Goal: Task Accomplishment & Management: Manage account settings

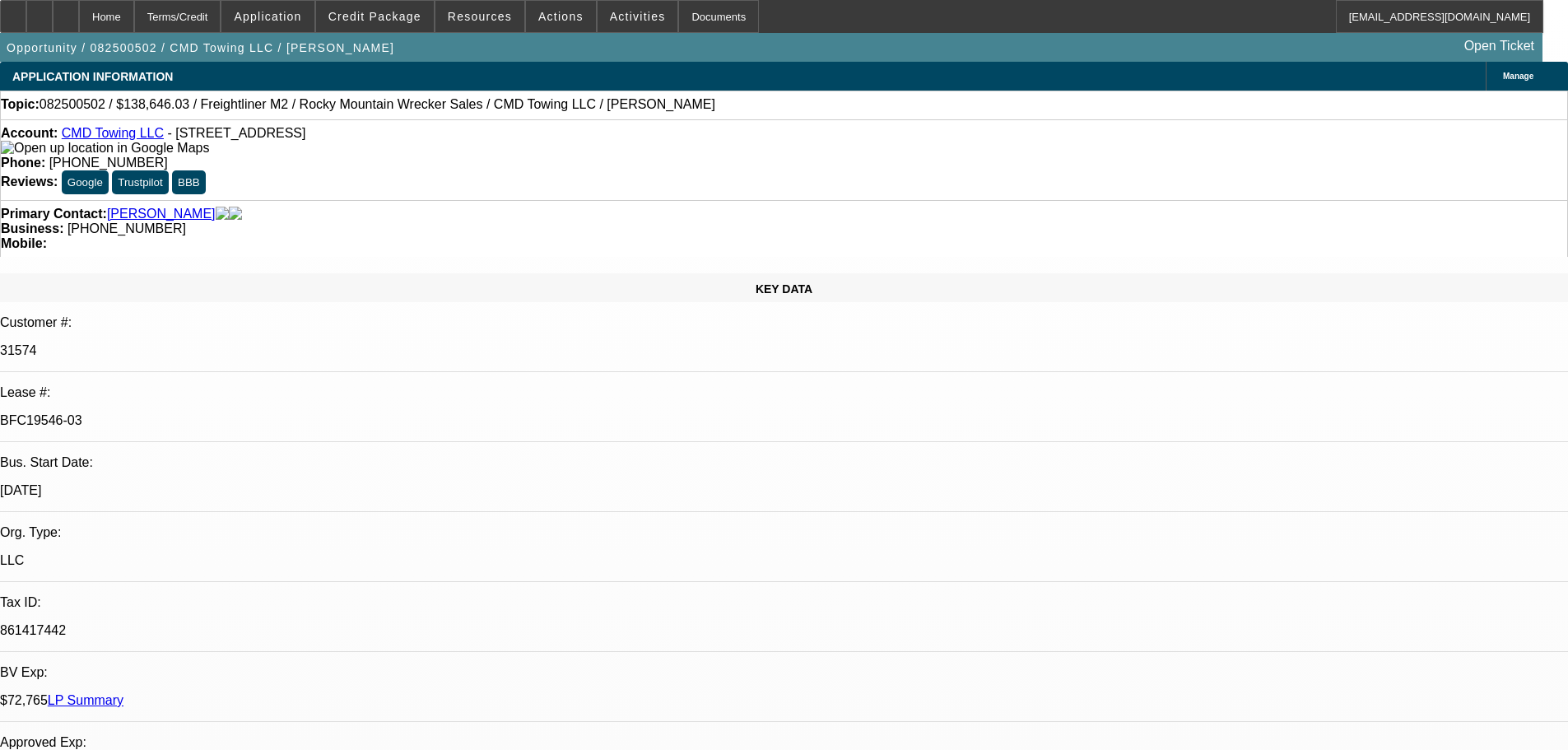
select select "0"
select select "6"
select select "0"
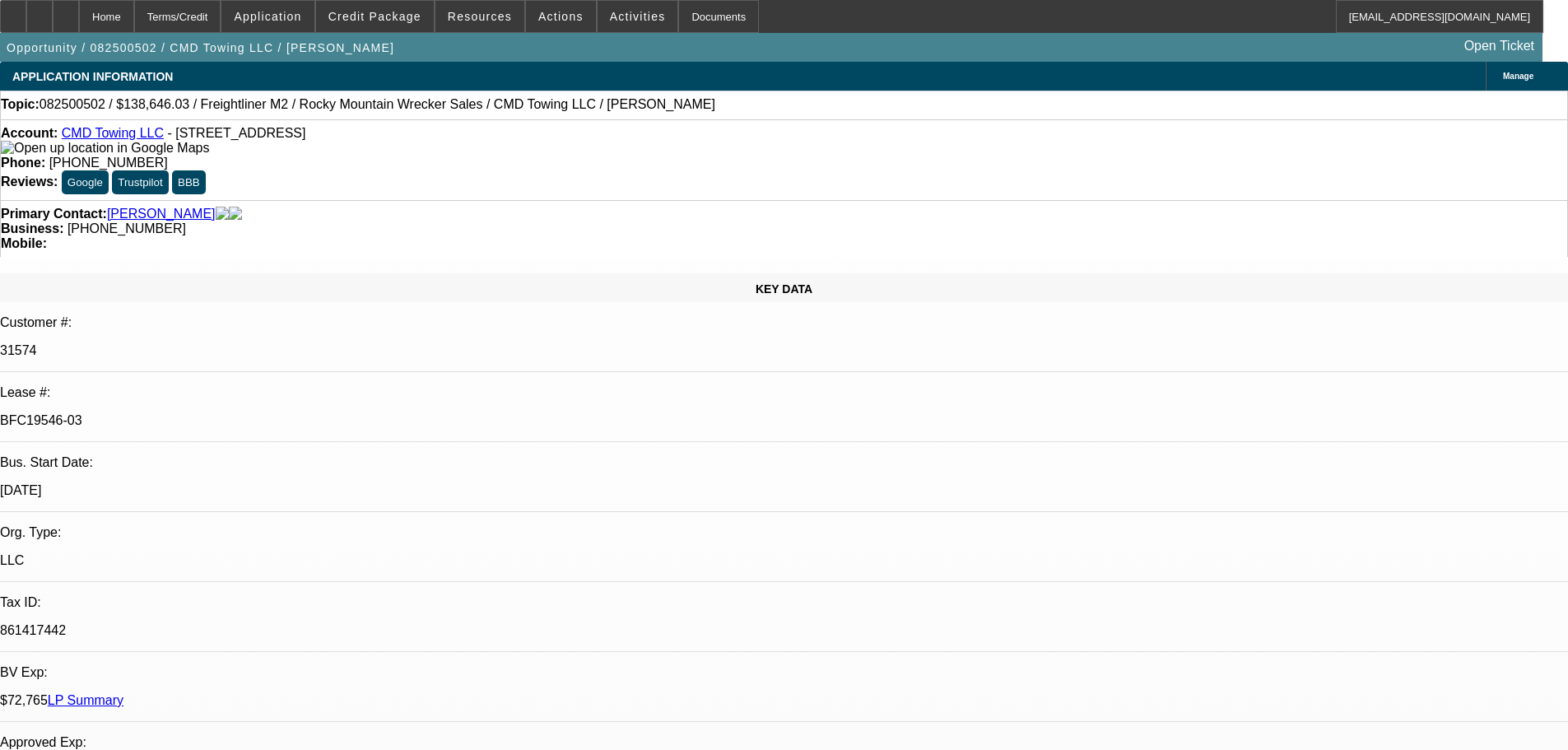
select select "0"
select select "6"
select select "0"
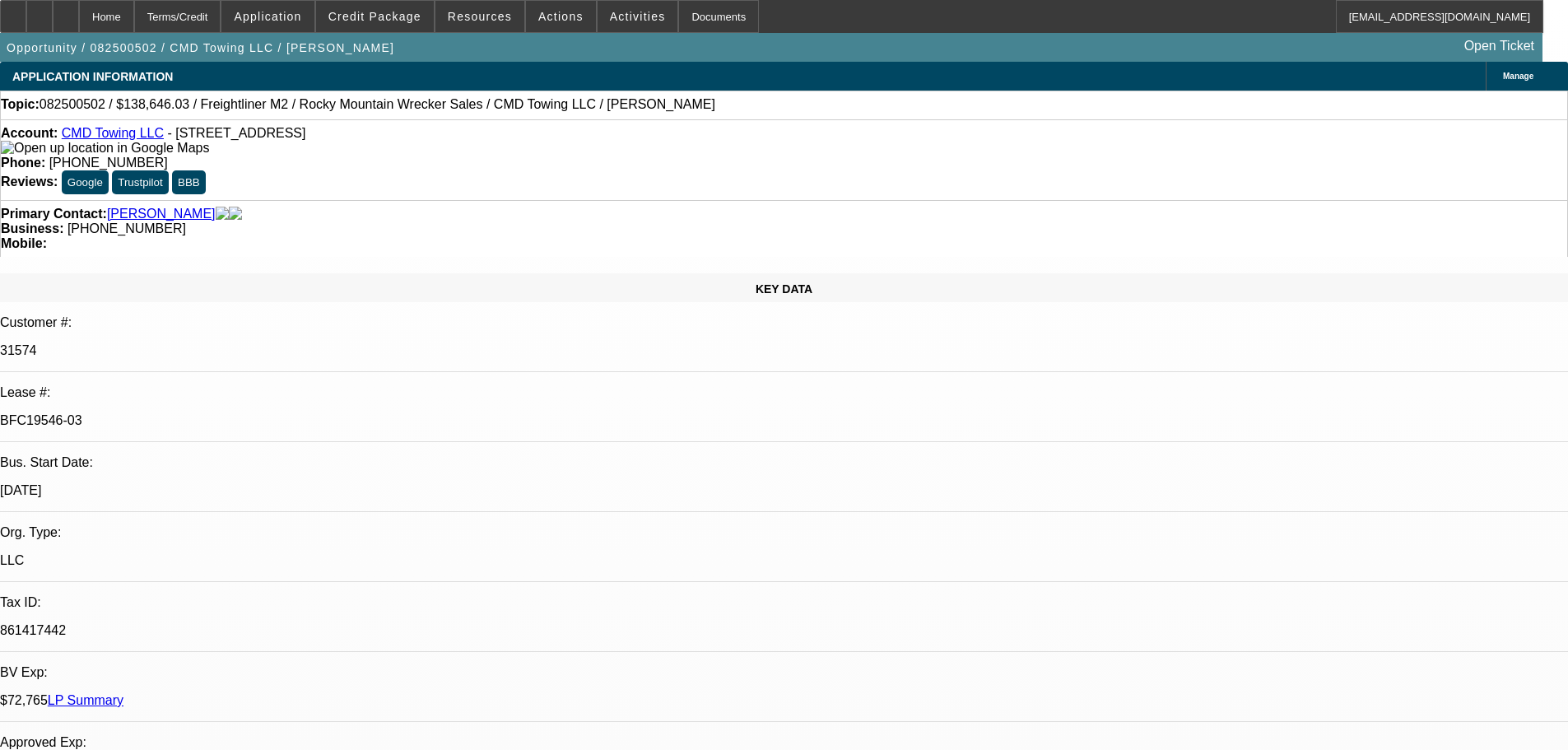
select select "0"
select select "6"
drag, startPoint x: 1290, startPoint y: 124, endPoint x: 1409, endPoint y: 221, distance: 153.5
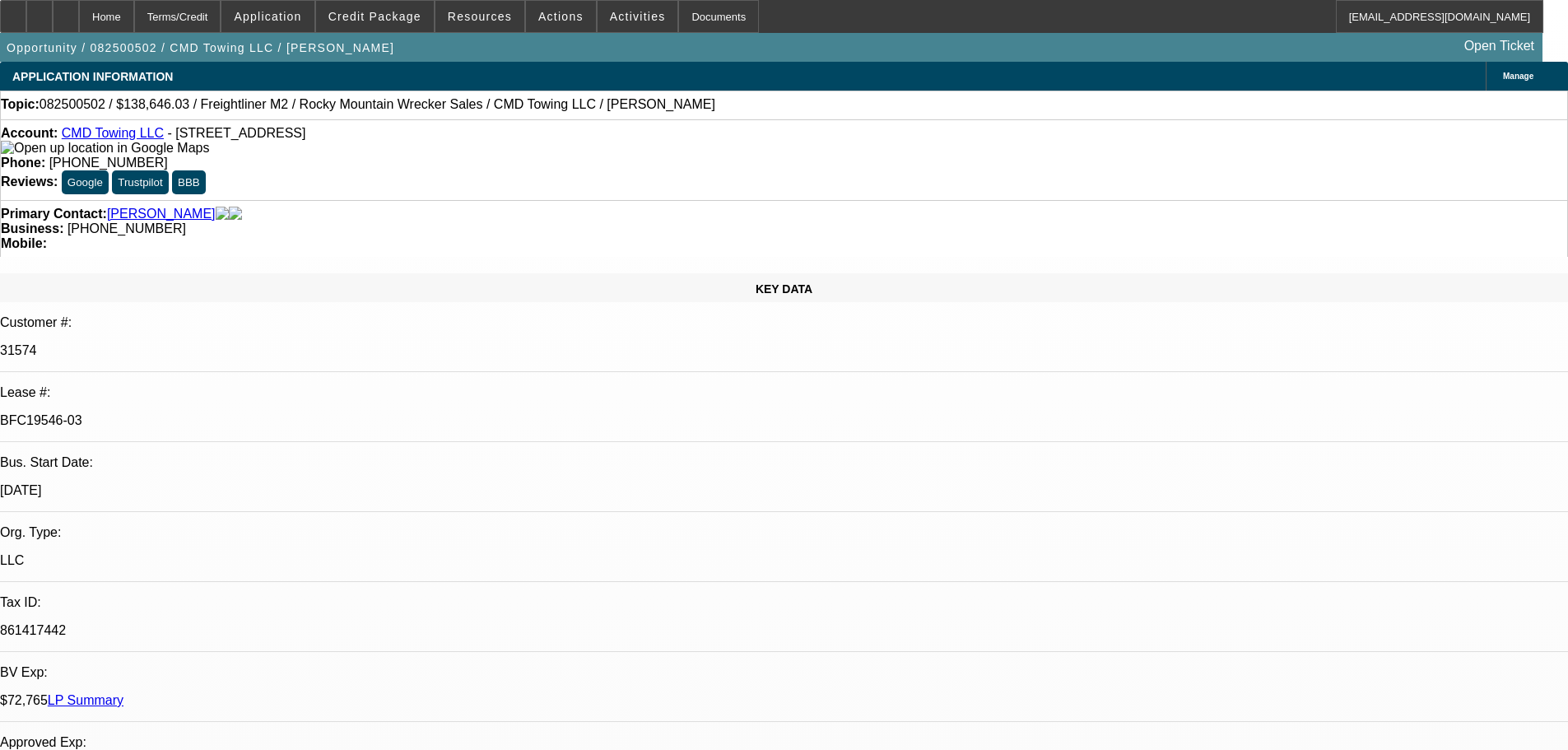
drag, startPoint x: 546, startPoint y: 522, endPoint x: 589, endPoint y: 275, distance: 250.7
click at [79, 17] on div at bounding box center [66, 17] width 27 height 33
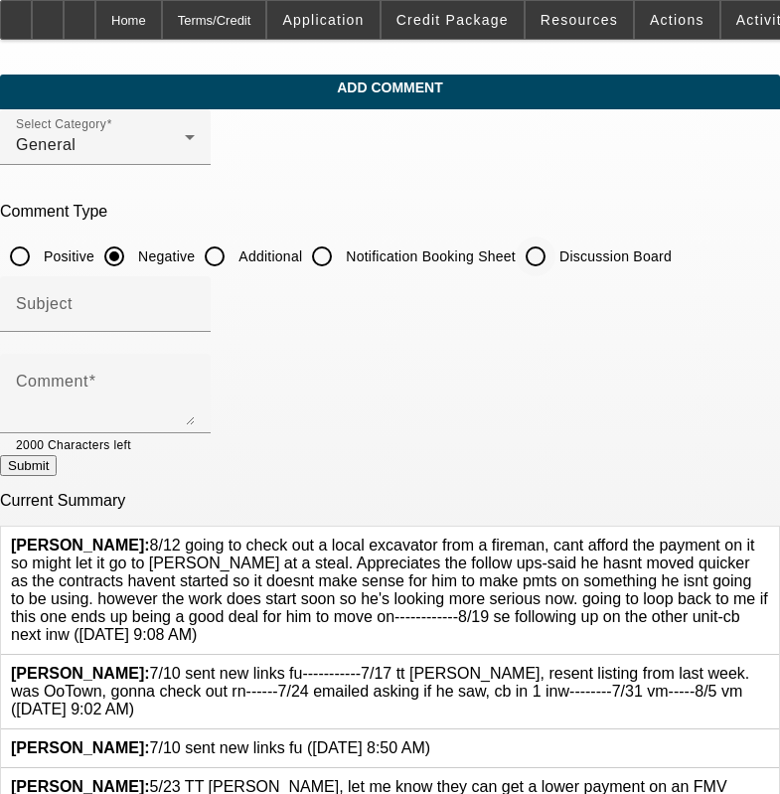
click at [593, 236] on div "Discussion Board" at bounding box center [594, 256] width 156 height 40
click at [555, 238] on input "Discussion Board" at bounding box center [536, 256] width 40 height 40
radio input "true"
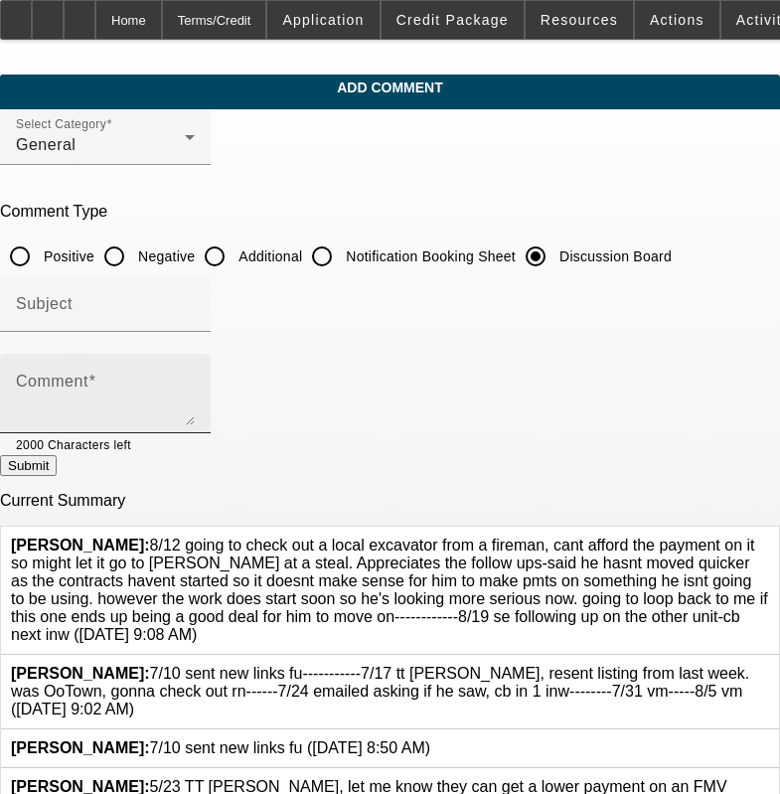
click at [195, 419] on textarea "Comment" at bounding box center [105, 402] width 179 height 48
click at [195, 386] on textarea "Comment" at bounding box center [105, 402] width 179 height 48
paste textarea "8/12 going to check out a local excavator from a fireman, cant afford the payme…"
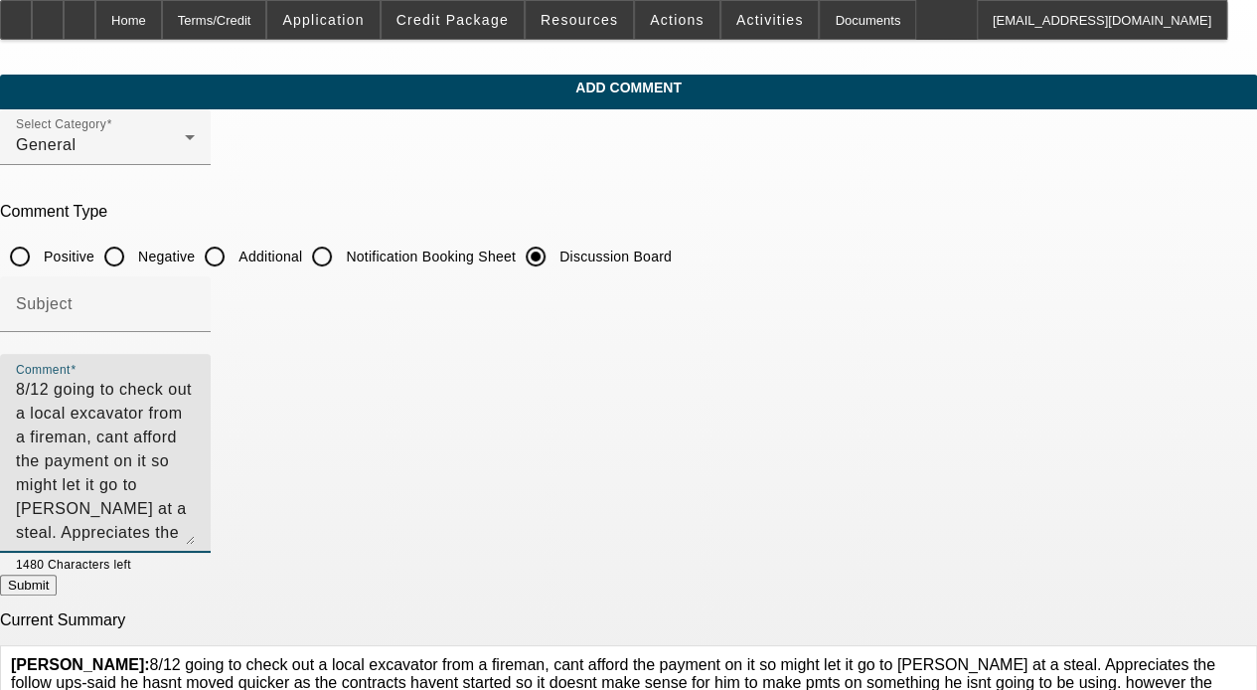
drag, startPoint x: 978, startPoint y: 414, endPoint x: 984, endPoint y: 550, distance: 136.2
click at [195, 544] on textarea "8/12 going to check out a local excavator from a fireman, cant afford the payme…" at bounding box center [105, 461] width 179 height 167
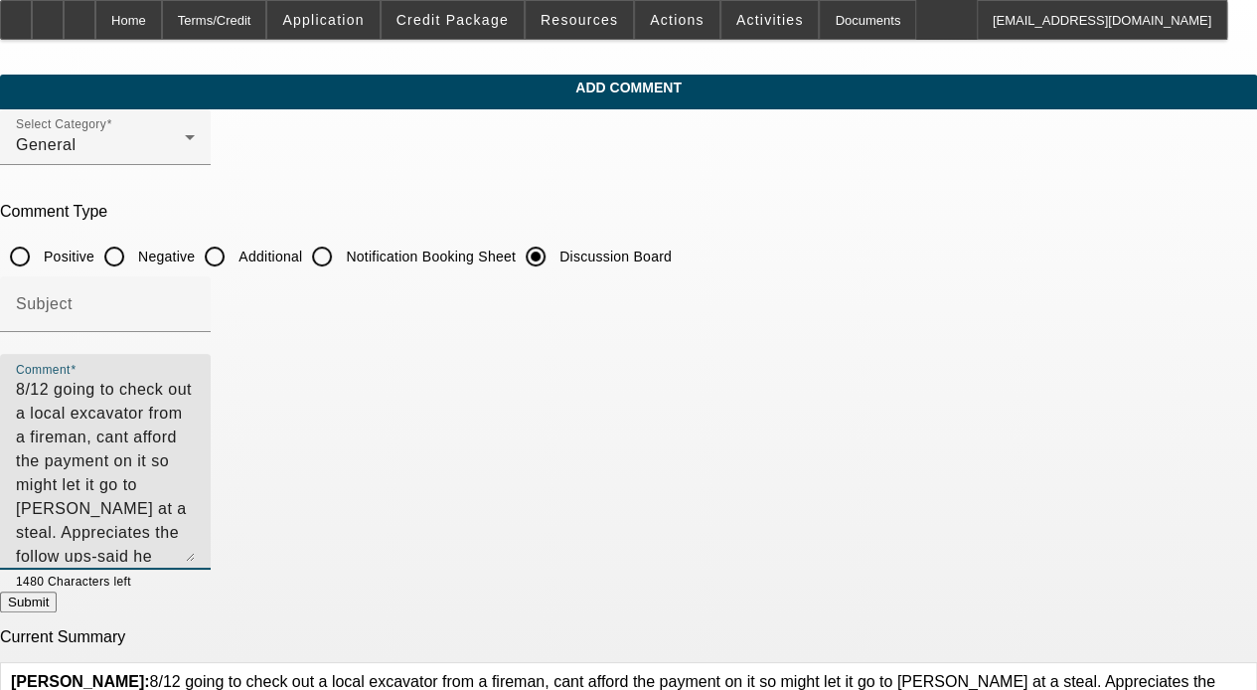
click at [195, 507] on textarea "8/12 going to check out a local excavator from a fireman, cant afford the payme…" at bounding box center [105, 470] width 179 height 184
click at [195, 478] on textarea "8/12 going to check out a local excavator from a fireman, cant afford the payme…" at bounding box center [105, 470] width 179 height 184
click at [195, 497] on textarea "8/12 going to check out a local excavator from a fireman, cant afford the payme…" at bounding box center [105, 470] width 179 height 184
type textarea "8/12 going to check out a local excavator from a fireman, cant afford the payme…"
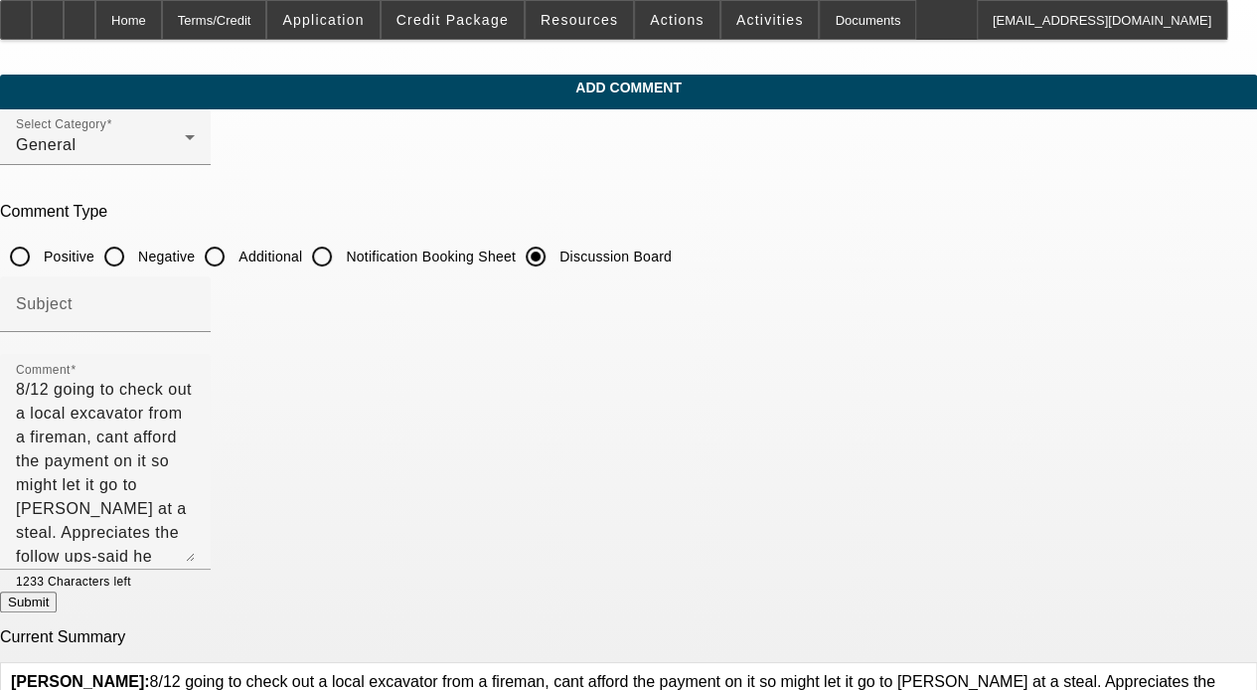
click at [57, 612] on button "Submit" at bounding box center [28, 601] width 57 height 21
radio input "true"
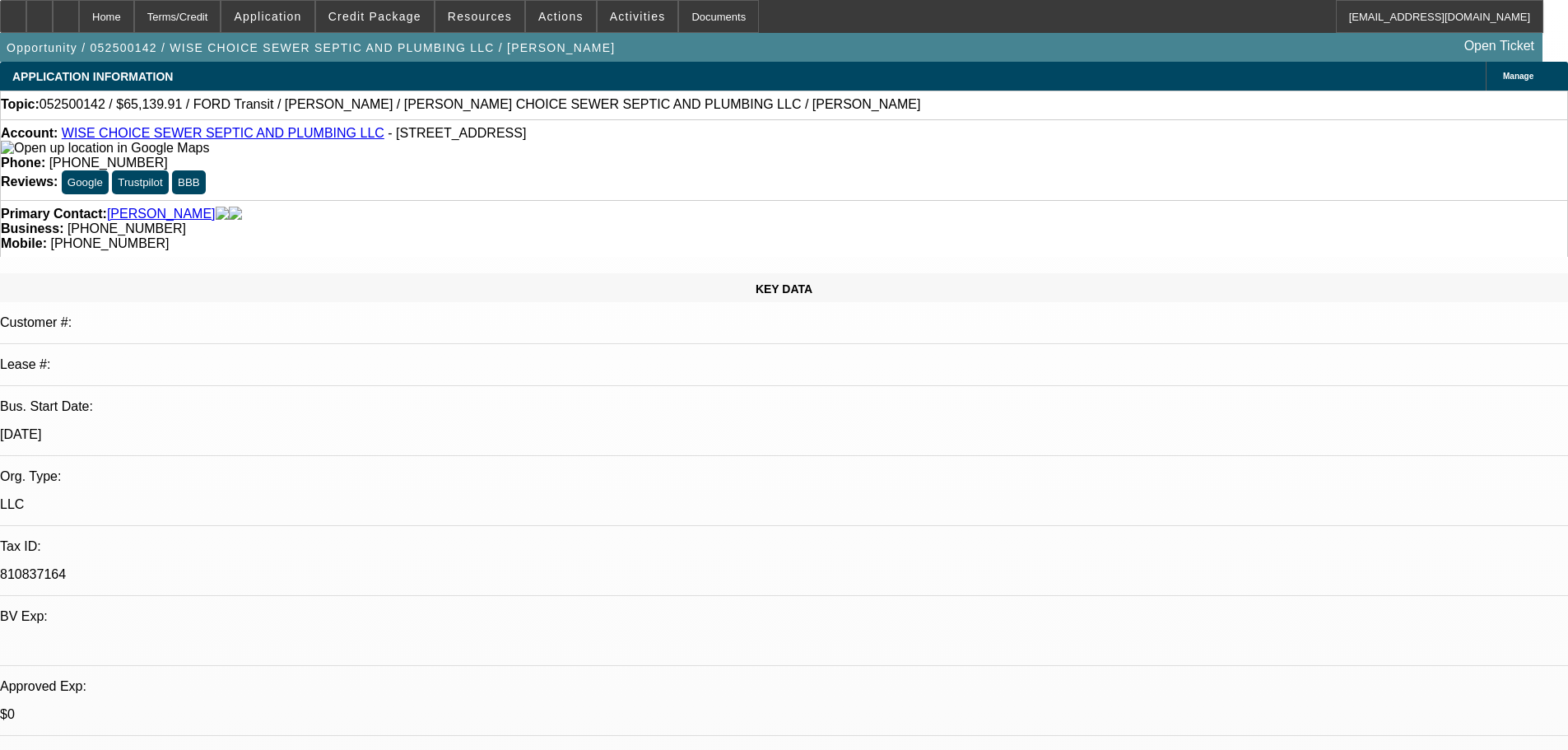
select select "0"
select select "6"
select select "0"
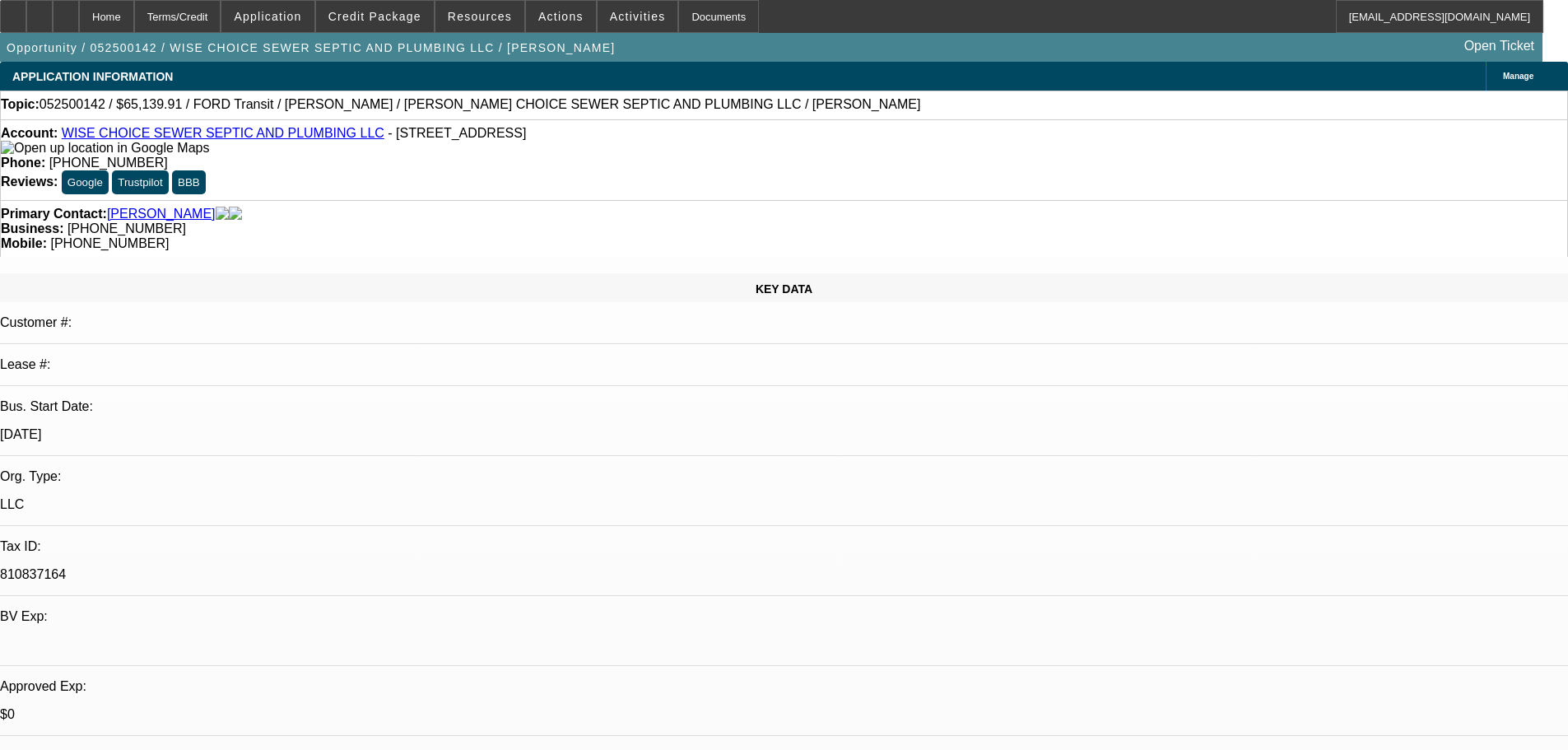
select select "0"
select select "6"
select select "0"
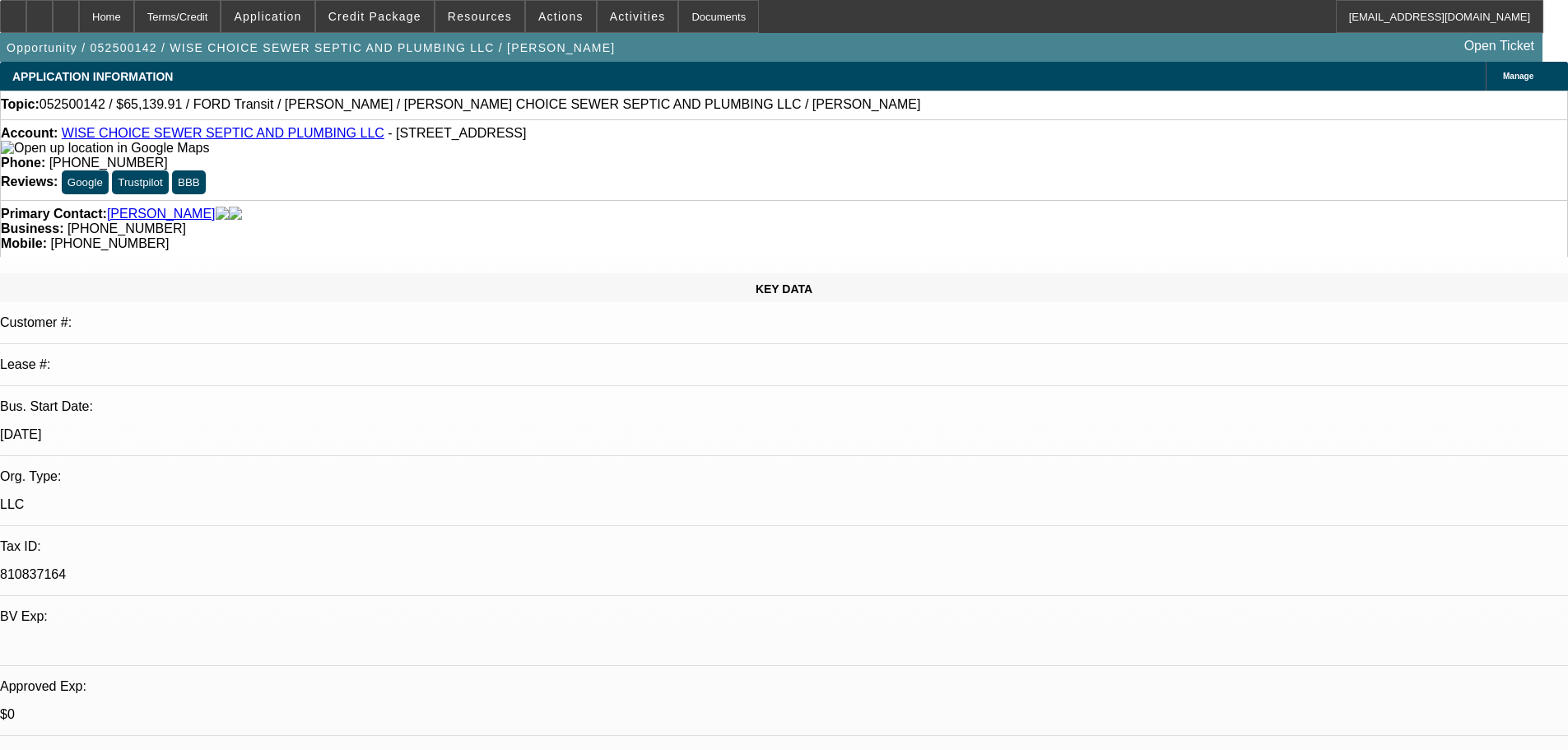
select select "0"
select select "6"
select select "0"
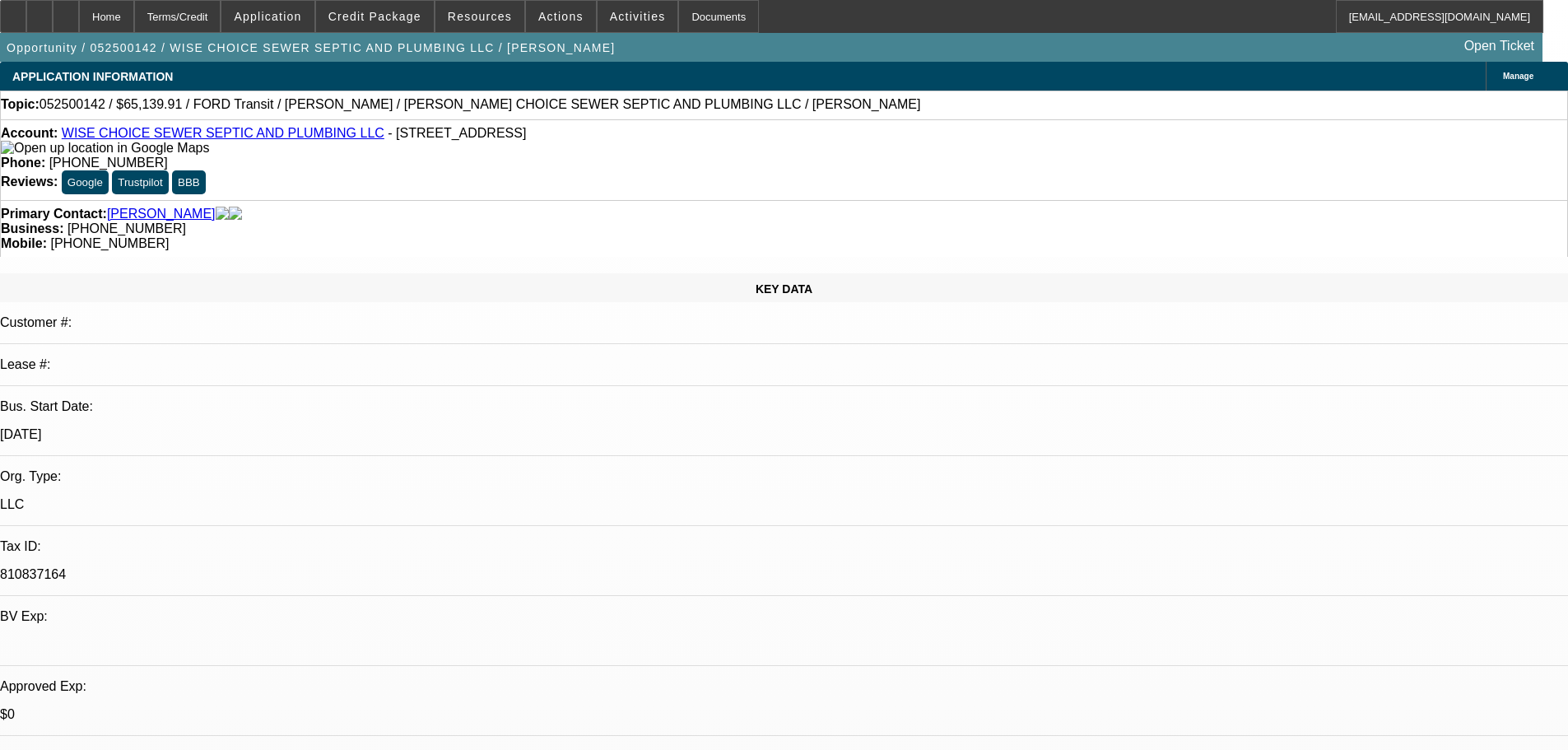
select select "6"
click at [282, 138] on link "WISE CHOICE SEWER SEPTIC AND PLUMBING LLC" at bounding box center [223, 133] width 322 height 14
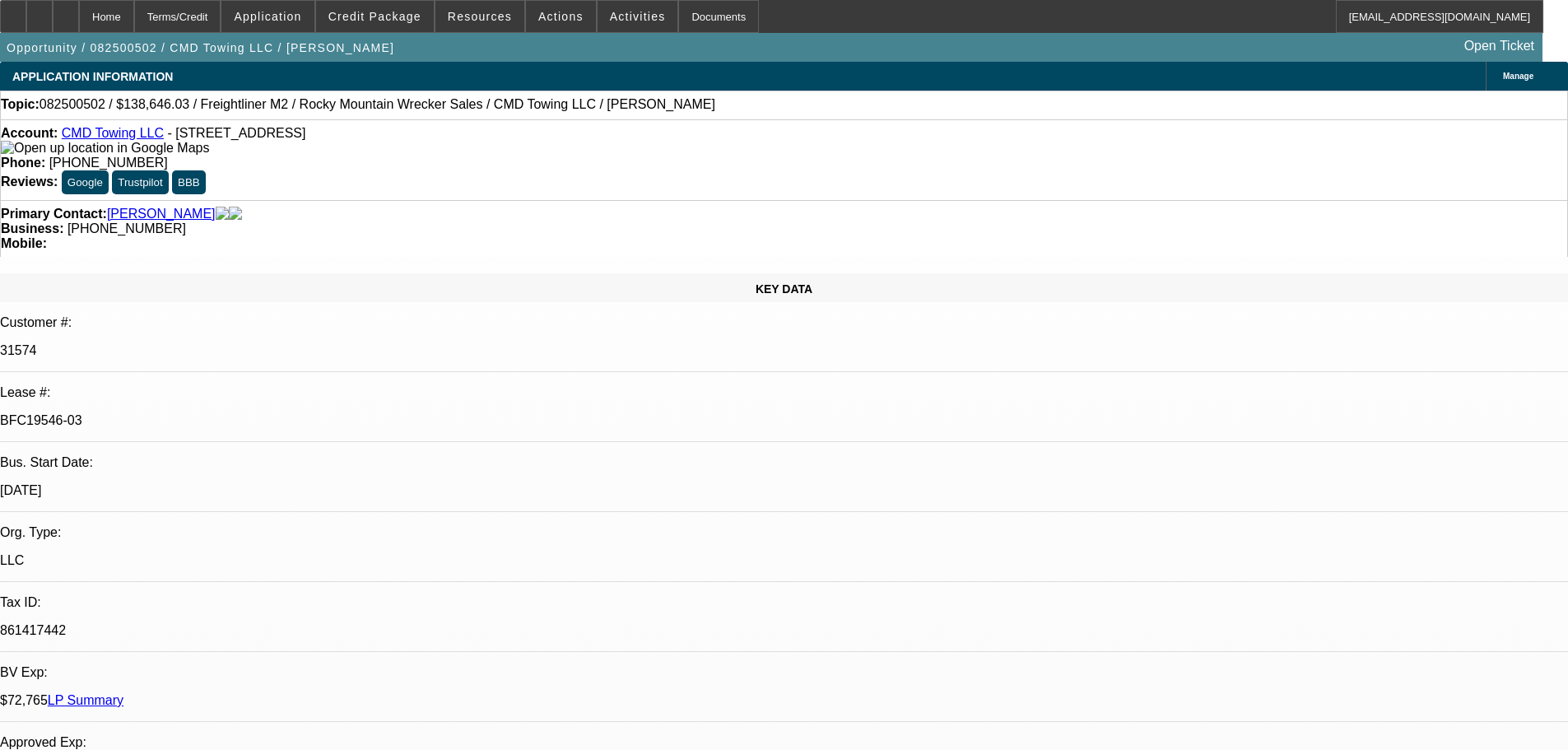
select select "0"
select select "6"
select select "0"
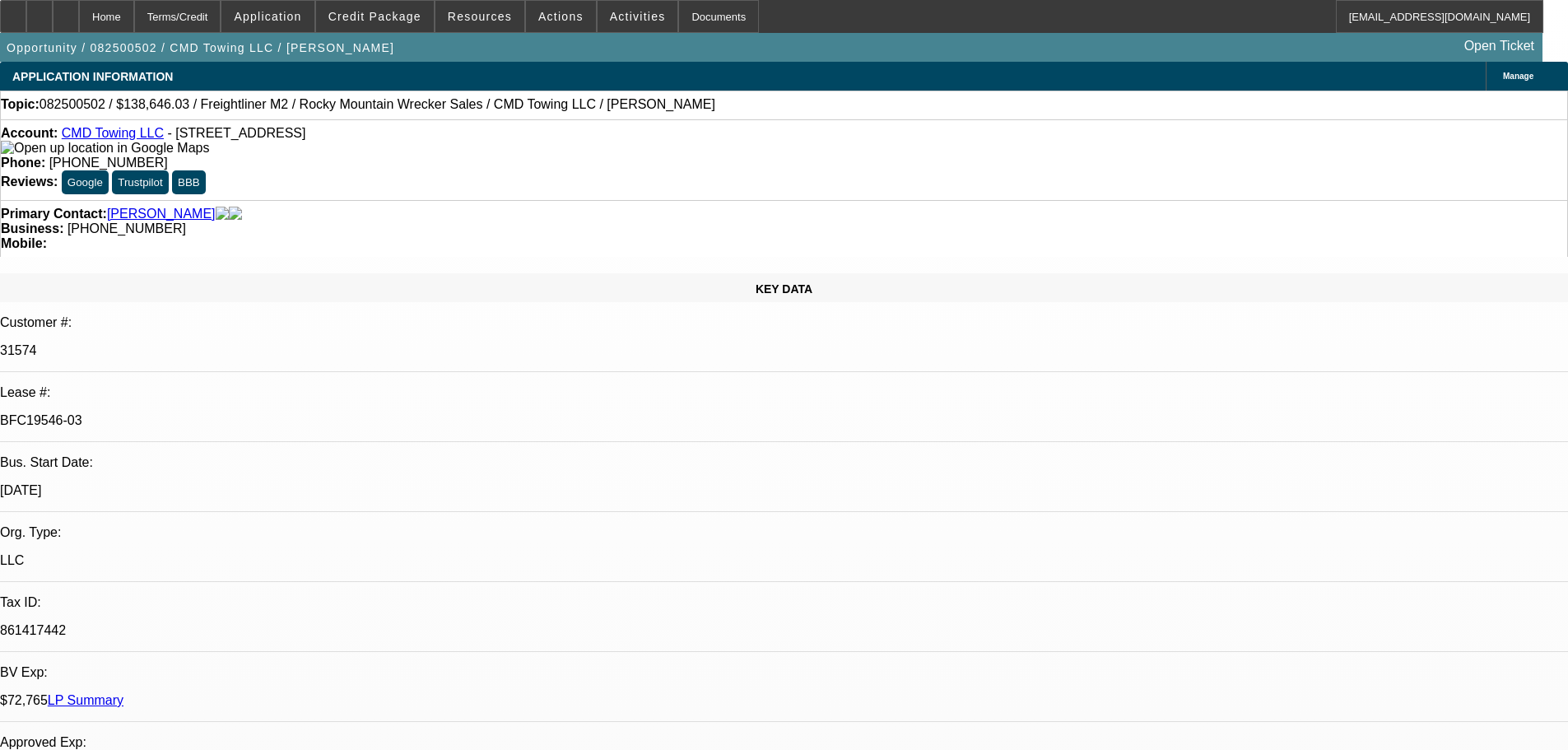
select select "0"
select select "6"
select select "0"
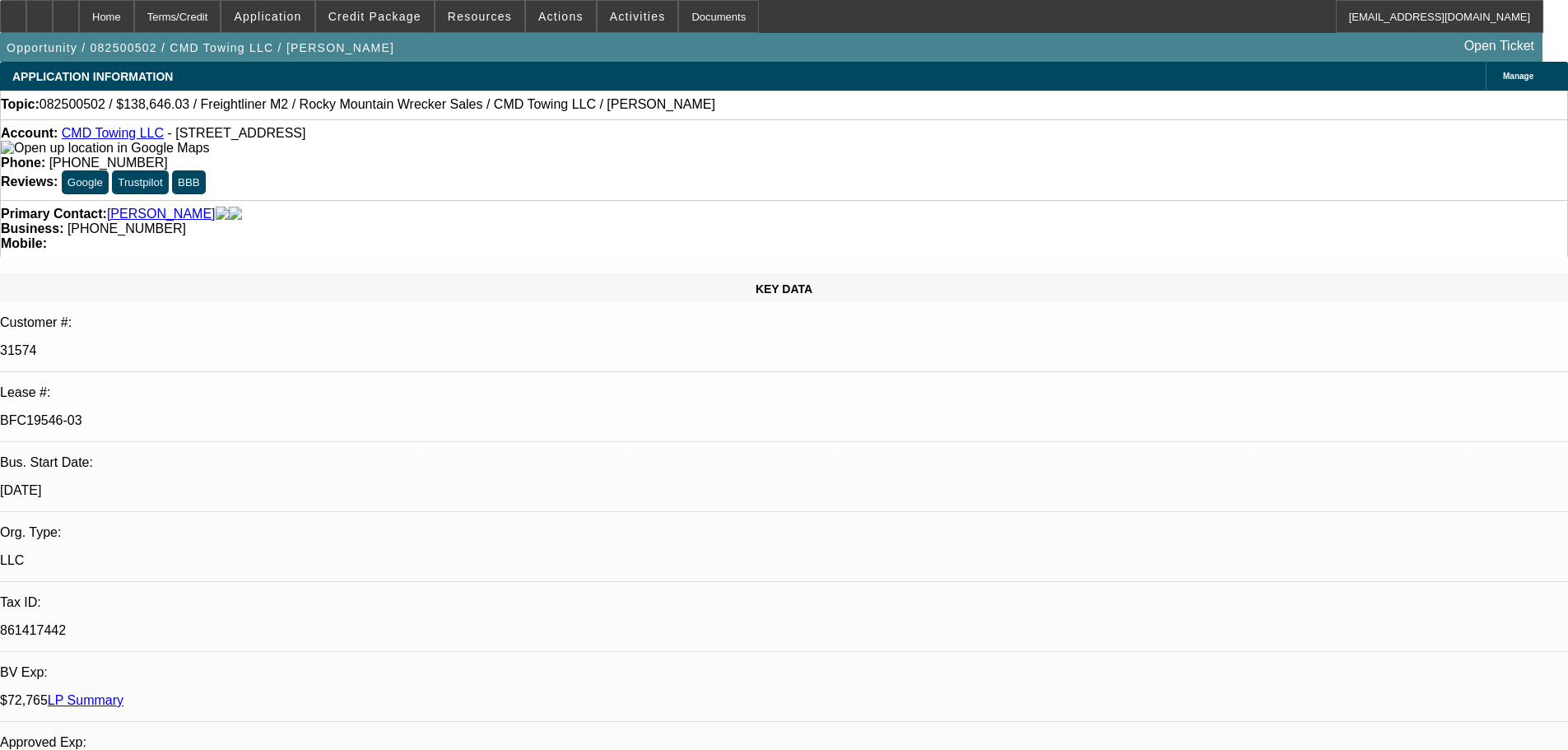
select select "0"
select select "6"
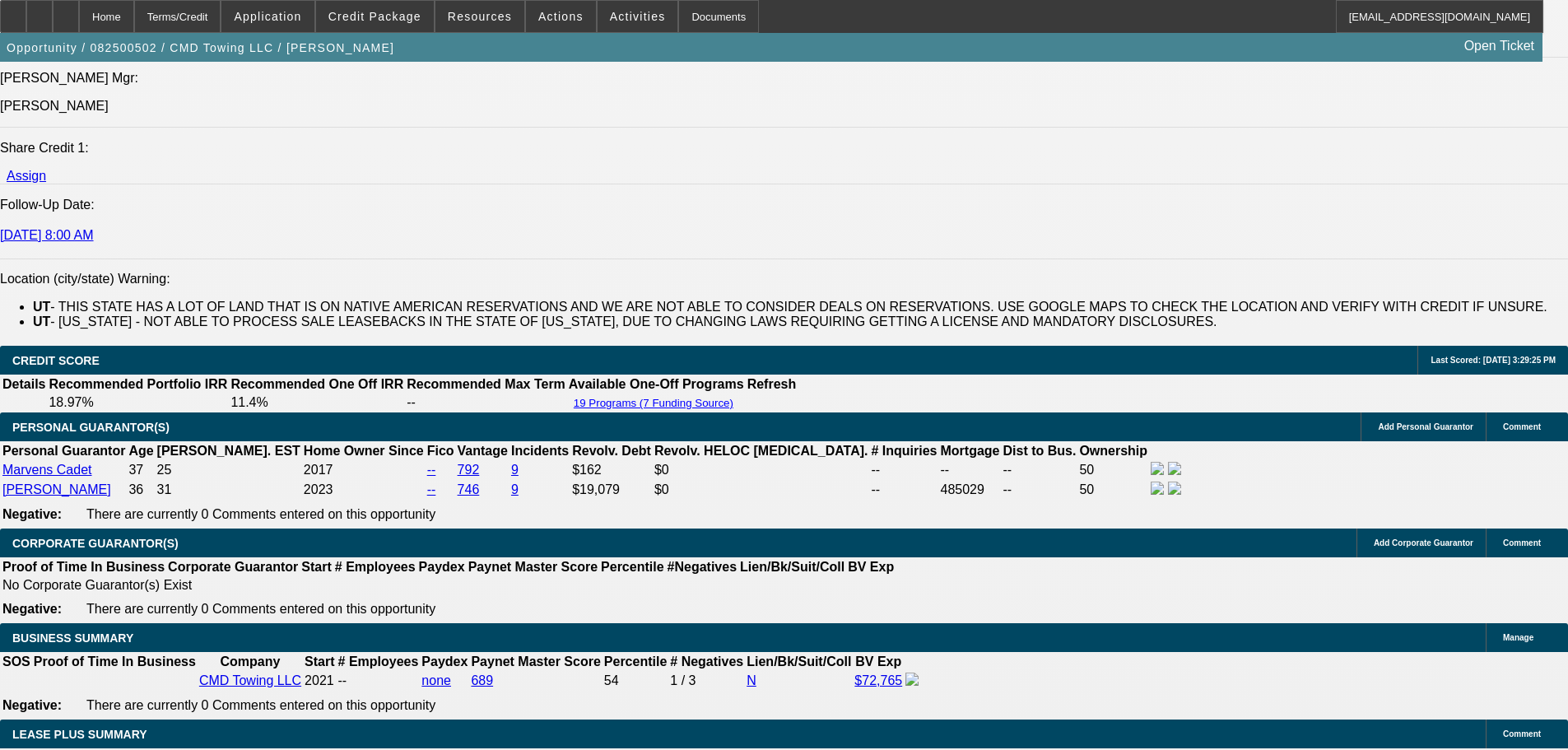
scroll to position [2082, 0]
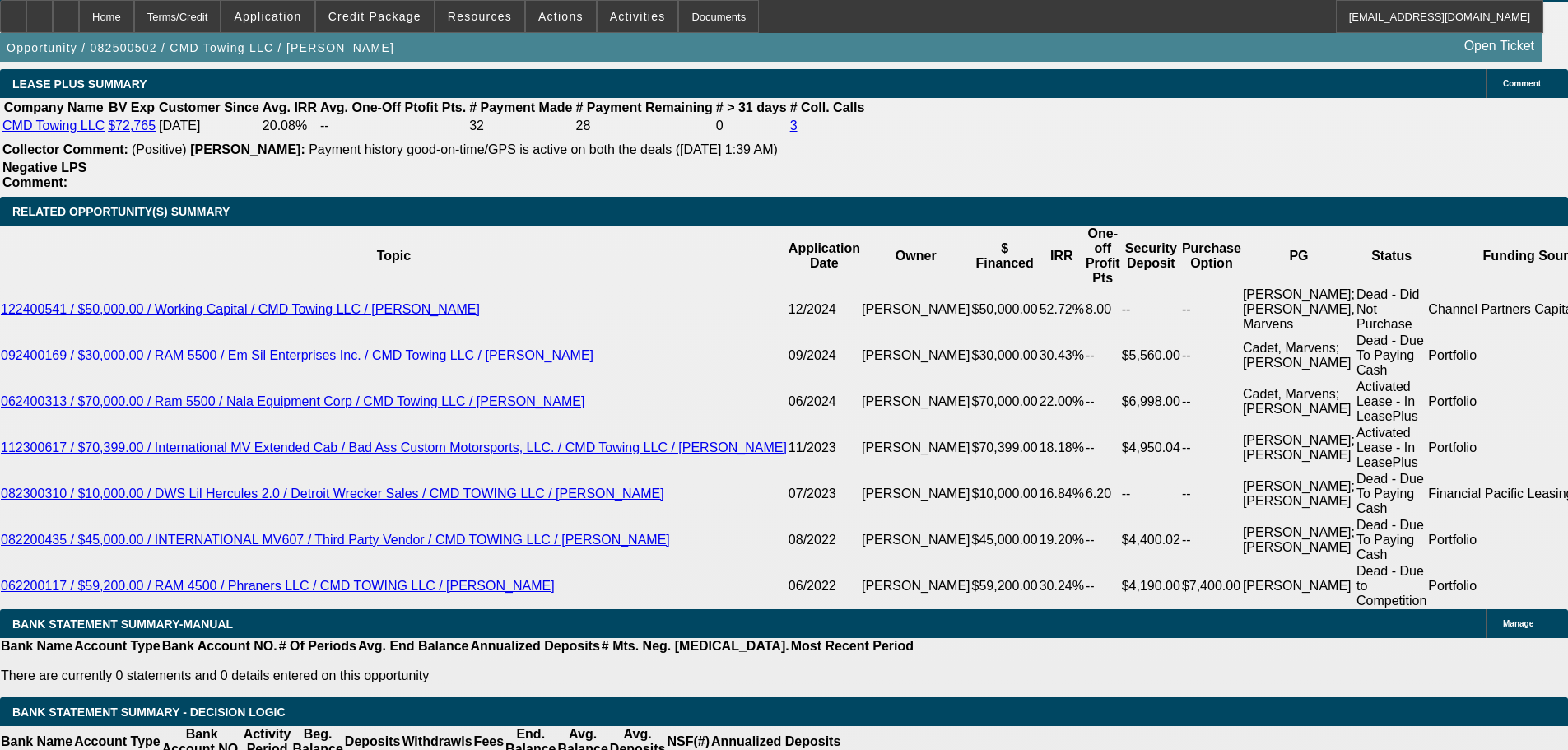
drag, startPoint x: 818, startPoint y: 465, endPoint x: 860, endPoint y: 594, distance: 135.7
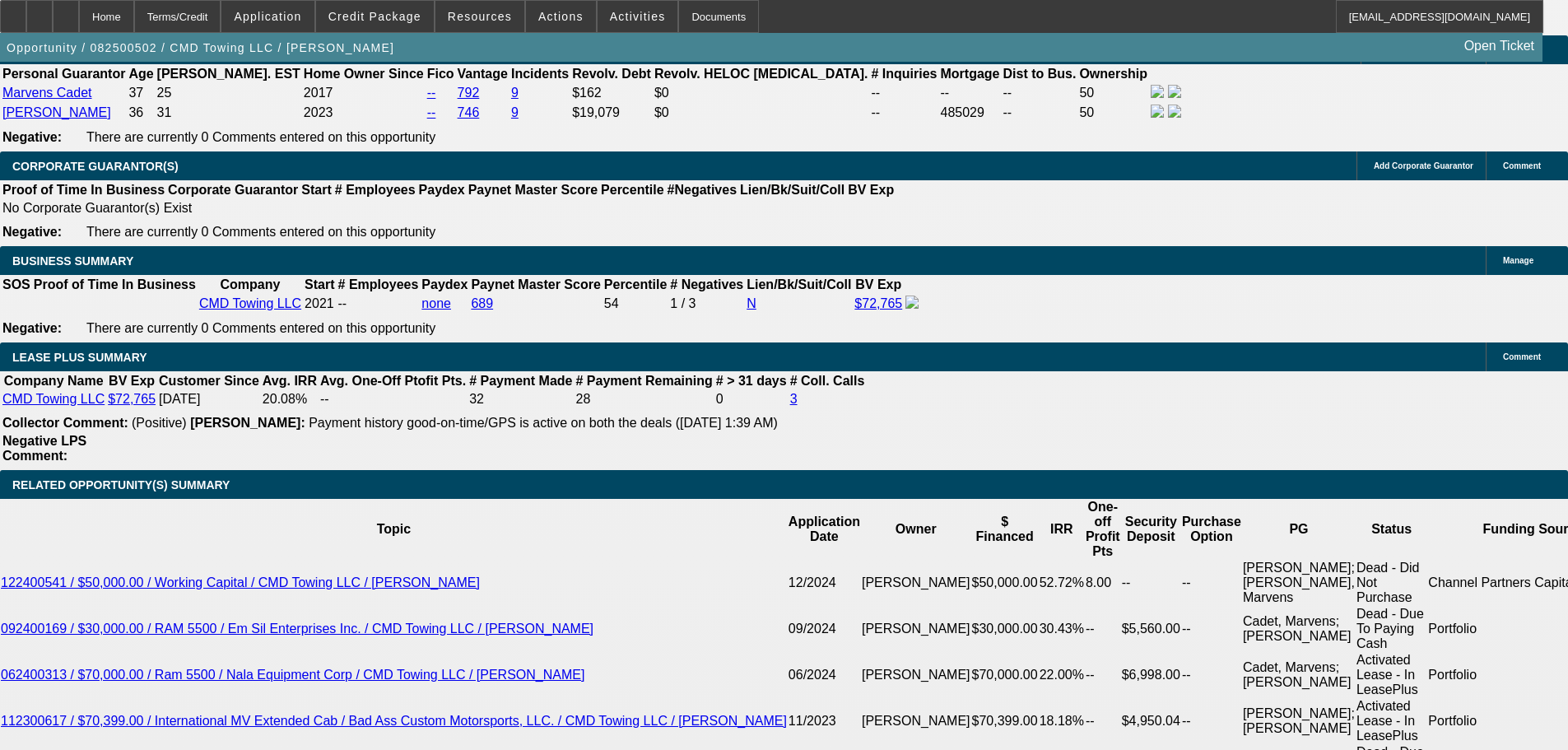
scroll to position [2478, 0]
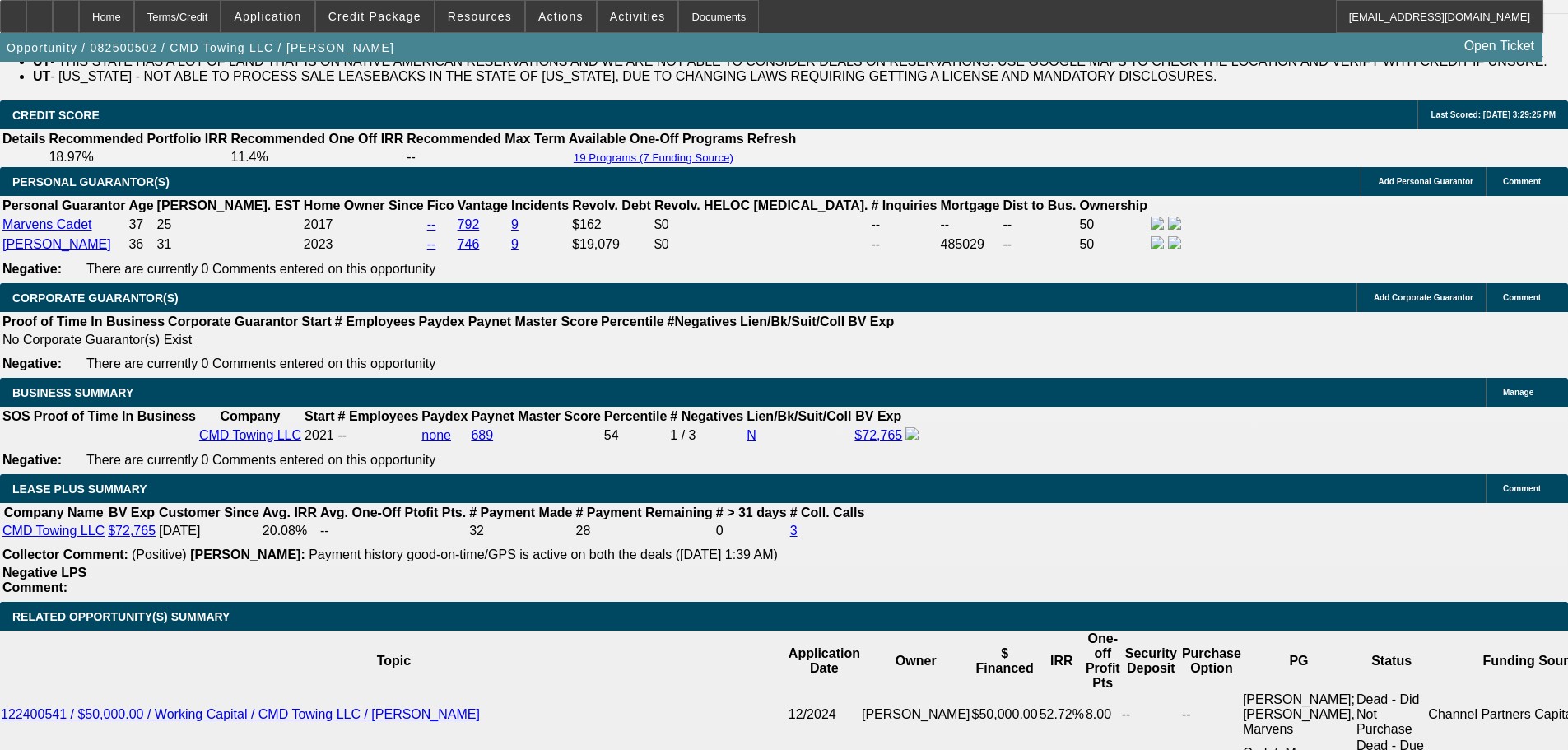
drag, startPoint x: 974, startPoint y: 365, endPoint x: 974, endPoint y: 270, distance: 95.0
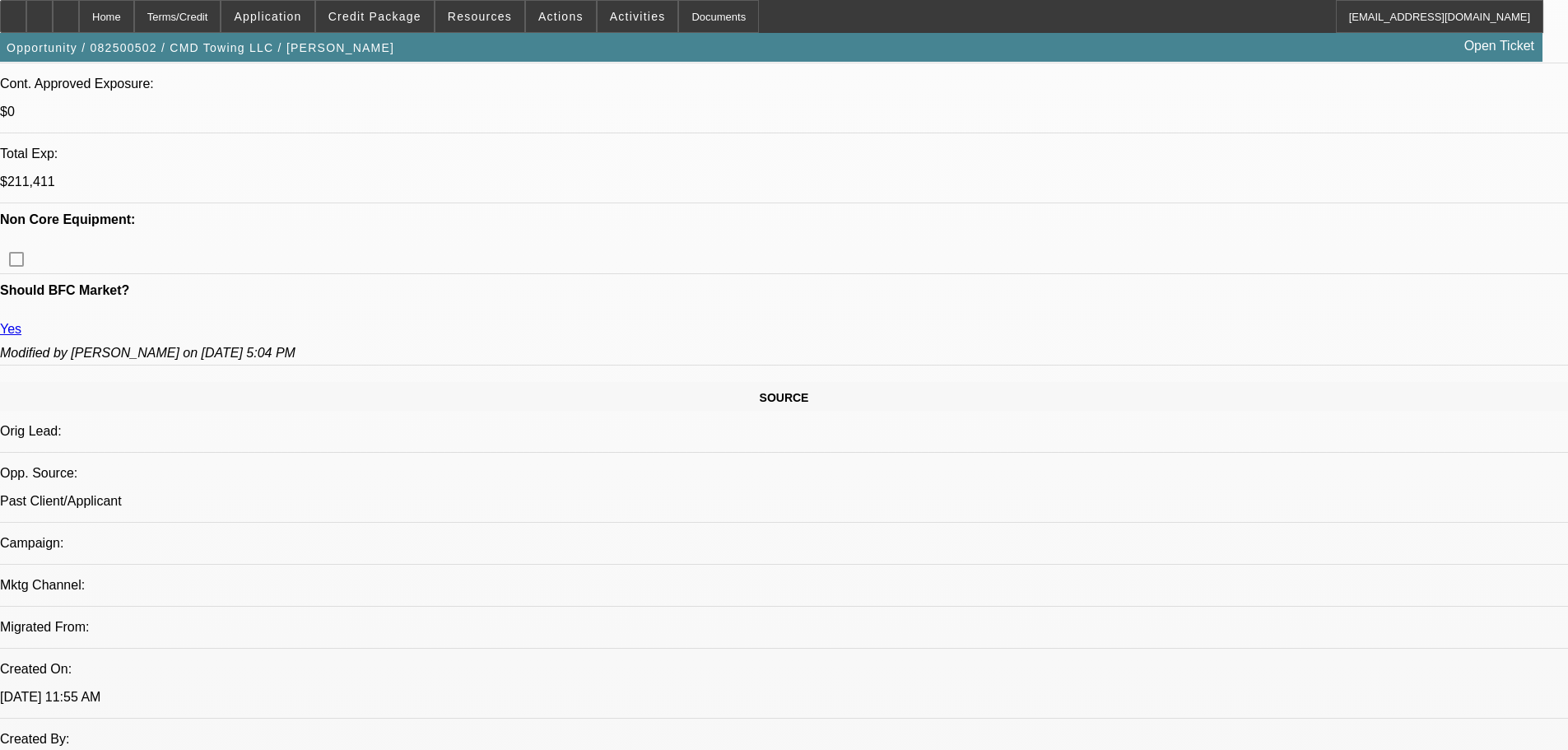
scroll to position [162, 0]
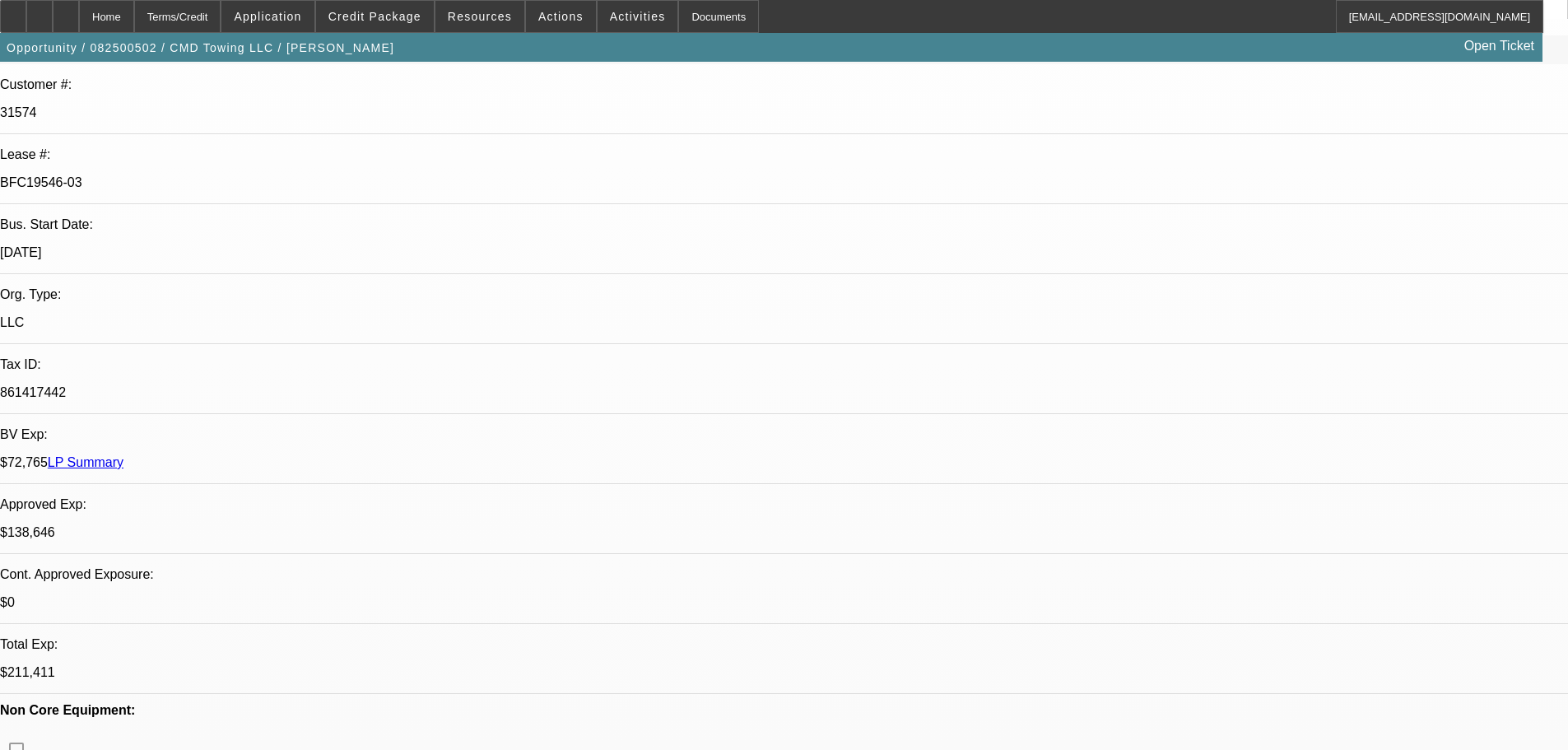
drag, startPoint x: 732, startPoint y: 154, endPoint x: 734, endPoint y: 109, distance: 45.0
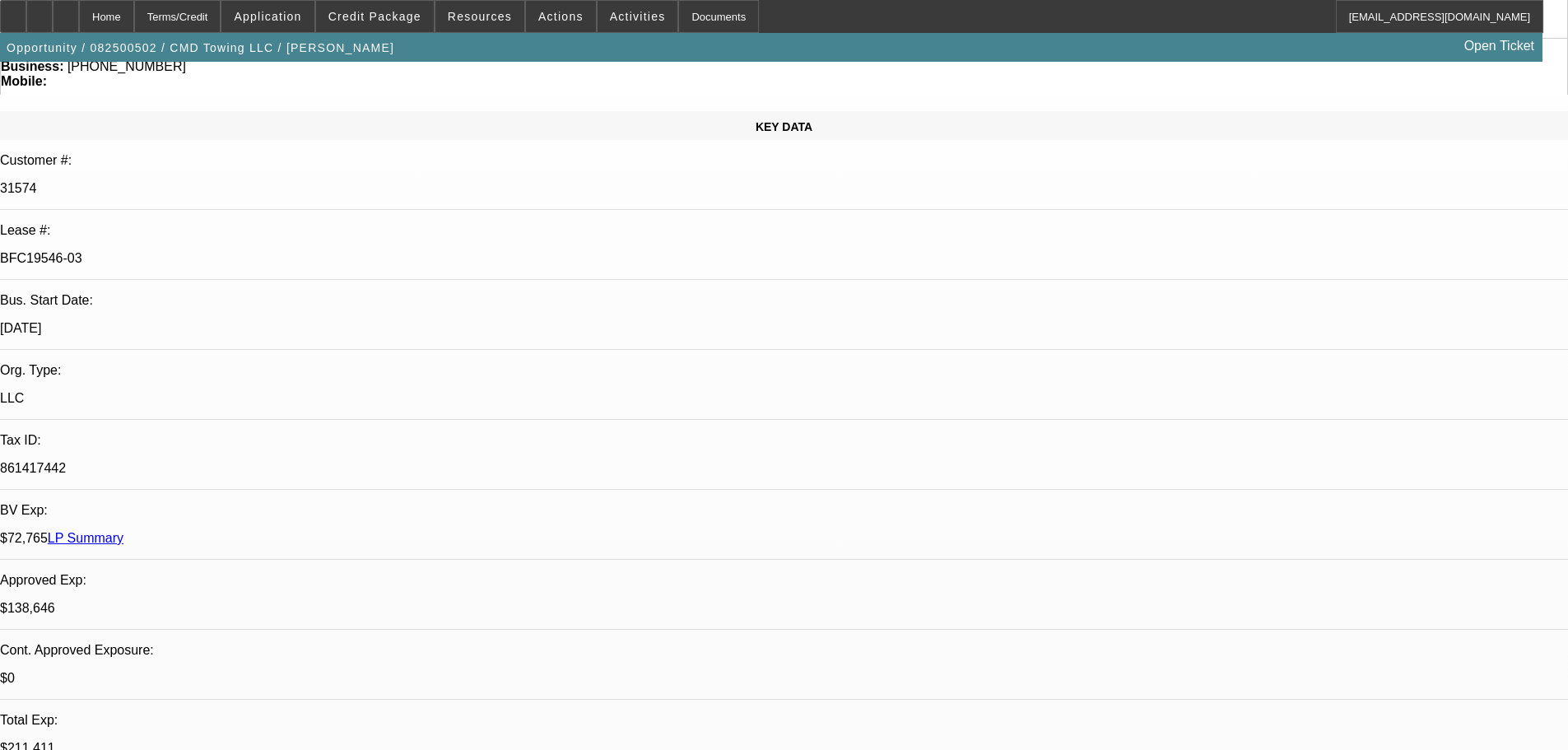
scroll to position [165, 0]
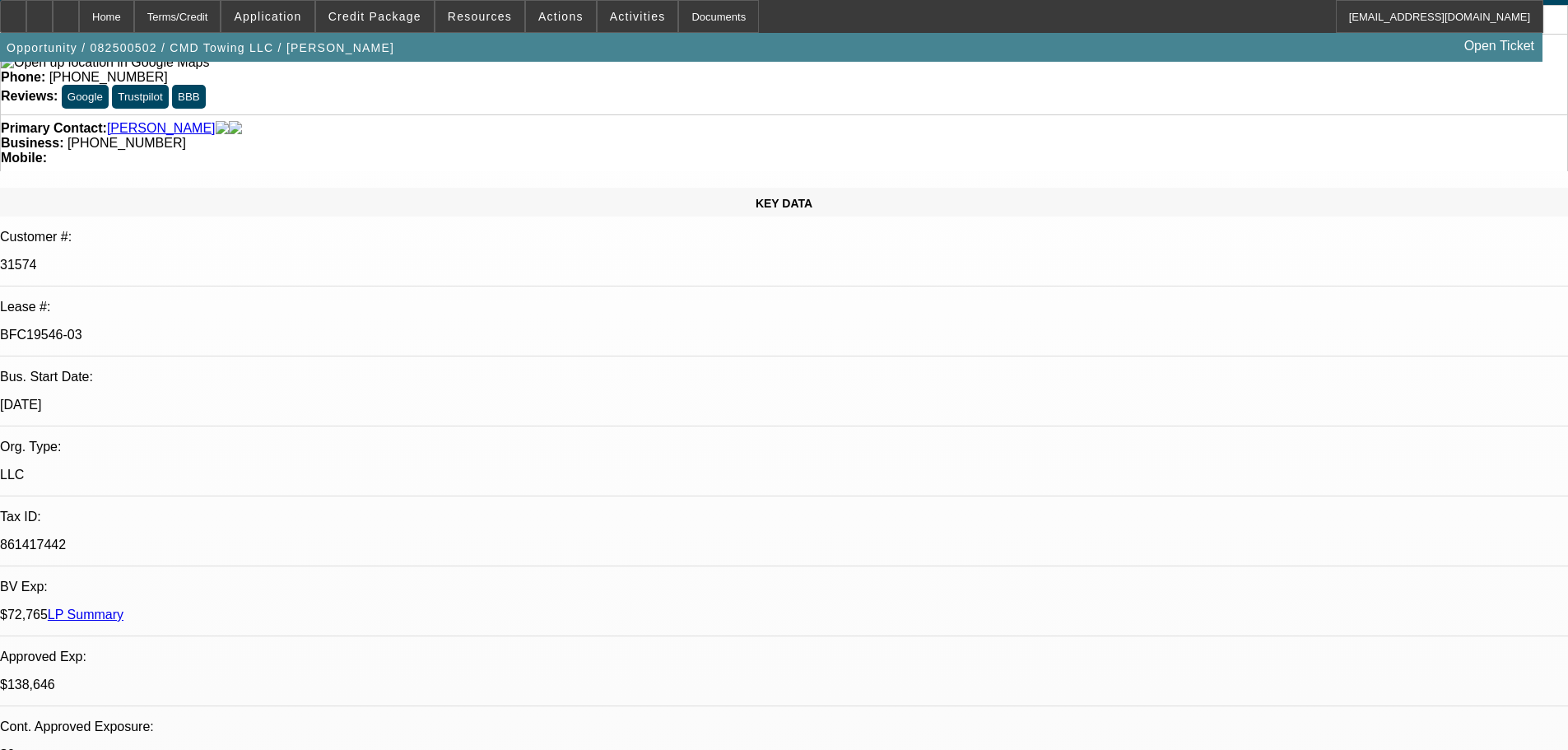
scroll to position [0, 0]
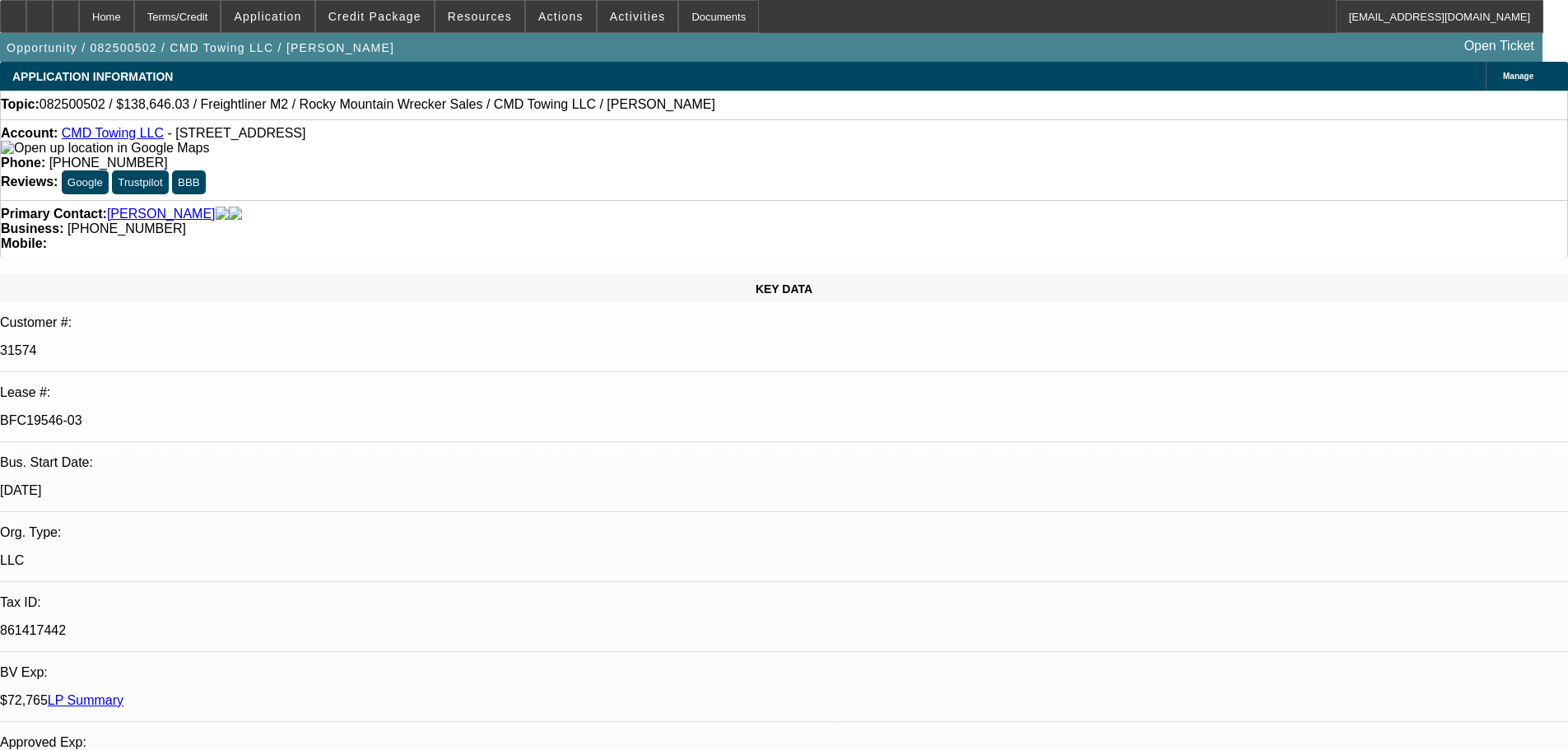
select select "0"
select select "2"
select select "0"
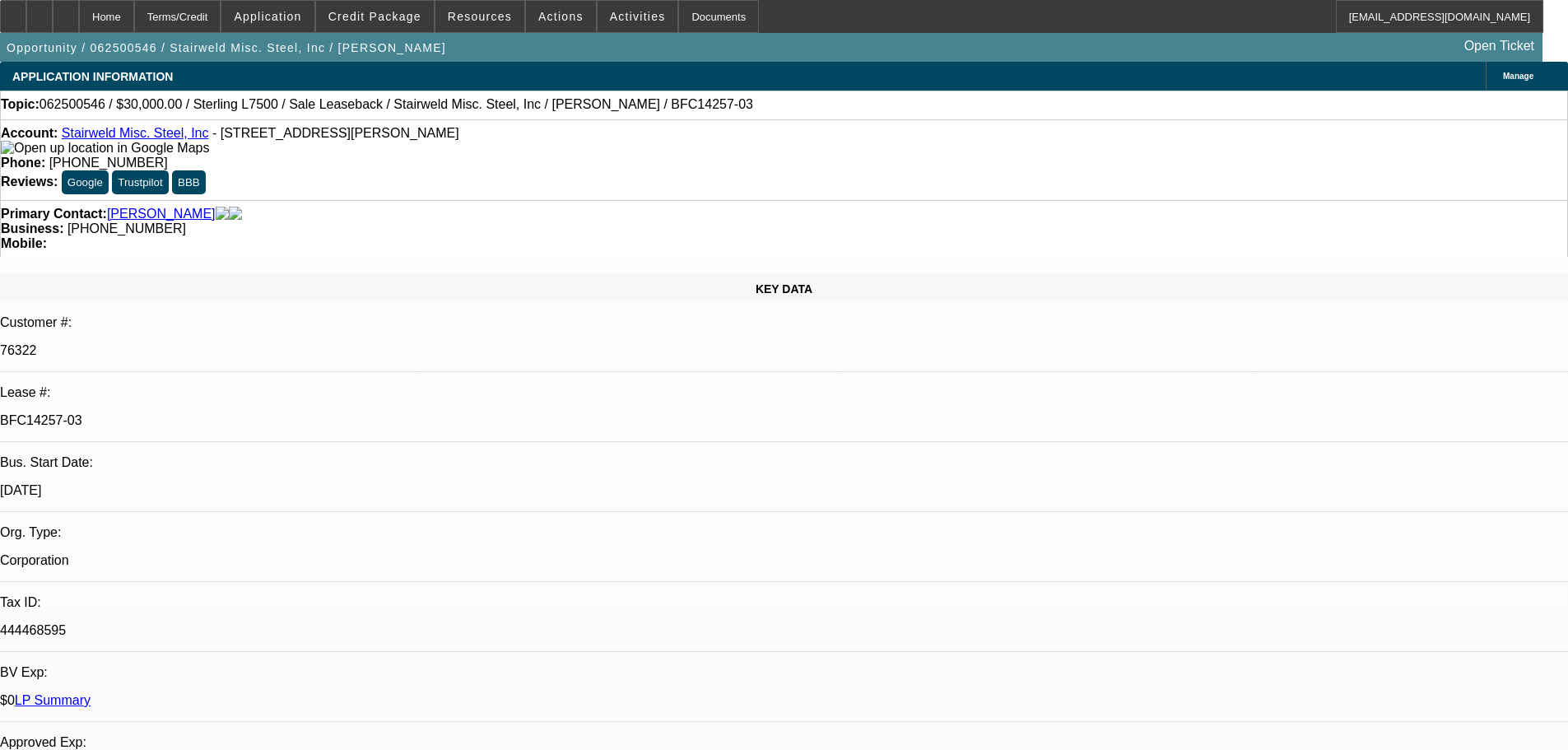
select select "6"
select select "0"
select select "2"
select select "0"
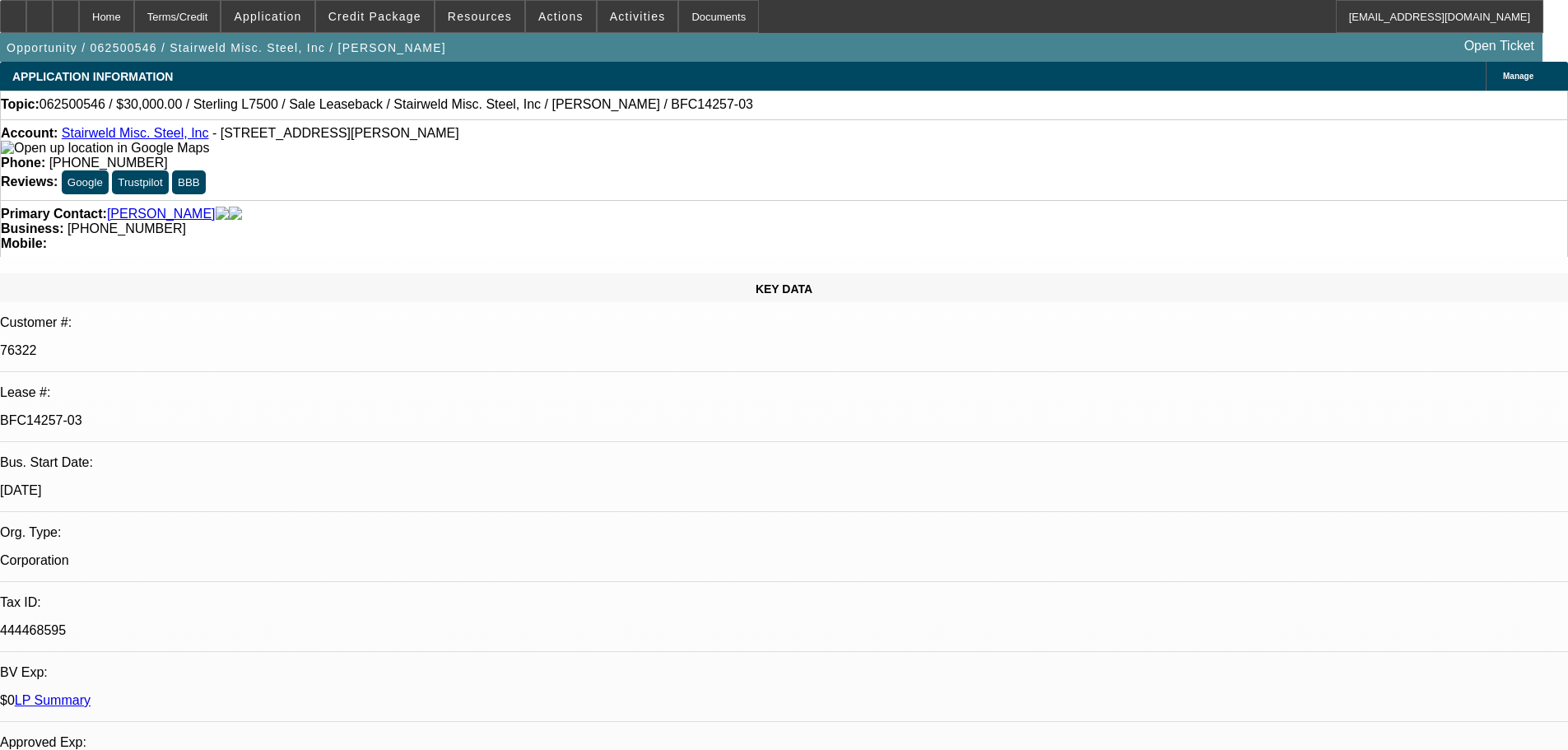
select select "6"
select select "0"
select select "2"
select select "0"
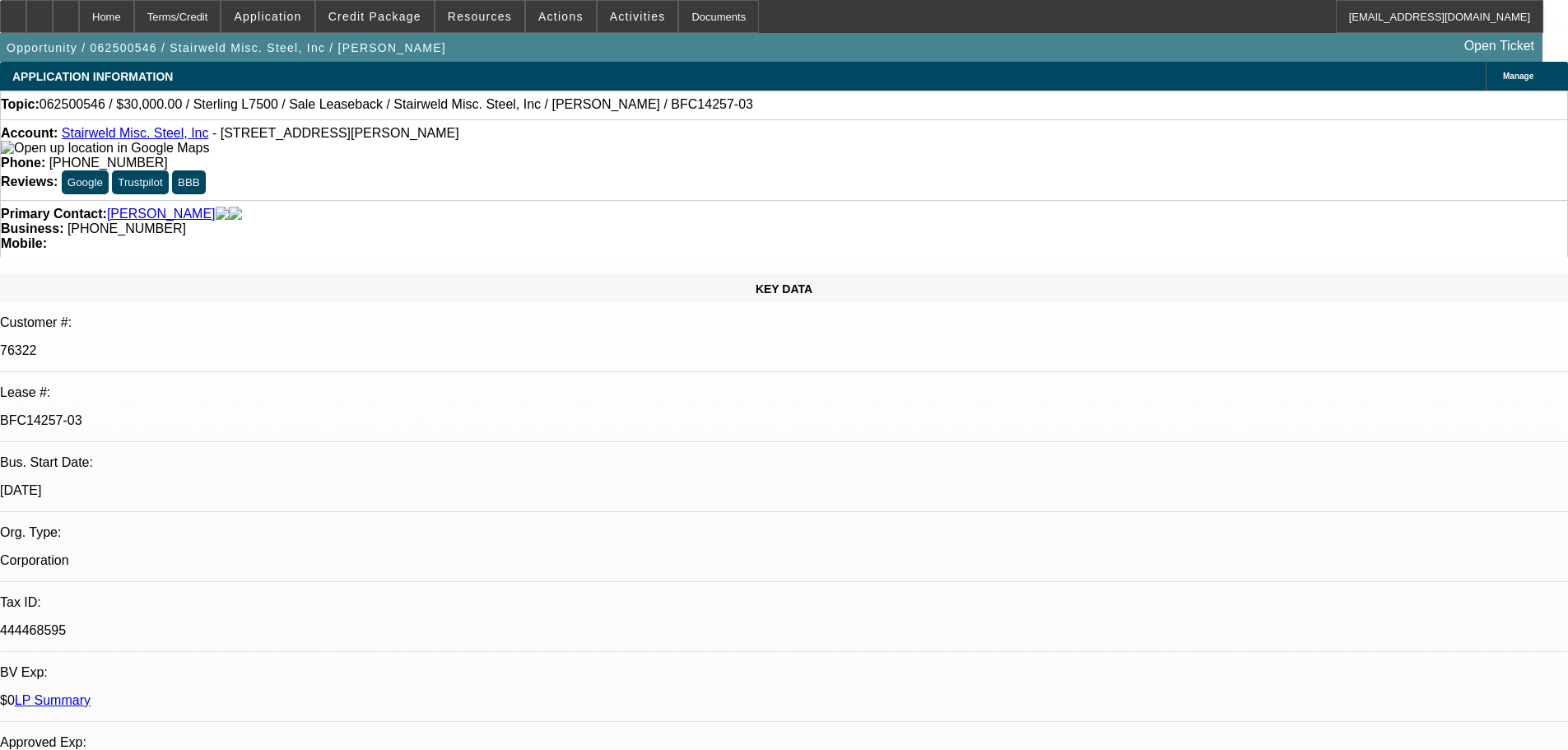
select select "6"
select select "0"
select select "2"
select select "0"
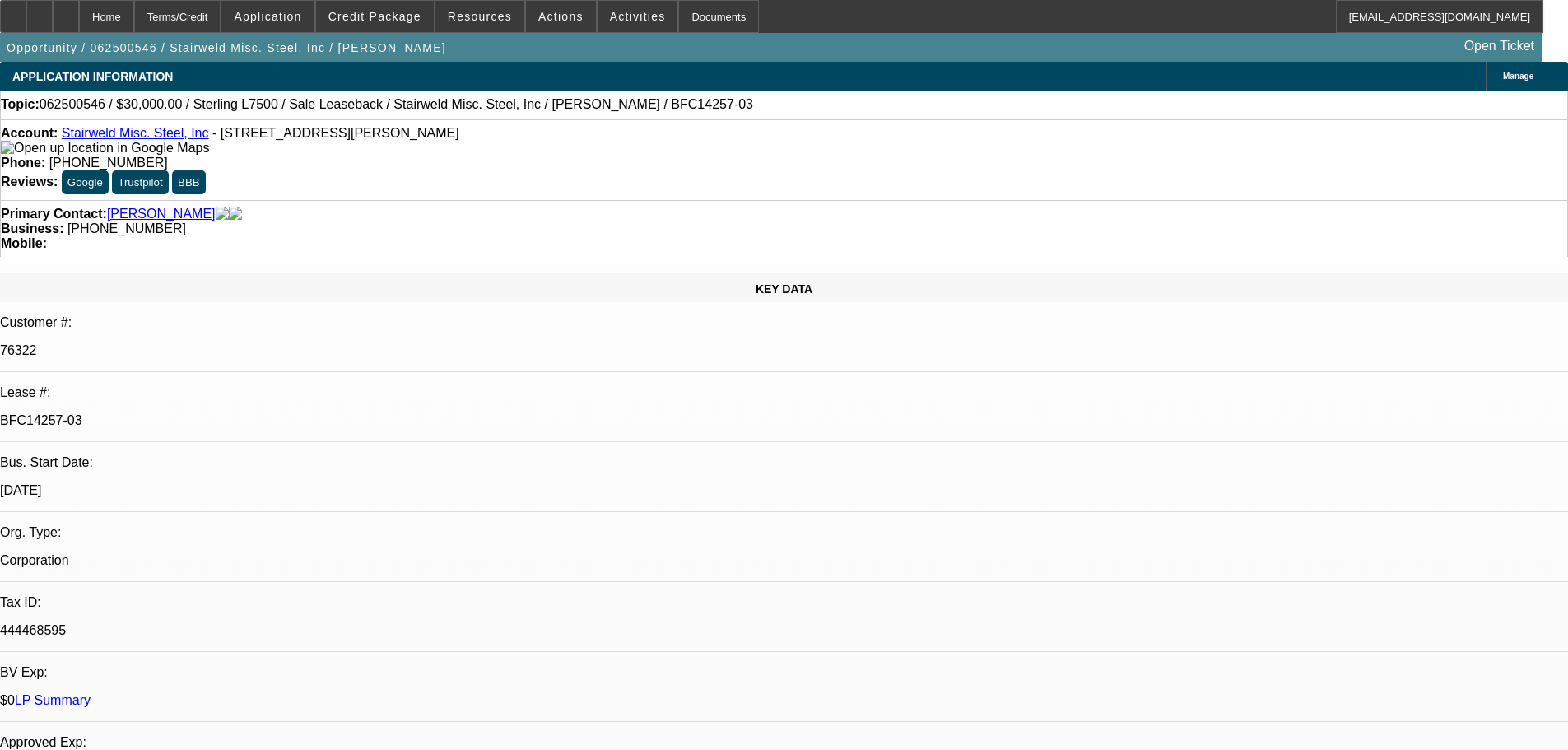
select select "6"
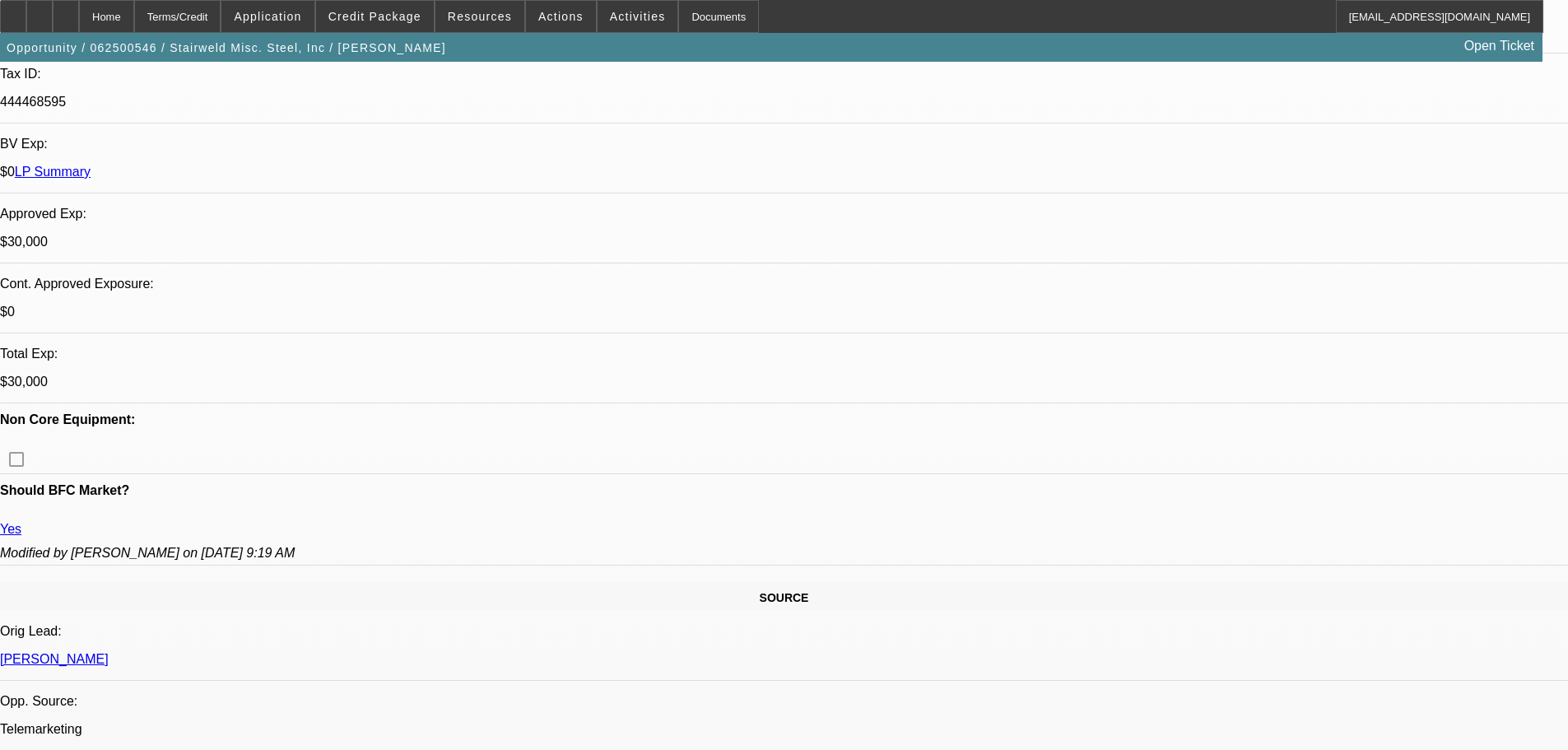
scroll to position [741, 0]
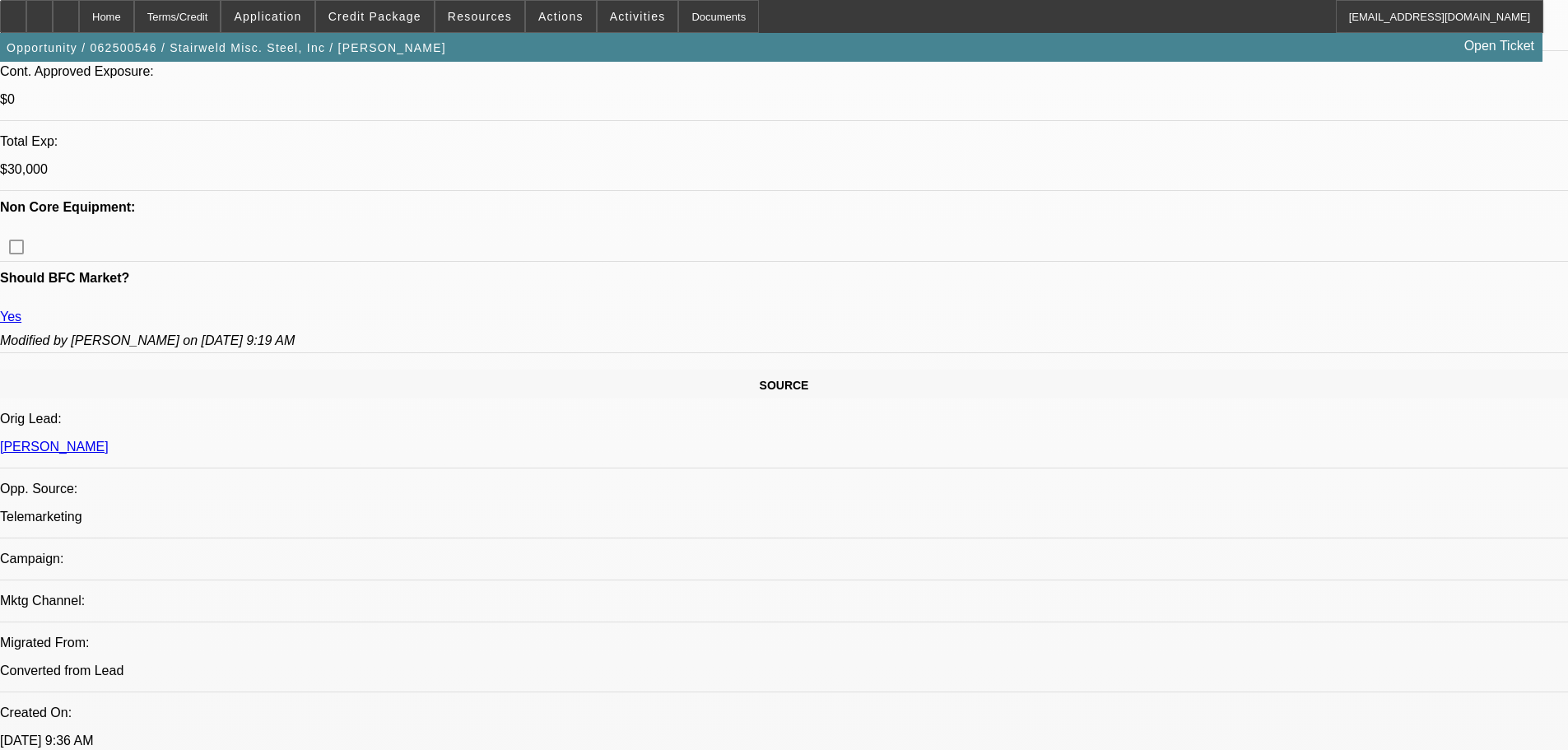
drag, startPoint x: 1089, startPoint y: 501, endPoint x: 1300, endPoint y: 513, distance: 211.3
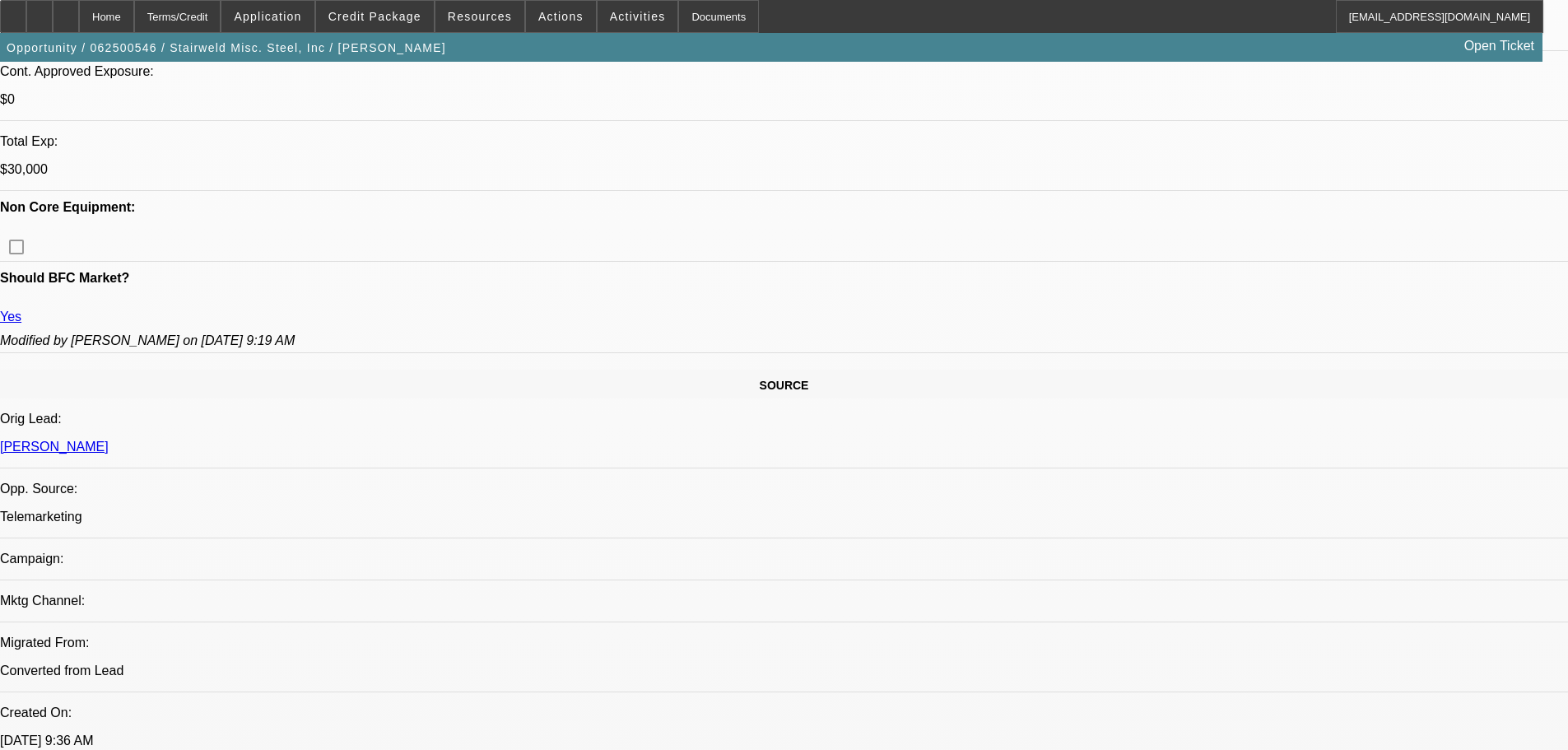
drag, startPoint x: 1294, startPoint y: 513, endPoint x: 1090, endPoint y: 501, distance: 204.4
drag, startPoint x: 1082, startPoint y: 467, endPoint x: 1377, endPoint y: 517, distance: 299.2
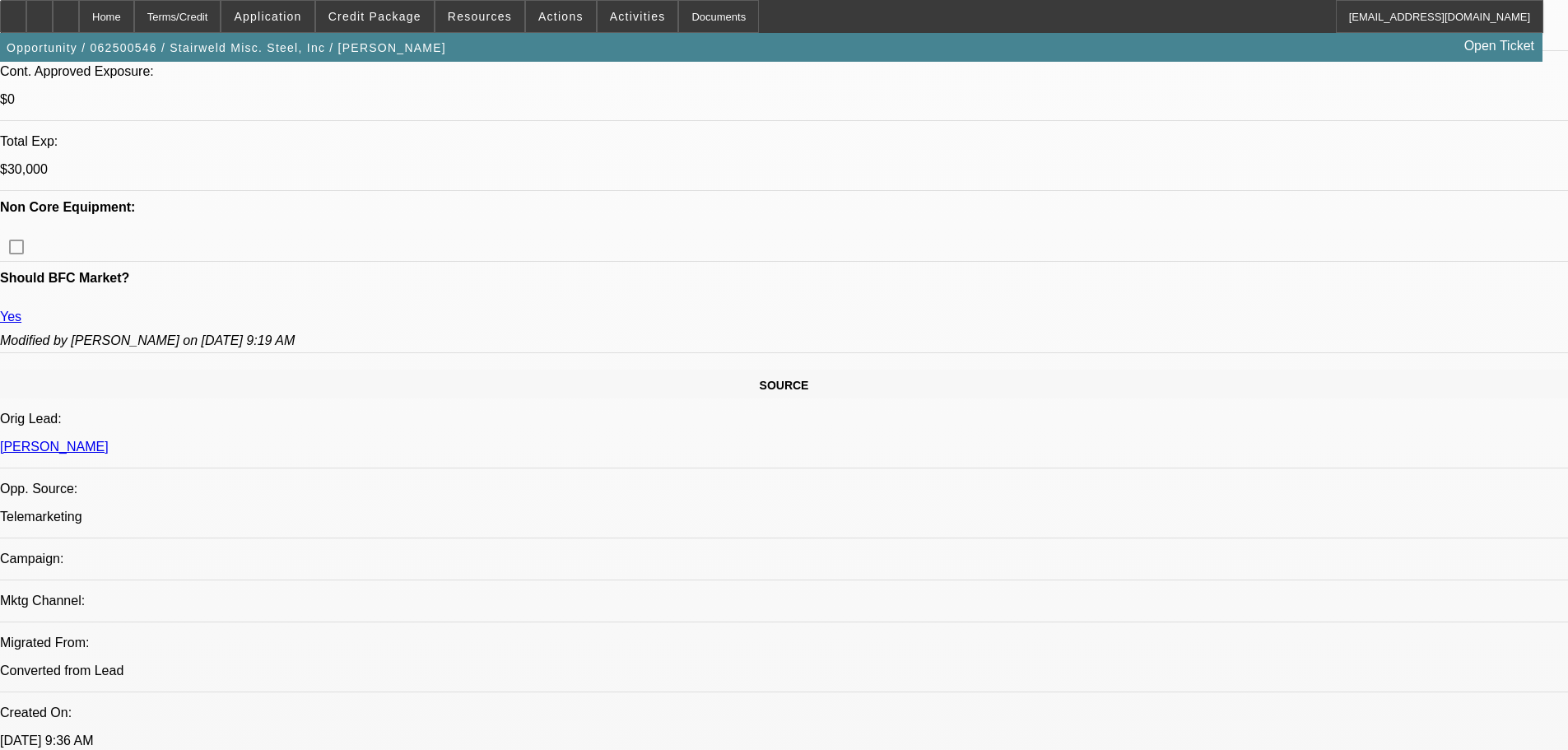
drag, startPoint x: 1085, startPoint y: 500, endPoint x: 1297, endPoint y: 515, distance: 212.5
drag, startPoint x: 1292, startPoint y: 515, endPoint x: 1091, endPoint y: 498, distance: 201.7
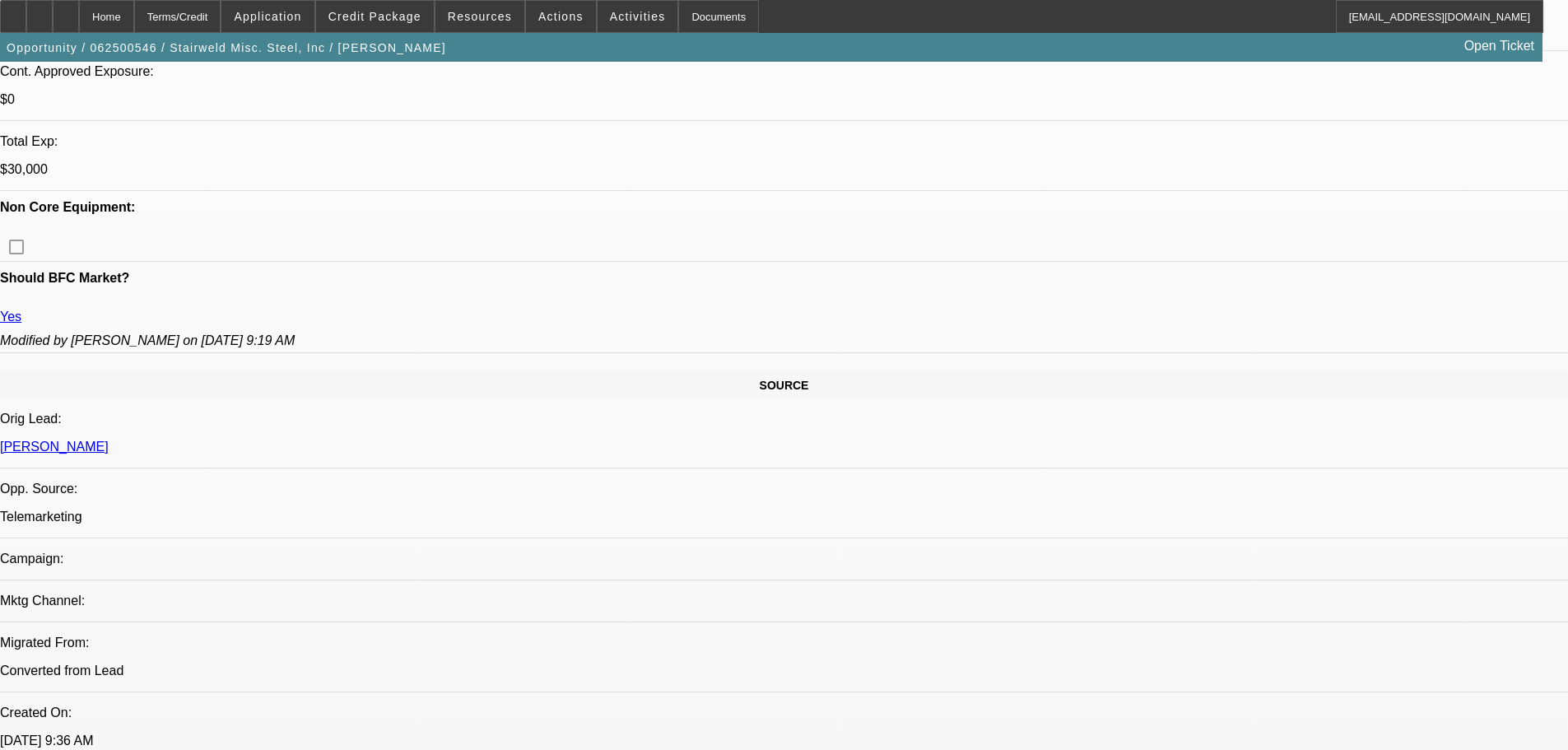
drag, startPoint x: 1091, startPoint y: 498, endPoint x: 1298, endPoint y: 515, distance: 207.7
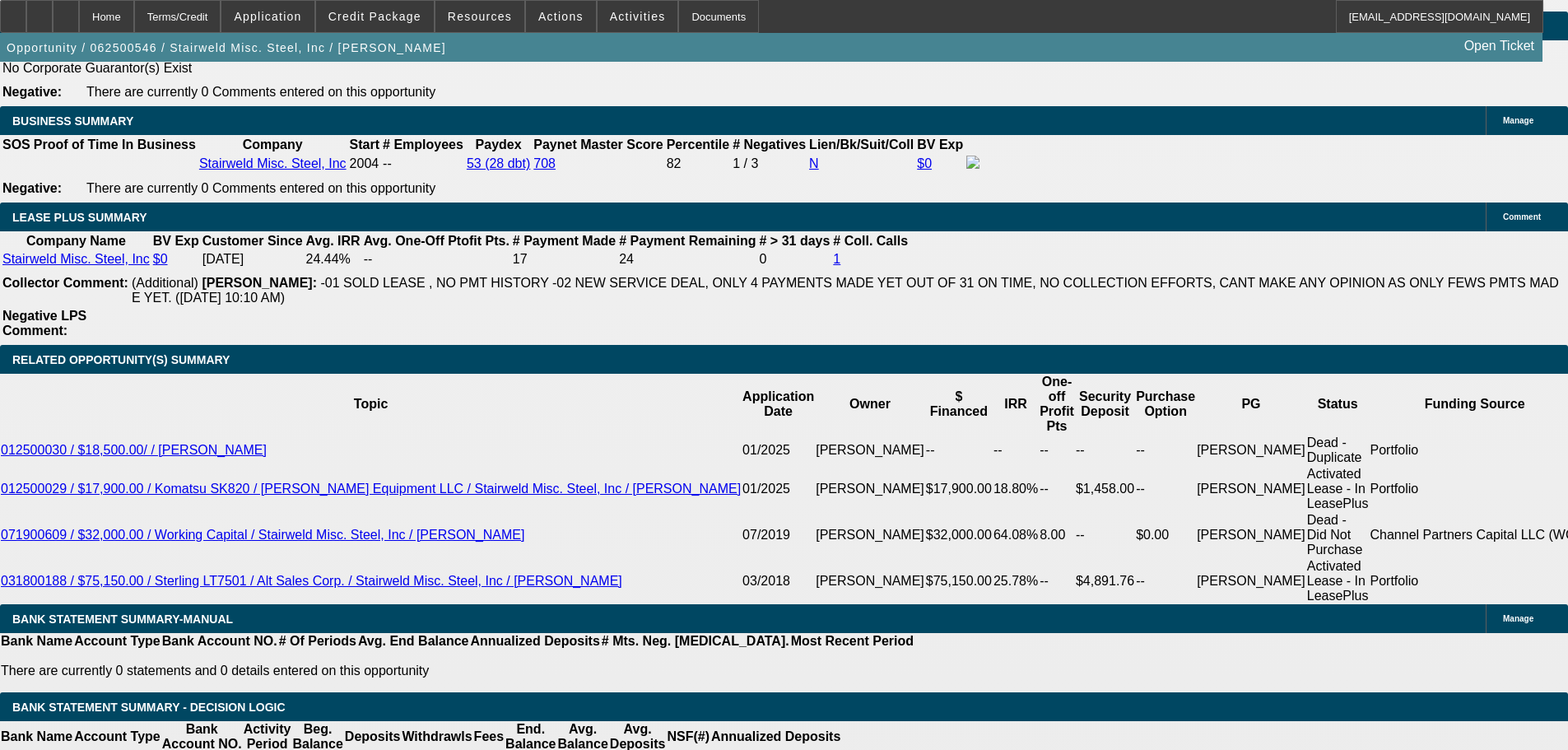
scroll to position [3129, 0]
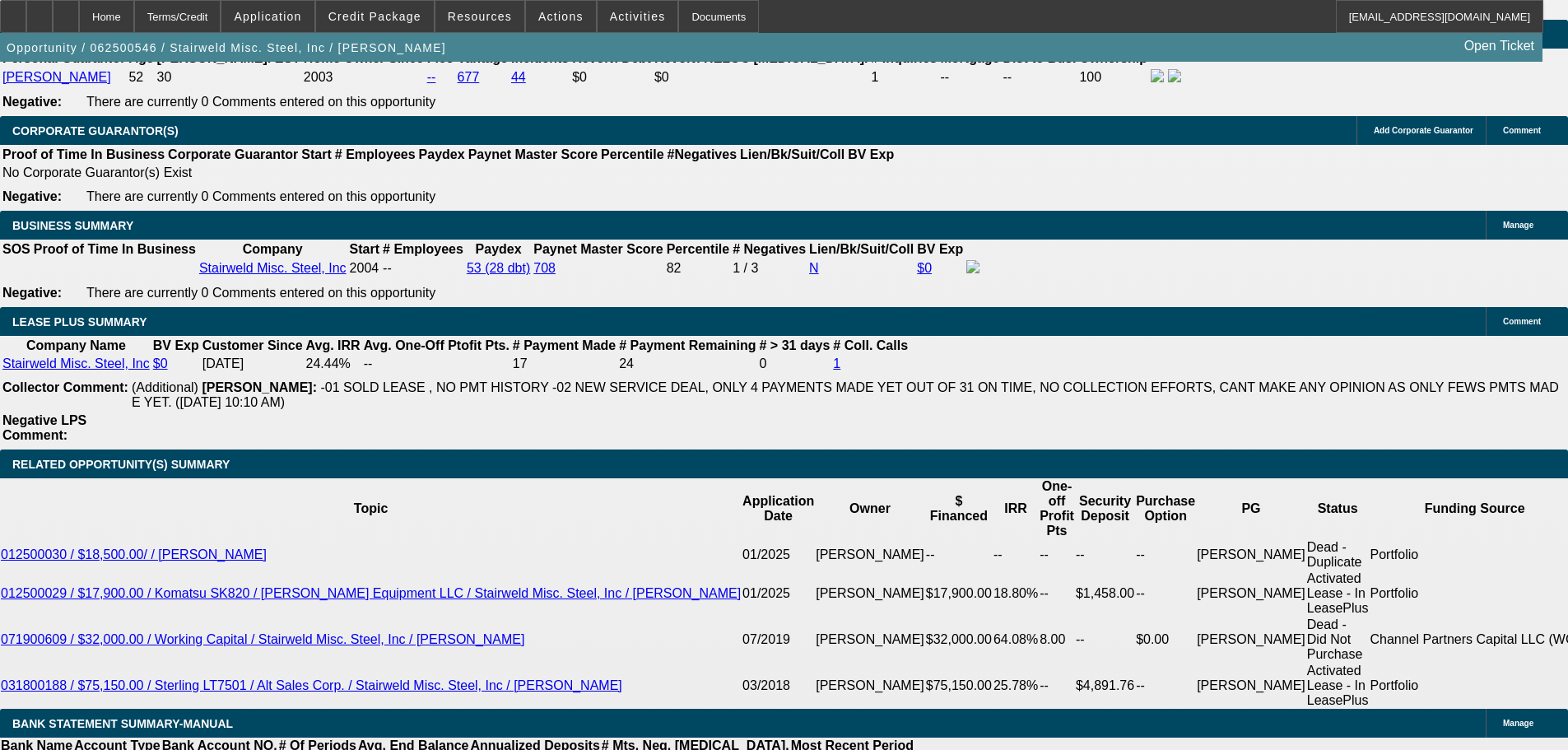
scroll to position [2552, 0]
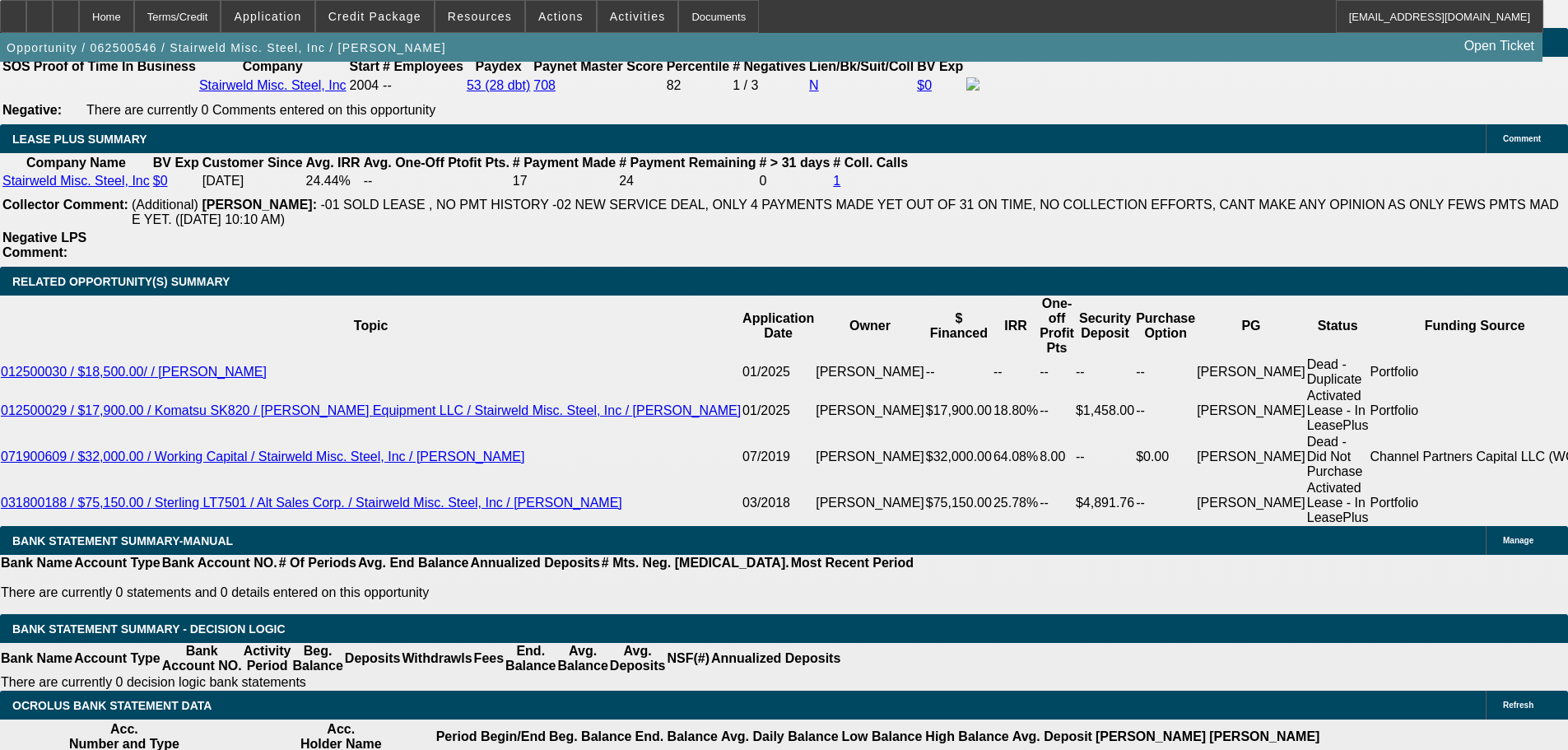
drag, startPoint x: 1281, startPoint y: 151, endPoint x: 1318, endPoint y: 145, distance: 37.5
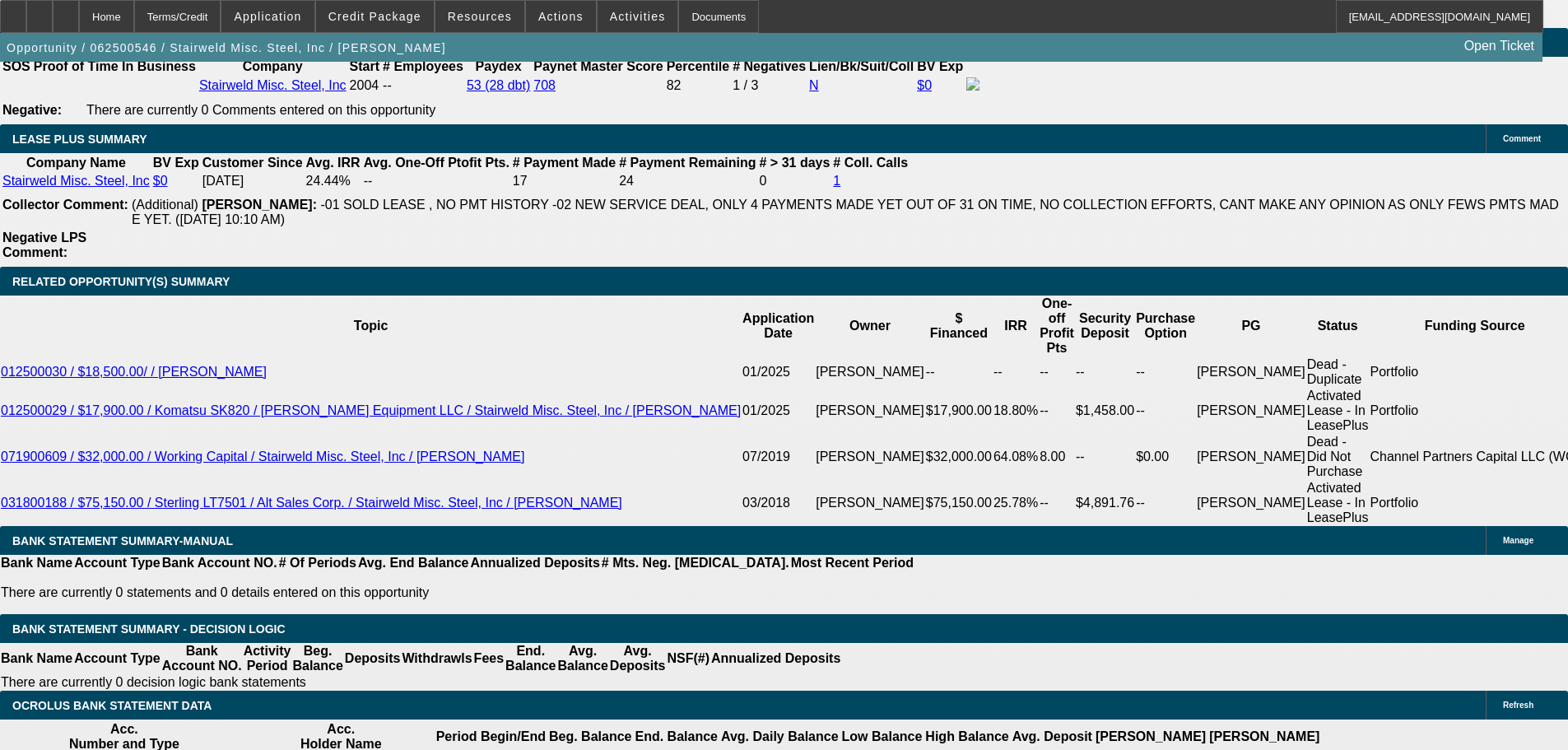
scroll to position [0, 0]
click at [27, 11] on div at bounding box center [13, 17] width 27 height 33
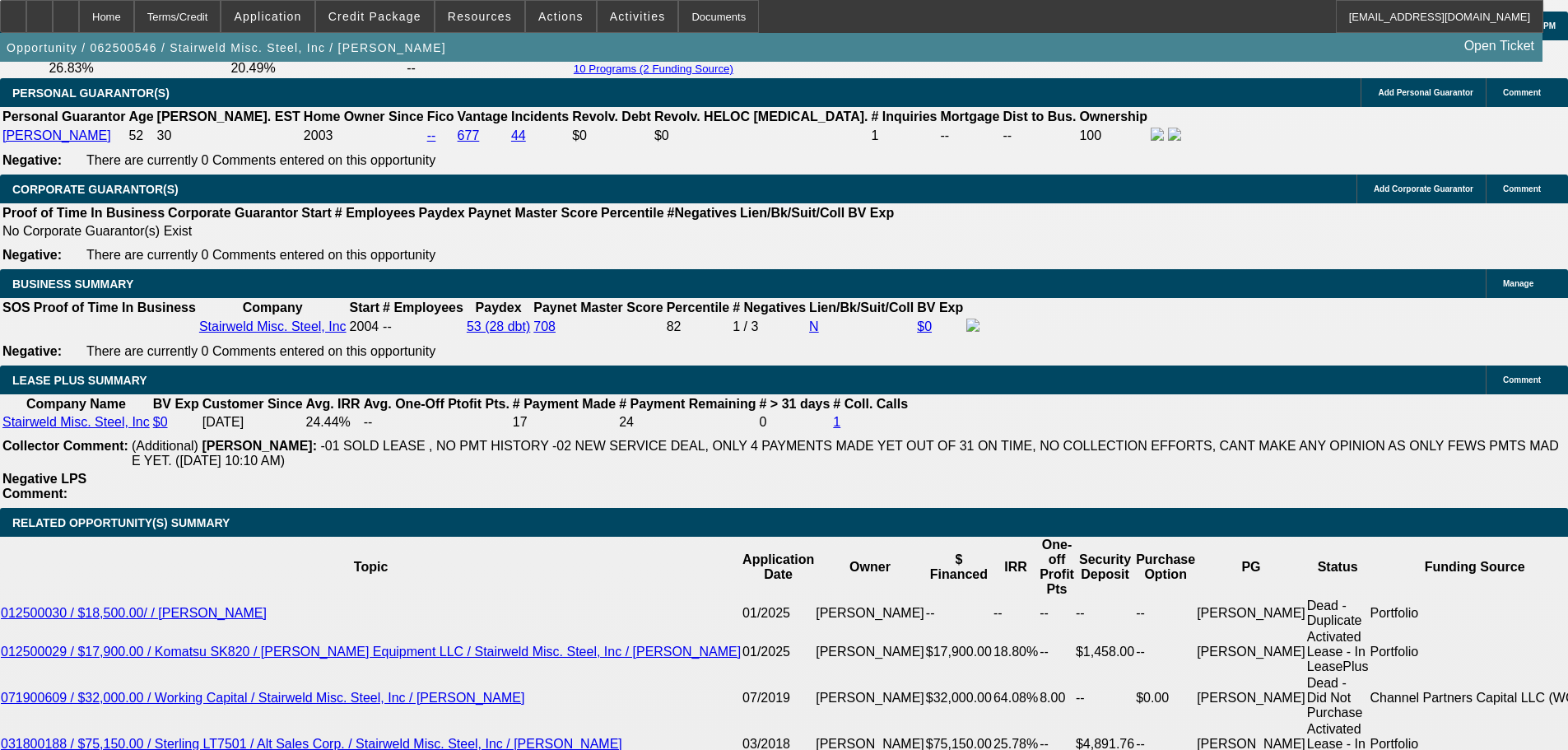
scroll to position [2635, 0]
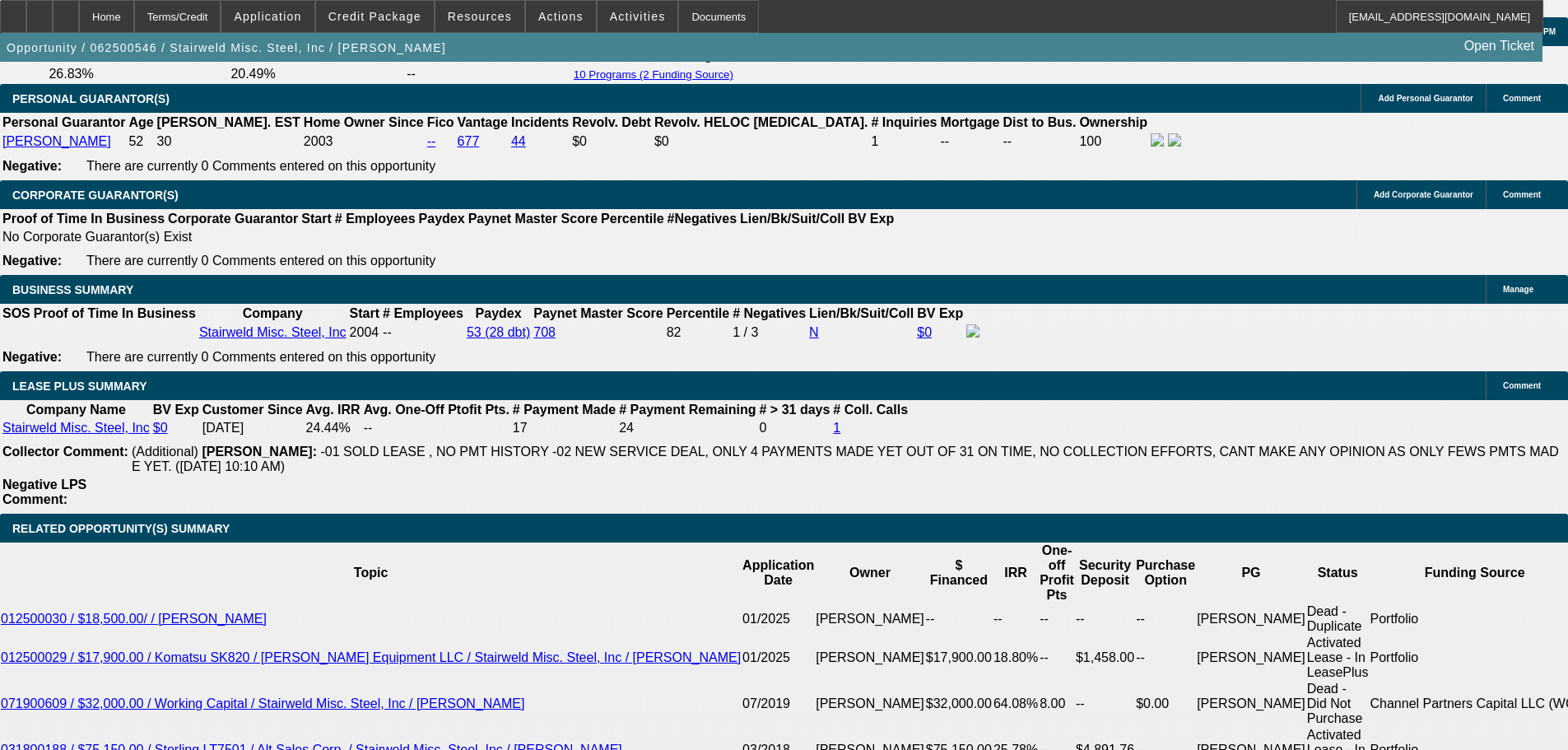
drag, startPoint x: 1508, startPoint y: 115, endPoint x: 1498, endPoint y: 124, distance: 13.5
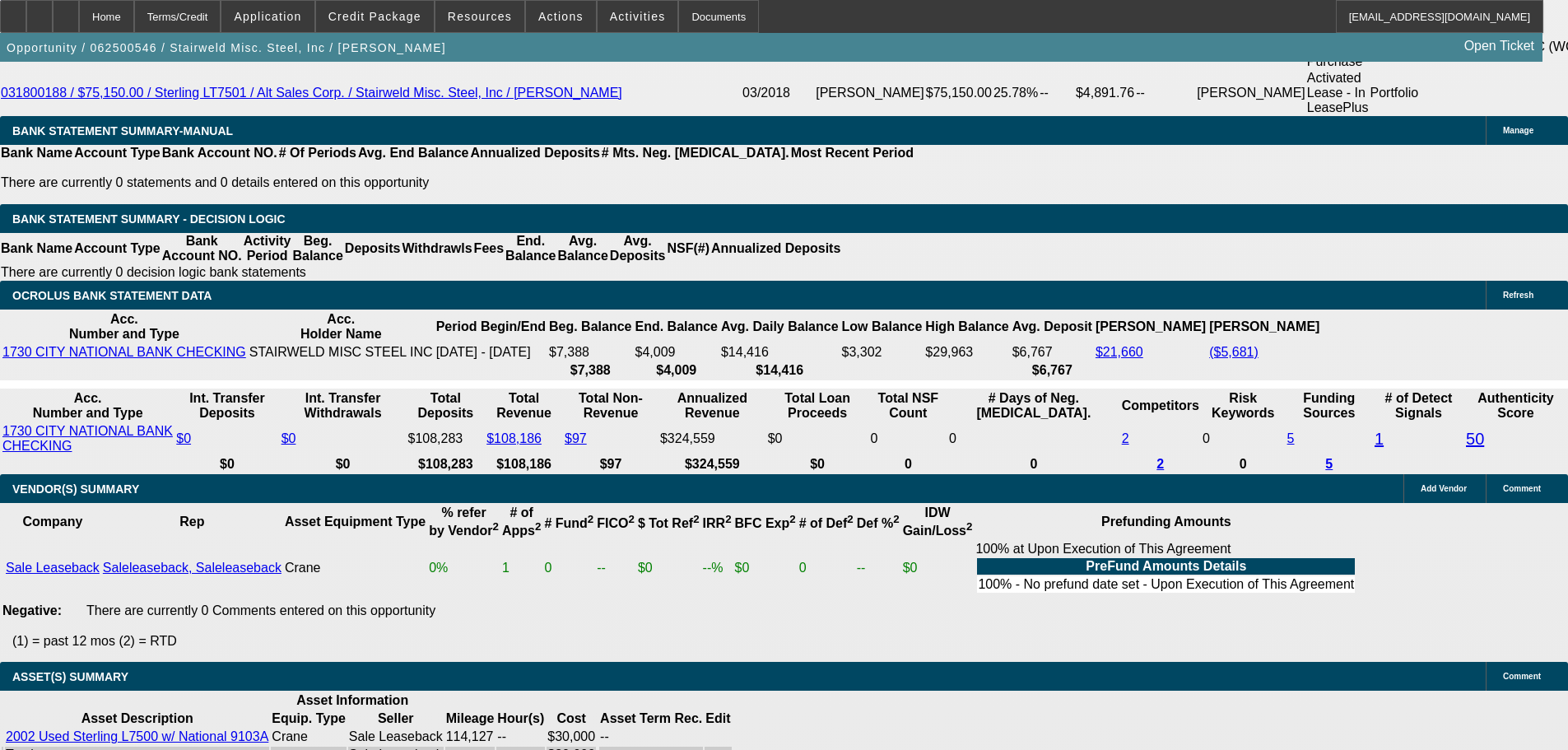
scroll to position [3293, 0]
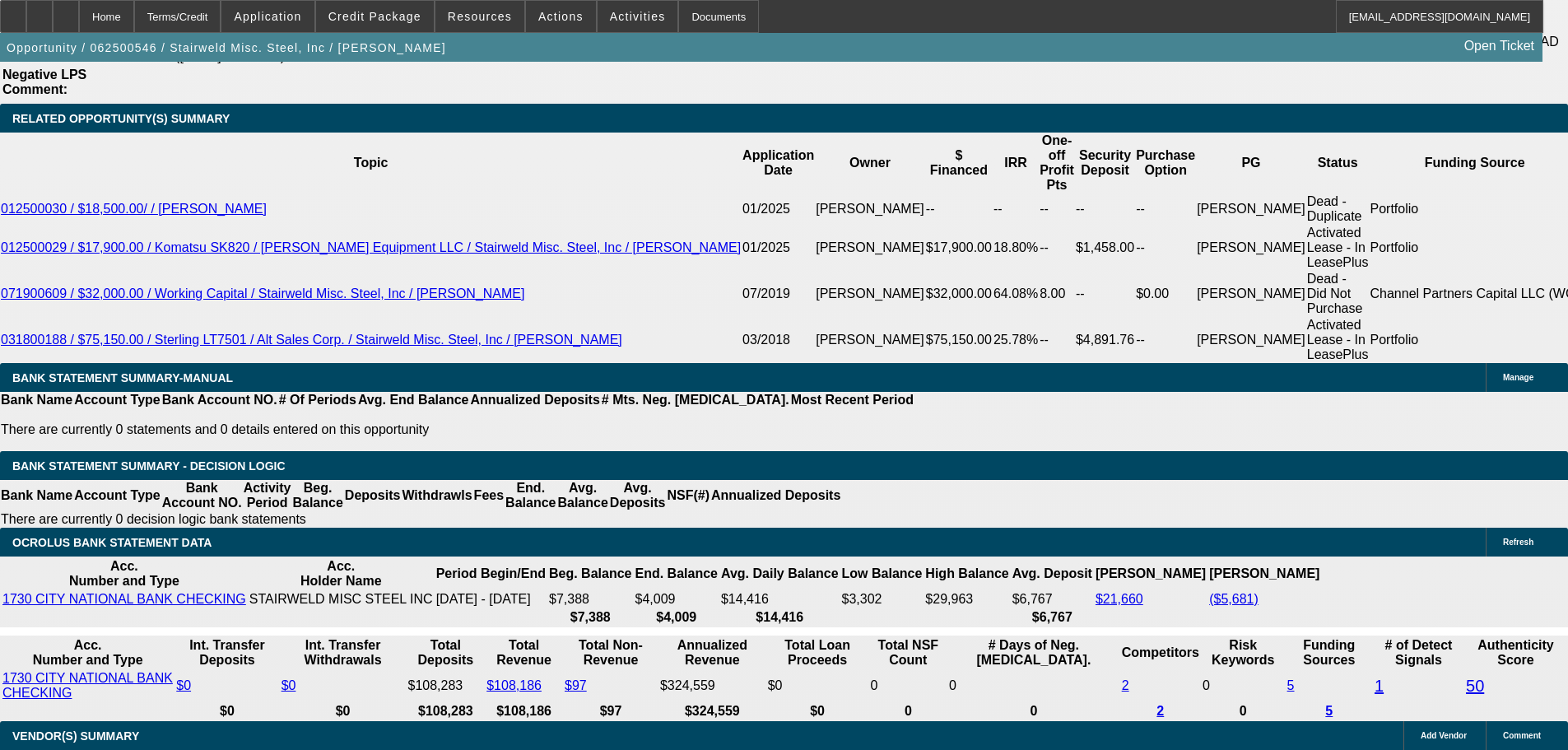
scroll to position [3046, 0]
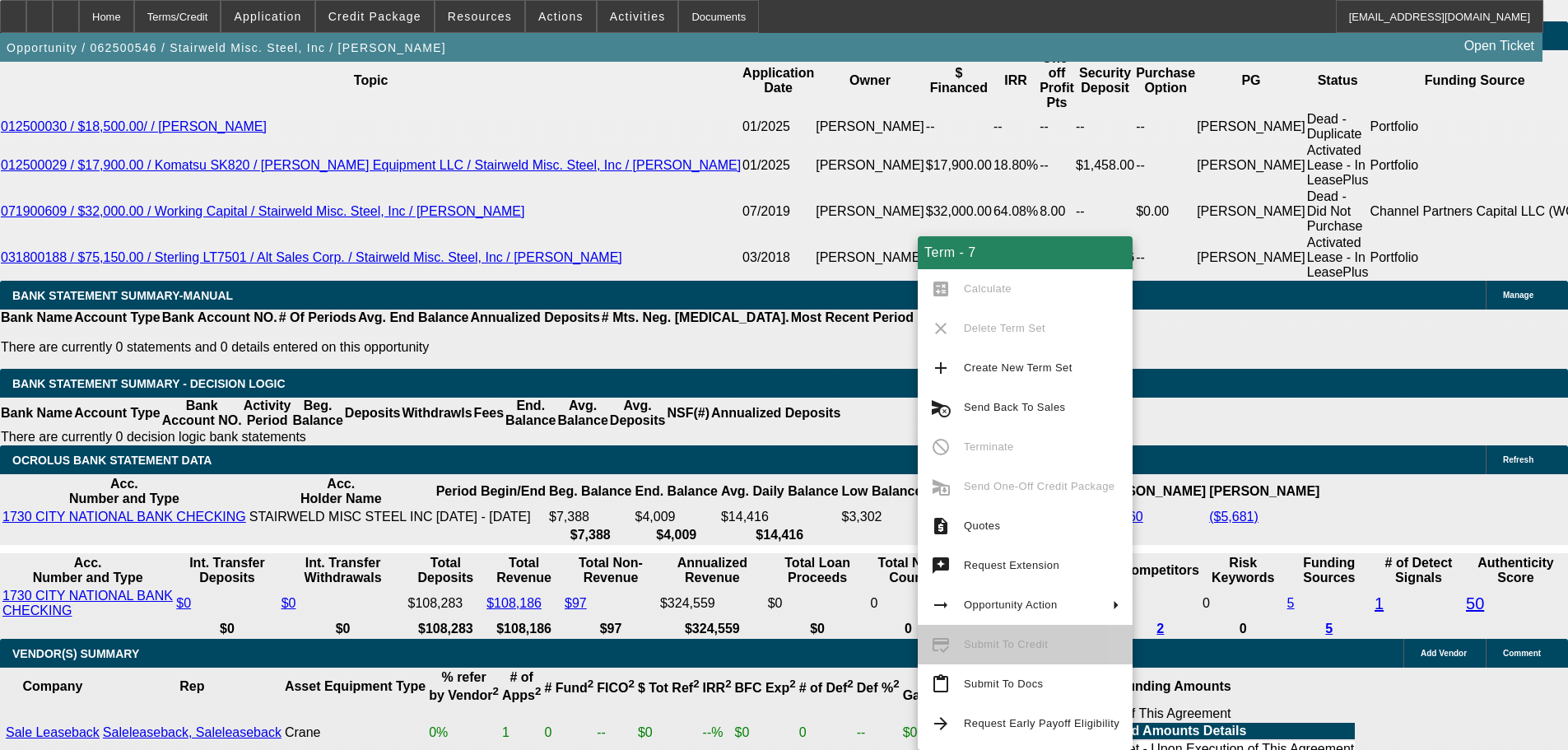
scroll to position [3129, 0]
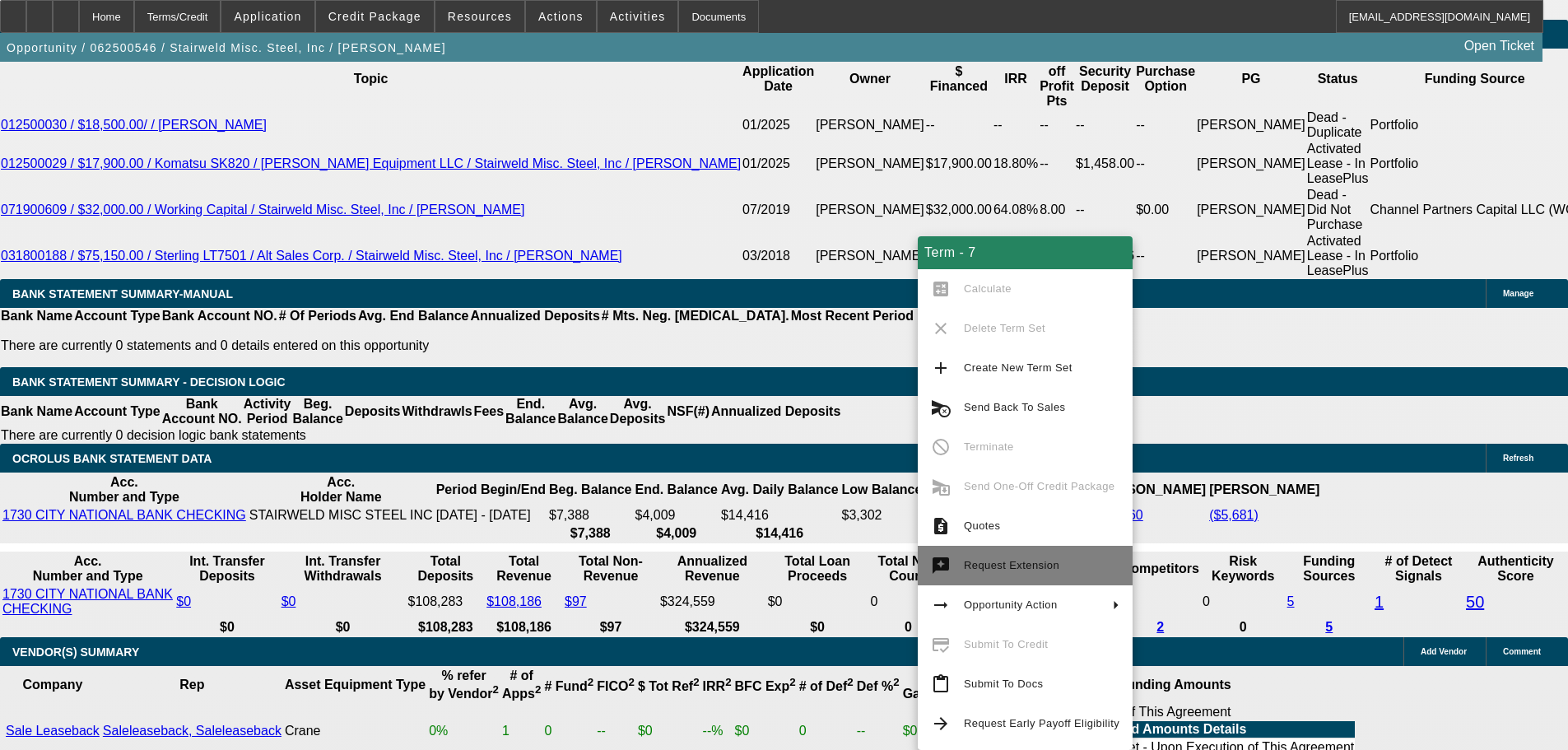
click at [1074, 566] on span "Request Extension" at bounding box center [1041, 566] width 156 height 20
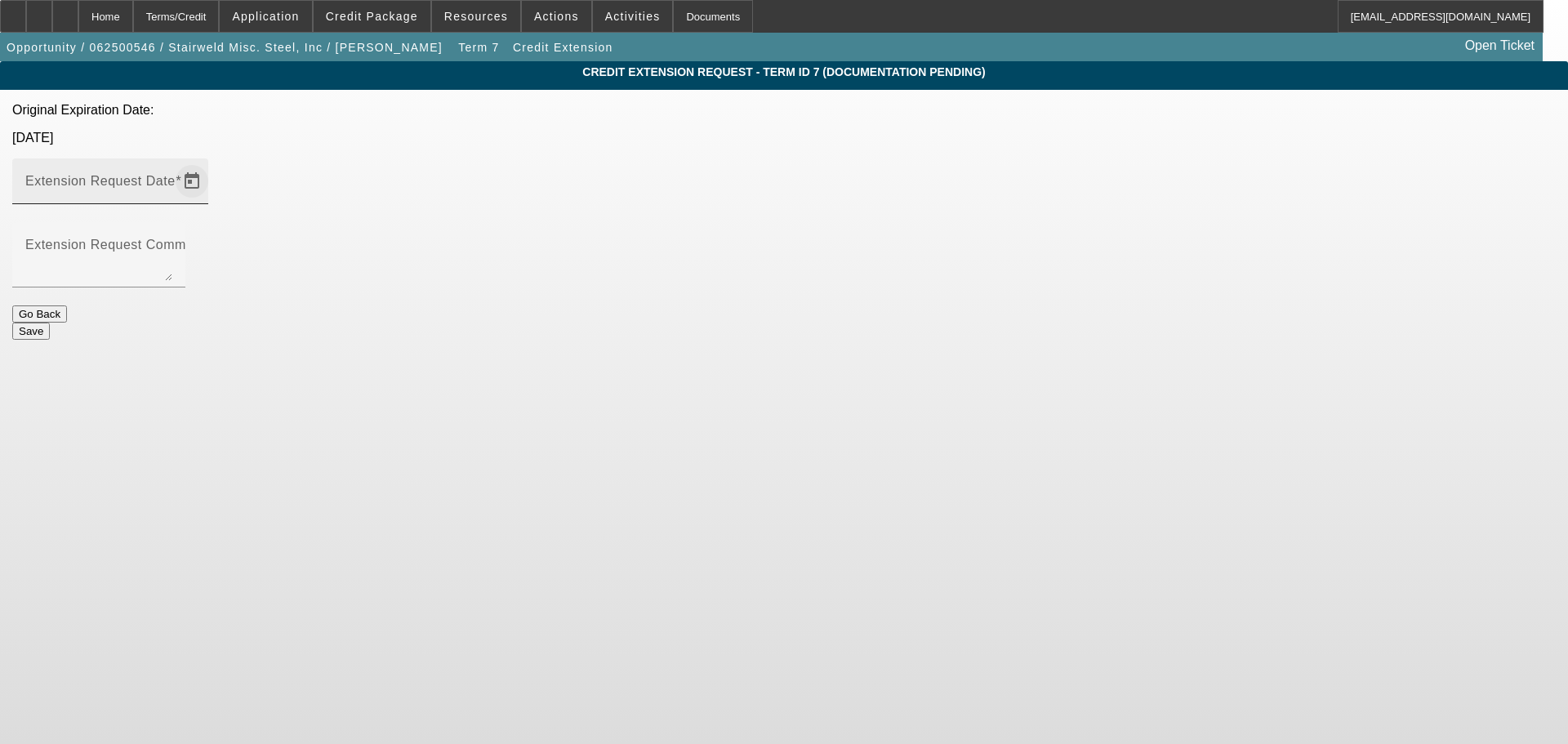
click at [211, 162] on span "Open calendar" at bounding box center [192, 182] width 39 height 39
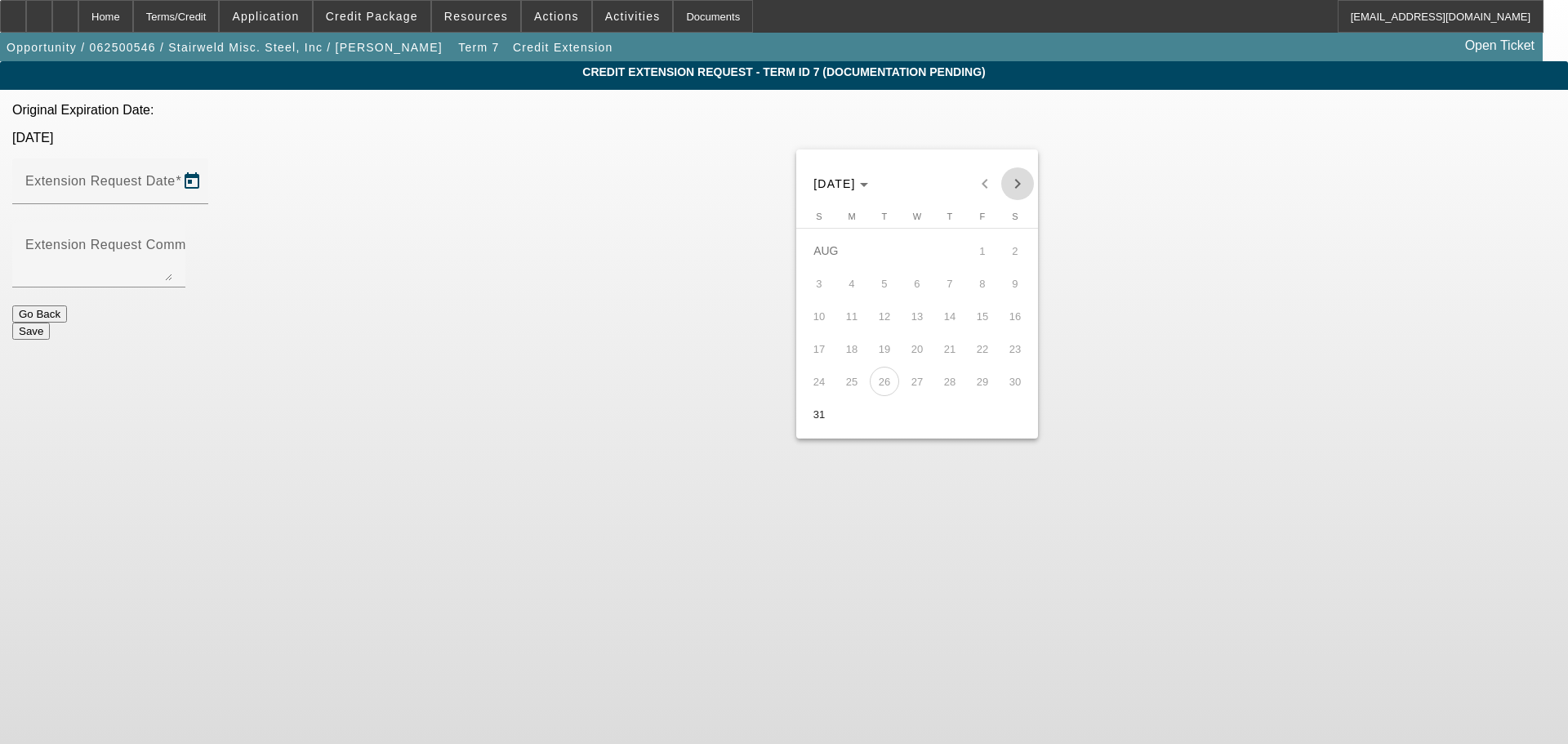
click at [1013, 186] on span "Next month" at bounding box center [1017, 184] width 33 height 33
click at [884, 429] on span "30" at bounding box center [884, 414] width 30 height 30
type input "9/30/2025"
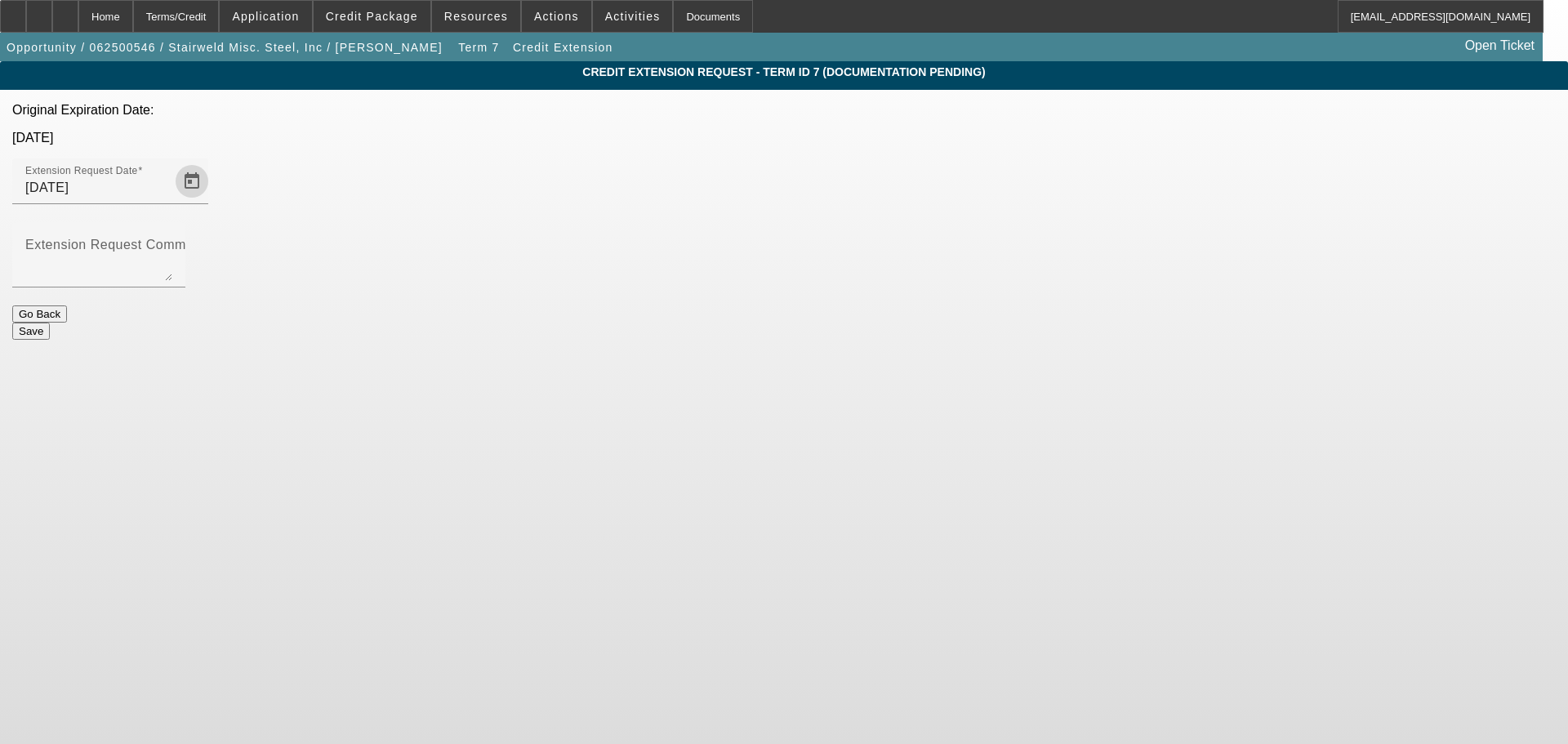
click at [1064, 293] on div "Credit Extension Request - Term ID 7 (Documentation Pending) Original Expiratio…" at bounding box center [784, 201] width 1568 height 279
click at [173, 242] on textarea "Extension Request Comment" at bounding box center [99, 261] width 147 height 39
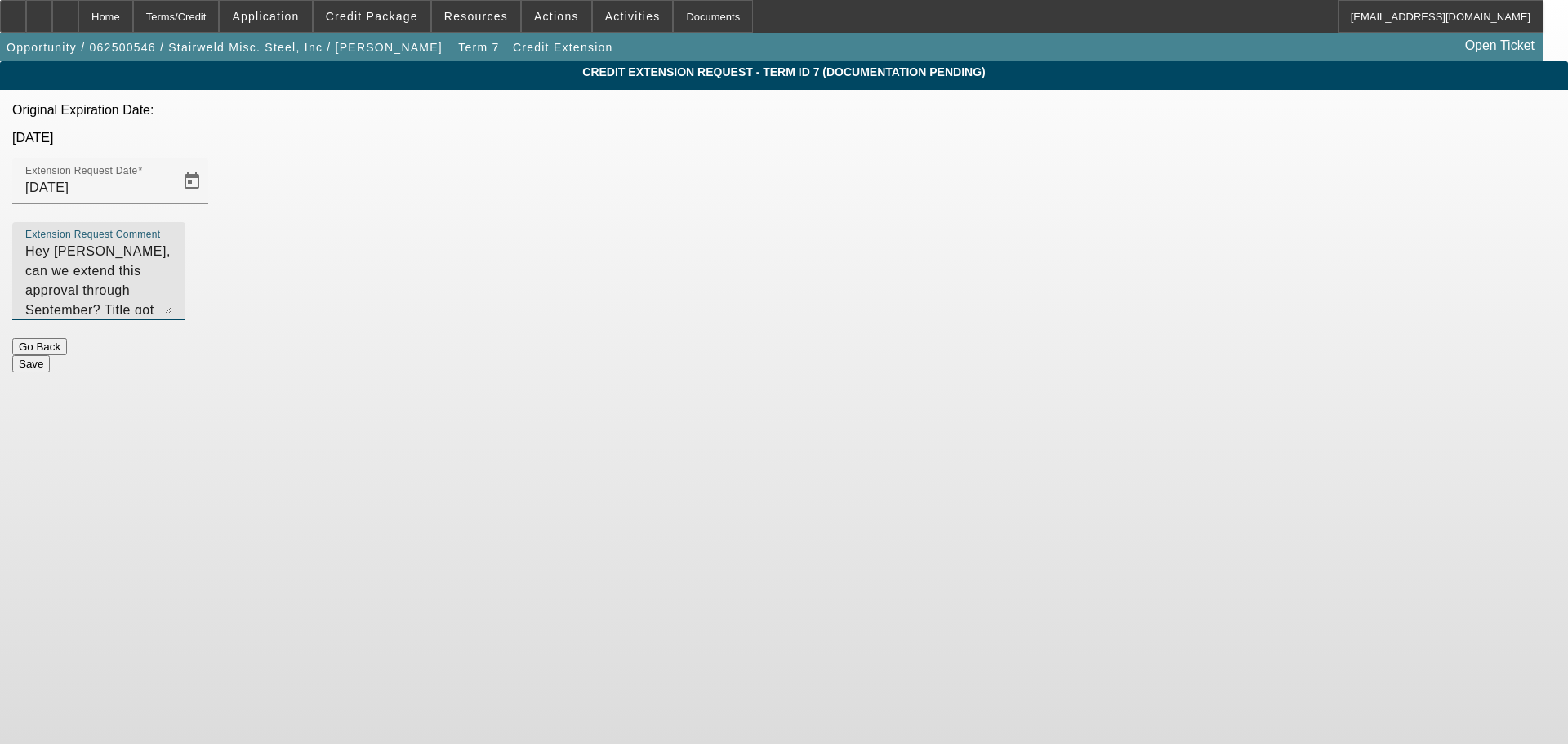
drag, startPoint x: 980, startPoint y: 221, endPoint x: 971, endPoint y: 306, distance: 85.5
click at [173, 306] on textarea "Hey Sam, can we extend this approval through September? Title got lost in the m…" at bounding box center [99, 277] width 147 height 72
click at [173, 270] on textarea "Hey Sam, can we extend this approval through September? Title got lost in the m…" at bounding box center [99, 303] width 147 height 123
type textarea "Hey Sam, can we extend this approval through September? Title got lost in the m…"
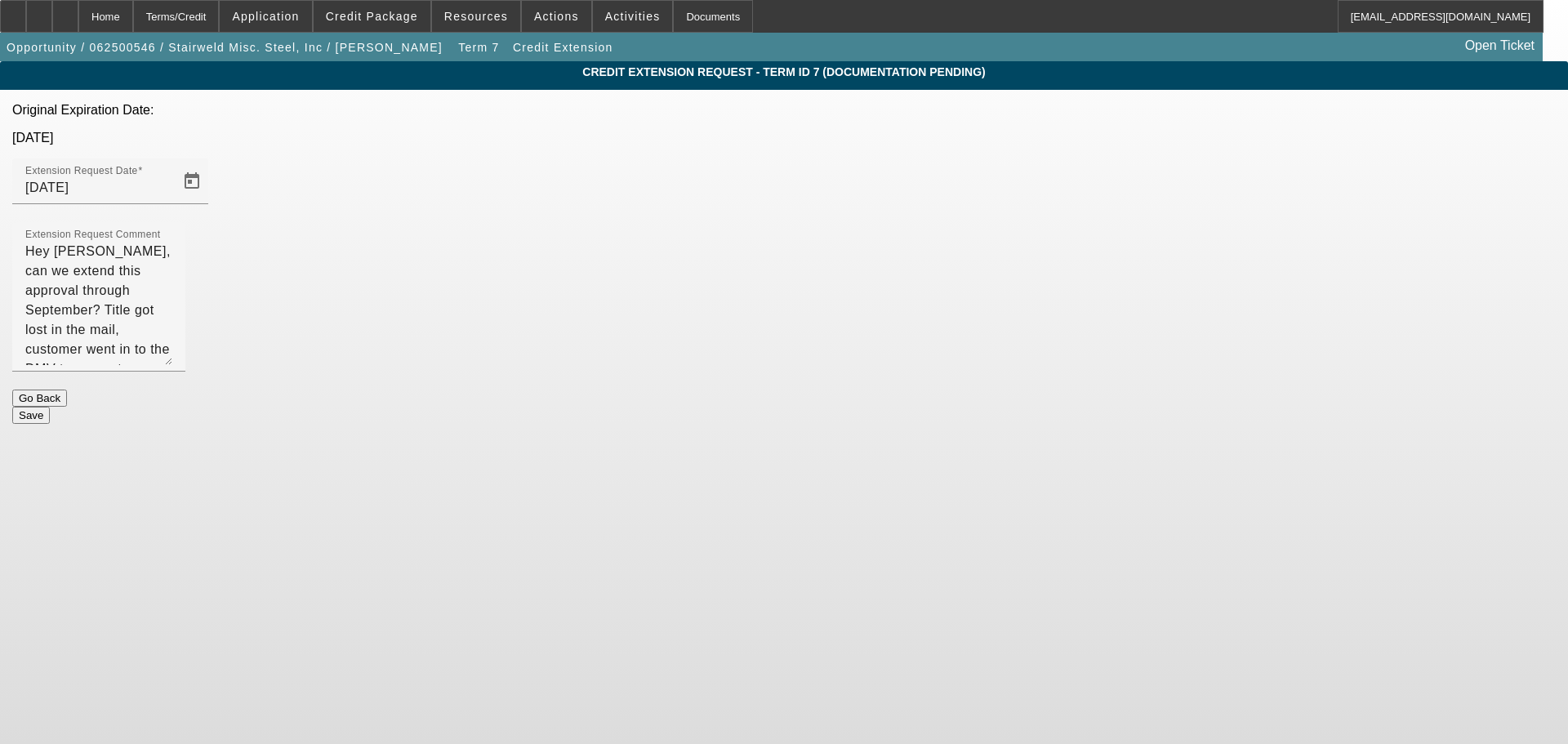
click at [50, 407] on button "Save" at bounding box center [31, 415] width 38 height 17
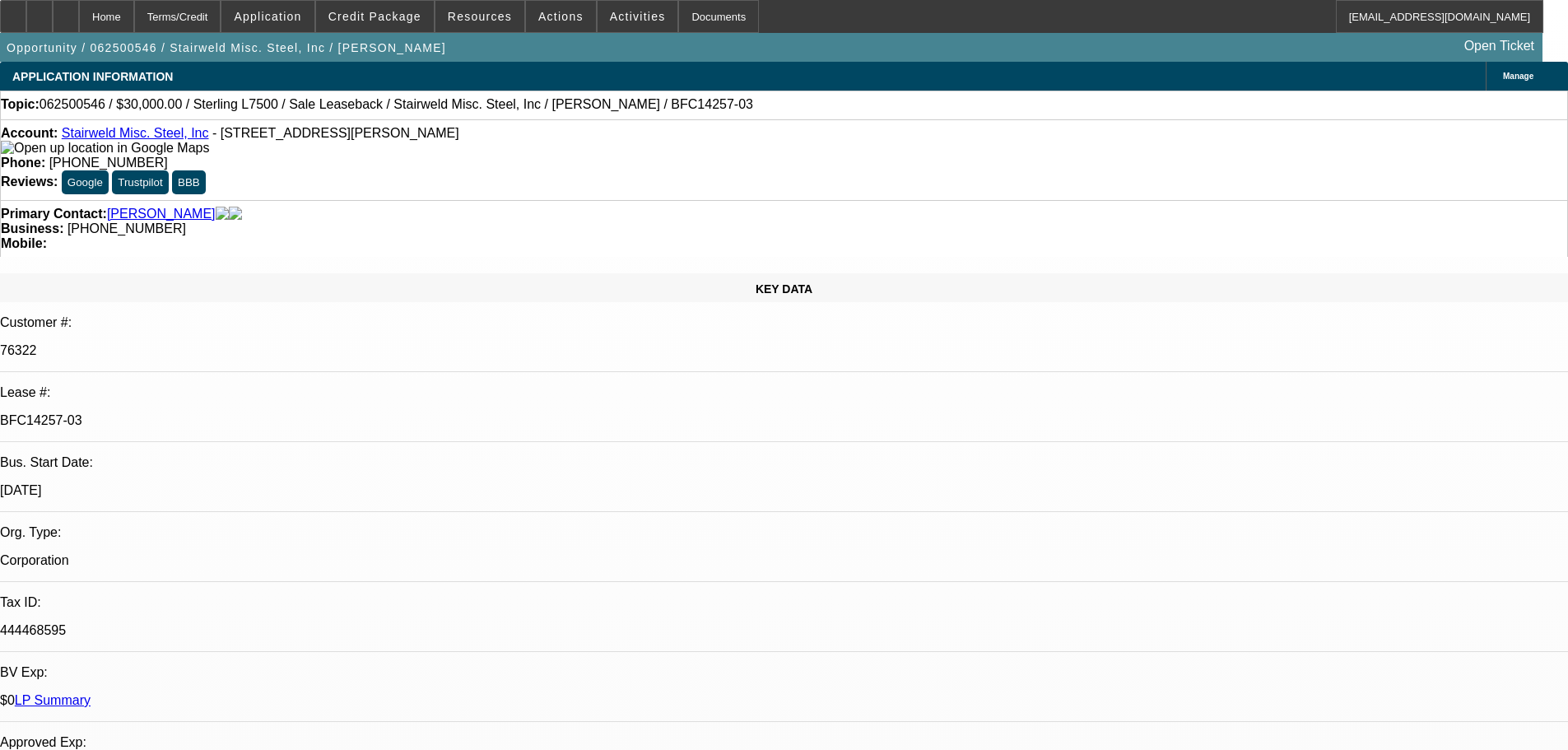
select select "0"
select select "2"
select select "0"
select select "6"
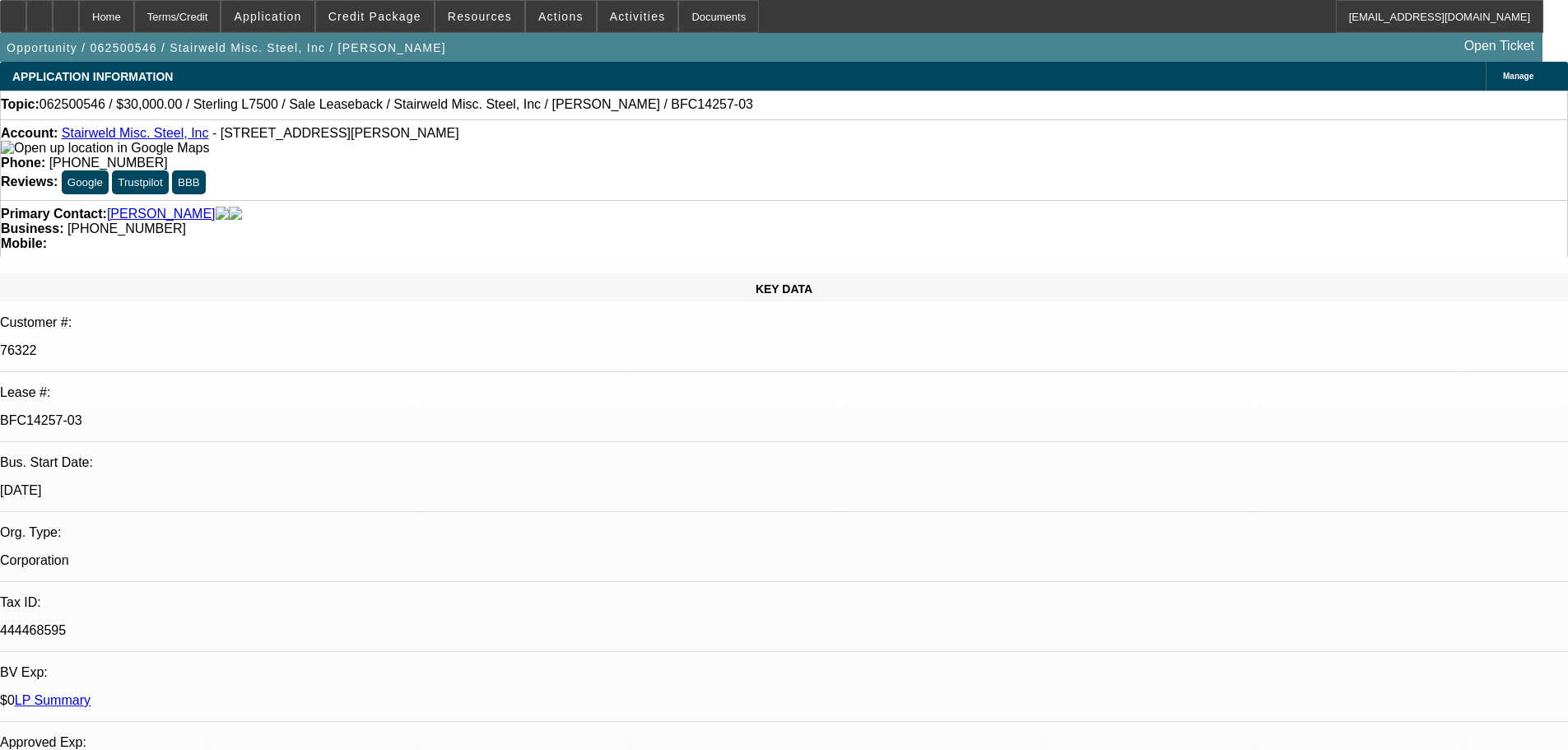
select select "0"
select select "2"
select select "0"
select select "6"
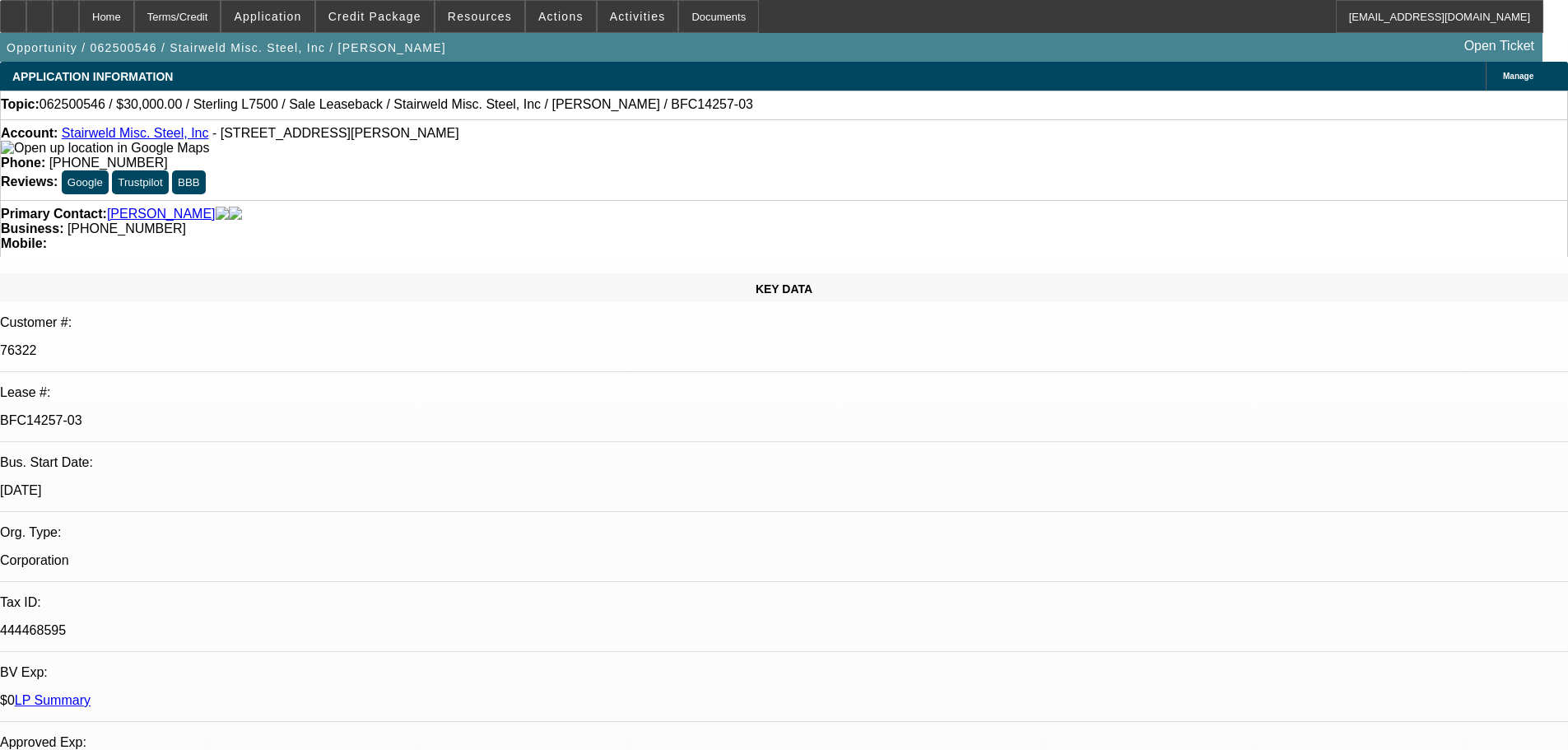
select select "0"
select select "2"
select select "0"
select select "6"
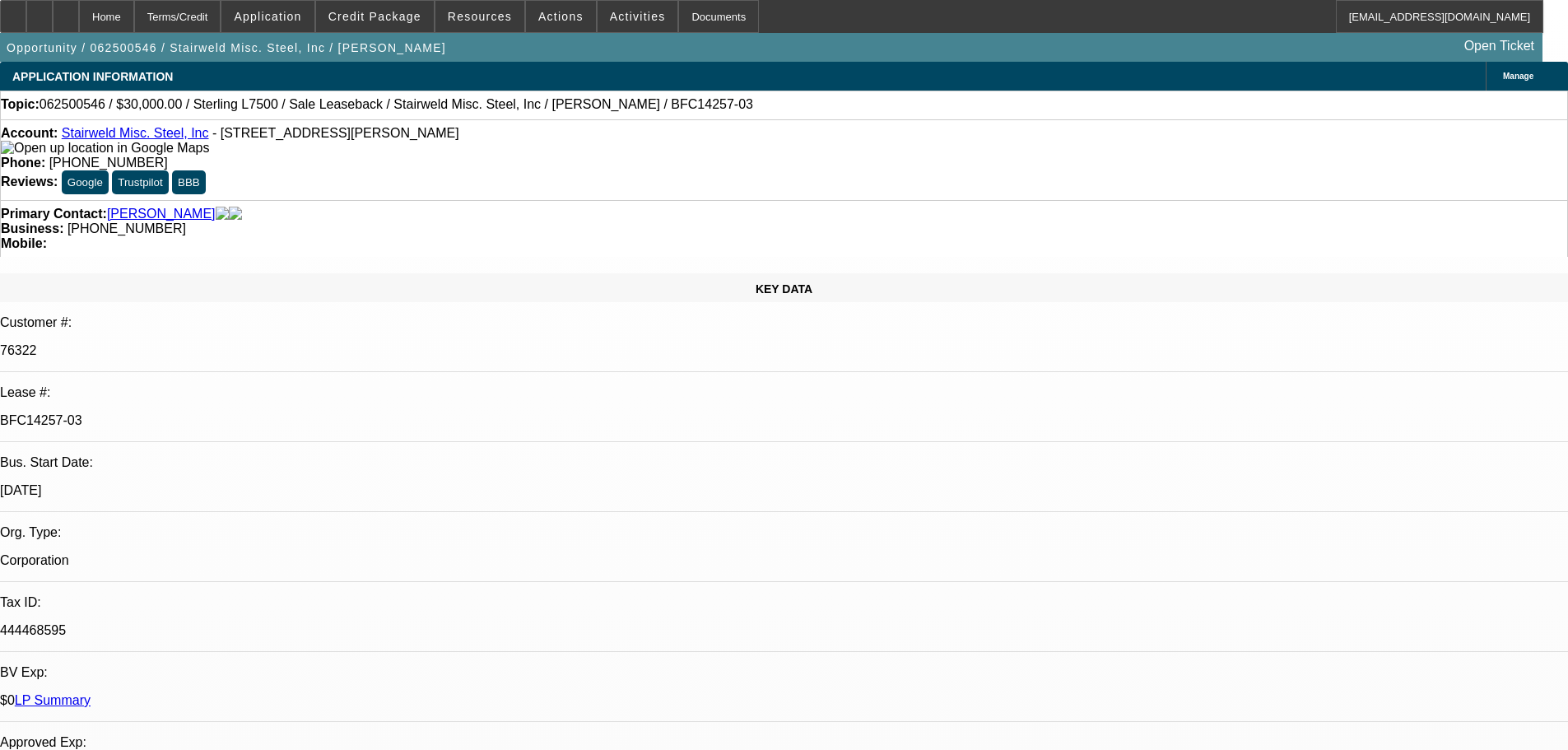
select select "0"
select select "2"
select select "0"
select select "6"
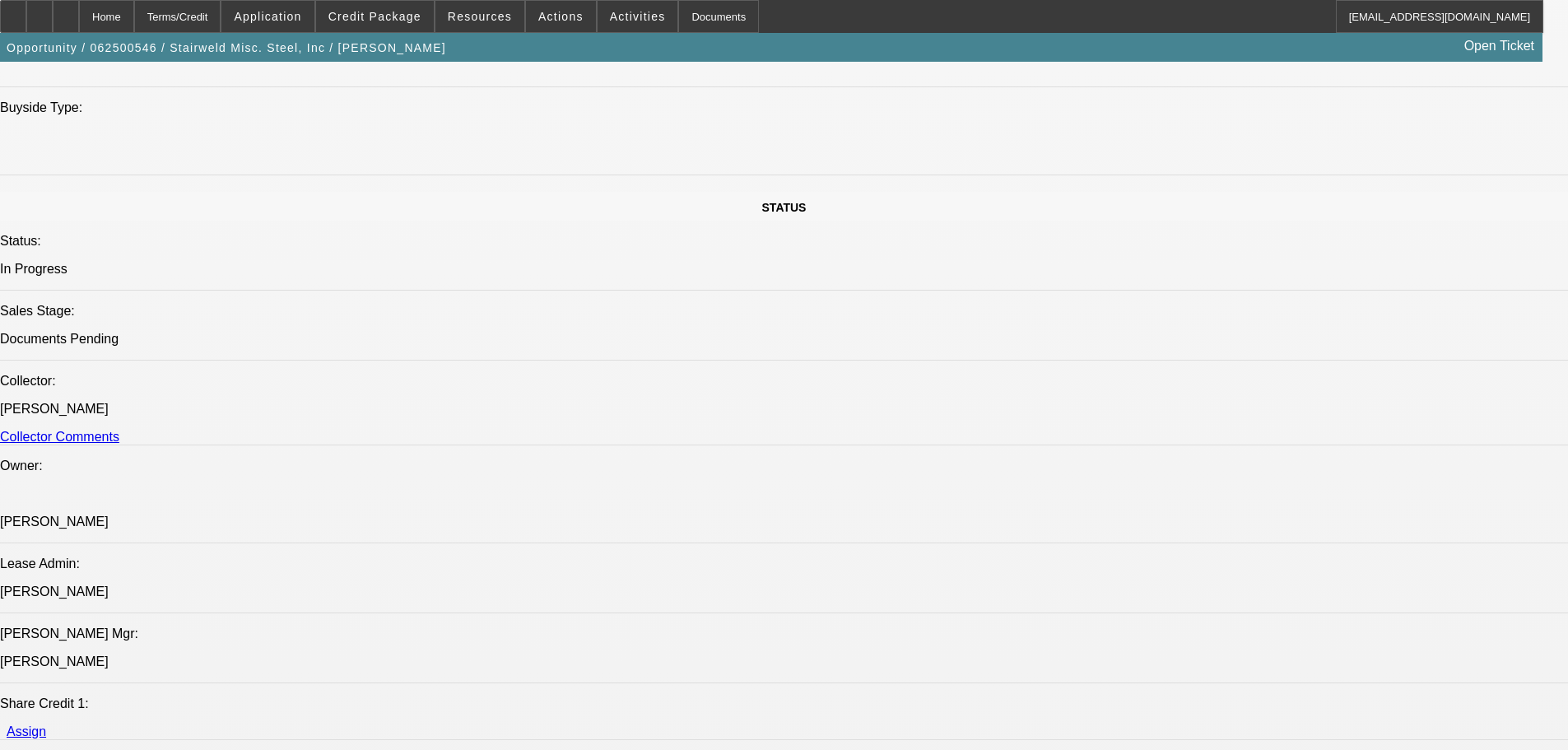
drag, startPoint x: 606, startPoint y: 268, endPoint x: 636, endPoint y: 497, distance: 231.0
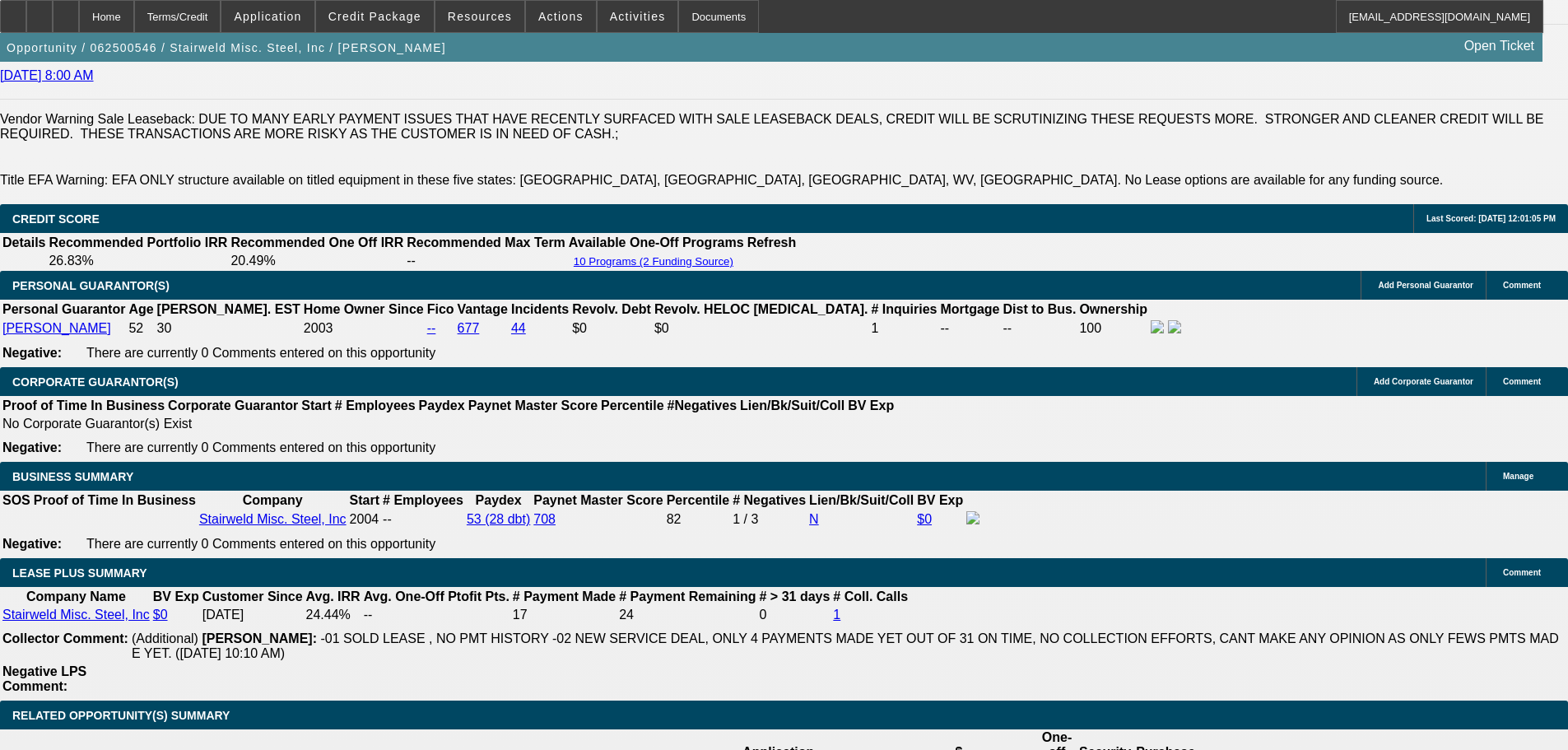
scroll to position [3064, 0]
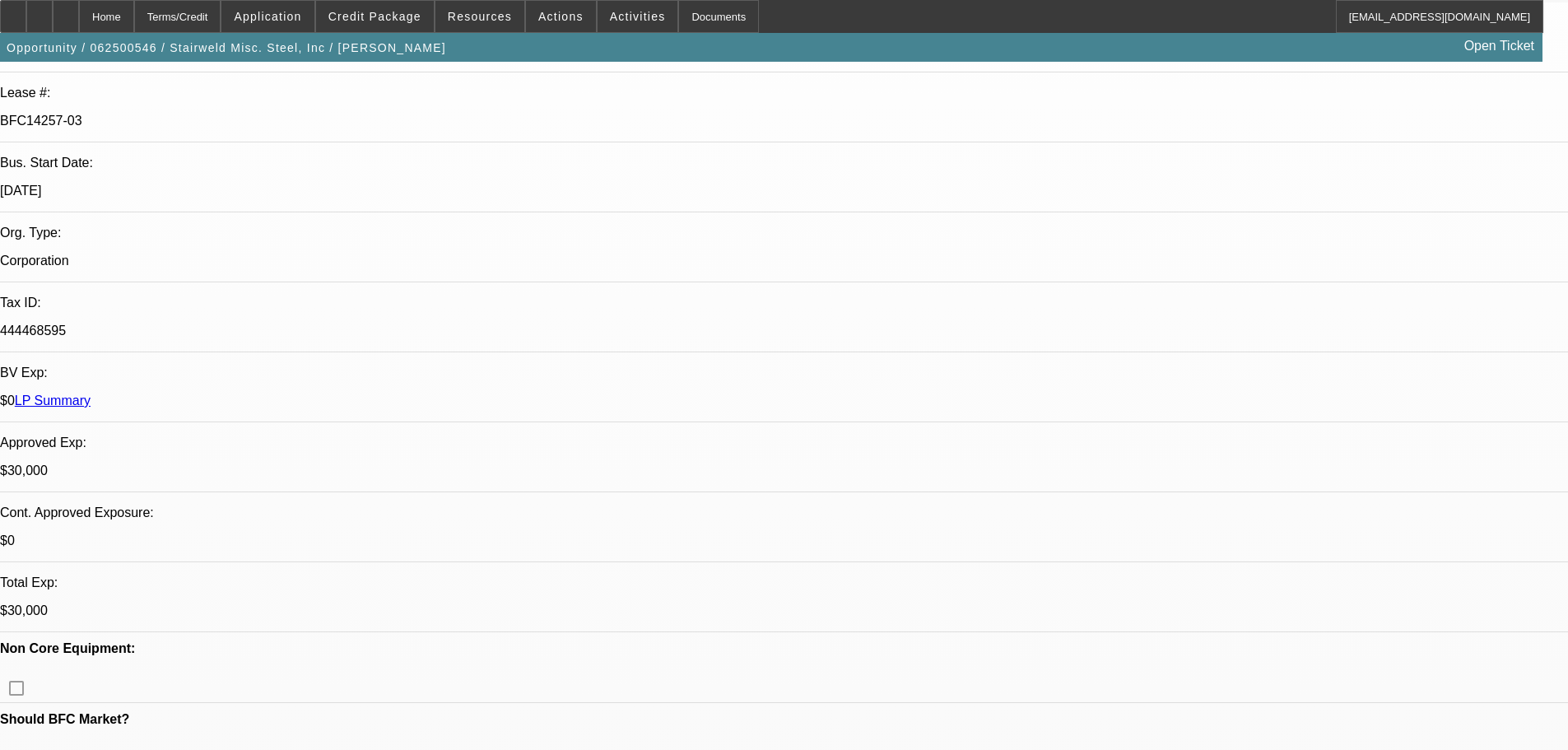
drag, startPoint x: 991, startPoint y: 229, endPoint x: 996, endPoint y: 183, distance: 46.3
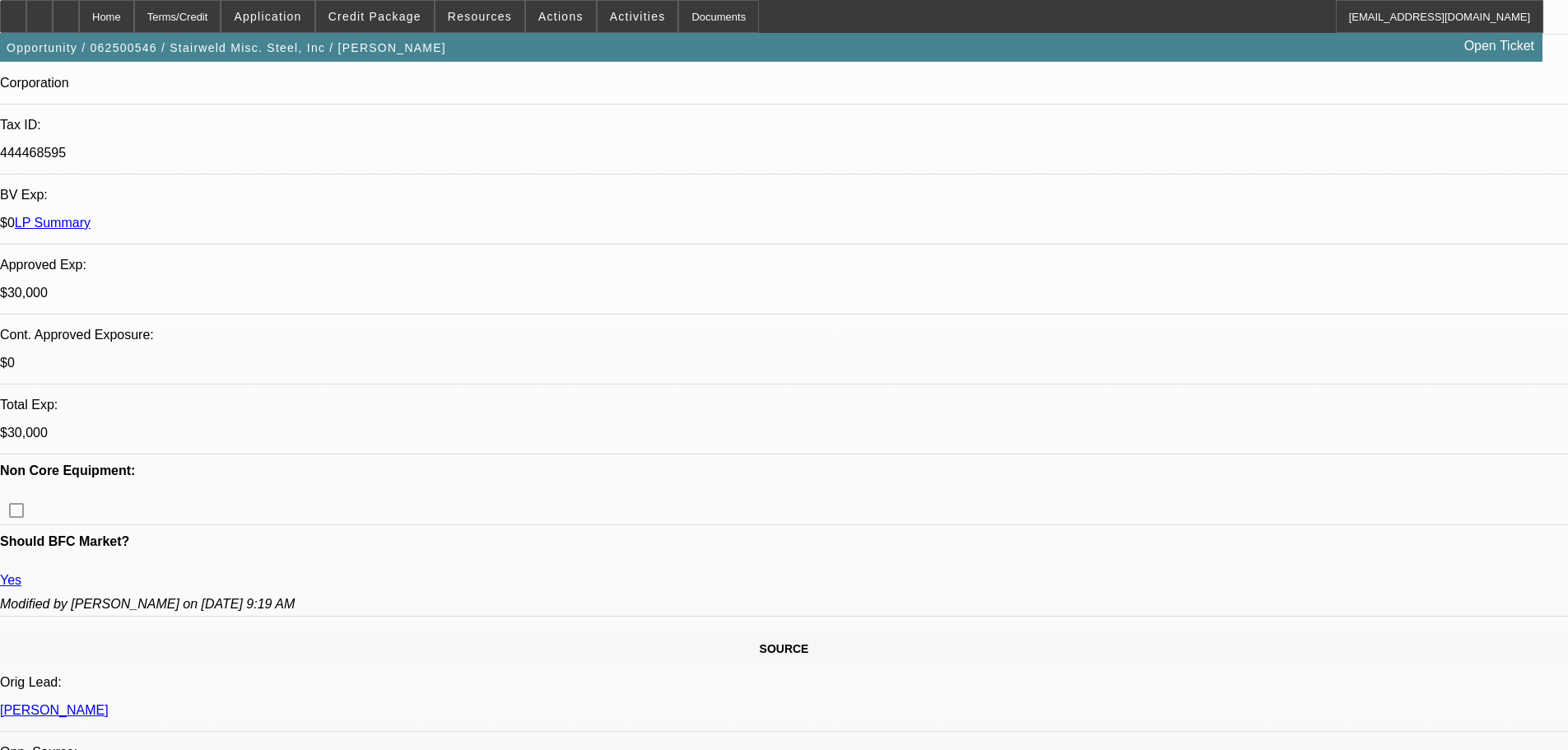
scroll to position [2223, 0]
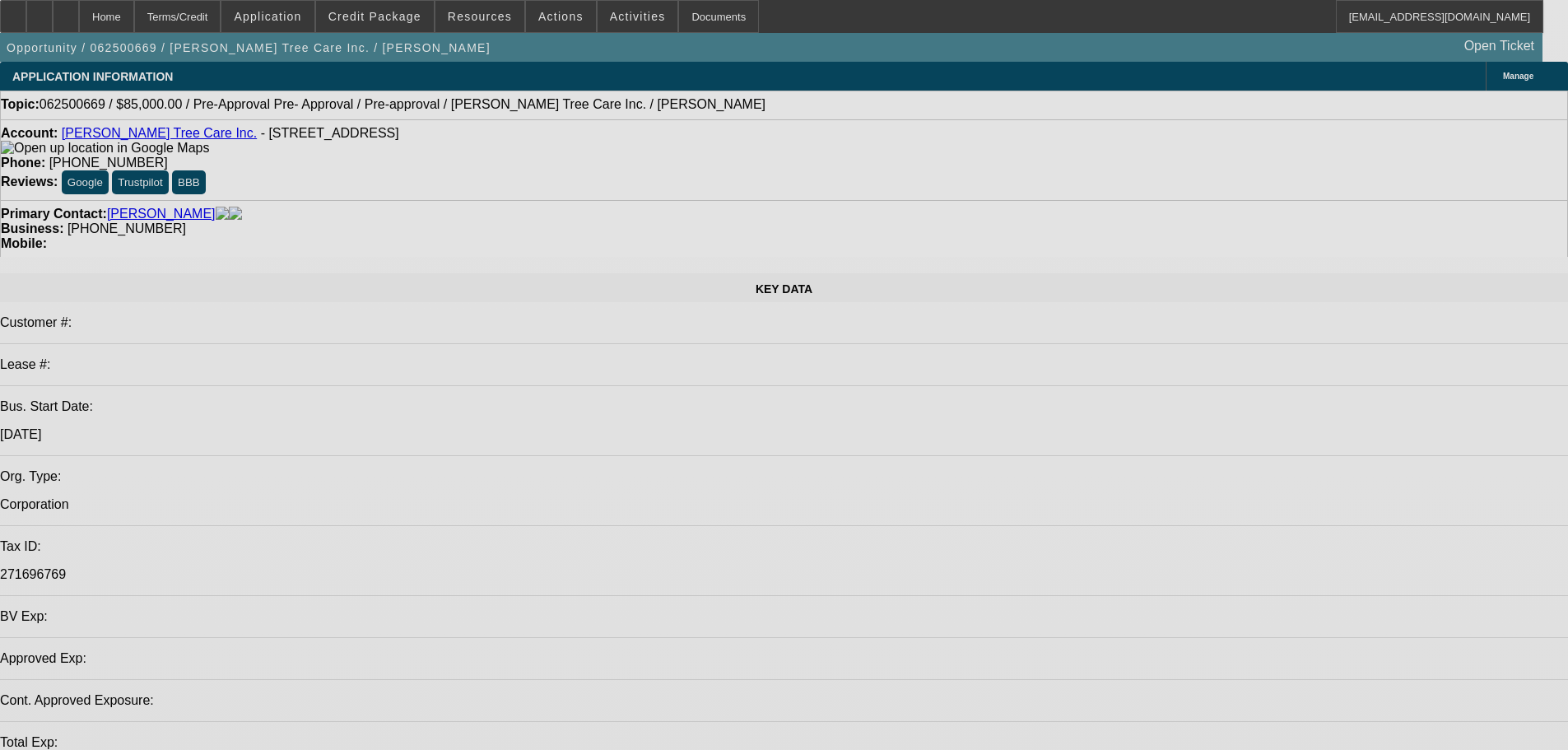
select select "0"
select select "0.1"
select select "0"
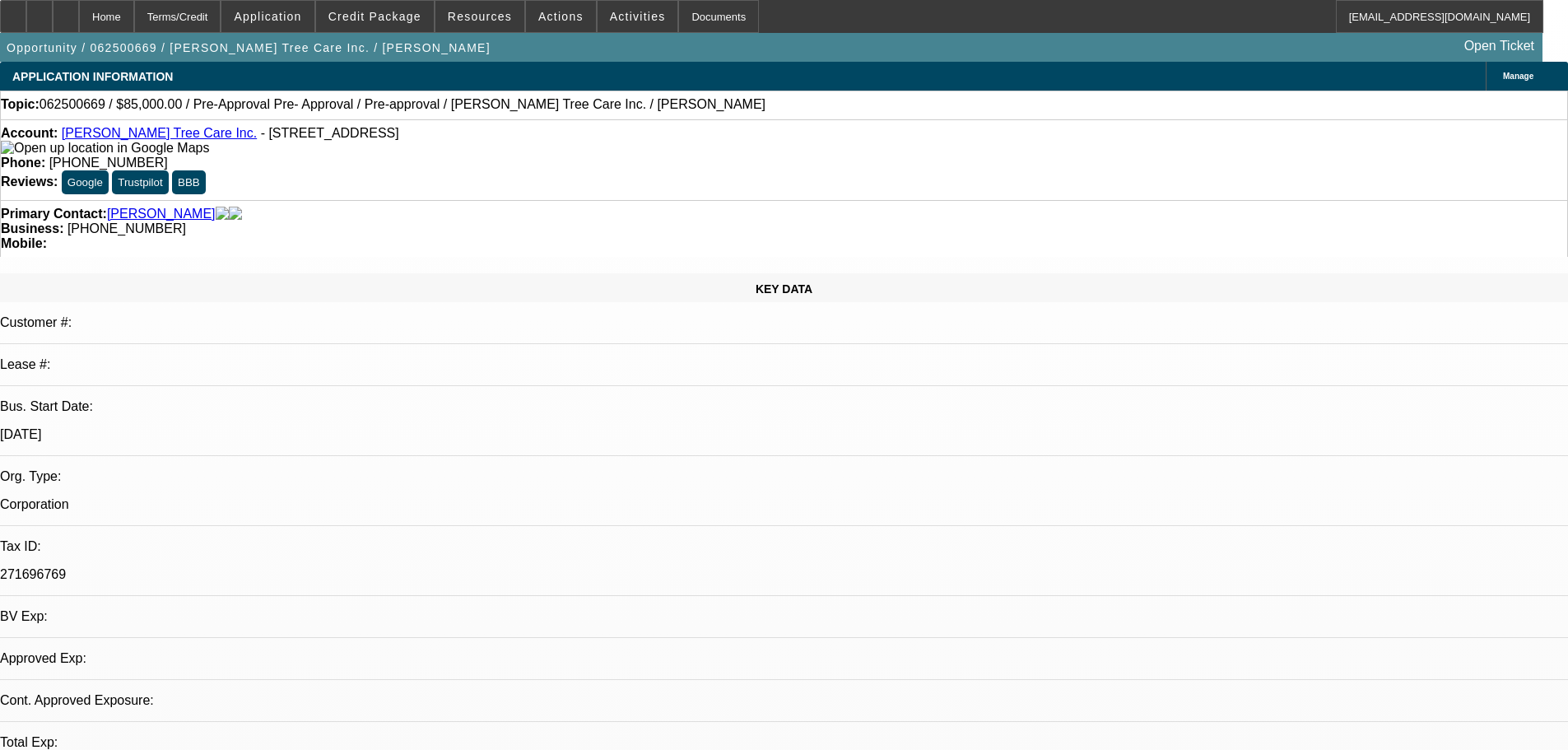
select select "0"
select select "0.1"
select select "0"
select select "0.1"
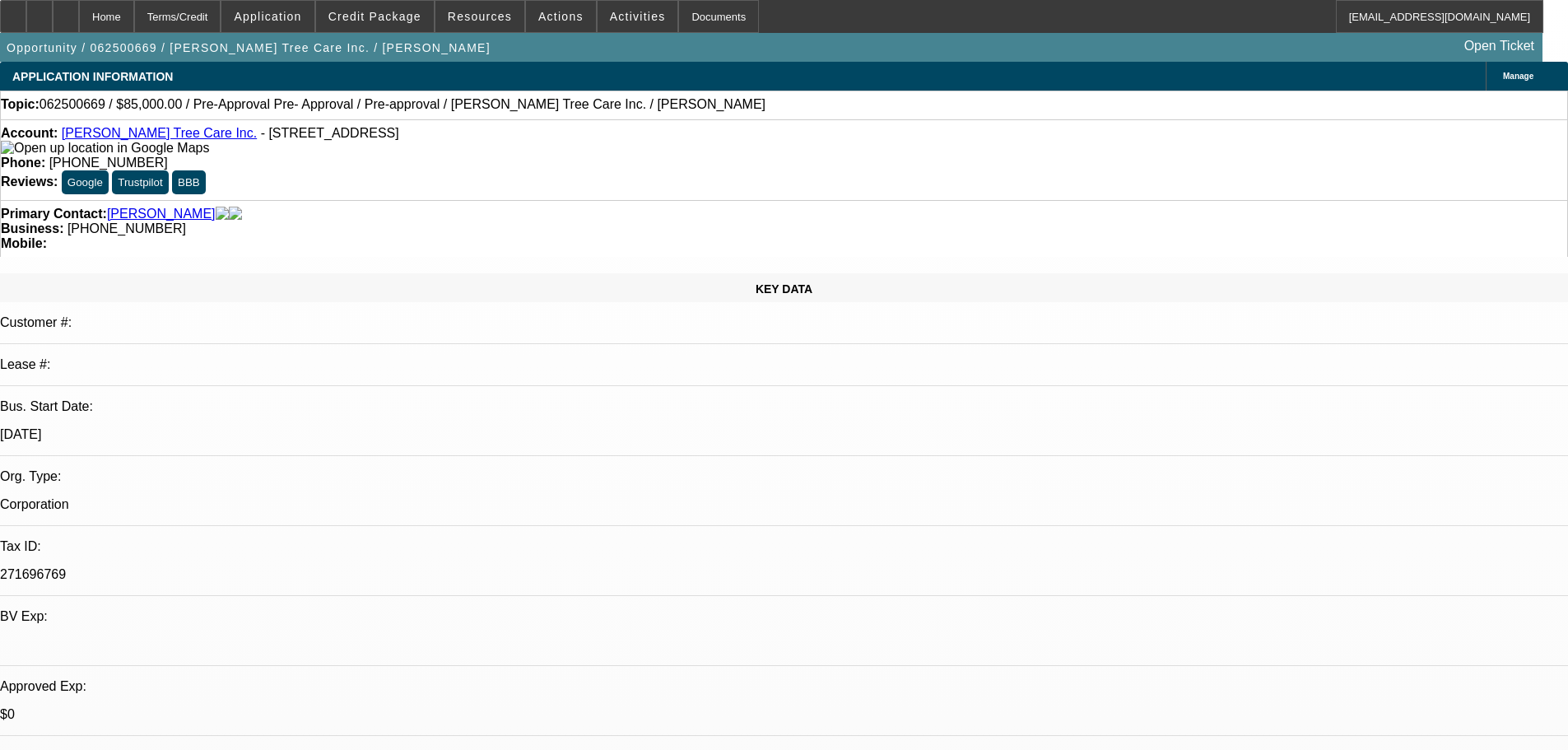
select select "1"
select select "5"
select select "1"
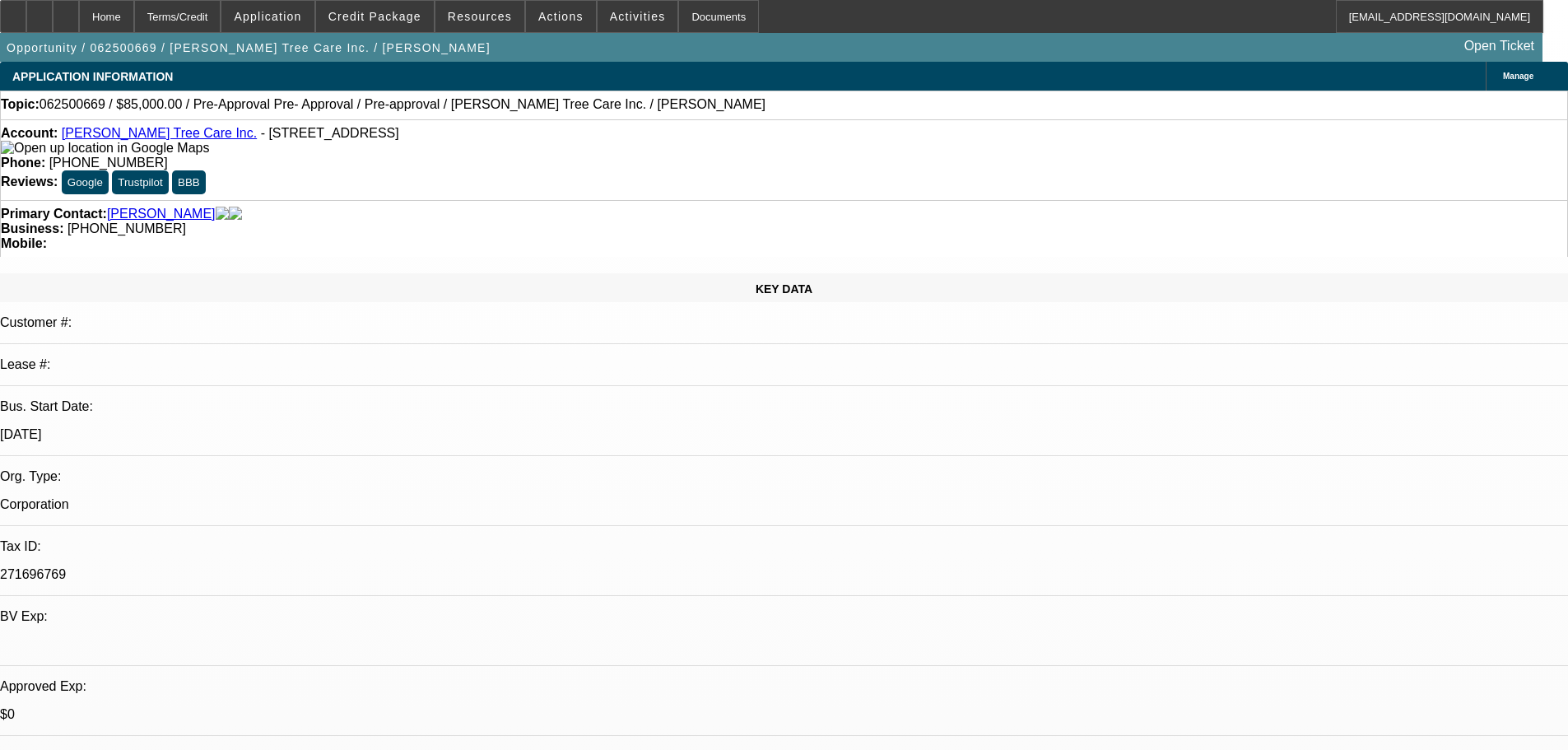
select select "5"
select select "1"
select select "5"
drag, startPoint x: 1450, startPoint y: 602, endPoint x: 1060, endPoint y: 544, distance: 394.3
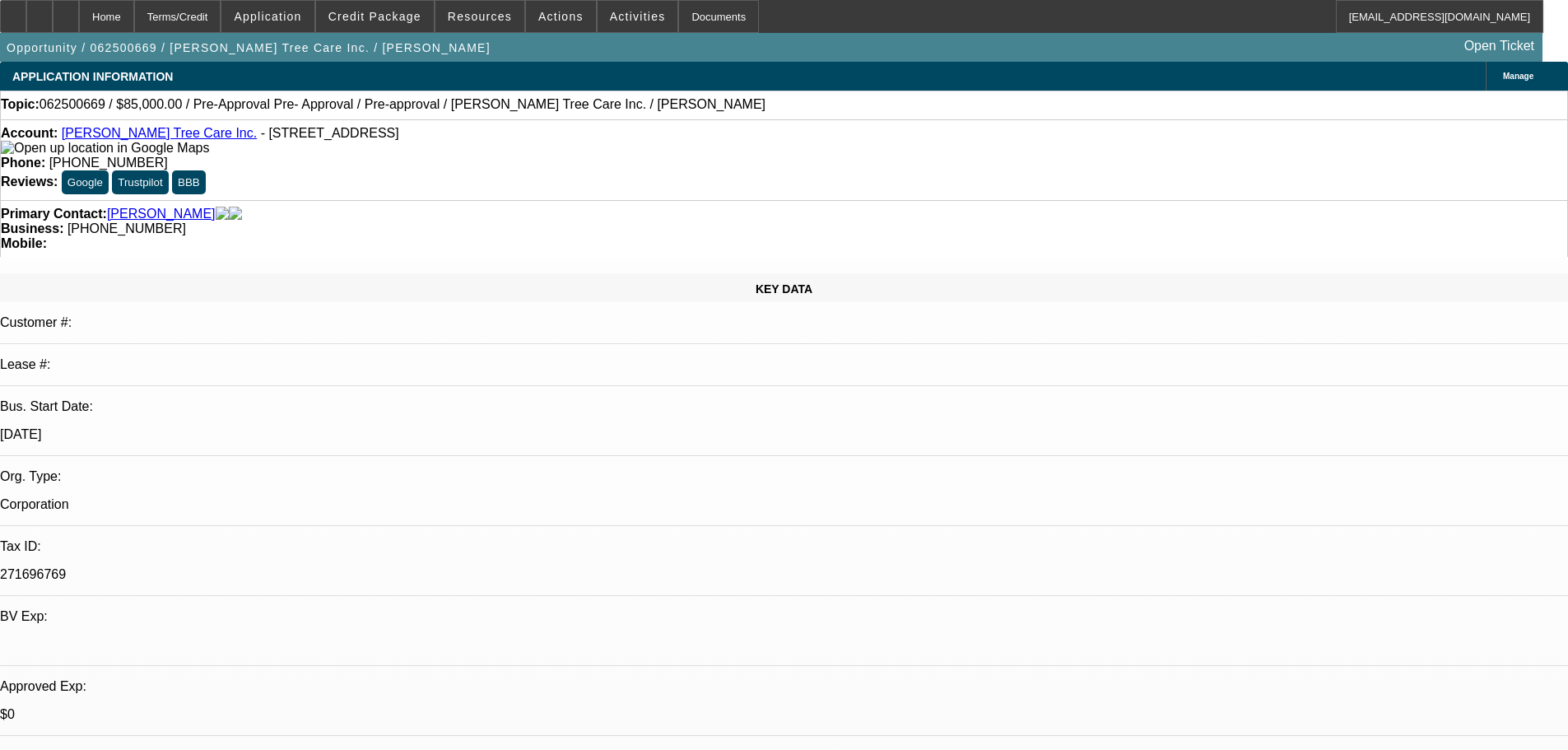
copy div "8/22 resent him a freightliner to test waters, see if he follows up, cb tues---…"
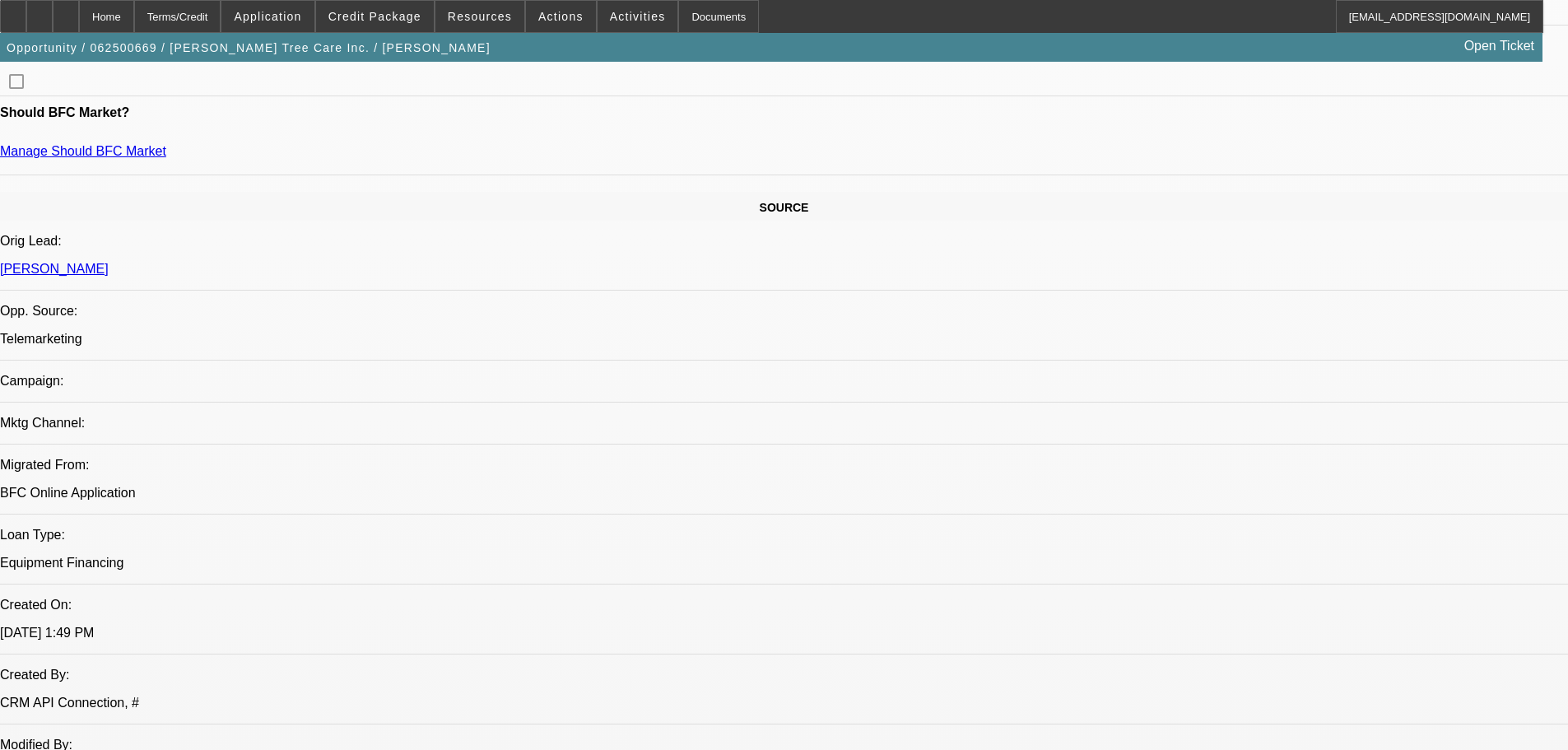
drag, startPoint x: 750, startPoint y: 663, endPoint x: 751, endPoint y: 591, distance: 72.0
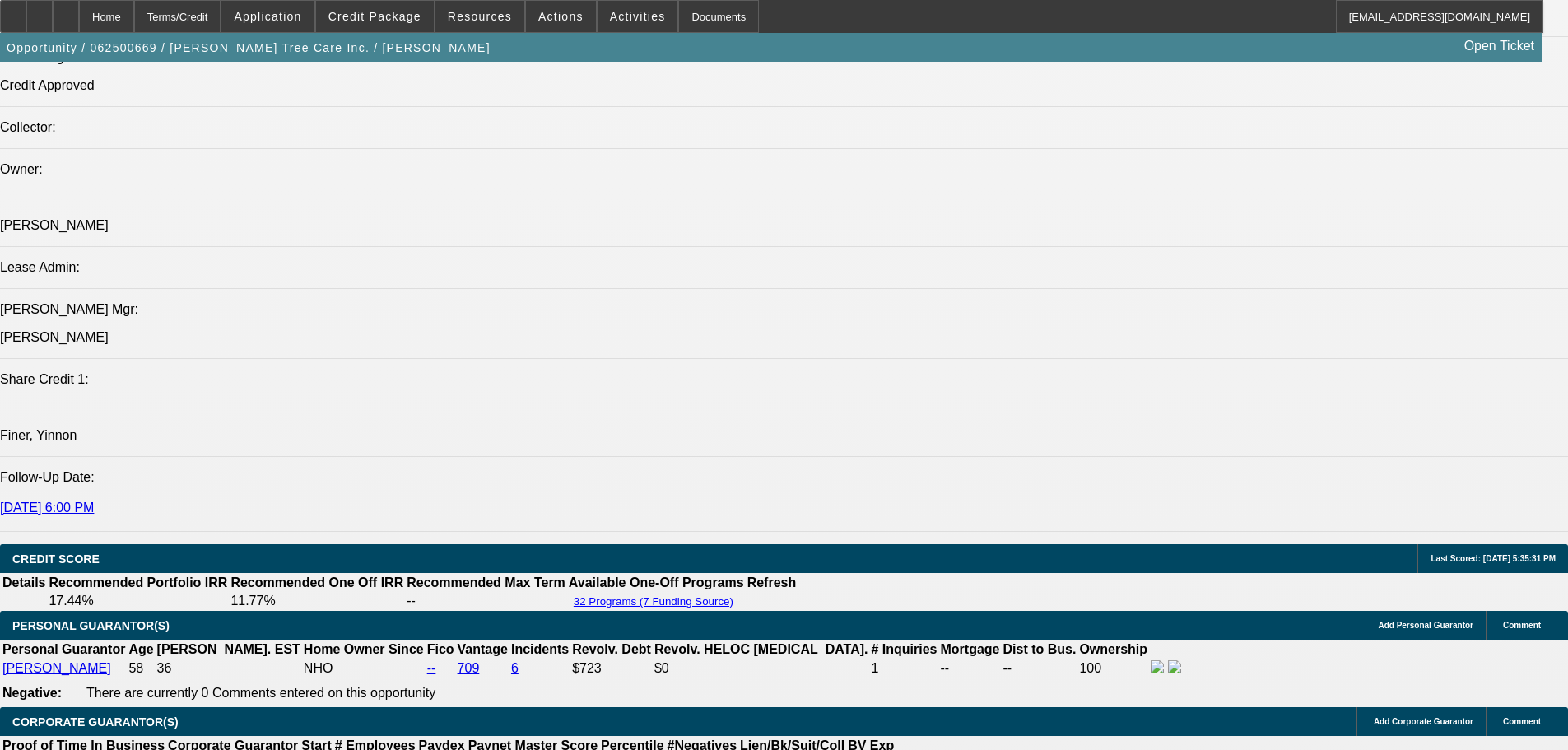
scroll to position [1743, 0]
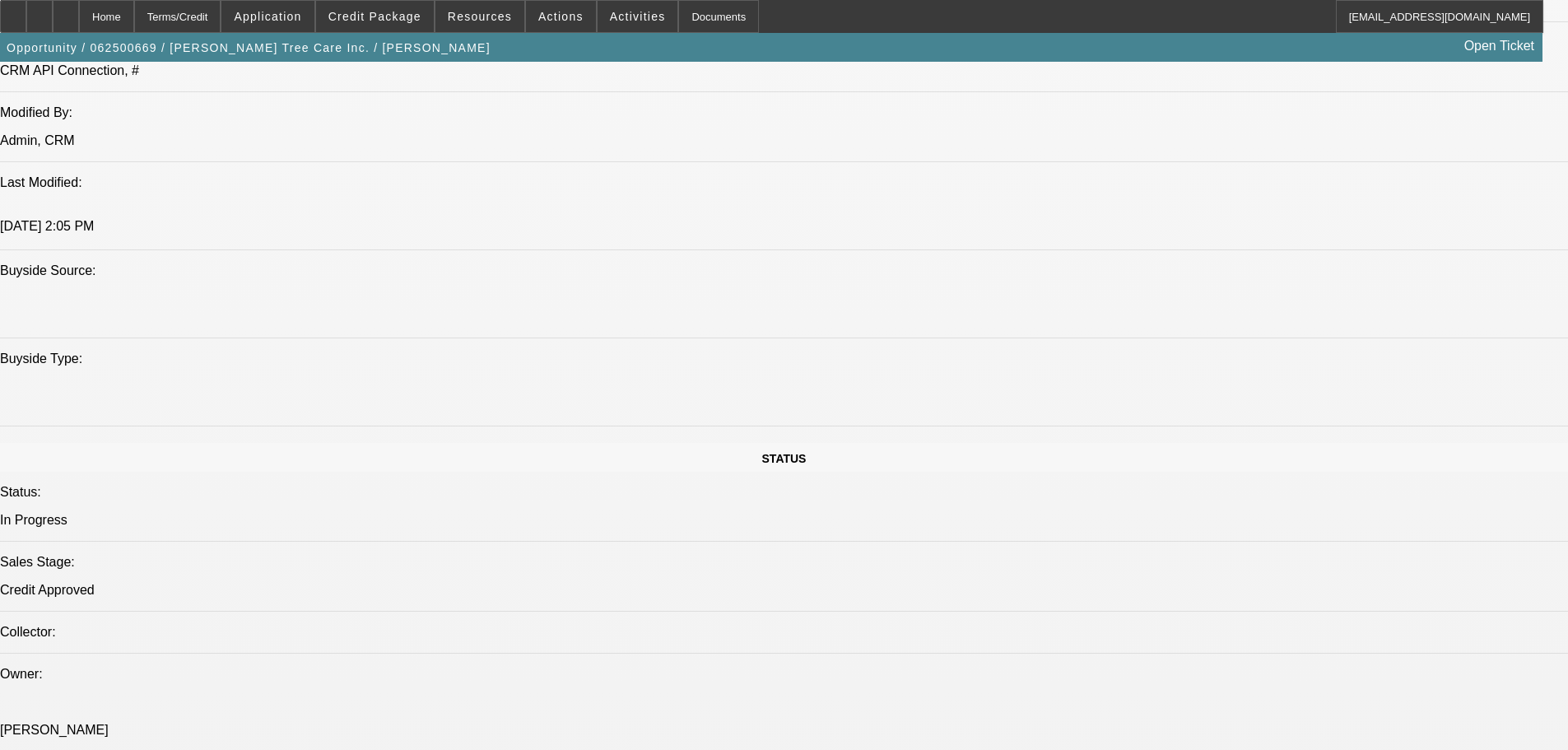
scroll to position [378, 0]
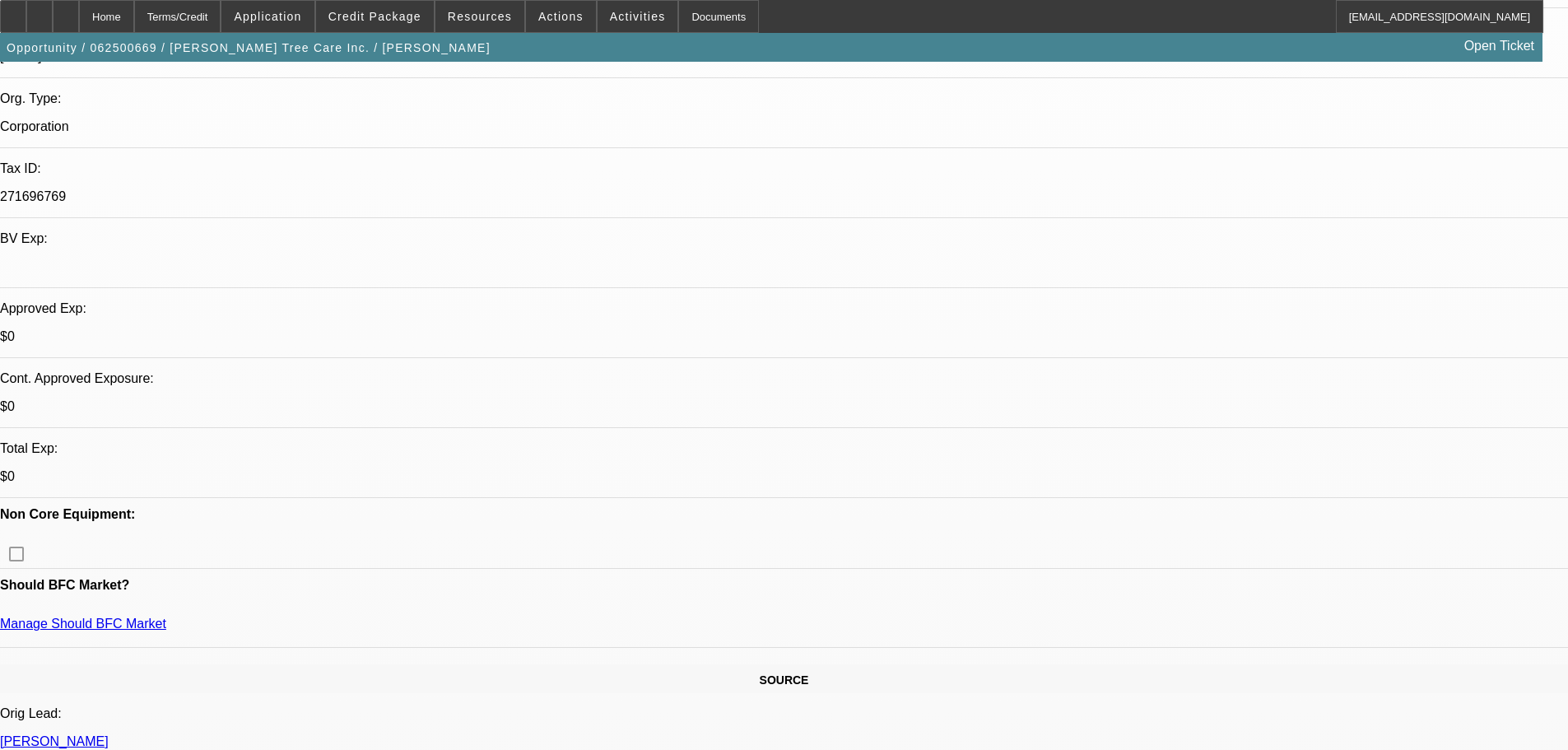
drag, startPoint x: 725, startPoint y: 215, endPoint x: 725, endPoint y: 191, distance: 24.0
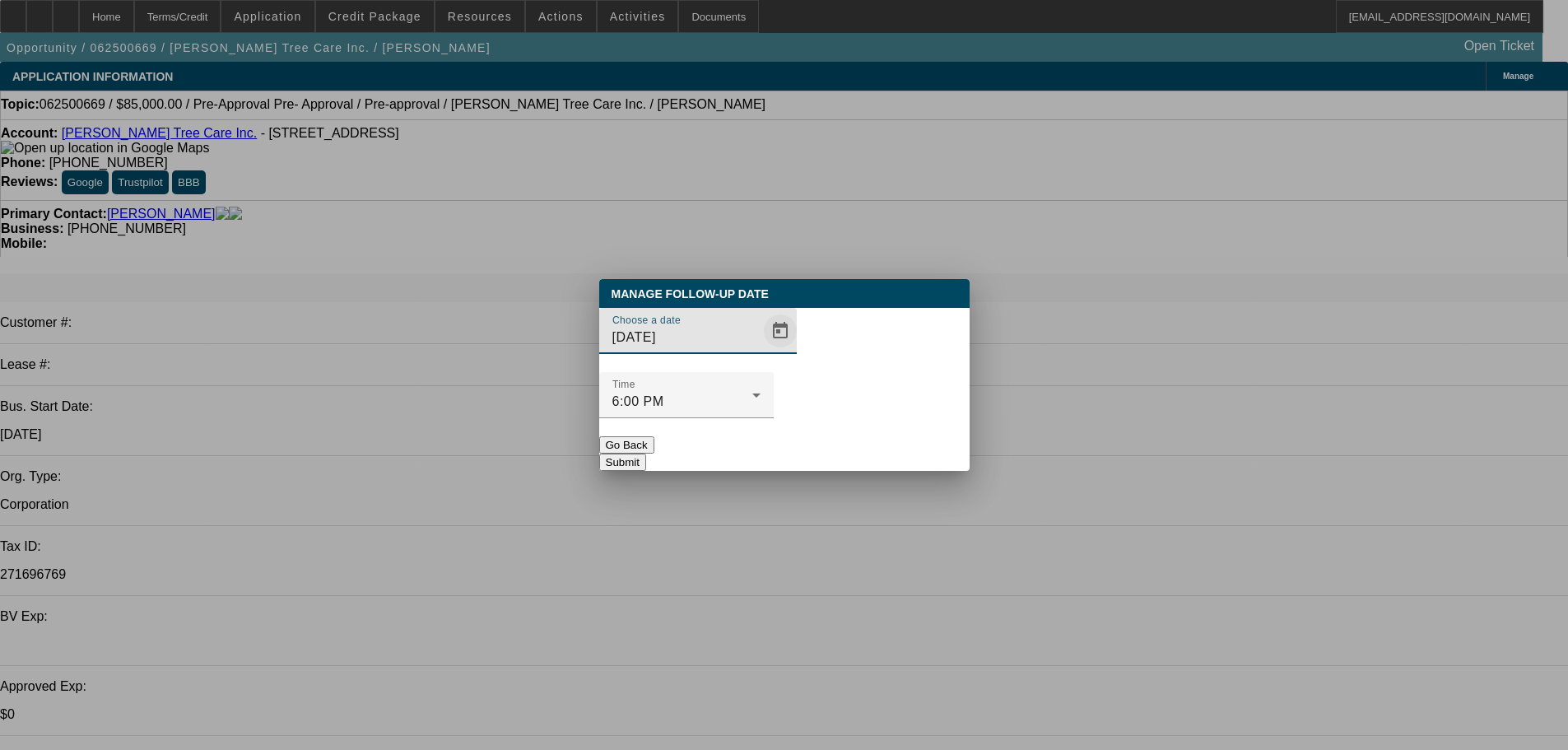
click at [760, 351] on span "Open calendar" at bounding box center [780, 331] width 40 height 40
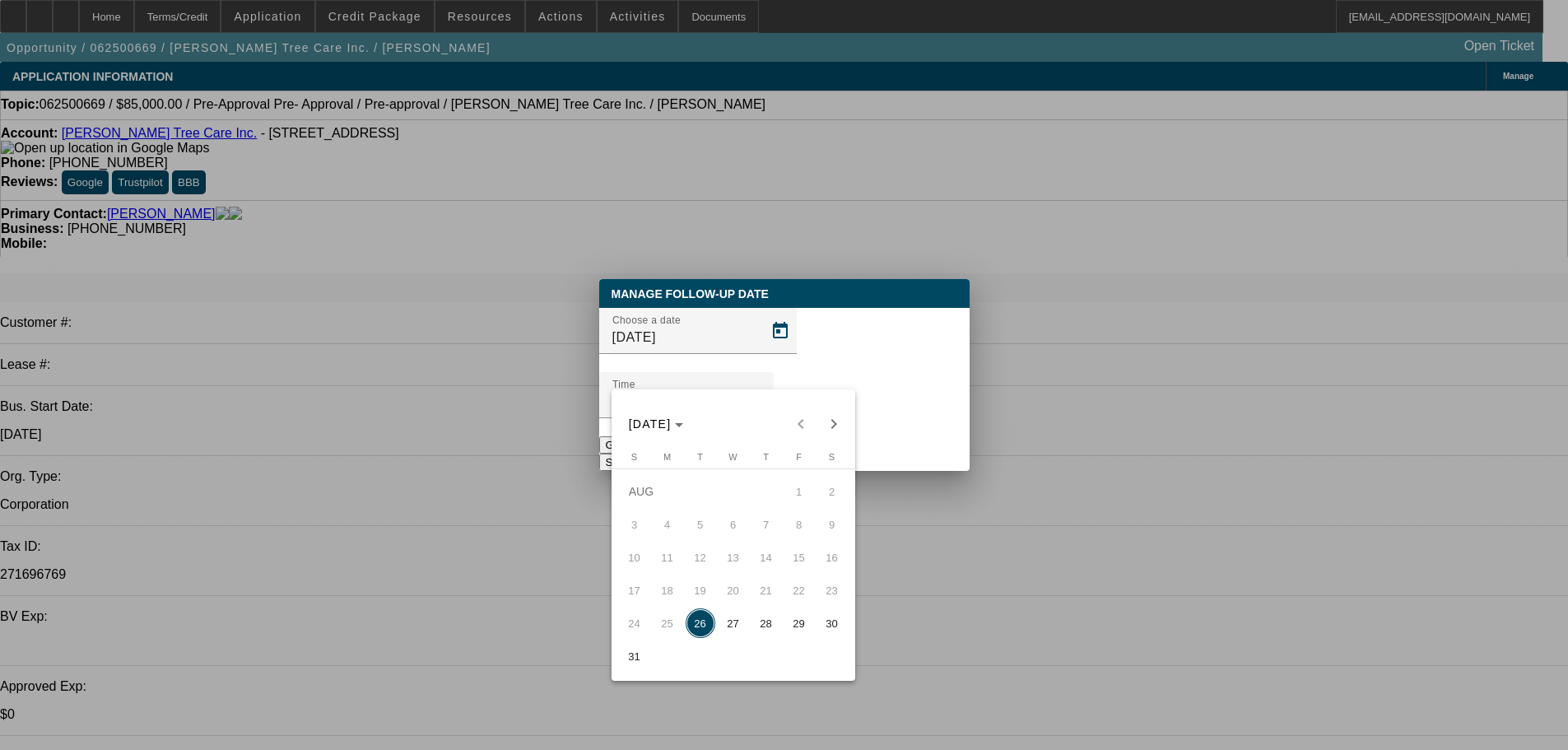
click at [766, 625] on span "28" at bounding box center [766, 623] width 30 height 30
type input "8/28/2025"
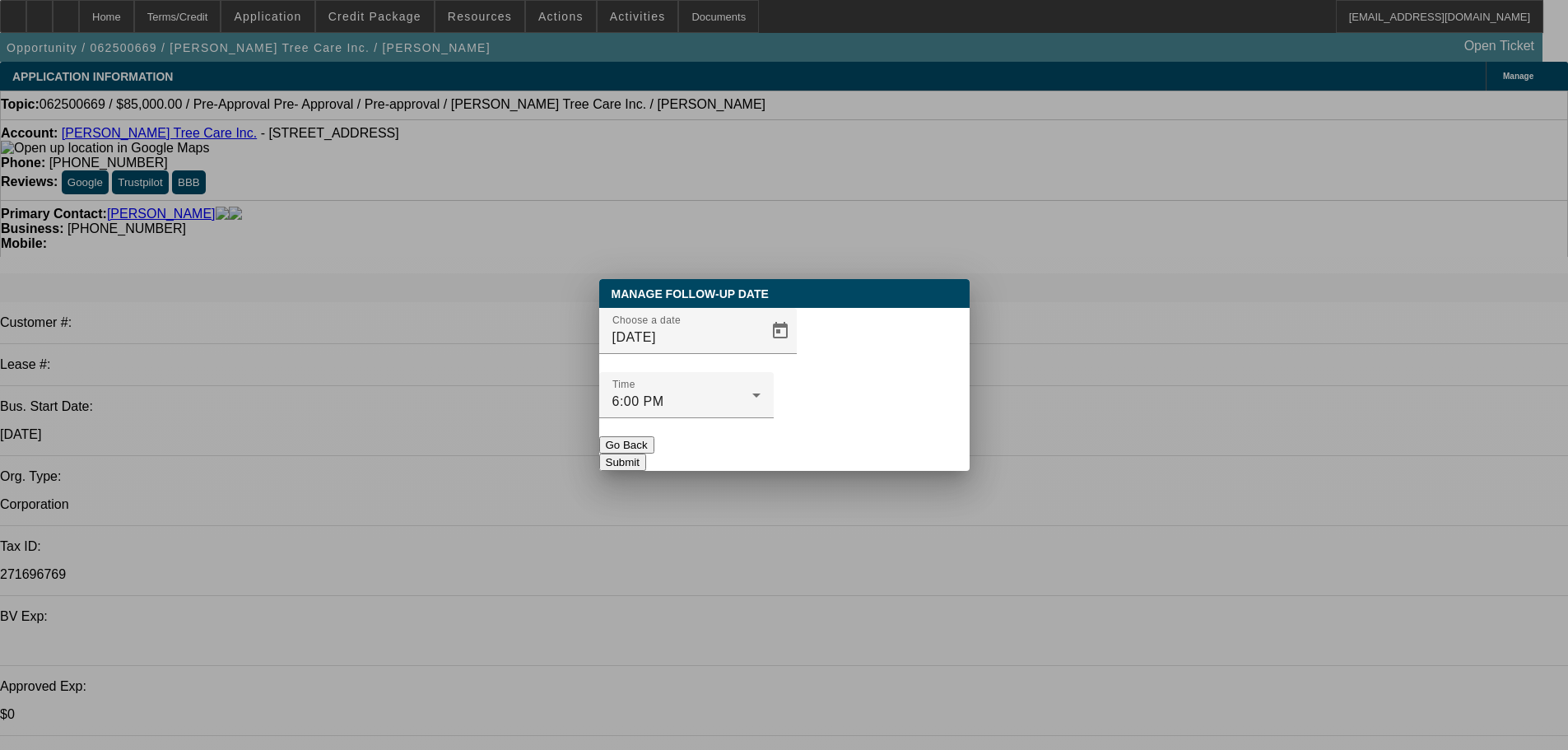
click at [877, 437] on div "Manage Follow-Up Date Choose a date 8/28/2025 Time 6:00 PM Go Back Submit" at bounding box center [784, 375] width 370 height 192
click at [646, 453] on button "Submit" at bounding box center [622, 462] width 47 height 17
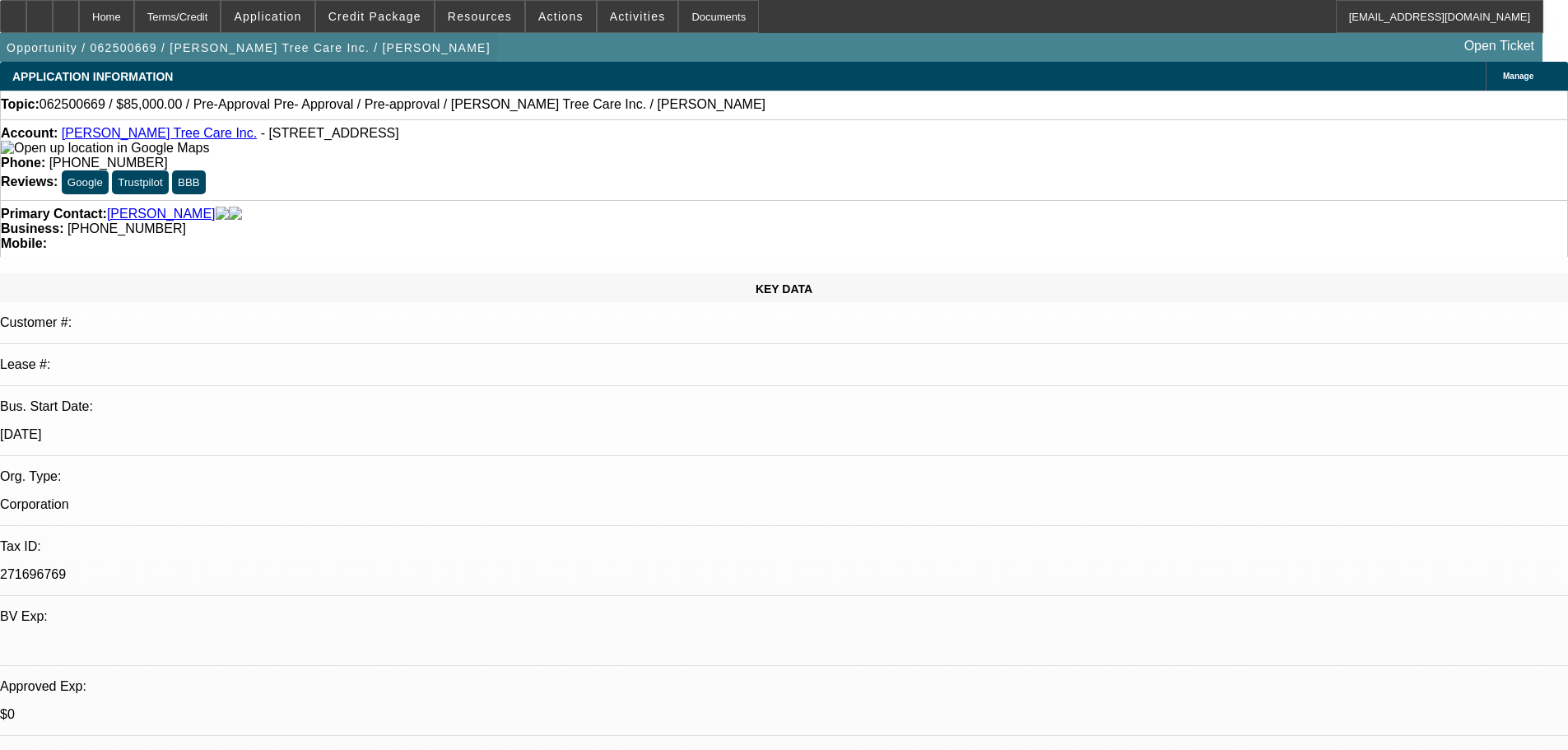
drag, startPoint x: 832, startPoint y: 506, endPoint x: 335, endPoint y: 48, distance: 675.8
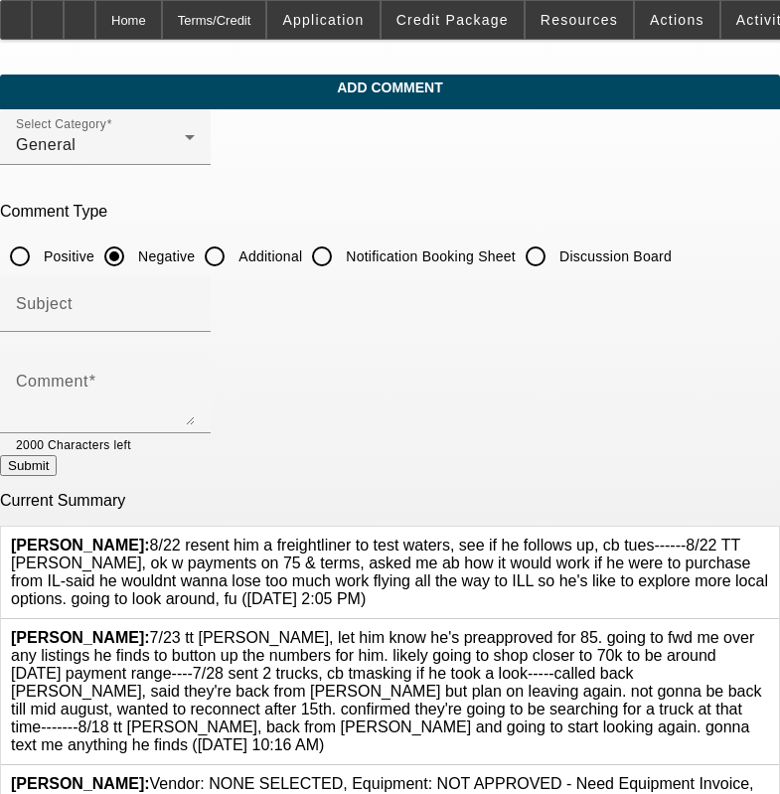
click at [555, 252] on div at bounding box center [536, 256] width 40 height 40
click at [555, 266] on input "Discussion Board" at bounding box center [536, 256] width 40 height 40
radio input "true"
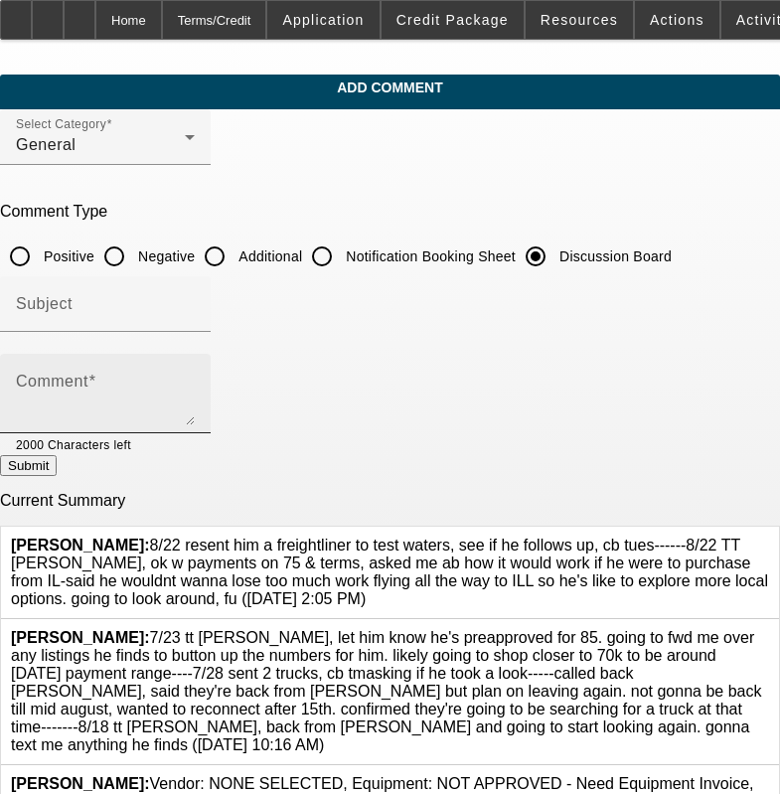
click at [195, 368] on div "Comment" at bounding box center [105, 393] width 179 height 79
paste textarea "8/22 resent him a freightliner to test waters, see if he follows up, cb tues---…"
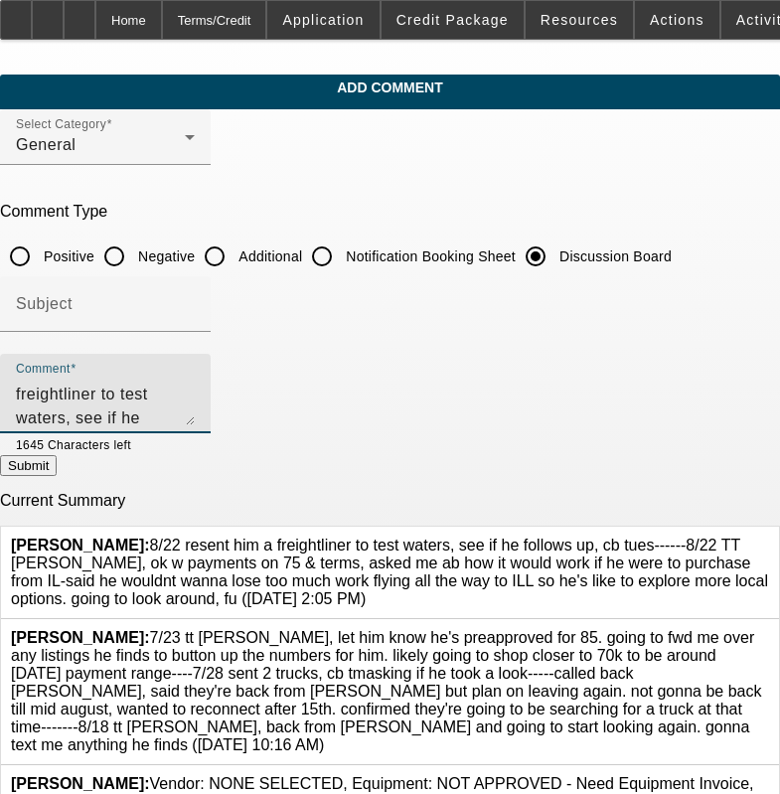
scroll to position [43, 0]
type textarea "8/22 resent him a freightliner to test waters, see if he follows up, cb tues---…"
click at [769, 537] on icon at bounding box center [769, 537] width 0 height 0
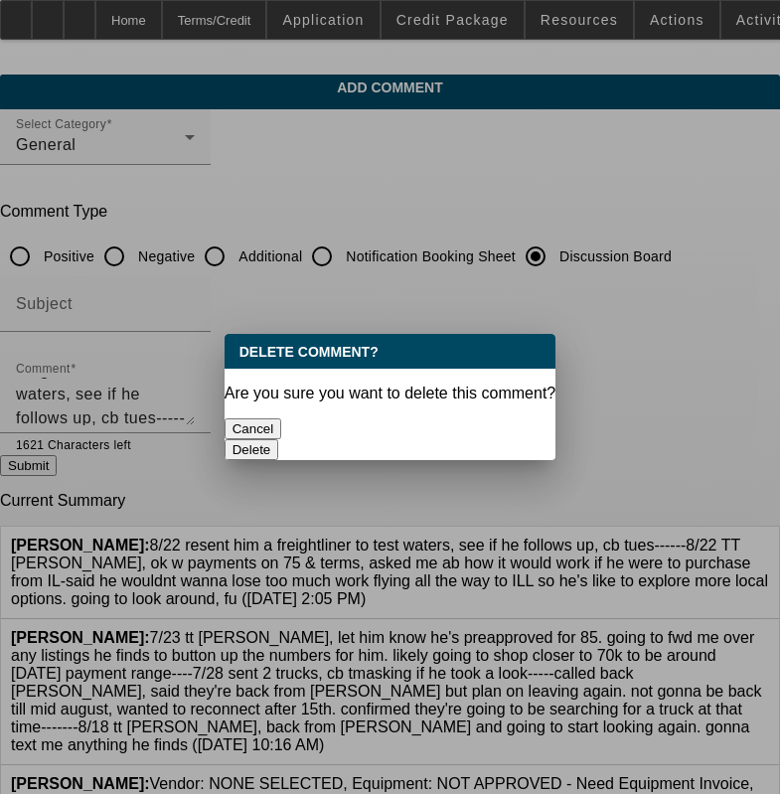
click at [279, 439] on button "Delete" at bounding box center [252, 449] width 55 height 21
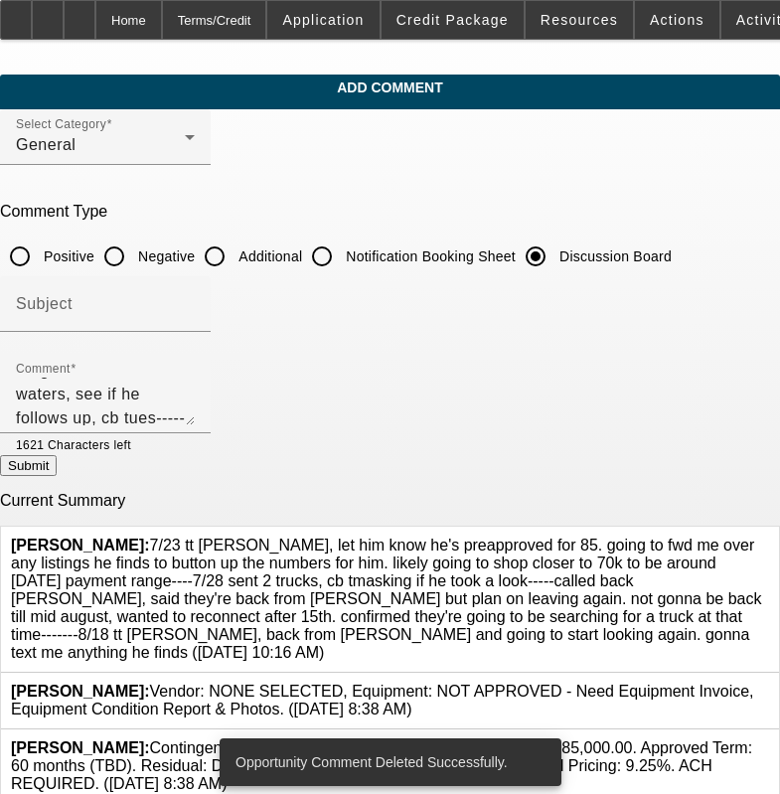
click at [57, 469] on button "Submit" at bounding box center [28, 465] width 57 height 21
radio input "true"
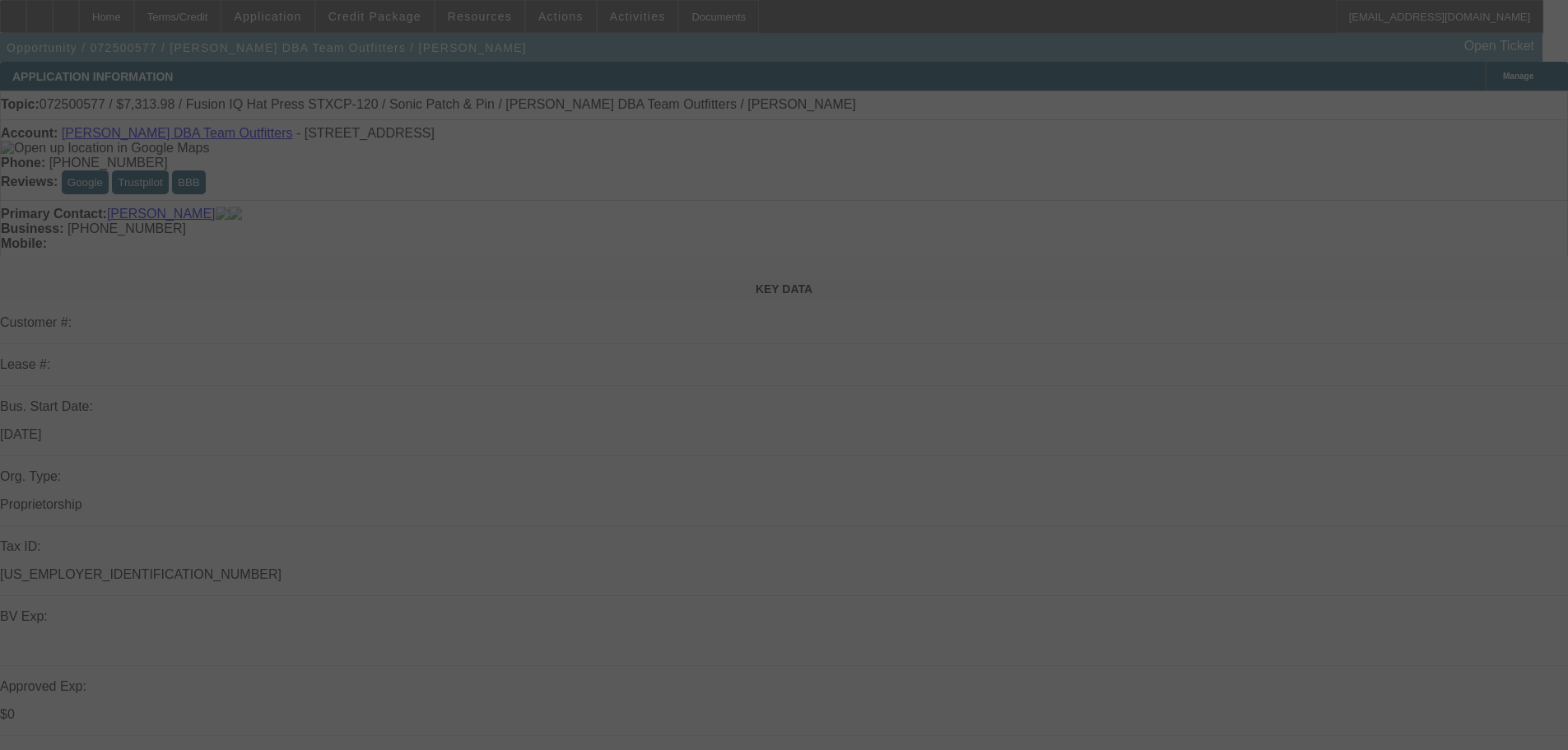
select select "0"
select select "0.1"
select select "5"
select select "0"
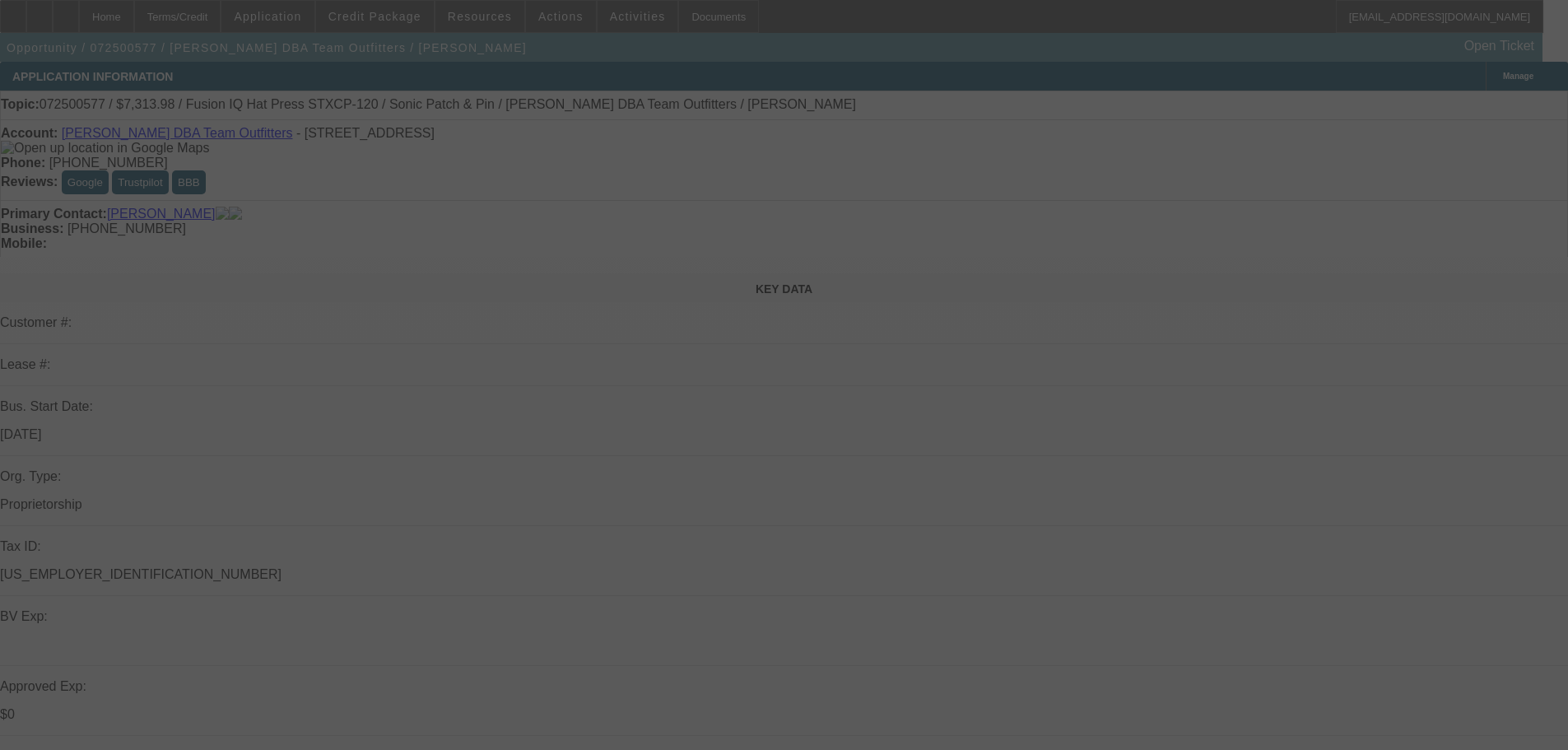
select select "0"
select select "0.1"
select select "5"
select select "0"
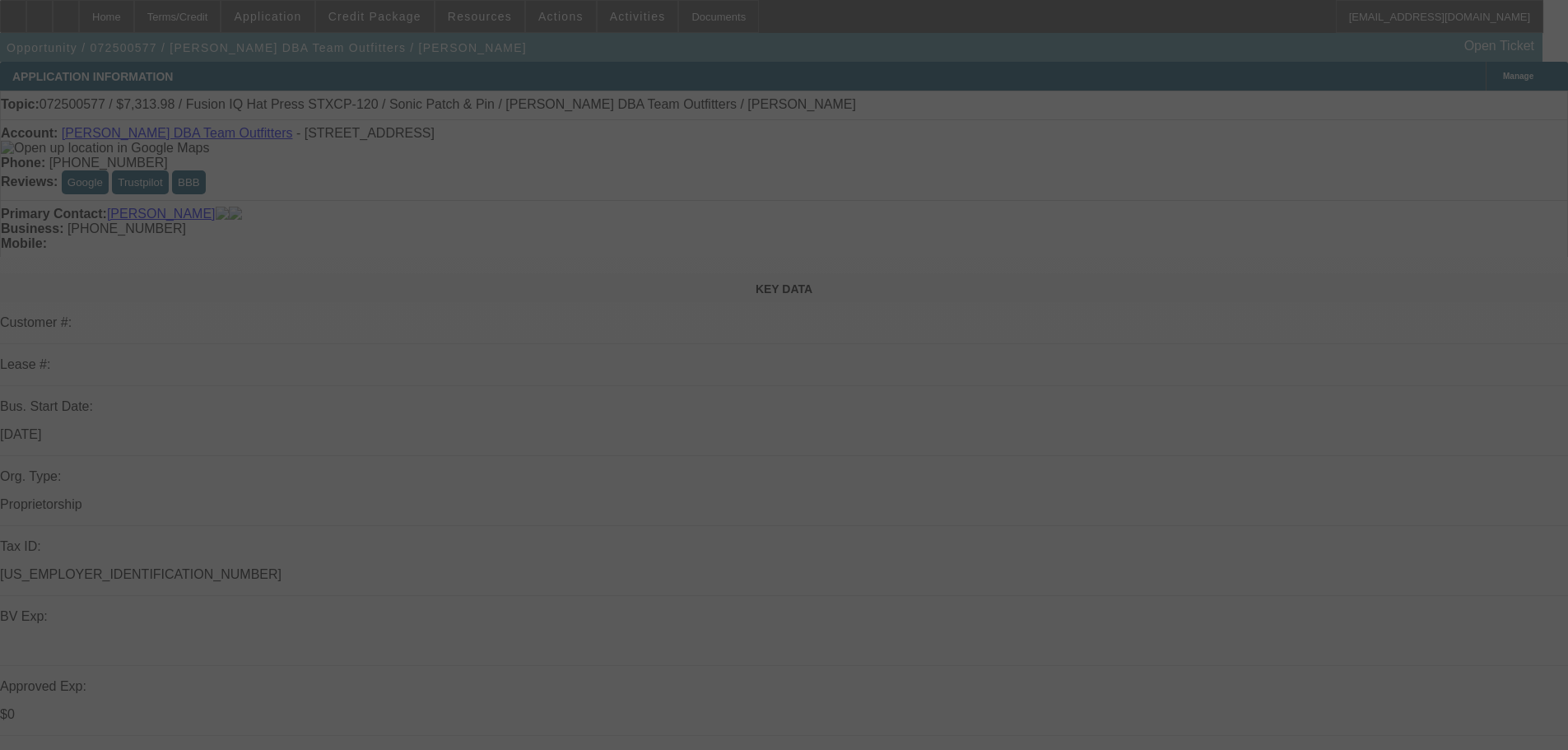
select select "0.1"
select select "5"
select select "0"
select select "0.1"
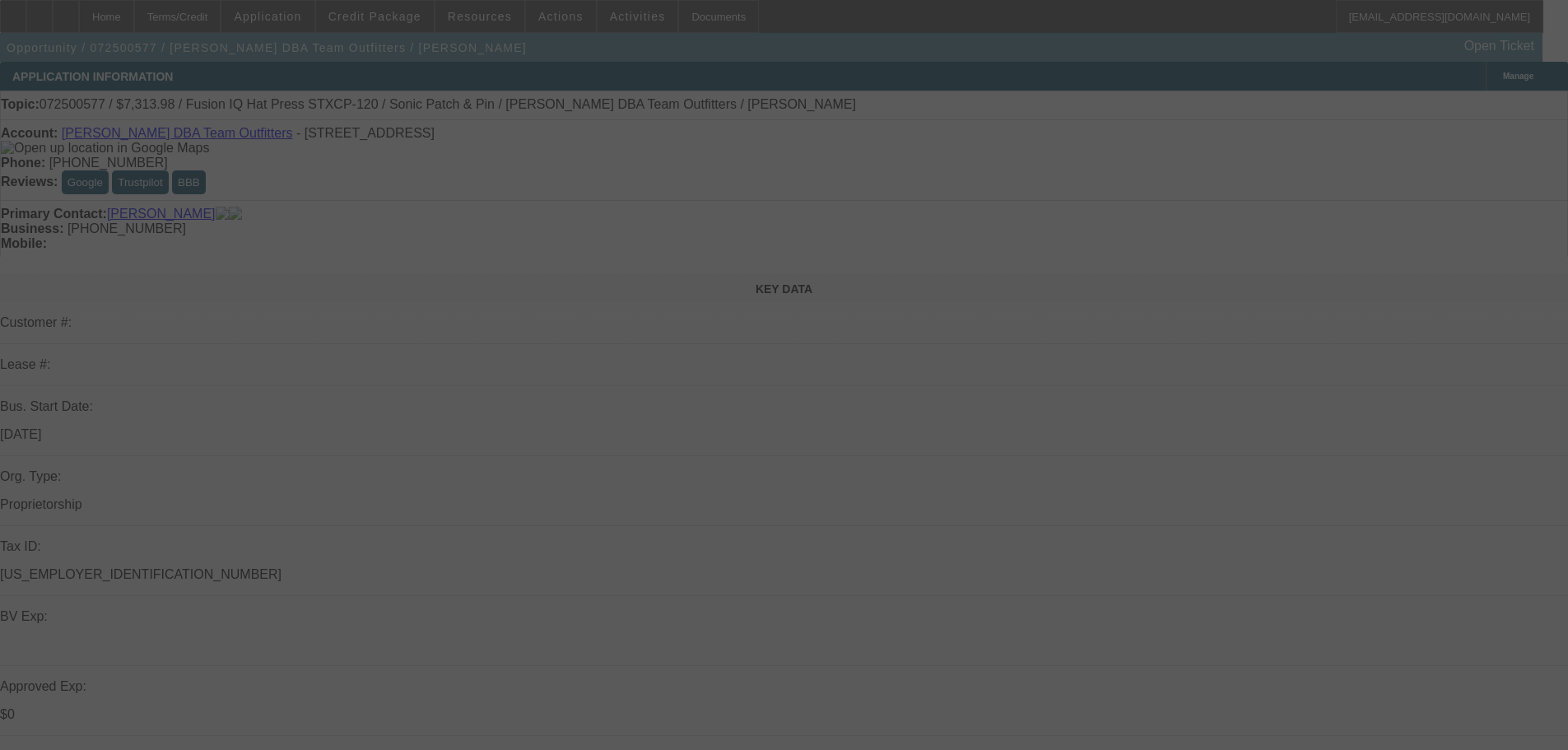
select select "5"
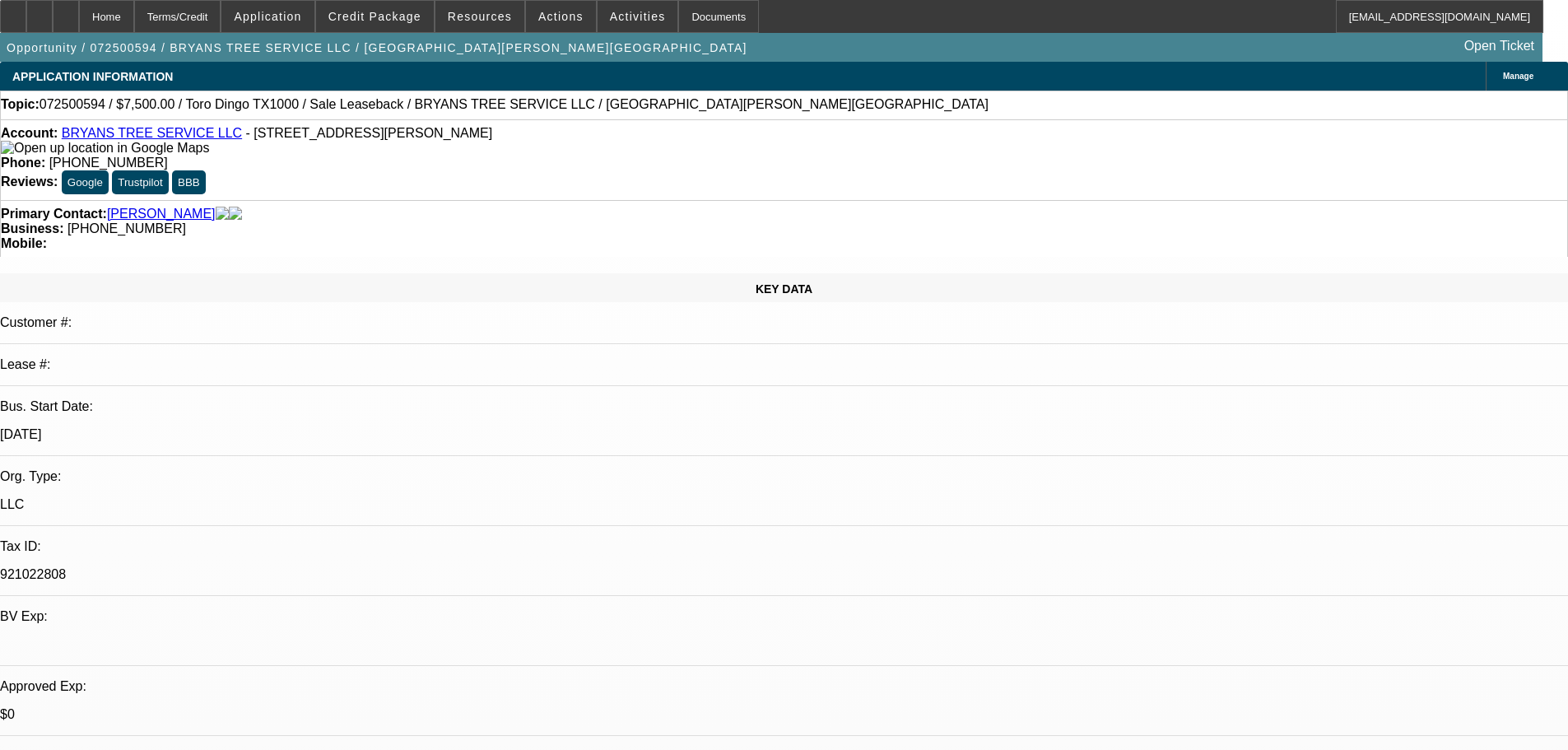
select select "0"
select select "2"
select select "0"
select select "6"
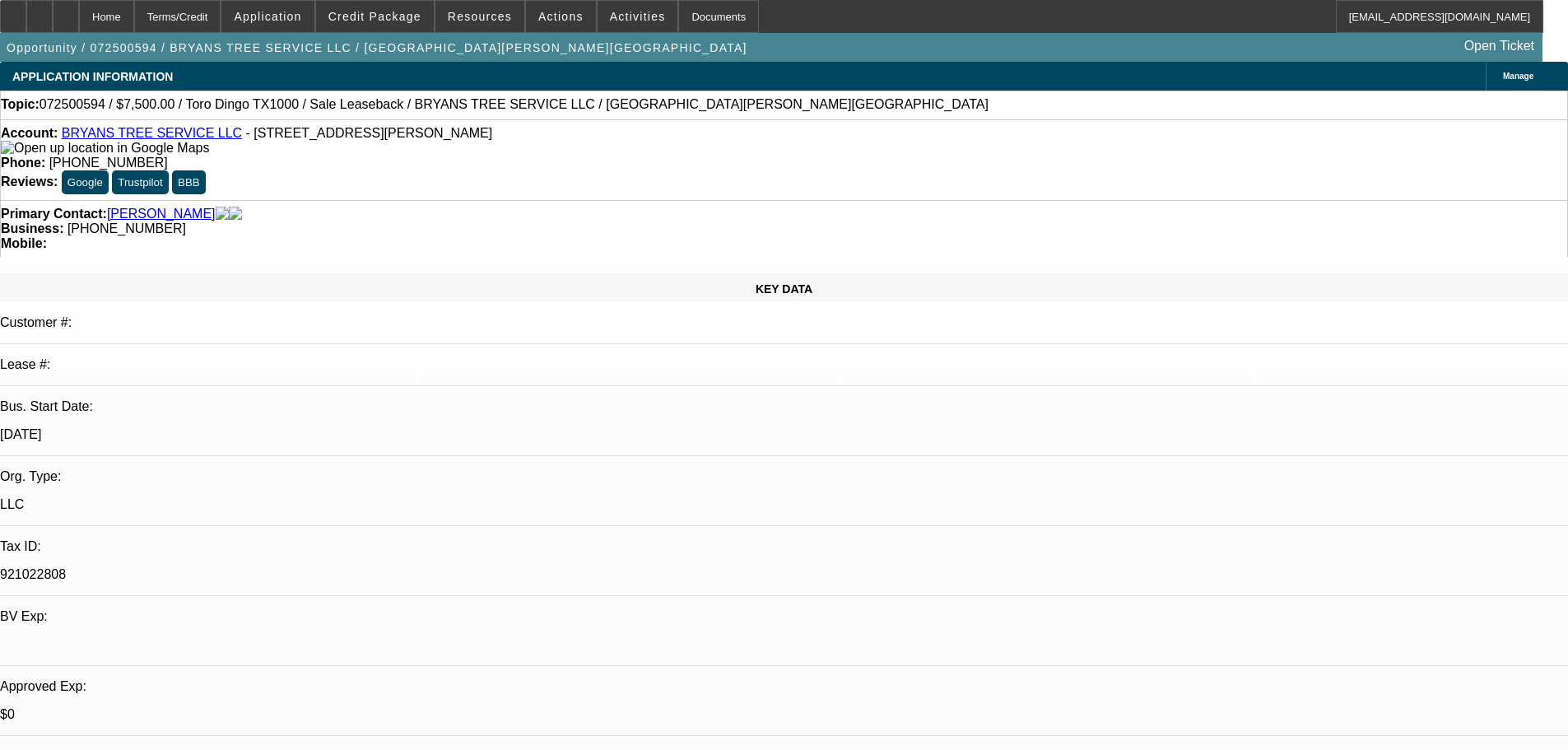
select select "0"
select select "2"
select select "0.1"
select select "4"
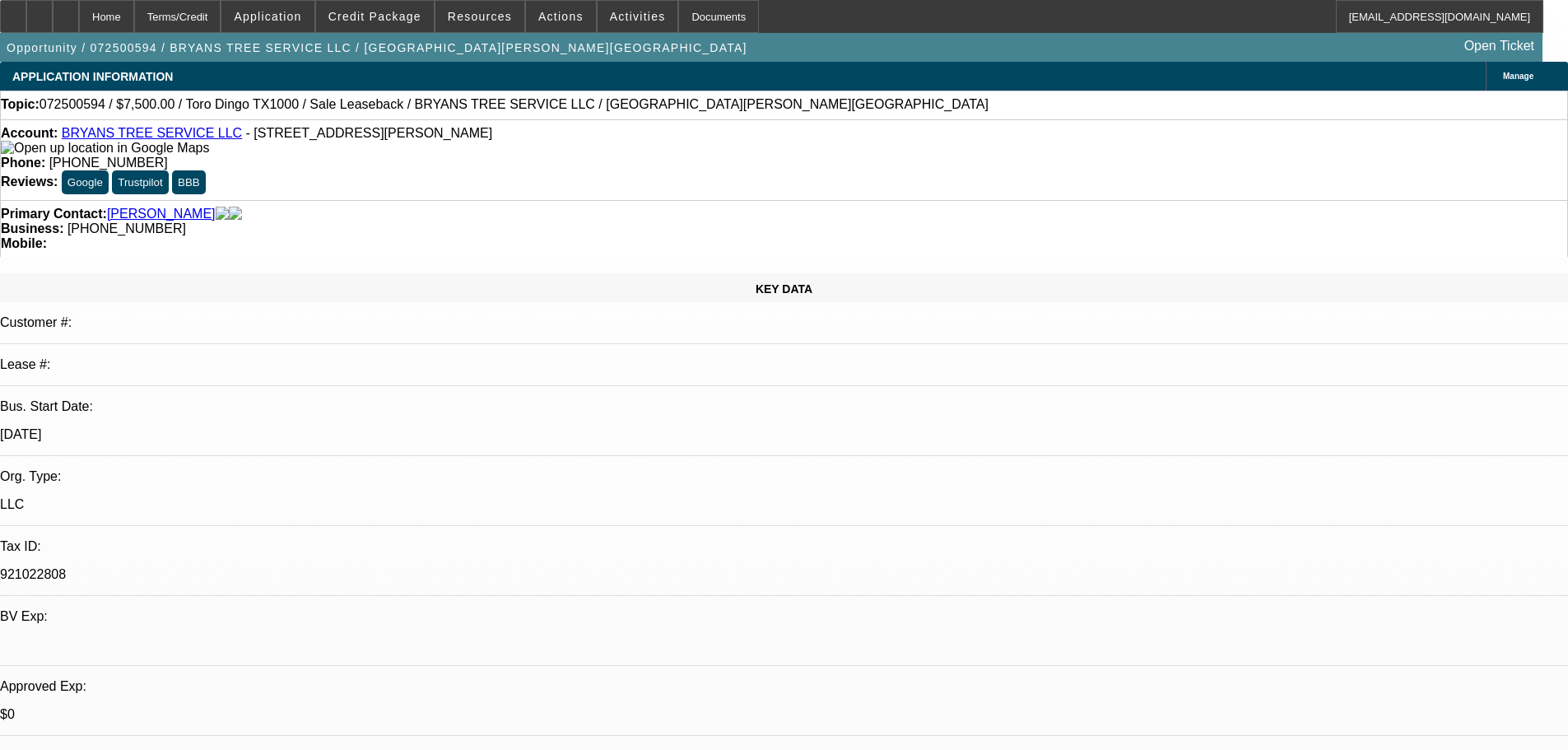
select select "0"
select select "2"
select select "0.1"
select select "4"
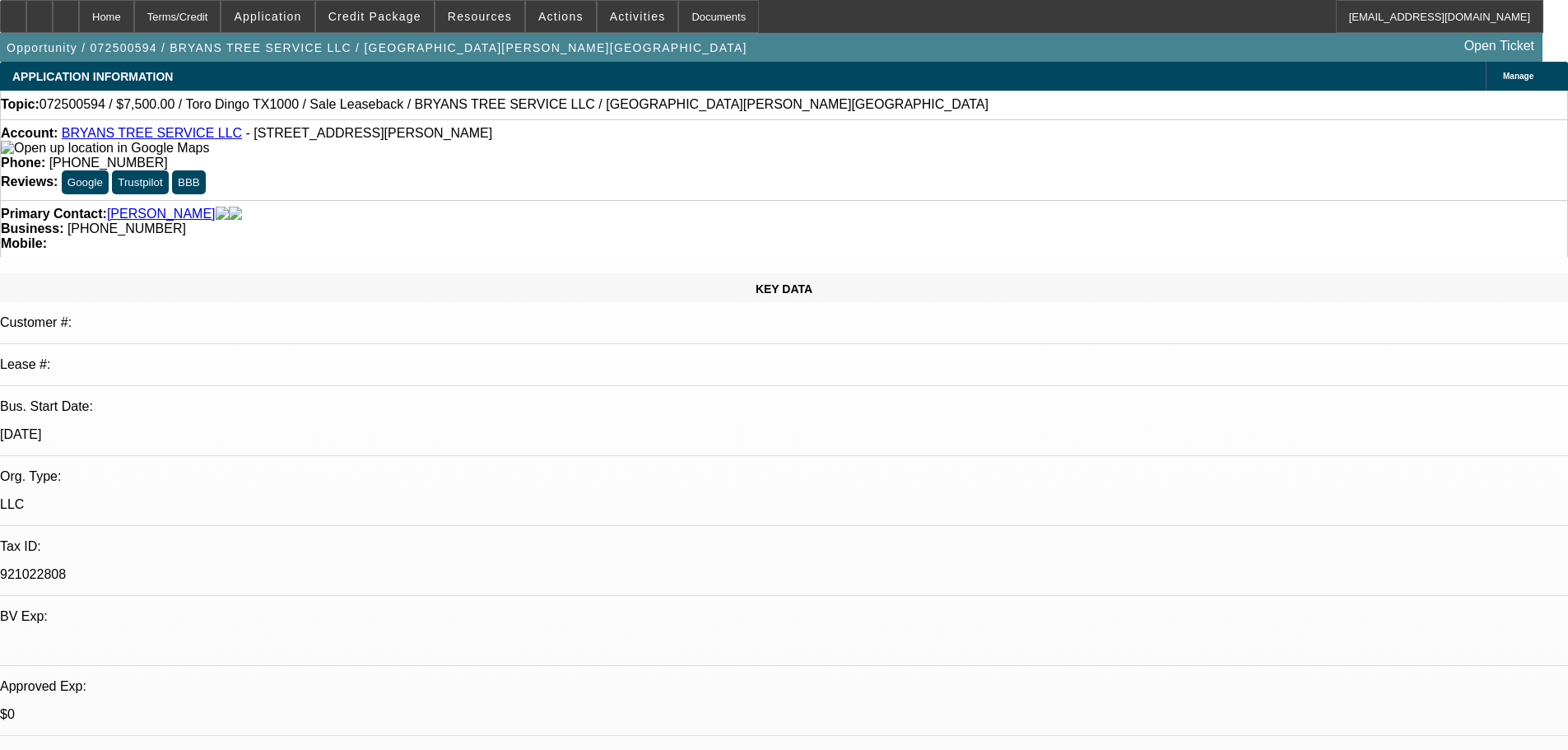
select select "0"
select select "2"
select select "0.1"
select select "4"
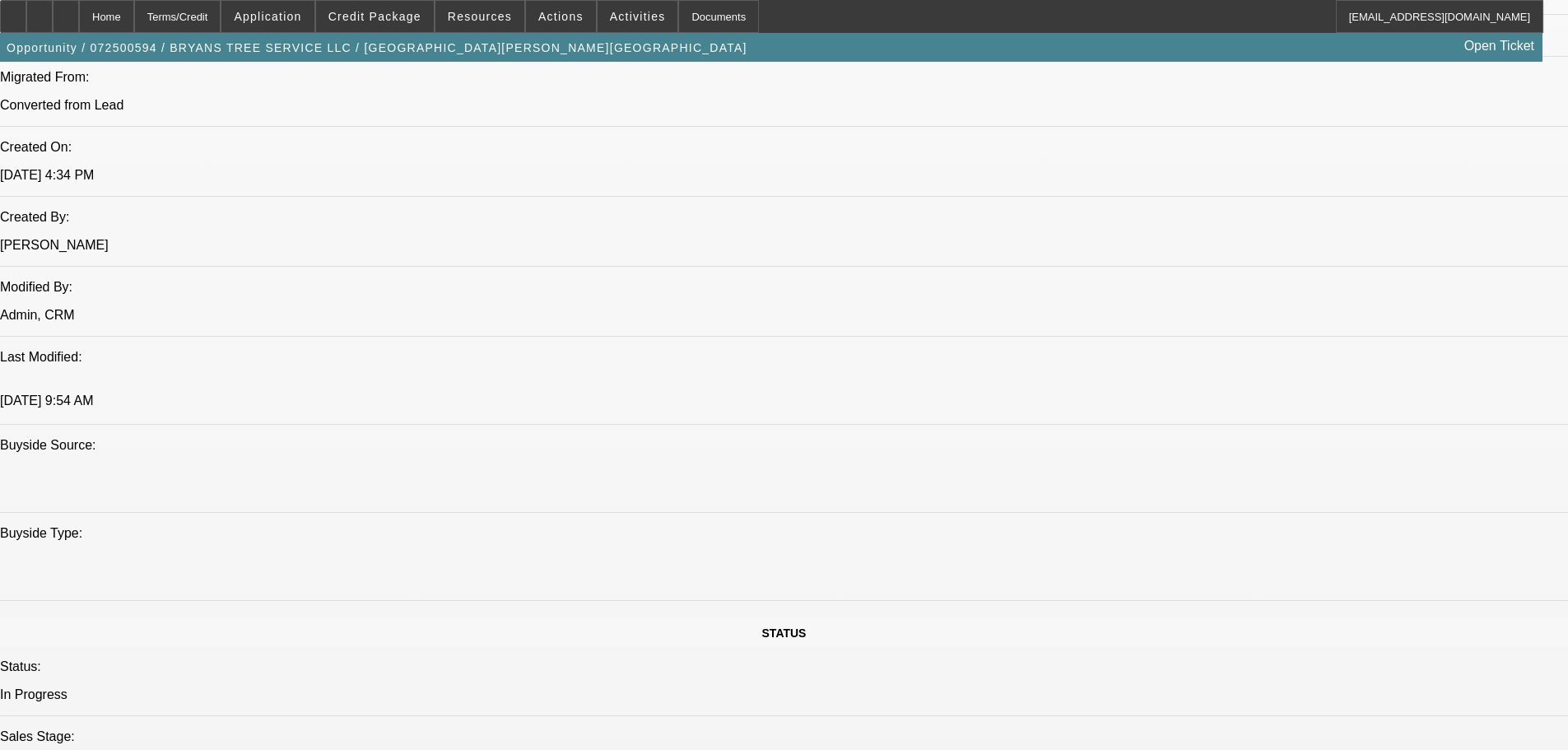
drag, startPoint x: 731, startPoint y: 693, endPoint x: 735, endPoint y: 718, distance: 25.3
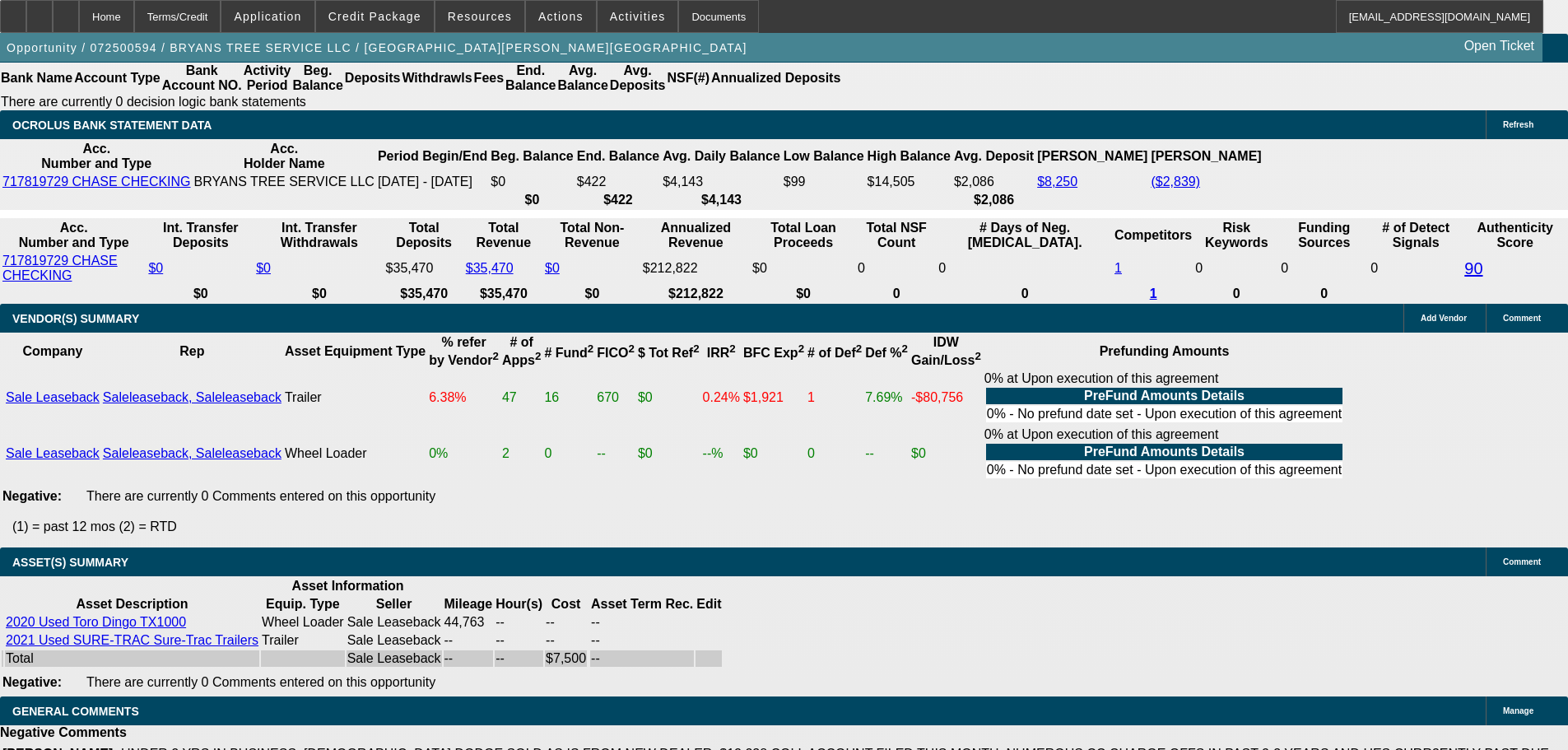
drag, startPoint x: 916, startPoint y: 724, endPoint x: 916, endPoint y: 711, distance: 13.0
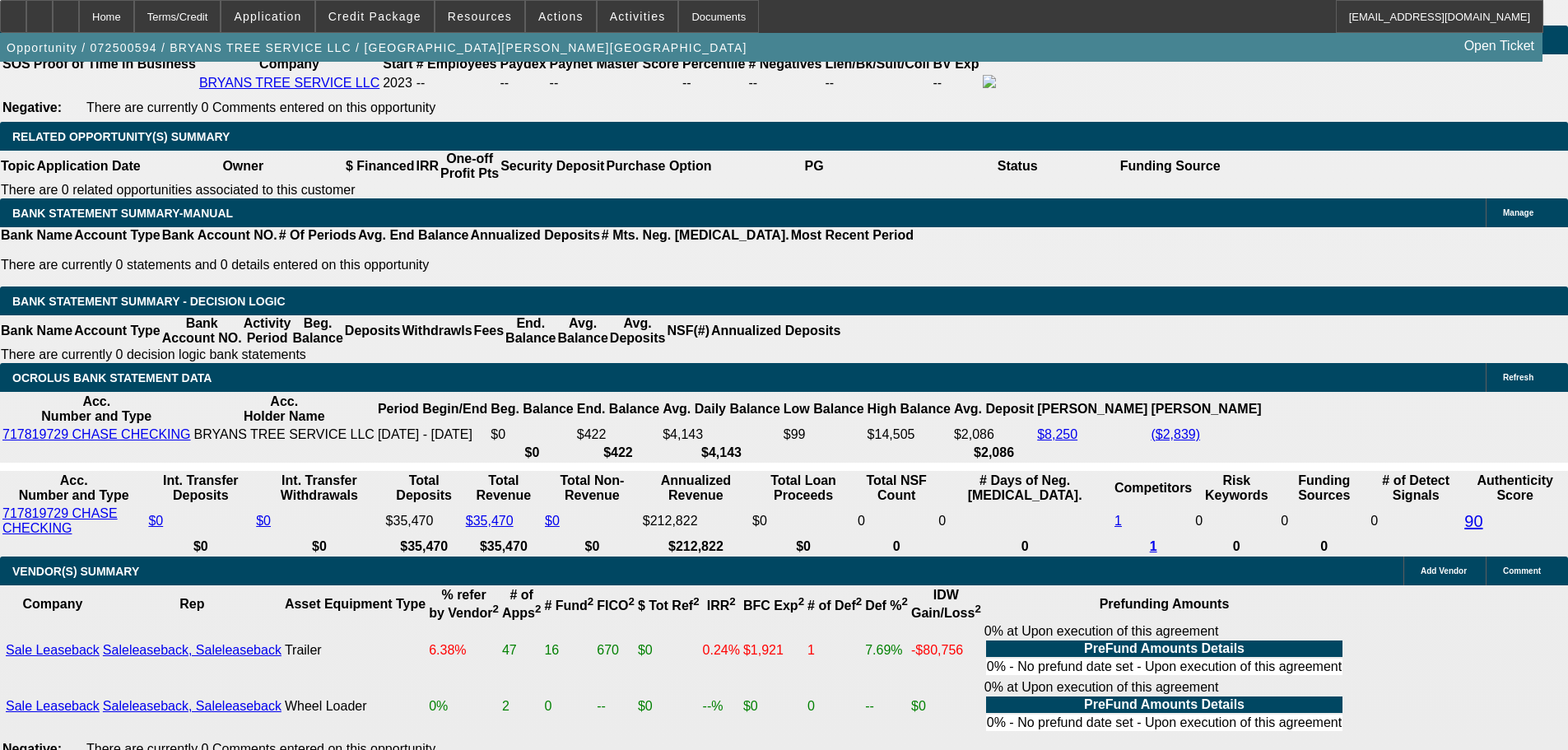
drag, startPoint x: 802, startPoint y: 559, endPoint x: 822, endPoint y: 365, distance: 195.0
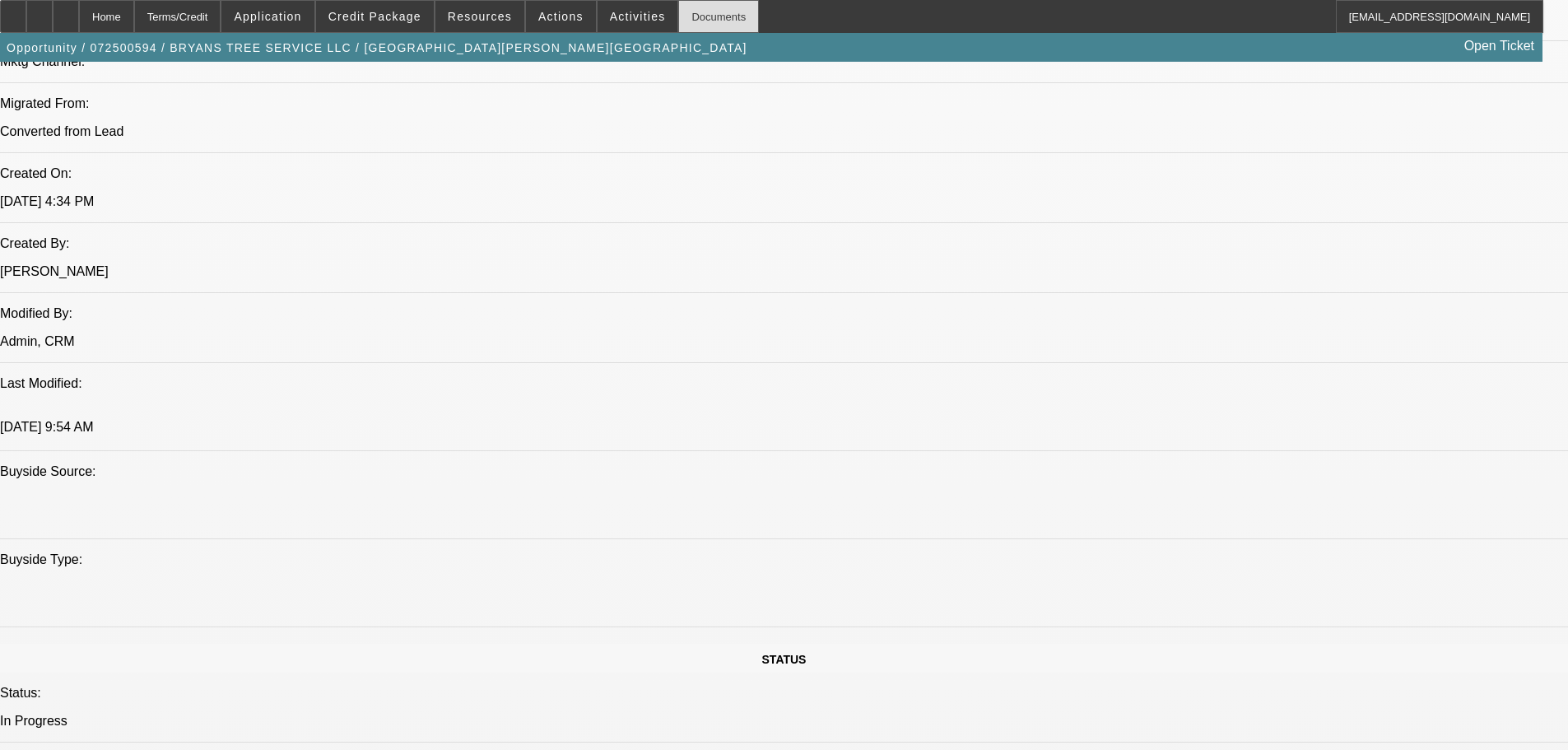
drag, startPoint x: 706, startPoint y: 269, endPoint x: 698, endPoint y: 32, distance: 237.1
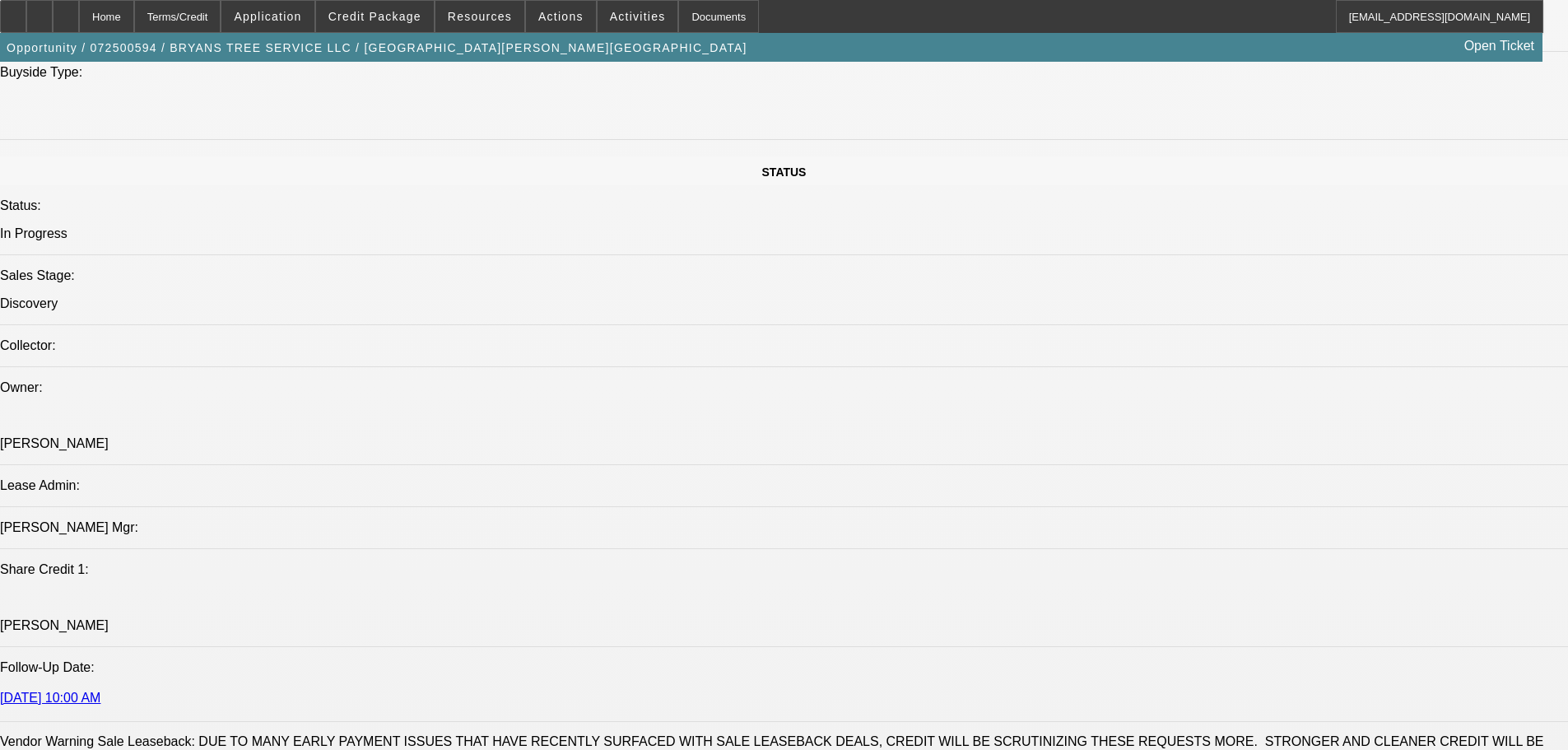
drag, startPoint x: 624, startPoint y: 369, endPoint x: 641, endPoint y: 526, distance: 157.9
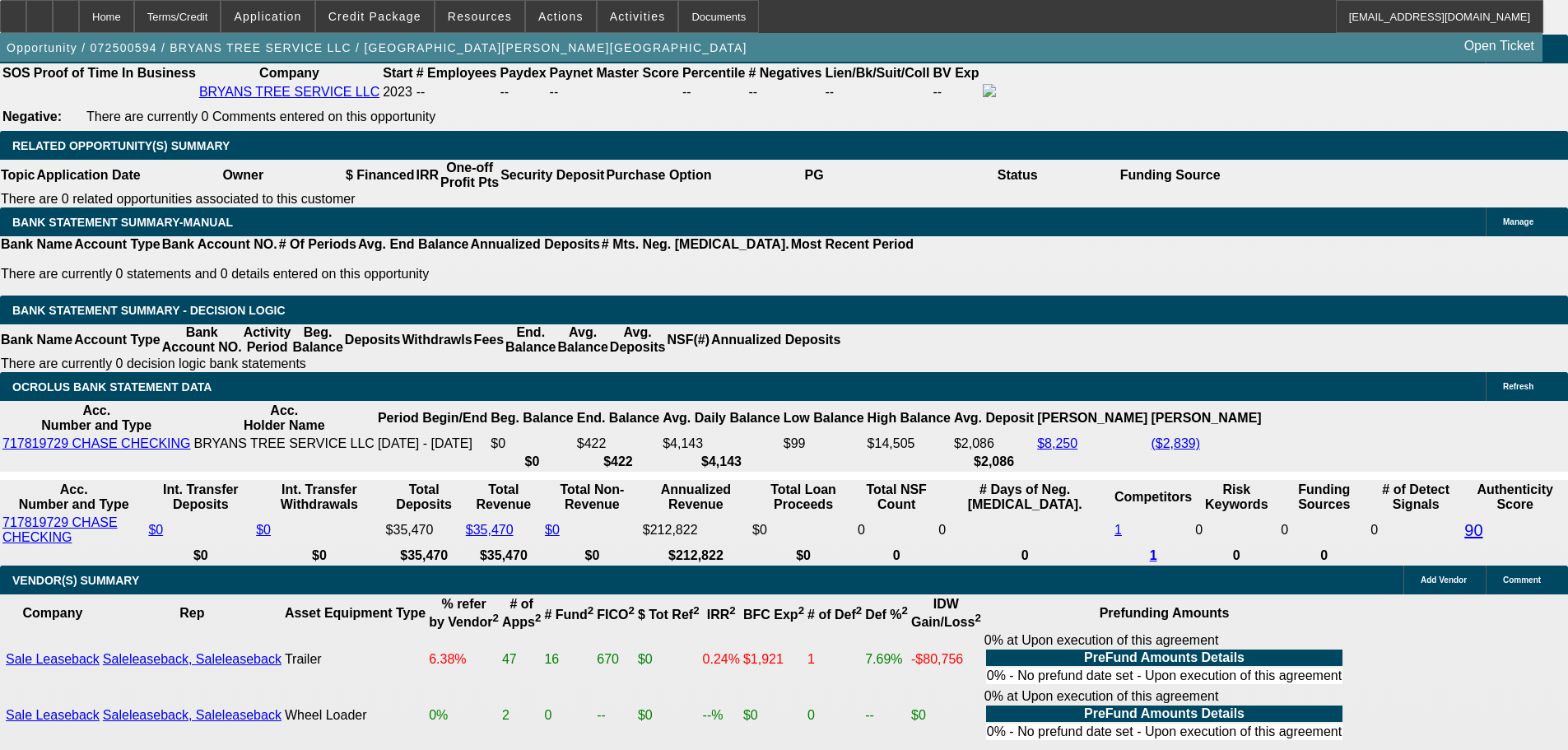
scroll to position [3473, 0]
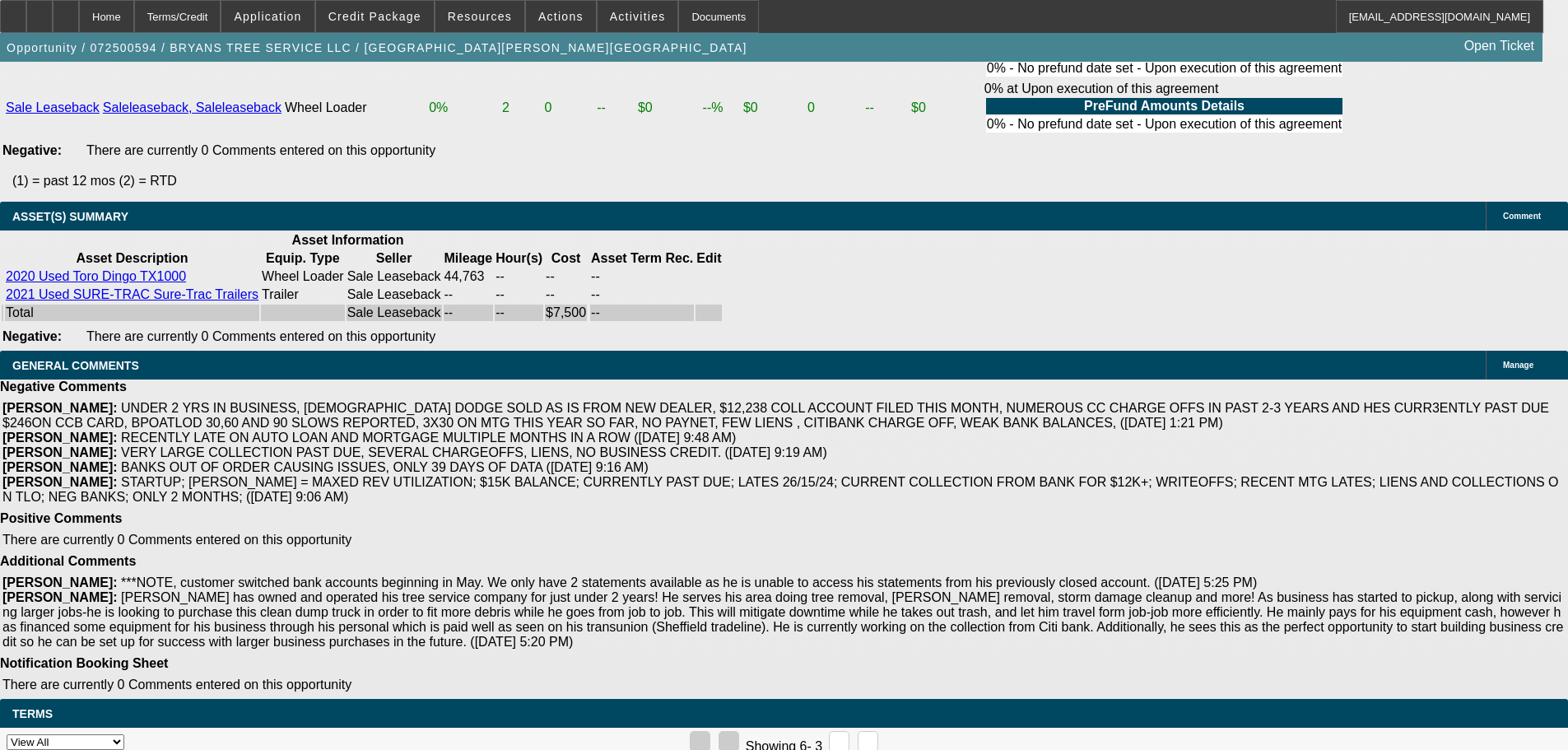
drag, startPoint x: 648, startPoint y: 497, endPoint x: 673, endPoint y: 670, distance: 174.8
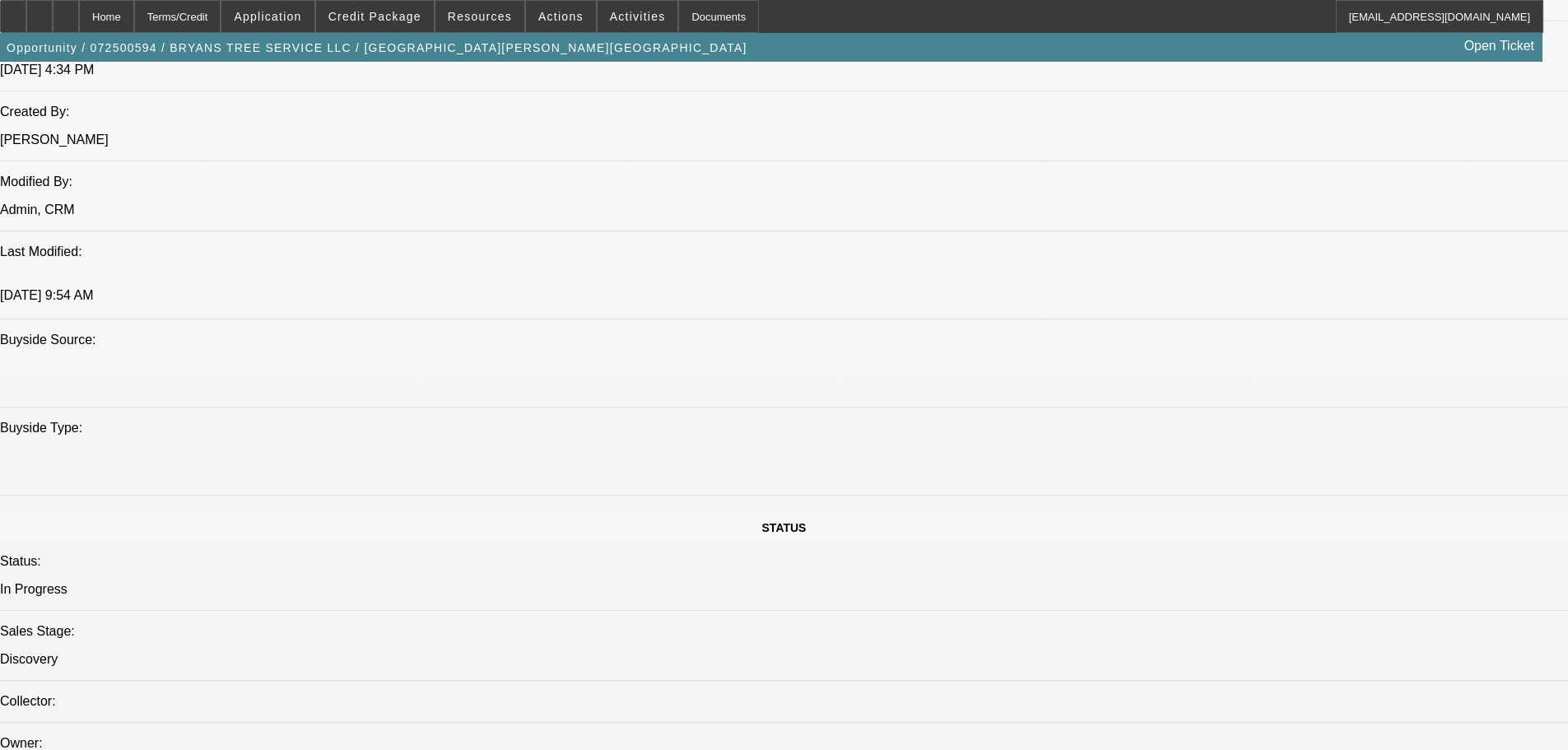
scroll to position [0, 0]
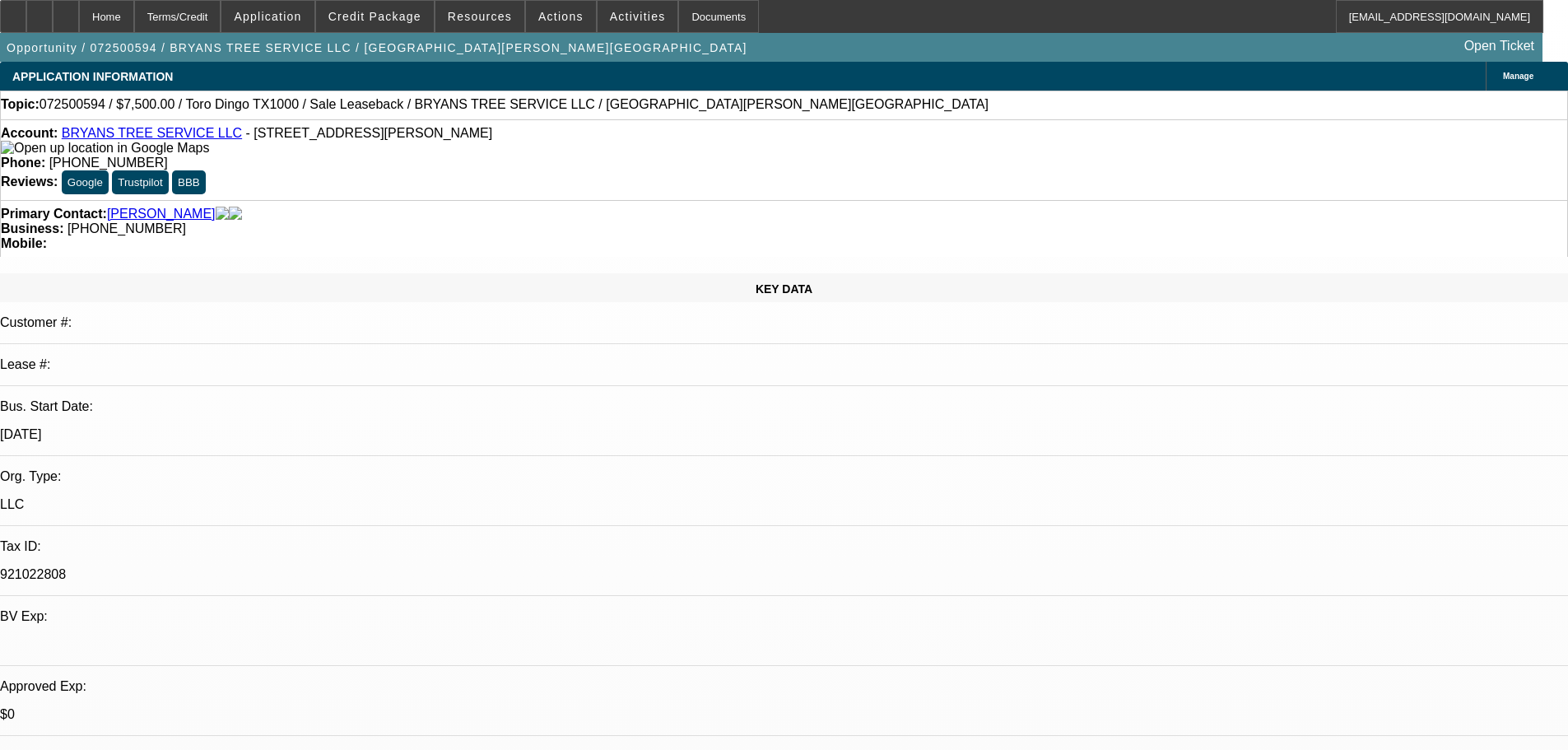
drag, startPoint x: 818, startPoint y: 667, endPoint x: 859, endPoint y: 360, distance: 309.7
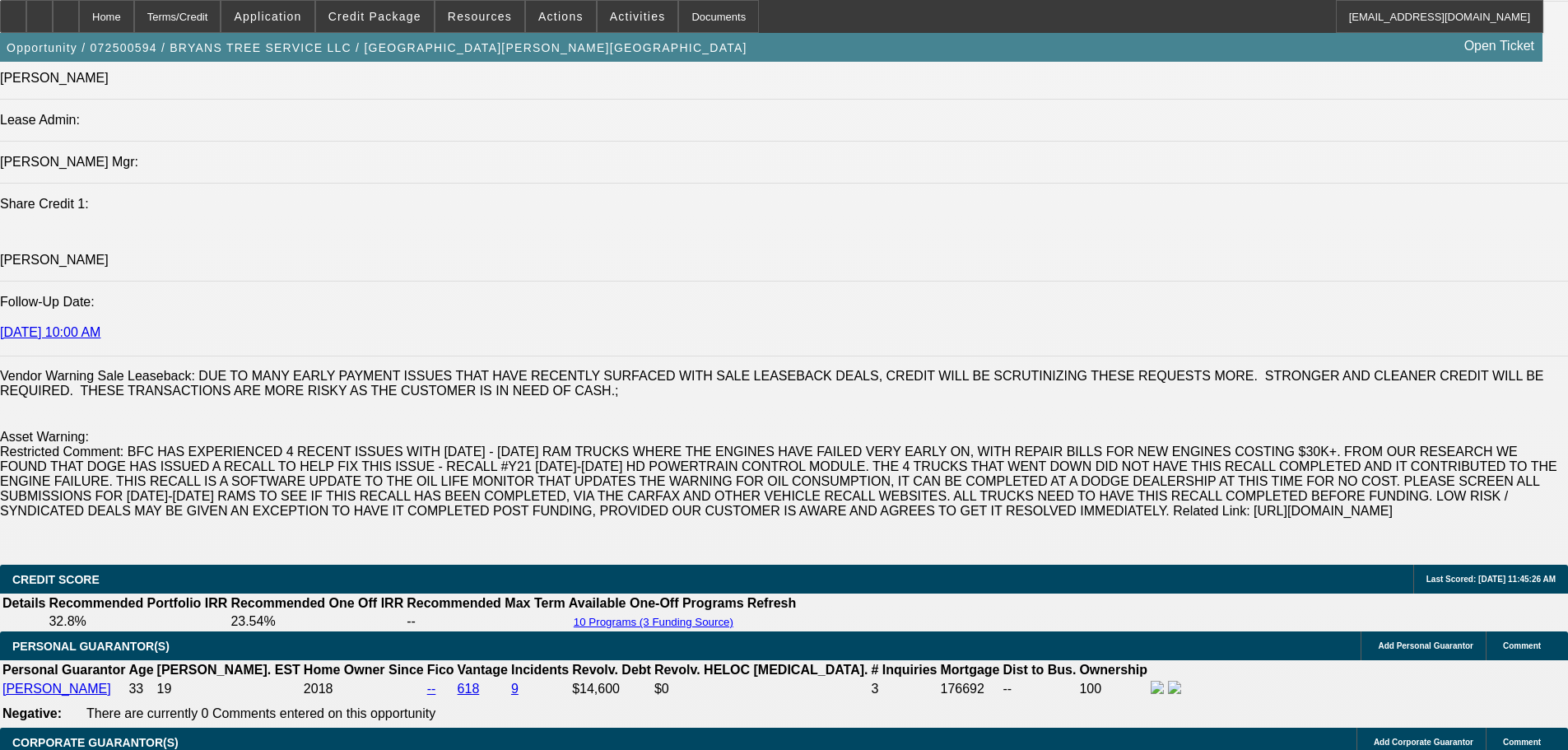
drag, startPoint x: 762, startPoint y: 310, endPoint x: 758, endPoint y: 540, distance: 230.0
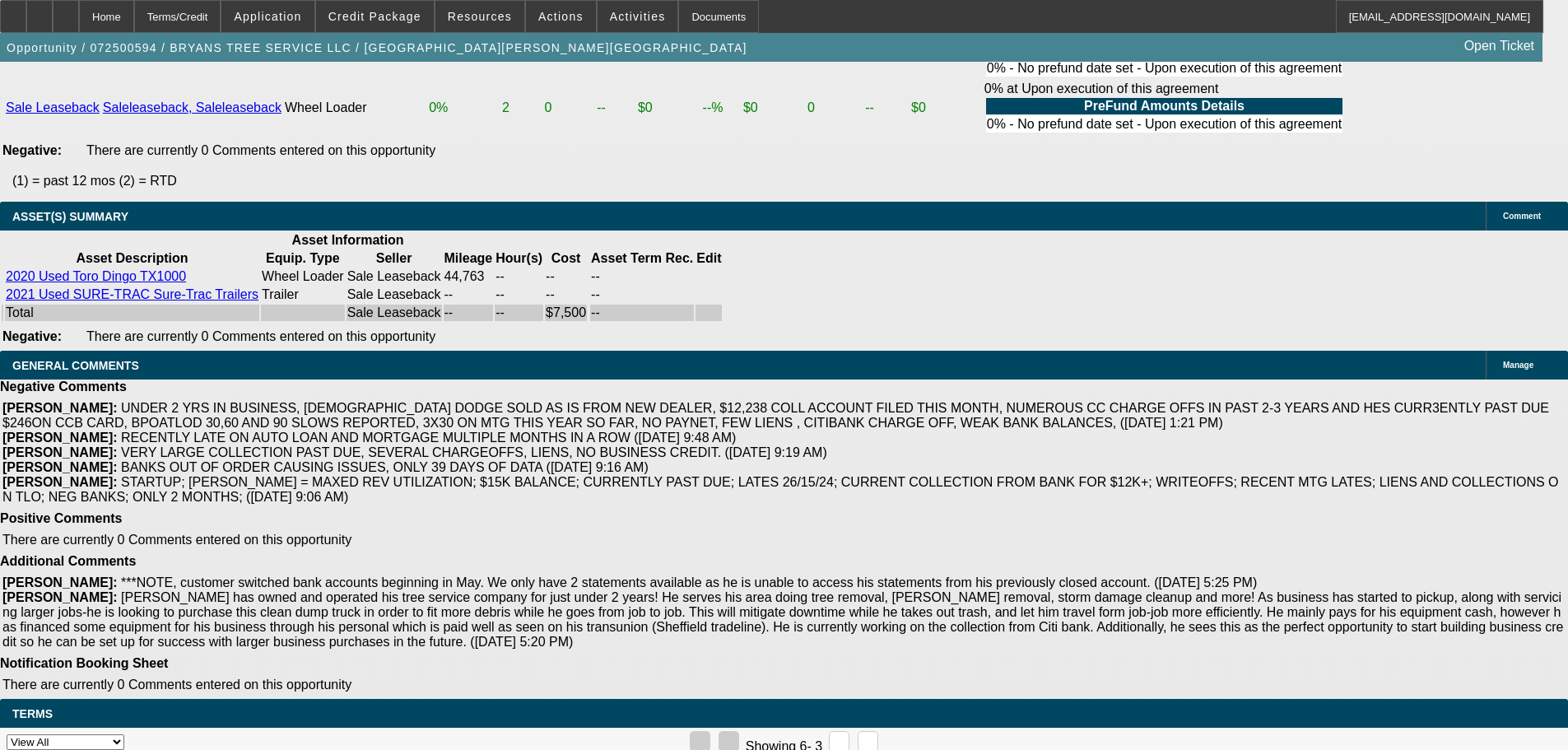
drag, startPoint x: 890, startPoint y: 457, endPoint x: 883, endPoint y: 636, distance: 179.1
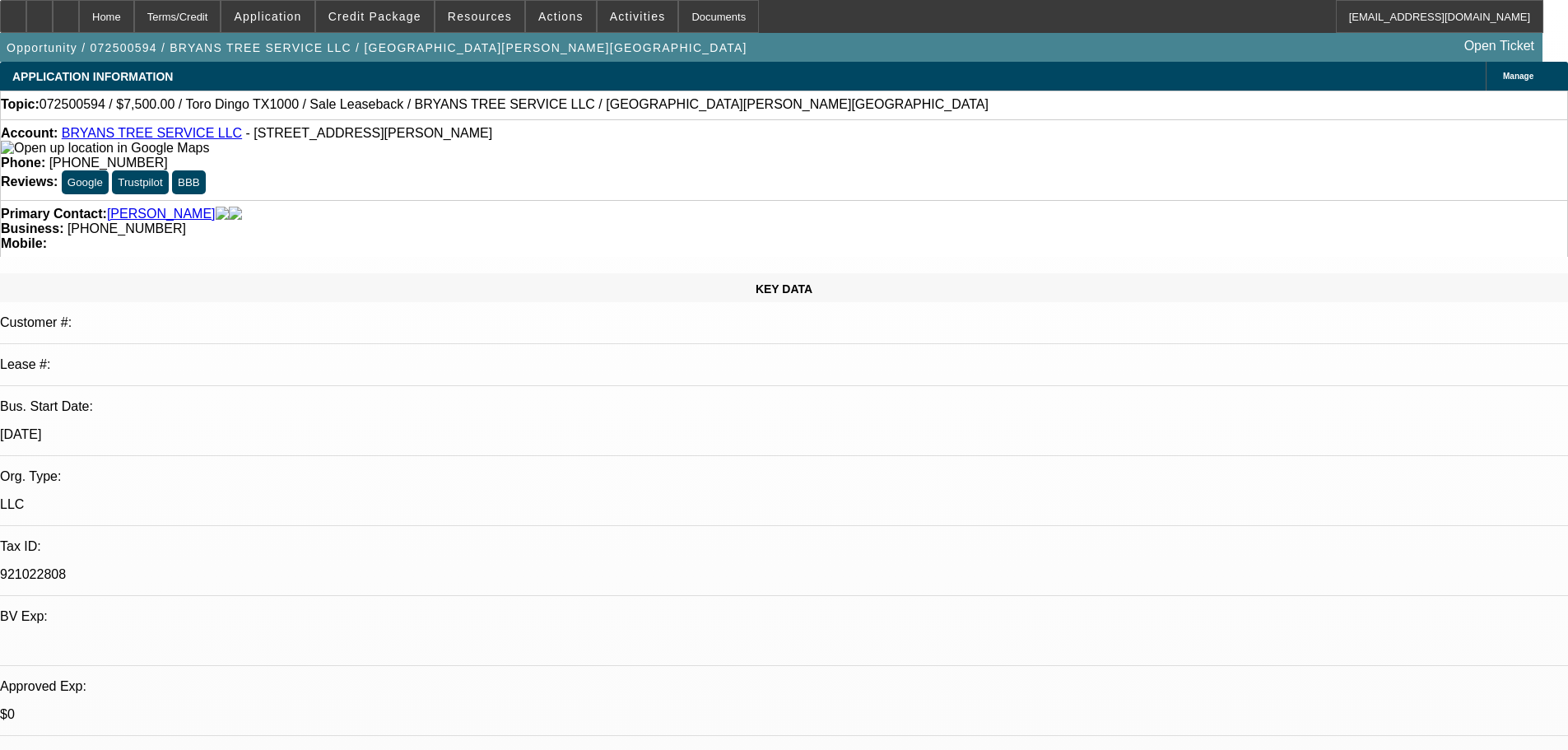
drag, startPoint x: 939, startPoint y: 208, endPoint x: 1033, endPoint y: 179, distance: 98.4
click at [610, 13] on span "Activities" at bounding box center [638, 17] width 56 height 13
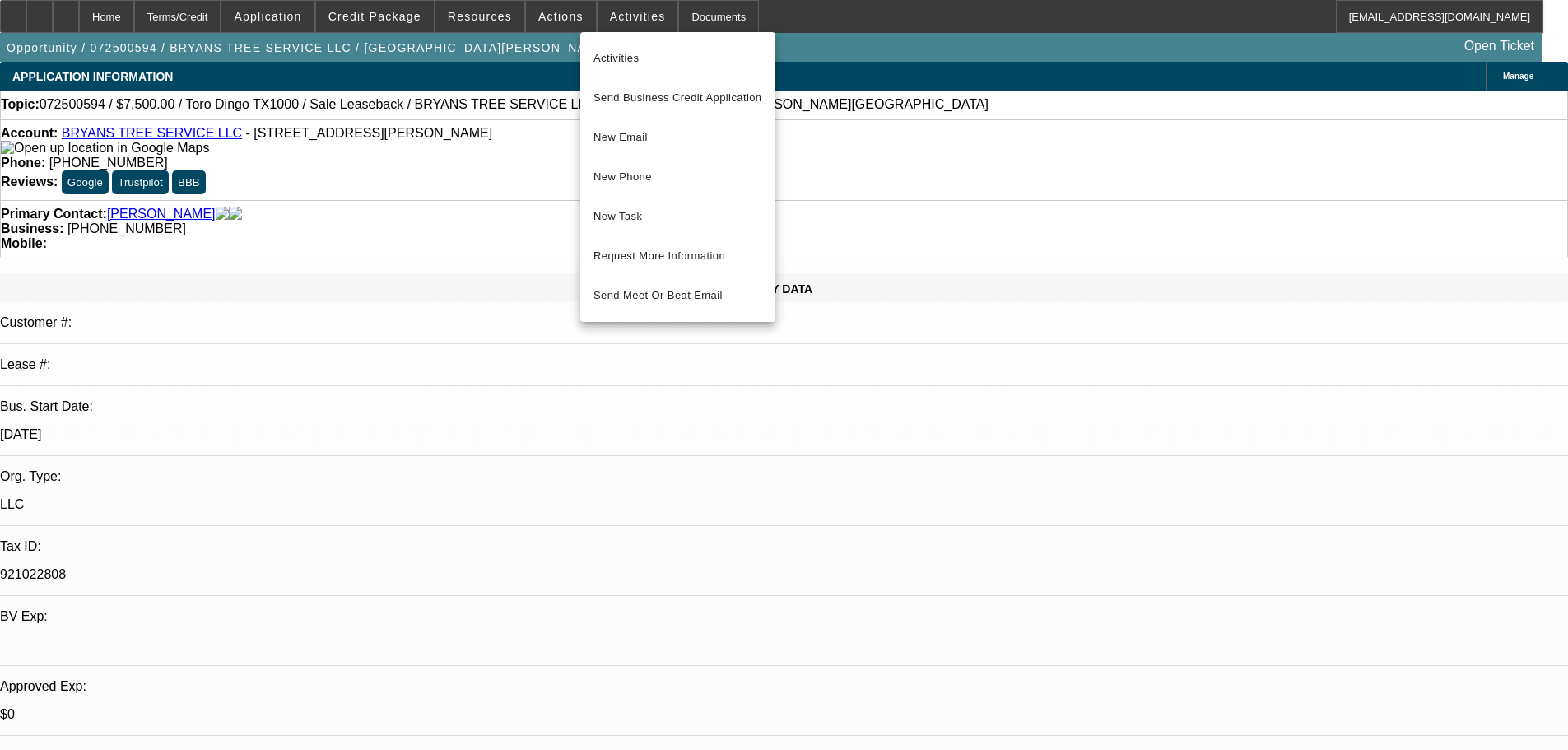
click at [616, 437] on div at bounding box center [784, 375] width 1568 height 750
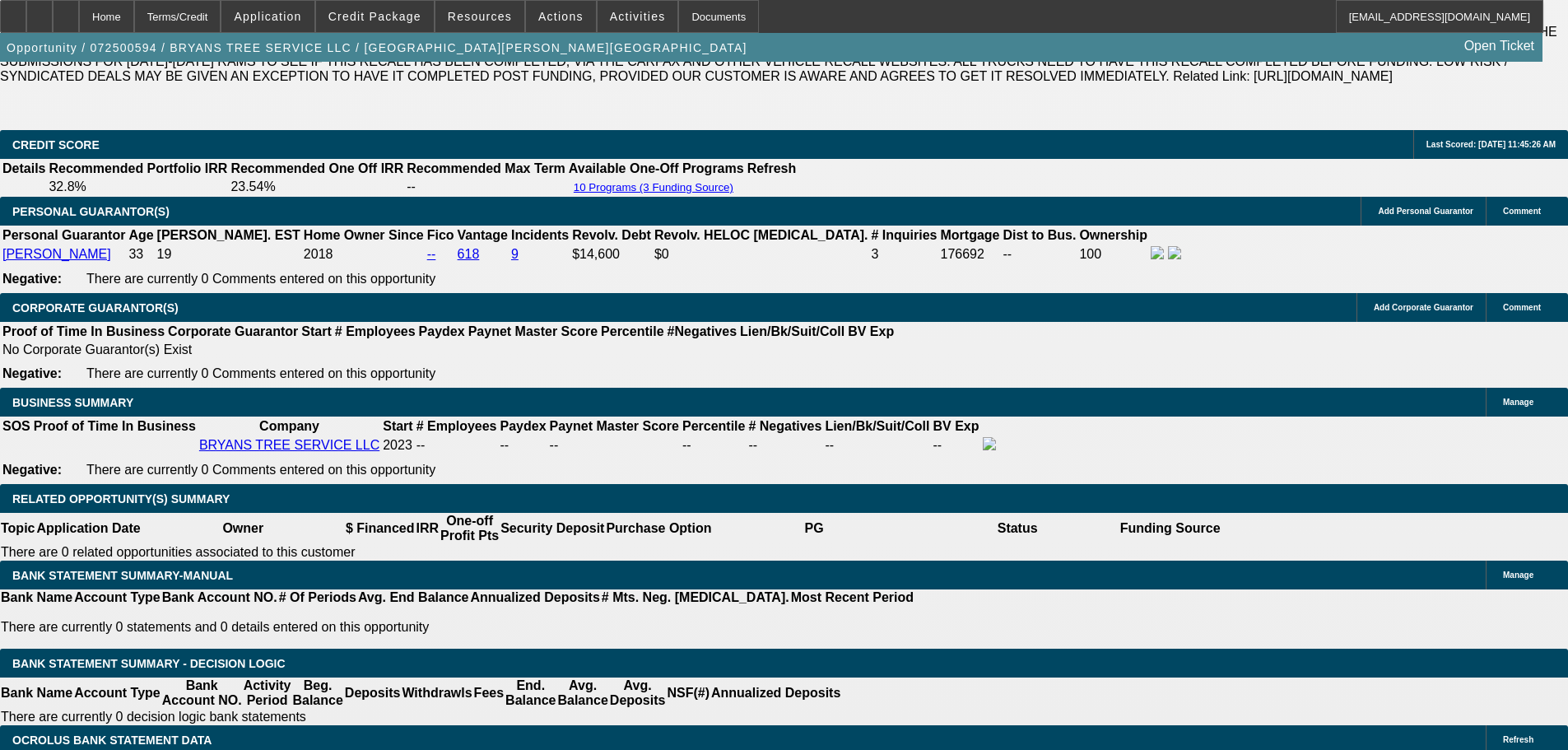
drag, startPoint x: 458, startPoint y: 230, endPoint x: 497, endPoint y: 542, distance: 314.4
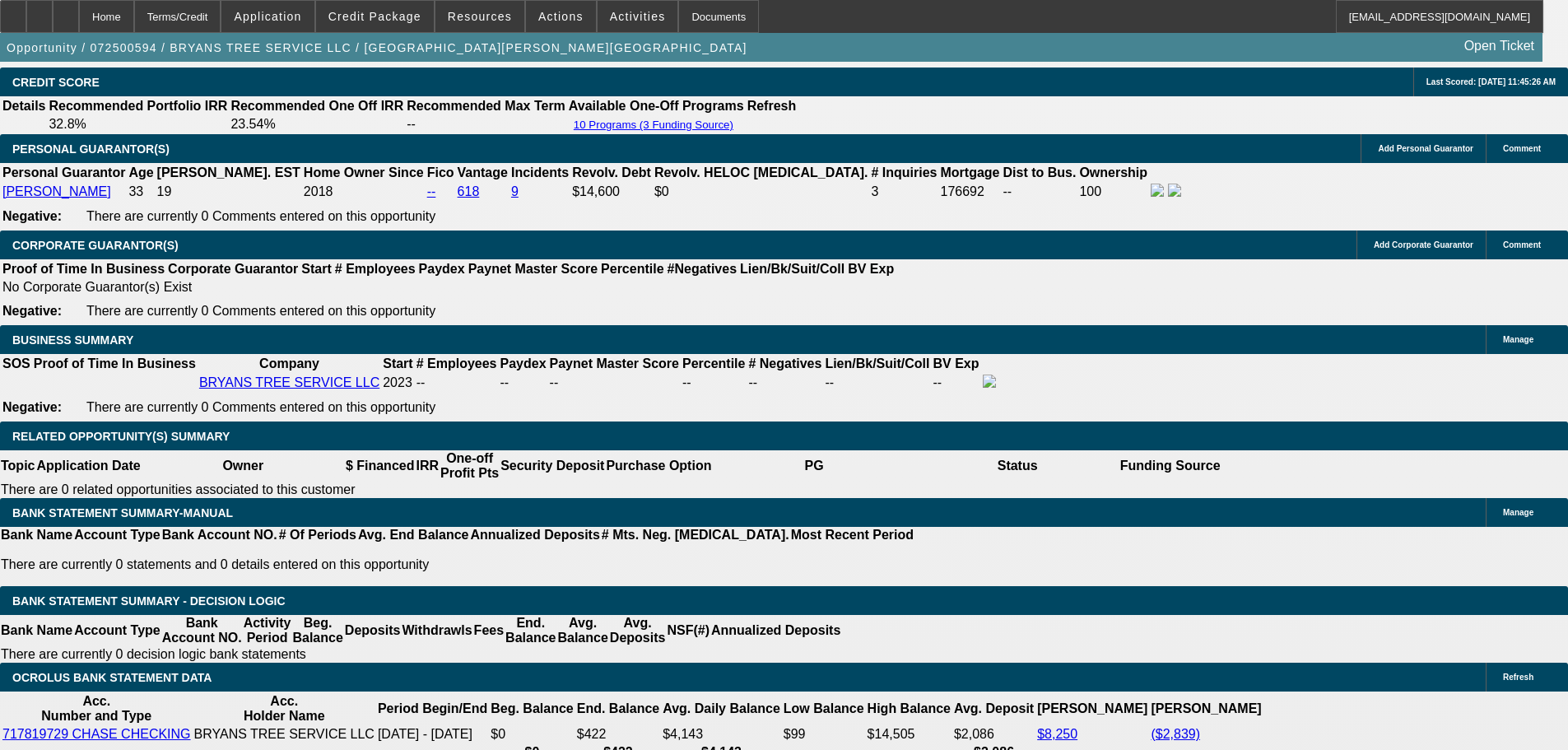
scroll to position [2567, 0]
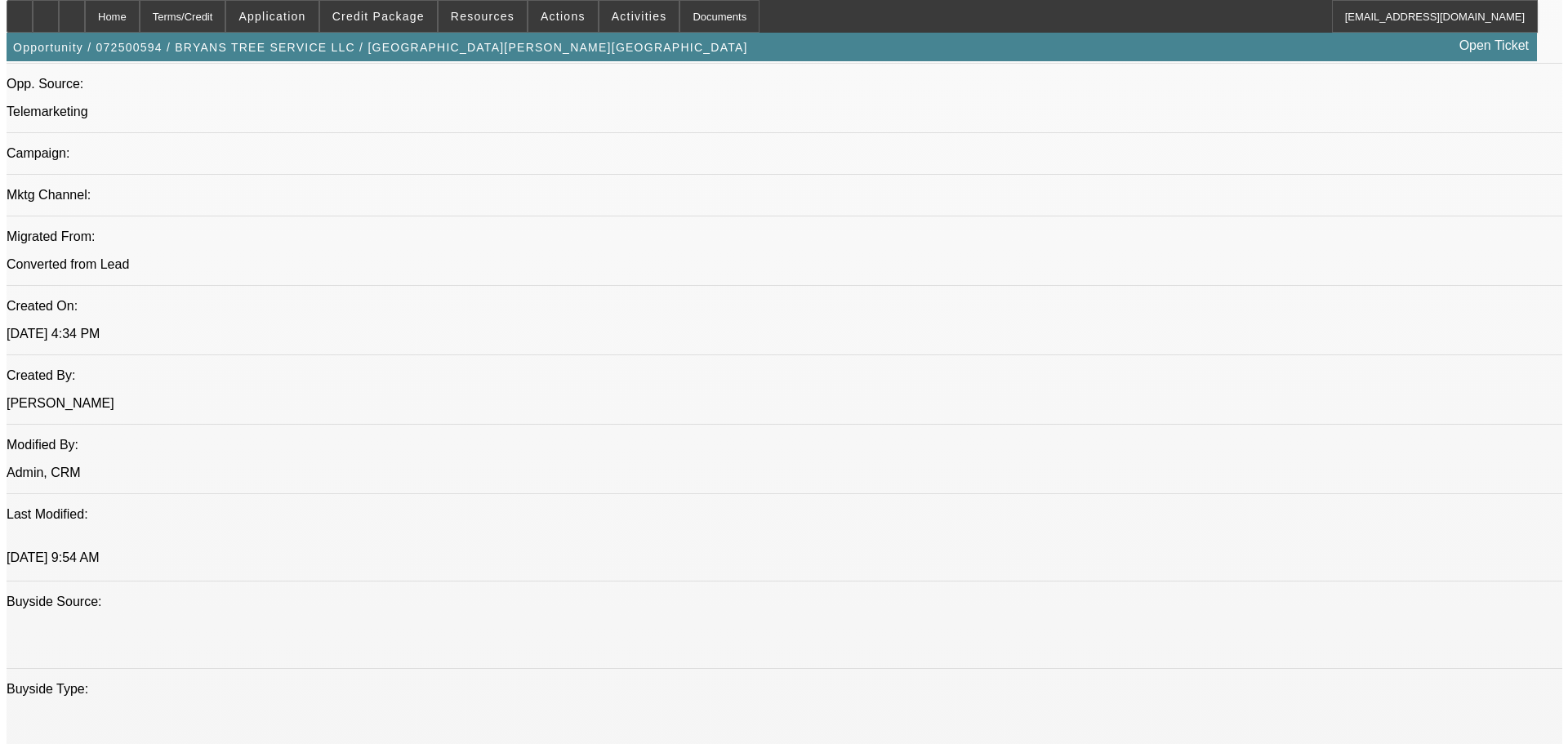
scroll to position [0, 0]
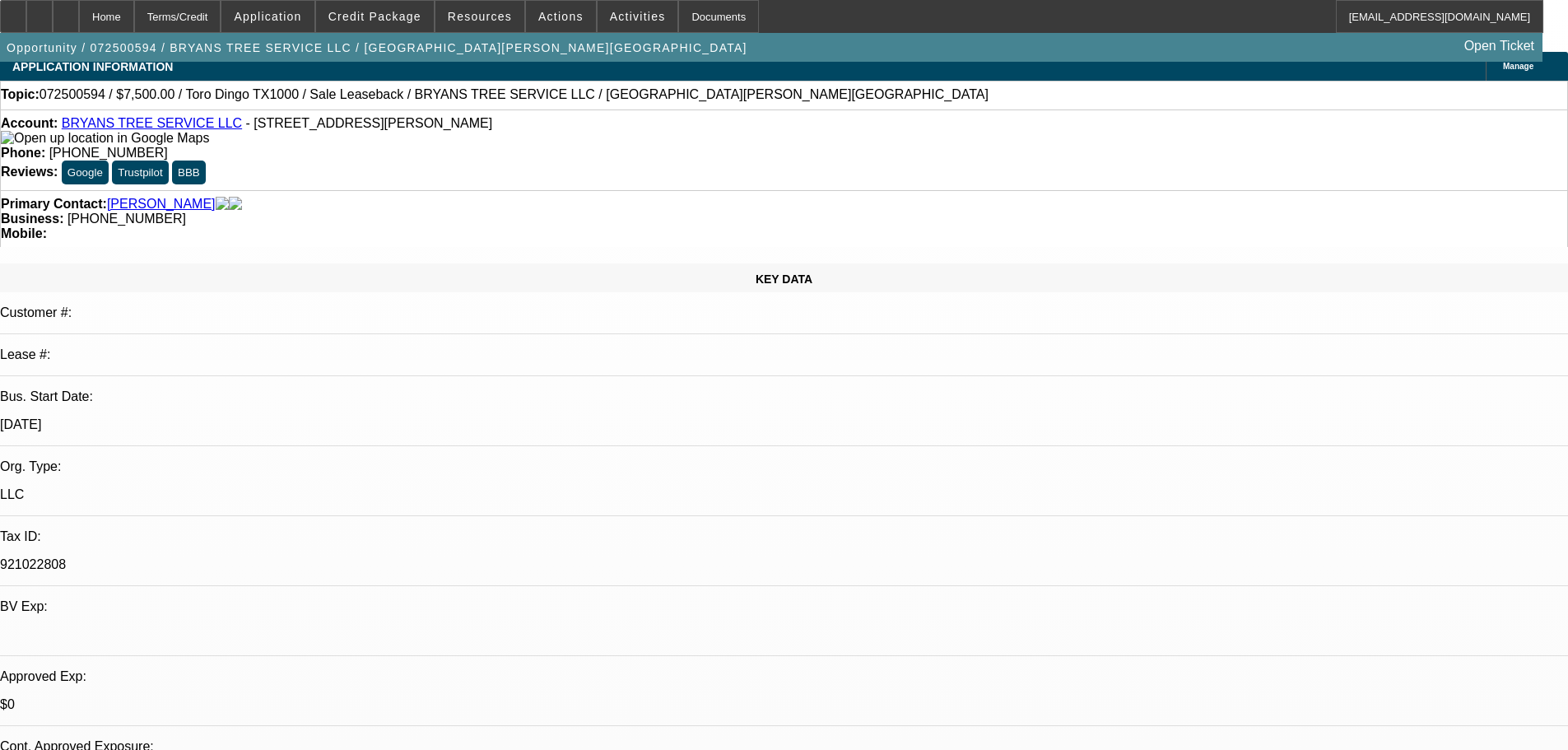
drag, startPoint x: 912, startPoint y: 80, endPoint x: 910, endPoint y: 53, distance: 27.1
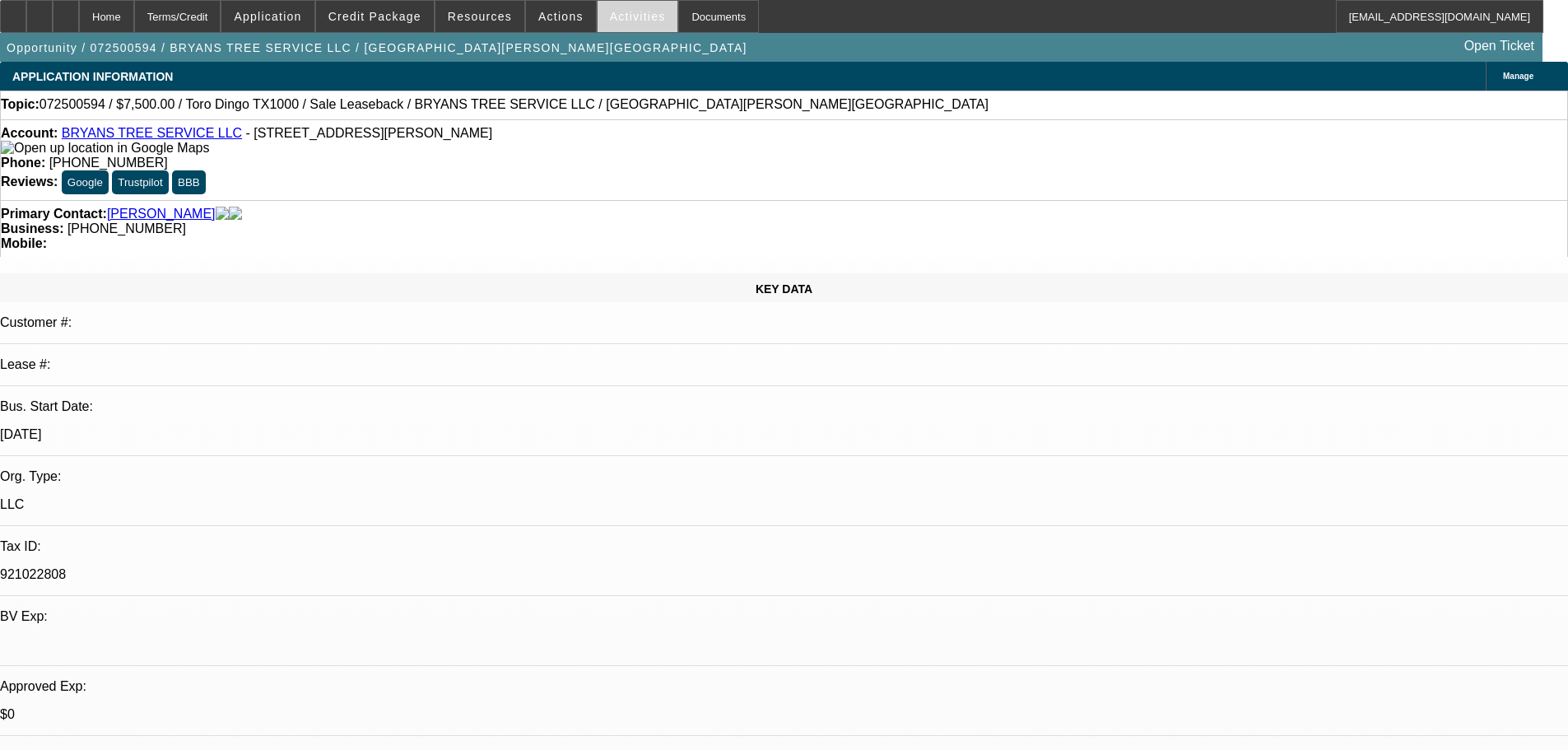
click at [621, 18] on span "Activities" at bounding box center [638, 17] width 56 height 13
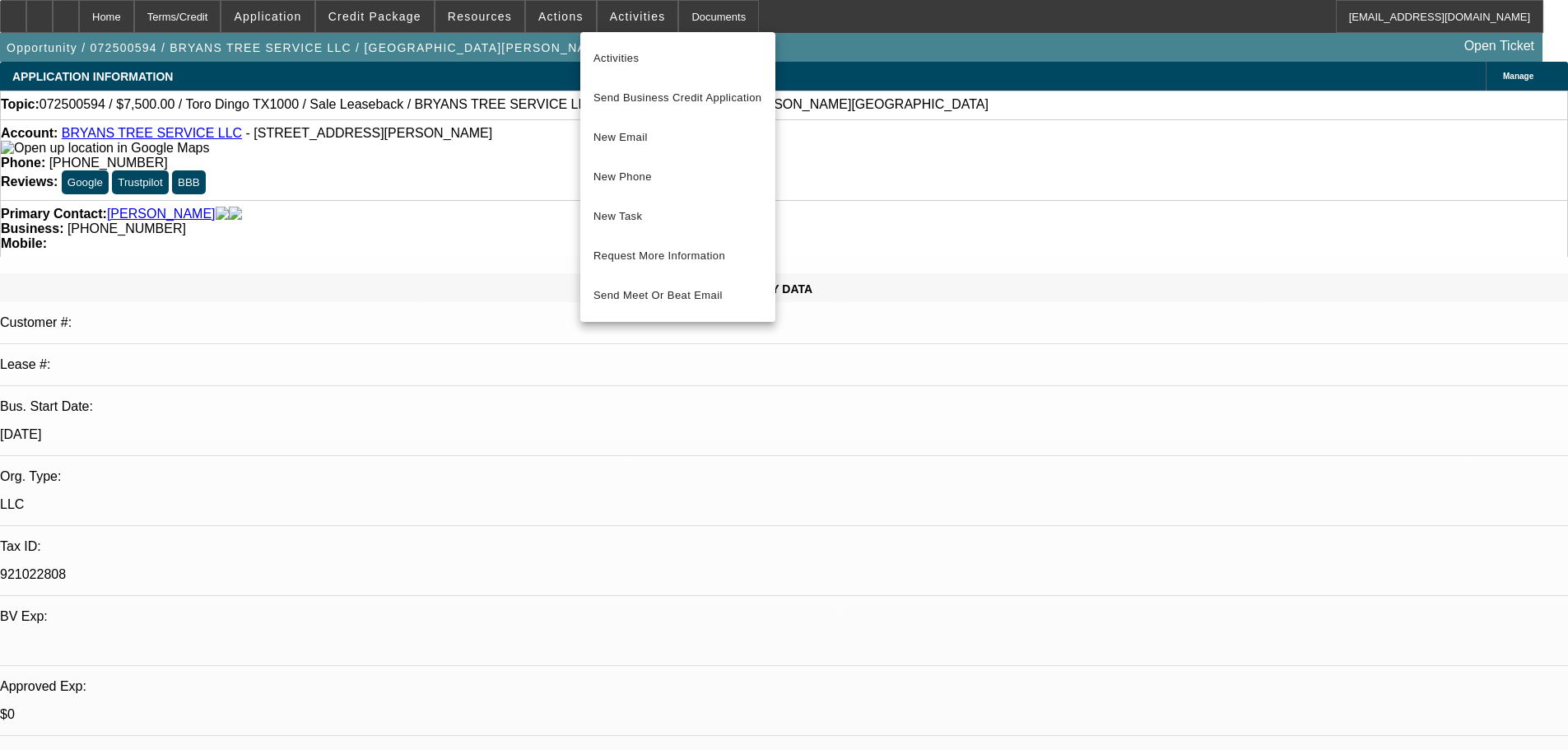
click at [892, 244] on div at bounding box center [784, 375] width 1568 height 750
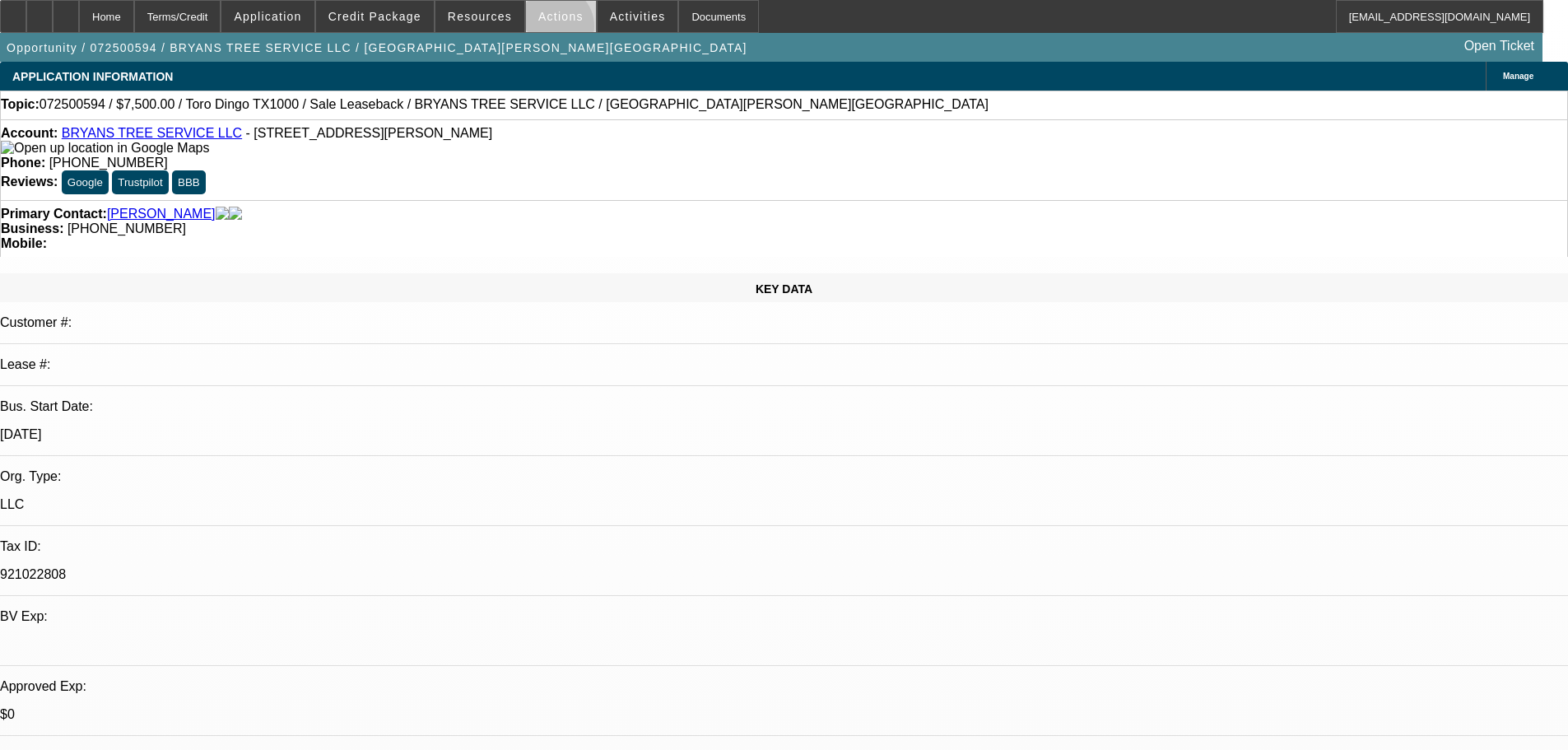
click at [547, 31] on span at bounding box center [561, 17] width 70 height 40
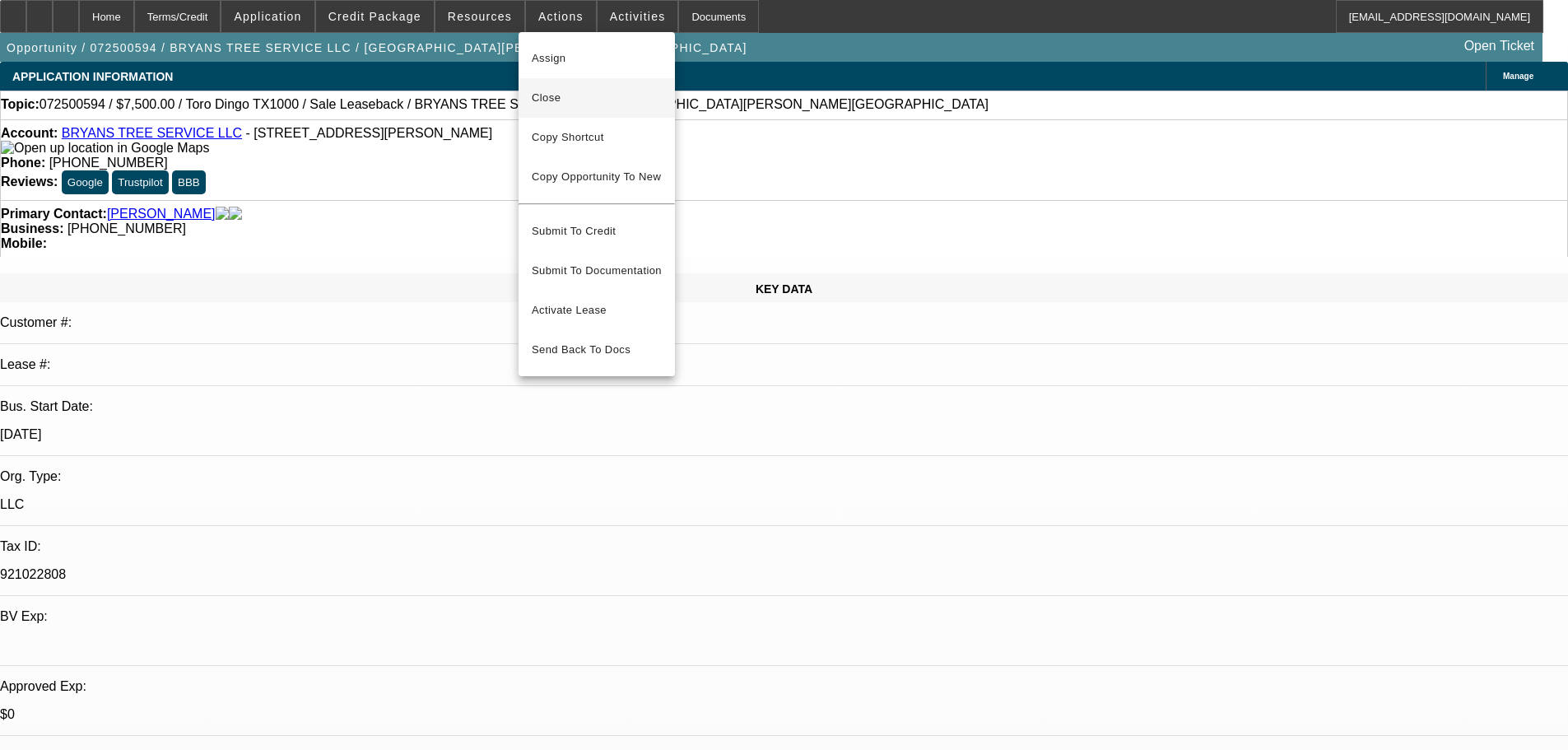
click at [596, 101] on span "Close" at bounding box center [596, 98] width 130 height 20
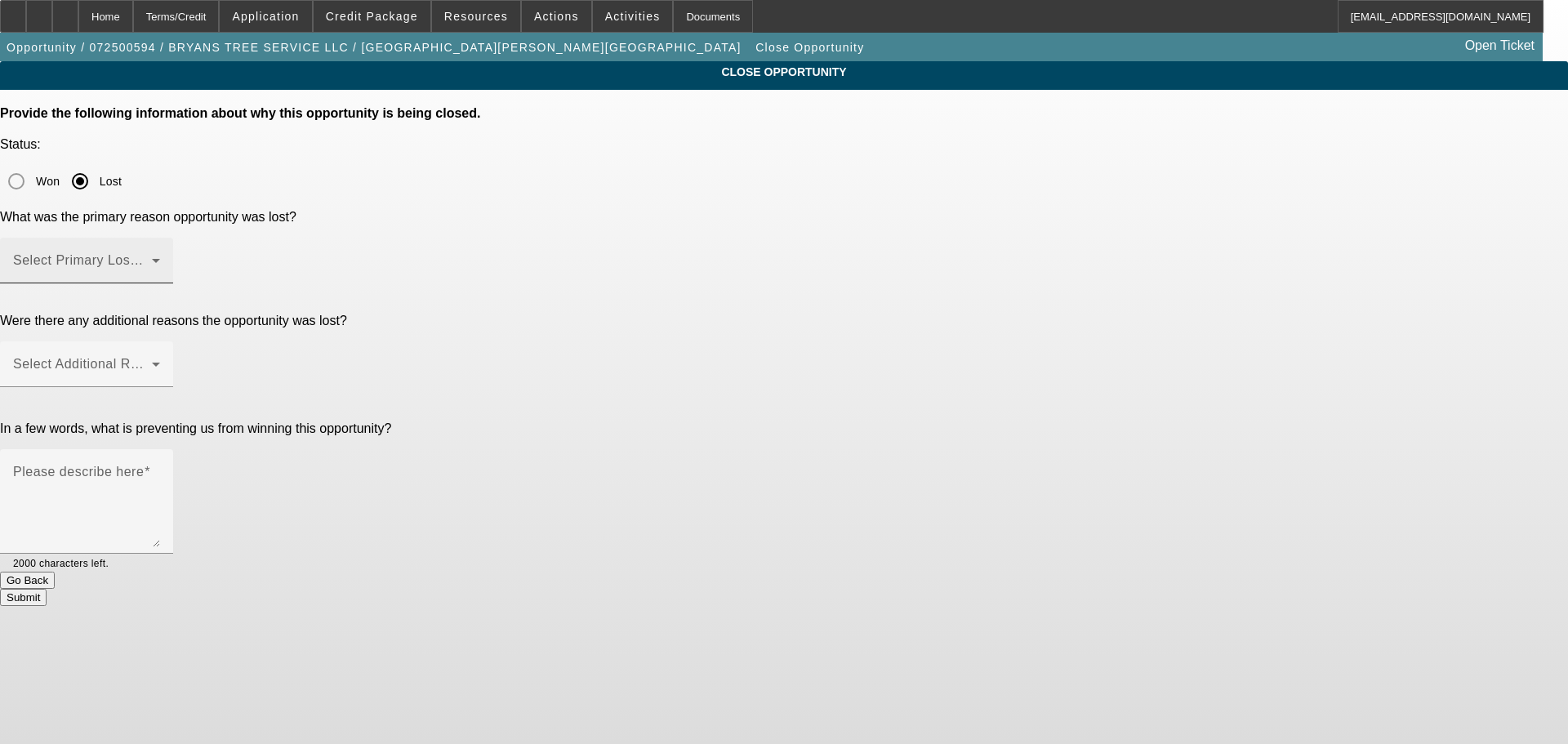
click at [152, 257] on span at bounding box center [82, 267] width 139 height 20
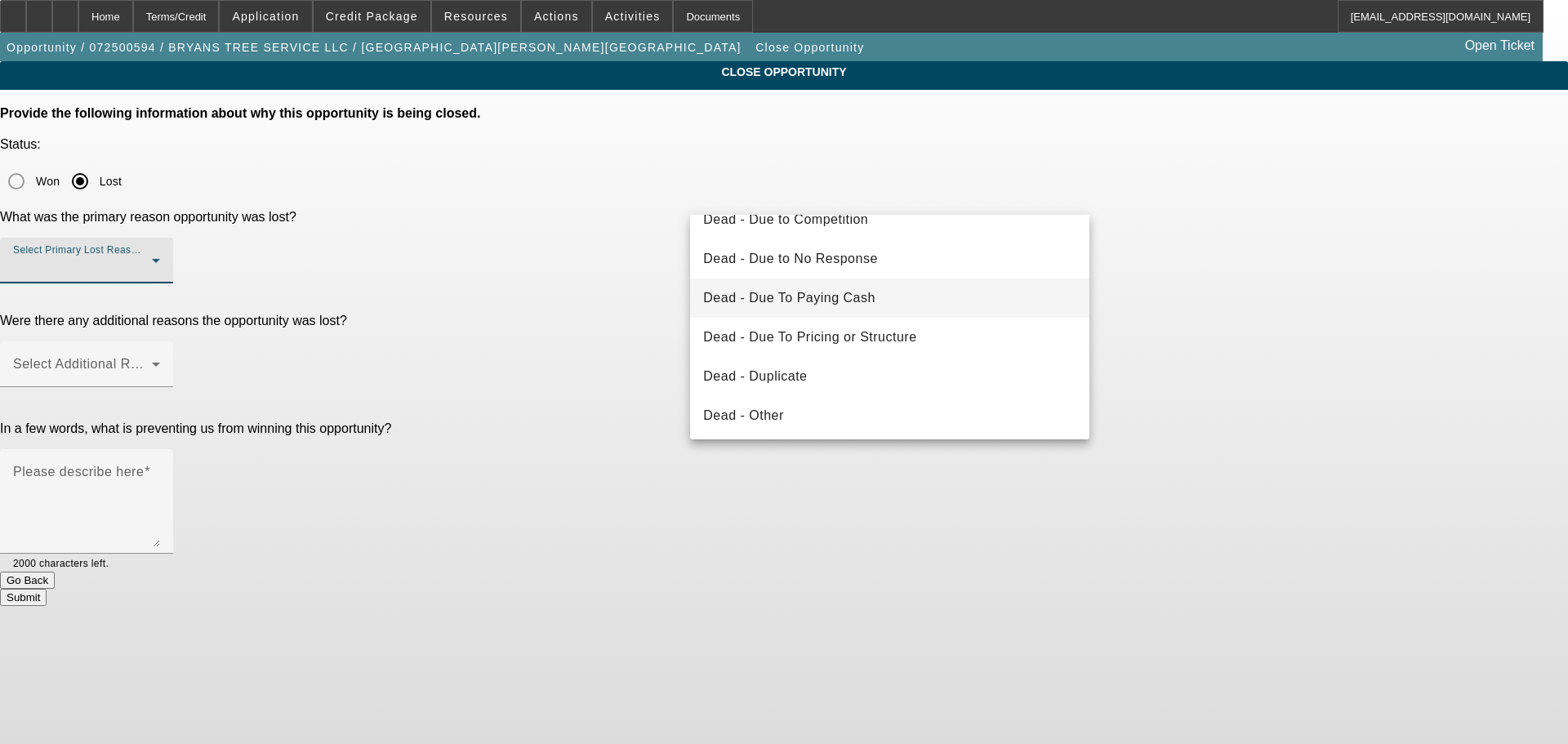
scroll to position [164, 0]
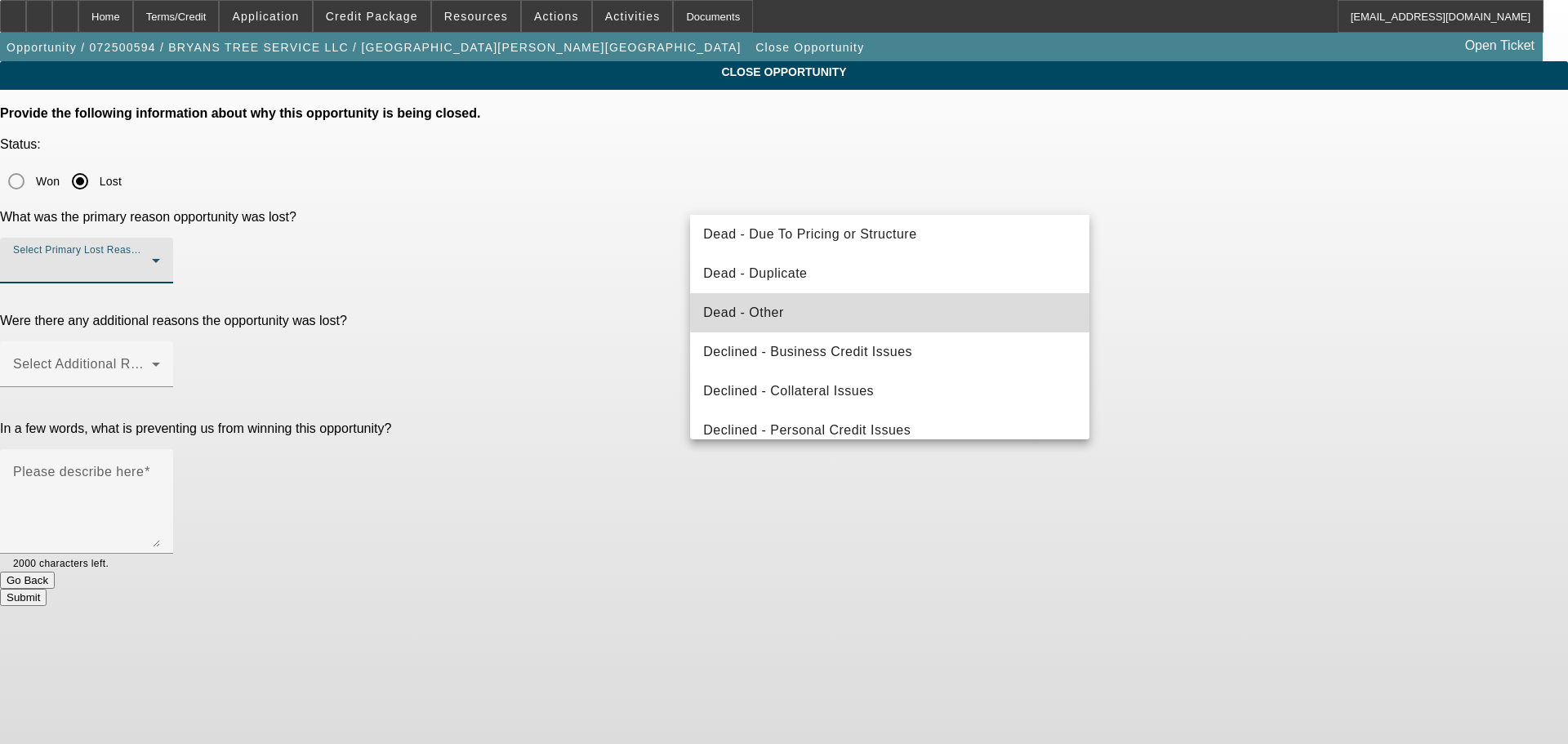
click at [950, 300] on mat-option "Dead - Other" at bounding box center [890, 313] width 399 height 39
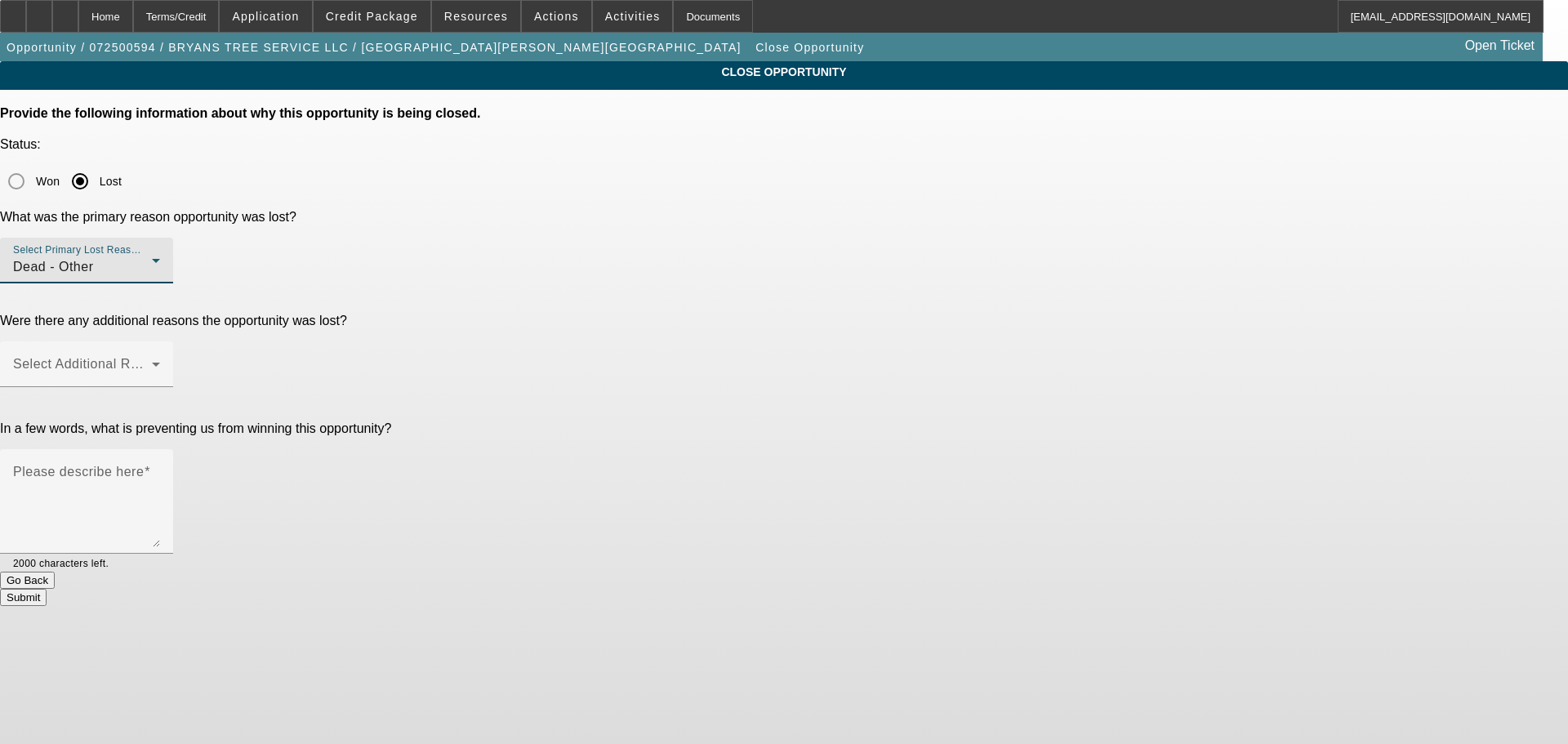
drag, startPoint x: 1194, startPoint y: 251, endPoint x: 984, endPoint y: 232, distance: 210.9
click at [1178, 250] on div "CLOSE OPPORTUNITY Provide the following information about why this opportunity …" at bounding box center [784, 334] width 1568 height 545
click at [152, 257] on div "Dead - Other" at bounding box center [82, 267] width 139 height 20
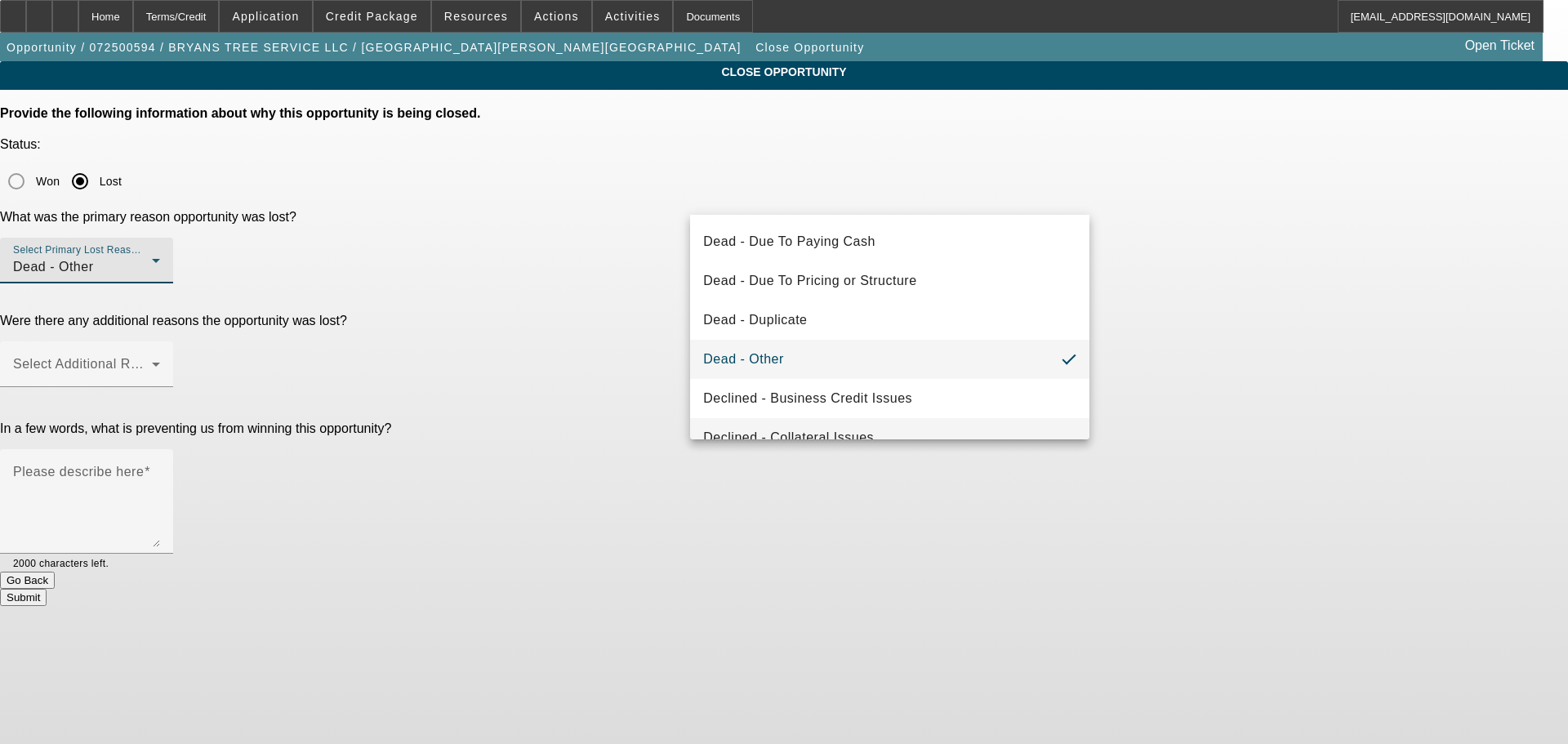
scroll to position [220, 0]
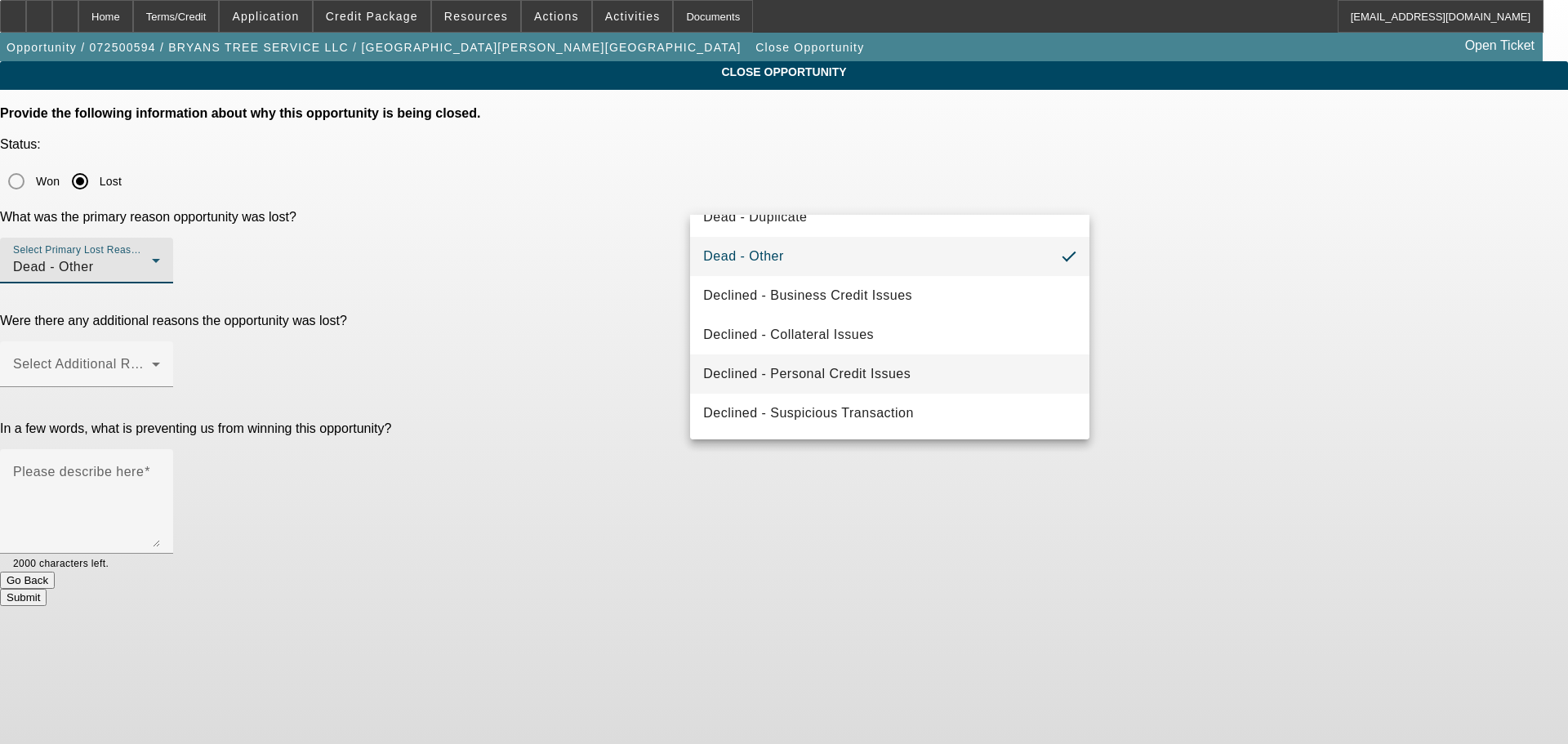
click at [952, 374] on mat-option "Declined - Personal Credit Issues" at bounding box center [890, 374] width 399 height 39
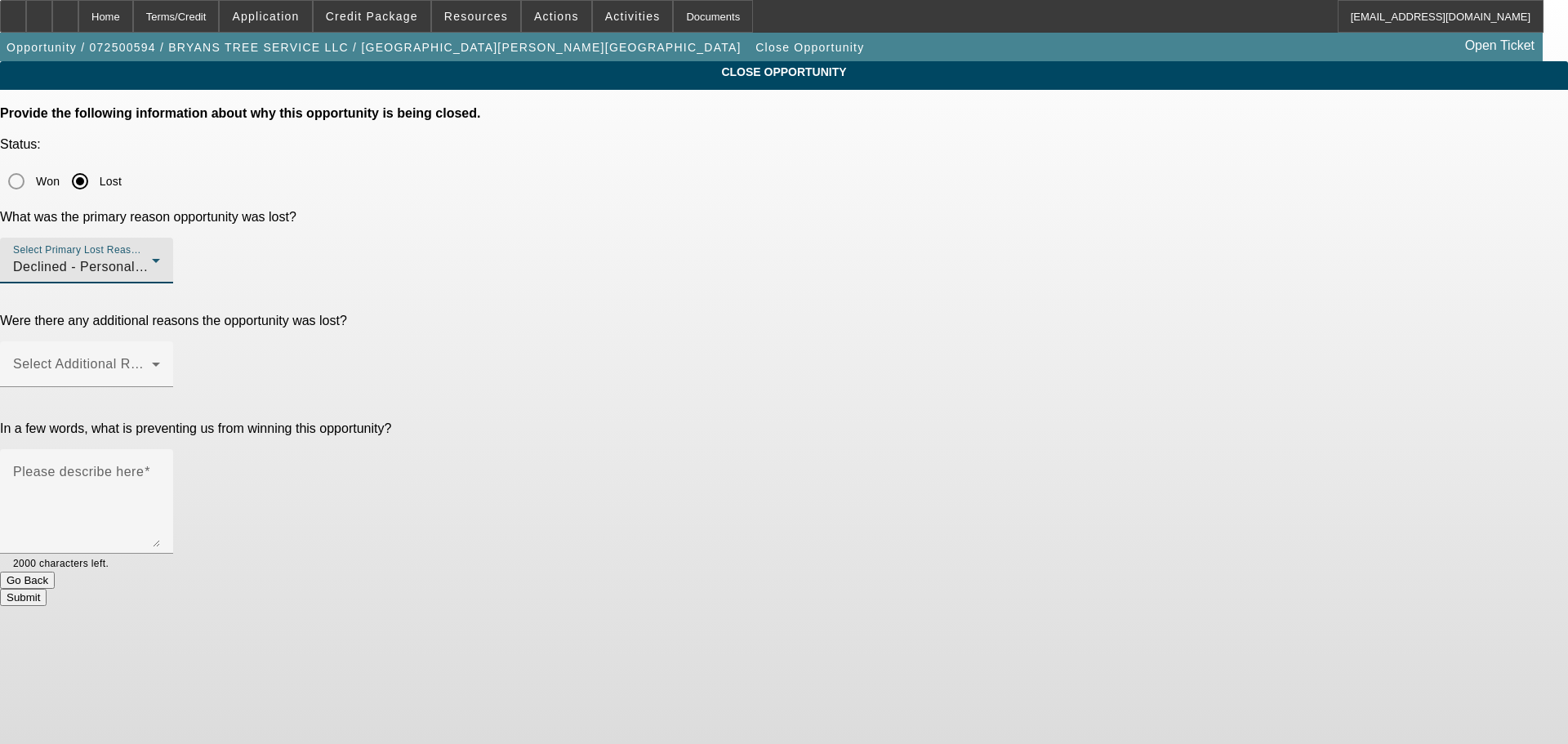
drag, startPoint x: 1225, startPoint y: 294, endPoint x: 1030, endPoint y: 260, distance: 197.9
click at [1225, 293] on div "CLOSE OPPORTUNITY Provide the following information about why this opportunity …" at bounding box center [784, 334] width 1568 height 545
click at [152, 361] on span at bounding box center [82, 371] width 139 height 20
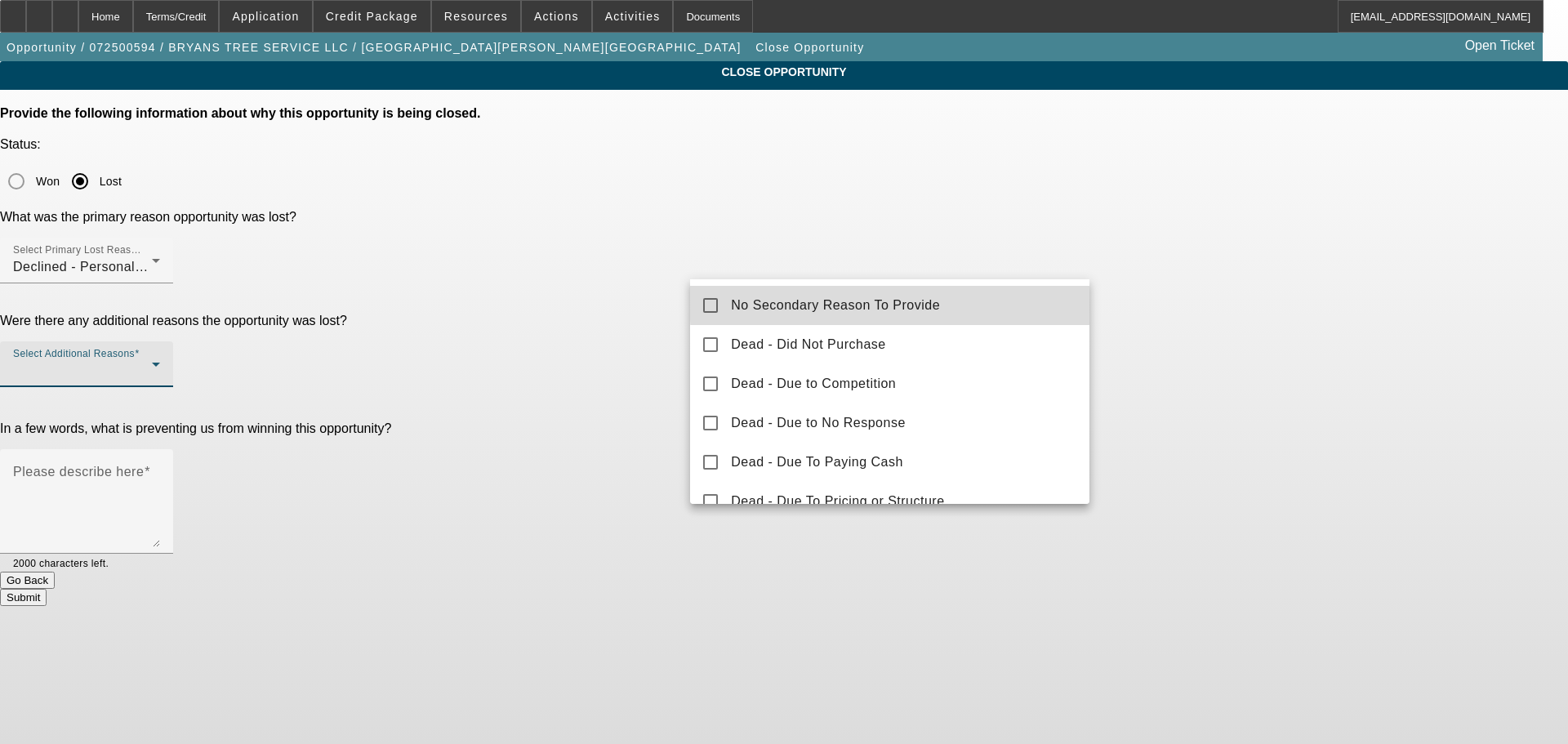
click at [985, 300] on mat-option "No Secondary Reason To Provide" at bounding box center [890, 306] width 399 height 39
click at [1285, 309] on div at bounding box center [784, 372] width 1568 height 744
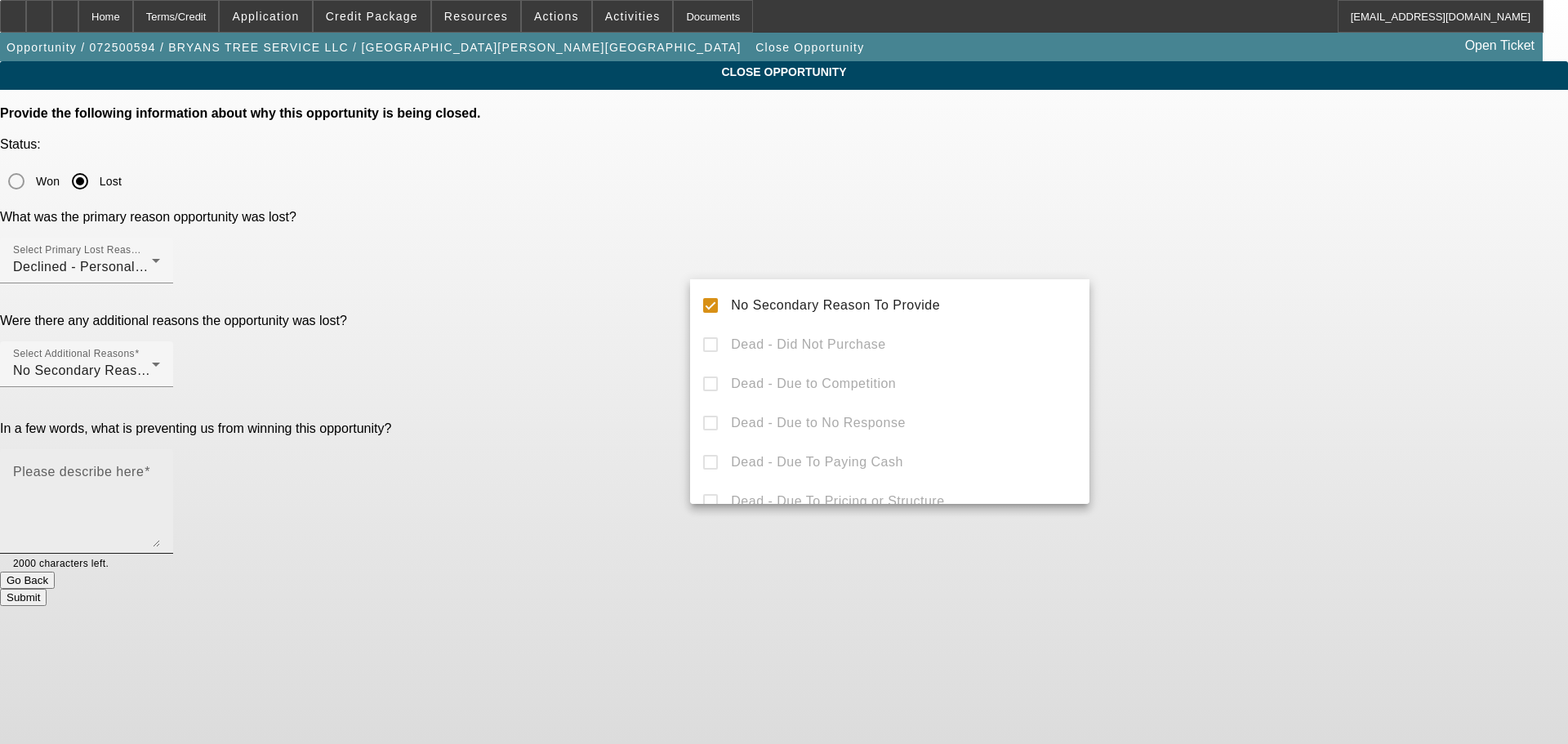
click at [160, 449] on div "Please describe here" at bounding box center [86, 501] width 147 height 104
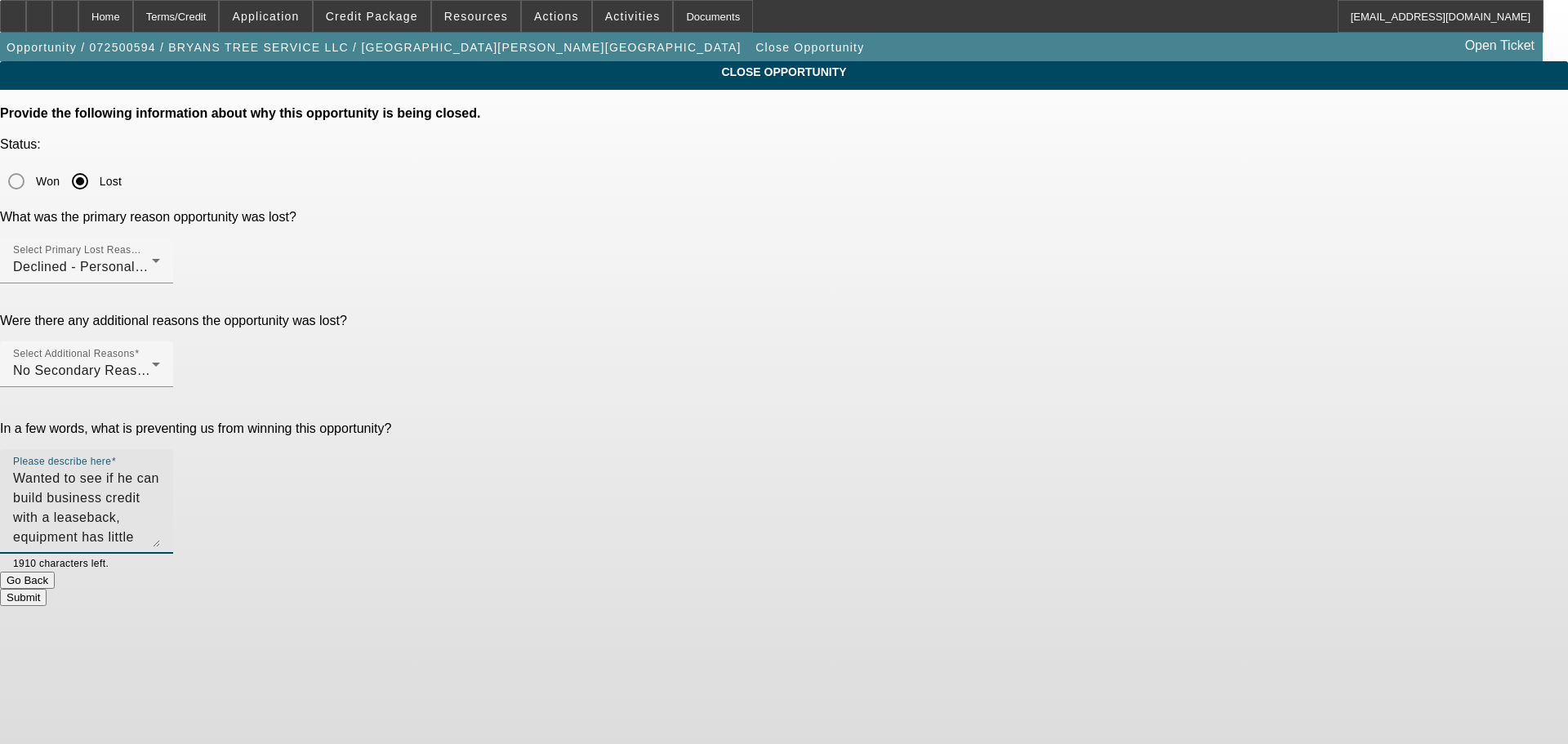
type textarea "Wanted to see if he can build business credit with a leaseback, equipment has l…"
click at [47, 589] on button "Submit" at bounding box center [23, 597] width 47 height 17
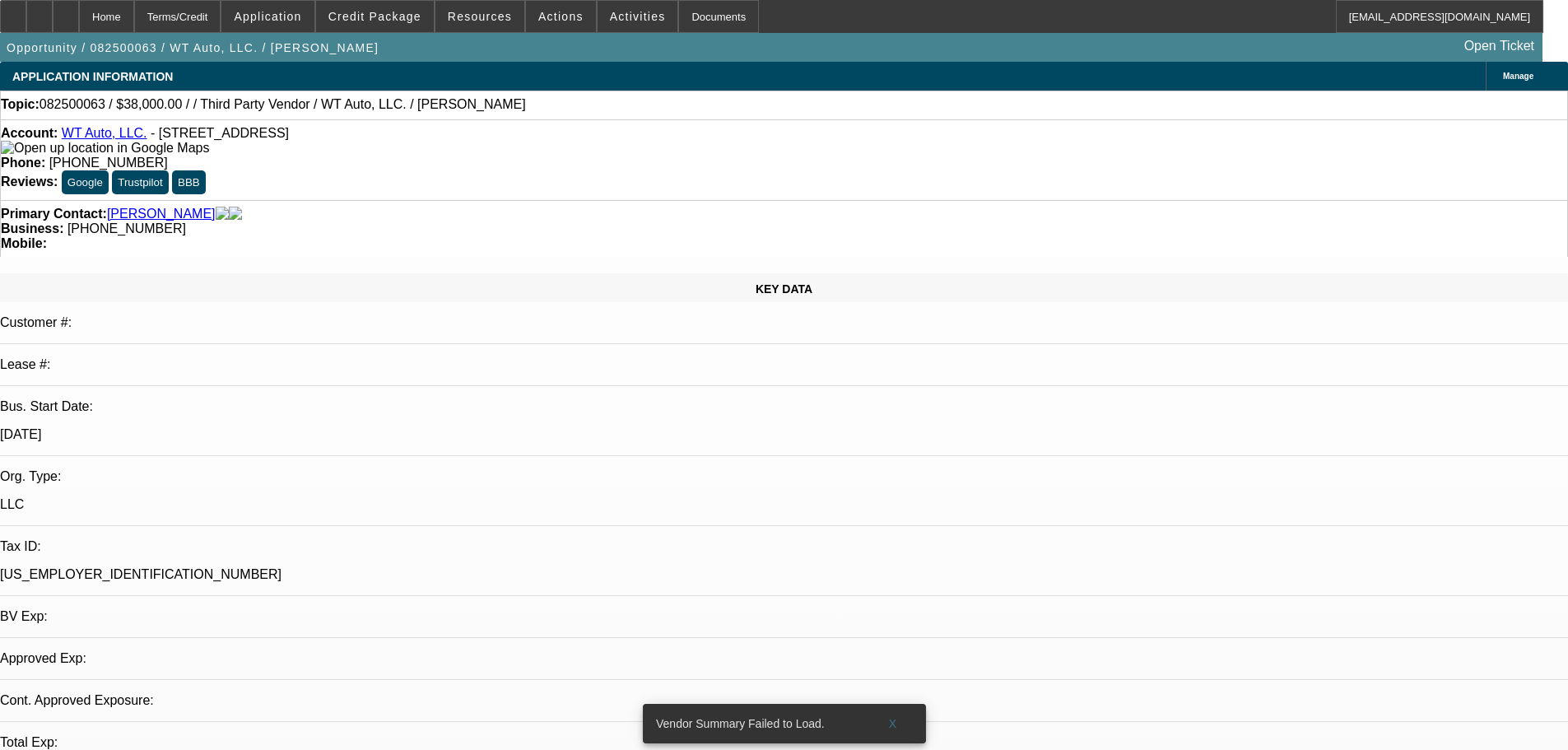
select select "0"
select select "6"
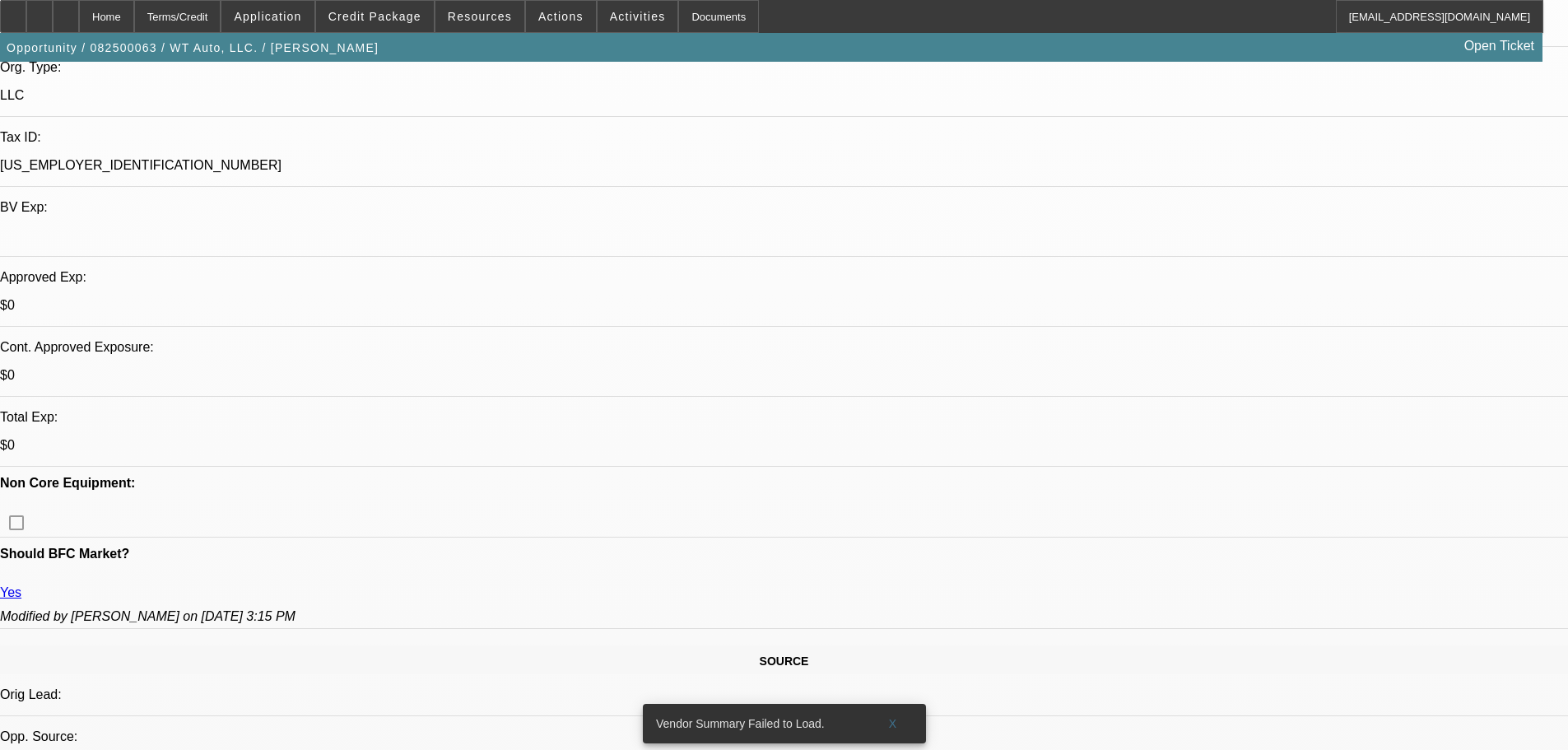
scroll to position [412, 0]
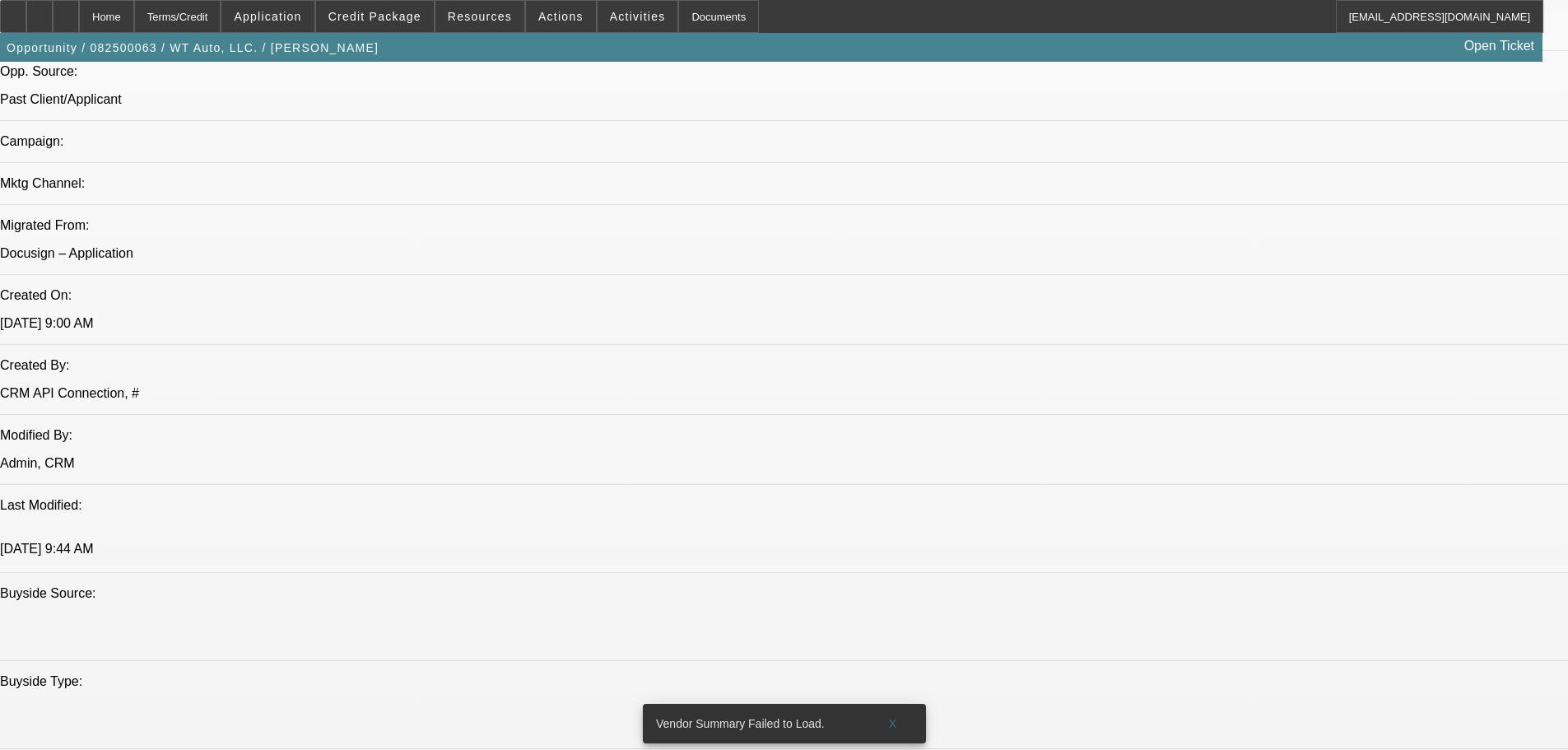
drag, startPoint x: 536, startPoint y: 351, endPoint x: 571, endPoint y: 501, distance: 154.0
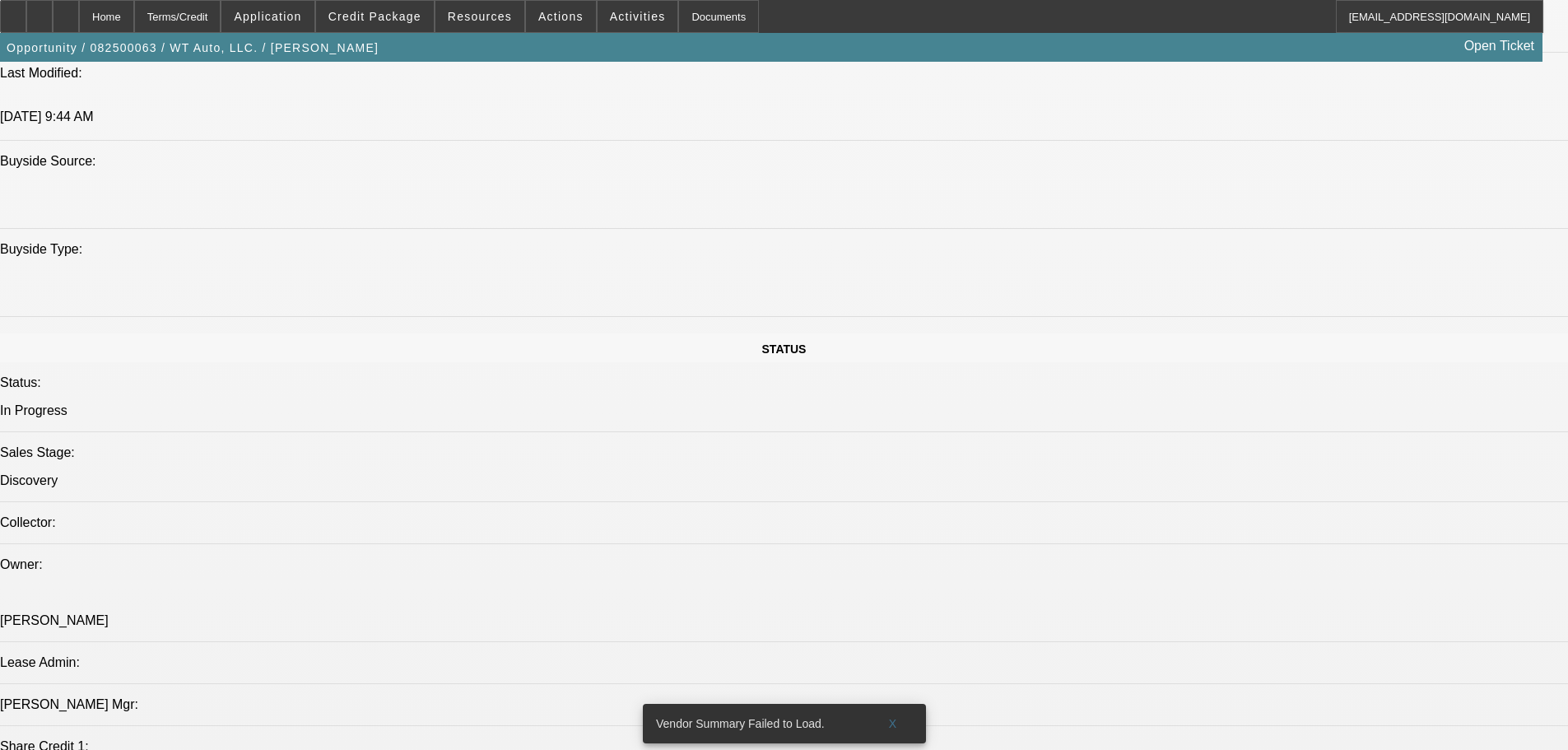
drag, startPoint x: 649, startPoint y: 467, endPoint x: 653, endPoint y: 549, distance: 82.1
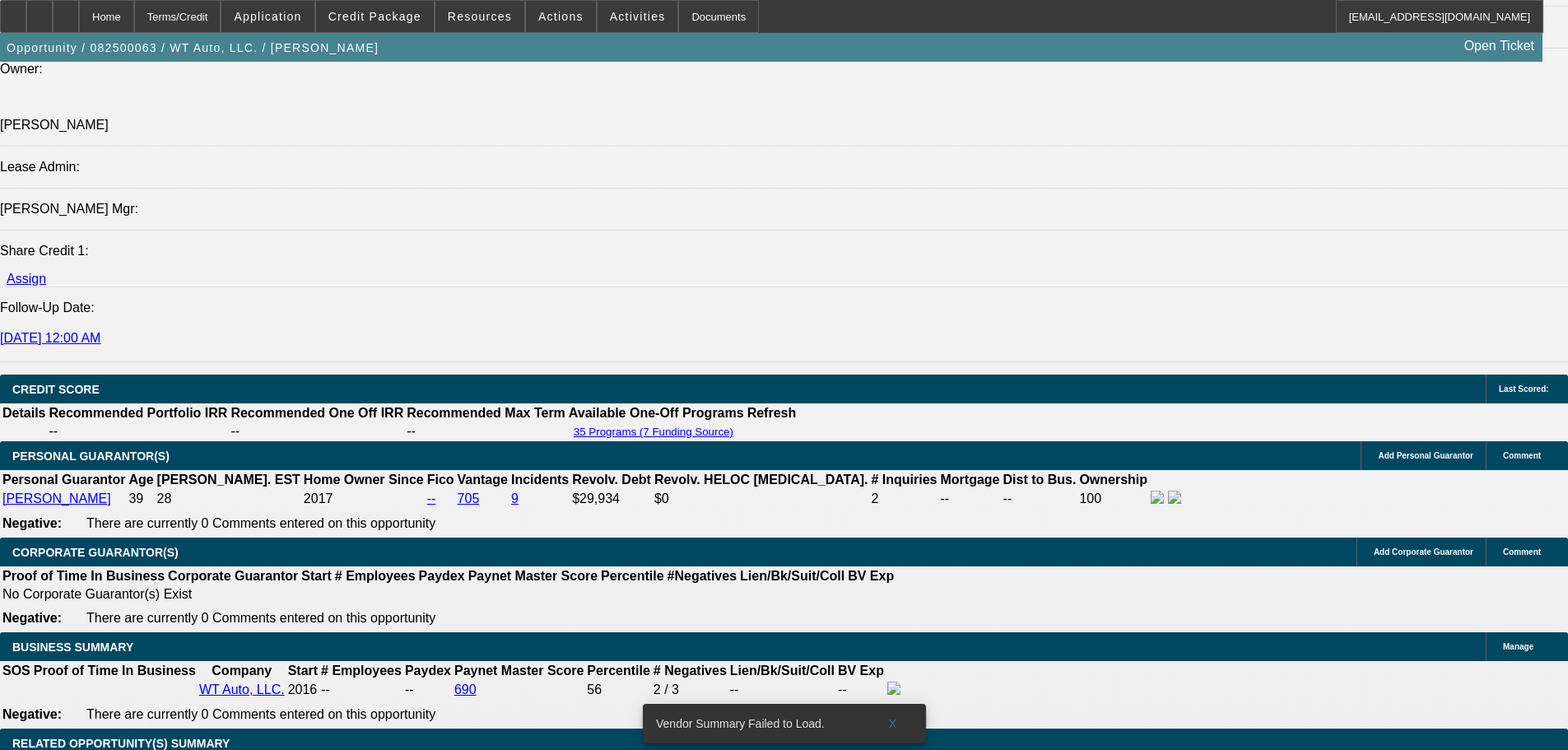
scroll to position [2654, 0]
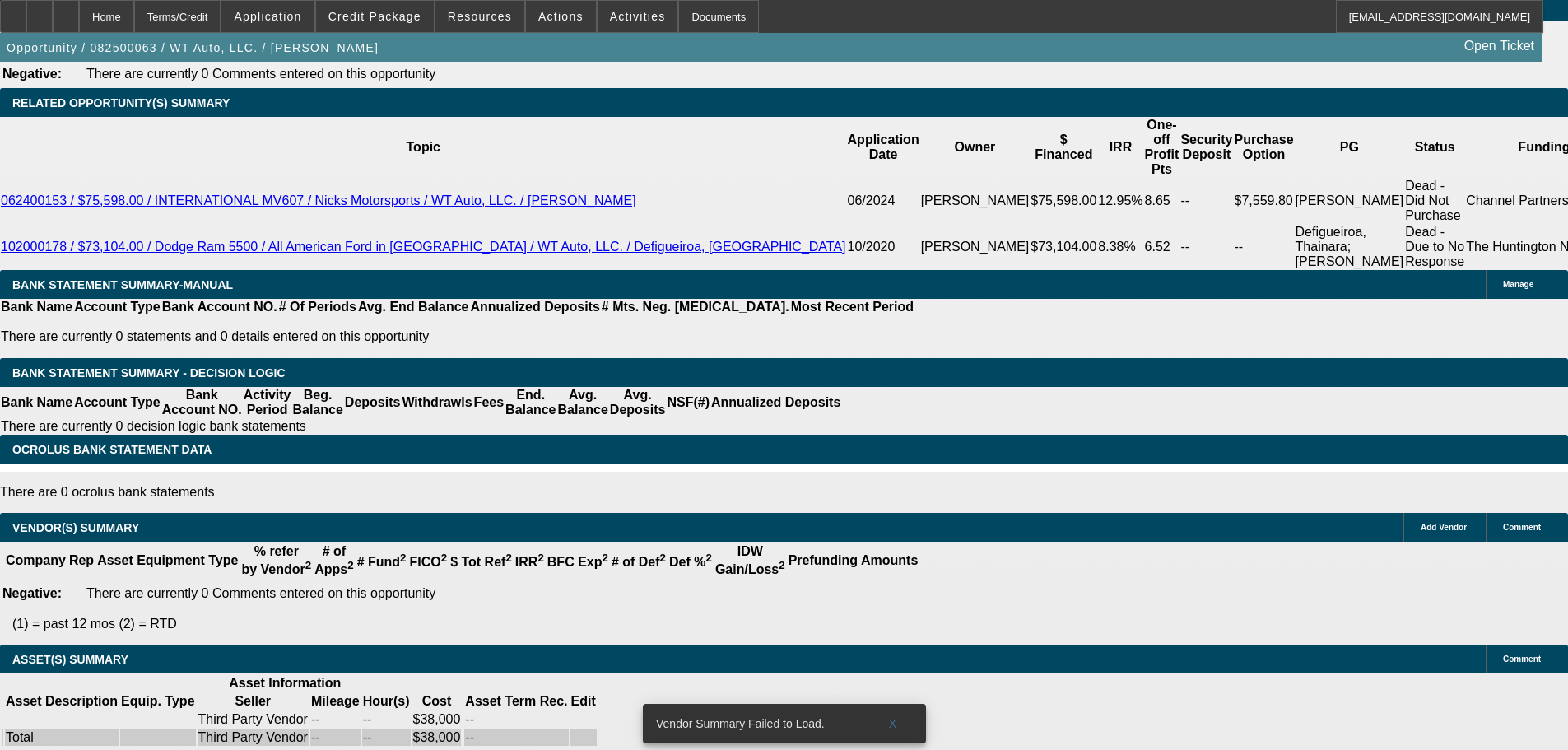
drag, startPoint x: 932, startPoint y: 646, endPoint x: 903, endPoint y: 574, distance: 77.6
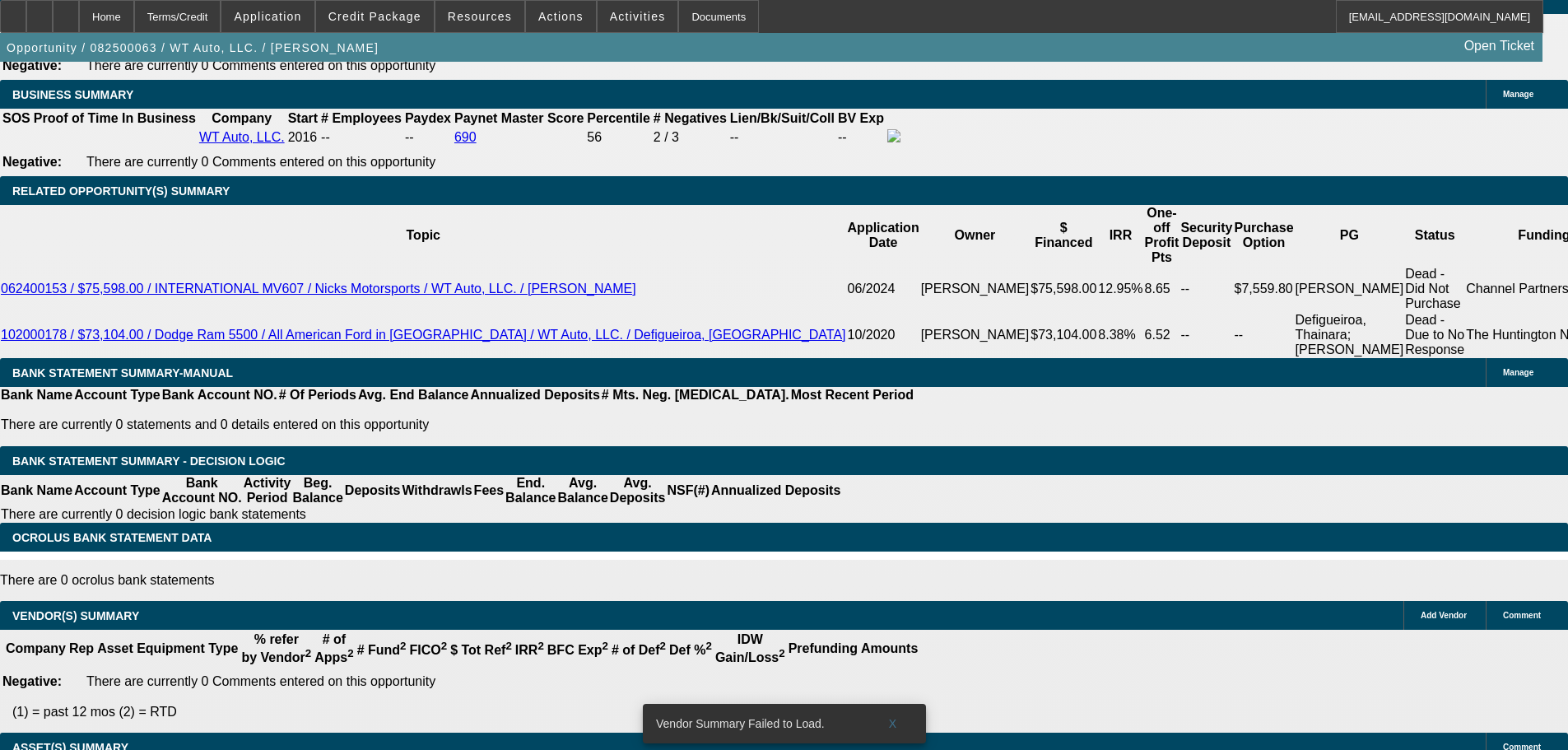
scroll to position [2070, 0]
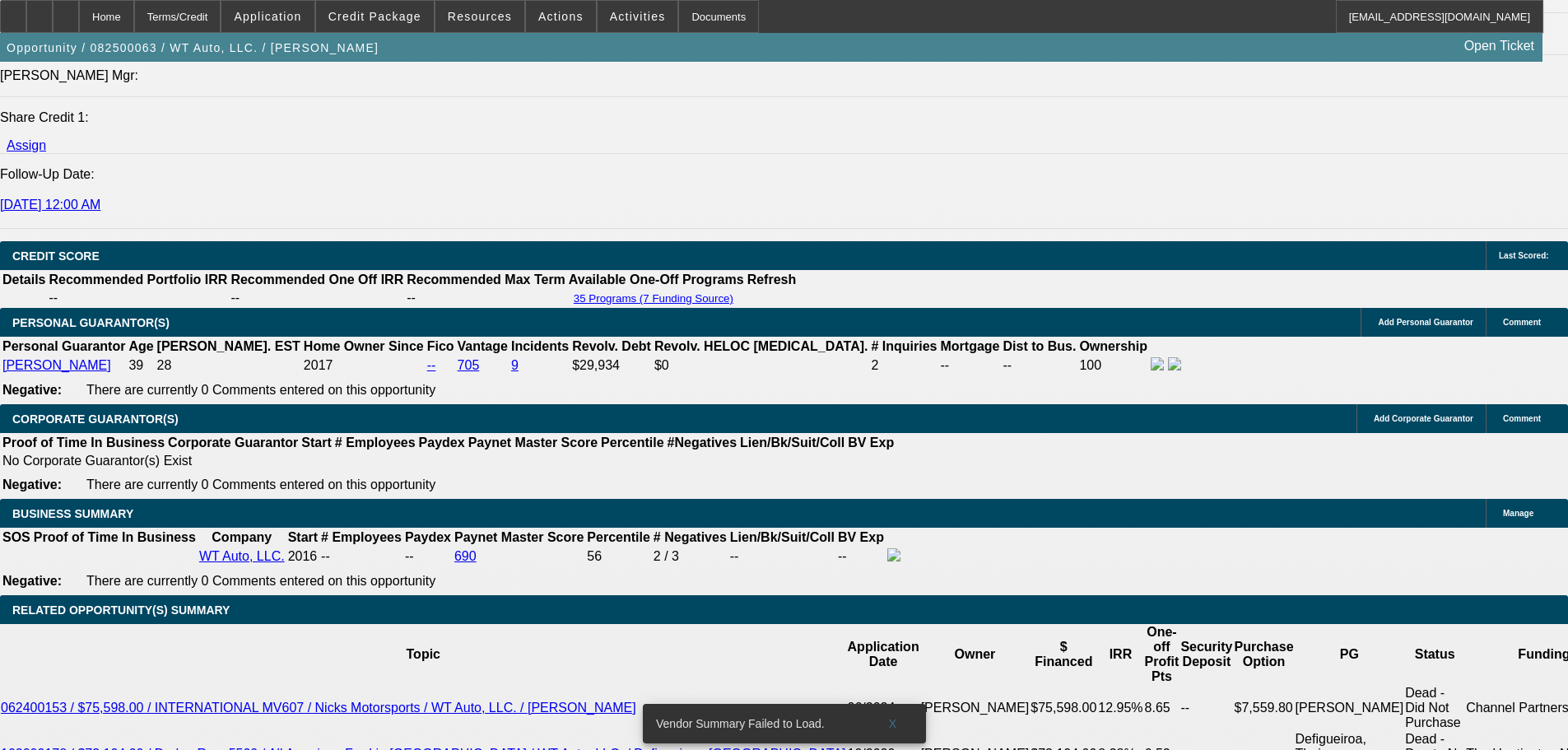
drag, startPoint x: 750, startPoint y: 501, endPoint x: 741, endPoint y: 362, distance: 139.3
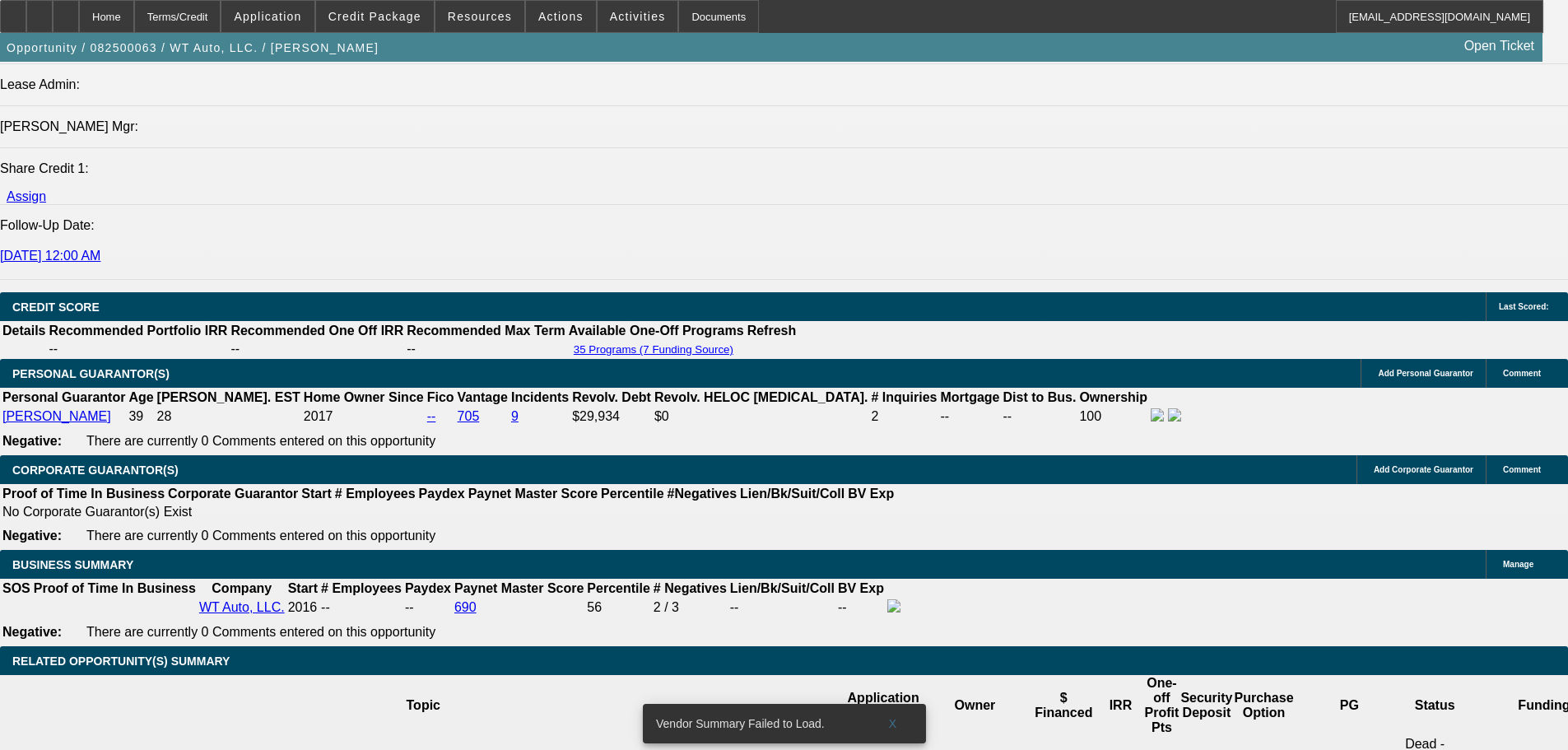
drag, startPoint x: 546, startPoint y: 481, endPoint x: 546, endPoint y: 516, distance: 35.0
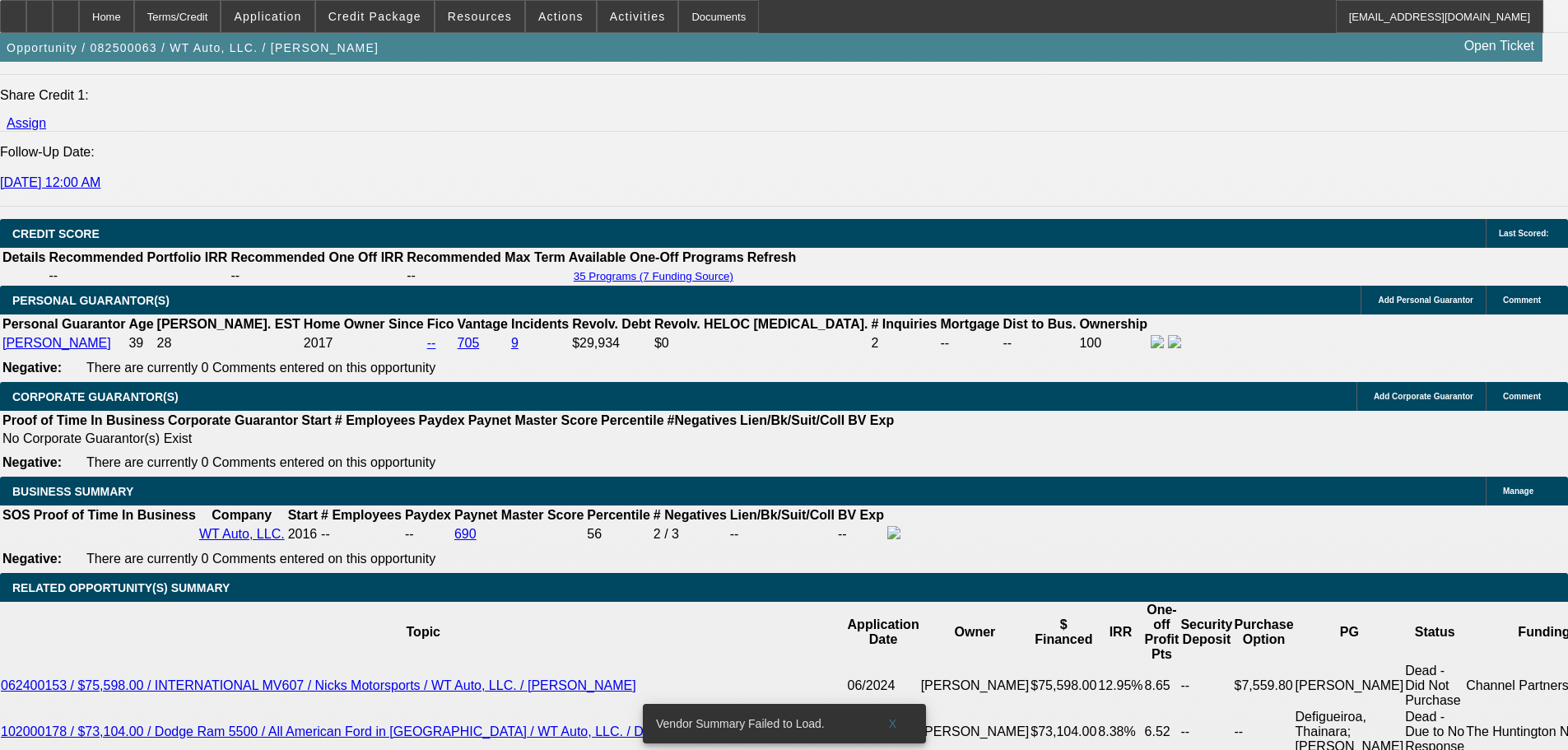
scroll to position [2209, 0]
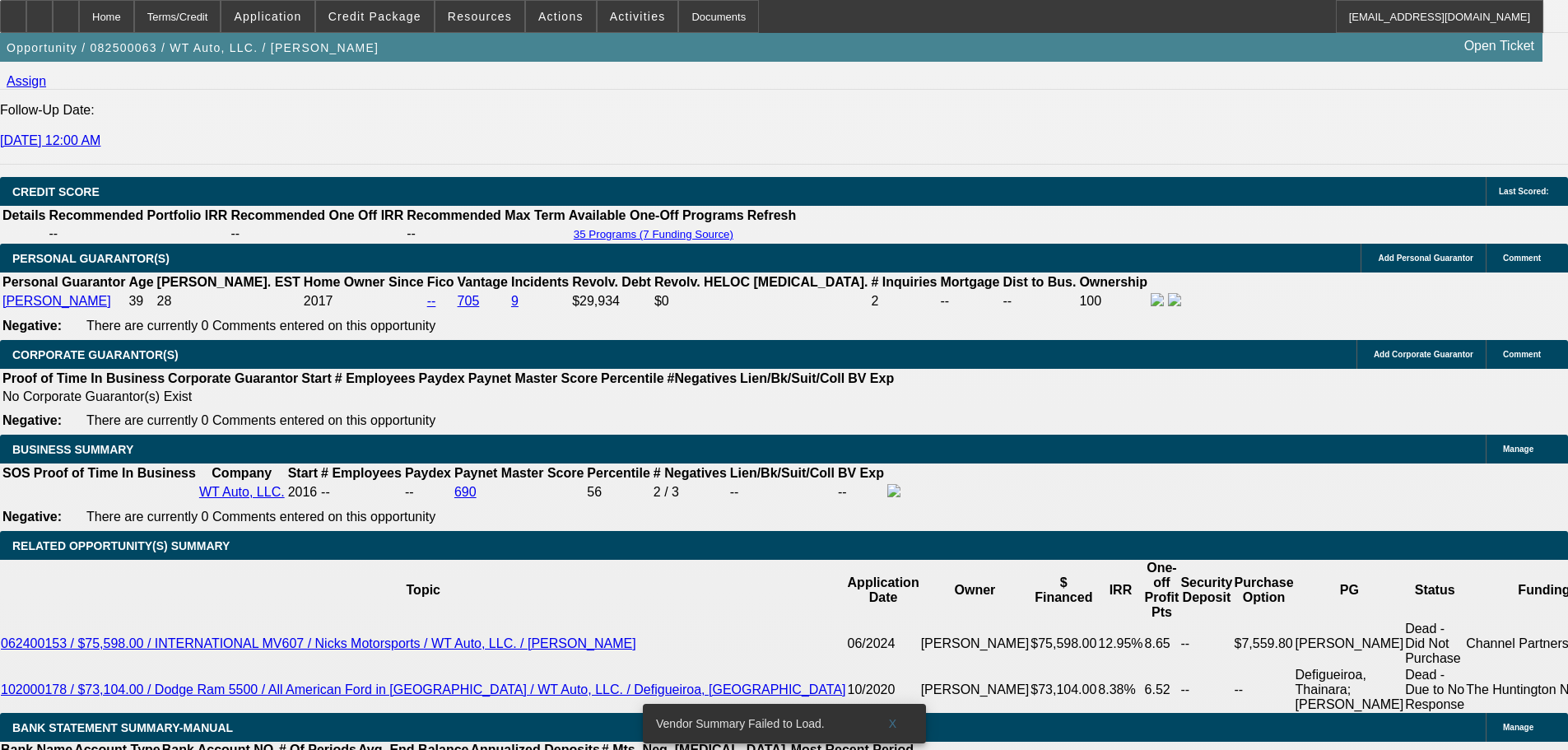
drag, startPoint x: 546, startPoint y: 516, endPoint x: 559, endPoint y: 569, distance: 54.6
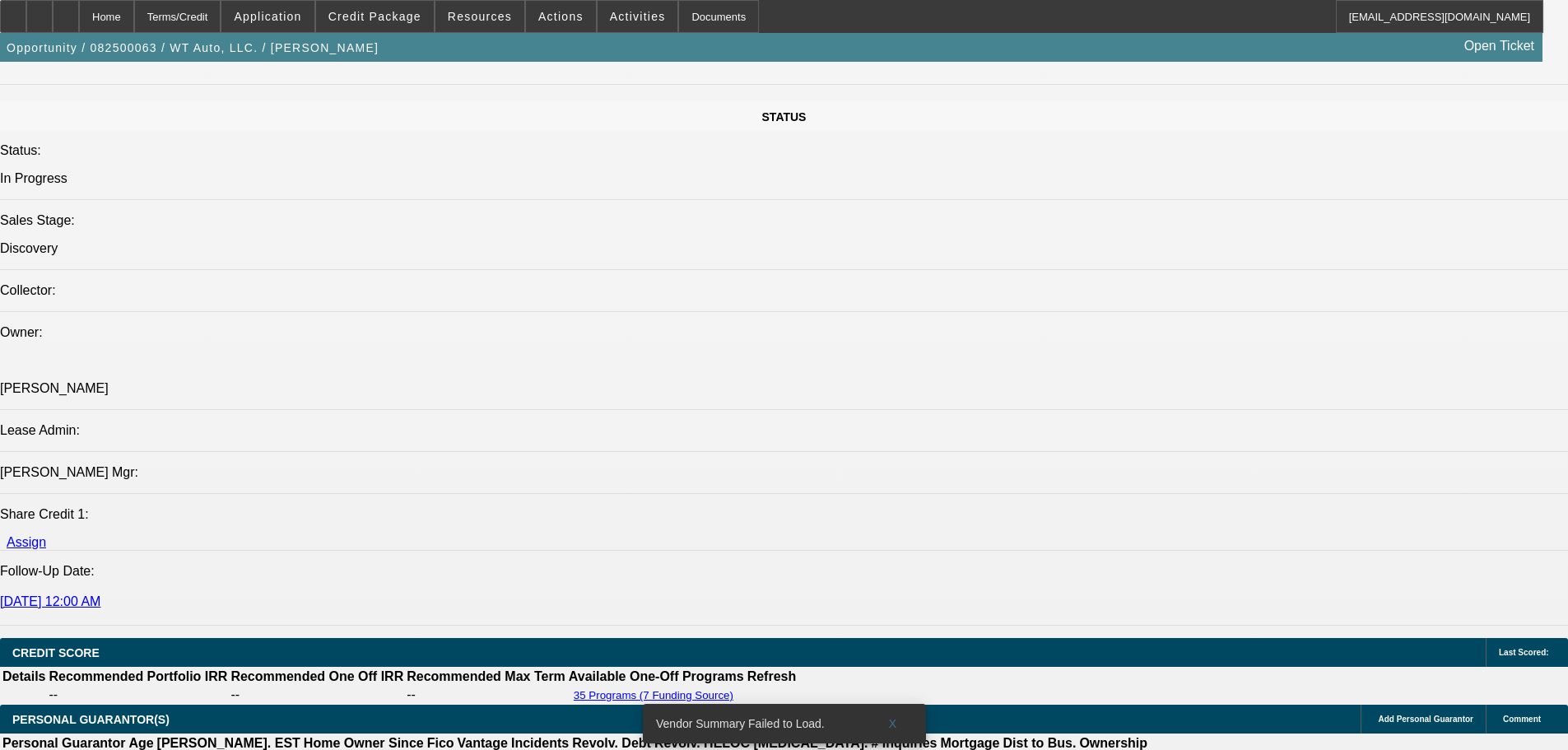
scroll to position [0, 0]
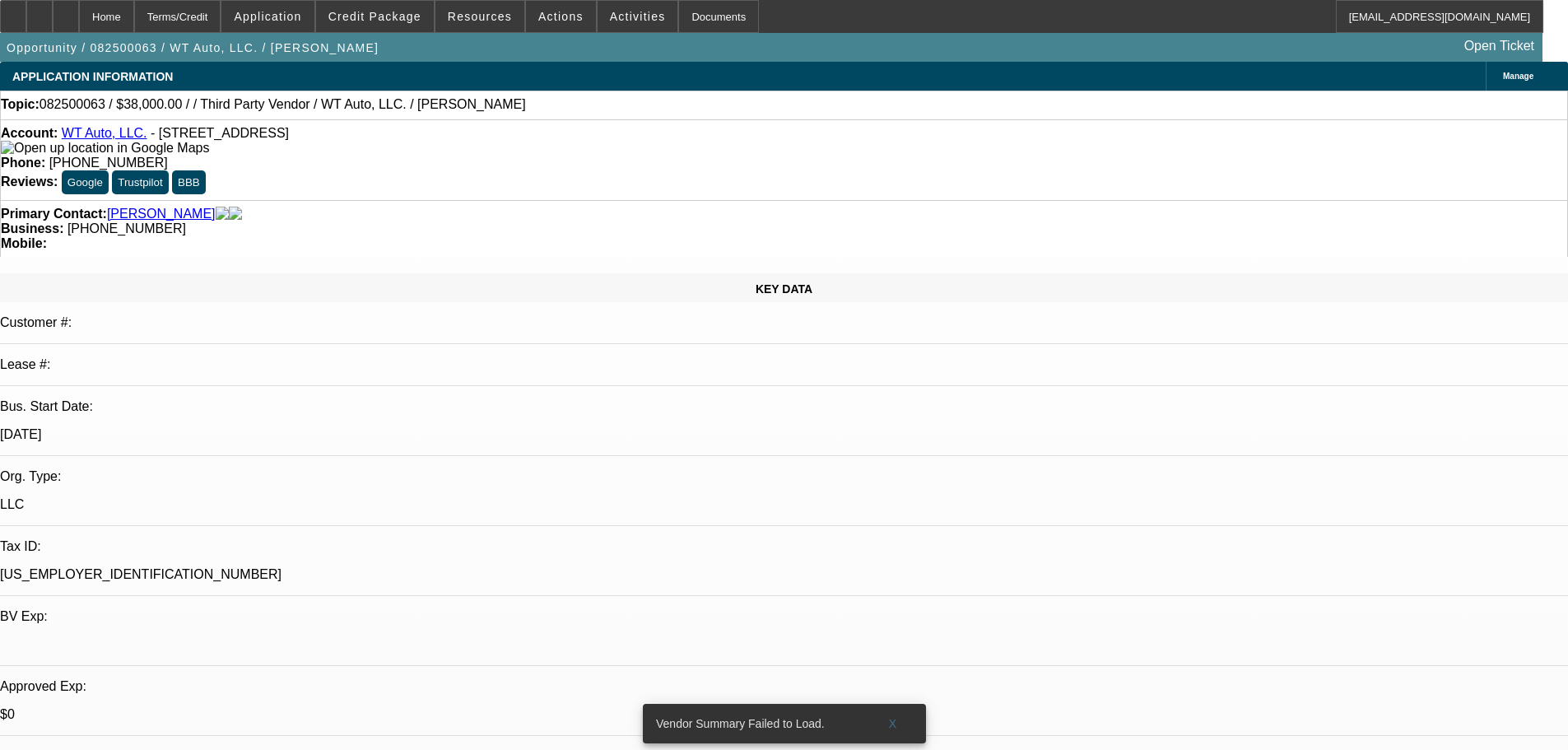
drag, startPoint x: 683, startPoint y: 431, endPoint x: 830, endPoint y: 36, distance: 421.5
drag, startPoint x: 985, startPoint y: 392, endPoint x: 985, endPoint y: 231, distance: 161.0
drag, startPoint x: 680, startPoint y: 169, endPoint x: 586, endPoint y: 184, distance: 95.2
click at [586, 200] on div "Primary Contact: Sousa, William Business: (203) 206-2111 Mobile:" at bounding box center [784, 228] width 1568 height 57
click at [186, 221] on span "(203) 206-2111" at bounding box center [126, 228] width 118 height 14
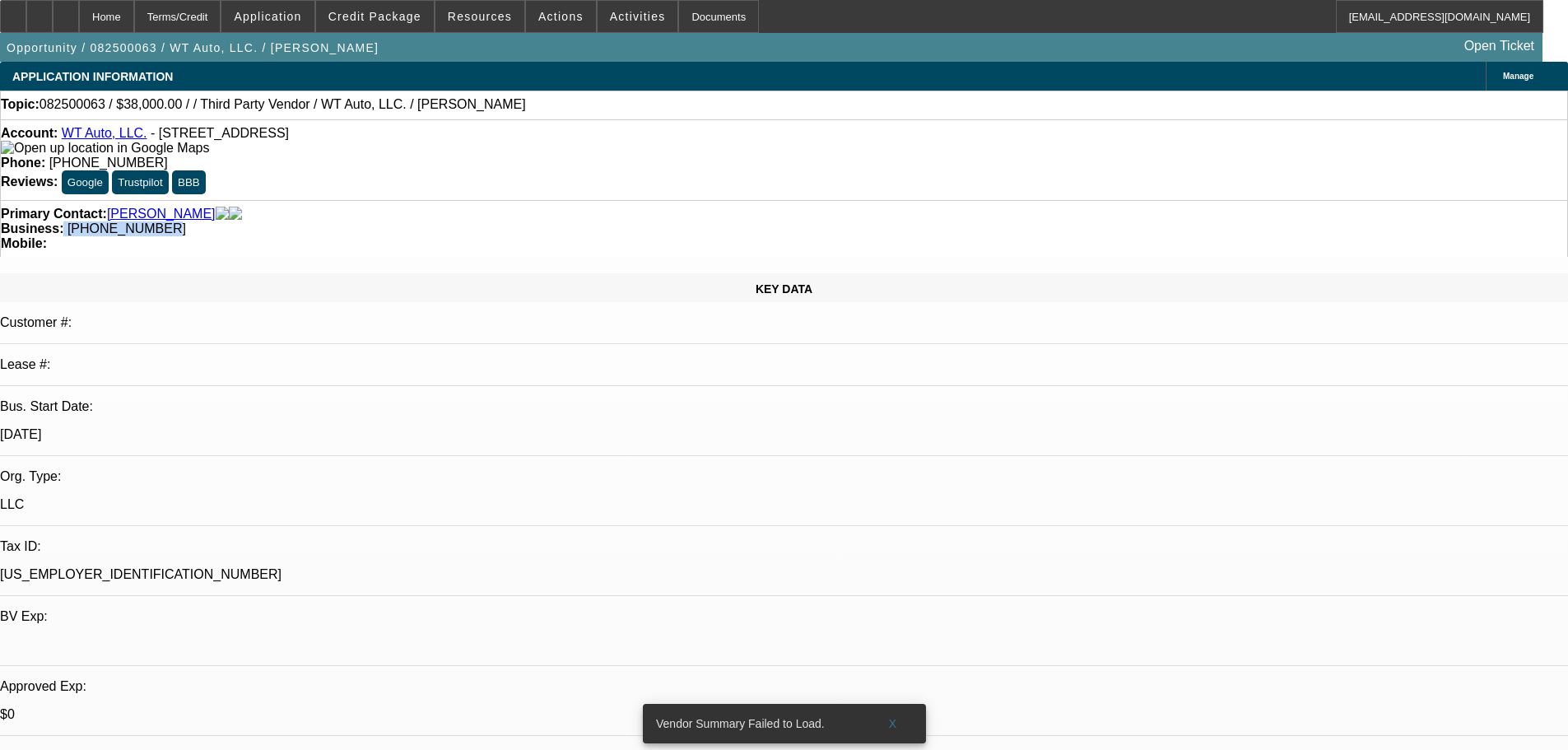
drag, startPoint x: 586, startPoint y: 184, endPoint x: 659, endPoint y: 186, distance: 73.0
click at [657, 221] on div "Business: (203) 206-2111" at bounding box center [784, 229] width 1566 height 15
click at [662, 221] on div "Business: (203) 206-2111" at bounding box center [784, 229] width 1566 height 15
drag, startPoint x: 662, startPoint y: 187, endPoint x: 590, endPoint y: 185, distance: 72.0
click at [590, 221] on div "Business: (203) 206-2111" at bounding box center [784, 229] width 1566 height 15
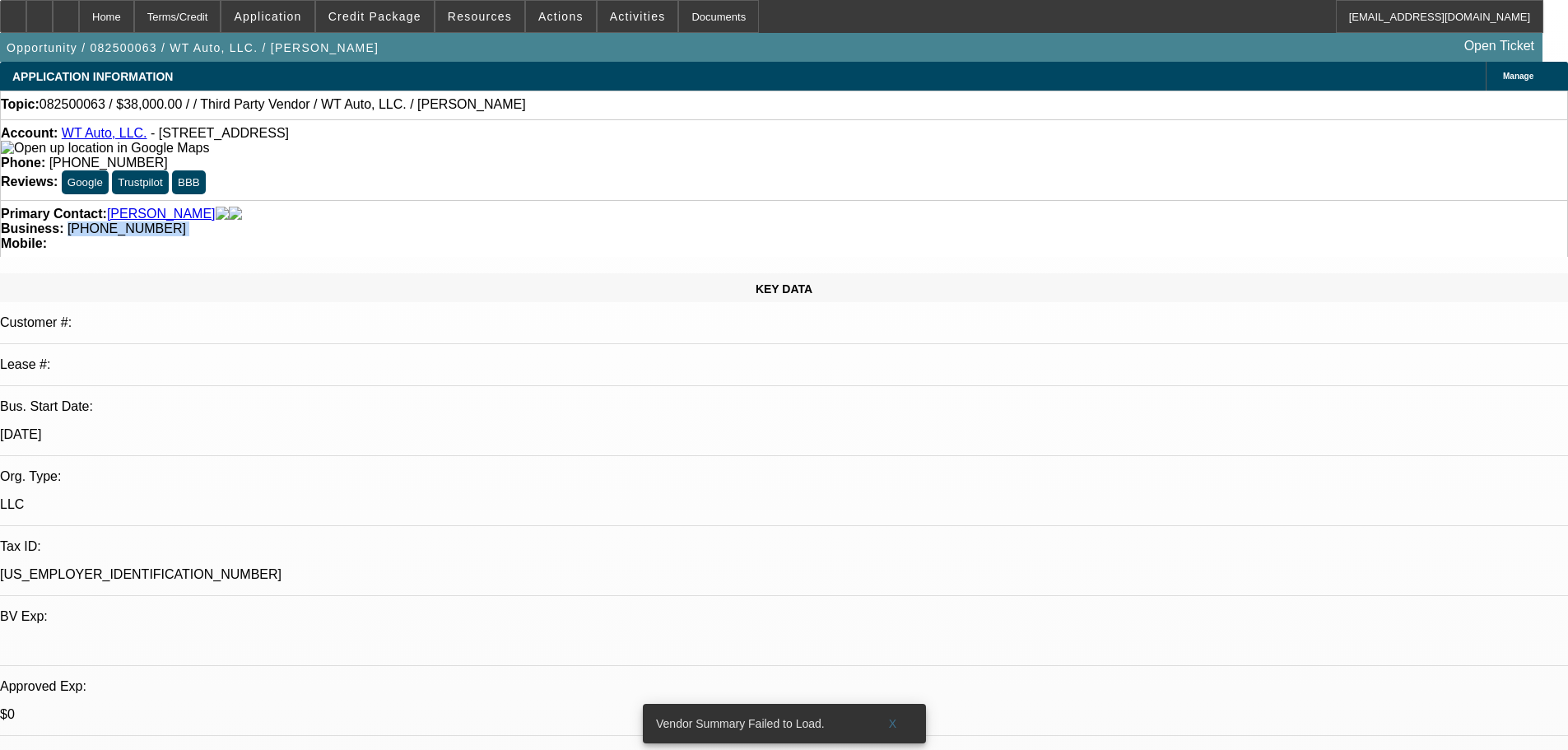
copy div "(203) 206-2111"
drag, startPoint x: 1455, startPoint y: 473, endPoint x: 1054, endPoint y: 436, distance: 402.7
copy div "8/20 TT will, just got back from vacation today. Let me know that the truck sol…"
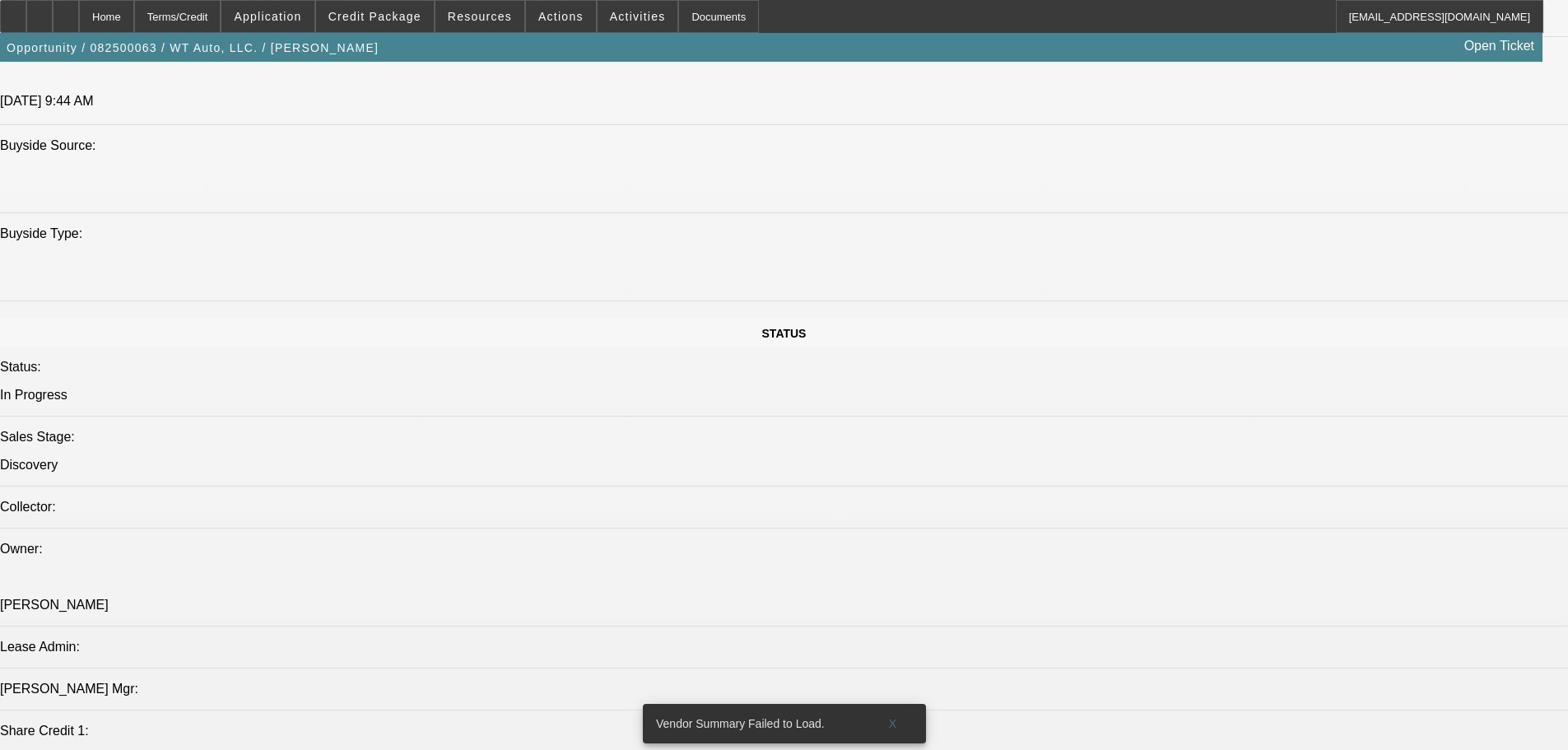
drag, startPoint x: 1018, startPoint y: 590, endPoint x: 1024, endPoint y: 706, distance: 116.2
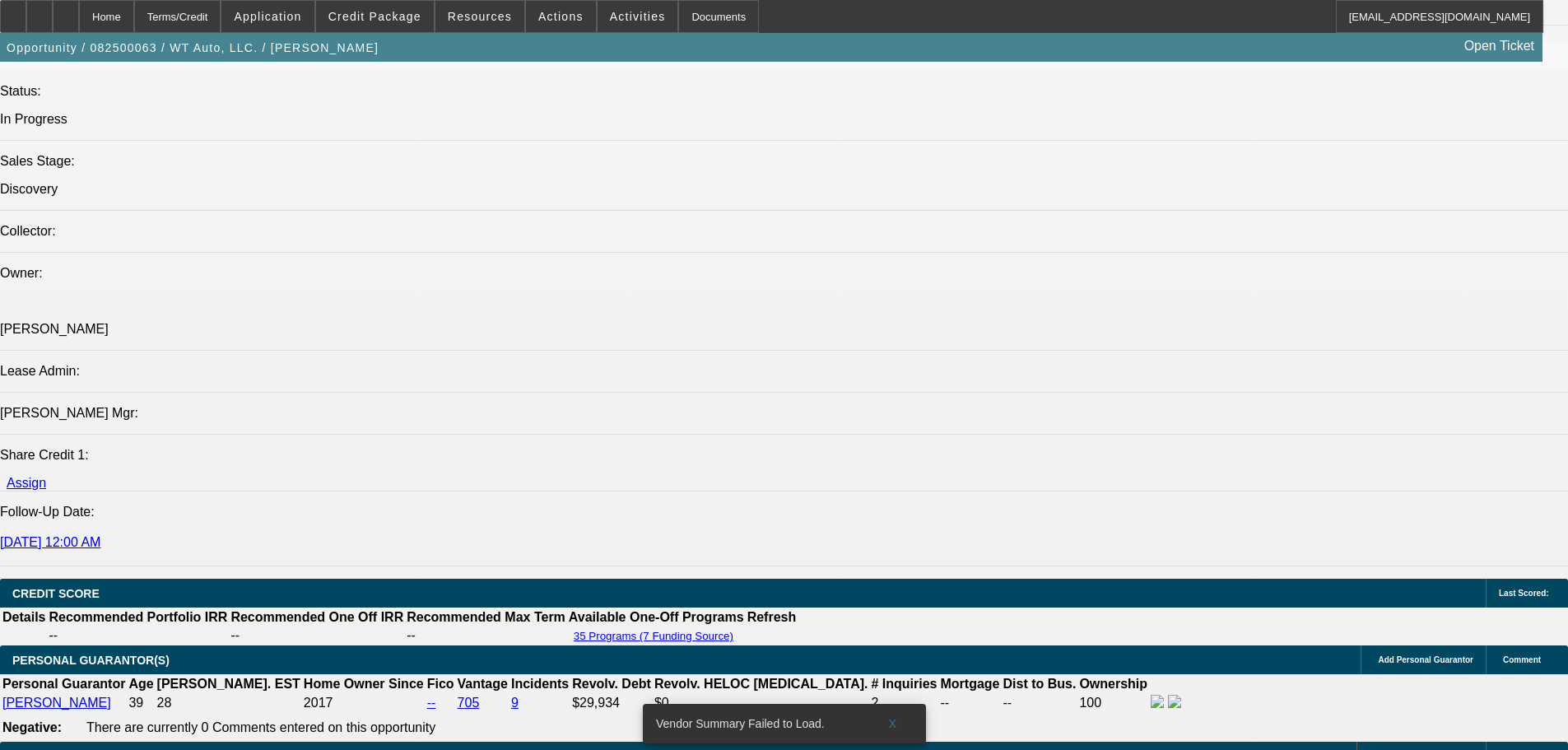
scroll to position [1677, 0]
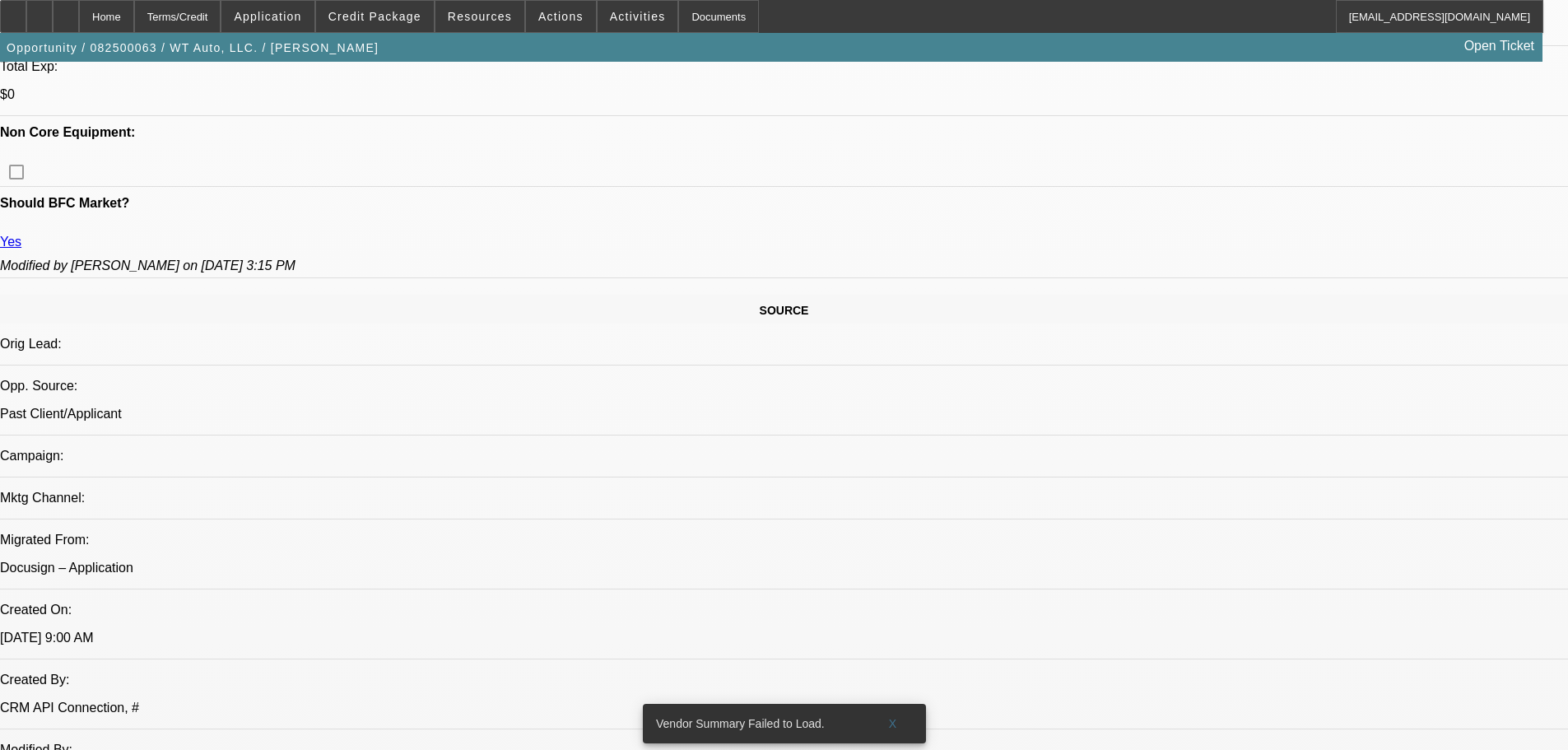
scroll to position [0, 0]
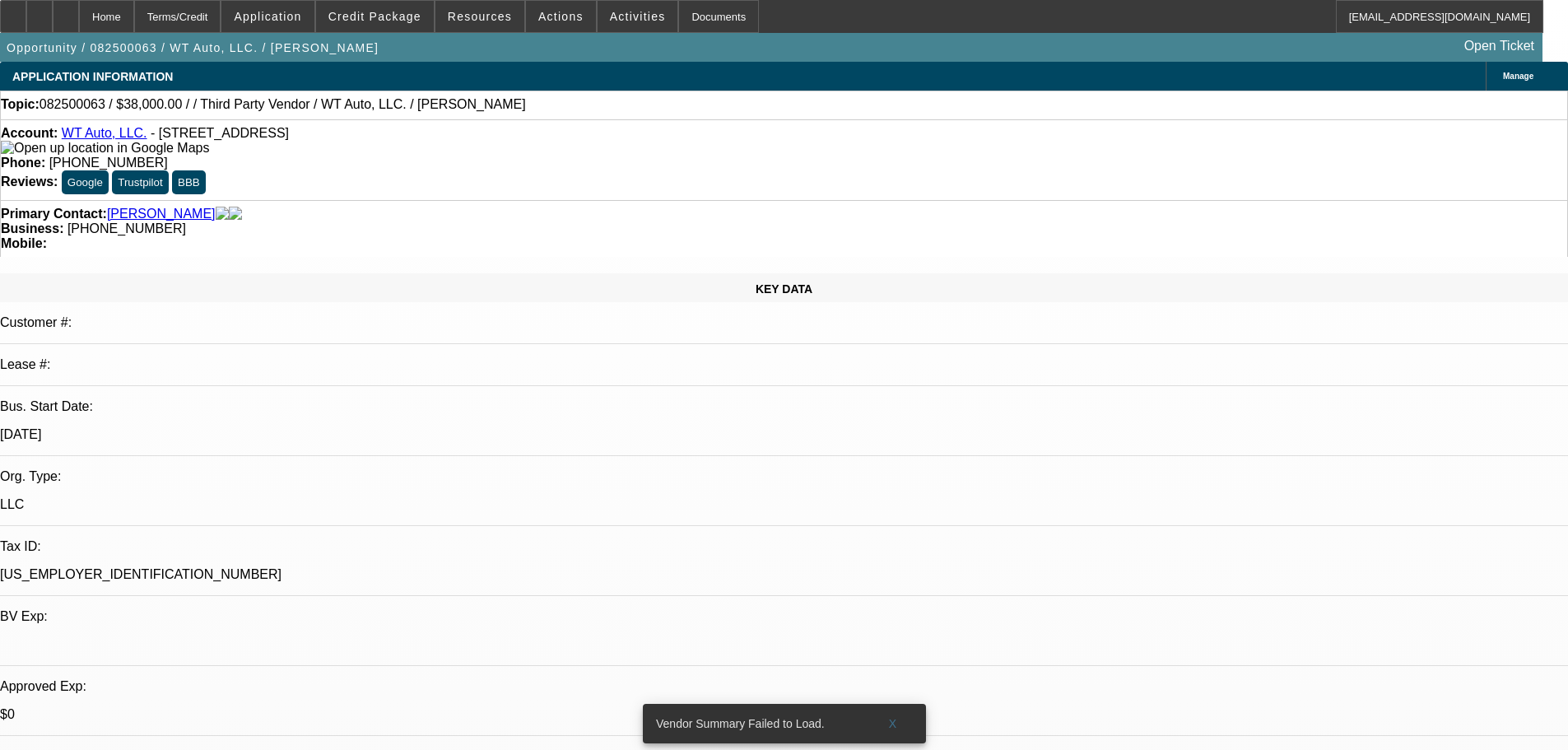
drag, startPoint x: 865, startPoint y: 157, endPoint x: 901, endPoint y: 92, distance: 74.3
drag, startPoint x: 1338, startPoint y: 235, endPoint x: 1329, endPoint y: 210, distance: 26.6
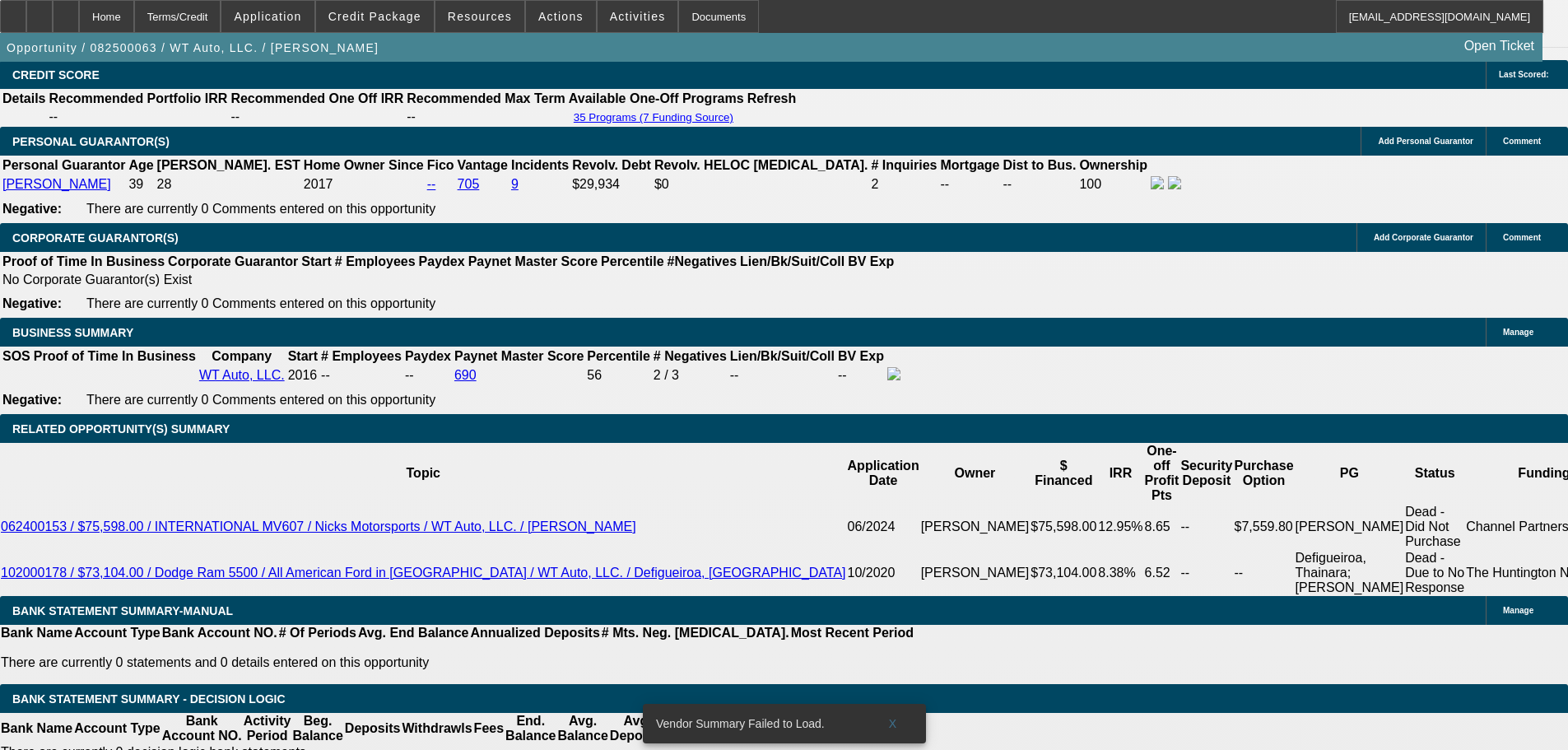
drag, startPoint x: 805, startPoint y: 602, endPoint x: 811, endPoint y: 638, distance: 36.5
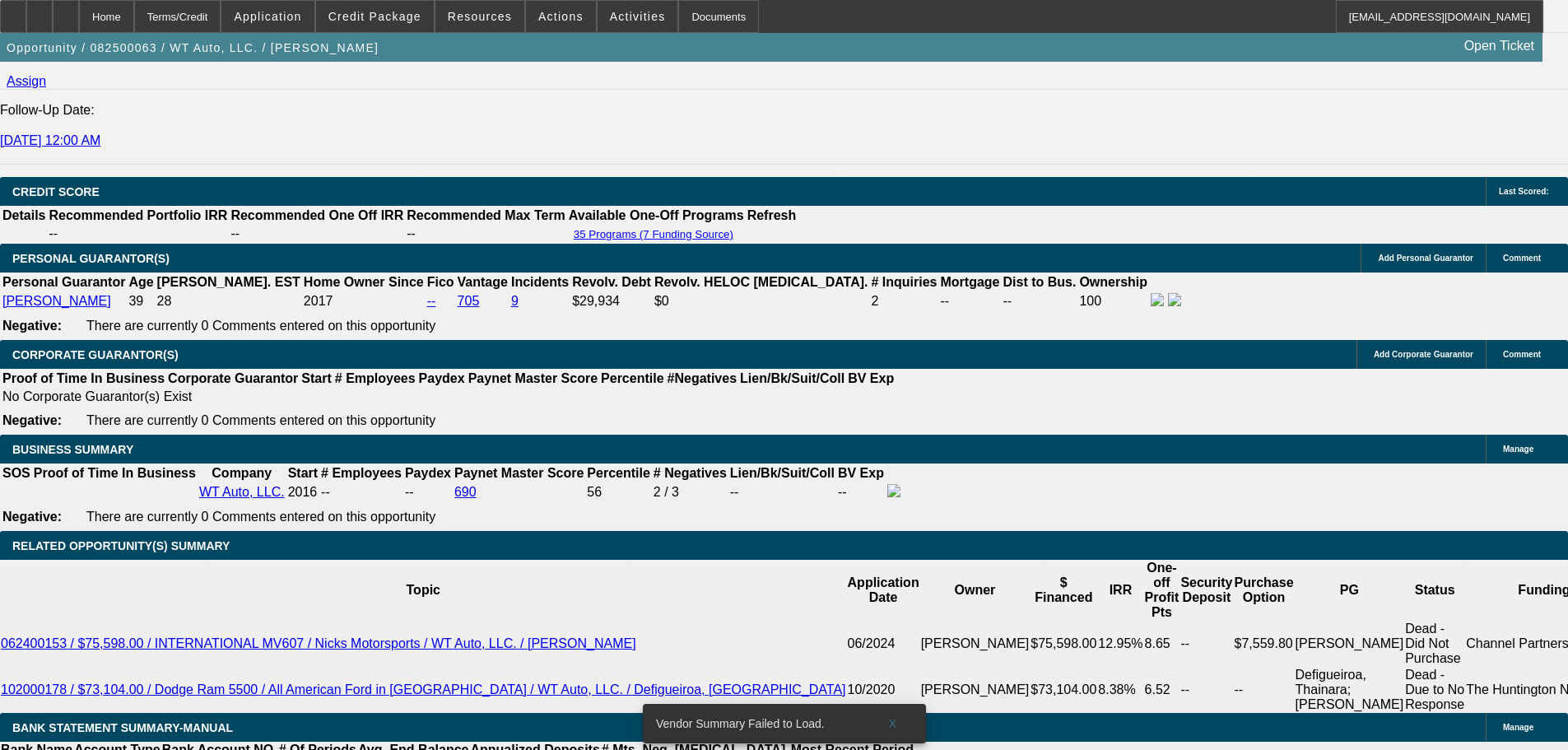
scroll to position [2160, 0]
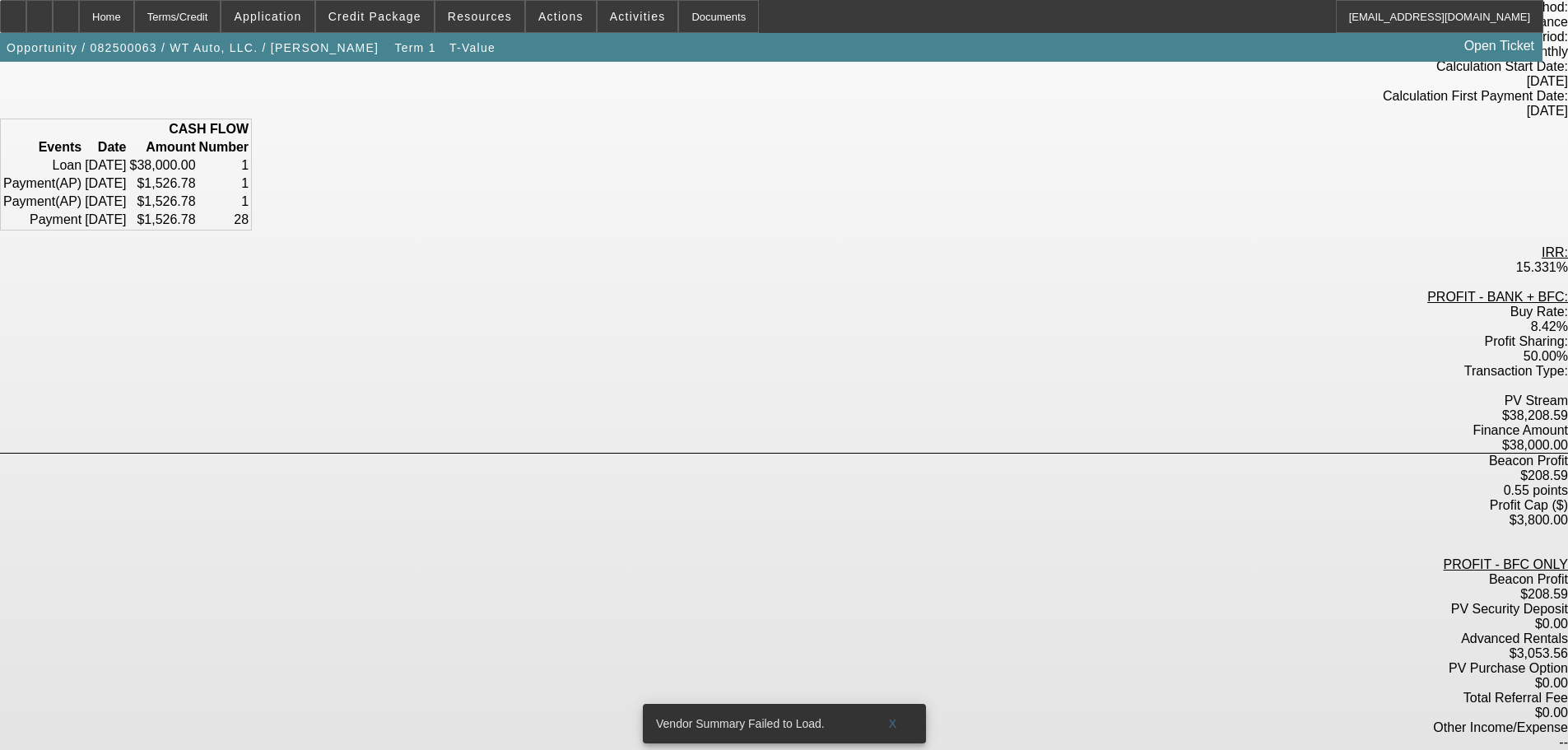
scroll to position [180, 0]
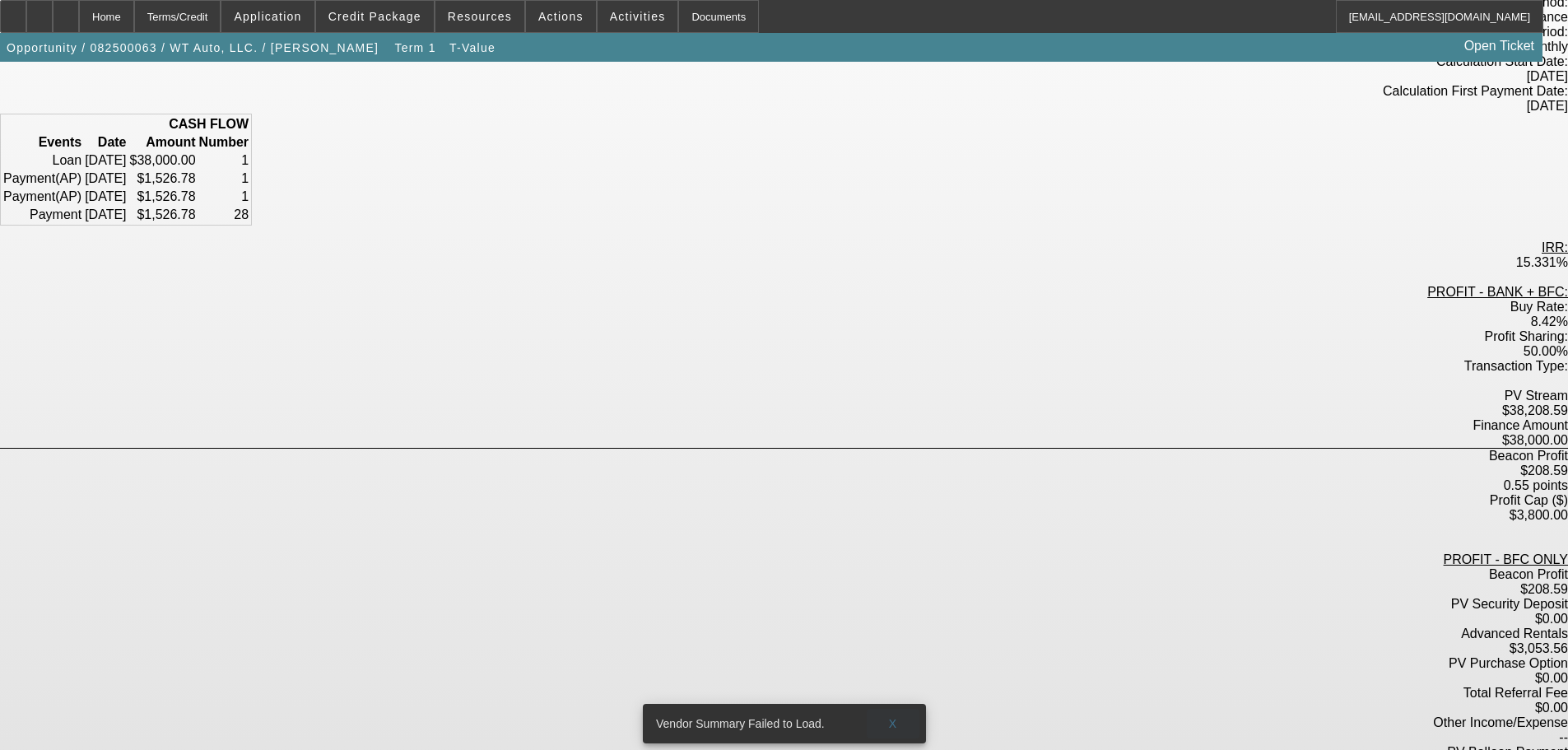
click at [897, 705] on span at bounding box center [893, 724] width 53 height 40
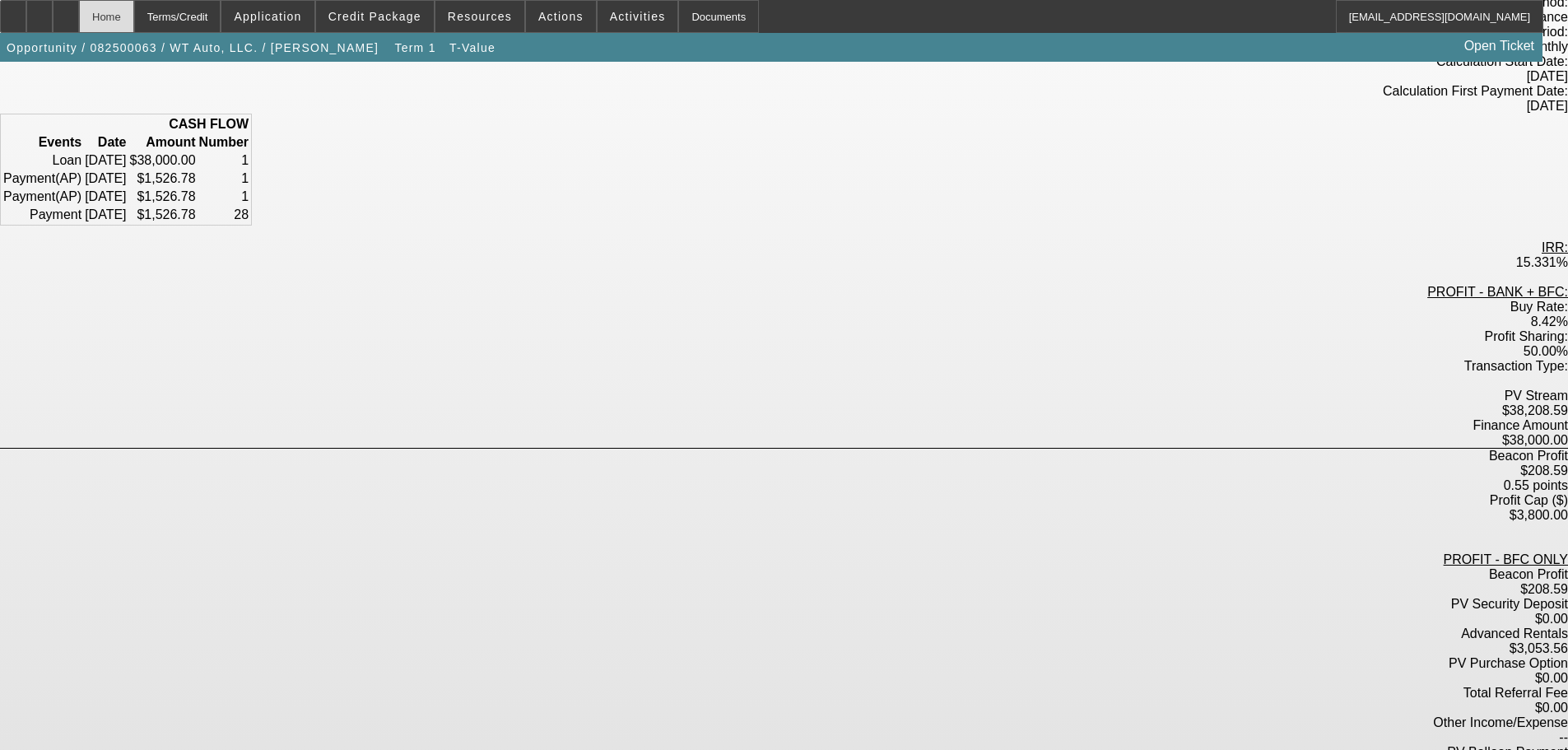
click at [134, 12] on div "Home" at bounding box center [106, 17] width 55 height 33
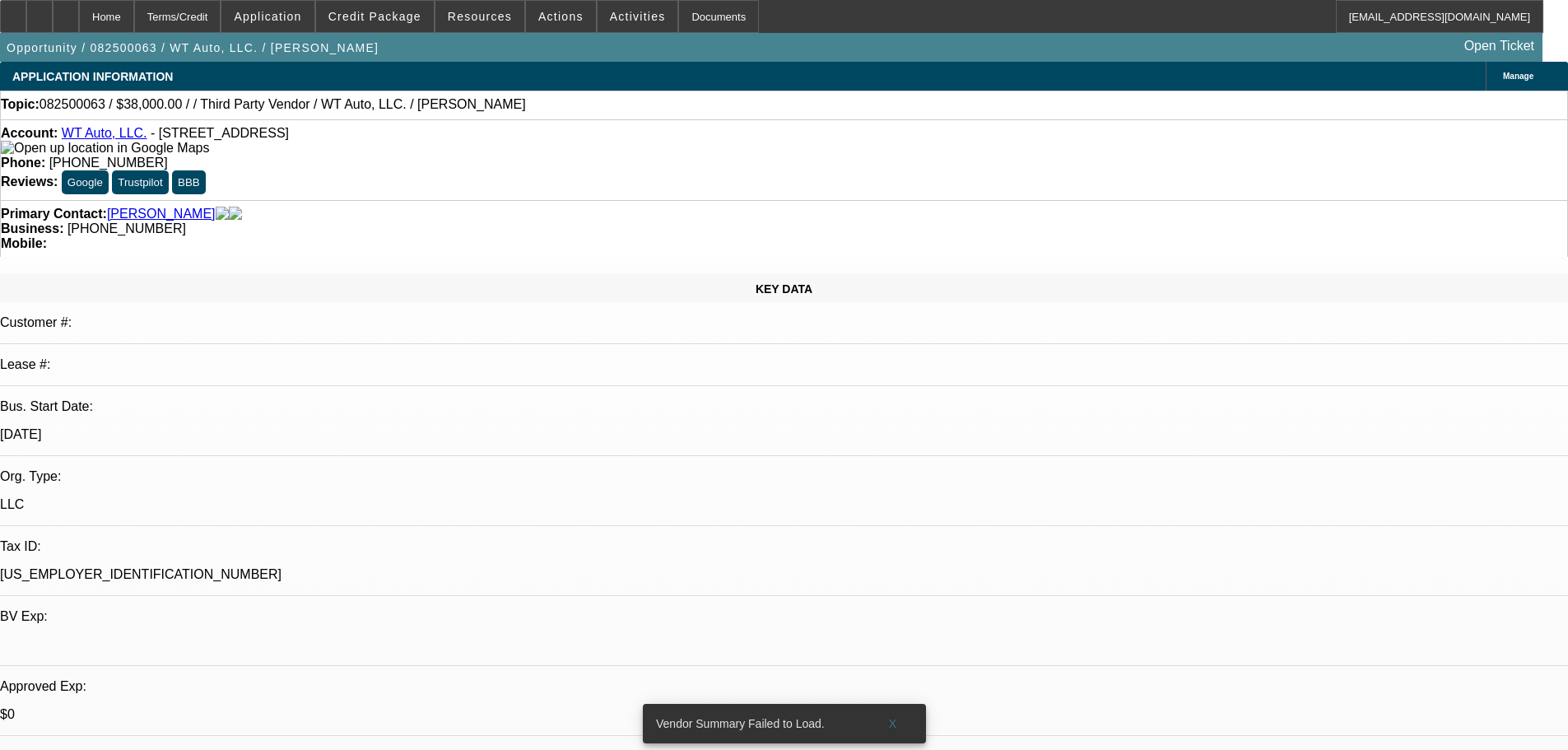
select select "0"
select select "6"
drag, startPoint x: 818, startPoint y: 157, endPoint x: 923, endPoint y: 230, distance: 127.9
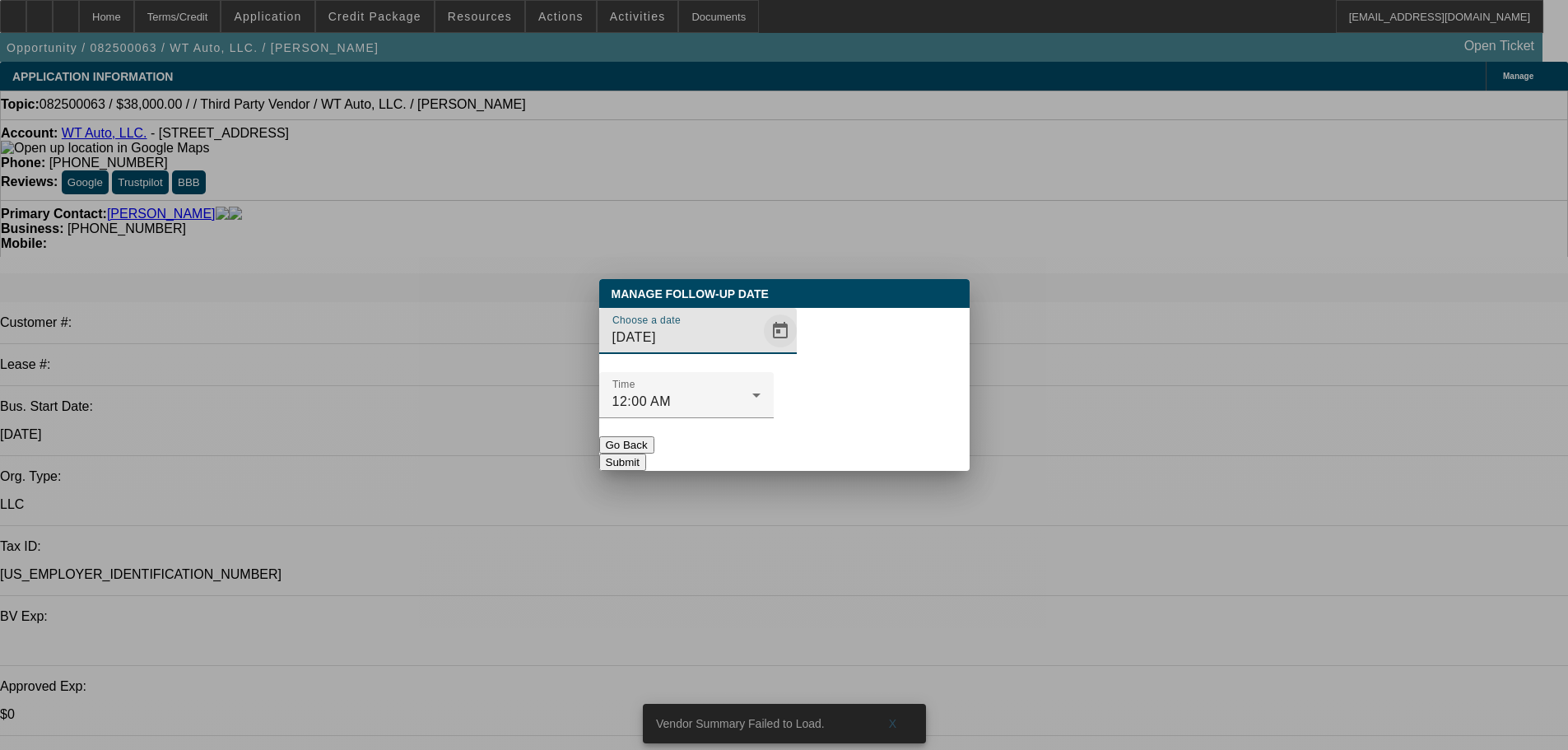
click at [760, 351] on span "Open calendar" at bounding box center [780, 331] width 40 height 40
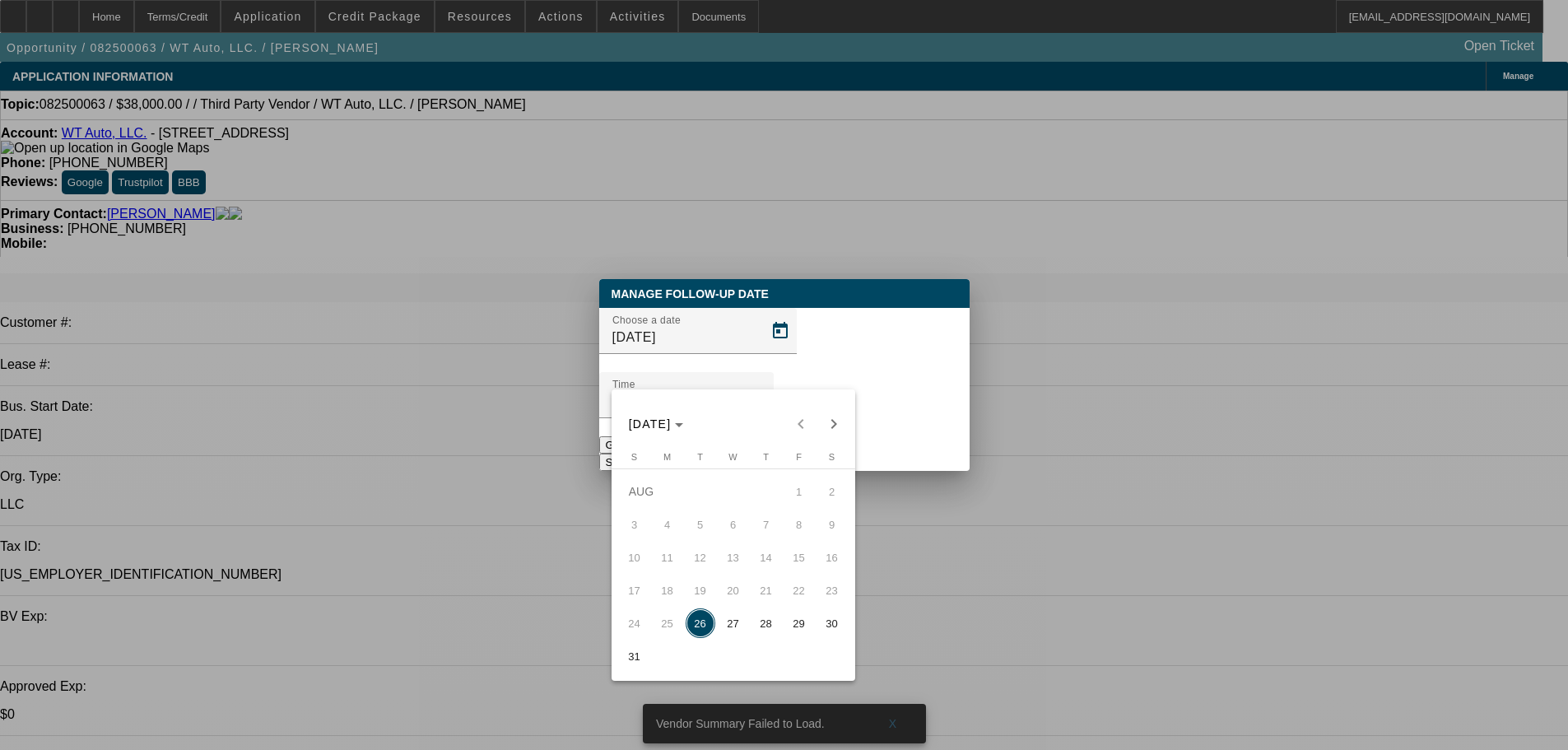
click at [765, 626] on span "28" at bounding box center [766, 623] width 30 height 30
type input "8/28/2025"
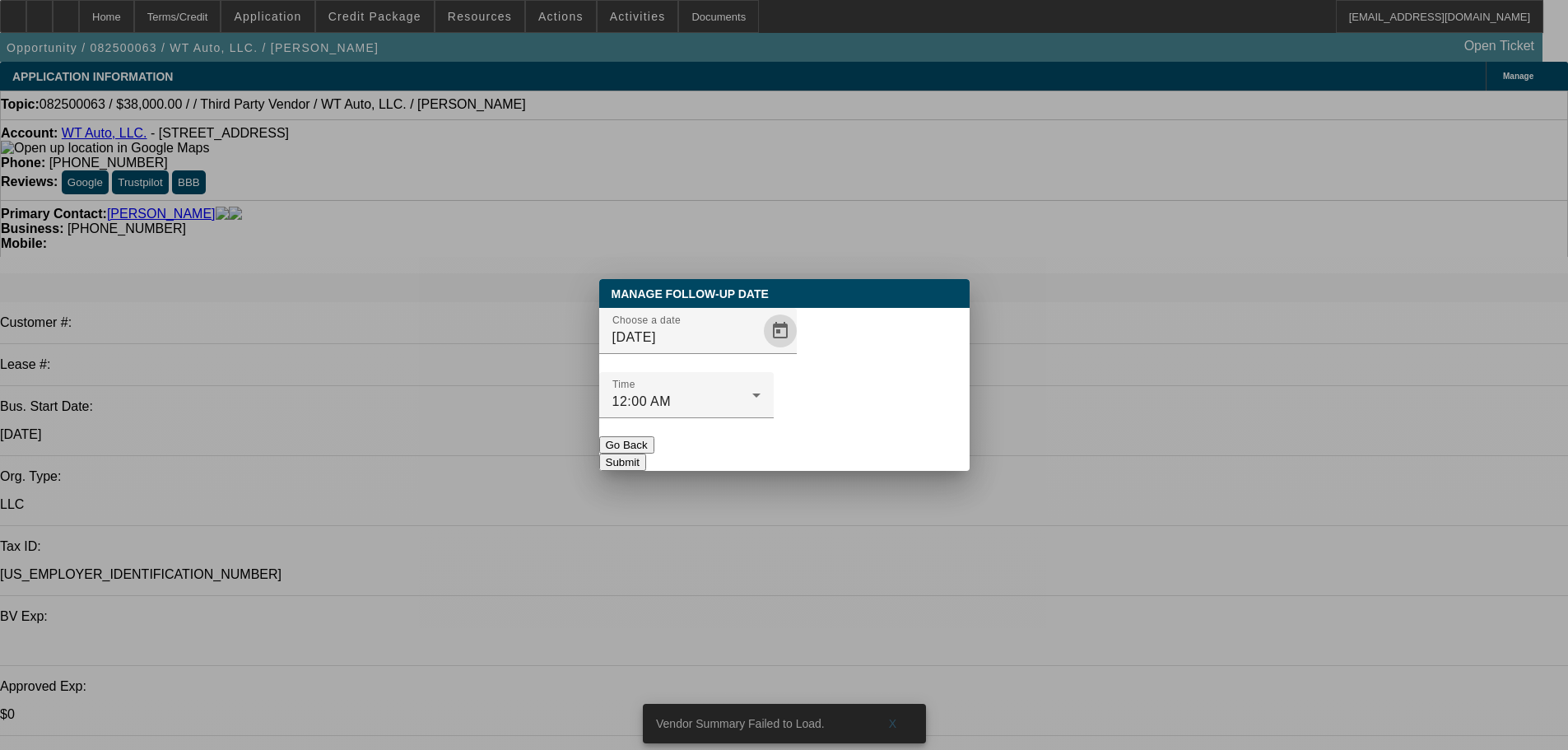
click at [646, 453] on button "Submit" at bounding box center [622, 462] width 47 height 17
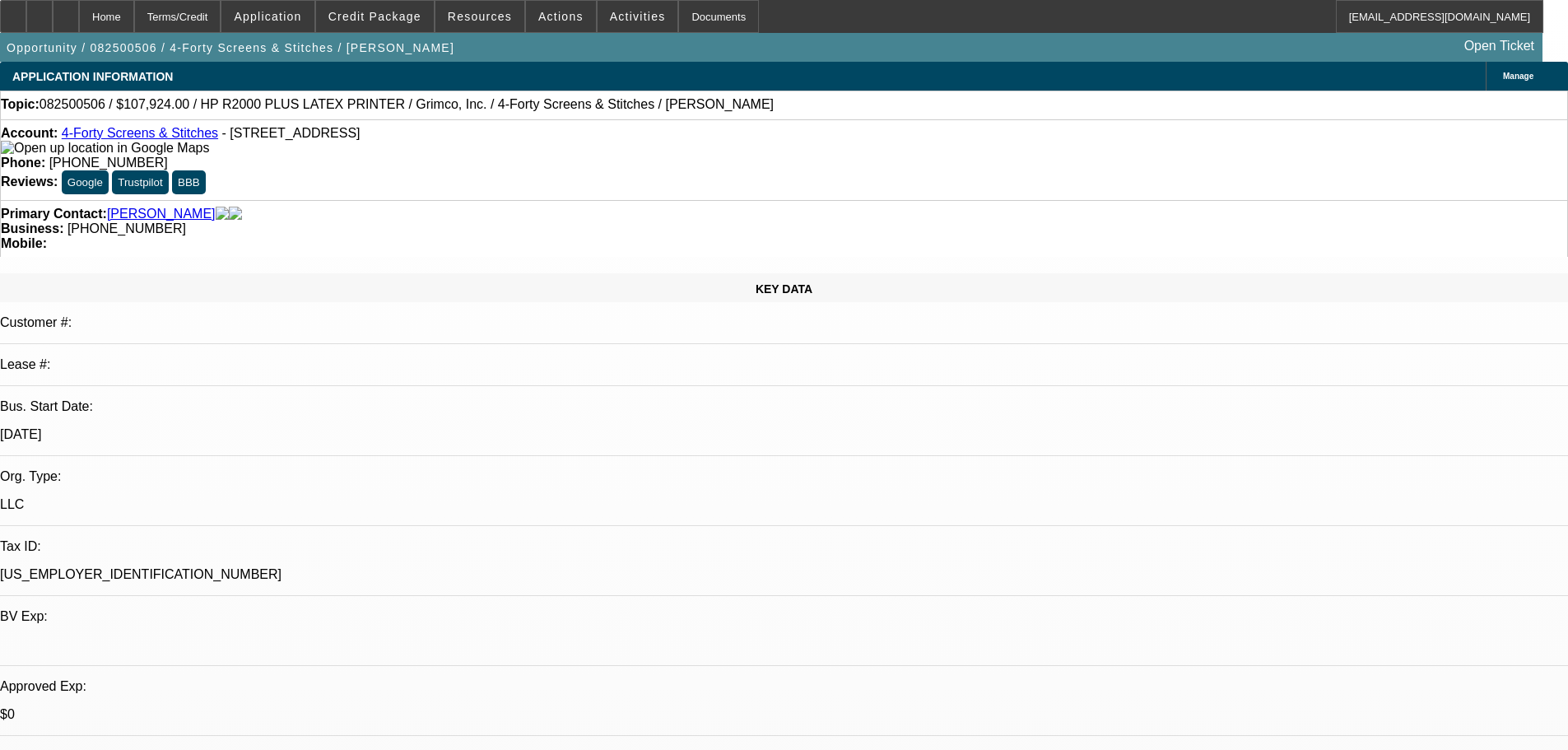
select select "0"
select select "0.1"
select select "4"
select select "0"
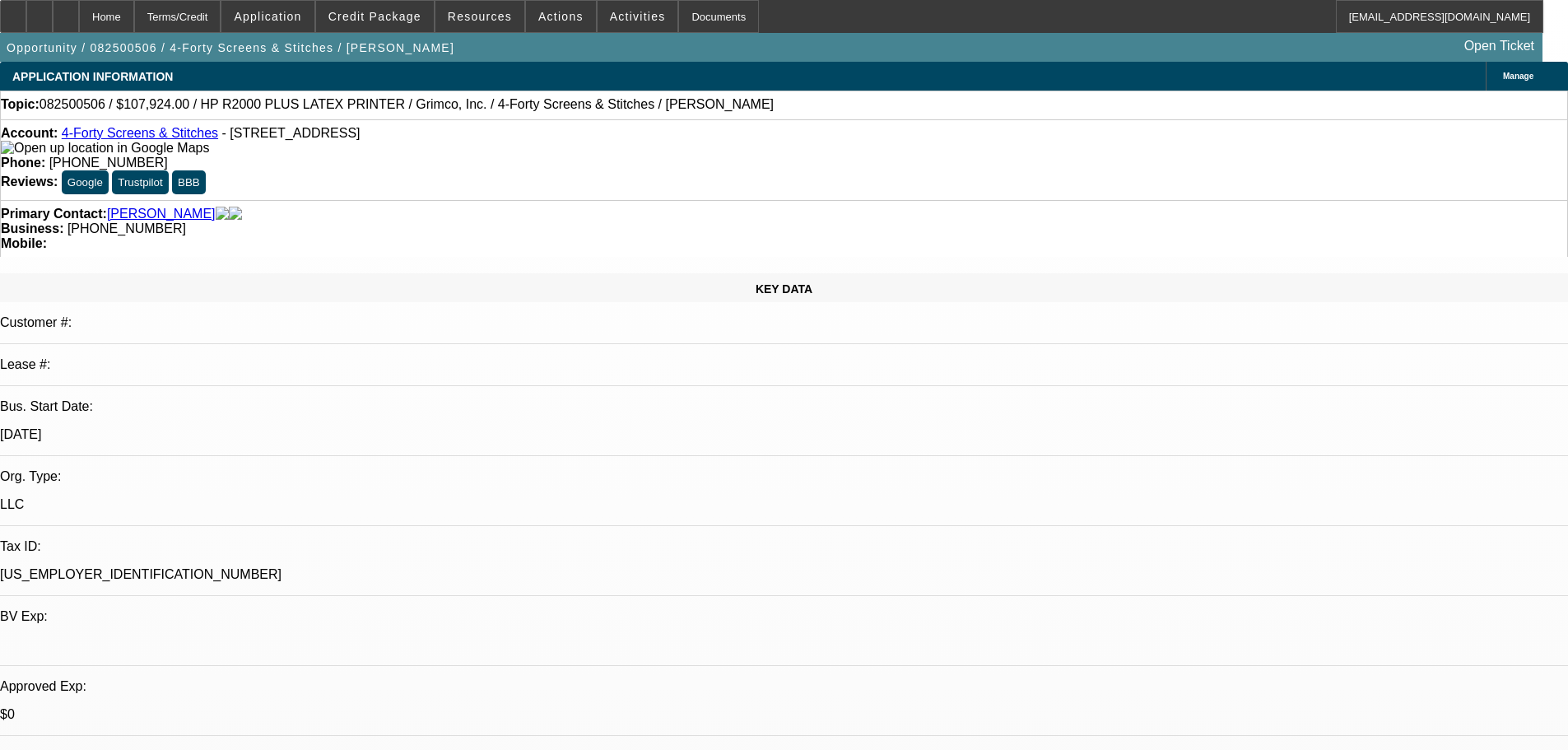
select select "0"
select select "0.1"
select select "4"
select select "0"
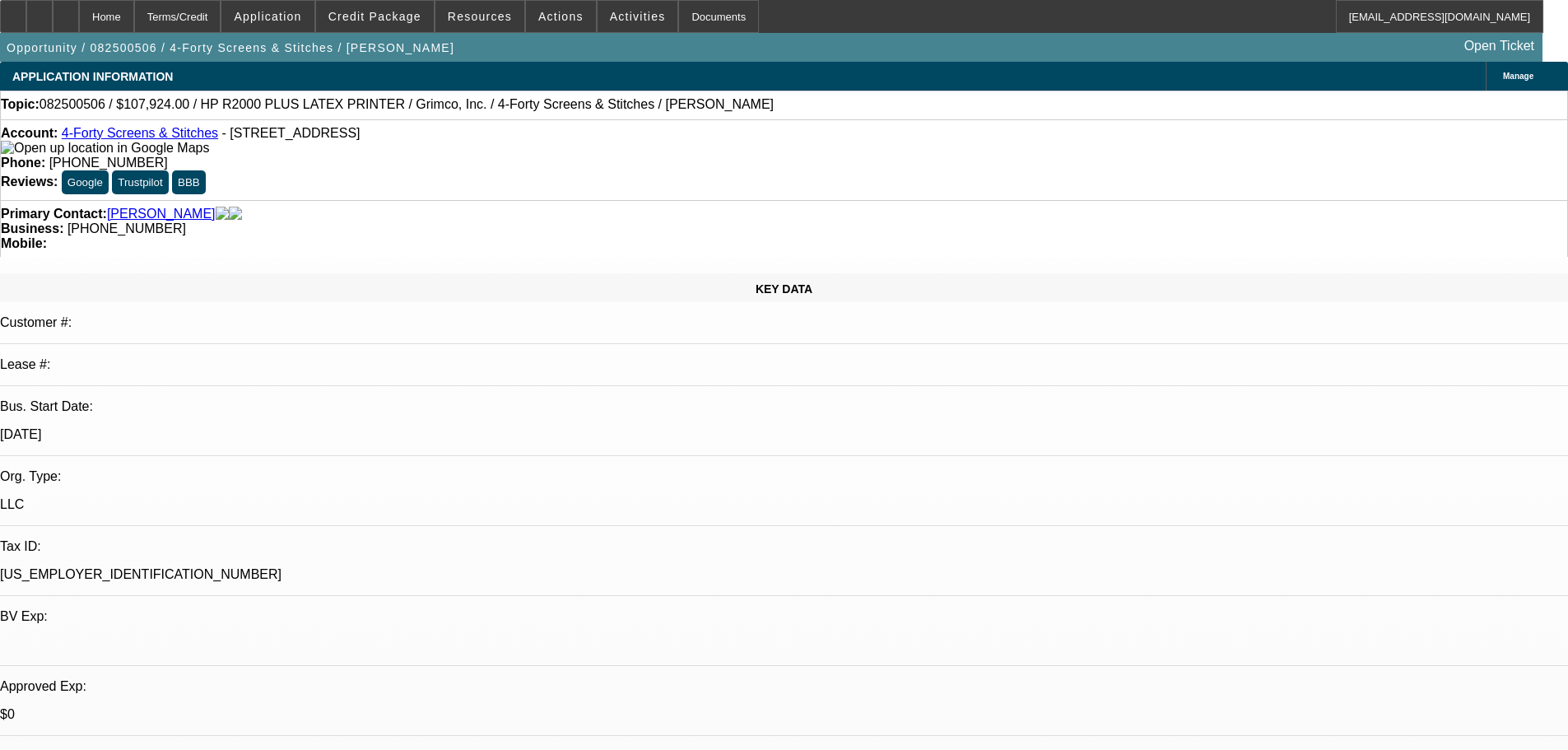
select select "0.1"
select select "4"
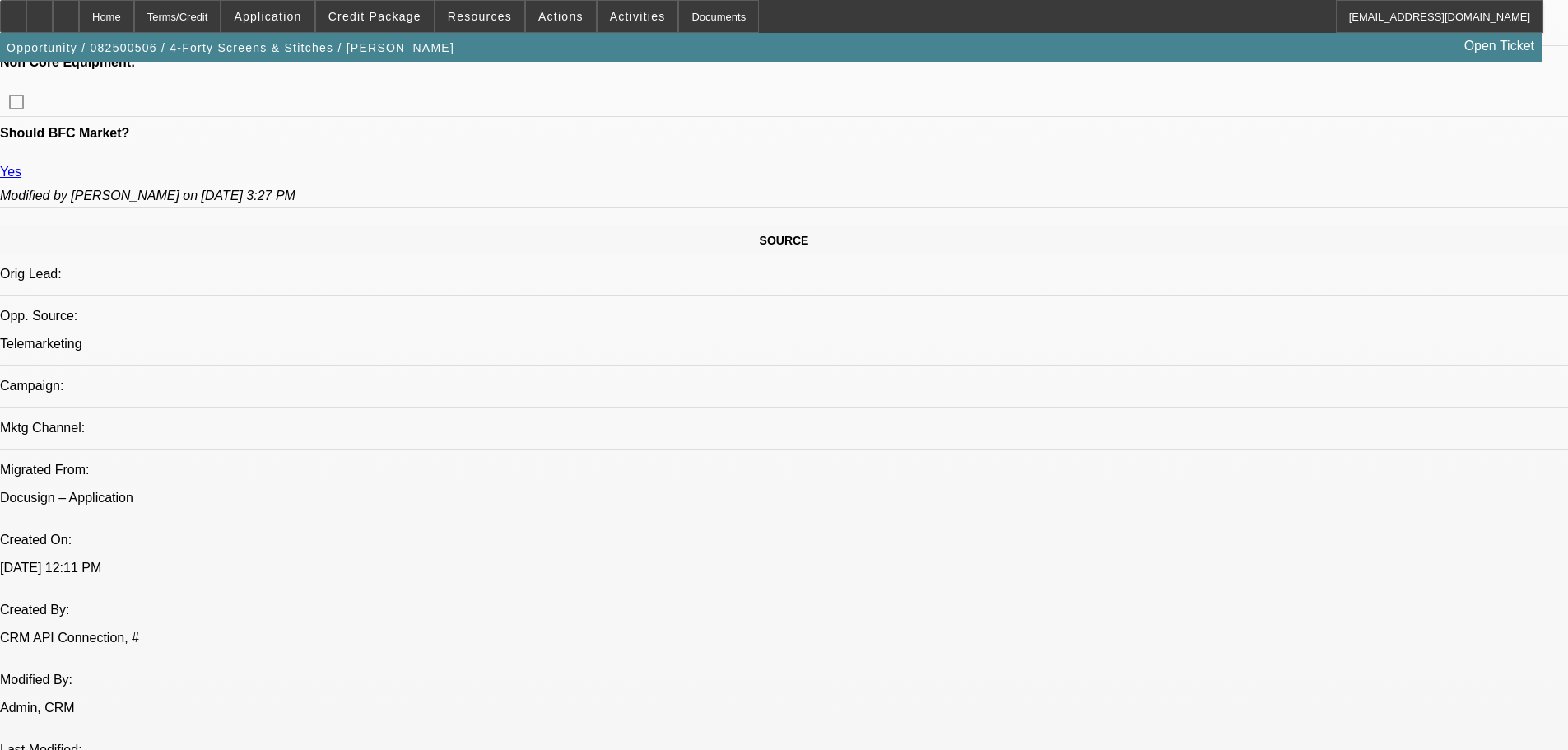
drag, startPoint x: 734, startPoint y: 253, endPoint x: 740, endPoint y: 402, distance: 149.1
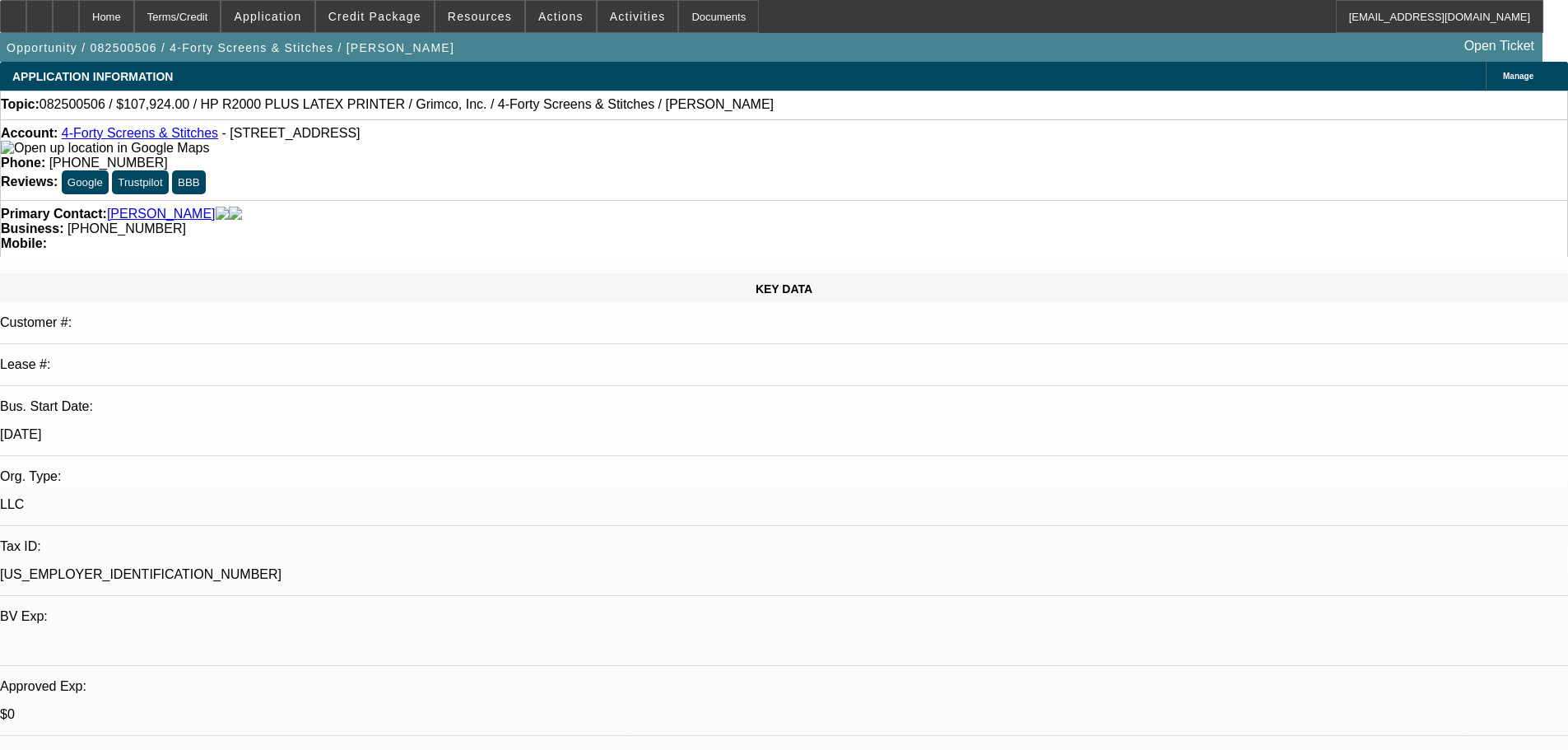
drag, startPoint x: 842, startPoint y: 390, endPoint x: 892, endPoint y: 62, distance: 331.8
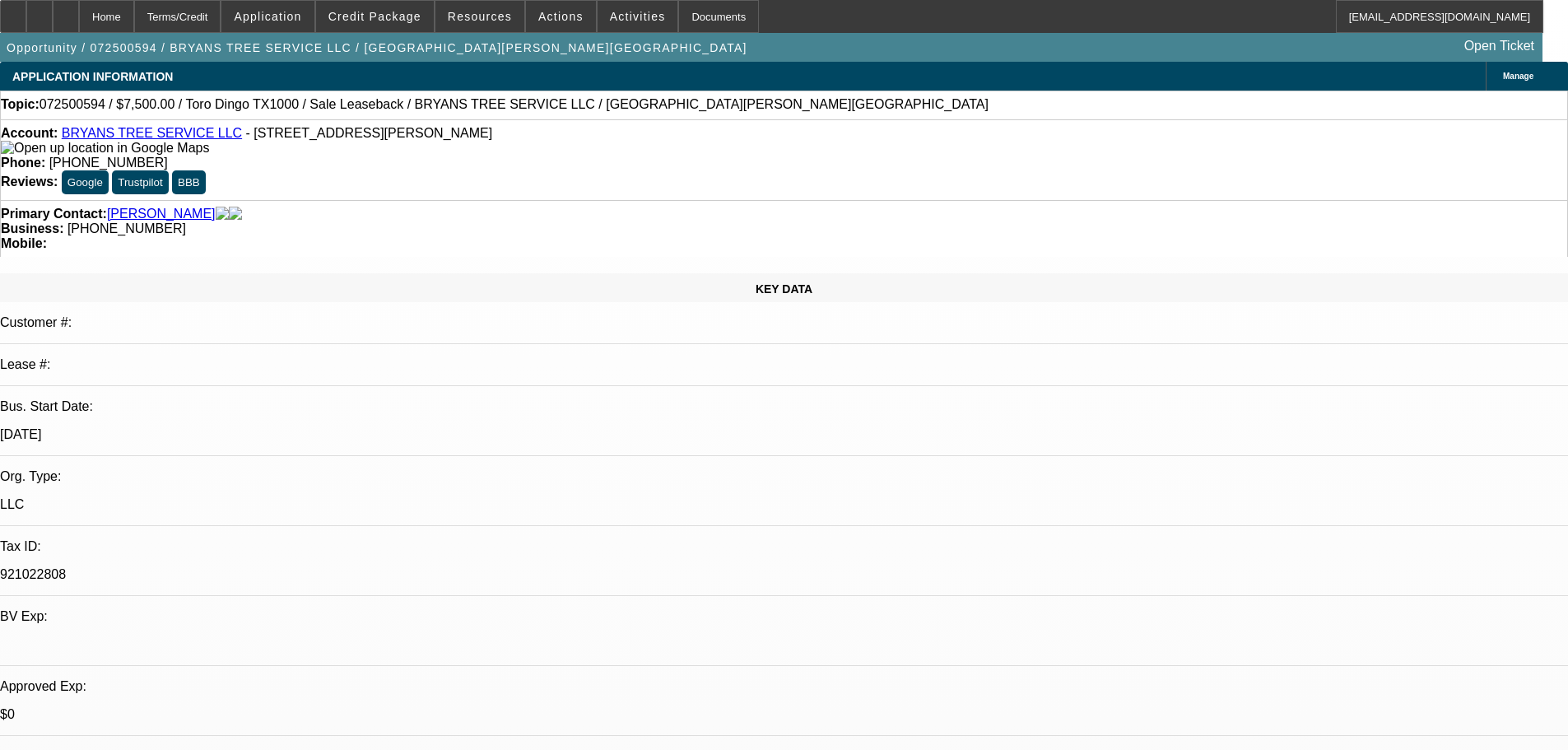
select select "0"
select select "2"
select select "0"
select select "2"
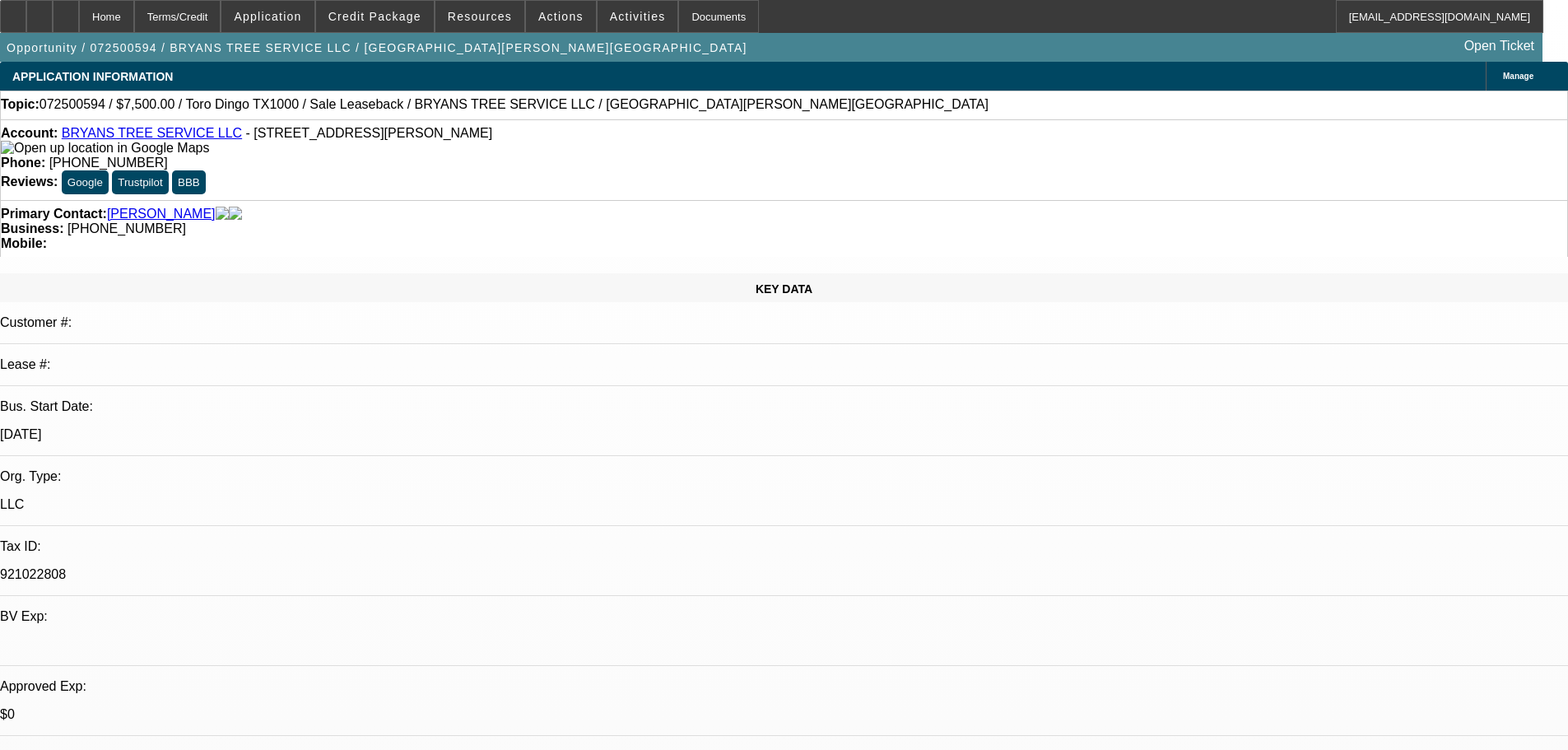
select select "0.1"
select select "0"
select select "2"
select select "0.1"
select select "0"
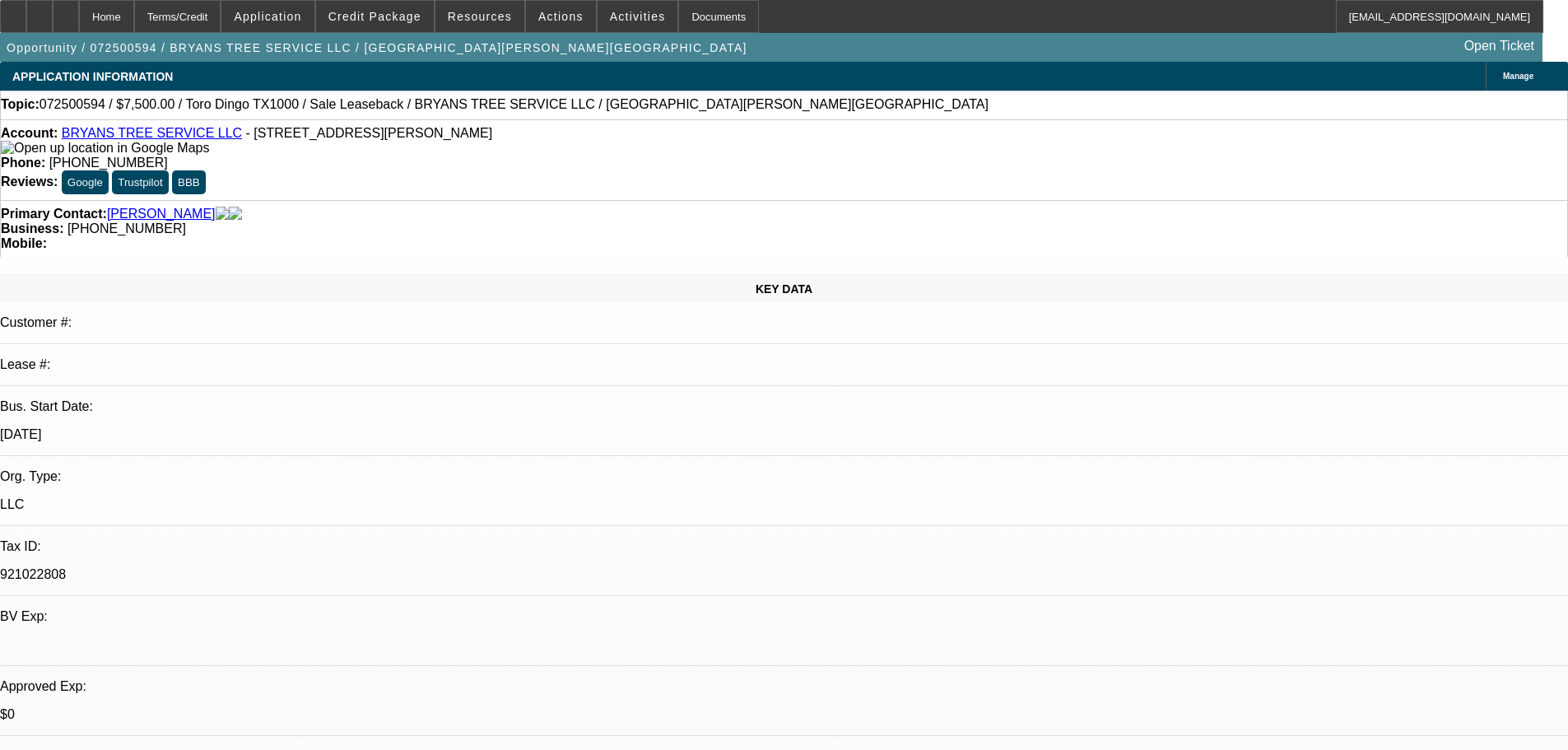
select select "2"
select select "0.1"
select select "2"
select select "6"
select select "2"
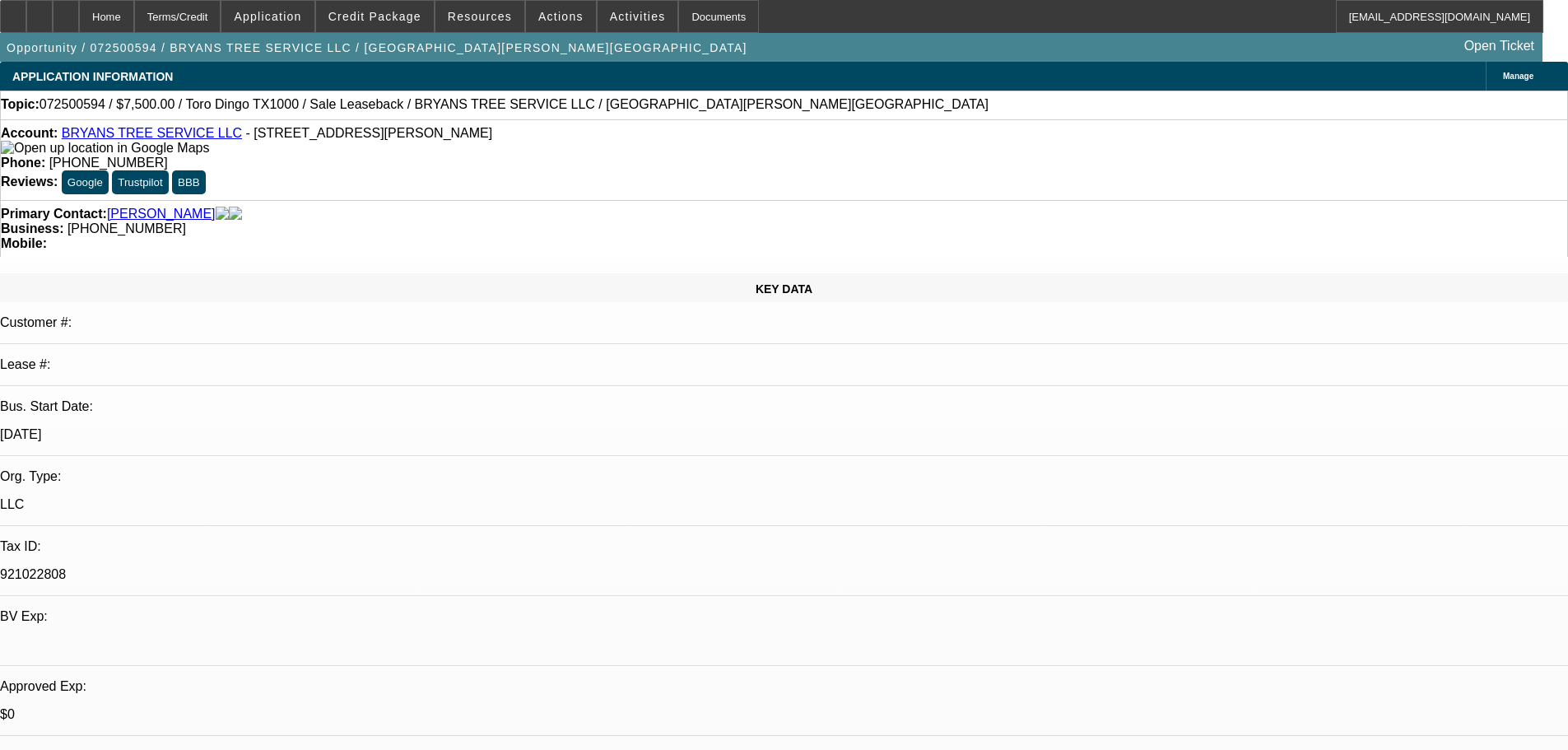
select select "4"
select select "2"
select select "4"
select select "2"
select select "4"
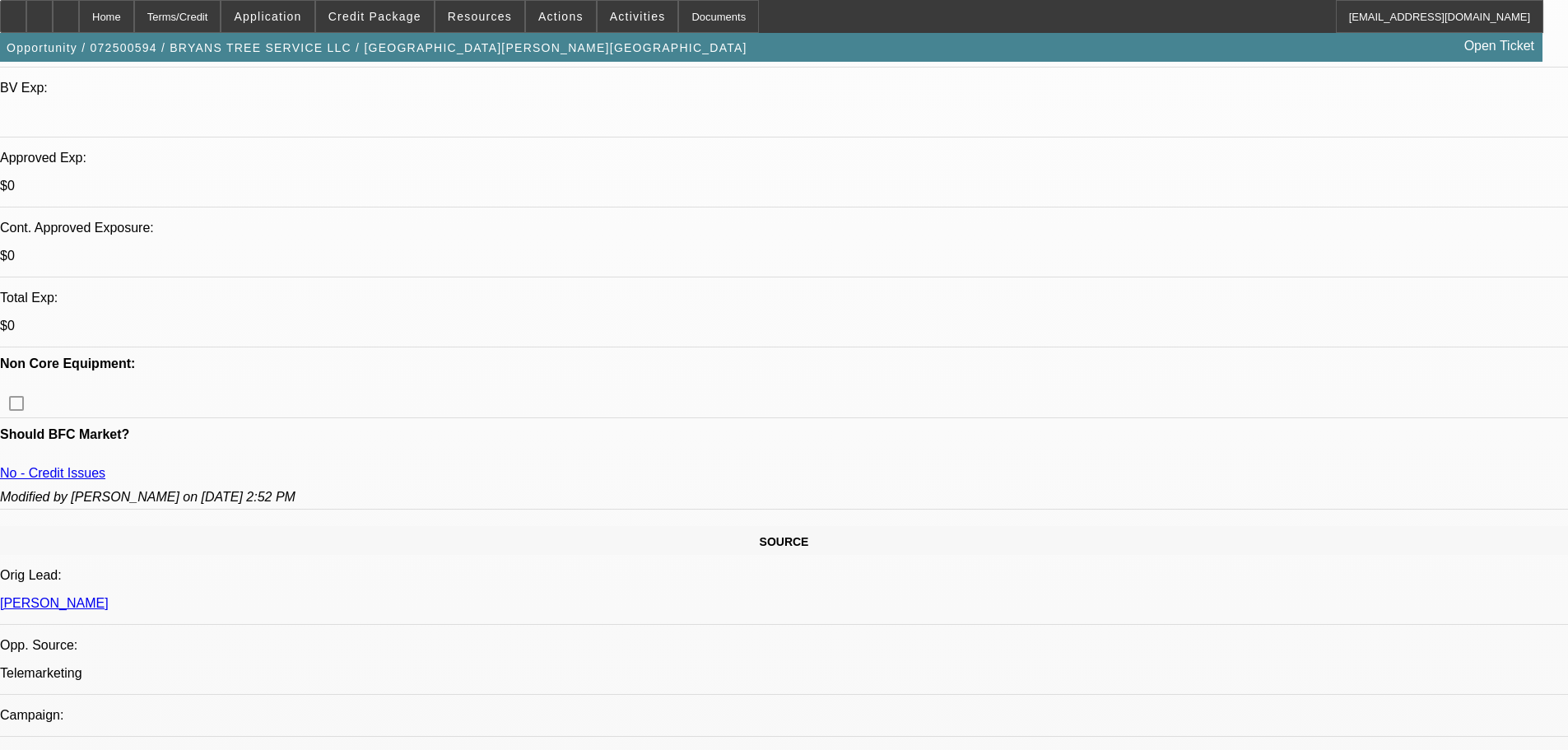
scroll to position [849, 0]
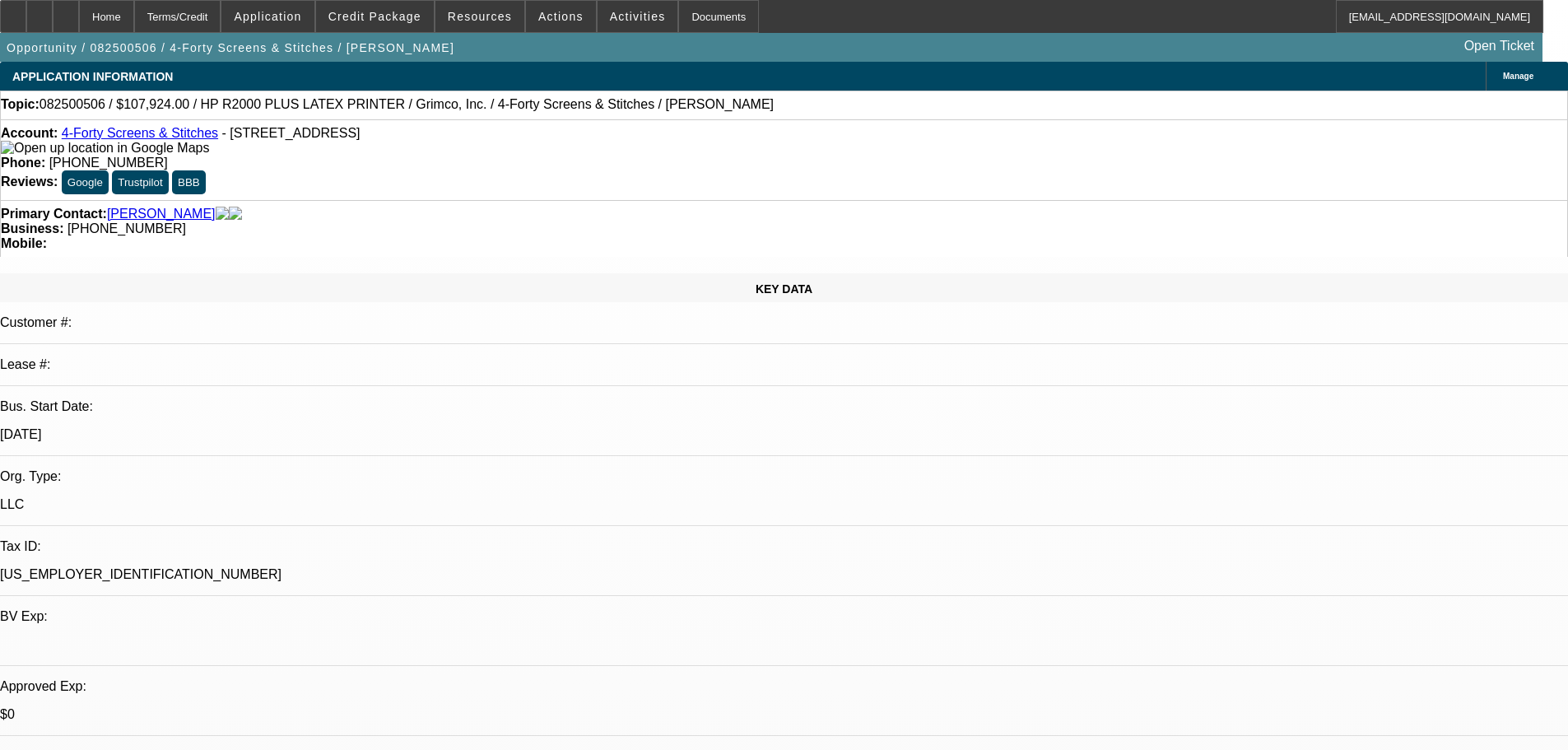
select select "0"
select select "0.1"
select select "4"
select select "0"
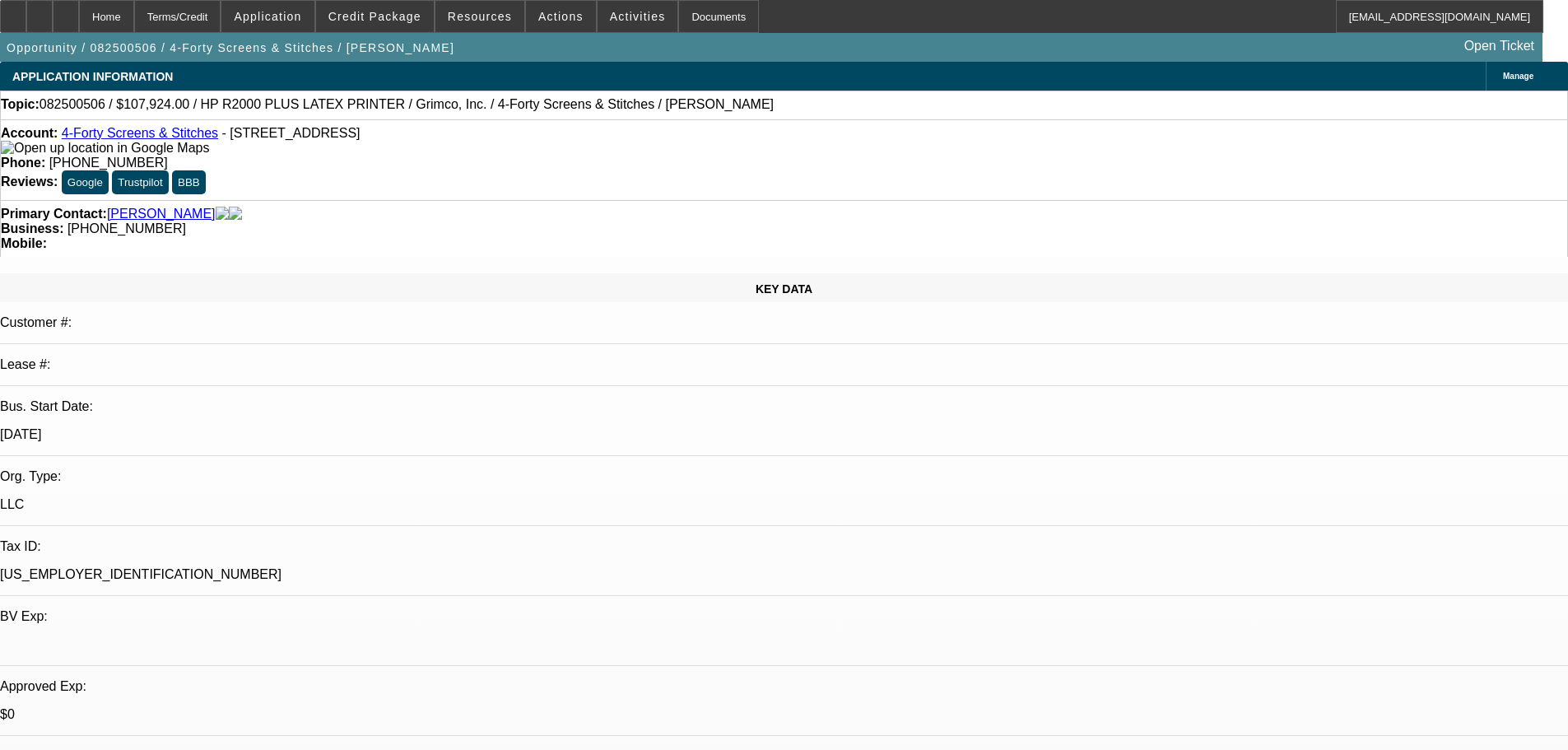
select select "0"
select select "0.1"
select select "4"
select select "0"
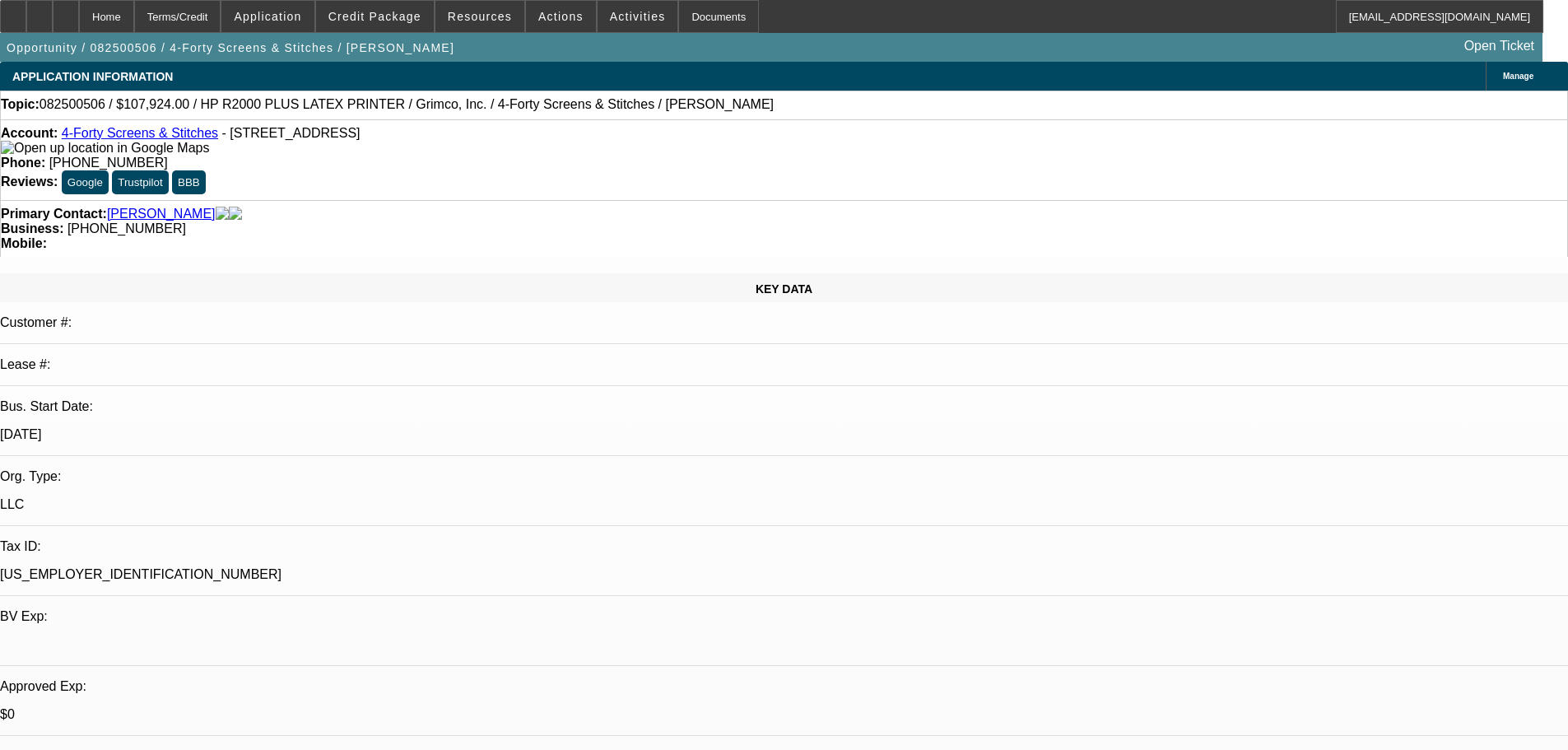
select select "0.1"
select select "4"
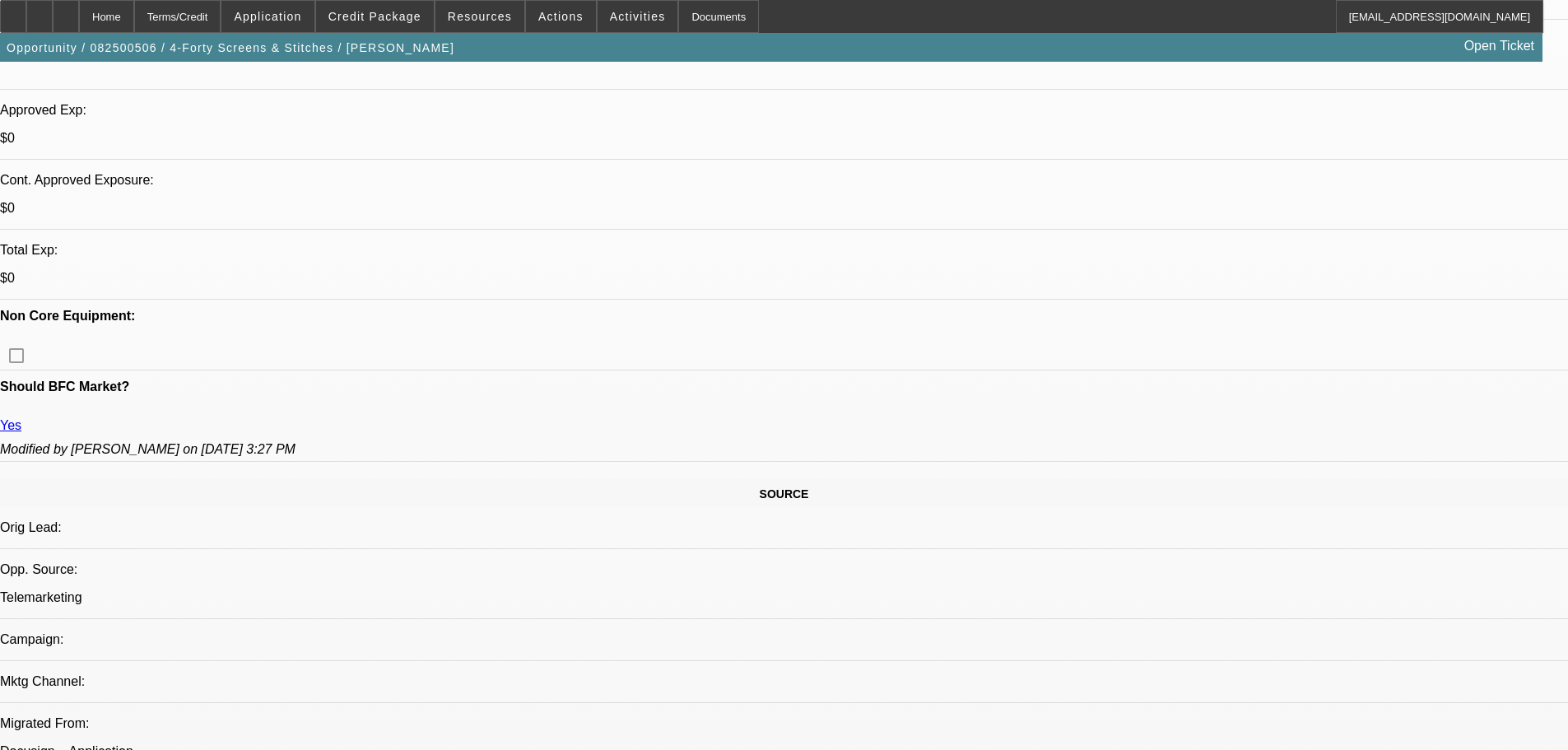
scroll to position [247, 0]
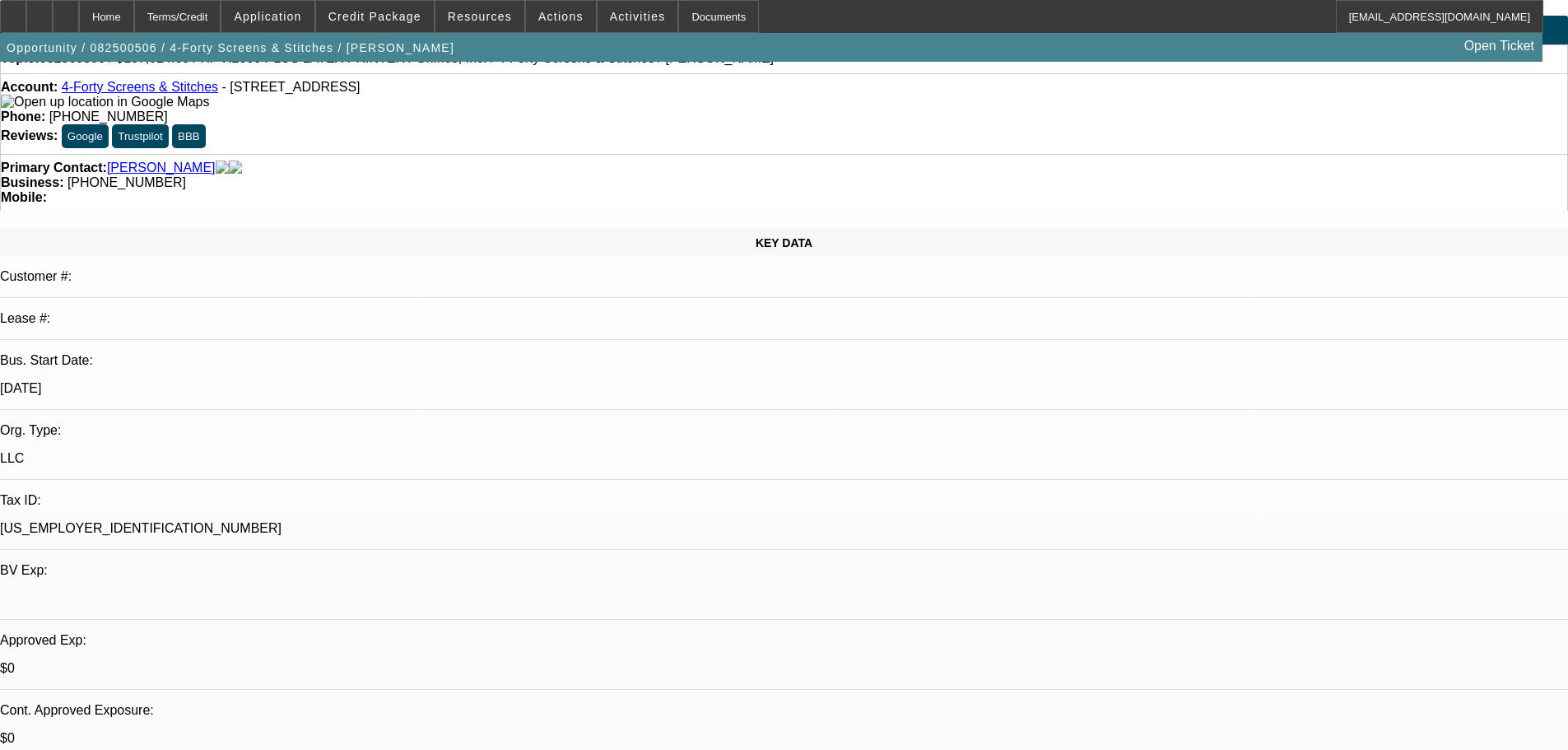
scroll to position [0, 0]
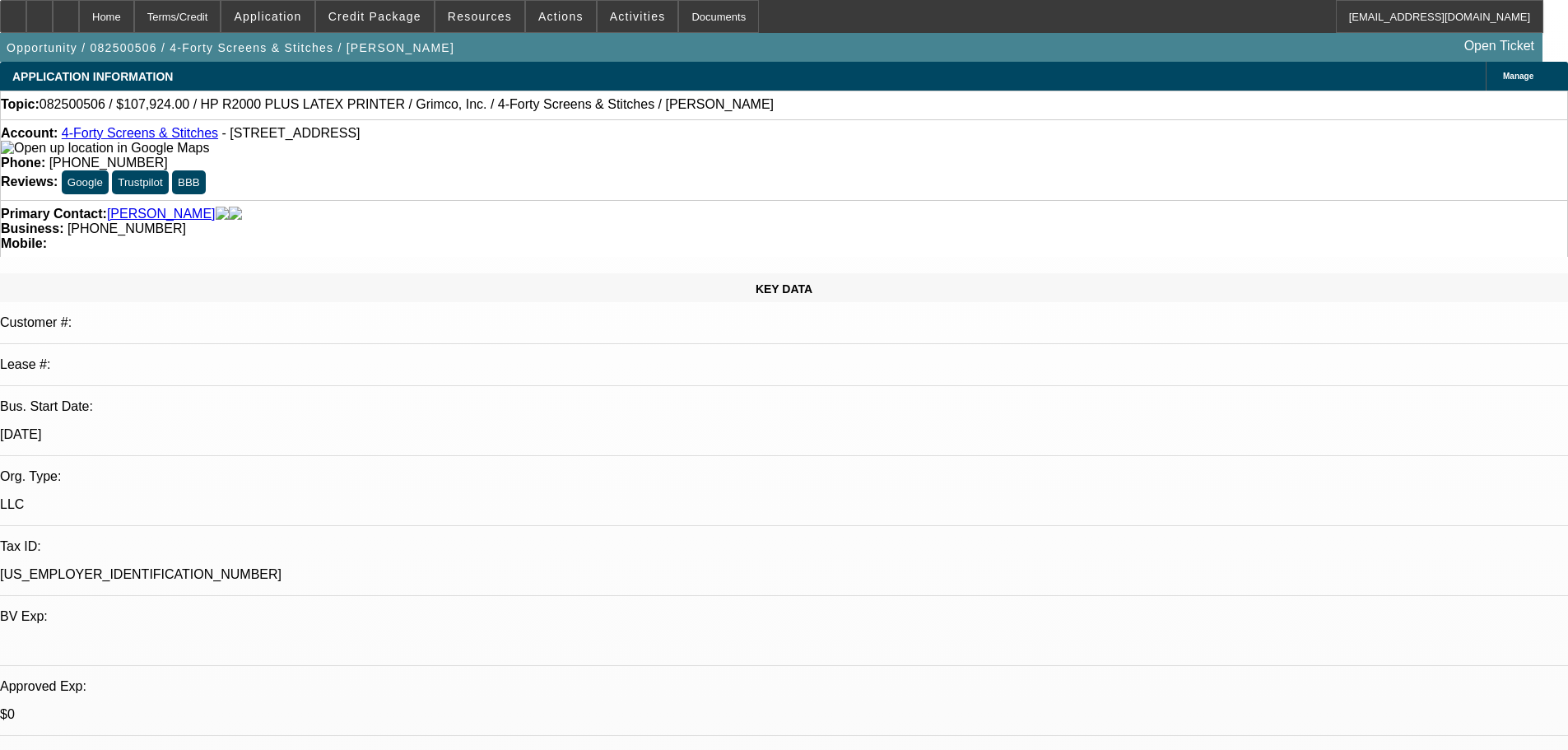
click at [27, 12] on div at bounding box center [13, 17] width 27 height 33
click at [13, 15] on div at bounding box center [13, 17] width 27 height 33
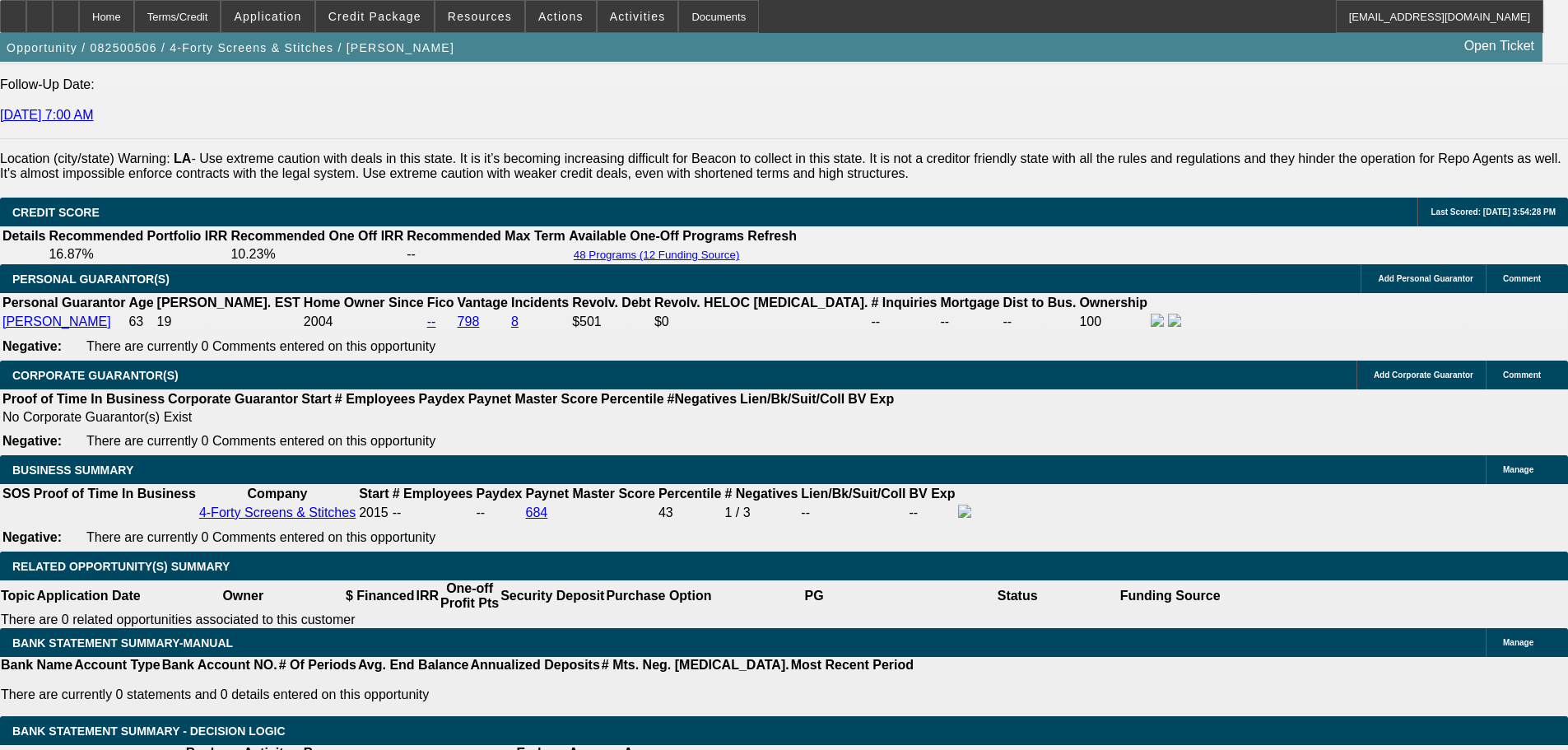
scroll to position [2141, 0]
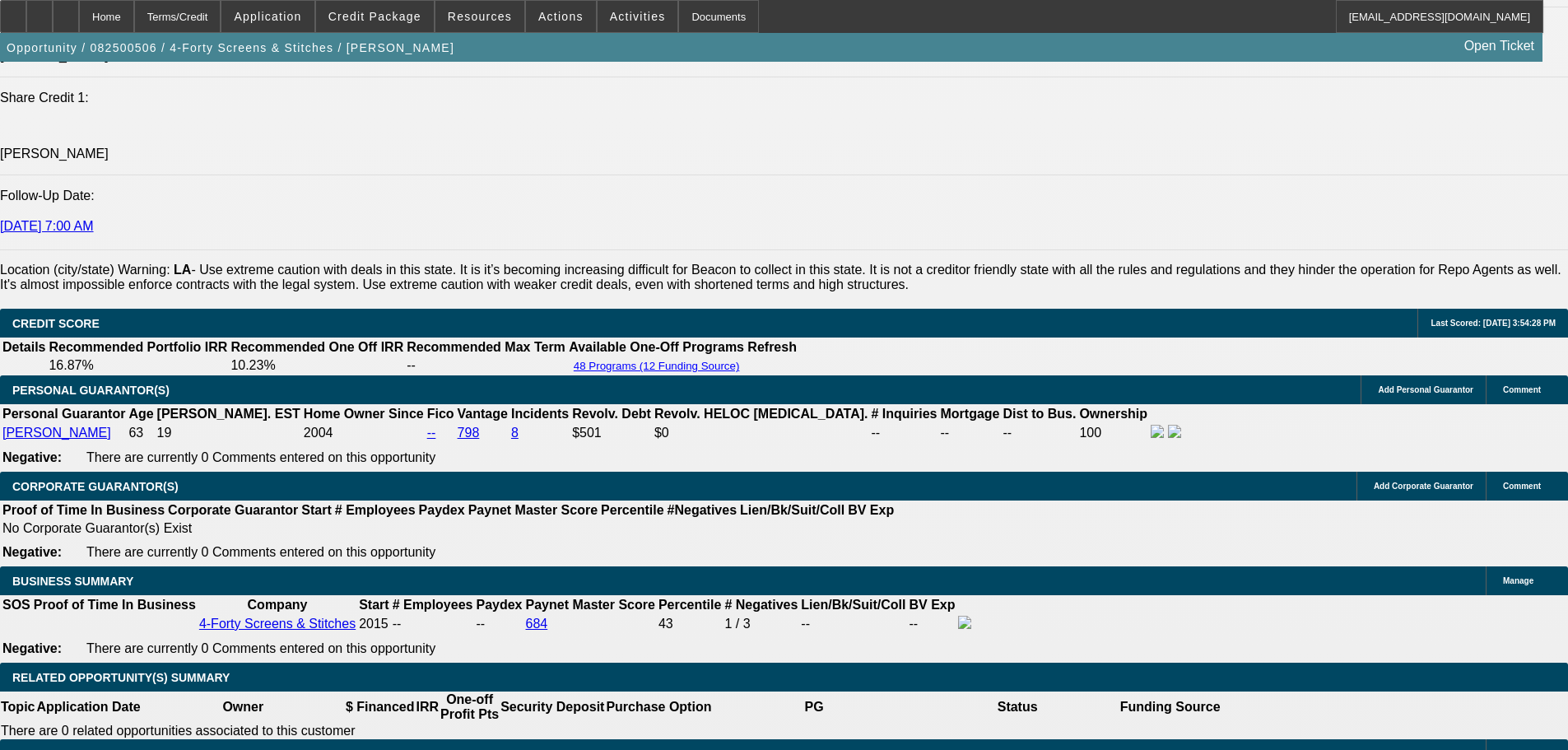
scroll to position [2223, 0]
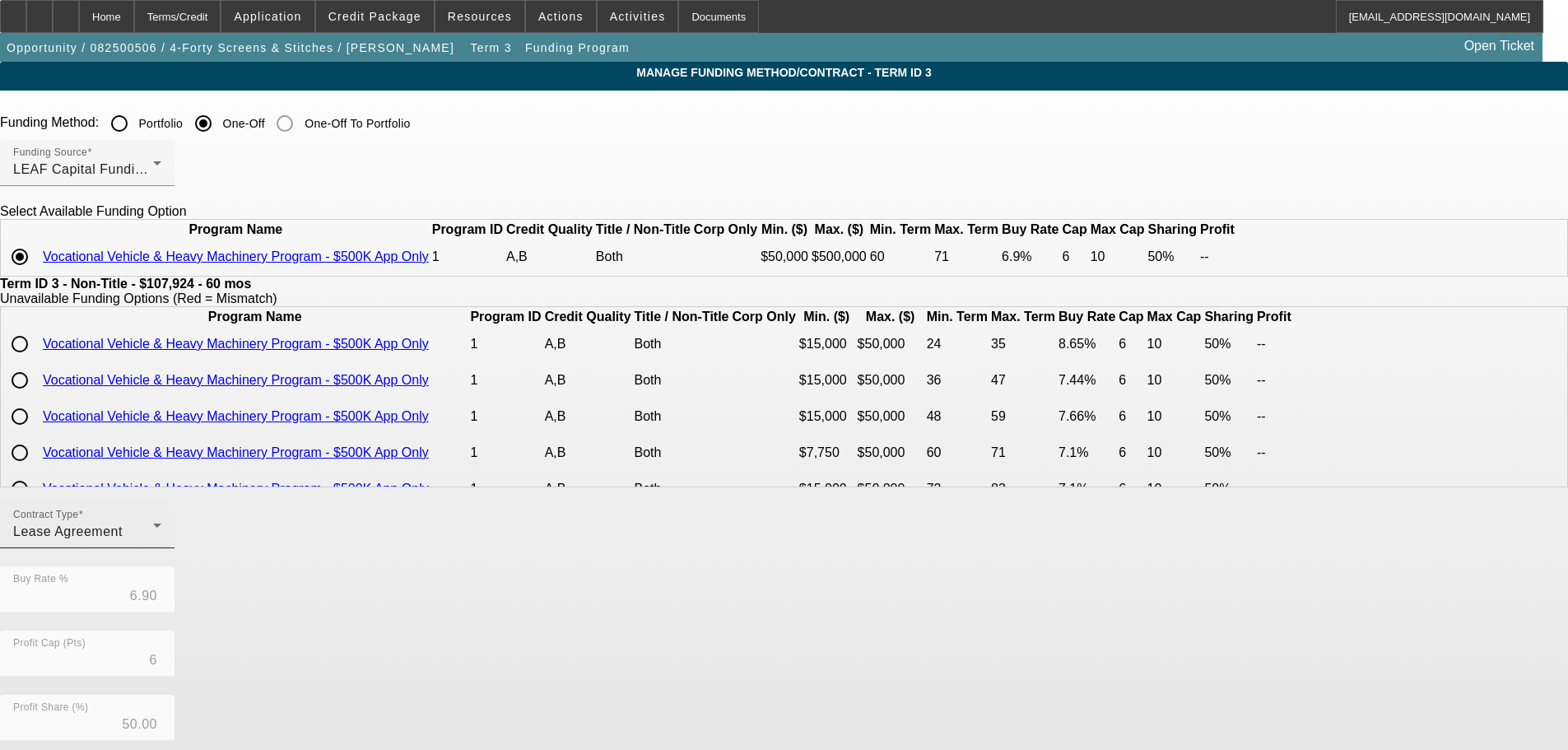
click at [153, 542] on div "Lease Agreement" at bounding box center [83, 532] width 140 height 20
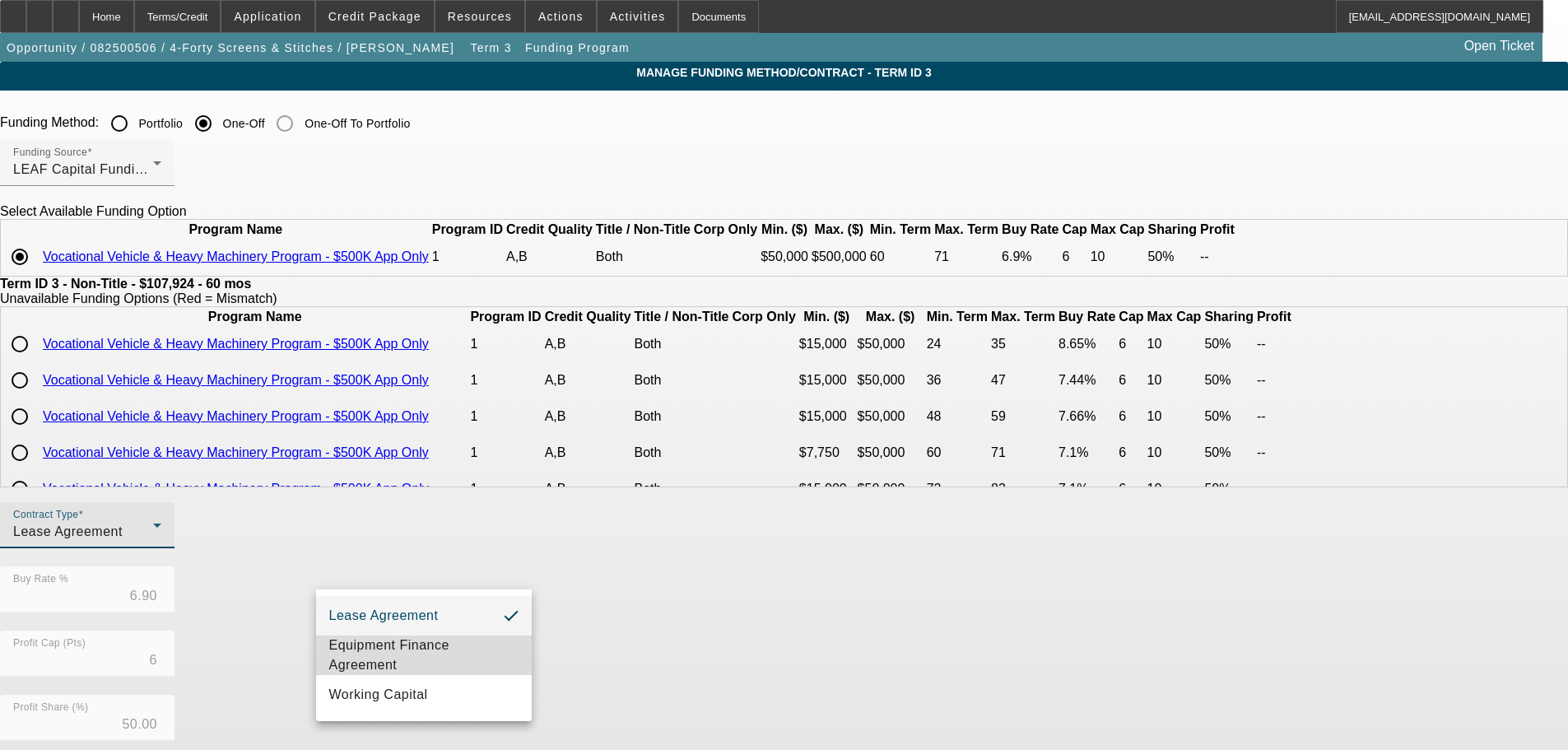
click at [490, 653] on span "Equipment Finance Agreement" at bounding box center [423, 656] width 190 height 40
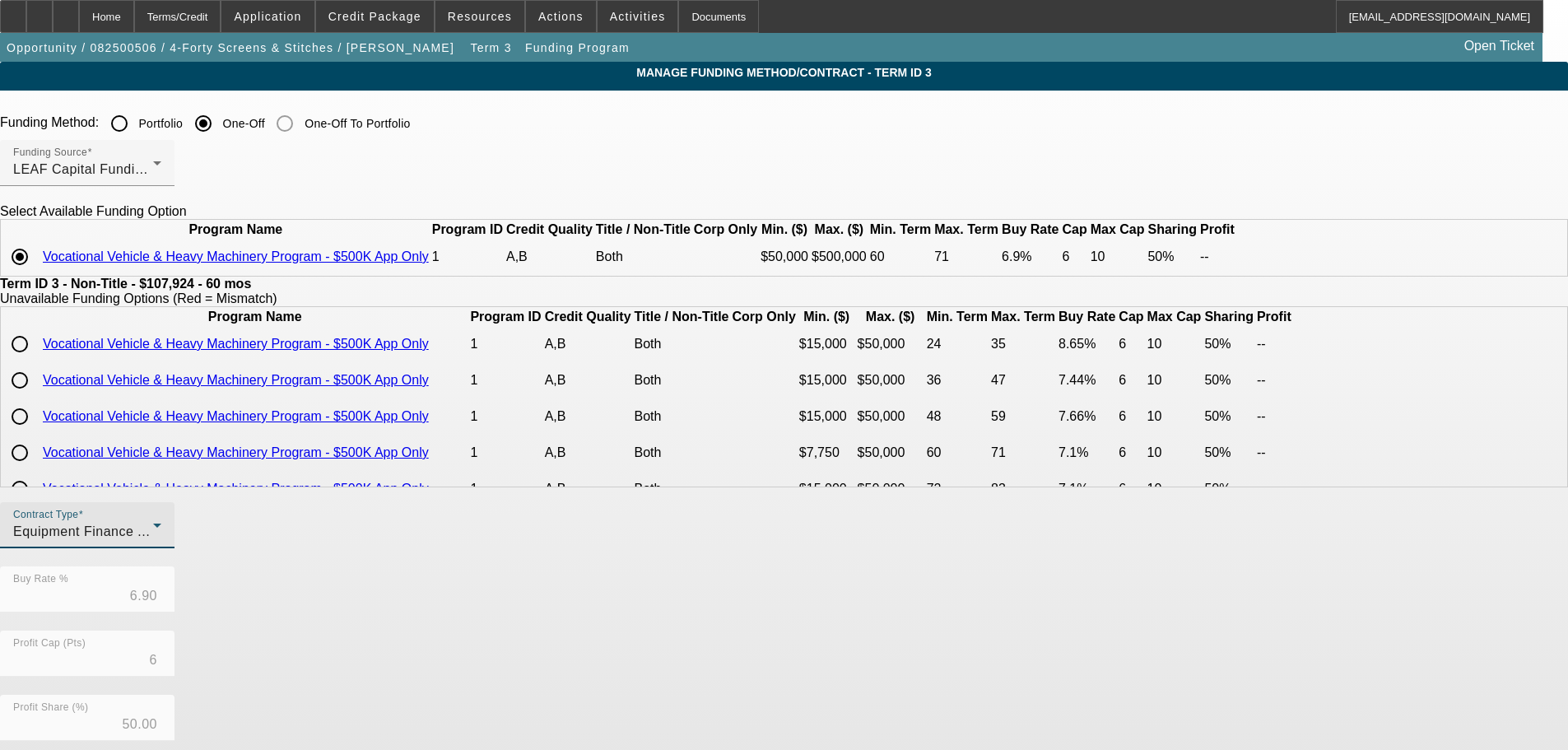
click at [683, 651] on div "Contract Type Equipment Finance Agreement Buy Rate % 6.90 Profit Cap (Pts) 6 Pr…" at bounding box center [784, 759] width 1568 height 514
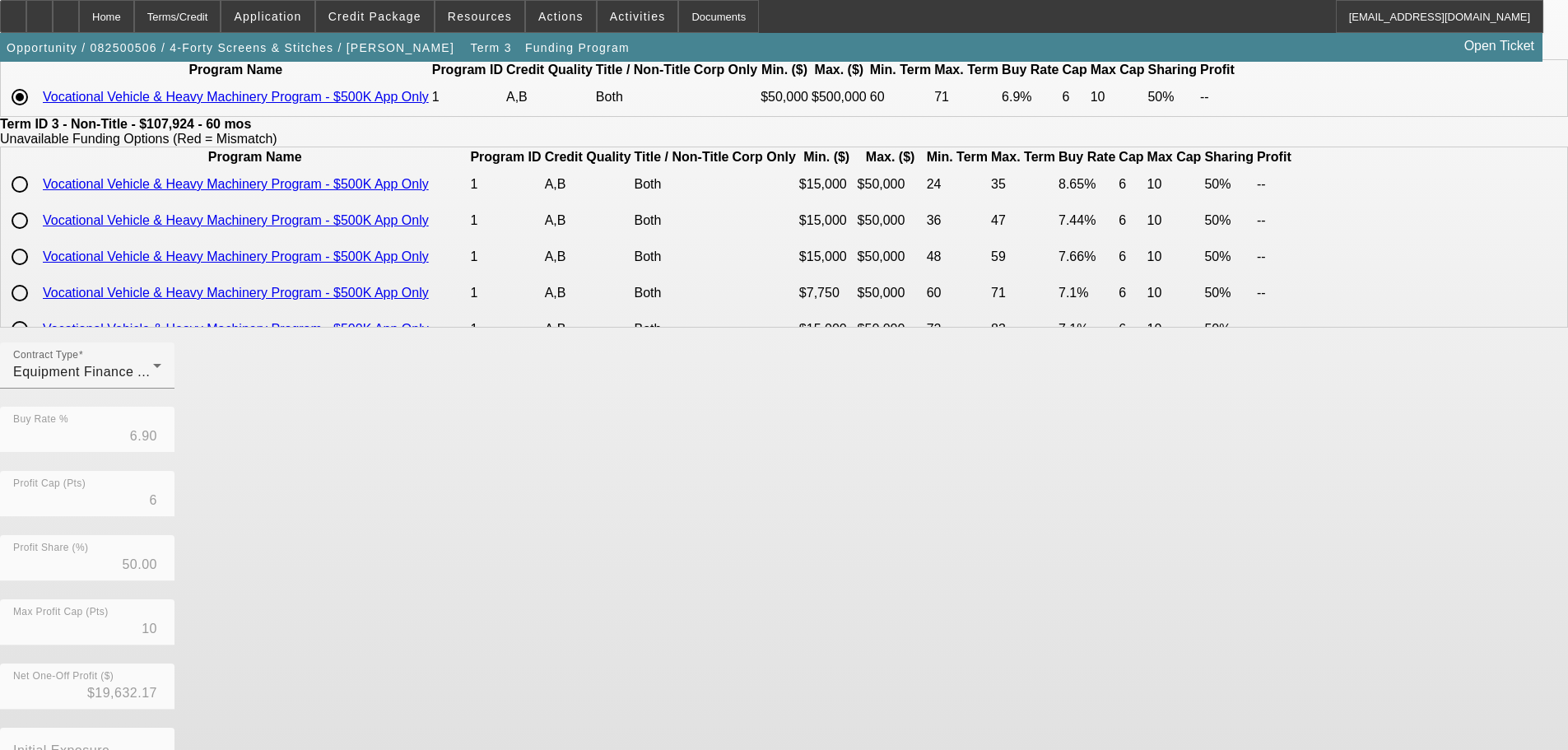
scroll to position [293, 0]
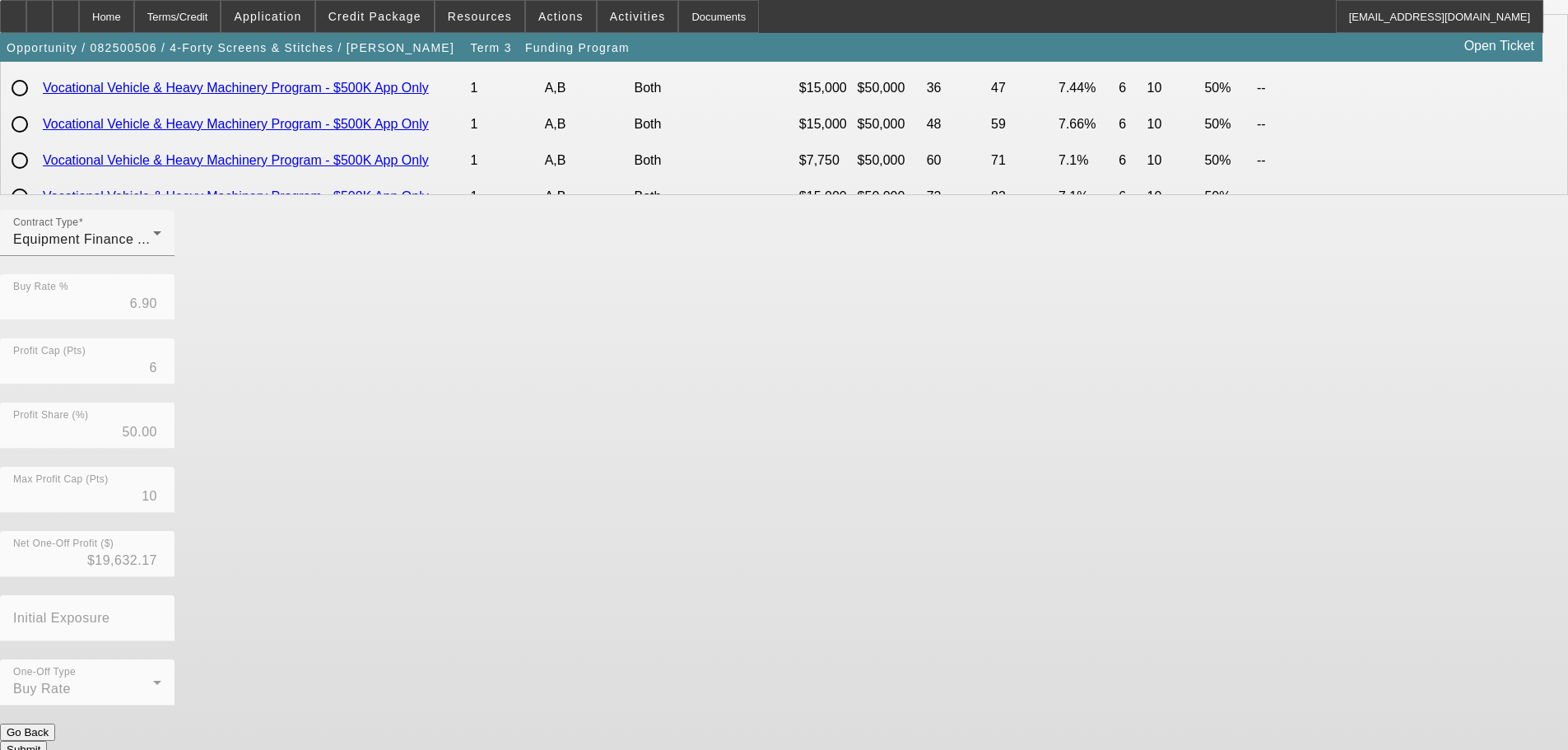
click at [47, 741] on button "Submit" at bounding box center [23, 749] width 47 height 17
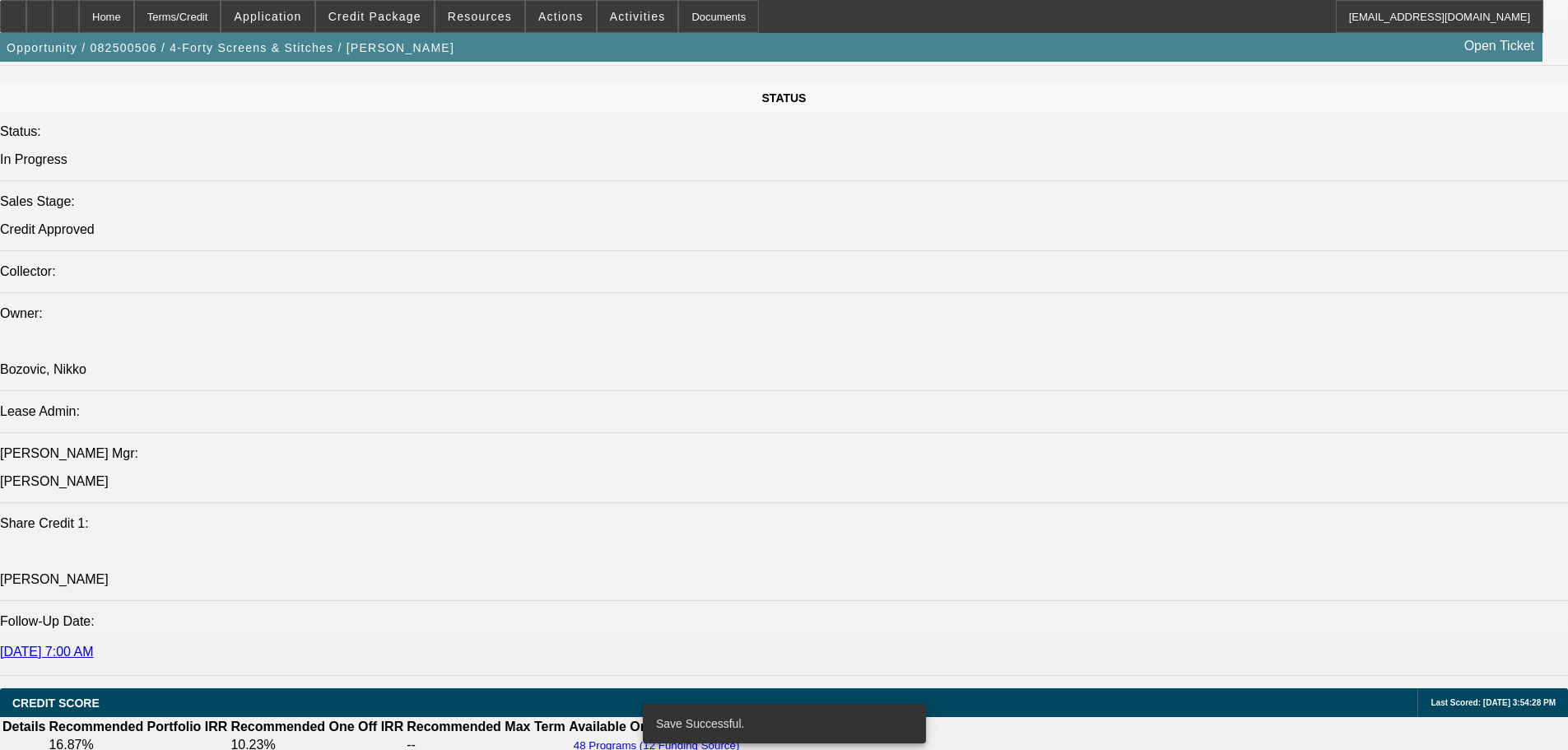
select select "0"
select select "6"
select select "0"
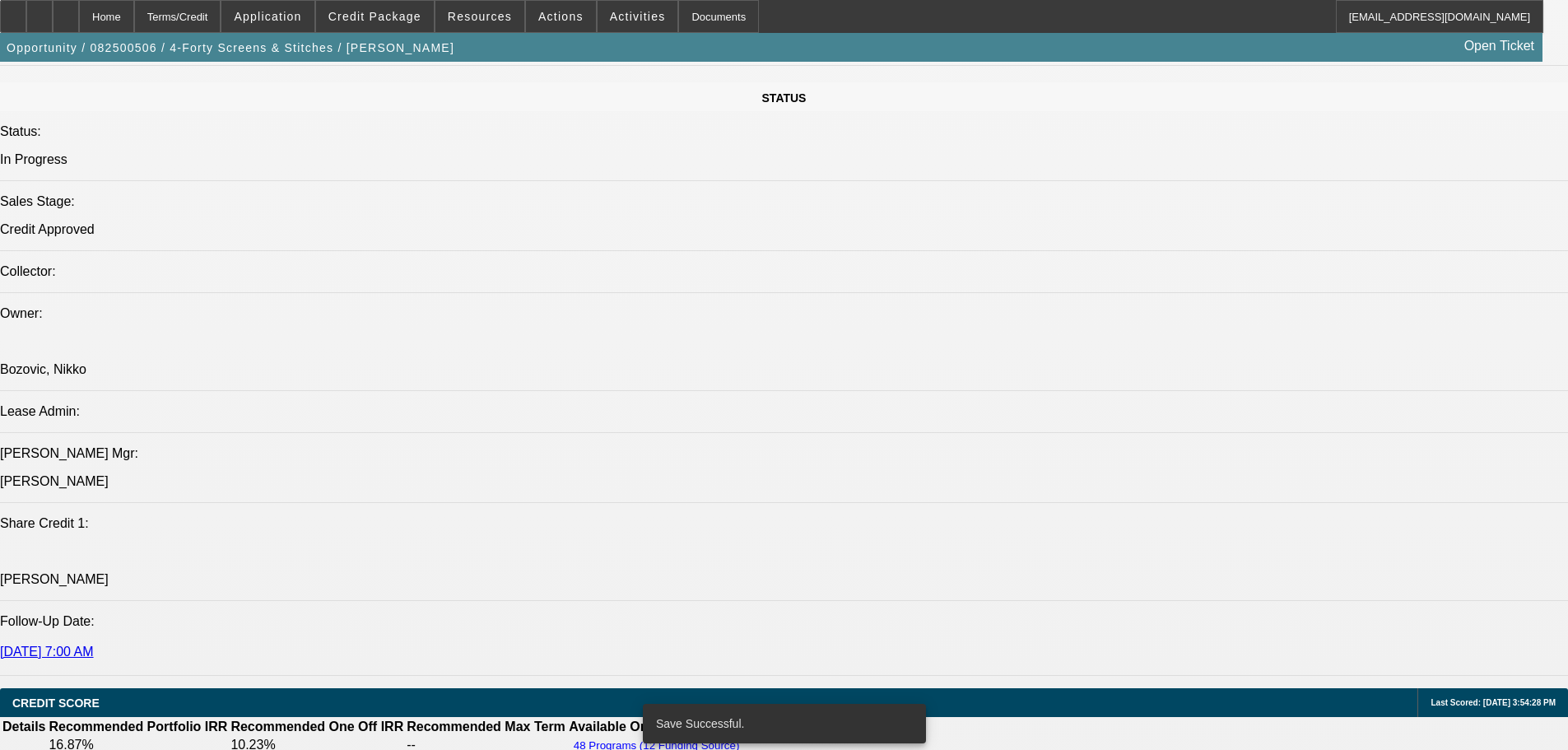
select select "0"
select select "0.1"
select select "4"
select select "0"
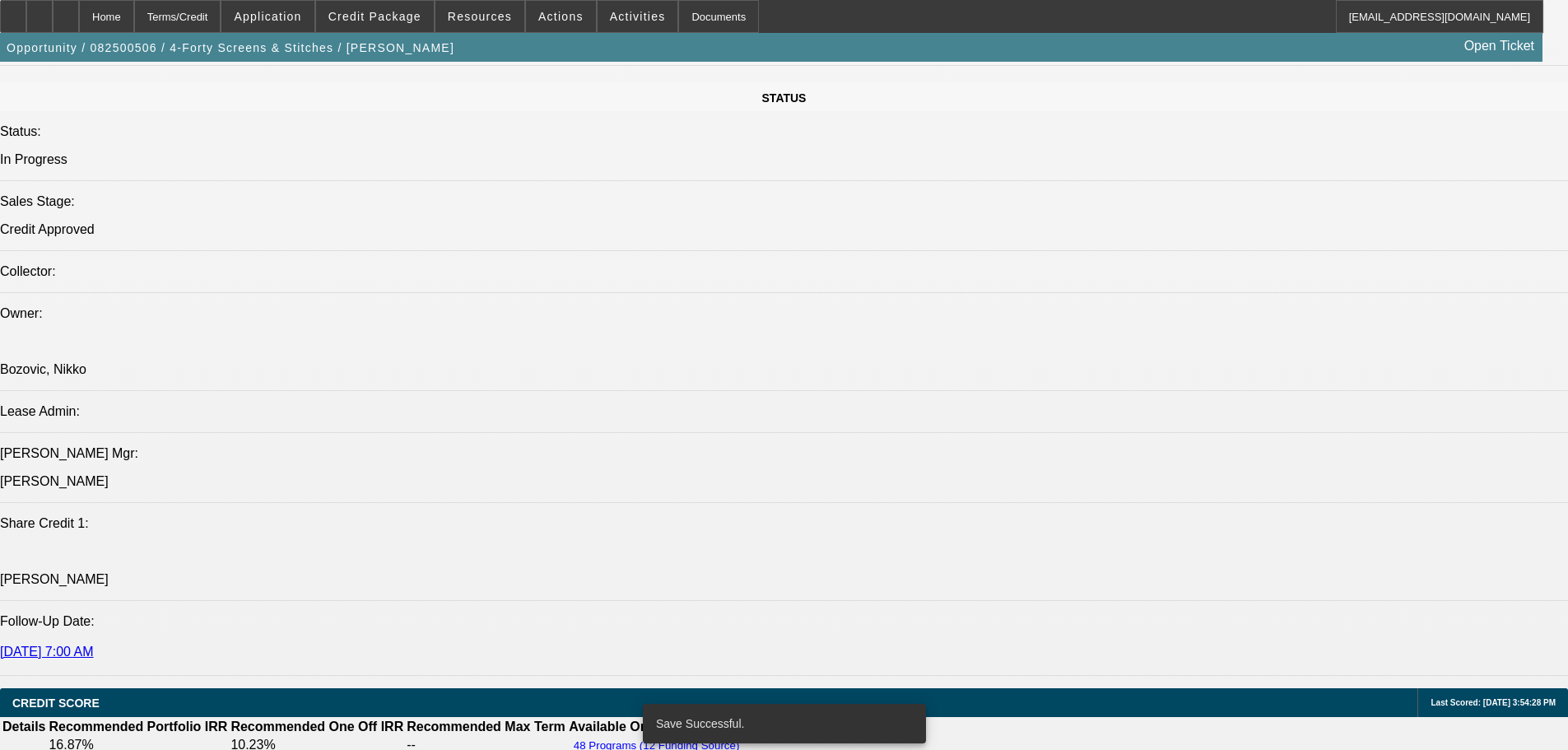
select select "0.1"
select select "4"
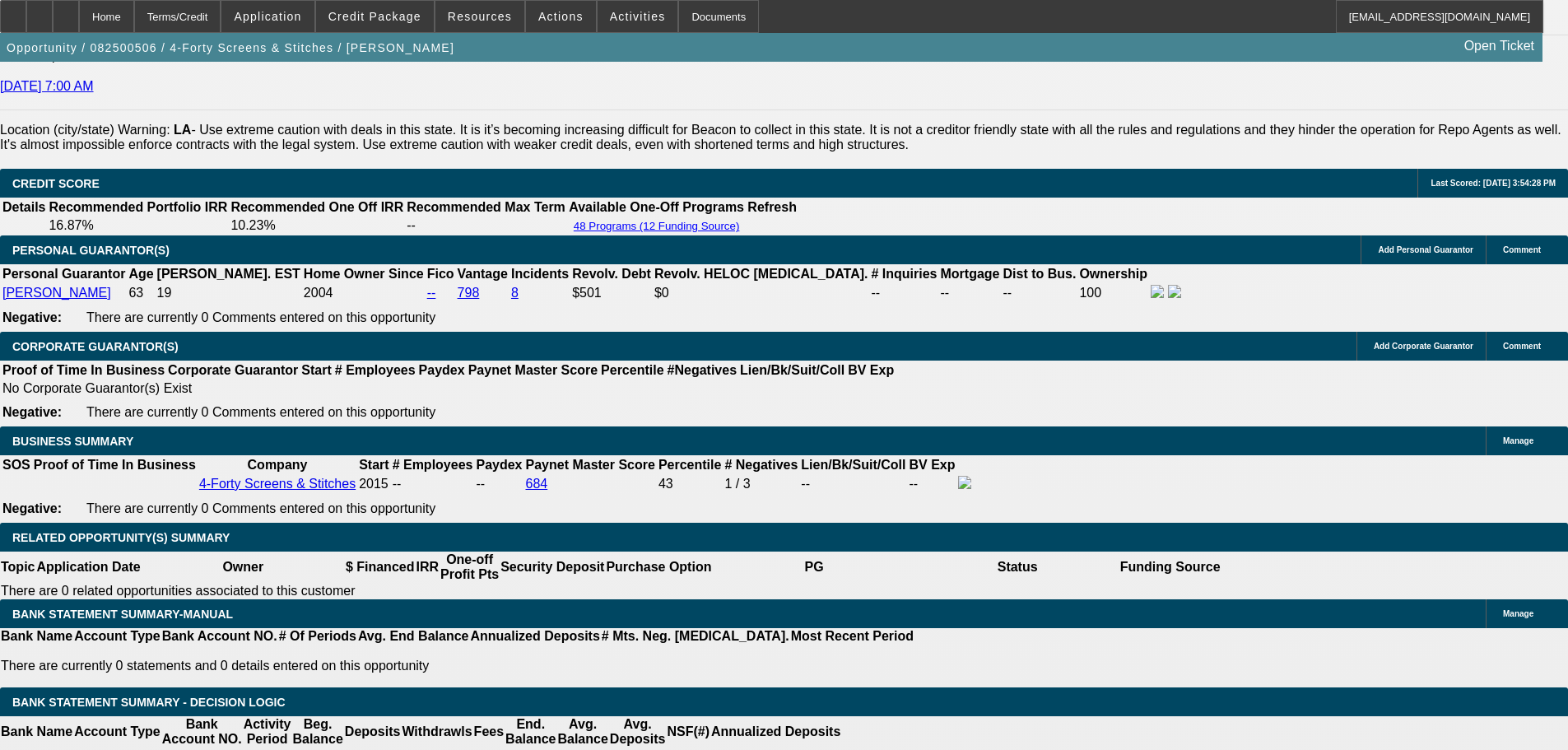
scroll to position [2349, 0]
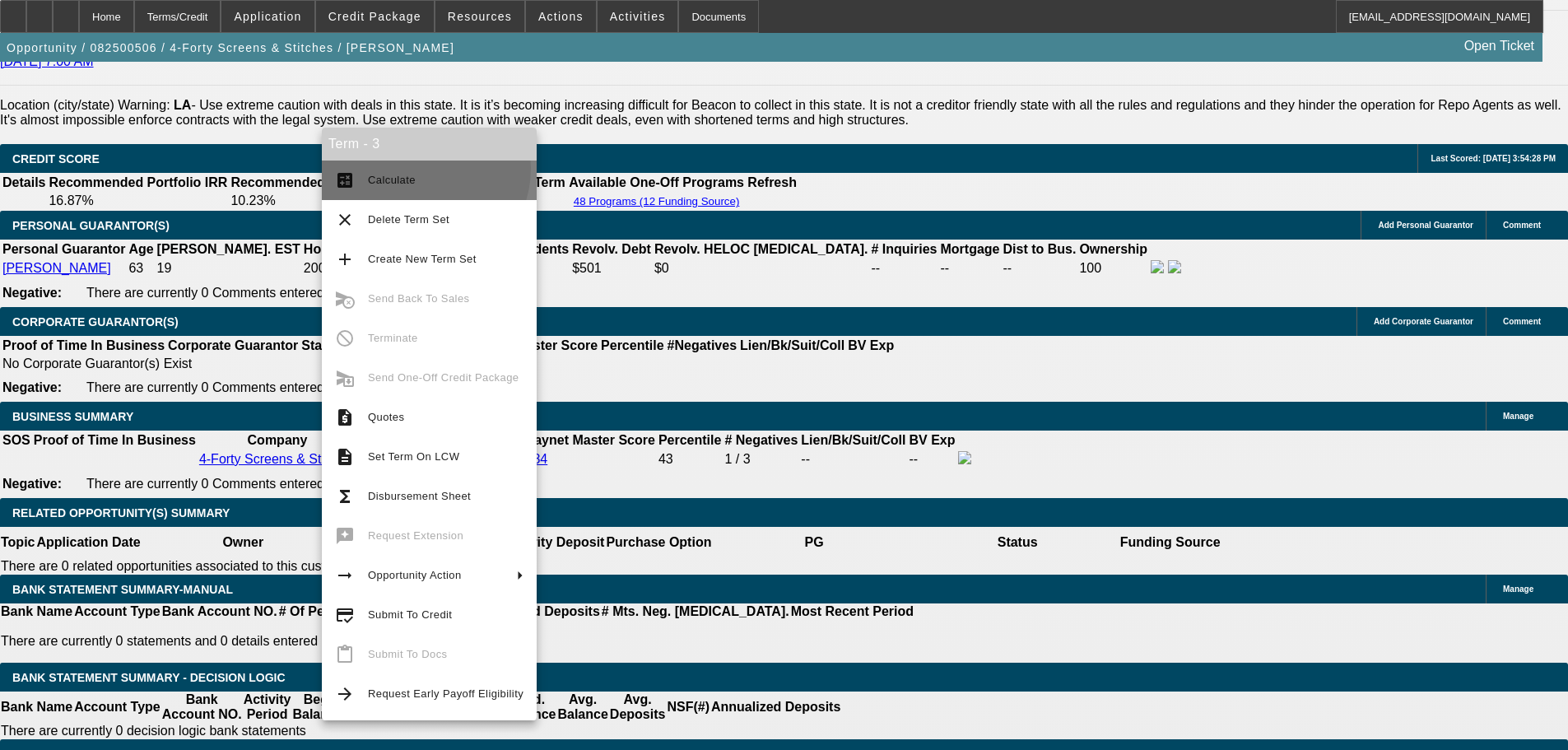
click at [418, 168] on button "calculate Calculate" at bounding box center [428, 181] width 215 height 40
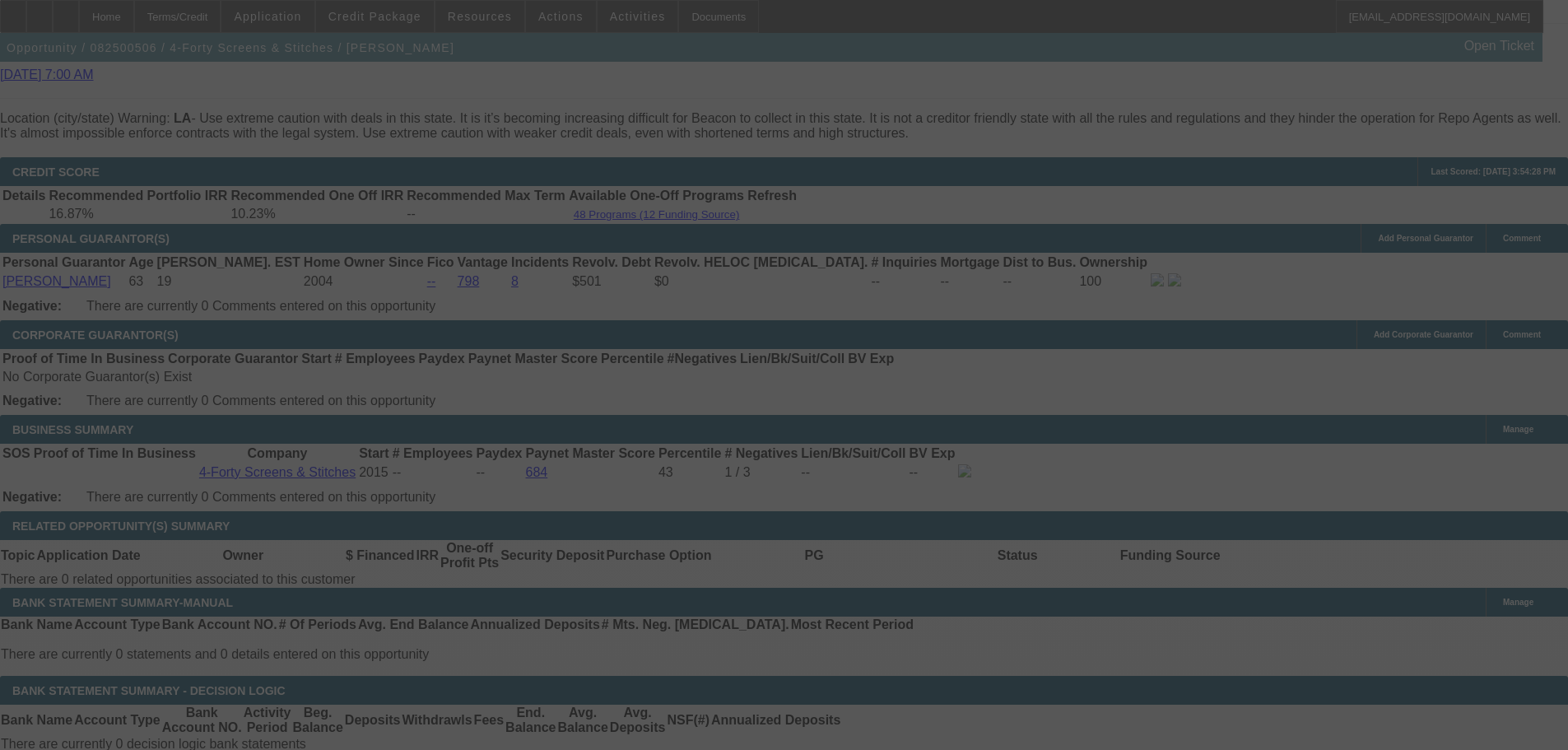
scroll to position [2431, 0]
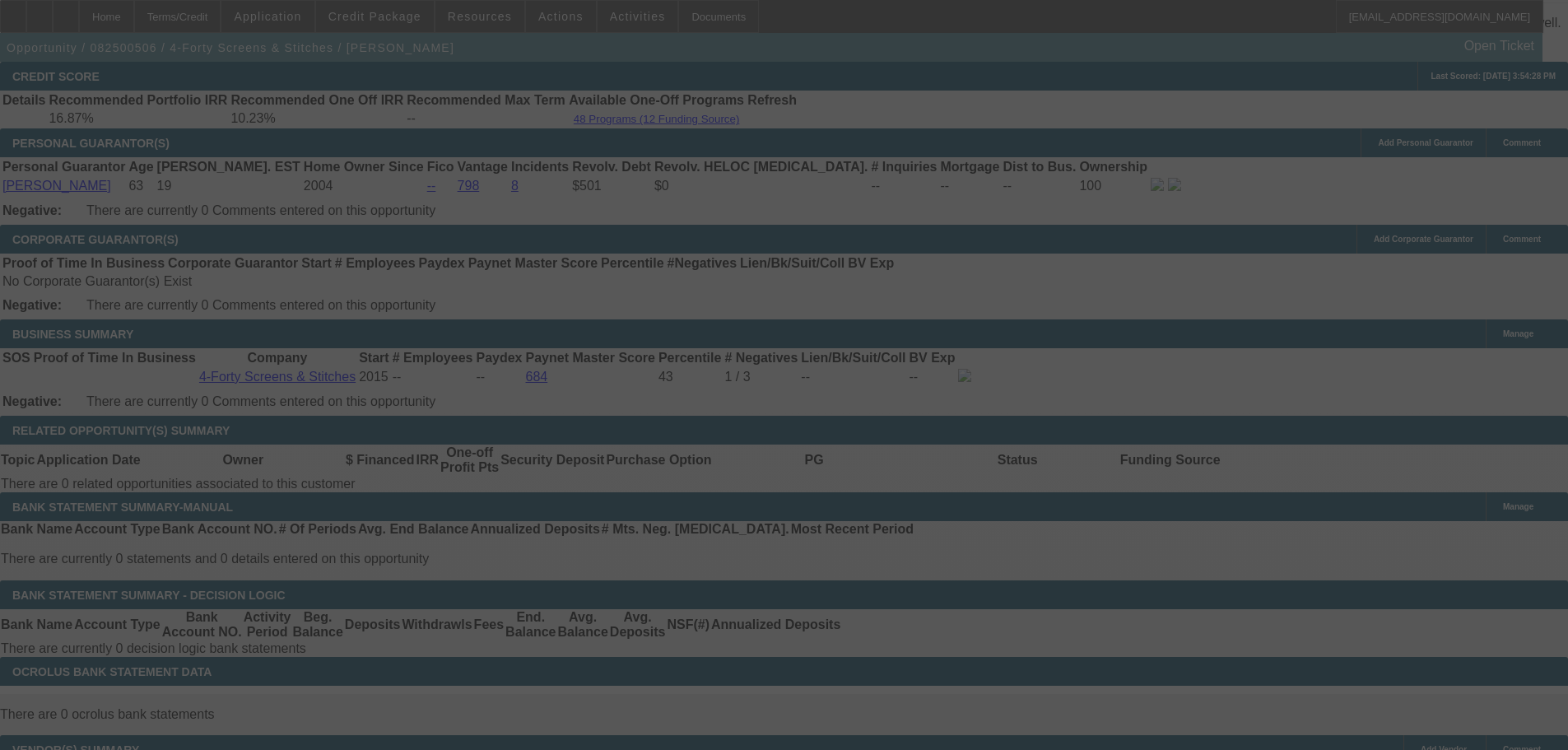
select select "0"
select select "6"
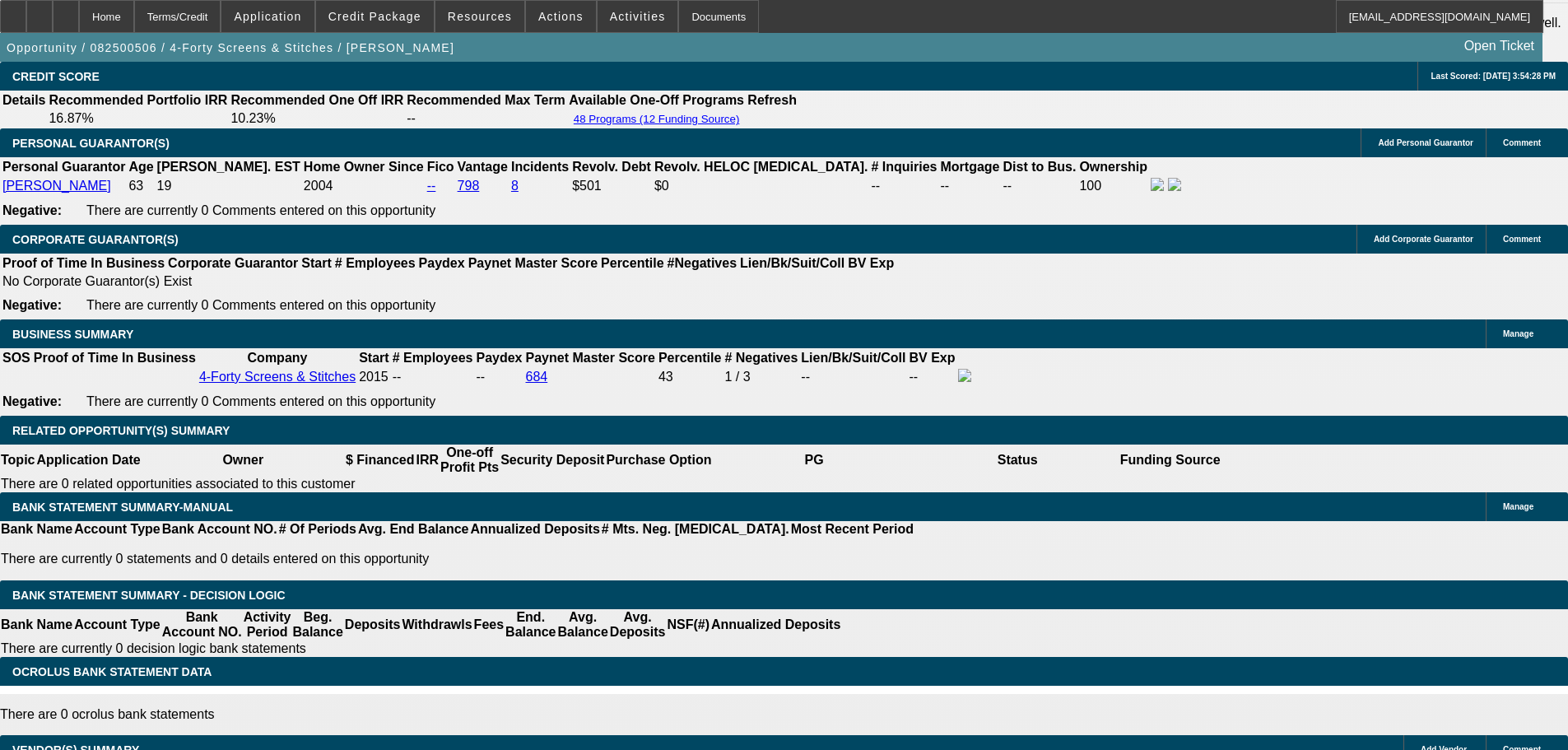
scroll to position [2184, 0]
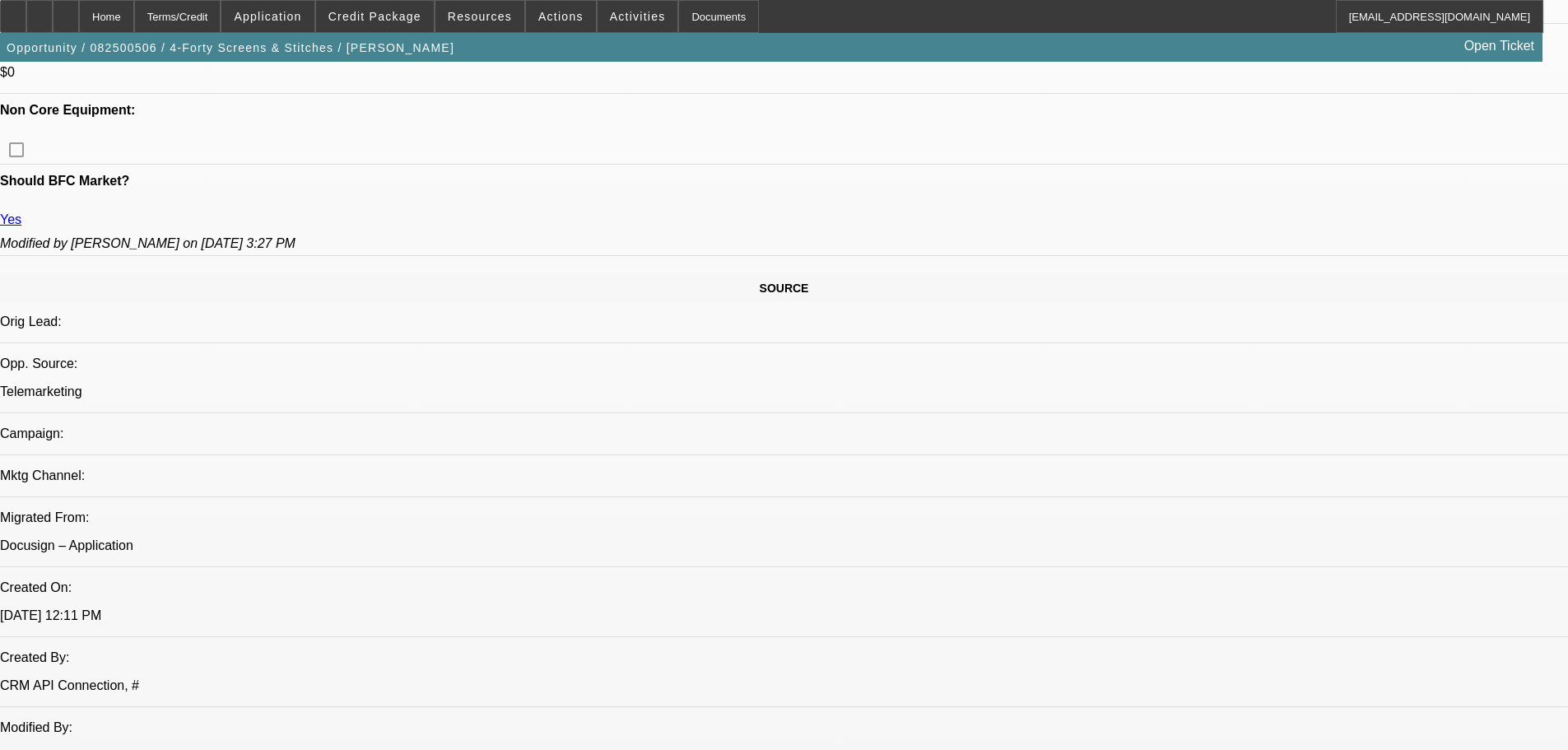
drag, startPoint x: 1038, startPoint y: 546, endPoint x: 958, endPoint y: 262, distance: 295.1
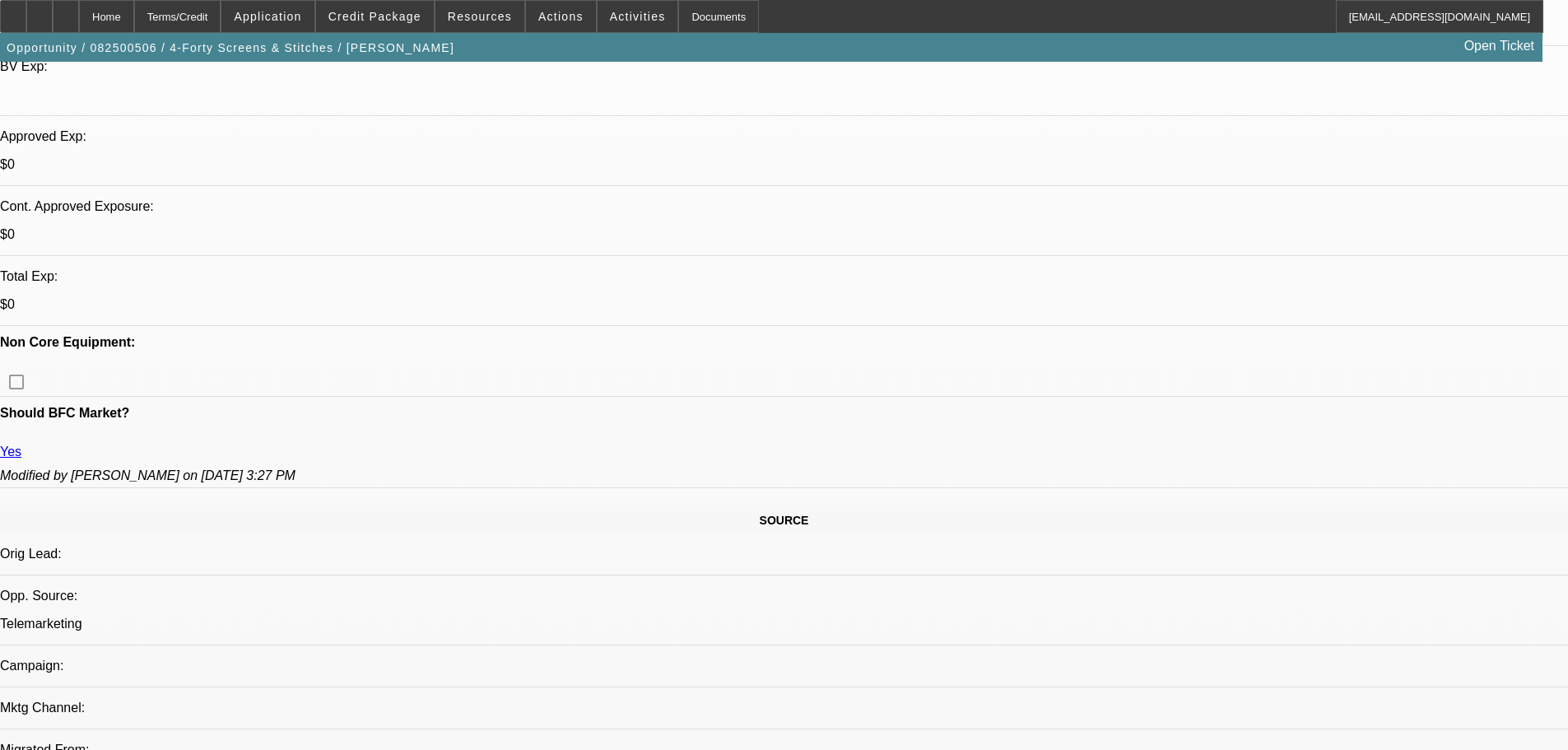
scroll to position [689, 0]
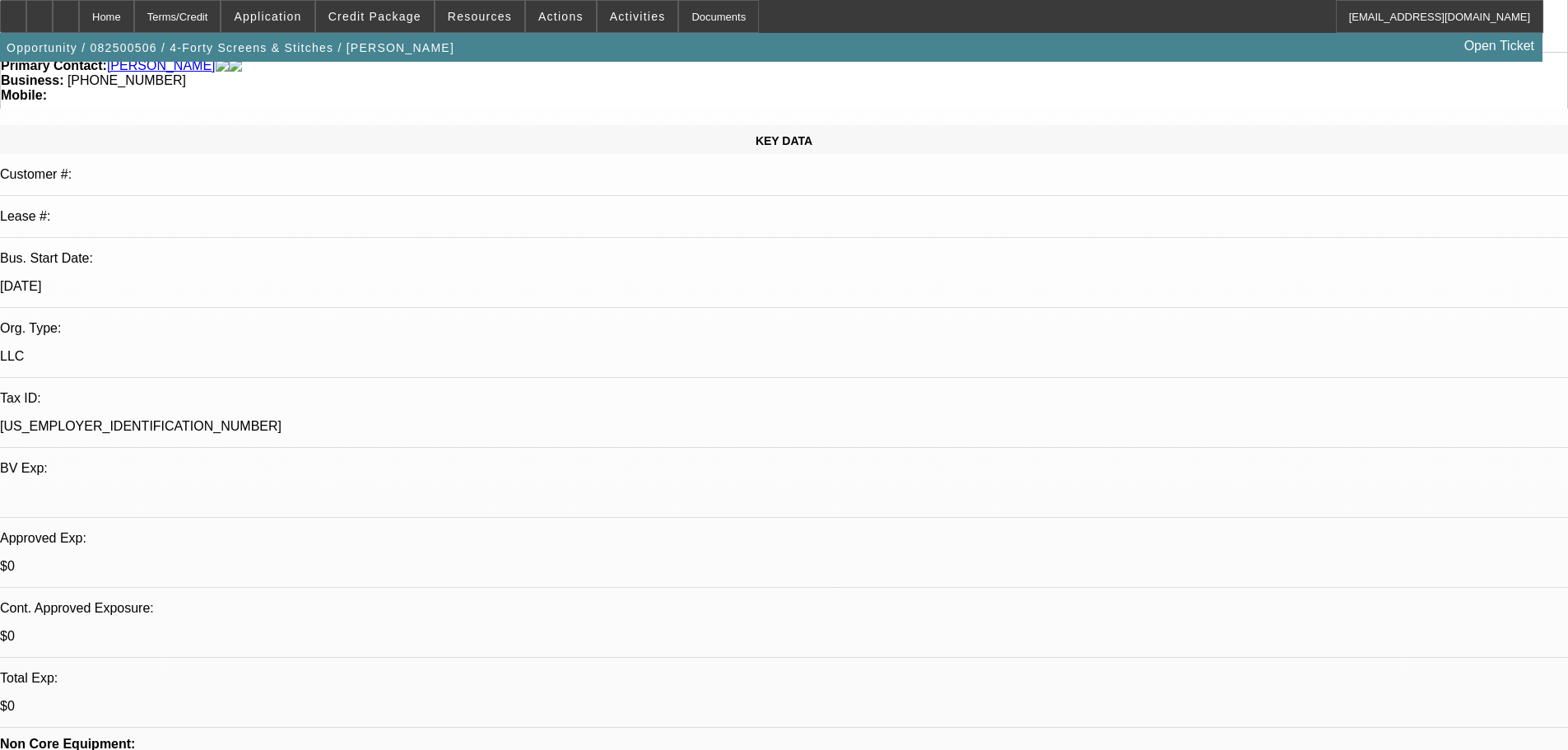
scroll to position [0, 0]
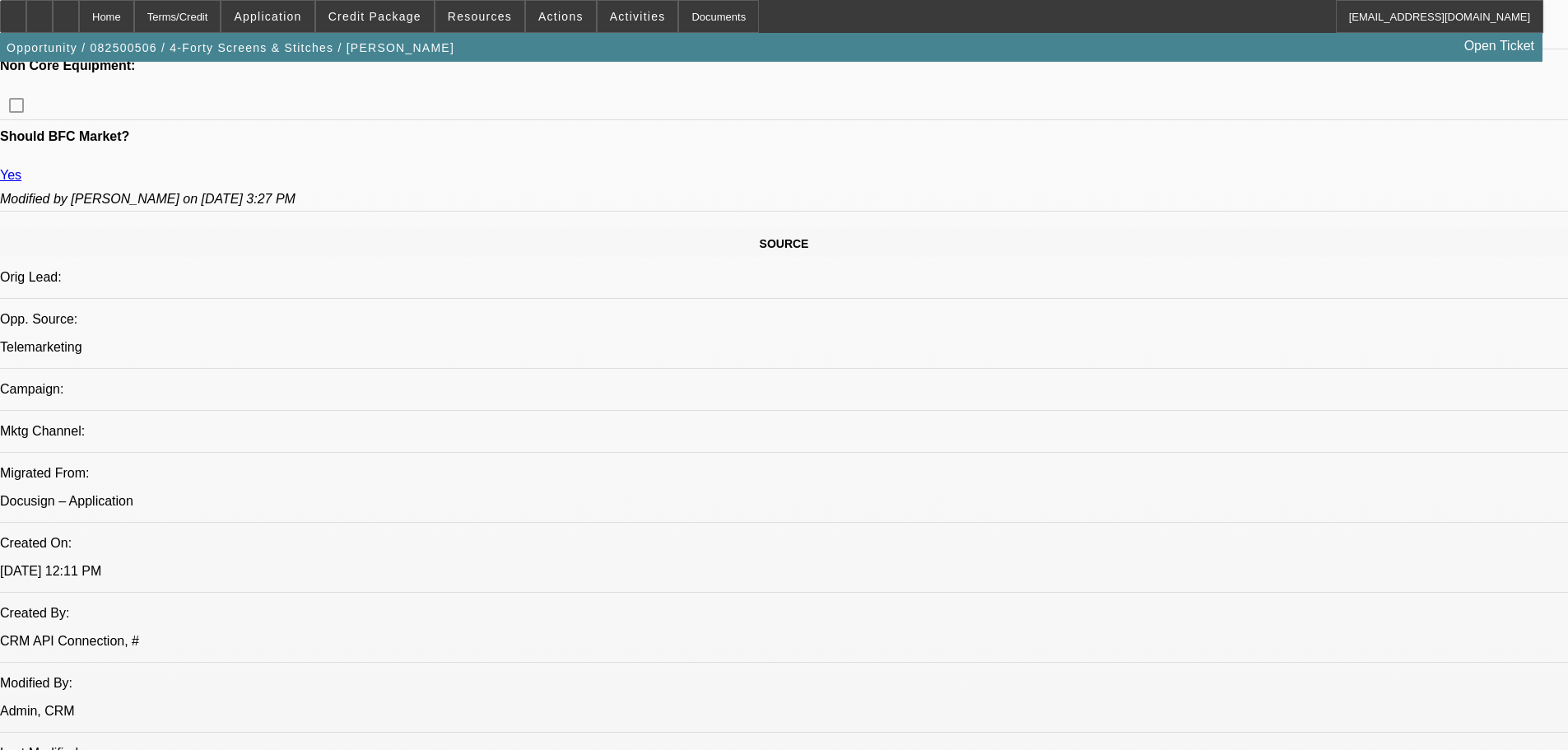
drag, startPoint x: 605, startPoint y: 494, endPoint x: 618, endPoint y: 578, distance: 85.0
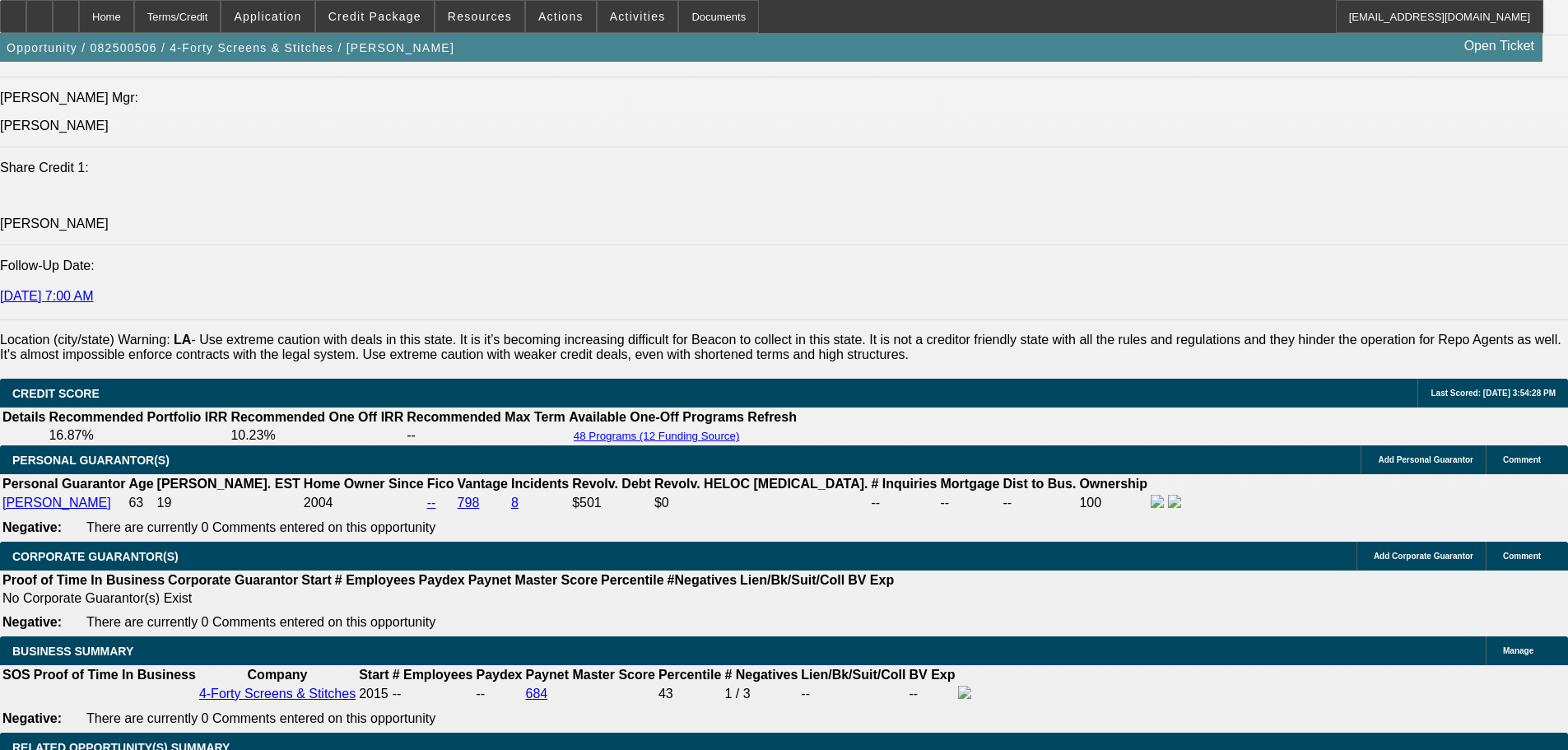
drag, startPoint x: 838, startPoint y: 548, endPoint x: 853, endPoint y: 714, distance: 166.7
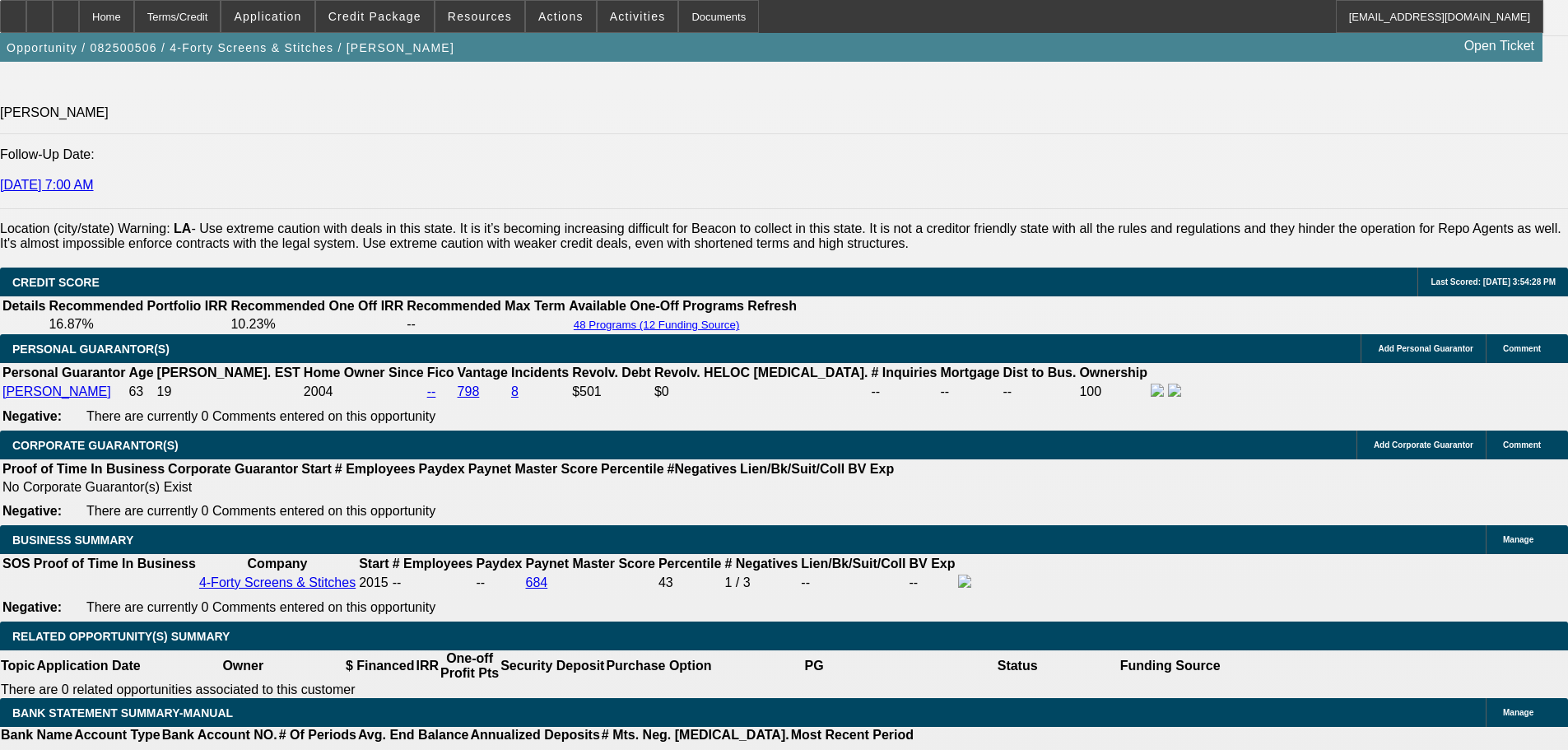
scroll to position [2410, 0]
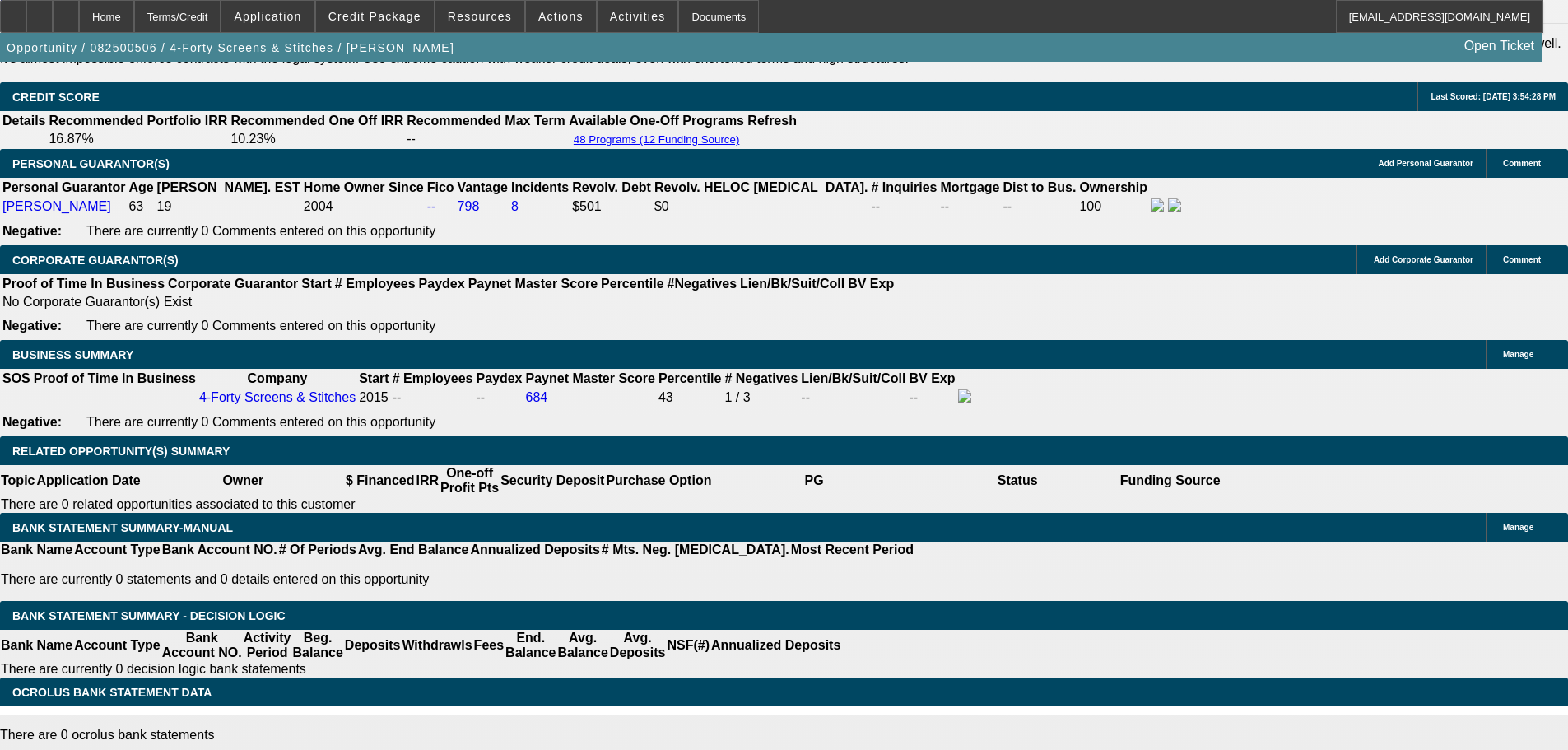
type input "10.1"
type input "UNKNOWN"
type input "10.1"
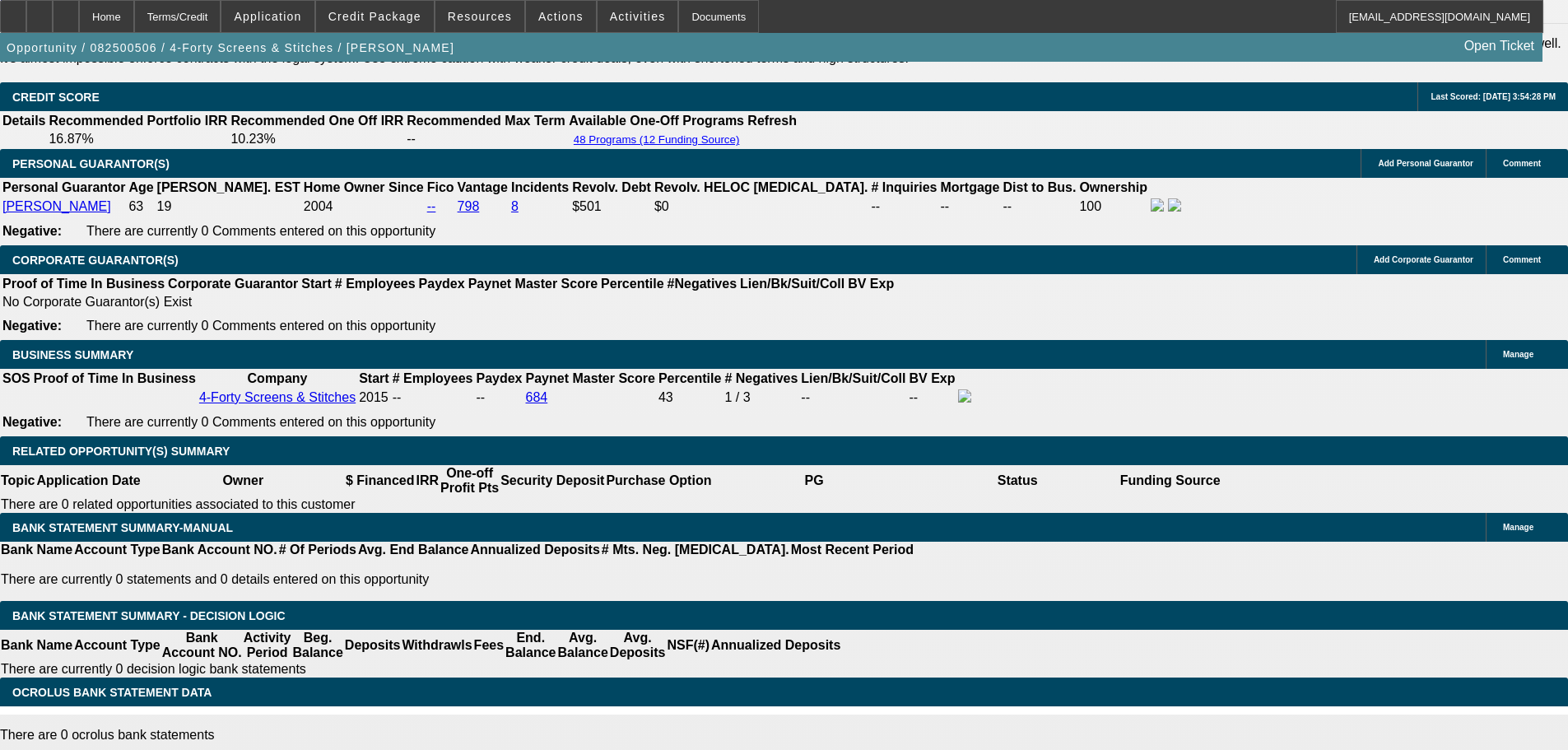
type input "$2,298.38"
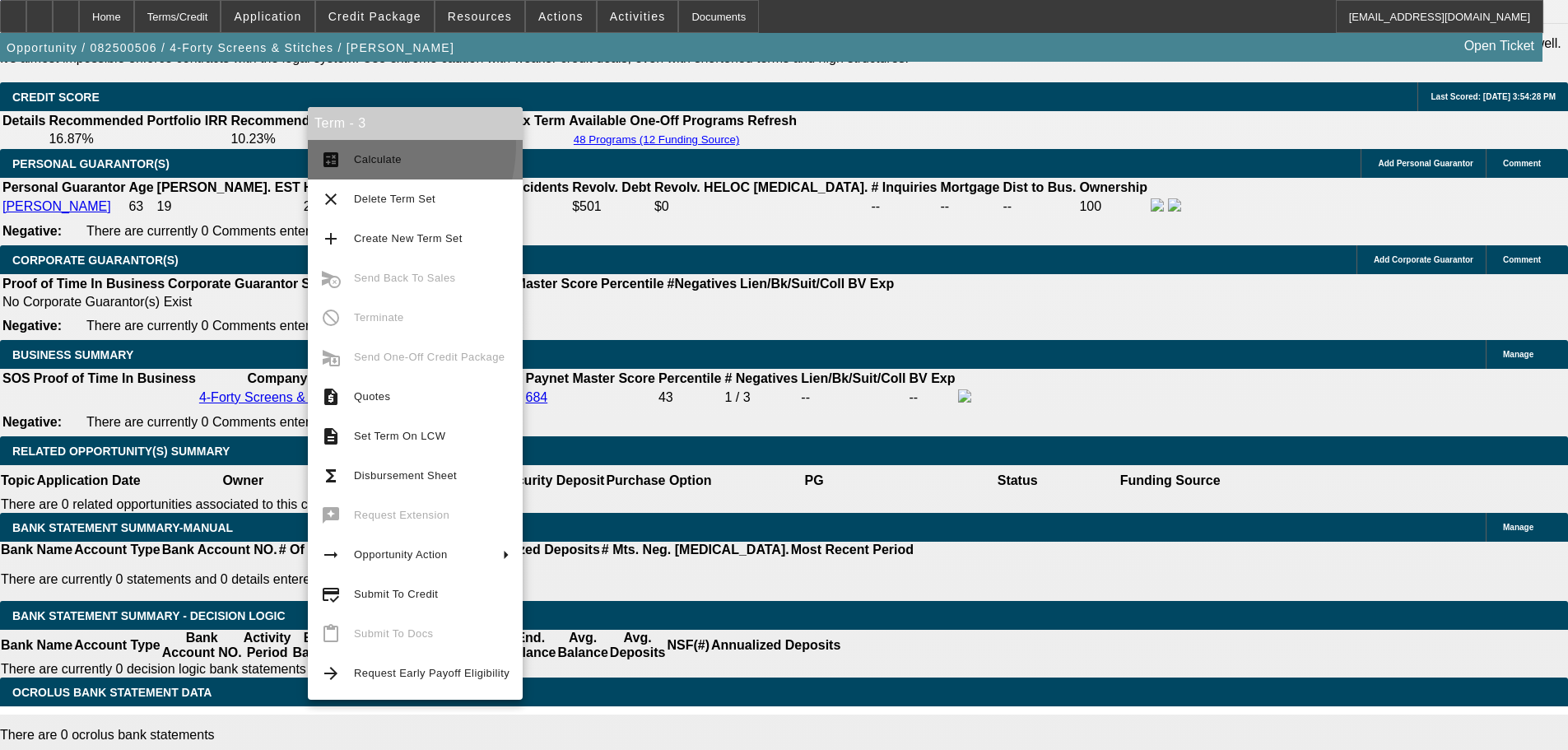
click at [354, 144] on button "calculate Calculate" at bounding box center [415, 160] width 215 height 40
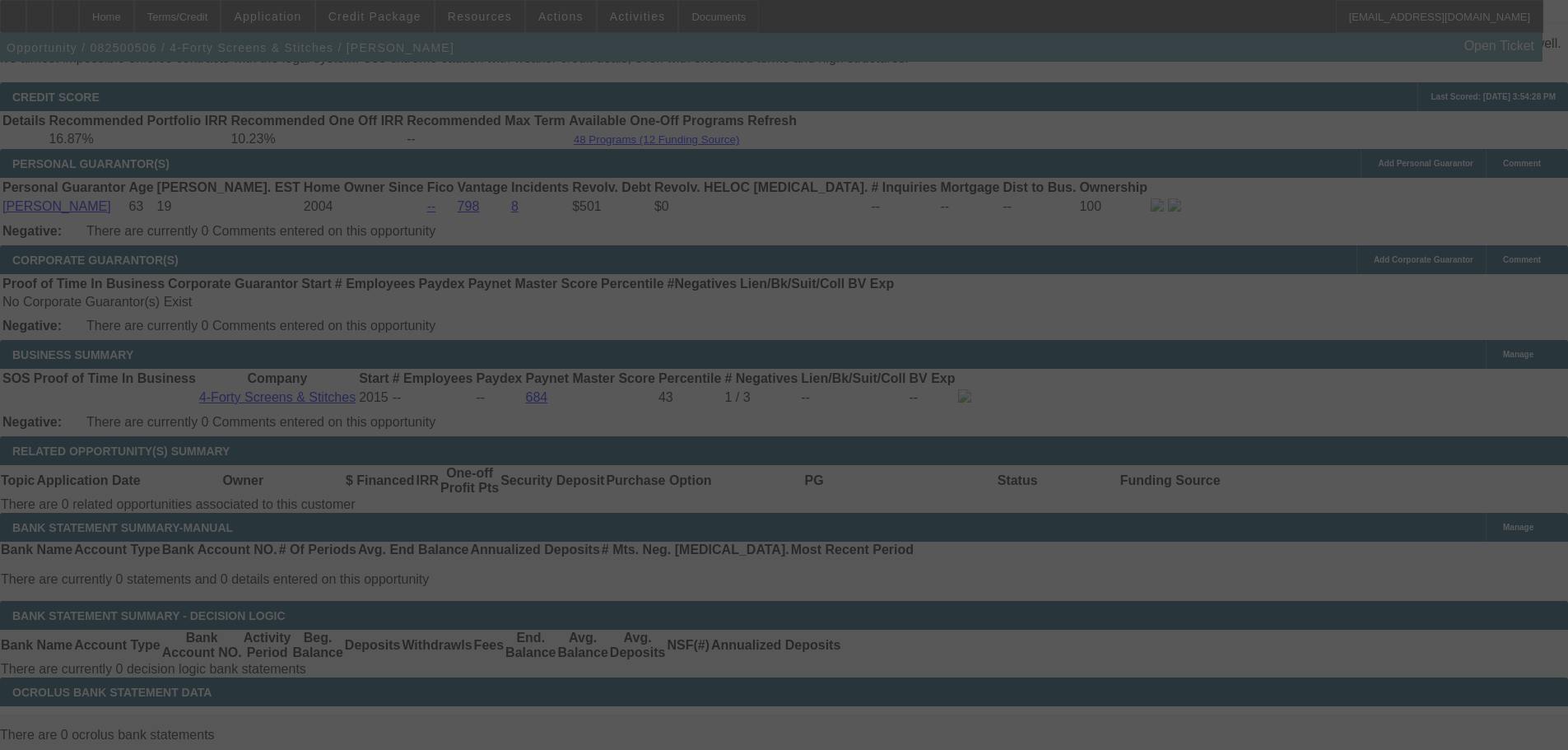
select select "0"
select select "6"
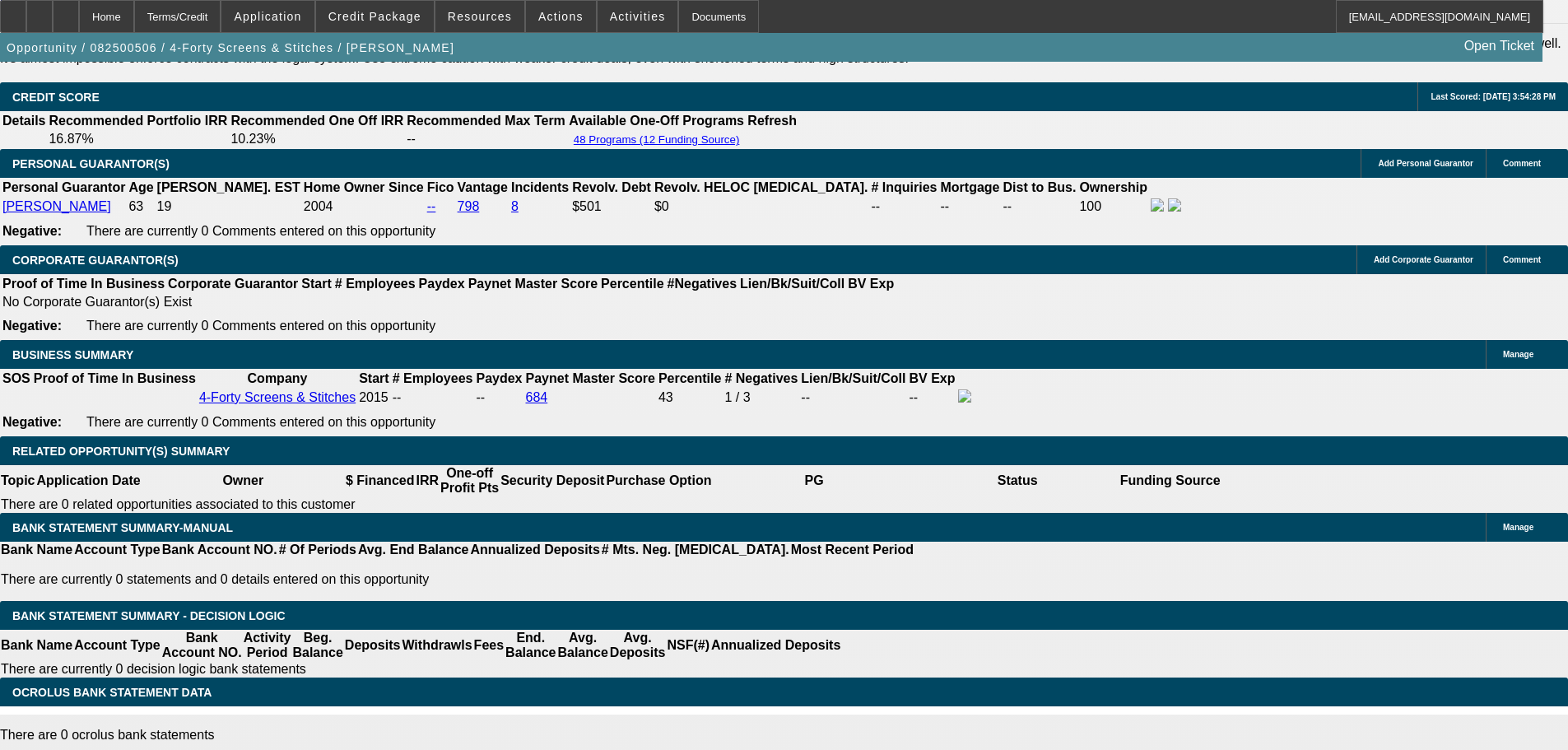
scroll to position [2081, 0]
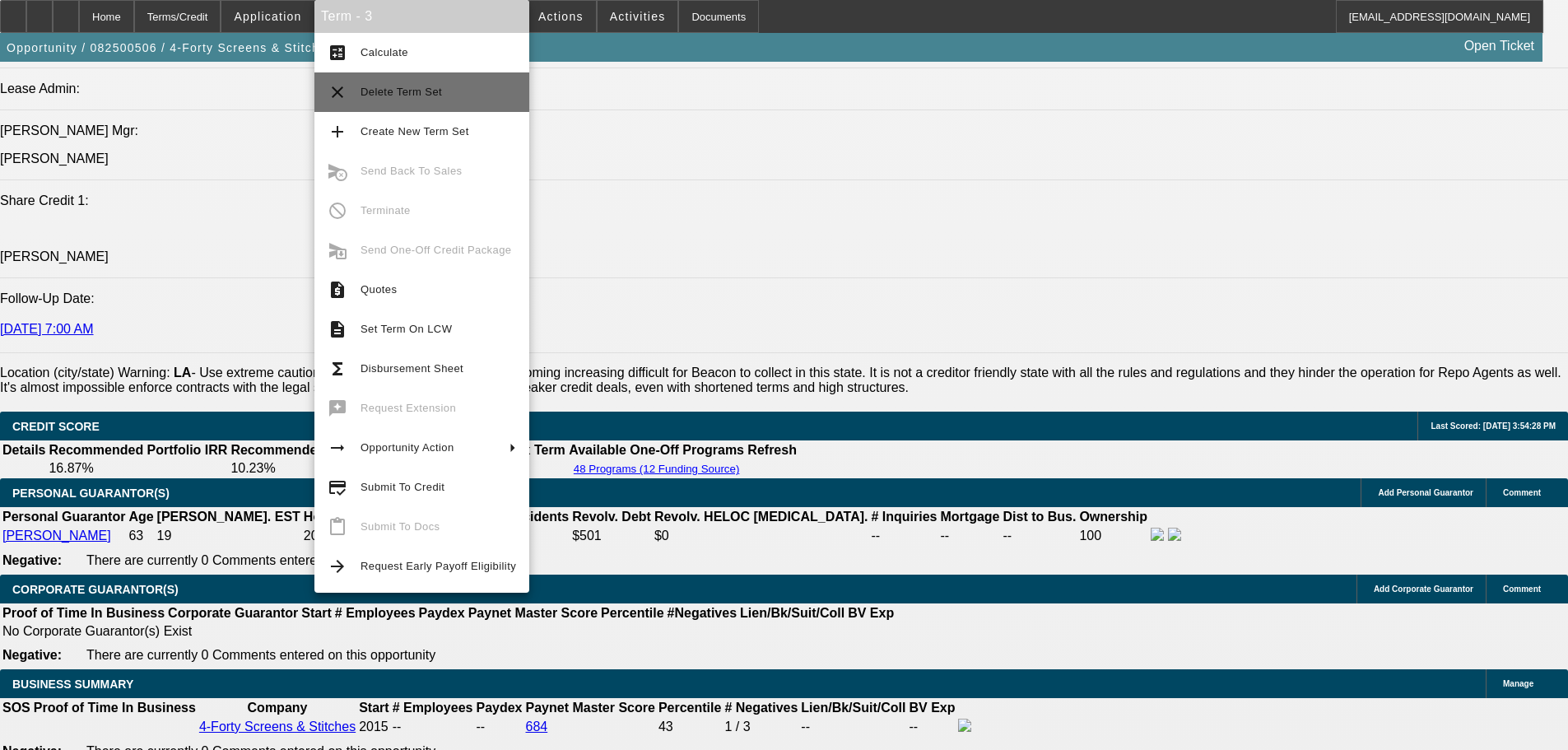
click at [436, 98] on span "Delete Term Set" at bounding box center [438, 92] width 156 height 20
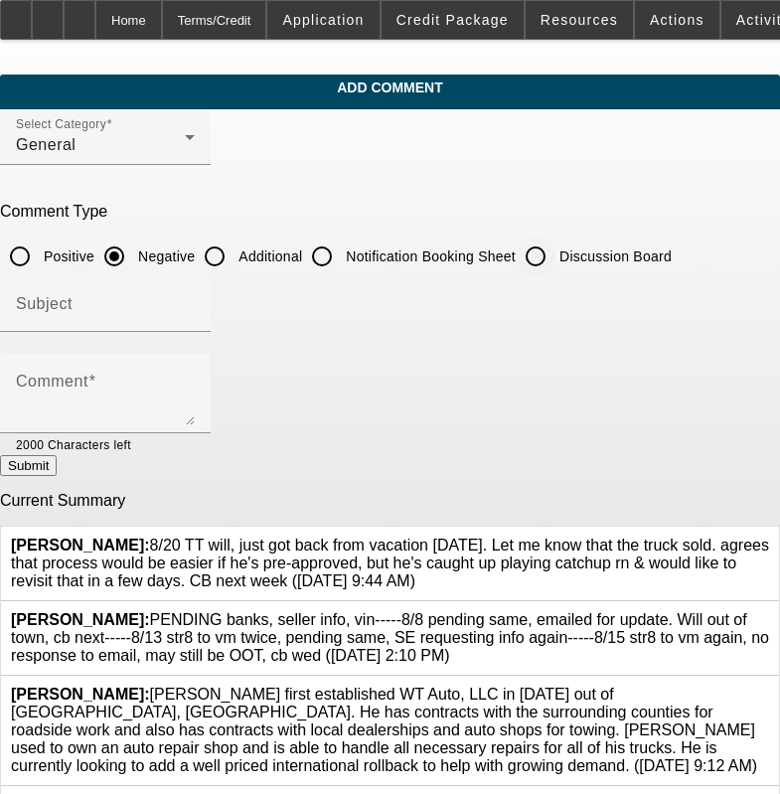
click at [595, 242] on div "Discussion Board" at bounding box center [594, 256] width 156 height 40
click at [555, 252] on input "Discussion Board" at bounding box center [536, 256] width 40 height 40
radio input "true"
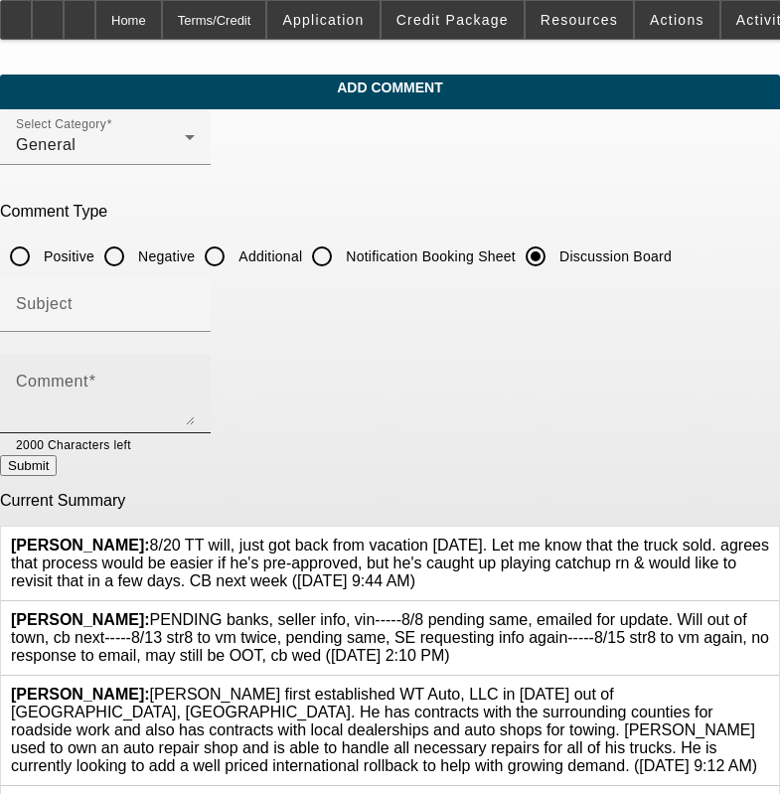
click at [195, 362] on div "Comment" at bounding box center [105, 393] width 179 height 79
paste textarea "8/20 TT will, just got back from vacation [DATE]. Let me know that the truck so…"
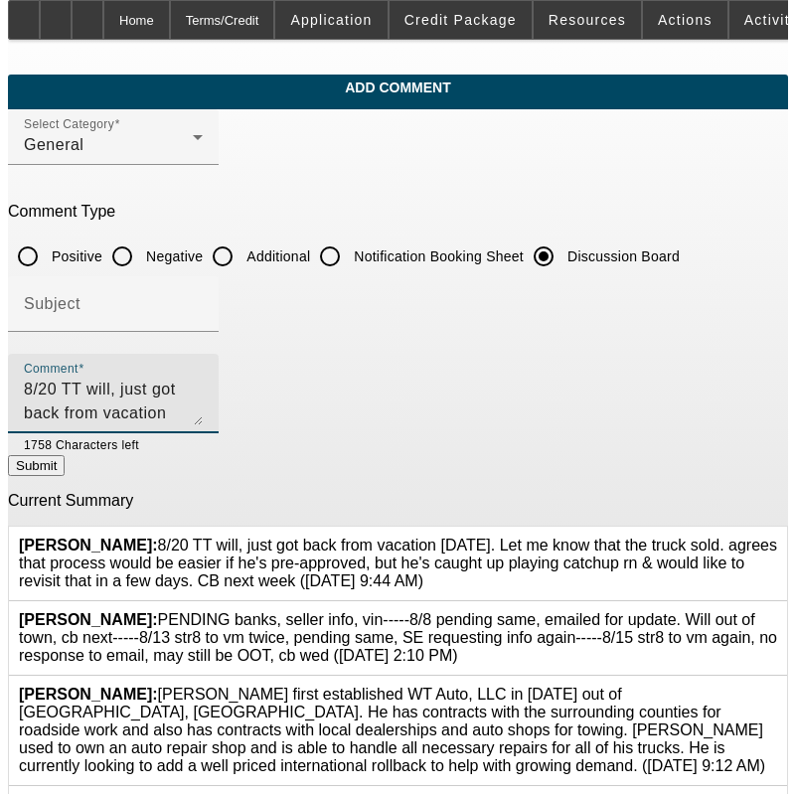
scroll to position [19, 0]
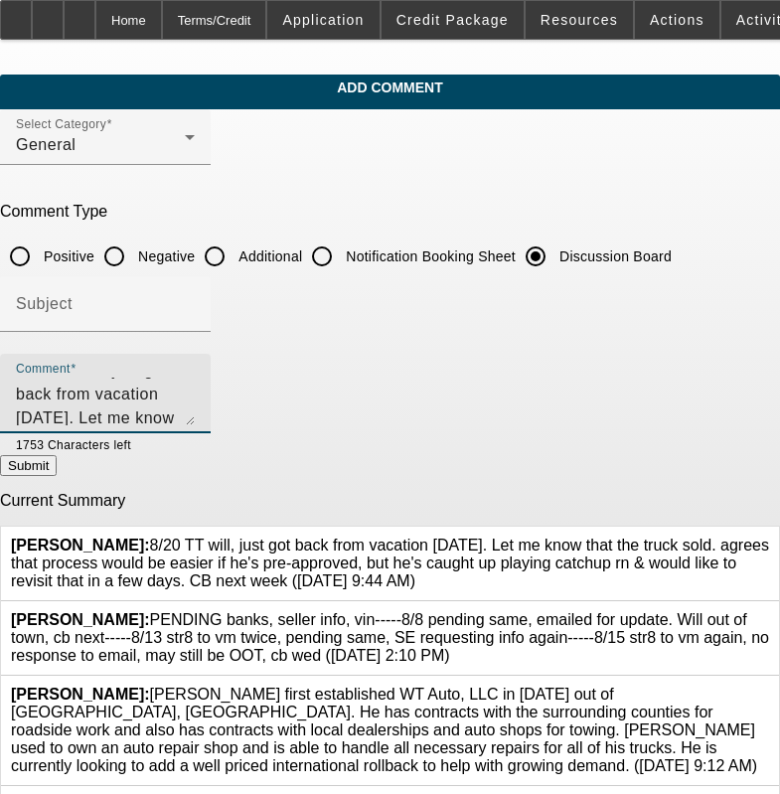
type textarea "8/20 TT will, just got back from vacation [DATE]. Let me know that the truck so…"
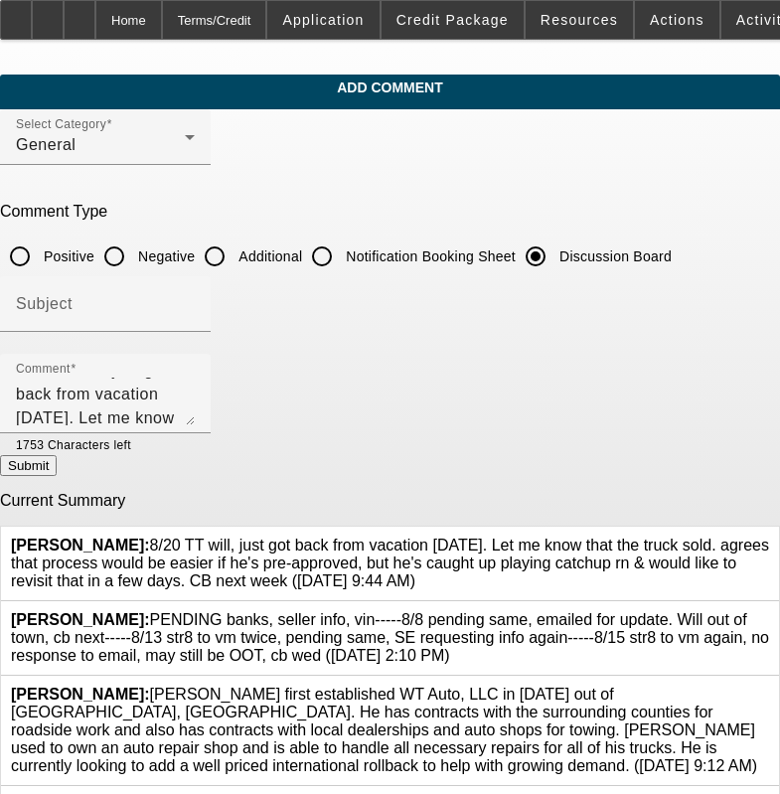
click at [769, 537] on link at bounding box center [769, 537] width 0 height 0
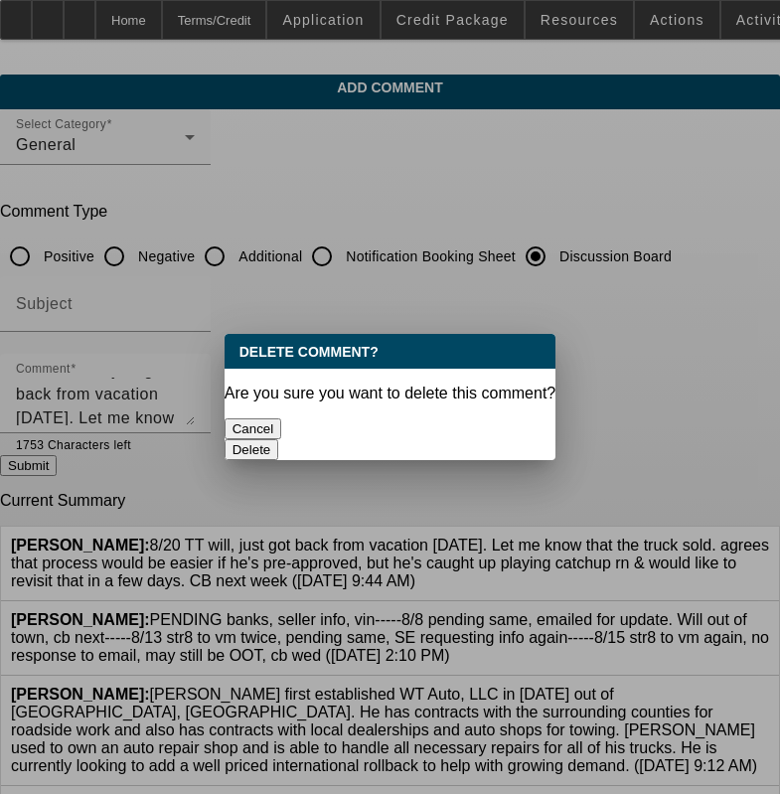
click at [279, 439] on button "Delete" at bounding box center [252, 449] width 55 height 21
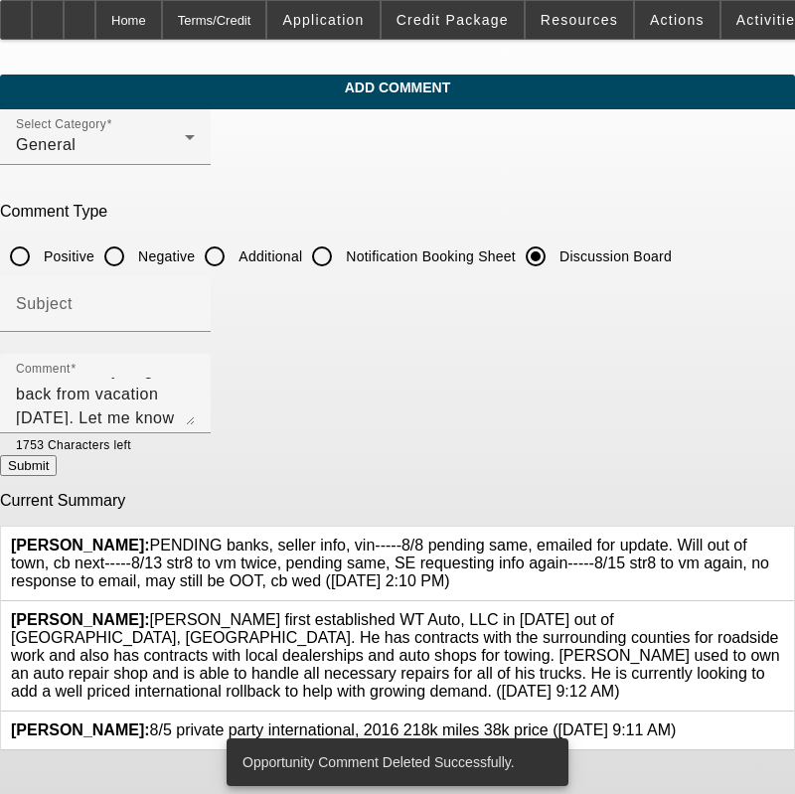
click at [57, 461] on button "Submit" at bounding box center [28, 465] width 57 height 21
radio input "true"
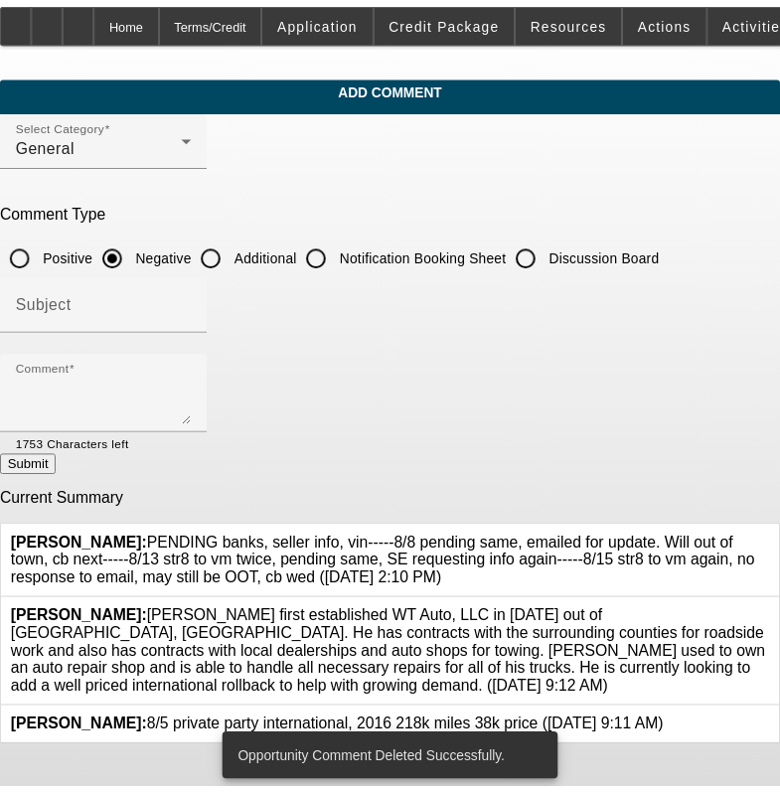
scroll to position [0, 0]
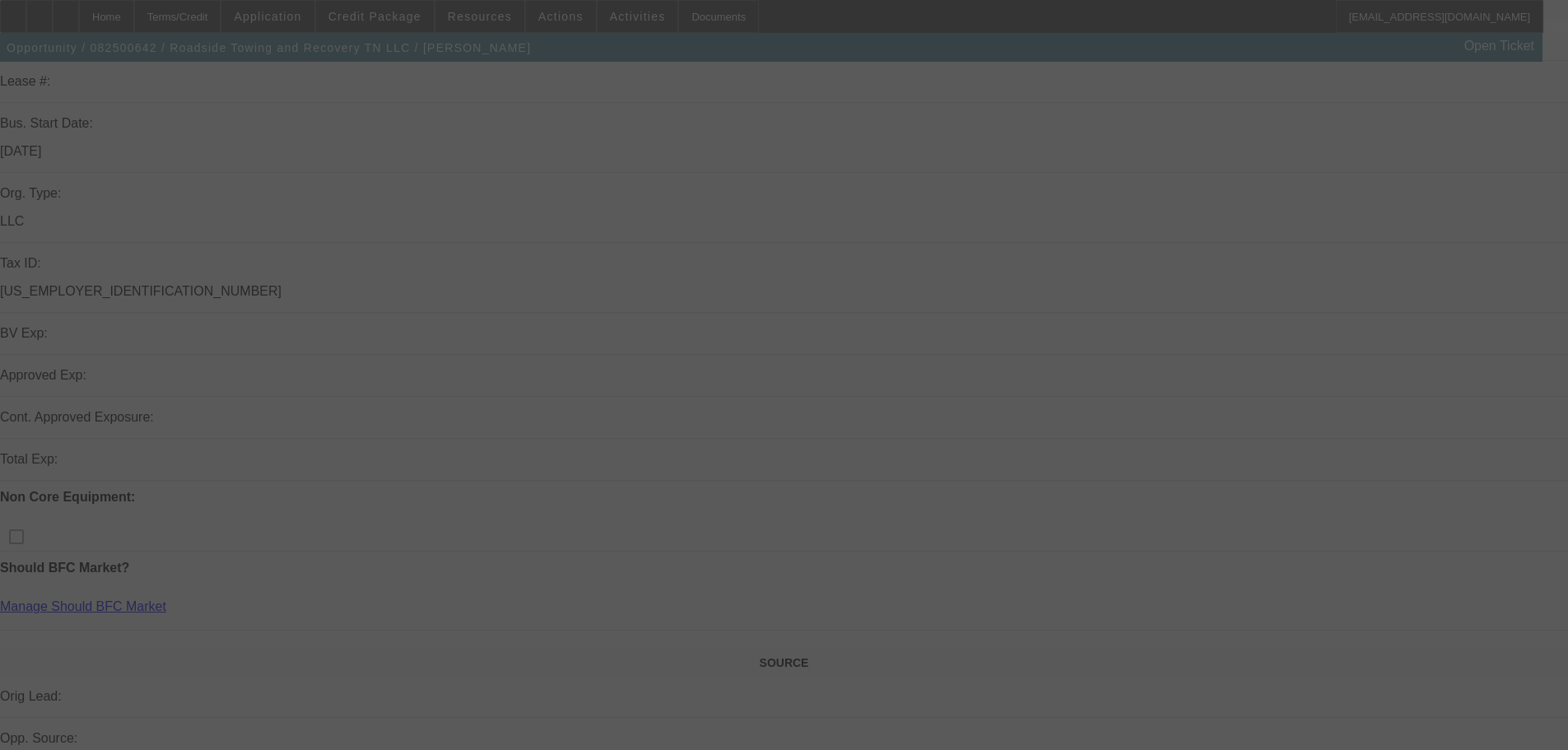
scroll to position [82, 0]
drag, startPoint x: 1334, startPoint y: 196, endPoint x: 1223, endPoint y: 171, distance: 113.8
click at [1334, 196] on div at bounding box center [784, 375] width 1568 height 750
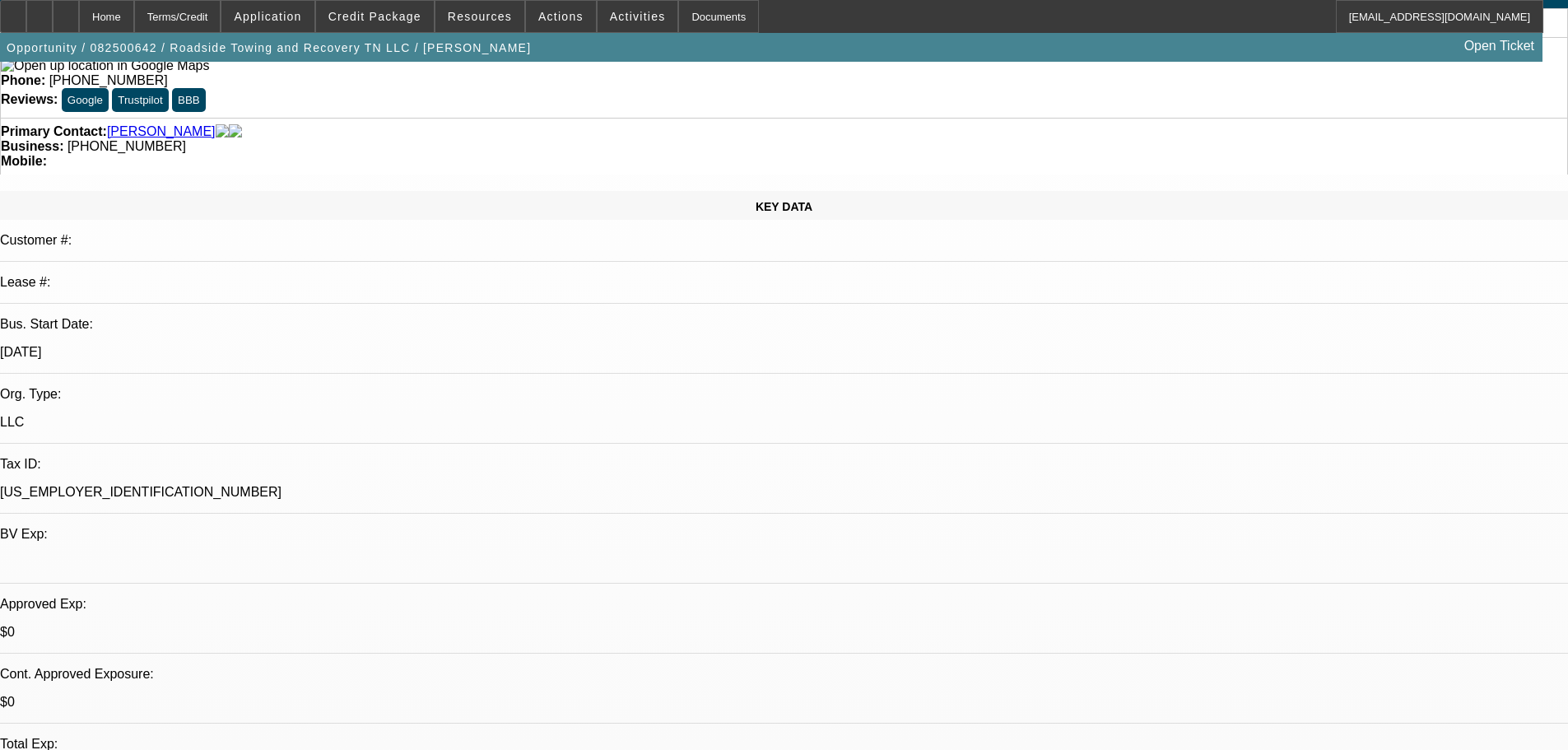
select select "0.15"
select select "0"
select select "0.1"
select select "4"
select select "0.1"
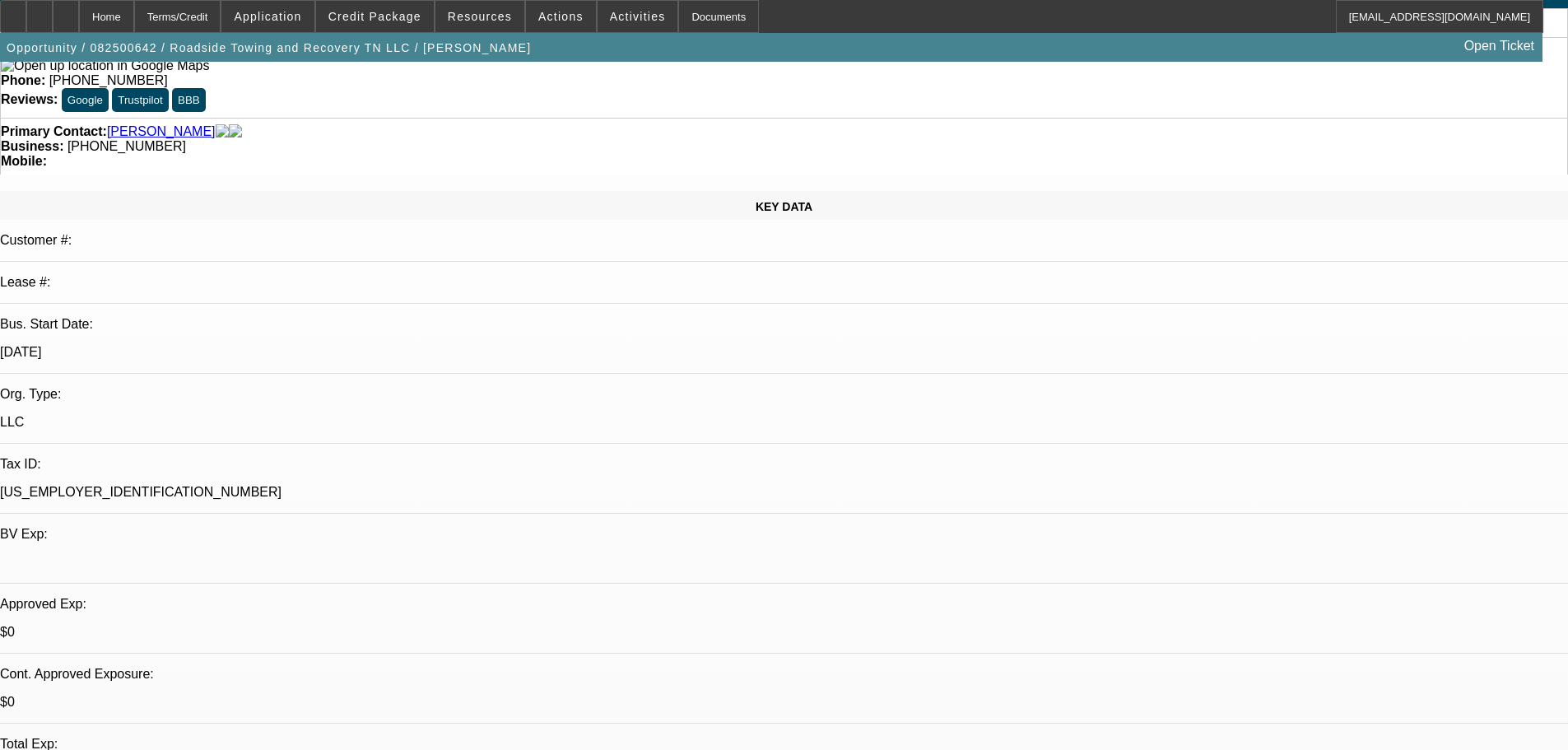
select select "0"
select select "0.1"
select select "4"
select select "0.2"
select select "2"
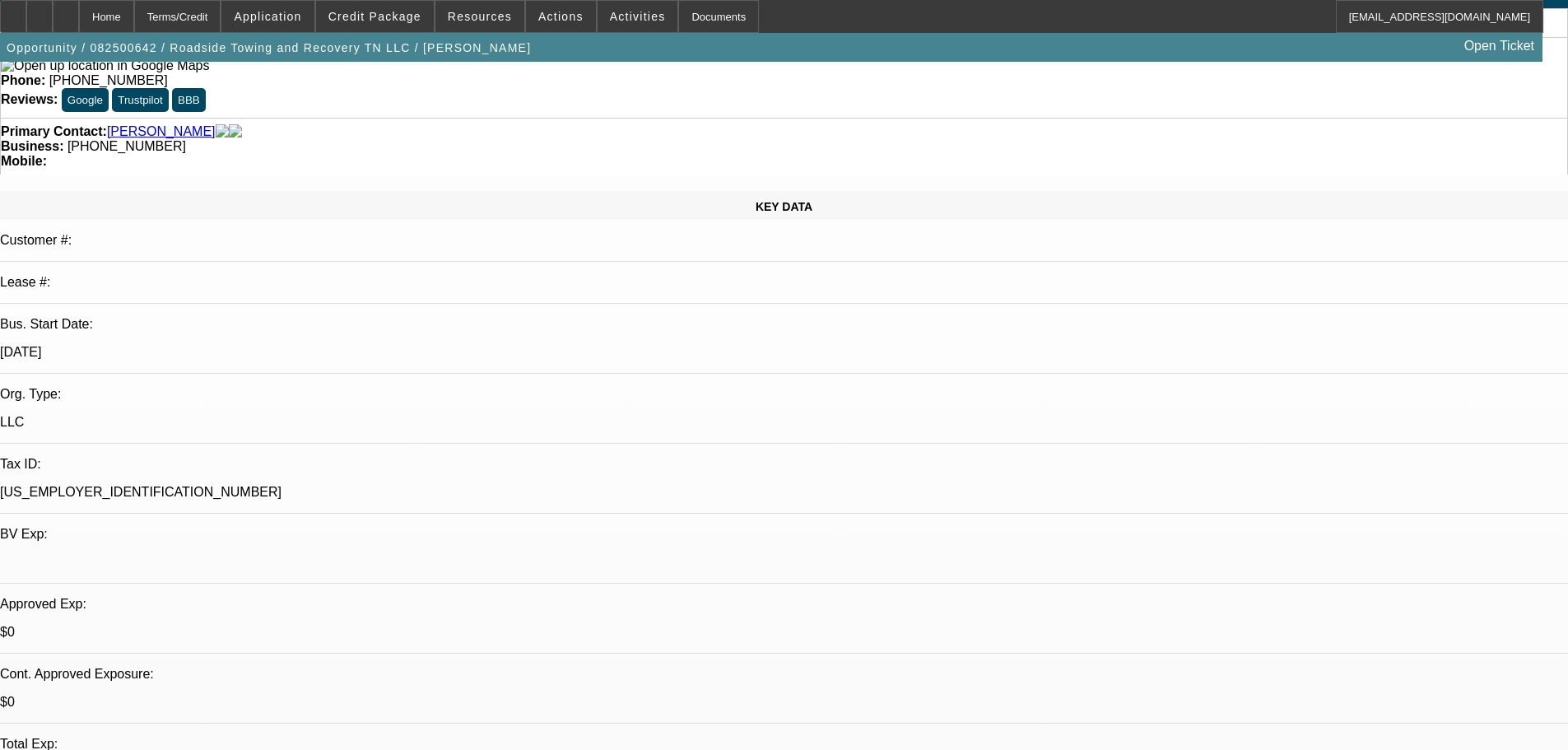
select select "2"
select select "0.1"
select select "4"
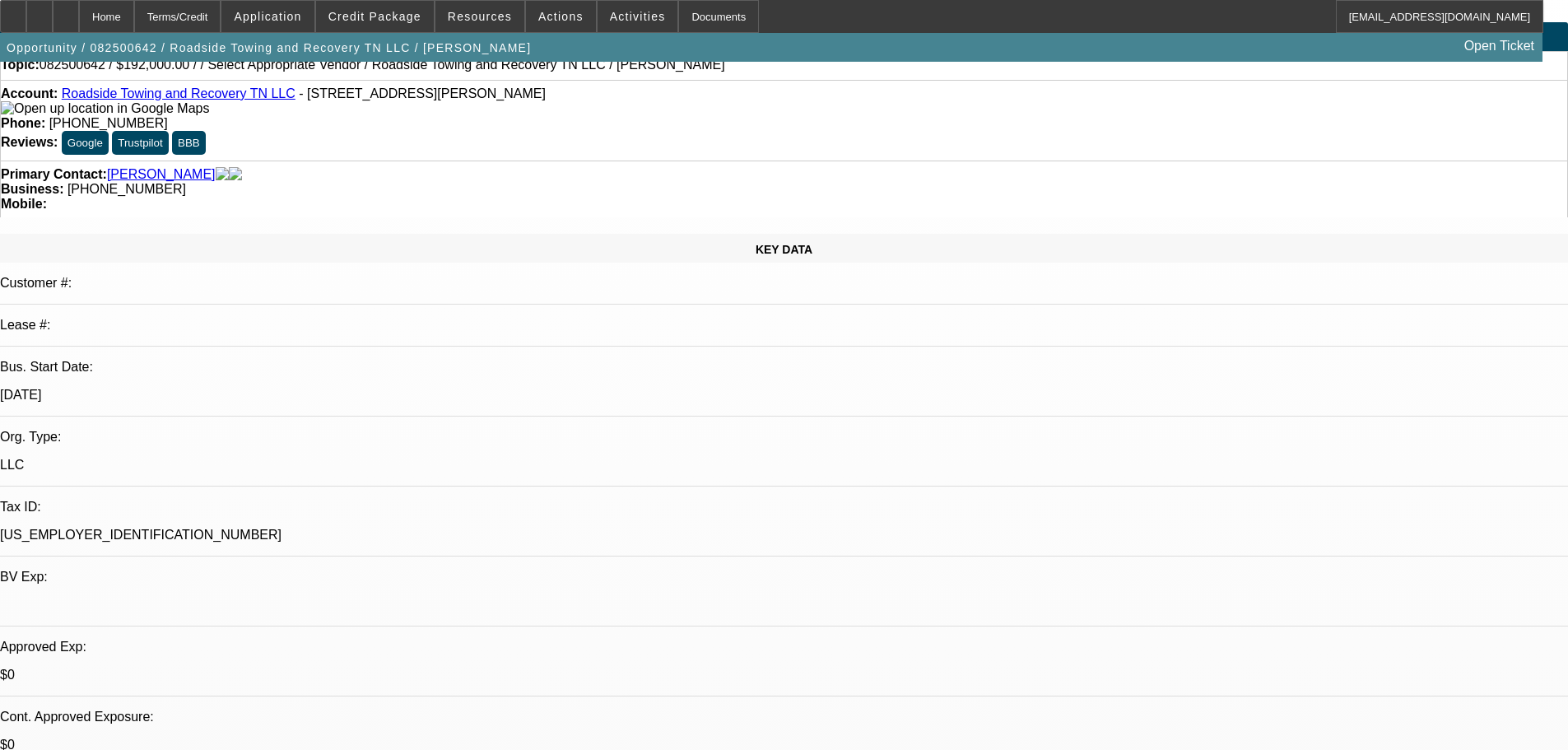
scroll to position [0, 0]
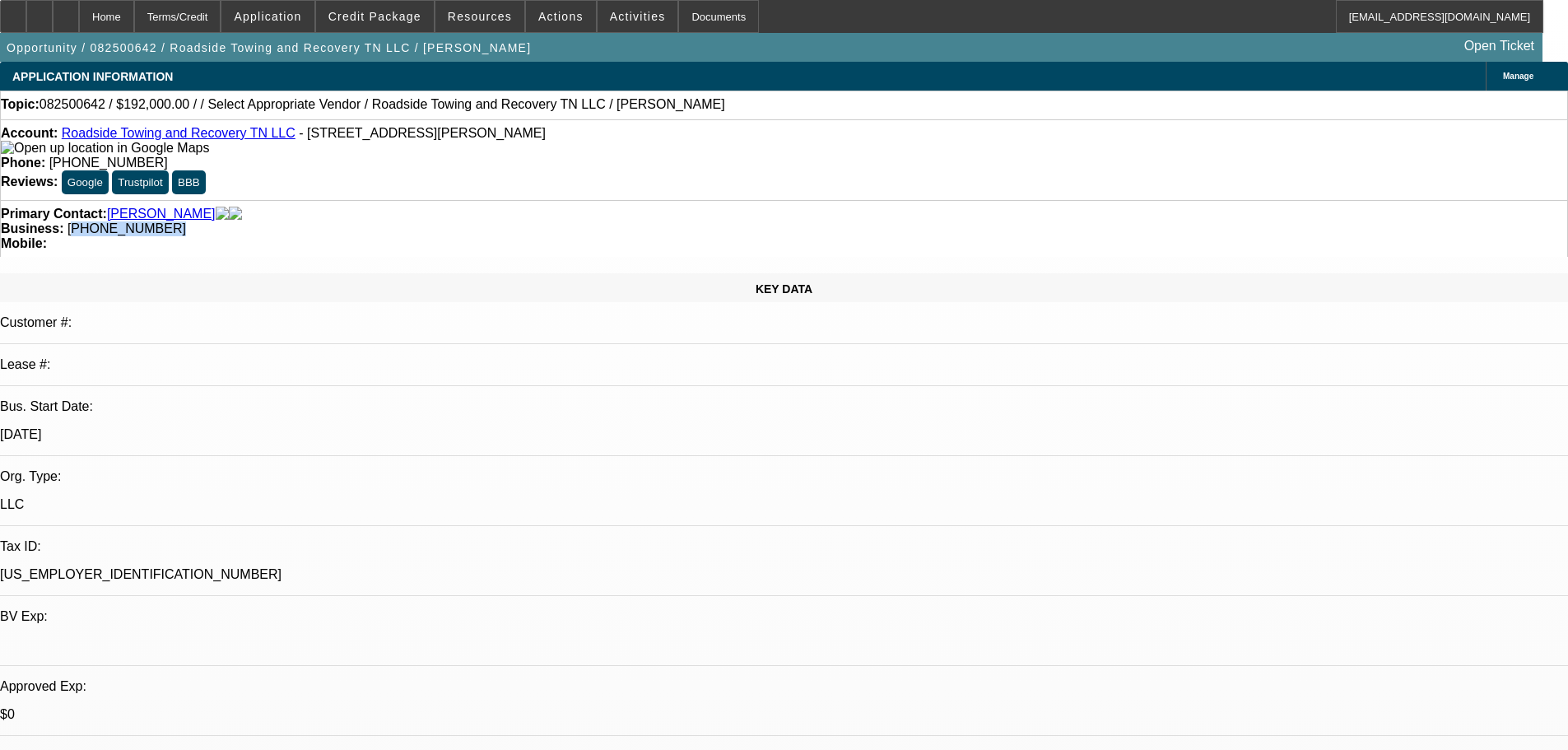
drag, startPoint x: 664, startPoint y: 181, endPoint x: 595, endPoint y: 181, distance: 69.0
click at [592, 221] on div "Business: [PHONE_NUMBER]" at bounding box center [784, 229] width 1566 height 15
drag, startPoint x: 600, startPoint y: 178, endPoint x: 590, endPoint y: 186, distance: 12.8
click at [186, 221] on span "[PHONE_NUMBER]" at bounding box center [126, 228] width 118 height 14
drag, startPoint x: 589, startPoint y: 184, endPoint x: 668, endPoint y: 189, distance: 79.2
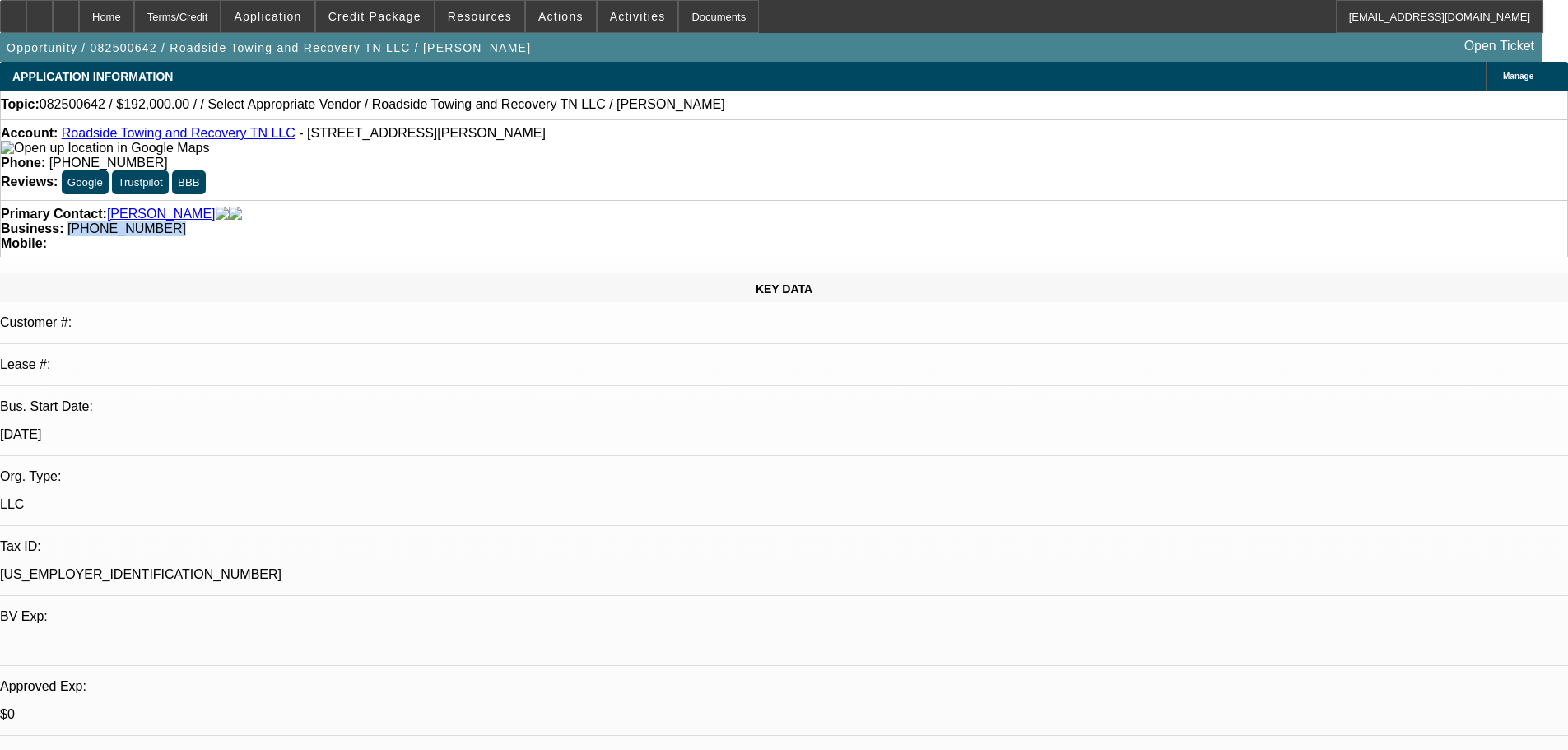
click at [668, 221] on div "Business: [PHONE_NUMBER]" at bounding box center [784, 229] width 1566 height 15
copy span "[PHONE_NUMBER]"
drag, startPoint x: 977, startPoint y: 428, endPoint x: 860, endPoint y: 65, distance: 381.4
click at [383, 15] on span "Credit Package" at bounding box center [374, 17] width 93 height 13
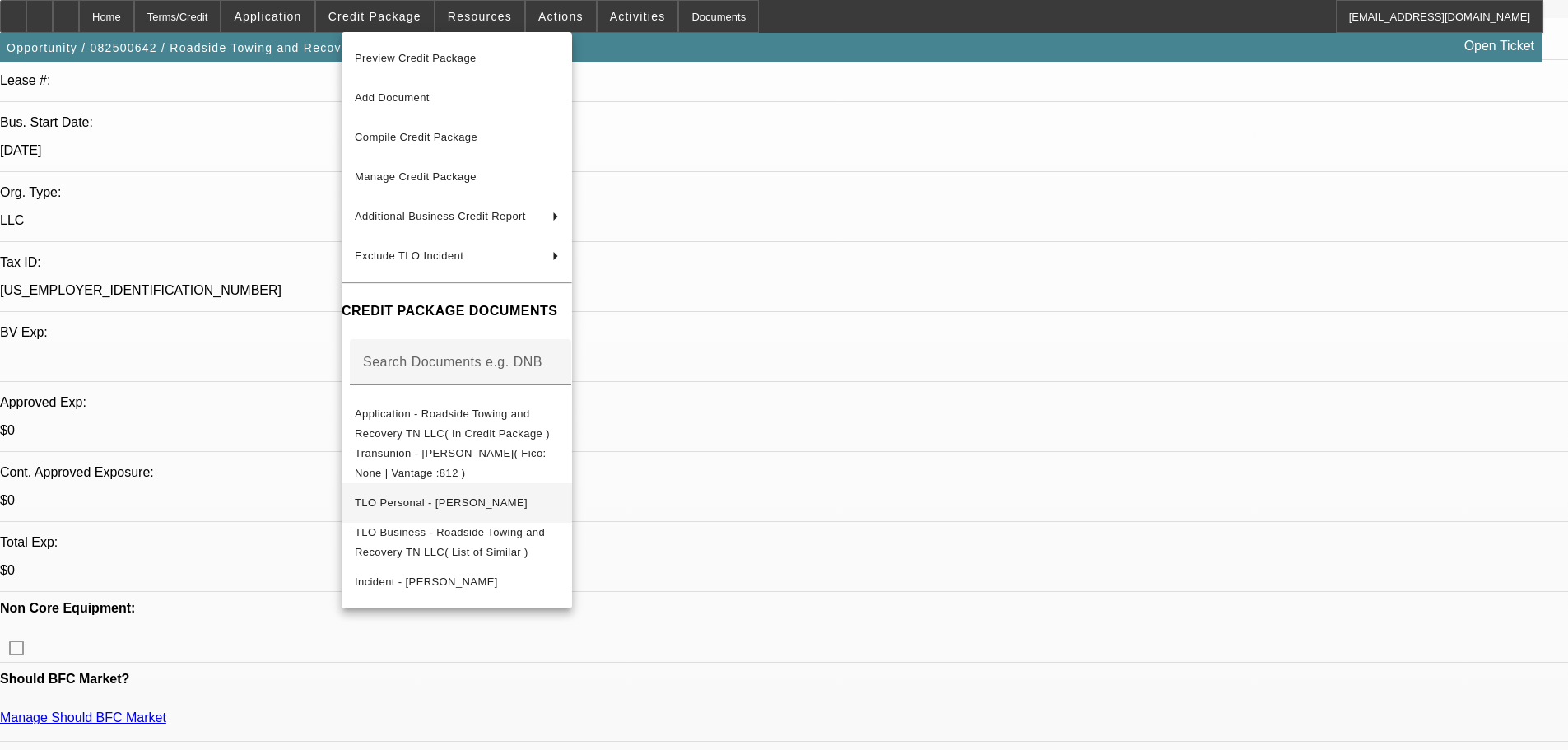
scroll to position [329, 0]
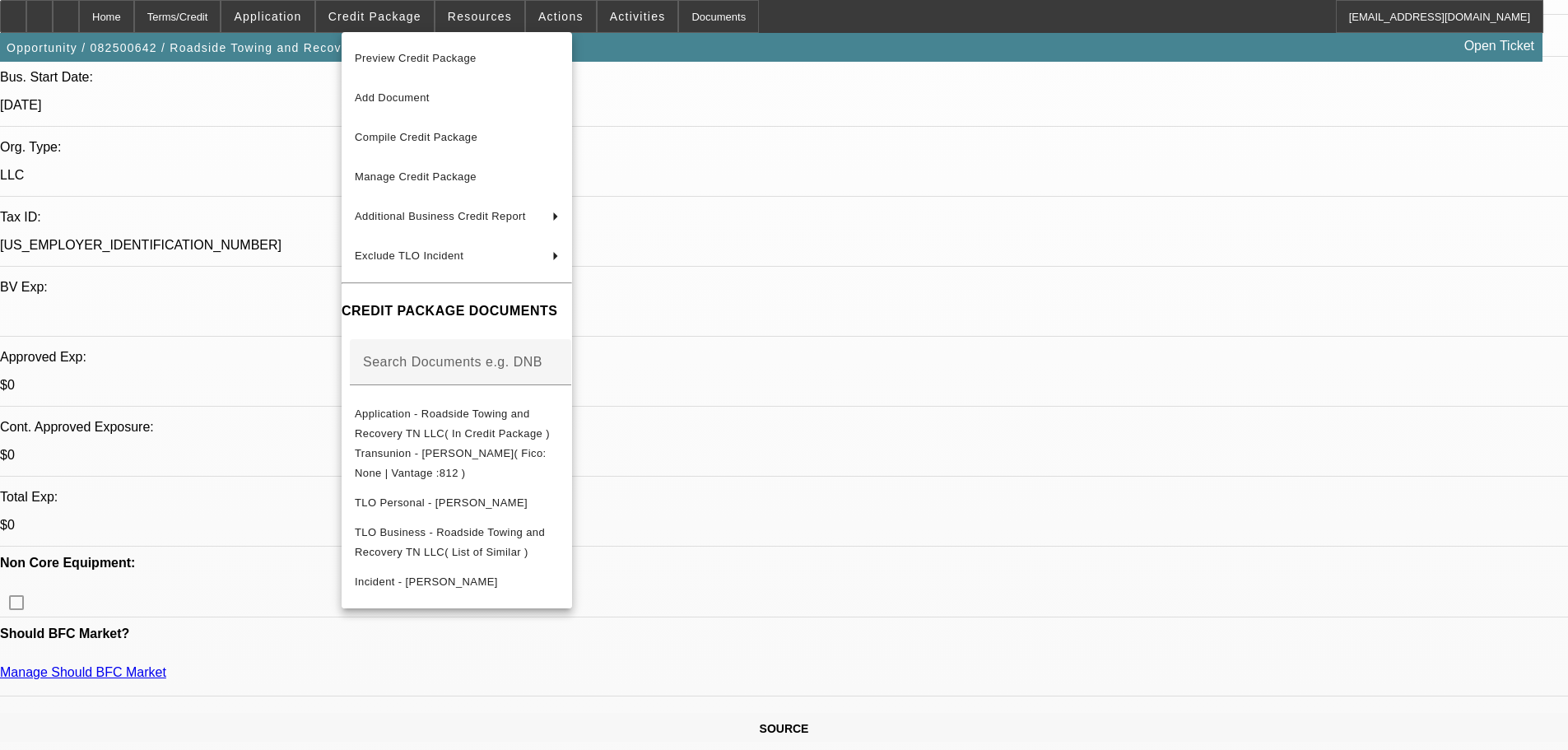
click at [928, 177] on div at bounding box center [784, 375] width 1568 height 750
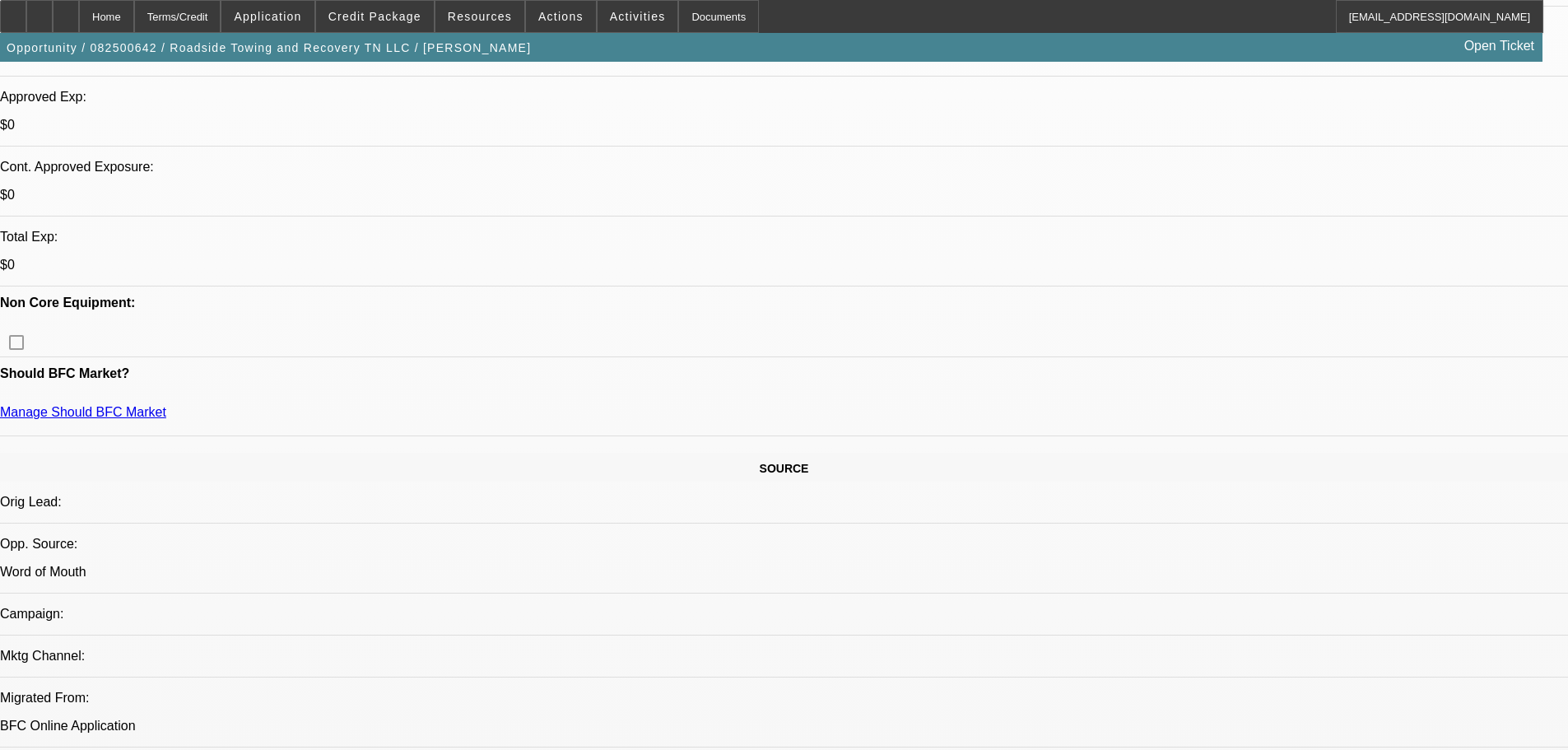
drag, startPoint x: 850, startPoint y: 395, endPoint x: 796, endPoint y: 621, distance: 232.4
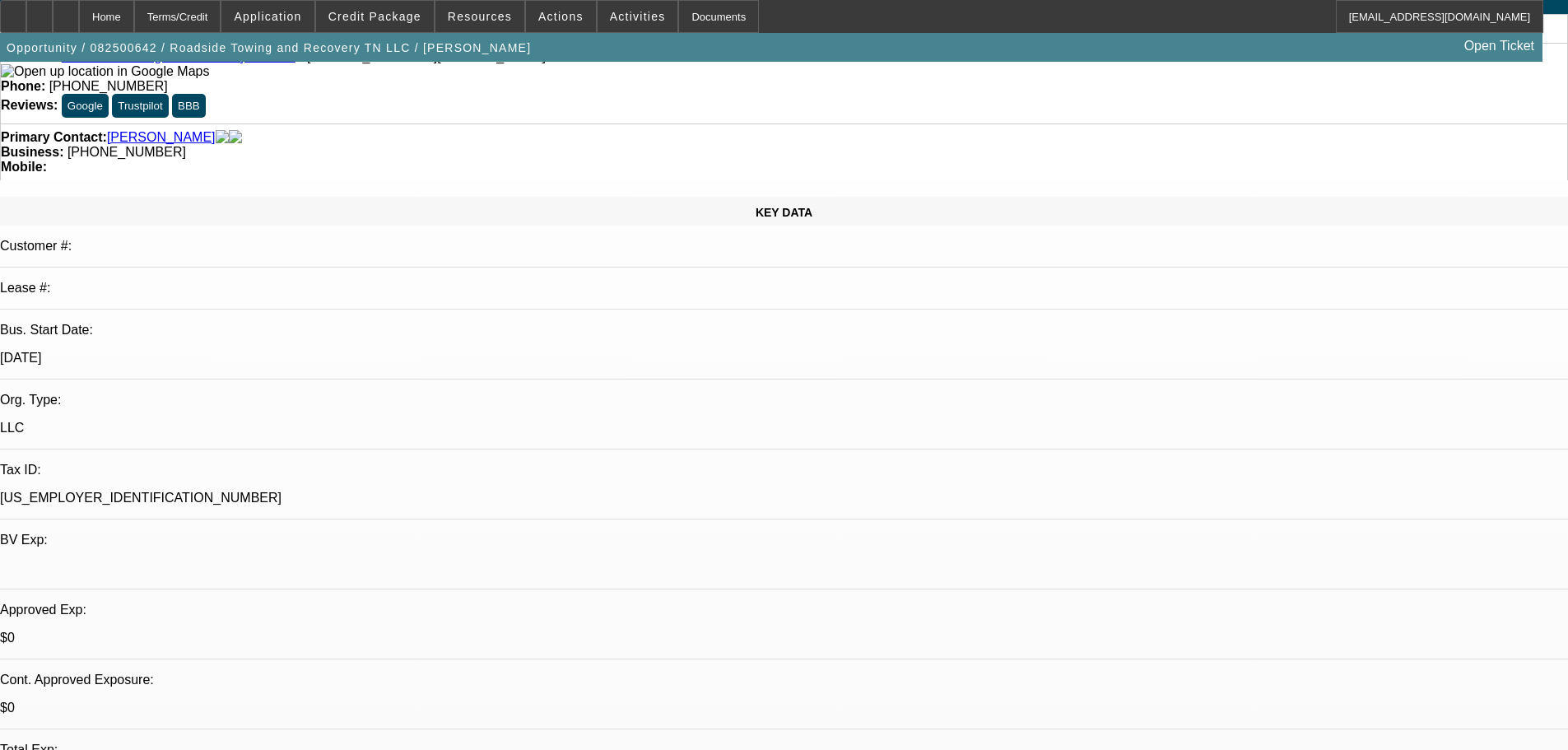
scroll to position [0, 0]
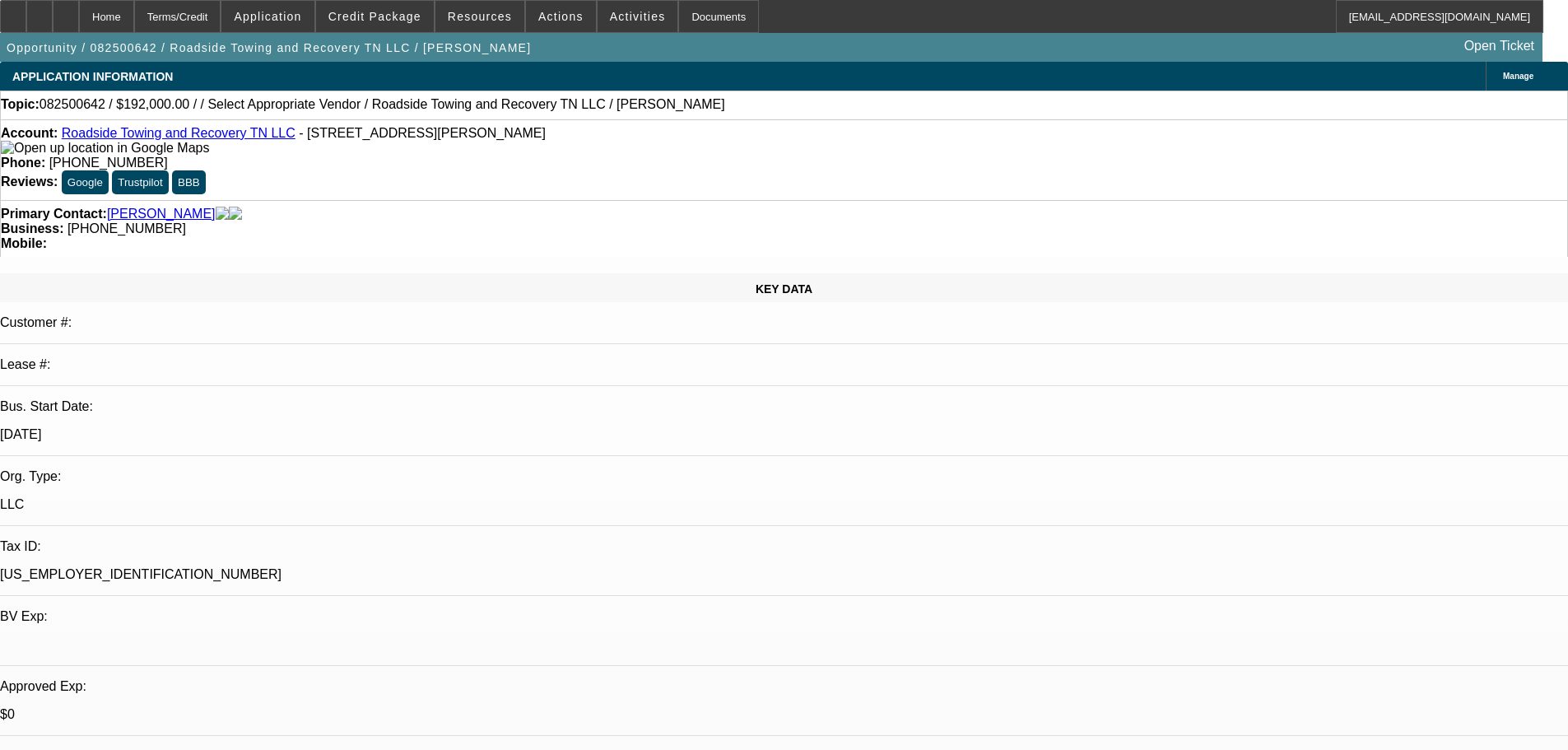
drag, startPoint x: 654, startPoint y: 325, endPoint x: 638, endPoint y: 254, distance: 72.8
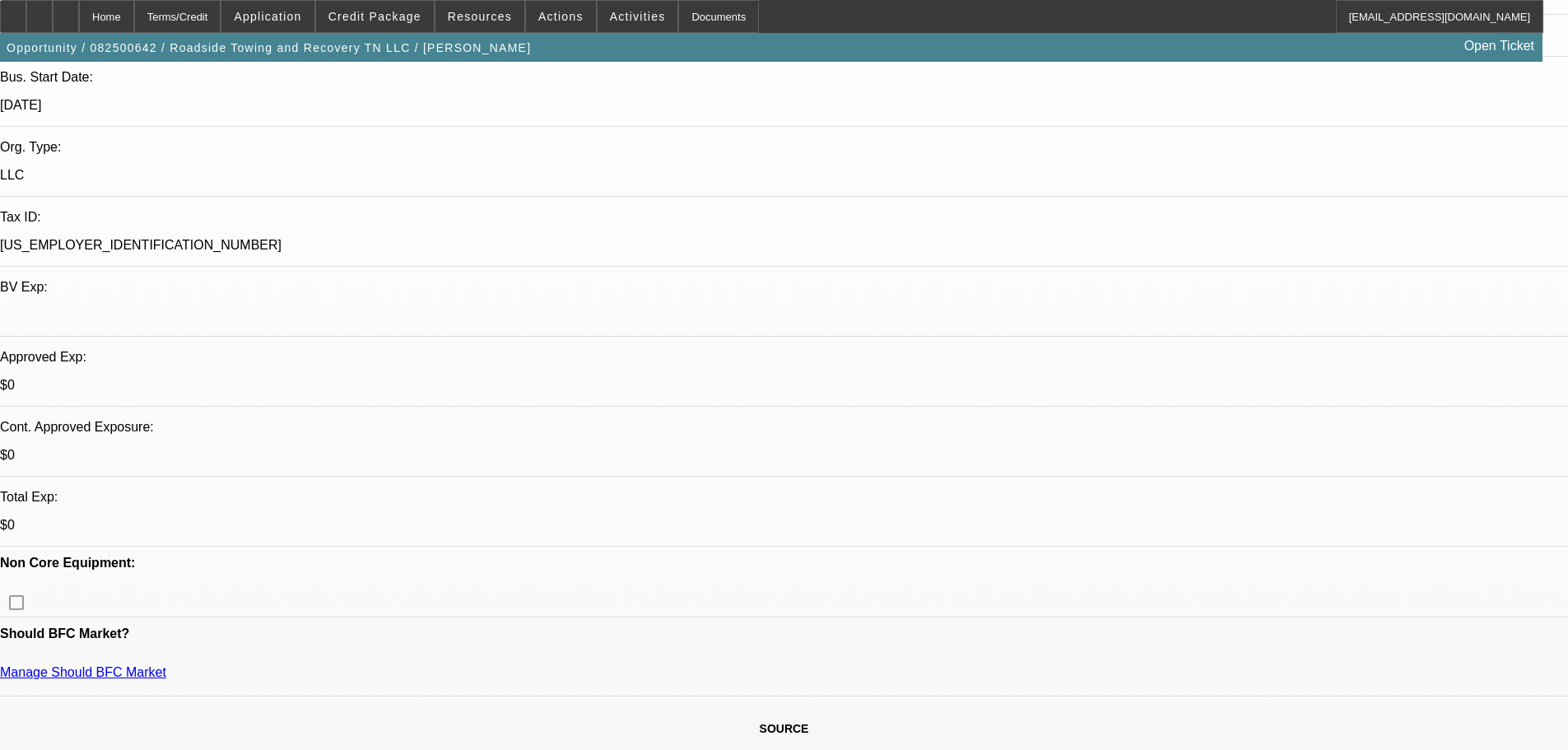
scroll to position [494, 0]
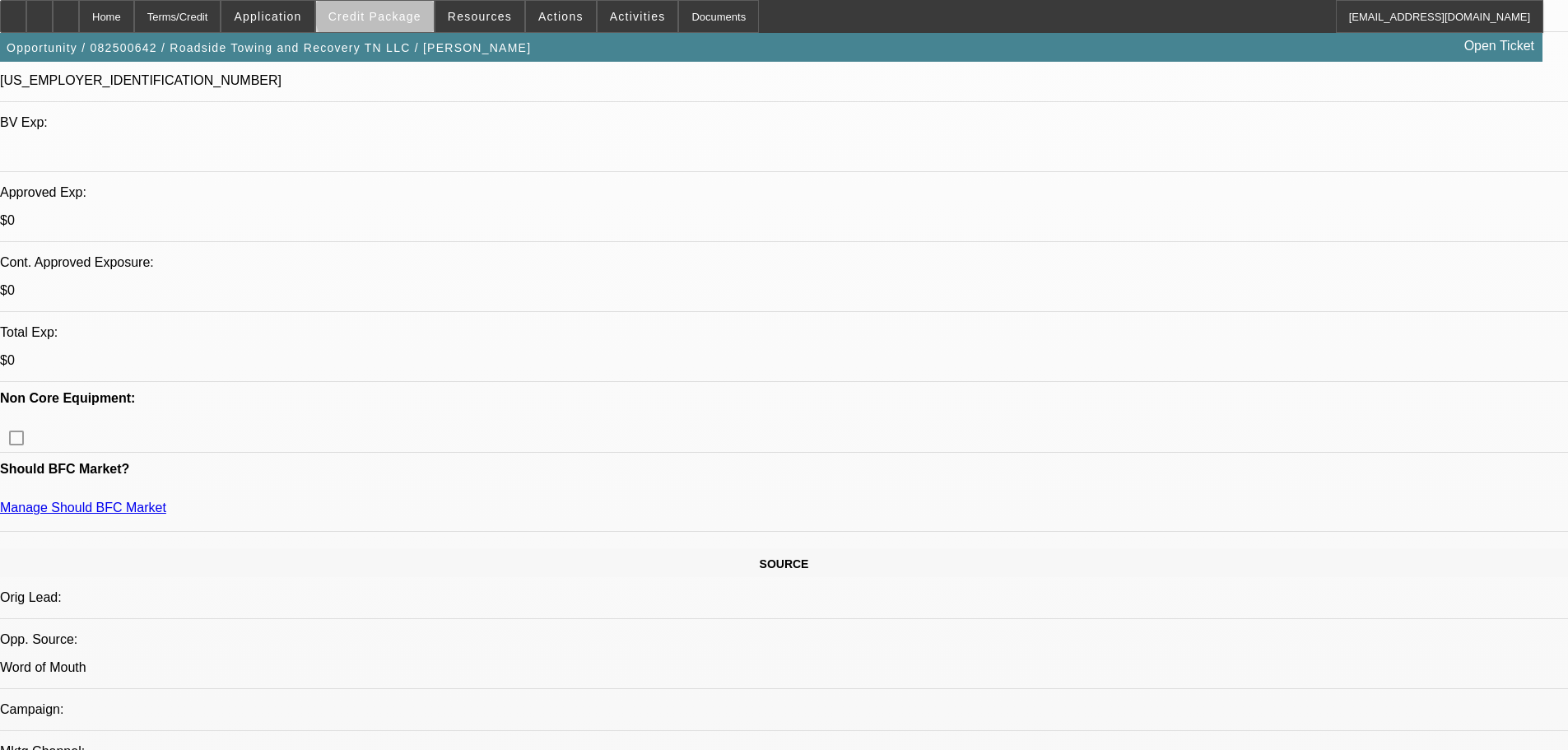
click at [403, 12] on span "Credit Package" at bounding box center [374, 17] width 93 height 13
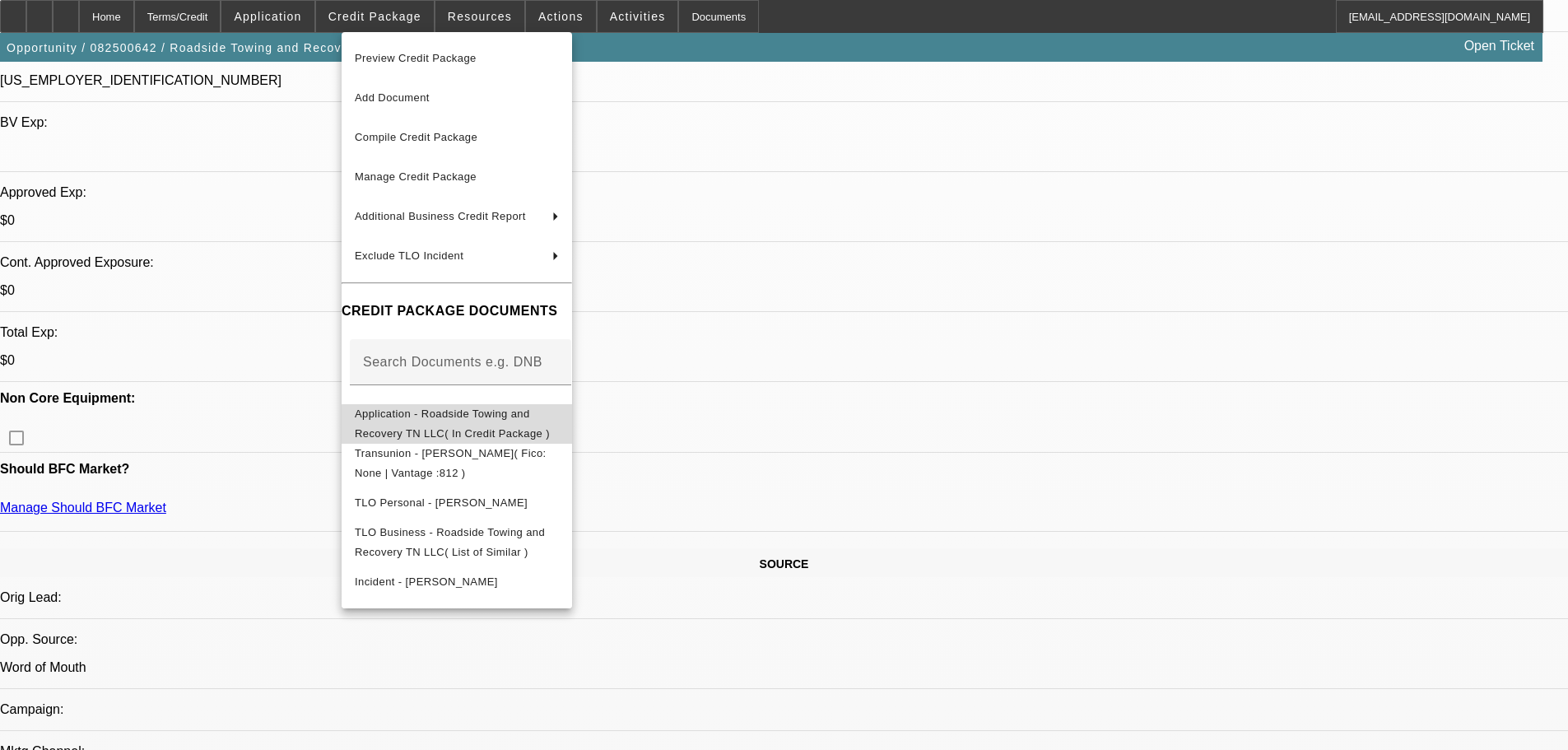
click at [550, 420] on span "Application - Roadside Towing and Recovery TN LLC( In Credit Package )" at bounding box center [451, 423] width 195 height 32
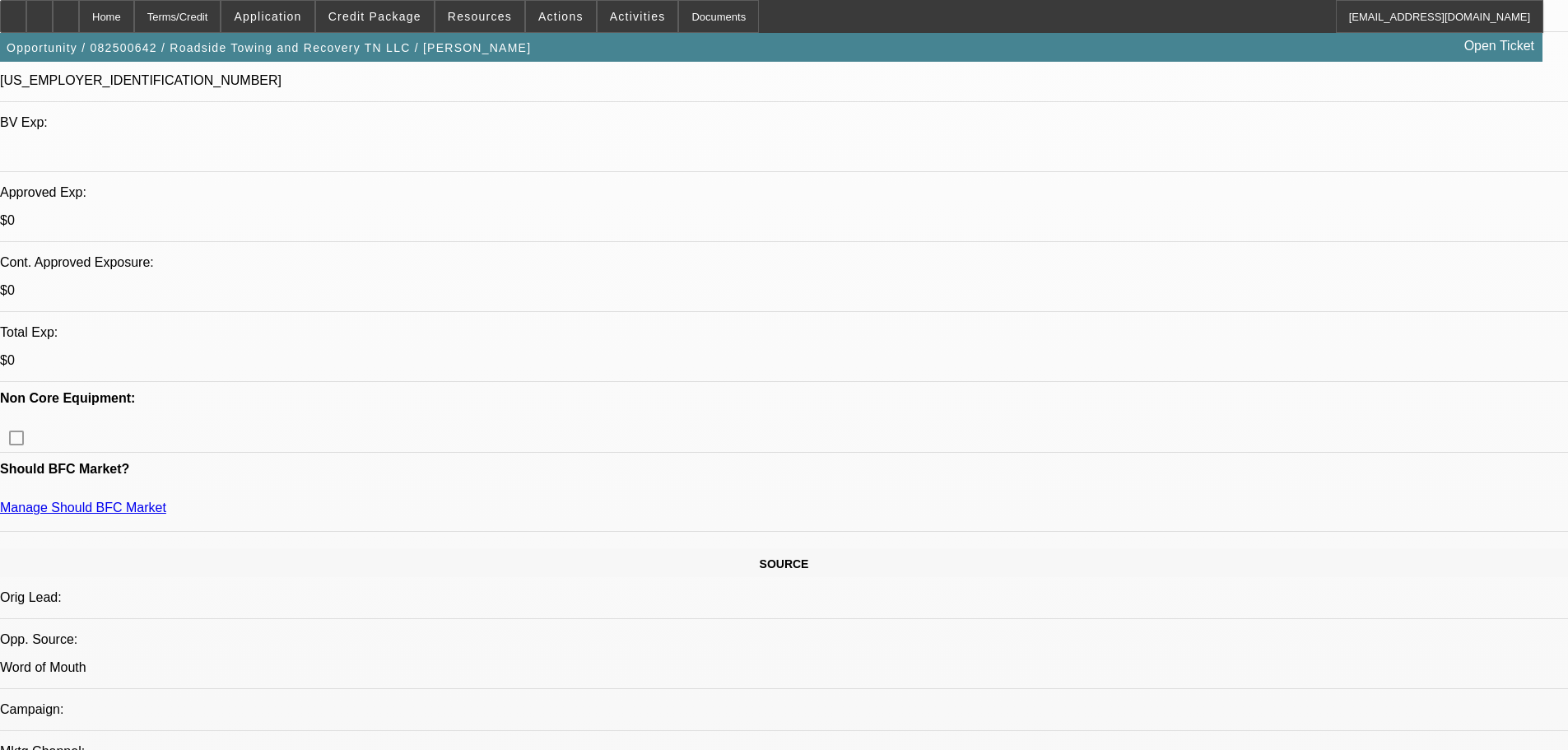
scroll to position [0, 0]
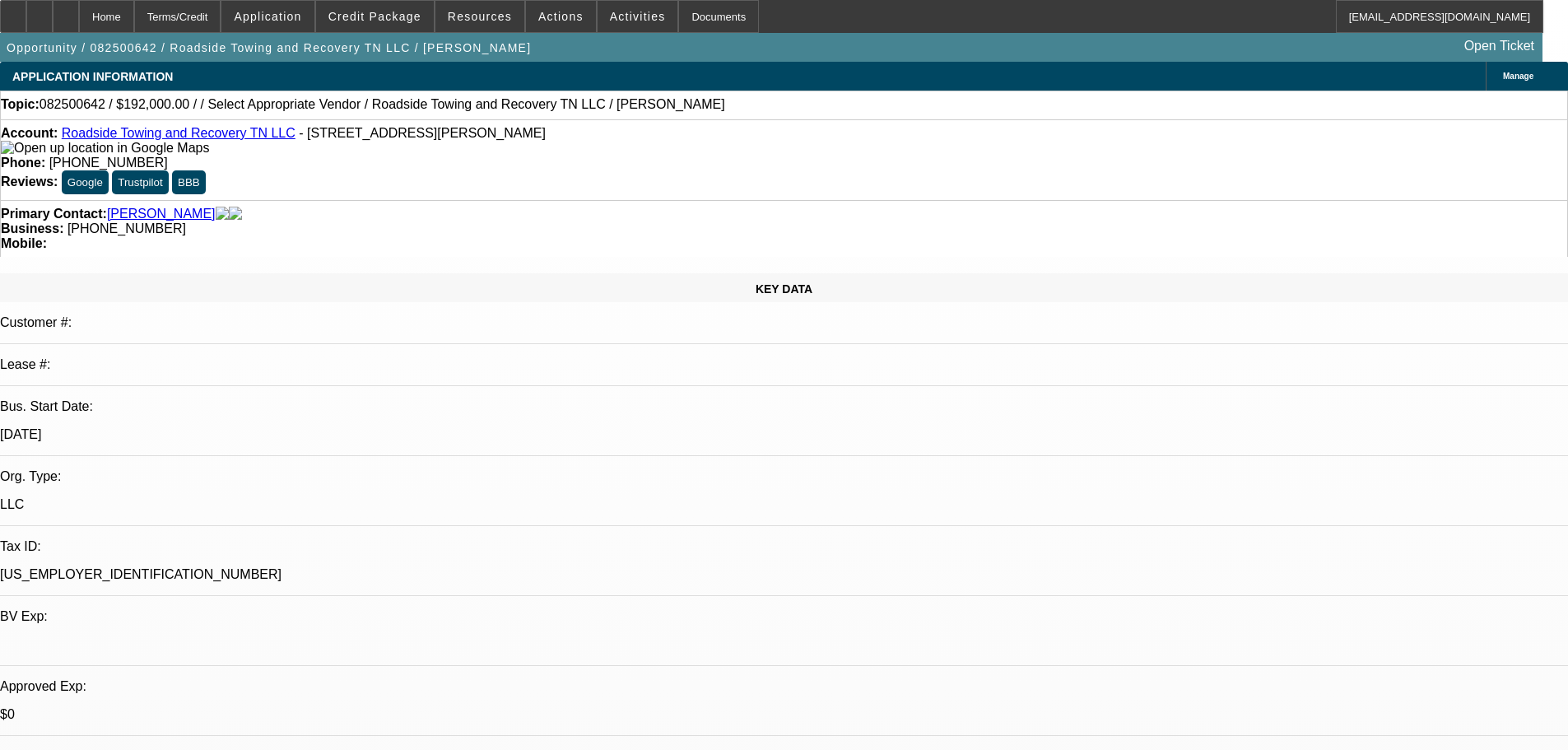
drag, startPoint x: 898, startPoint y: 491, endPoint x: 979, endPoint y: 300, distance: 207.5
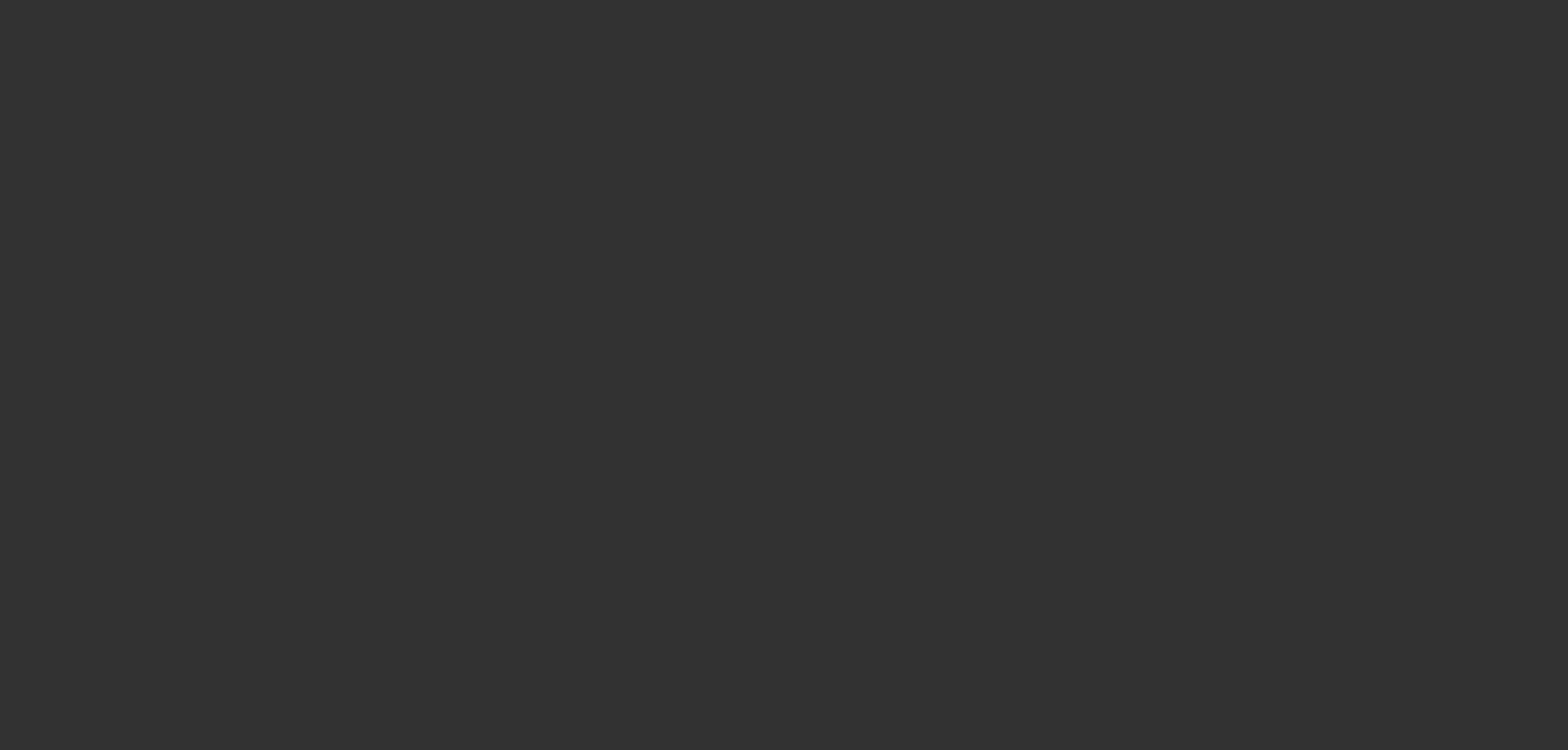
click at [765, 351] on span "Open calendar" at bounding box center [780, 331] width 40 height 40
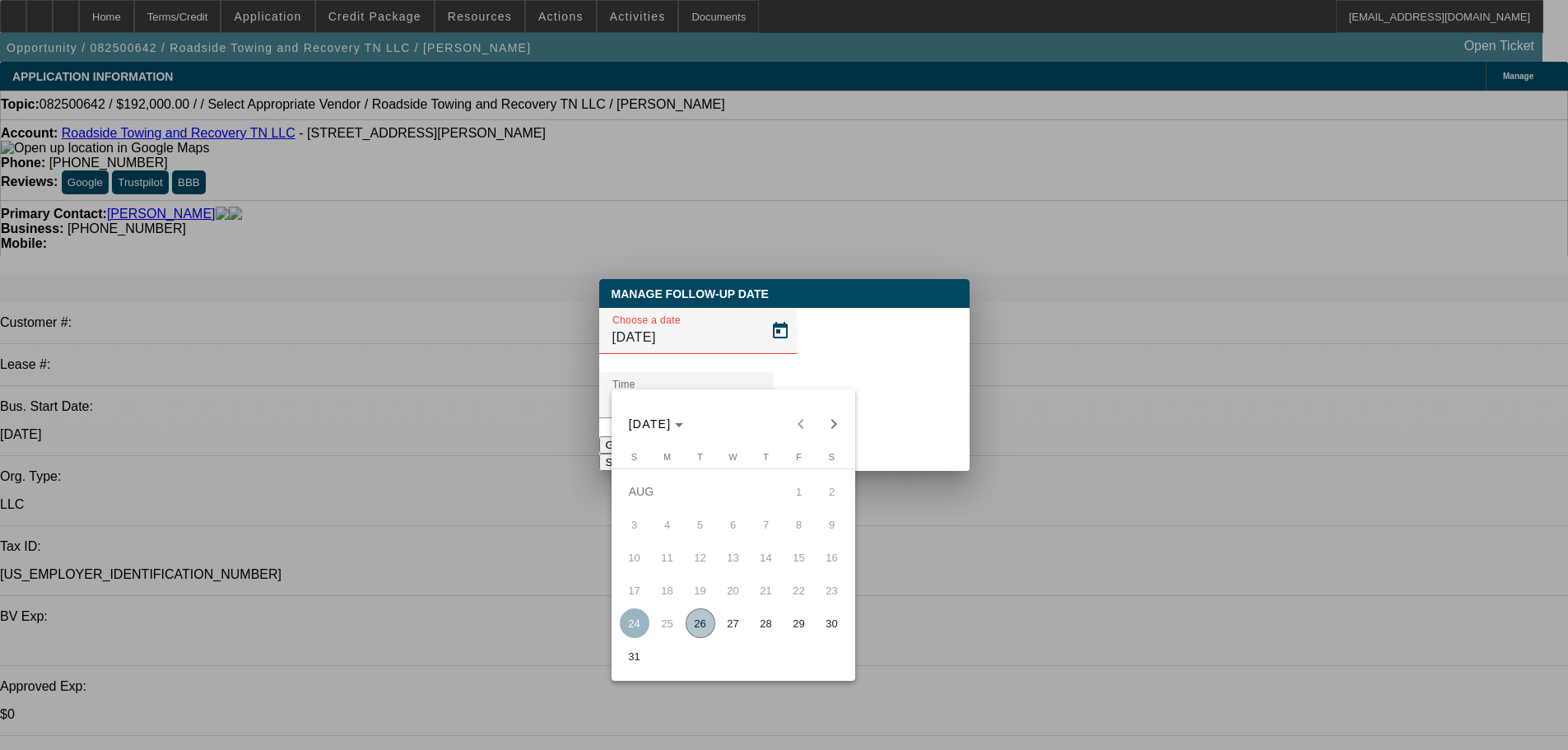
click at [760, 635] on span "28" at bounding box center [766, 623] width 30 height 30
type input "8/28/2025"
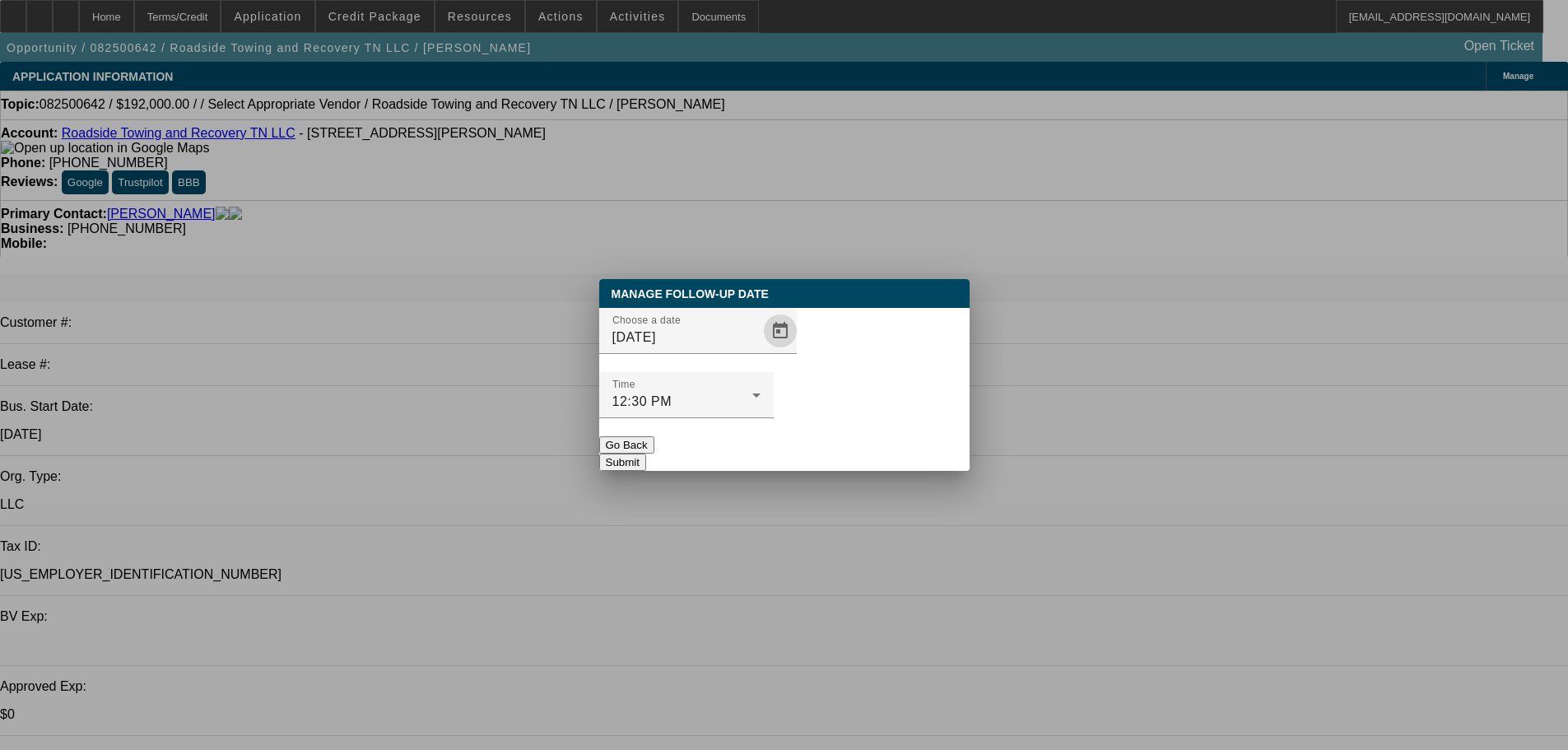
click at [646, 453] on button "Submit" at bounding box center [622, 462] width 47 height 17
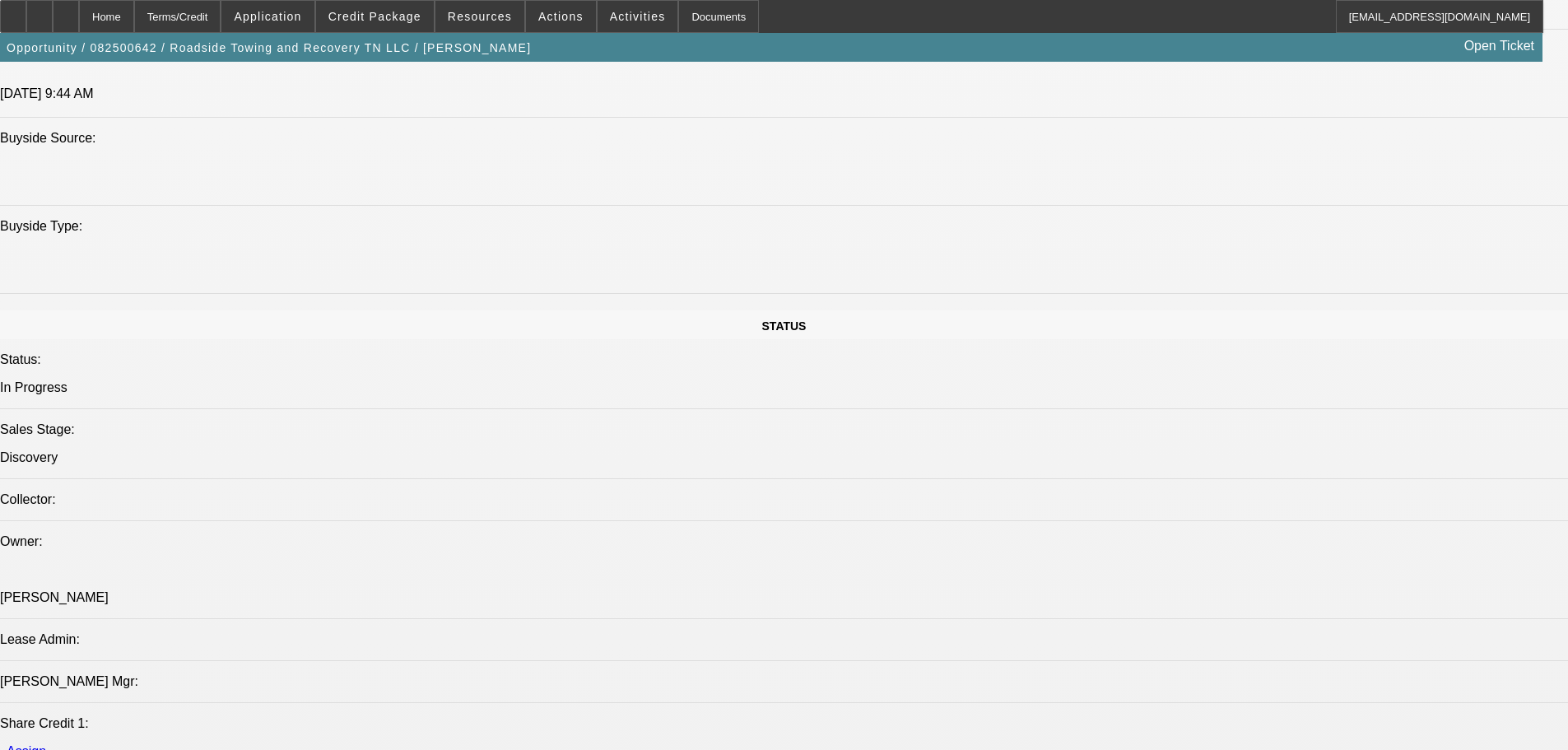
scroll to position [1812, 0]
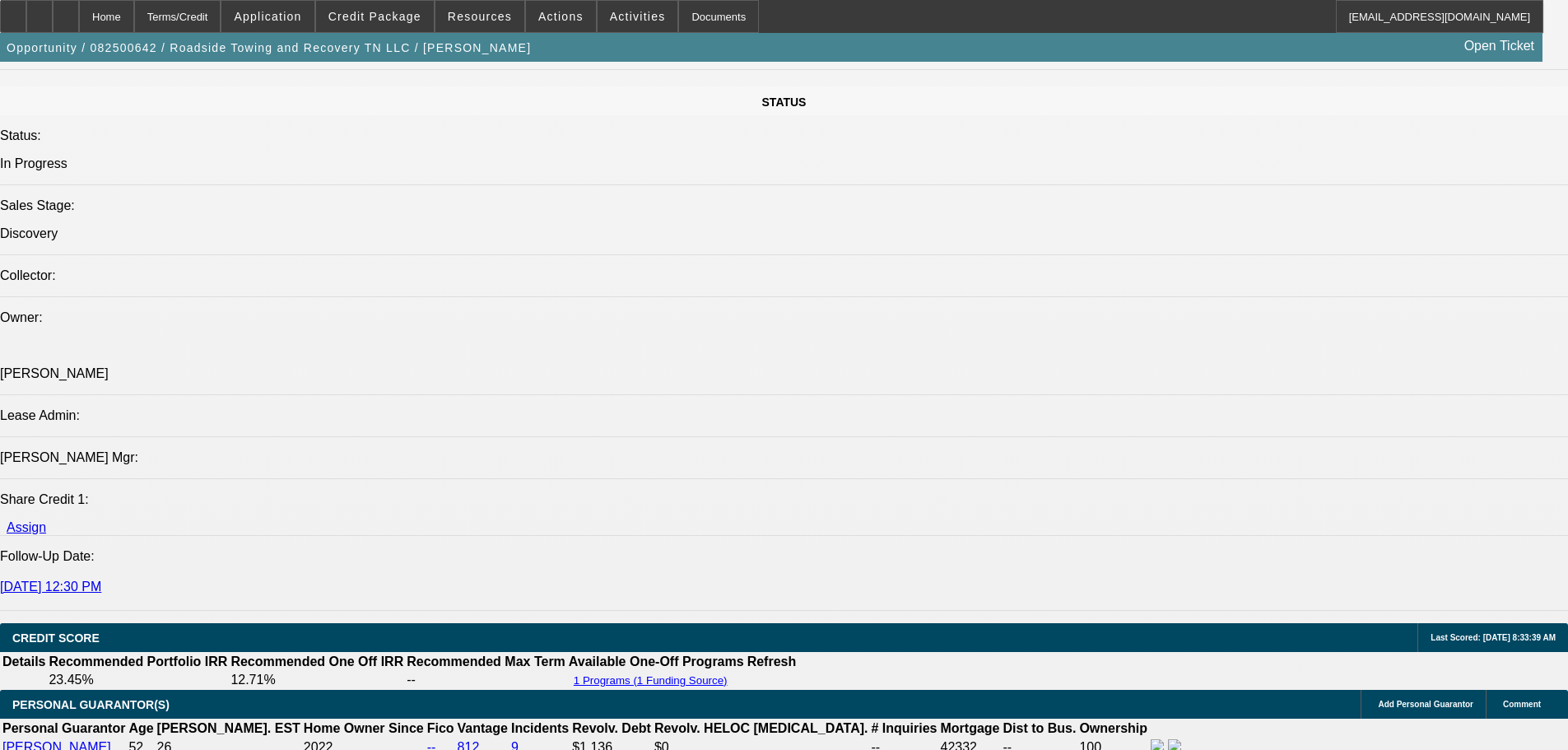
drag, startPoint x: 1215, startPoint y: 189, endPoint x: 1224, endPoint y: 231, distance: 43.0
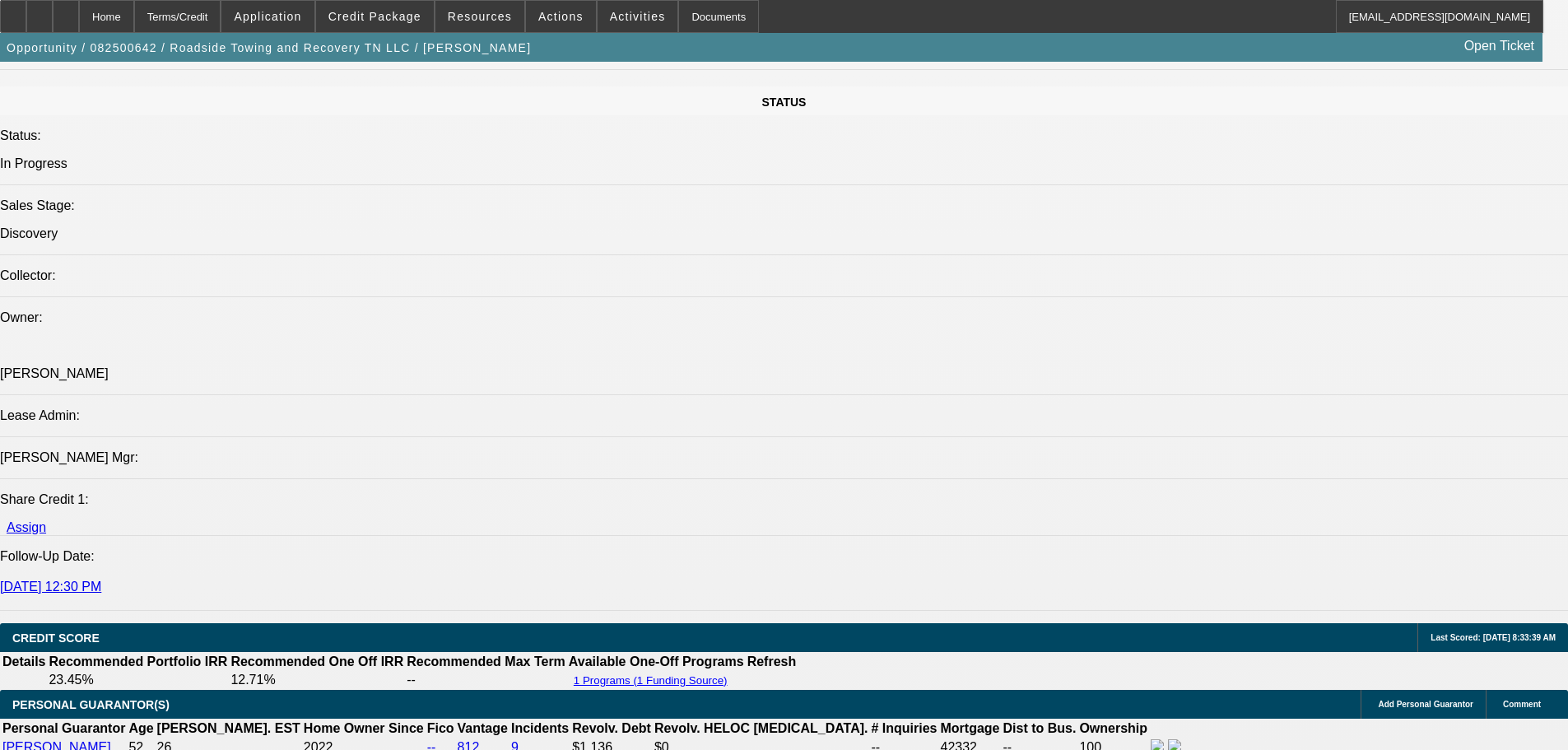
drag, startPoint x: 1233, startPoint y: 225, endPoint x: 1224, endPoint y: 181, distance: 44.9
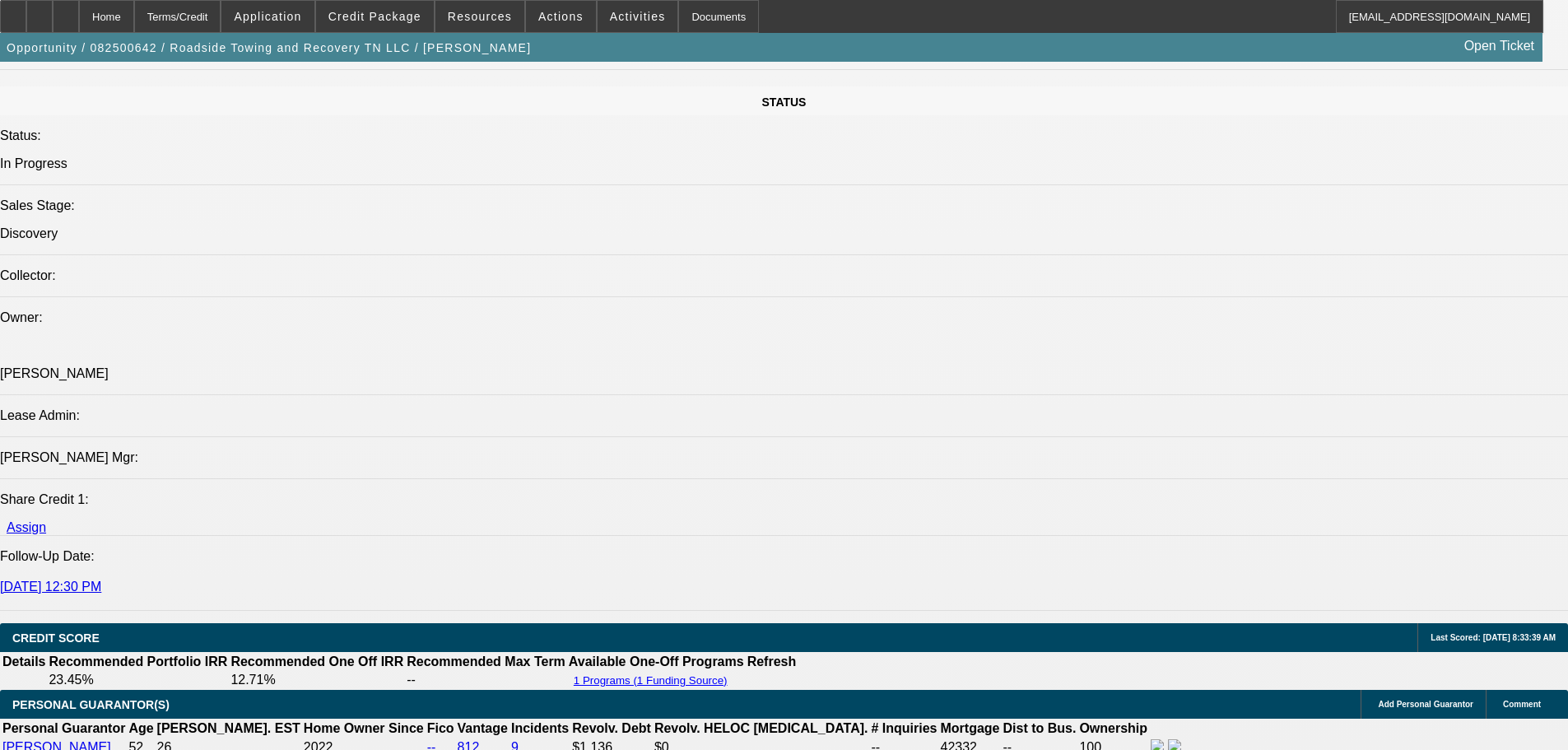
drag, startPoint x: 1224, startPoint y: 181, endPoint x: 1221, endPoint y: 144, distance: 37.1
click at [403, 7] on span at bounding box center [375, 17] width 118 height 40
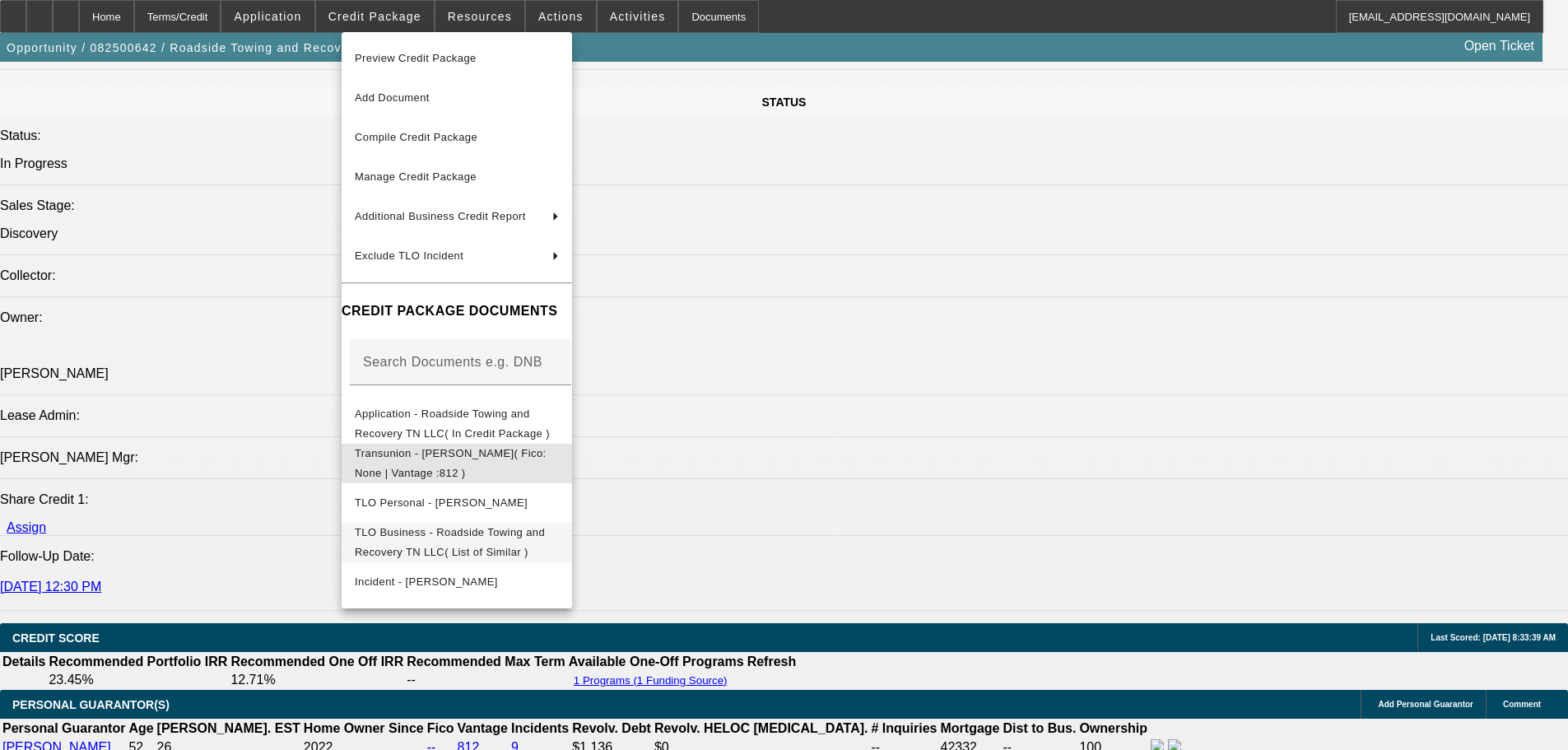
drag, startPoint x: 562, startPoint y: 609, endPoint x: 564, endPoint y: 546, distance: 63.0
click at [569, 625] on div "Preview Credit Package Add Document Compile Credit Package Manage Credit Packag…" at bounding box center [784, 375] width 1568 height 750
click at [1003, 518] on div at bounding box center [784, 375] width 1568 height 750
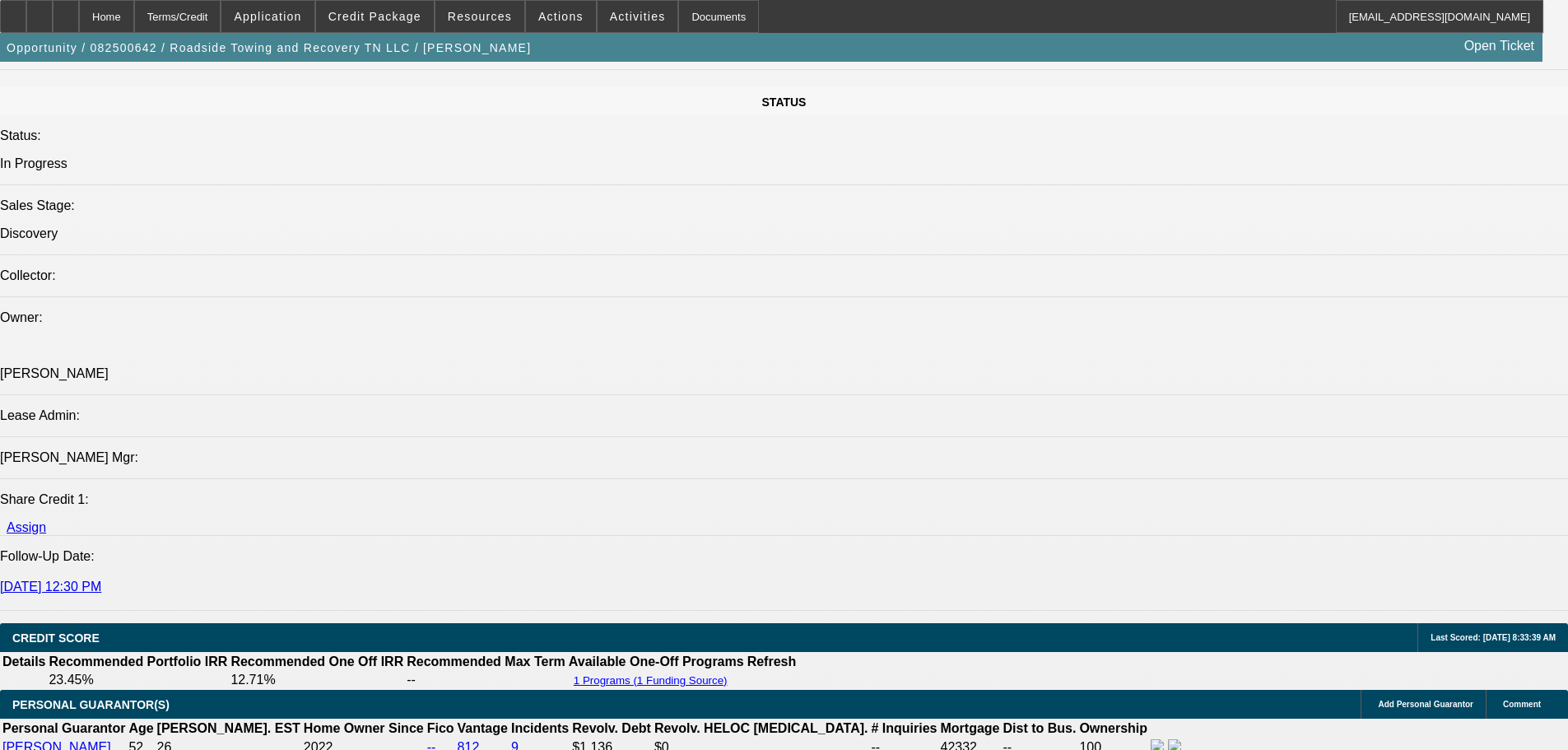
scroll to position [1482, 0]
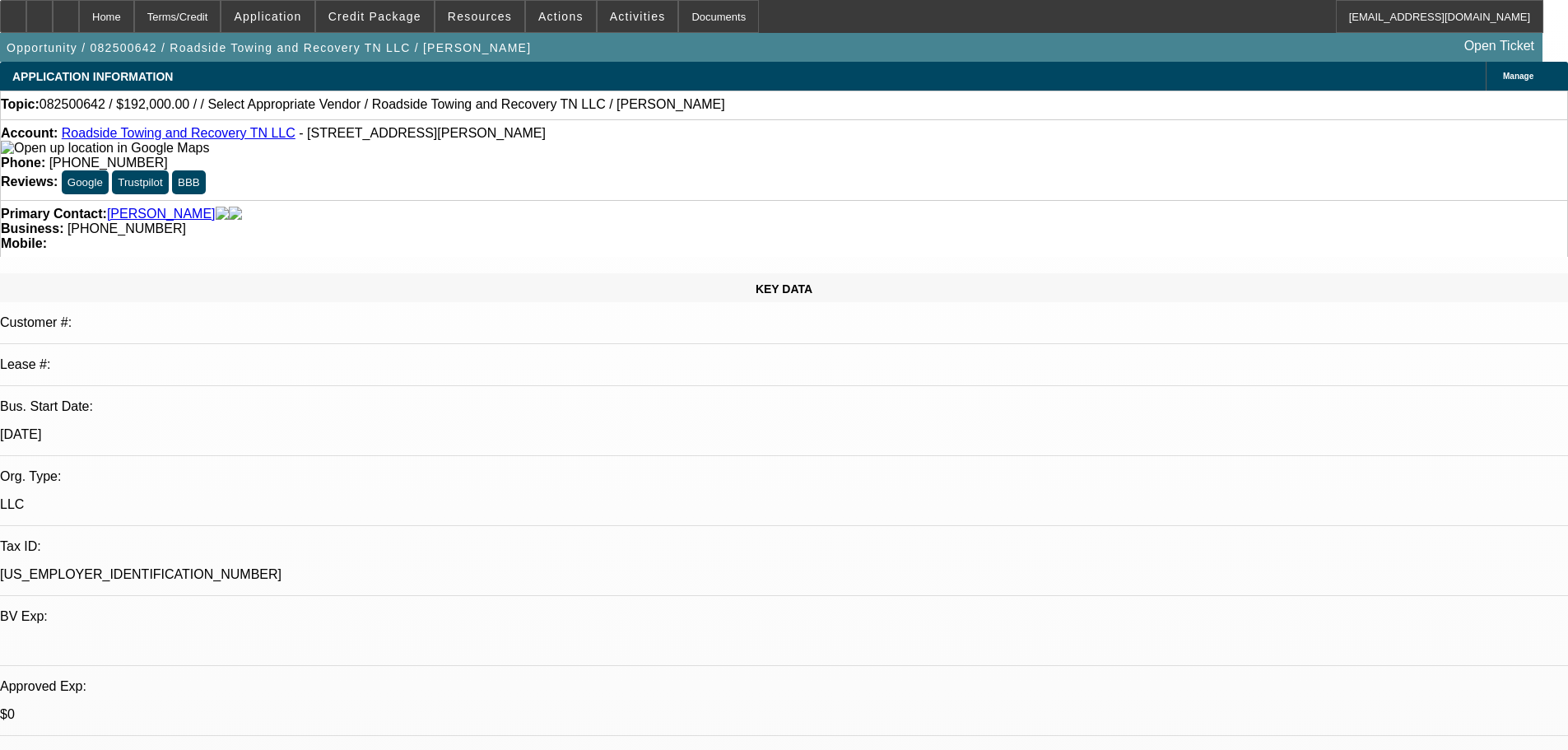
drag, startPoint x: 996, startPoint y: 58, endPoint x: 980, endPoint y: 316, distance: 258.5
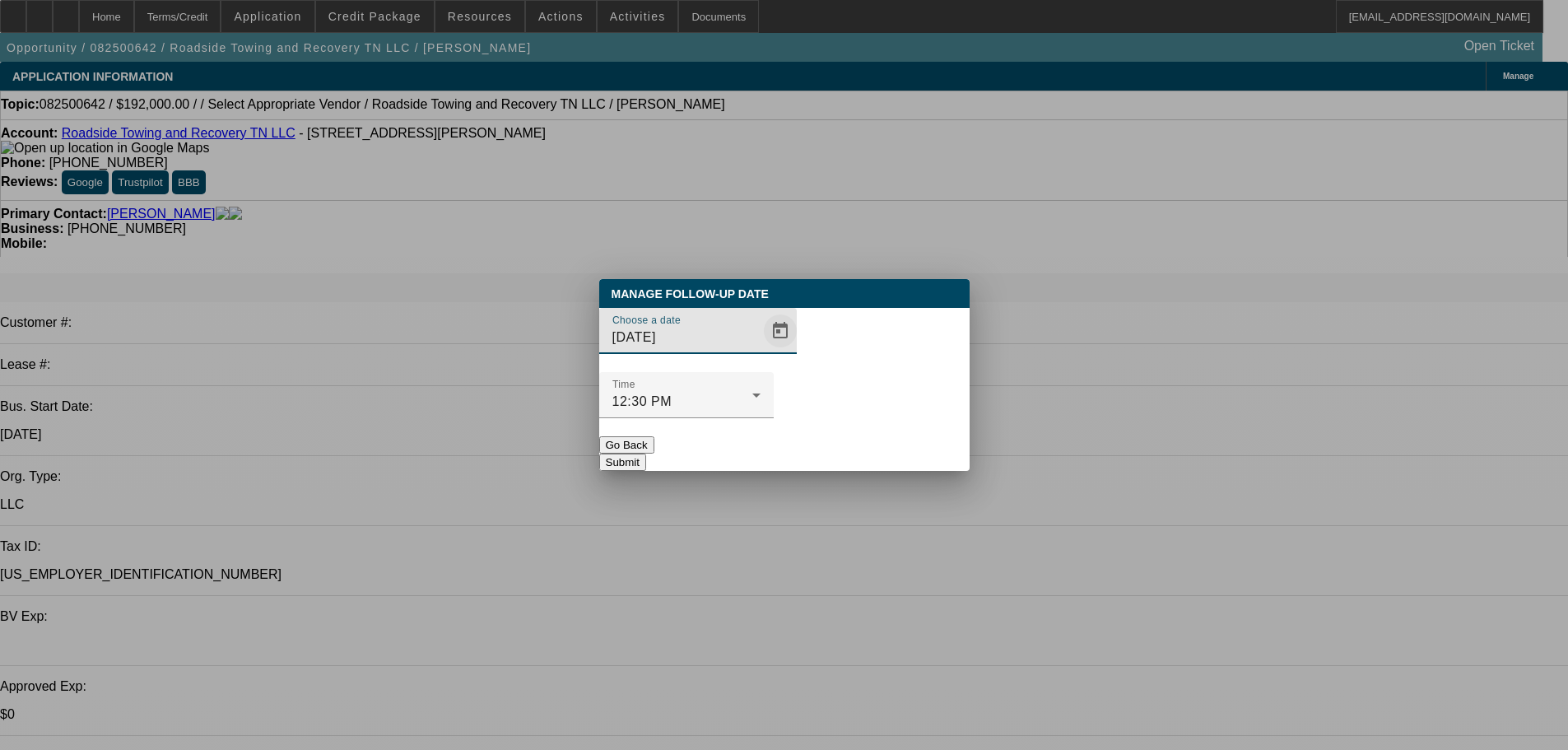
click at [760, 351] on span "Open calendar" at bounding box center [780, 331] width 40 height 40
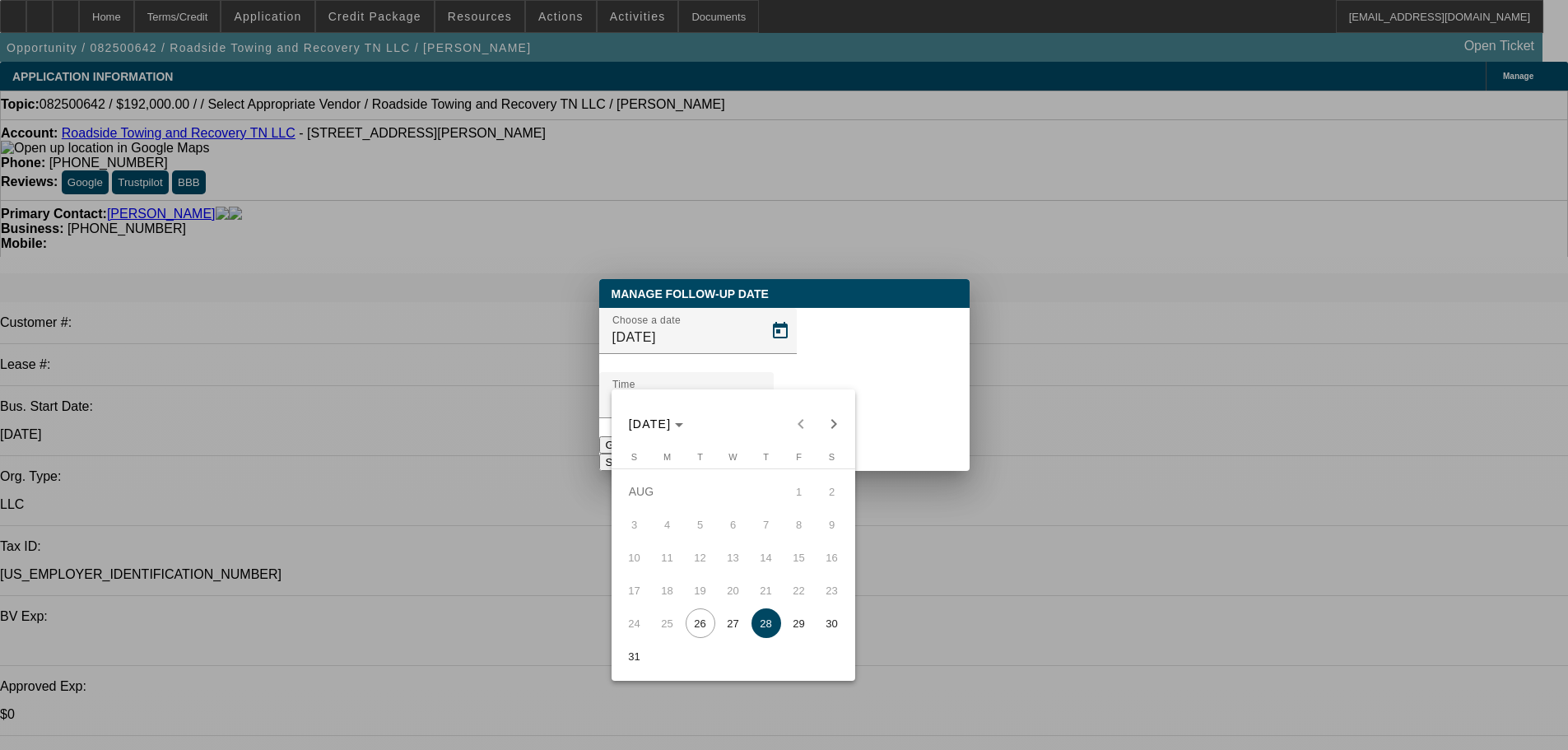
drag, startPoint x: 784, startPoint y: 630, endPoint x: 772, endPoint y: 631, distance: 12.0
click at [784, 630] on span "29" at bounding box center [799, 623] width 30 height 30
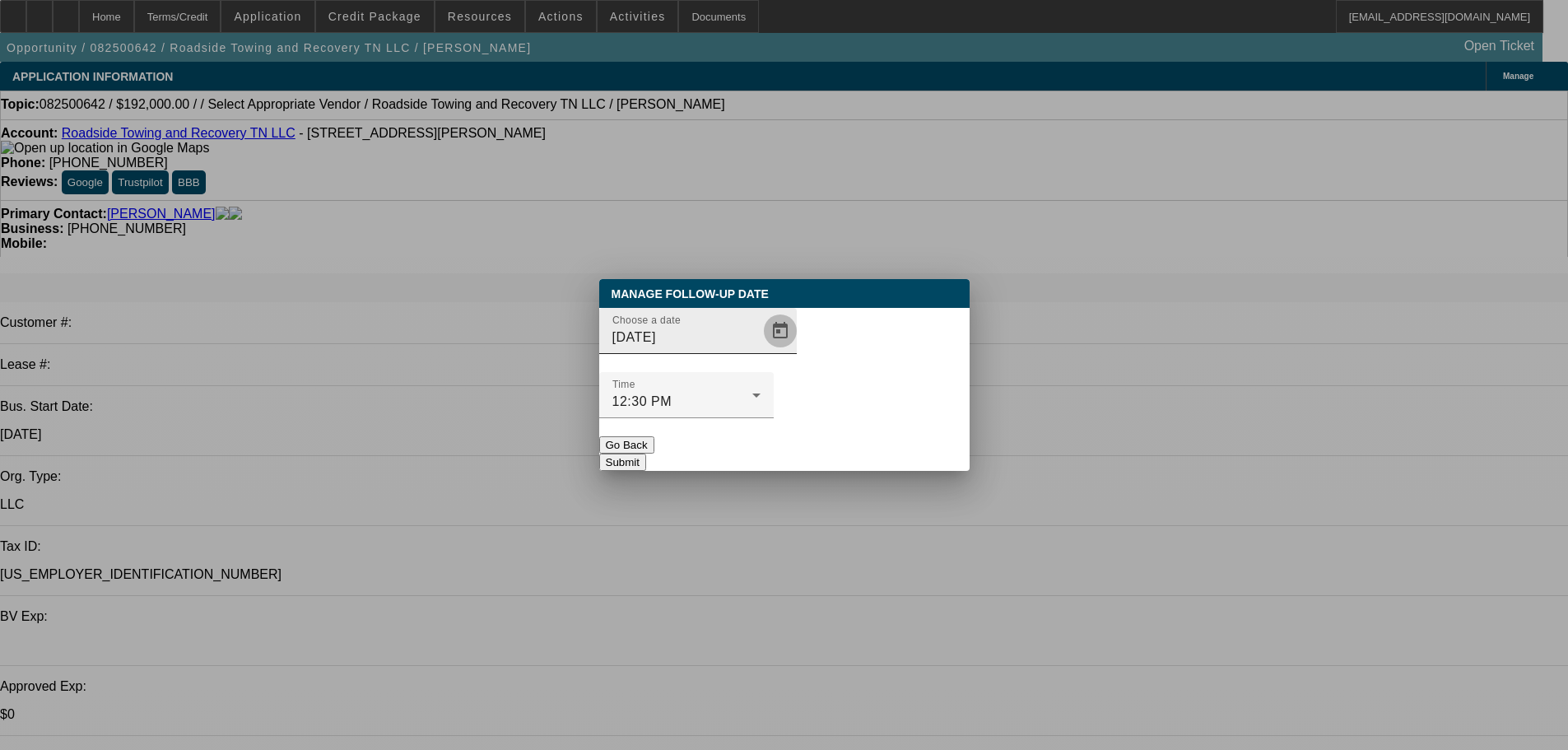
click at [760, 351] on span "Open calendar" at bounding box center [780, 331] width 40 height 40
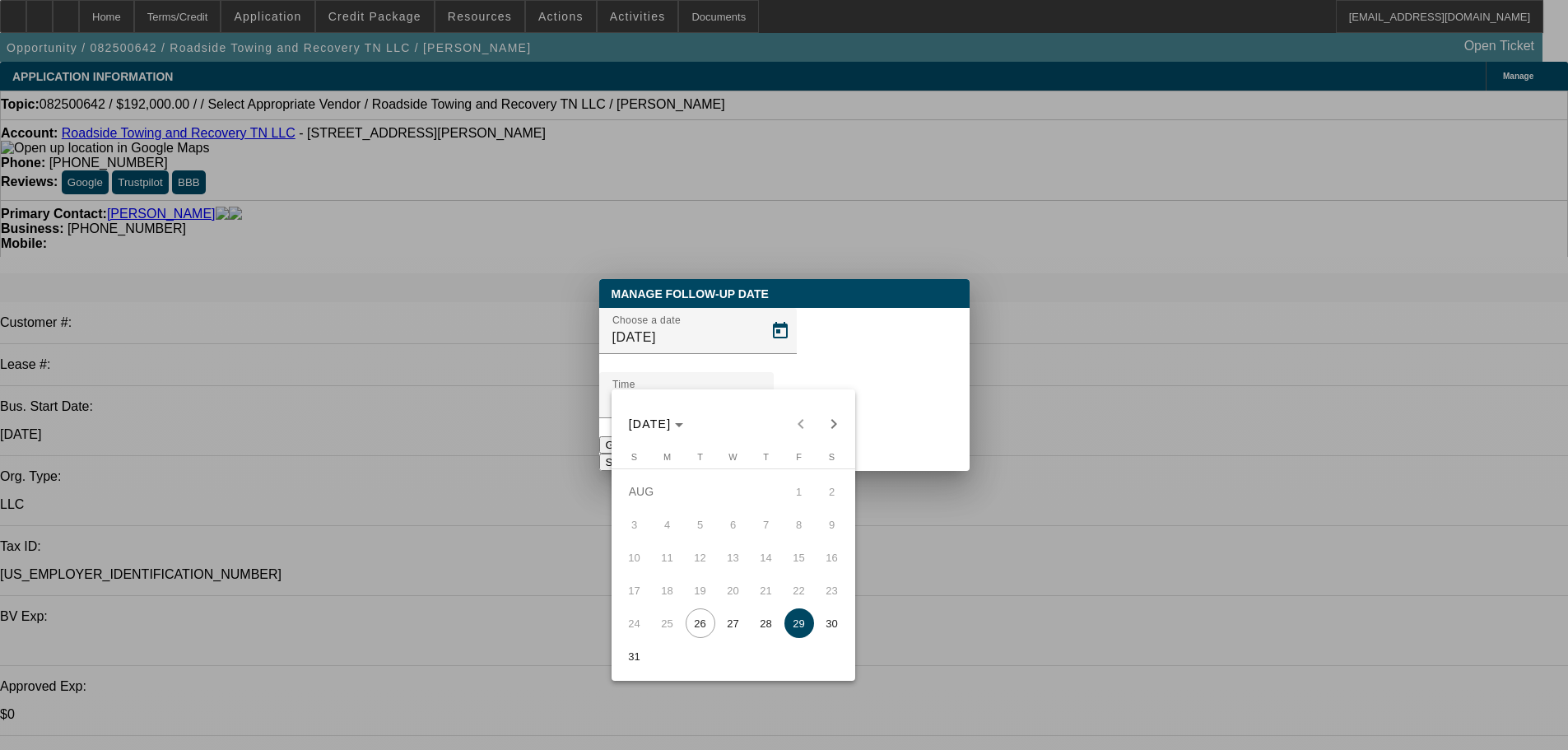
click at [764, 622] on span "28" at bounding box center [766, 623] width 30 height 30
type input "8/28/2025"
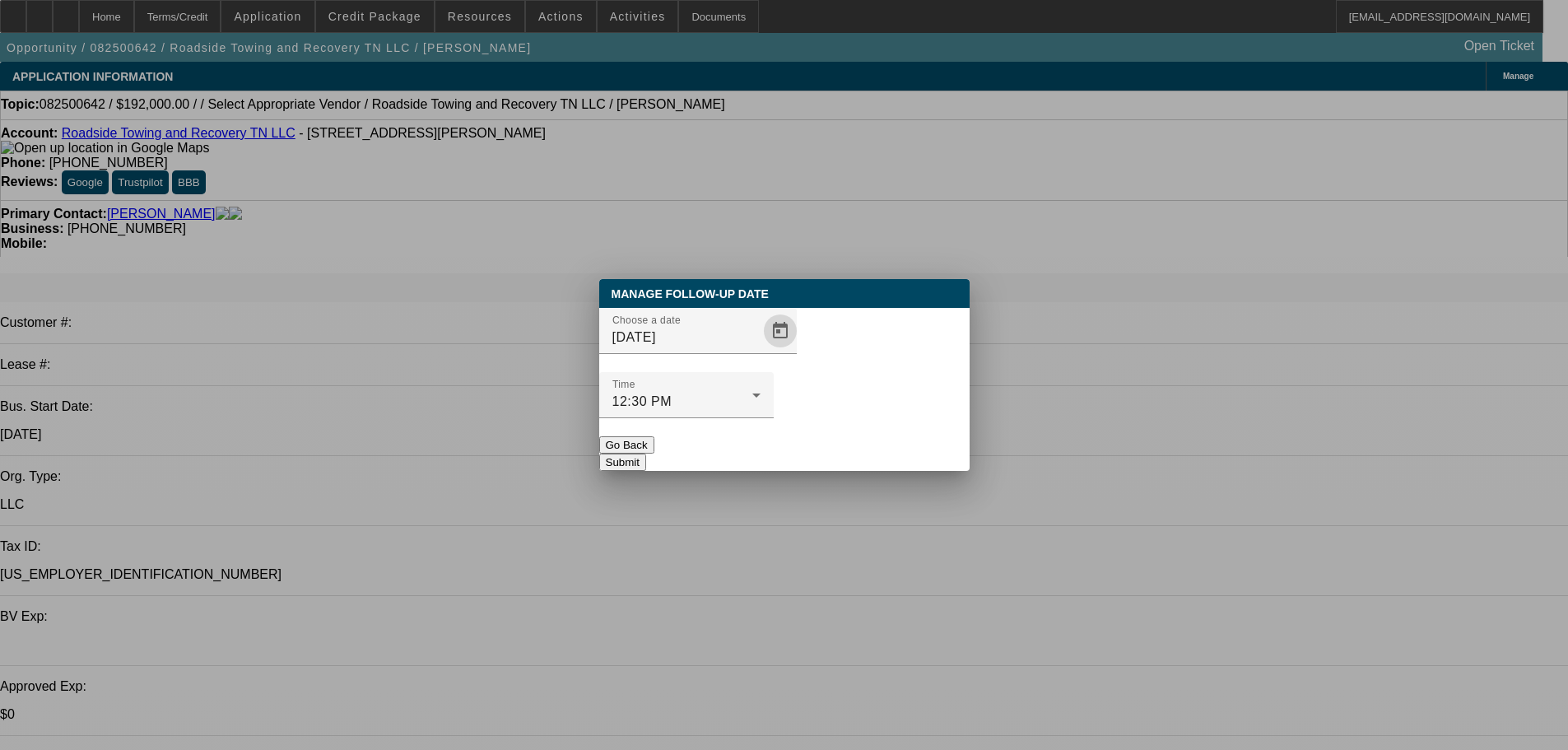
click at [646, 453] on button "Submit" at bounding box center [622, 462] width 47 height 17
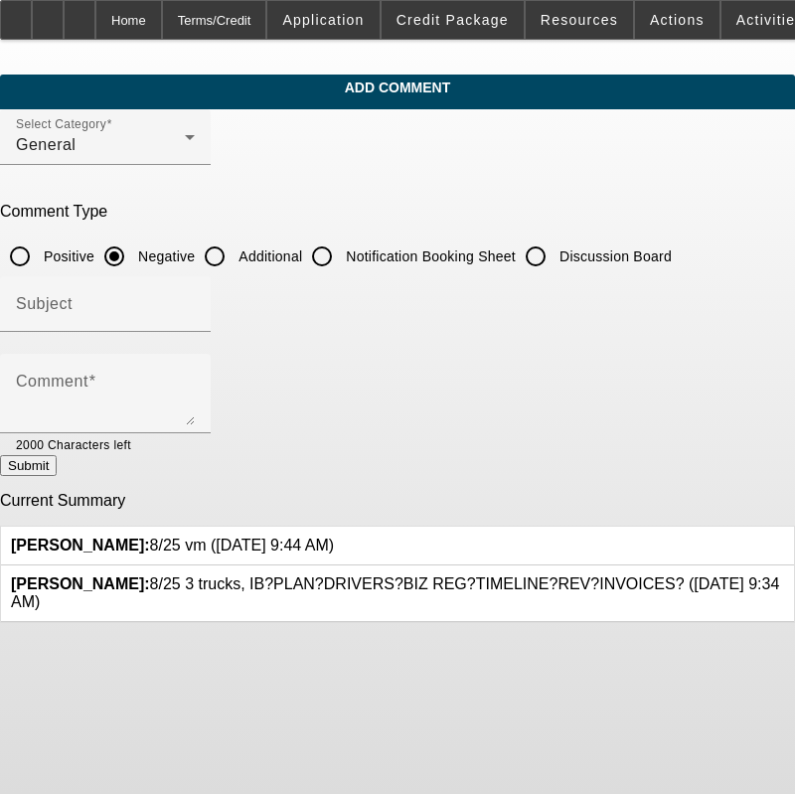
drag, startPoint x: 200, startPoint y: 533, endPoint x: 153, endPoint y: 531, distance: 46.7
click at [153, 537] on span "[PERSON_NAME]: 8/25 vm ([DATE] 9:44 AM)" at bounding box center [172, 545] width 323 height 17
copy span "8/25 vm"
click at [555, 236] on input "Discussion Board" at bounding box center [536, 256] width 40 height 40
radio input "true"
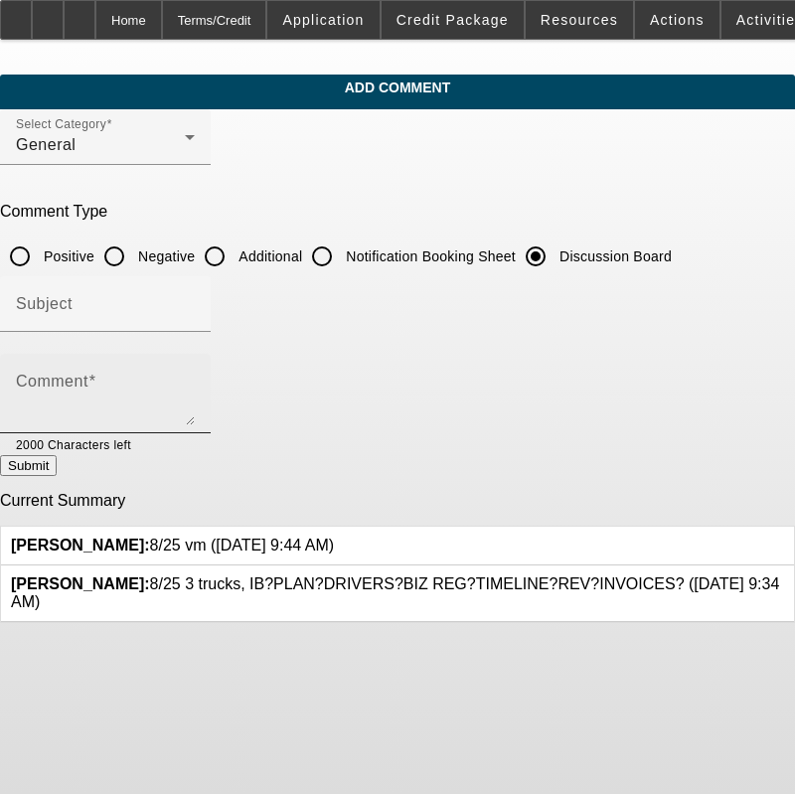
click at [195, 375] on div "Comment" at bounding box center [105, 393] width 179 height 79
paste textarea "8/25 vm"
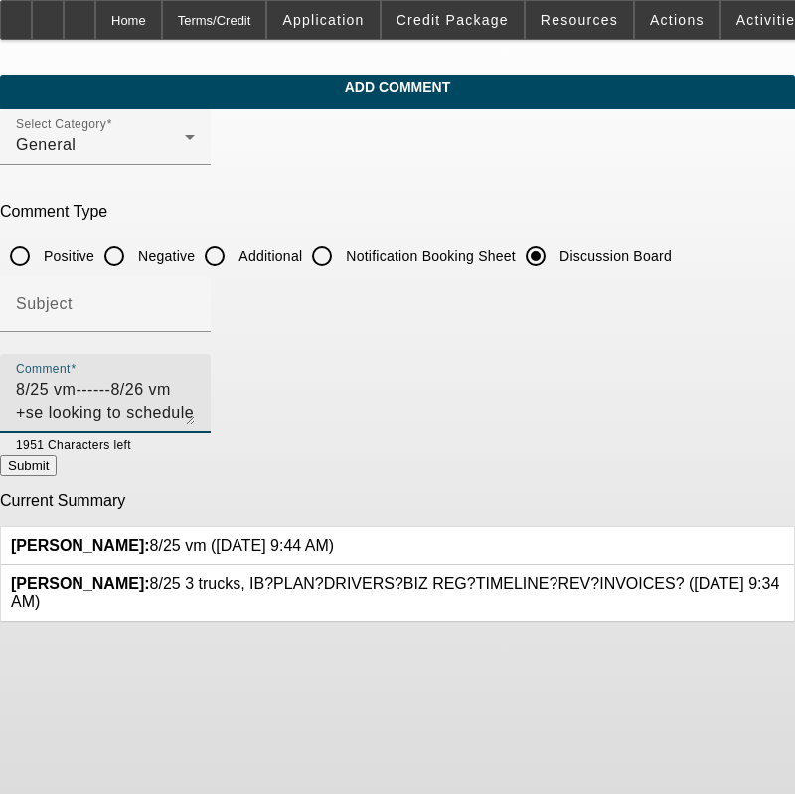
type textarea "8/25 vm------8/26 vm +se looking to schedule call"
click at [57, 476] on button "Submit" at bounding box center [28, 465] width 57 height 21
radio input "true"
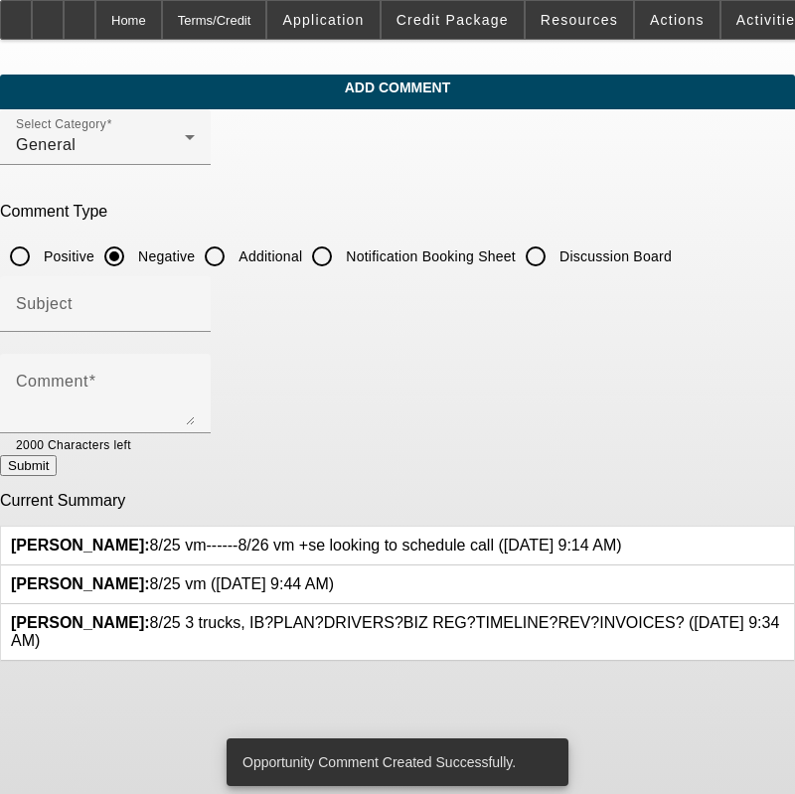
click at [699, 581] on div "[PERSON_NAME]: 8/25 vm ([DATE] 9:44 AM)" at bounding box center [397, 584] width 793 height 39
click at [334, 575] on div at bounding box center [334, 584] width 0 height 18
click at [334, 575] on icon at bounding box center [334, 575] width 0 height 0
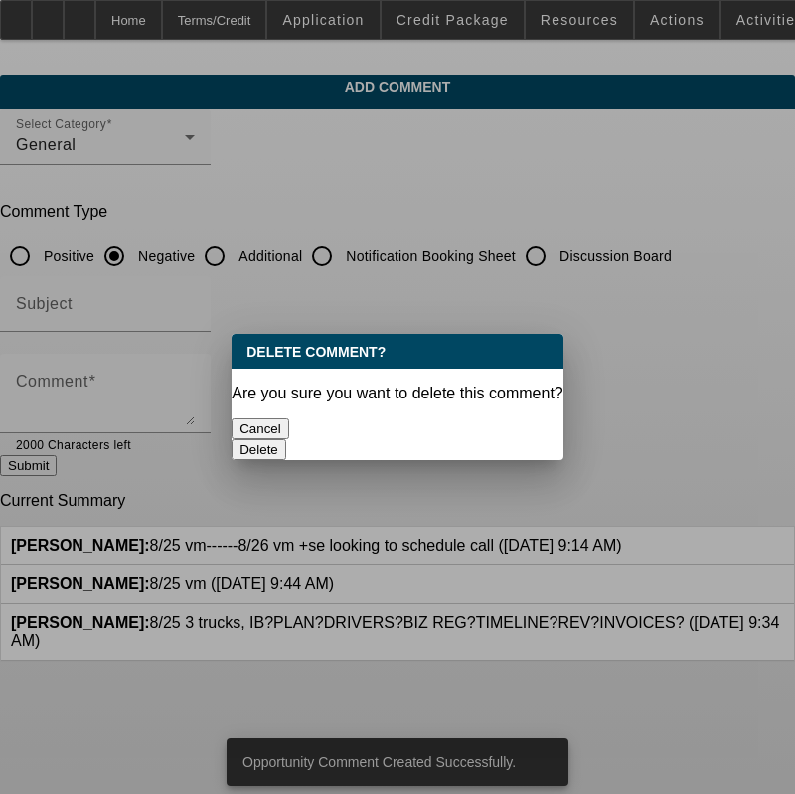
click at [286, 439] on button "Delete" at bounding box center [259, 449] width 55 height 21
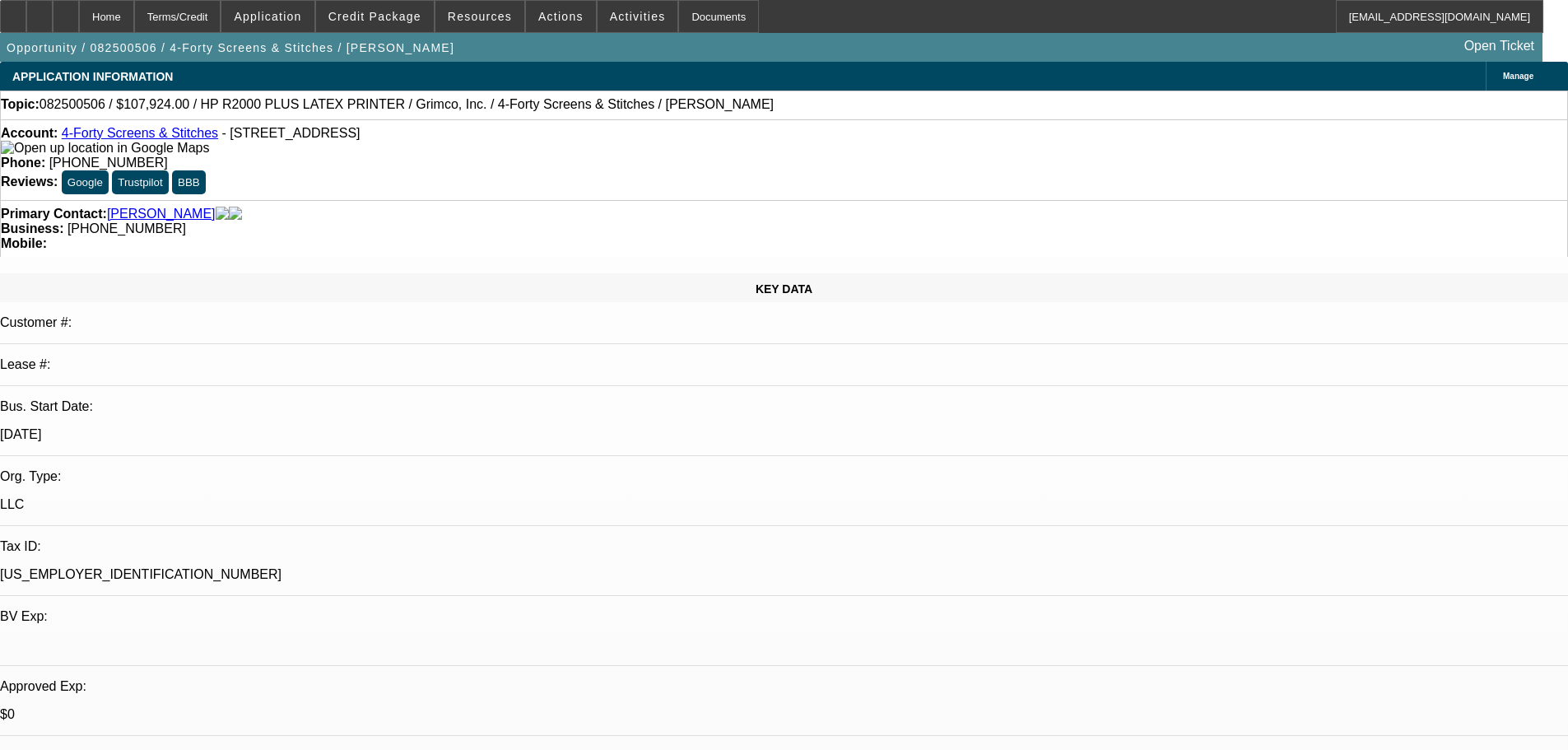
select select "0"
select select "0.1"
select select "4"
select select "0"
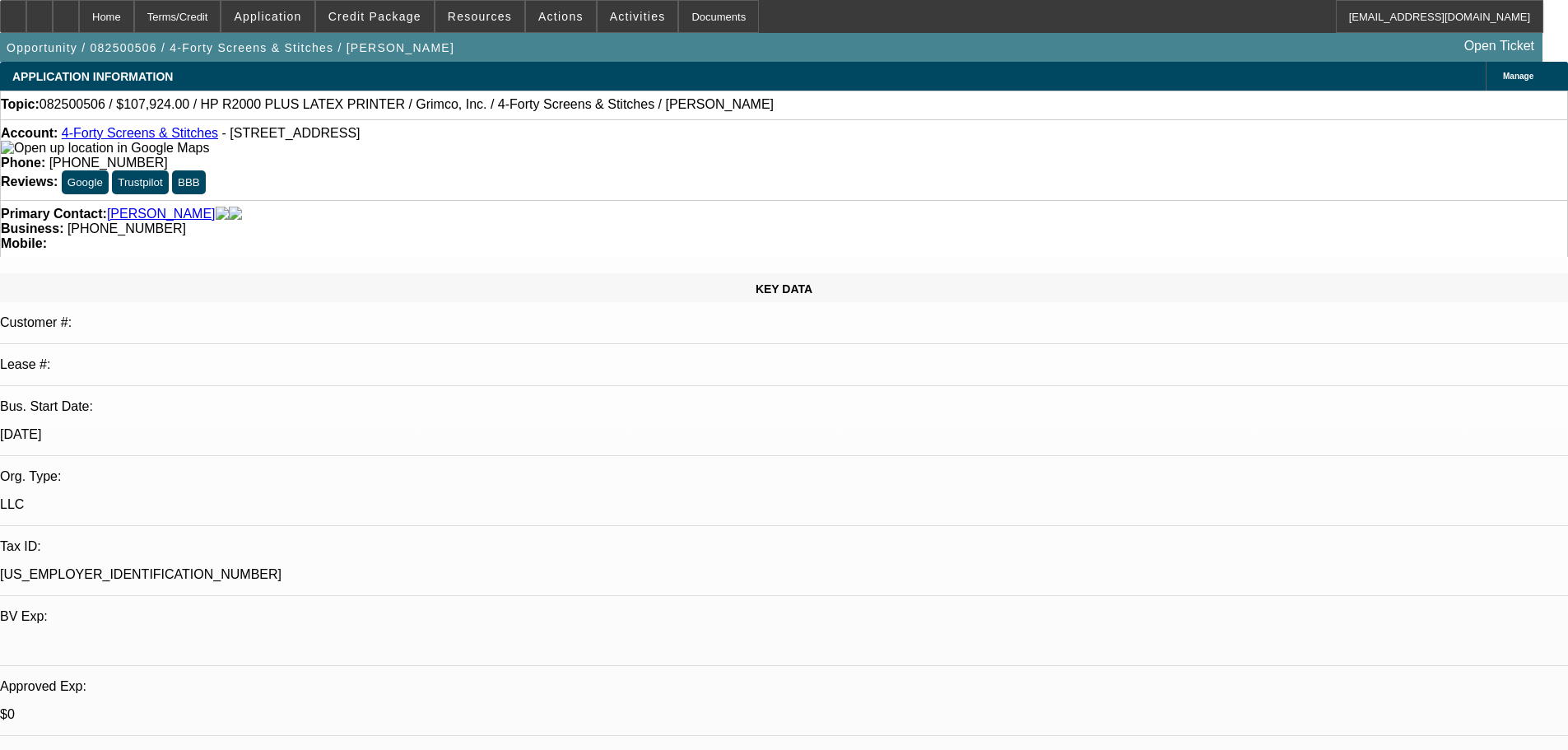
select select "0"
select select "0.1"
select select "4"
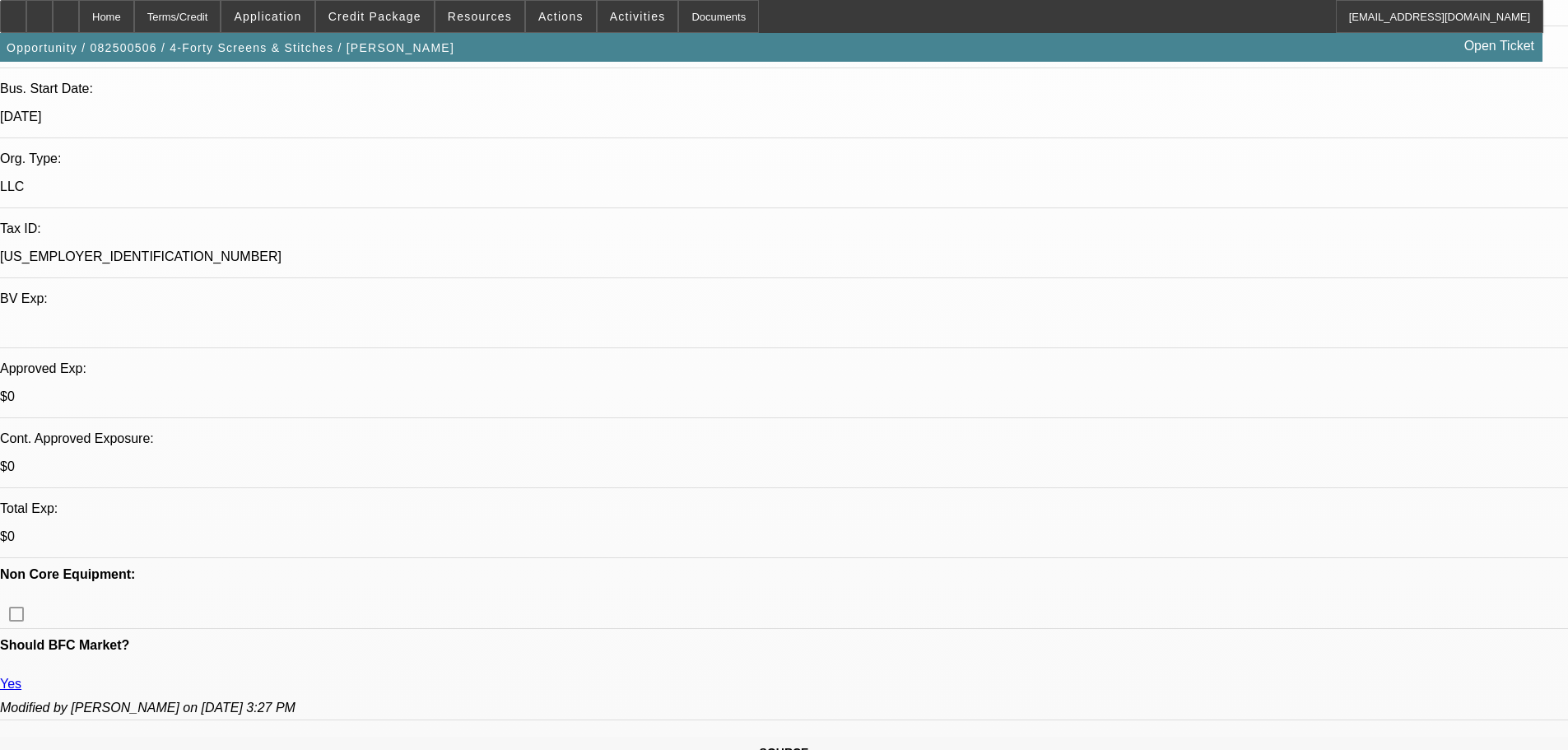
drag, startPoint x: 739, startPoint y: 304, endPoint x: 749, endPoint y: 474, distance: 170.3
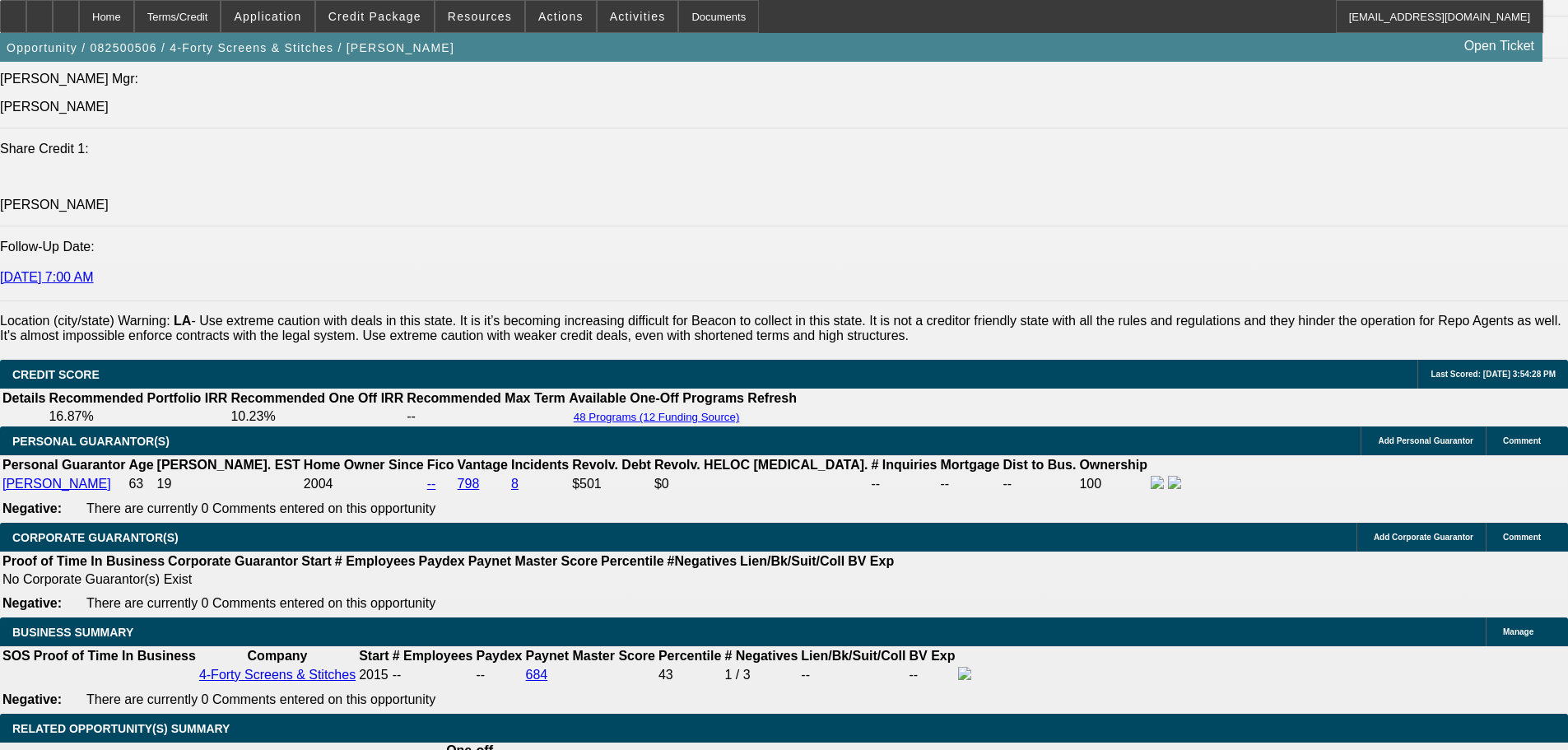
scroll to position [1972, 0]
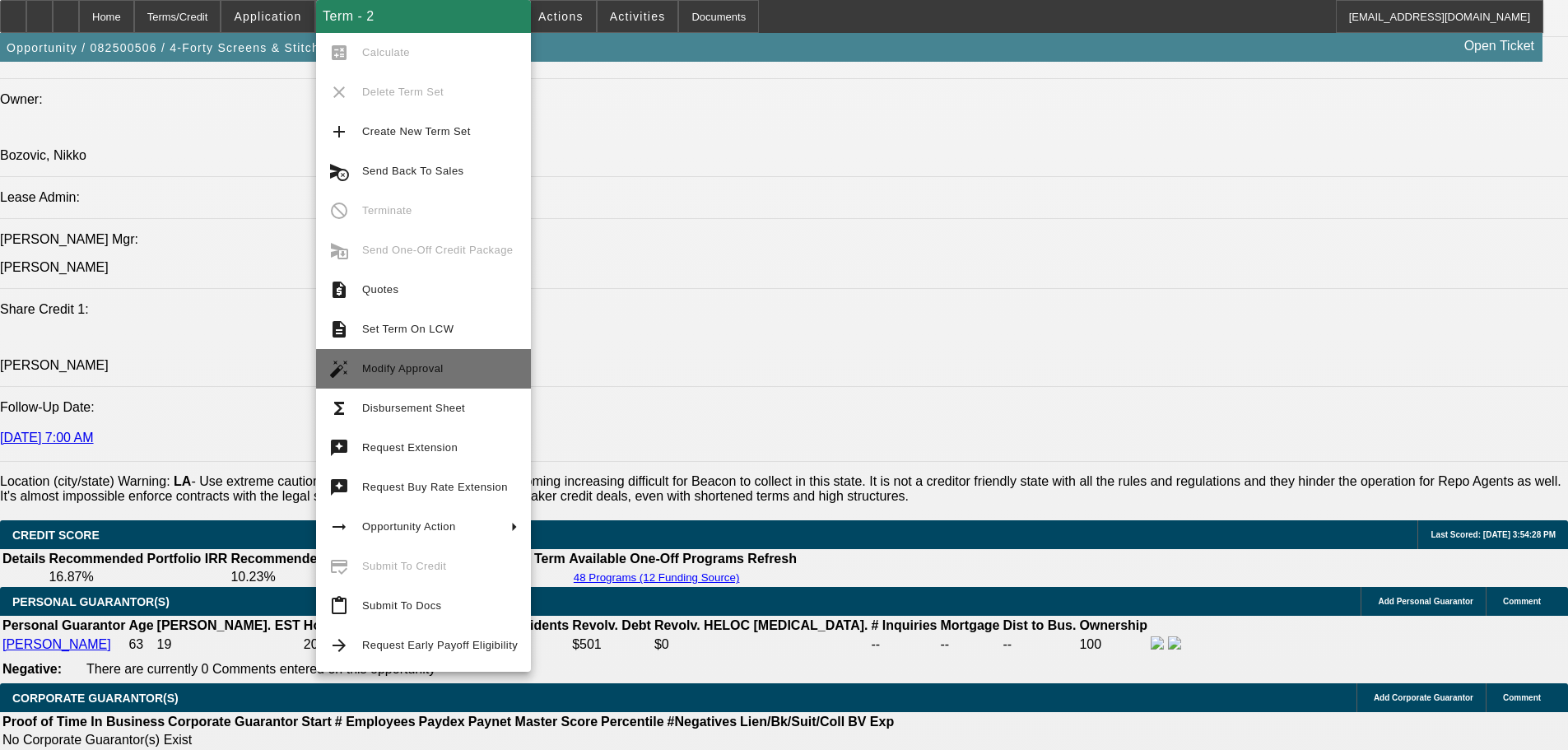
click at [472, 369] on span "Modify Approval" at bounding box center [440, 369] width 156 height 20
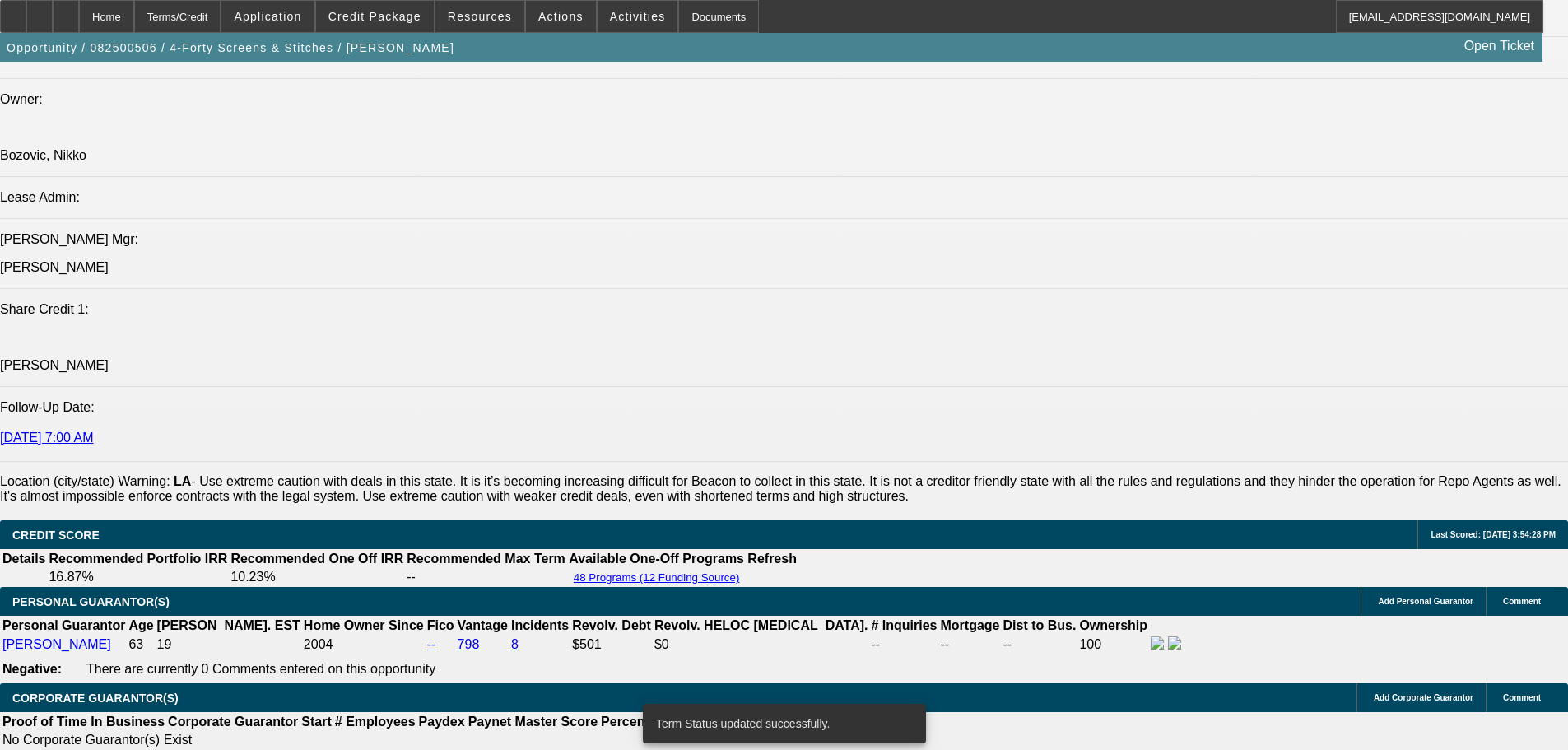
select select "0"
select select "0.1"
select select "4"
select select "0"
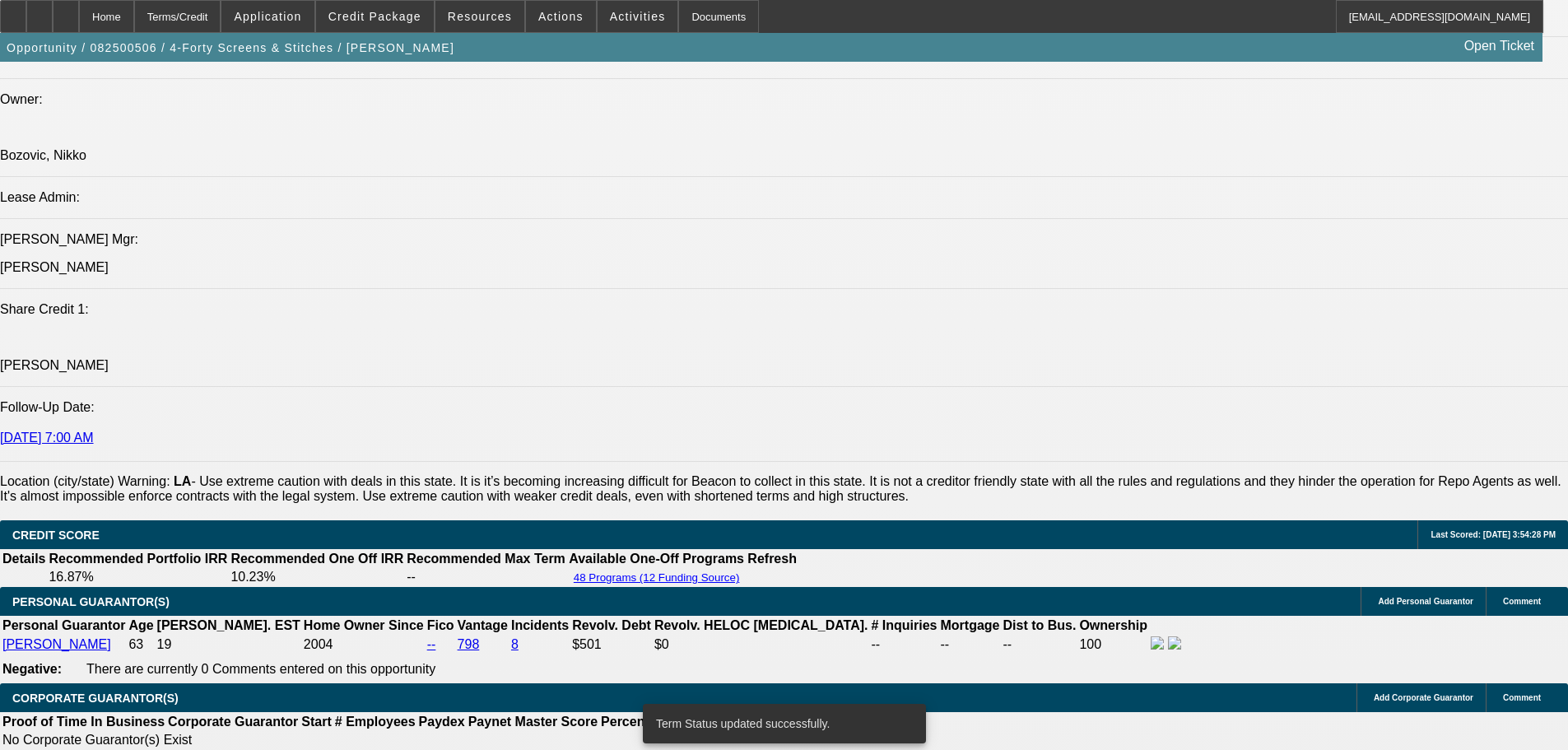
select select "0"
select select "0.1"
select select "4"
select select "0"
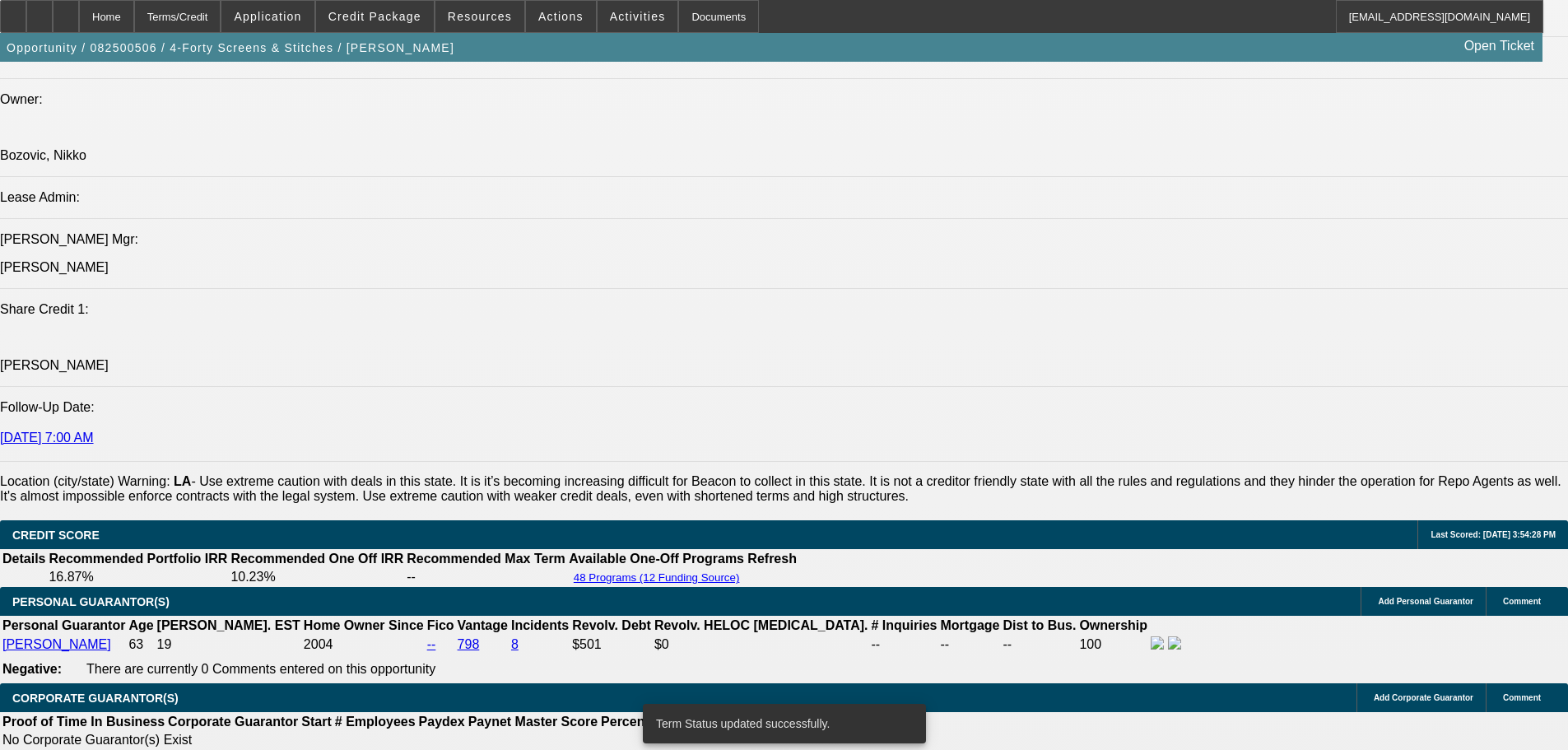
select select "0.1"
select select "4"
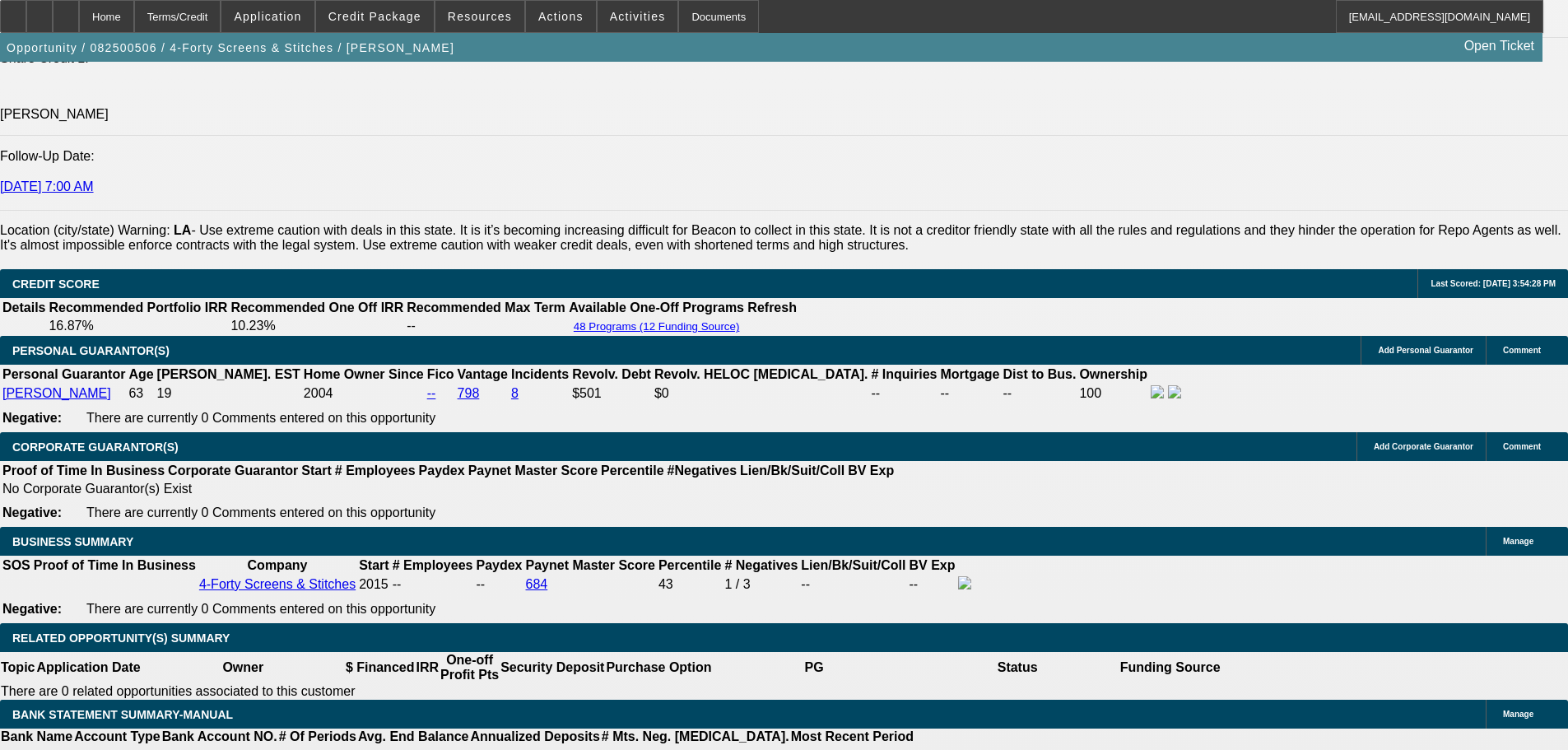
scroll to position [2219, 0]
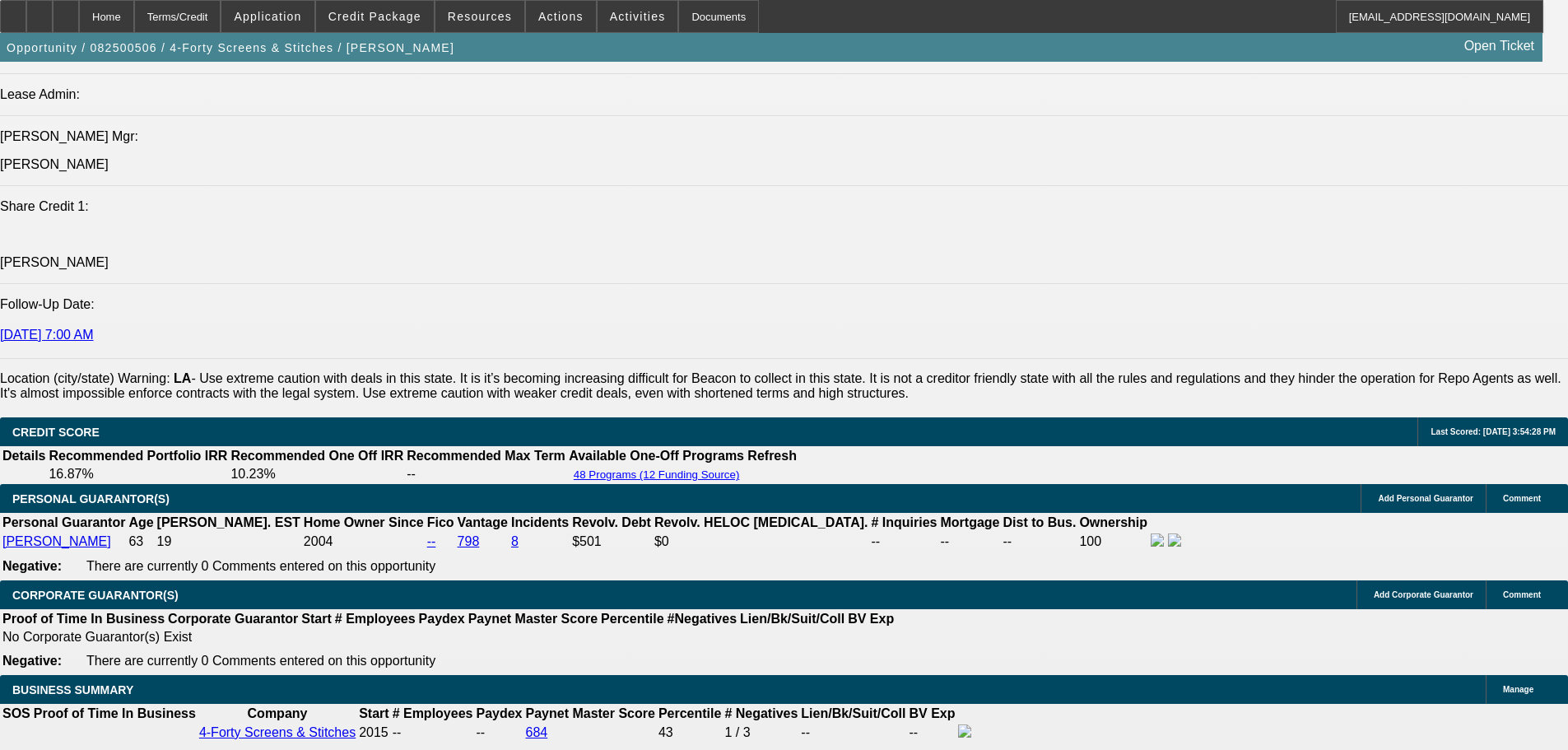
scroll to position [2136, 0]
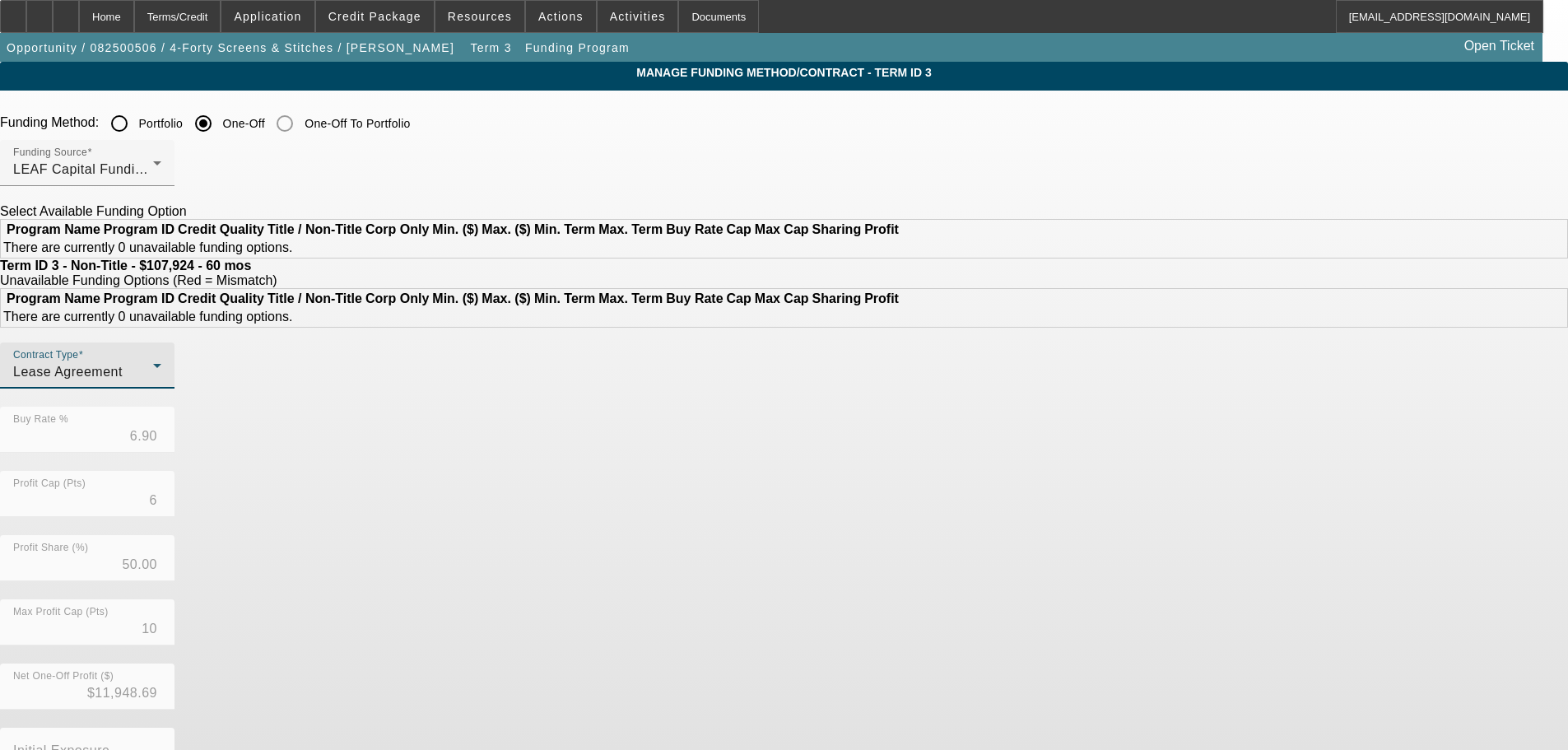
click at [153, 382] on div "Lease Agreement" at bounding box center [83, 372] width 140 height 20
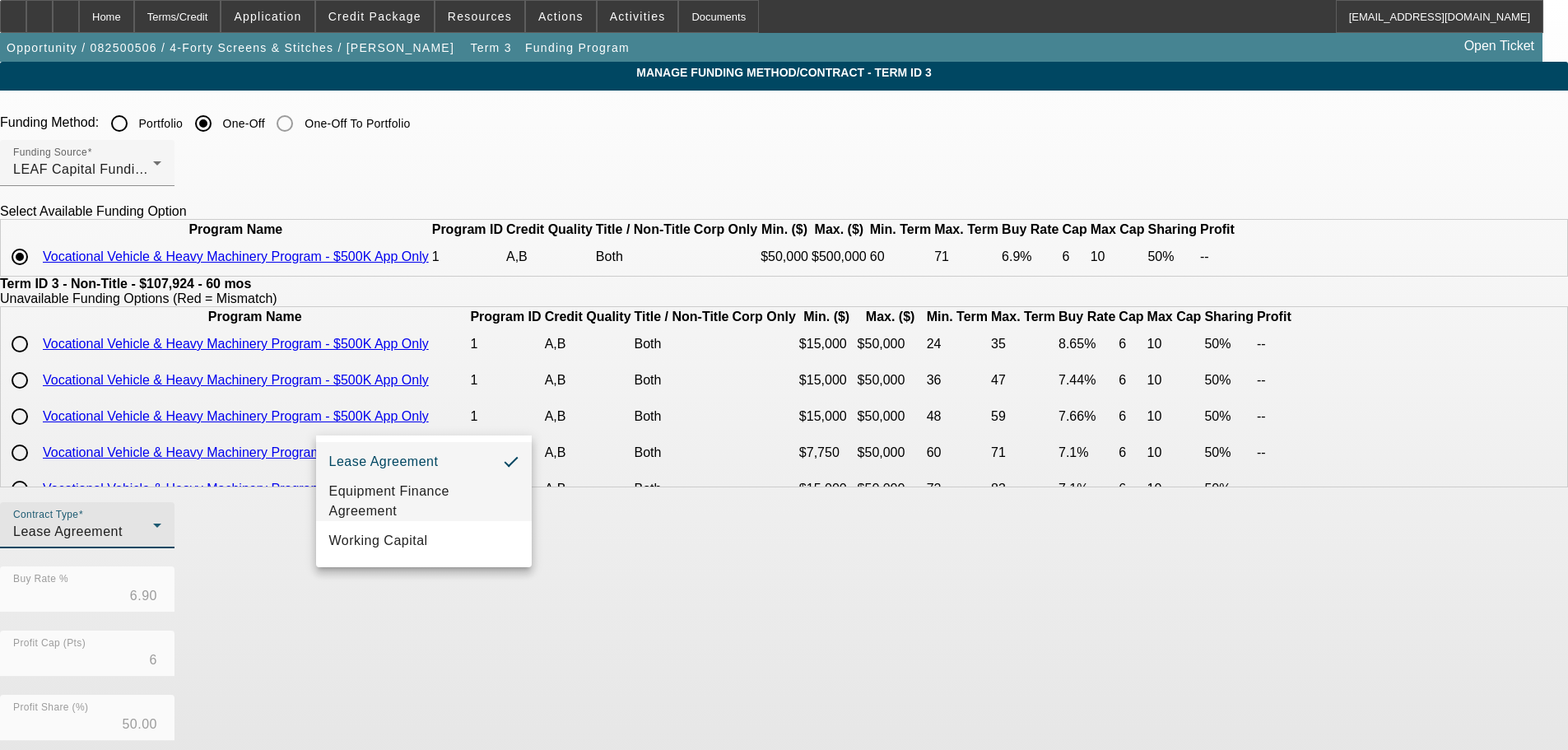
click at [444, 501] on span "Equipment Finance Agreement" at bounding box center [423, 501] width 190 height 40
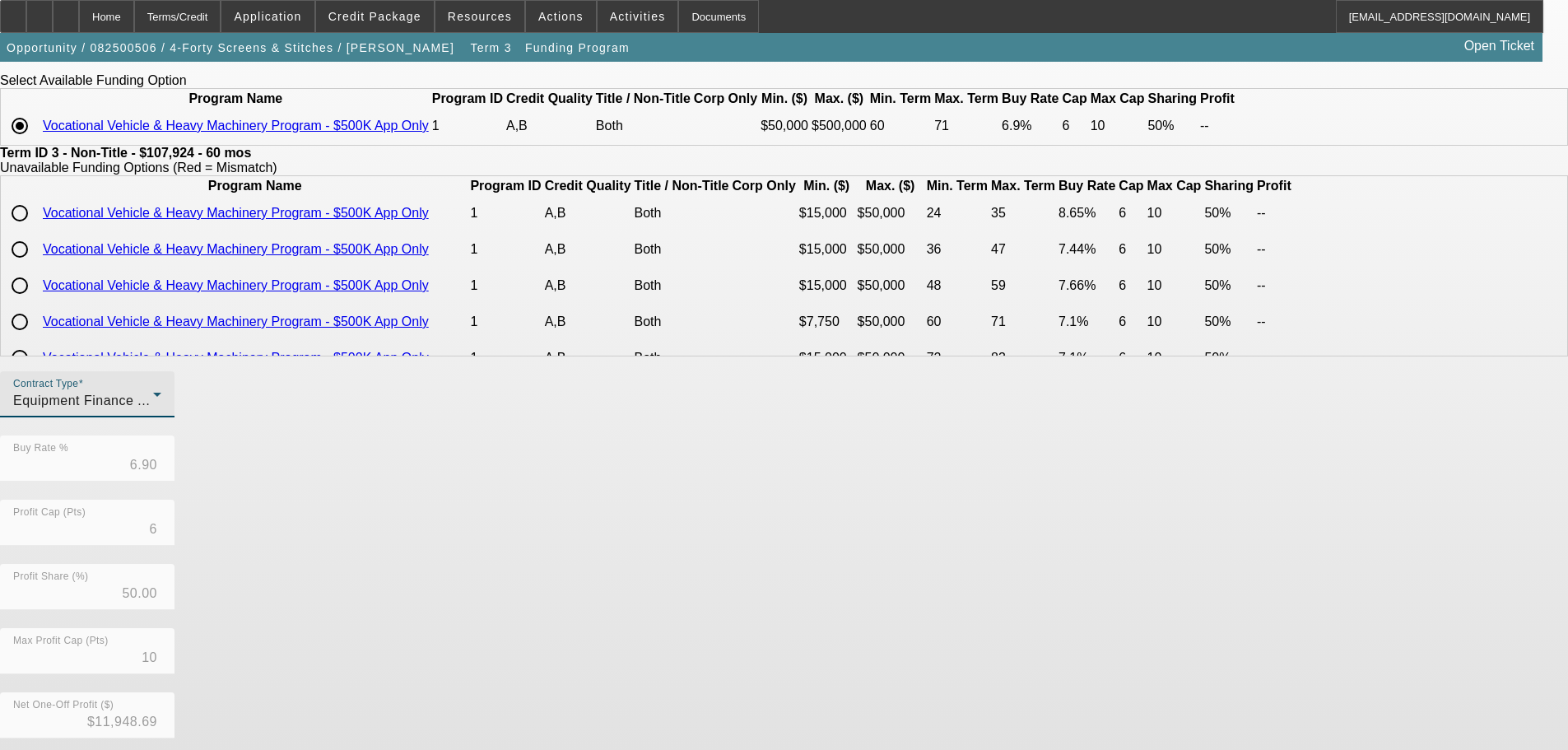
scroll to position [293, 0]
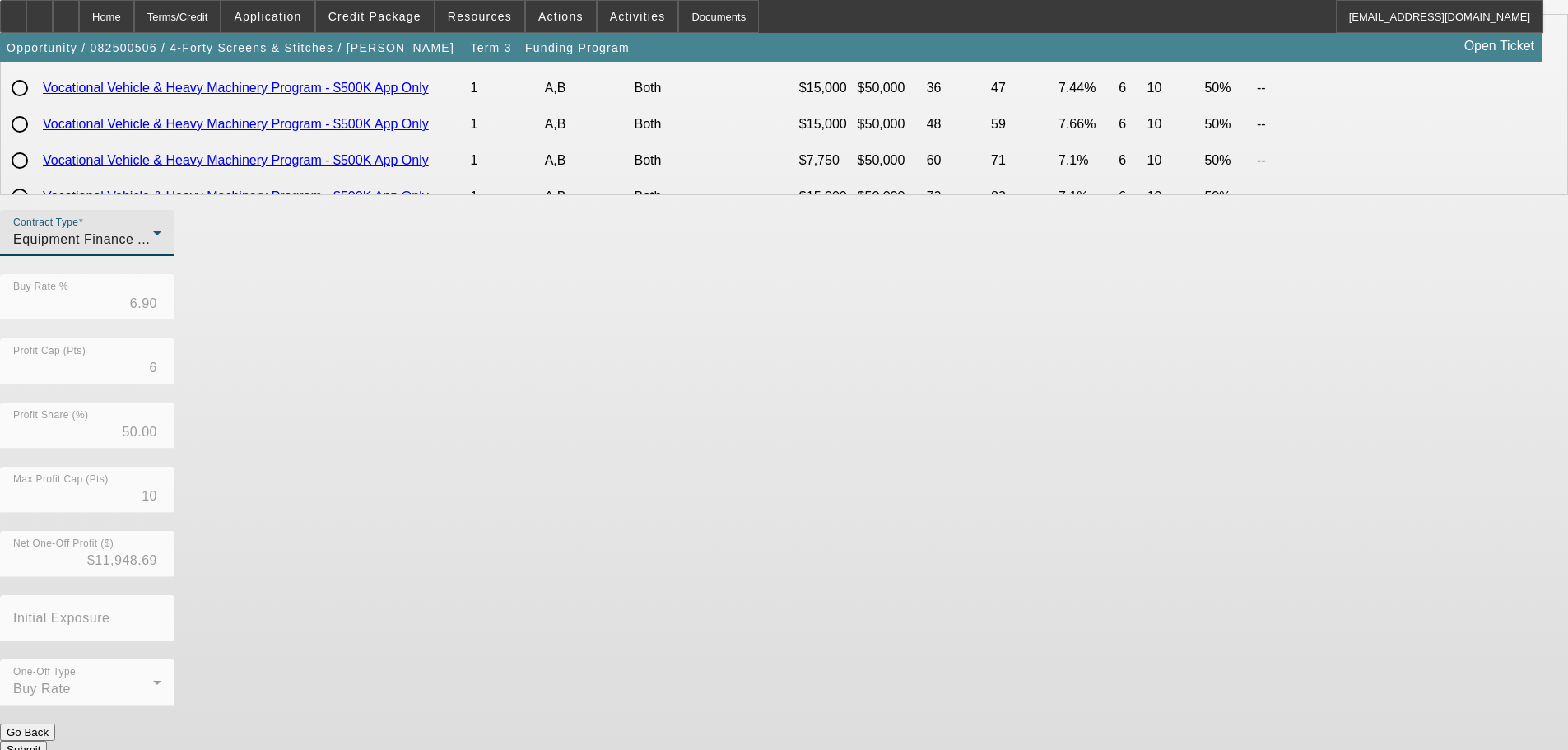
click at [47, 741] on button "Submit" at bounding box center [23, 749] width 47 height 17
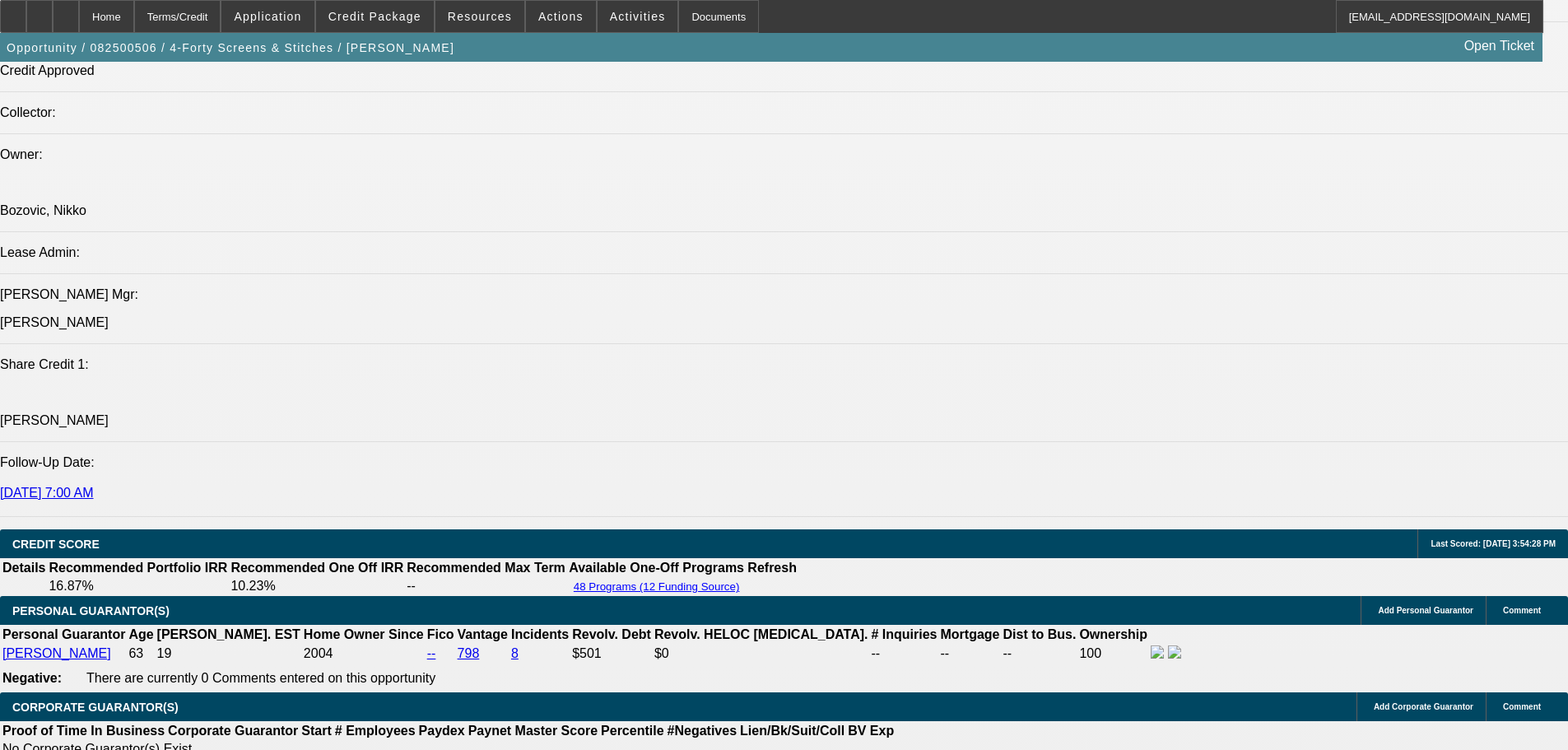
select select "0"
select select "6"
select select "0"
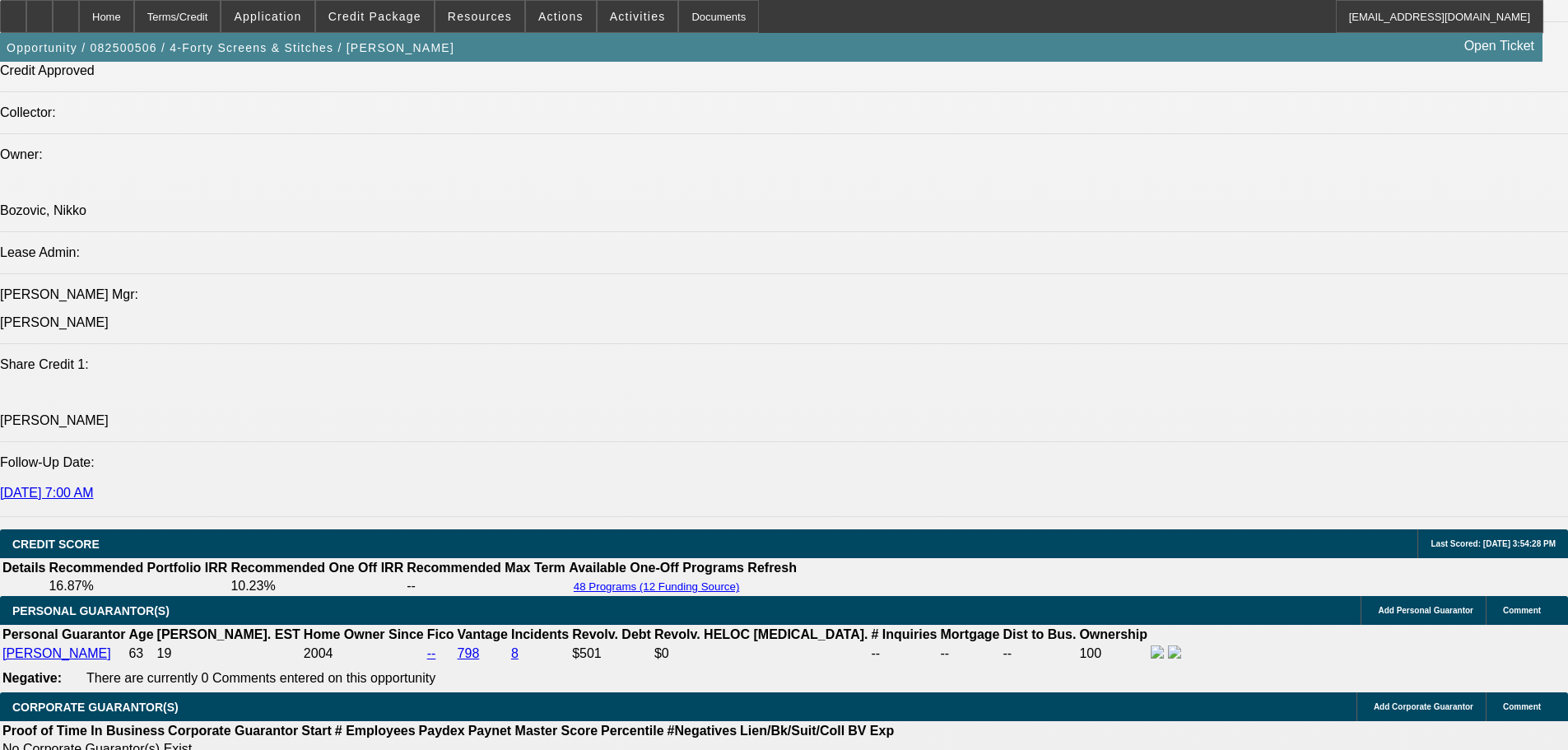
select select "0"
select select "0.1"
select select "4"
select select "0"
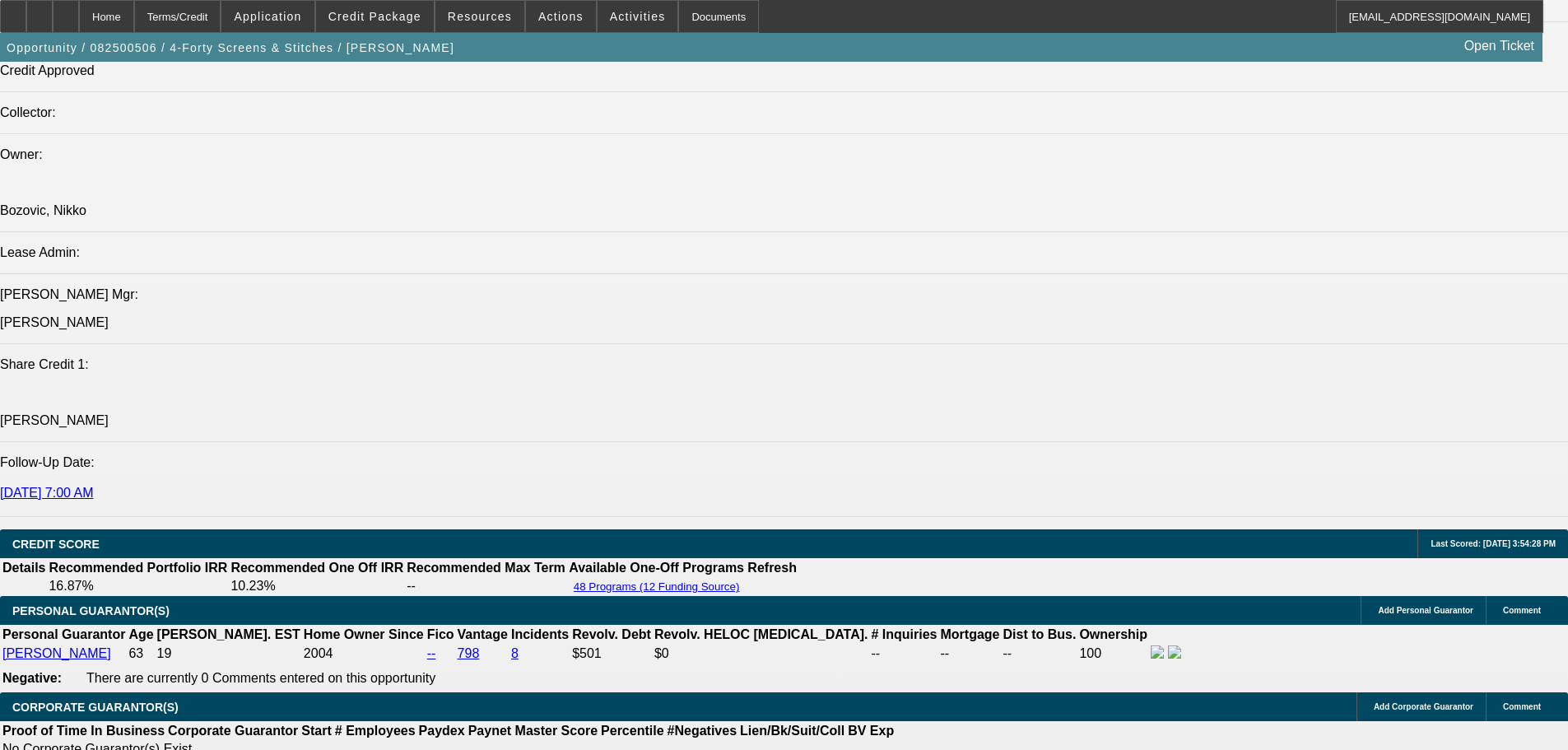
select select "0.1"
select select "4"
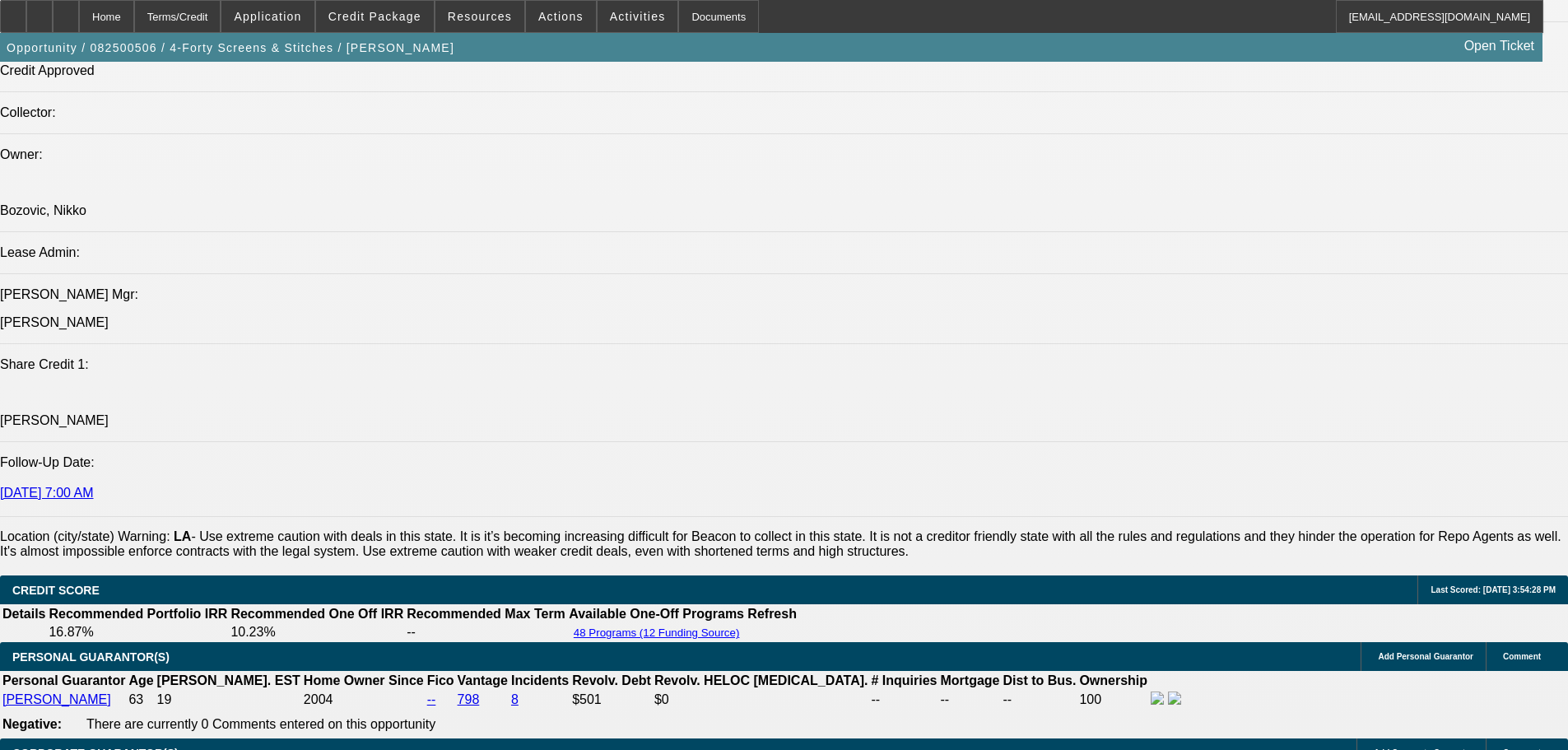
scroll to position [2411, 0]
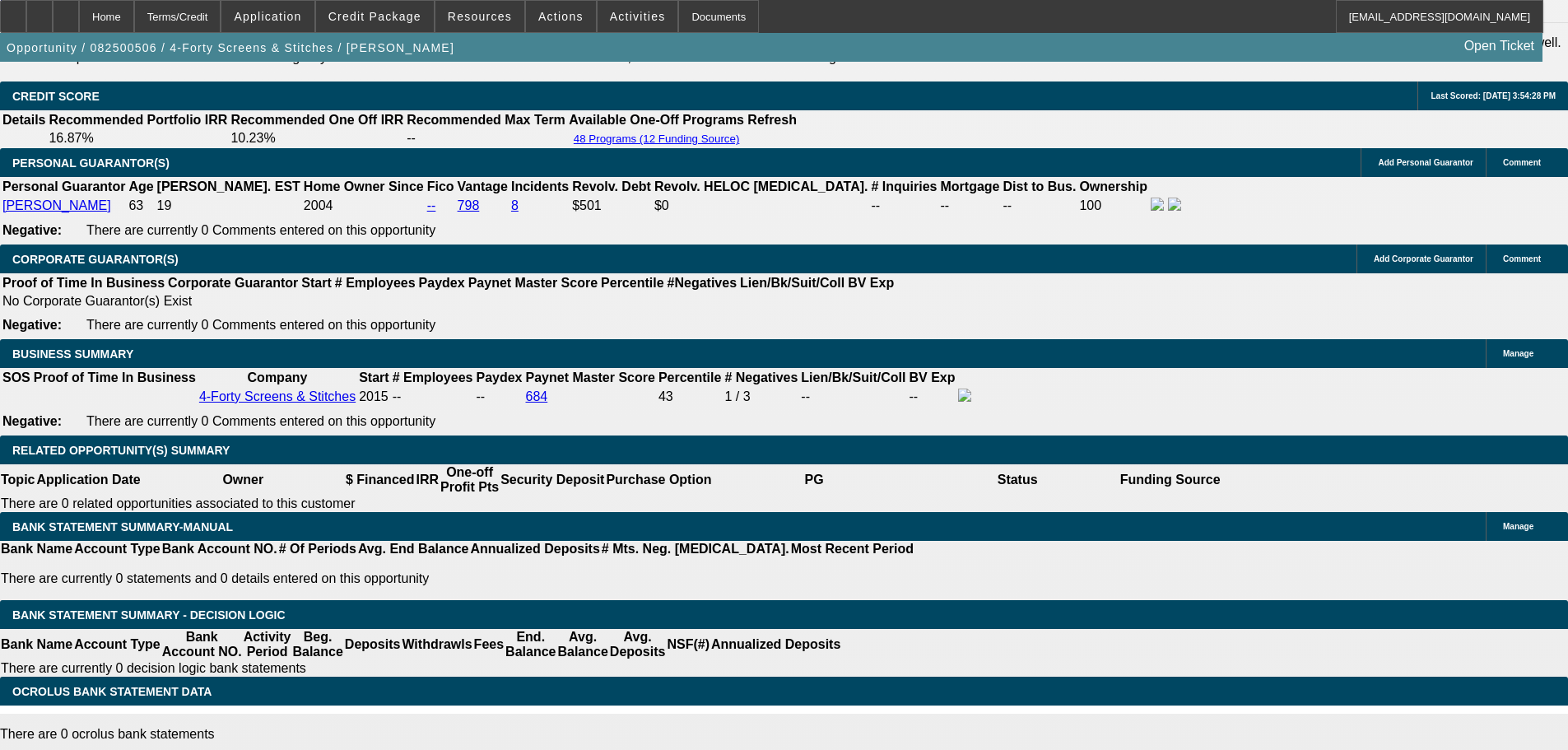
type input "UNKNOWN"
type input "10.1"
type input "$1,849.48"
type input "10.1"
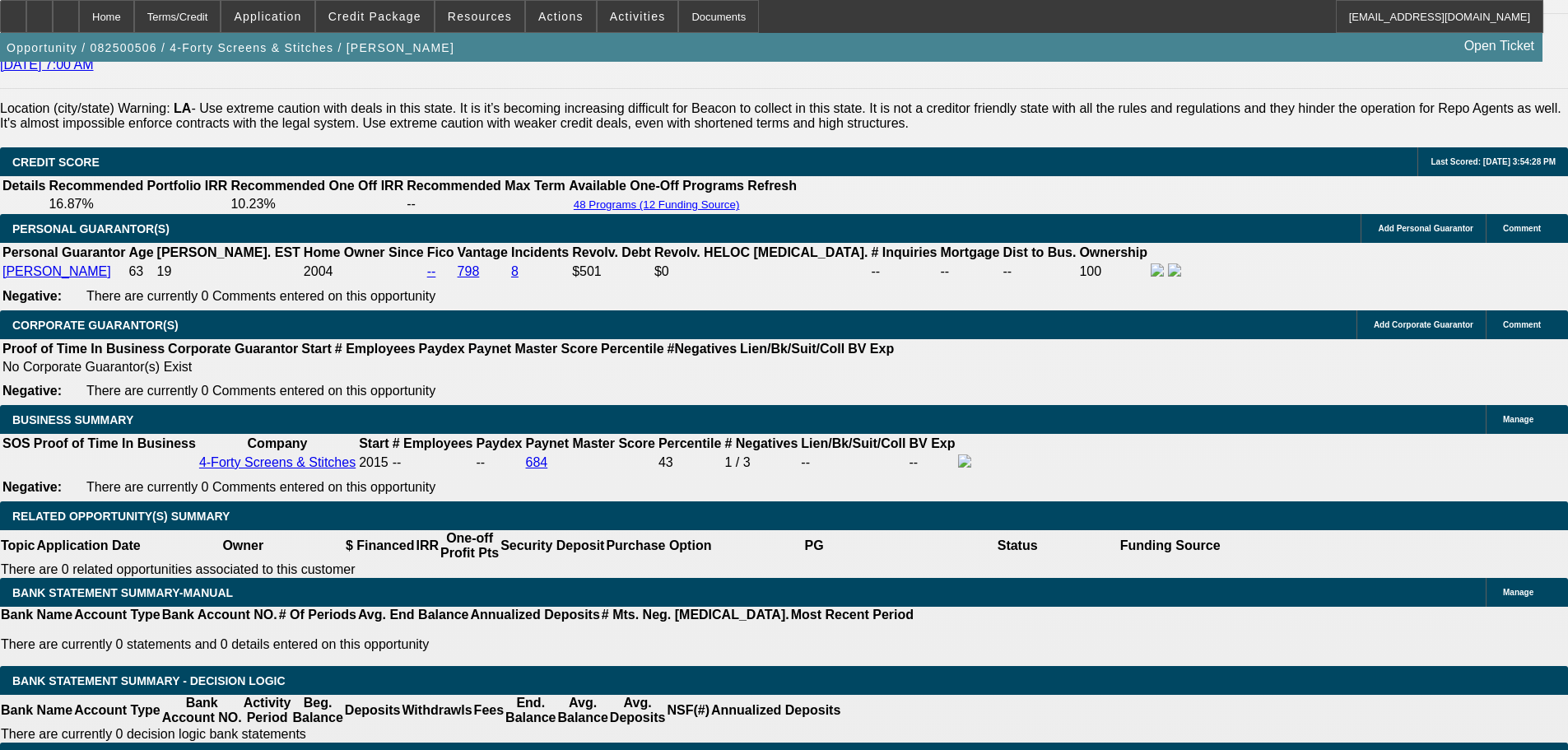
scroll to position [2246, 0]
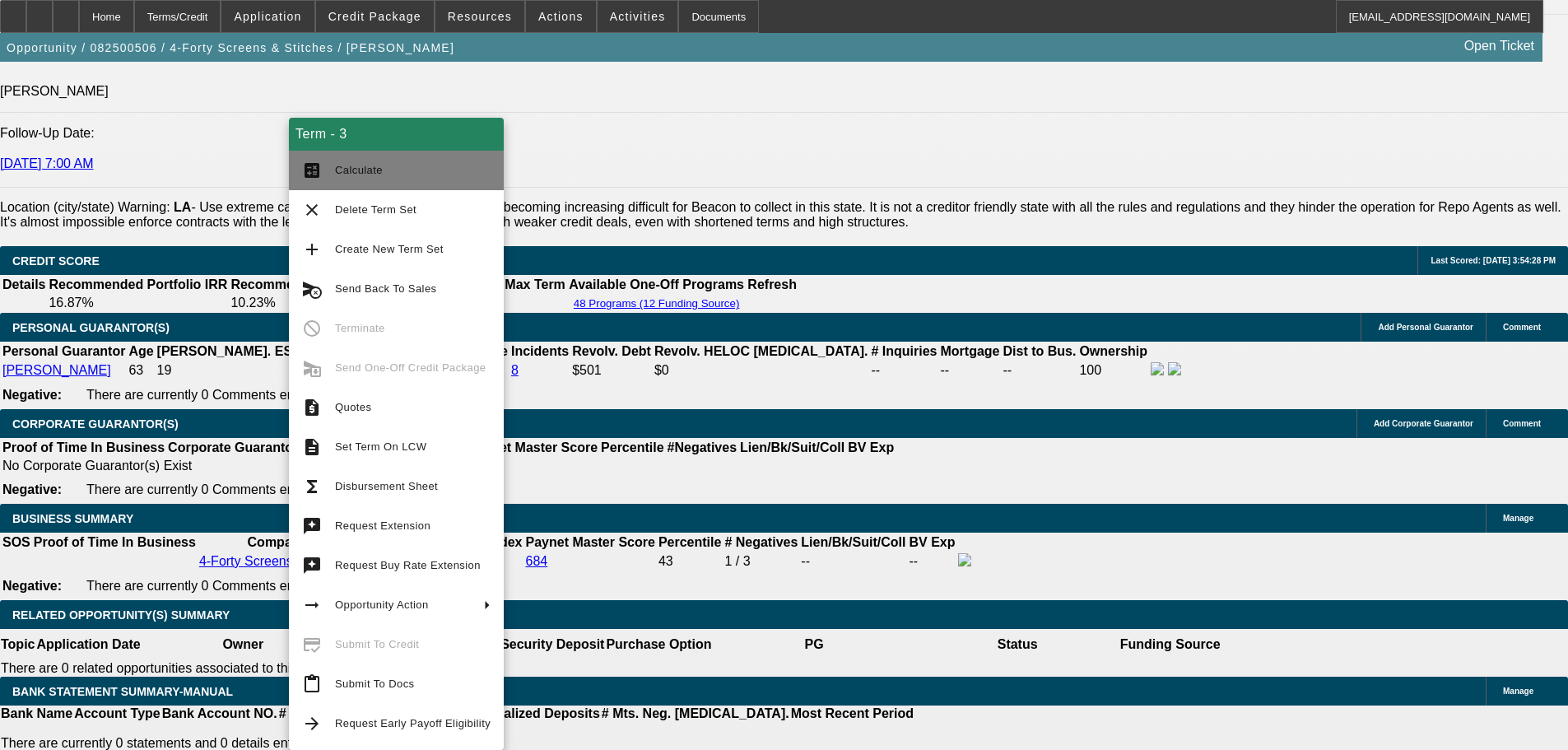
click at [417, 173] on span "Calculate" at bounding box center [413, 171] width 156 height 20
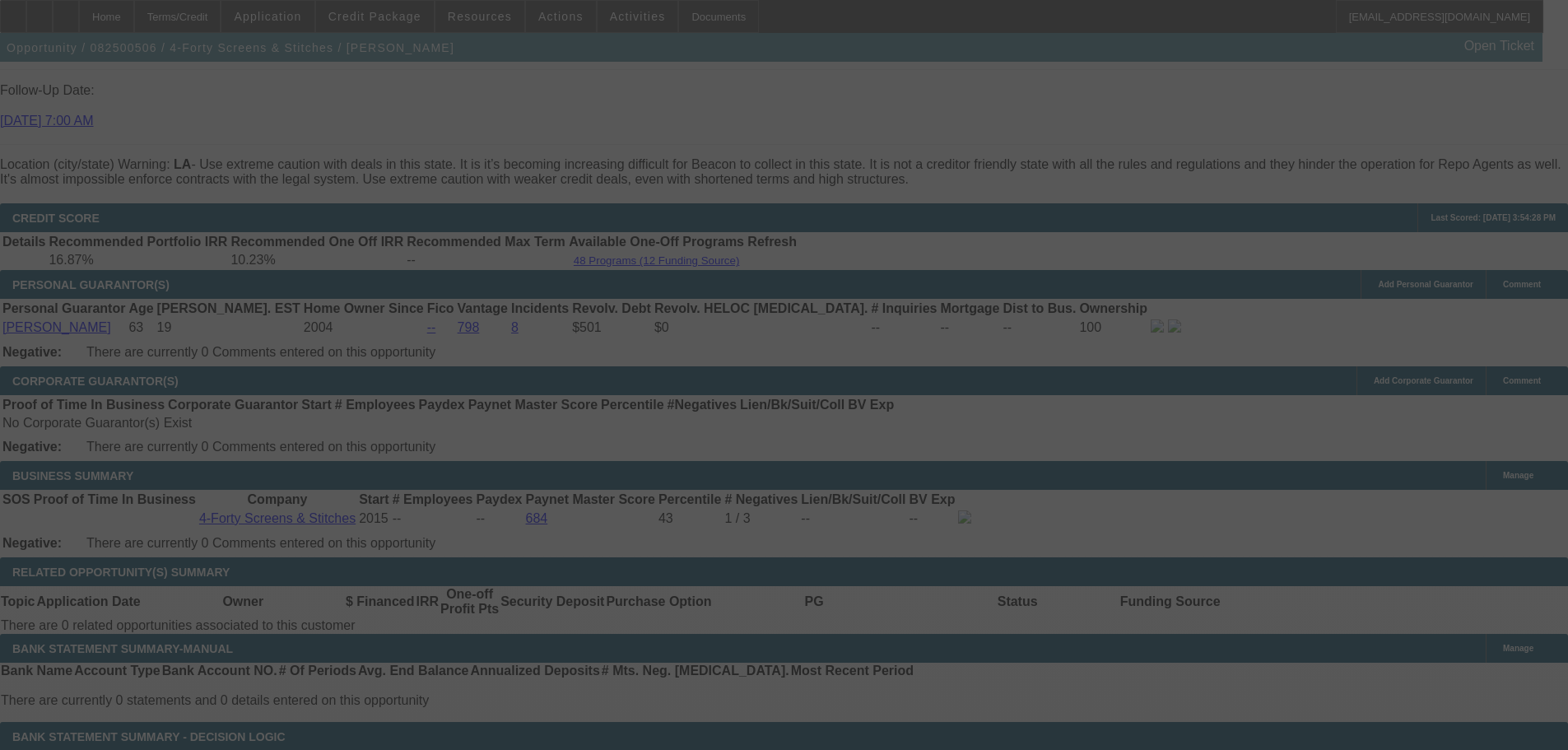
scroll to position [2164, 0]
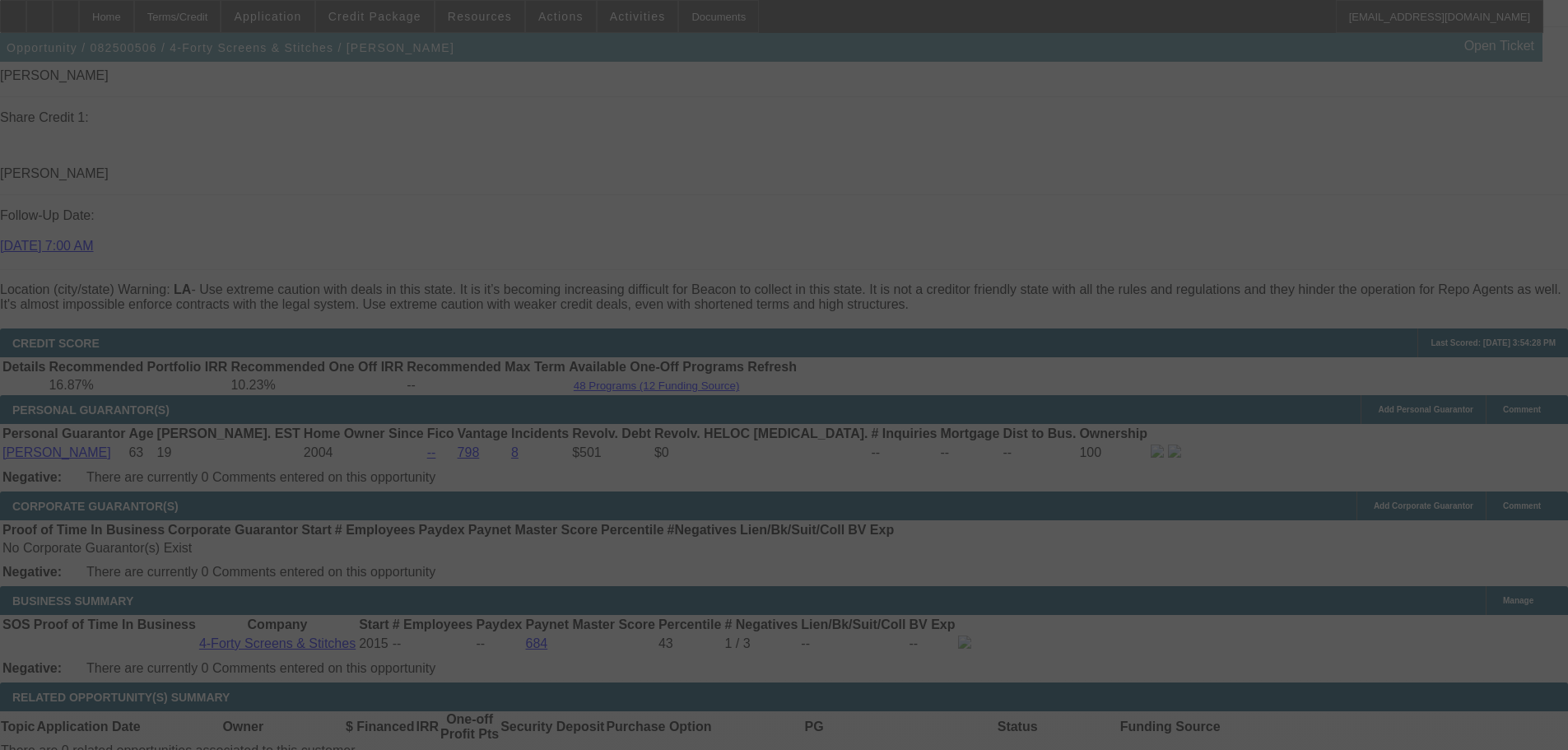
select select "0"
select select "6"
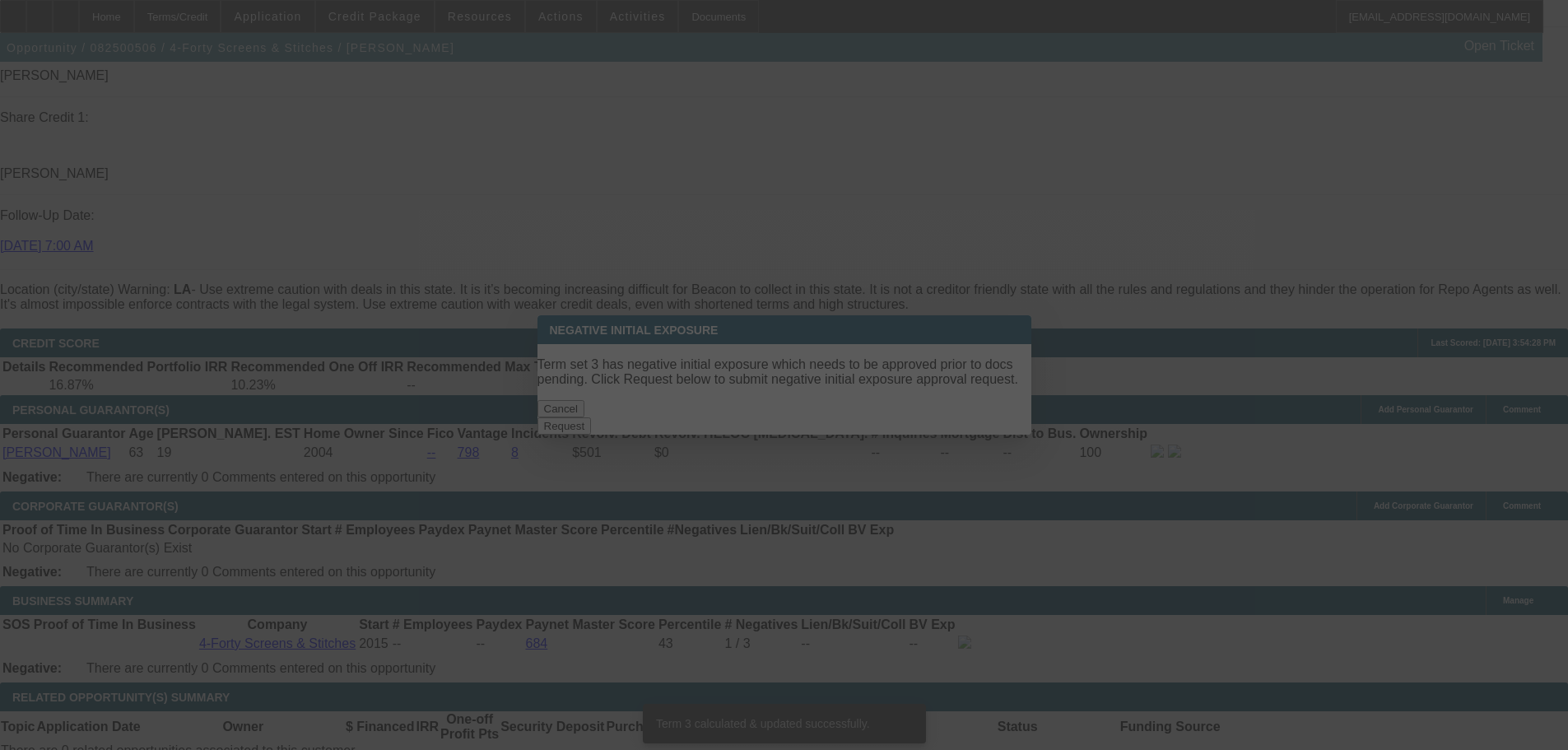
scroll to position [0, 0]
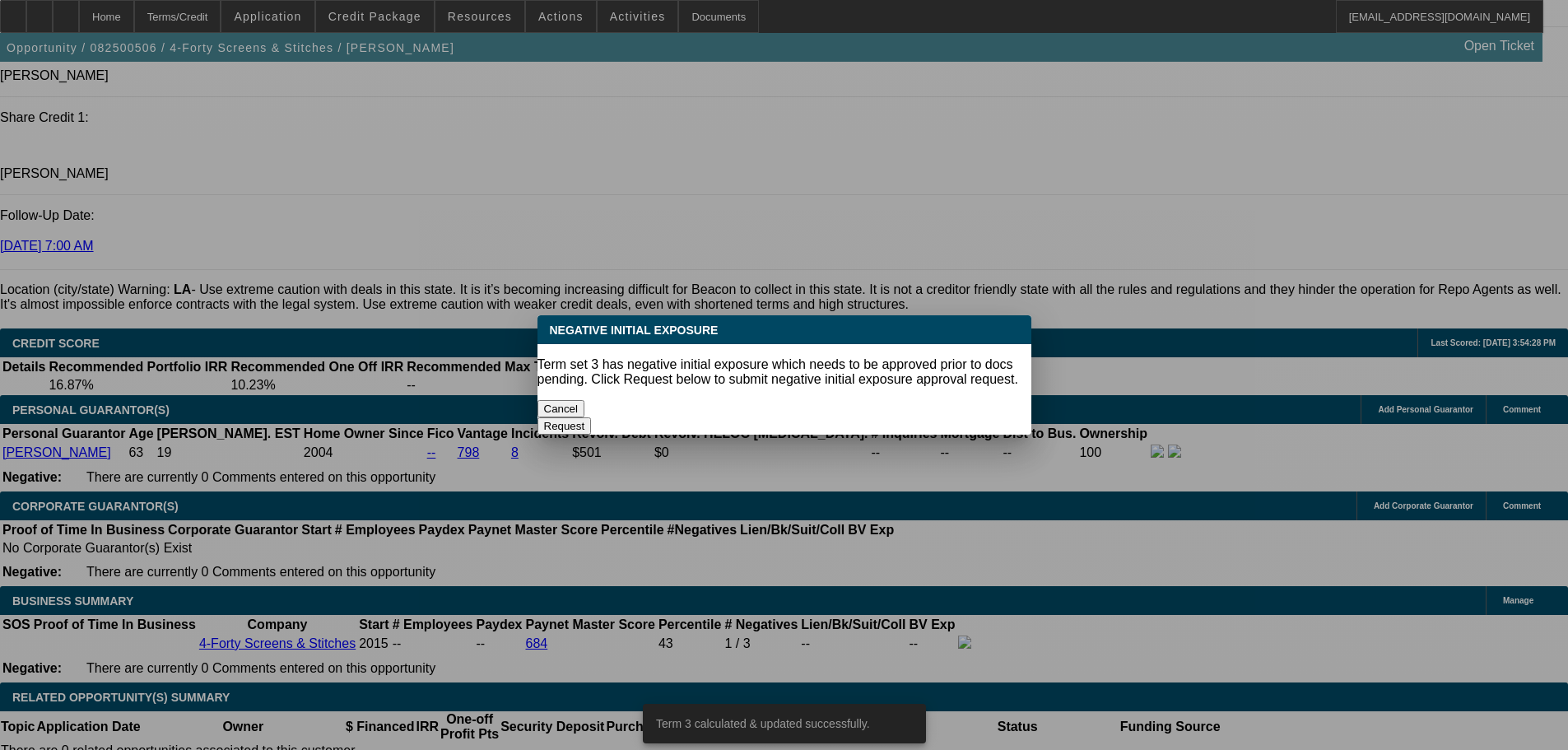
click at [585, 408] on button "Cancel" at bounding box center [562, 409] width 48 height 17
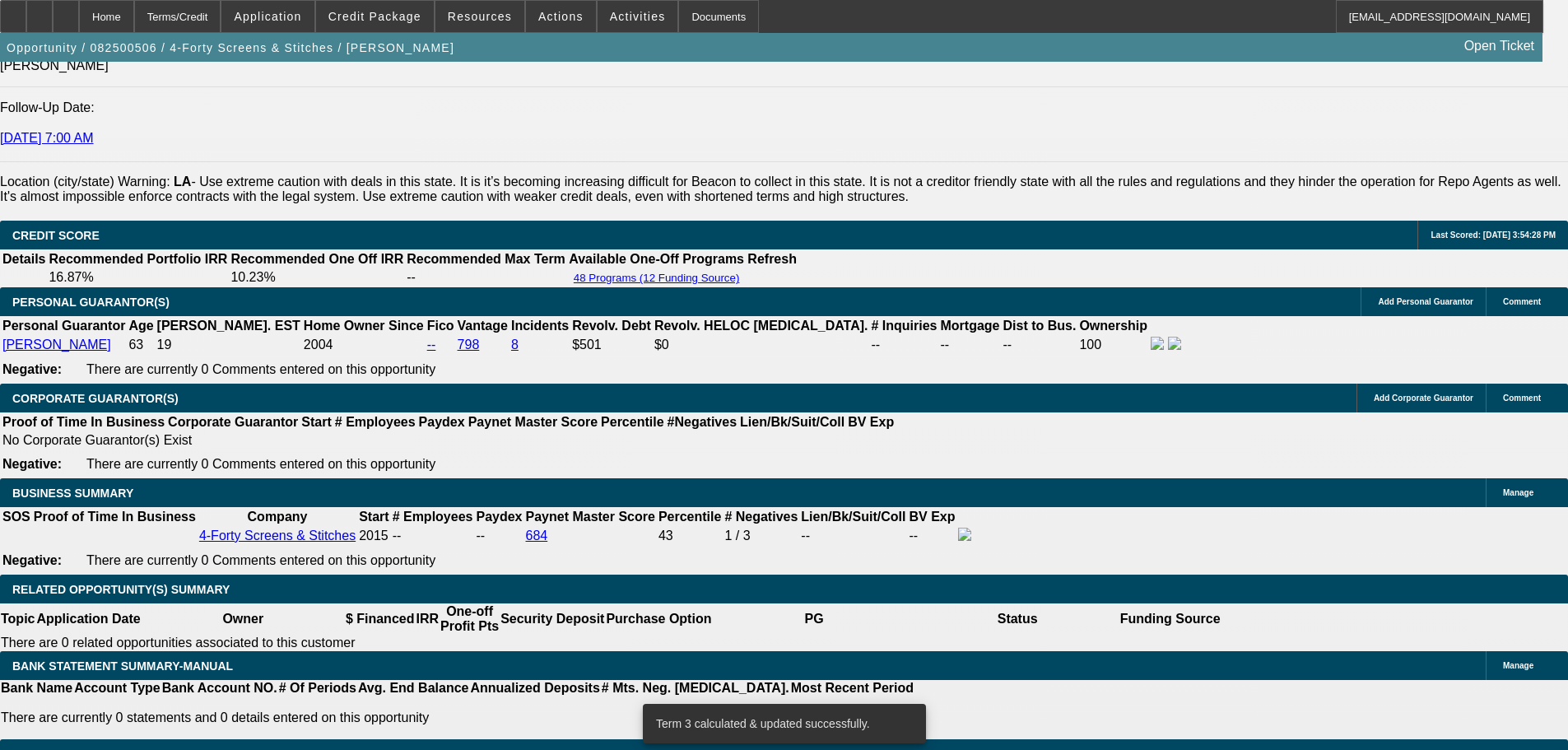
scroll to position [2329, 0]
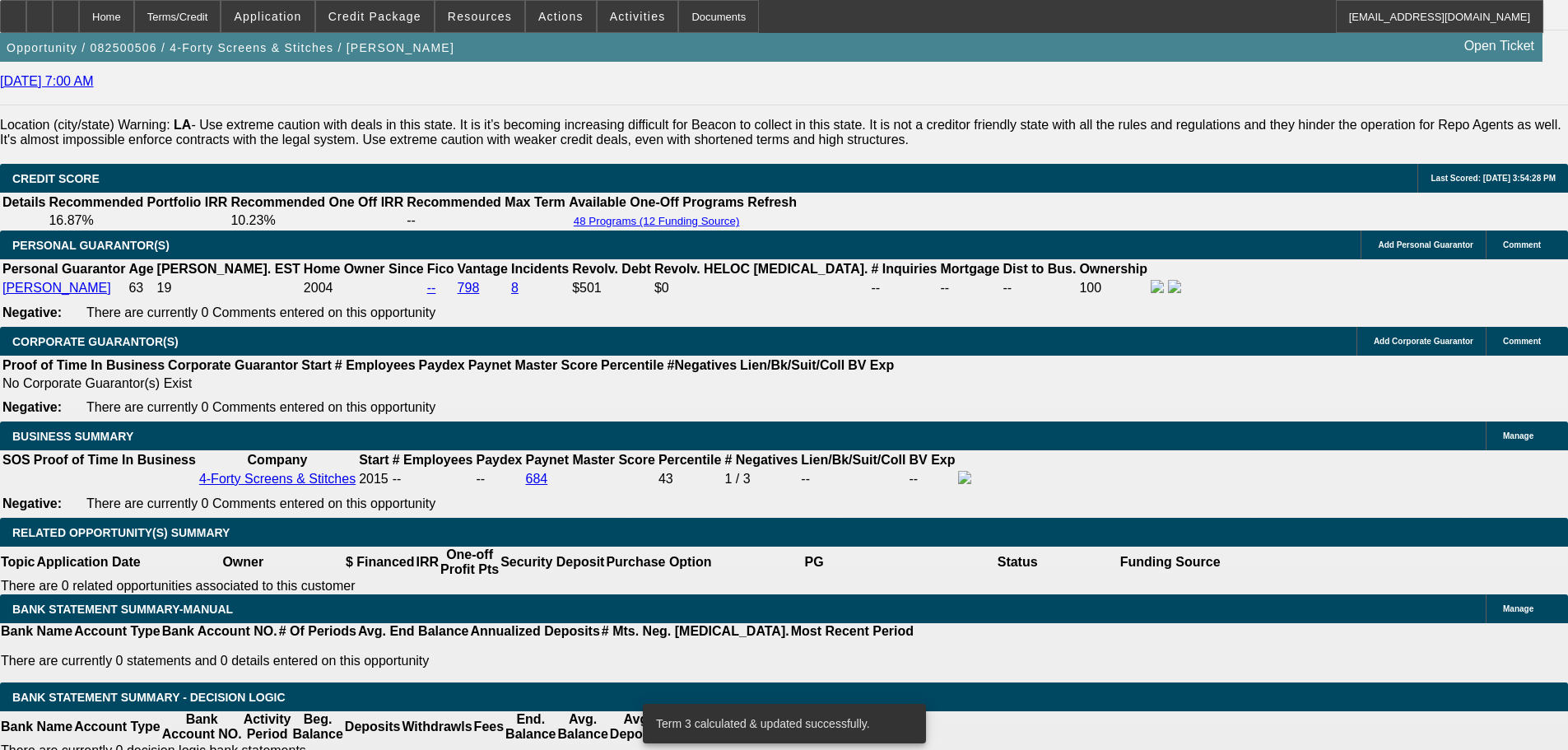
type input "UNKNOWN"
type input "10.1"
type input "$2,298.38"
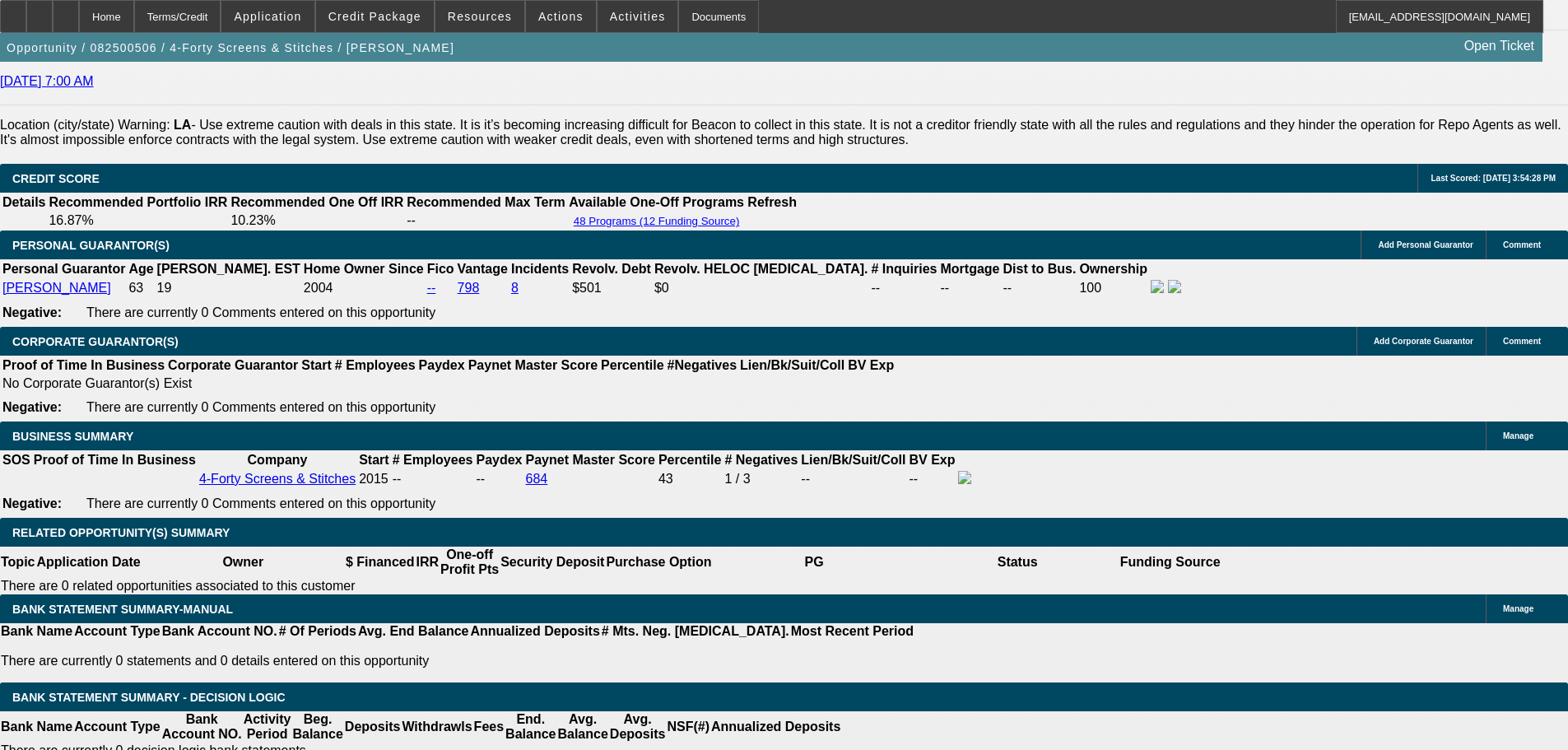
type input "10.1"
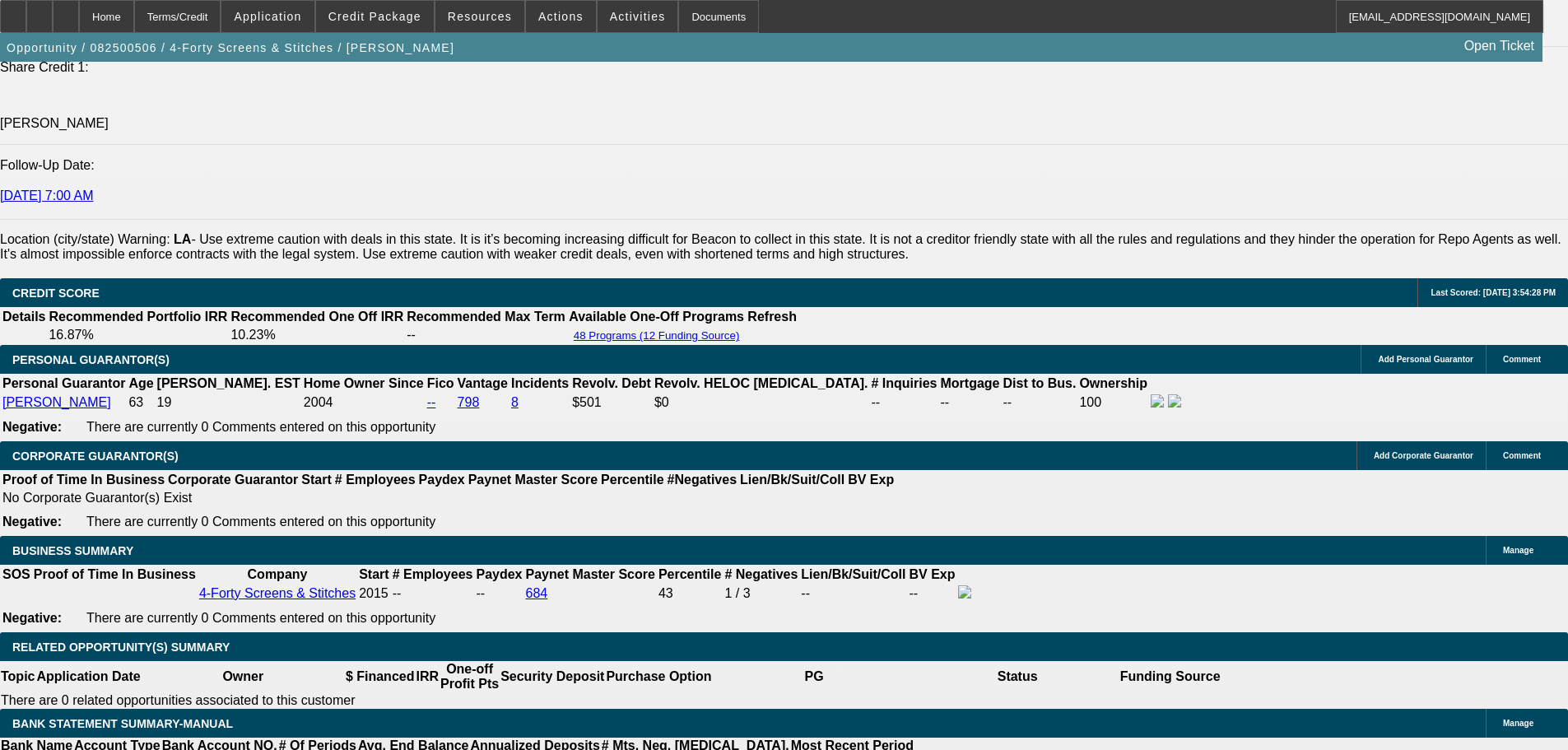
scroll to position [2082, 0]
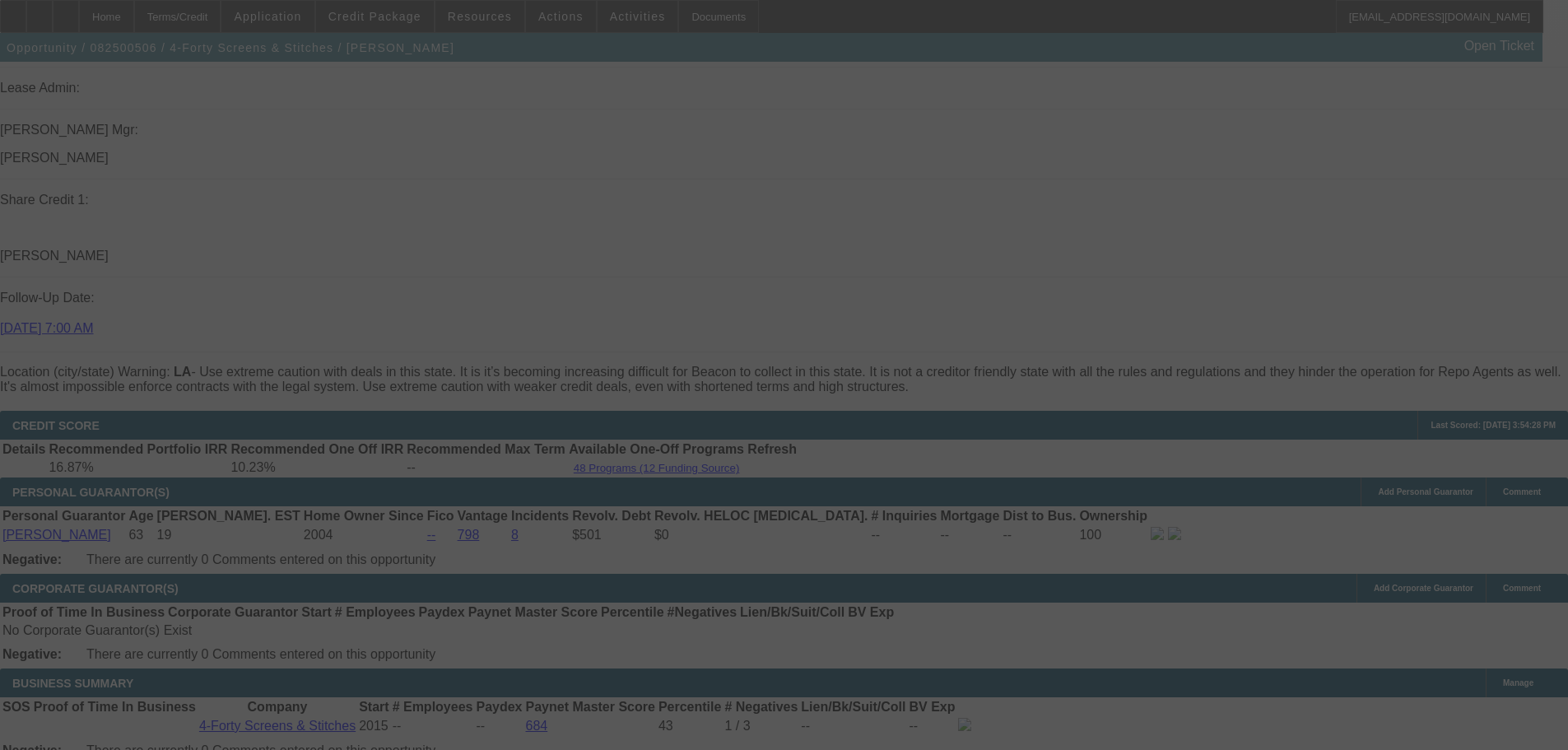
select select "0"
select select "6"
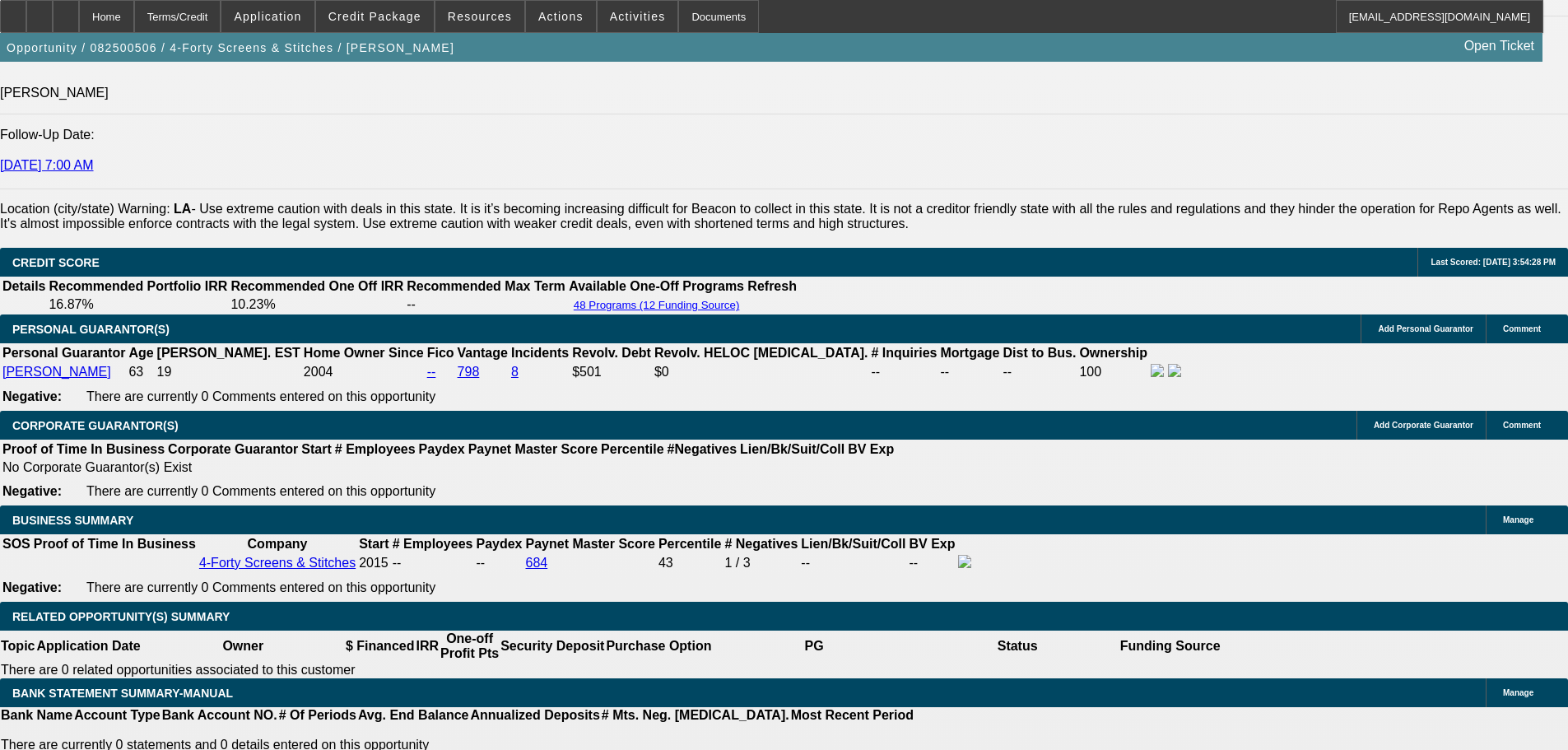
scroll to position [2164, 0]
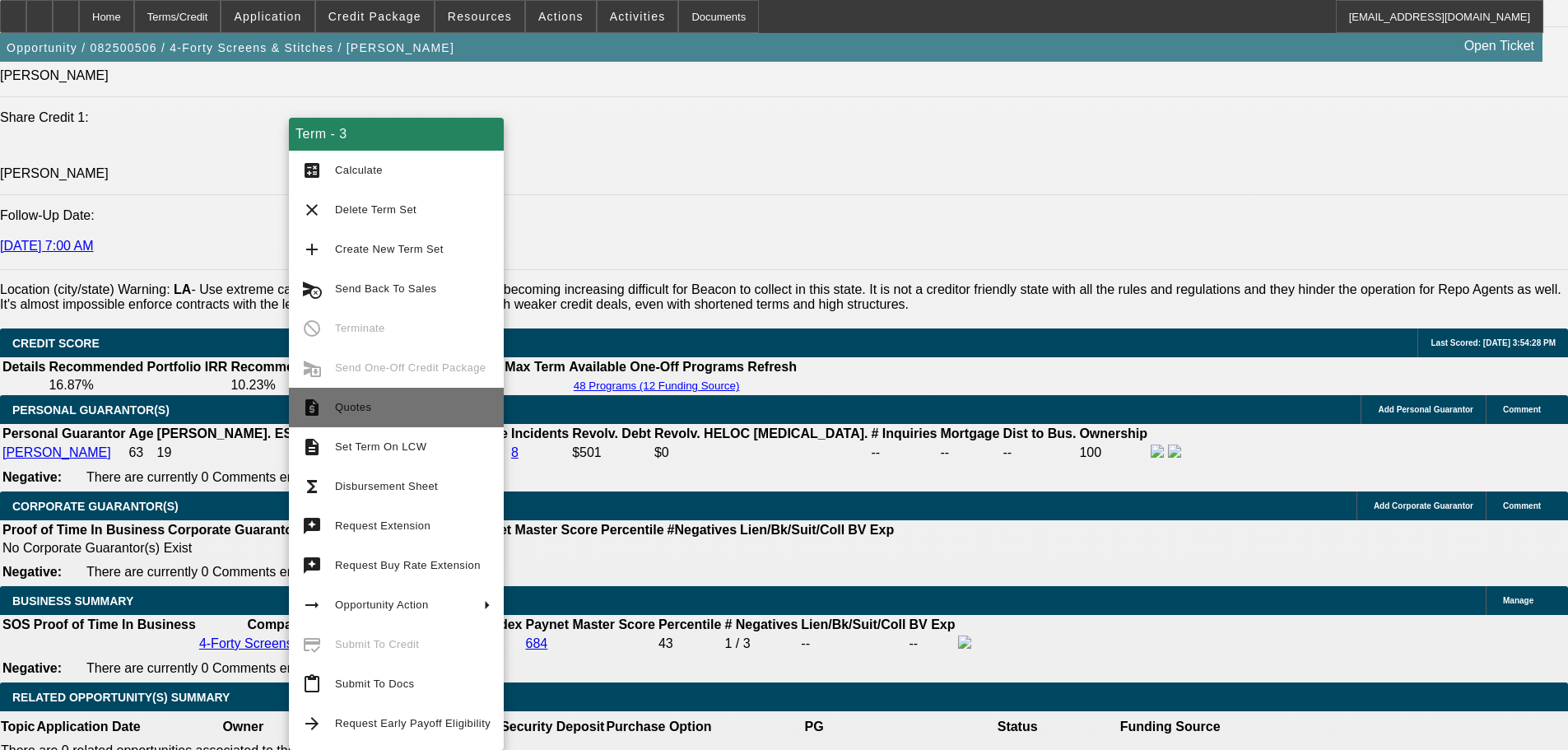
click at [461, 414] on span "Quotes" at bounding box center [413, 408] width 156 height 20
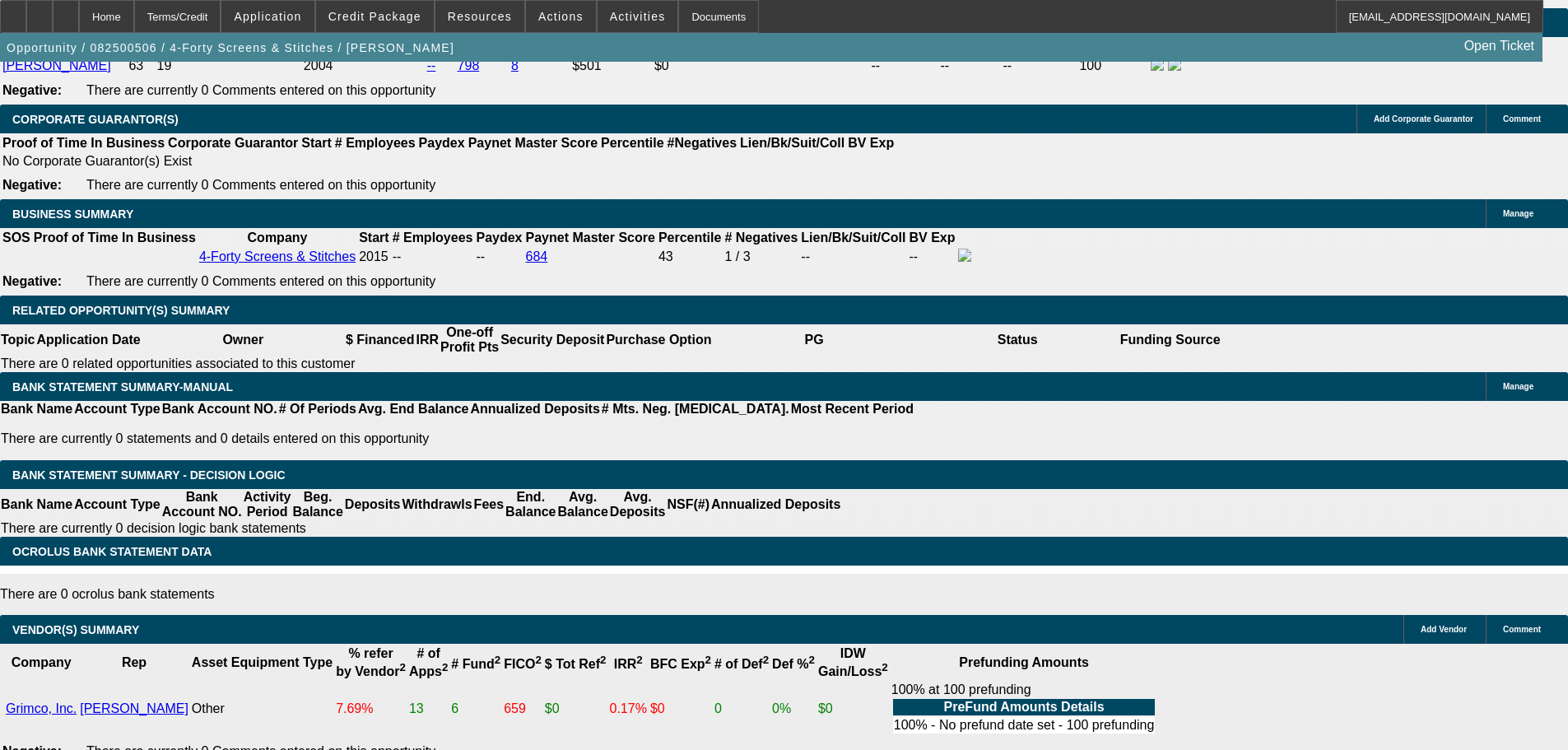
scroll to position [2823, 0]
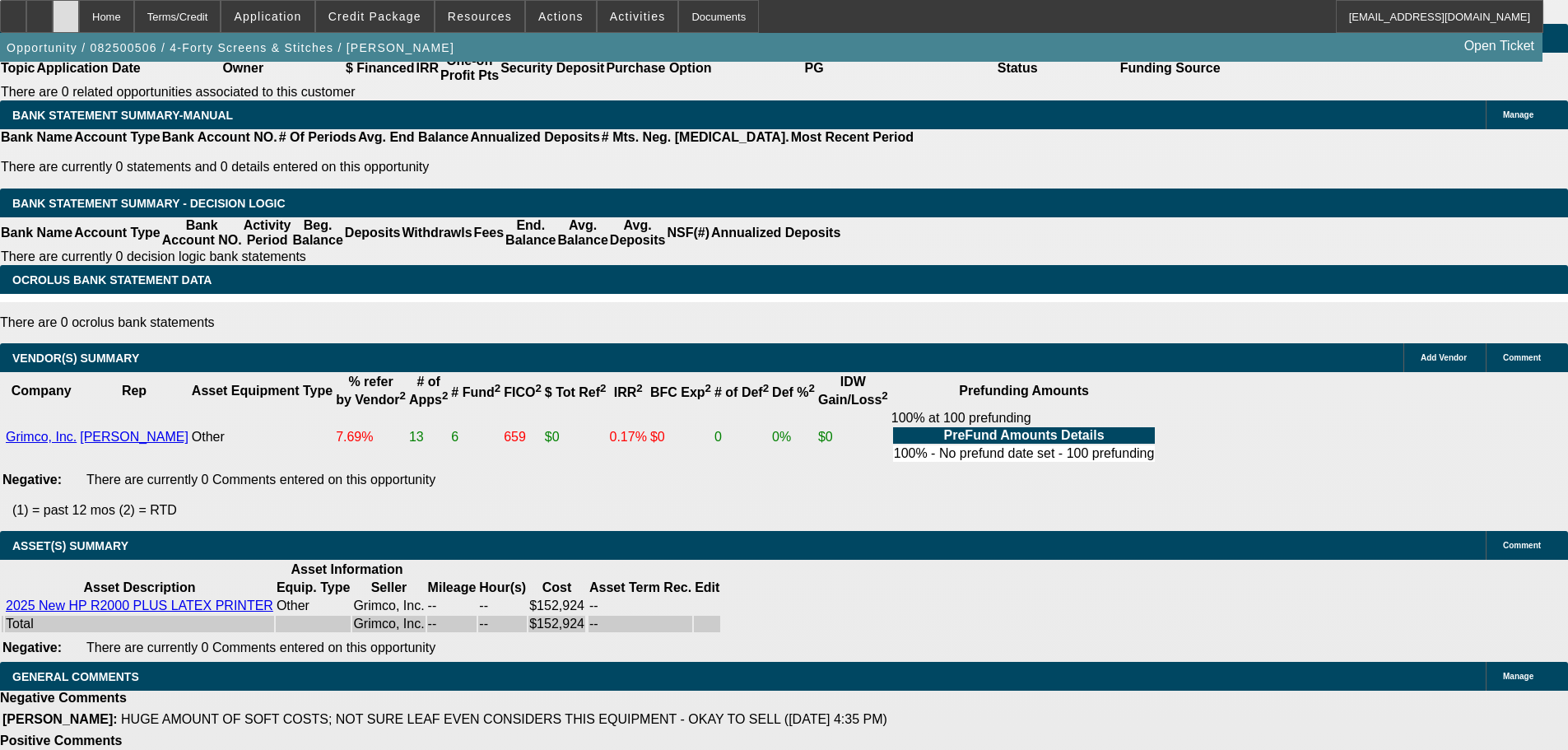
click at [79, 12] on div at bounding box center [66, 17] width 27 height 33
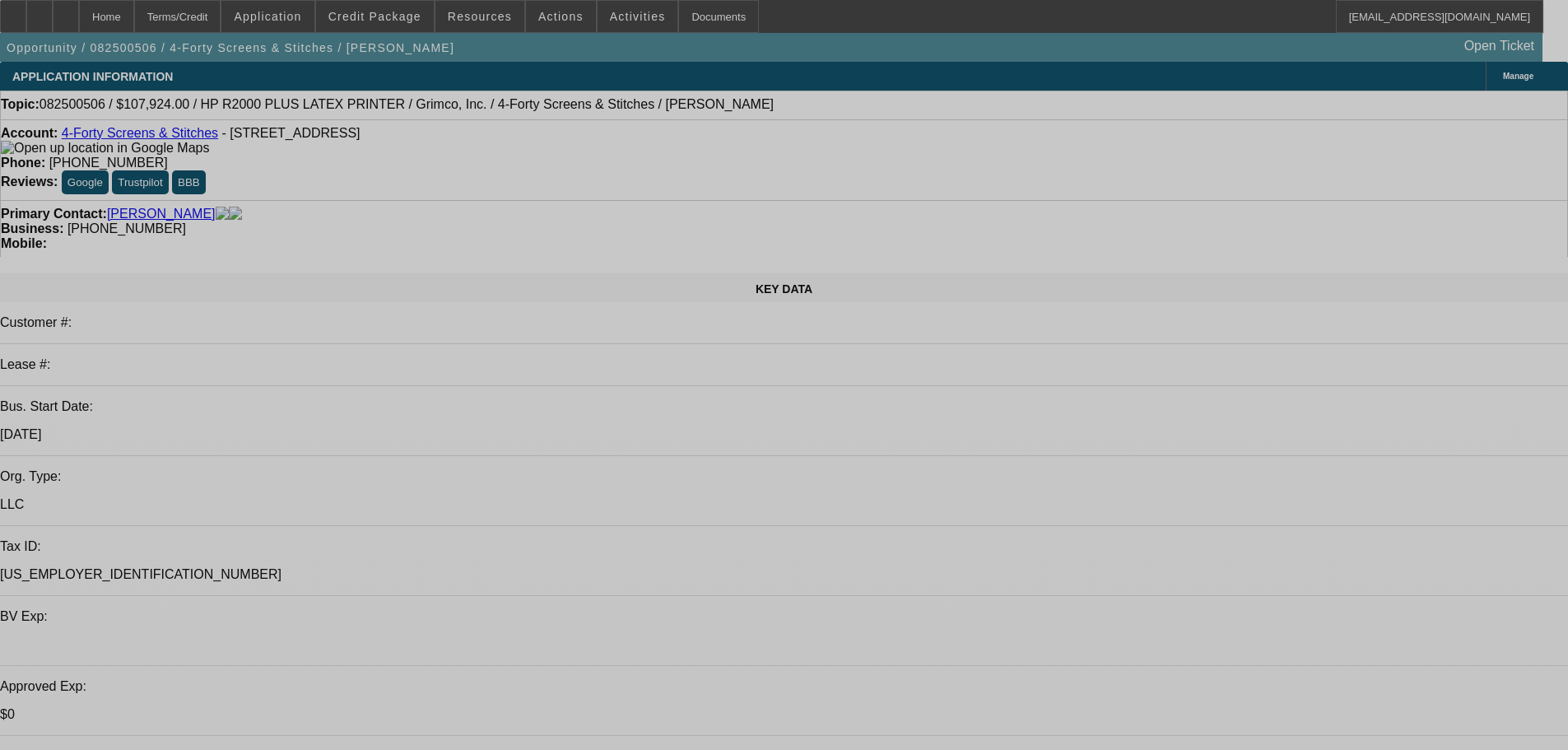
select select "0"
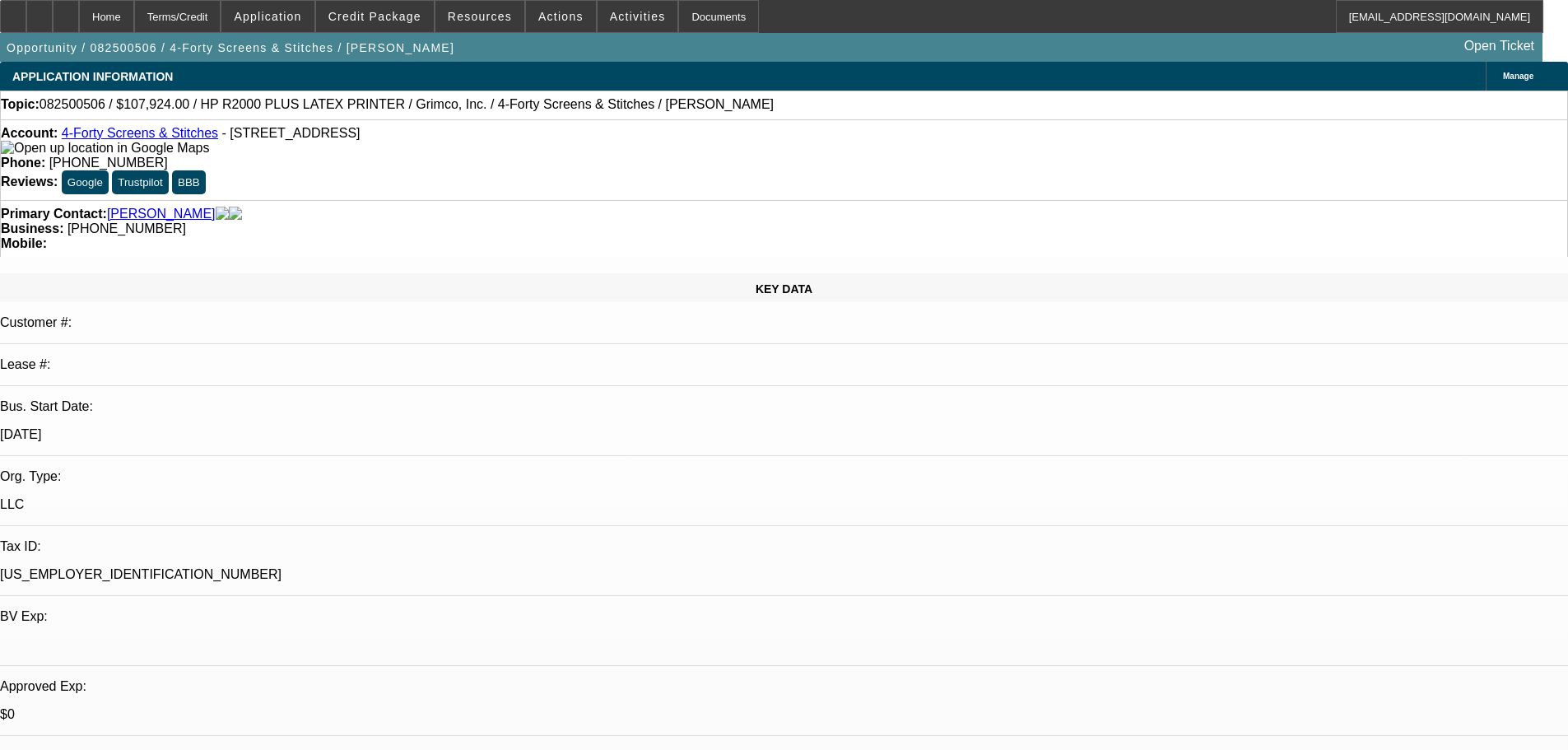
select select "0"
select select "6"
select select "0"
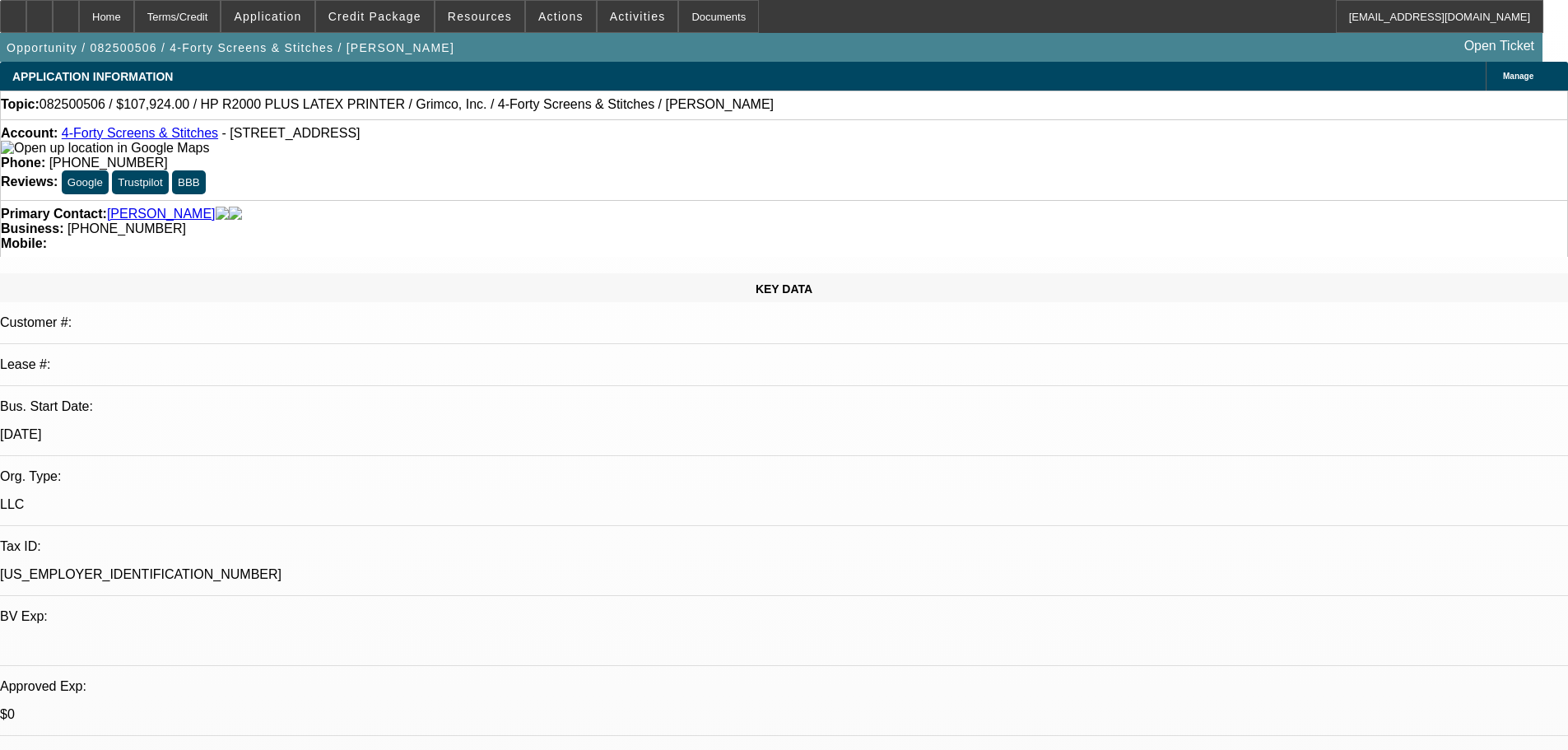
select select "0.1"
select select "4"
select select "0"
select select "0.1"
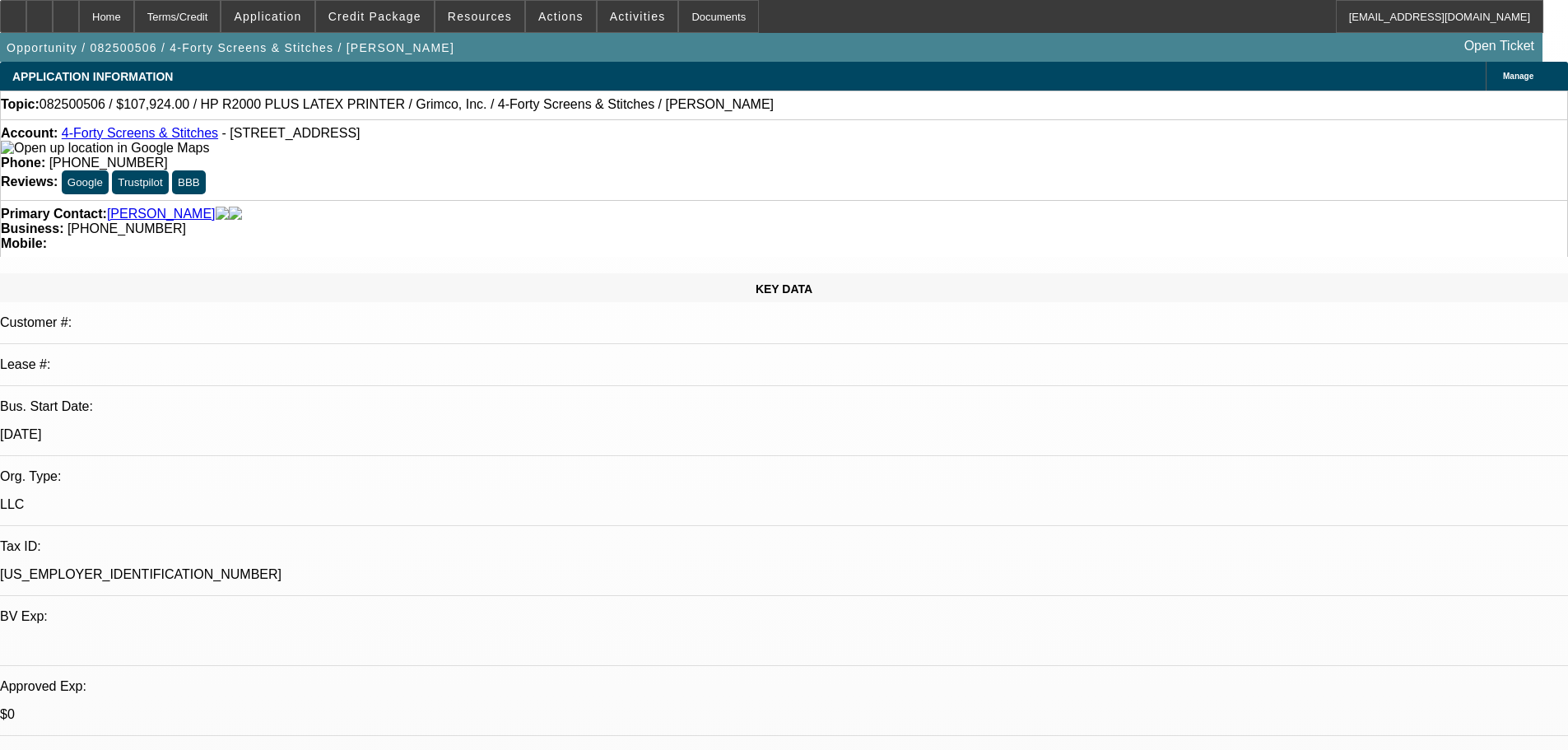
select select "4"
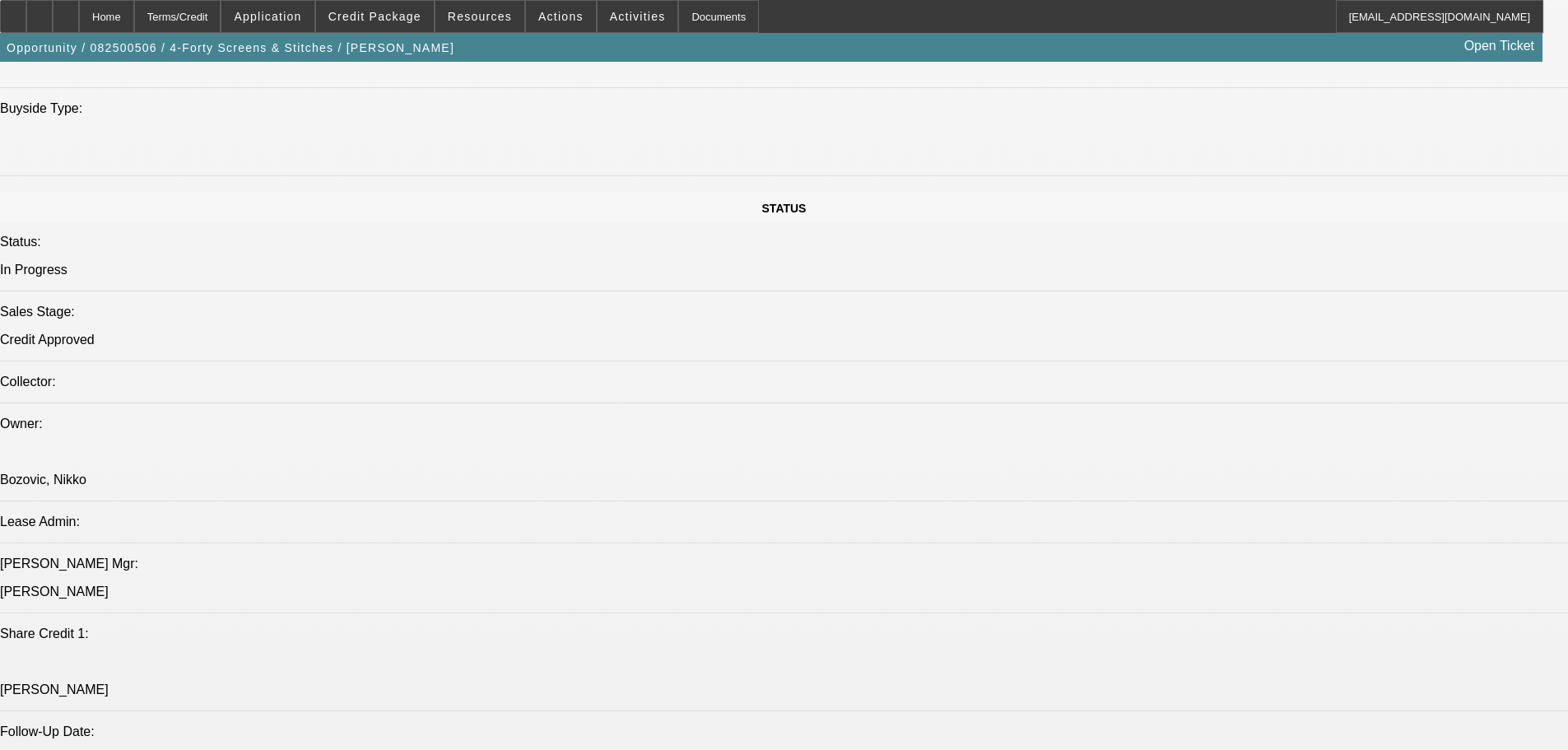
drag, startPoint x: 423, startPoint y: 382, endPoint x: 463, endPoint y: 550, distance: 172.7
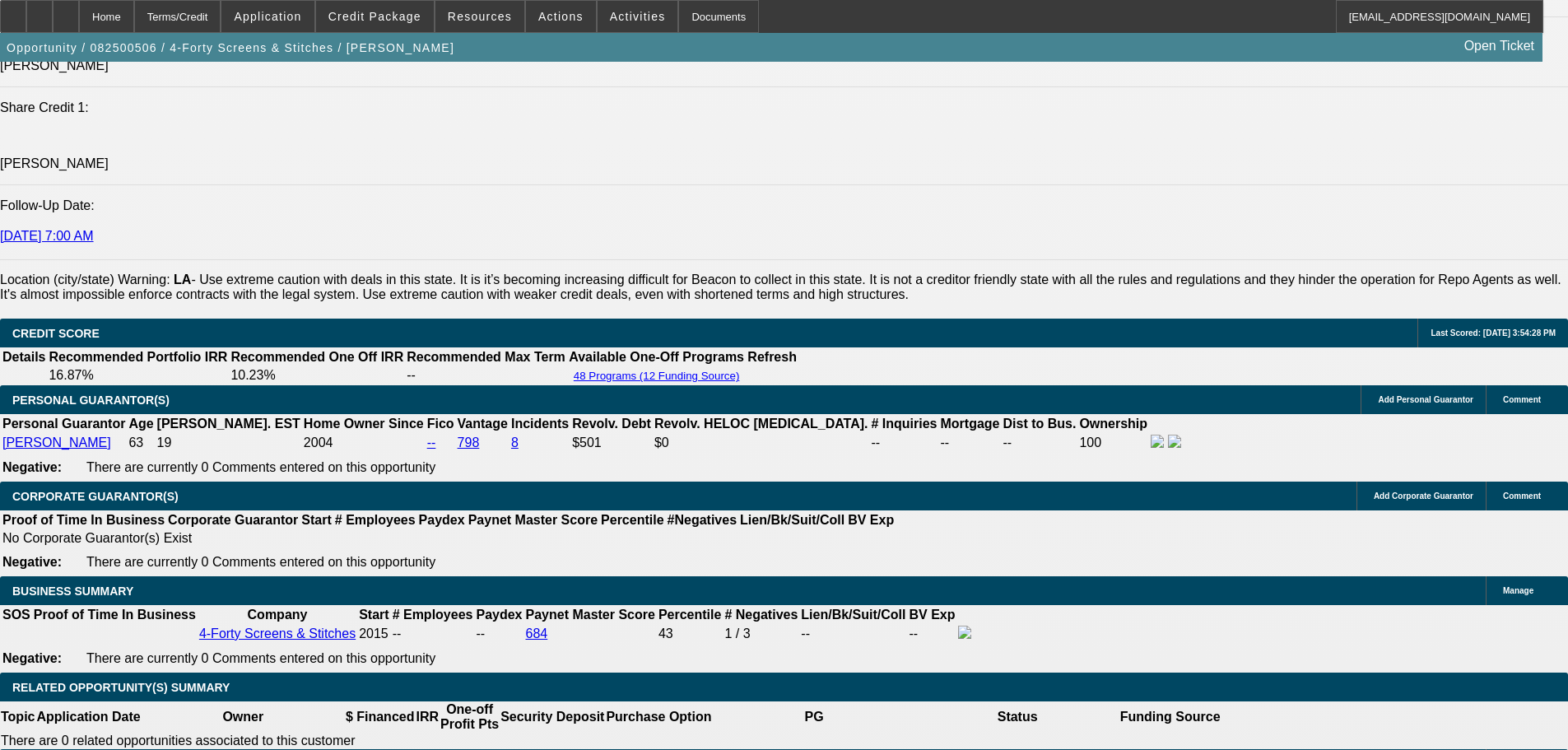
scroll to position [2377, 0]
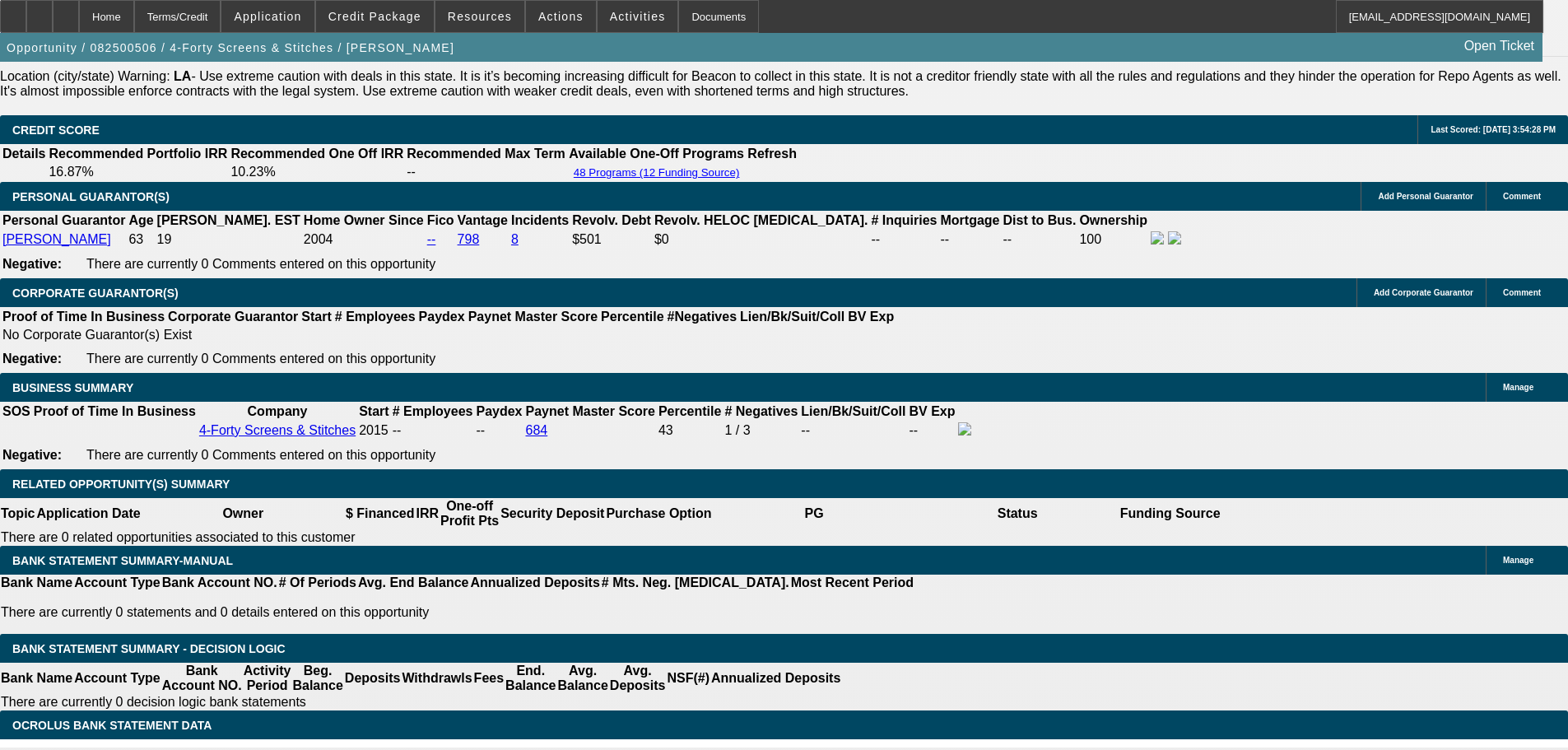
drag, startPoint x: 615, startPoint y: 204, endPoint x: 545, endPoint y: 205, distance: 70.0
drag, startPoint x: 406, startPoint y: 209, endPoint x: 333, endPoint y: 202, distance: 73.3
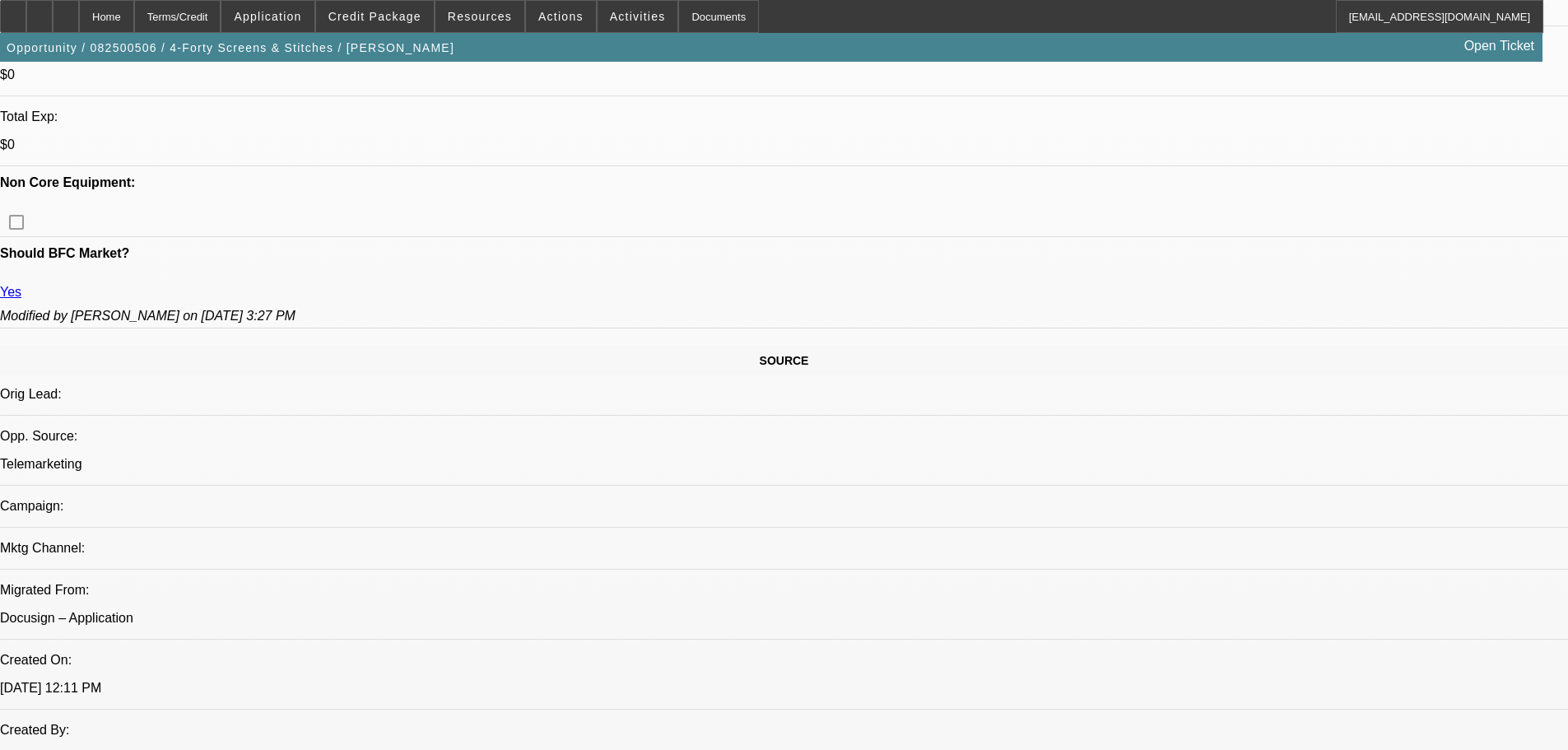
drag, startPoint x: 891, startPoint y: 201, endPoint x: 891, endPoint y: 63, distance: 138.0
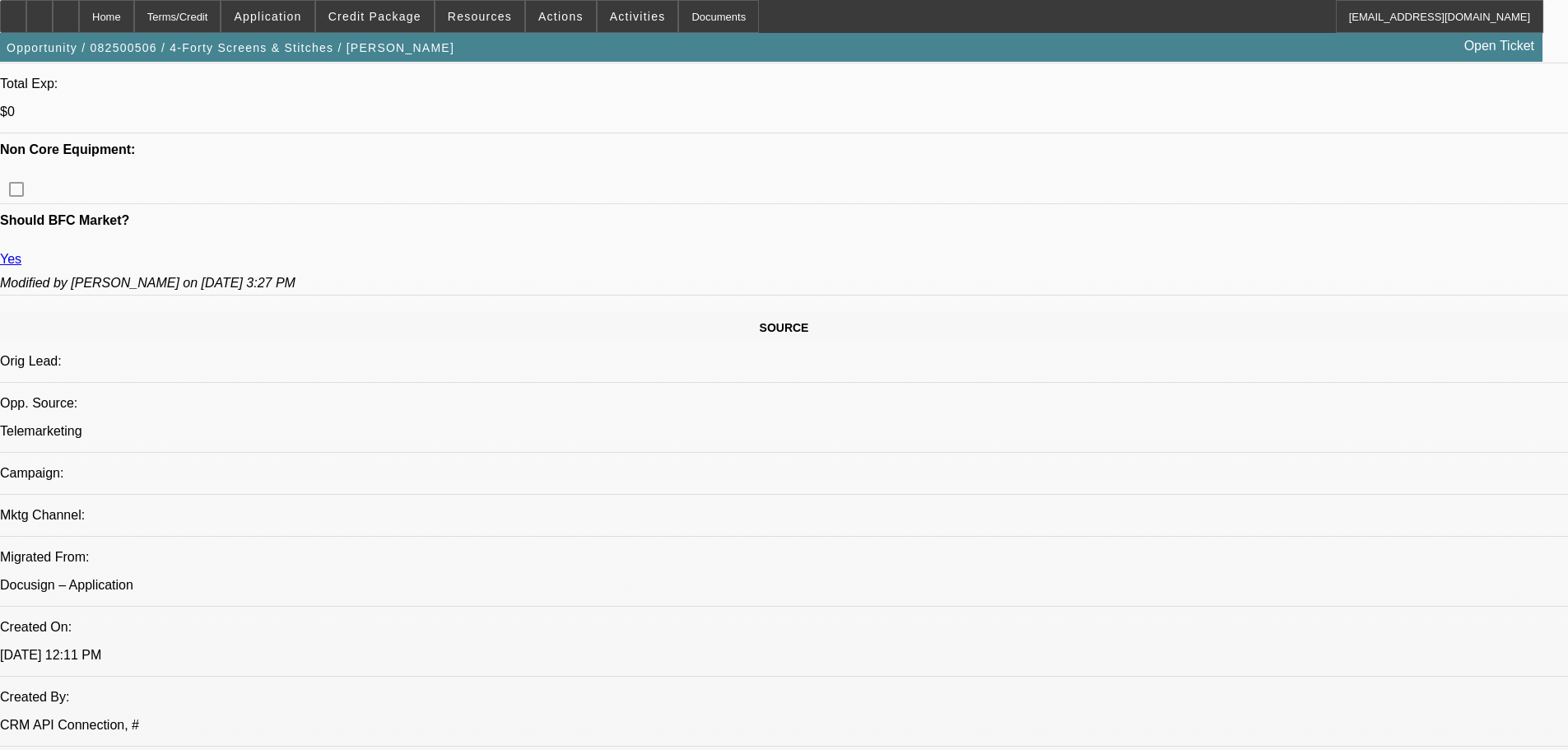
scroll to position [905, 0]
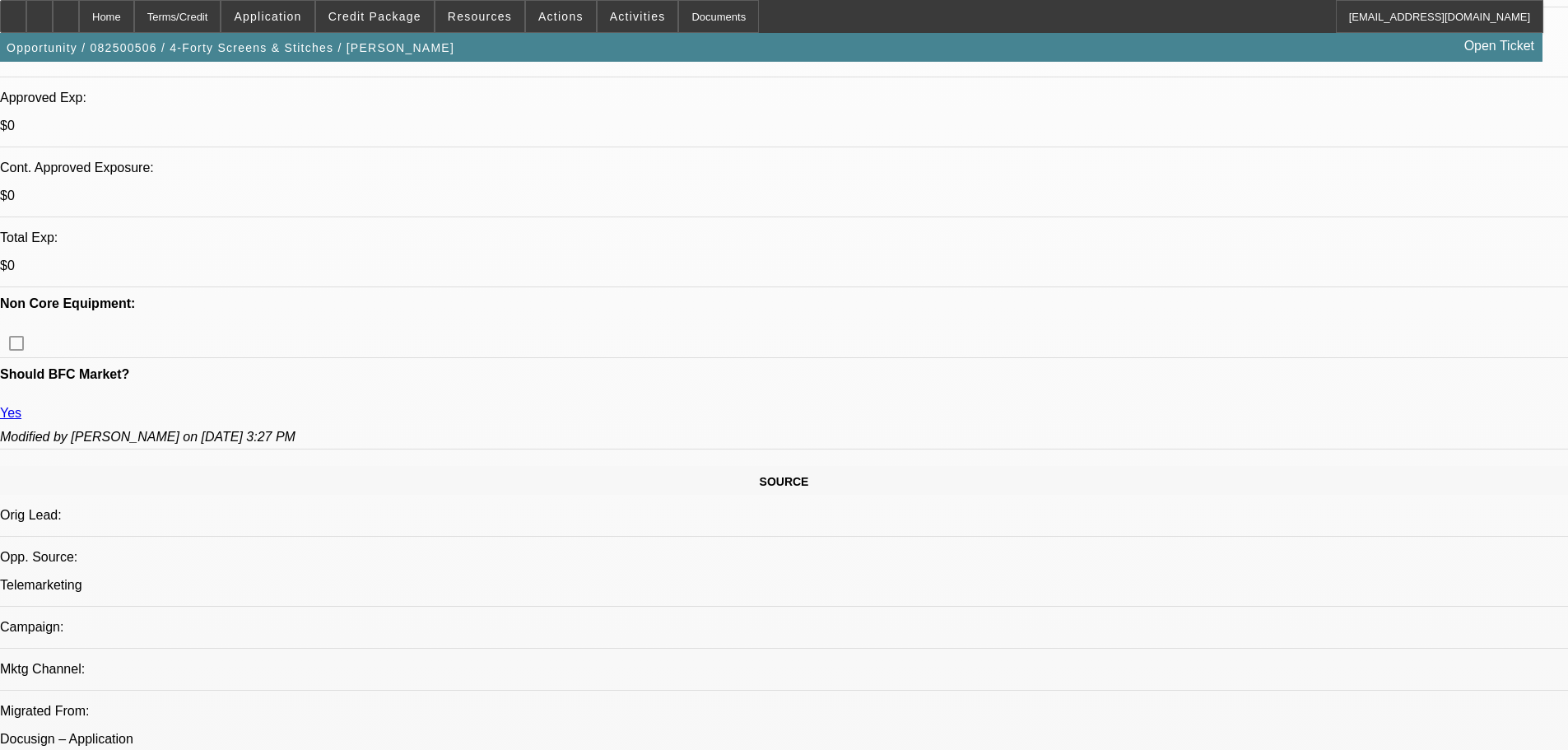
scroll to position [576, 0]
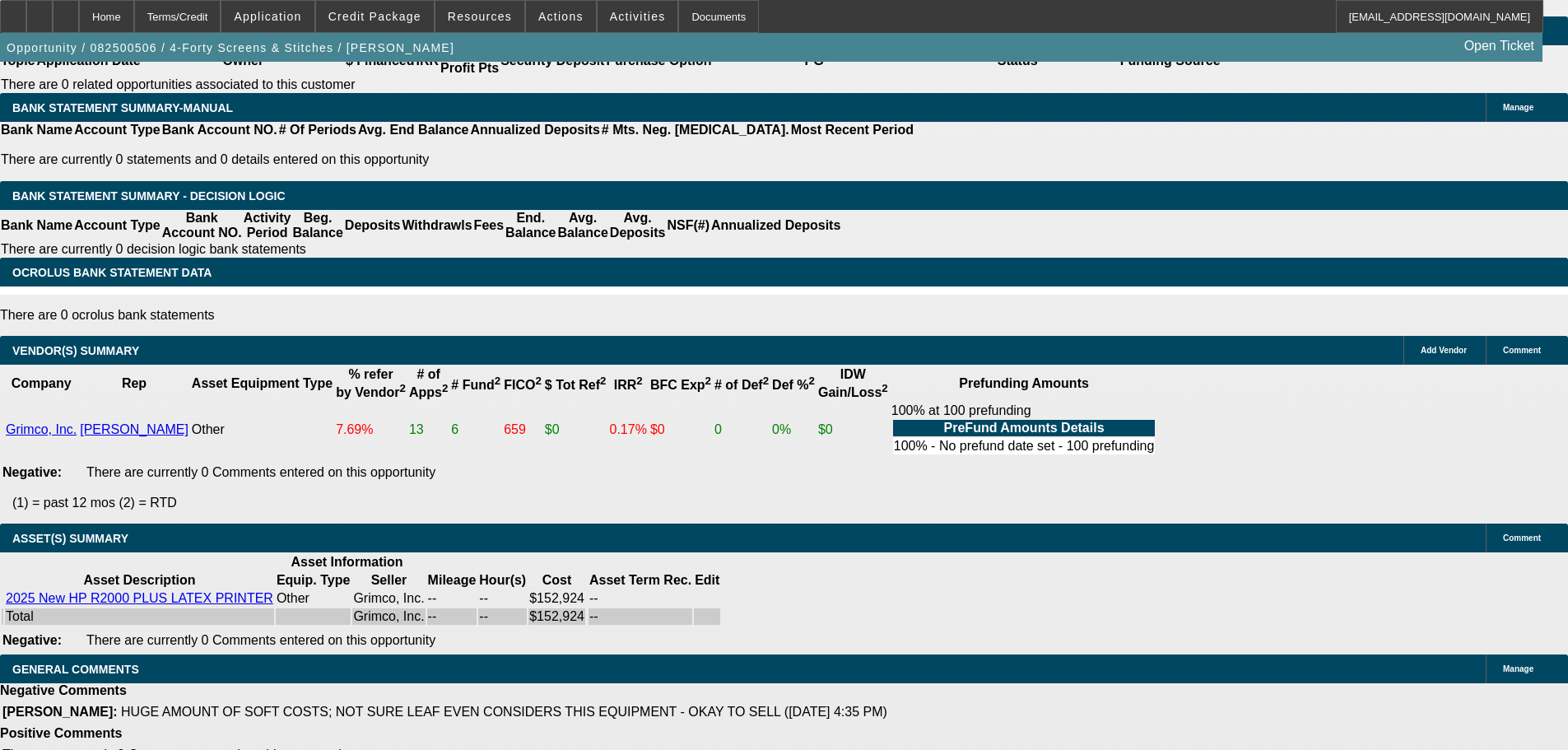
drag, startPoint x: 687, startPoint y: 593, endPoint x: 678, endPoint y: 786, distance: 193.2
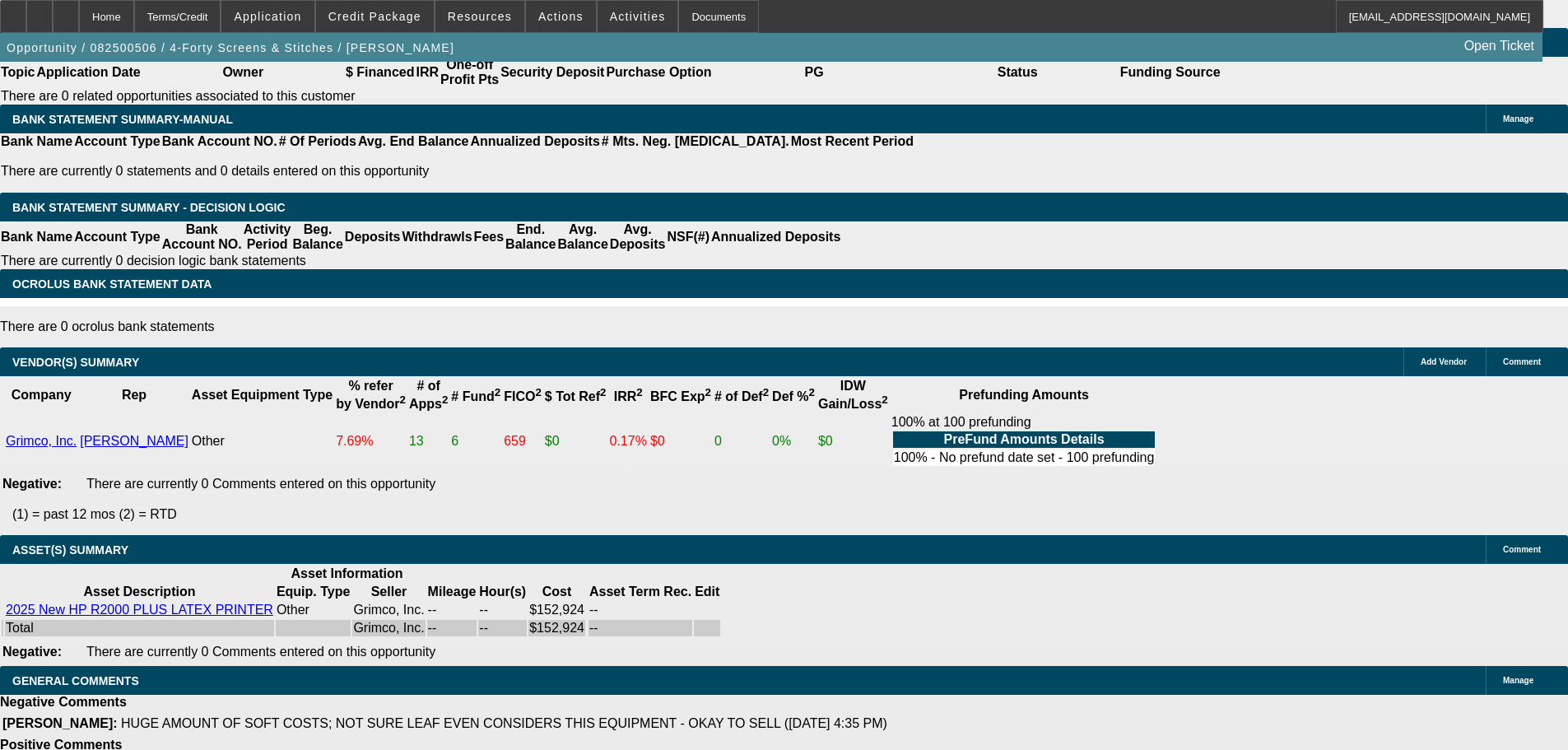
scroll to position [2277, 0]
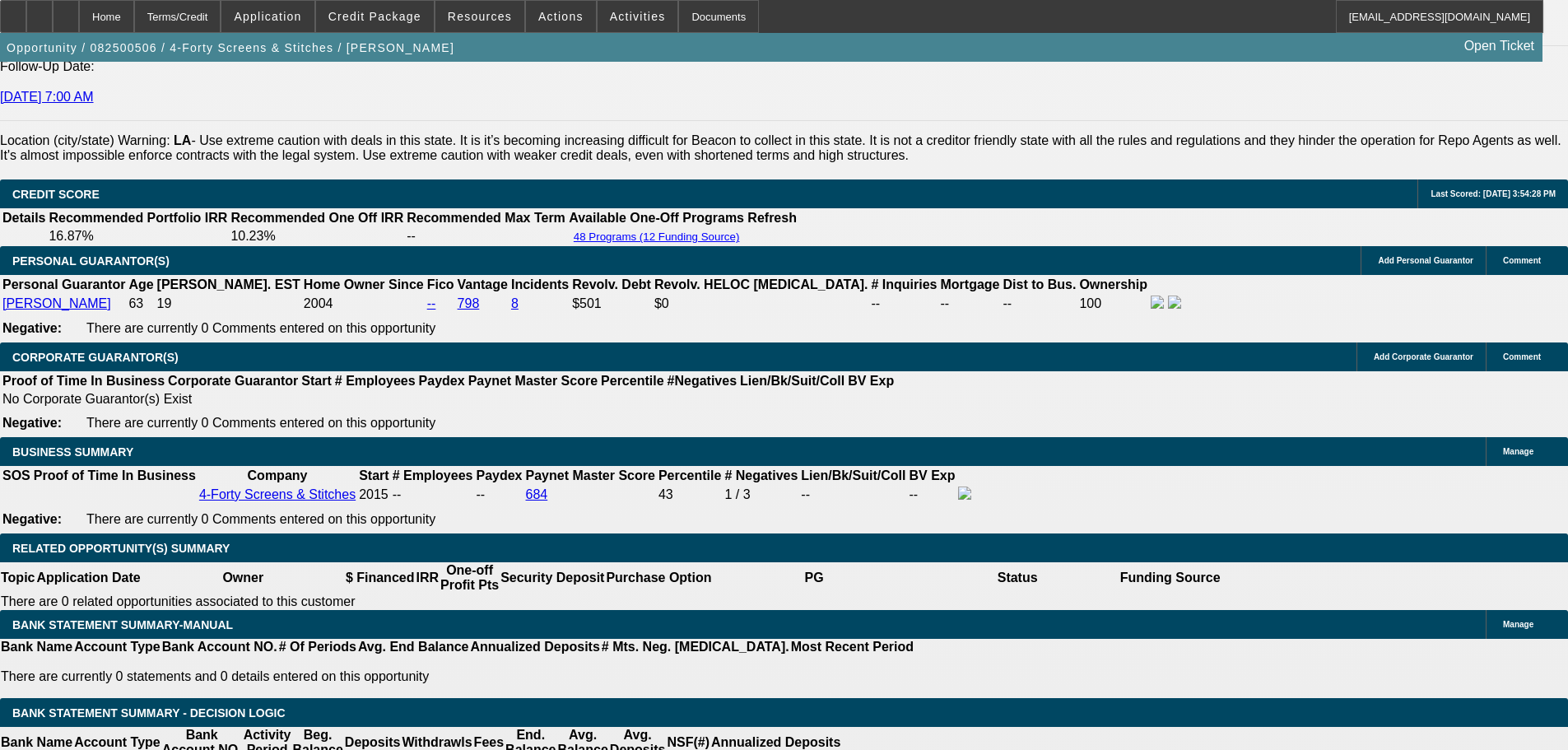
drag, startPoint x: 887, startPoint y: 513, endPoint x: 871, endPoint y: 385, distance: 129.0
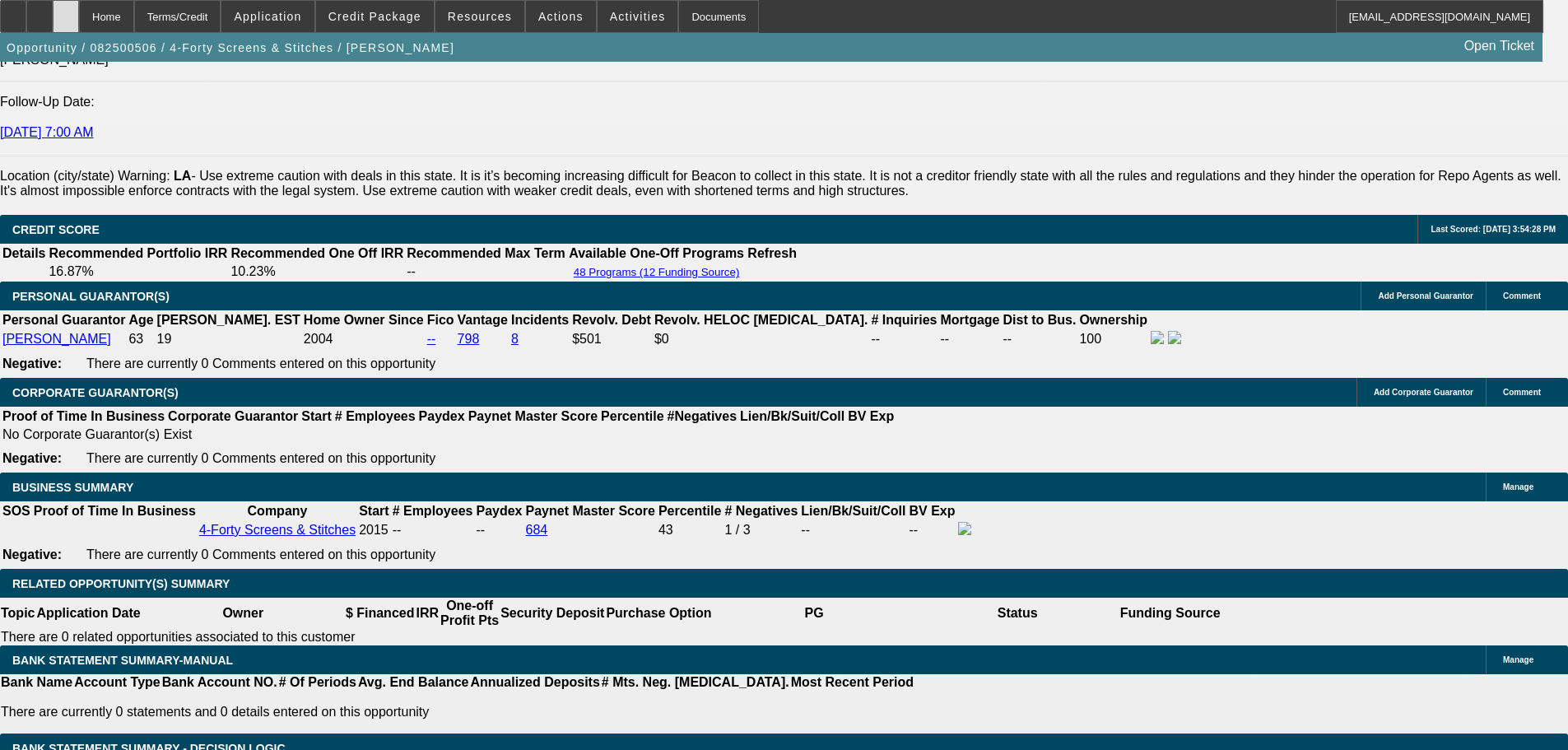
click at [79, 13] on div at bounding box center [66, 17] width 27 height 33
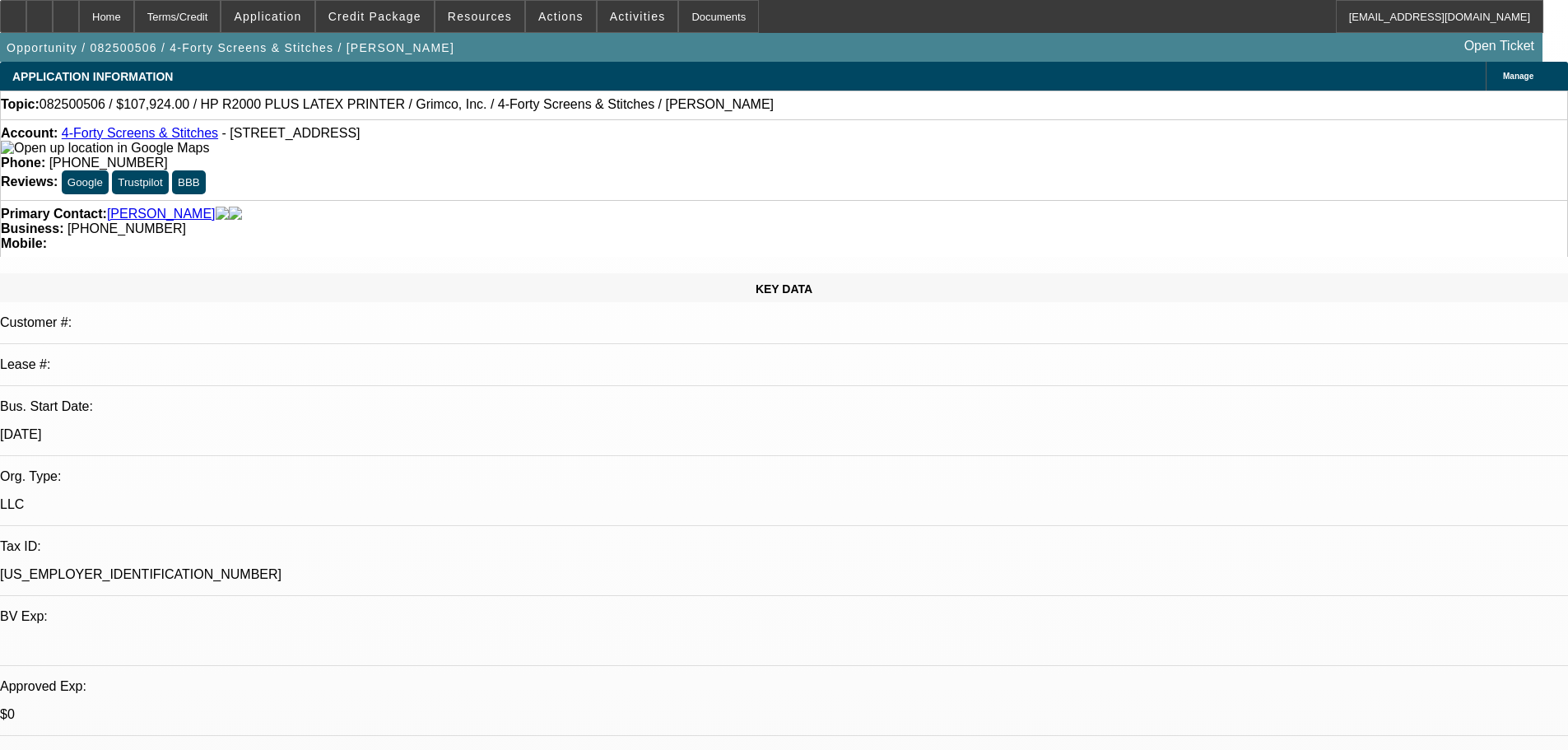
select select "0"
select select "6"
select select "0"
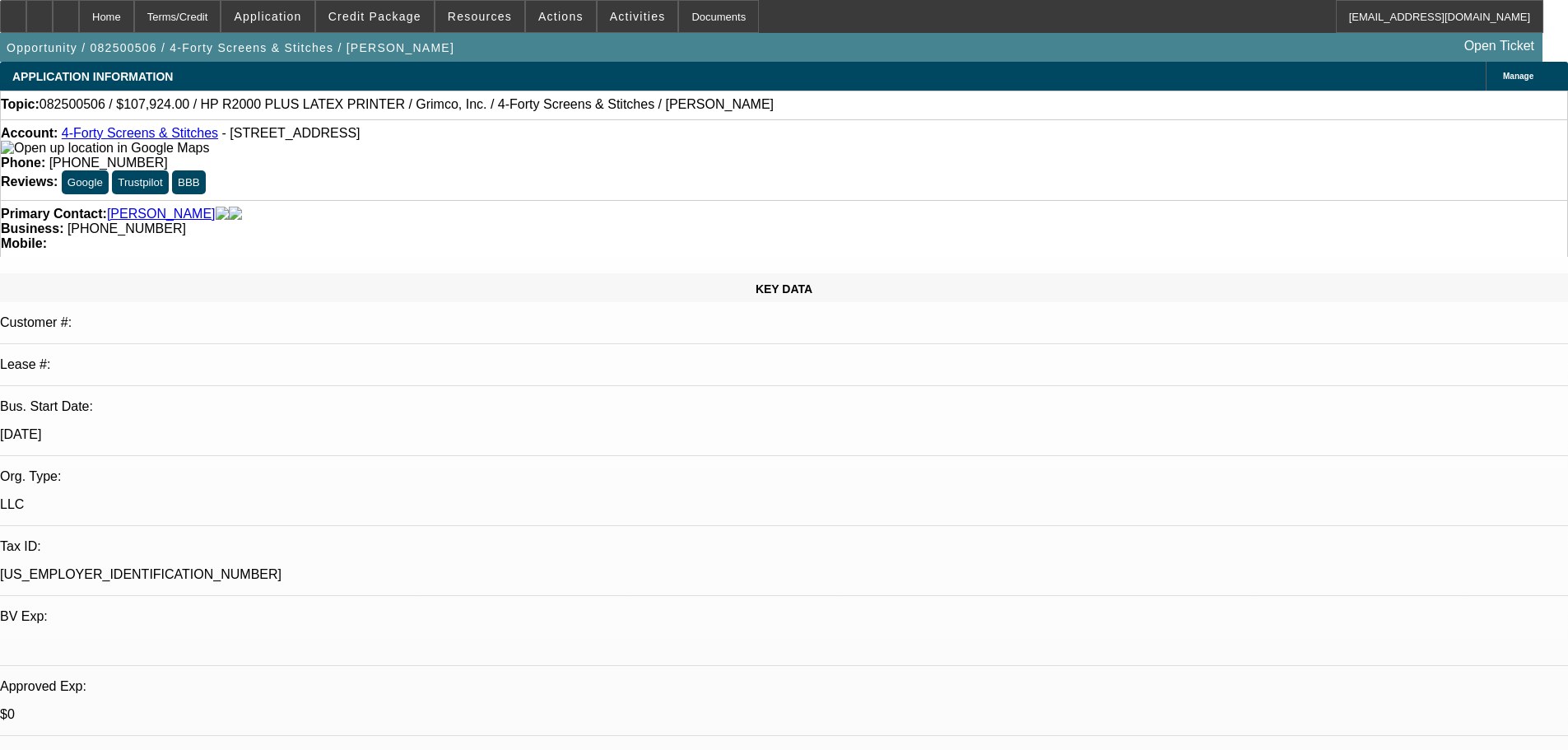
select select "0"
select select "0.1"
select select "4"
select select "0"
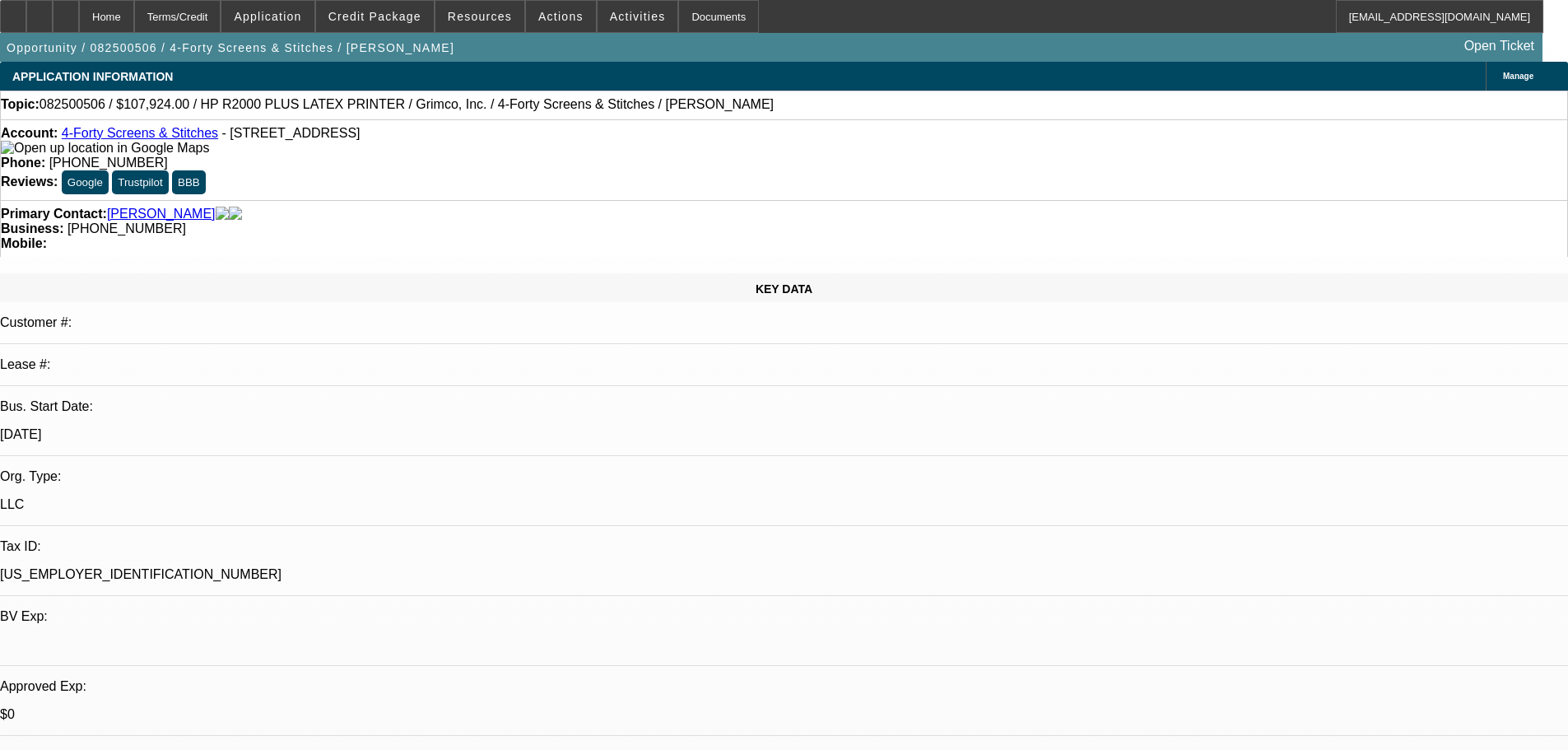
select select "0.1"
select select "4"
select select "0.15"
select select "0"
select select "0.1"
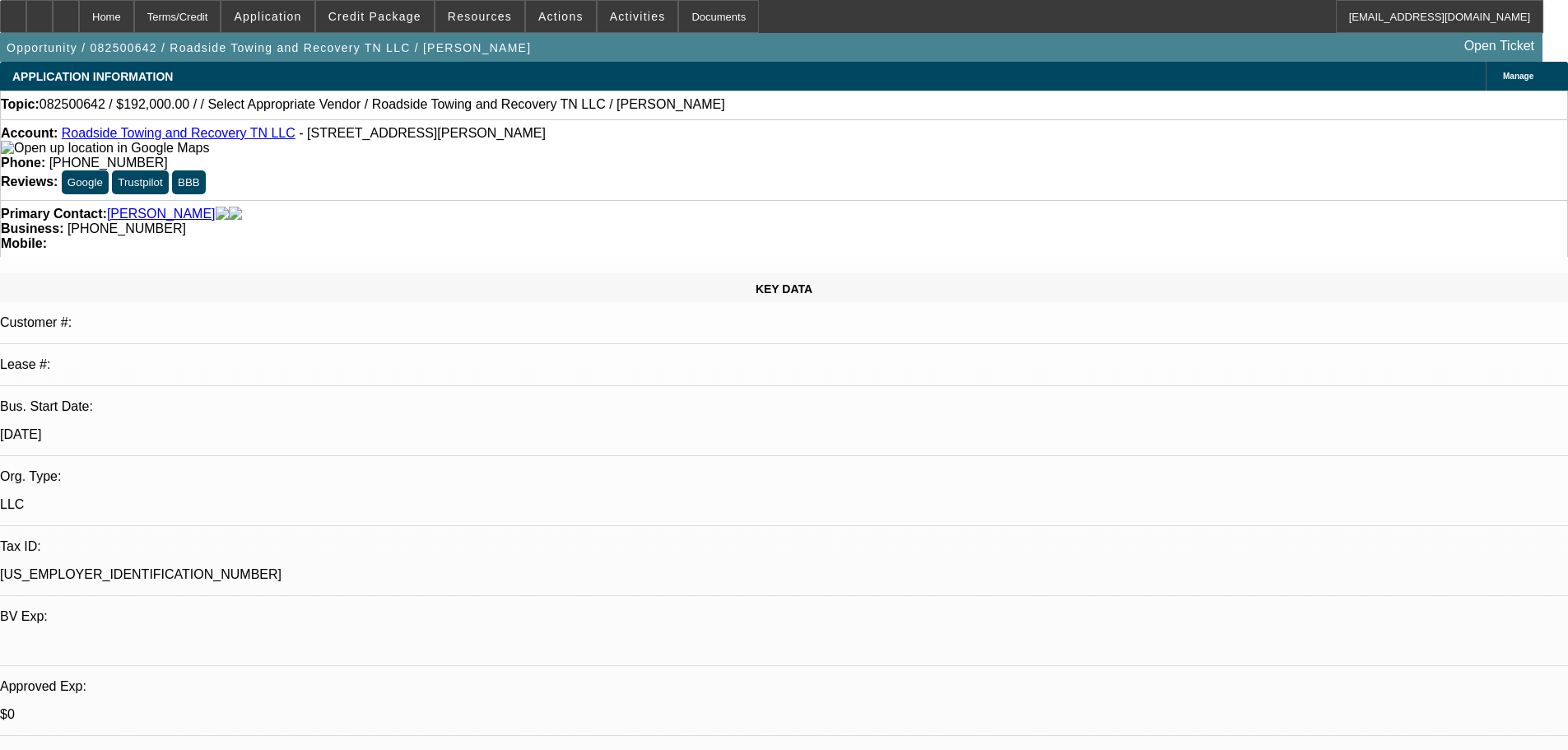
select select "4"
select select "0.1"
select select "0"
select select "0.1"
select select "4"
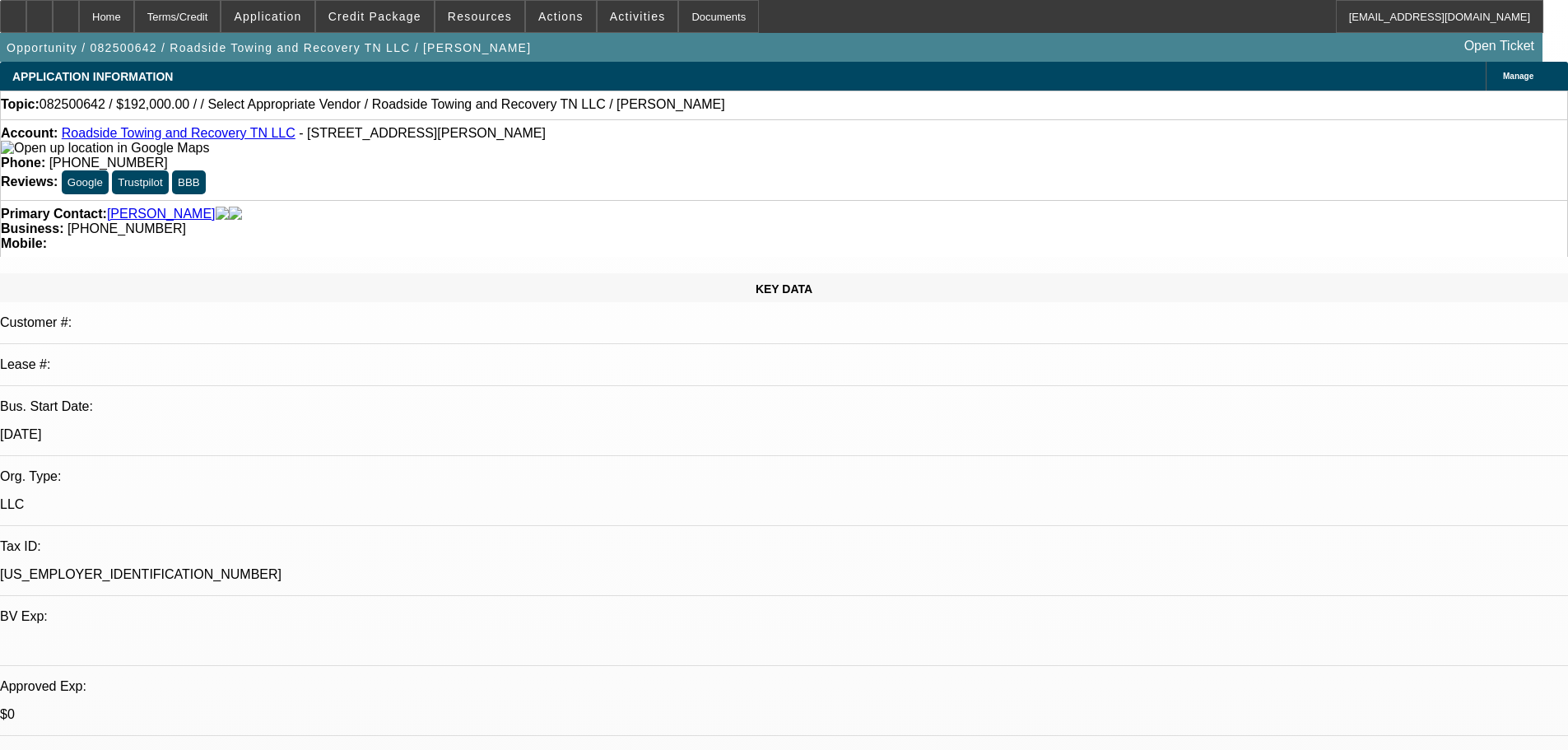
select select "0.2"
select select "2"
select select "0.1"
select select "4"
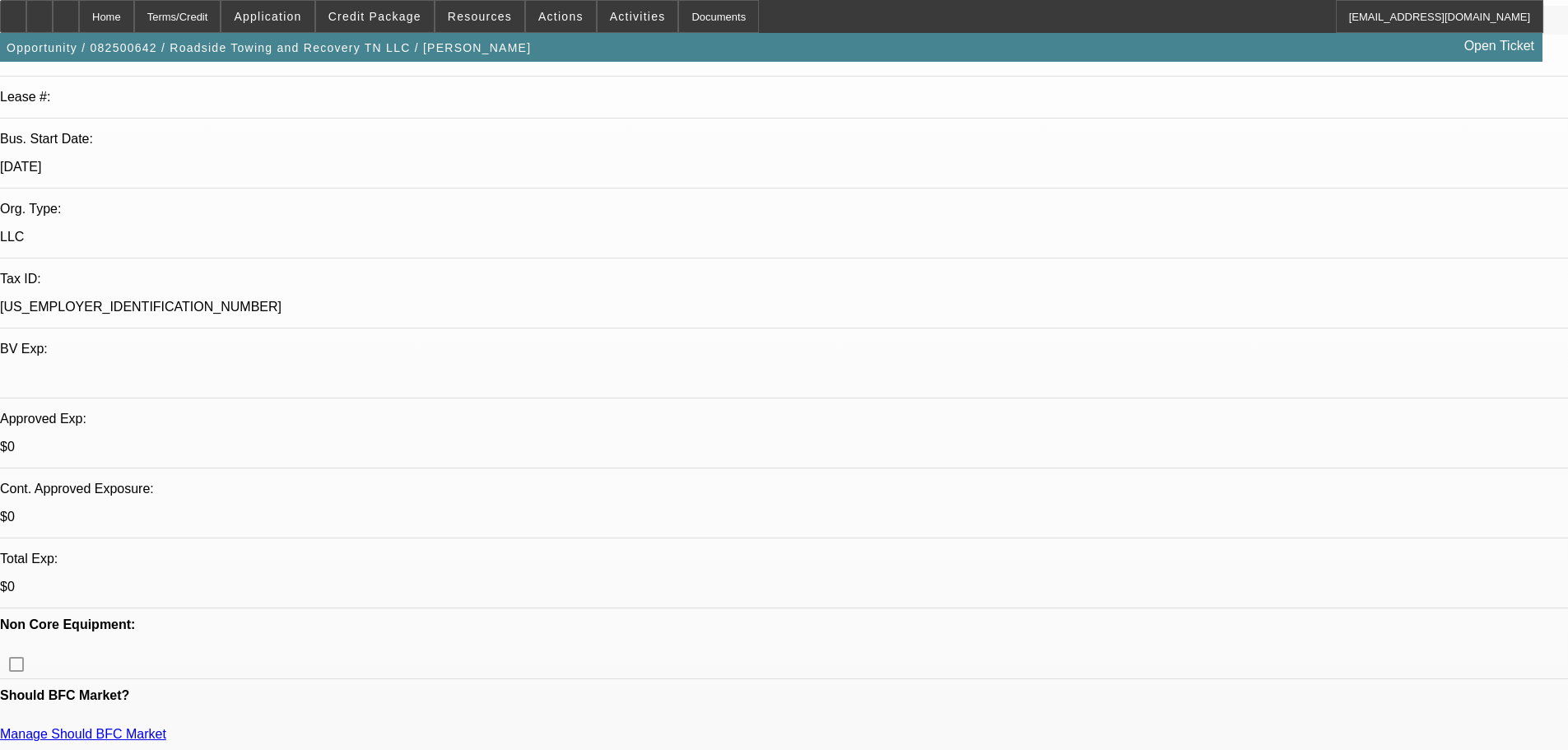
scroll to position [412, 0]
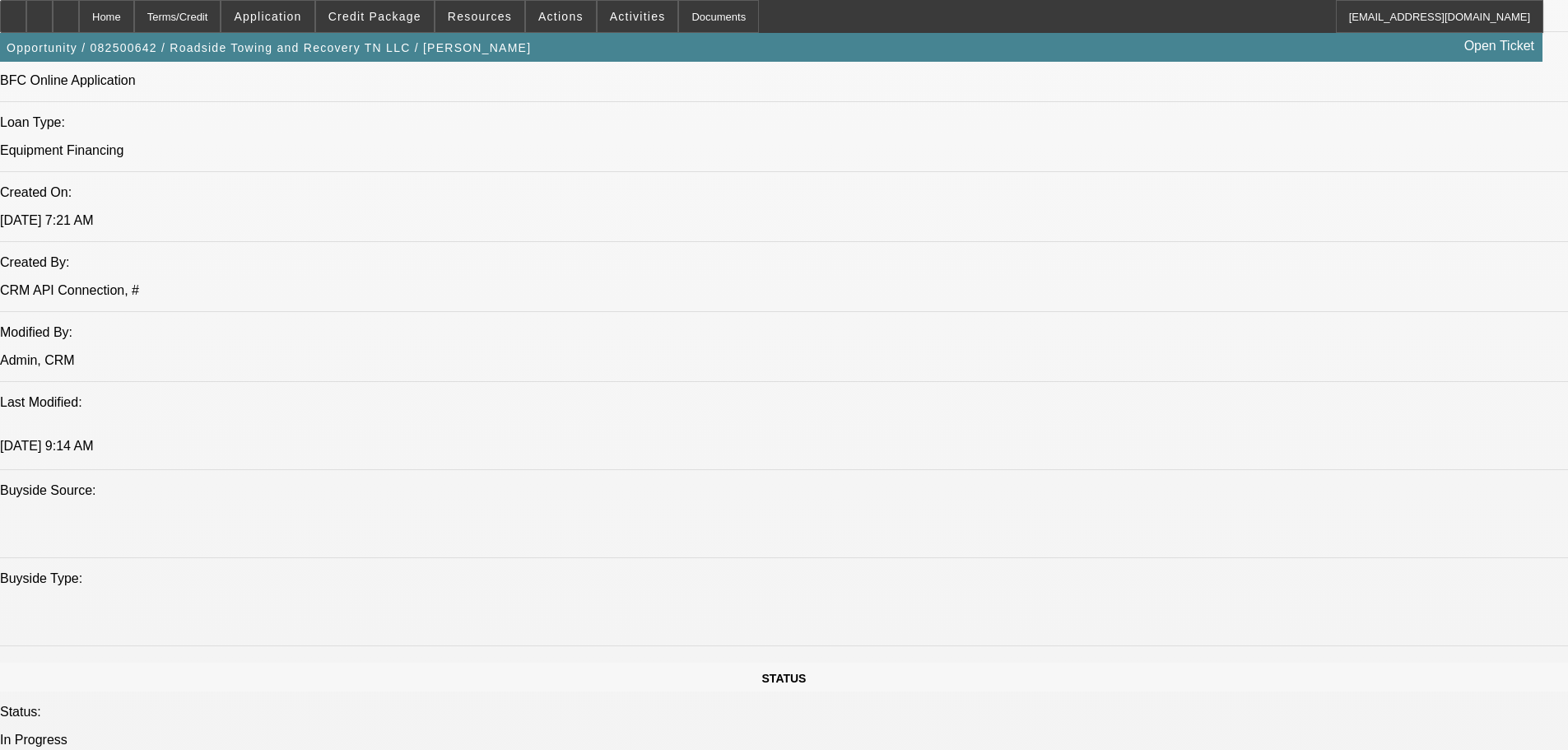
scroll to position [1482, 0]
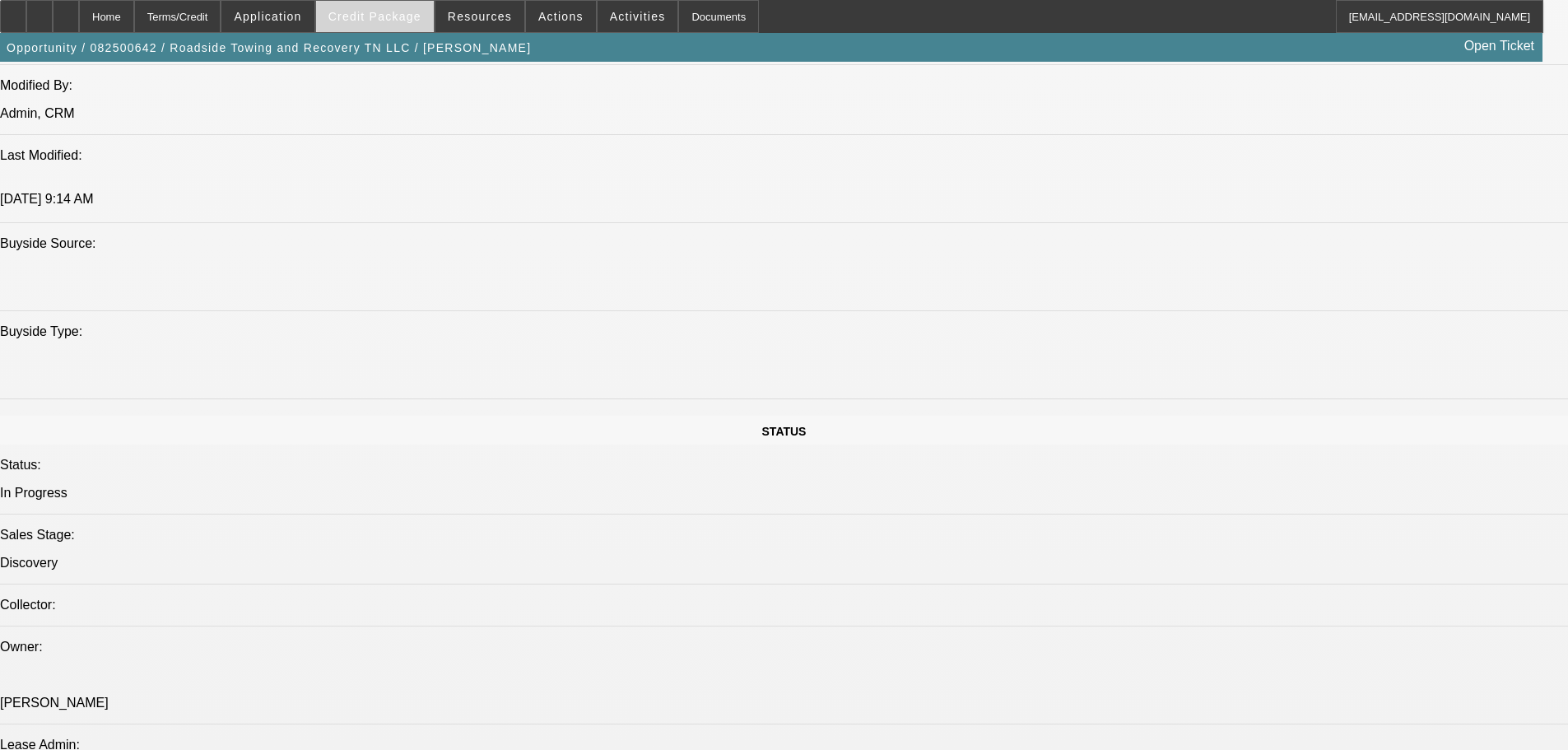
click at [407, 15] on span "Credit Package" at bounding box center [374, 17] width 93 height 13
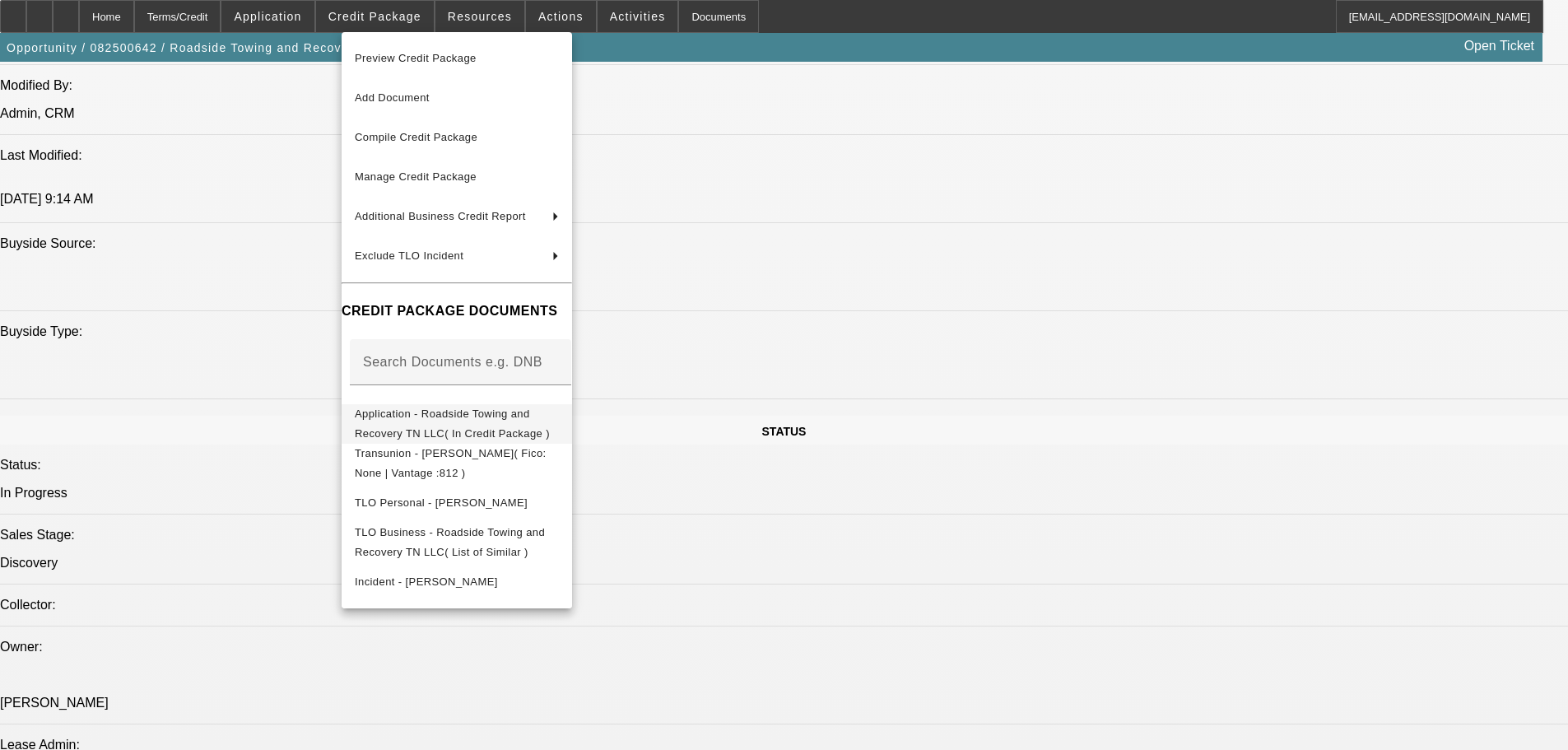
click at [525, 415] on span "Application - Roadside Towing and Recovery TN LLC( In Credit Package )" at bounding box center [451, 423] width 195 height 32
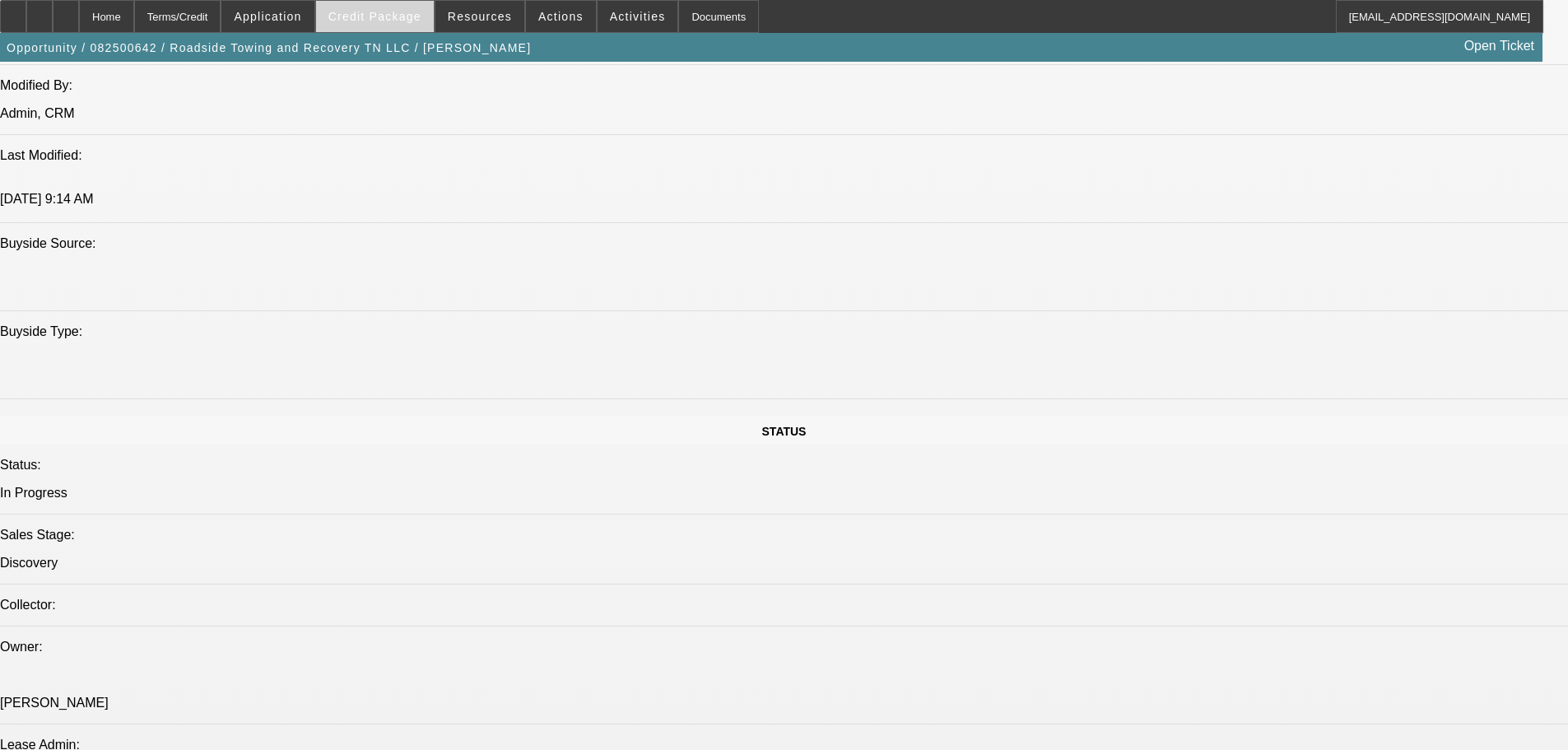
drag, startPoint x: 388, startPoint y: 12, endPoint x: 396, endPoint y: 12, distance: 8.0
click at [388, 12] on span "Credit Package" at bounding box center [374, 17] width 93 height 13
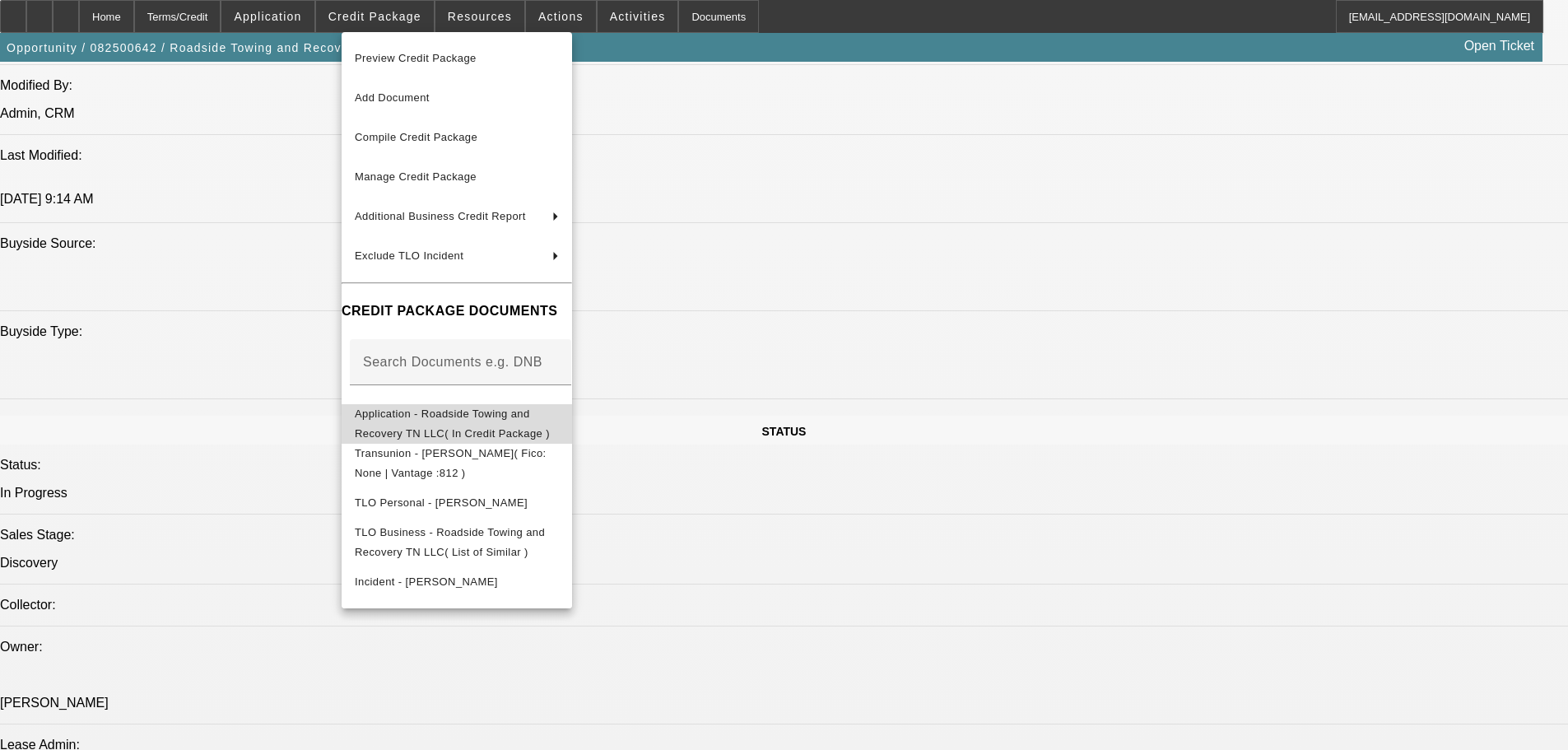
click at [550, 423] on span "Application - Roadside Towing and Recovery TN LLC( In Credit Package )" at bounding box center [451, 423] width 195 height 32
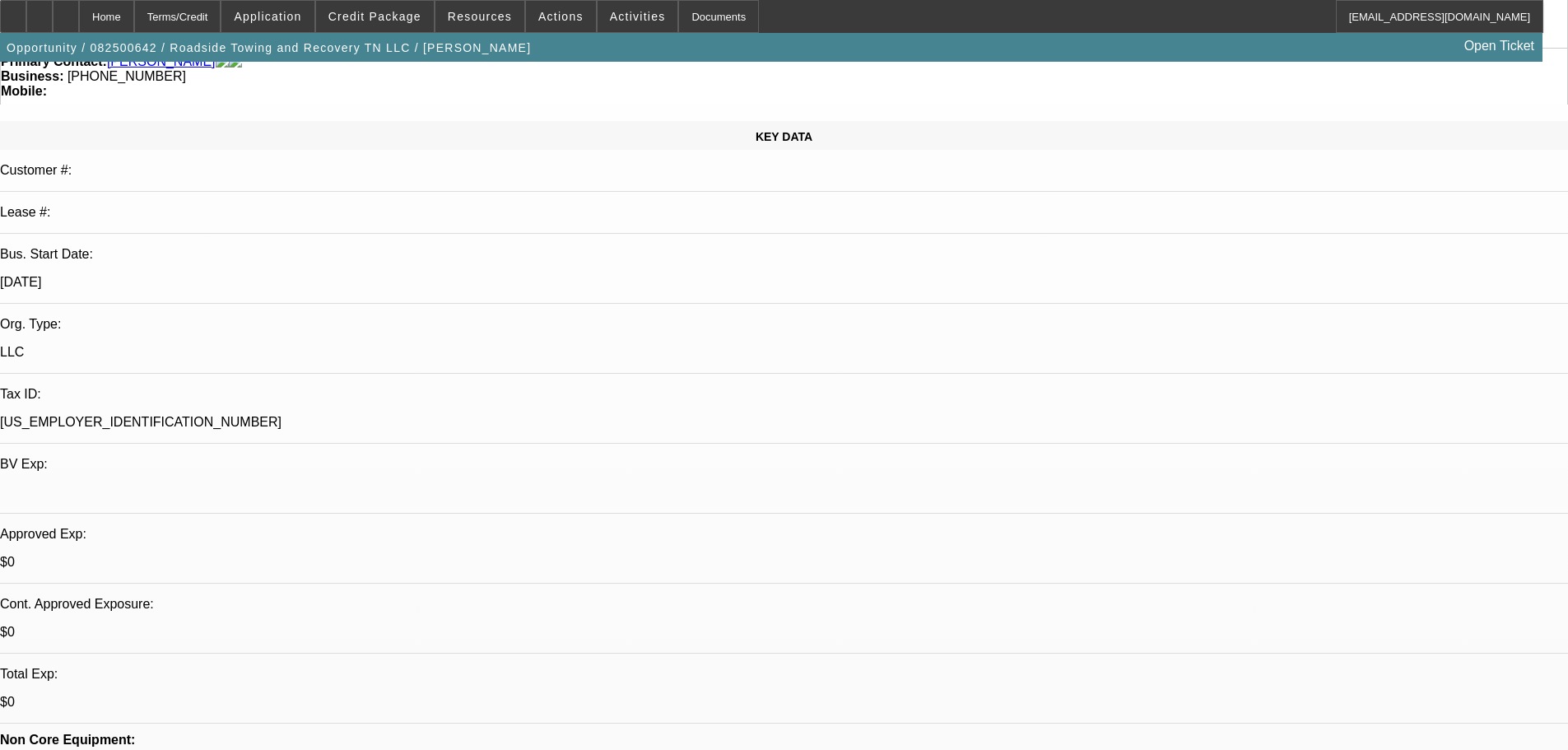
scroll to position [0, 0]
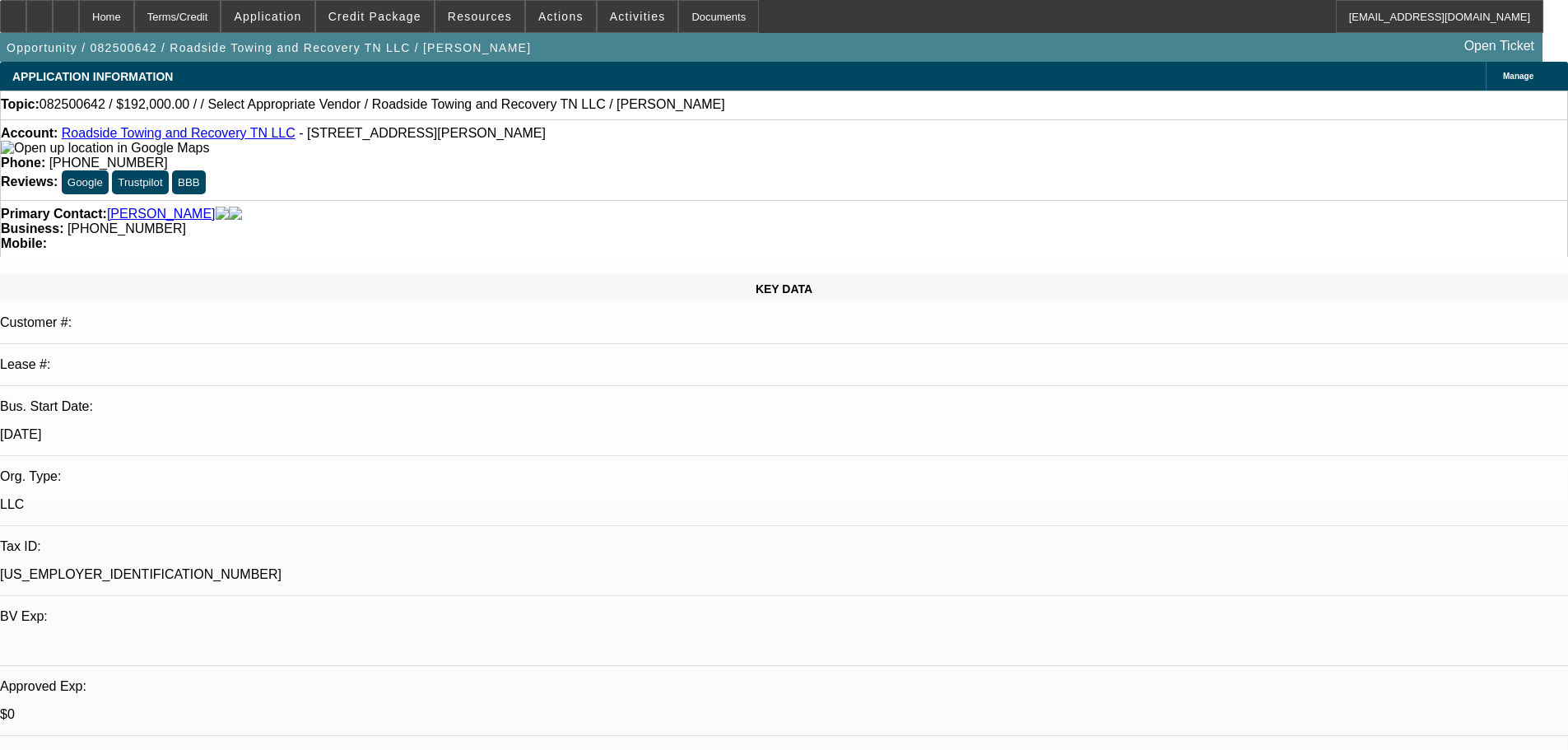
drag, startPoint x: 646, startPoint y: 264, endPoint x: 644, endPoint y: 183, distance: 81.0
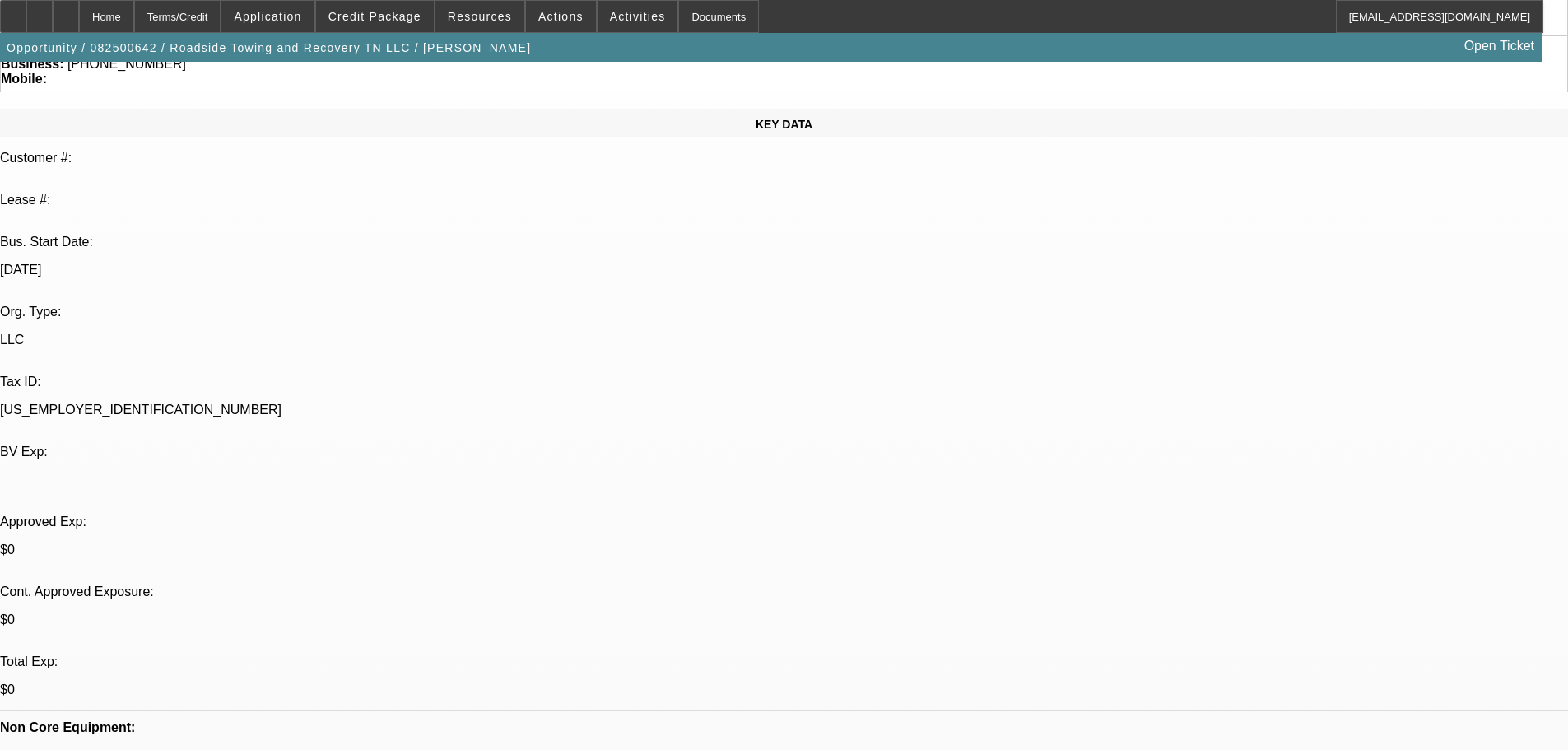
drag, startPoint x: 1194, startPoint y: 200, endPoint x: 1216, endPoint y: 155, distance: 50.1
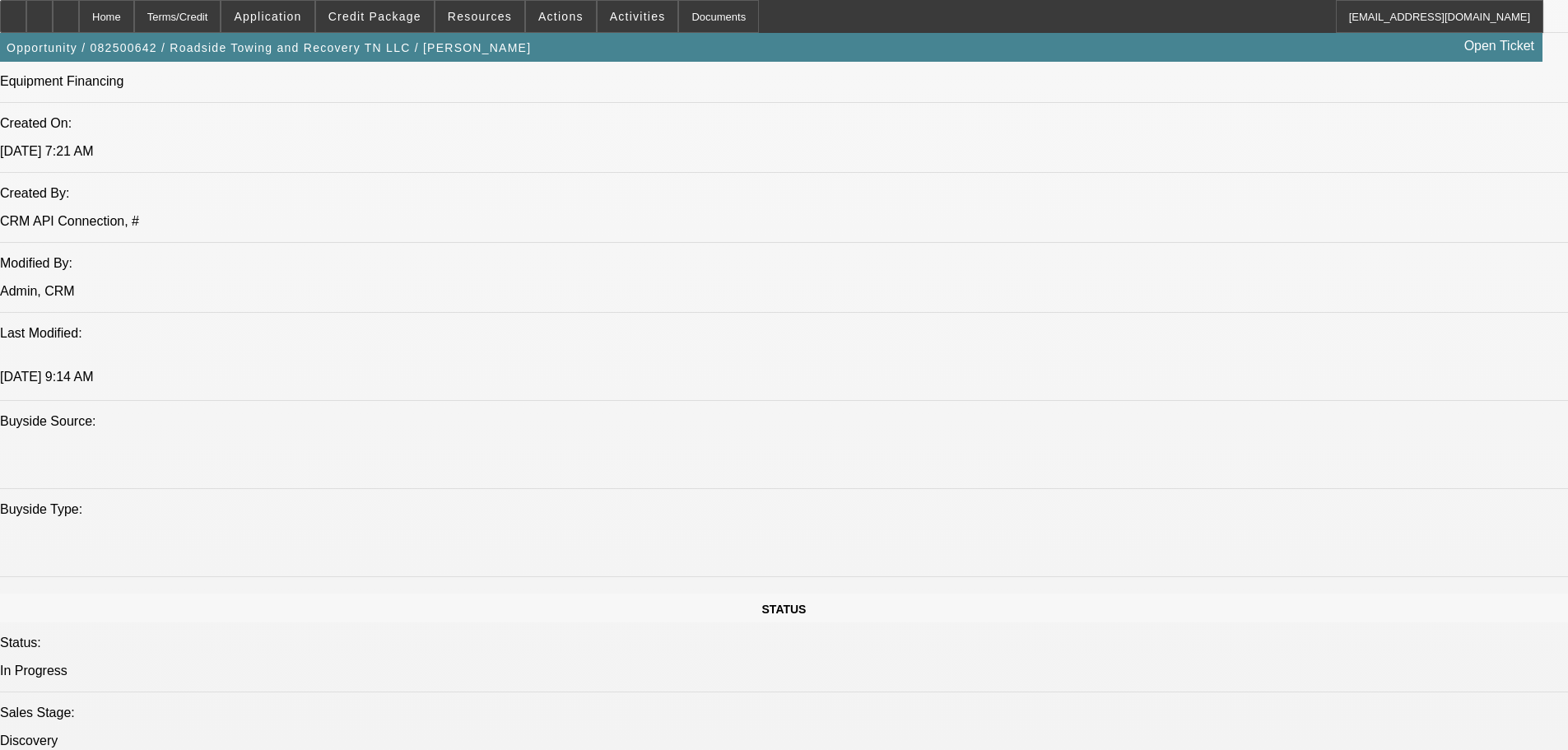
scroll to position [1153, 0]
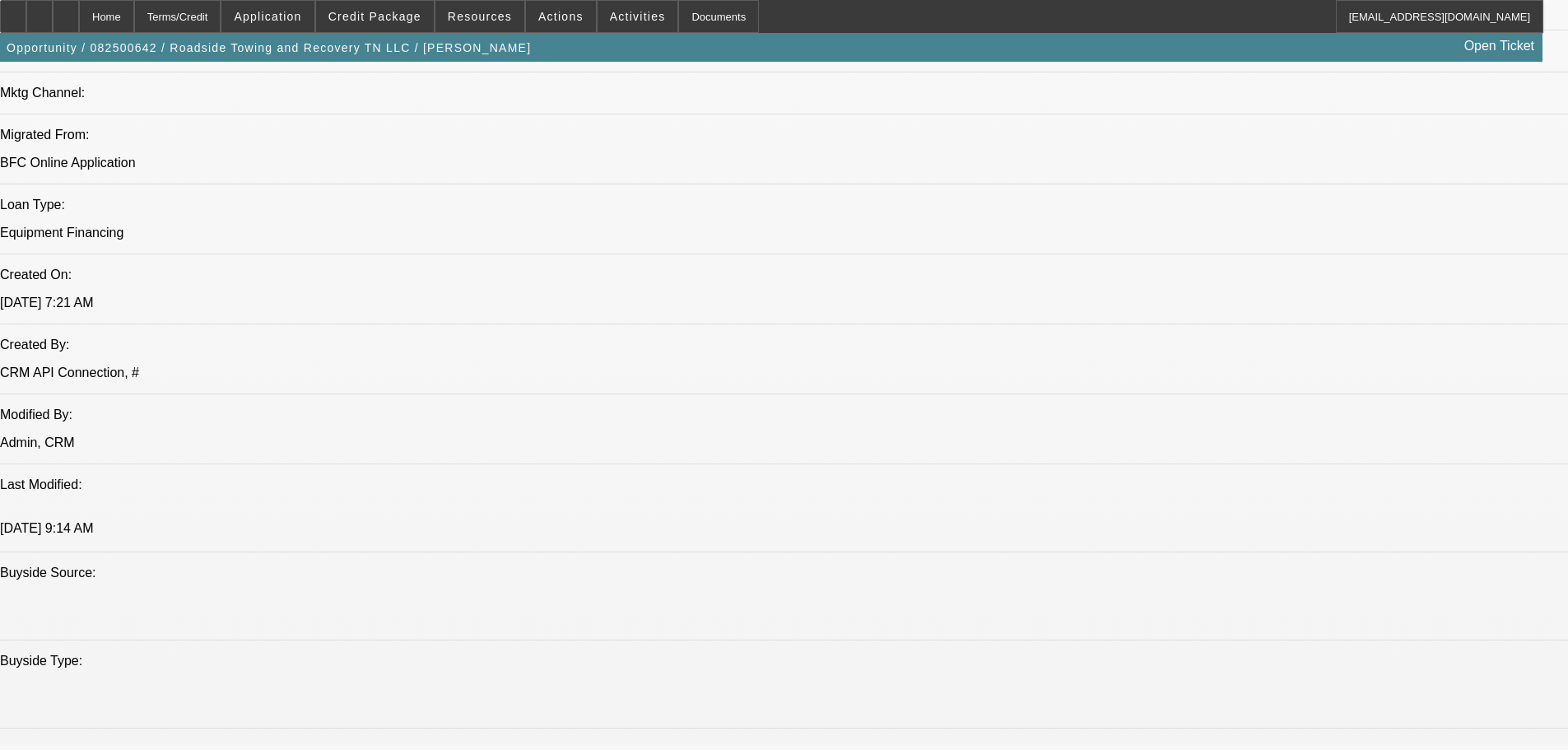
drag, startPoint x: 1281, startPoint y: 280, endPoint x: 1268, endPoint y: 247, distance: 35.5
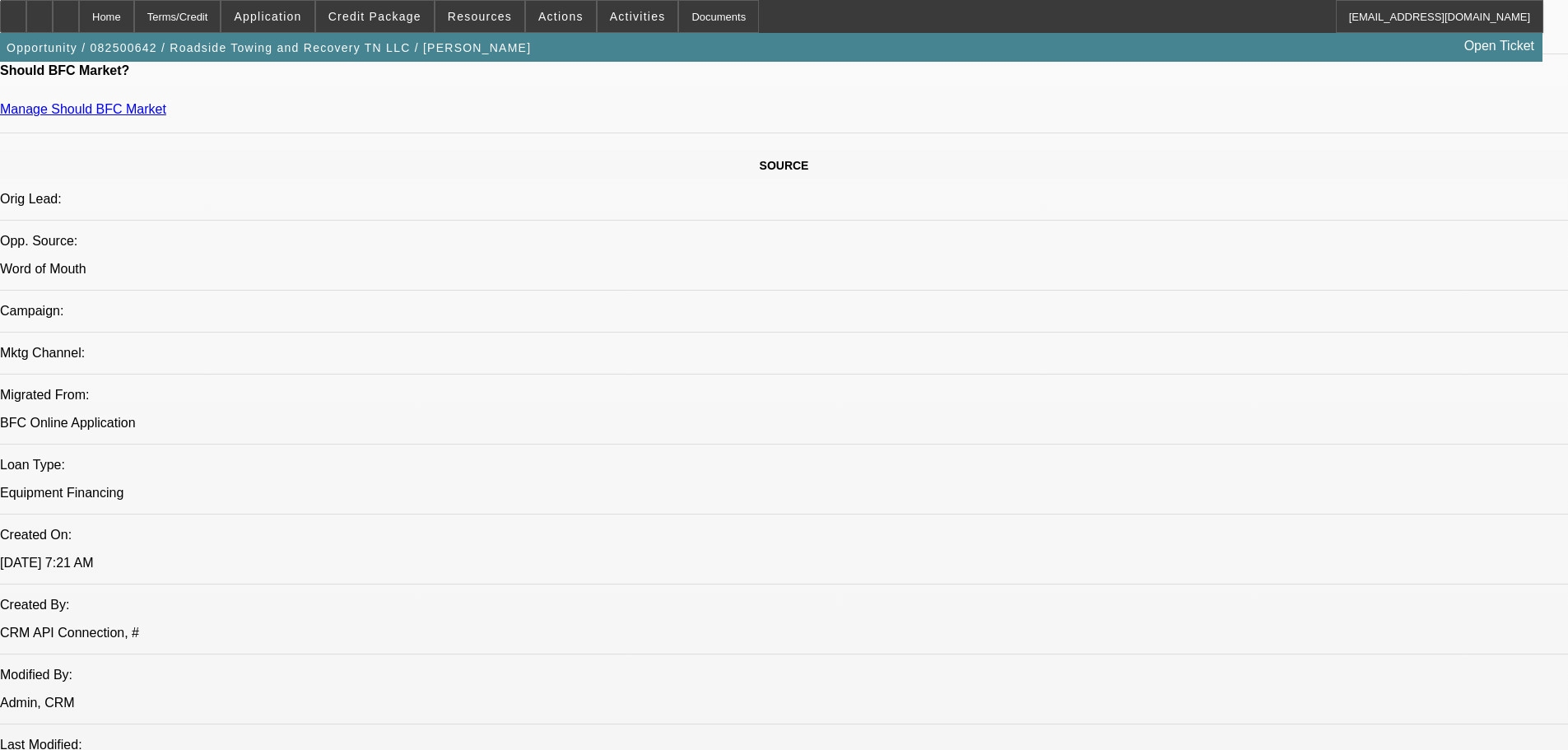
scroll to position [659, 0]
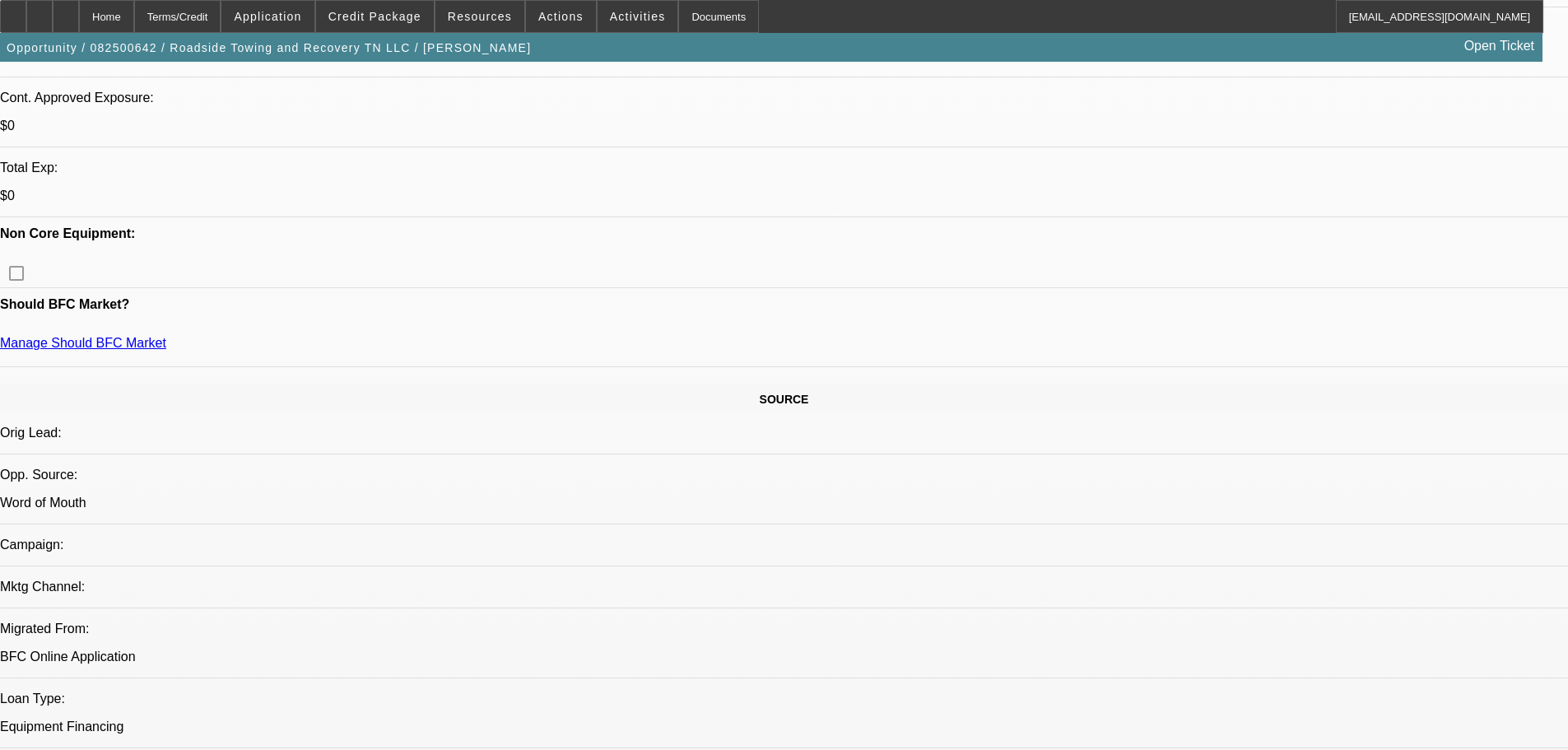
drag, startPoint x: 1208, startPoint y: 191, endPoint x: 1207, endPoint y: 180, distance: 11.0
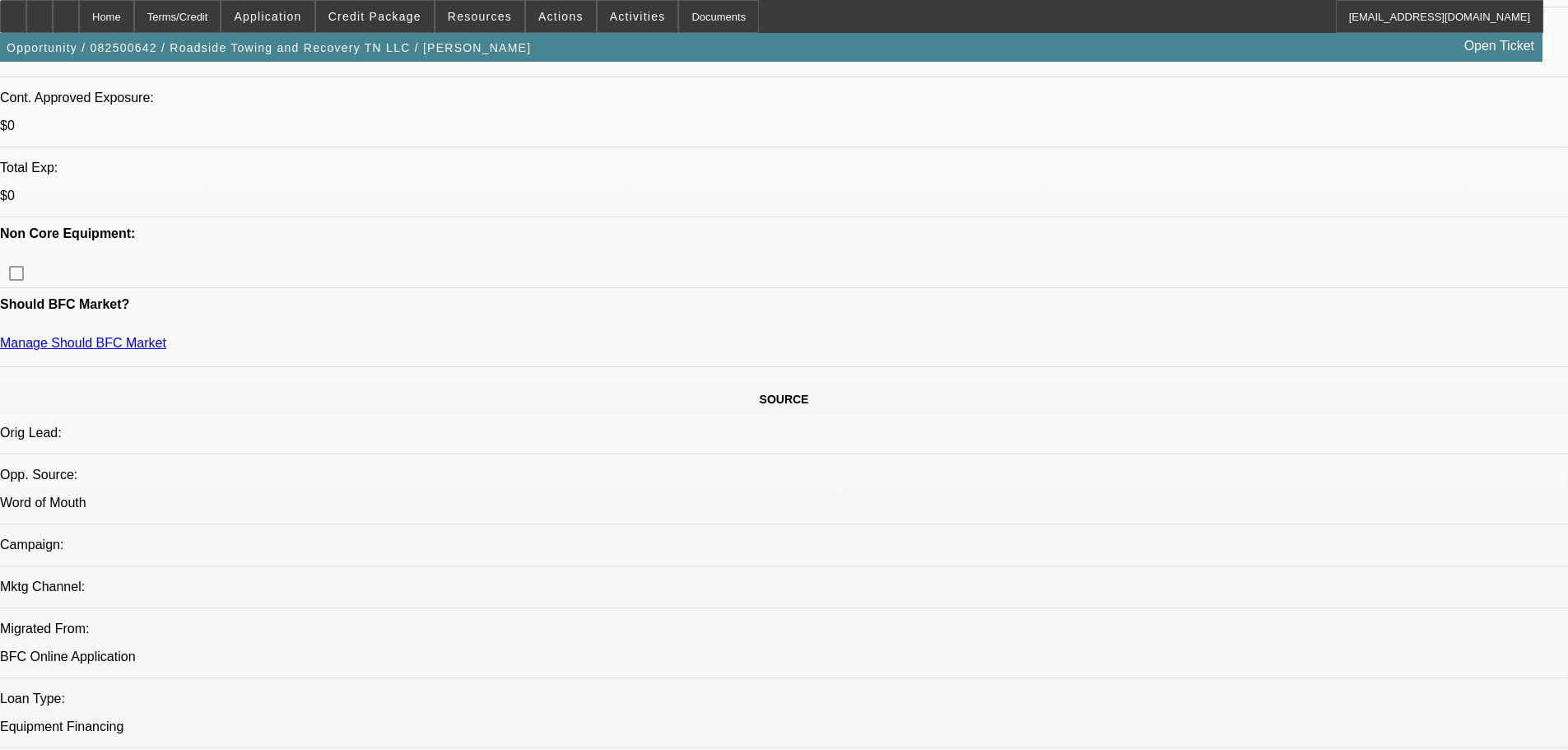
scroll to position [412, 0]
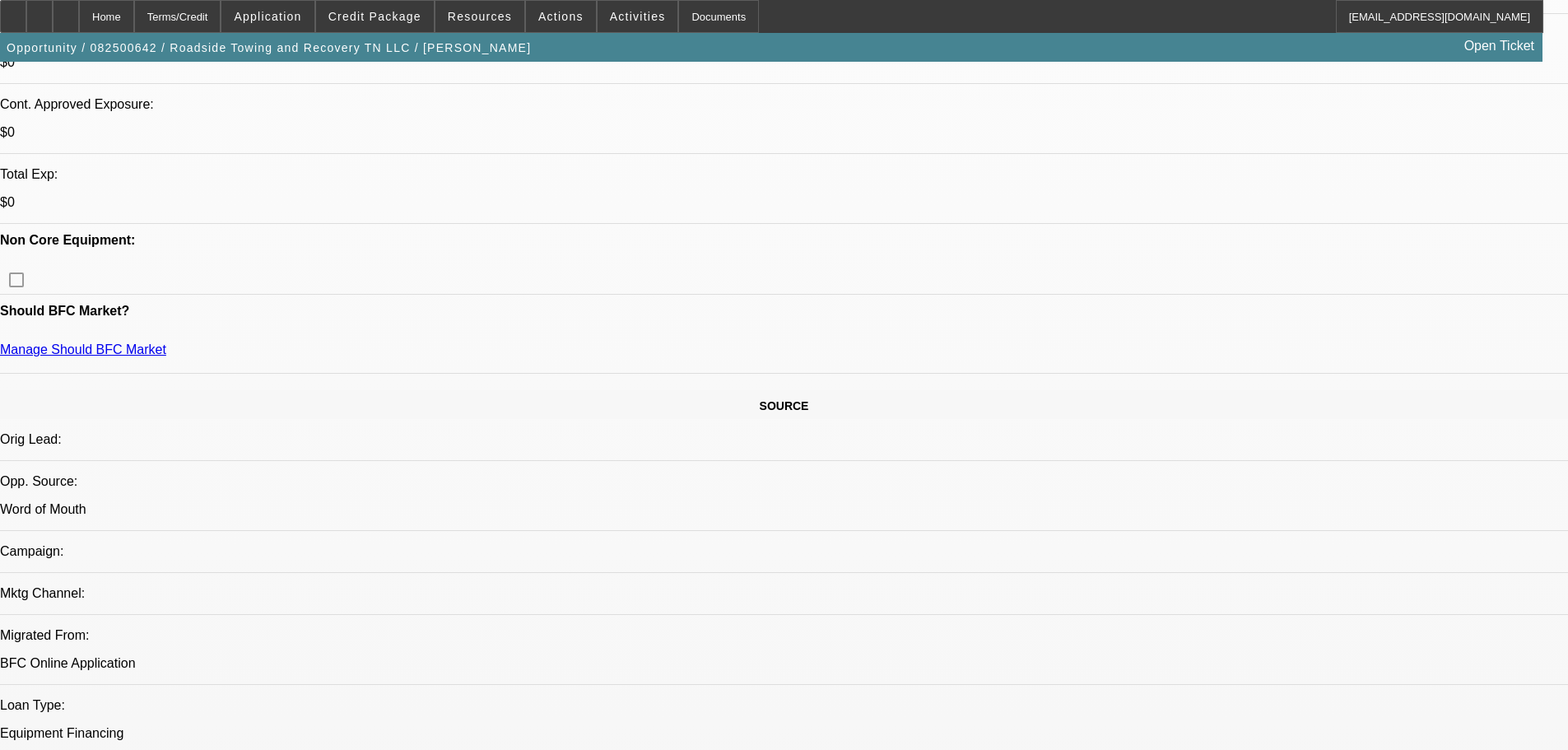
drag, startPoint x: 713, startPoint y: 220, endPoint x: 726, endPoint y: 448, distance: 228.4
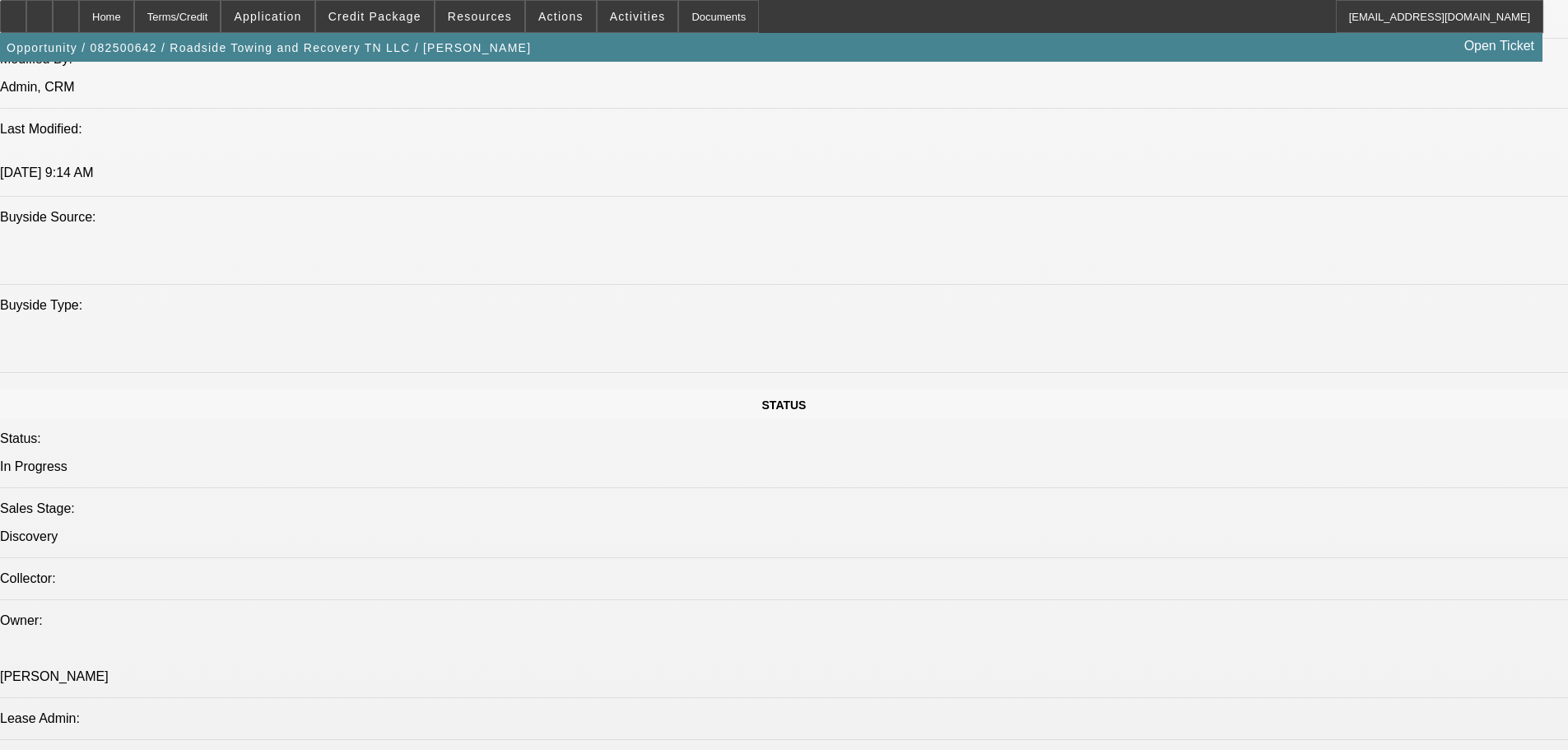
scroll to position [1608, 0]
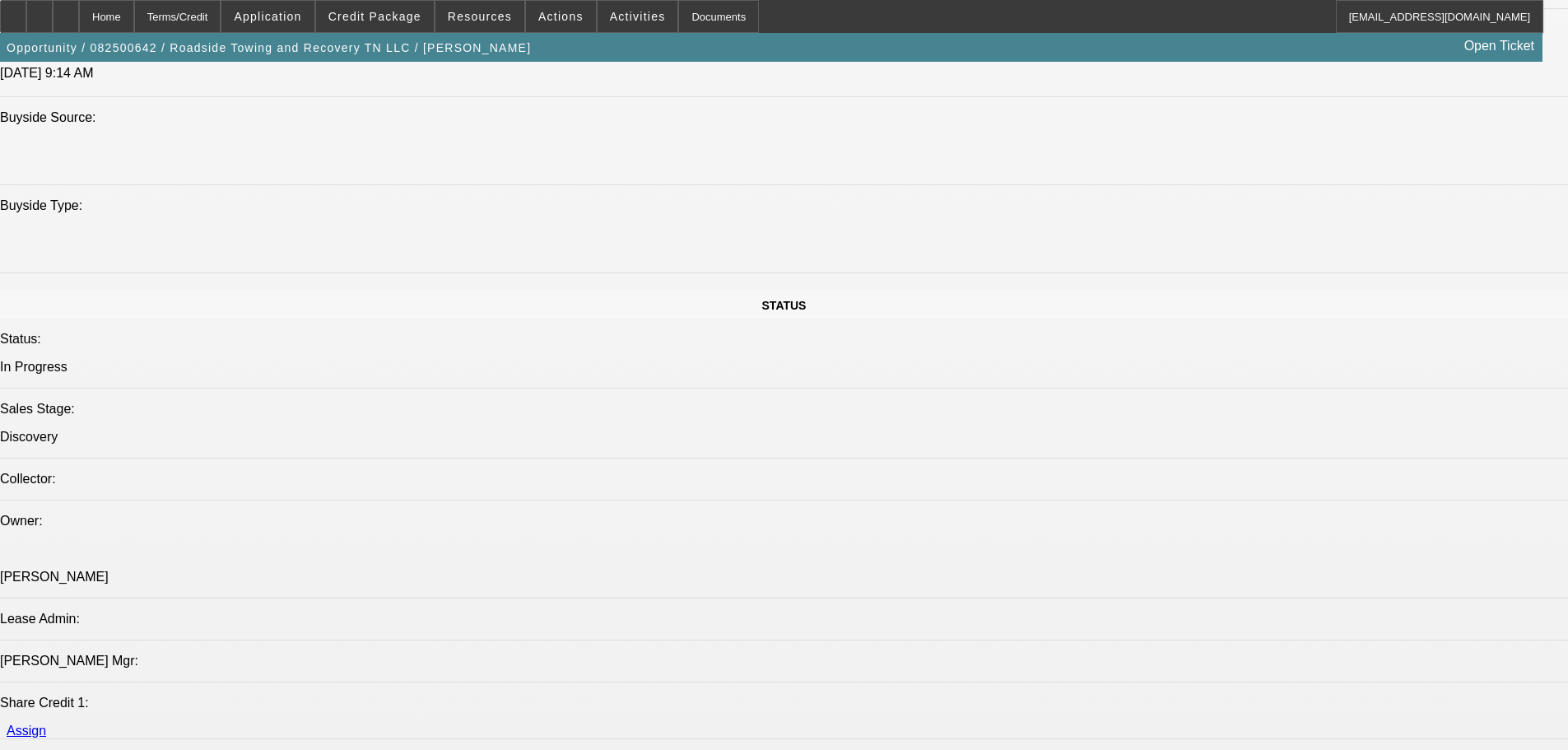
drag, startPoint x: 1286, startPoint y: 181, endPoint x: 1196, endPoint y: 265, distance: 123.1
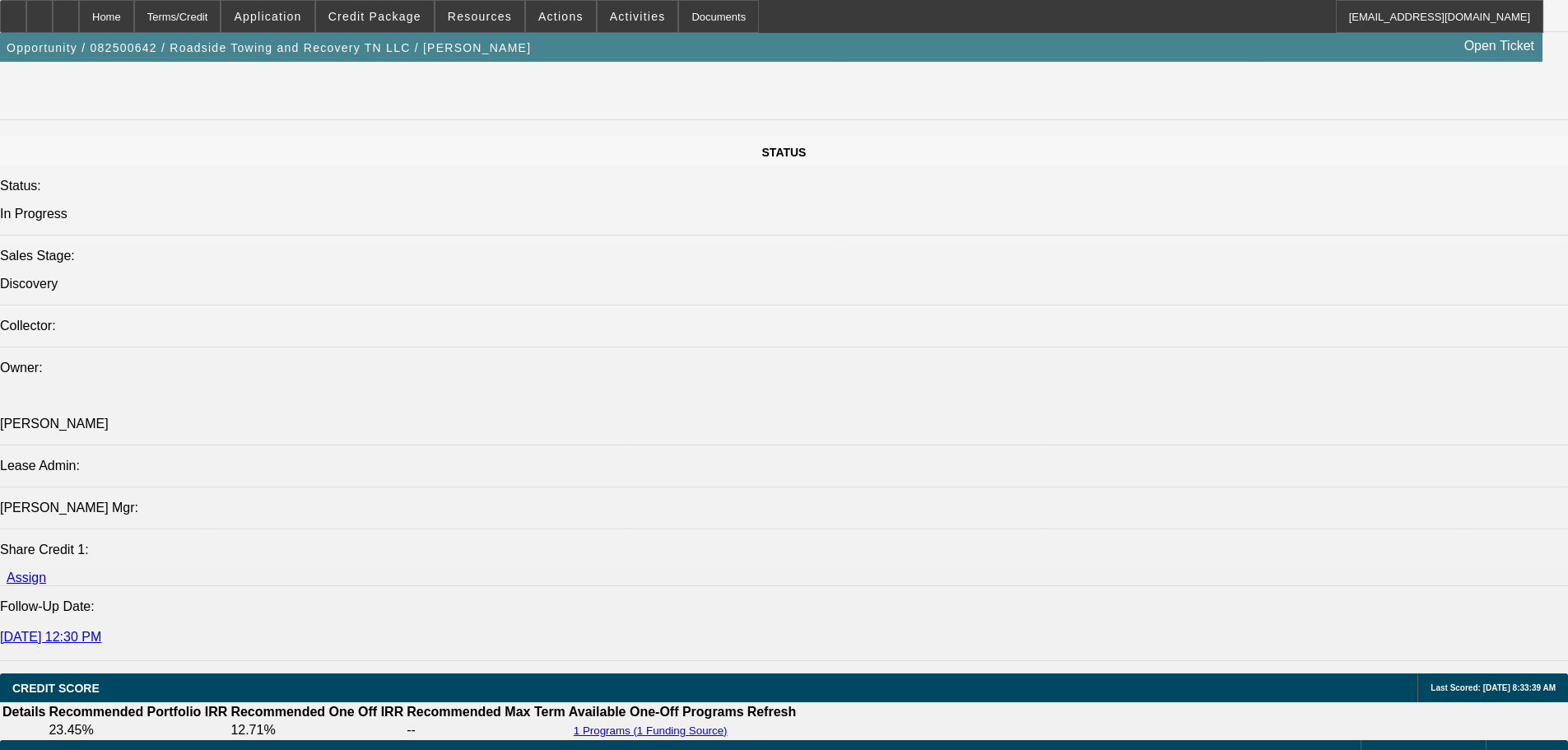
scroll to position [1773, 0]
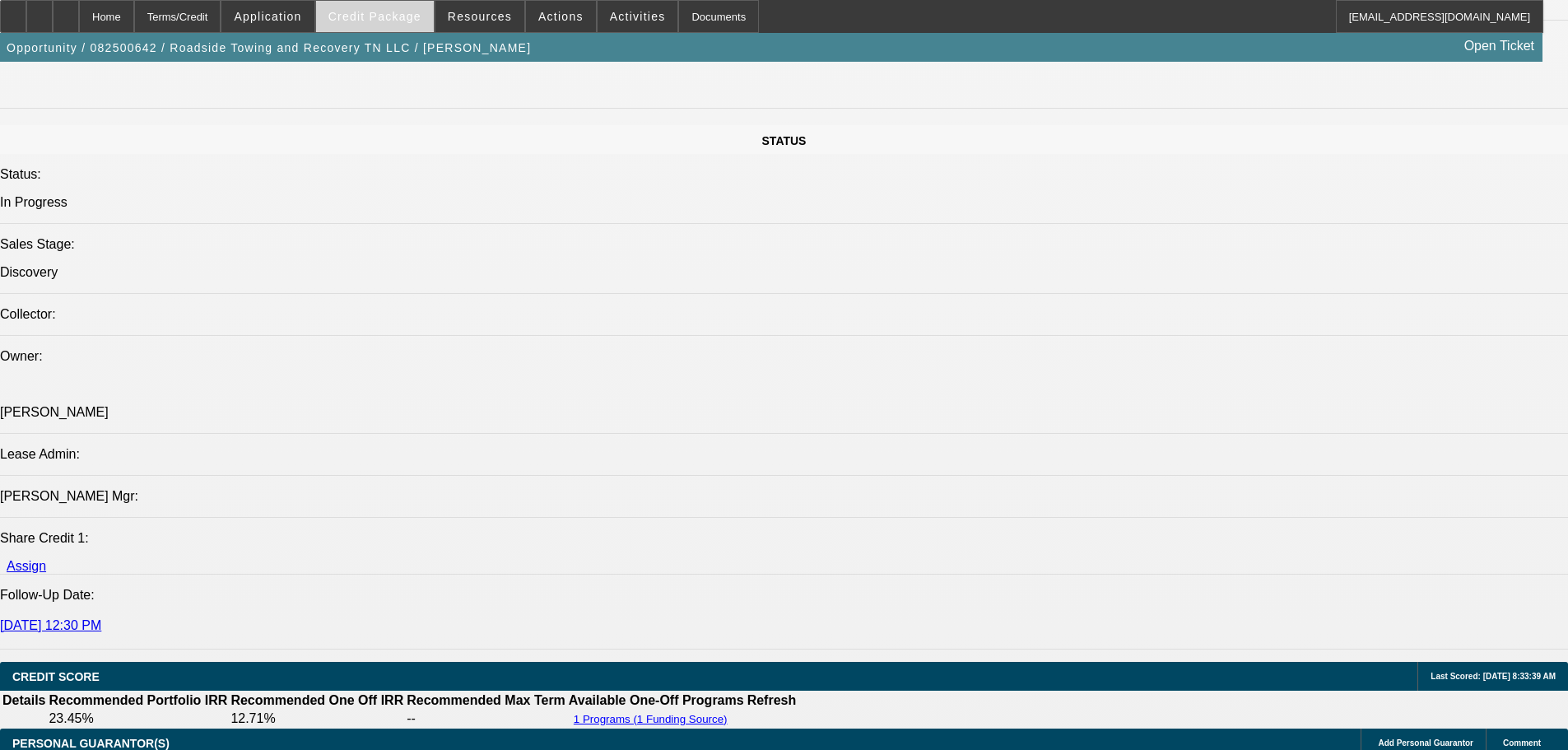
click at [401, 19] on span "Credit Package" at bounding box center [374, 17] width 93 height 13
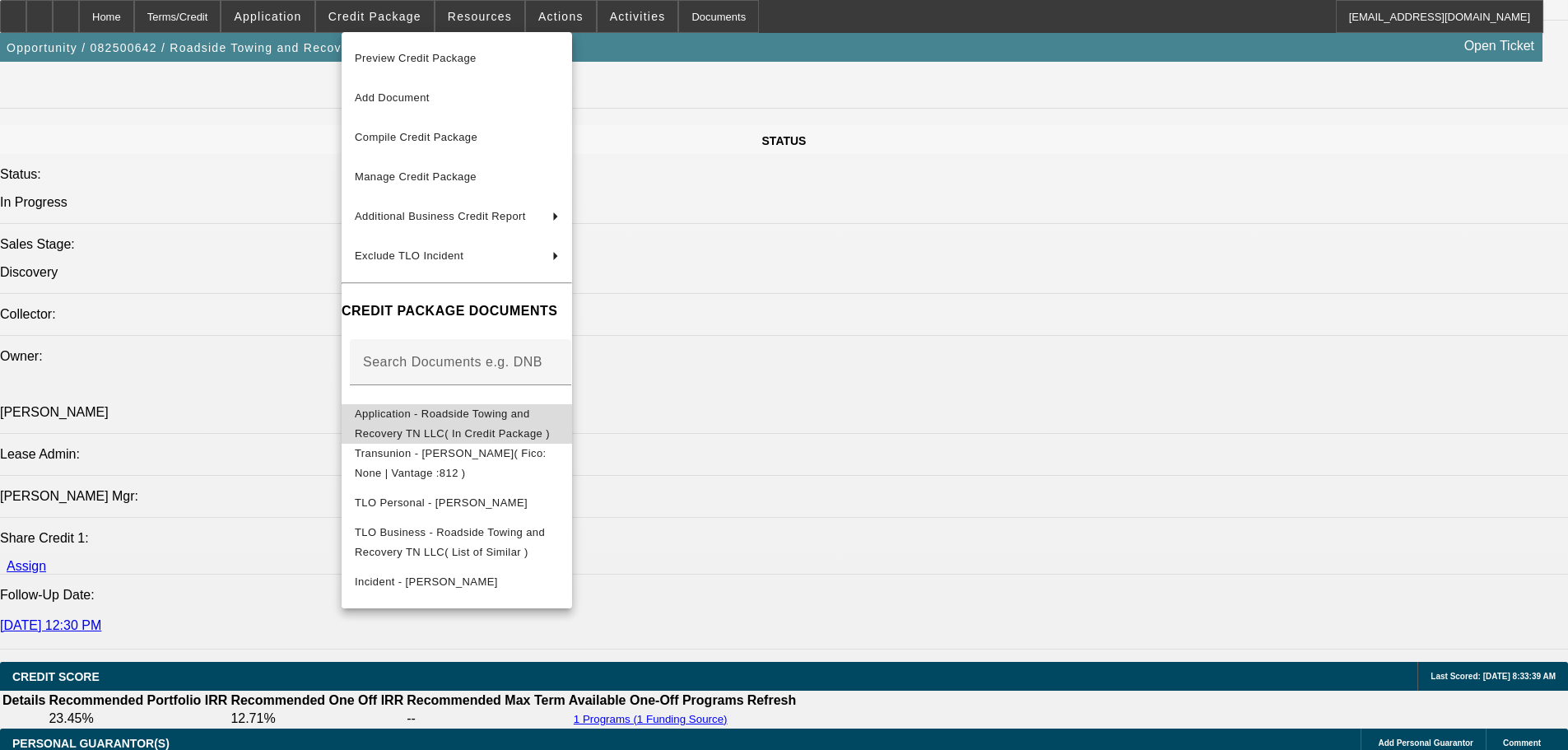
click at [528, 409] on span "Application - Roadside Towing and Recovery TN LLC( In Credit Package )" at bounding box center [456, 424] width 204 height 40
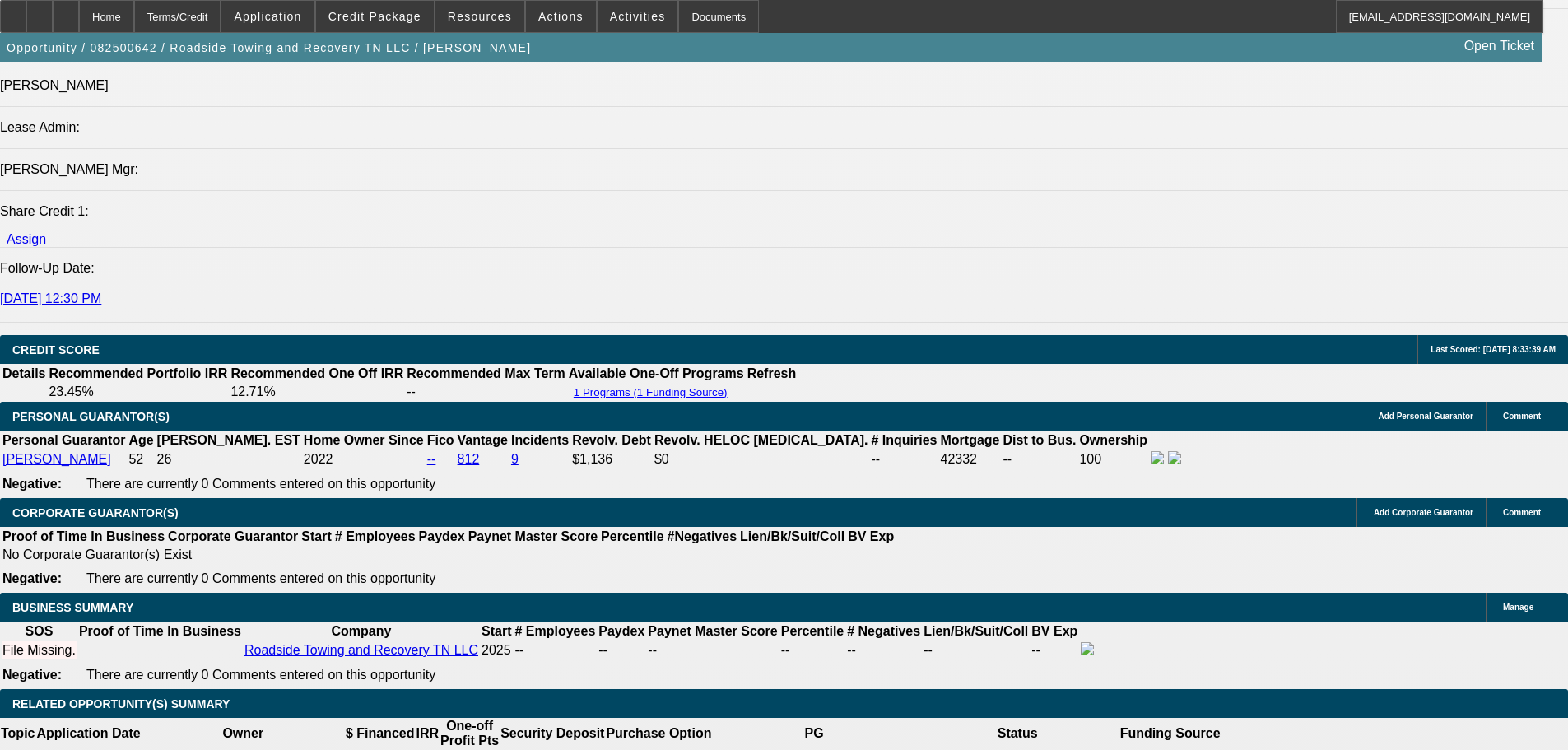
scroll to position [2267, 0]
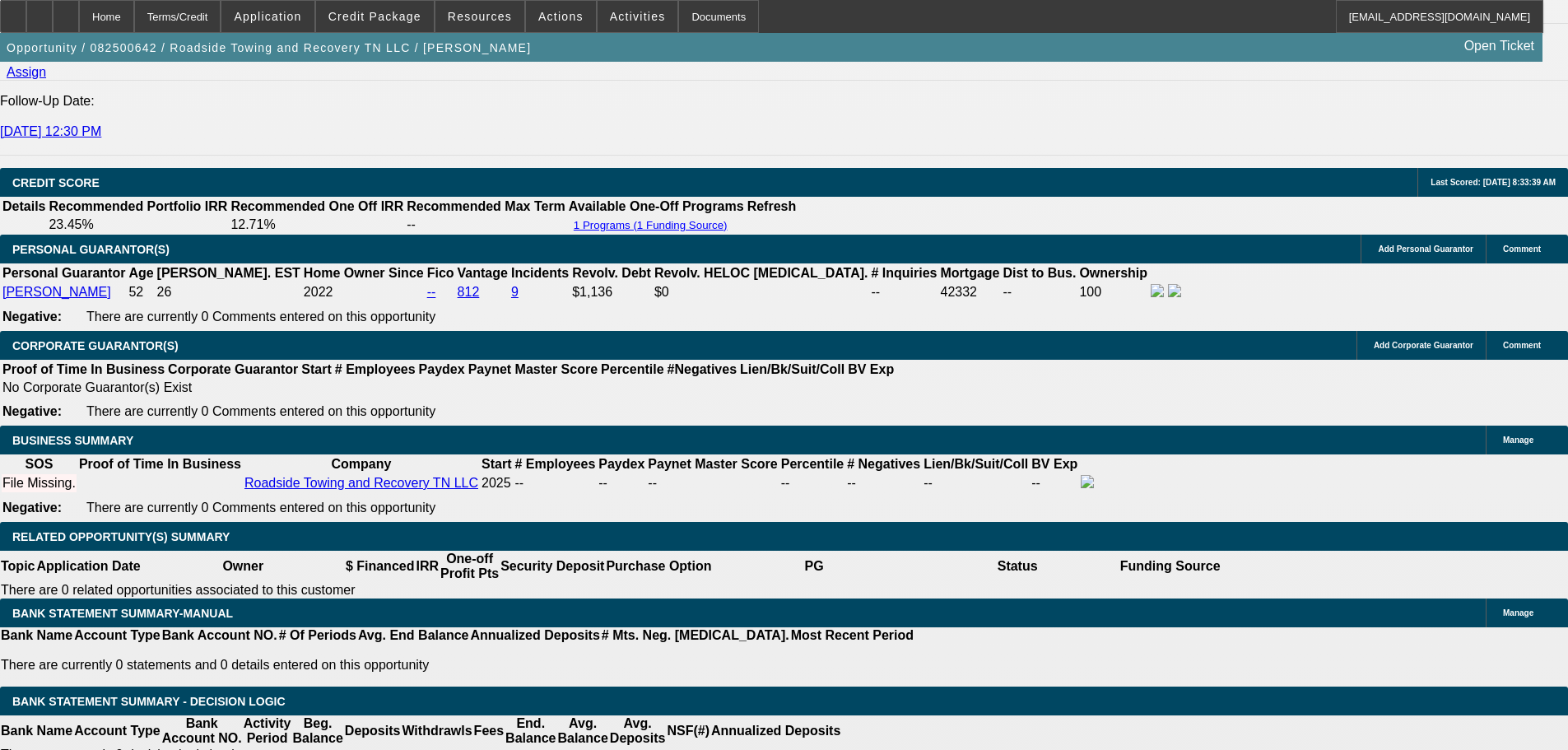
drag, startPoint x: 1209, startPoint y: 213, endPoint x: 1218, endPoint y: 167, distance: 46.9
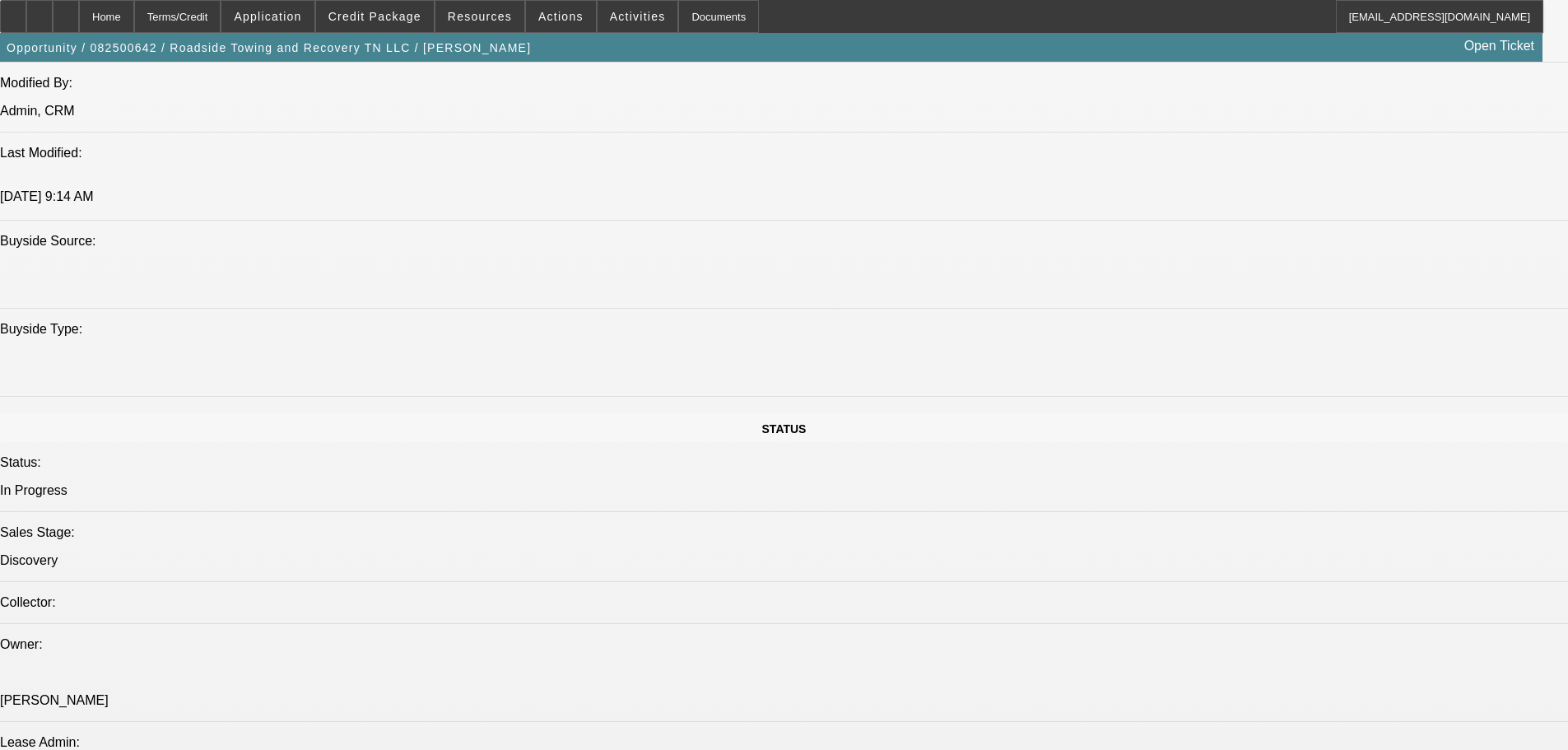
drag, startPoint x: 892, startPoint y: 496, endPoint x: 891, endPoint y: 302, distance: 194.0
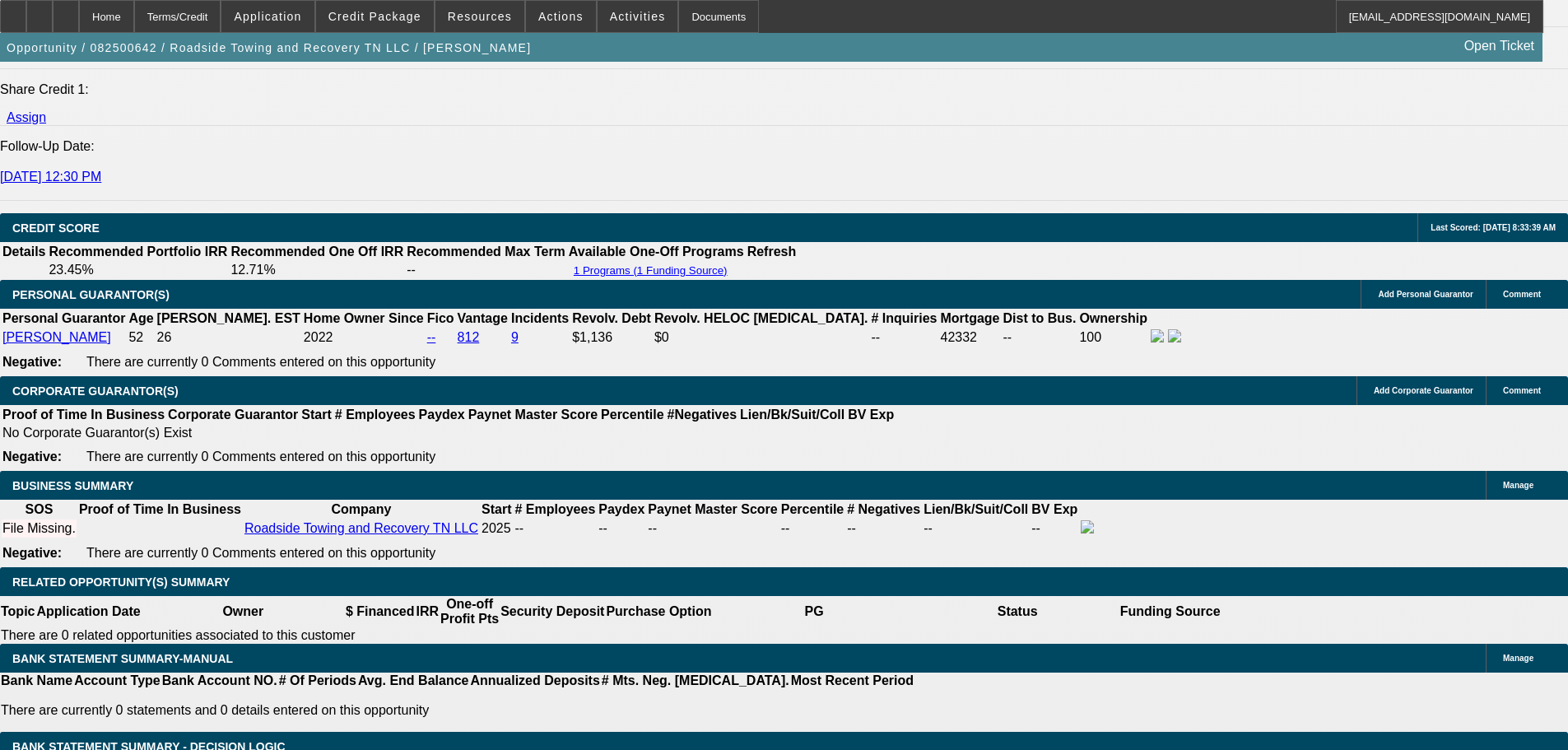
scroll to position [2139, 0]
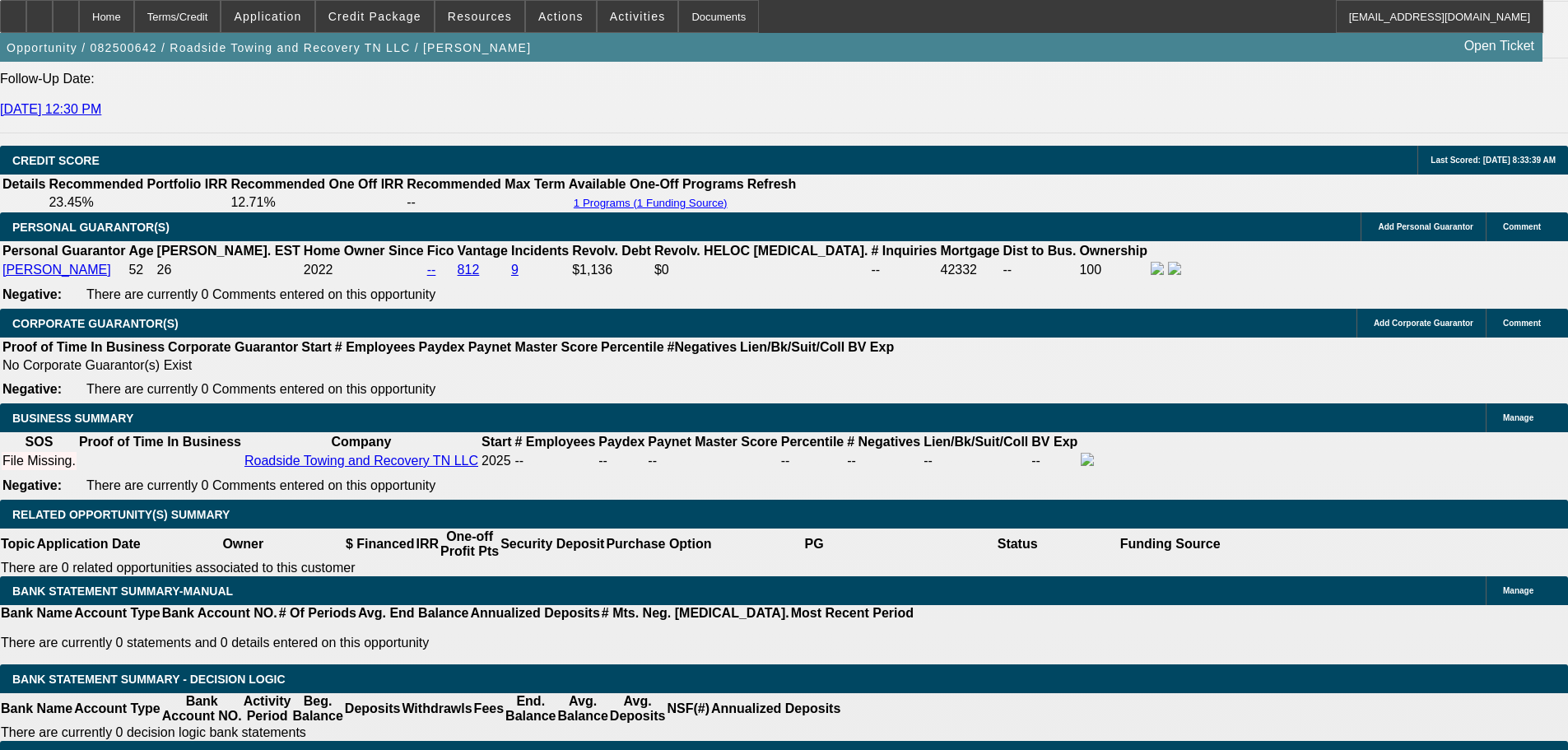
scroll to position [2304, 0]
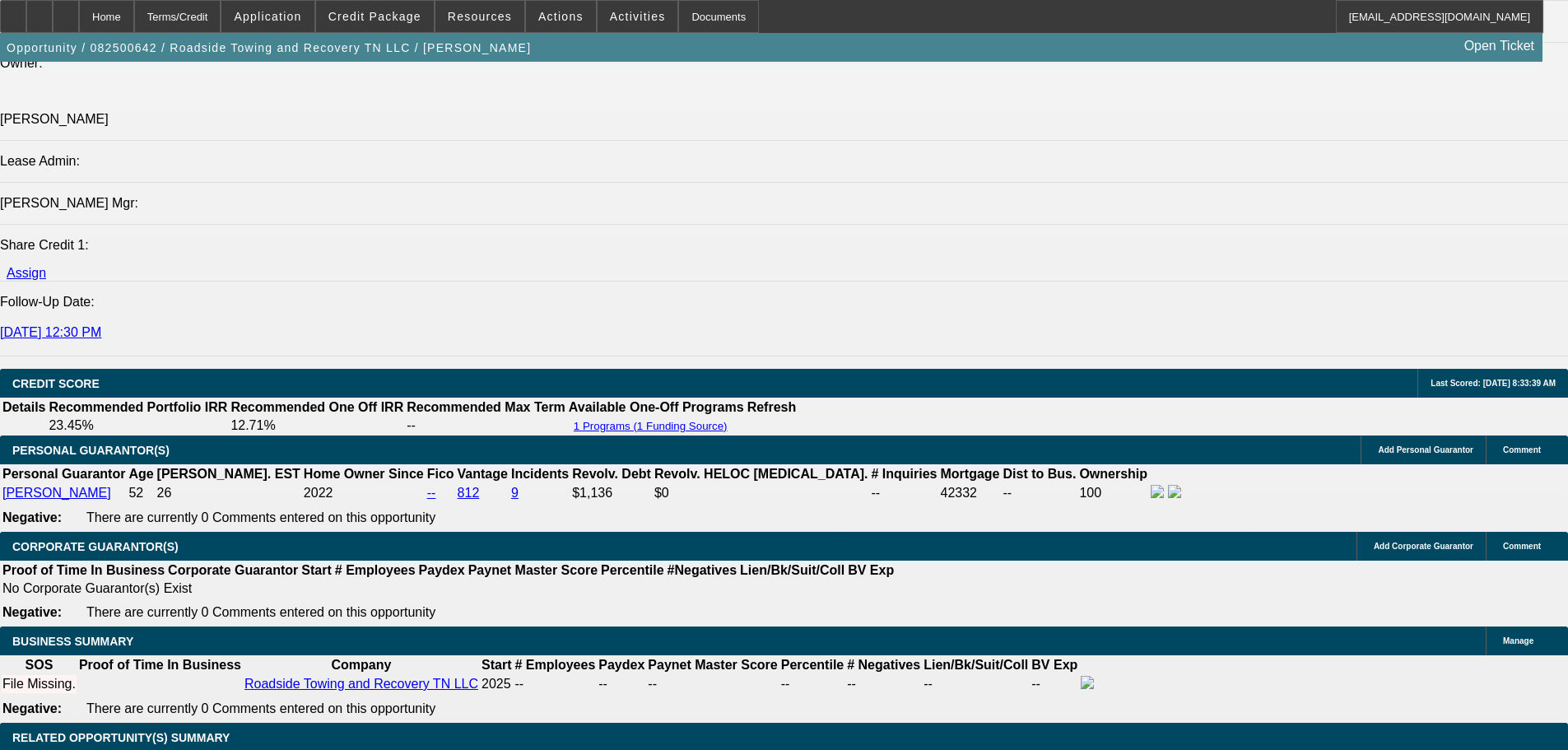
scroll to position [1810, 0]
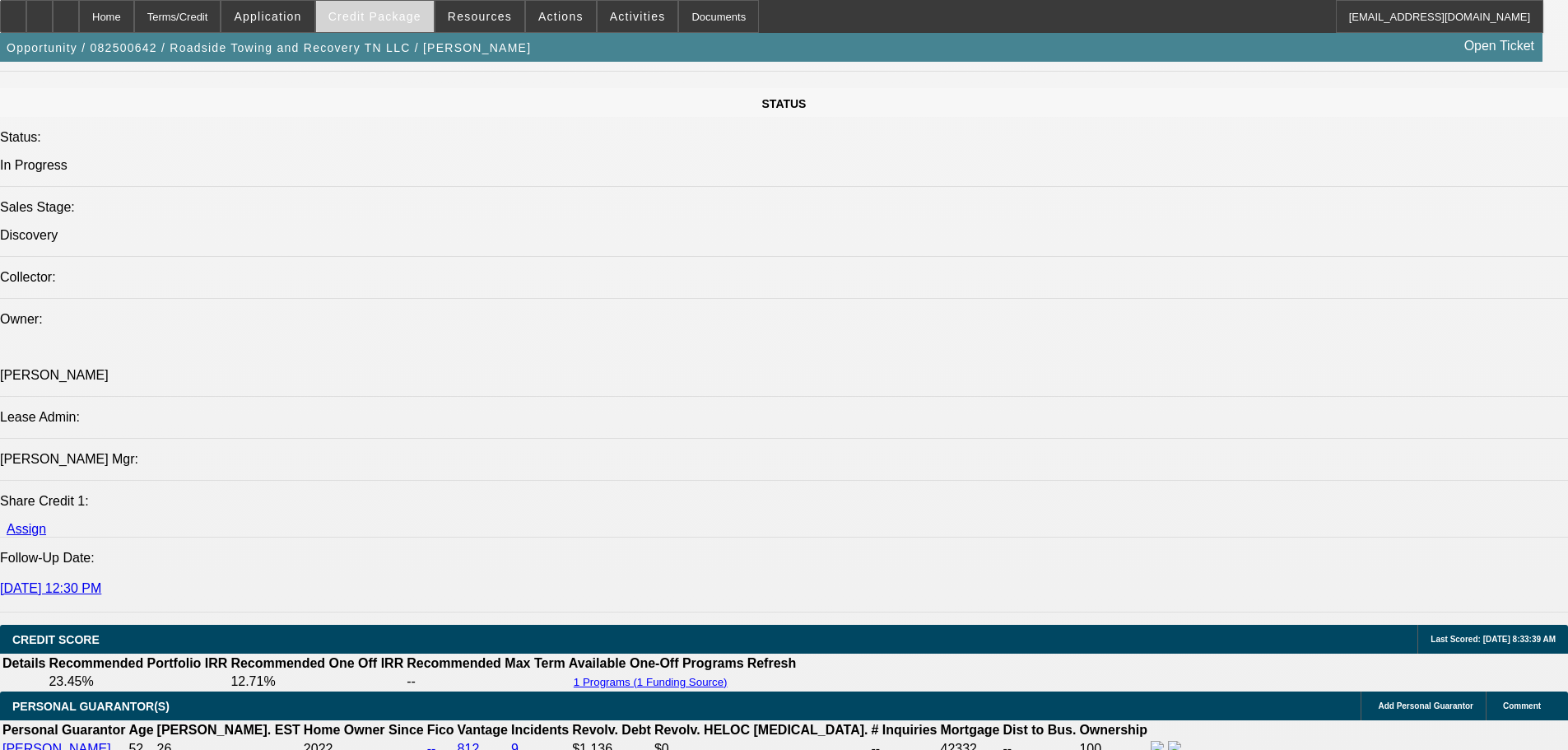
click at [413, 18] on span "Credit Package" at bounding box center [374, 17] width 93 height 13
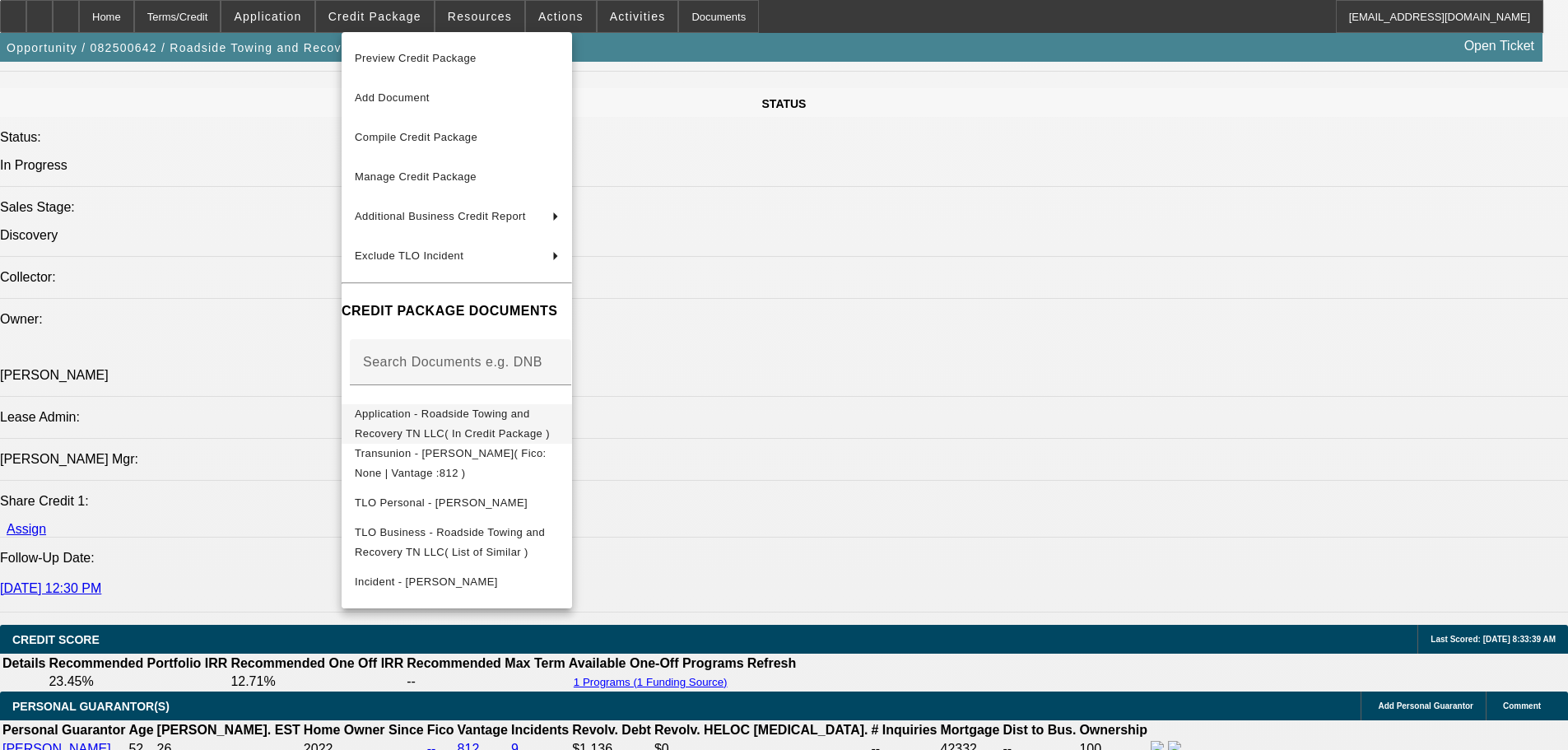
click at [548, 428] on button "Application - Roadside Towing and Recovery TN LLC( In Credit Package )" at bounding box center [456, 424] width 230 height 40
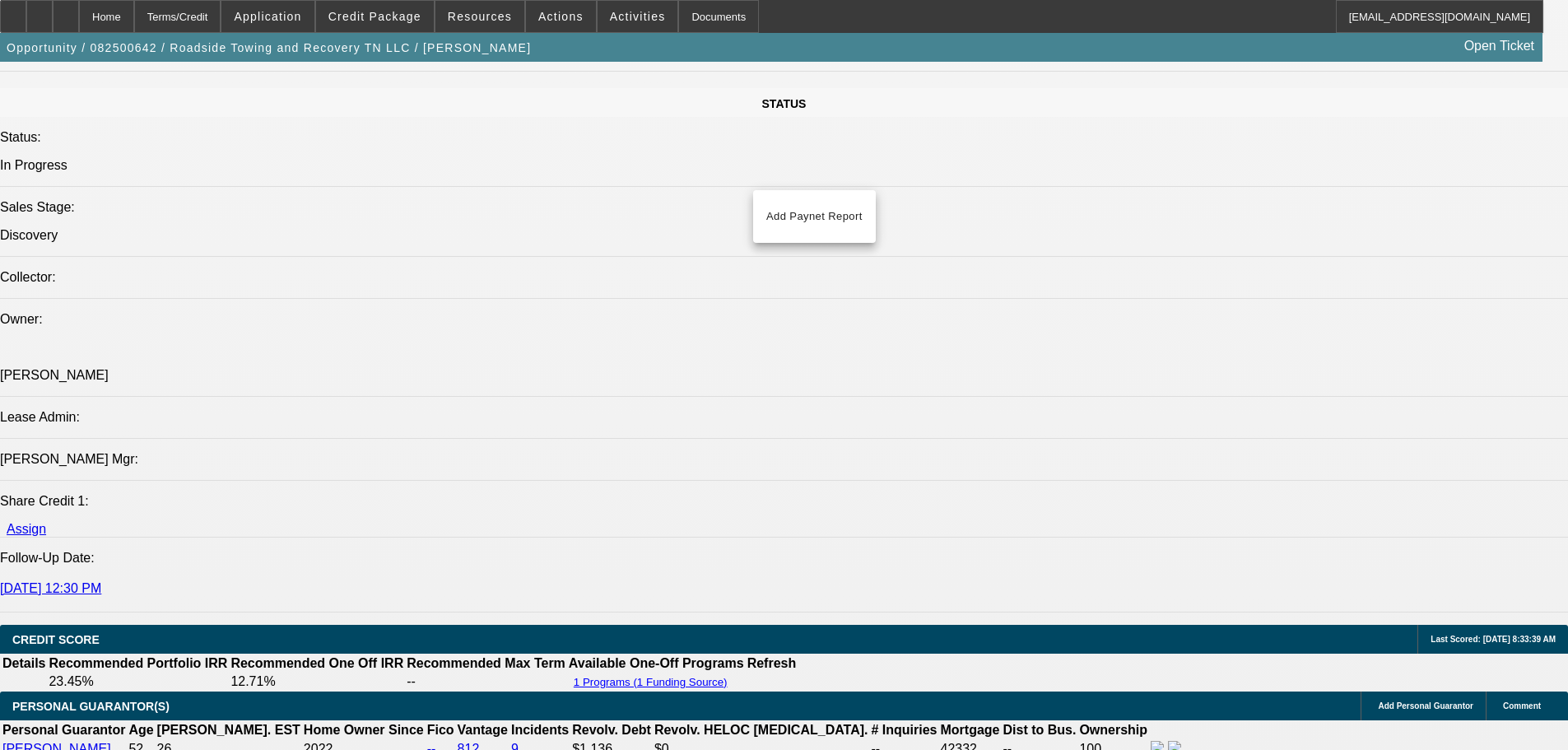
radio input "true"
drag, startPoint x: 1526, startPoint y: 342, endPoint x: 1313, endPoint y: 416, distance: 225.5
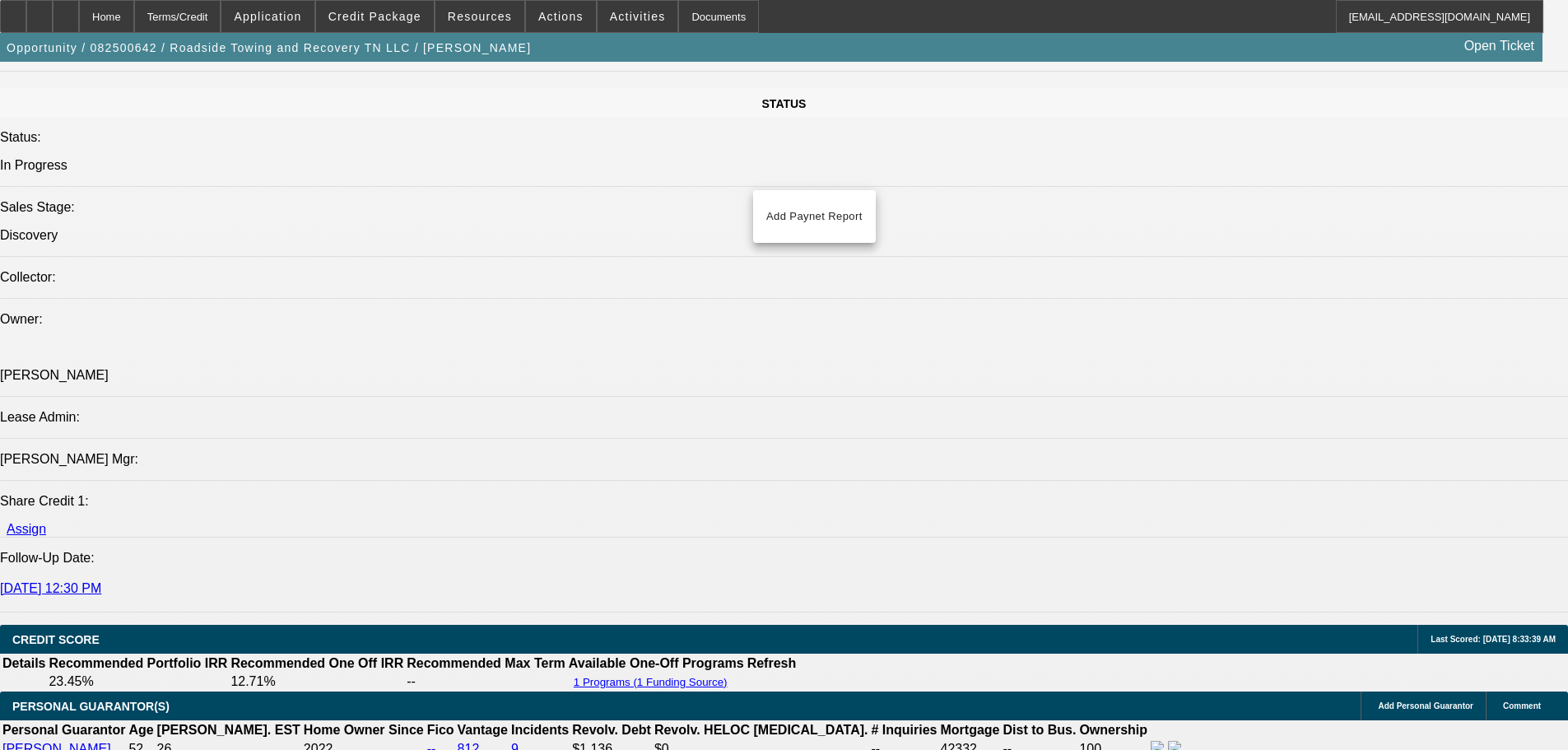
type textarea "Chris Peer 614-633-7935"
radio input "true"
drag, startPoint x: 1526, startPoint y: 501, endPoint x: 1493, endPoint y: 351, distance: 153.6
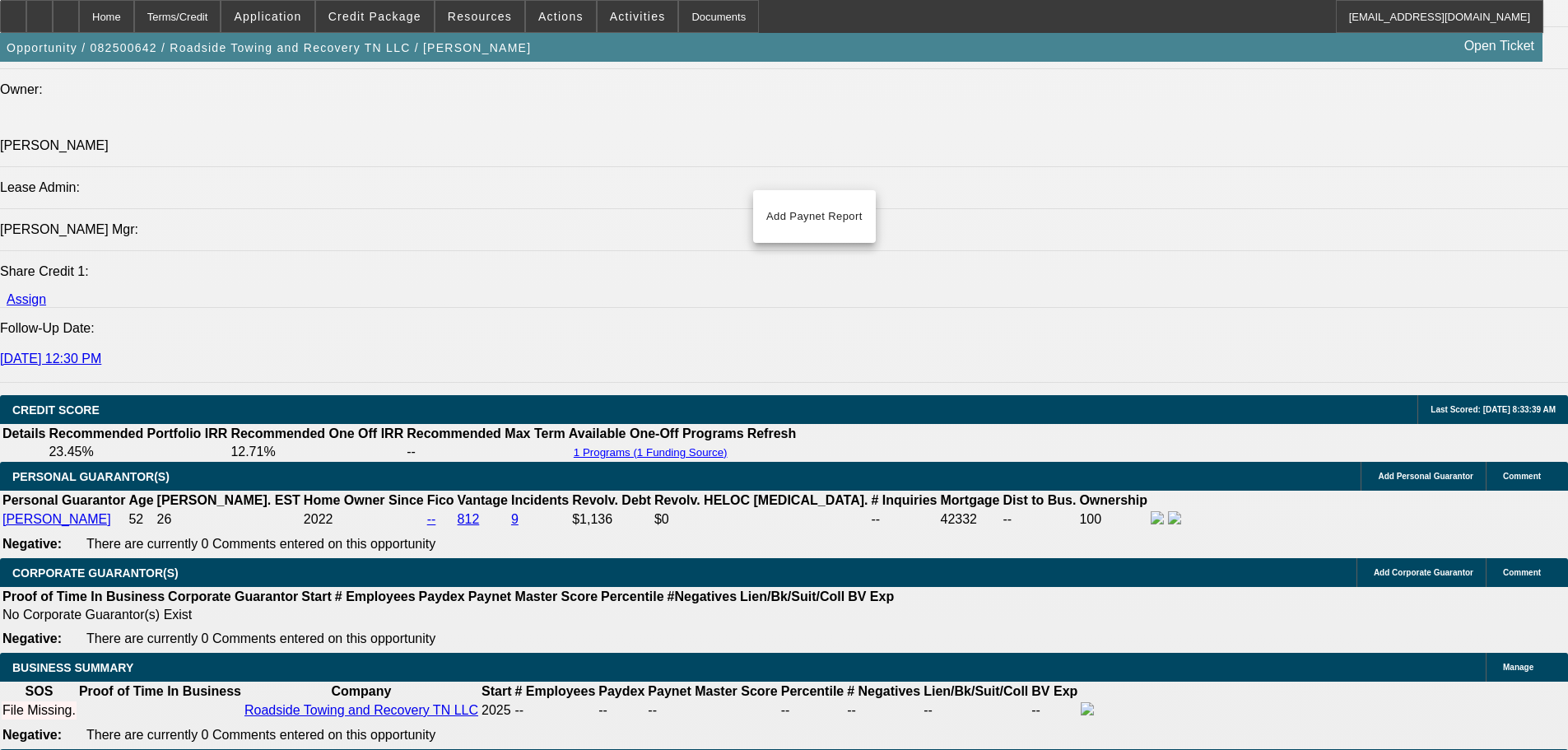
scroll to position [2222, 0]
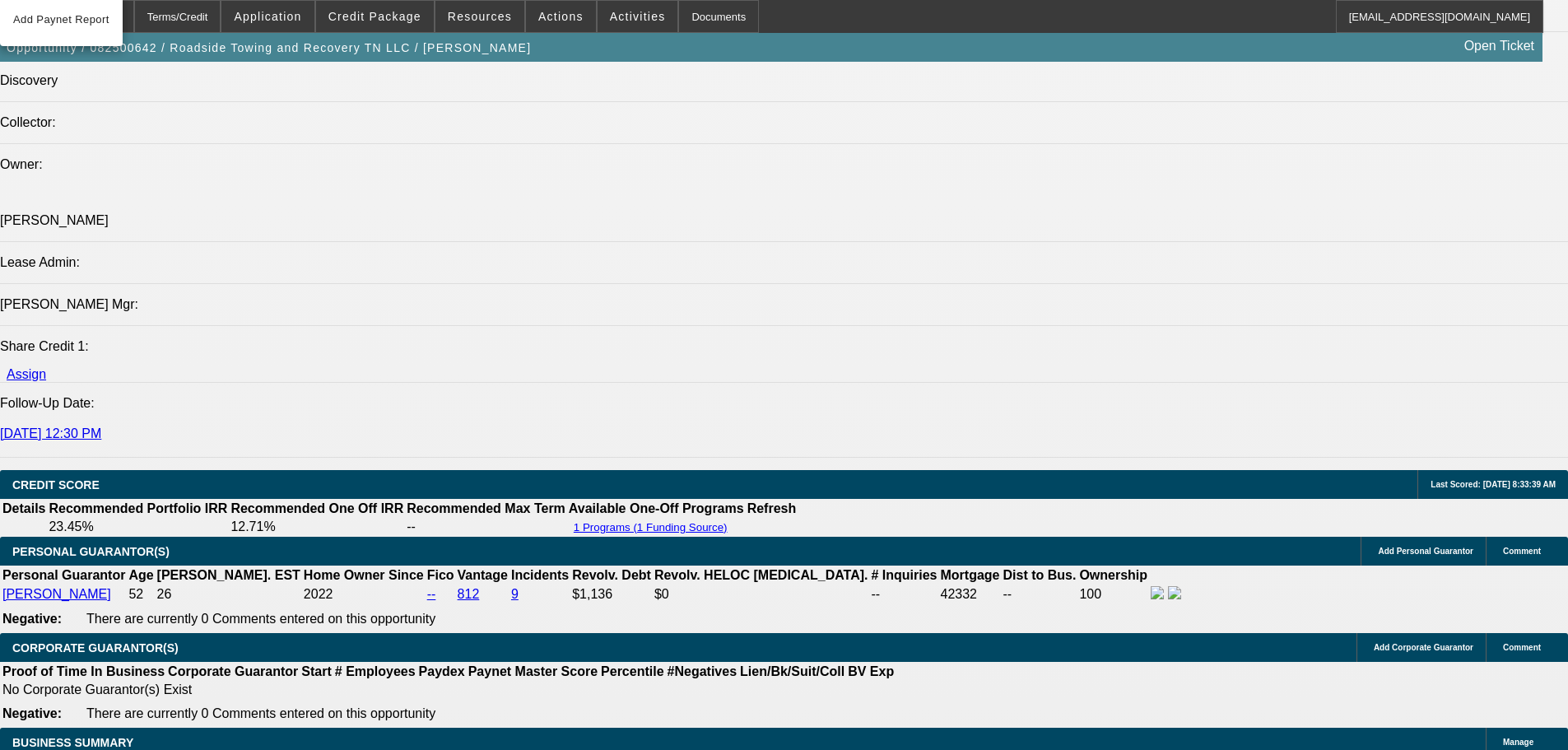
drag, startPoint x: 944, startPoint y: 535, endPoint x: 880, endPoint y: 321, distance: 223.4
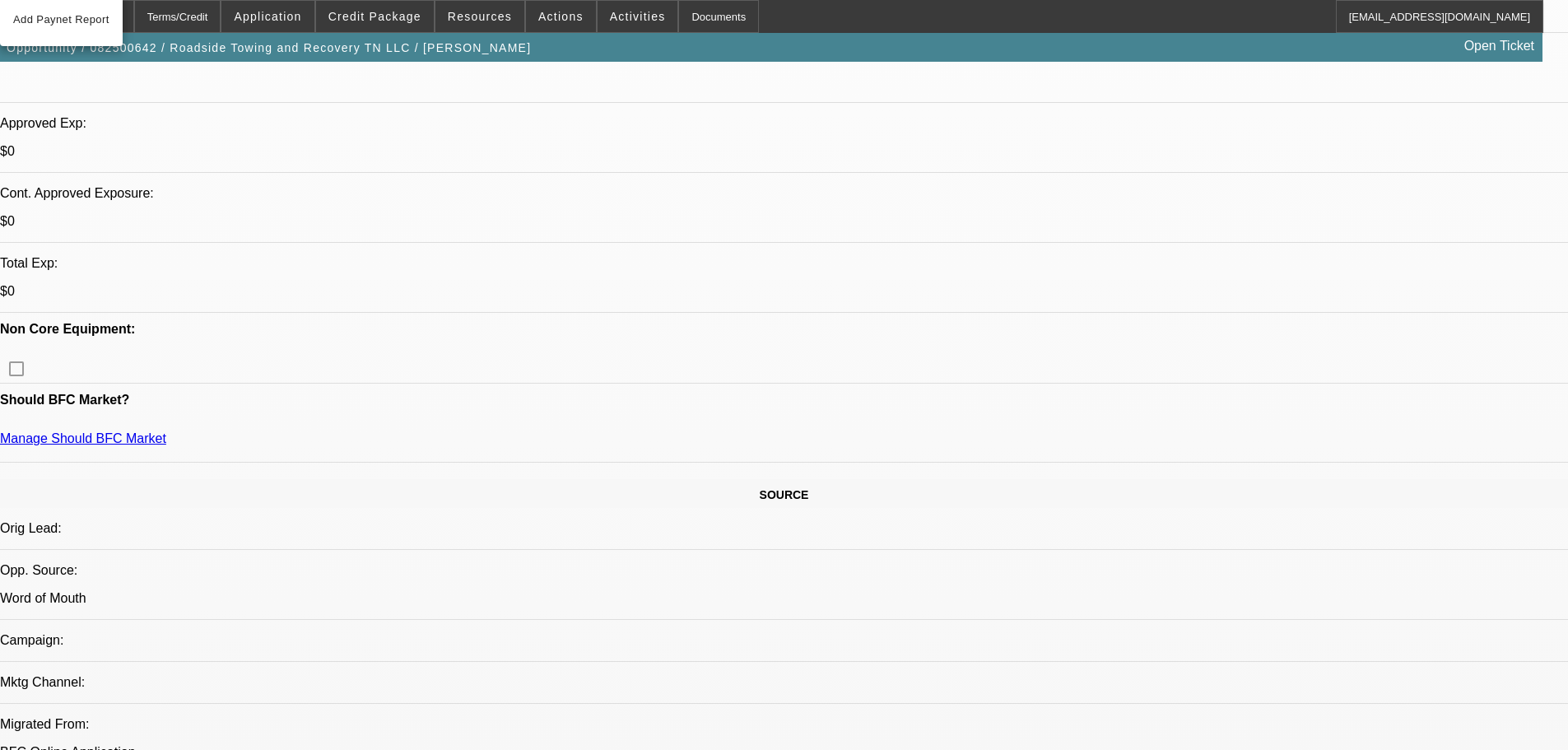
scroll to position [337, 0]
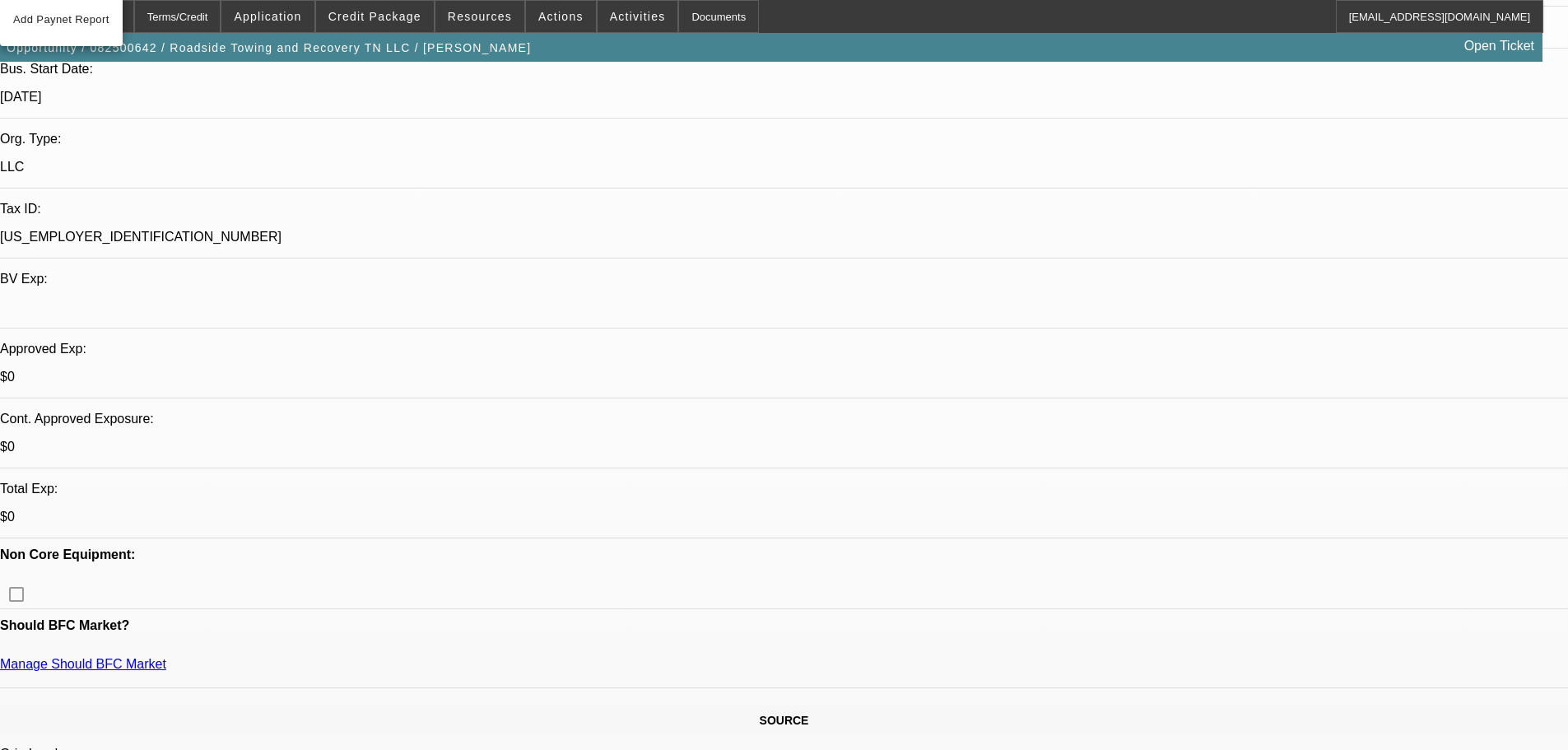
drag, startPoint x: 1104, startPoint y: 72, endPoint x: 1077, endPoint y: 74, distance: 27.1
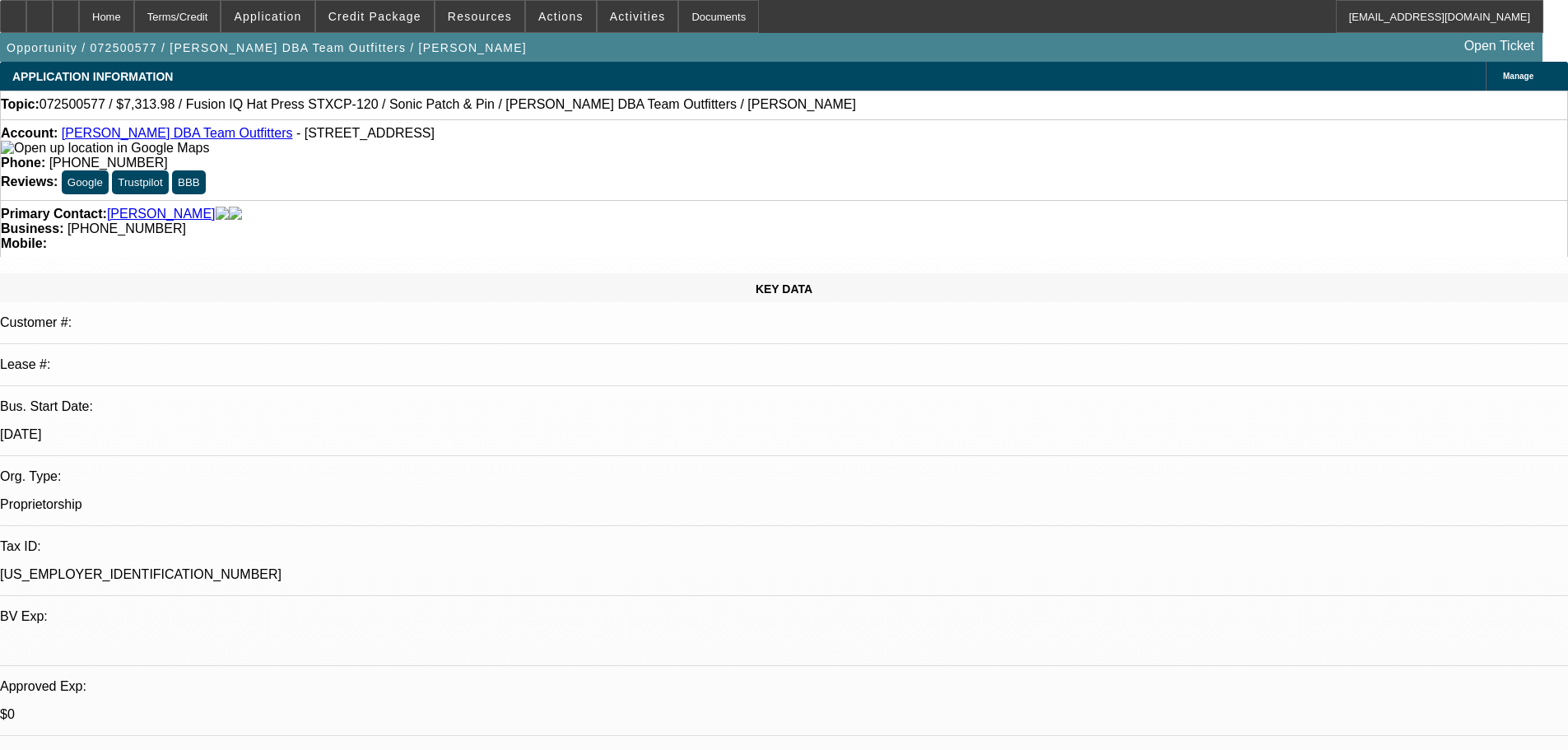
select select "0"
select select "0.1"
select select "5"
select select "0"
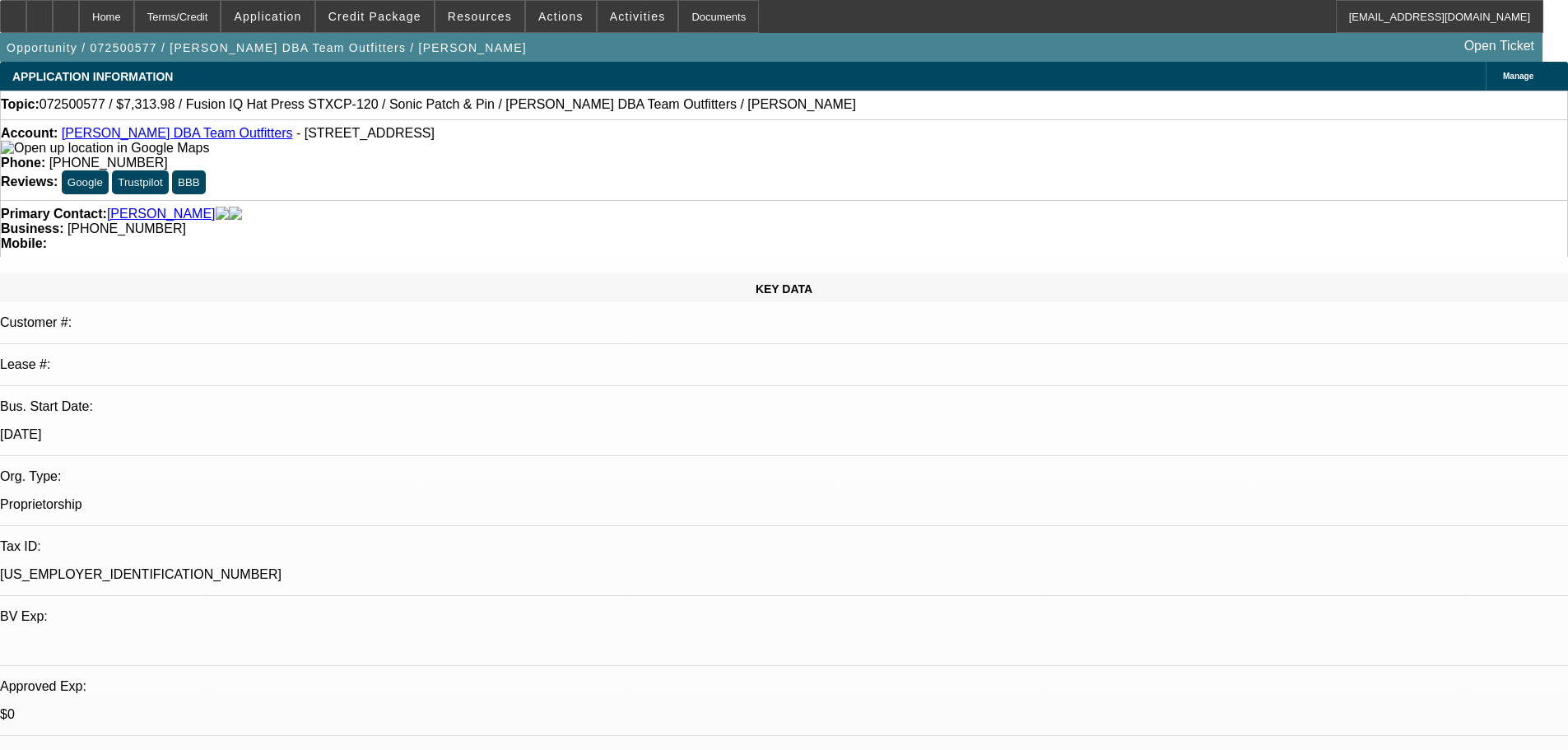
select select "0"
select select "0.1"
select select "5"
select select "0"
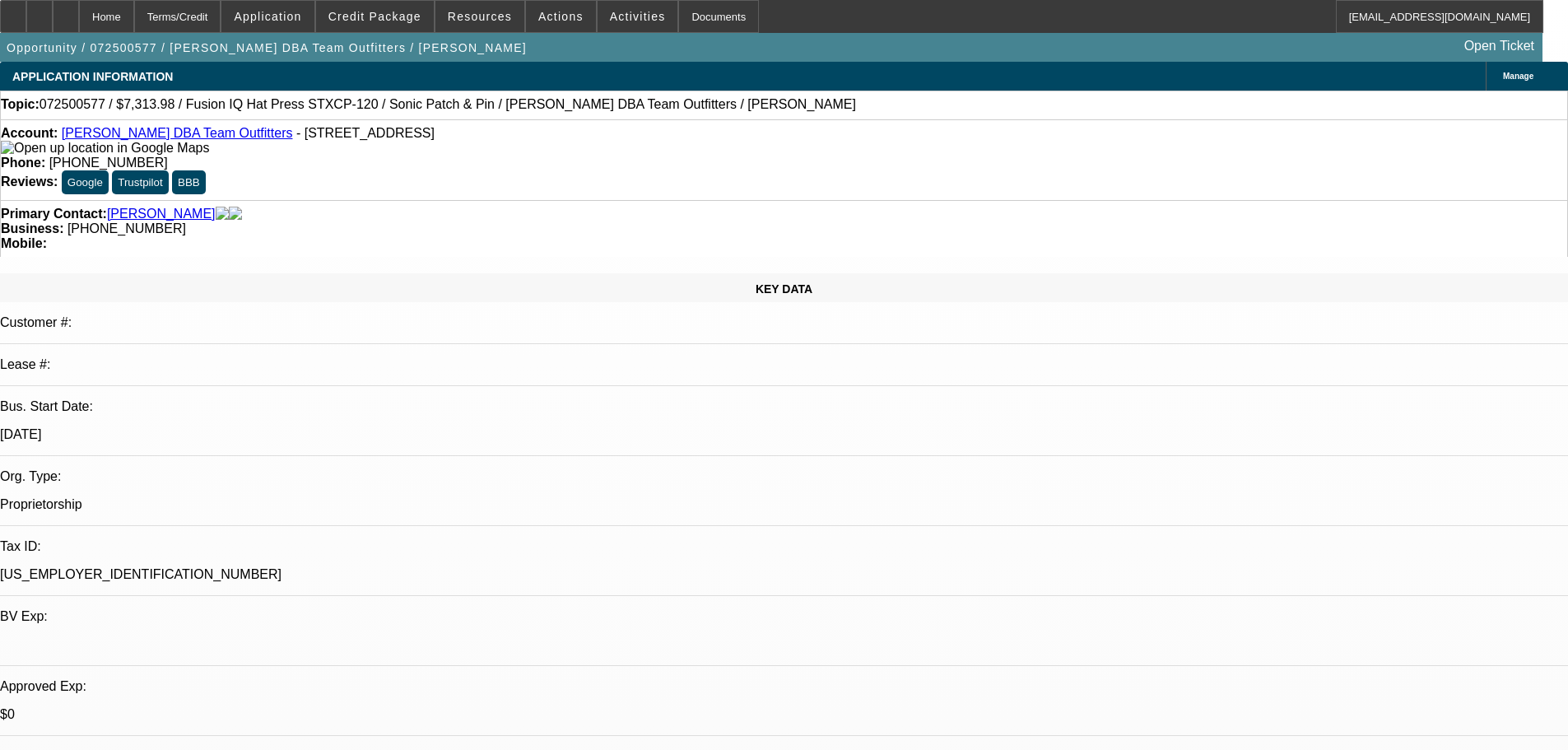
select select "0.1"
select select "5"
select select "0"
select select "0.1"
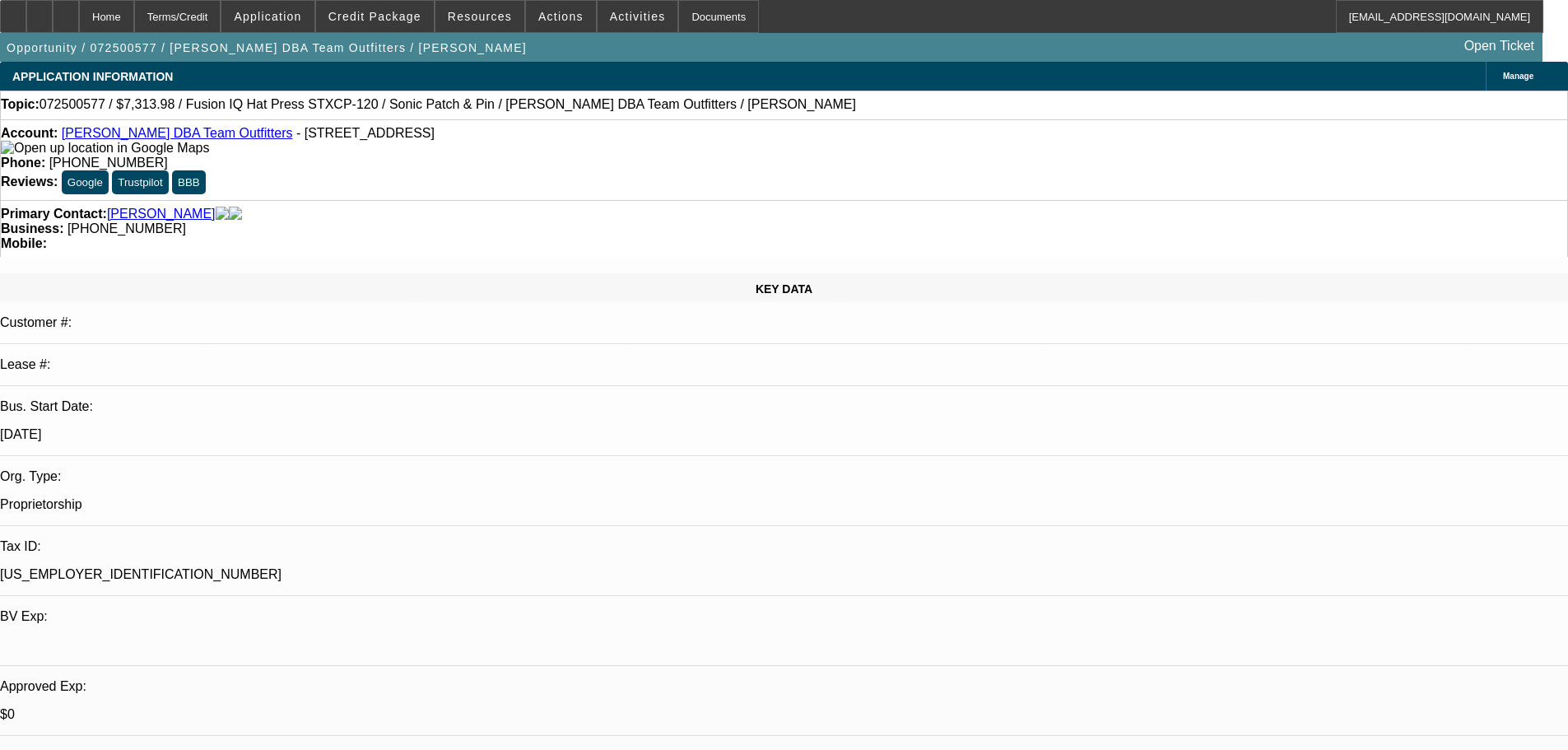
select select "5"
select select "0.15"
select select "0"
select select "0.1"
select select "4"
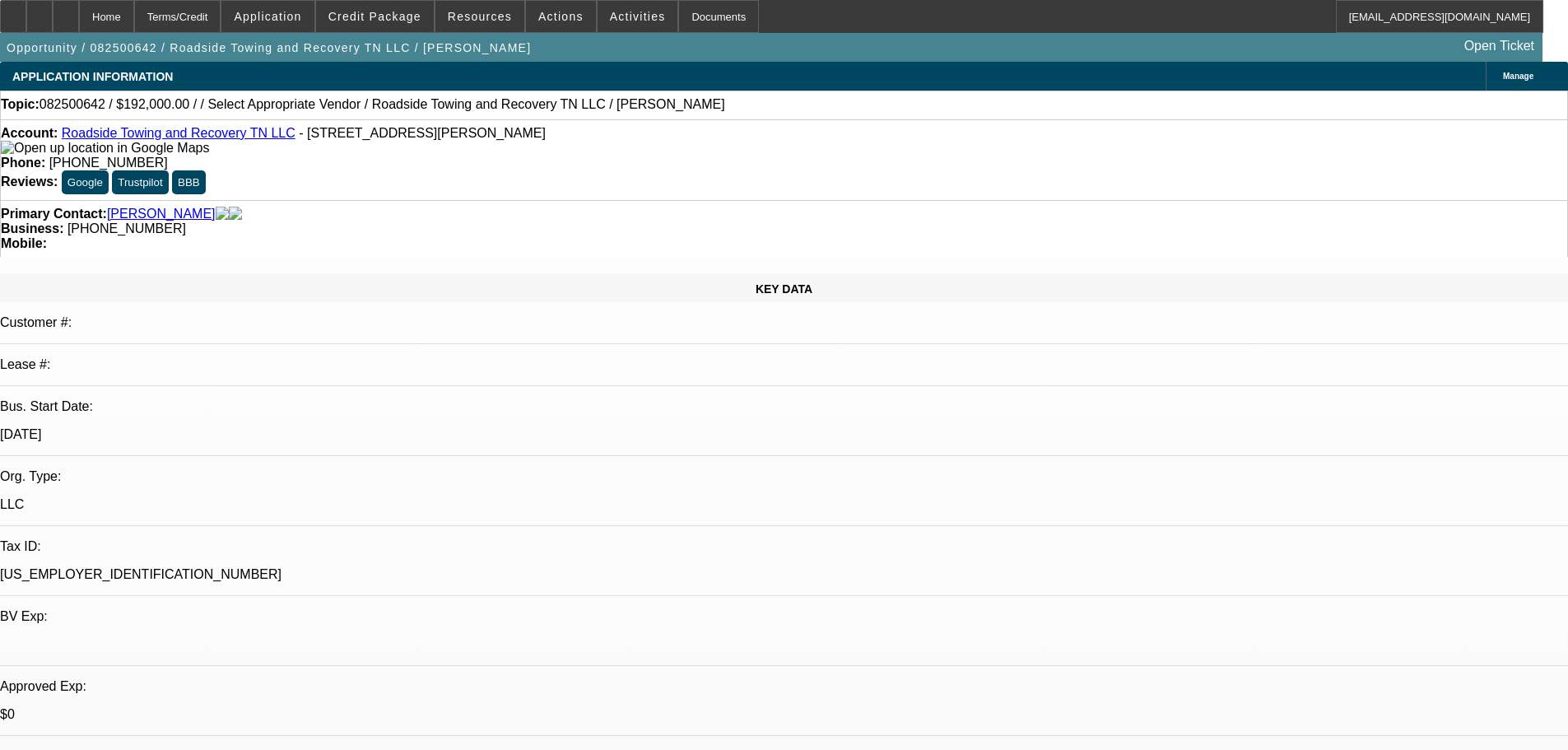
select select "0.1"
select select "0"
select select "0.1"
select select "4"
select select "0.2"
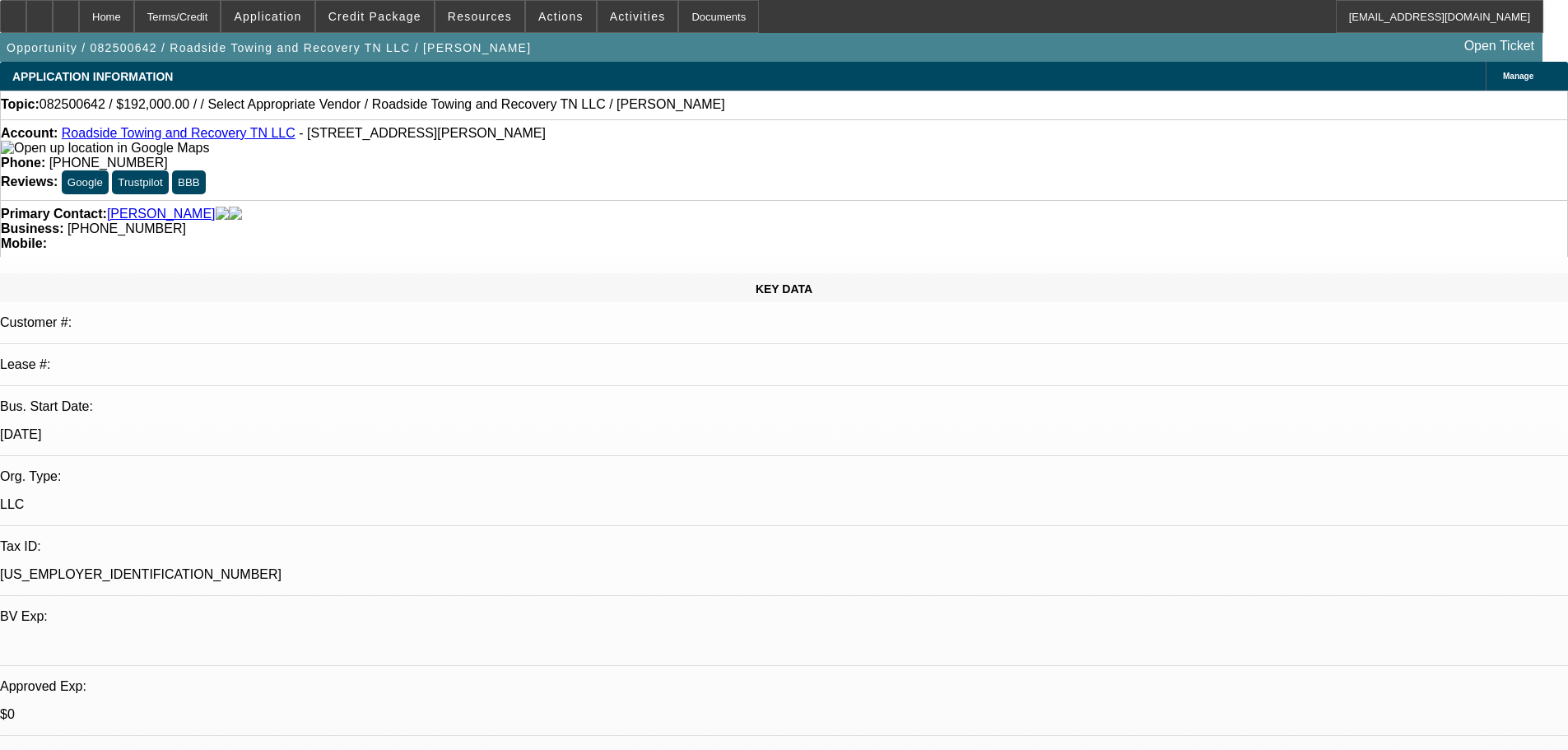
select select "2"
select select "0.1"
select select "4"
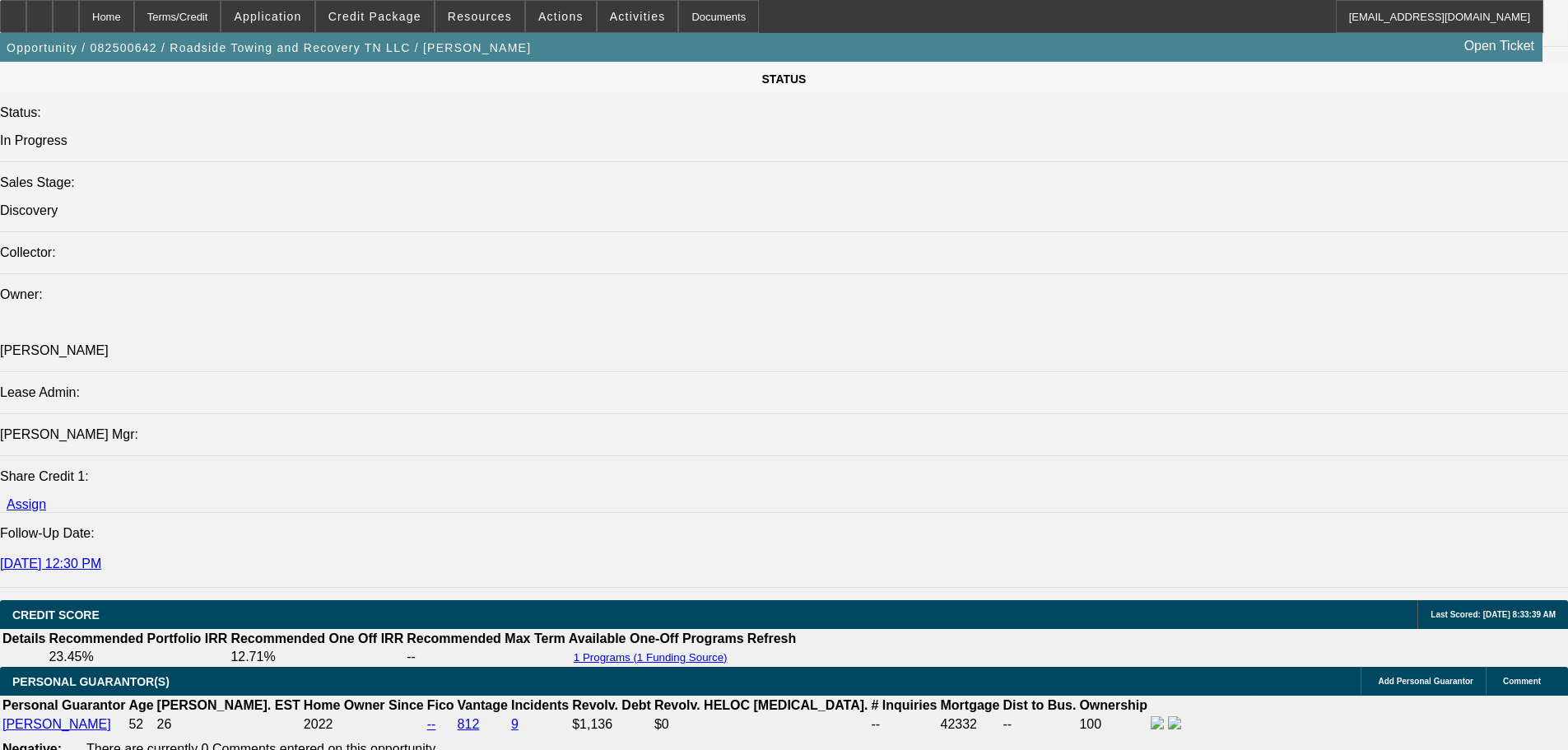
drag, startPoint x: 696, startPoint y: 431, endPoint x: 674, endPoint y: 721, distance: 290.8
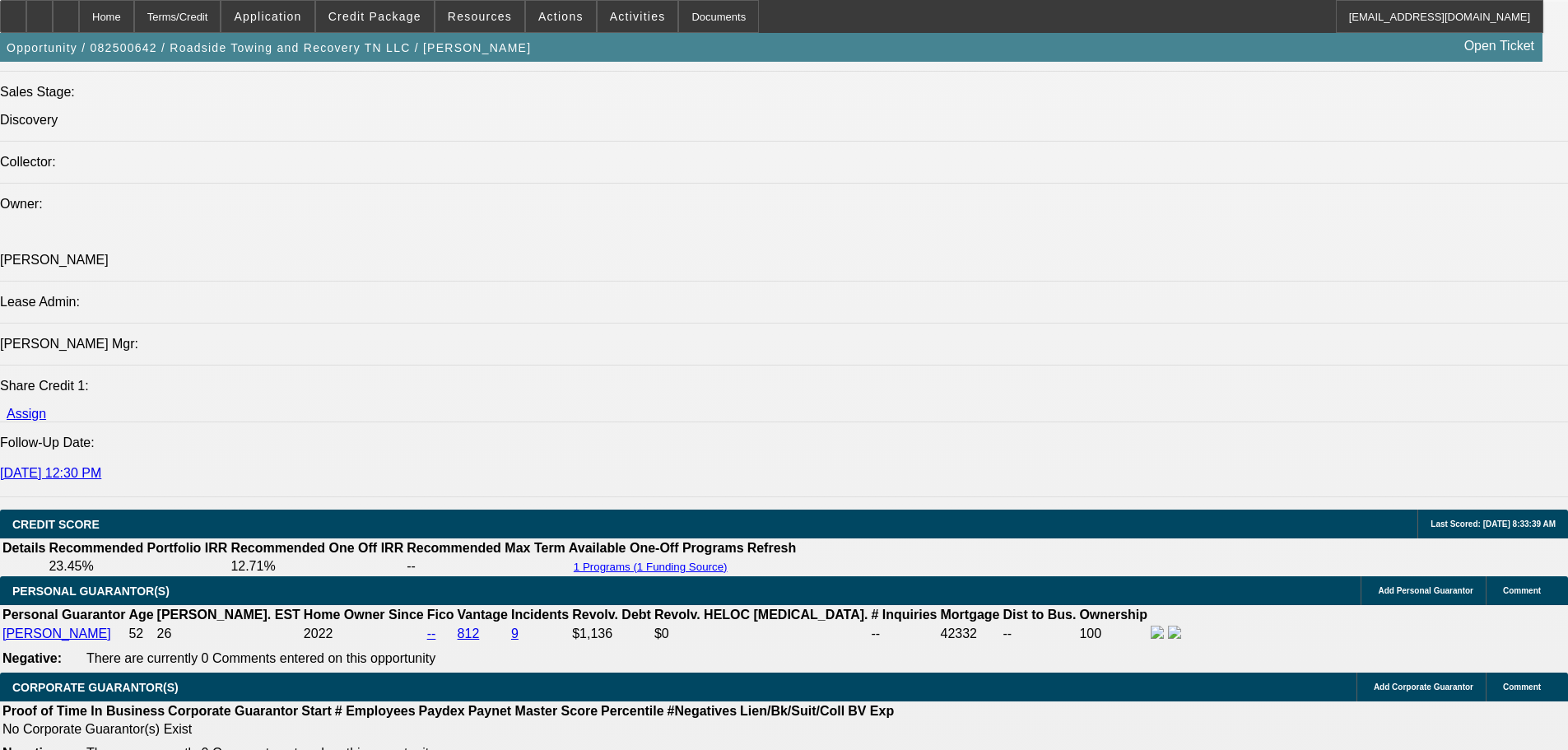
scroll to position [2172, 0]
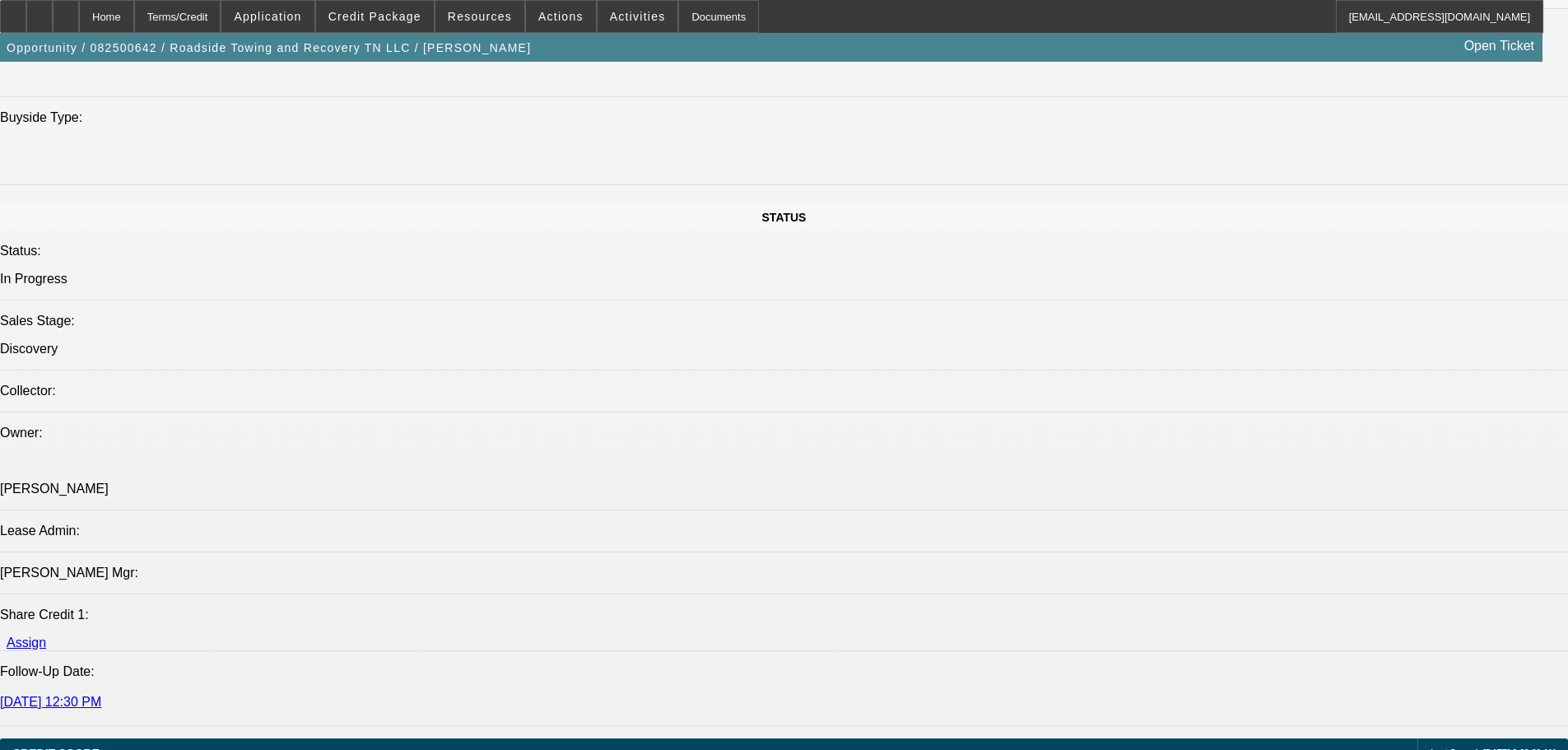
drag, startPoint x: 957, startPoint y: 152, endPoint x: 963, endPoint y: 64, distance: 88.2
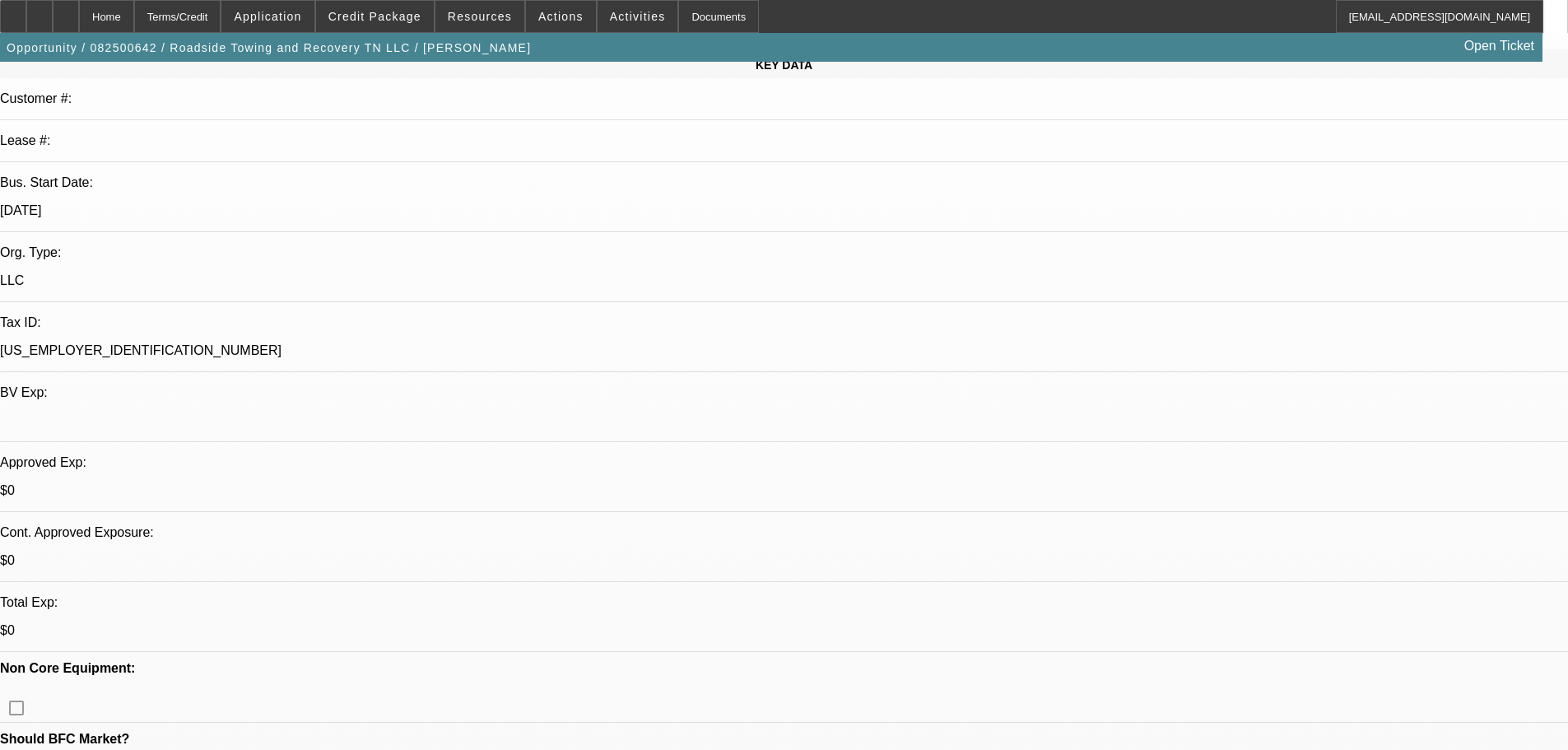
scroll to position [247, 0]
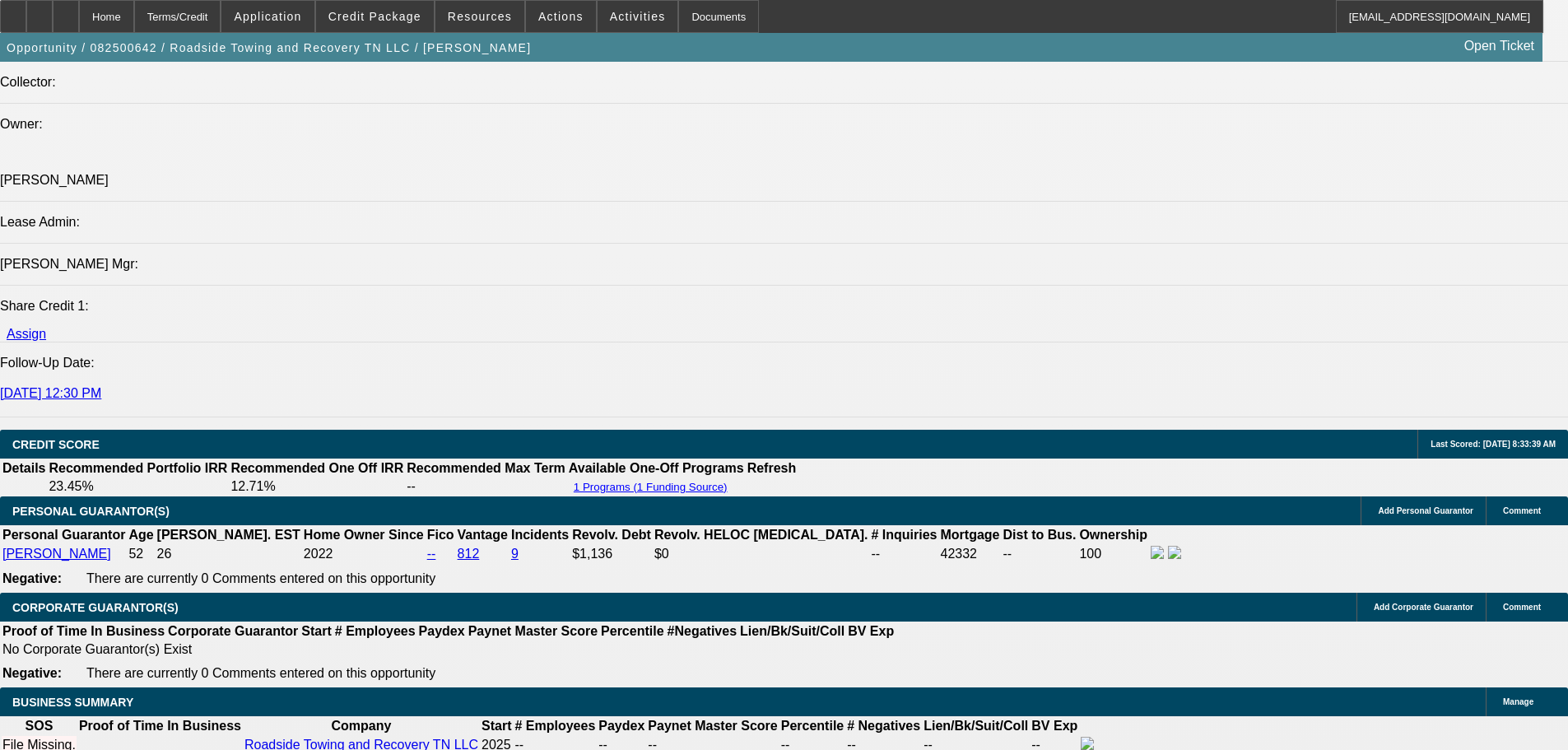
scroll to position [1977, 0]
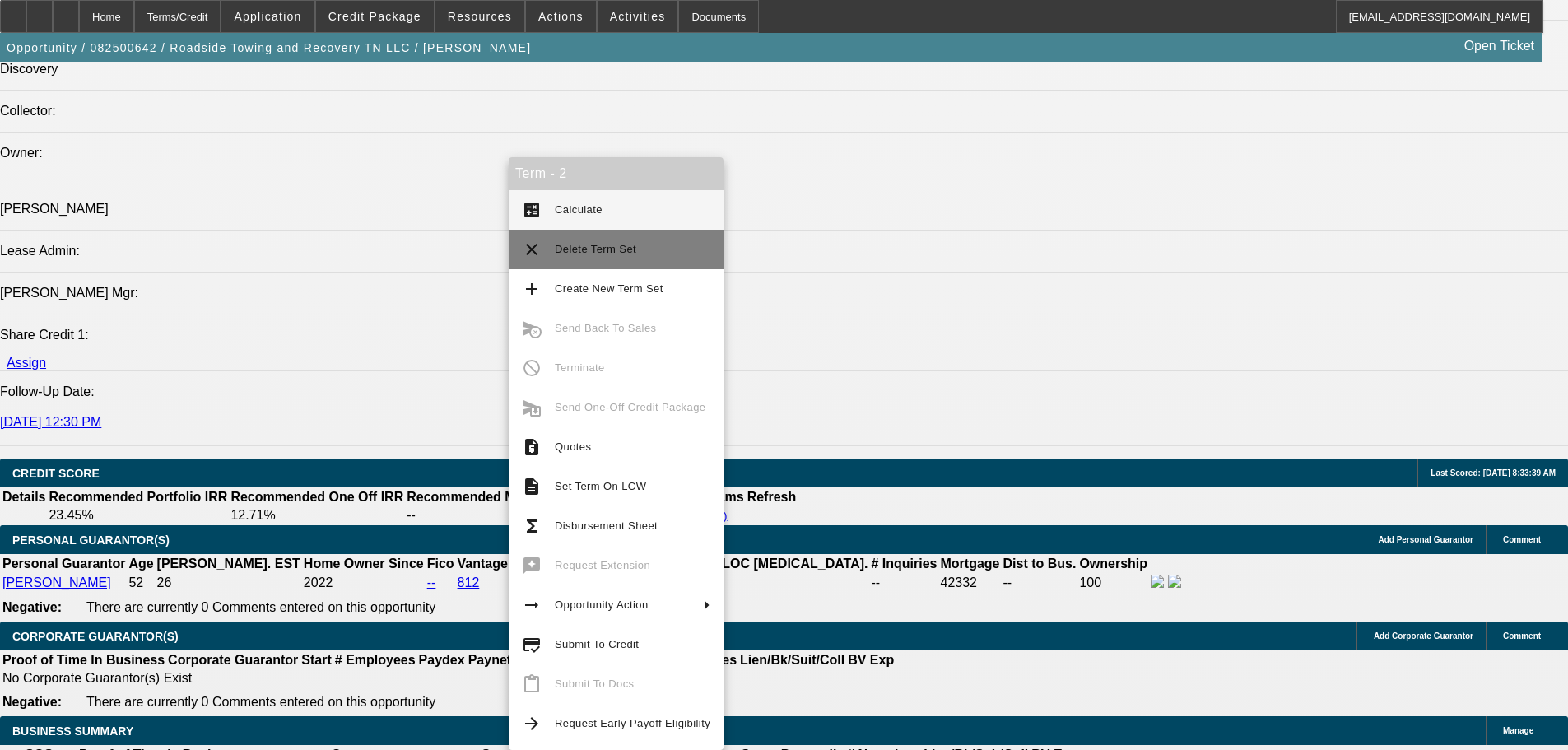
click at [665, 255] on span "Delete Term Set" at bounding box center [633, 249] width 156 height 20
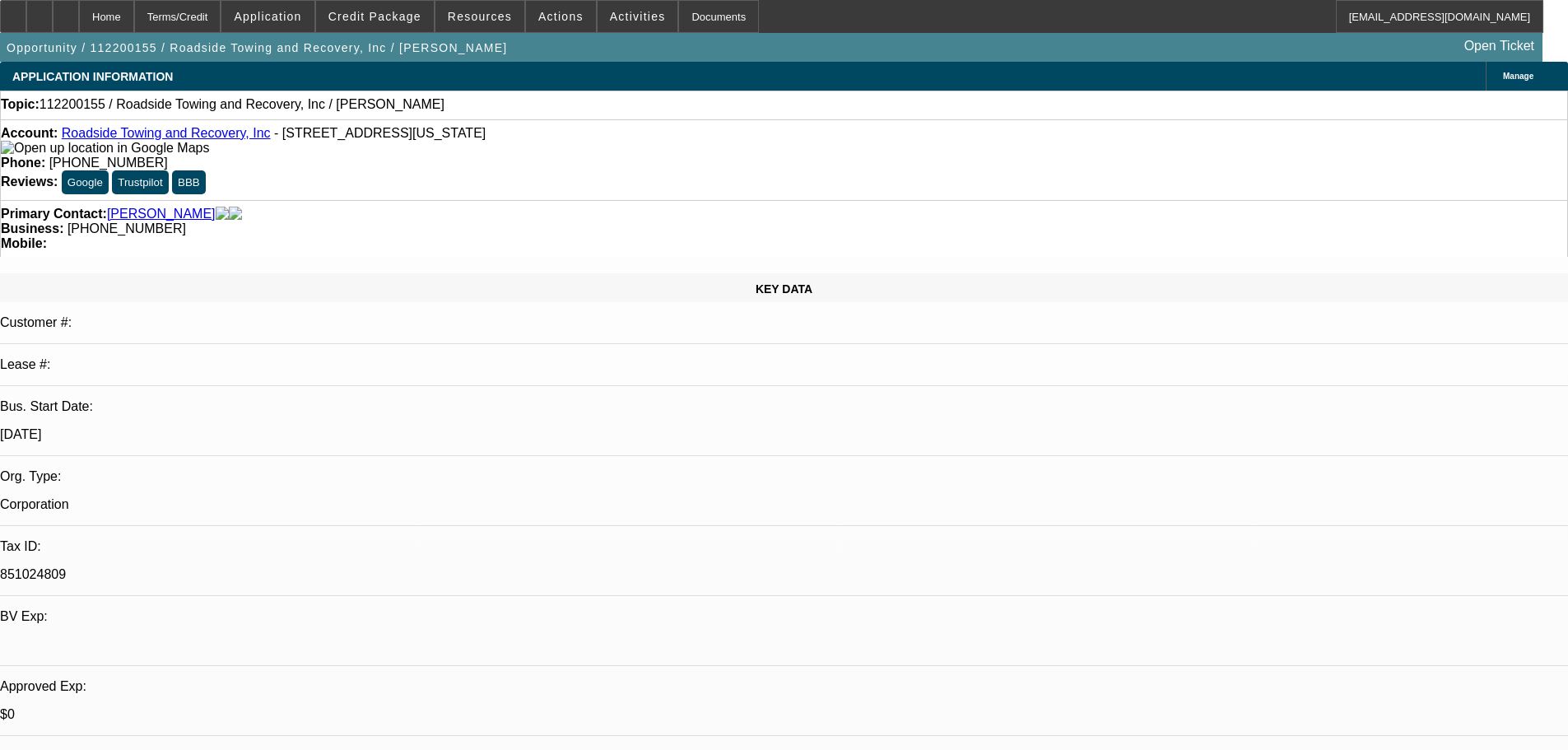
select select "0"
select select "2"
select select "0.1"
select select "4"
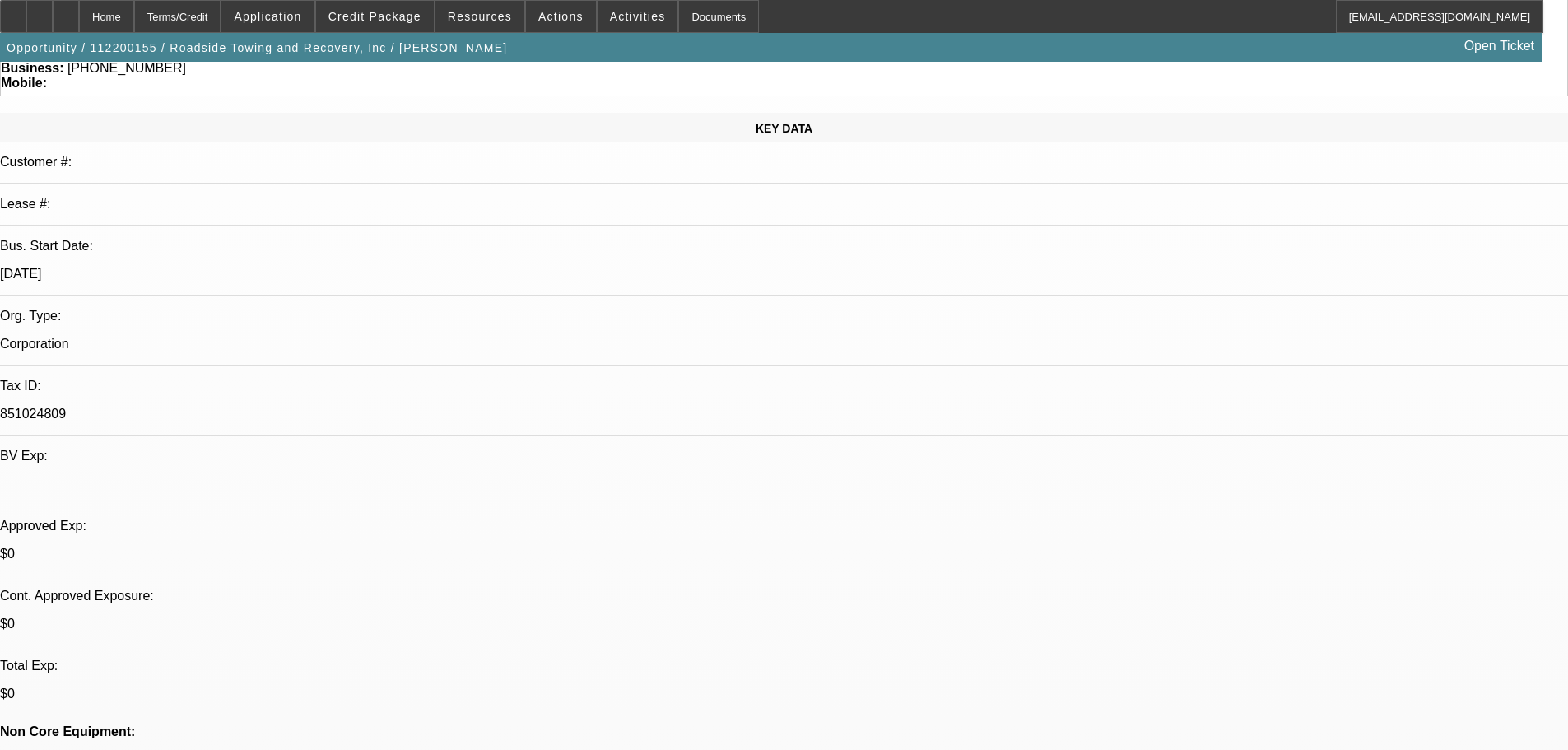
drag, startPoint x: 812, startPoint y: 439, endPoint x: 806, endPoint y: 481, distance: 42.4
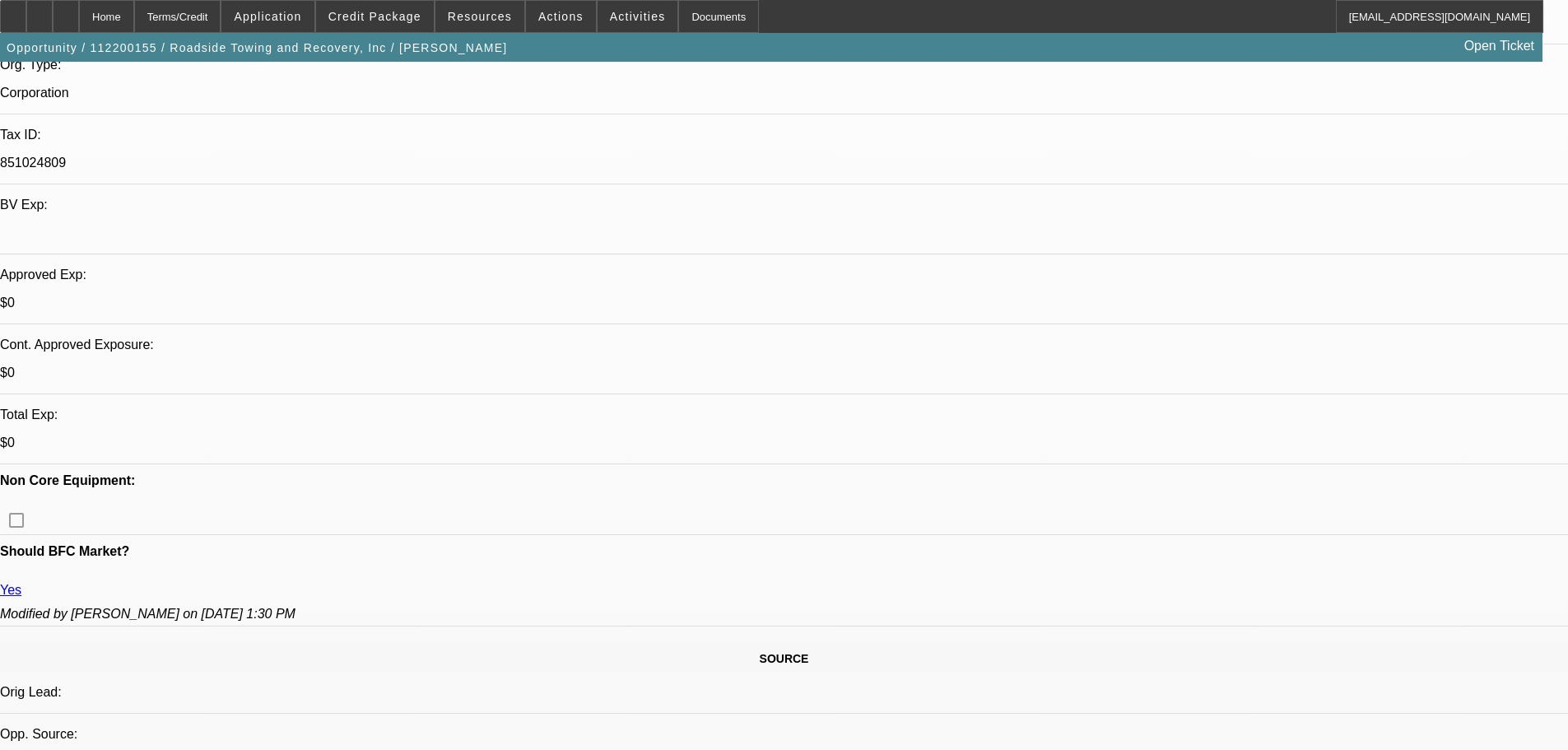
drag, startPoint x: 611, startPoint y: 348, endPoint x: 597, endPoint y: 458, distance: 110.9
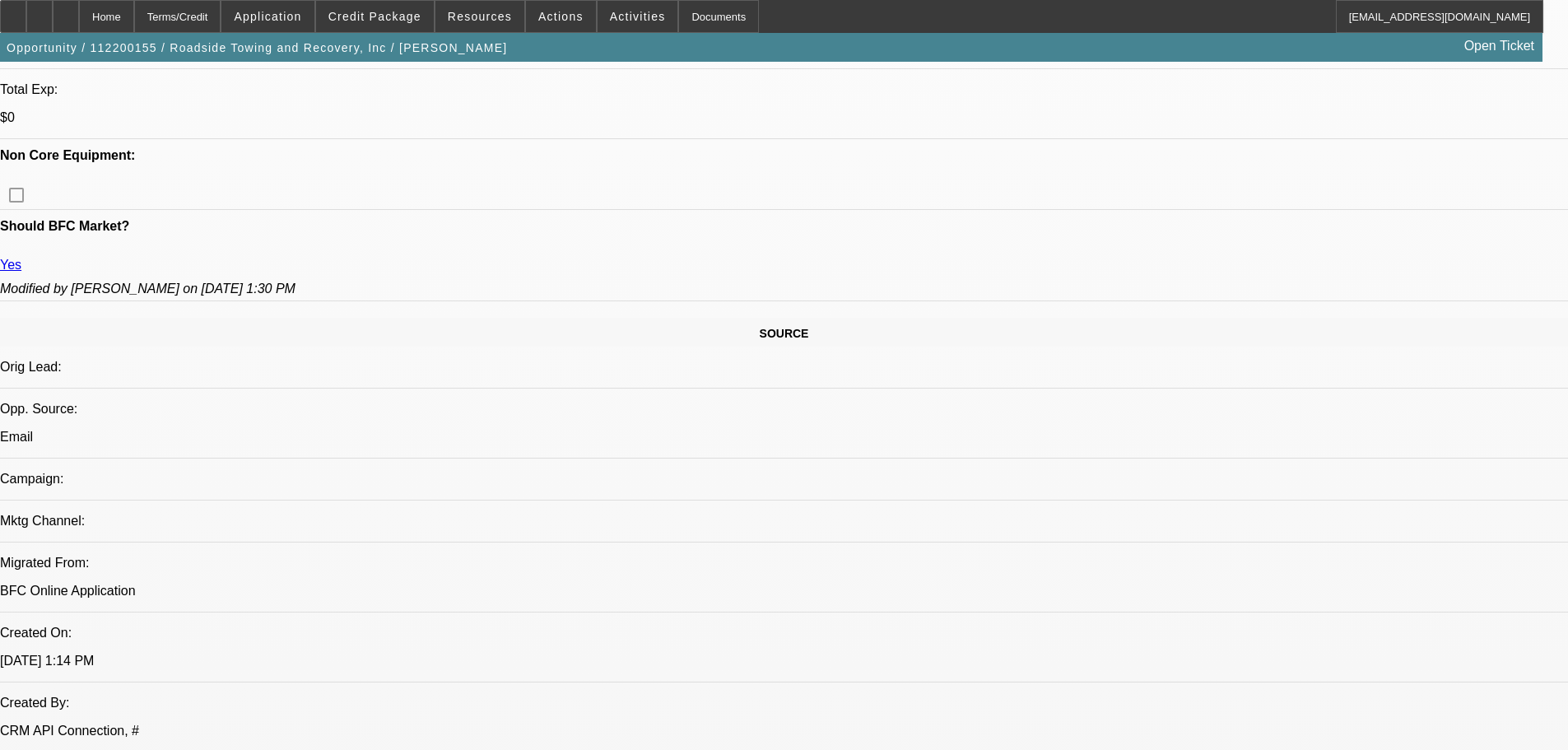
drag, startPoint x: 765, startPoint y: 426, endPoint x: 745, endPoint y: 441, distance: 25.0
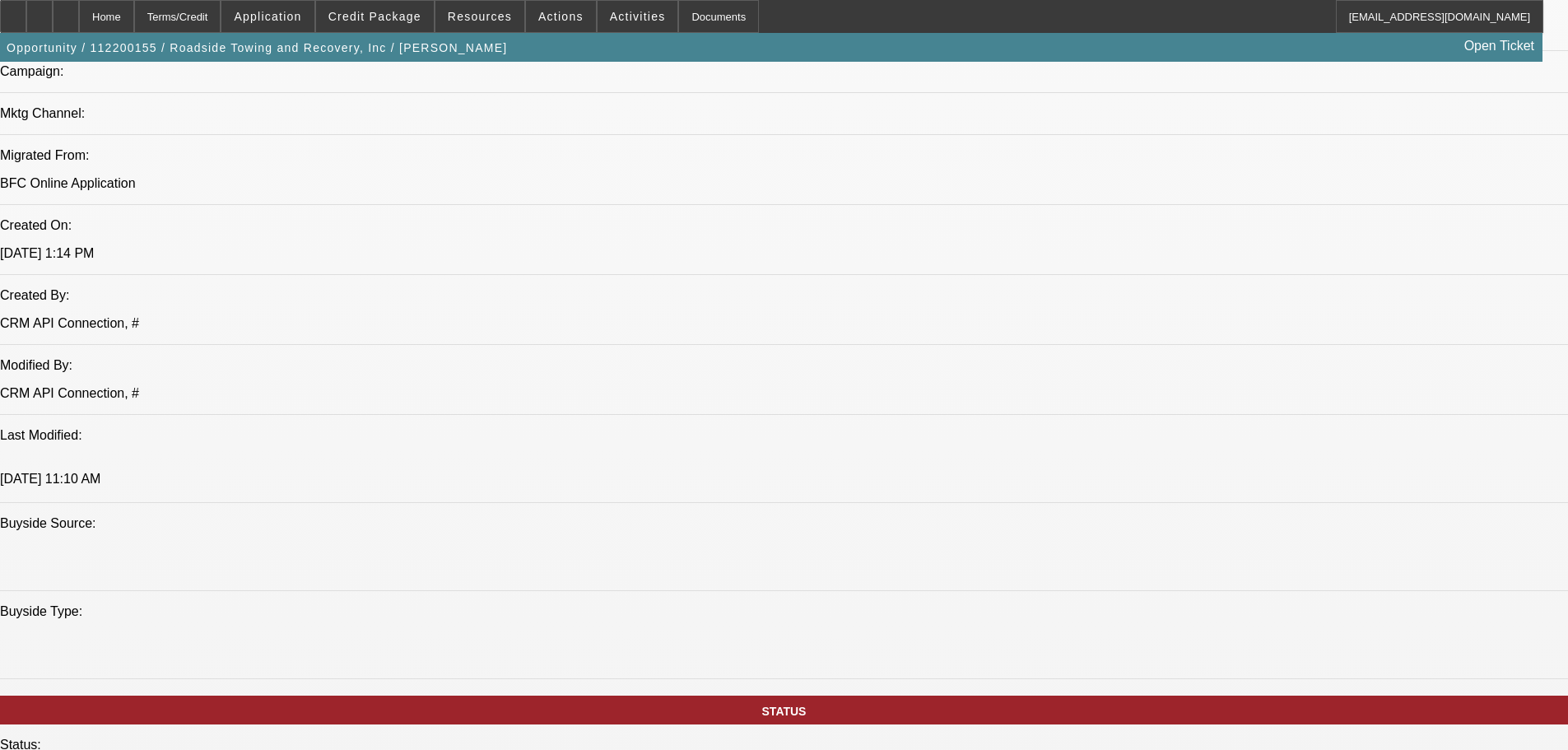
drag, startPoint x: 666, startPoint y: 265, endPoint x: 692, endPoint y: 456, distance: 192.8
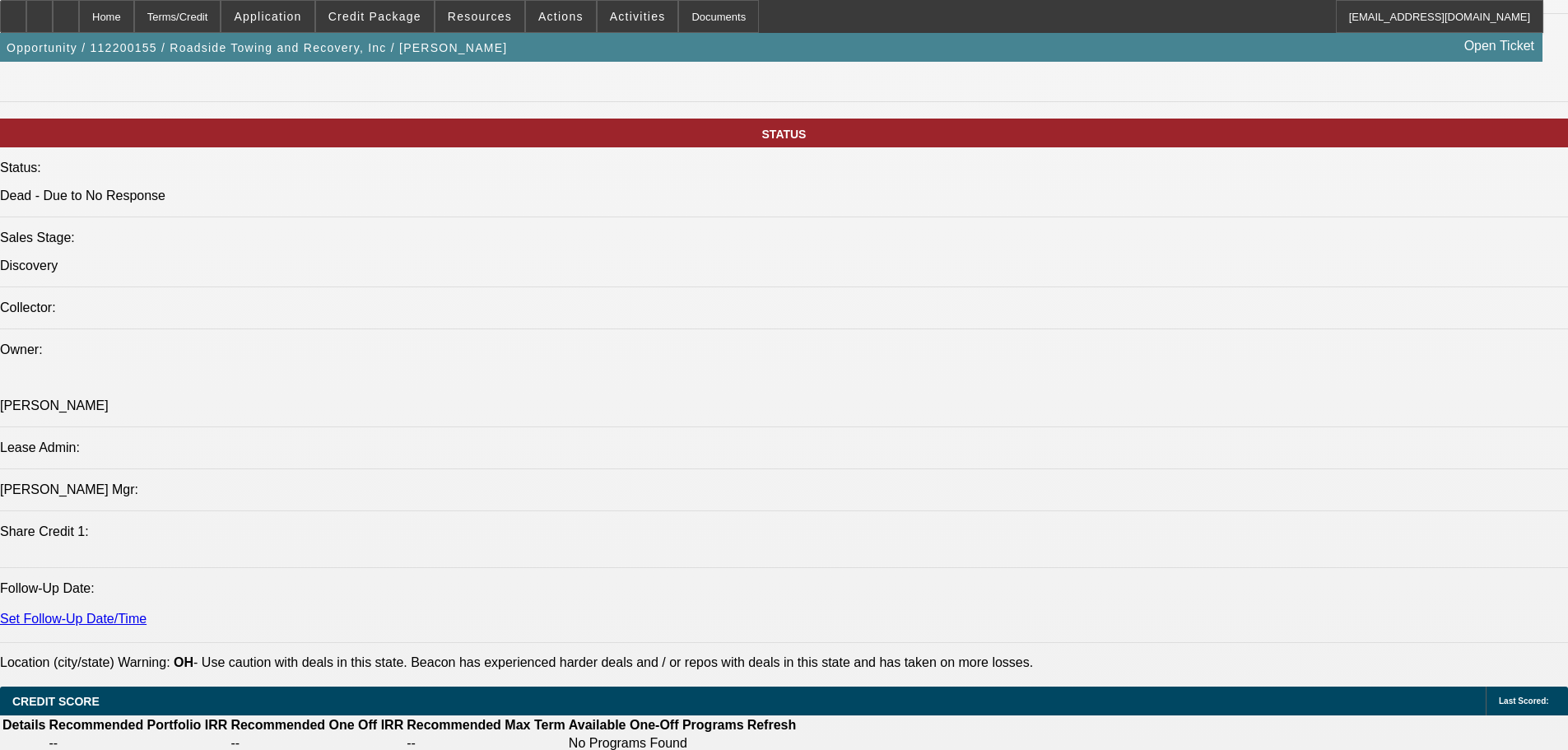
drag, startPoint x: 668, startPoint y: 276, endPoint x: 671, endPoint y: 432, distance: 156.0
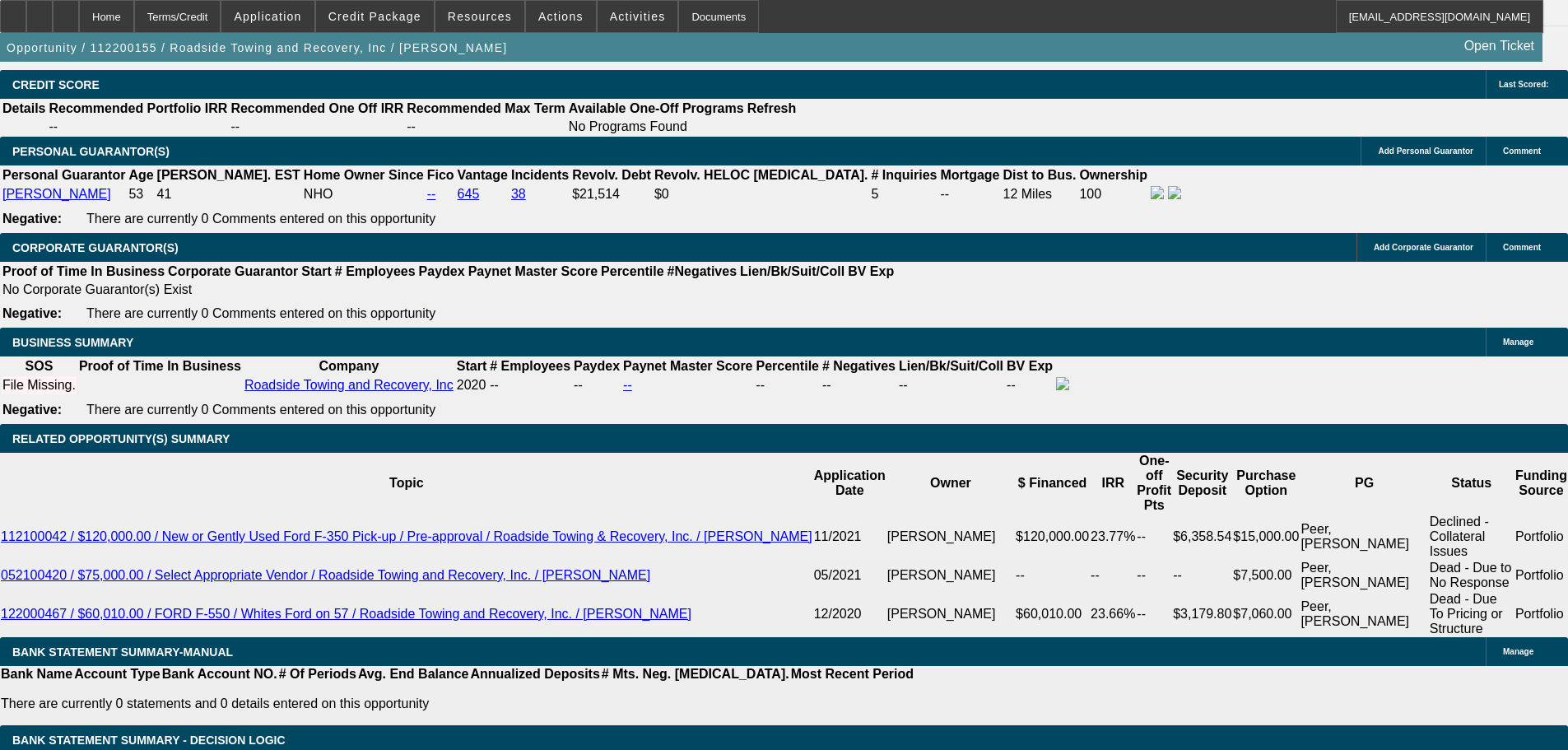
drag, startPoint x: 684, startPoint y: 555, endPoint x: 684, endPoint y: 584, distance: 29.0
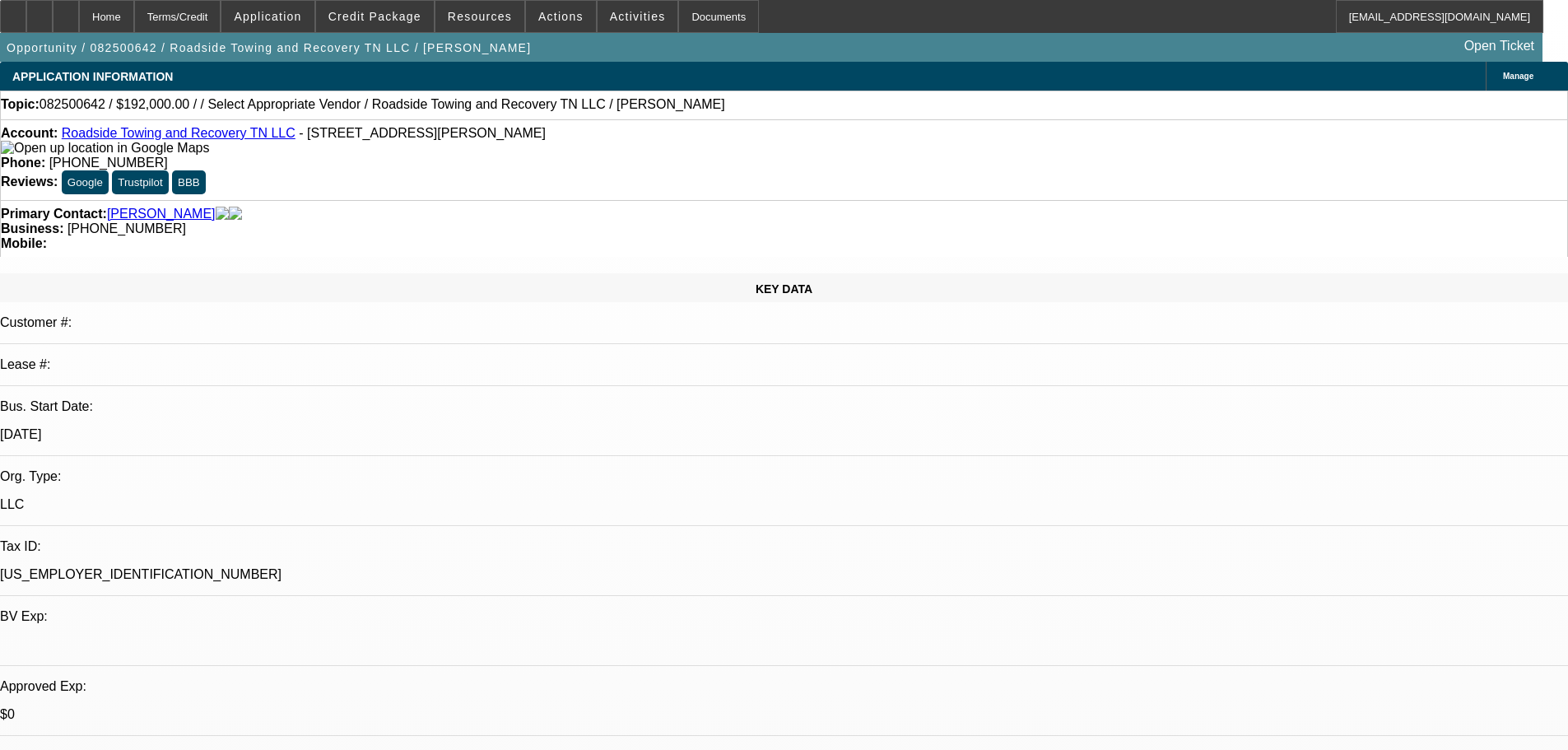
select select "0.15"
select select "0"
select select "0.1"
select select "4"
select select "0.2"
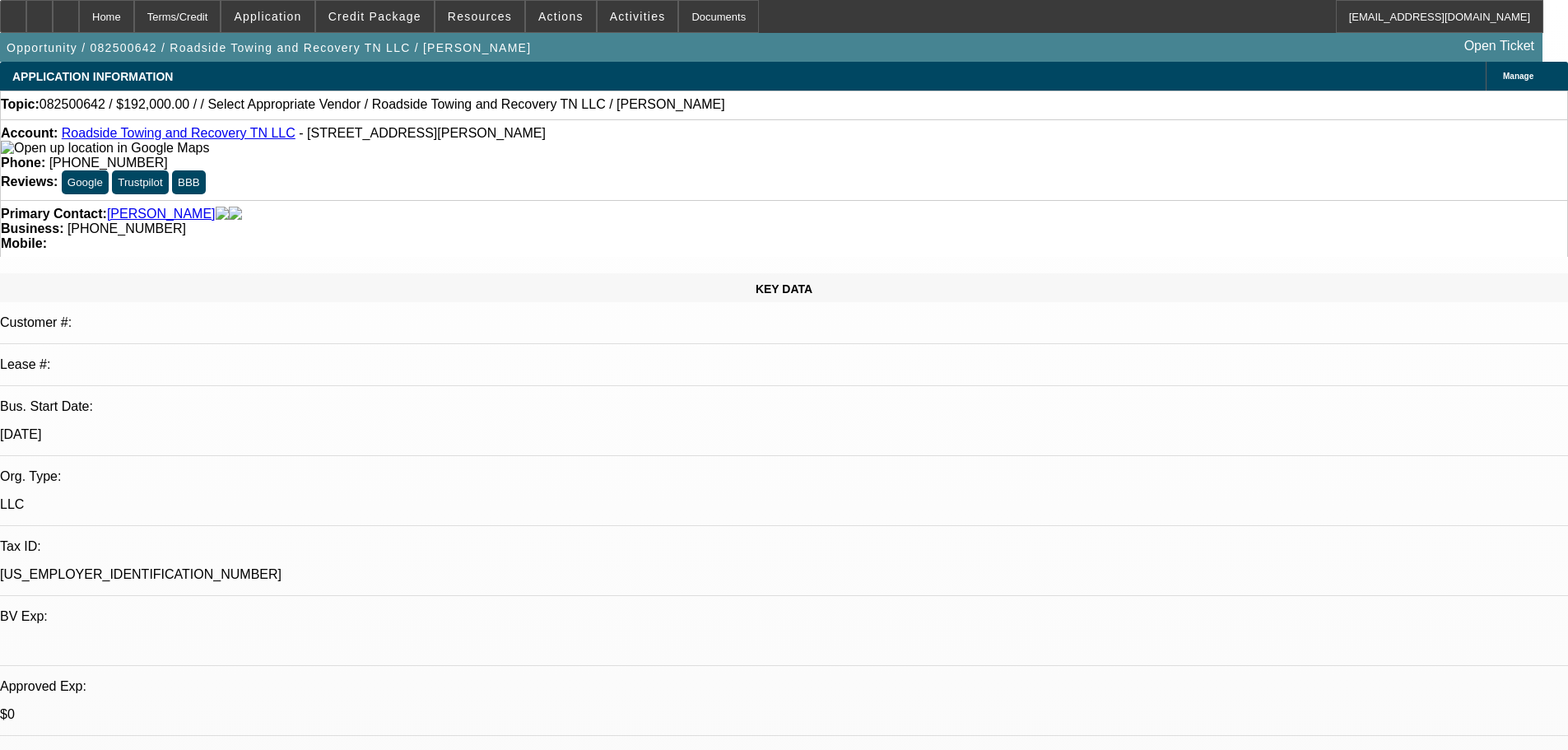
select select "2"
select select "0.1"
select select "4"
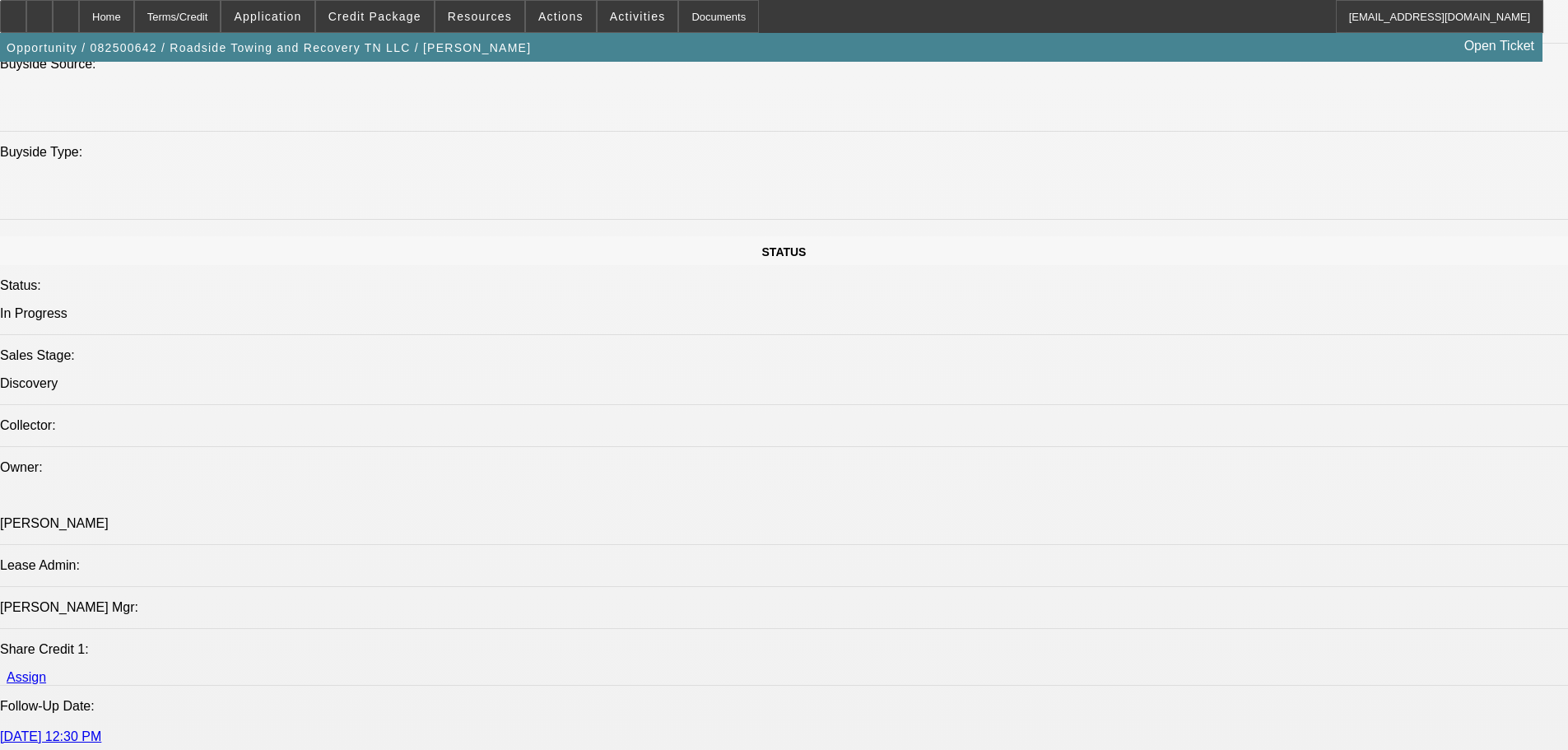
drag, startPoint x: 701, startPoint y: 384, endPoint x: 707, endPoint y: 659, distance: 275.1
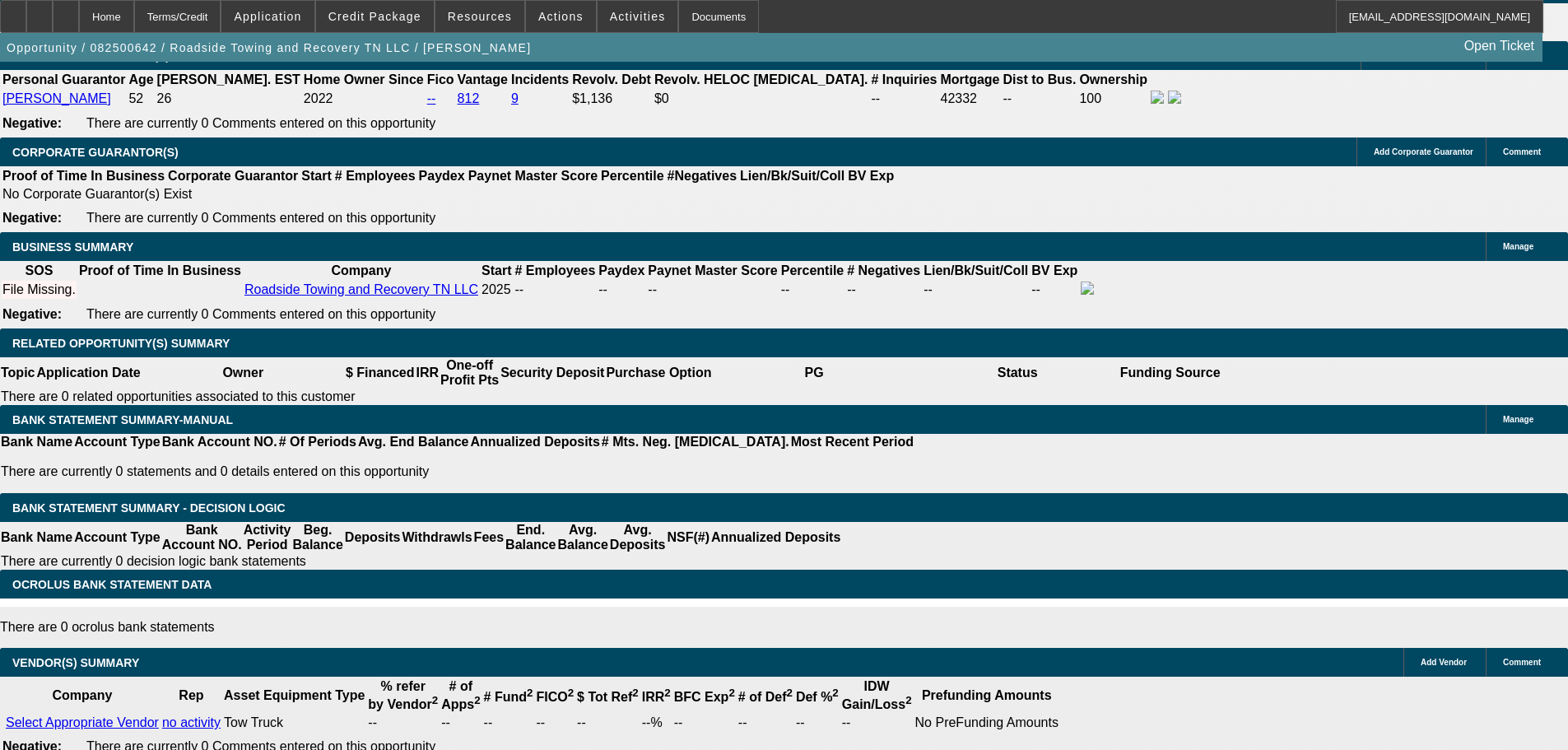
scroll to position [2214, 0]
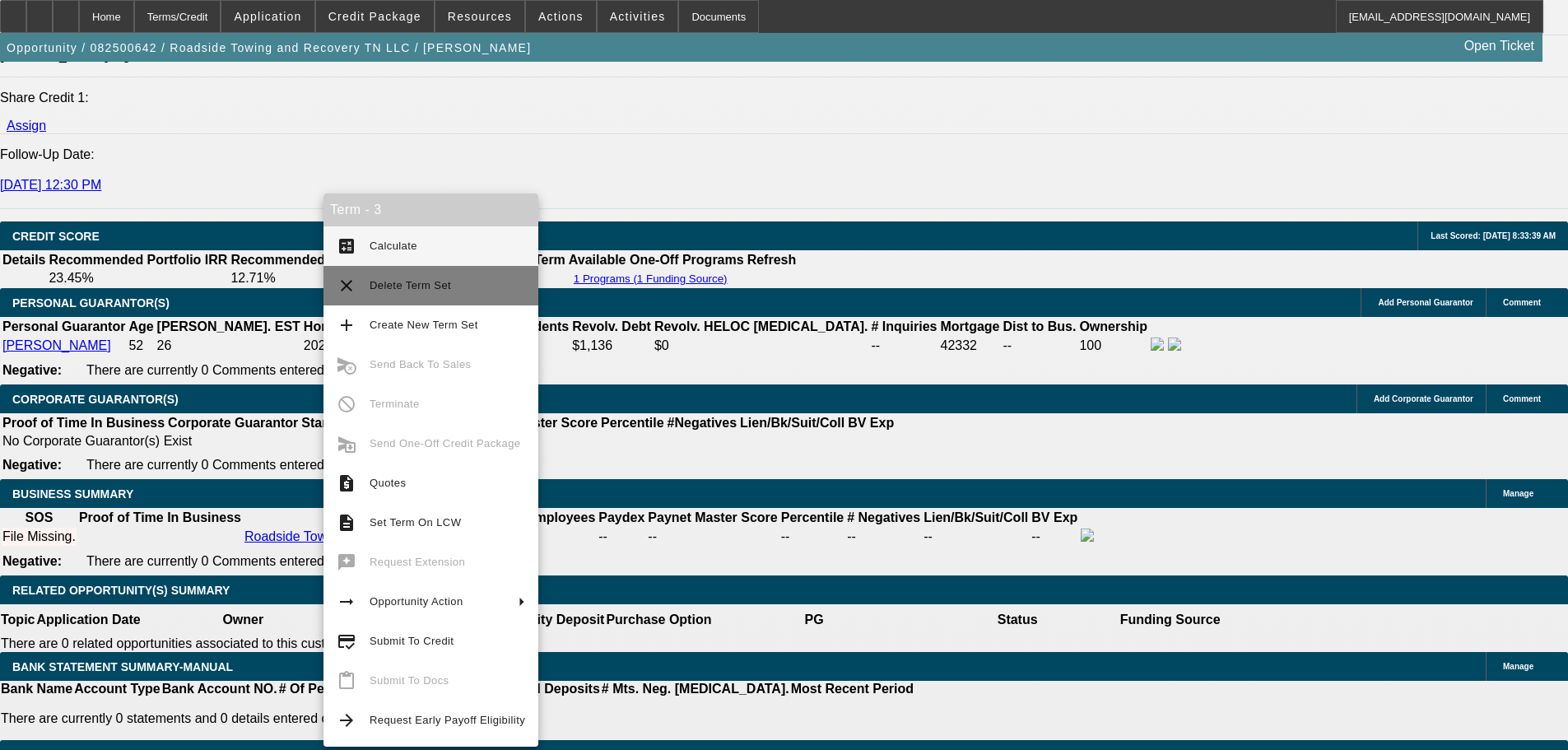
click at [466, 294] on span "Delete Term Set" at bounding box center [447, 286] width 156 height 20
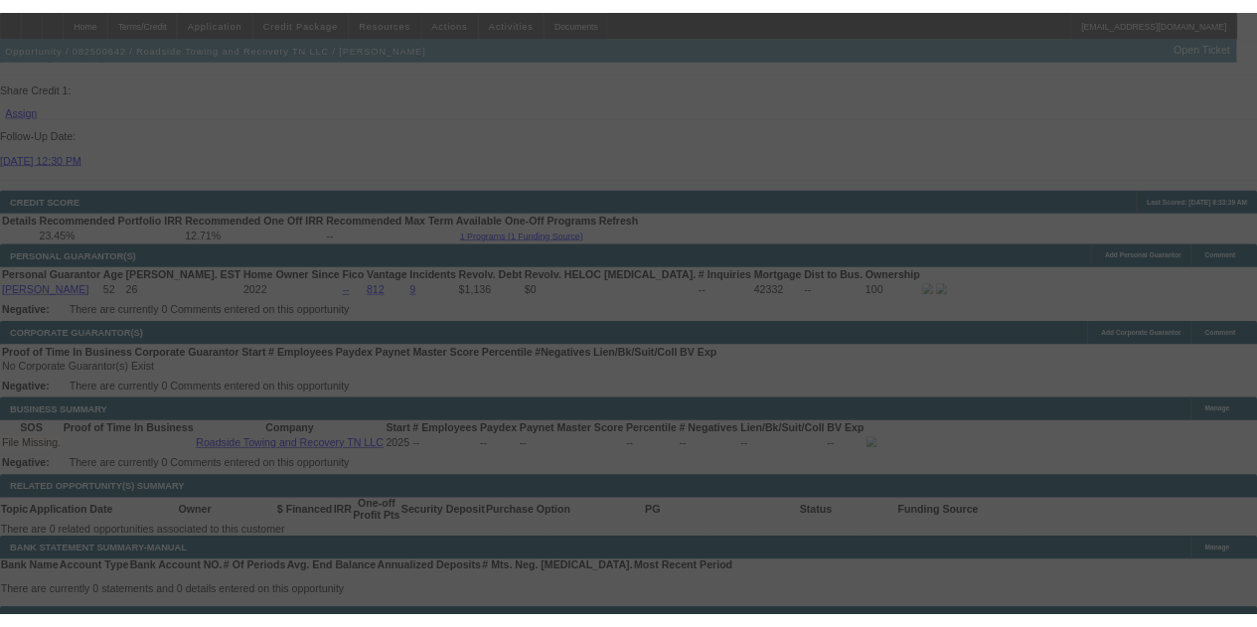
scroll to position [3060, 0]
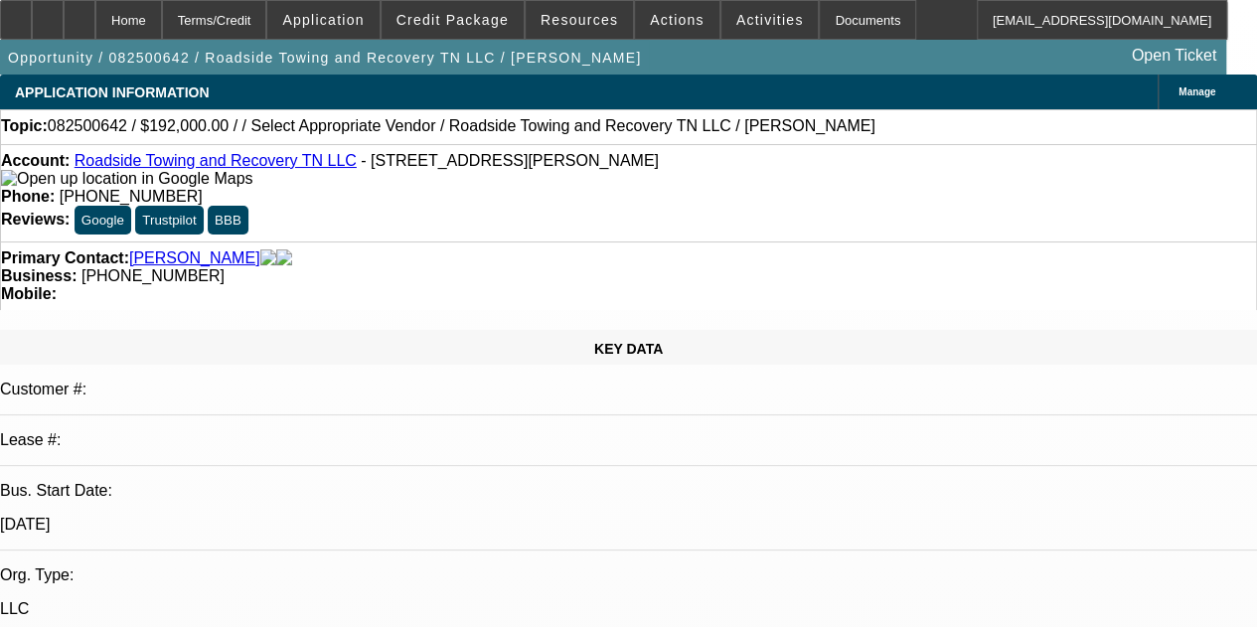
select select "0.2"
select select "2"
select select "0.1"
select select "4"
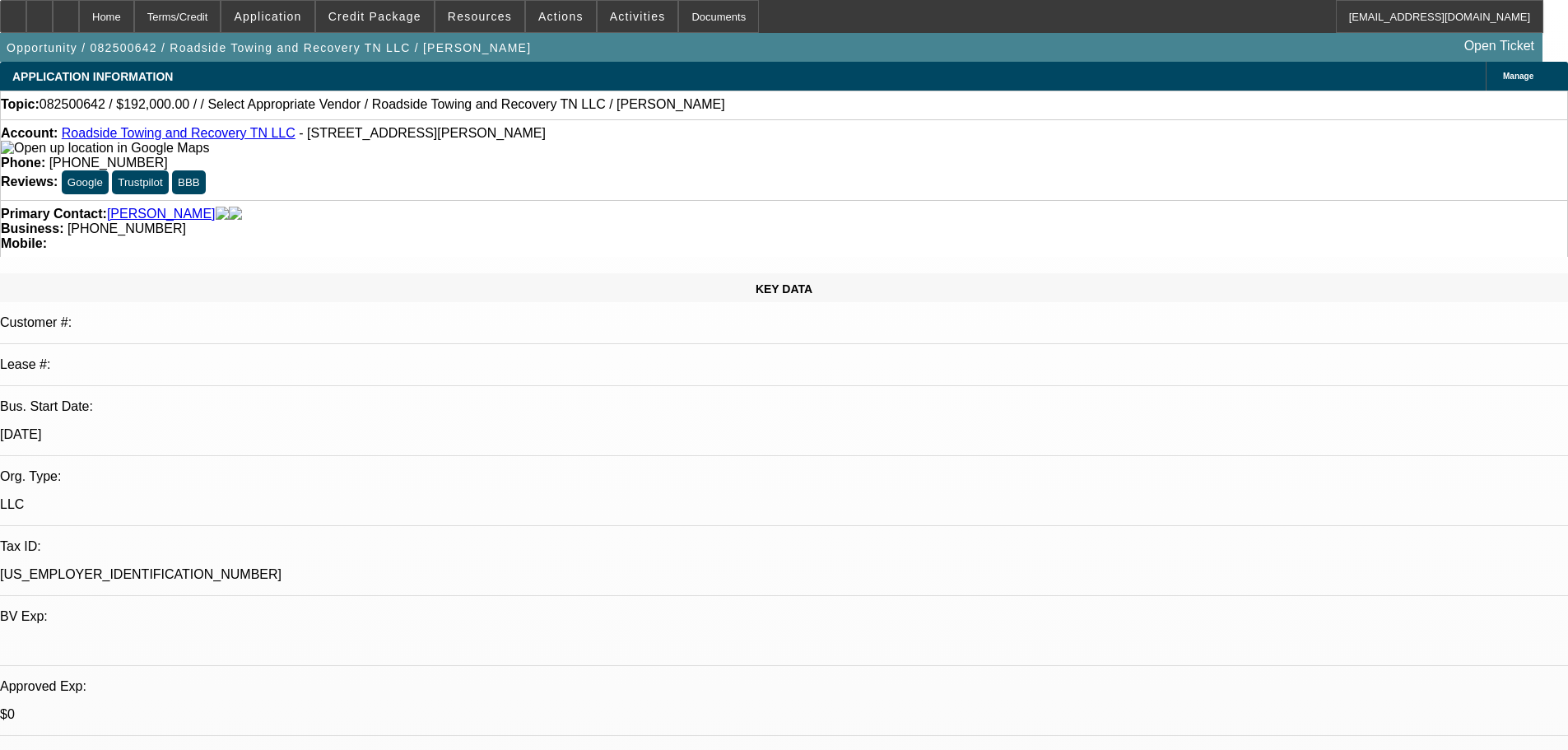
click at [667, 200] on div "Primary Contact: [PERSON_NAME] Business: [PHONE_NUMBER] Mobile:" at bounding box center [784, 228] width 1568 height 57
radio input "true"
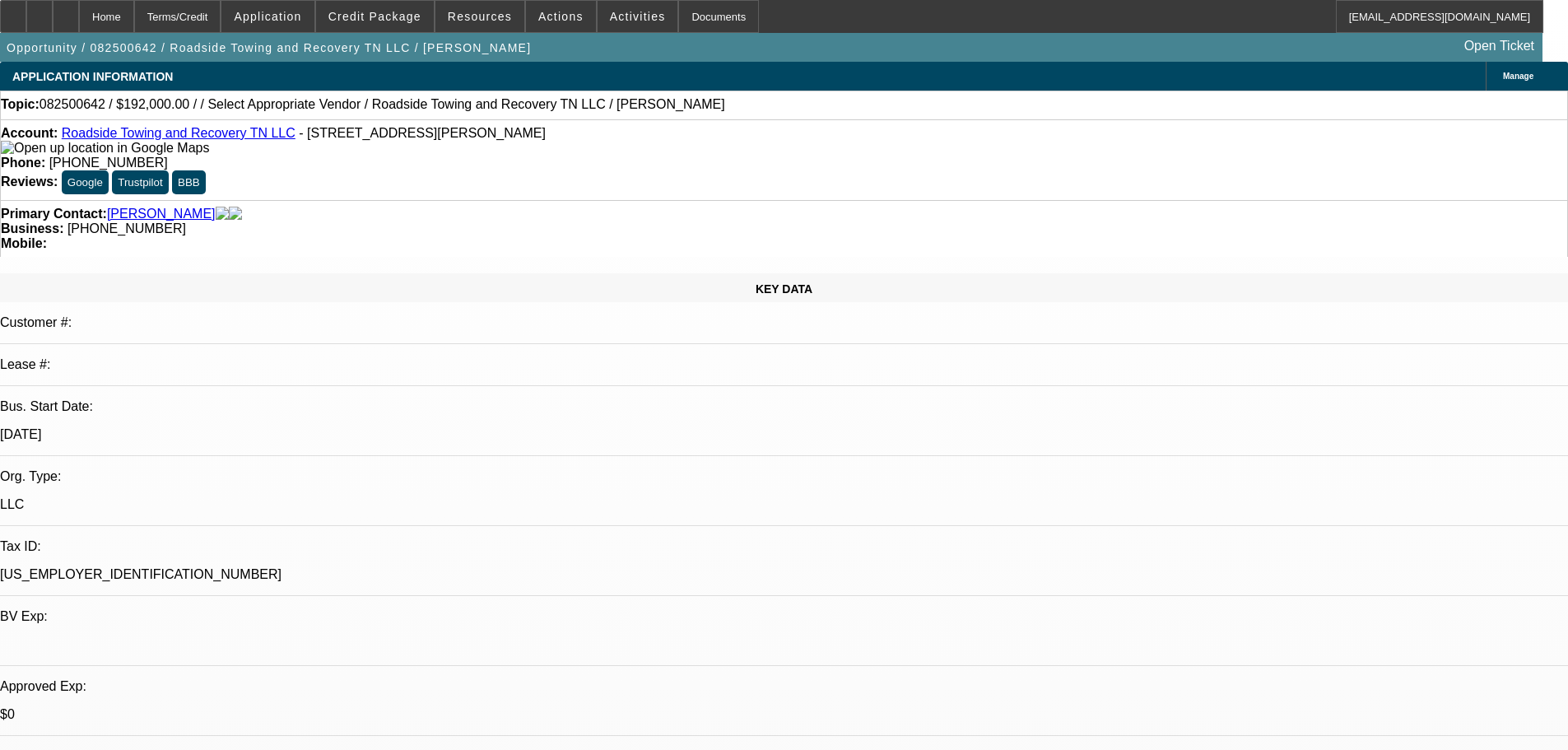
drag, startPoint x: 1527, startPoint y: 343, endPoint x: 1476, endPoint y: 571, distance: 233.6
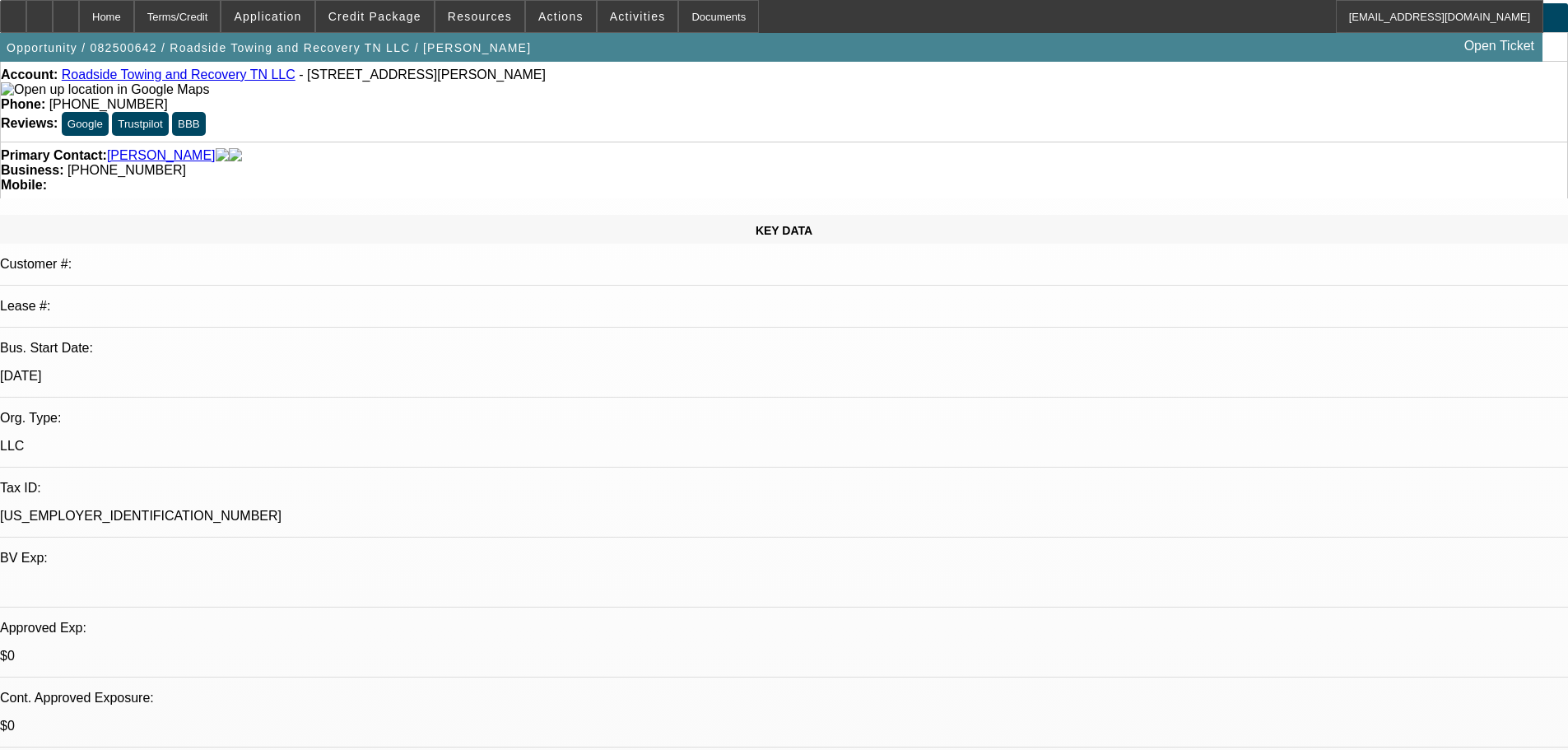
scroll to position [247, 0]
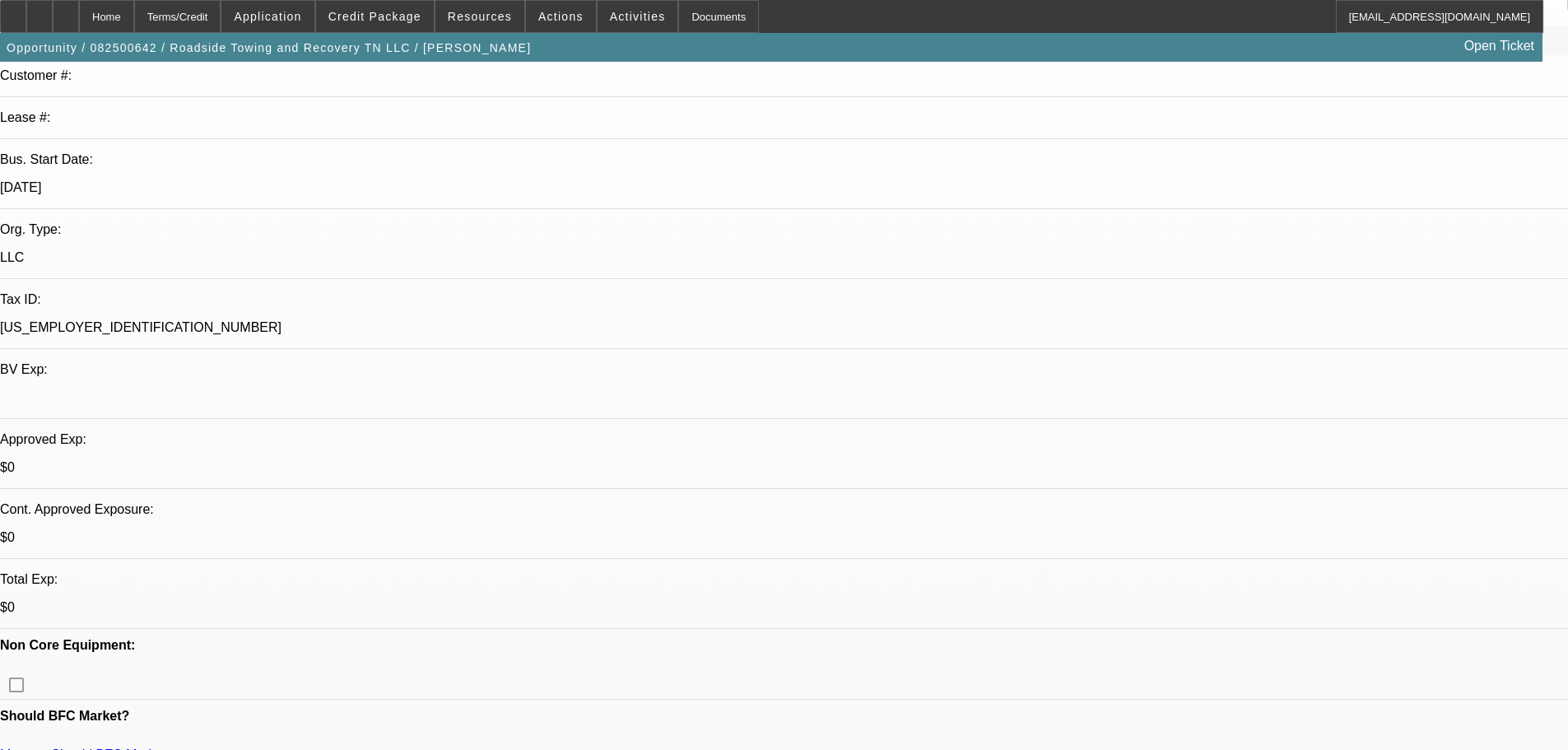
drag, startPoint x: 1335, startPoint y: 366, endPoint x: 1317, endPoint y: 372, distance: 19.0
type textarea "8/26 TT John, heard of us through word of mouth from one of his hirees Chris Pe…"
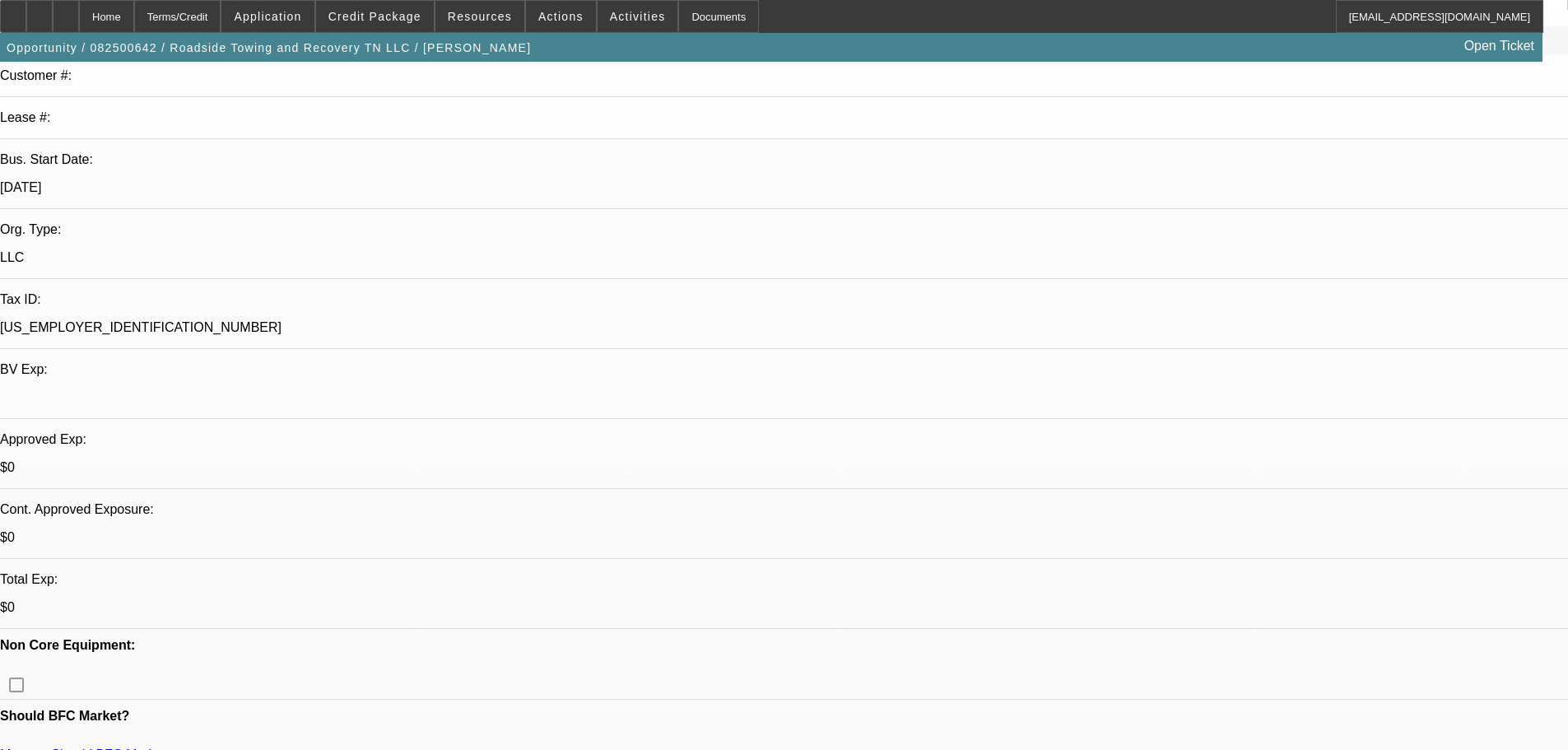
radio input "true"
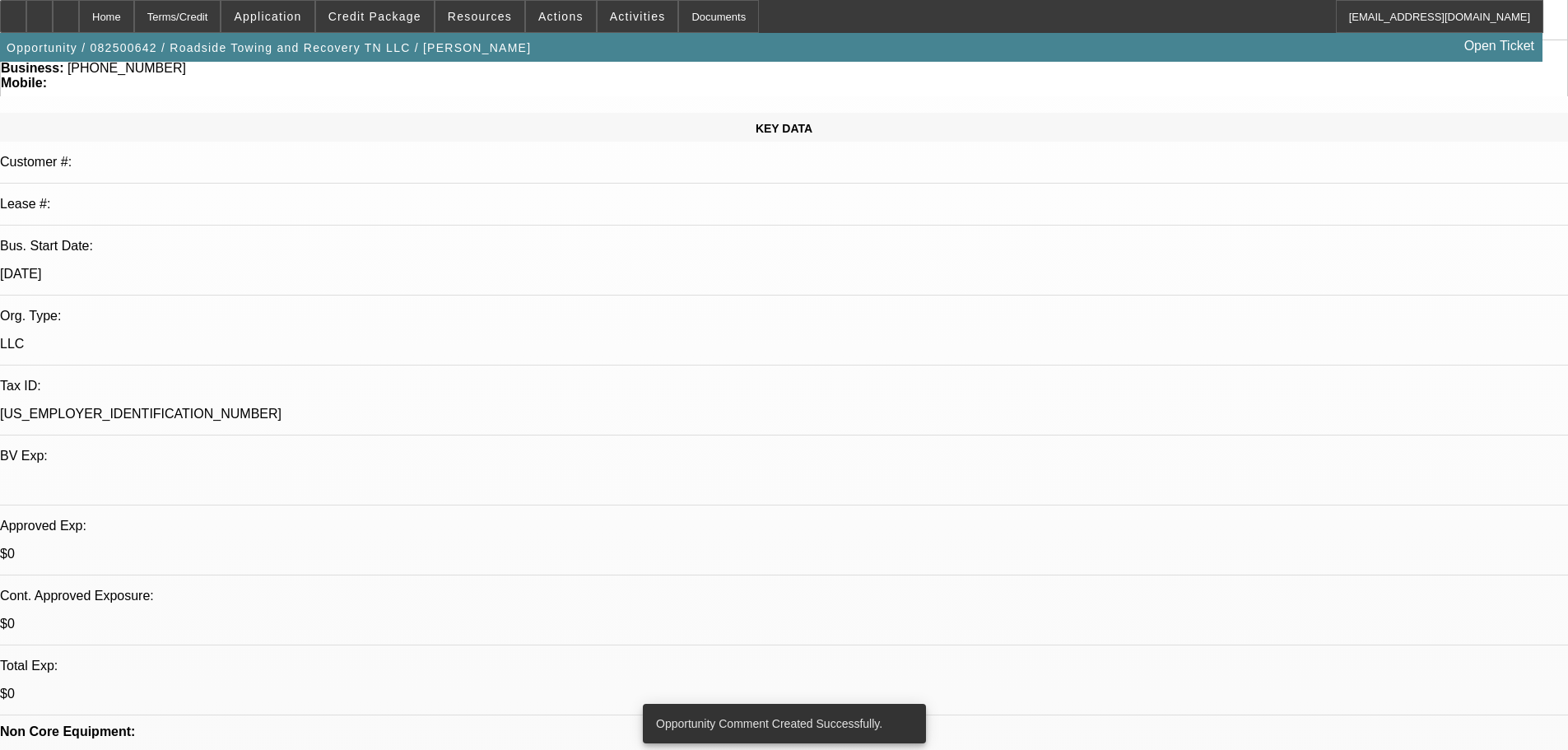
scroll to position [0, 0]
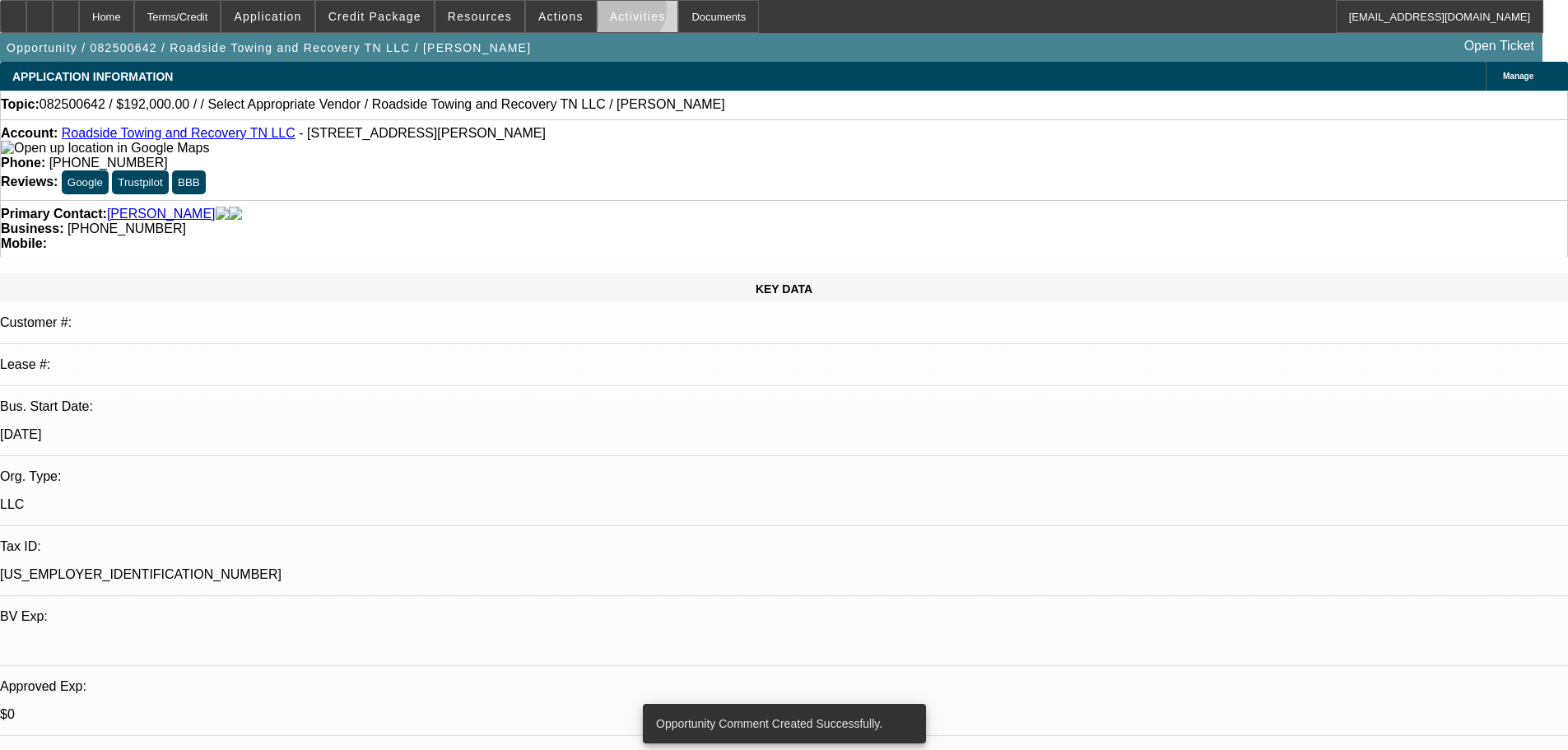
click at [612, 14] on span "Activities" at bounding box center [638, 17] width 56 height 13
click at [690, 240] on div at bounding box center [784, 375] width 1568 height 750
click at [625, 12] on span "Activities" at bounding box center [638, 17] width 56 height 13
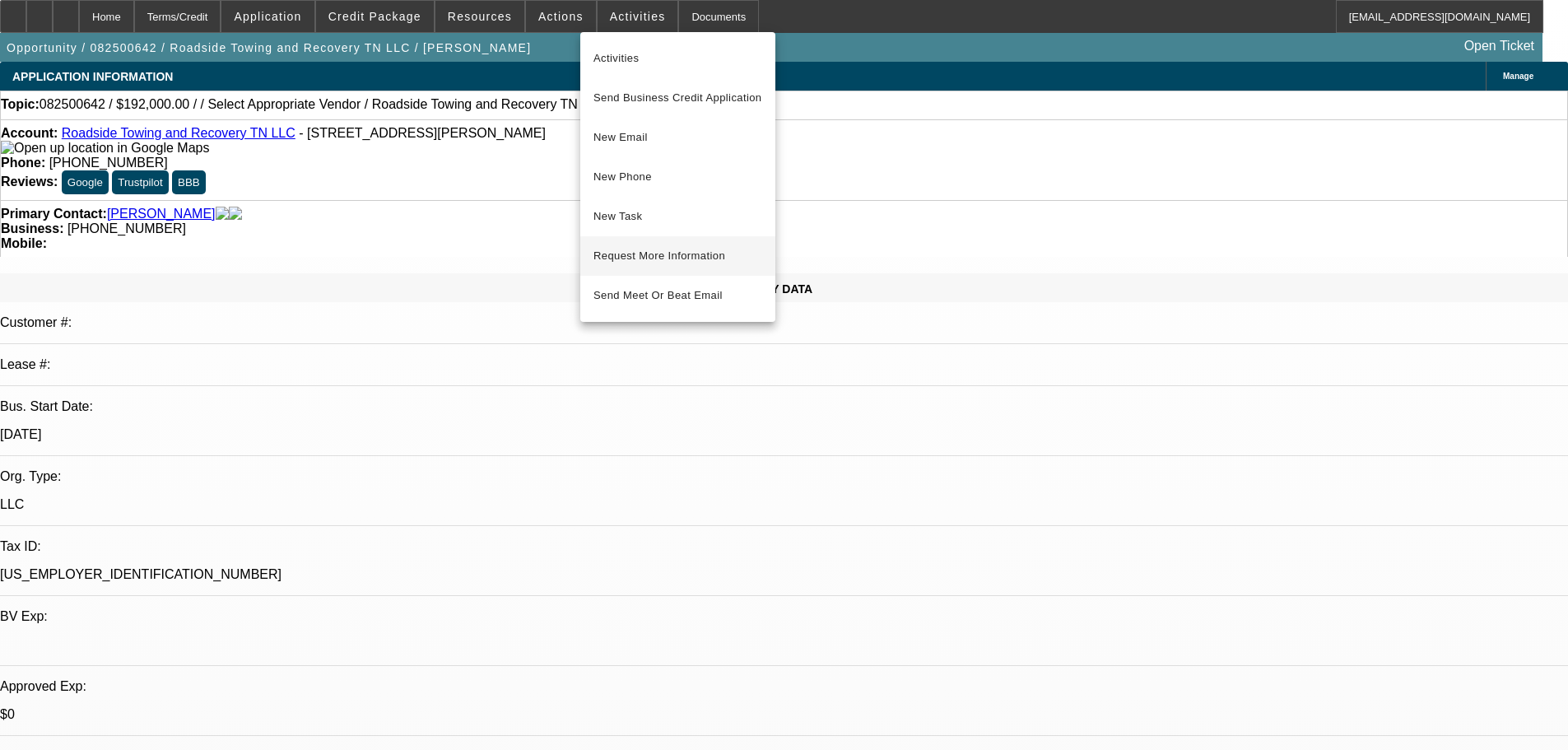
click at [712, 247] on span "Request More Information" at bounding box center [678, 256] width 169 height 20
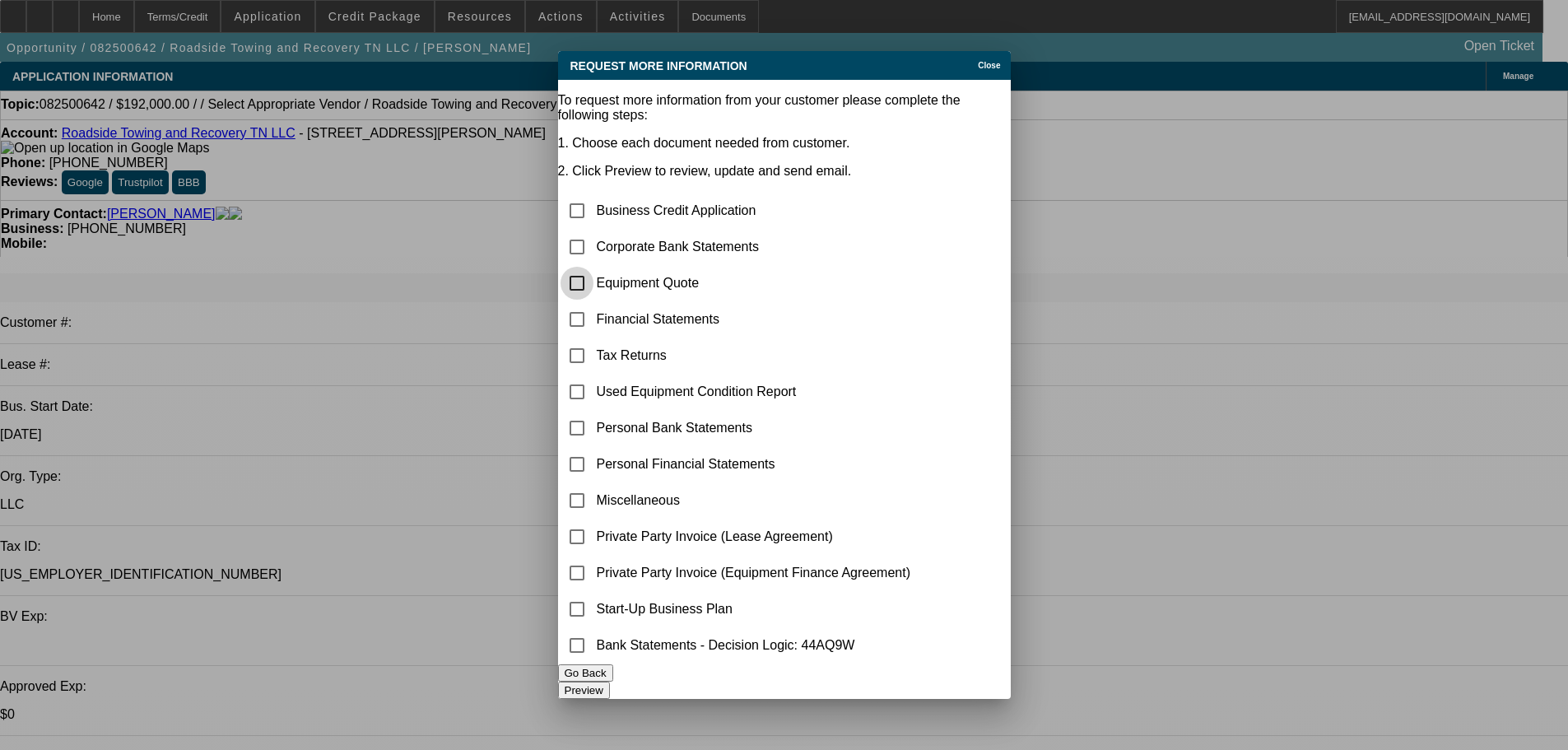
click at [593, 267] on input "checkbox" at bounding box center [577, 283] width 33 height 33
checkbox input "true"
click at [593, 484] on input "checkbox" at bounding box center [577, 501] width 33 height 33
checkbox input "true"
click at [589, 519] on input "checkbox" at bounding box center [577, 609] width 33 height 33
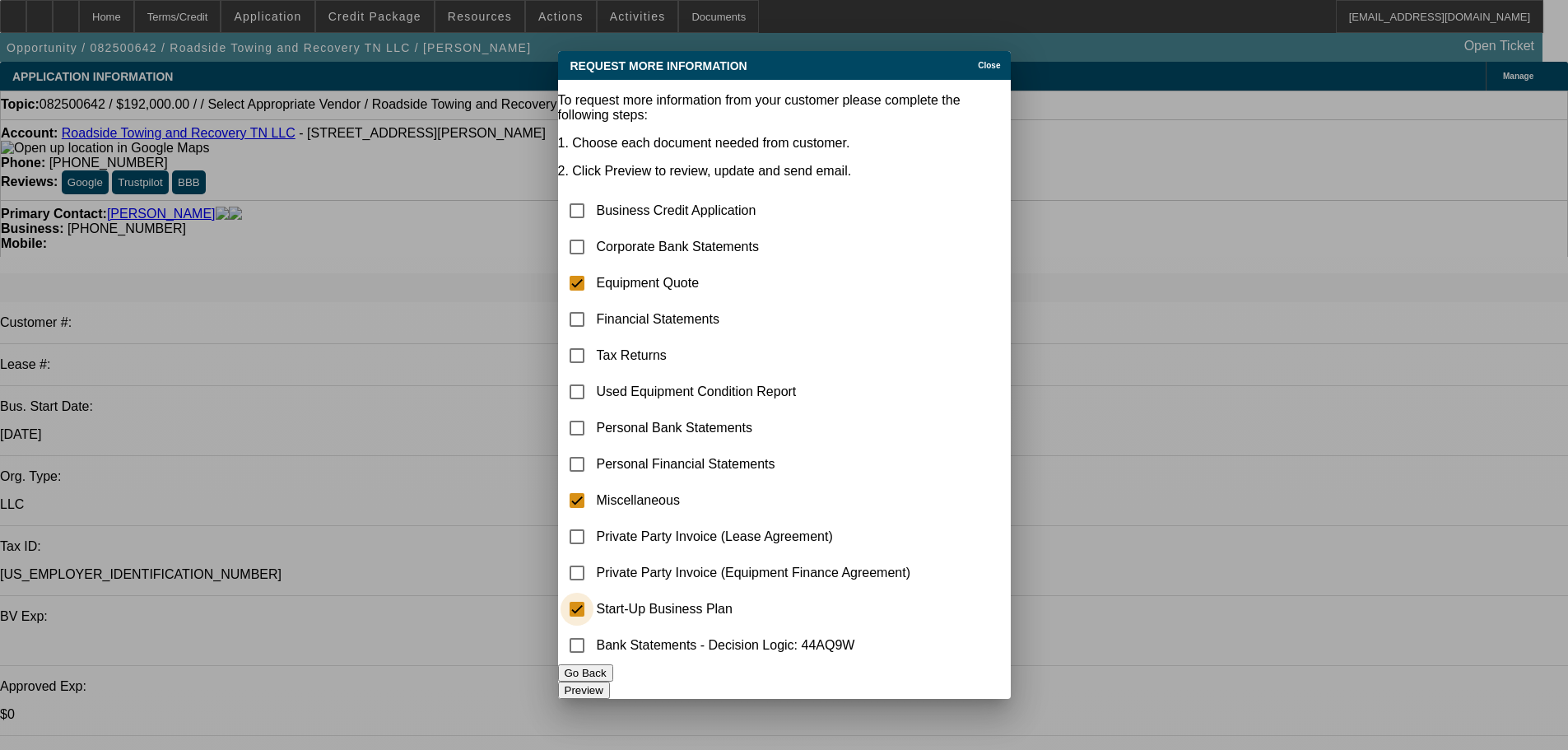
checkbox input "true"
click at [593, 484] on input "checkbox" at bounding box center [577, 501] width 33 height 33
checkbox input "false"
click at [593, 412] on input "checkbox" at bounding box center [577, 428] width 33 height 33
checkbox input "true"
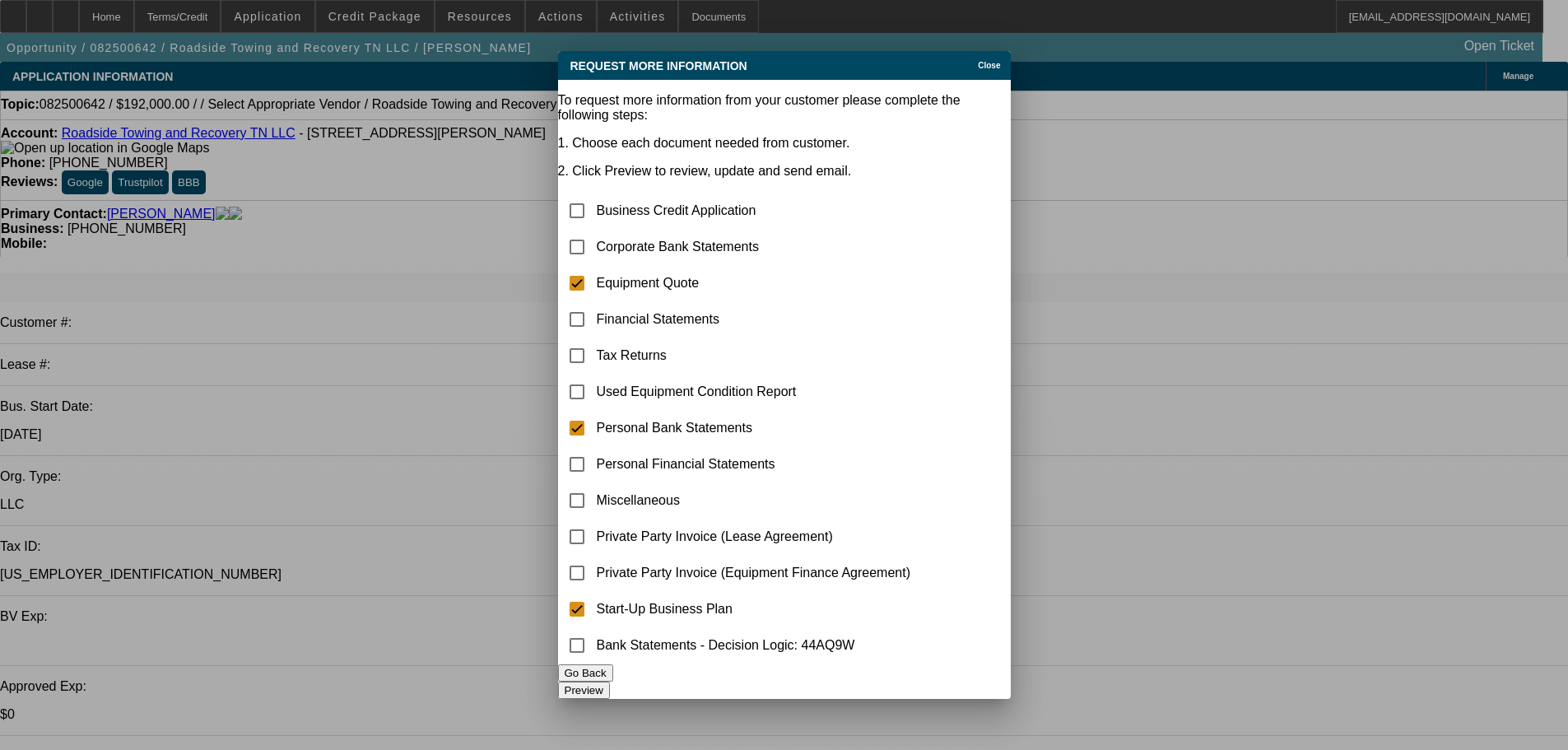
click at [610, 519] on button "Preview" at bounding box center [584, 690] width 52 height 17
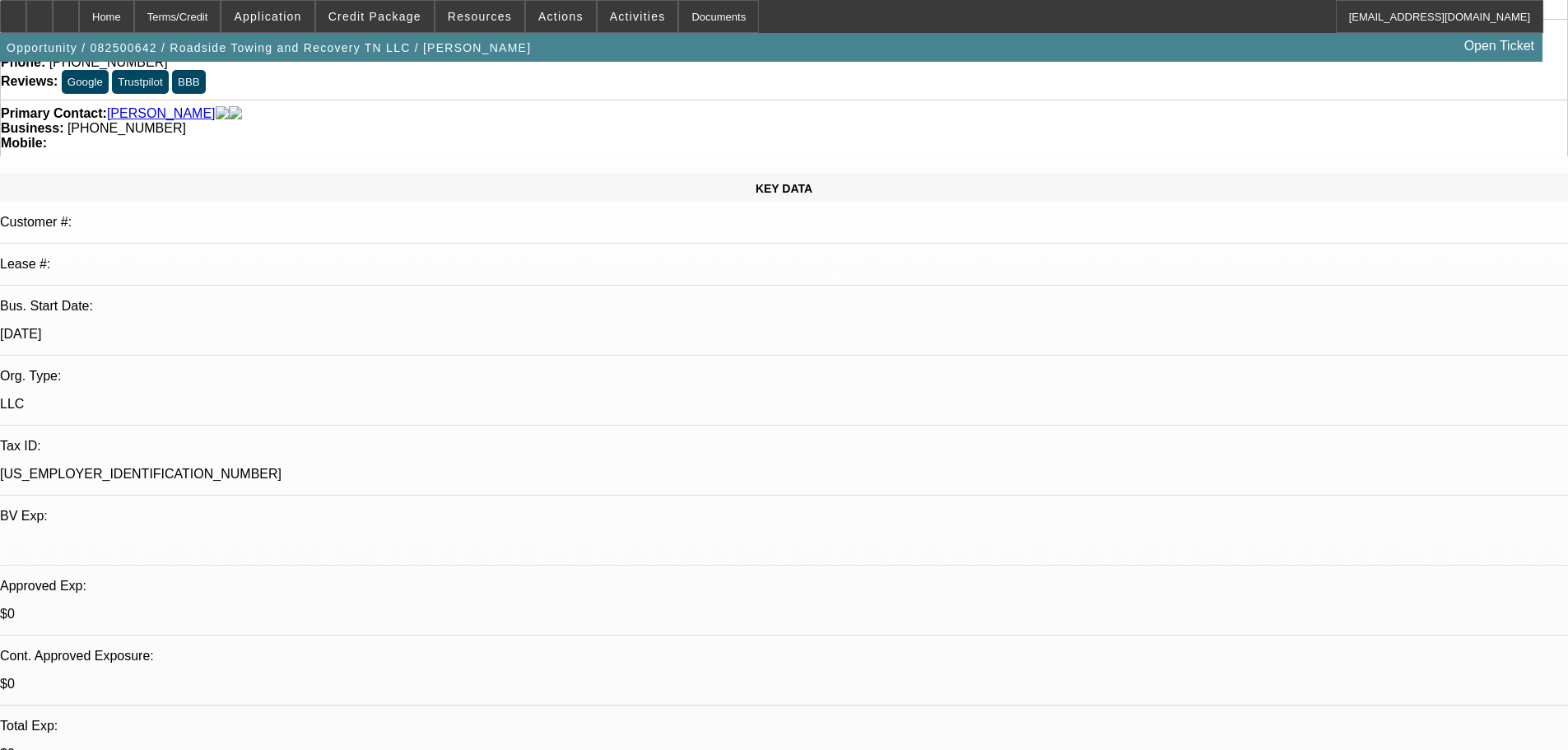
scroll to position [412, 0]
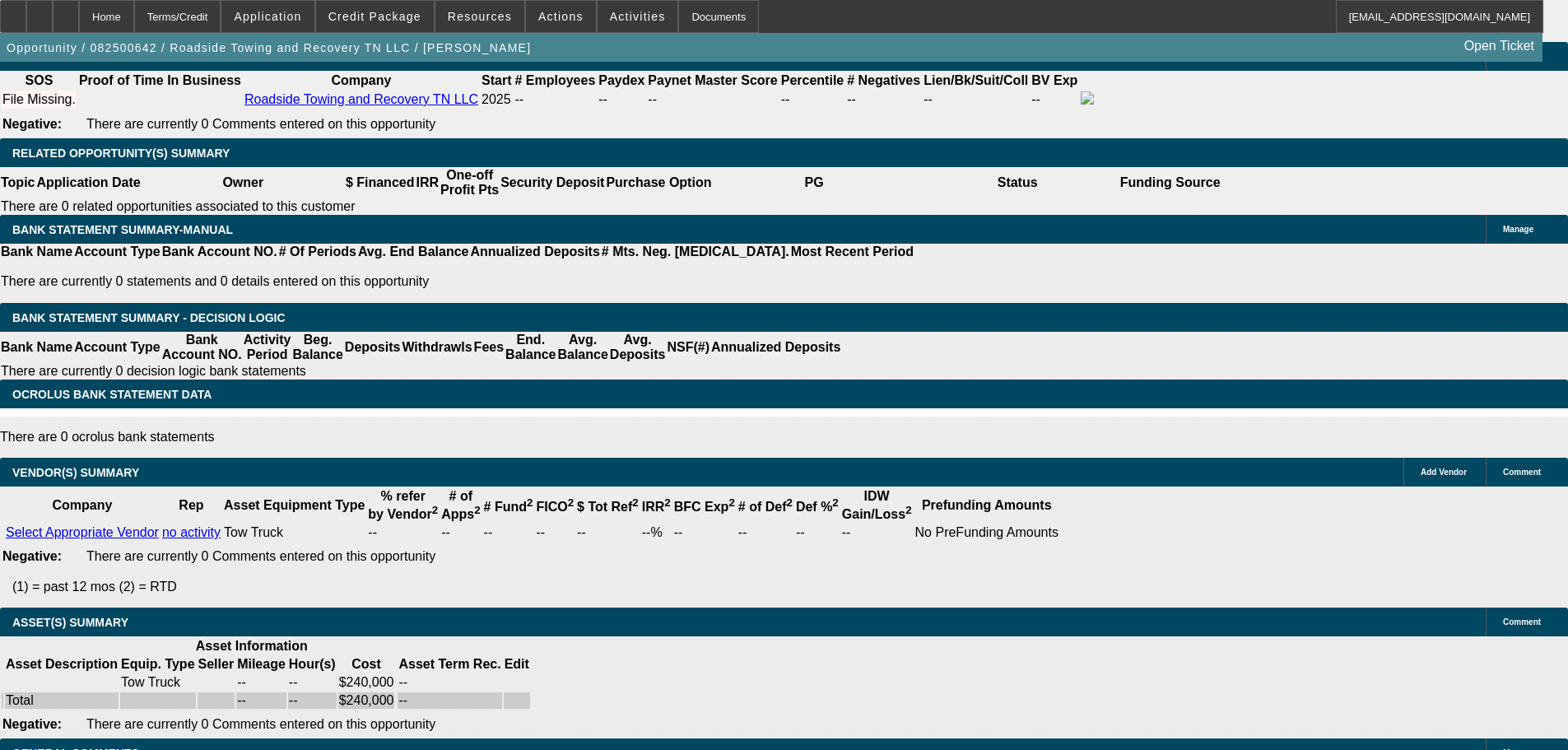
drag, startPoint x: 485, startPoint y: 545, endPoint x: 576, endPoint y: 499, distance: 102.0
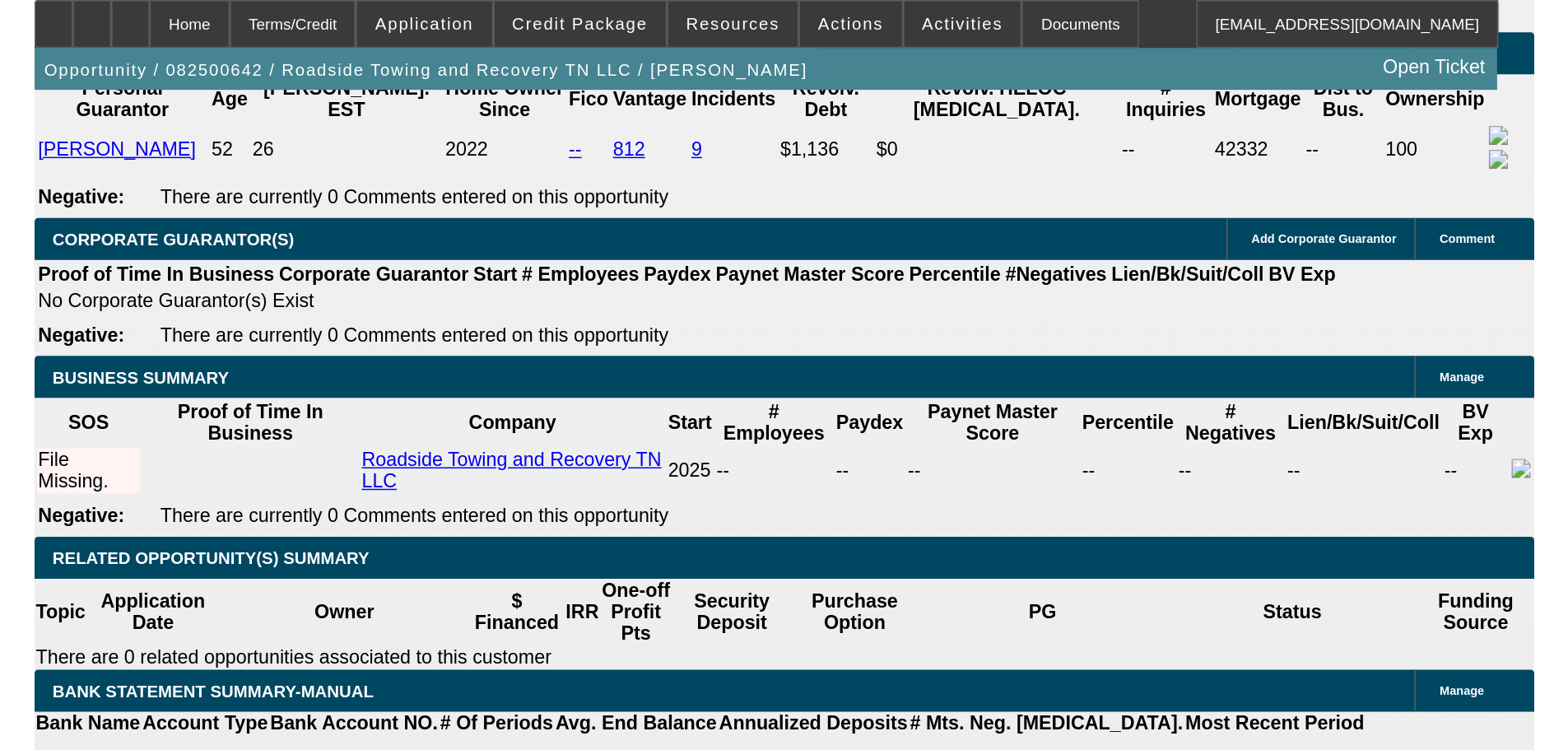
scroll to position [2156, 0]
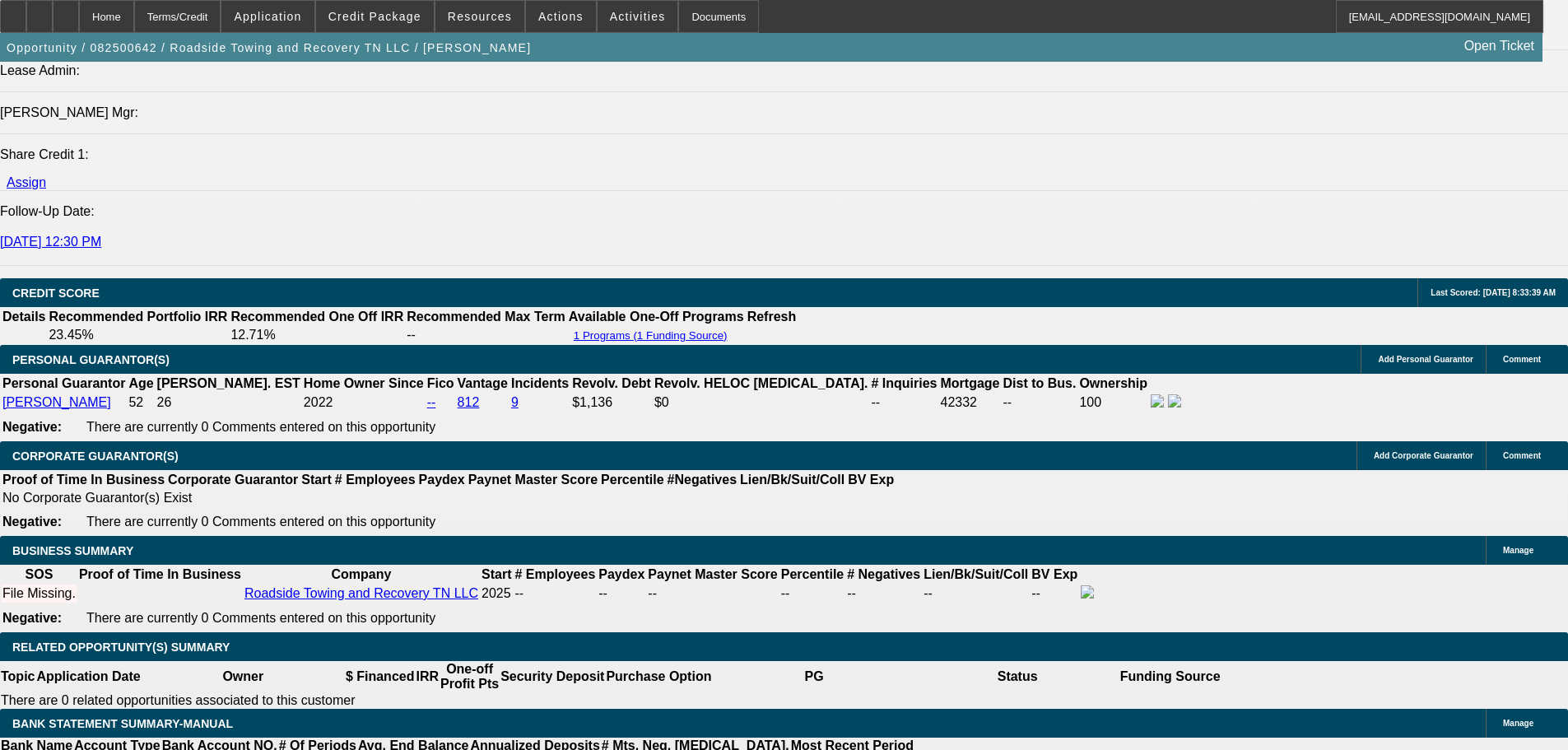
drag, startPoint x: 1378, startPoint y: 215, endPoint x: 1370, endPoint y: 198, distance: 18.8
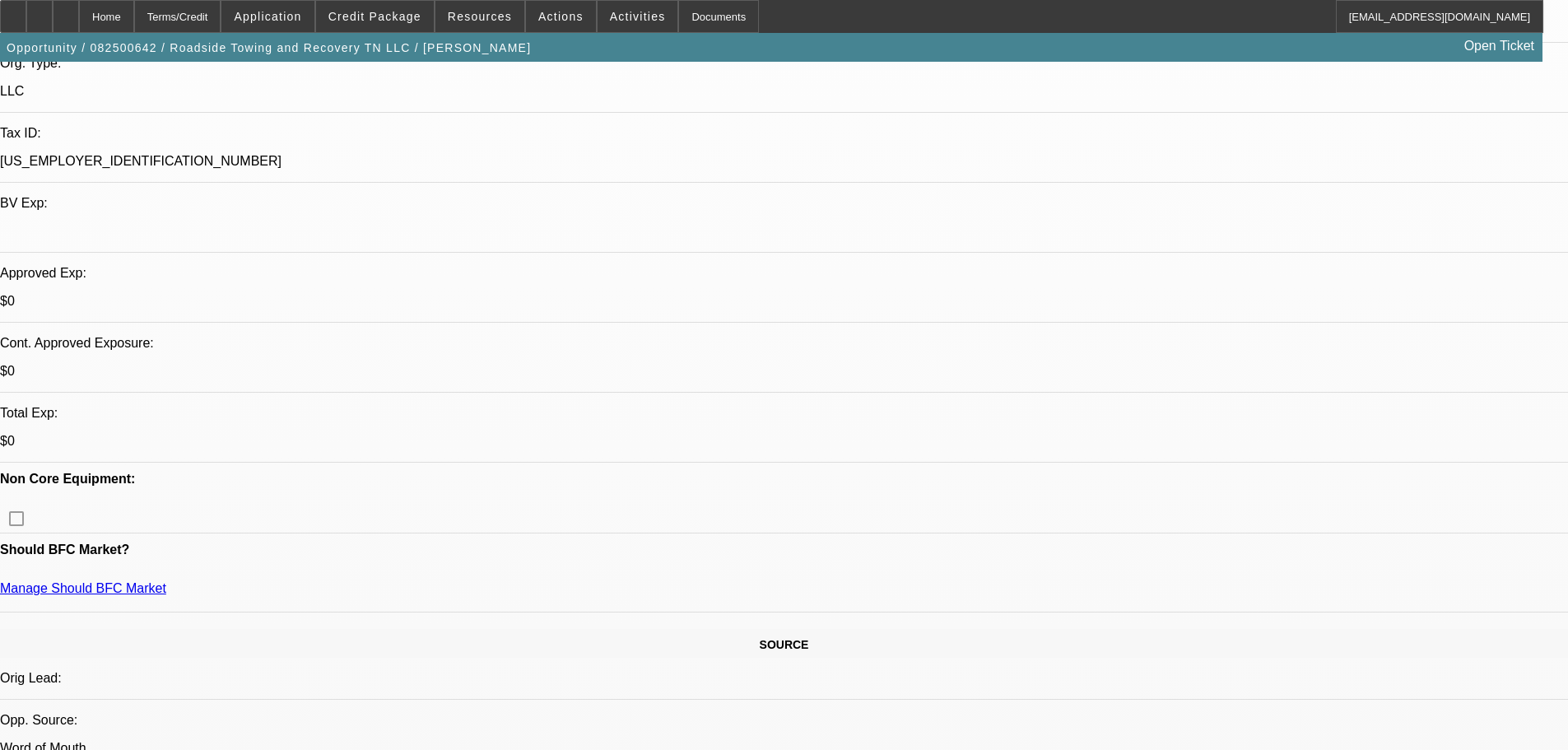
scroll to position [0, 0]
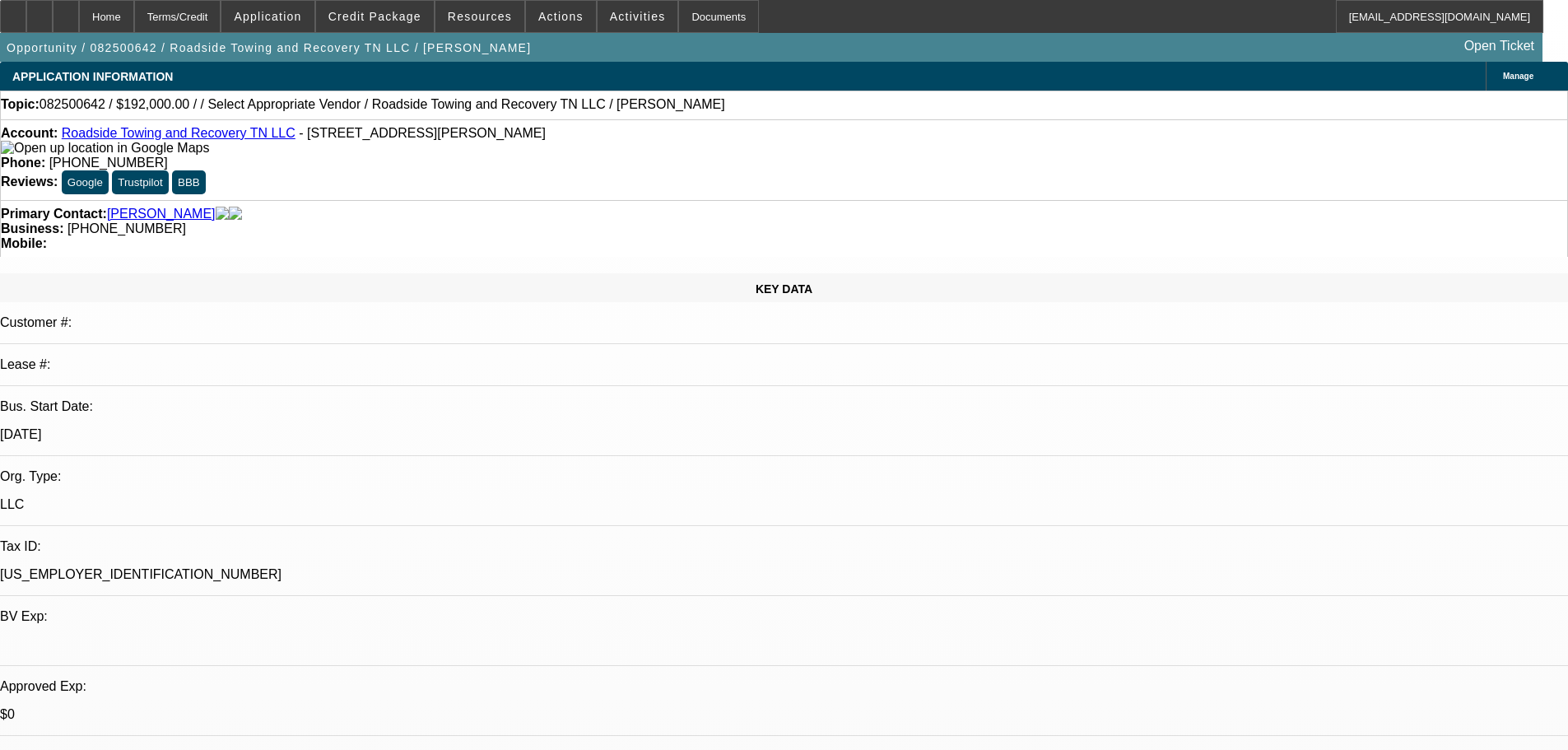
drag, startPoint x: 891, startPoint y: 429, endPoint x: 996, endPoint y: 185, distance: 265.6
select select "0"
select select "3"
select select "0"
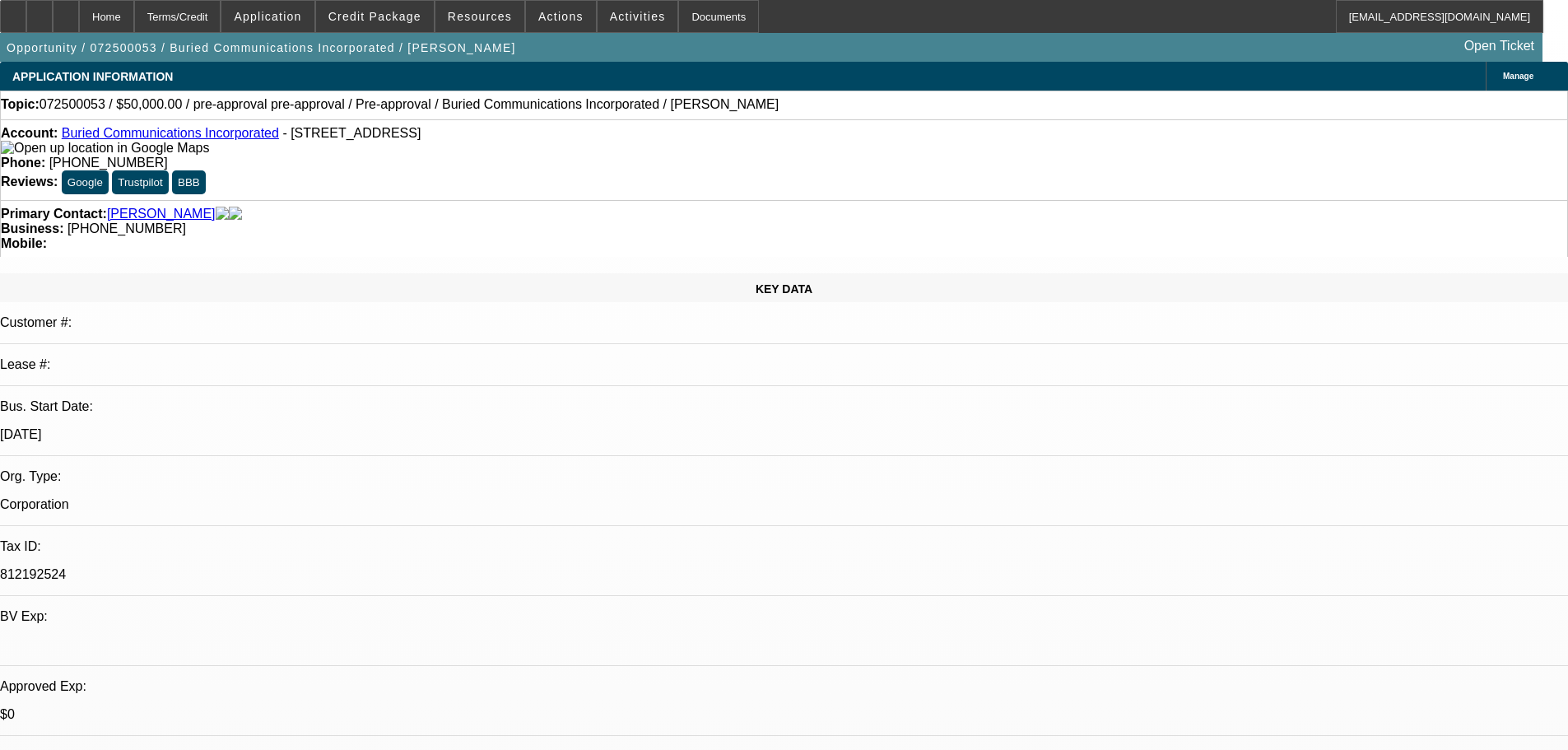
select select "6"
select select "0"
select select "3"
select select "0"
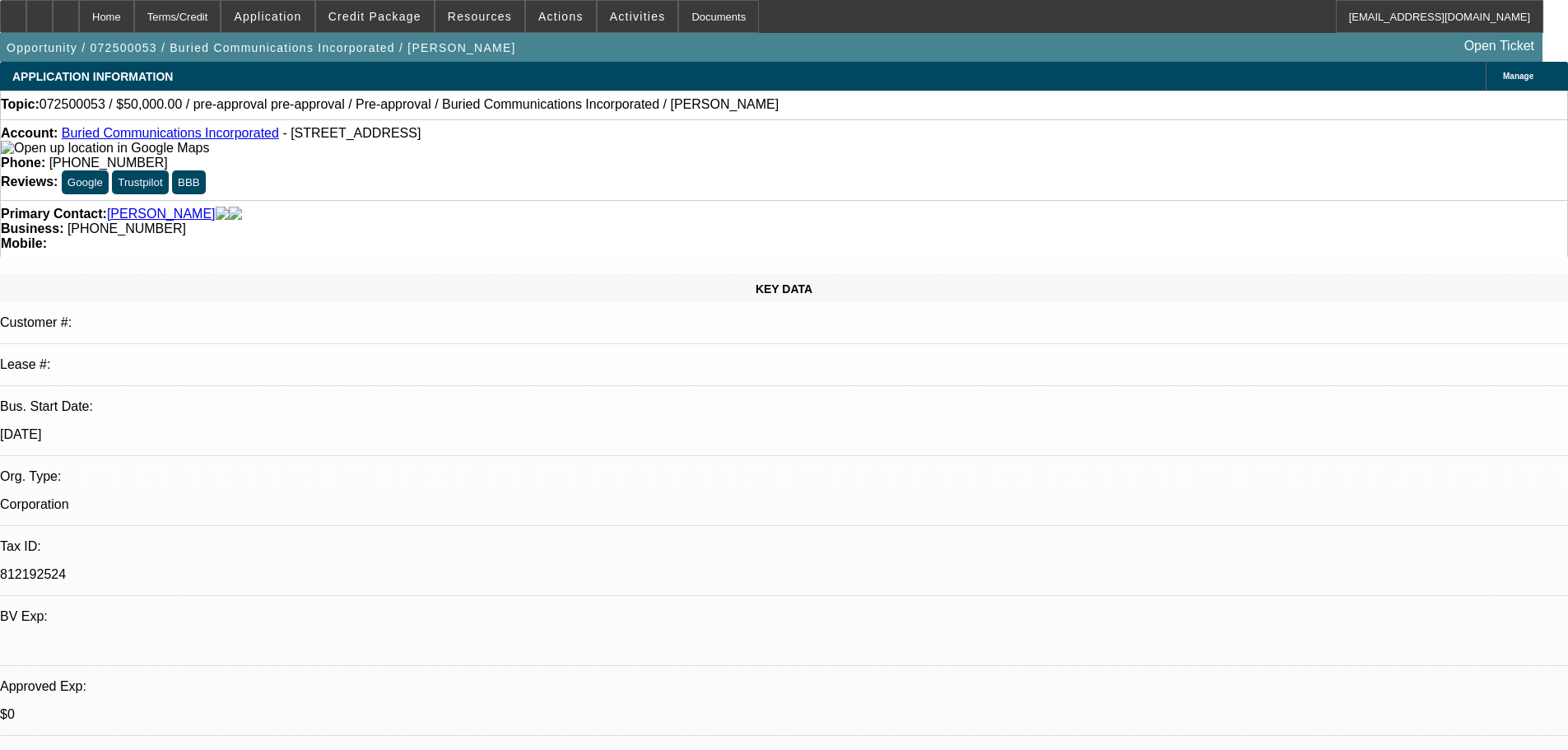
select select "6"
select select "0"
select select "3"
select select "0"
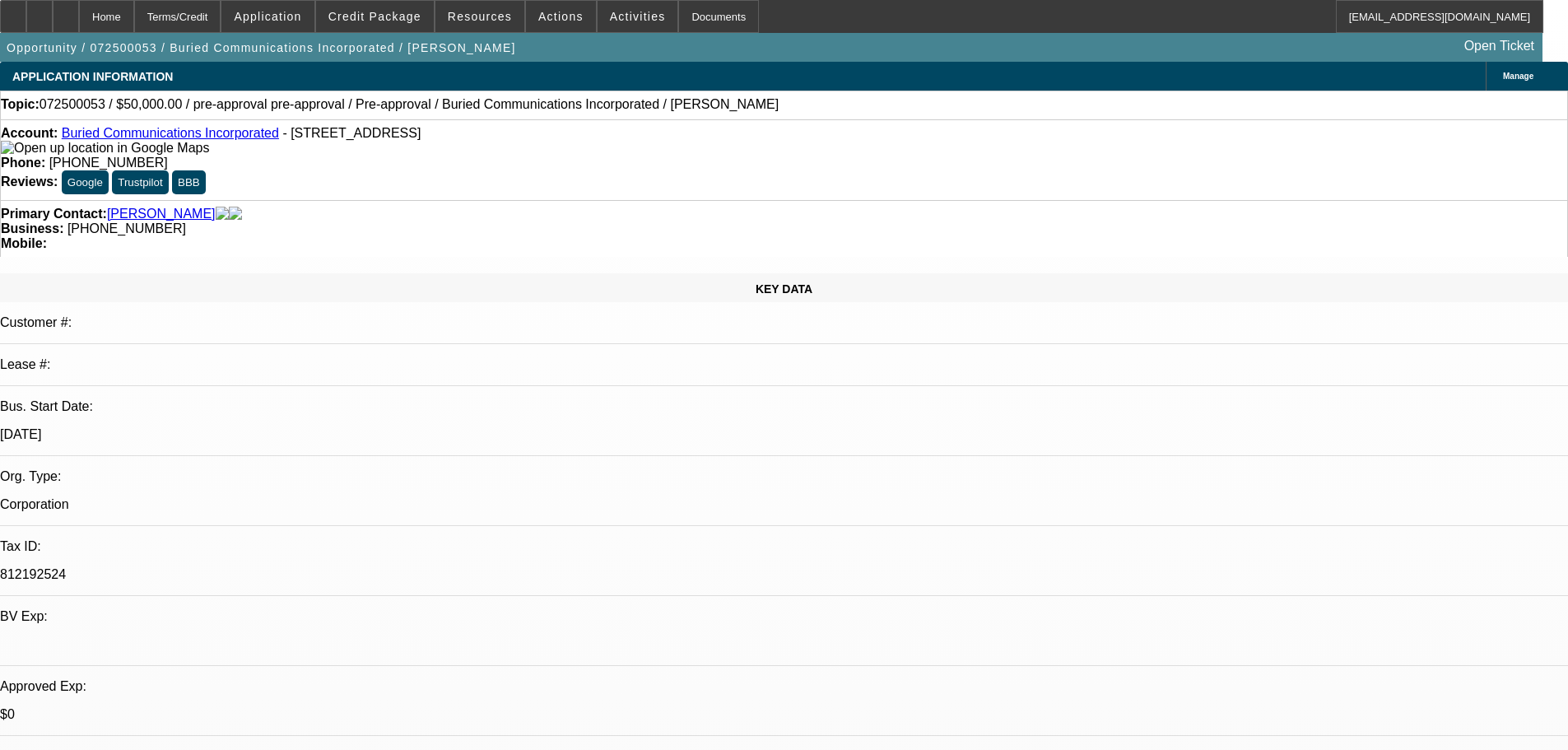
select select "6"
select select "0"
select select "3"
select select "0"
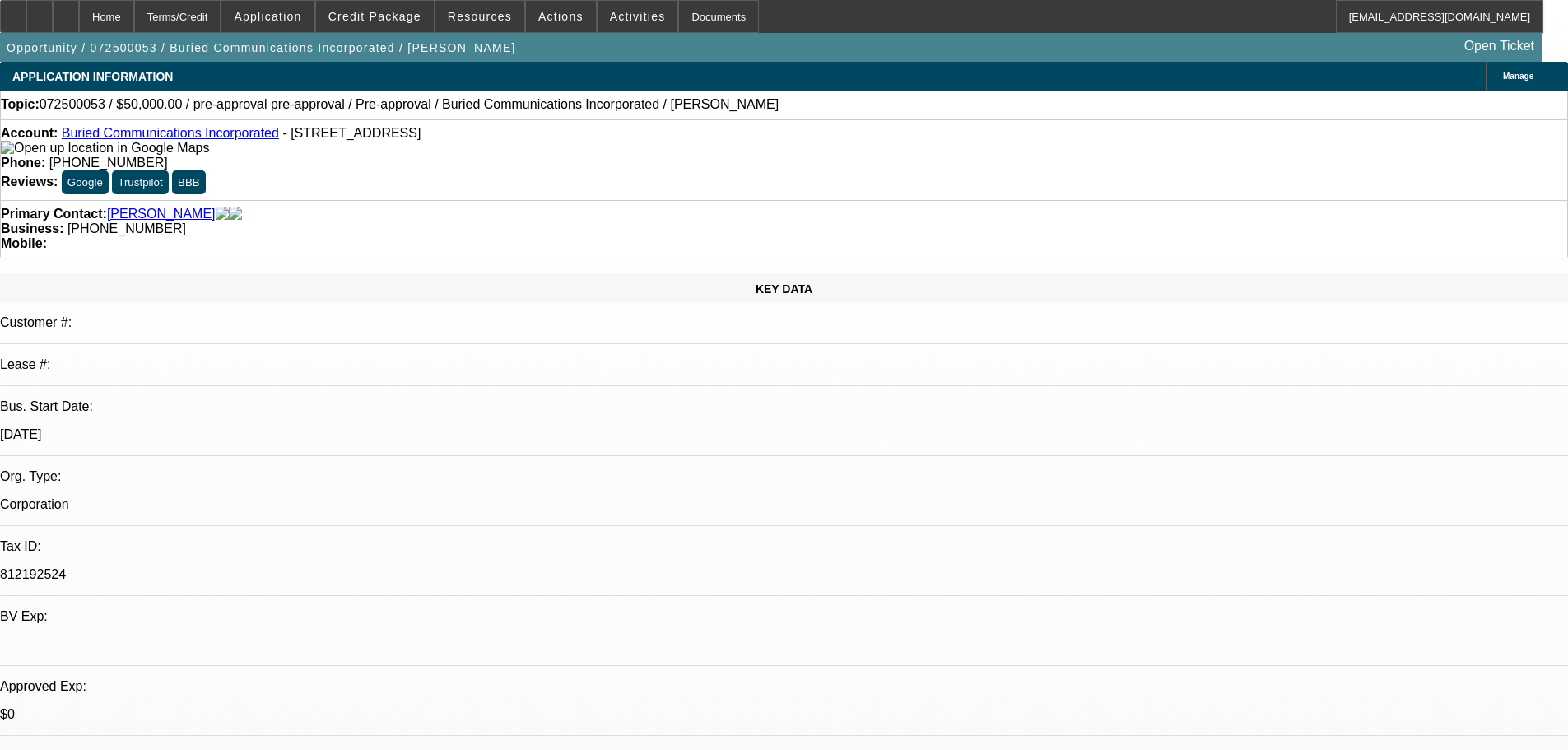
select select "6"
click at [40, 11] on icon at bounding box center [40, 11] width 0 height 0
drag, startPoint x: 1206, startPoint y: 189, endPoint x: 1214, endPoint y: 162, distance: 28.2
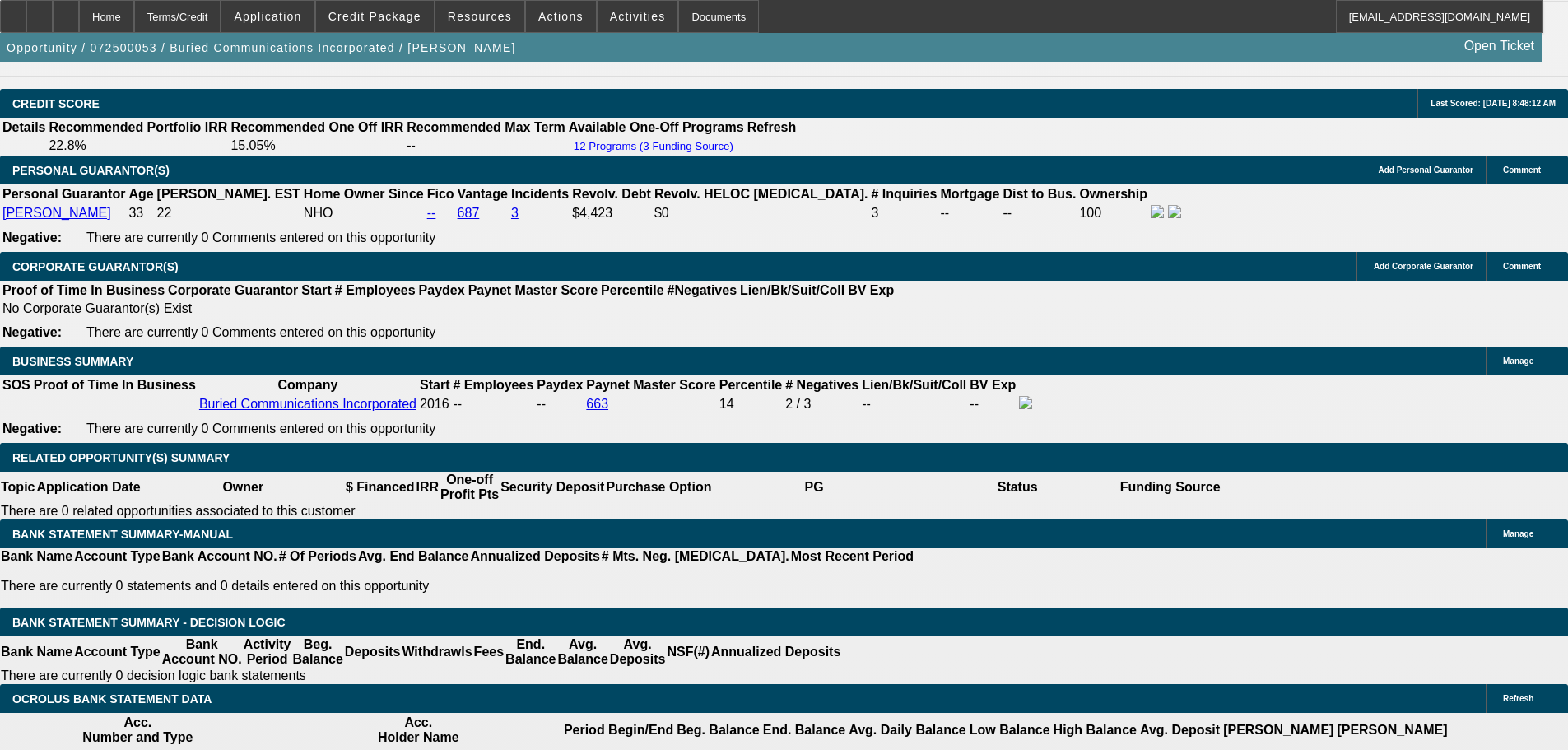
drag, startPoint x: 798, startPoint y: 498, endPoint x: 726, endPoint y: 761, distance: 272.7
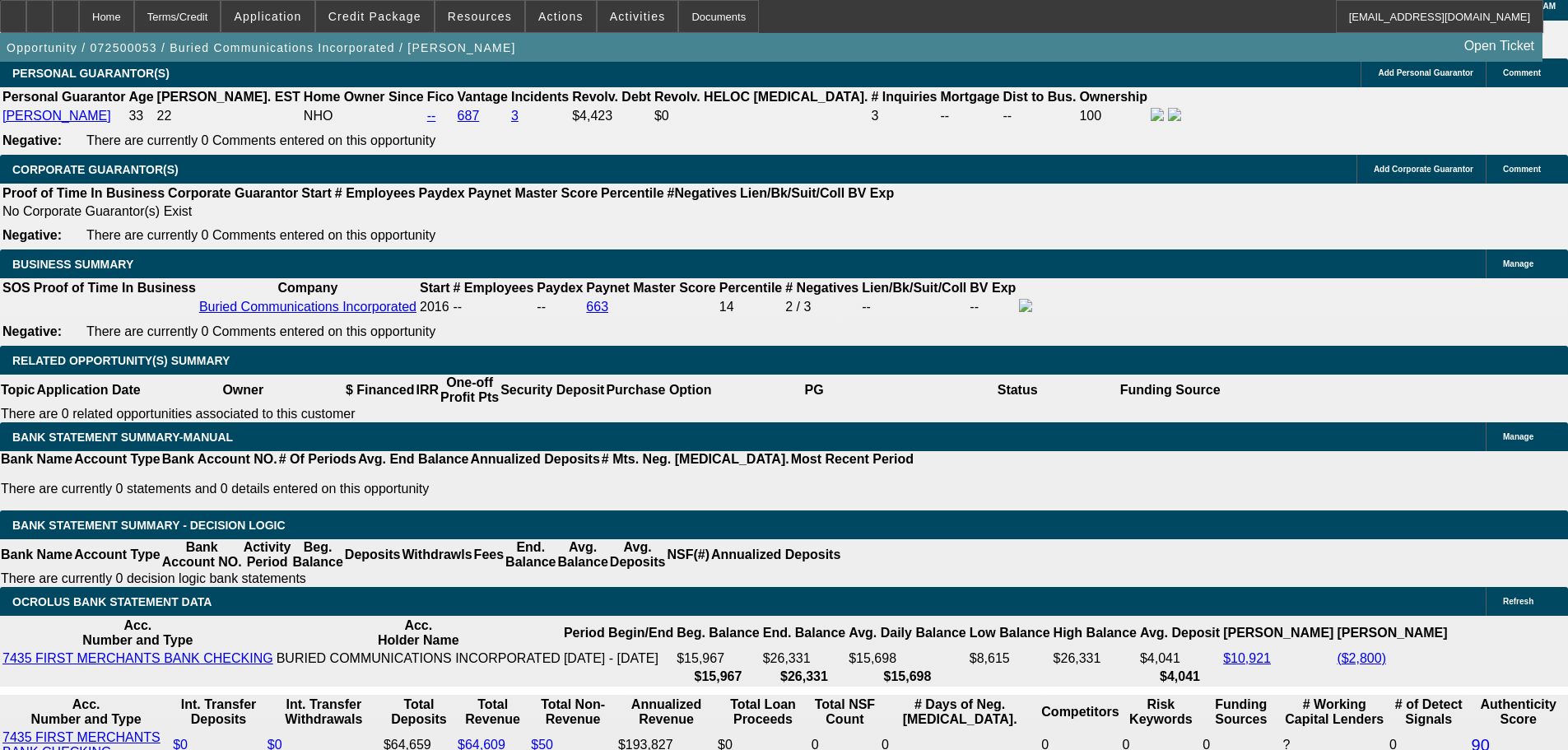
scroll to position [2318, 0]
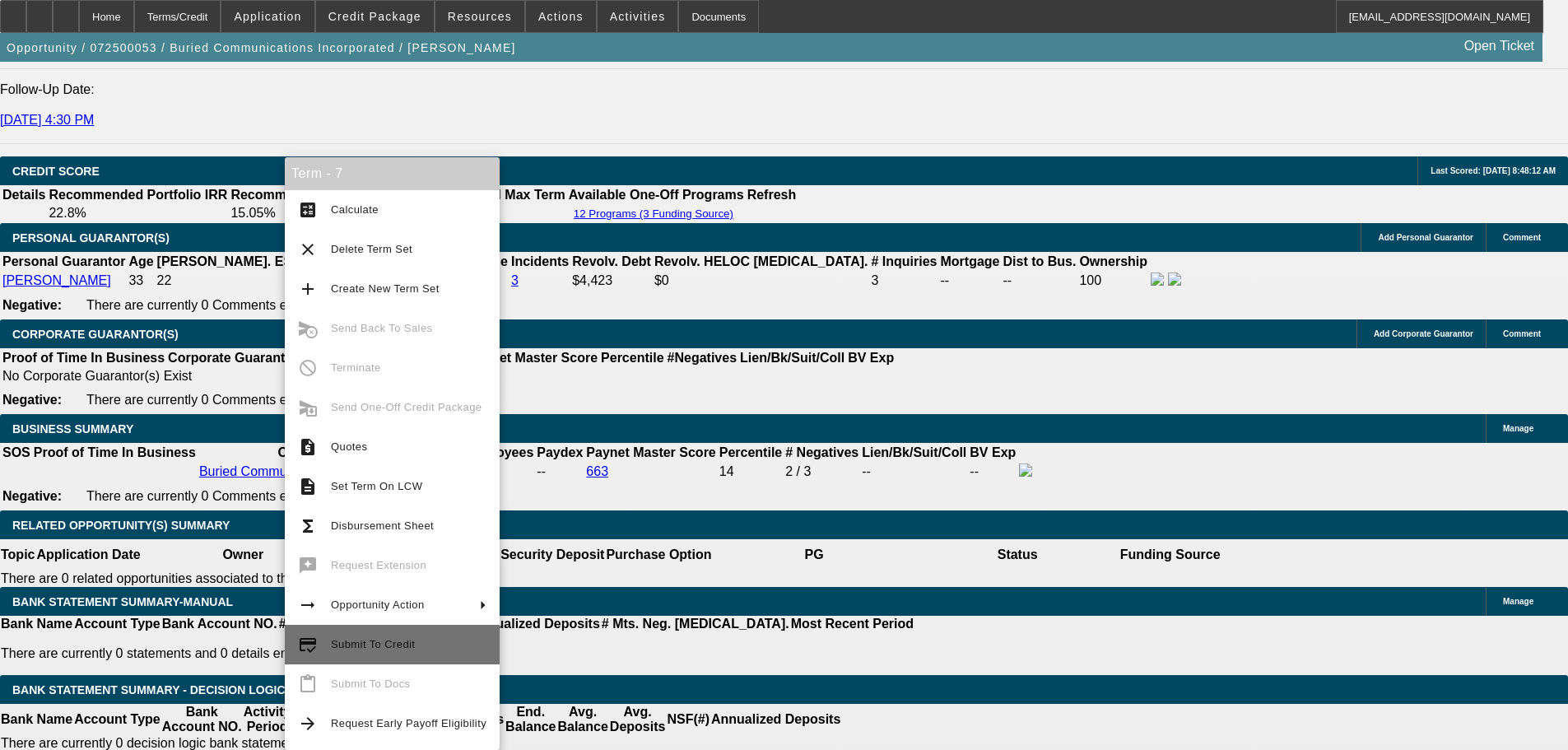
click at [438, 637] on span "Submit To Credit" at bounding box center [408, 645] width 156 height 20
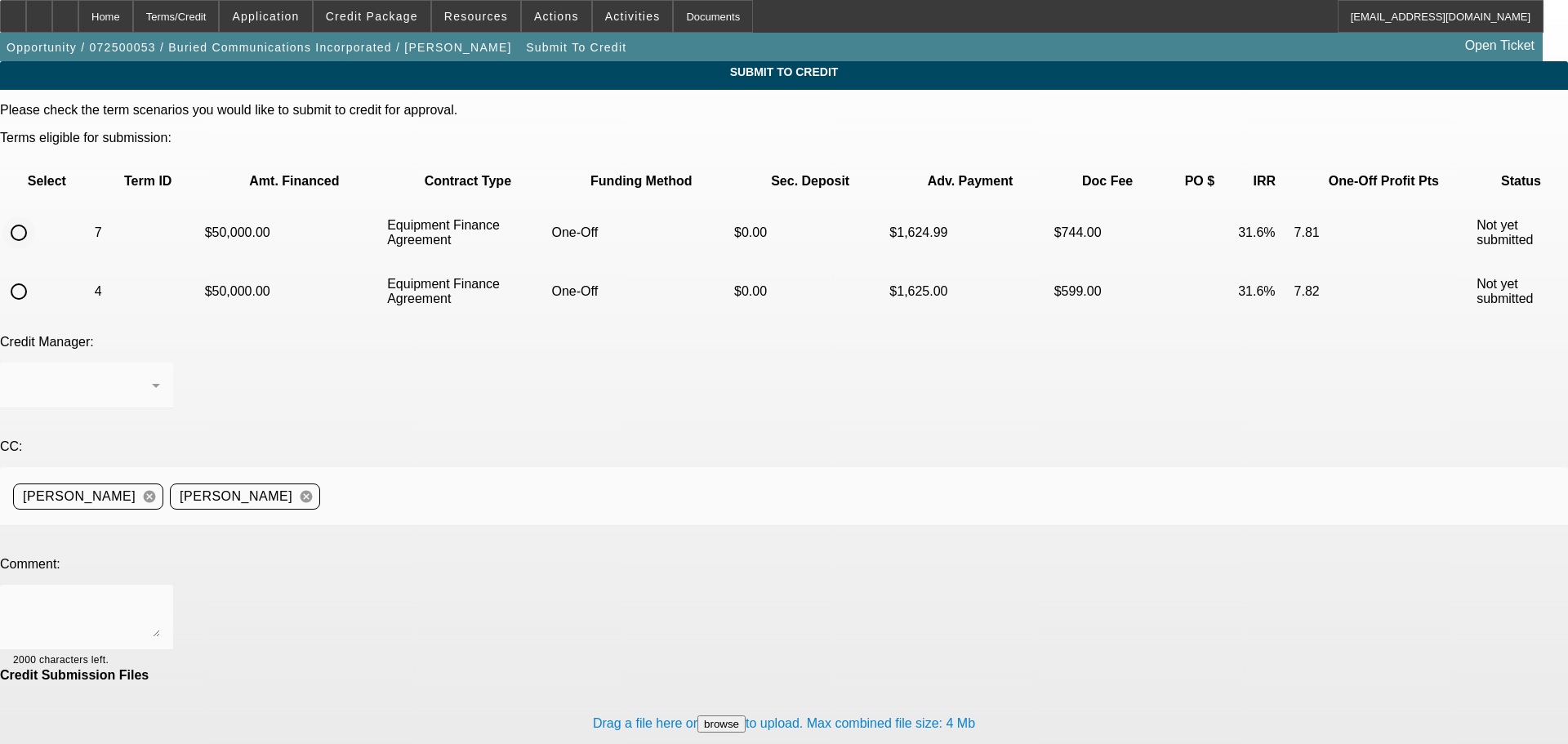
click at [35, 216] on input "radio" at bounding box center [19, 233] width 33 height 33
radio input "true"
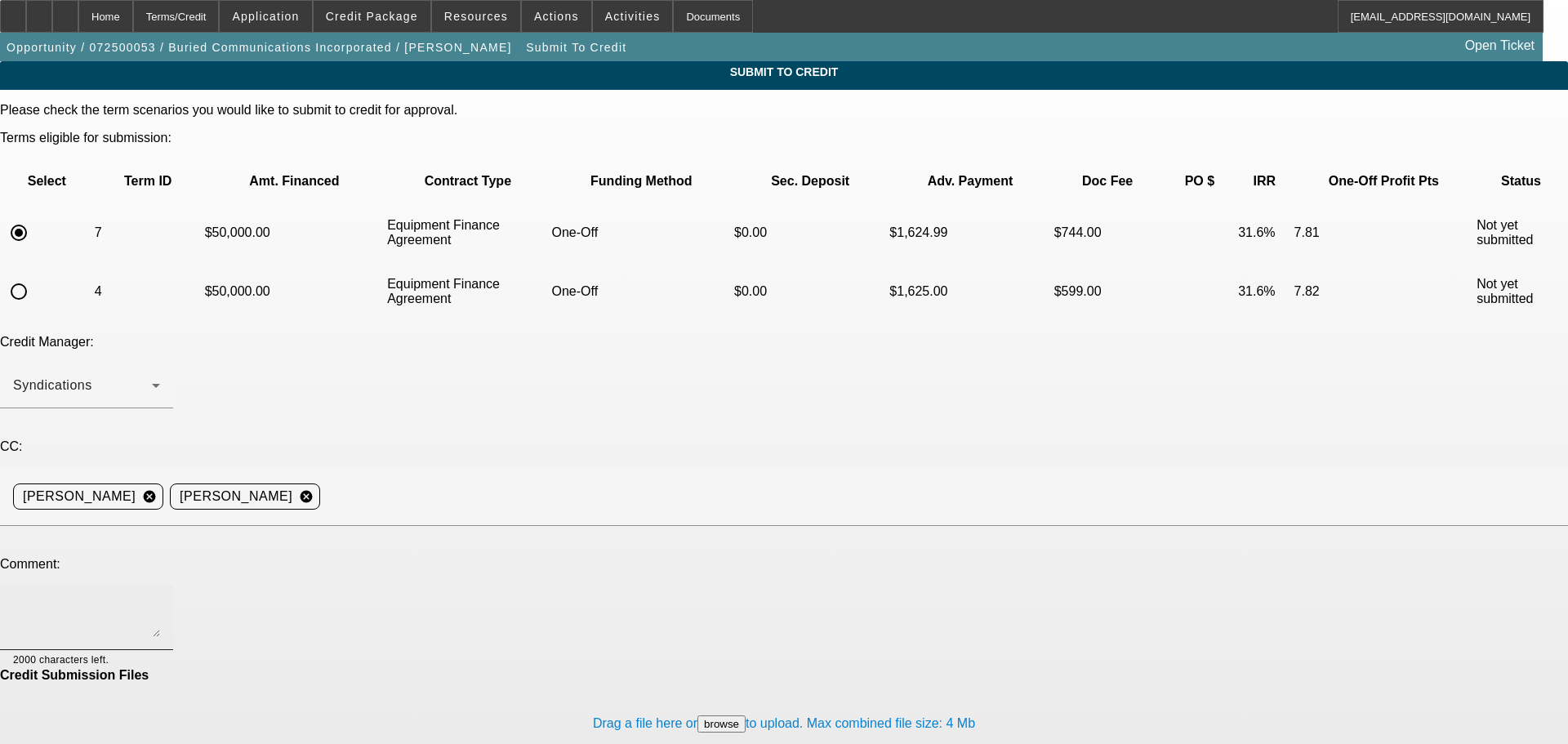
click at [160, 598] on textarea at bounding box center [86, 617] width 147 height 39
click at [160, 598] on textarea "Hey Michael, Bill of sale in Misc. Seller purchased this" at bounding box center [86, 617] width 147 height 39
click at [160, 598] on textarea "Hey Michael, Bill of sale in Misc. Seller purchased this machine from another b…" at bounding box center [86, 617] width 147 height 39
type textarea "Hey Michael, Bill of sale in Misc. Seller purchased this machine from another b…"
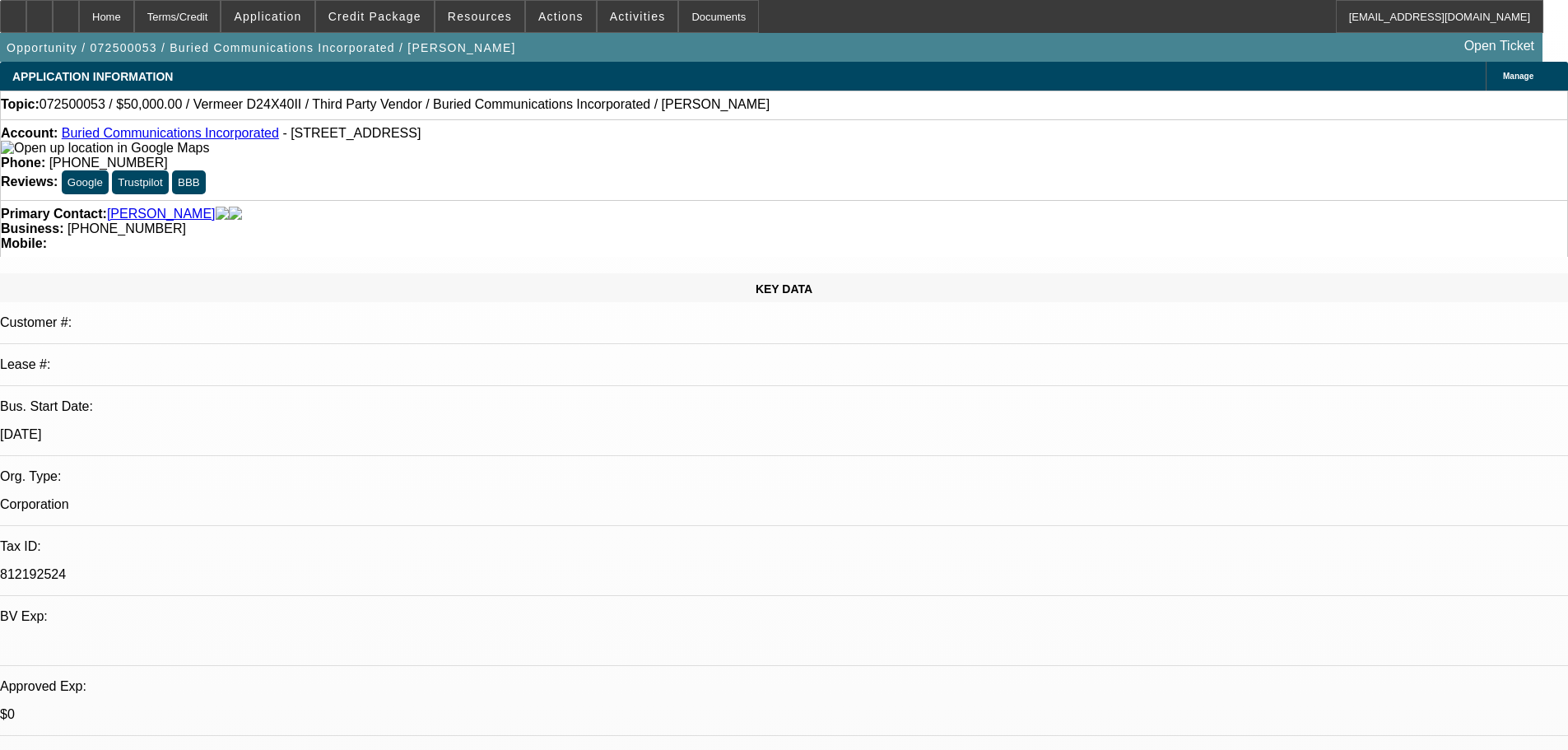
select select "0"
select select "3"
select select "0"
select select "6"
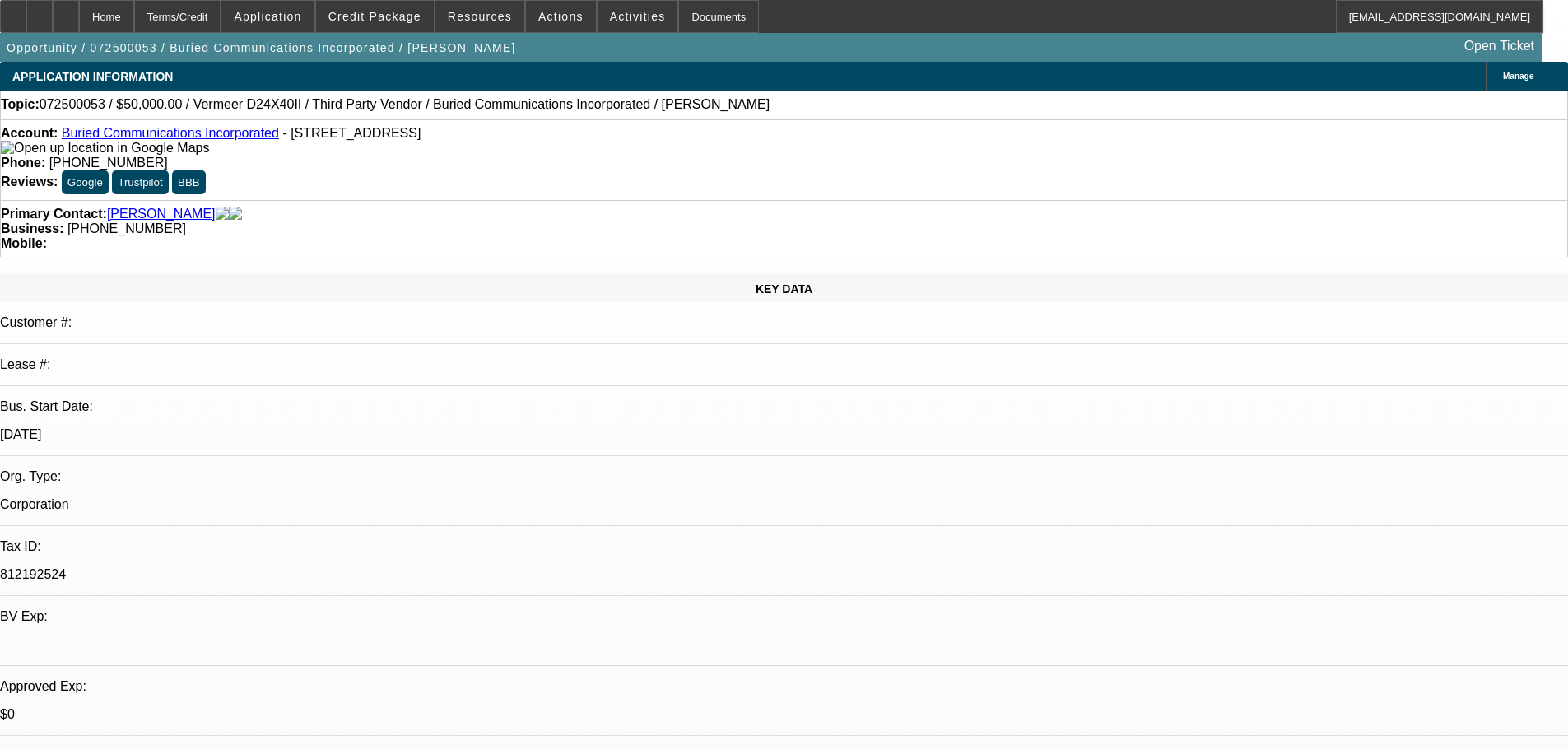
select select "0"
select select "3"
select select "0"
select select "6"
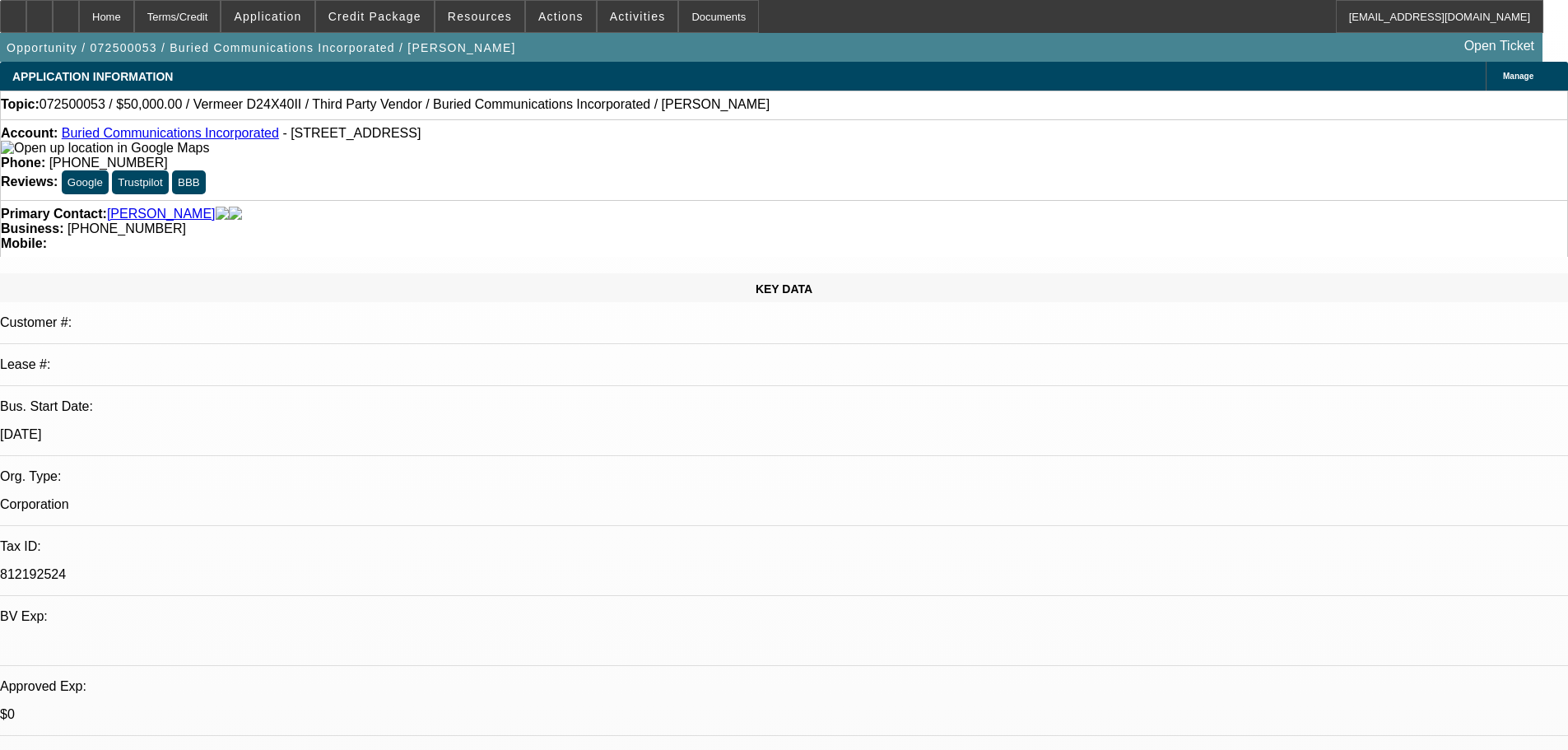
select select "0"
select select "3"
select select "0"
select select "6"
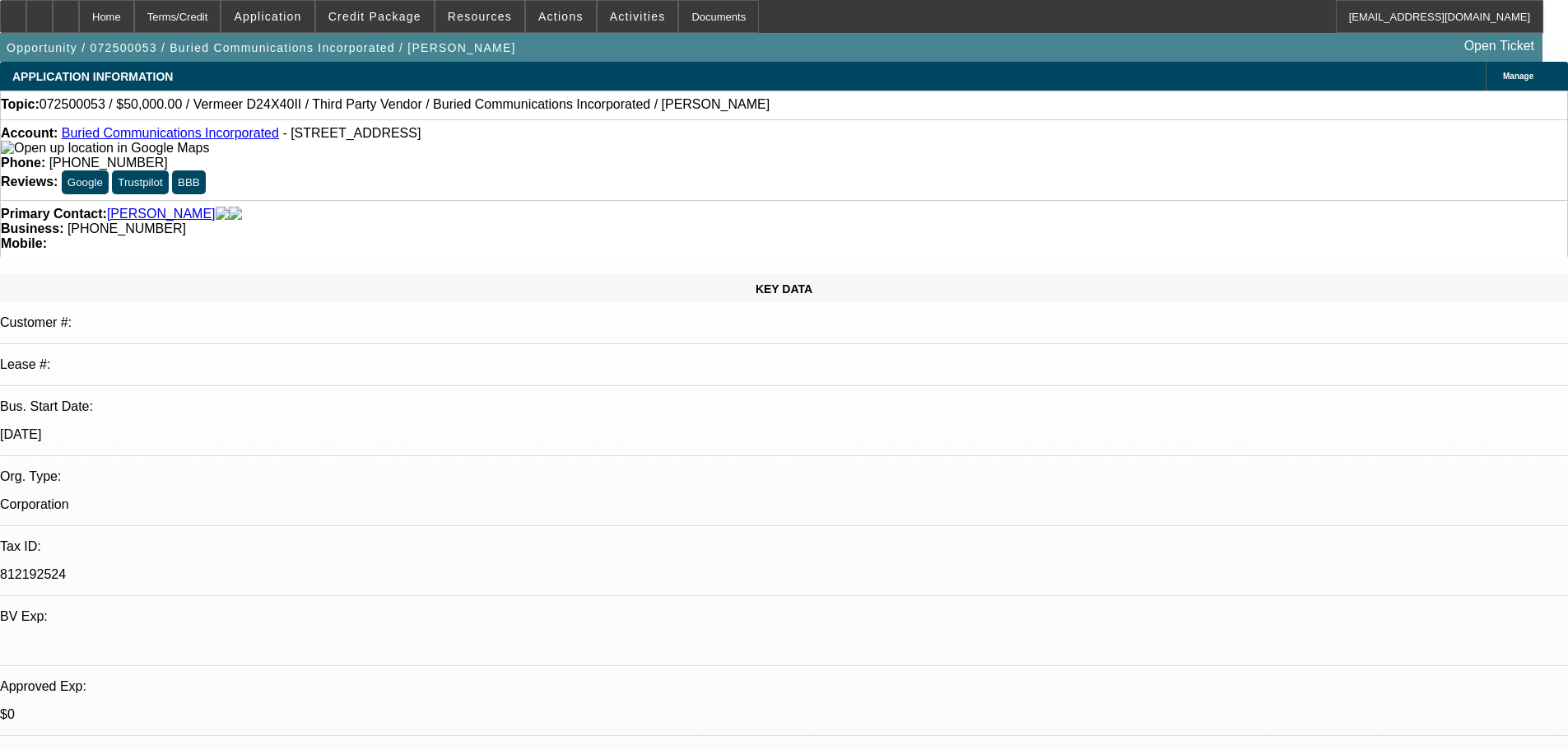
select select "0"
select select "3"
select select "0"
select select "6"
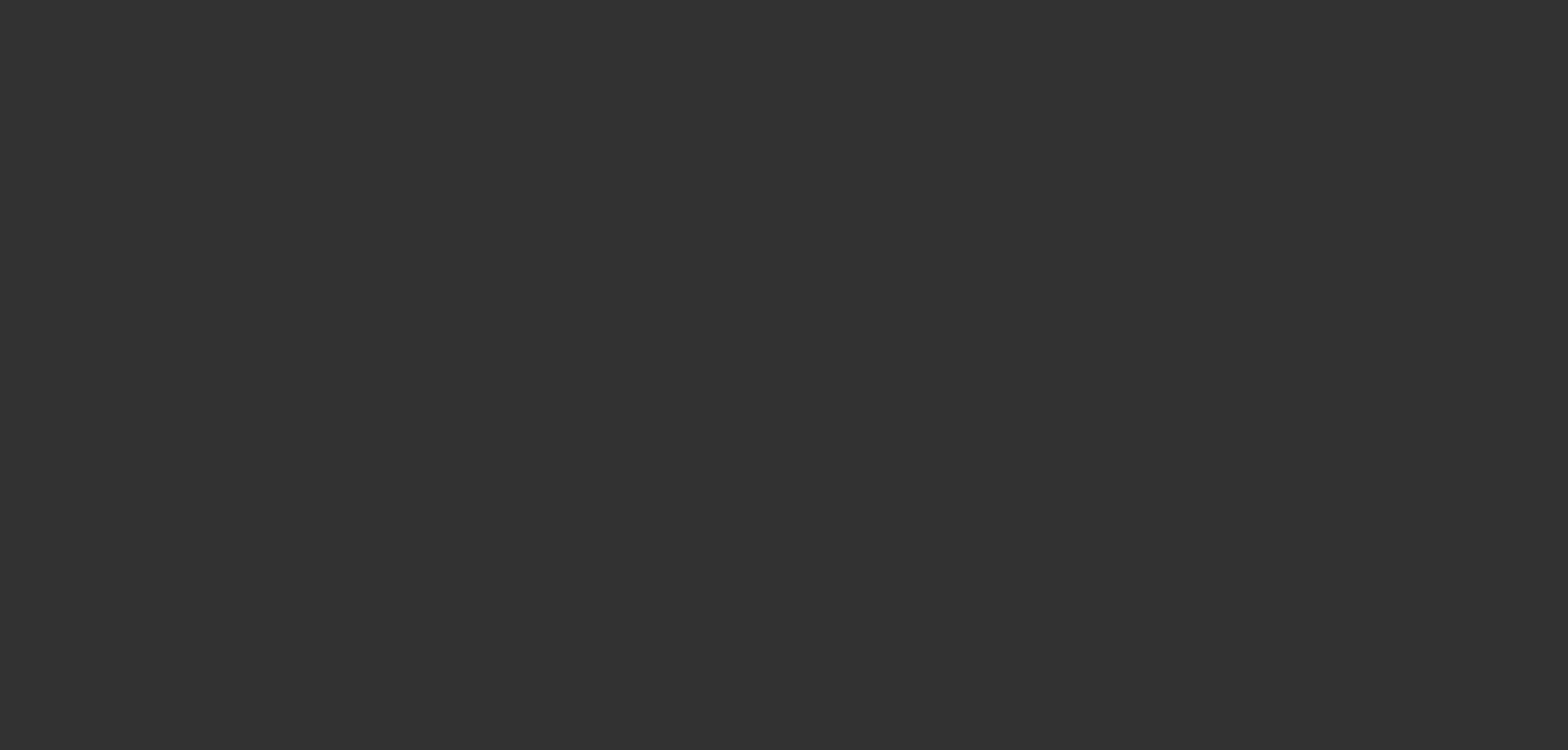
scroll to position [247, 0]
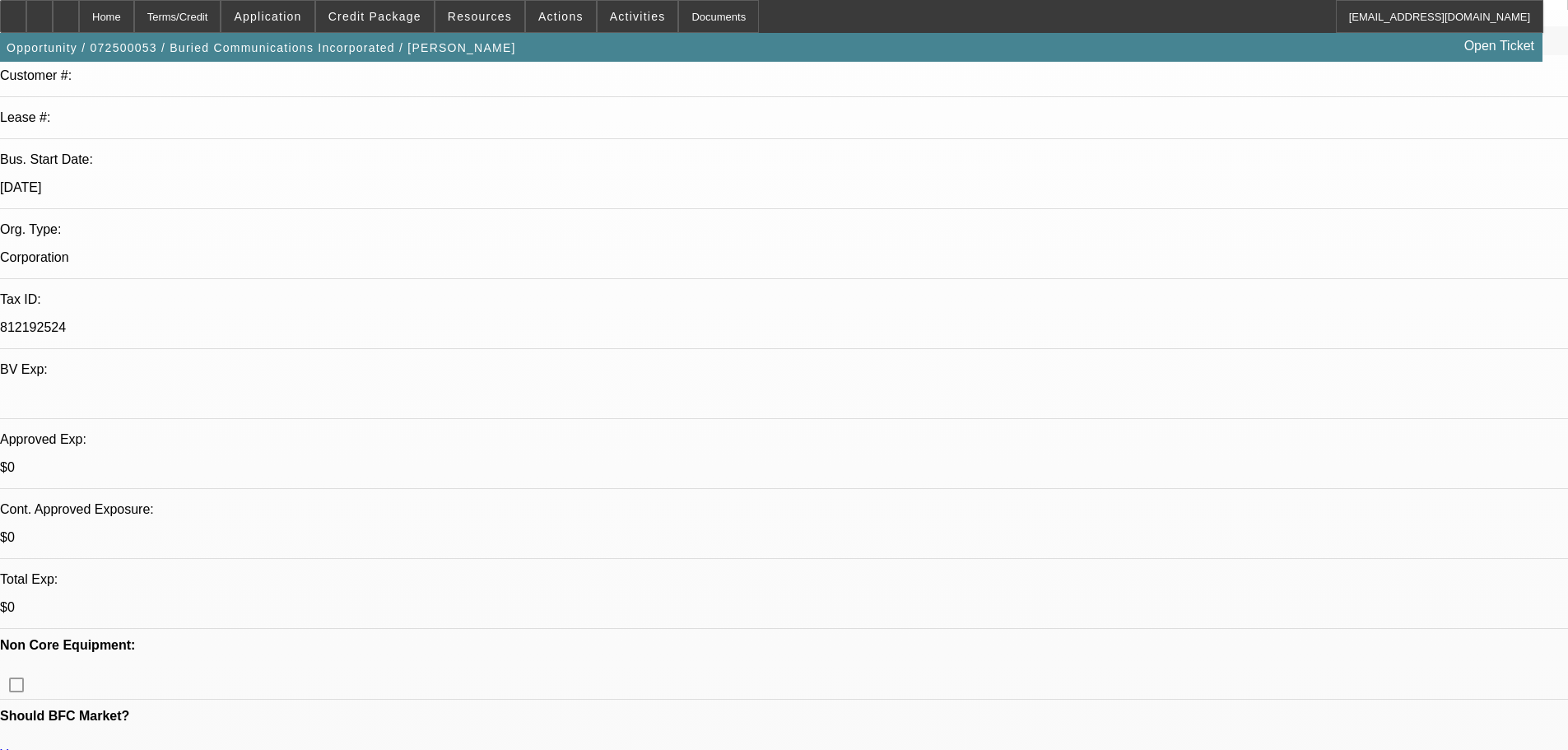
drag, startPoint x: 1310, startPoint y: 531, endPoint x: 1059, endPoint y: 542, distance: 251.2
copy div "8/25 Reached out to melissa for POO fu"
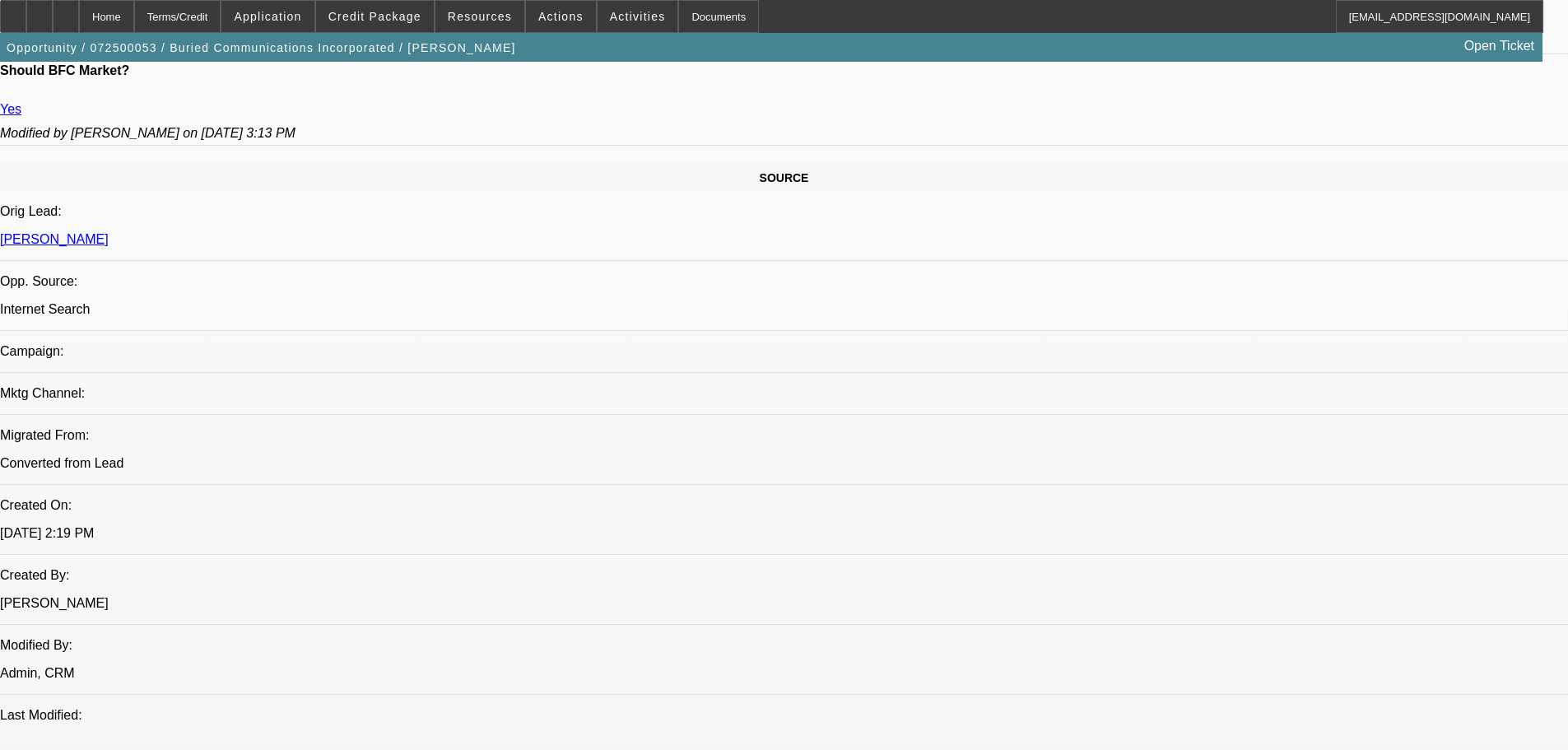
drag, startPoint x: 819, startPoint y: 644, endPoint x: 827, endPoint y: 703, distance: 59.5
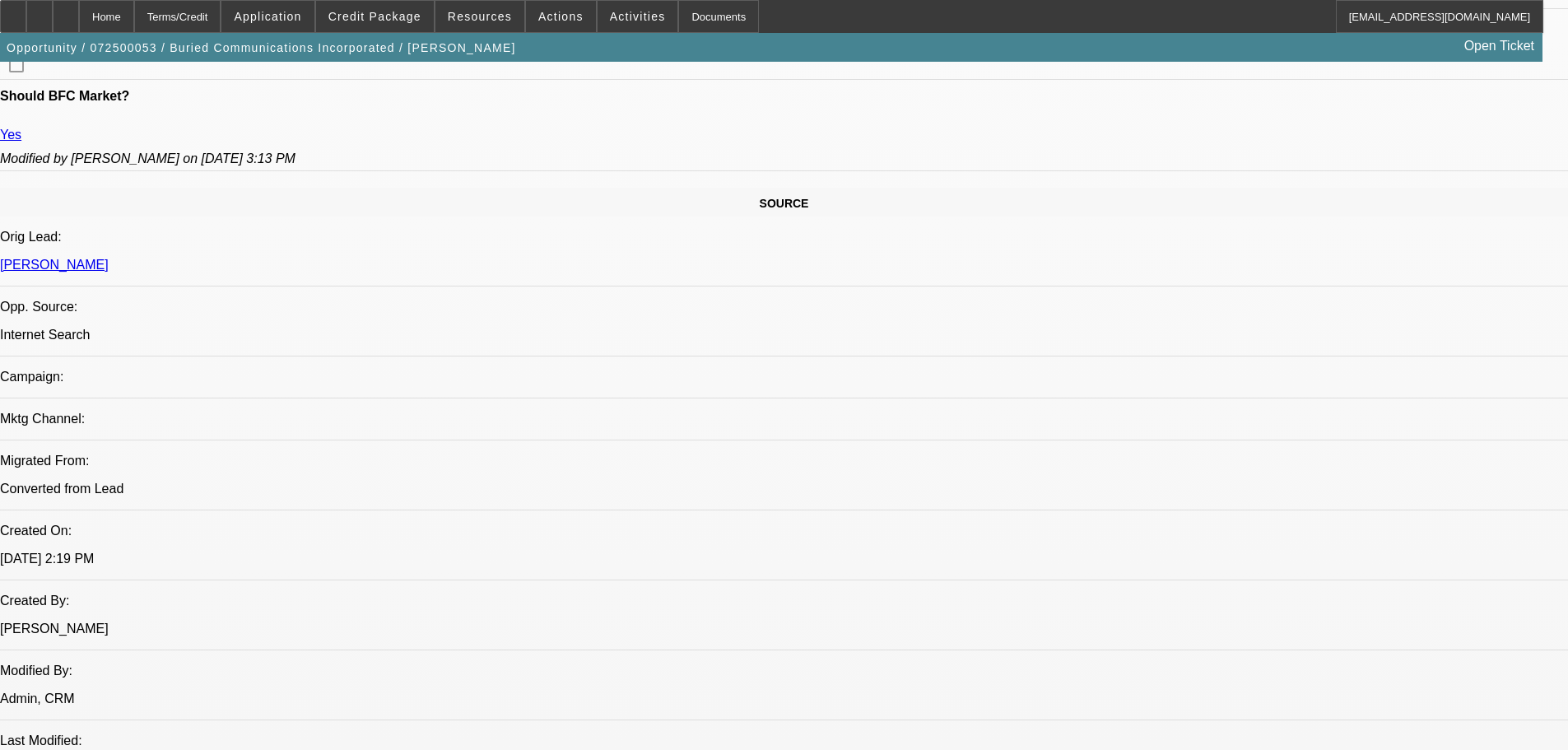
drag, startPoint x: 928, startPoint y: 446, endPoint x: 1042, endPoint y: 20, distance: 441.0
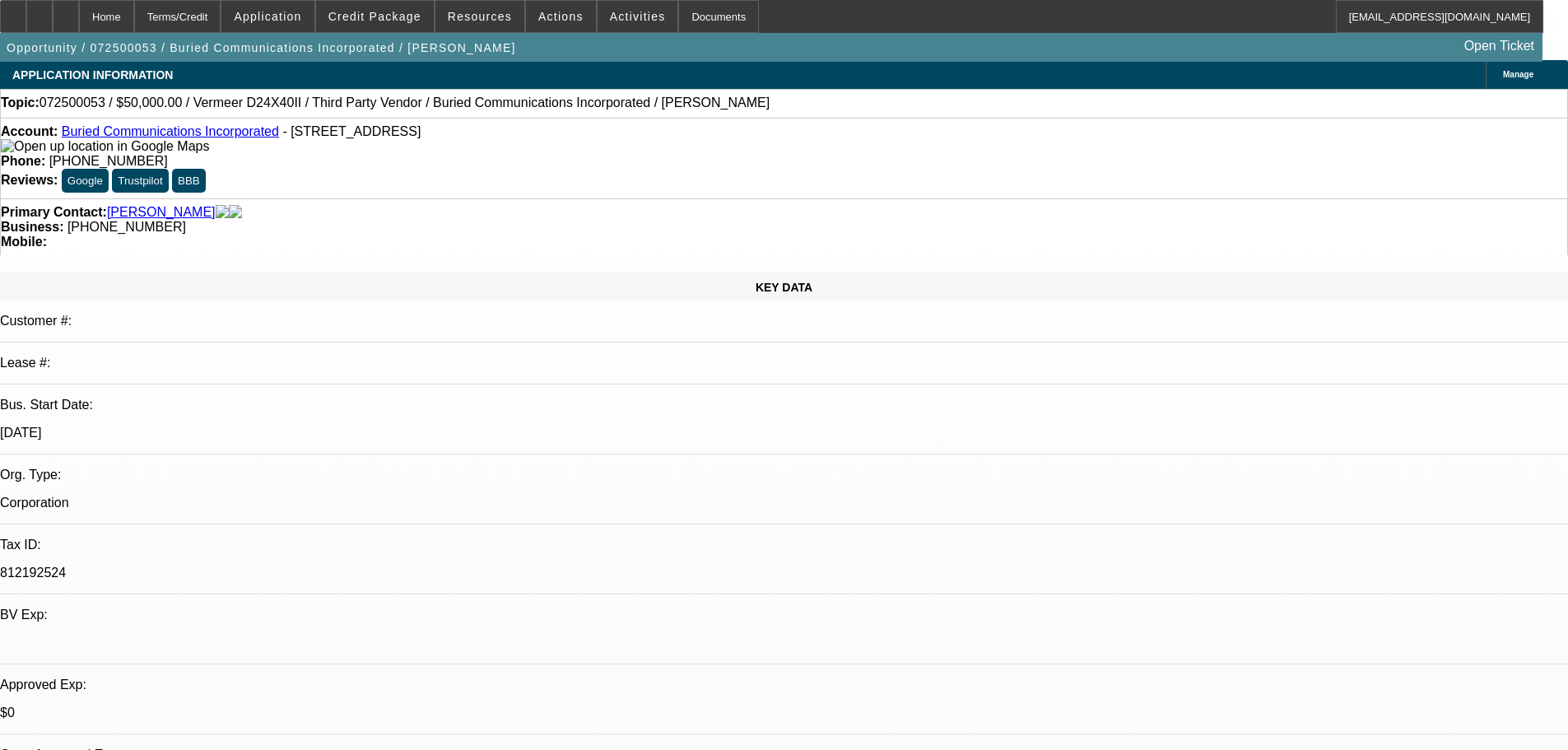
scroll to position [18, 0]
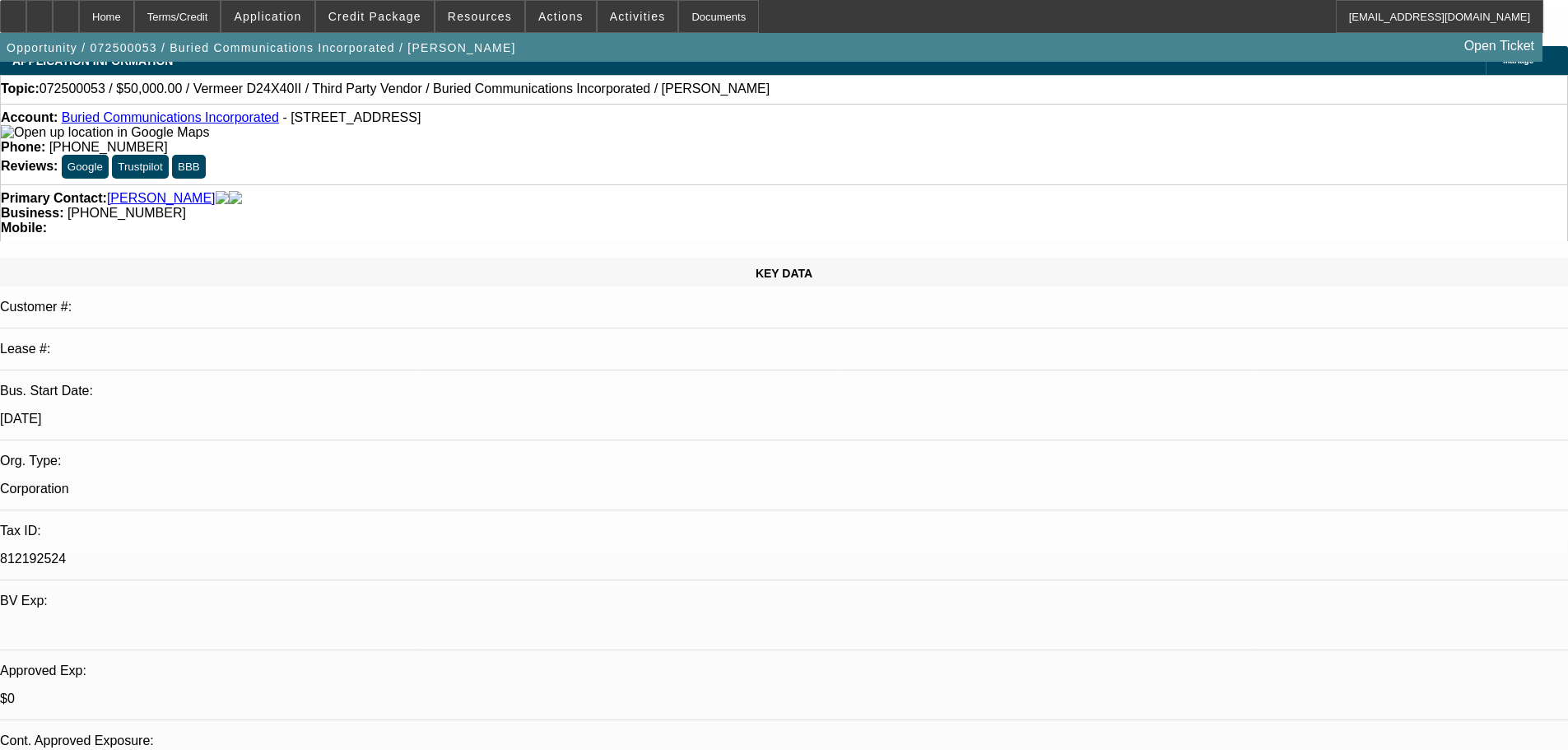
drag, startPoint x: 651, startPoint y: 234, endPoint x: 678, endPoint y: 266, distance: 41.9
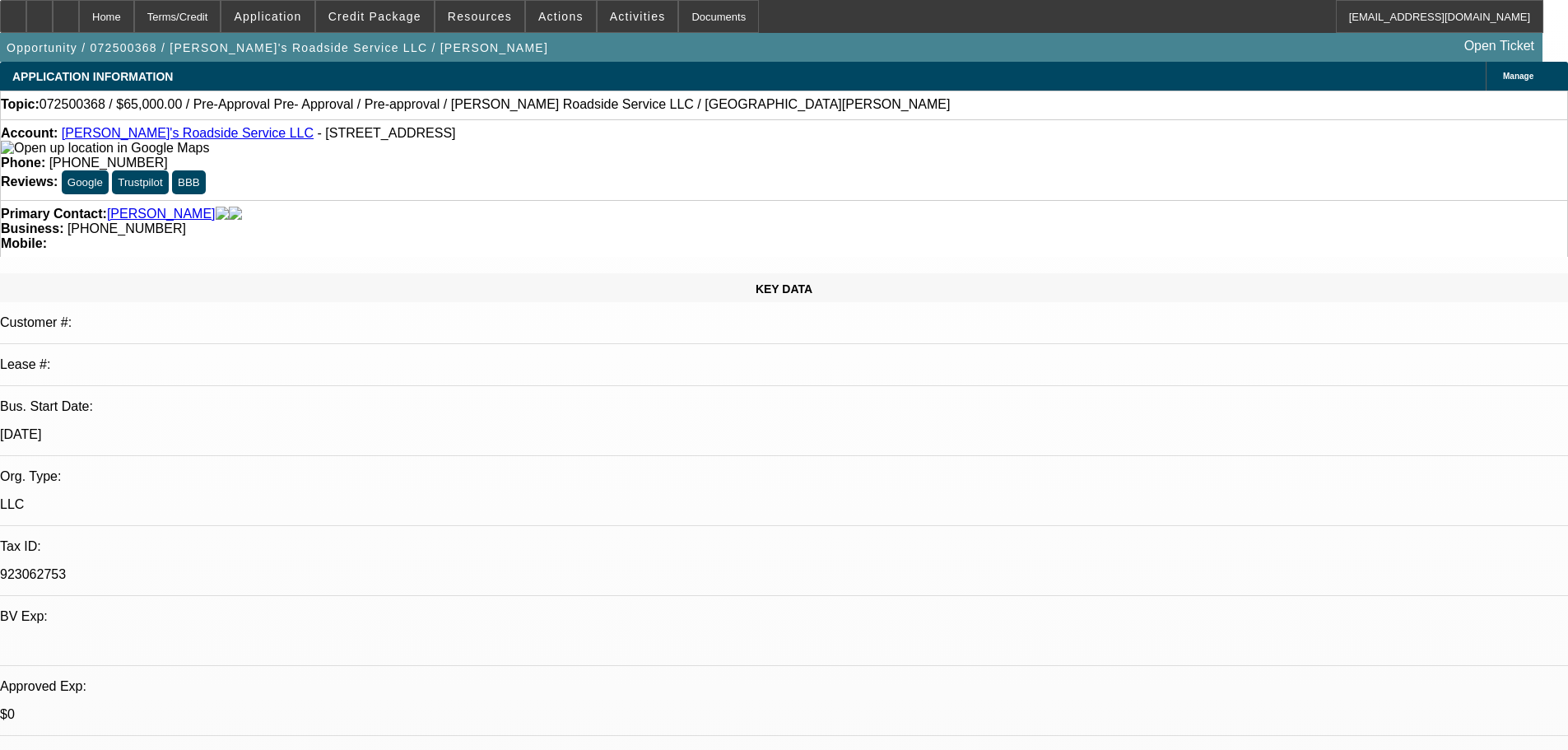
select select "0"
select select "0.1"
select select "5"
select select "0"
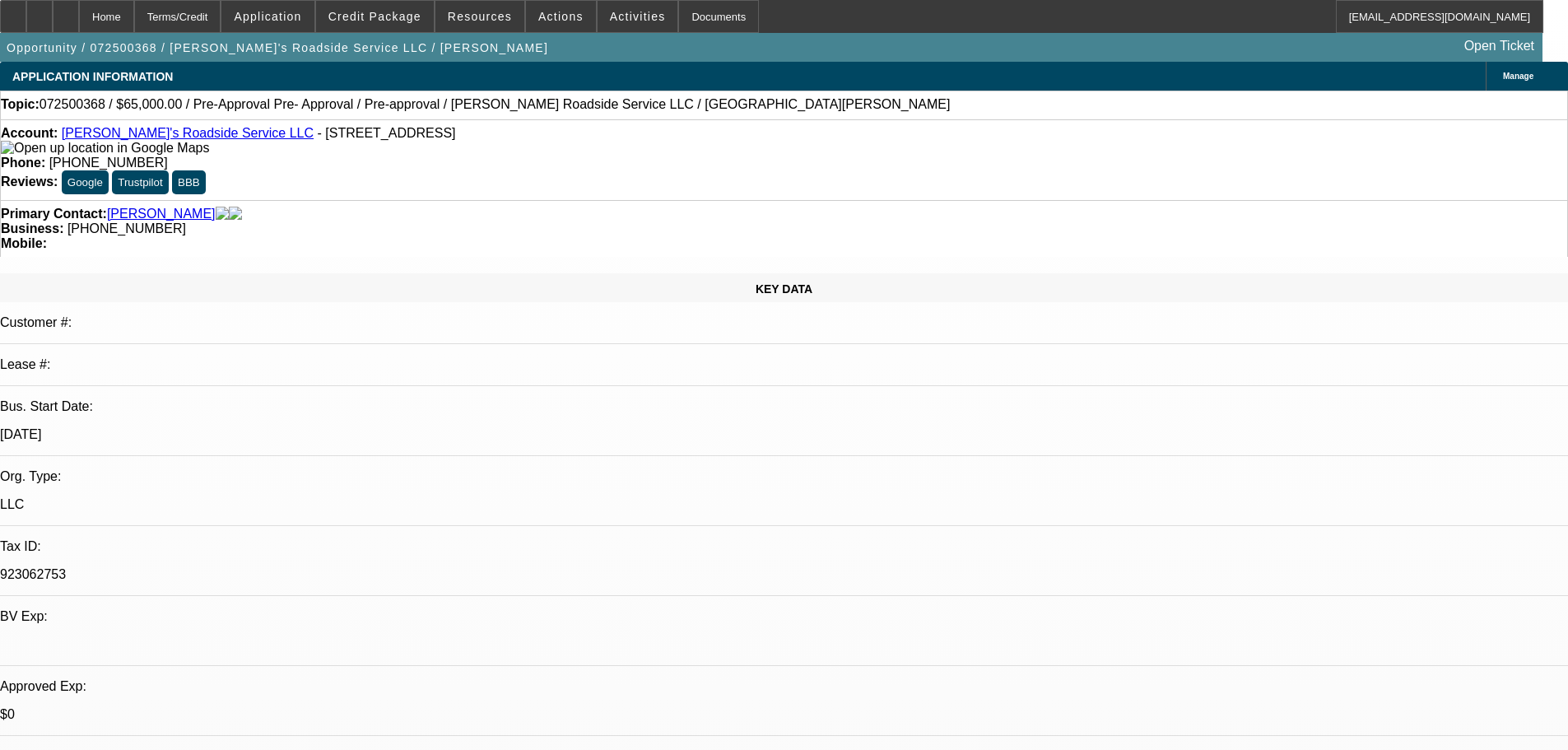
select select "0"
select select "0.1"
select select "5"
click at [367, 14] on span "Credit Package" at bounding box center [374, 17] width 93 height 13
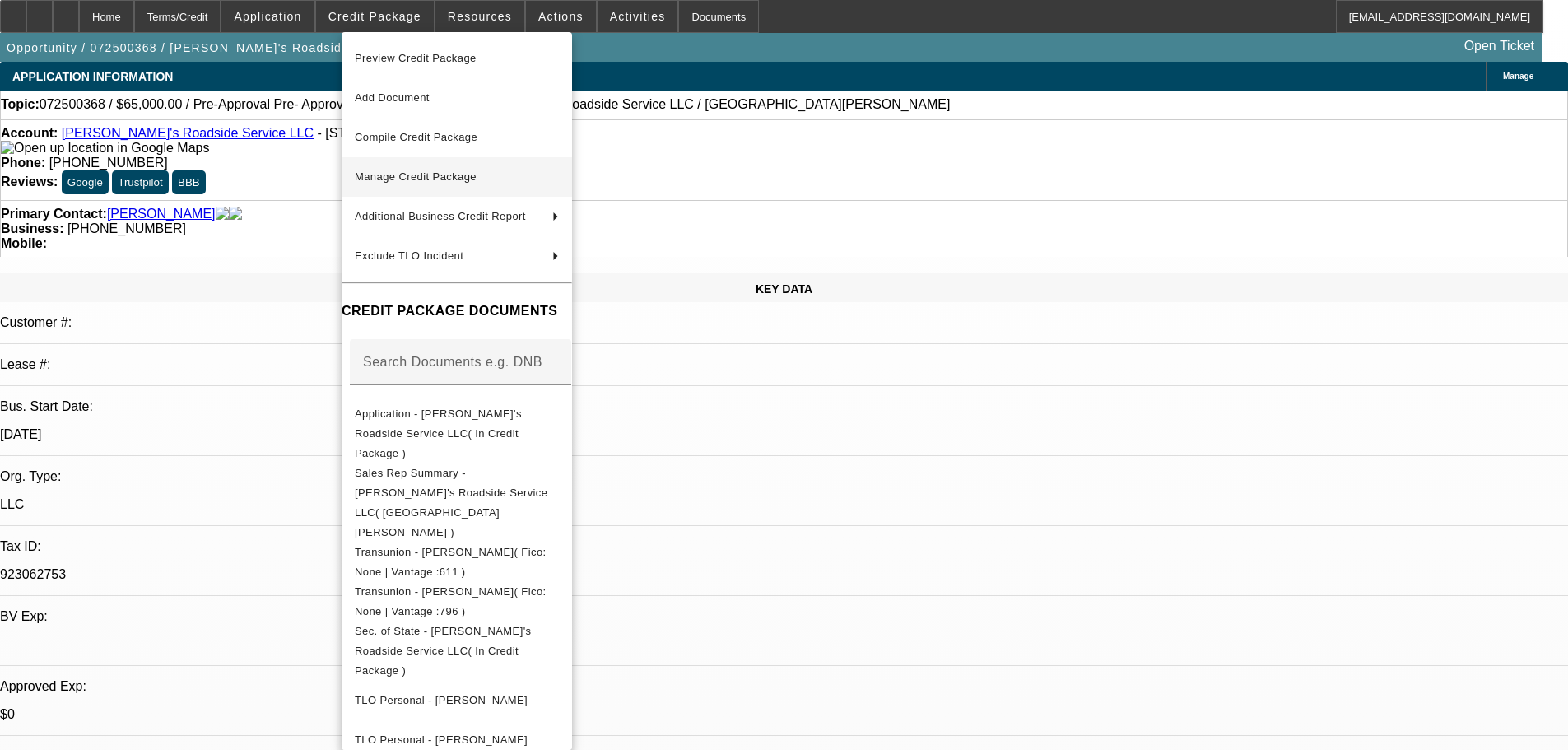
click at [526, 184] on span "Manage Credit Package" at bounding box center [456, 177] width 204 height 20
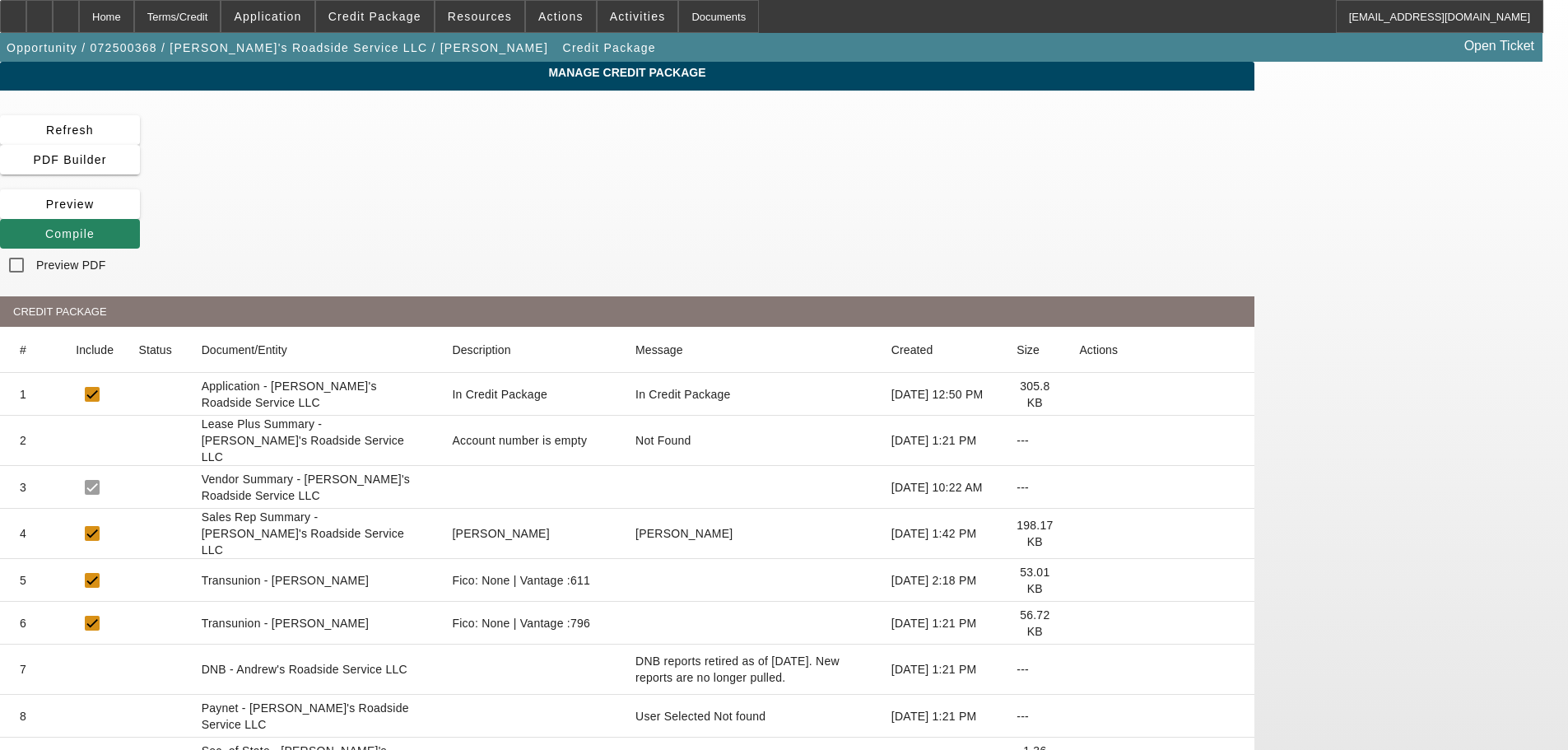
click at [1079, 580] on icon at bounding box center [1079, 580] width 0 height 0
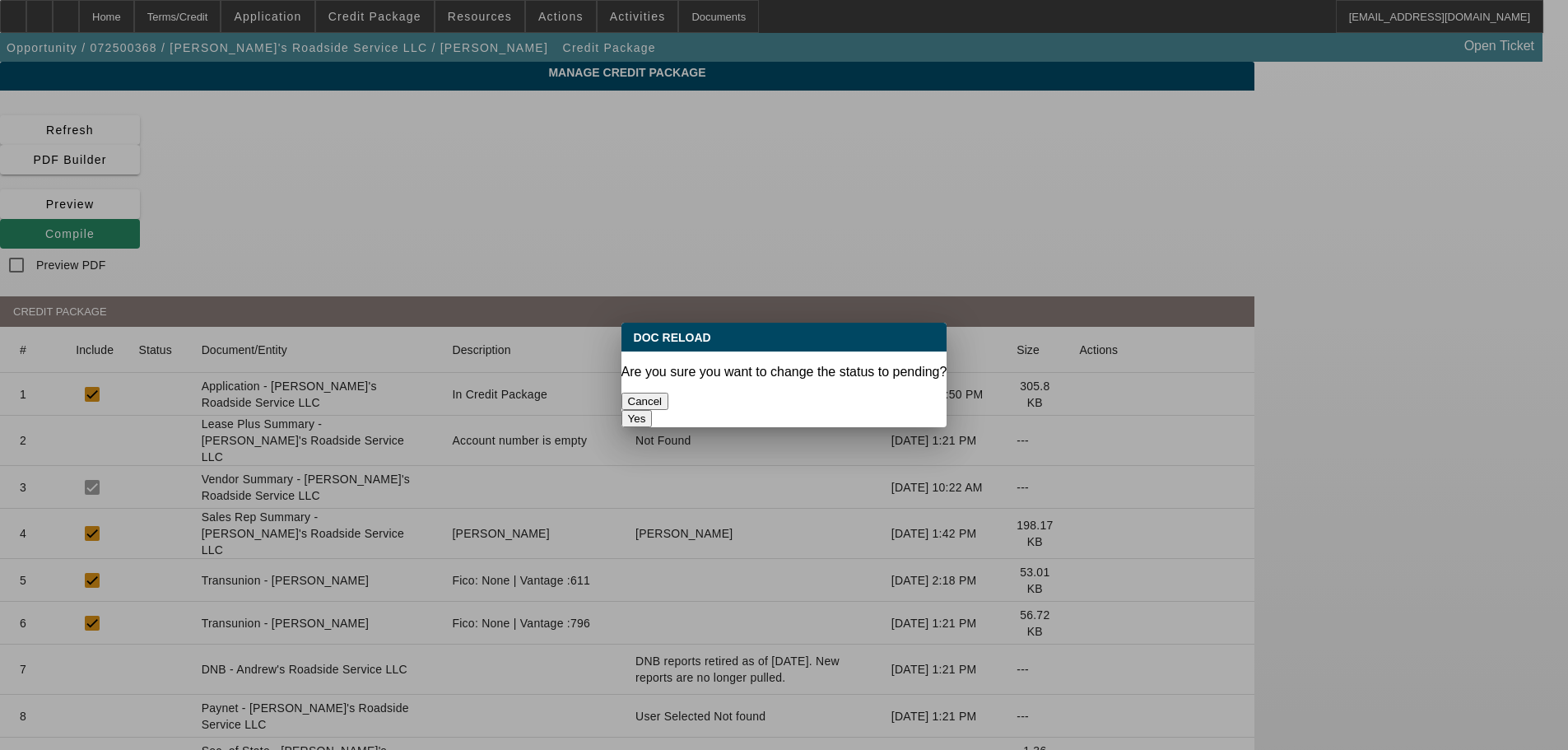
click at [653, 410] on button "Yes" at bounding box center [637, 419] width 31 height 17
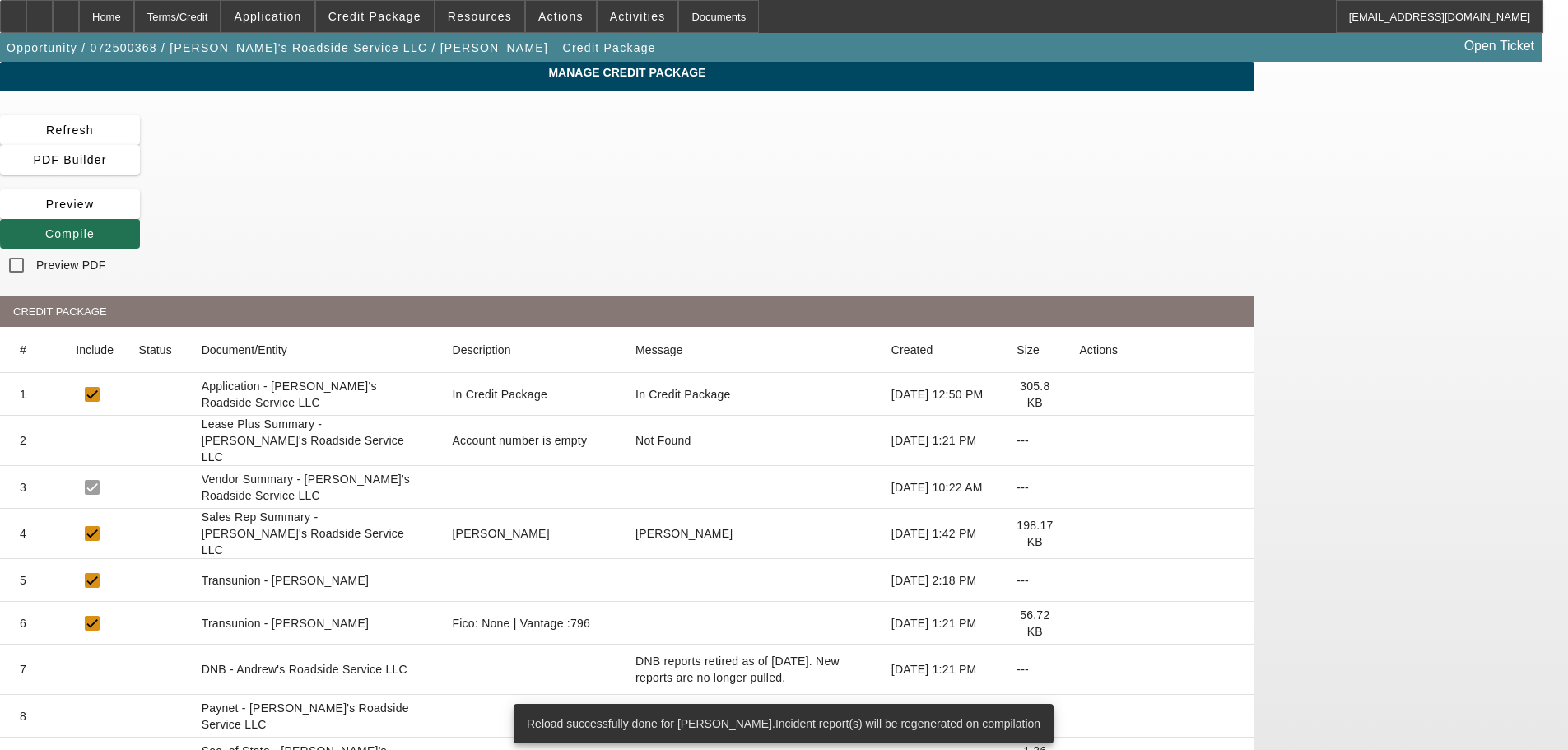
click at [94, 227] on span "Compile" at bounding box center [70, 234] width 50 height 13
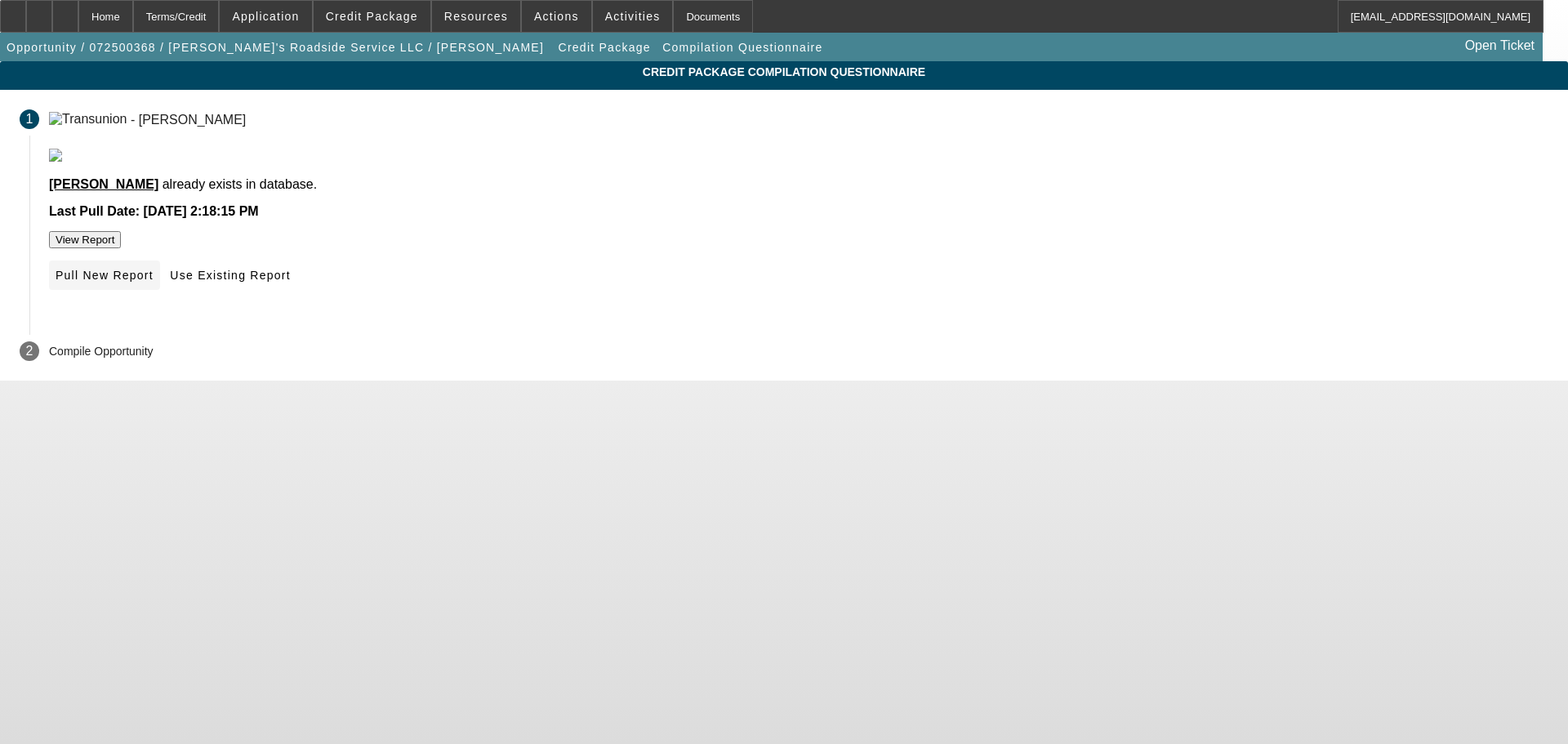
click at [154, 282] on span "Pull New Report" at bounding box center [104, 275] width 98 height 13
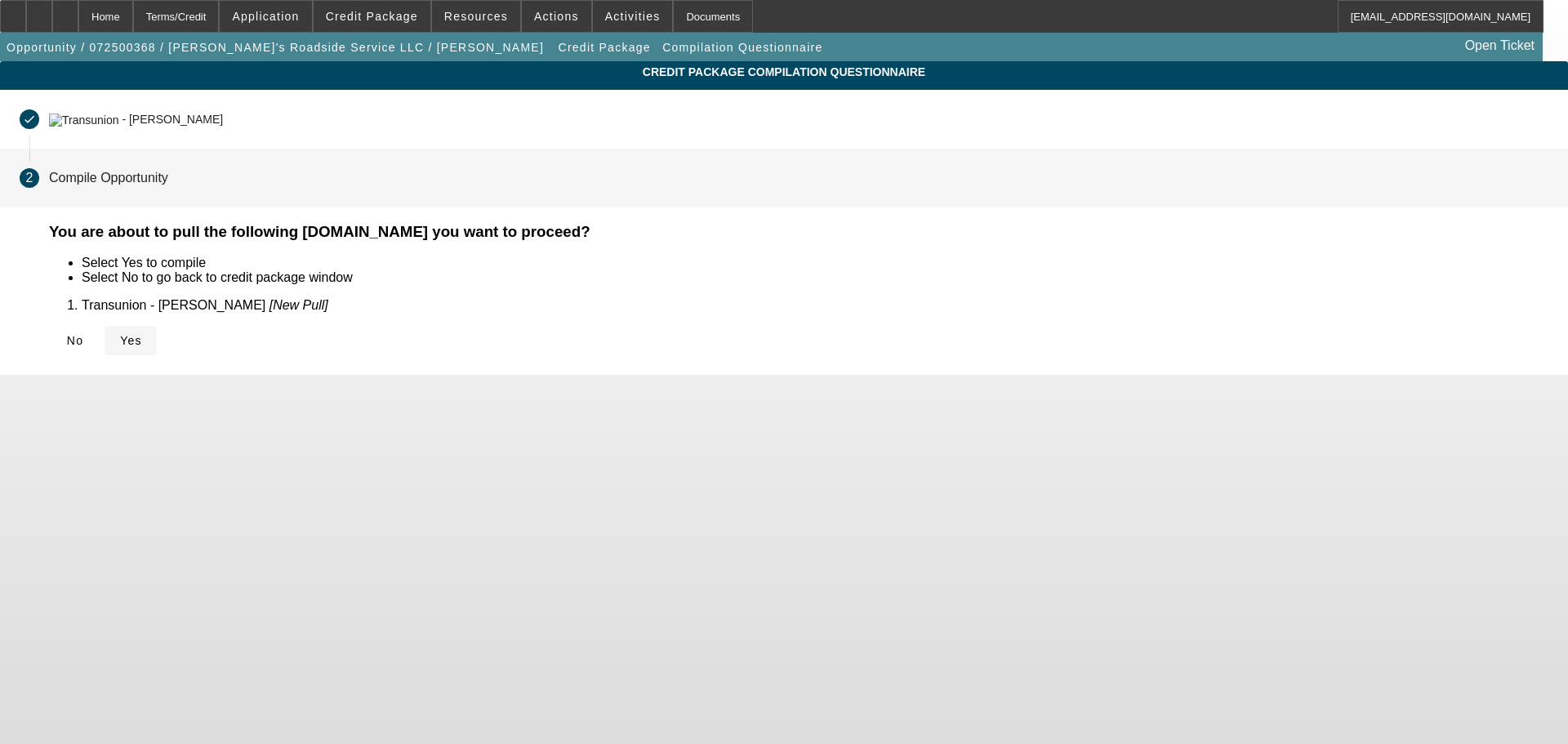
click at [142, 334] on span "Yes" at bounding box center [131, 340] width 22 height 13
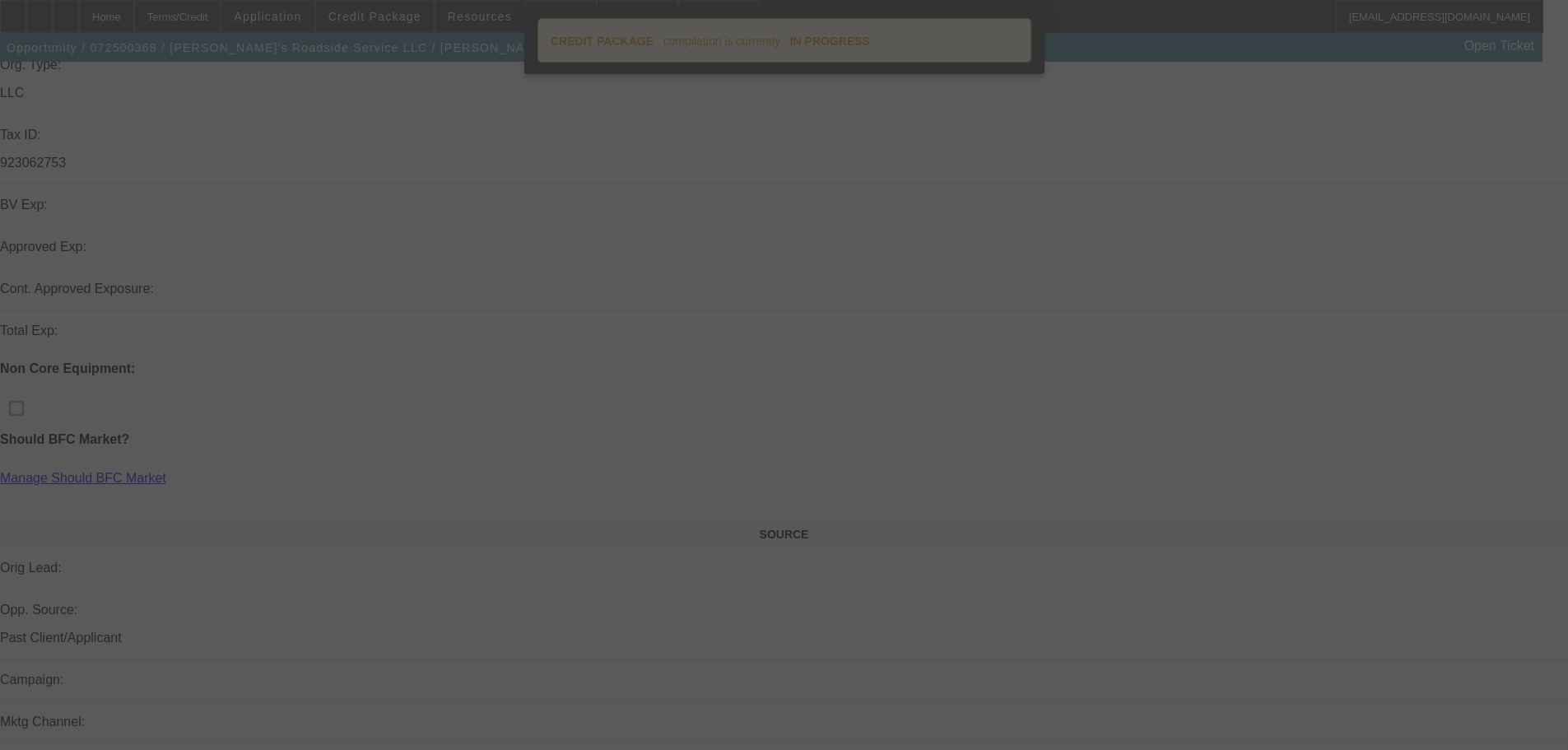
scroll to position [37, 0]
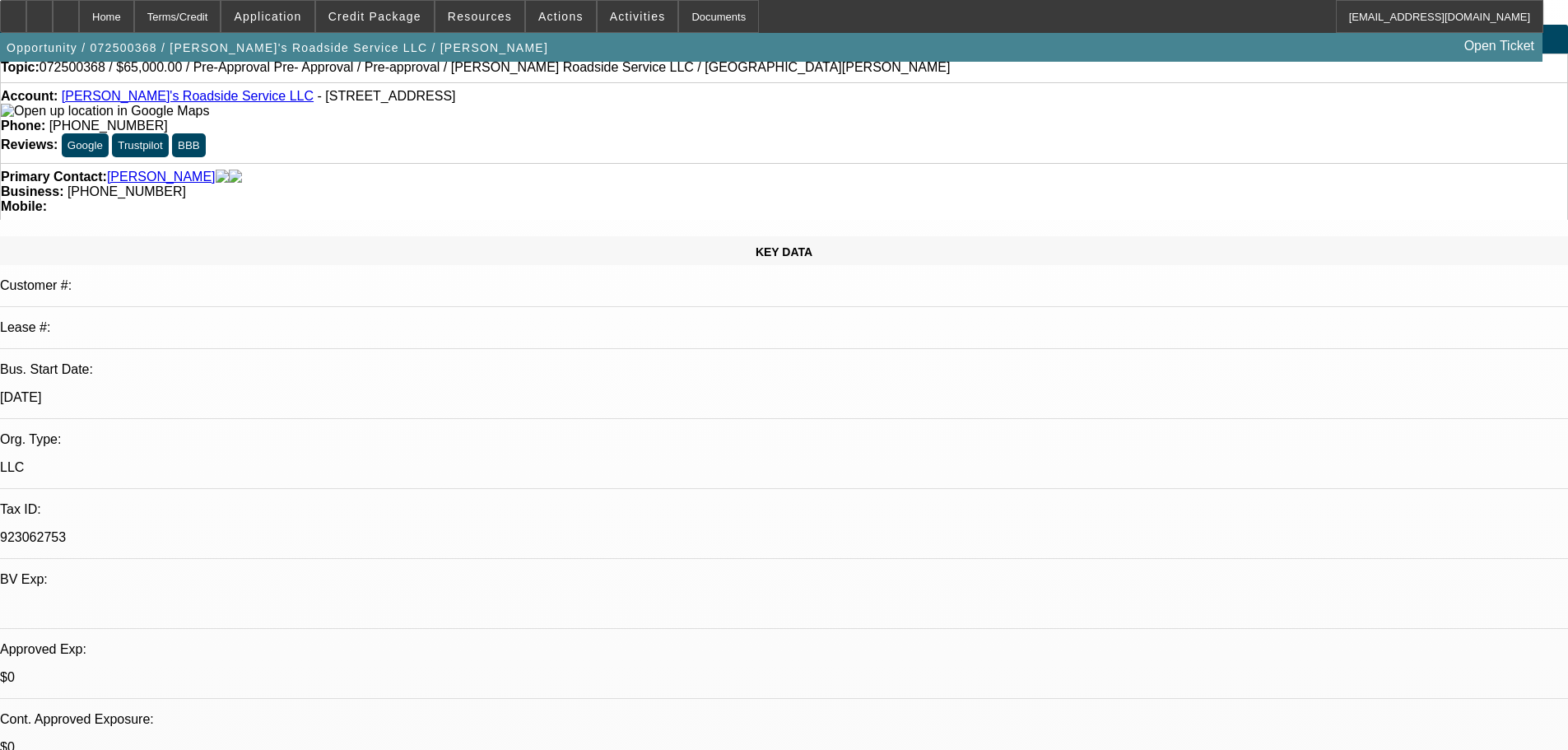
select select "0"
select select "0.1"
select select "5"
select select "0"
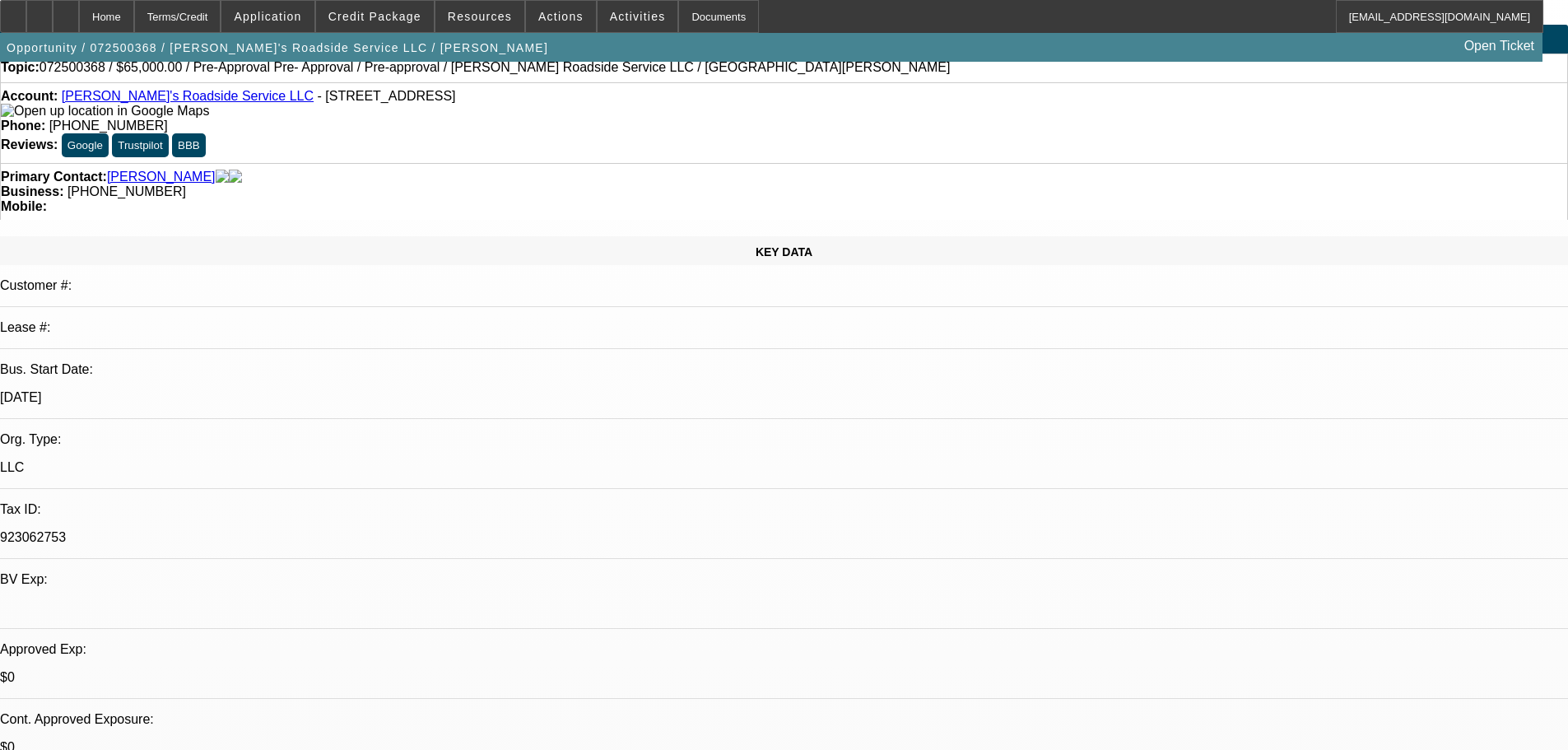
select select "0"
select select "0.1"
select select "5"
click at [65, 11] on icon at bounding box center [65, 11] width 0 height 0
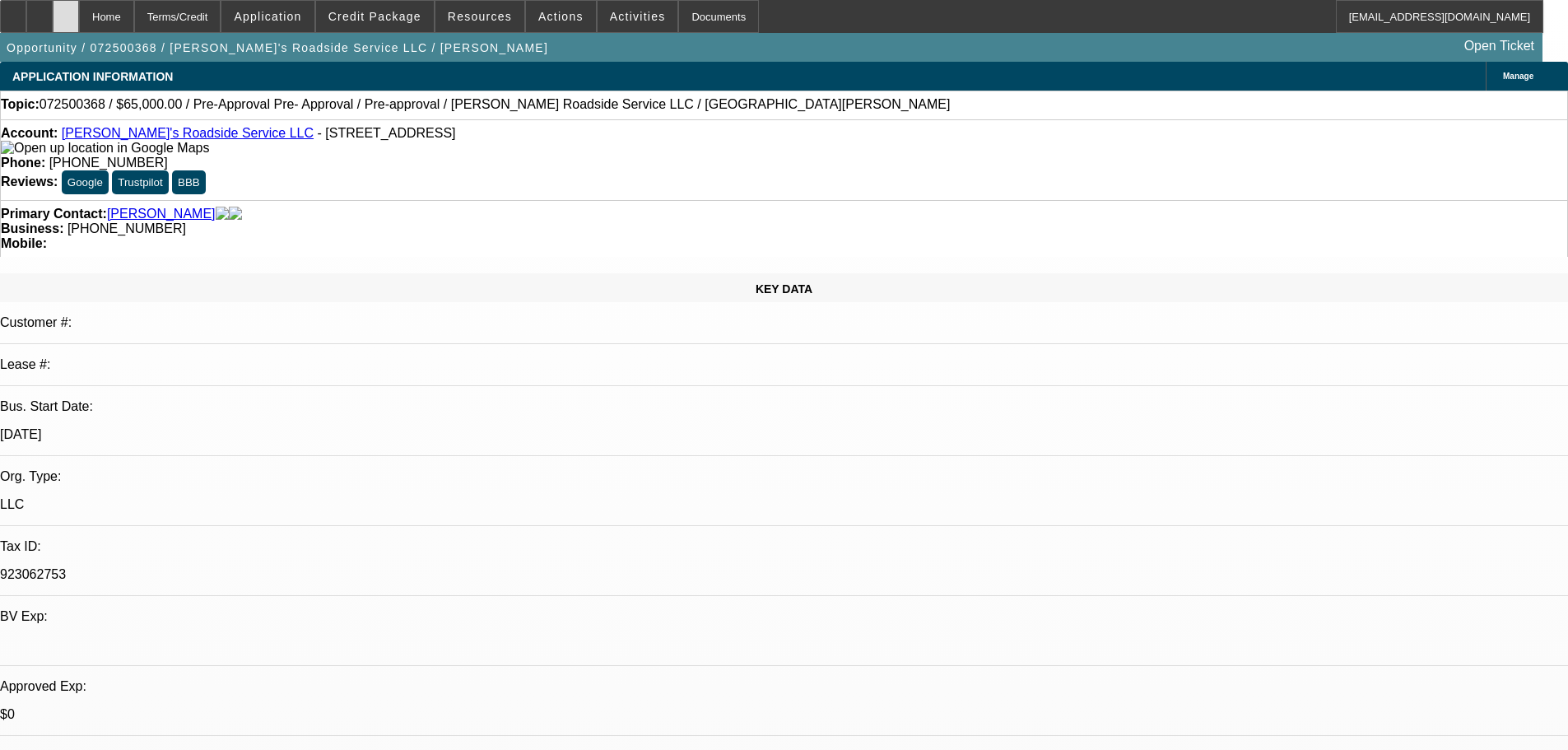
select select "0"
select select "0.1"
select select "5"
select select "0"
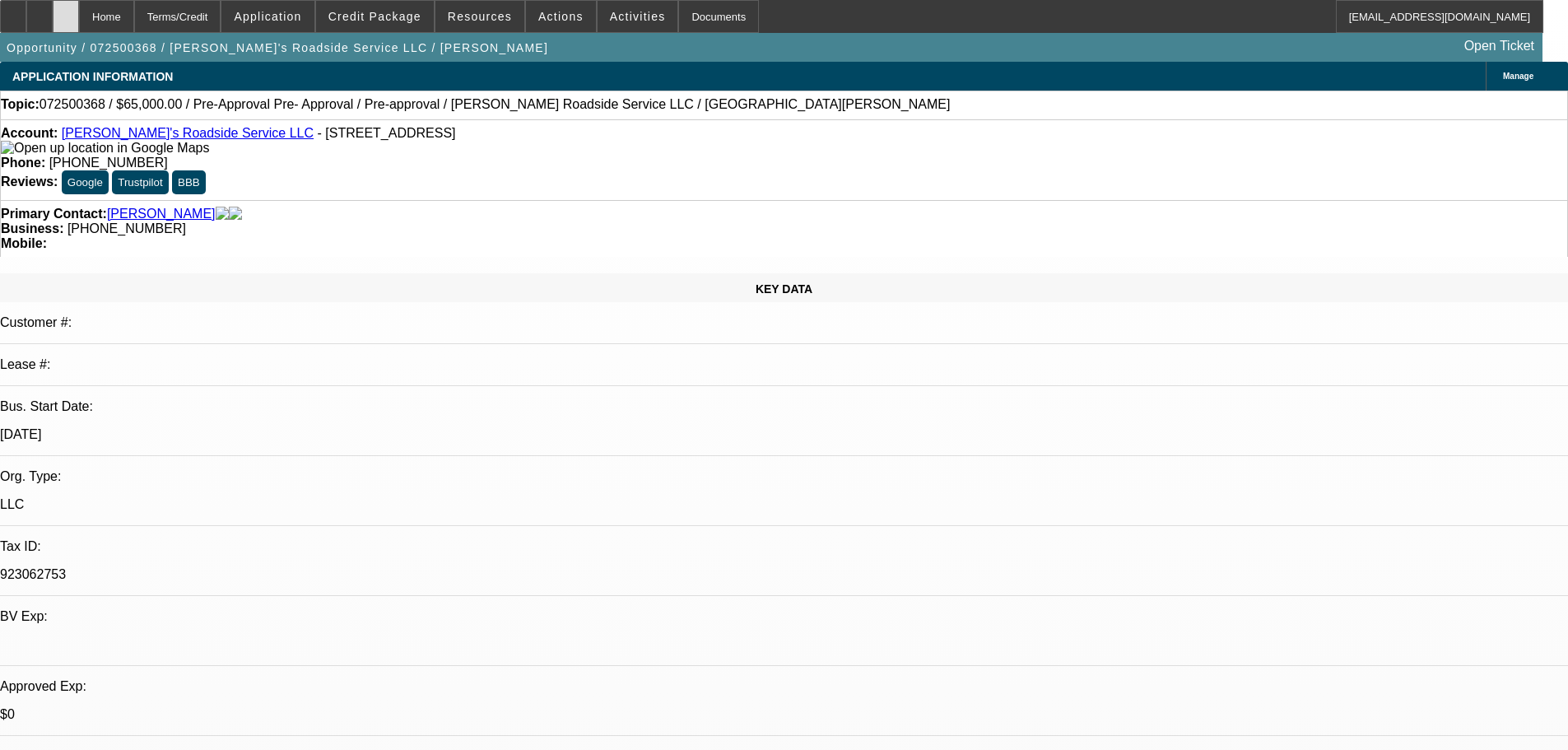
select select "0"
select select "0.1"
select select "5"
click at [79, 18] on div at bounding box center [66, 17] width 27 height 33
select select "0"
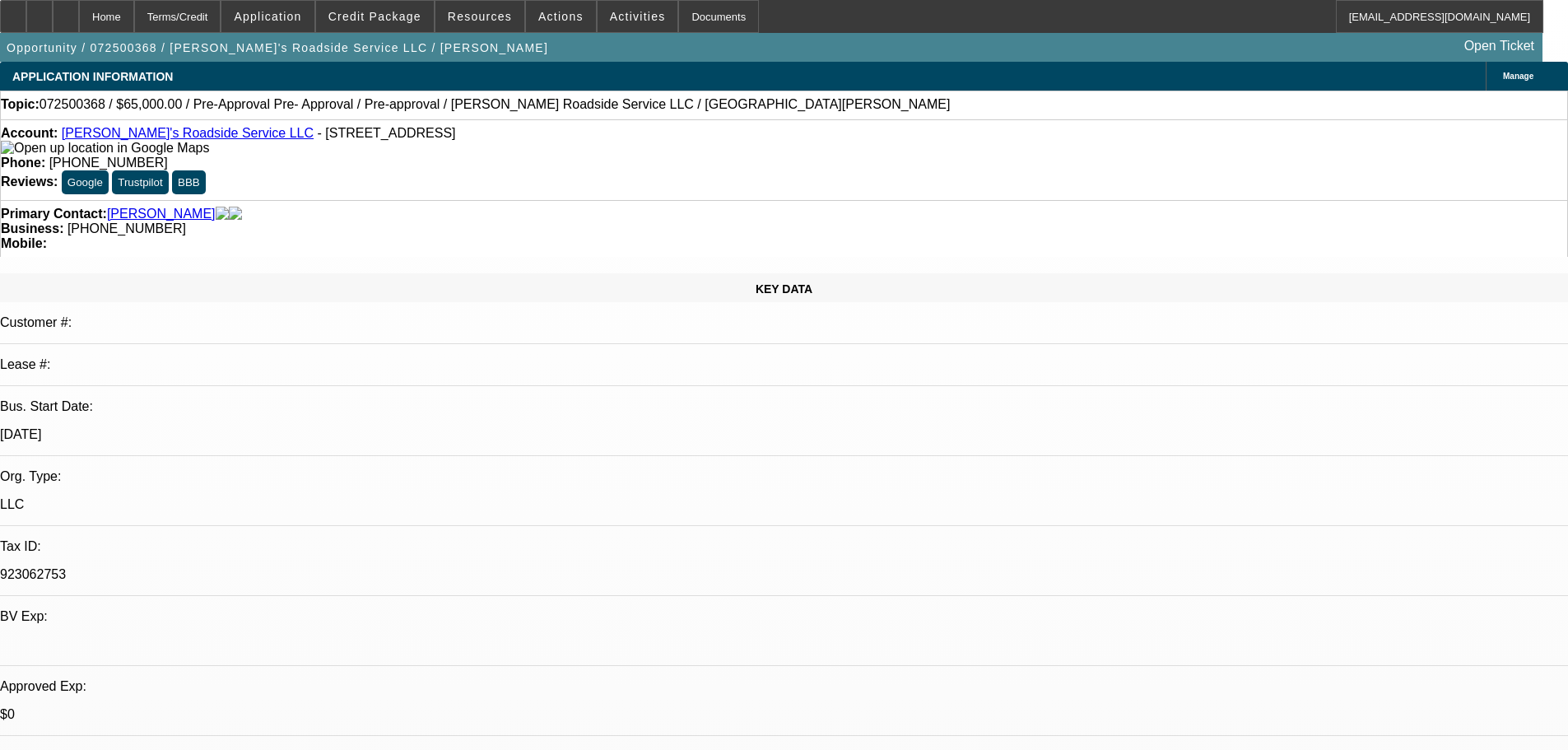
select select "0"
select select "0.1"
select select "5"
select select "0"
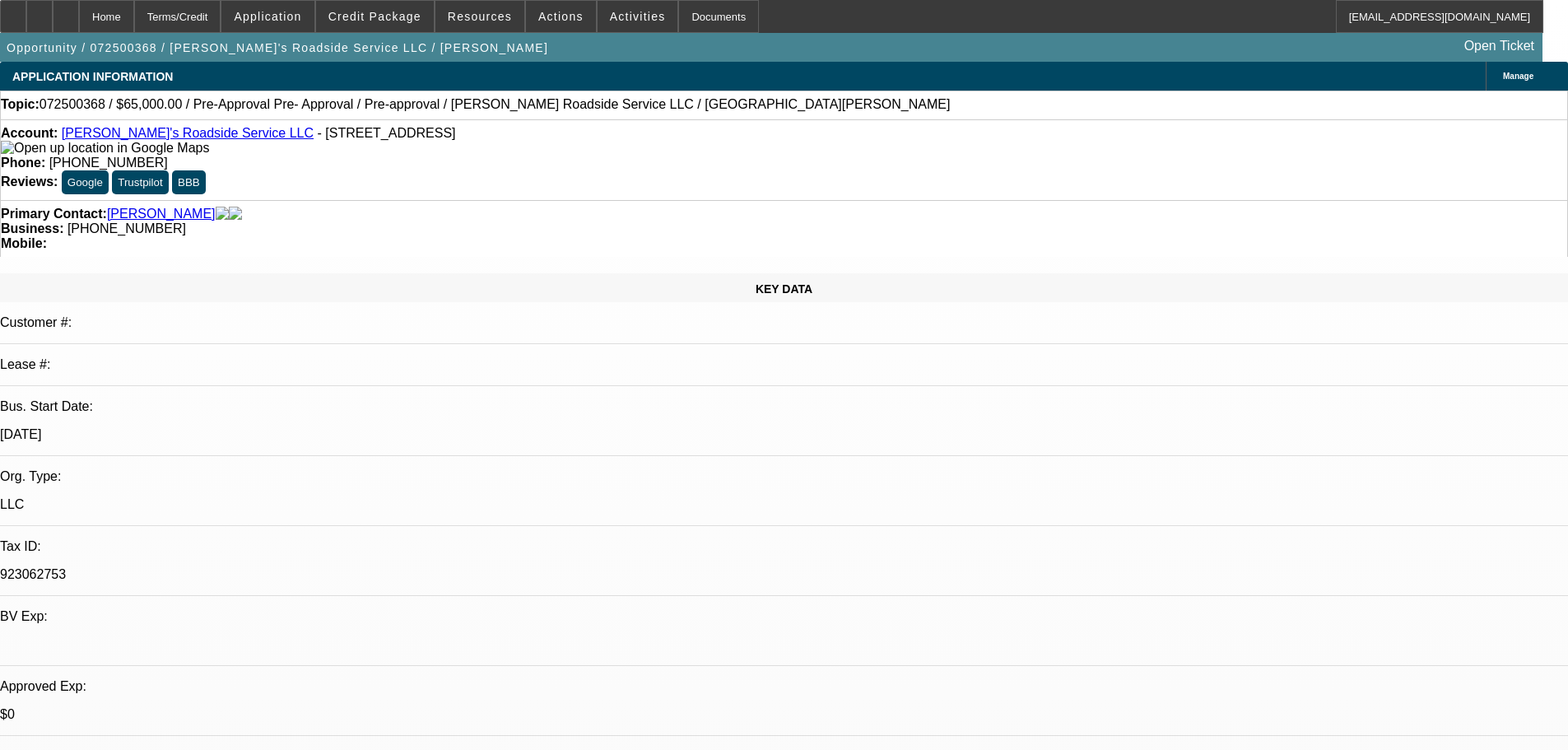
select select "0.1"
select select "5"
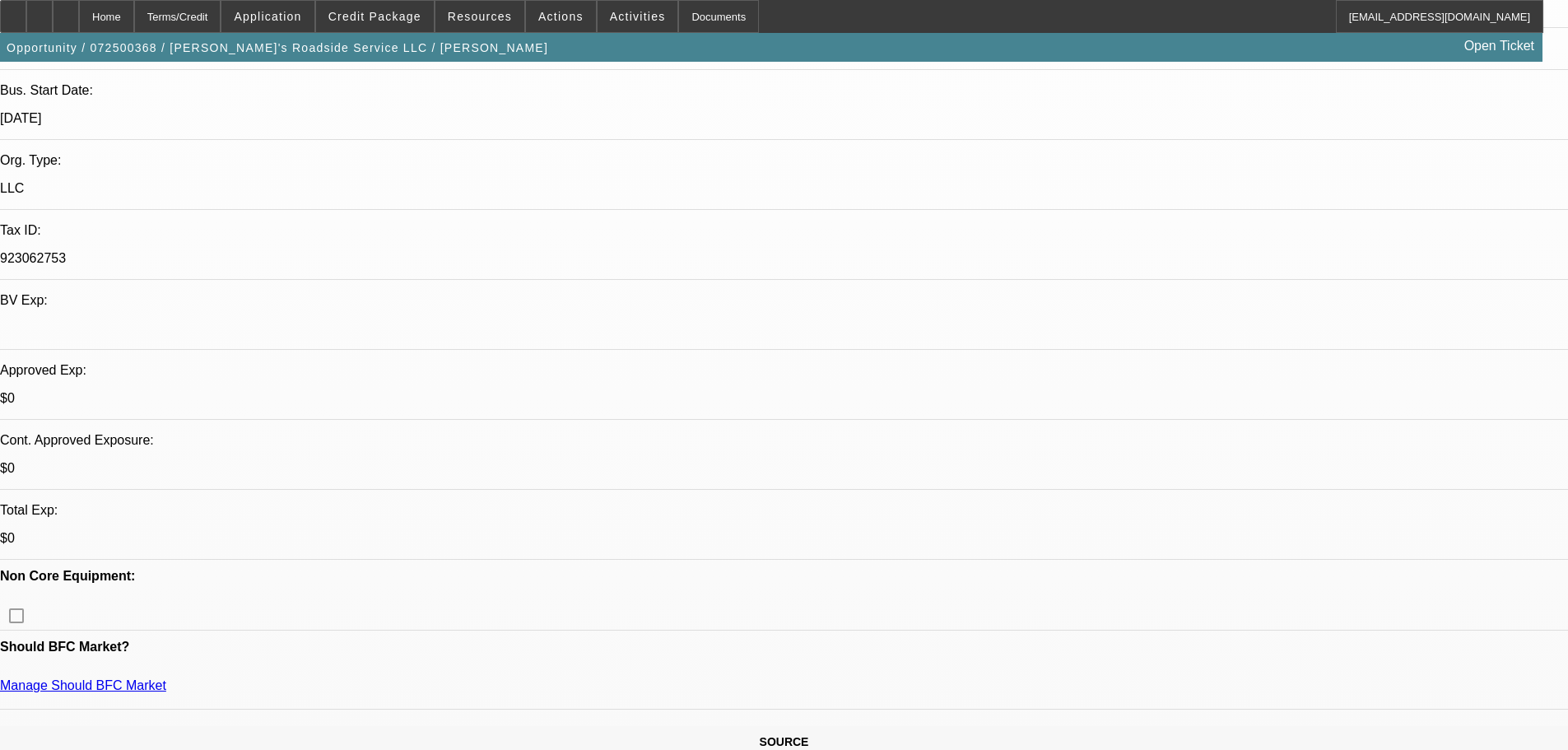
scroll to position [329, 0]
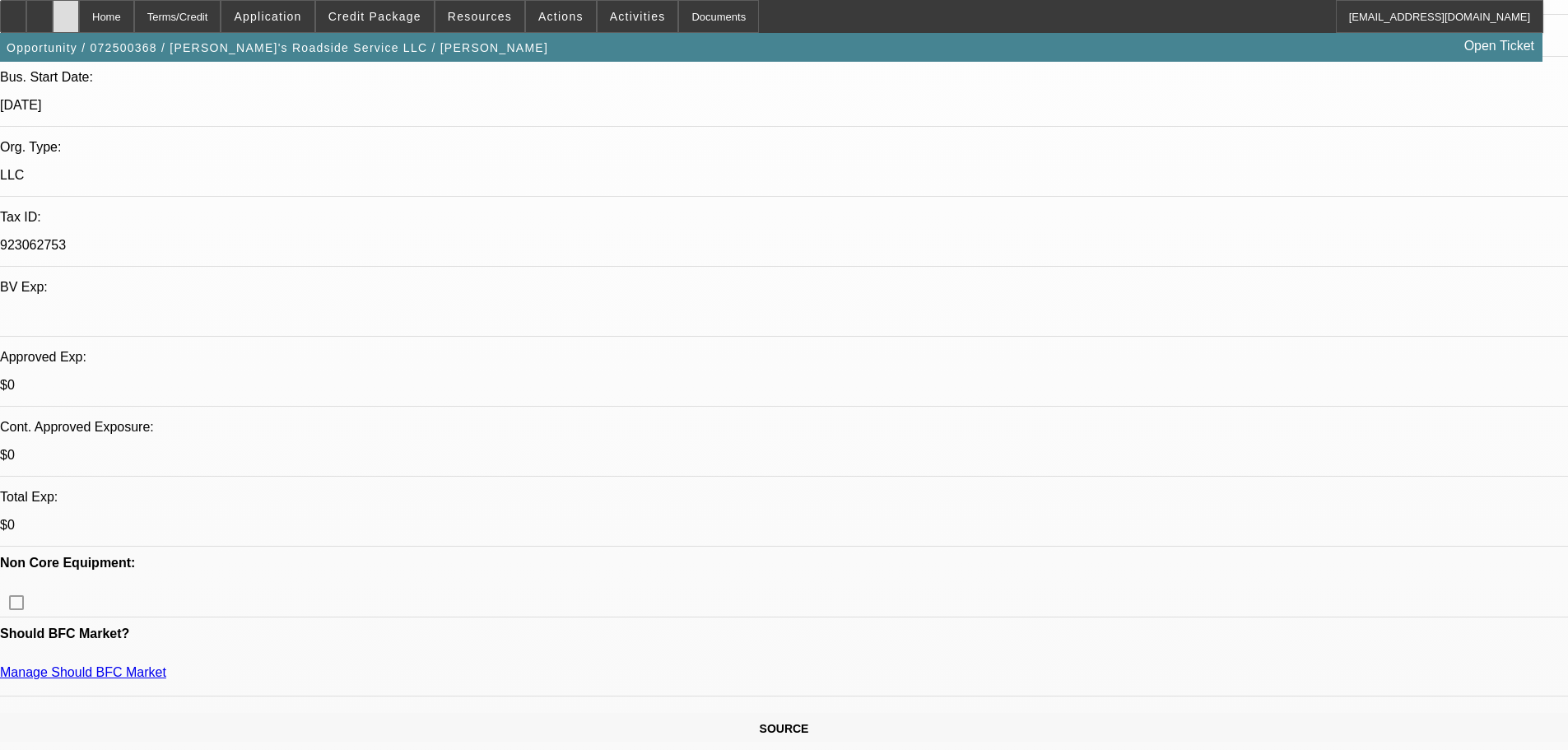
click at [79, 14] on div at bounding box center [66, 17] width 27 height 33
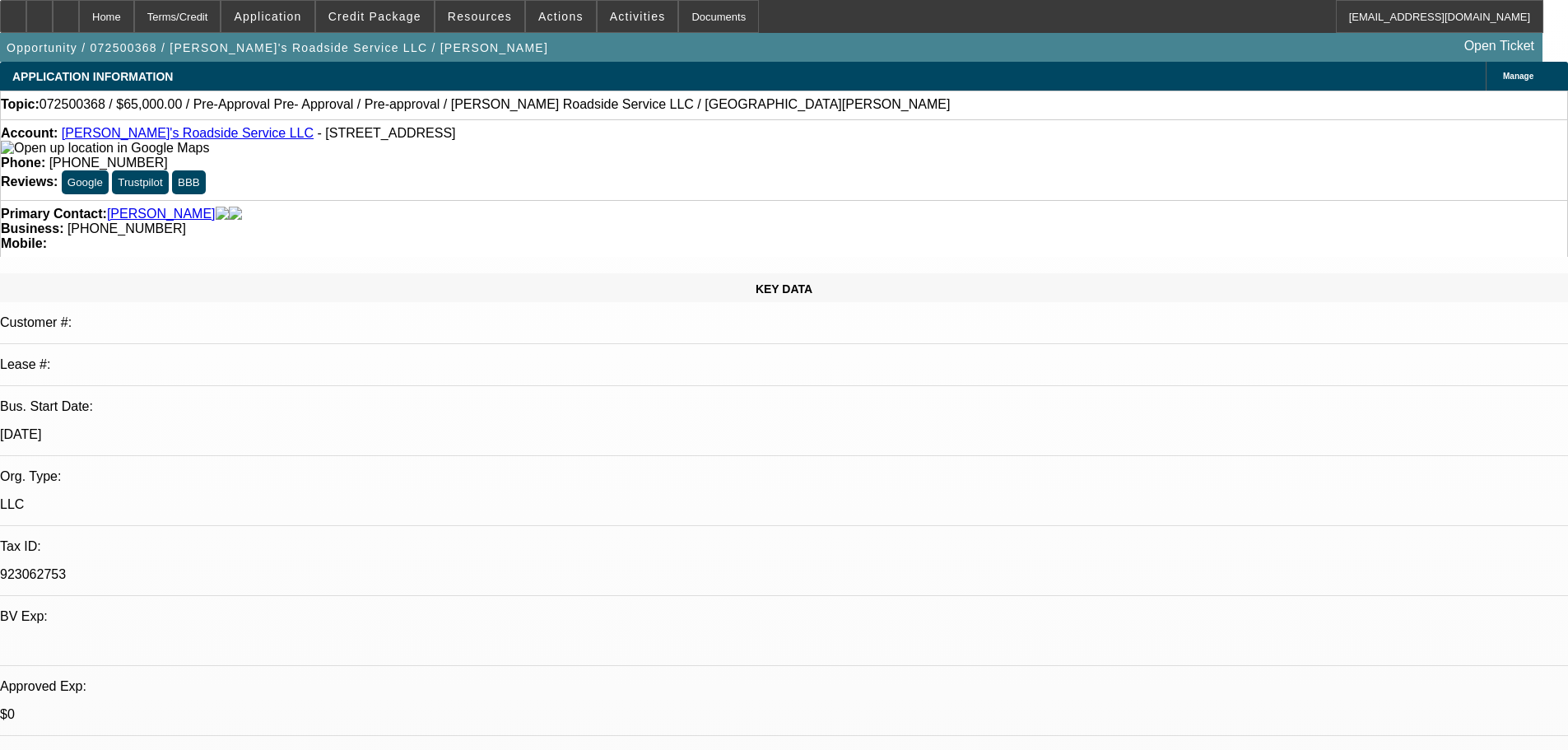
select select "0"
select select "0.1"
select select "5"
select select "0"
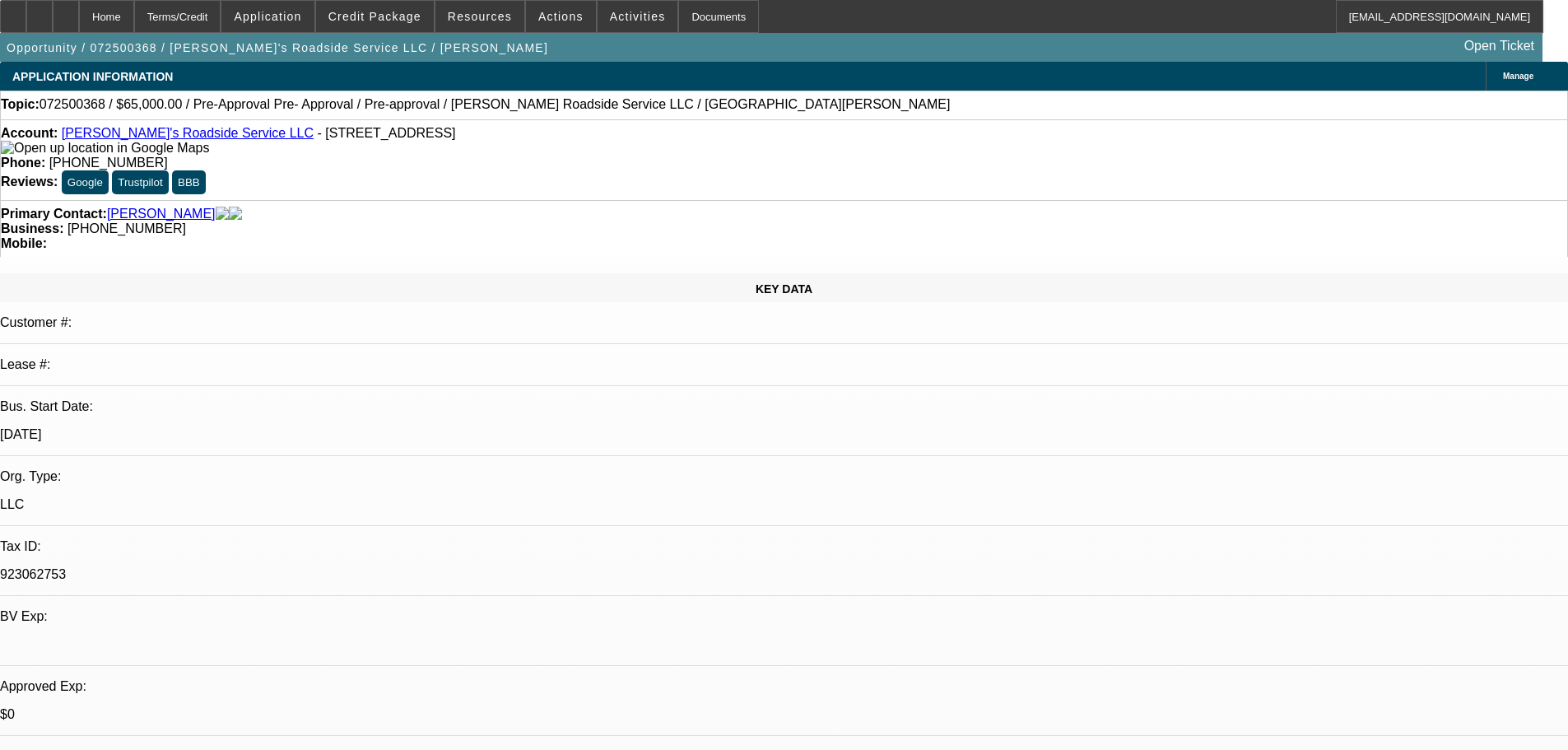
select select "0"
select select "0.1"
select select "5"
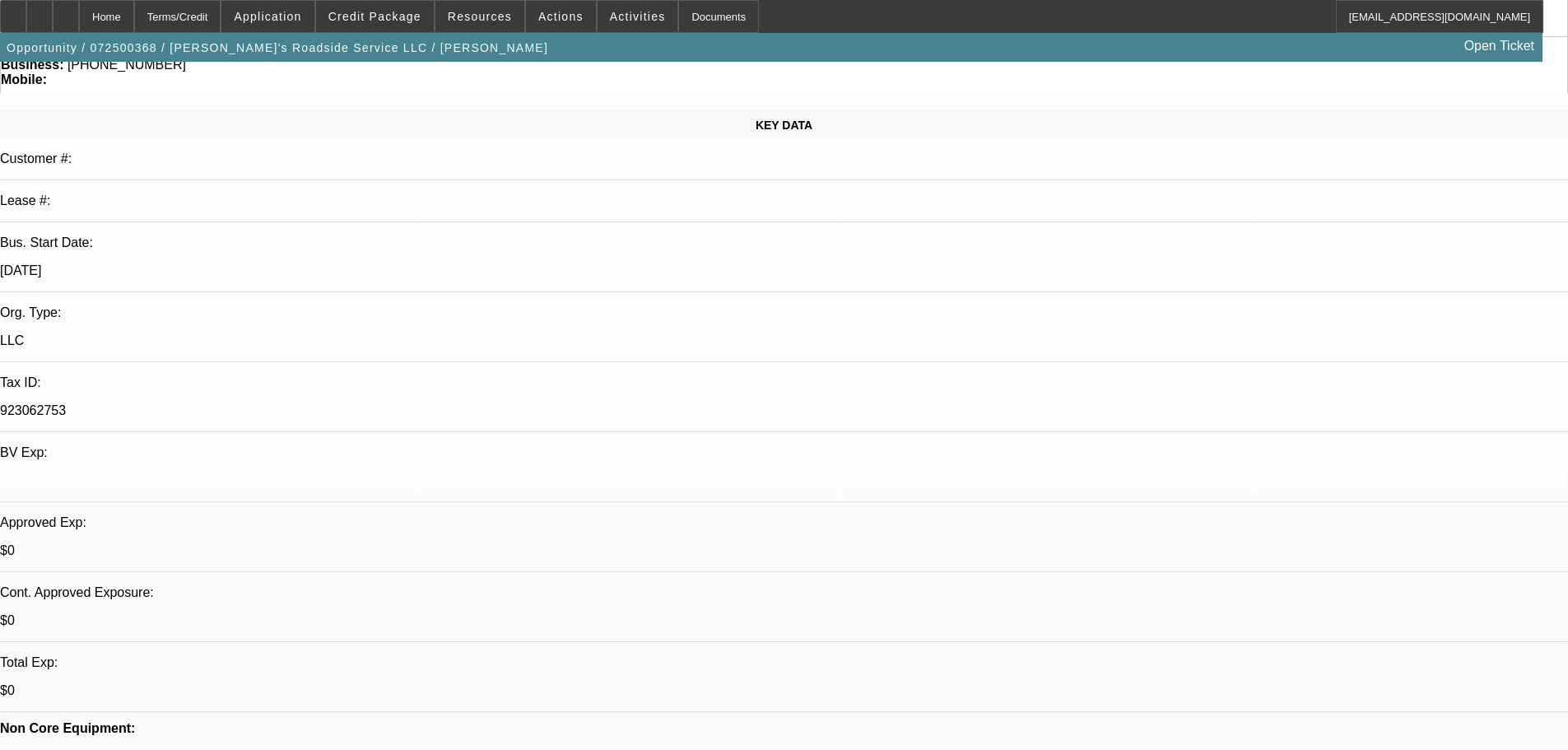
scroll to position [329, 0]
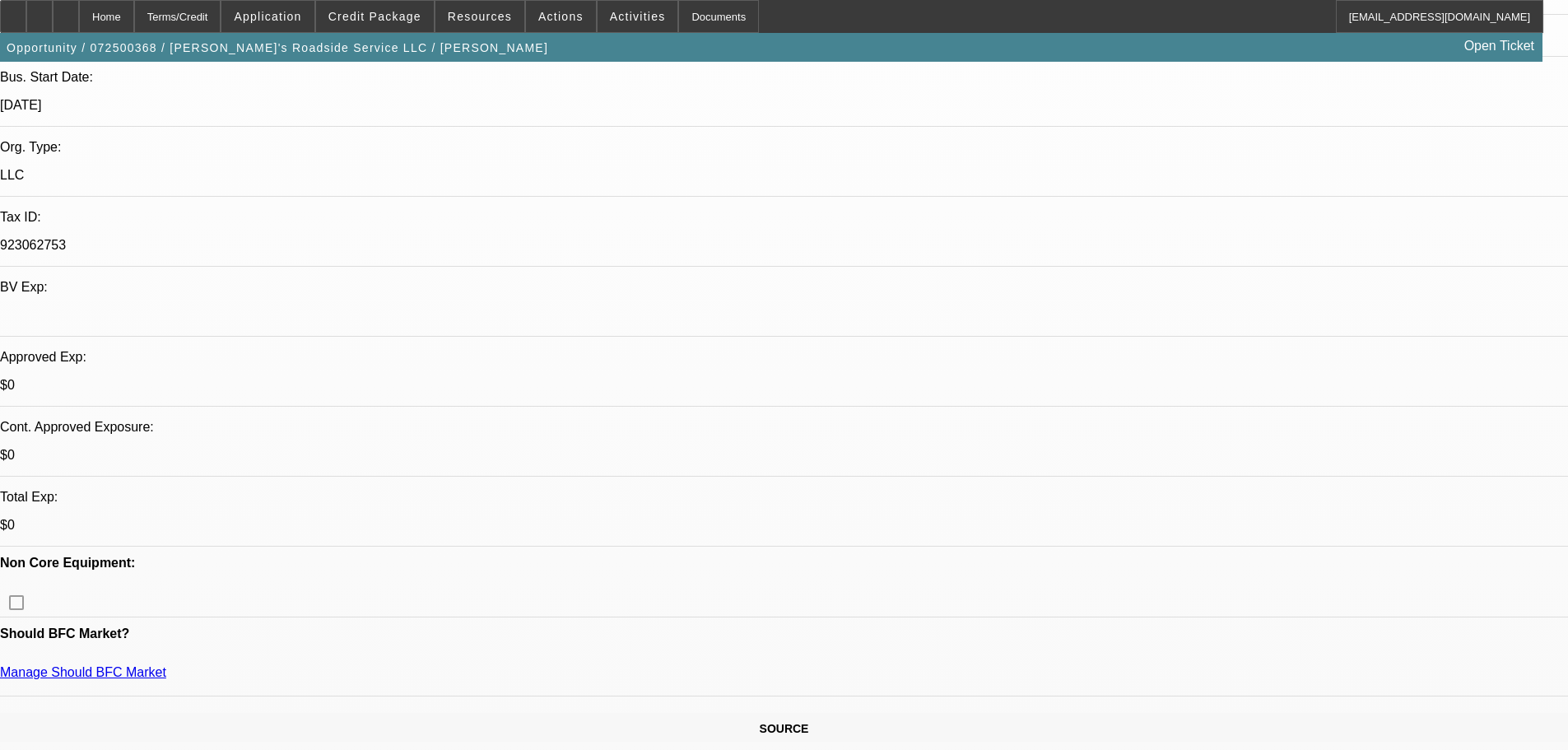
click at [380, 19] on span "Credit Package" at bounding box center [374, 17] width 93 height 13
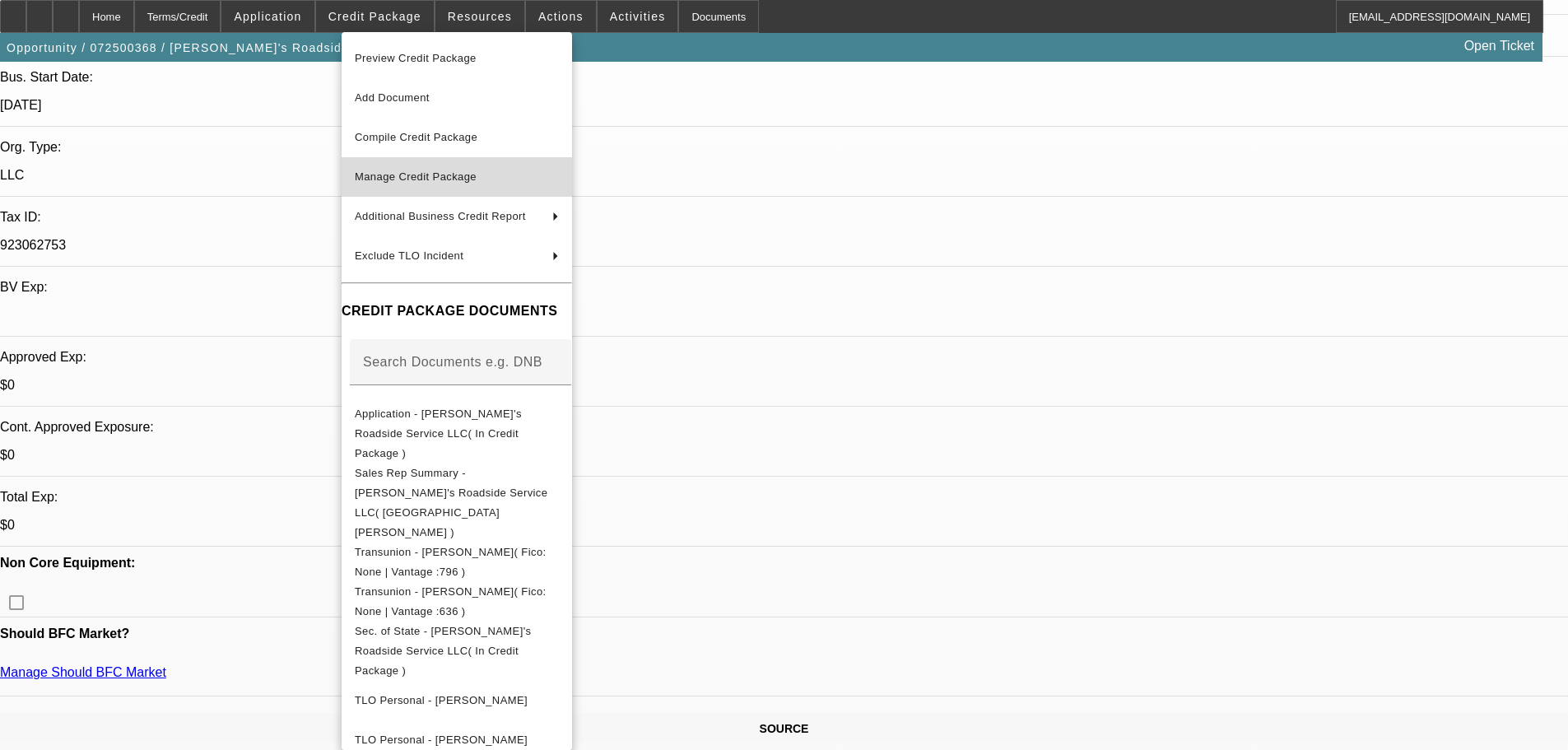
click at [543, 170] on span "Manage Credit Package" at bounding box center [456, 177] width 204 height 20
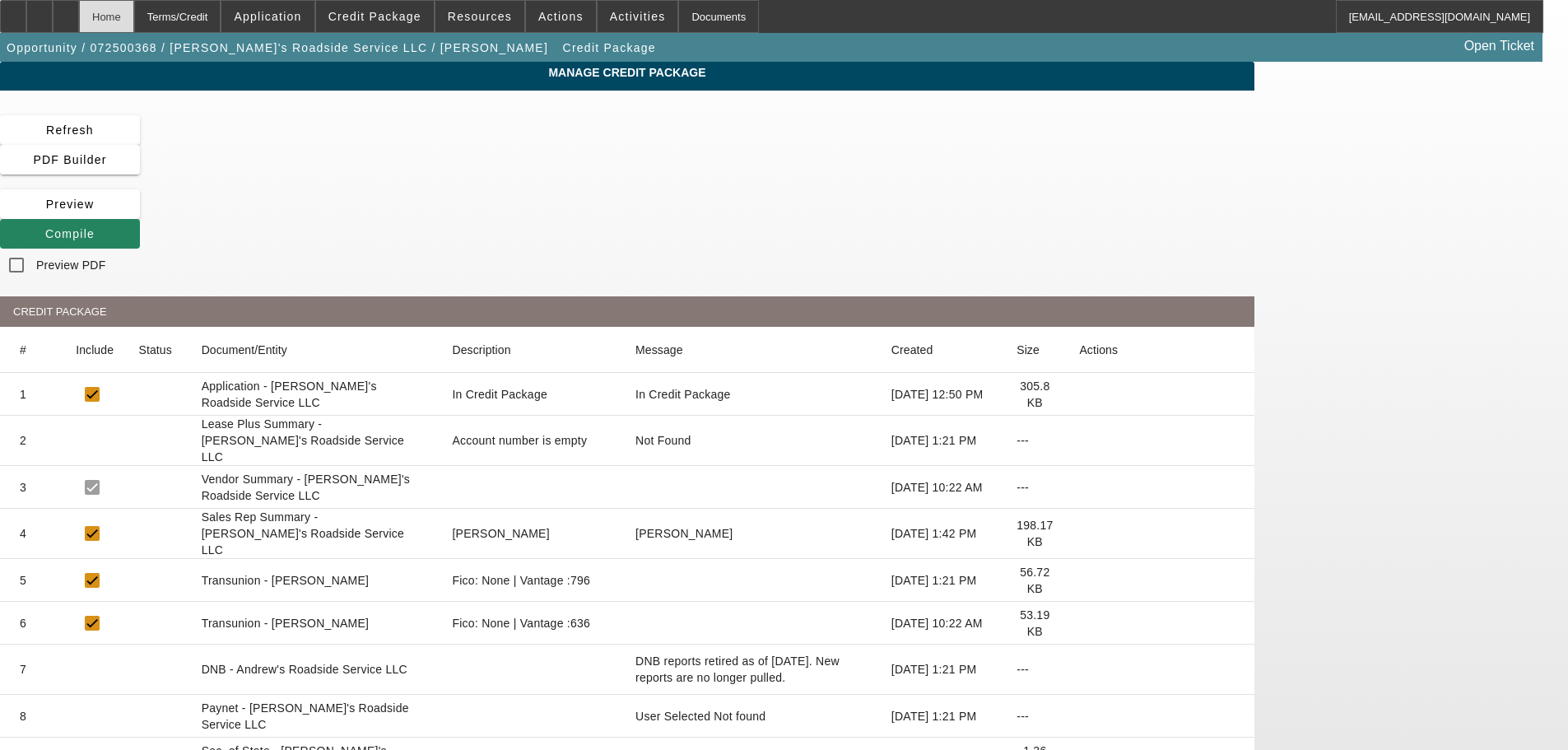
click at [134, 22] on div "Home" at bounding box center [106, 17] width 55 height 33
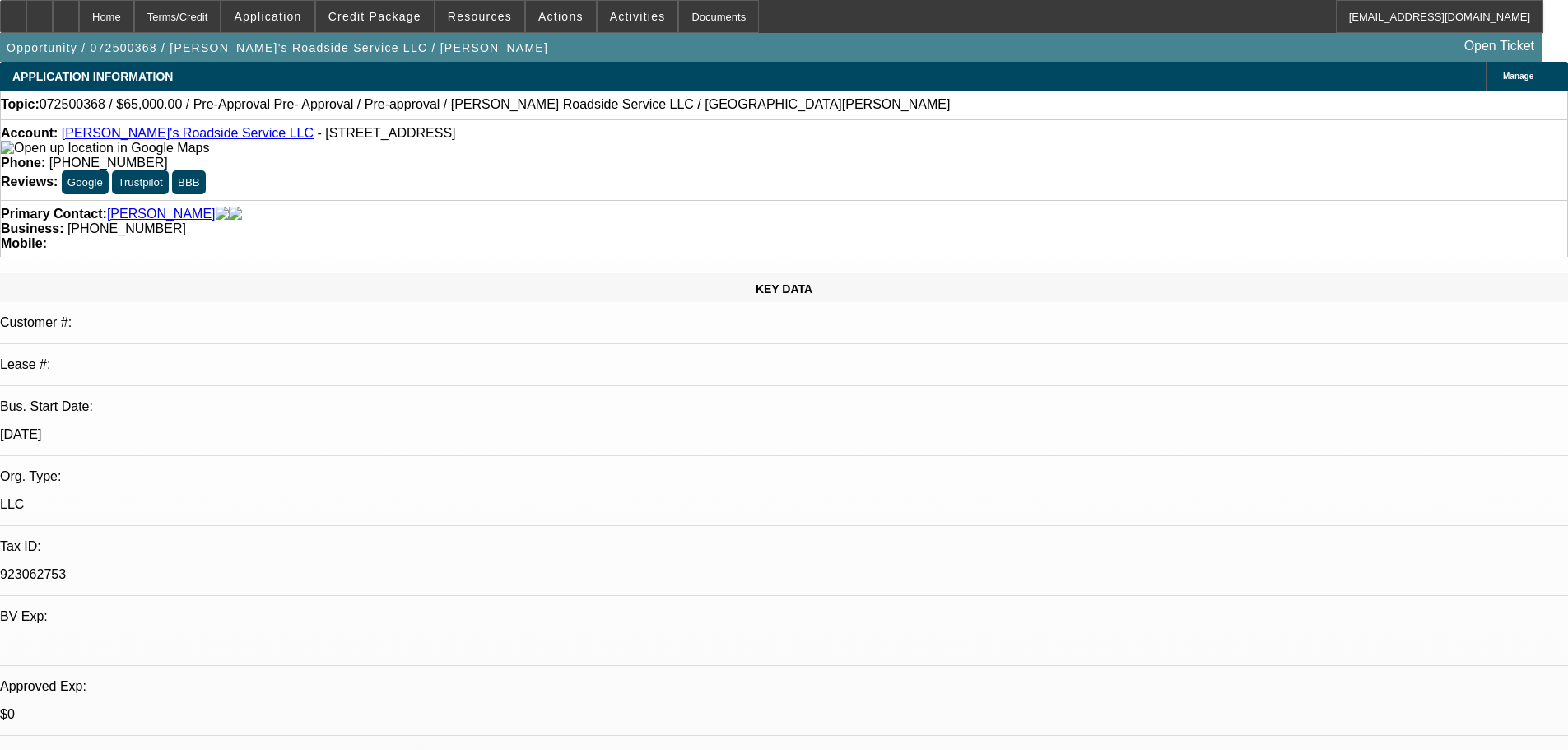
select select "0"
select select "0.1"
select select "5"
select select "0"
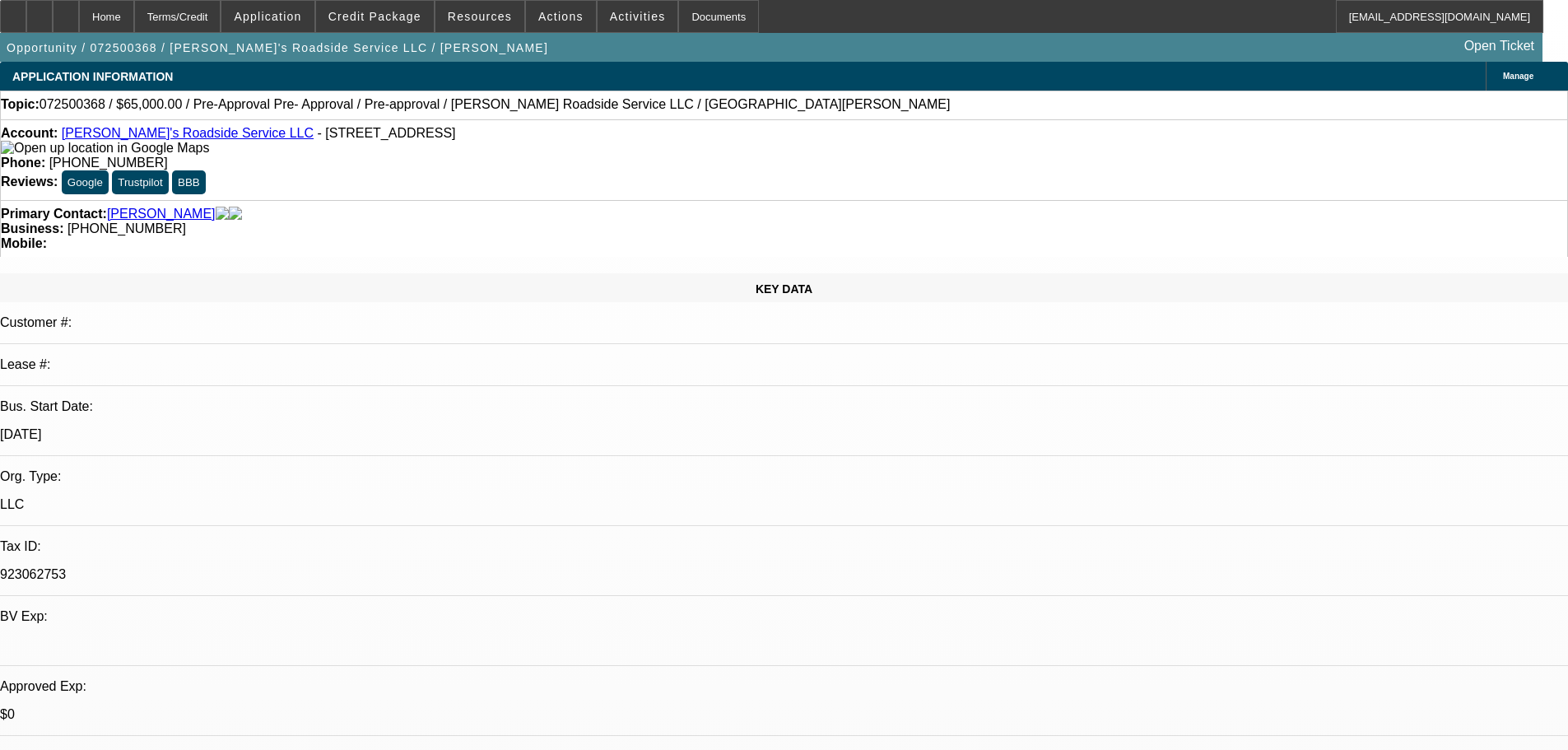
select select "0"
select select "0.1"
select select "5"
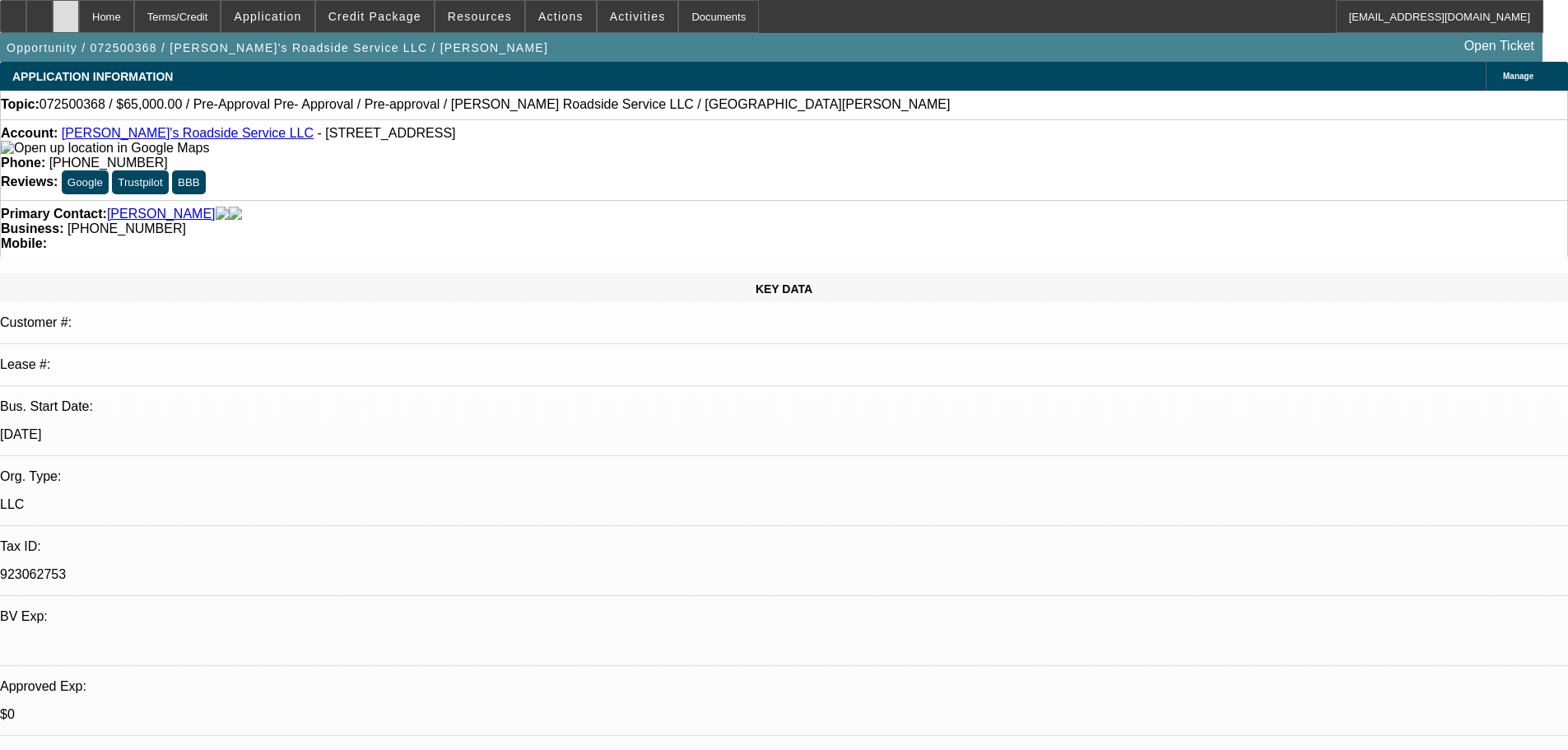
click at [65, 11] on icon at bounding box center [65, 11] width 0 height 0
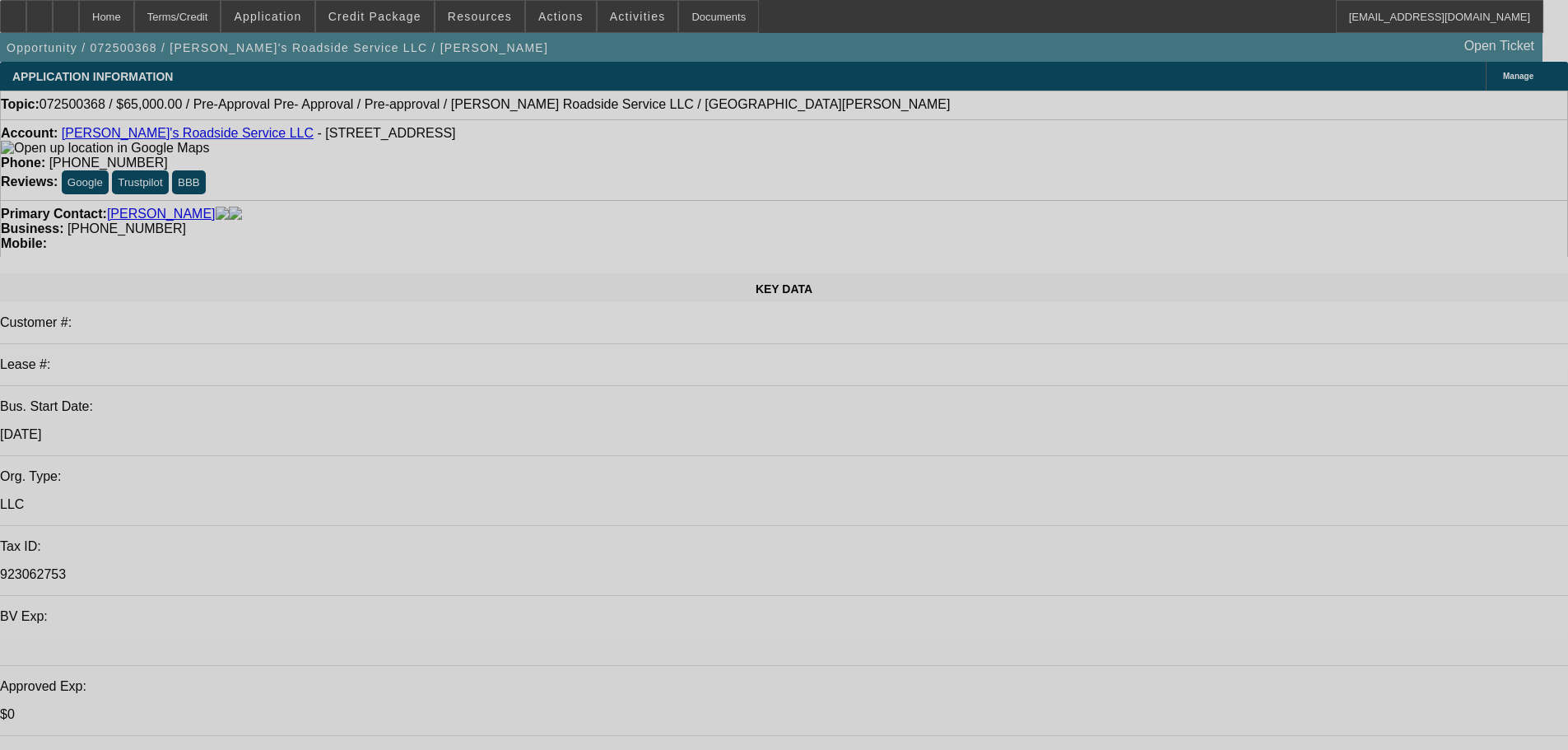
select select "0"
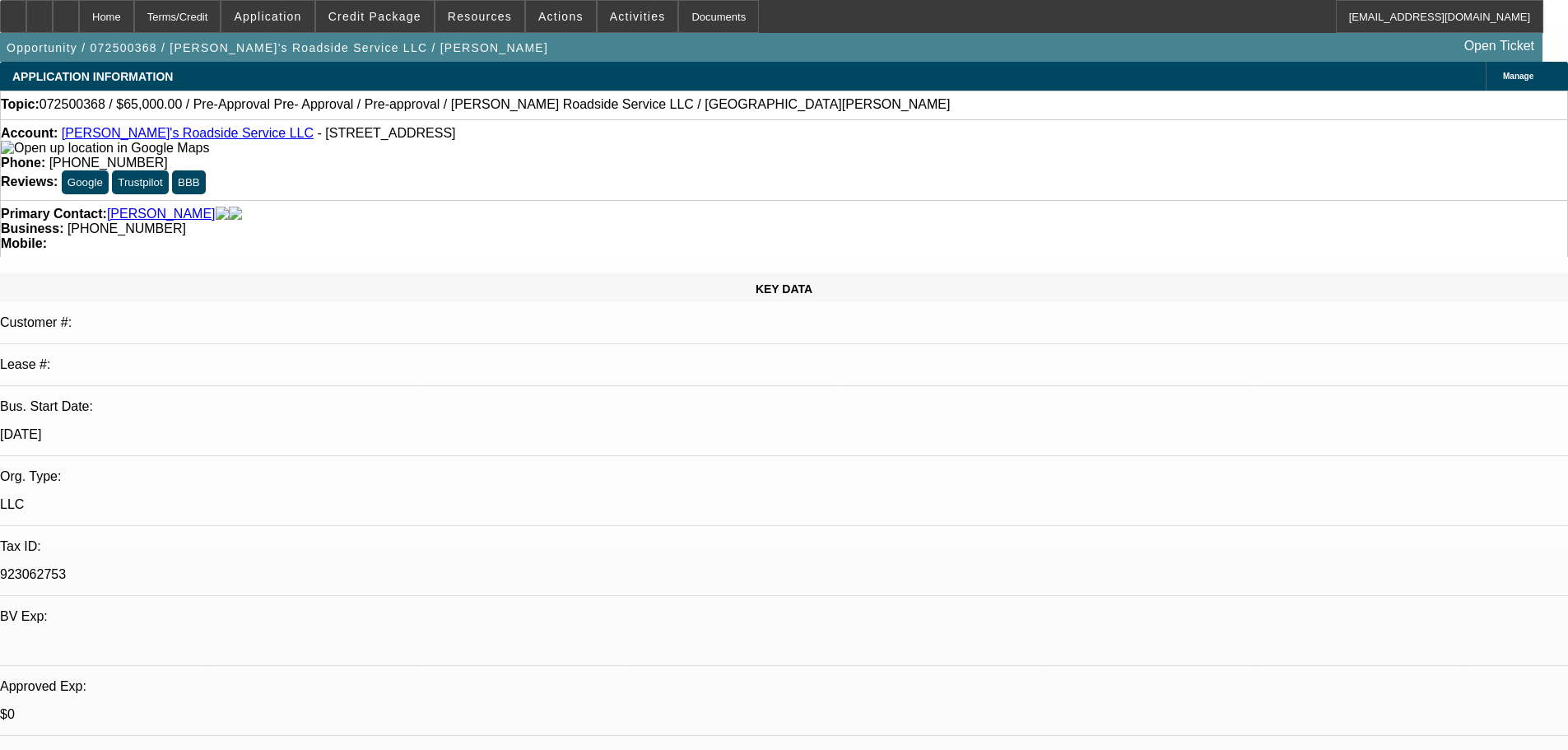
select select "0.1"
select select "5"
select select "0"
select select "0.1"
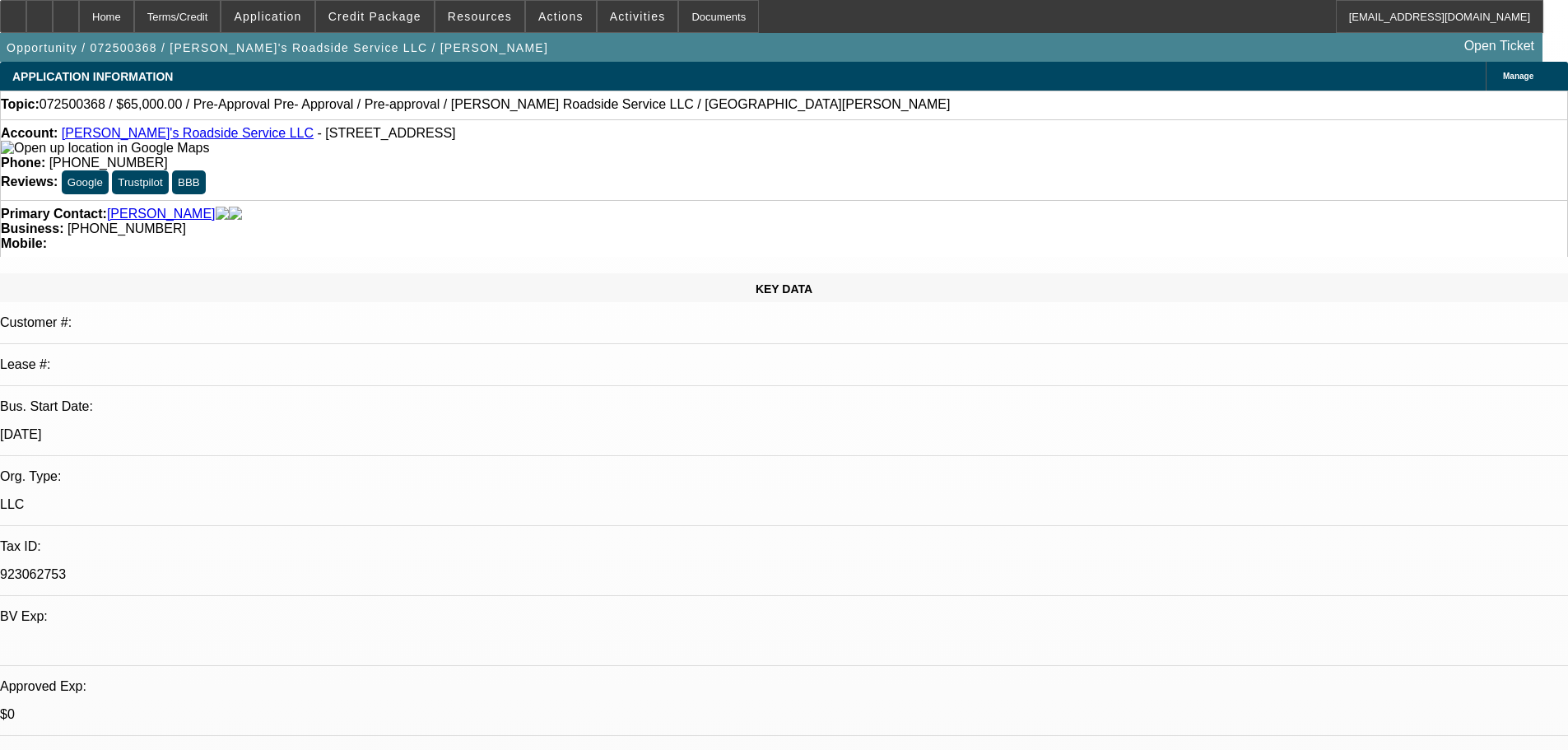
select select "5"
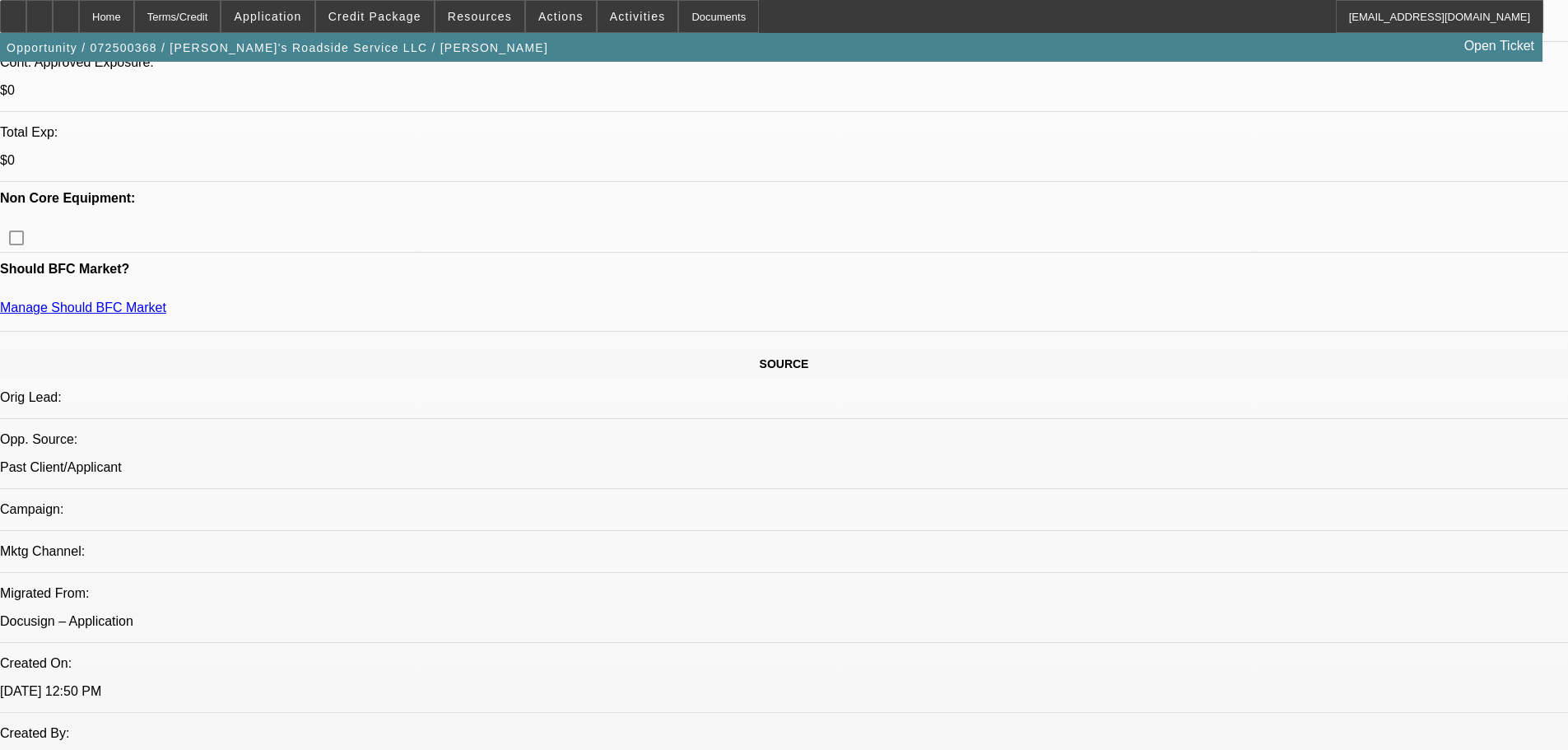
drag, startPoint x: 475, startPoint y: 297, endPoint x: 484, endPoint y: 419, distance: 122.3
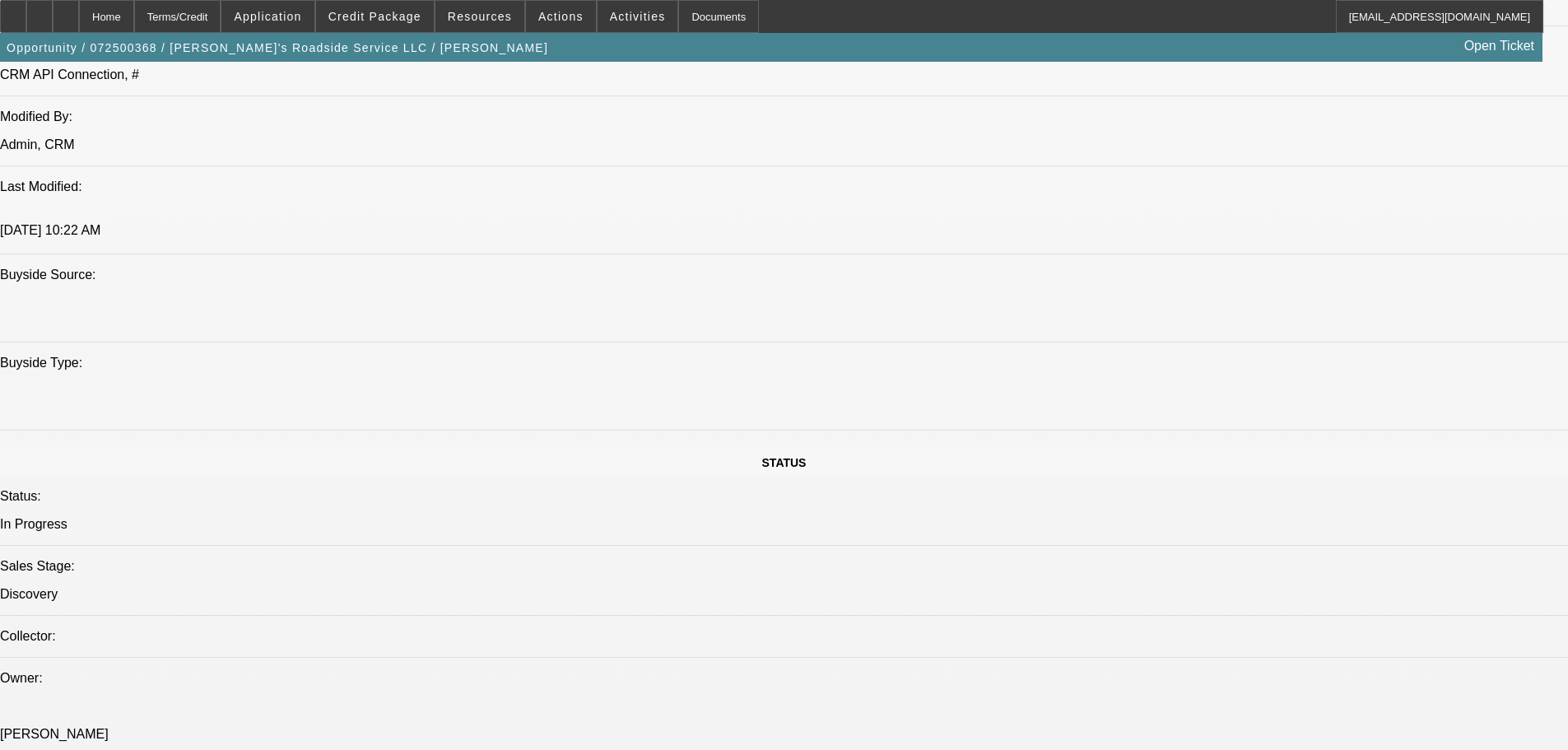
scroll to position [558, 0]
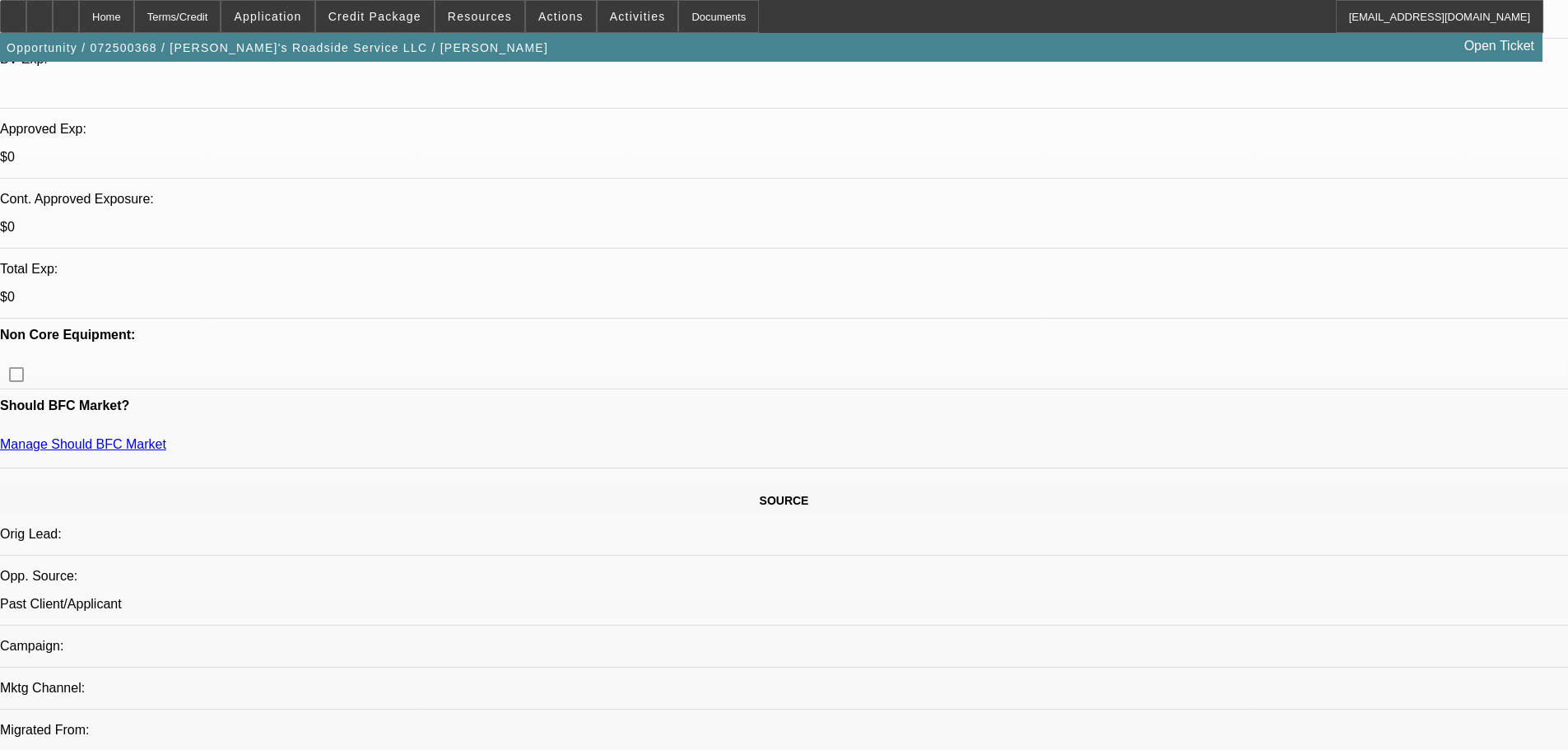
drag, startPoint x: 874, startPoint y: 533, endPoint x: 850, endPoint y: 315, distance: 219.3
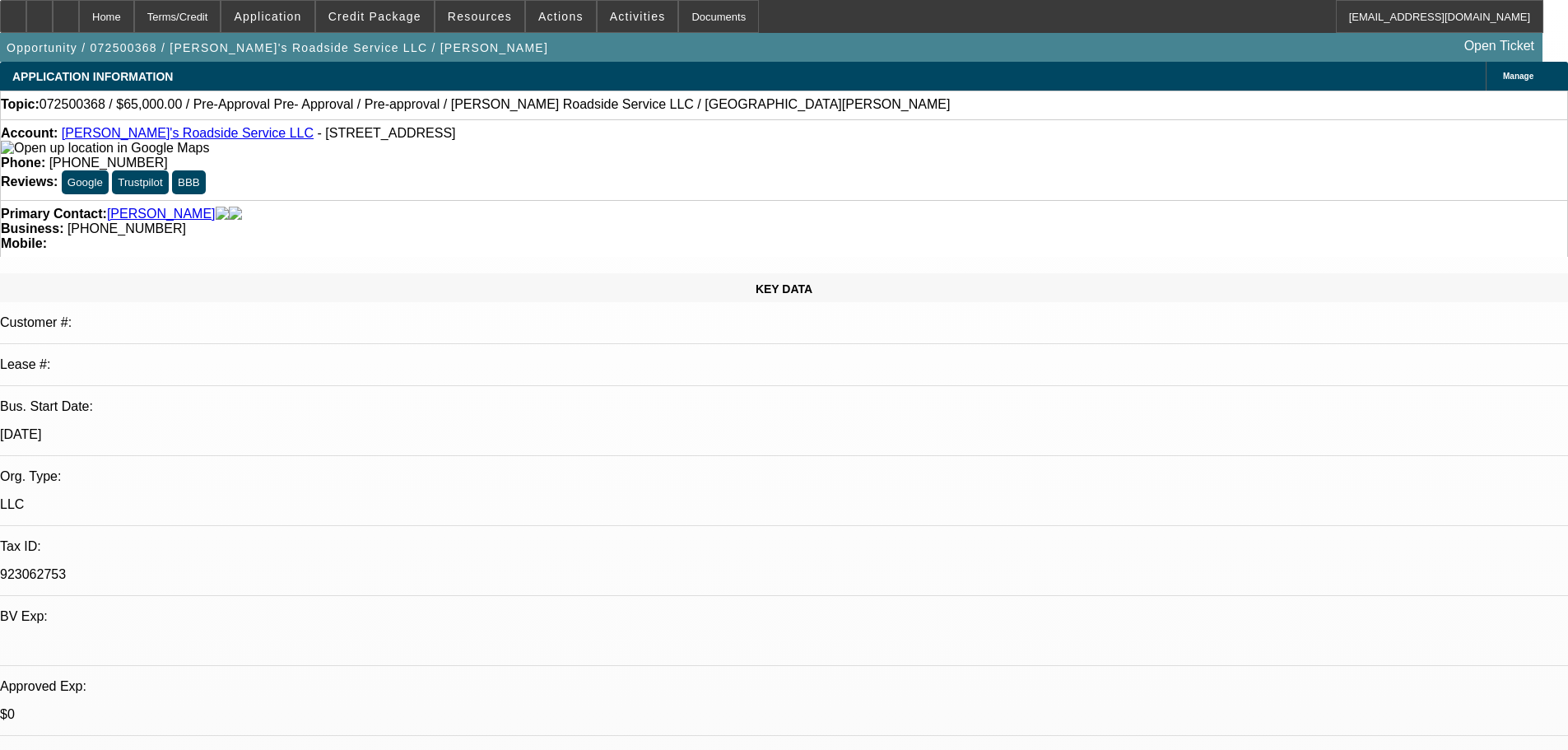
drag, startPoint x: 1301, startPoint y: 128, endPoint x: 379, endPoint y: 452, distance: 977.3
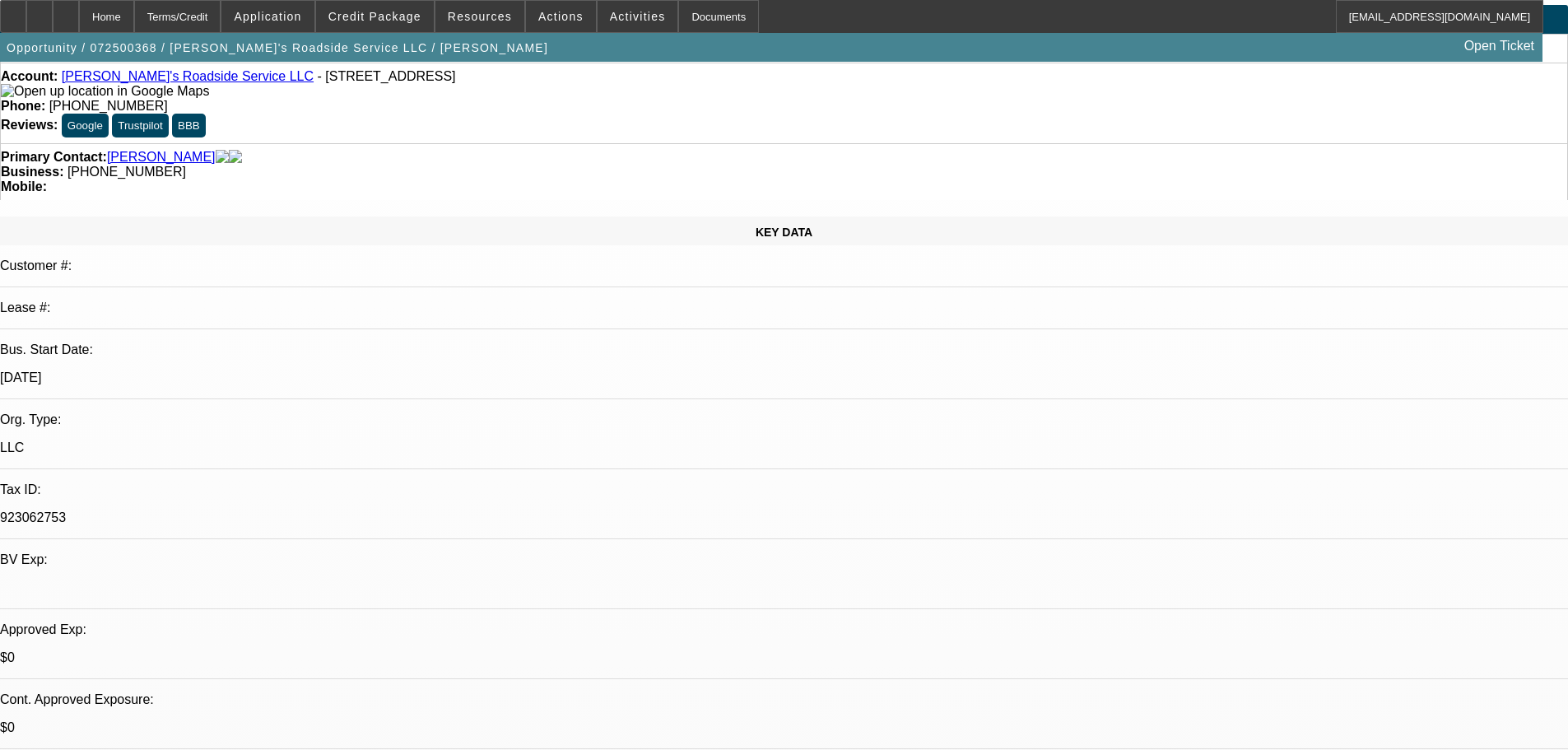
scroll to position [167, 0]
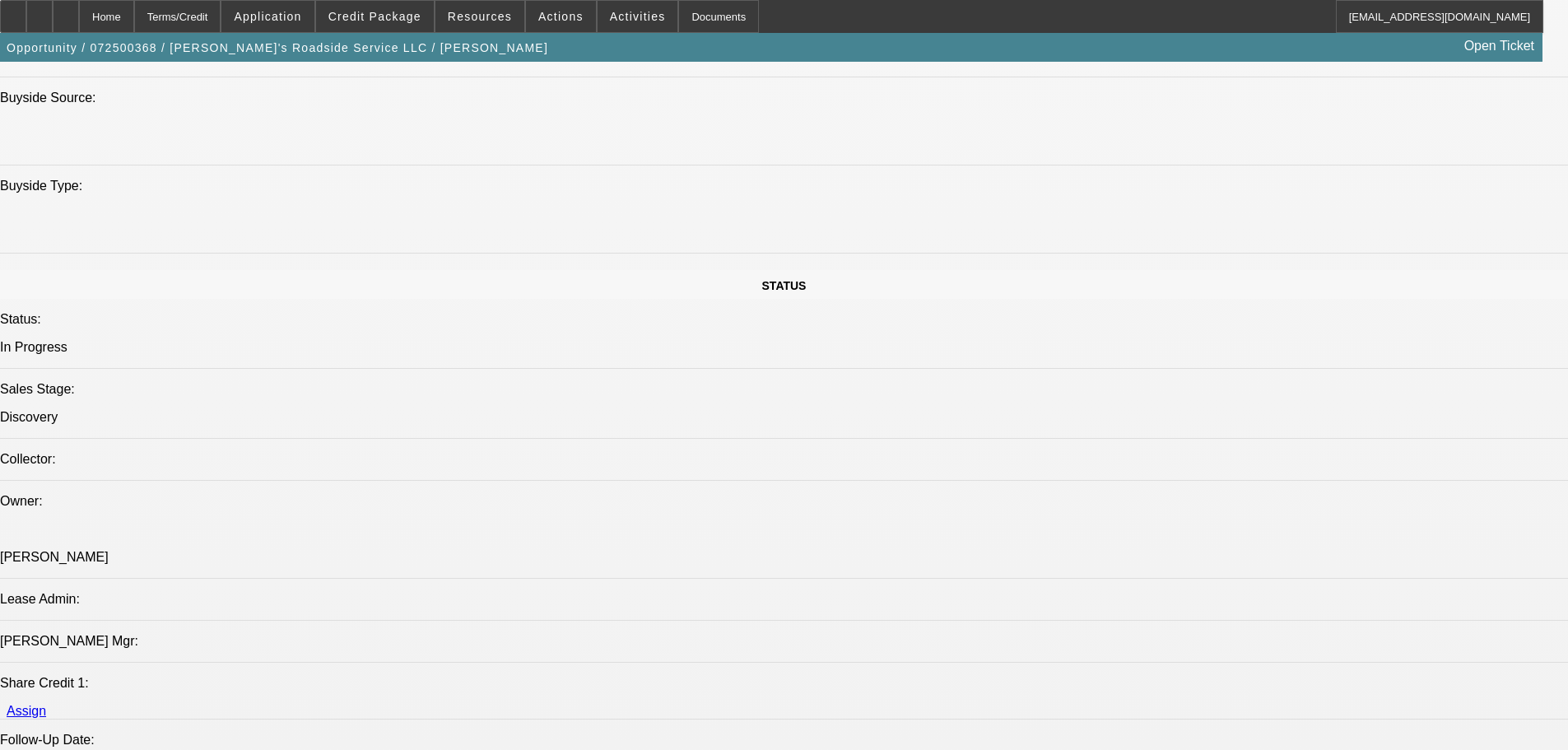
drag, startPoint x: 653, startPoint y: 668, endPoint x: 668, endPoint y: 618, distance: 52.2
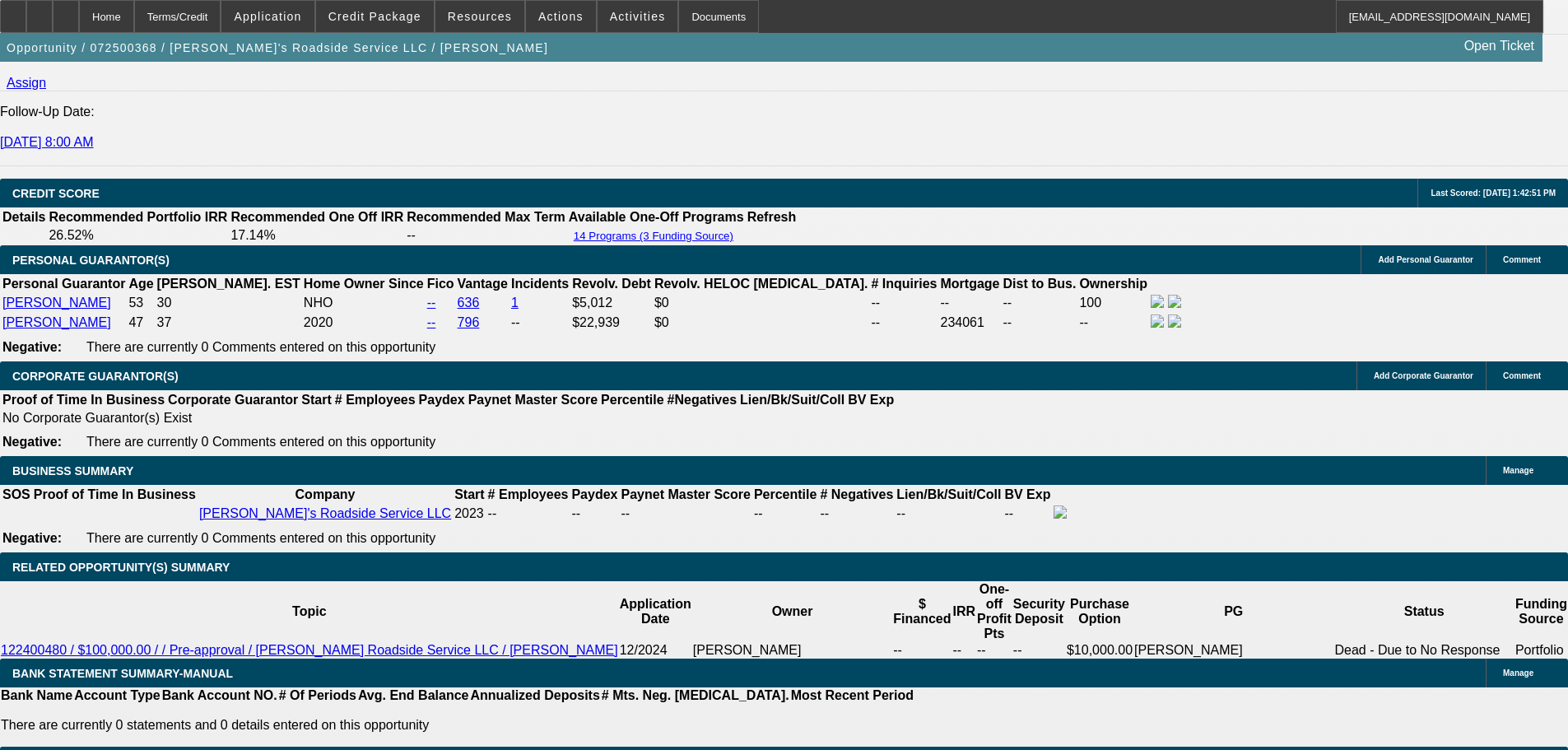
scroll to position [2465, 0]
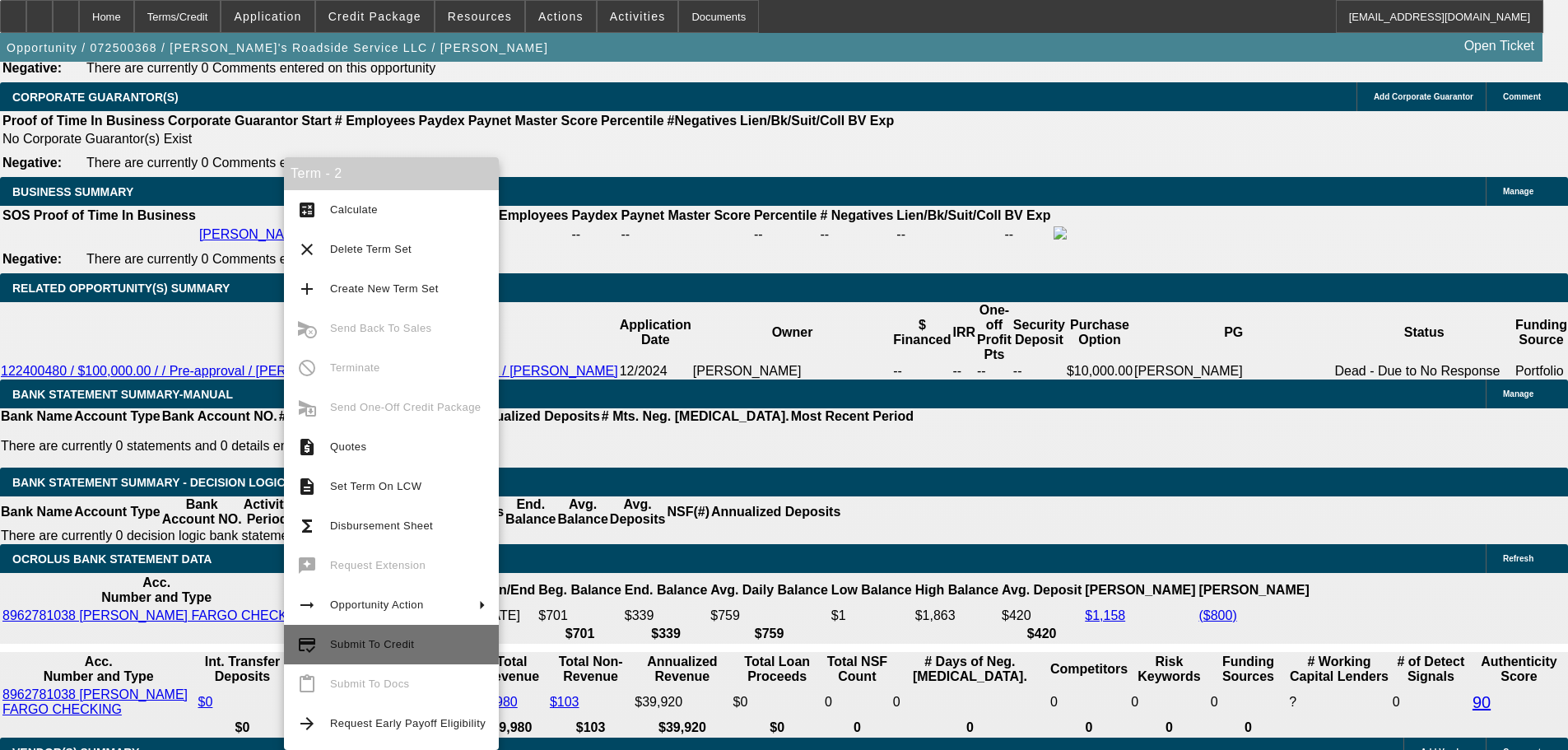
click at [427, 642] on span "Submit To Credit" at bounding box center [408, 645] width 156 height 20
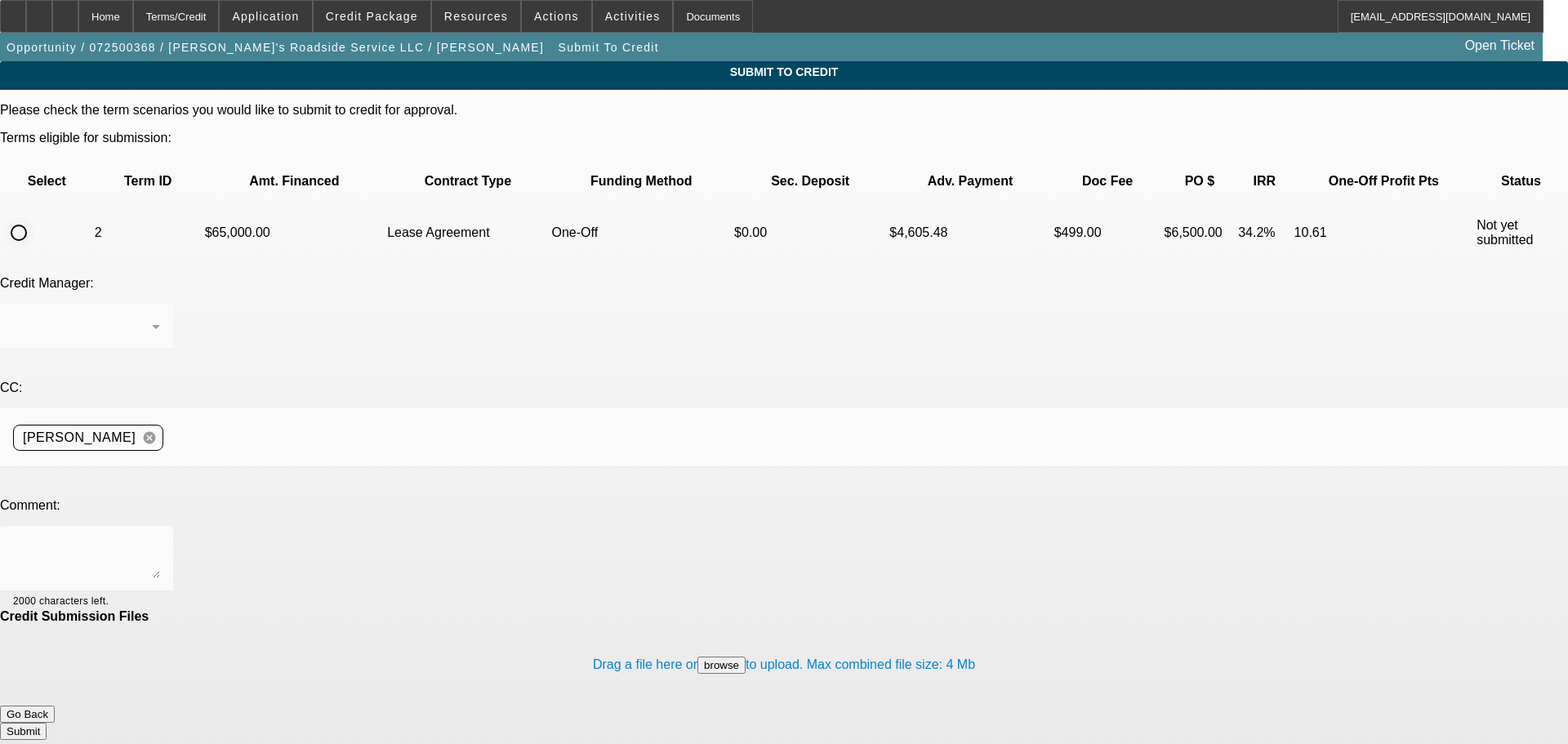
click at [35, 216] on input "radio" at bounding box center [19, 233] width 33 height 33
radio input "true"
click at [160, 539] on textarea at bounding box center [86, 559] width 147 height 39
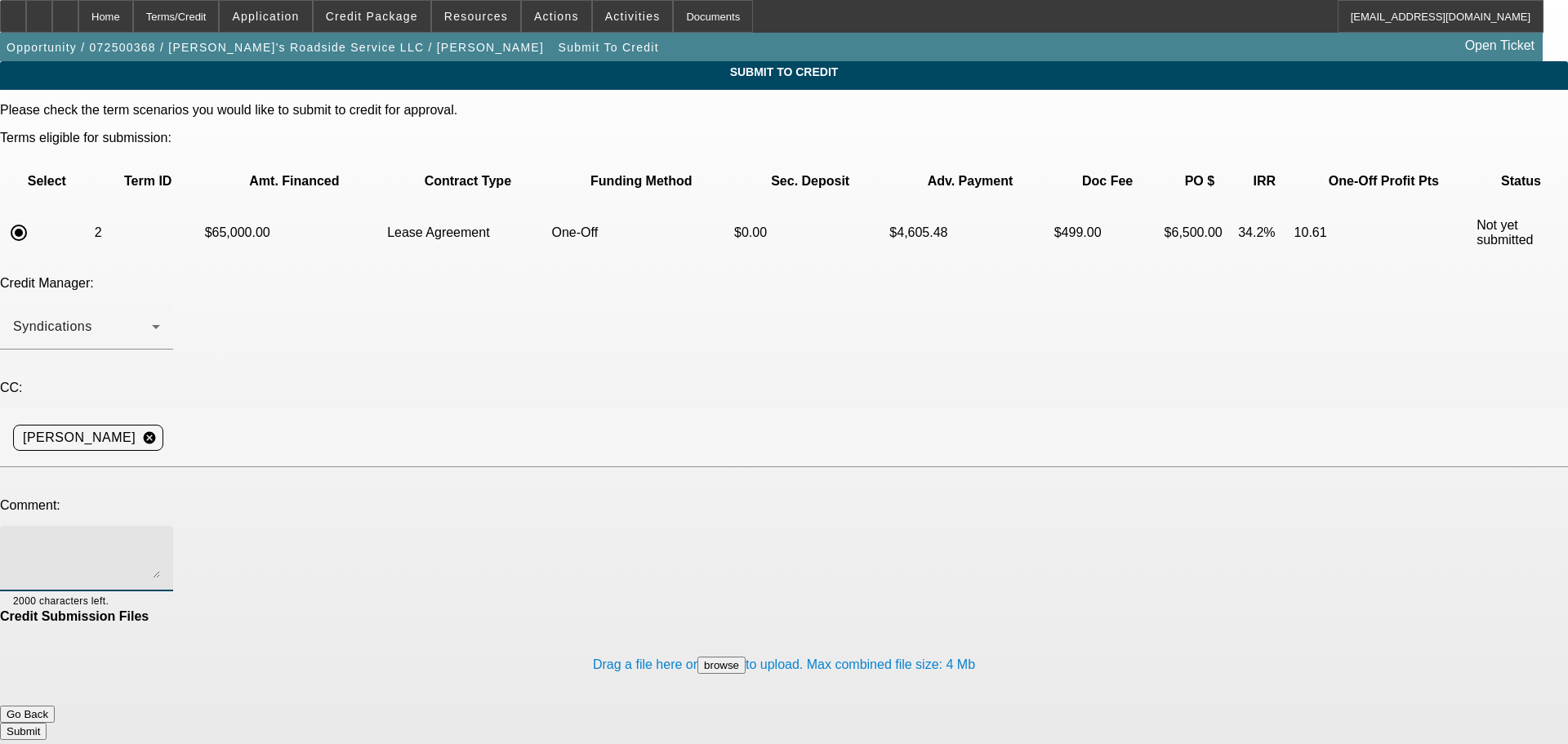
type textarea "e"
type textarea "Hey Zach, can we try finpac again? Student loans are up to date on credit now, …"
click at [47, 723] on button "Submit" at bounding box center [23, 731] width 47 height 17
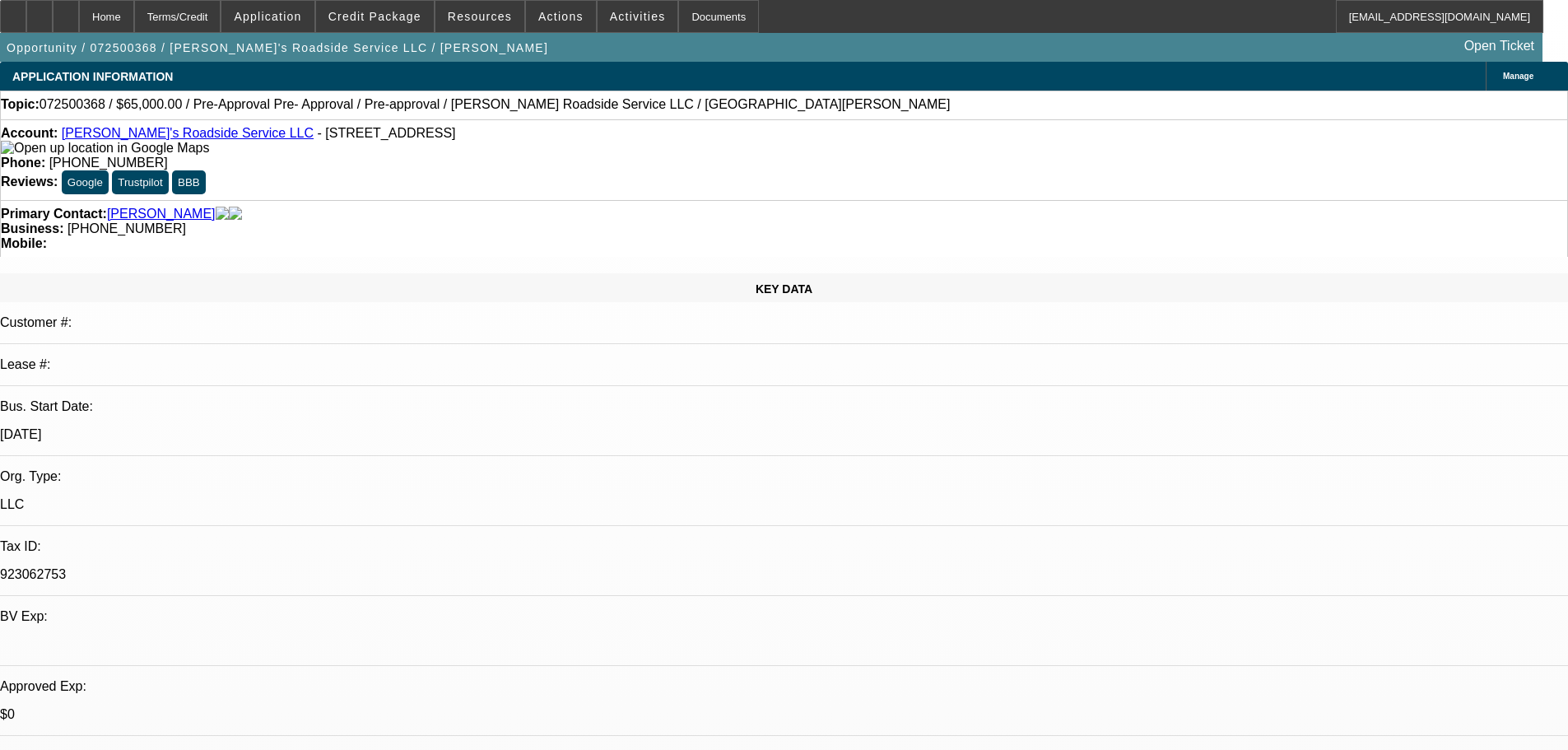
select select "0"
select select "0.1"
select select "5"
select select "0"
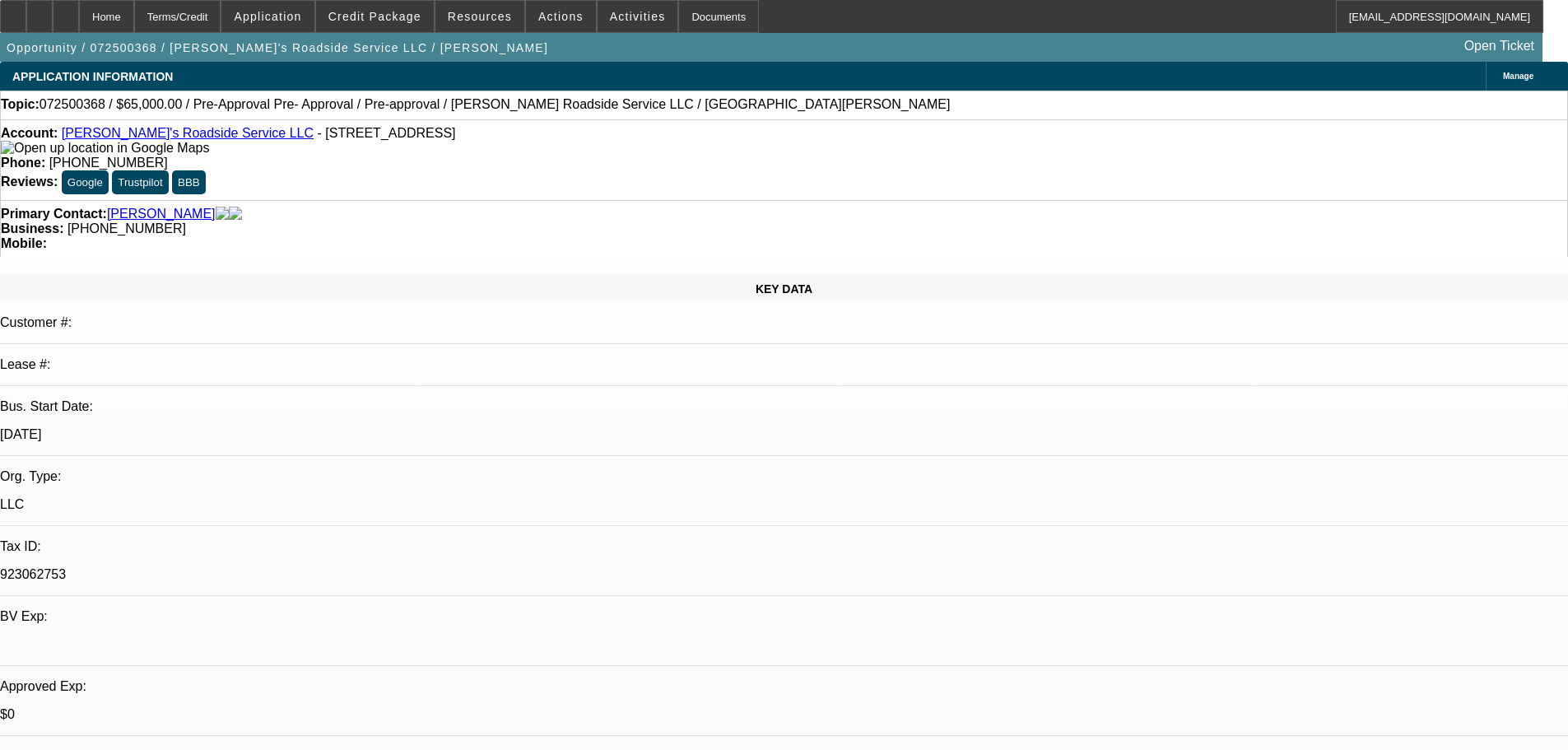
select select "0"
select select "0.1"
select select "5"
drag, startPoint x: 804, startPoint y: 578, endPoint x: 794, endPoint y: 467, distance: 111.4
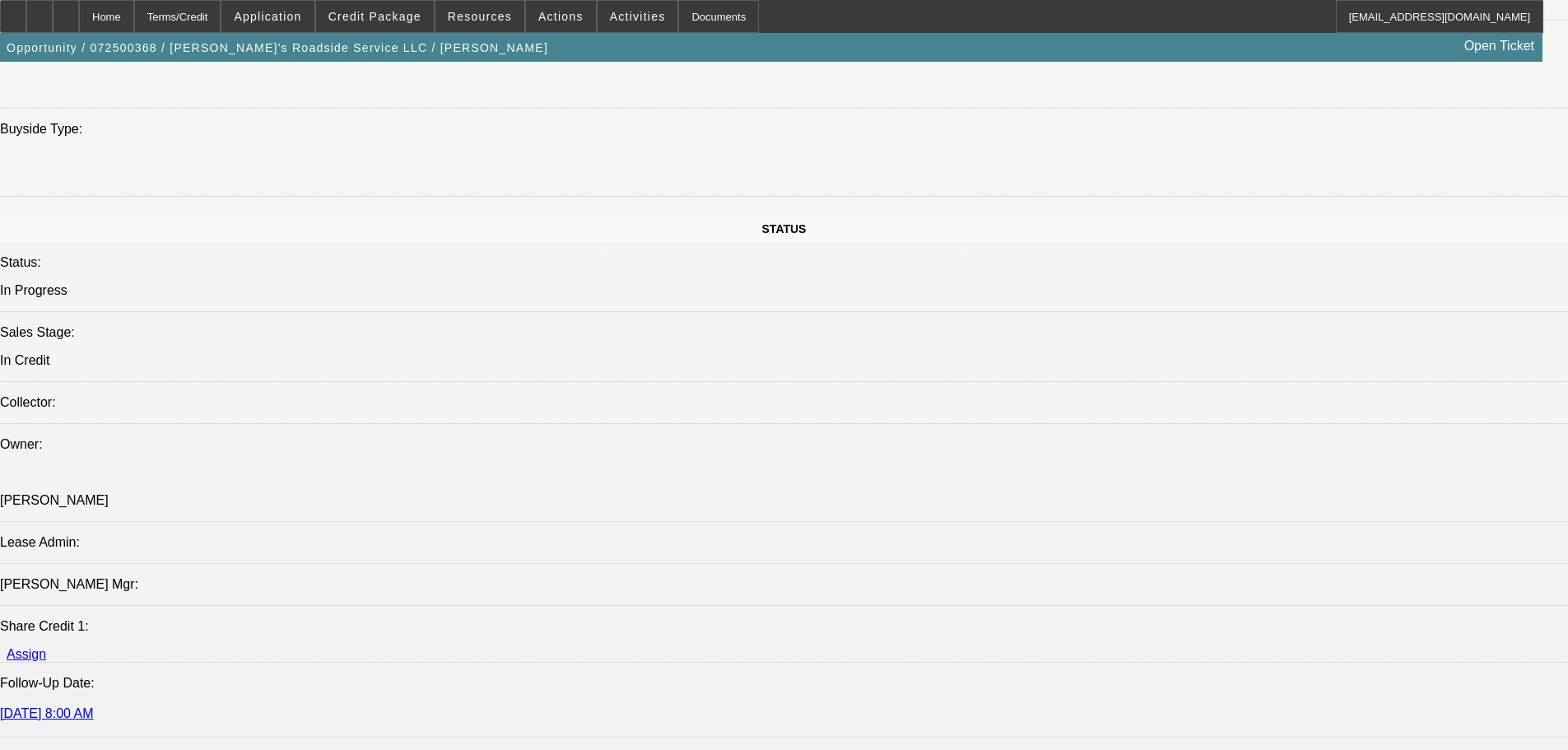
scroll to position [1812, 0]
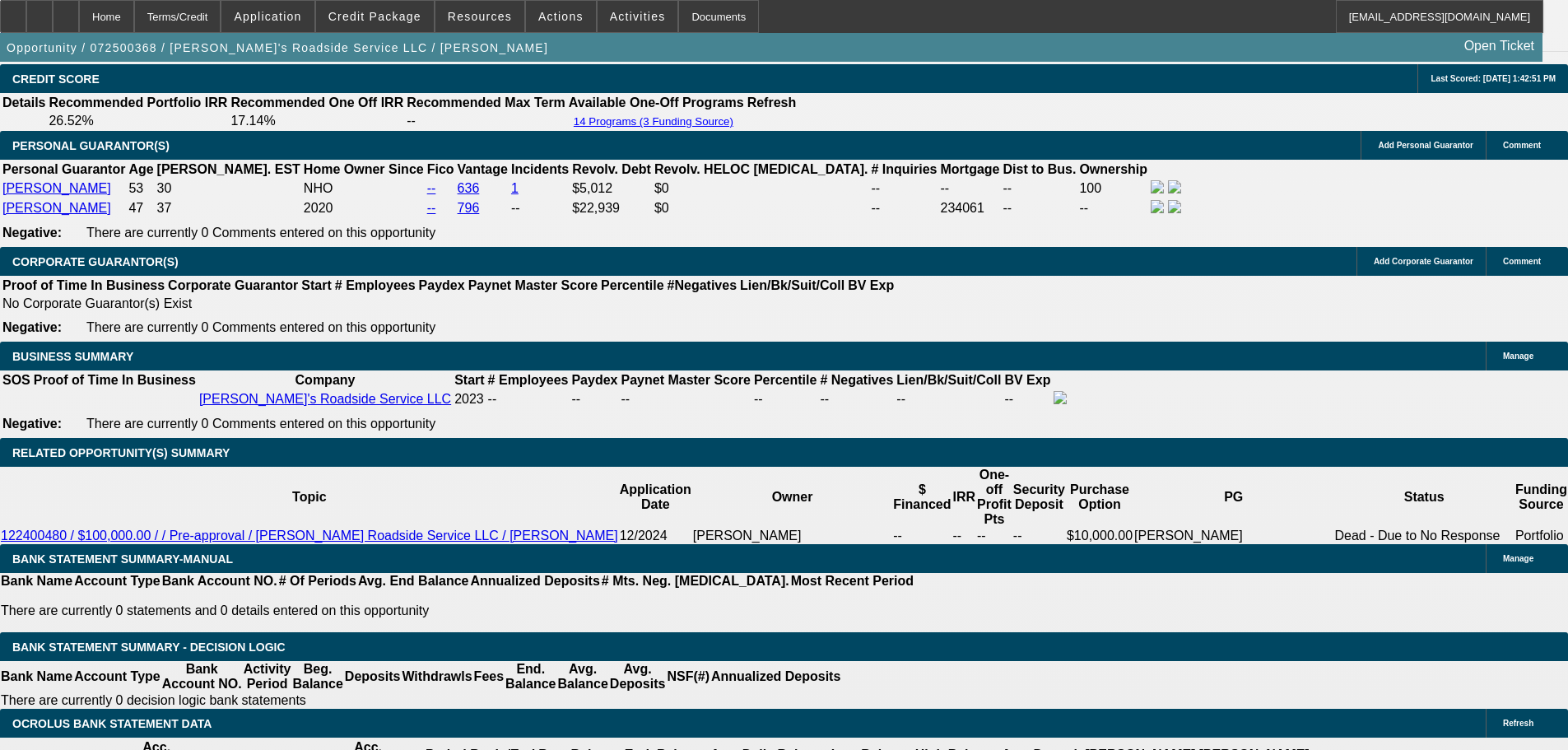
scroll to position [2448, 0]
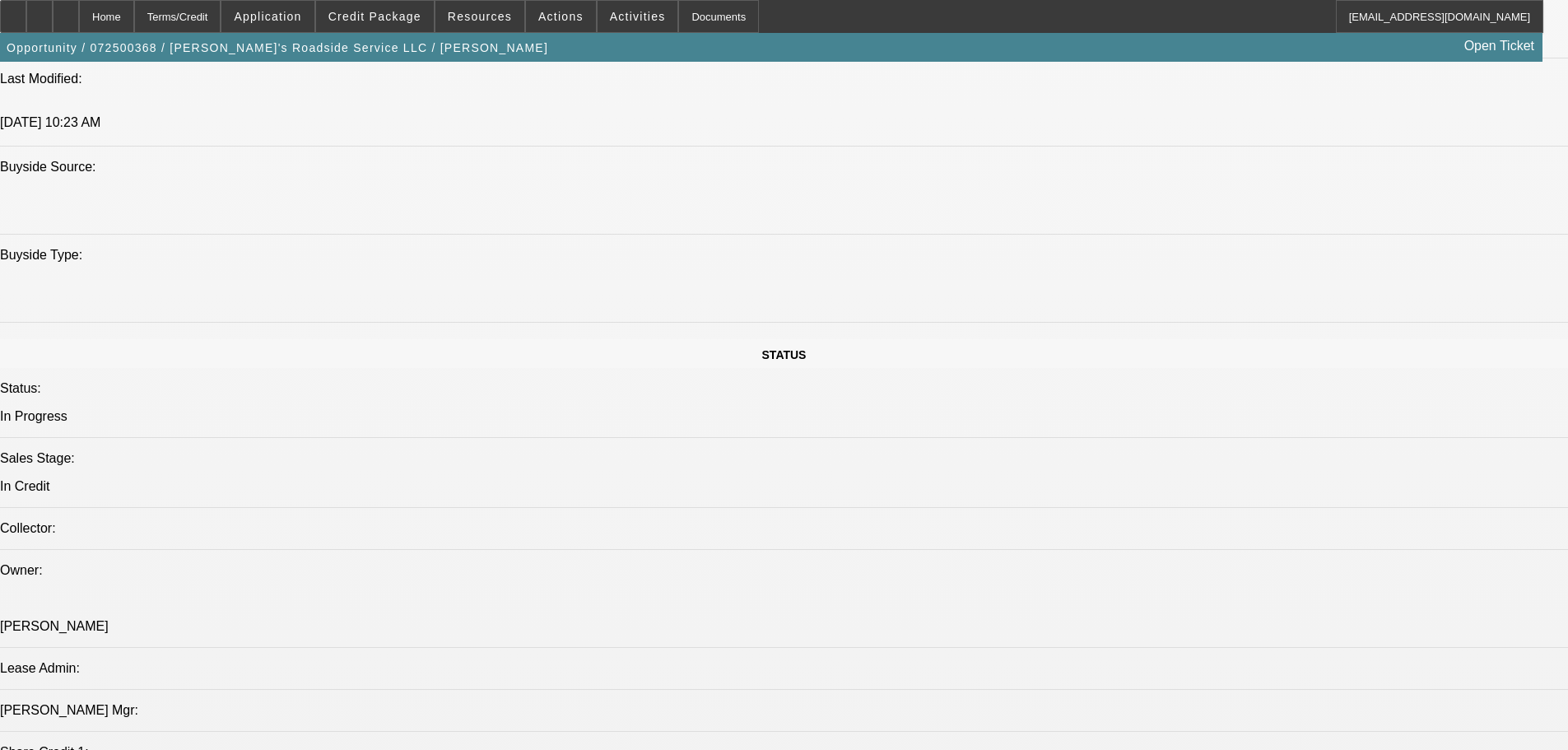
drag, startPoint x: 845, startPoint y: 406, endPoint x: 818, endPoint y: 197, distance: 210.7
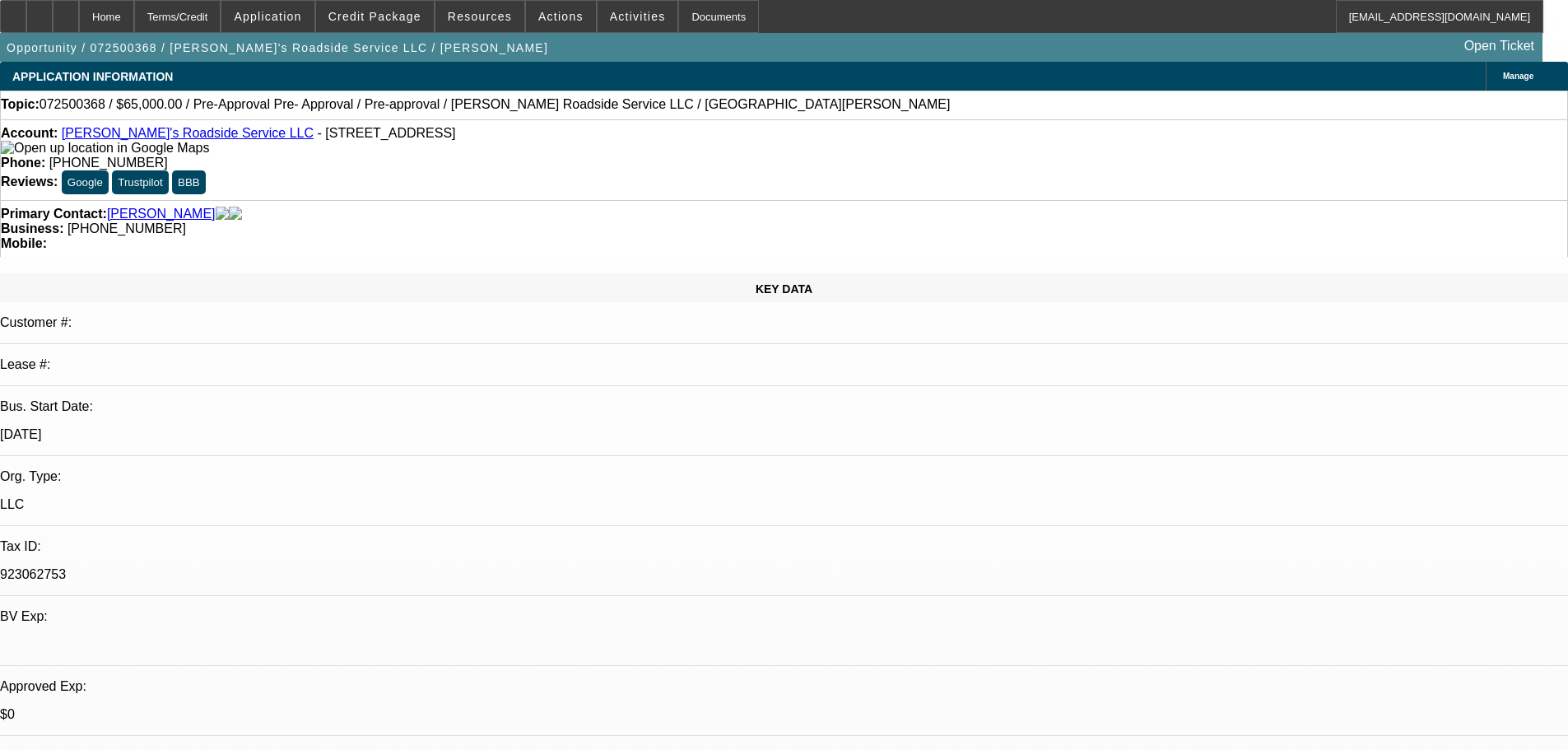
scroll to position [412, 0]
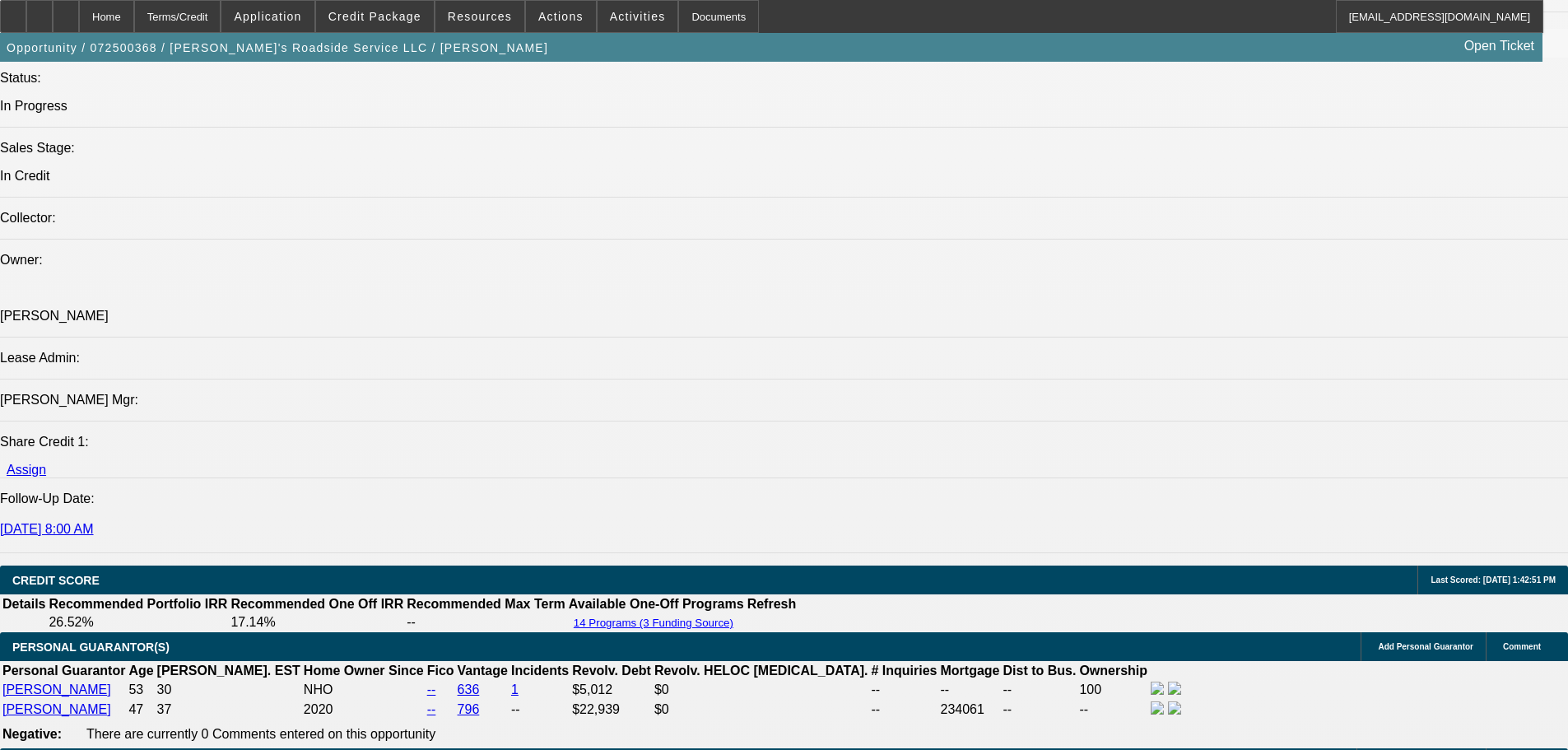
drag, startPoint x: 585, startPoint y: 210, endPoint x: 664, endPoint y: 588, distance: 386.2
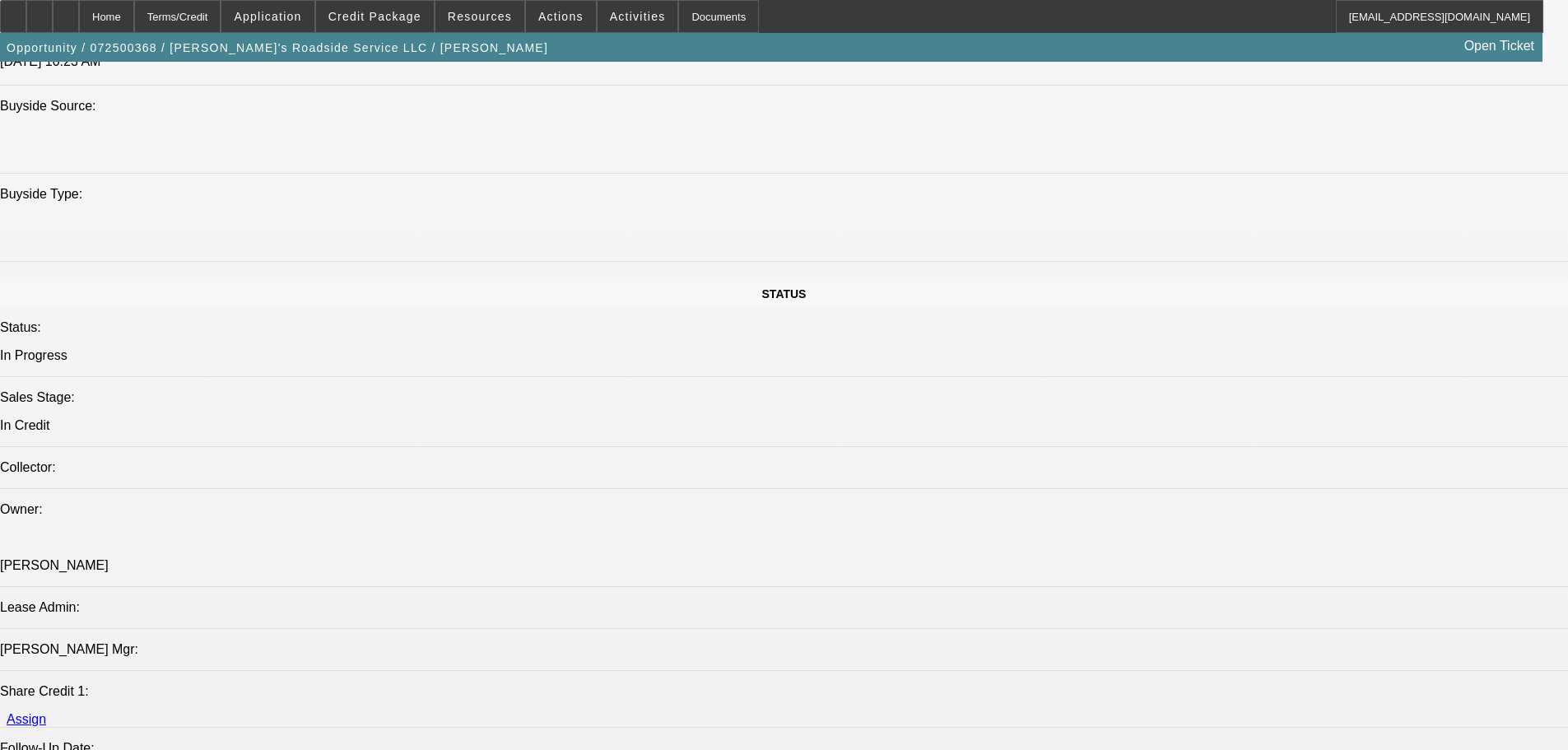
scroll to position [0, 0]
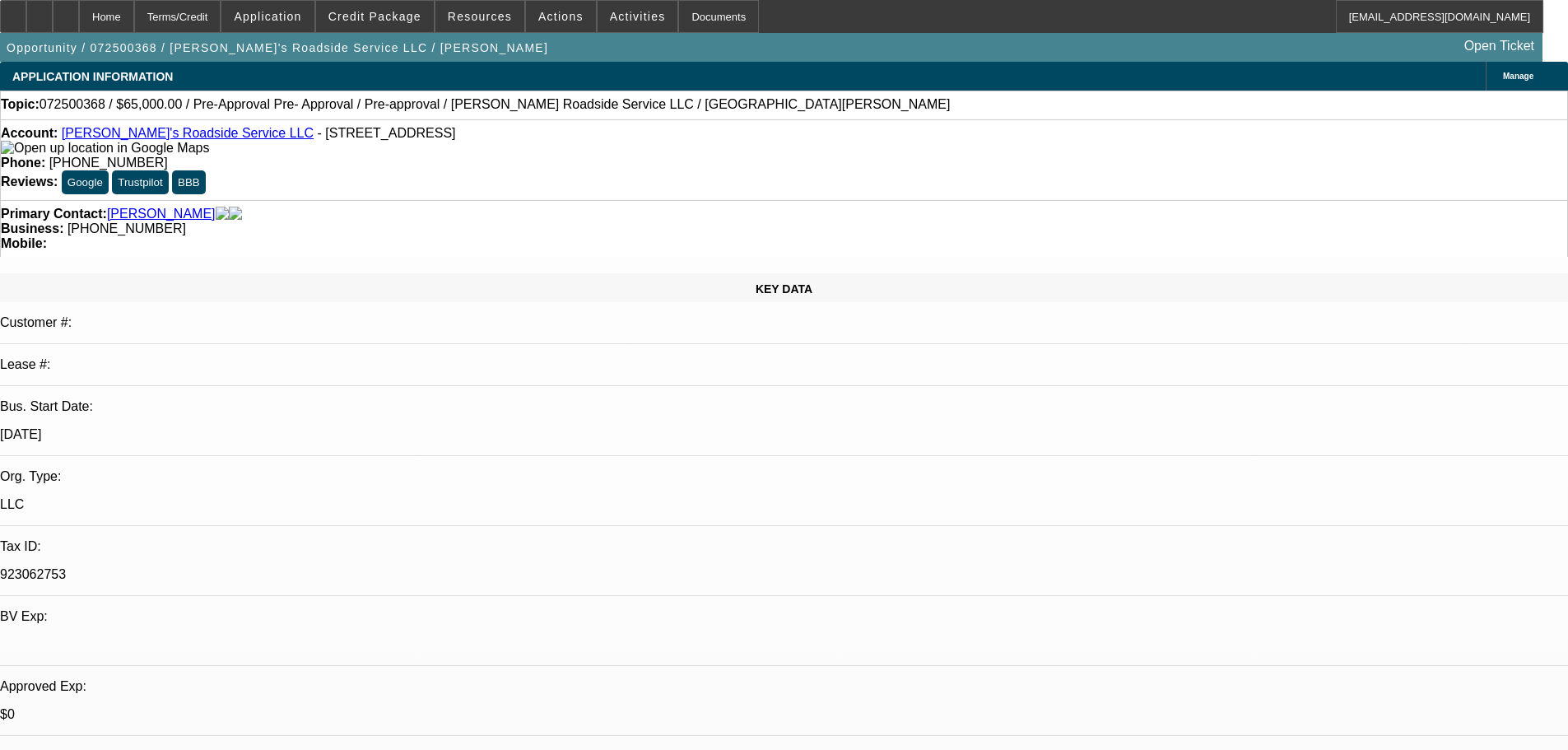
drag, startPoint x: 976, startPoint y: 299, endPoint x: 943, endPoint y: 506, distance: 209.6
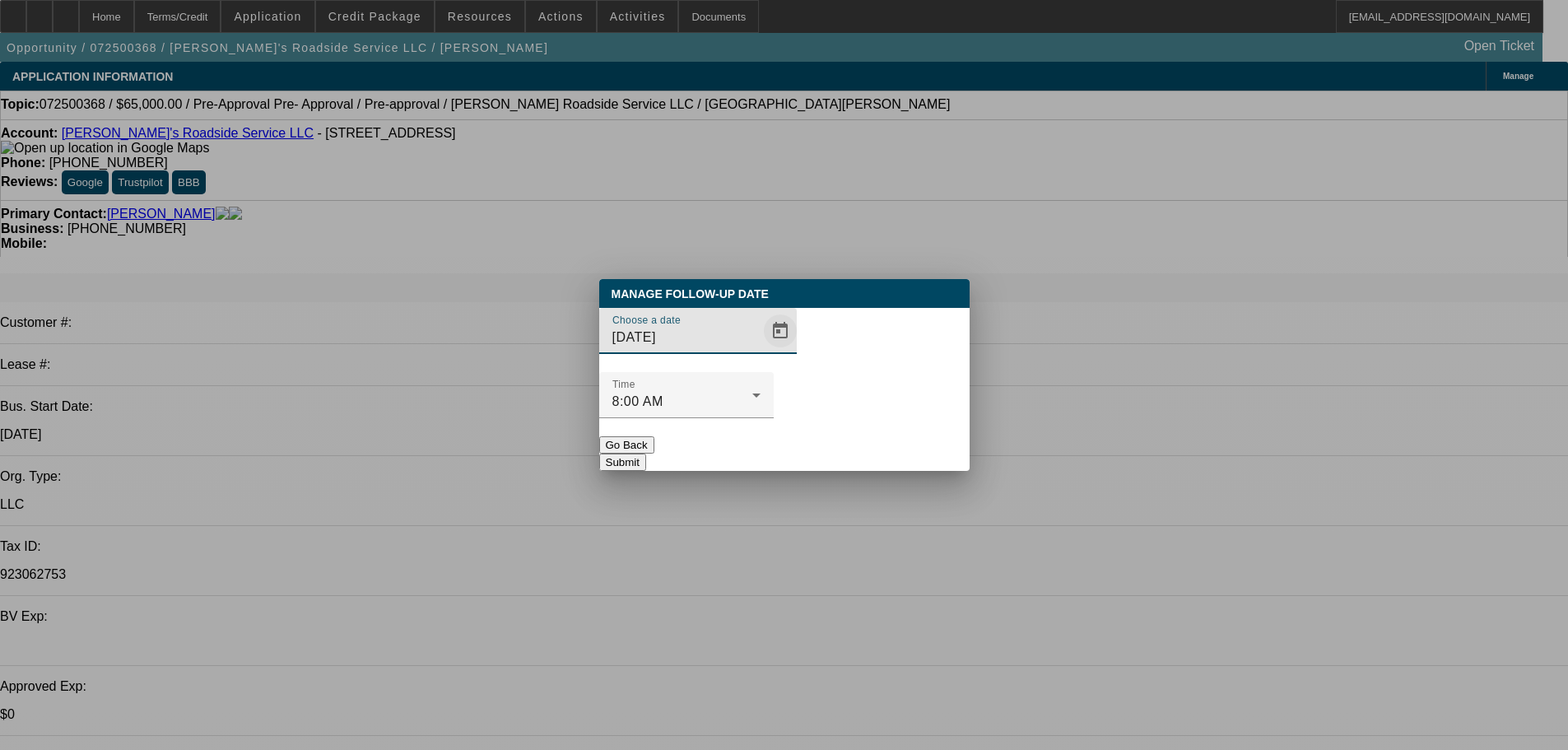
click at [763, 351] on span "Open calendar" at bounding box center [780, 331] width 40 height 40
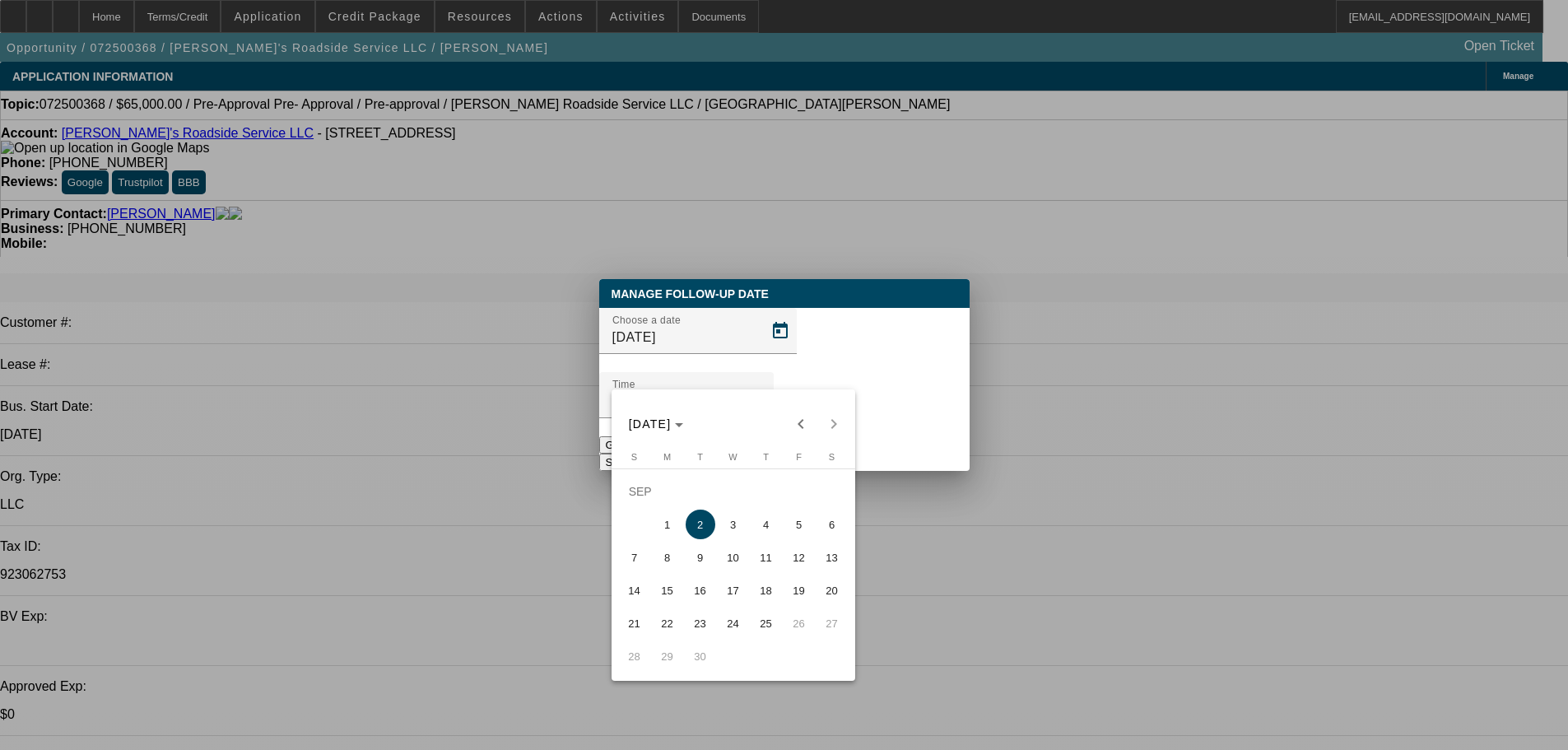
click at [734, 535] on span "3" at bounding box center [733, 525] width 30 height 30
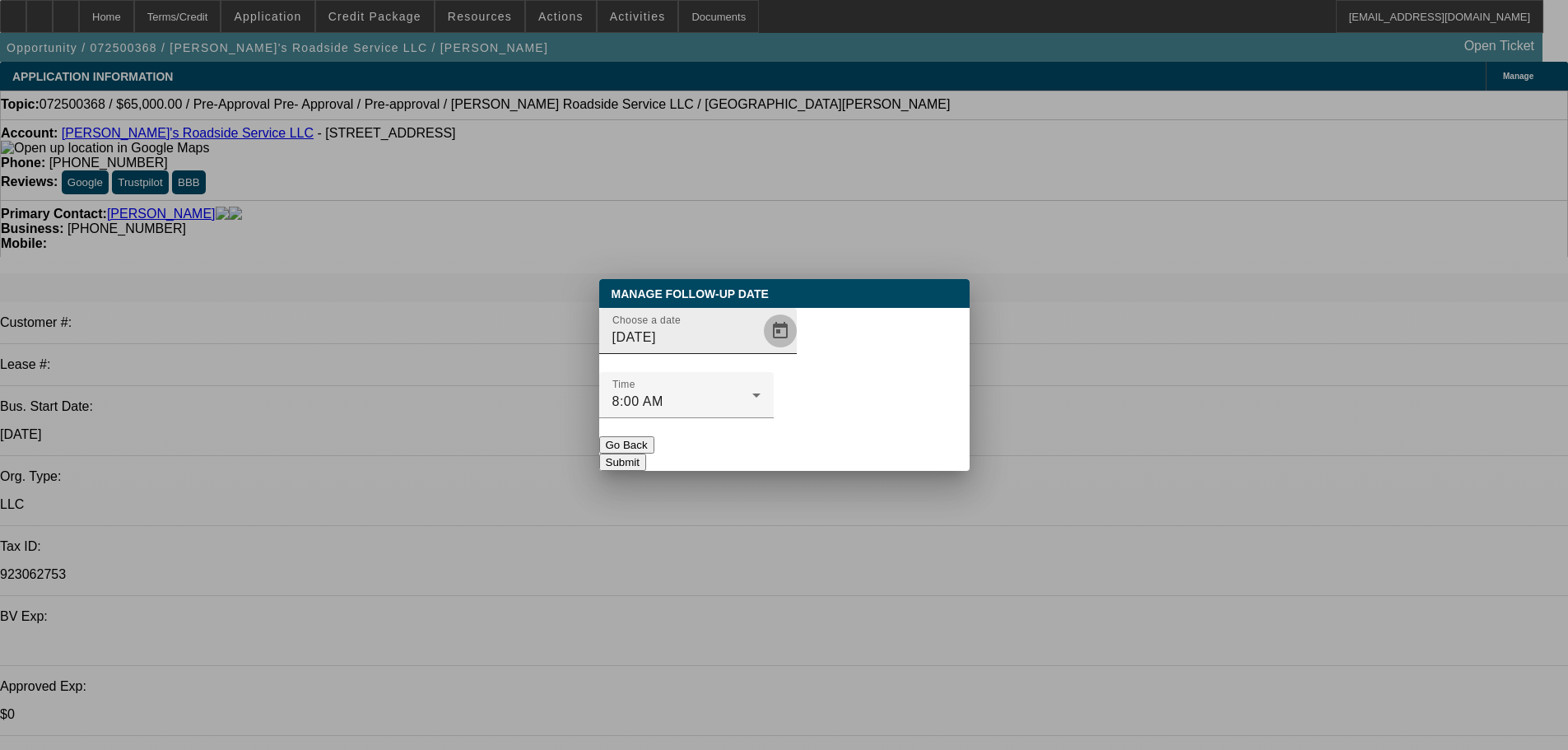
click at [760, 351] on span "Open calendar" at bounding box center [780, 331] width 40 height 40
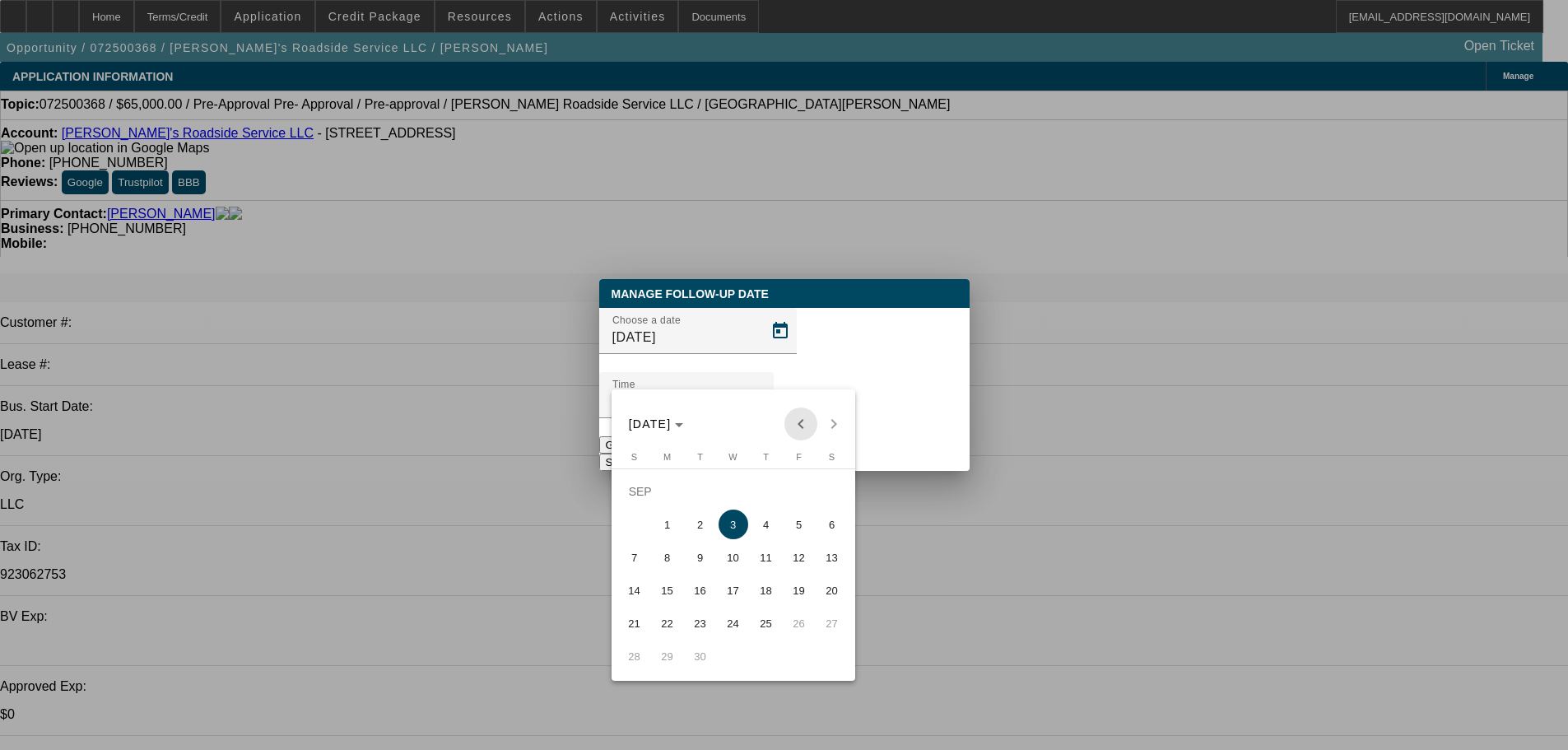
drag, startPoint x: 808, startPoint y: 421, endPoint x: 798, endPoint y: 450, distance: 30.7
click at [808, 420] on span "Previous month" at bounding box center [801, 424] width 33 height 33
click at [742, 631] on span "27" at bounding box center [733, 623] width 30 height 30
type input "8/27/2025"
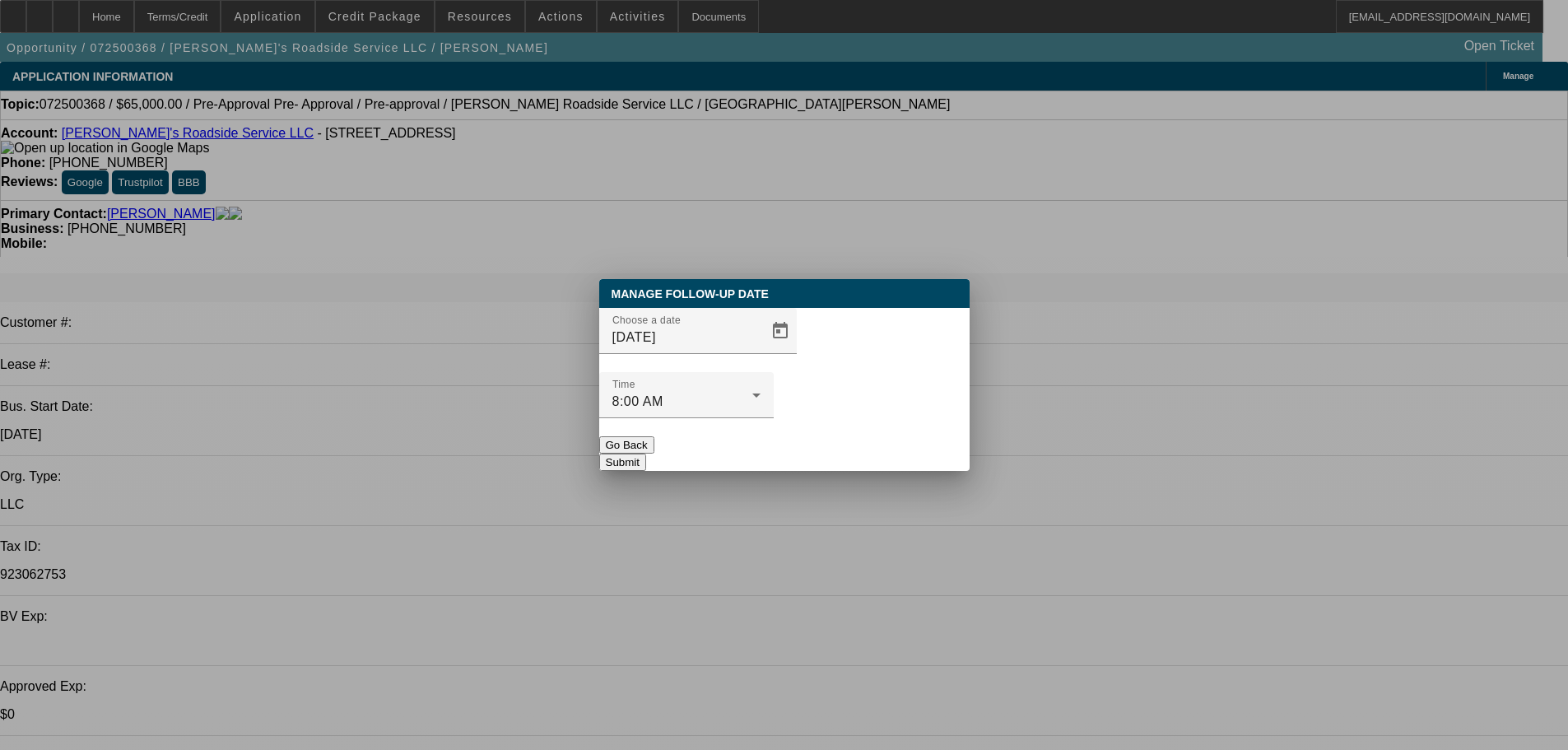
drag, startPoint x: 850, startPoint y: 421, endPoint x: 828, endPoint y: 501, distance: 83.0
click at [646, 453] on button "Submit" at bounding box center [622, 462] width 47 height 17
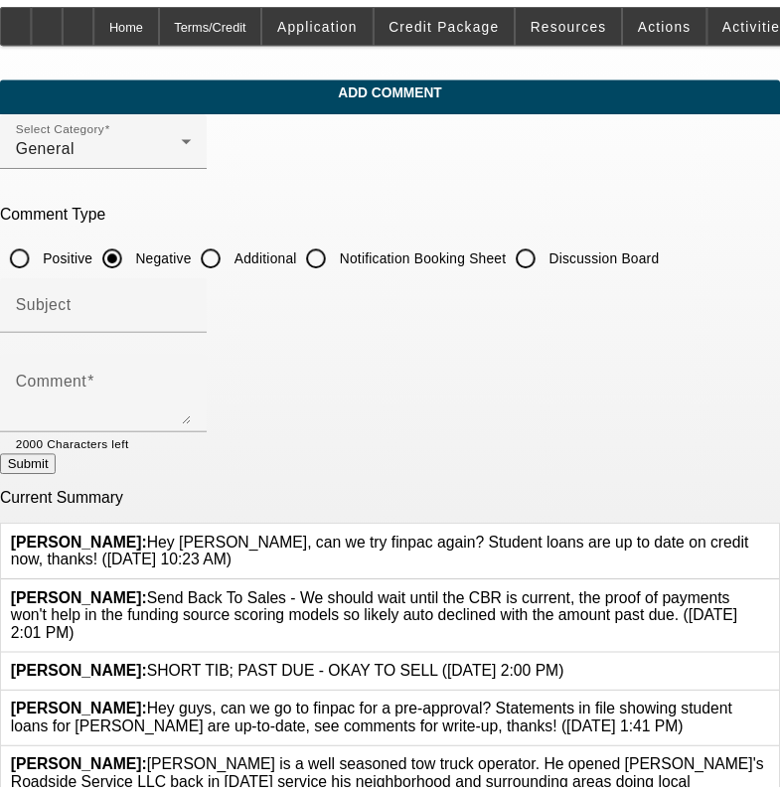
scroll to position [199, 0]
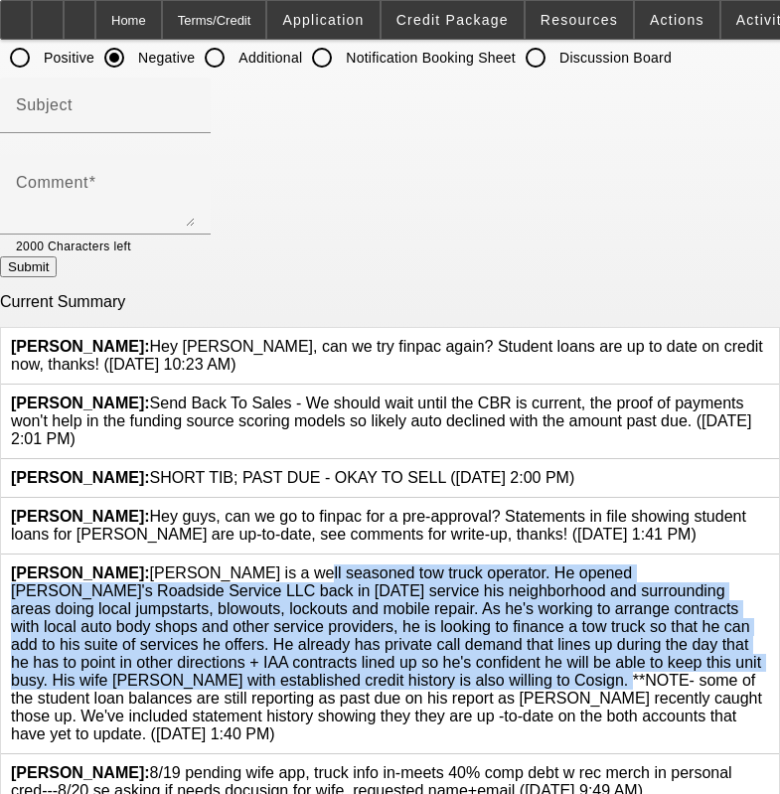
drag, startPoint x: 342, startPoint y: 671, endPoint x: 145, endPoint y: 564, distance: 223.6
click at [145, 564] on span "[PERSON_NAME]: [PERSON_NAME] is a well seasoned tow truck operator. He opened […" at bounding box center [386, 653] width 751 height 178
copy span "[PERSON_NAME] is a well seasoned tow truck operator. He opened [PERSON_NAME]'s …"
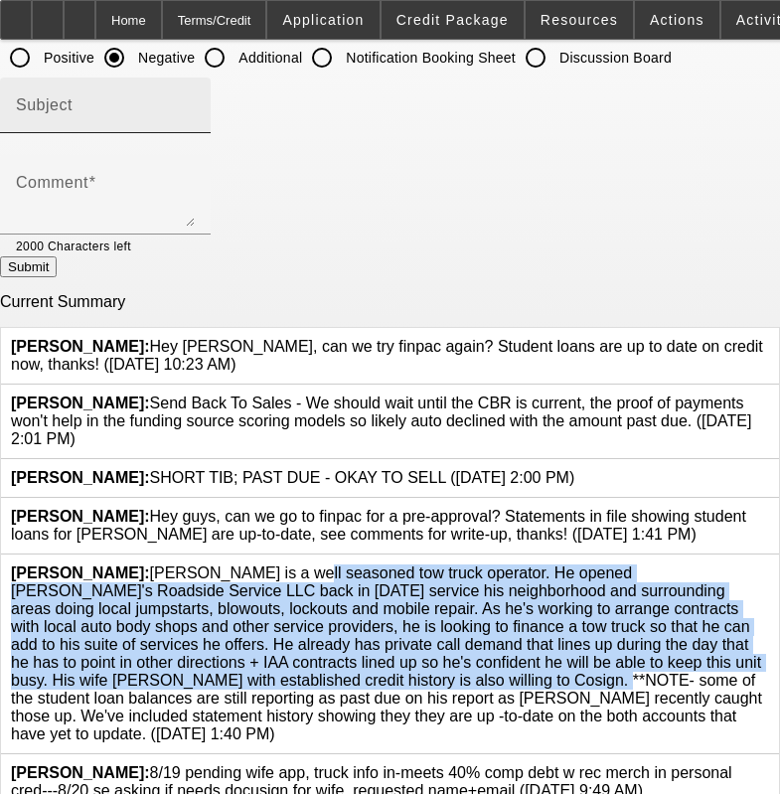
drag, startPoint x: 244, startPoint y: 61, endPoint x: 242, endPoint y: 88, distance: 27.9
click at [234, 61] on input "Additional" at bounding box center [215, 58] width 40 height 40
radio input "true"
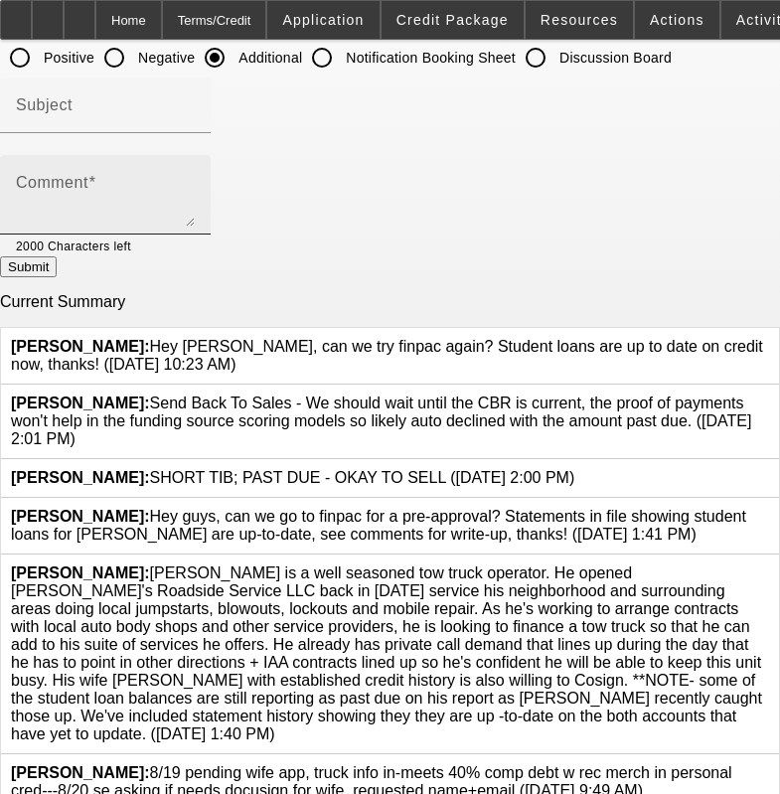
click at [195, 192] on textarea "Comment" at bounding box center [105, 203] width 179 height 48
paste textarea "[PERSON_NAME] is a well seasoned tow truck operator. He opened [PERSON_NAME]'s …"
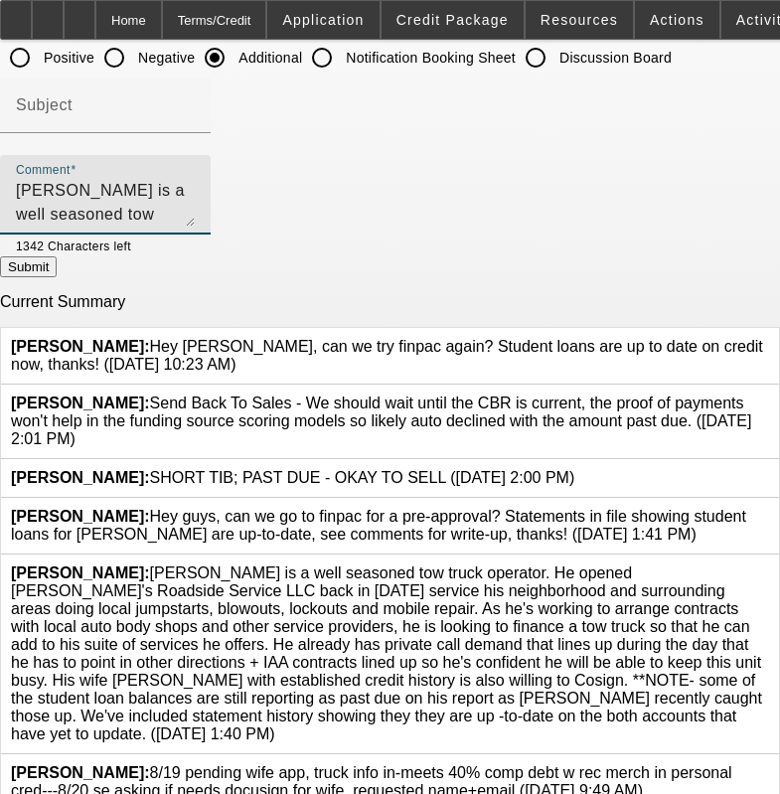
scroll to position [90, 0]
type textarea "[PERSON_NAME] is a well seasoned tow truck operator. He opened [PERSON_NAME]'s …"
click at [195, 249] on div at bounding box center [163, 245] width 64 height 22
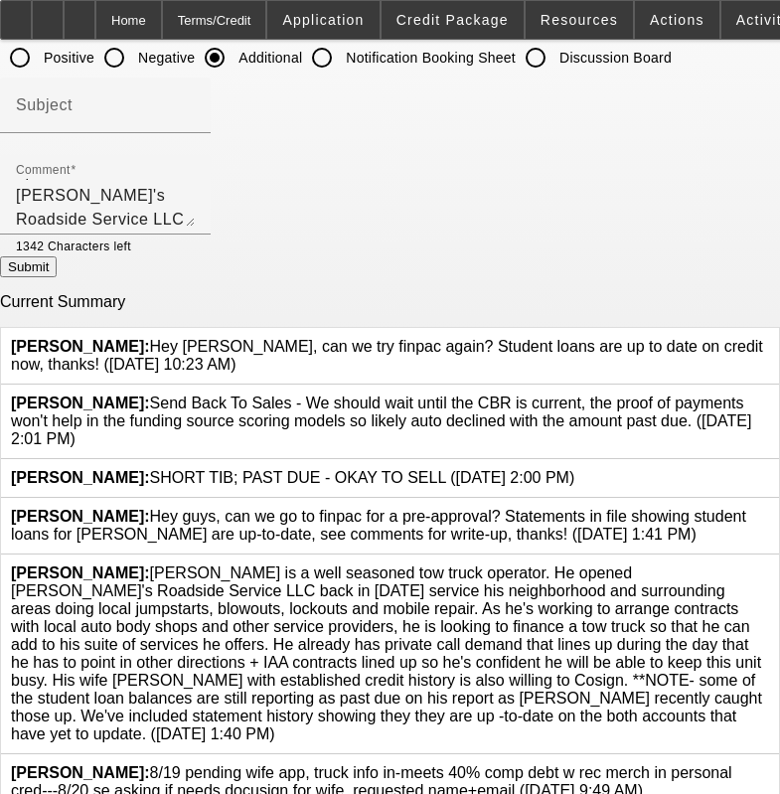
click at [57, 277] on button "Submit" at bounding box center [28, 266] width 57 height 21
radio input "true"
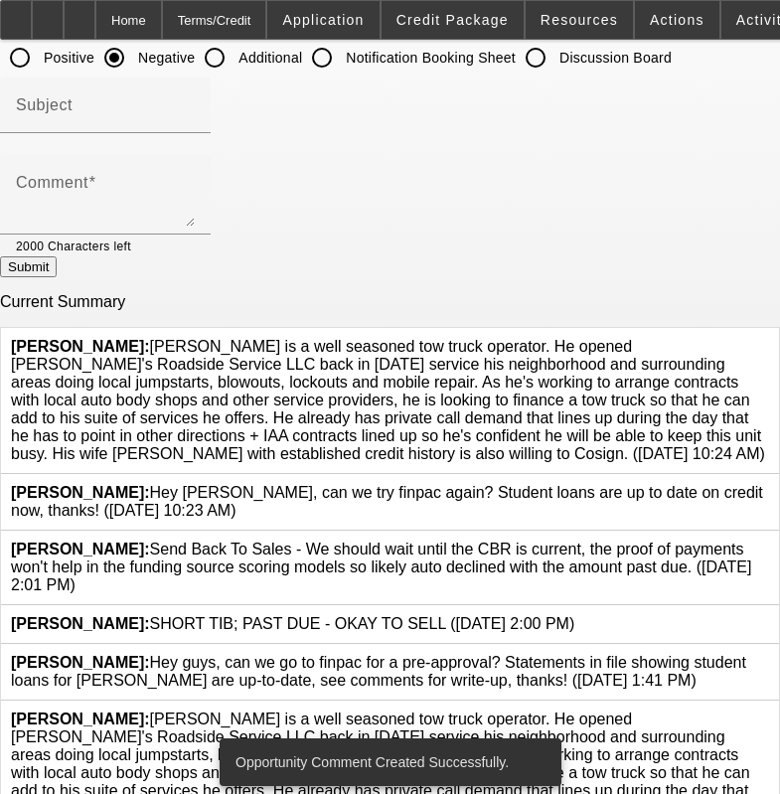
scroll to position [596, 0]
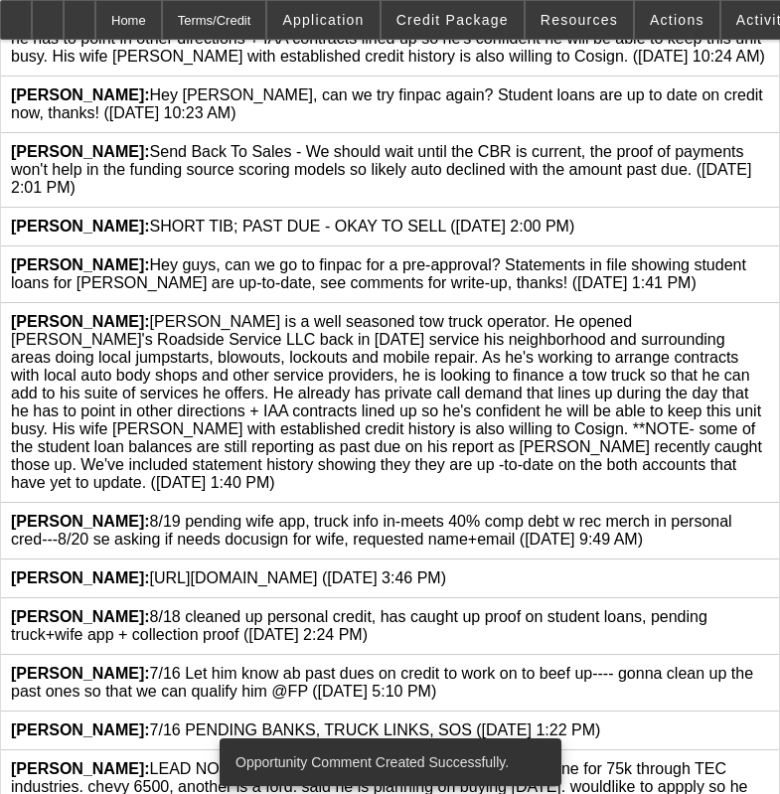
click at [769, 313] on icon at bounding box center [769, 313] width 0 height 0
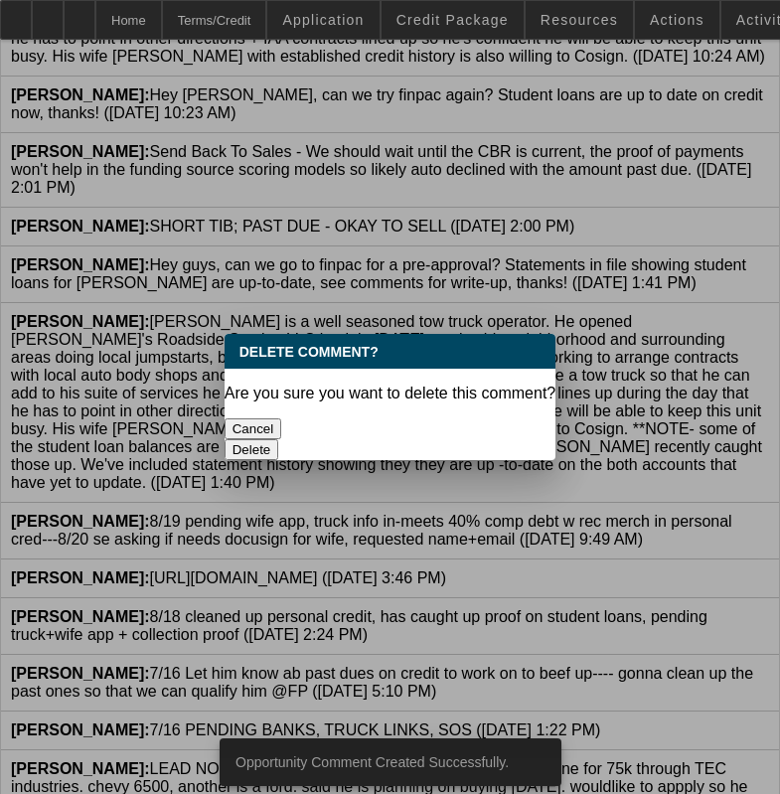
click at [279, 439] on button "Delete" at bounding box center [252, 449] width 55 height 21
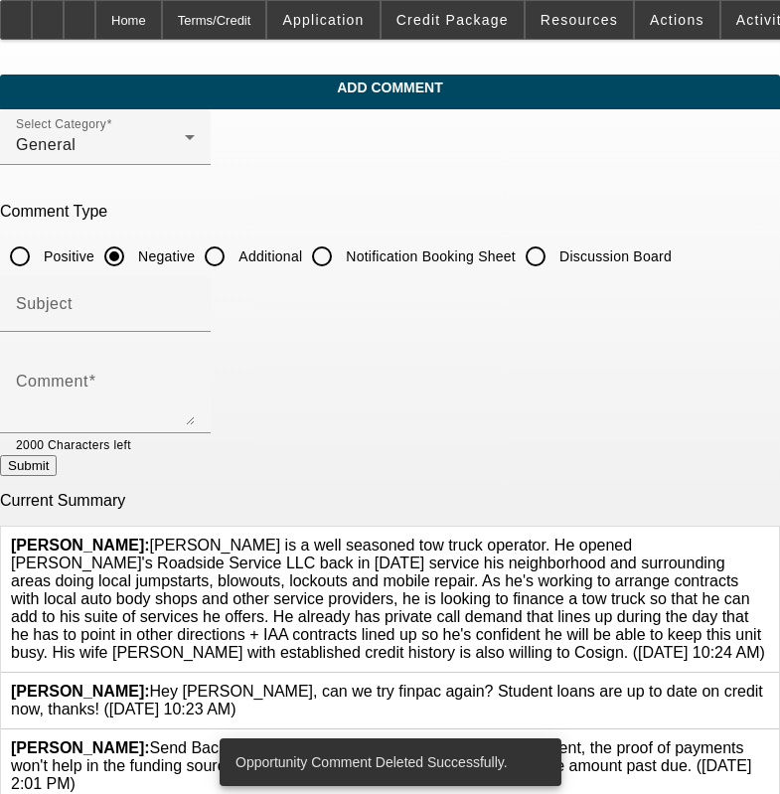
click at [315, 607] on span "[PERSON_NAME]: [PERSON_NAME] is a well seasoned tow truck operator. He opened […" at bounding box center [388, 599] width 754 height 124
click at [242, 572] on span "[PERSON_NAME]: [PERSON_NAME] is a well seasoned tow truck operator. He opened […" at bounding box center [388, 599] width 754 height 124
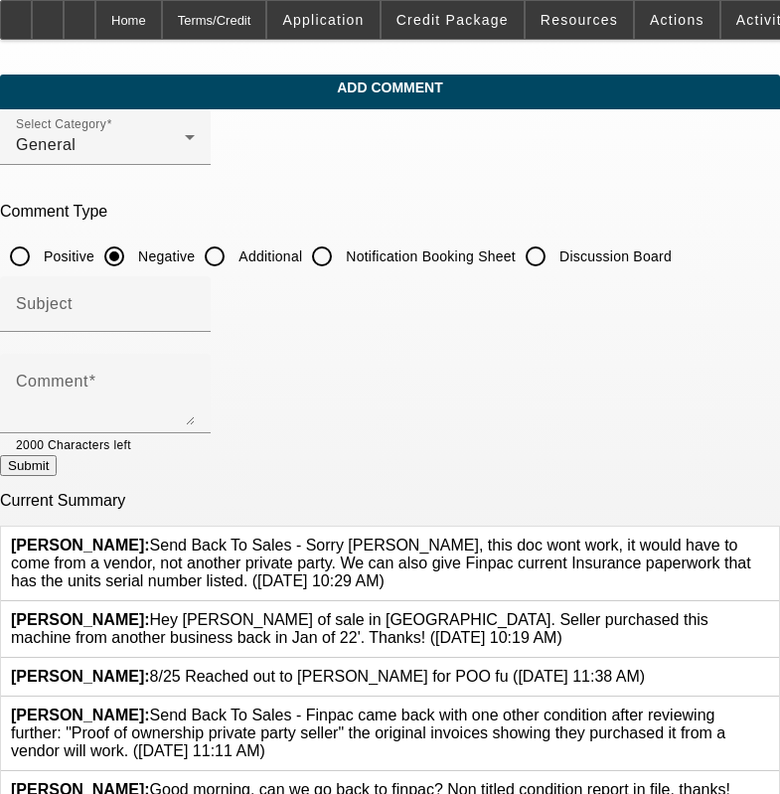
click at [555, 255] on input "Discussion Board" at bounding box center [536, 256] width 40 height 40
radio input "true"
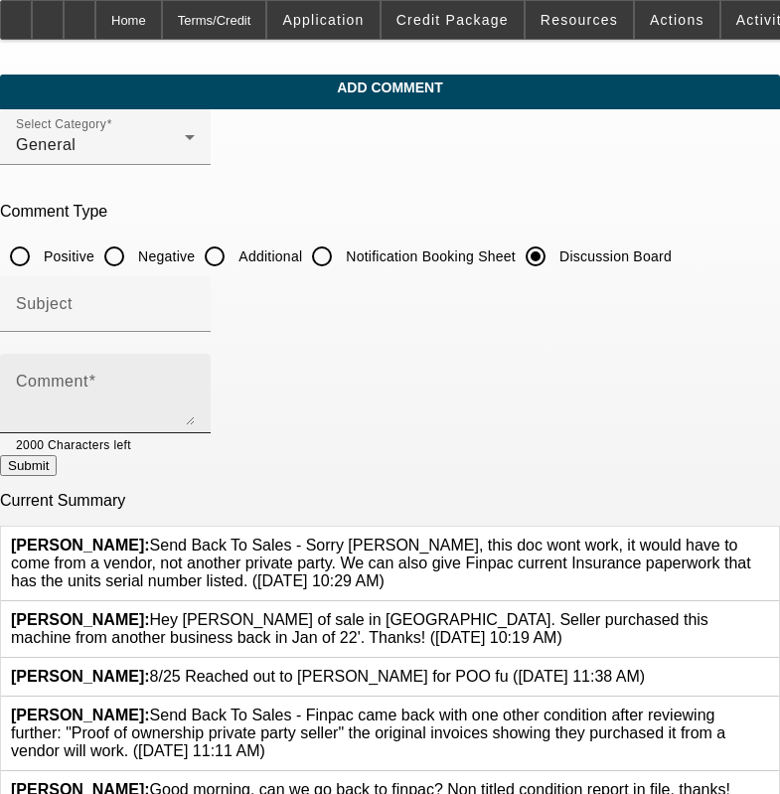
click at [195, 354] on div "Comment" at bounding box center [105, 393] width 179 height 79
paste textarea "8/25 Reached out to [PERSON_NAME] for POO fu"
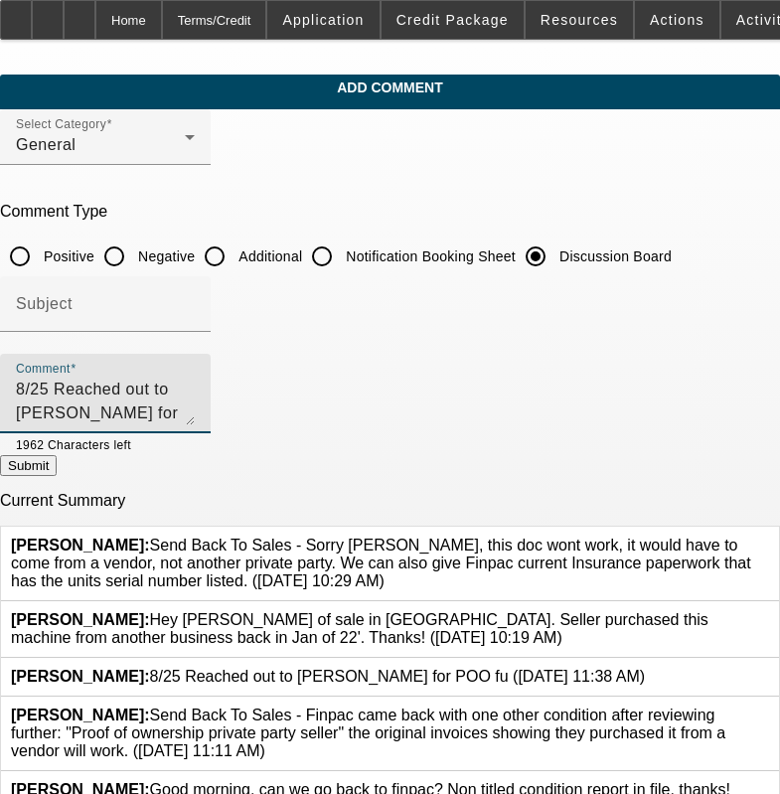
click at [645, 668] on icon at bounding box center [645, 668] width 0 height 0
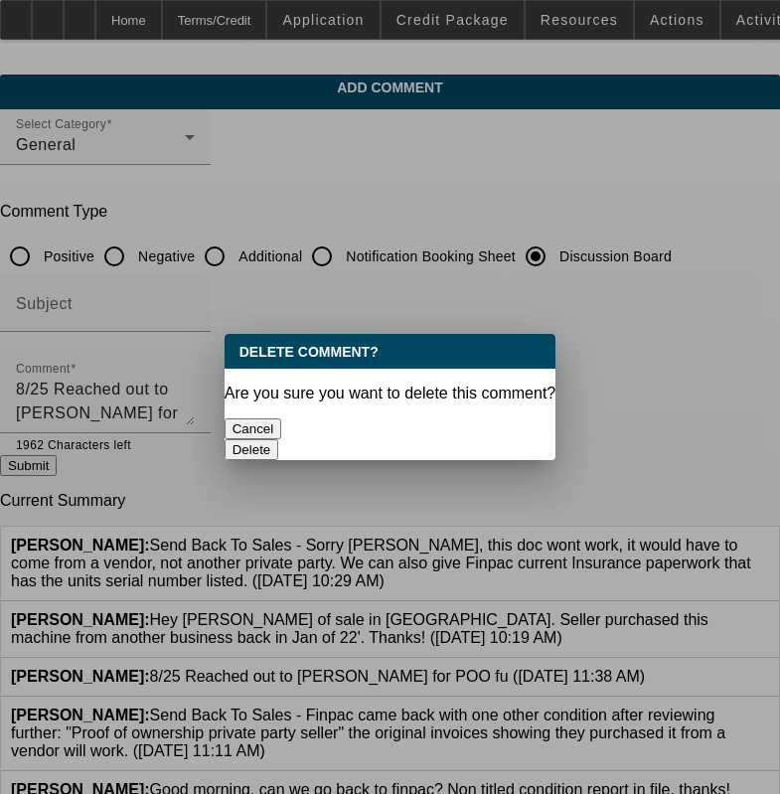
click at [279, 439] on button "Delete" at bounding box center [252, 449] width 55 height 21
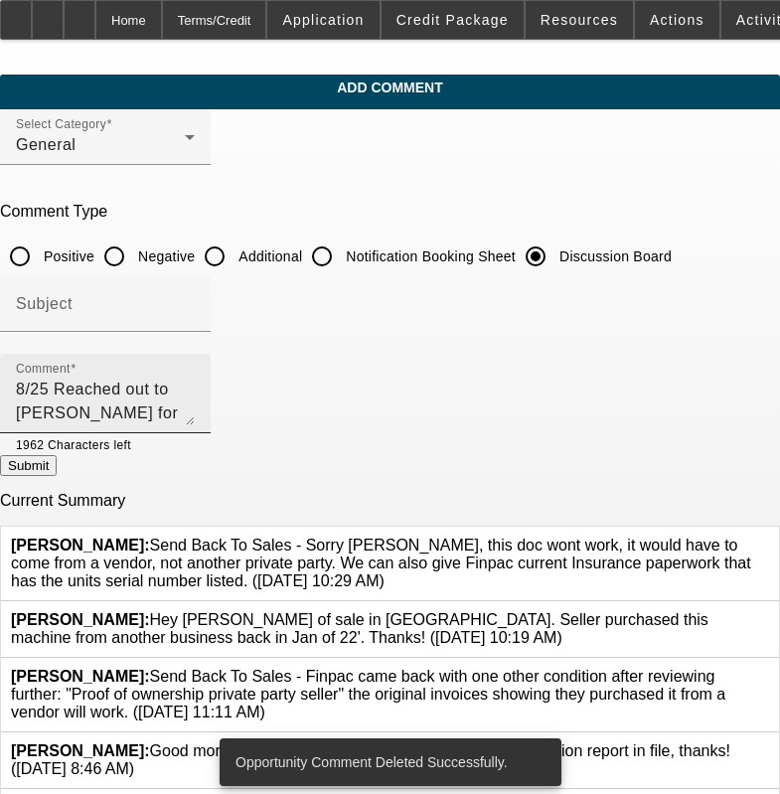
click at [195, 387] on textarea "8/25 Reached out to [PERSON_NAME] for POO fu" at bounding box center [105, 402] width 179 height 48
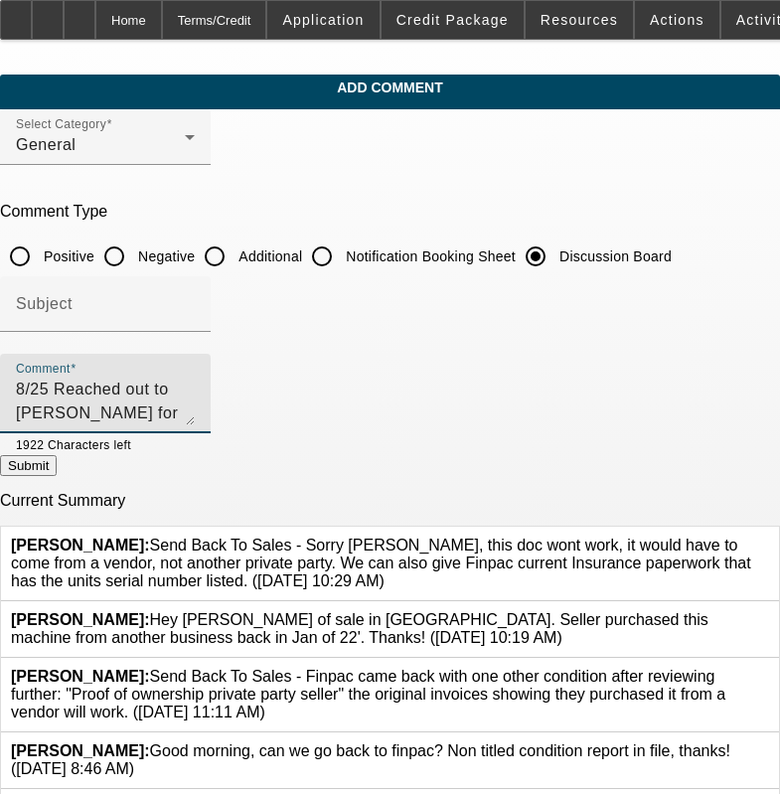
type textarea "8/25 Reached out to [PERSON_NAME] for POO fu---------8/26 reached out for ins p…"
click at [57, 469] on button "Submit" at bounding box center [28, 465] width 57 height 21
radio input "true"
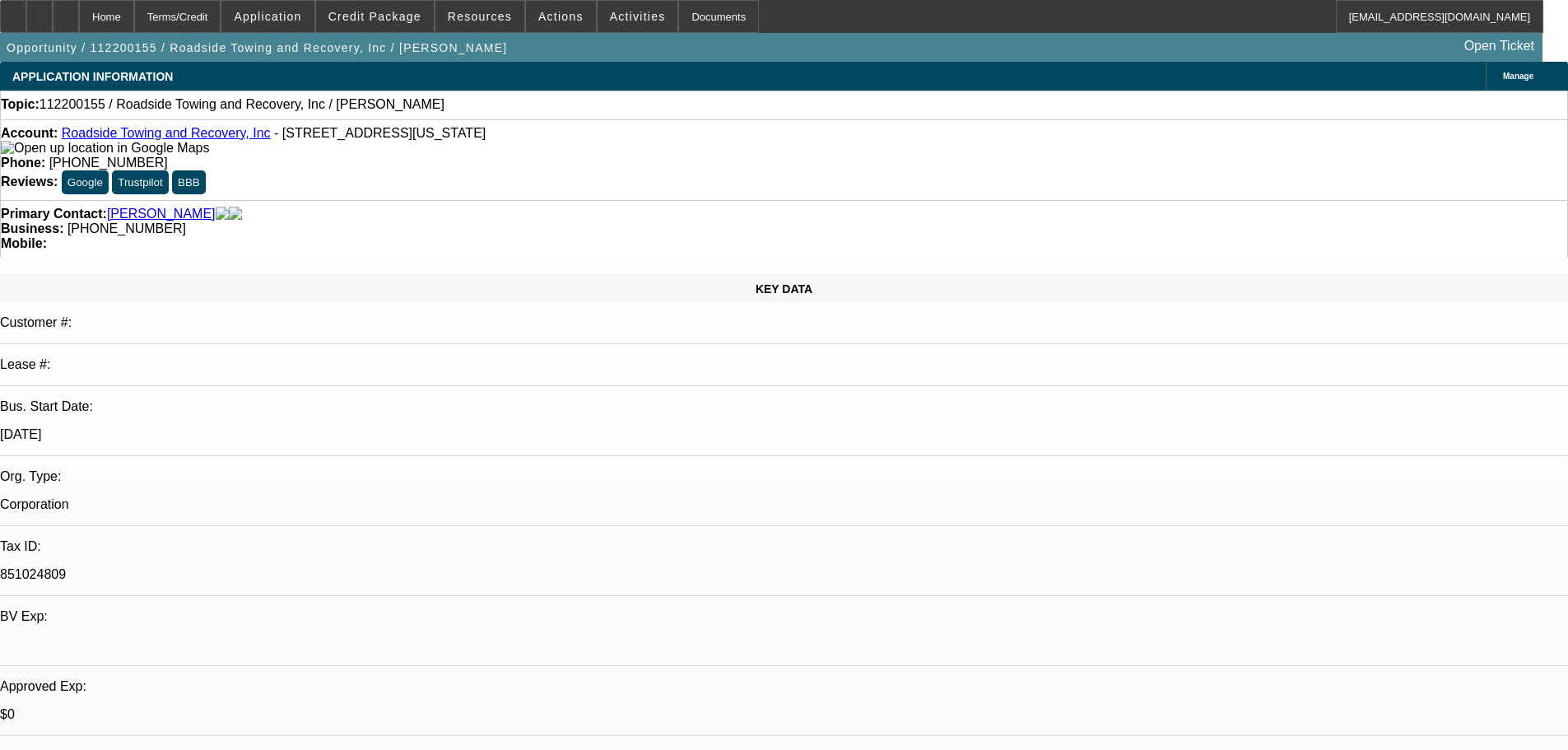
select select "0"
select select "2"
select select "0.1"
select select "4"
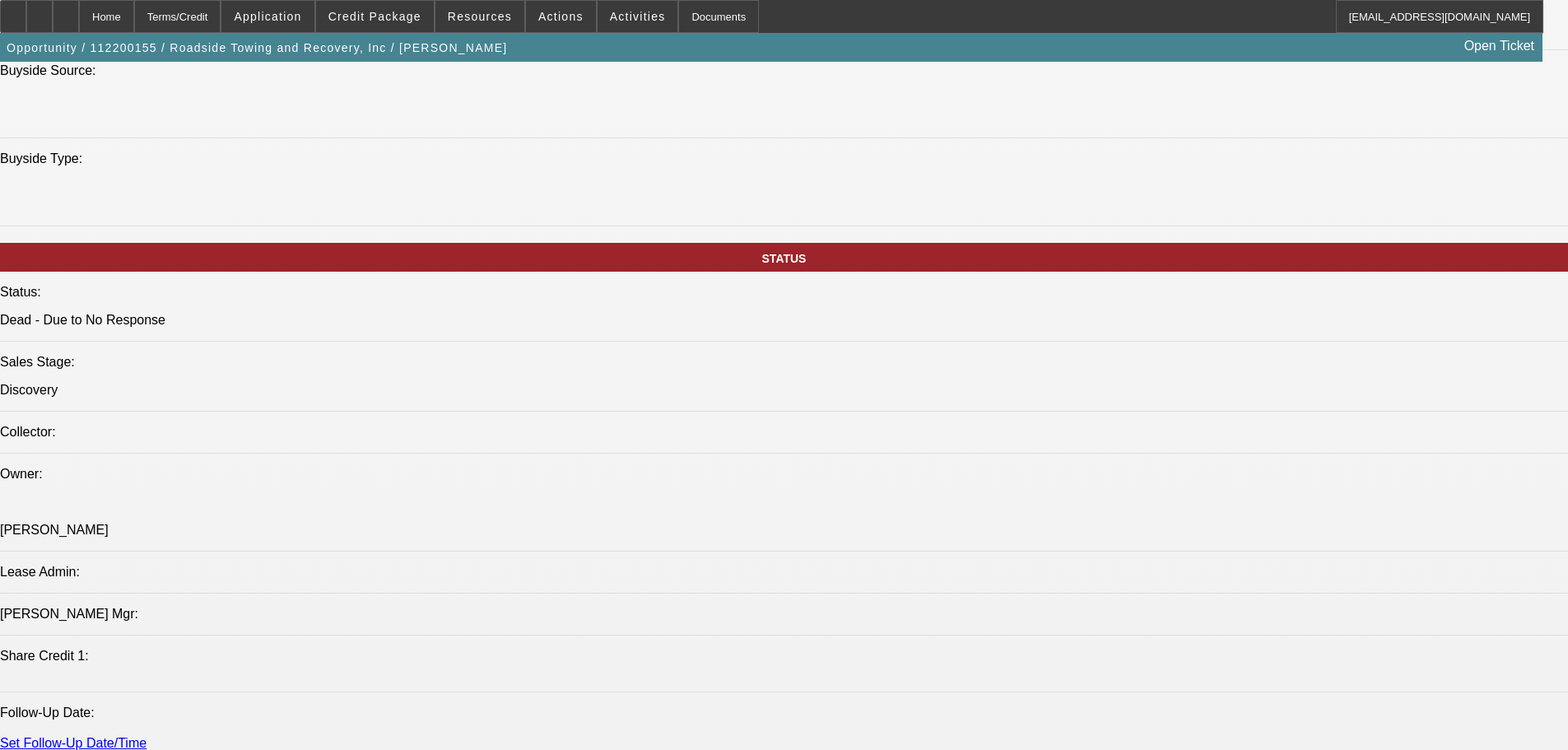
scroll to position [540, 0]
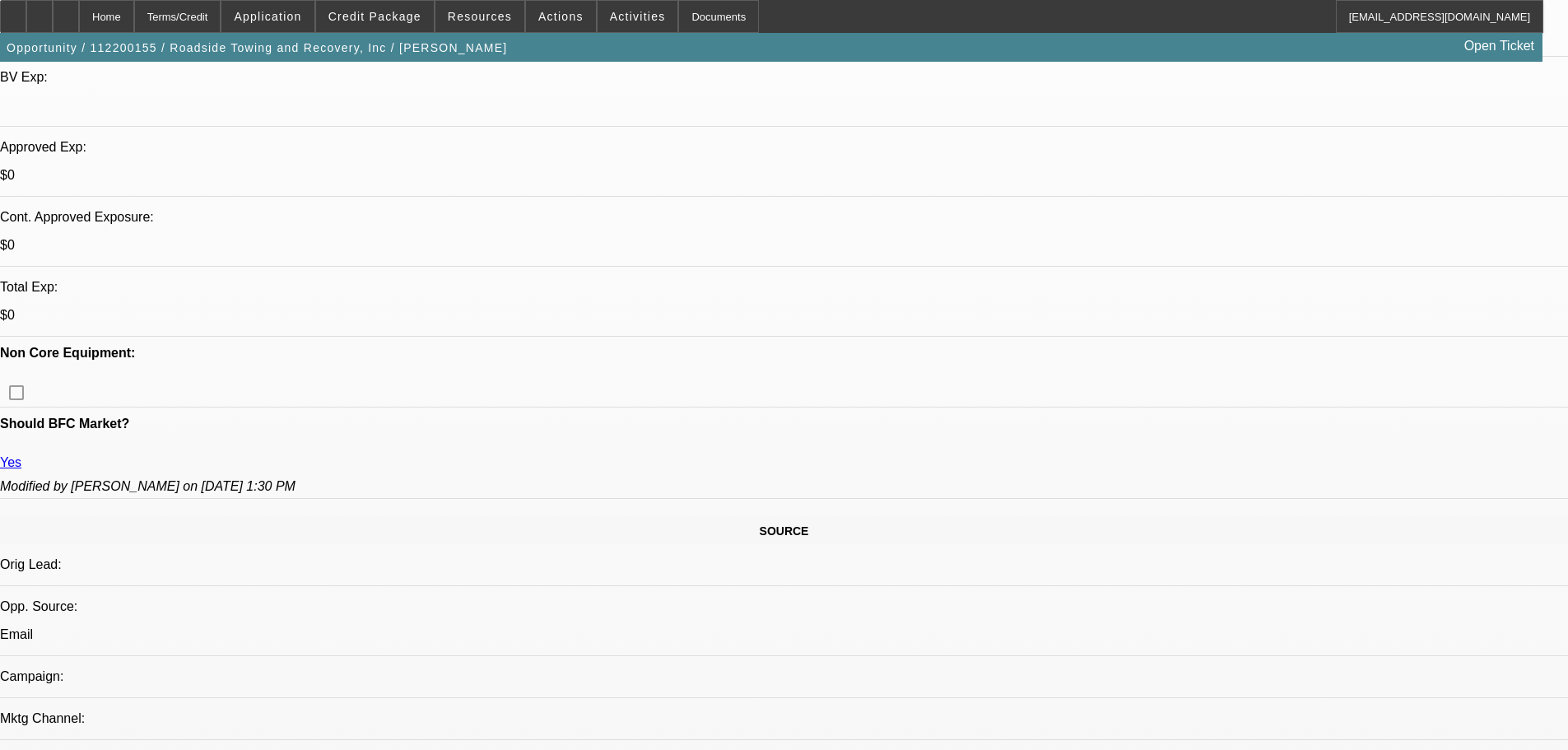
drag, startPoint x: 808, startPoint y: 426, endPoint x: 779, endPoint y: 181, distance: 246.7
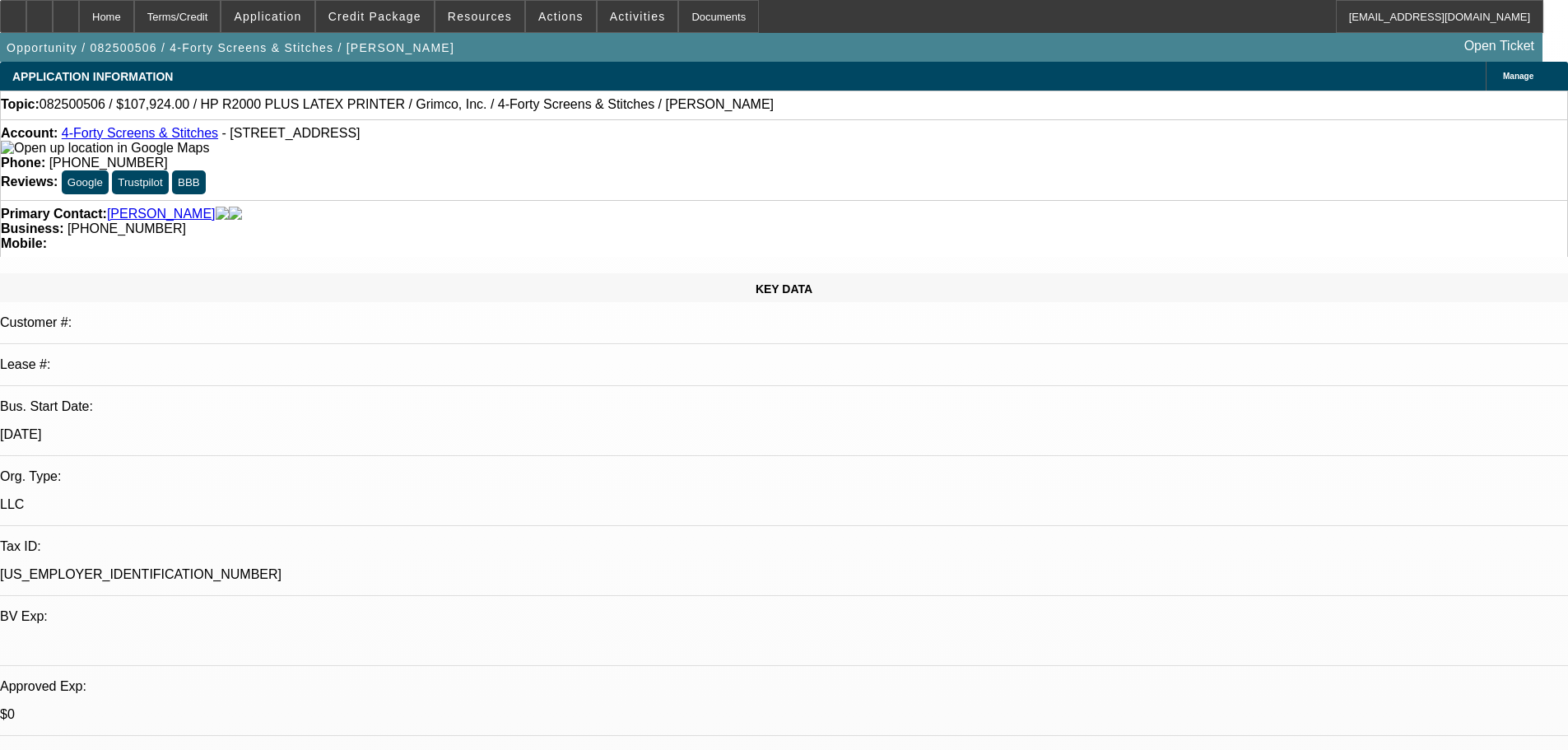
select select "0"
select select "6"
select select "0"
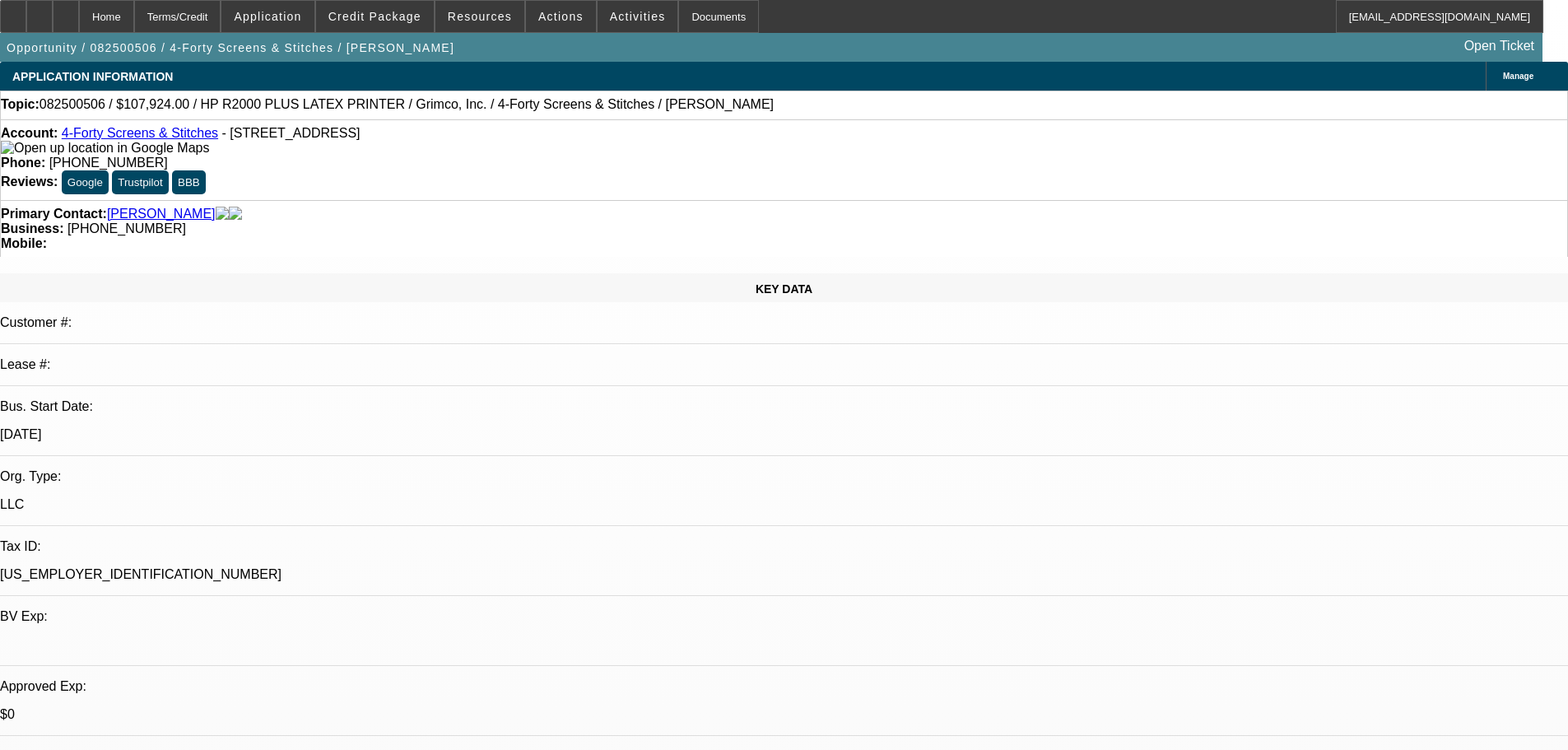
select select "0"
select select "0.1"
select select "4"
select select "0"
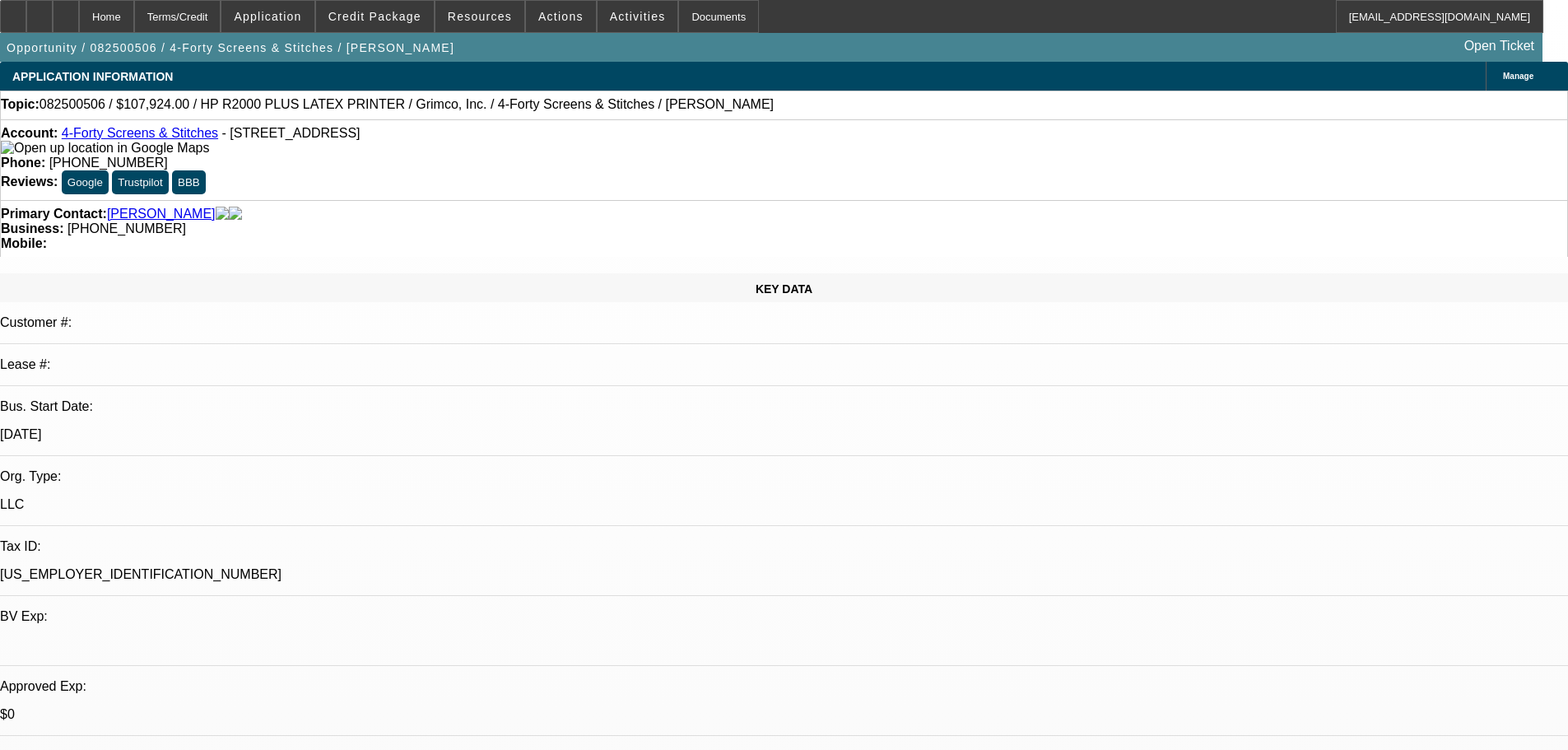
select select "0.1"
select select "4"
click at [79, 13] on div at bounding box center [66, 17] width 27 height 33
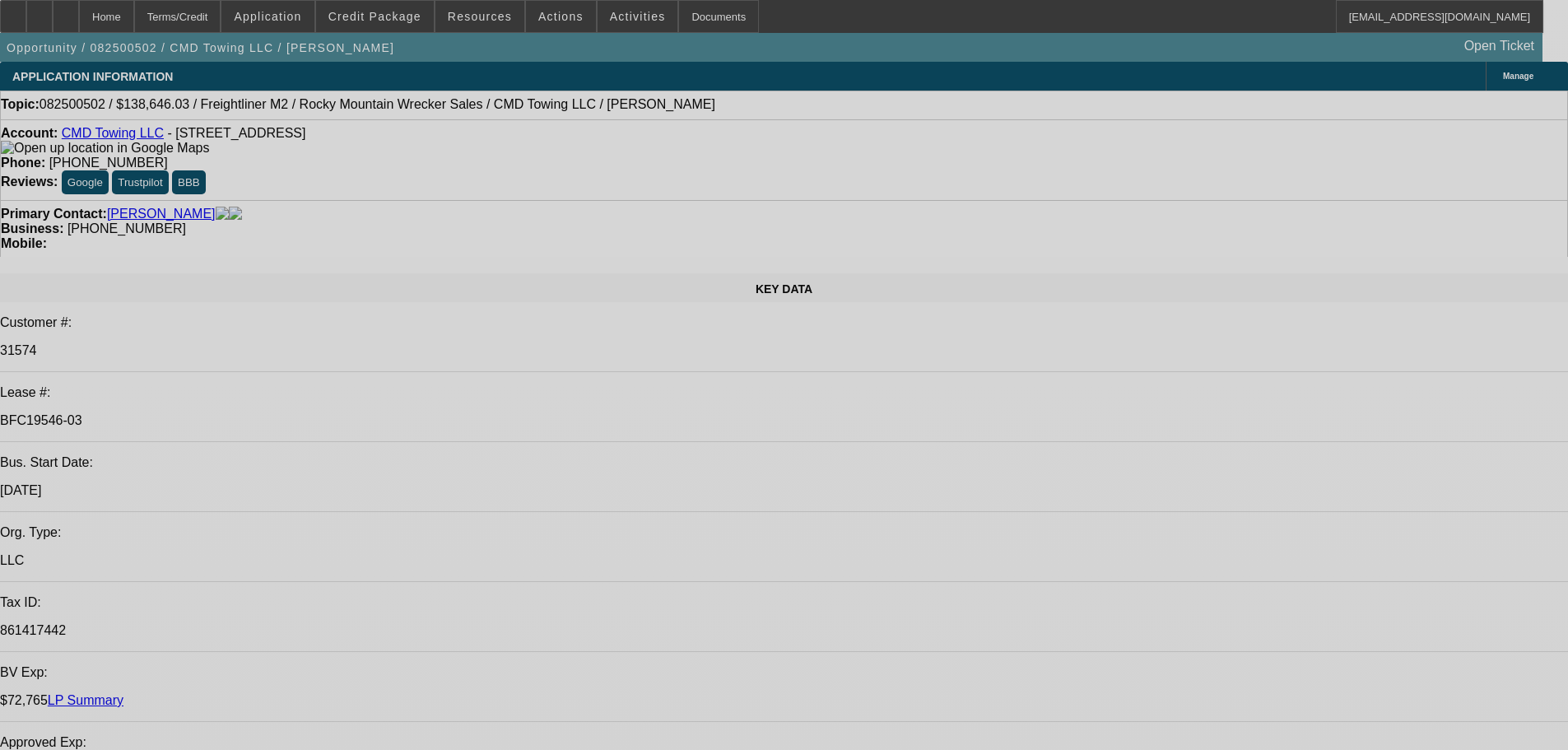
select select "0"
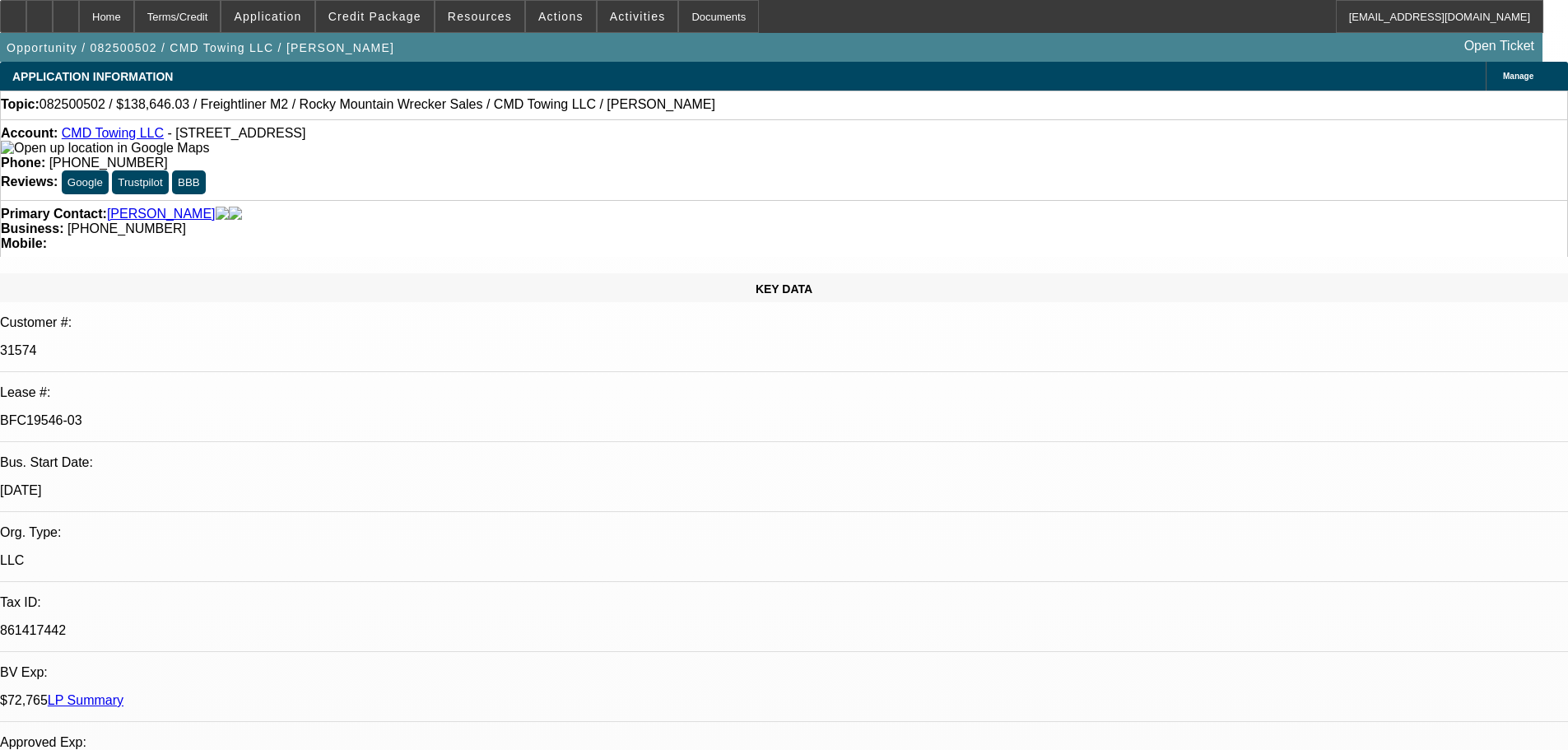
select select "0"
select select "6"
select select "0"
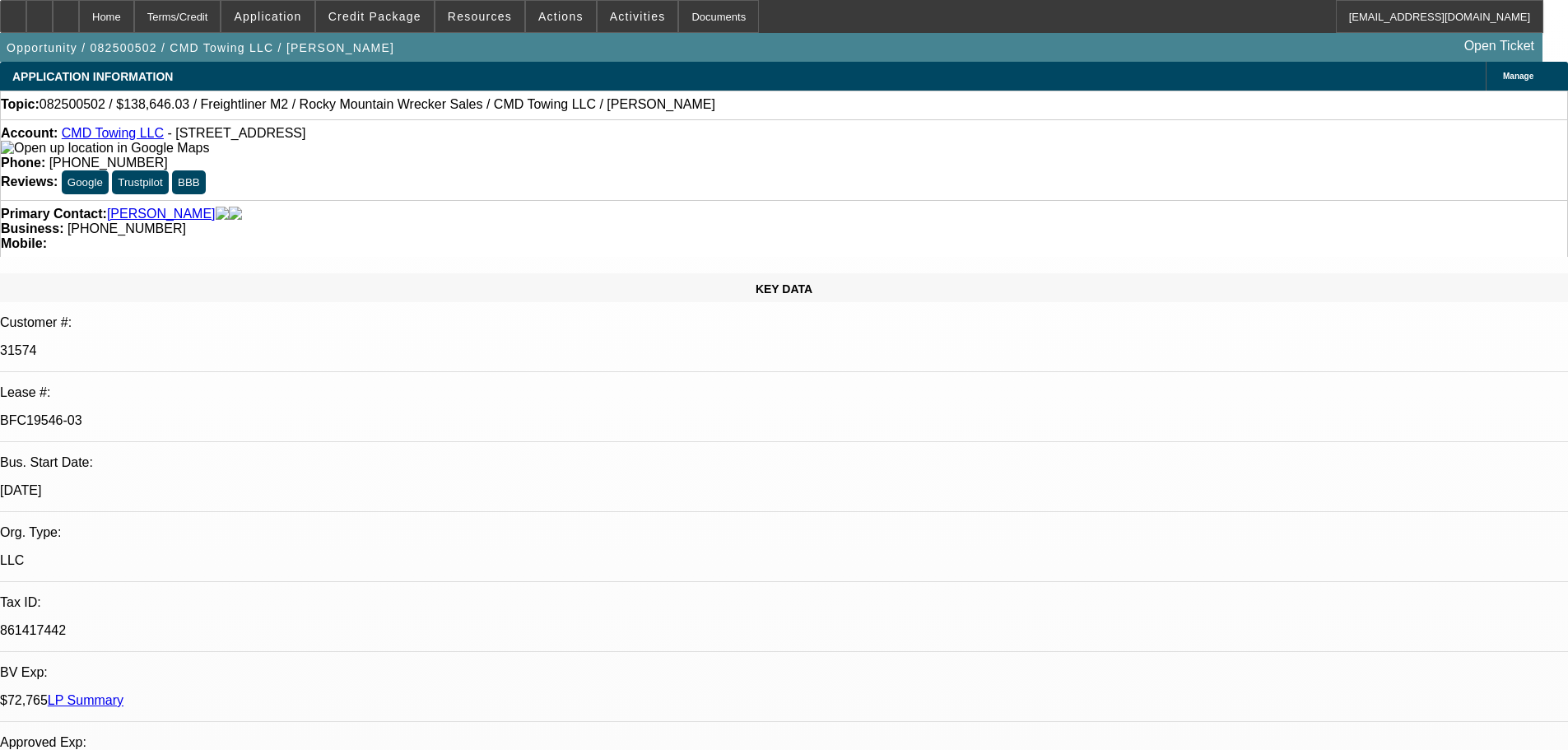
select select "0"
select select "6"
select select "0"
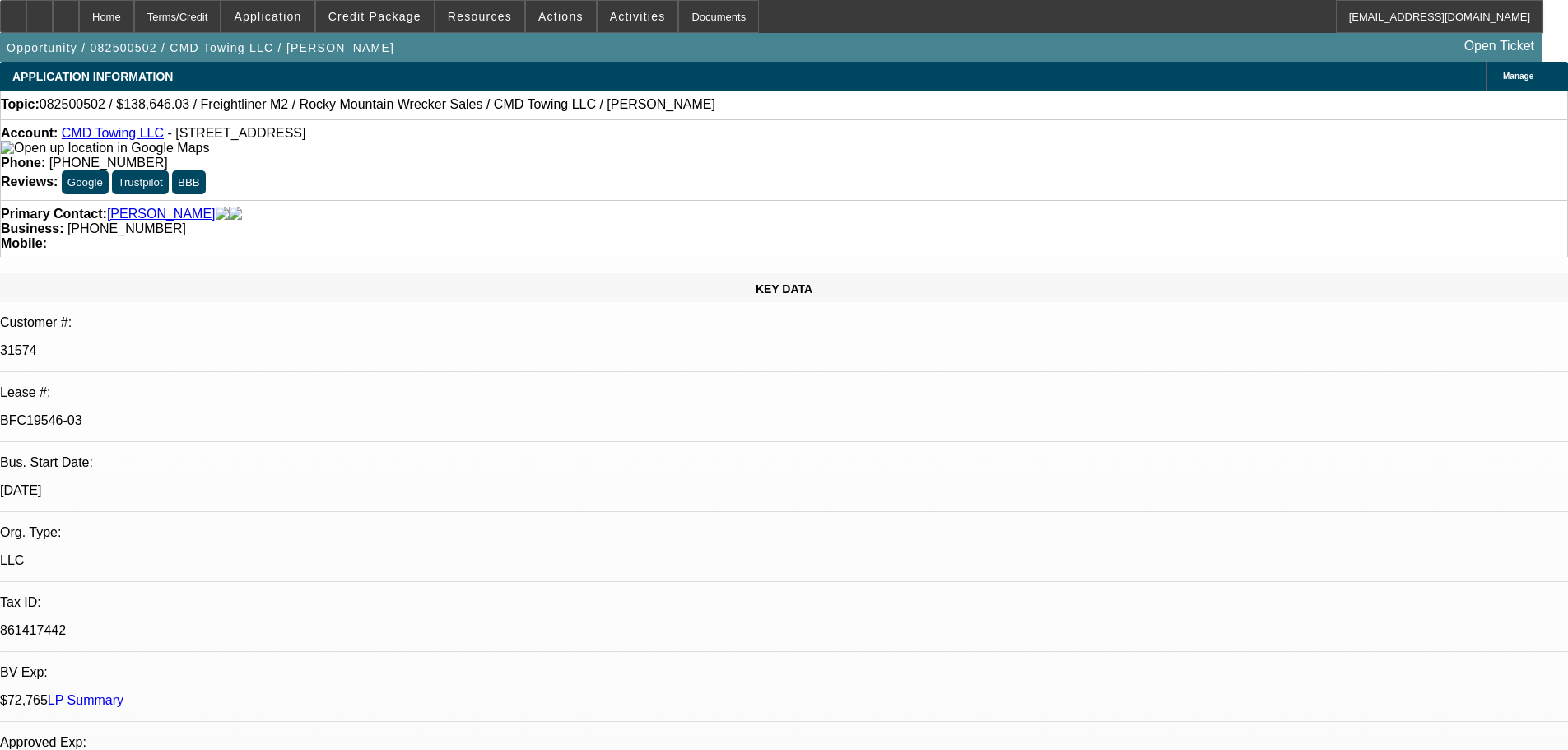
select select "6"
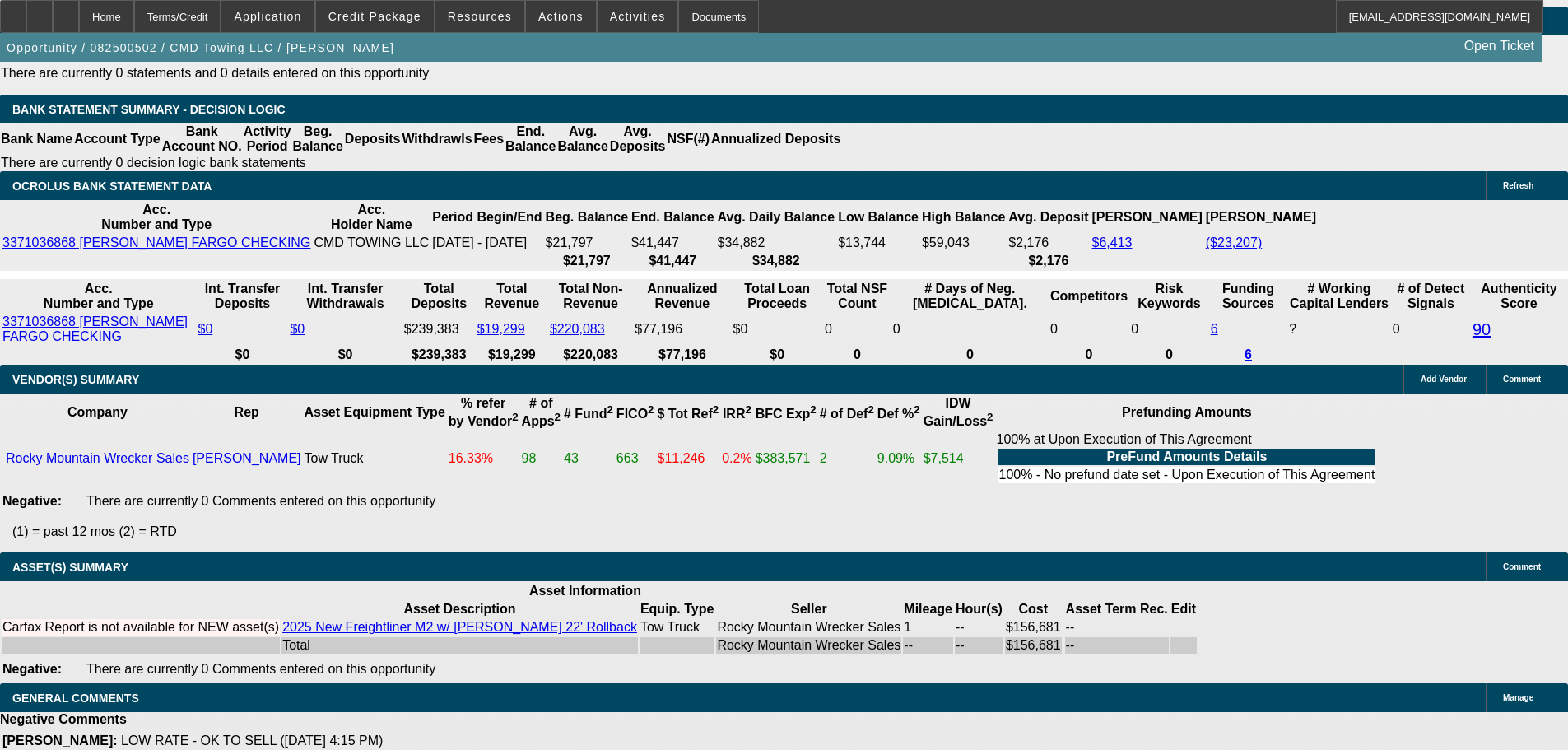
drag, startPoint x: 699, startPoint y: 257, endPoint x: 775, endPoint y: 670, distance: 419.9
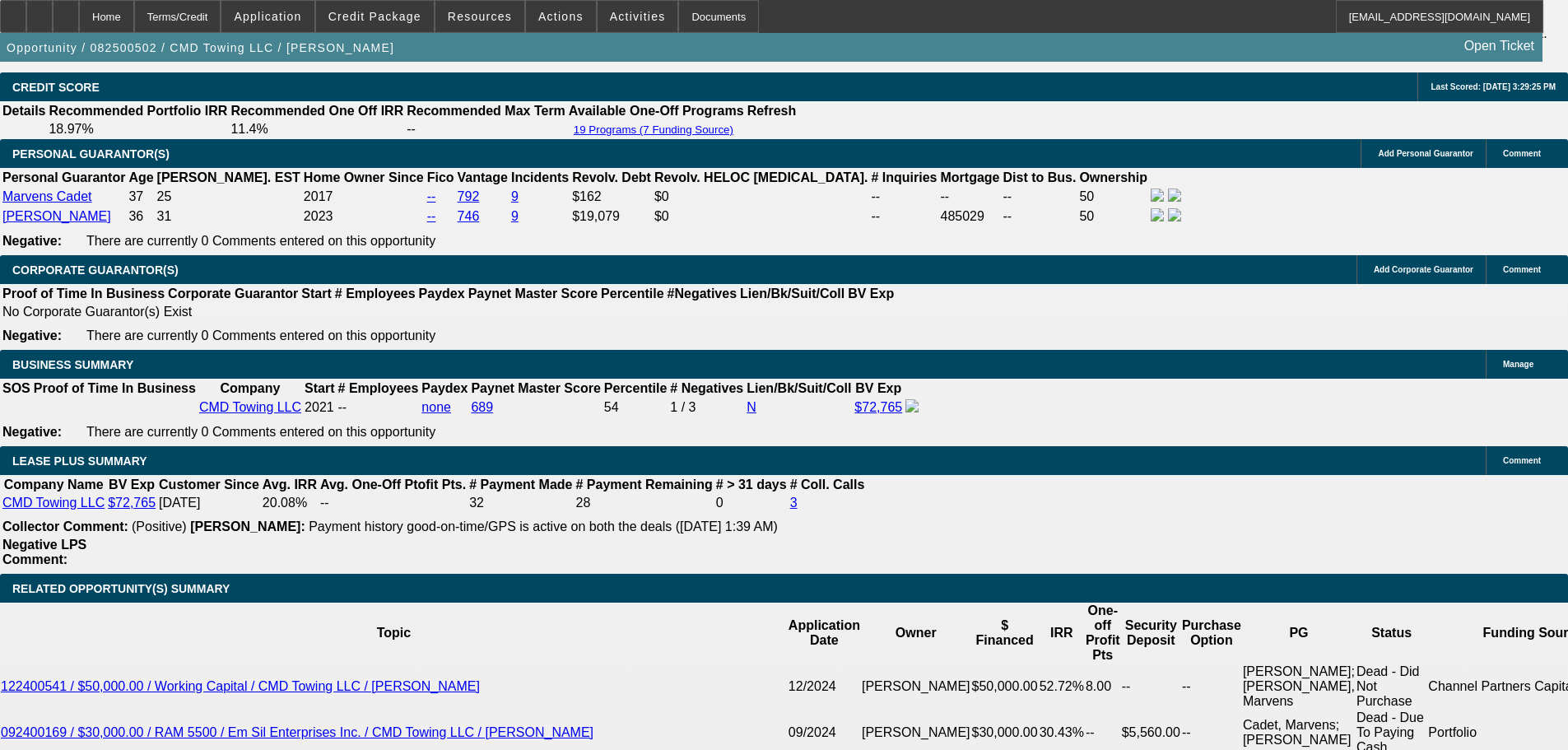
scroll to position [1430, 0]
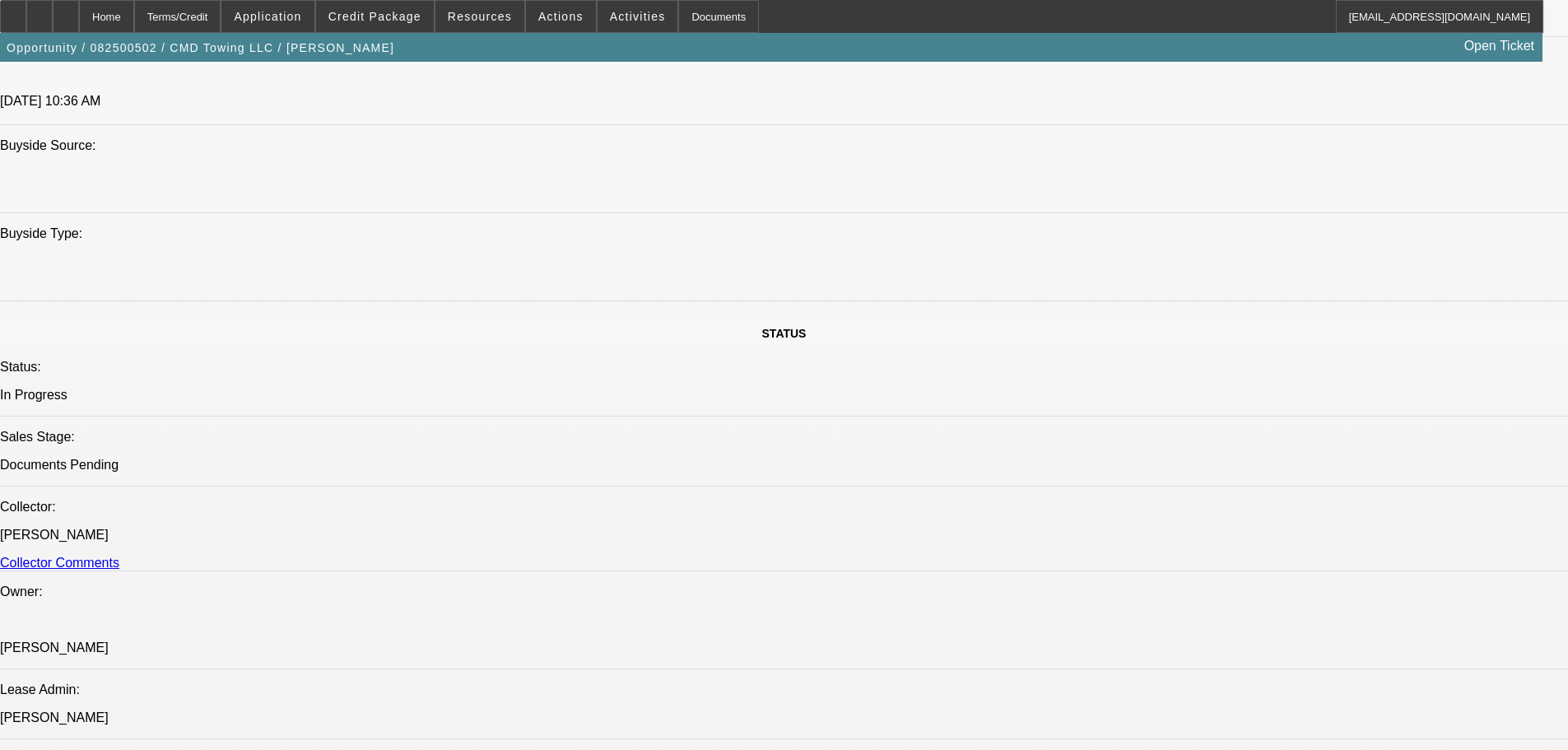
drag, startPoint x: 859, startPoint y: 603, endPoint x: 851, endPoint y: 371, distance: 232.1
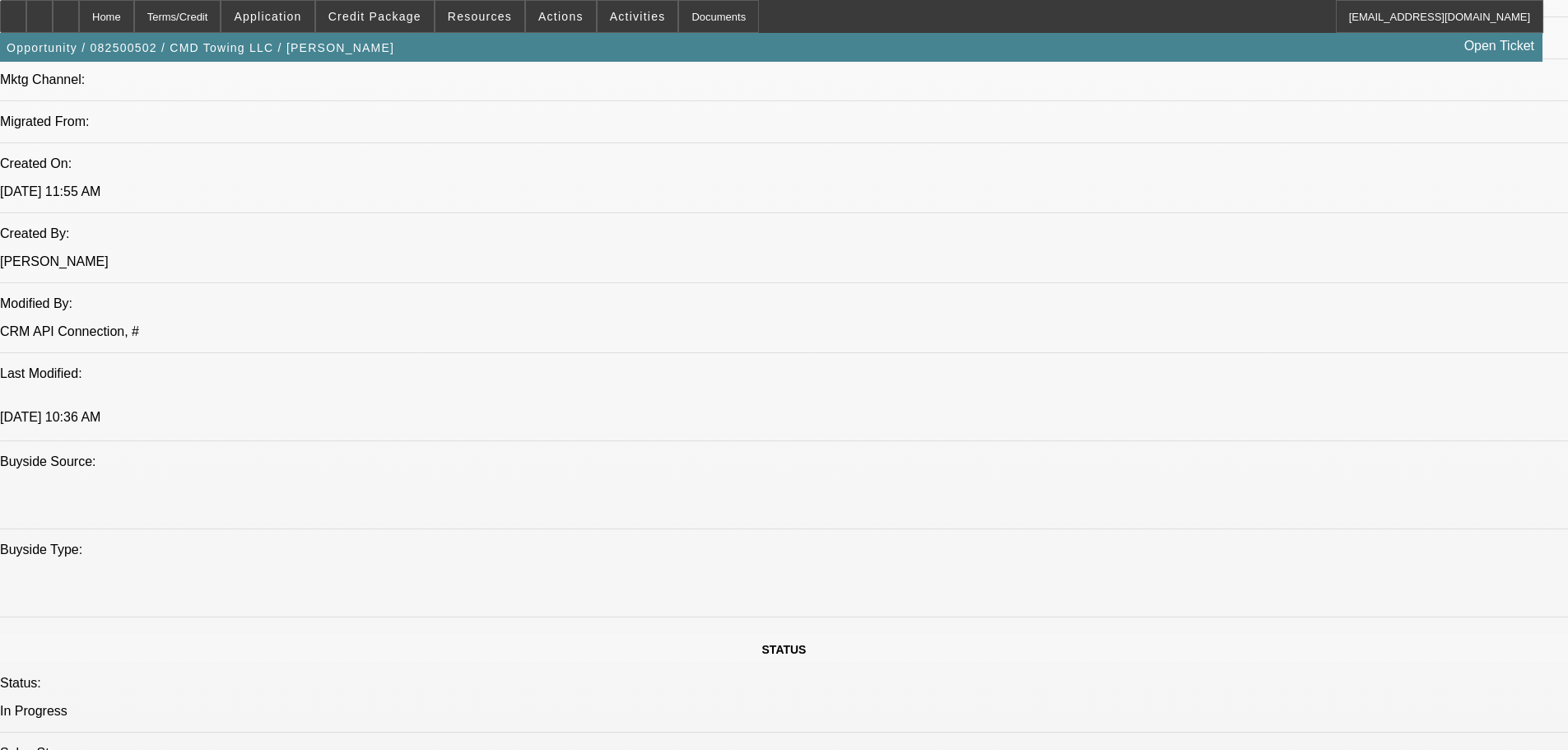
scroll to position [1018, 0]
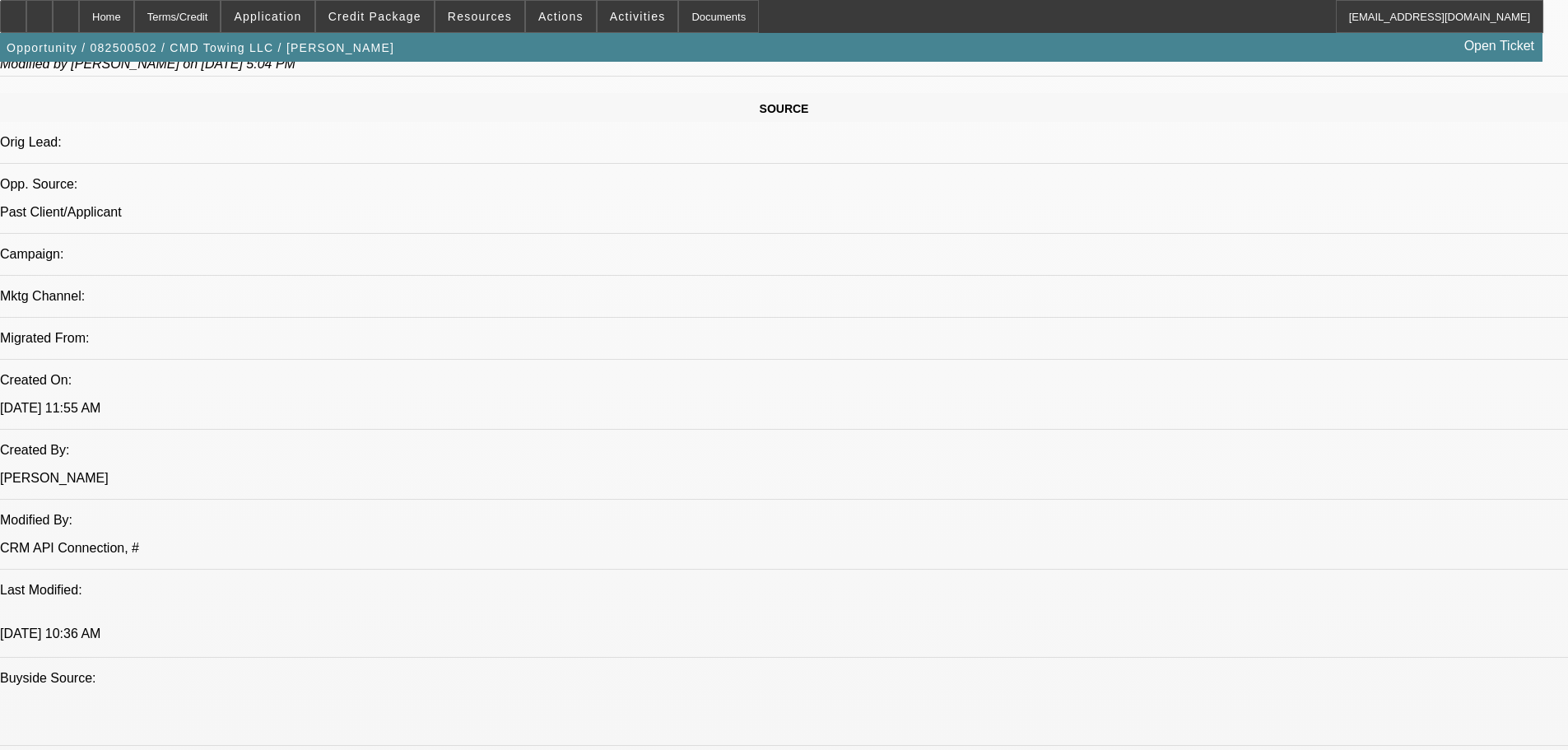
click at [79, 17] on div at bounding box center [66, 17] width 27 height 33
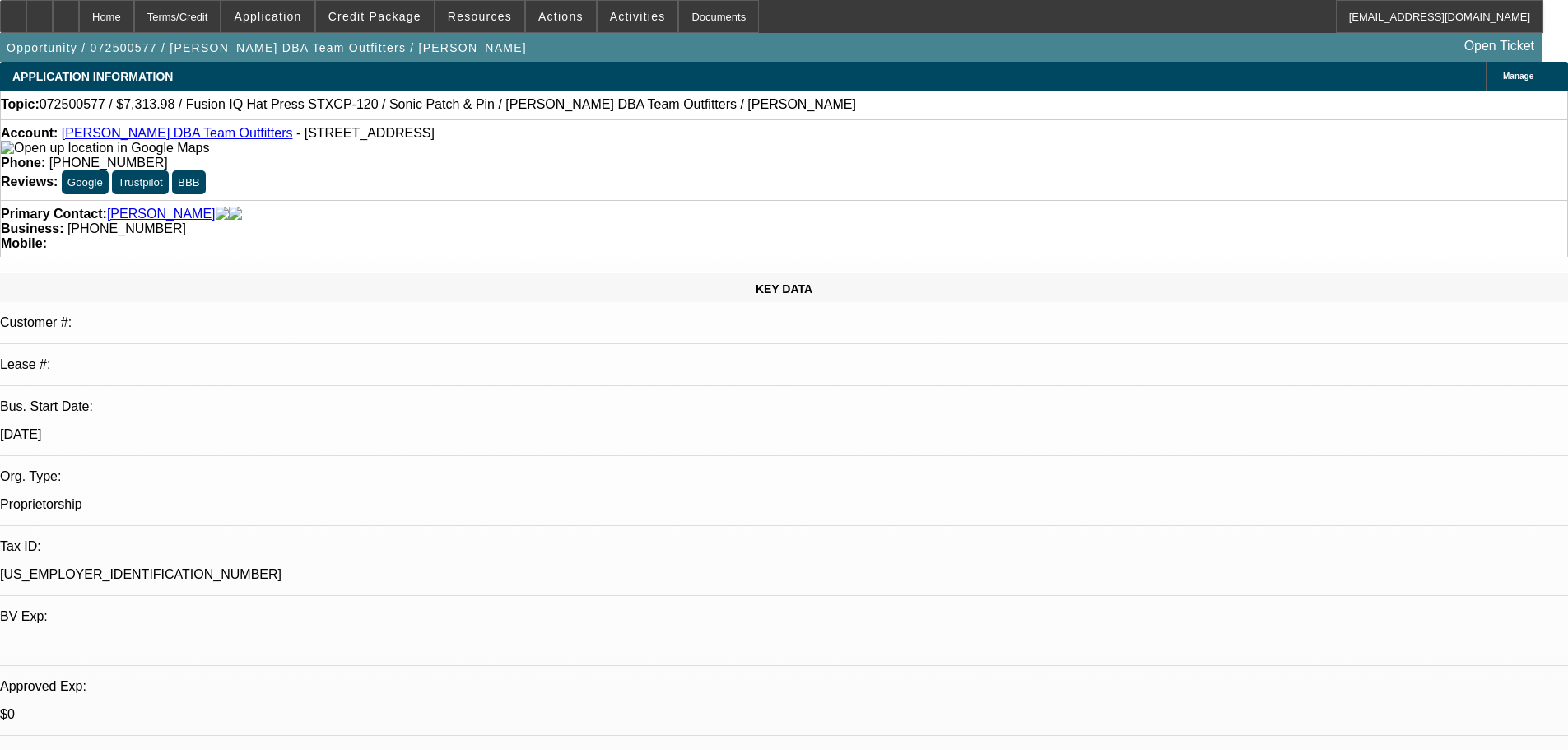
select select "0"
select select "0.1"
select select "5"
select select "0"
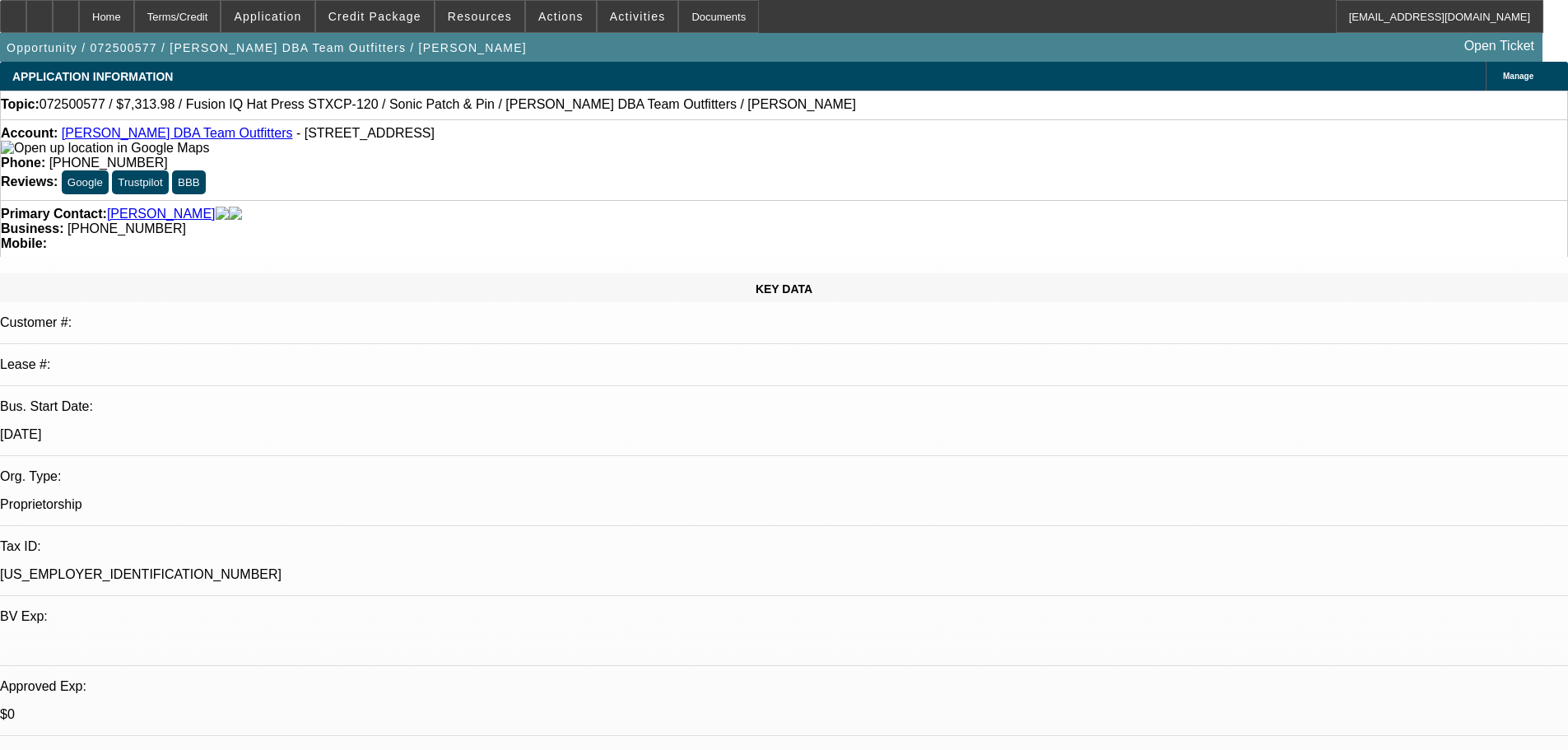
select select "0"
select select "0.1"
select select "5"
select select "0"
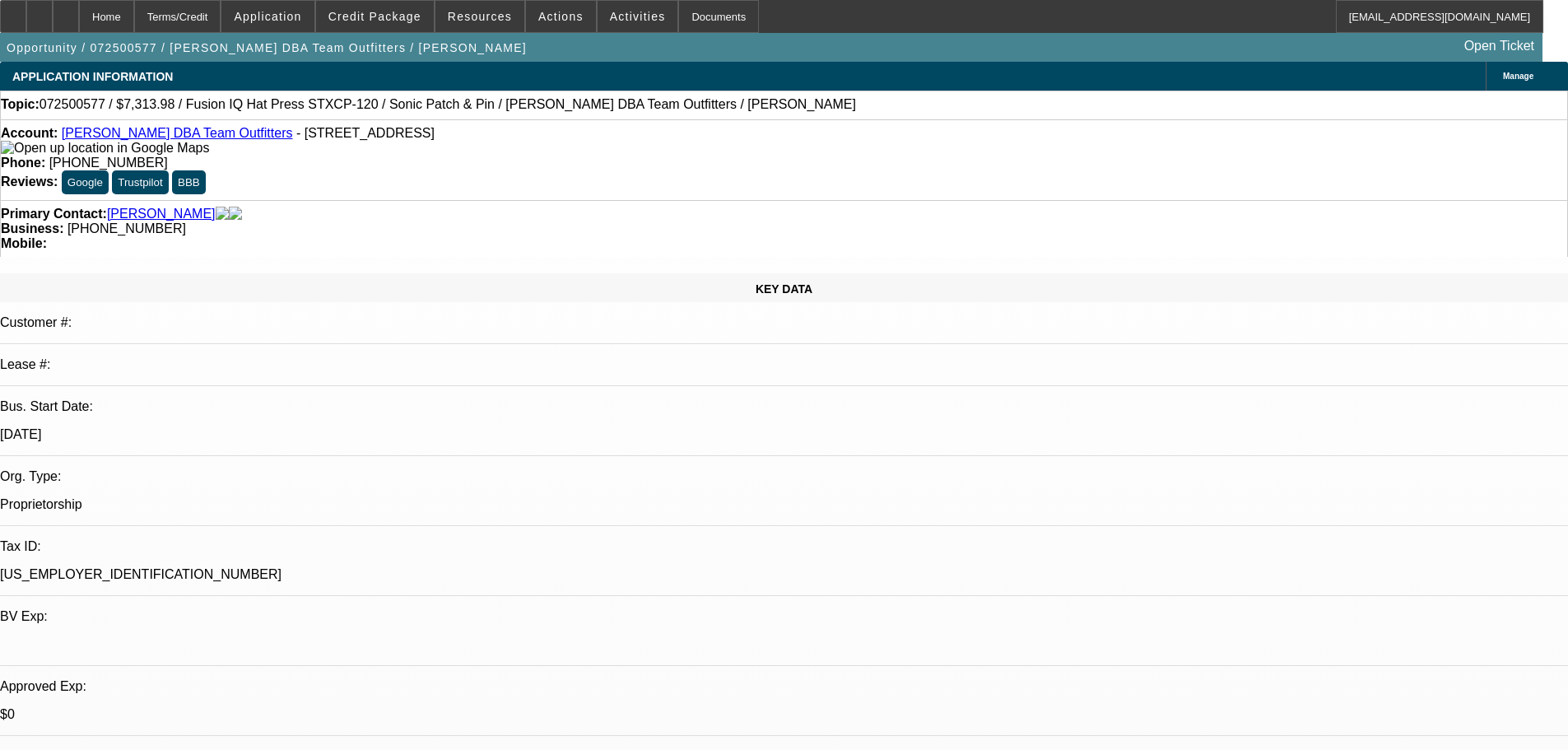
select select "0.1"
select select "5"
select select "0"
select select "0.1"
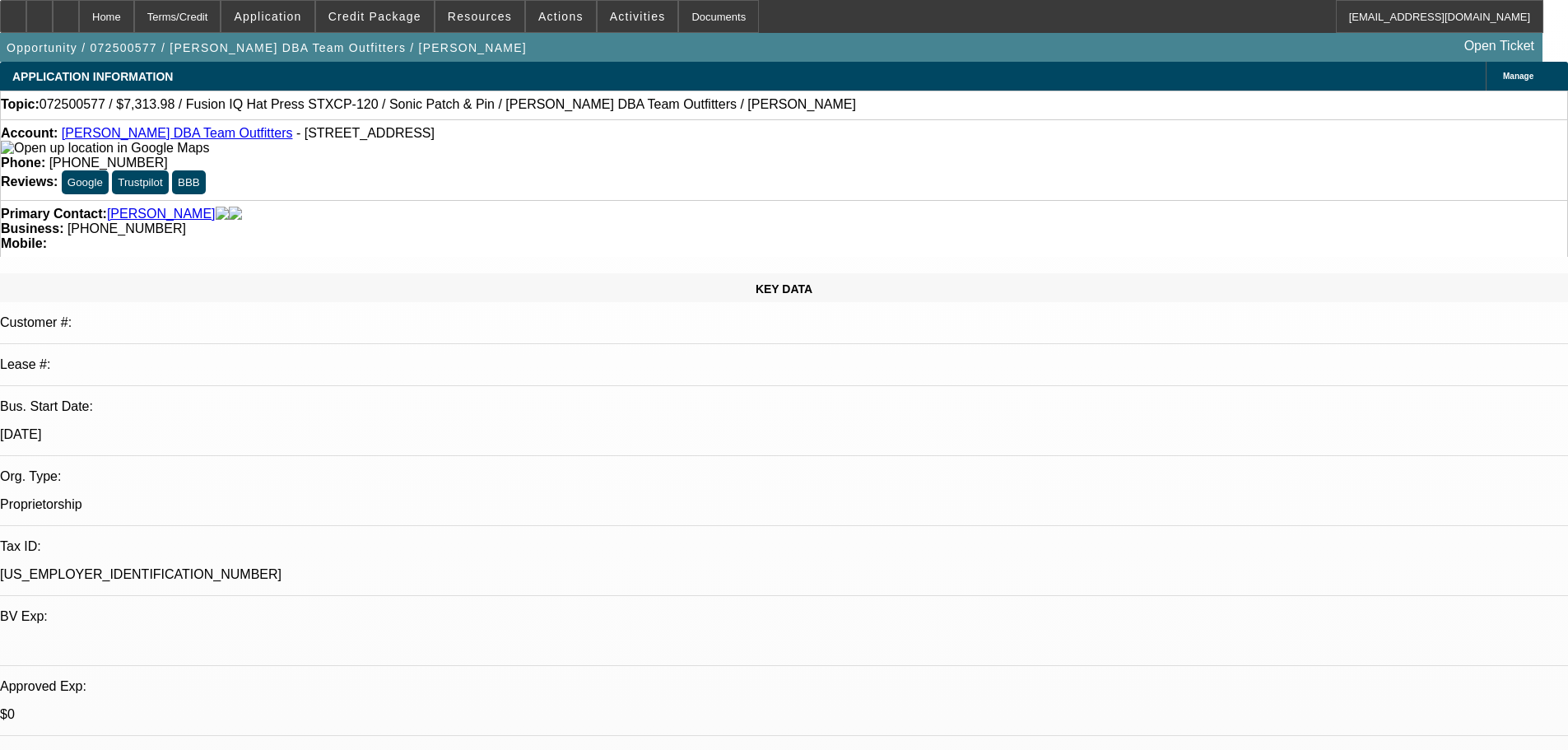
select select "5"
select select "0"
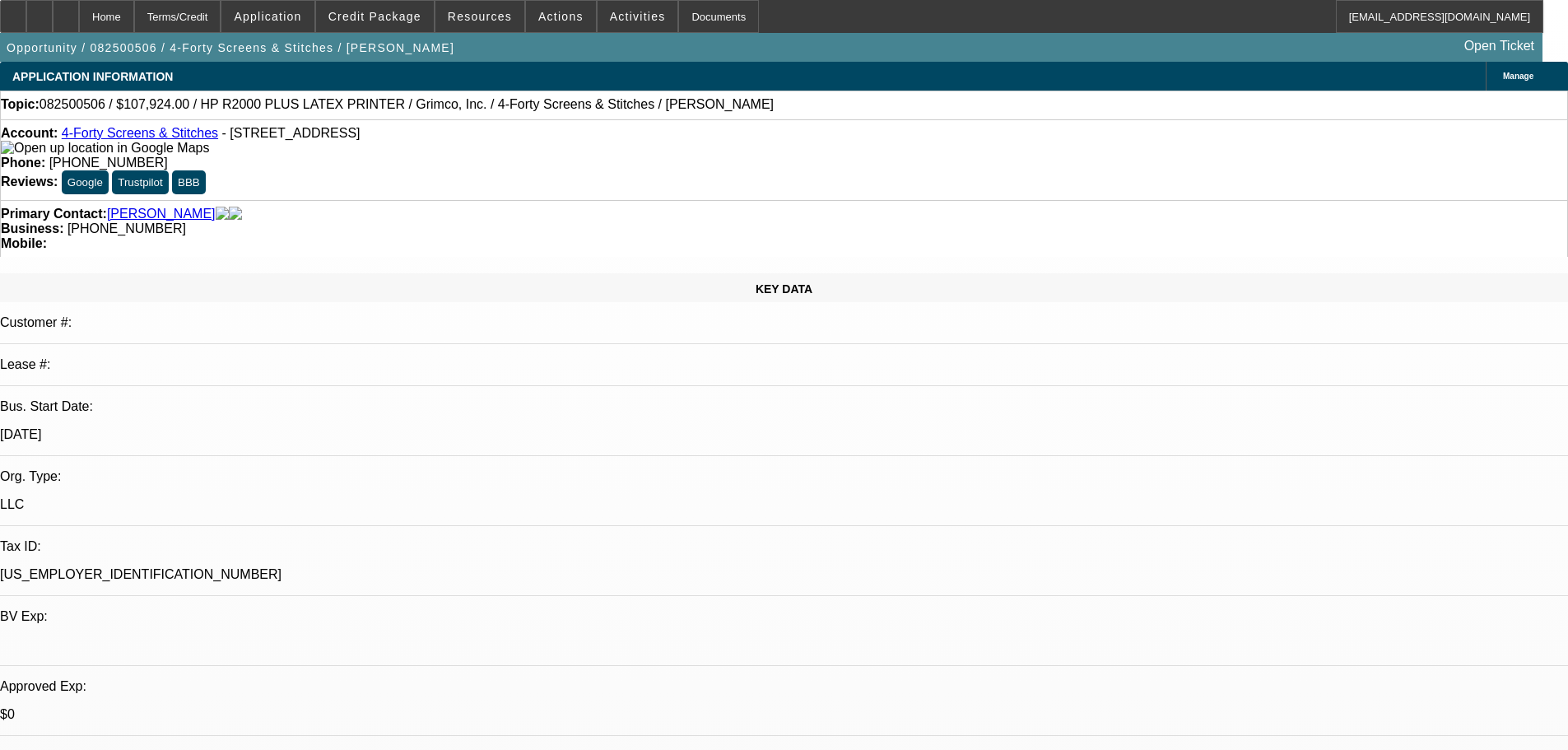
select select "0"
select select "6"
select select "0"
select select "0.1"
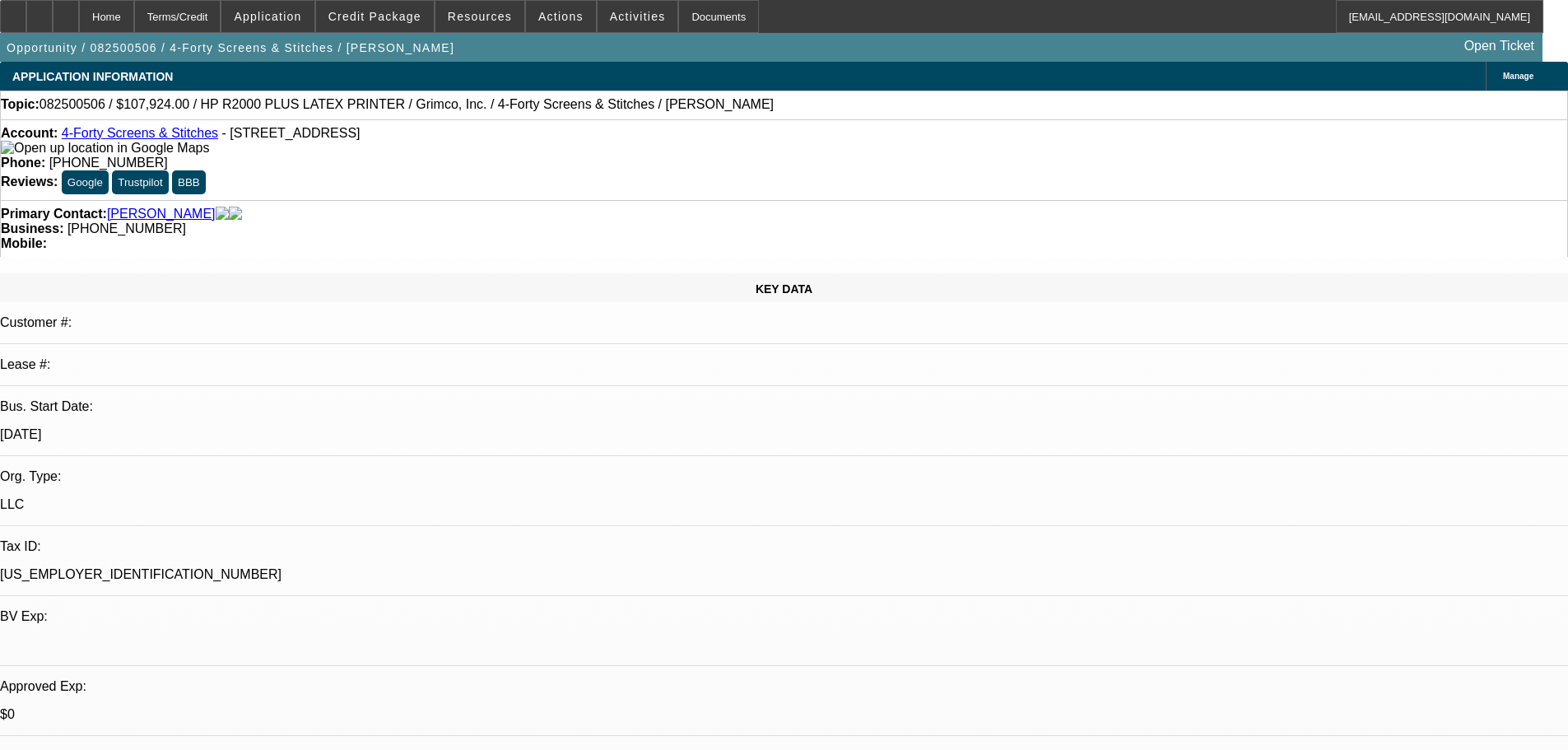
select select "4"
select select "0"
select select "0.1"
select select "4"
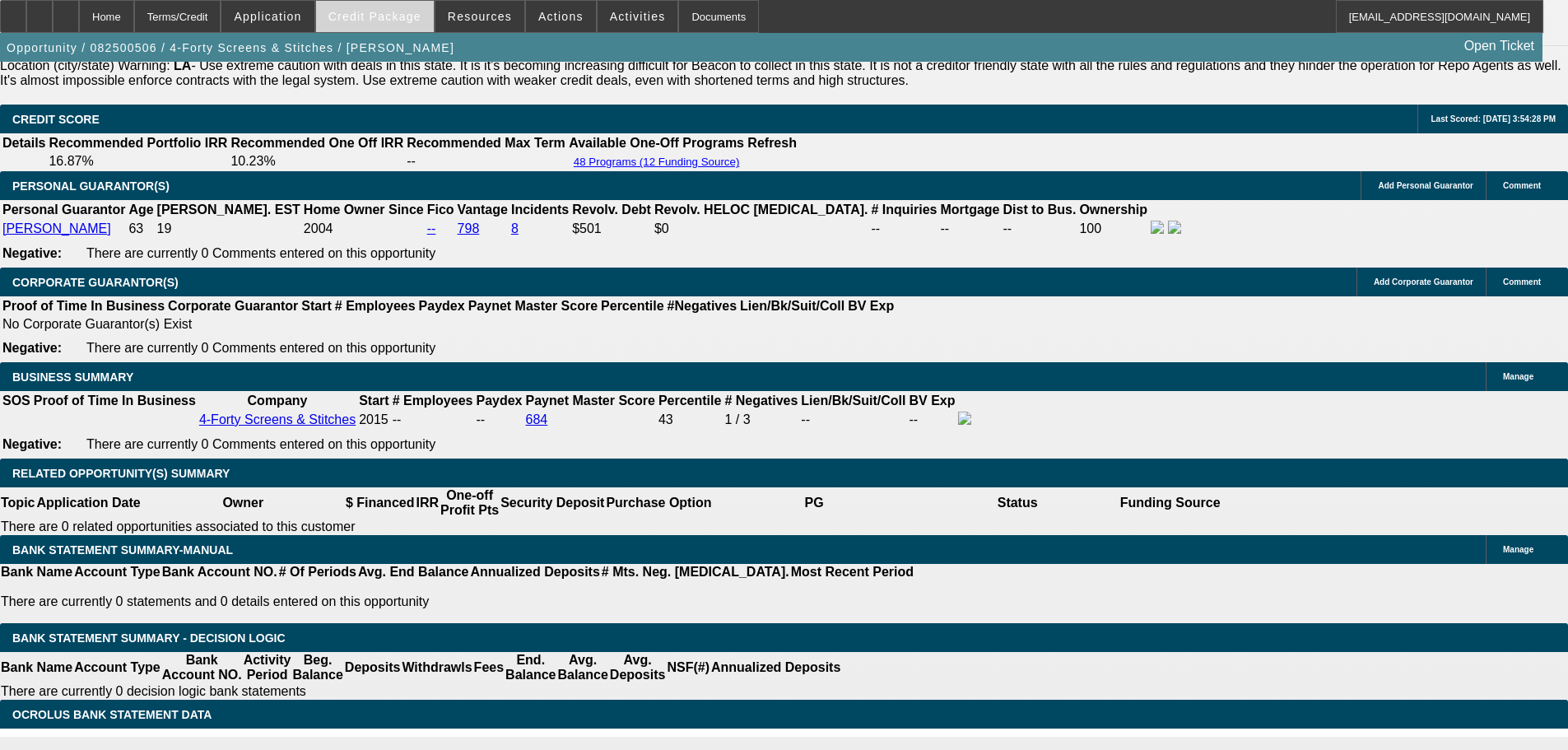
scroll to position [329, 0]
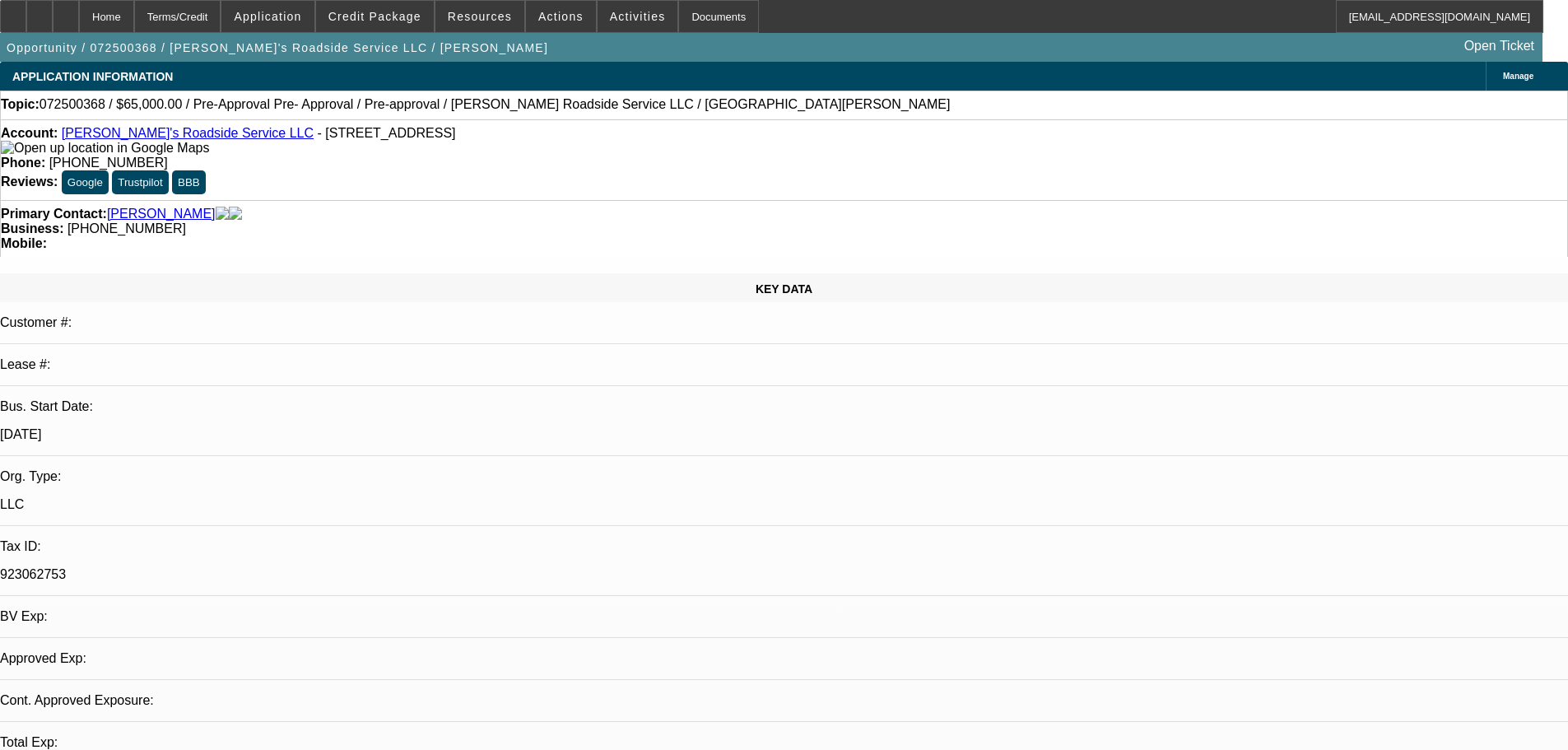
select select "0"
select select "0.1"
select select "5"
select select "0"
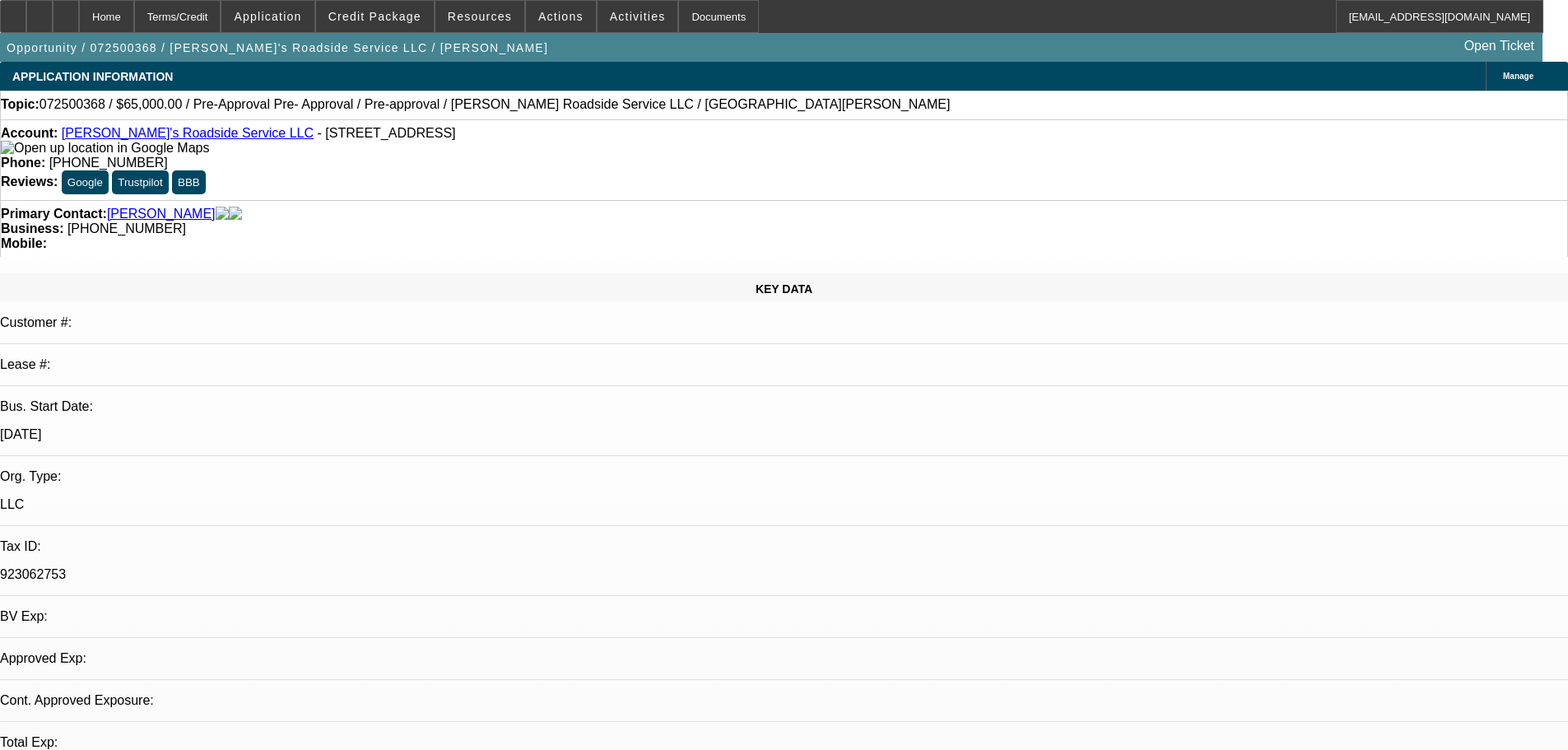
select select "0"
select select "0.1"
select select "5"
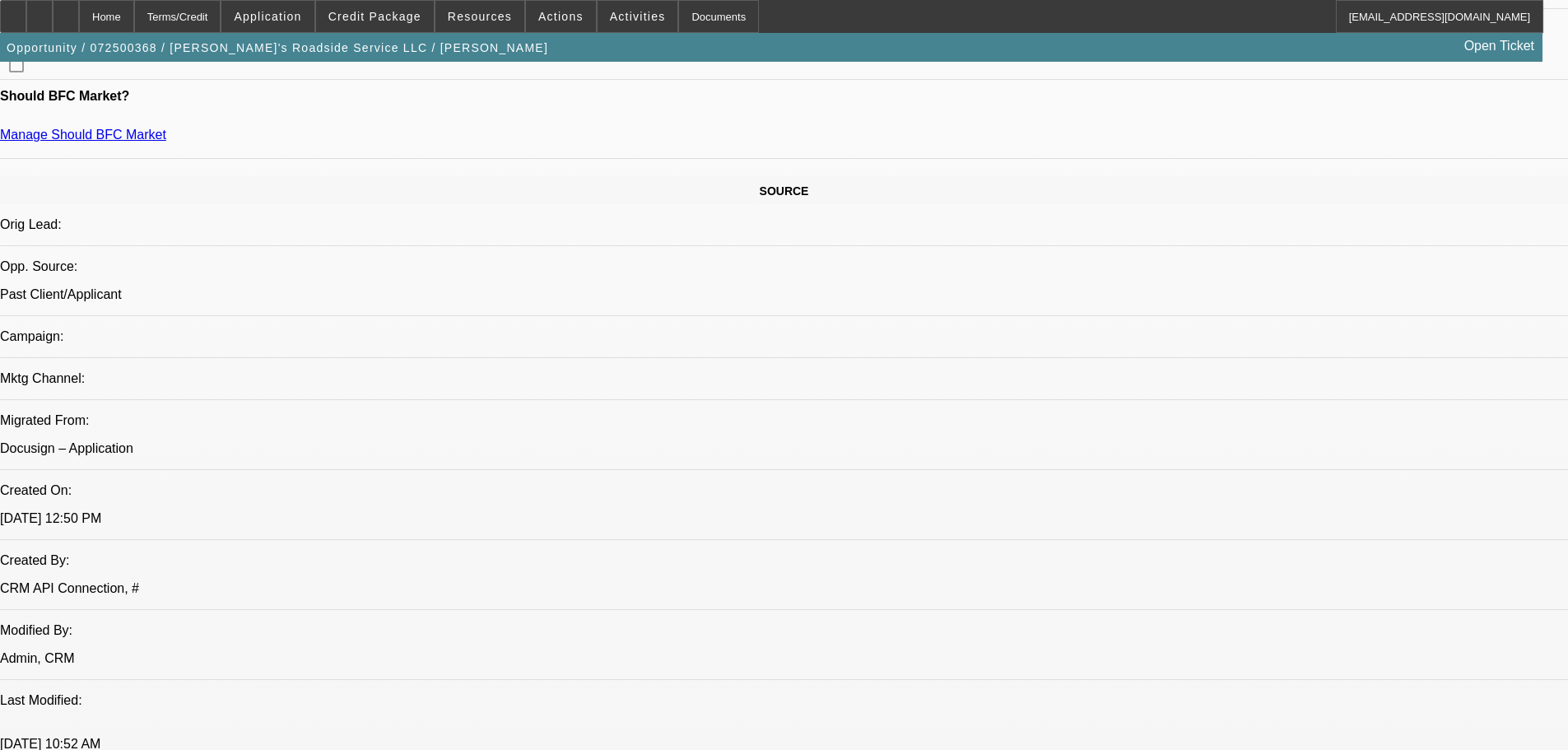
drag, startPoint x: 652, startPoint y: 304, endPoint x: 736, endPoint y: 728, distance: 432.2
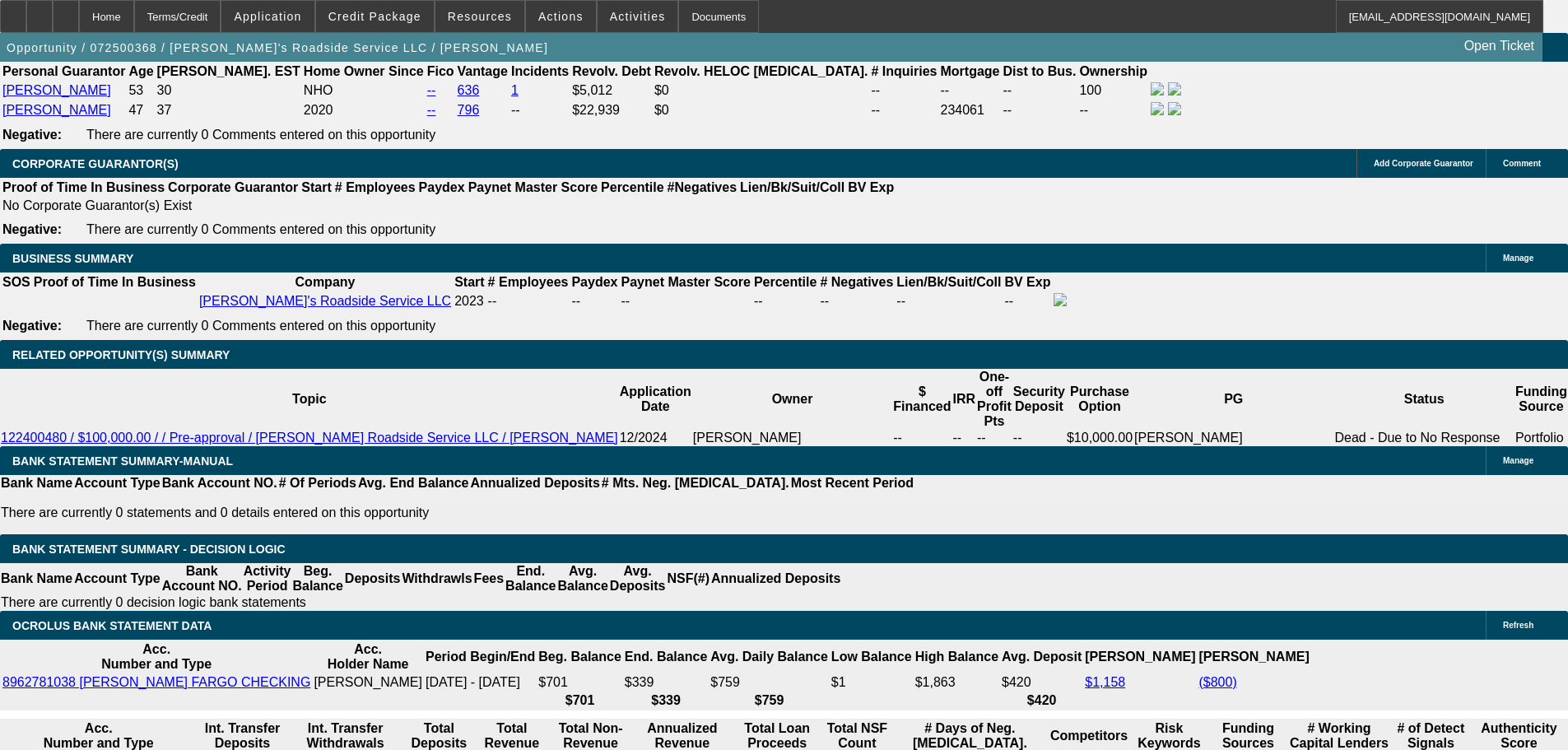
scroll to position [2422, 0]
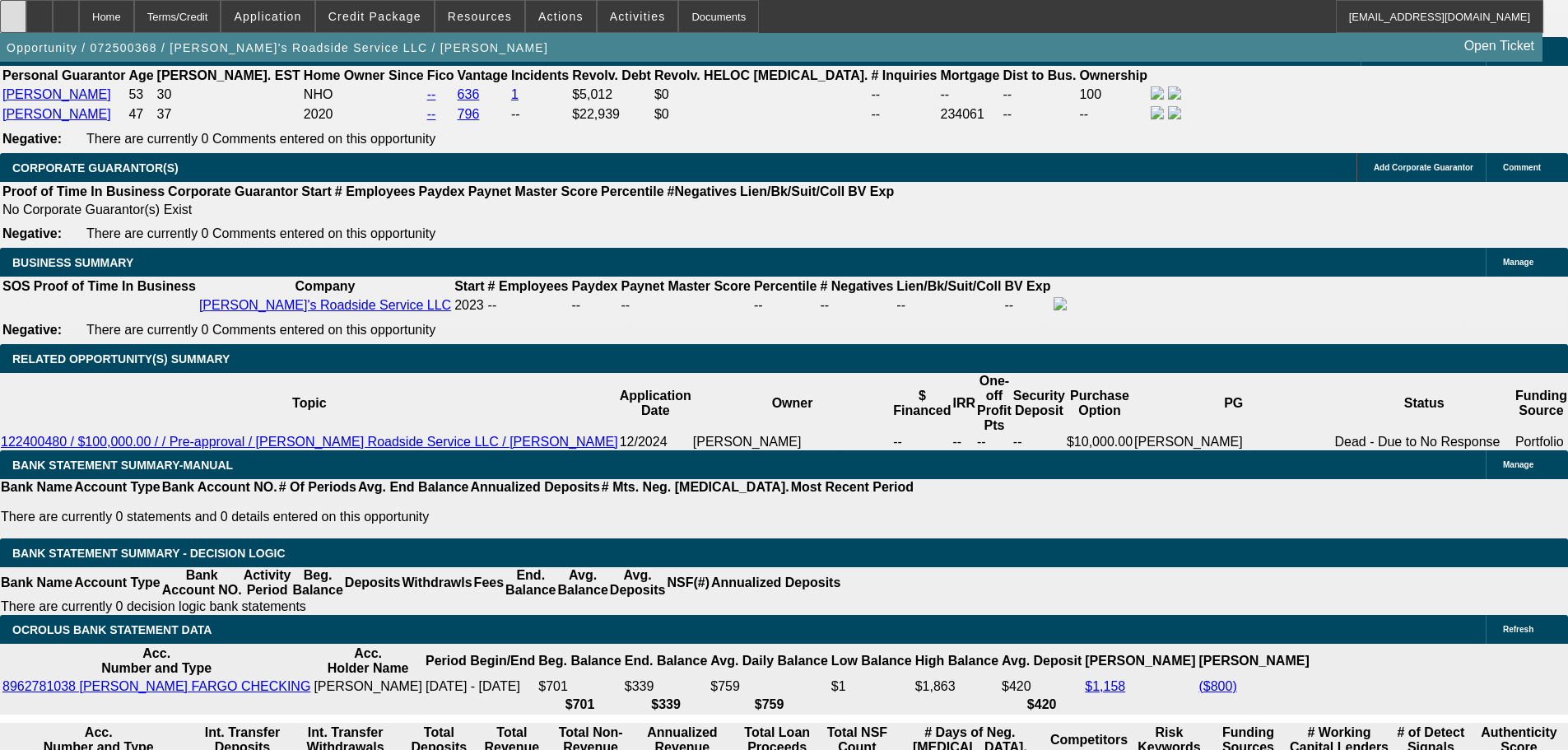
click at [19, 31] on div at bounding box center [13, 17] width 27 height 33
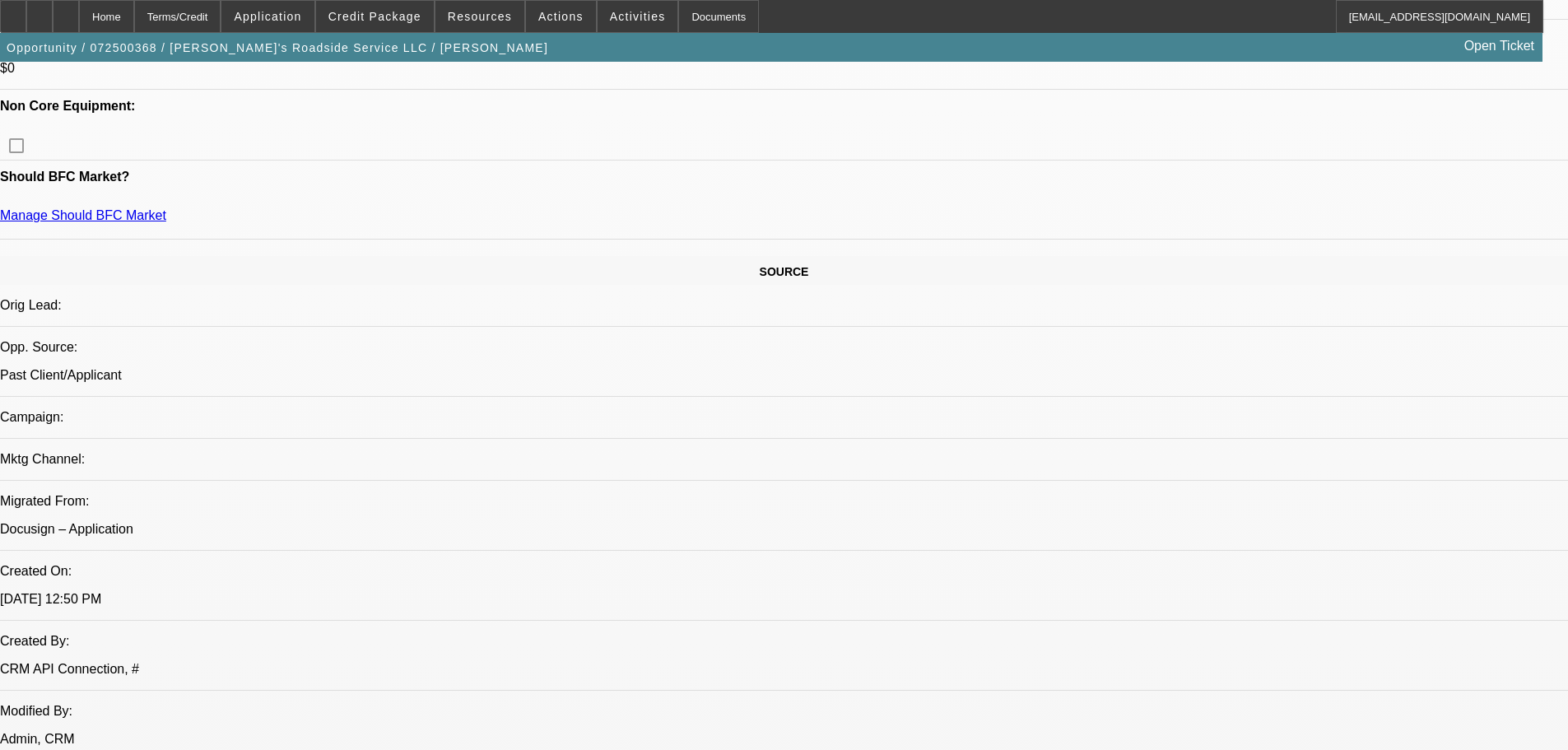
drag, startPoint x: 846, startPoint y: 540, endPoint x: 824, endPoint y: 6, distance: 534.5
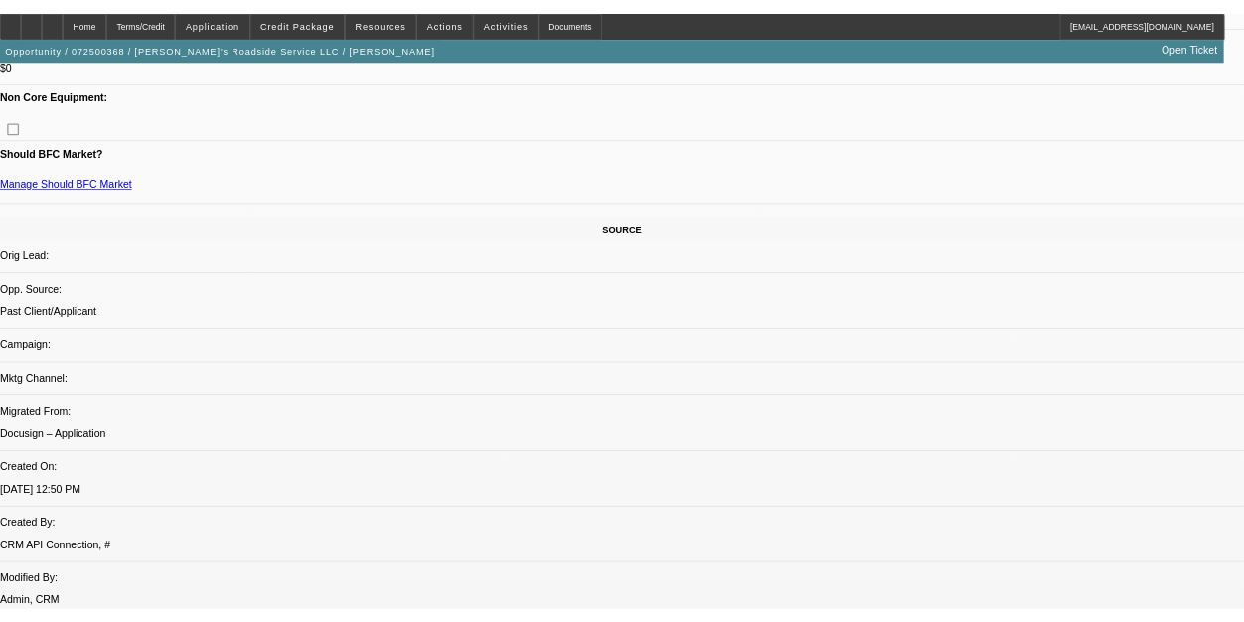
scroll to position [0, 0]
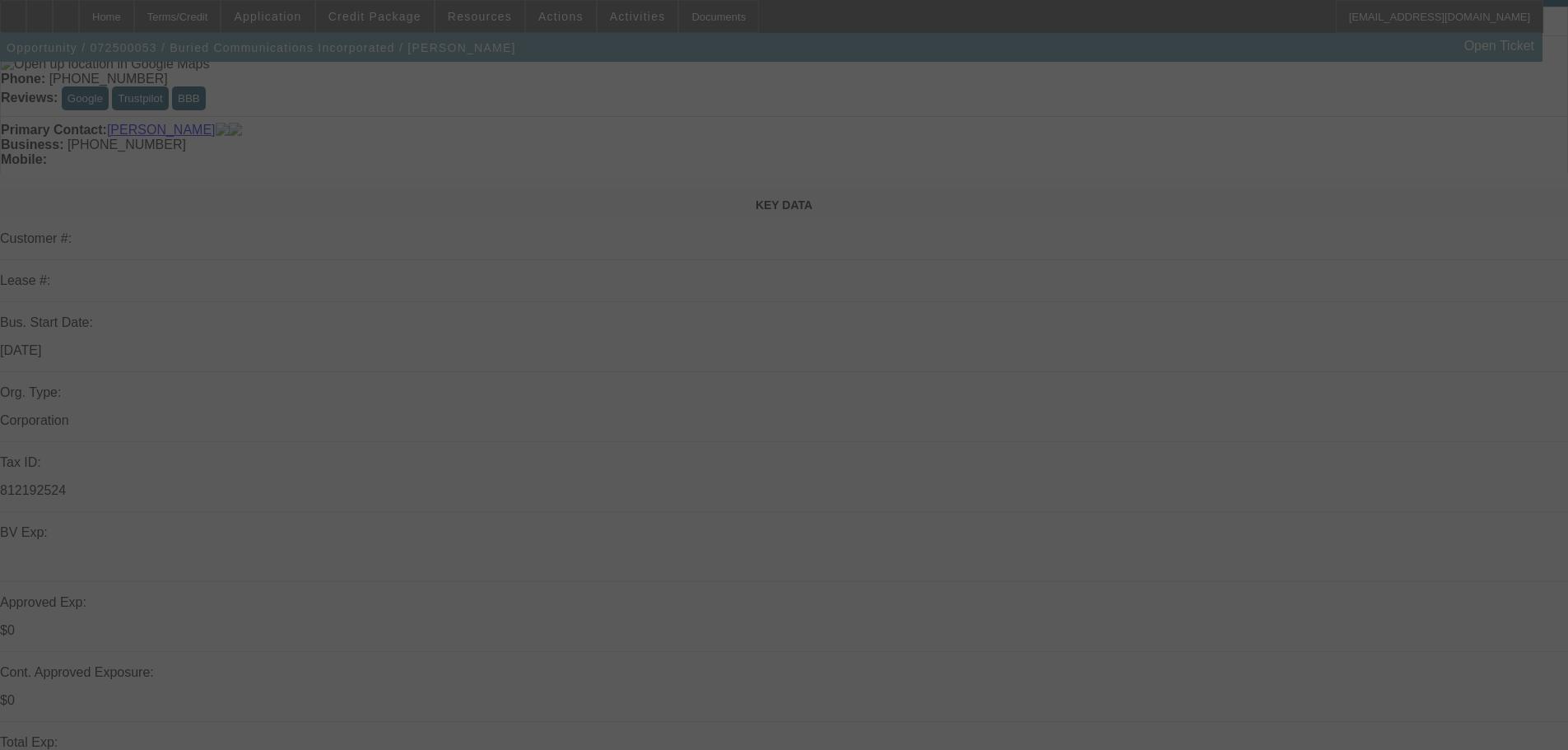
scroll to position [165, 0]
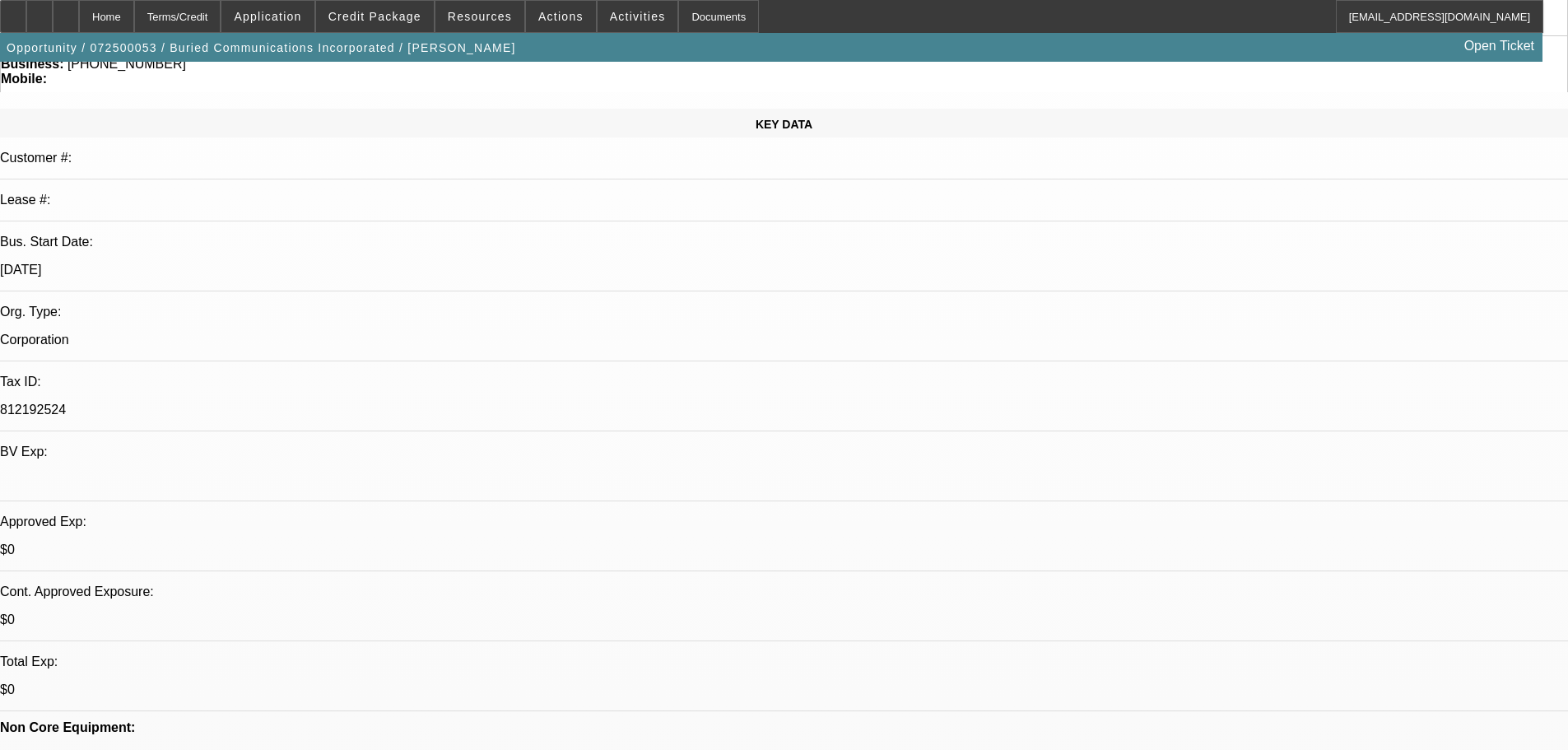
select select "0"
select select "3"
select select "0"
select select "6"
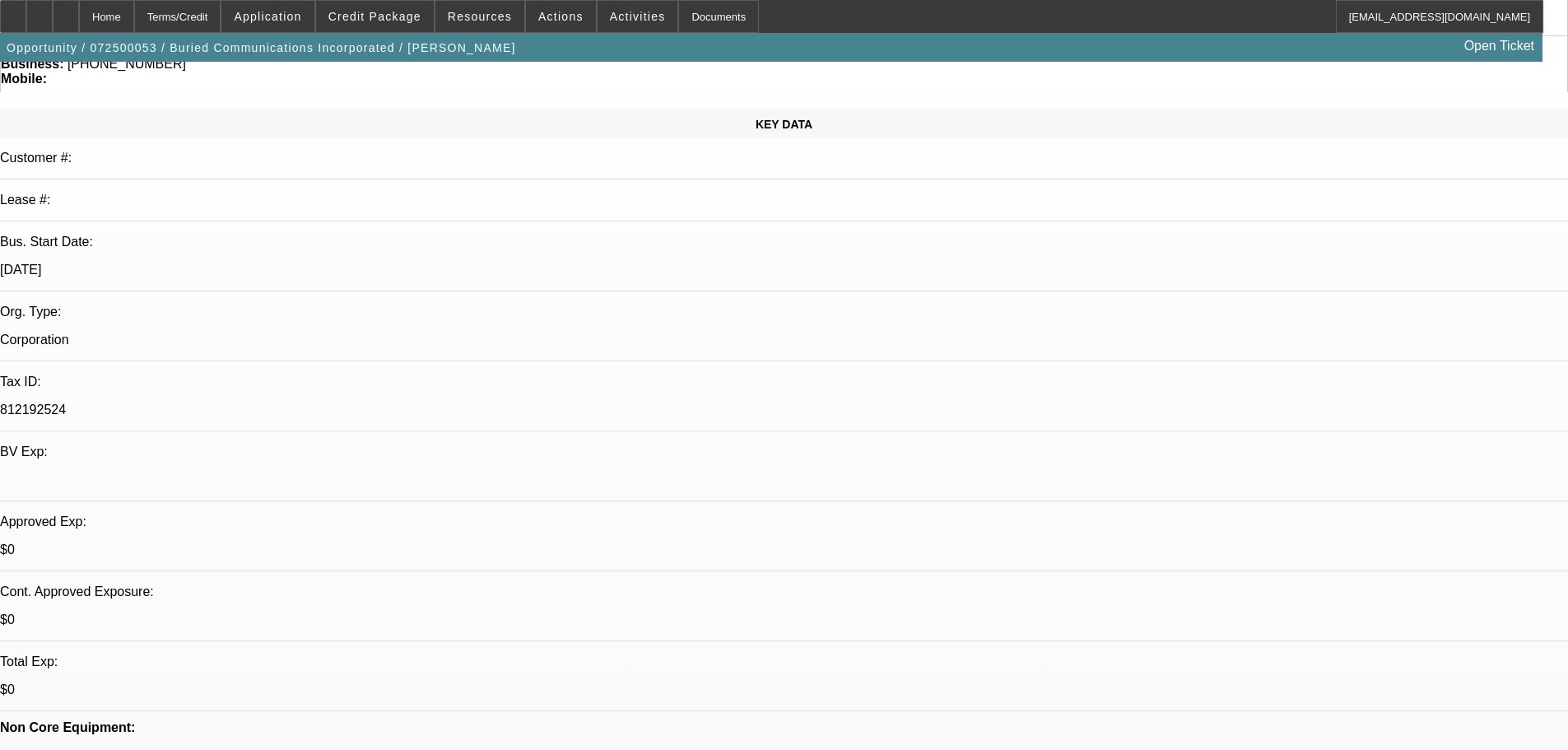
select select "0"
select select "3"
select select "0"
select select "6"
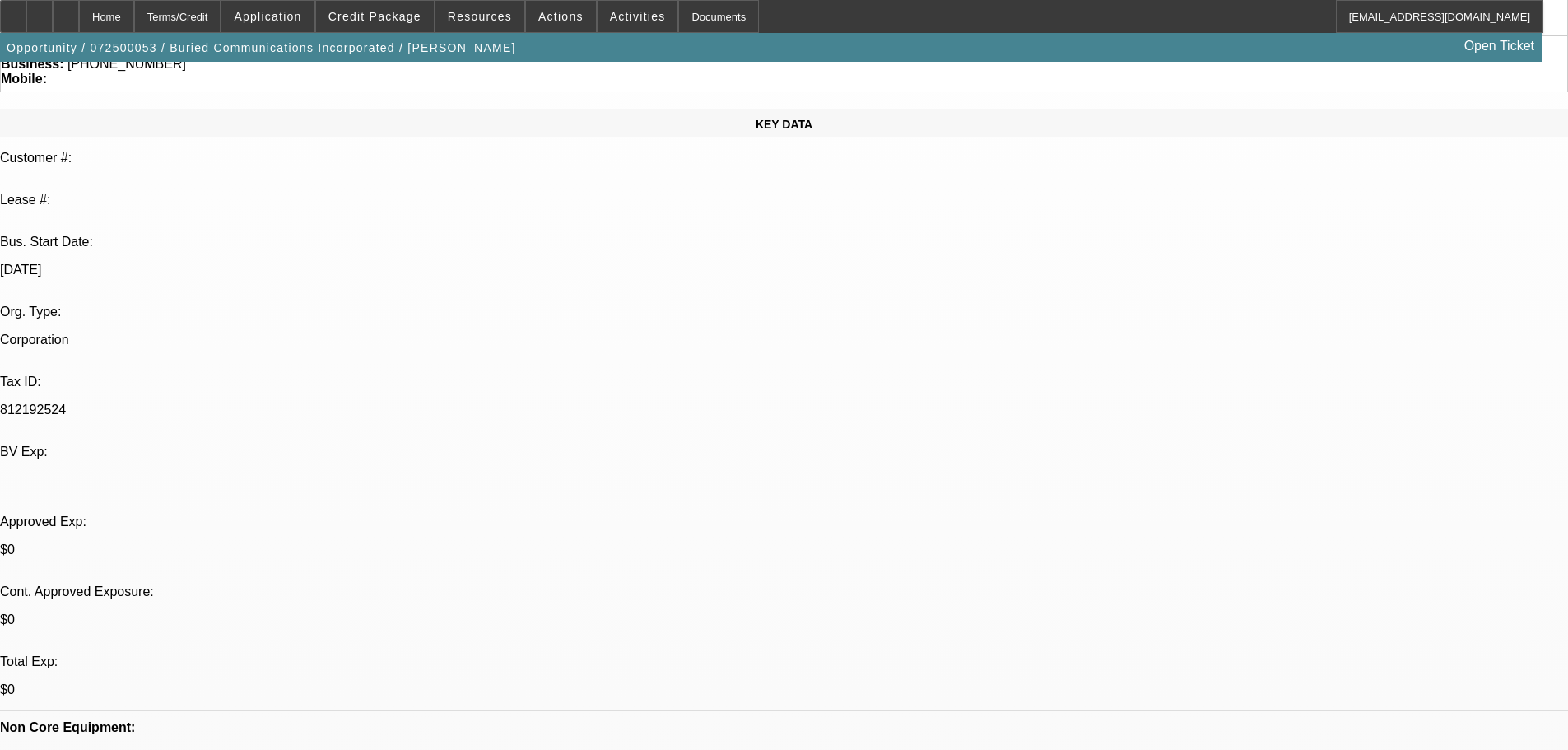
select select "0"
select select "3"
select select "0"
select select "6"
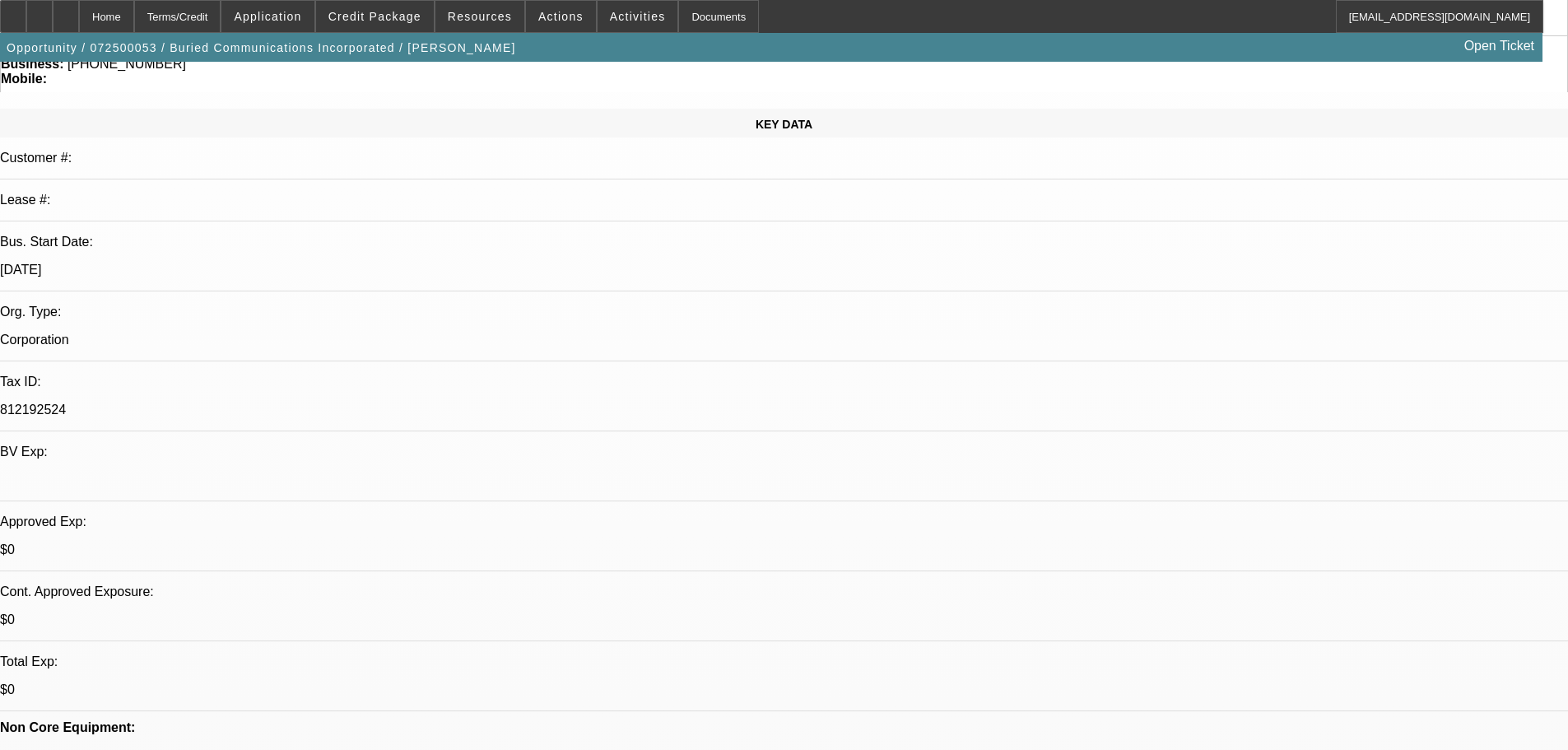
select select "0"
select select "3"
select select "0"
select select "6"
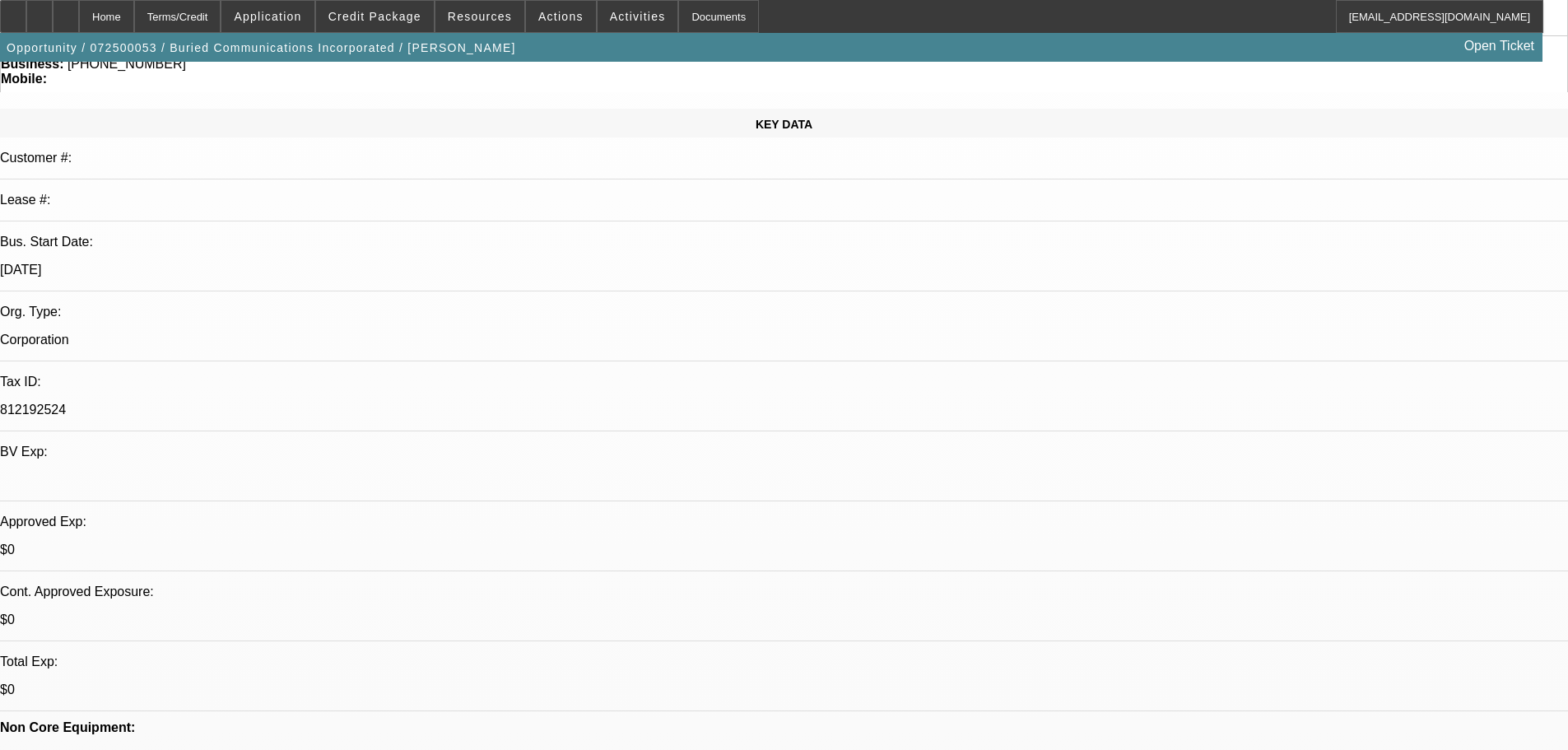
scroll to position [1235, 0]
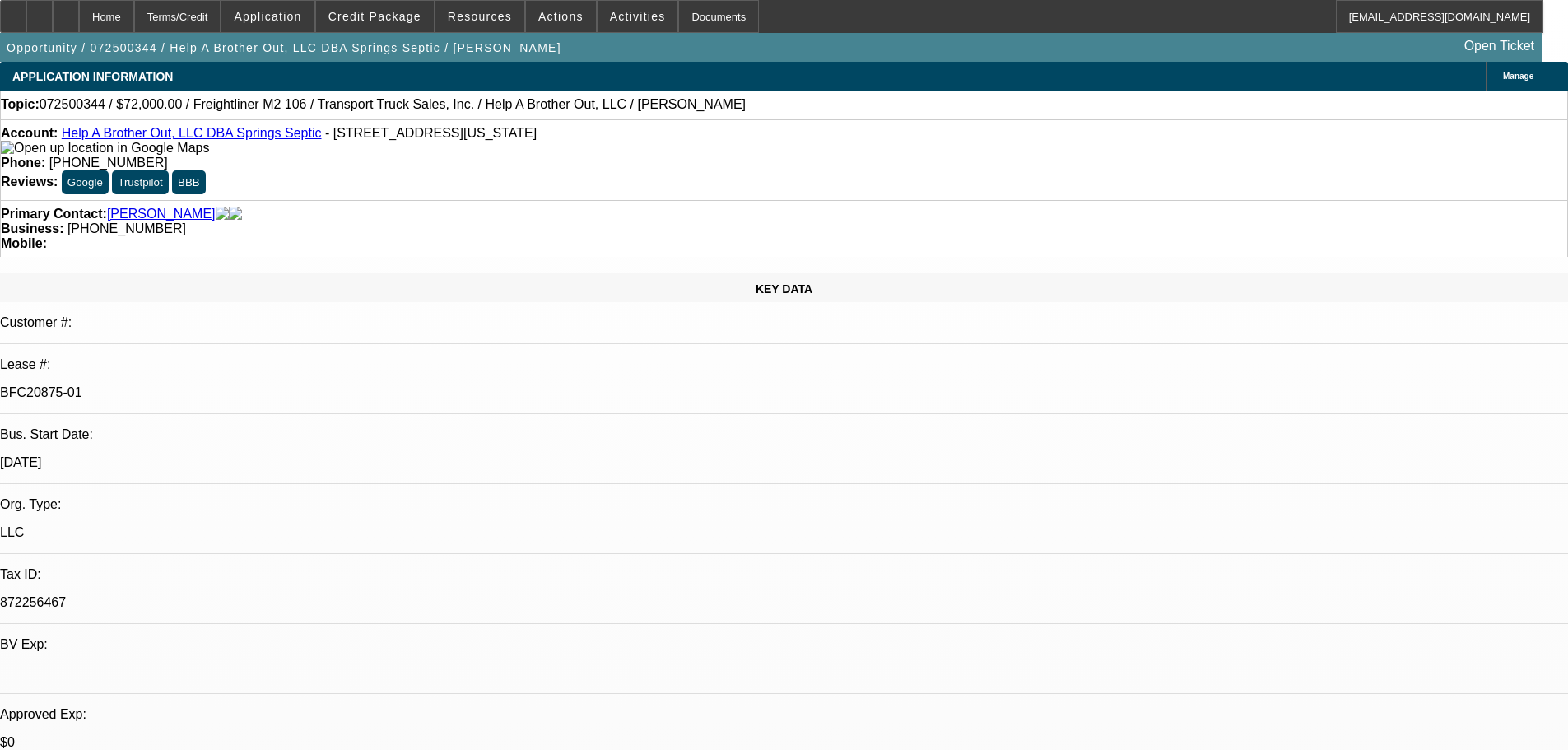
select select "0"
select select "2"
select select "0"
select select "6"
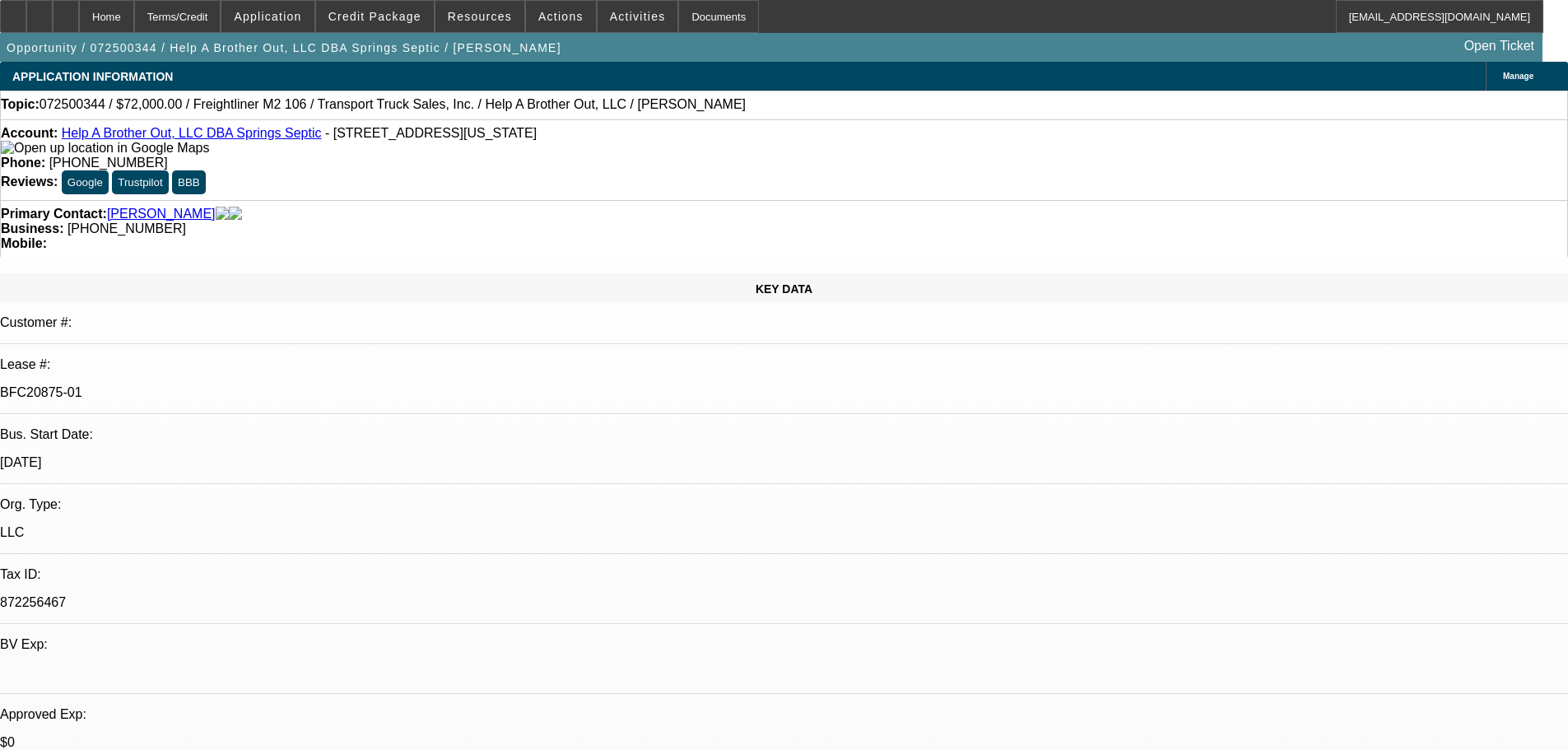
select select "0"
select select "2"
select select "0.1"
select select "4"
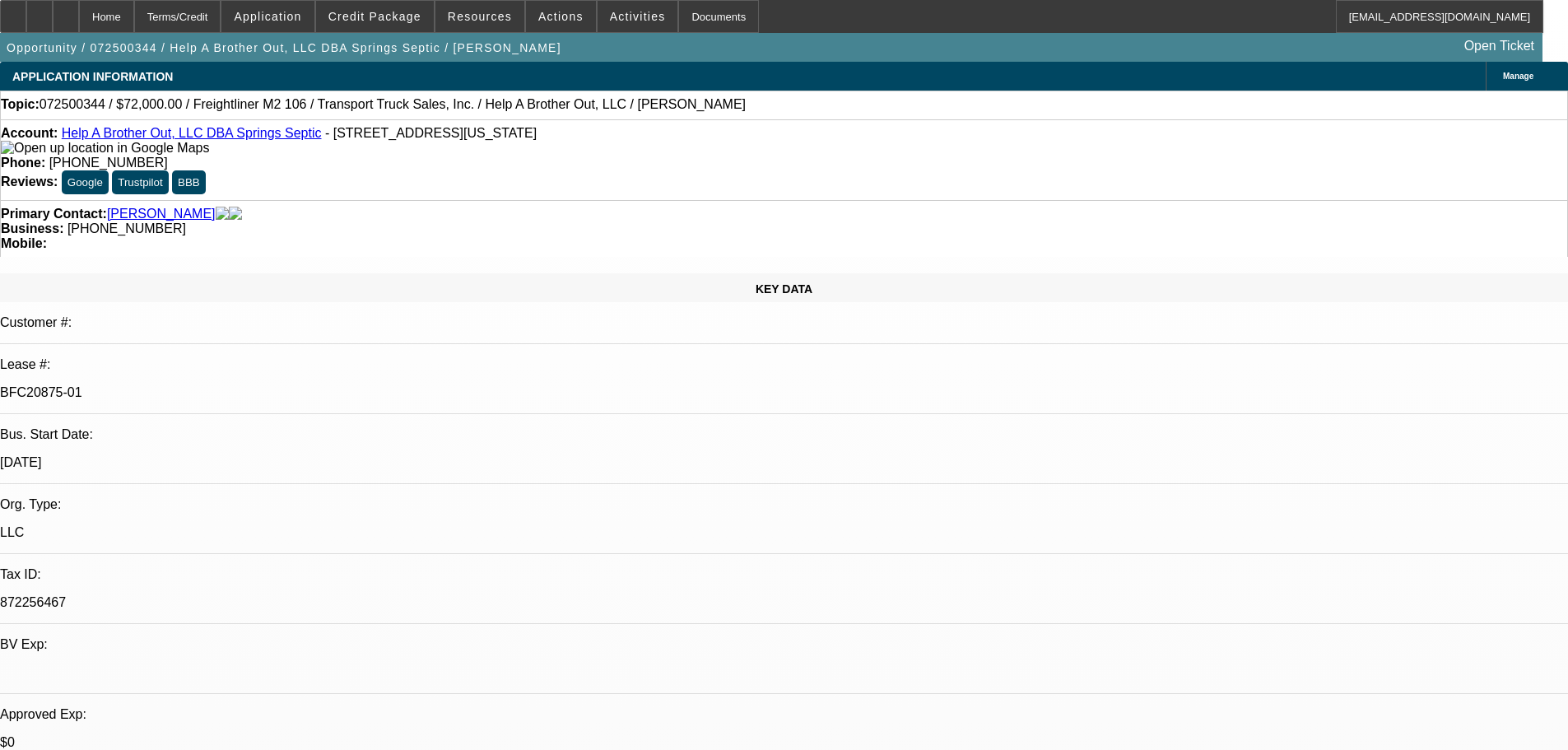
select select "0.15"
select select "2"
select select "0"
select select "6"
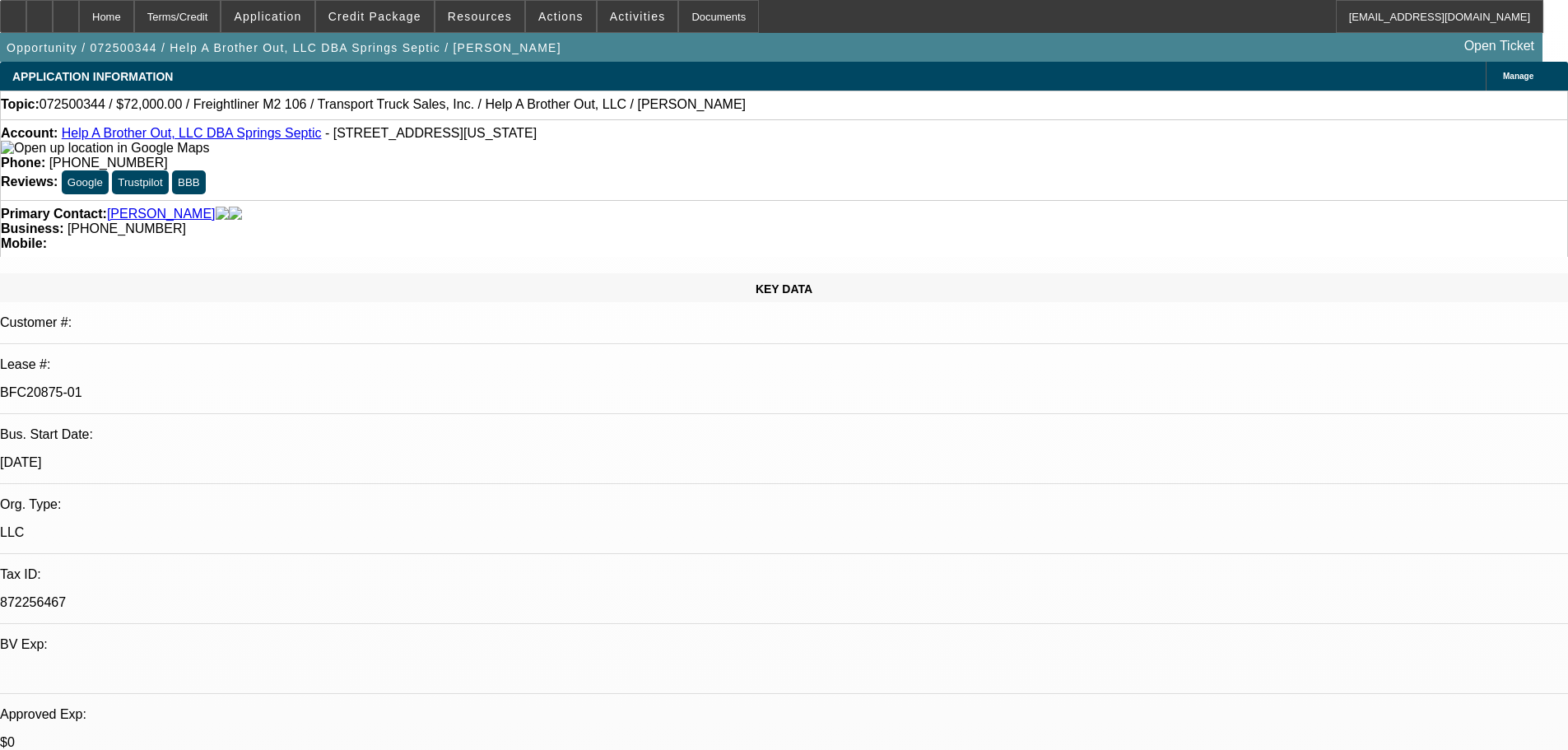
select select "0.15"
select select "2"
select select "0.1"
select select "4"
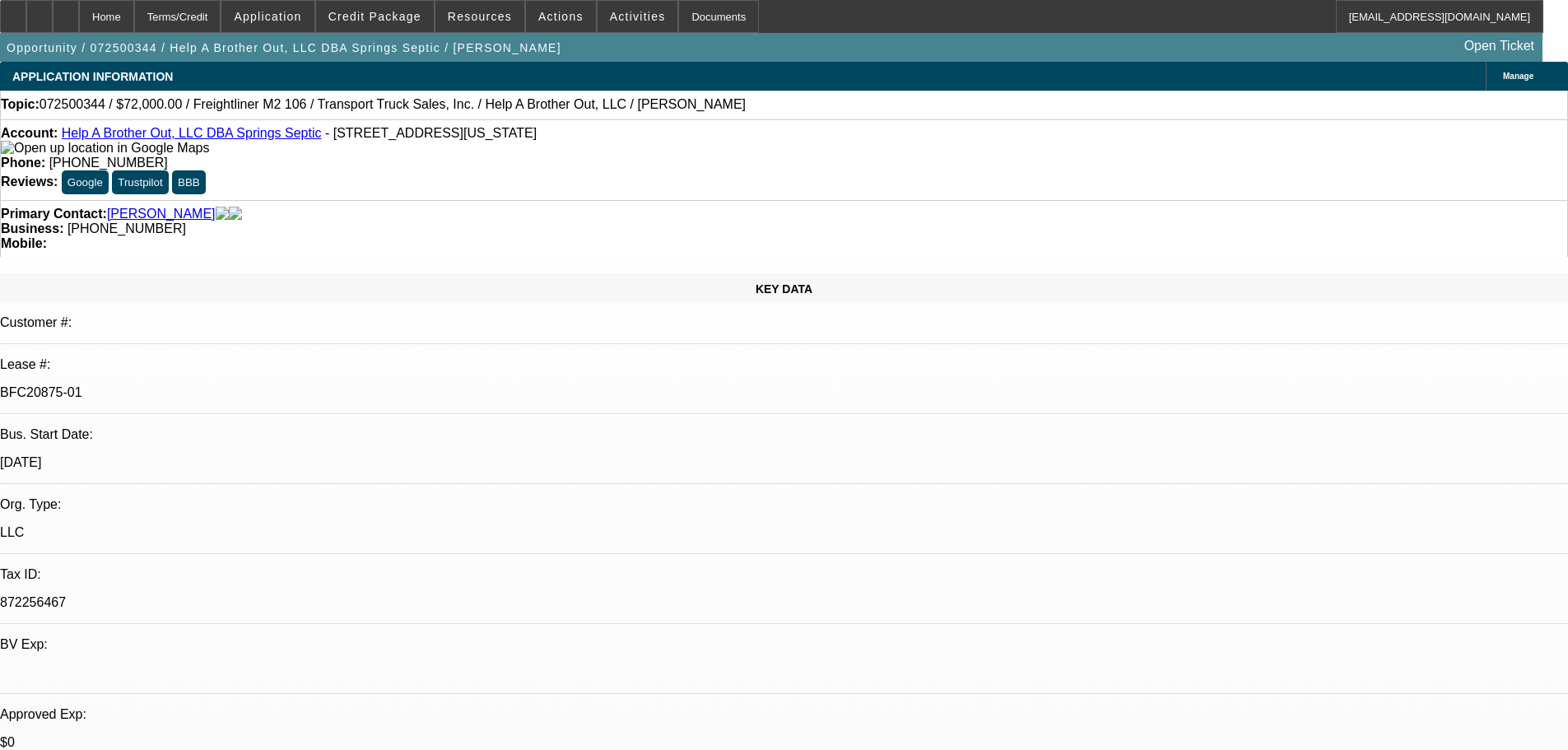
drag, startPoint x: 544, startPoint y: 423, endPoint x: 544, endPoint y: 544, distance: 121.0
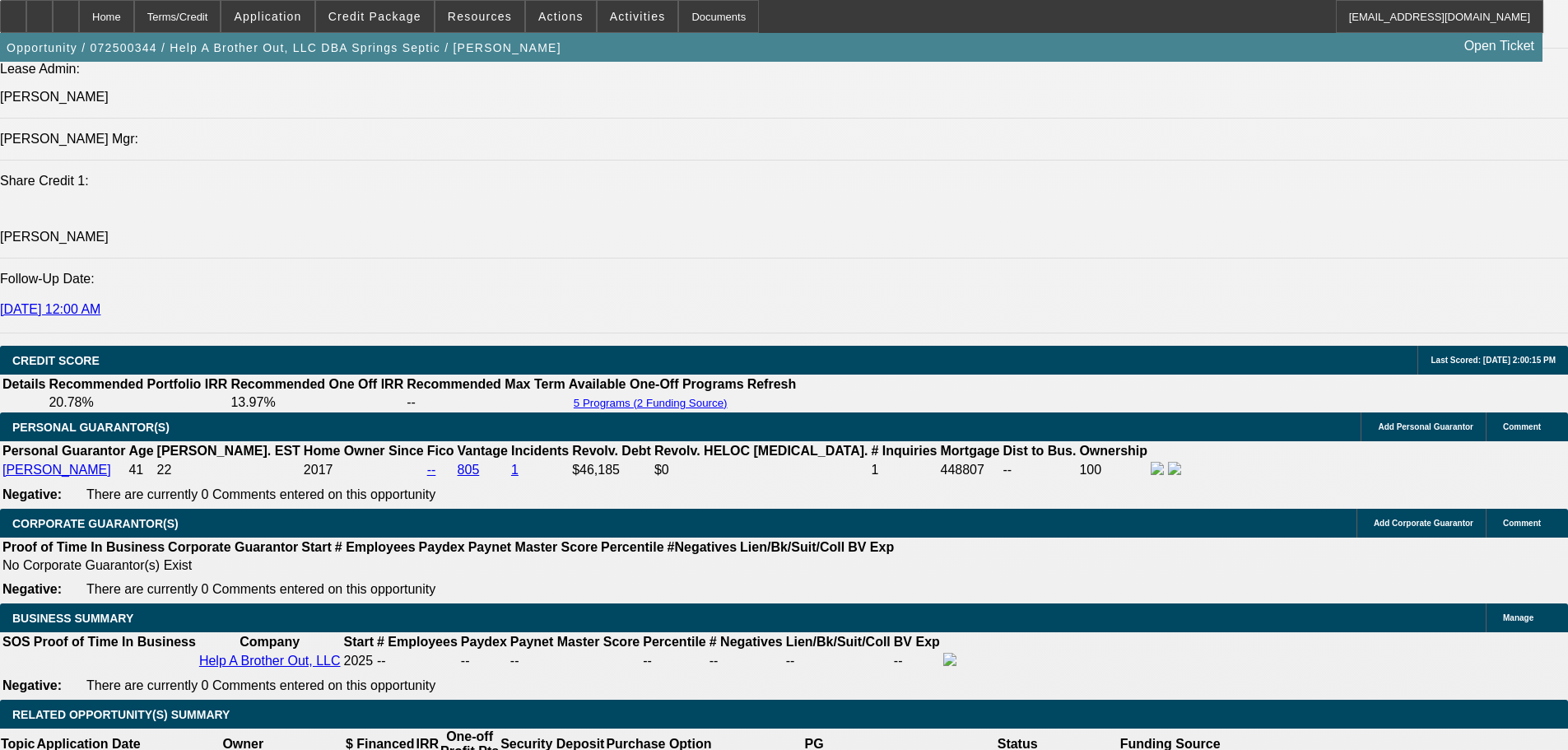
drag, startPoint x: 583, startPoint y: 539, endPoint x: 604, endPoint y: 641, distance: 104.1
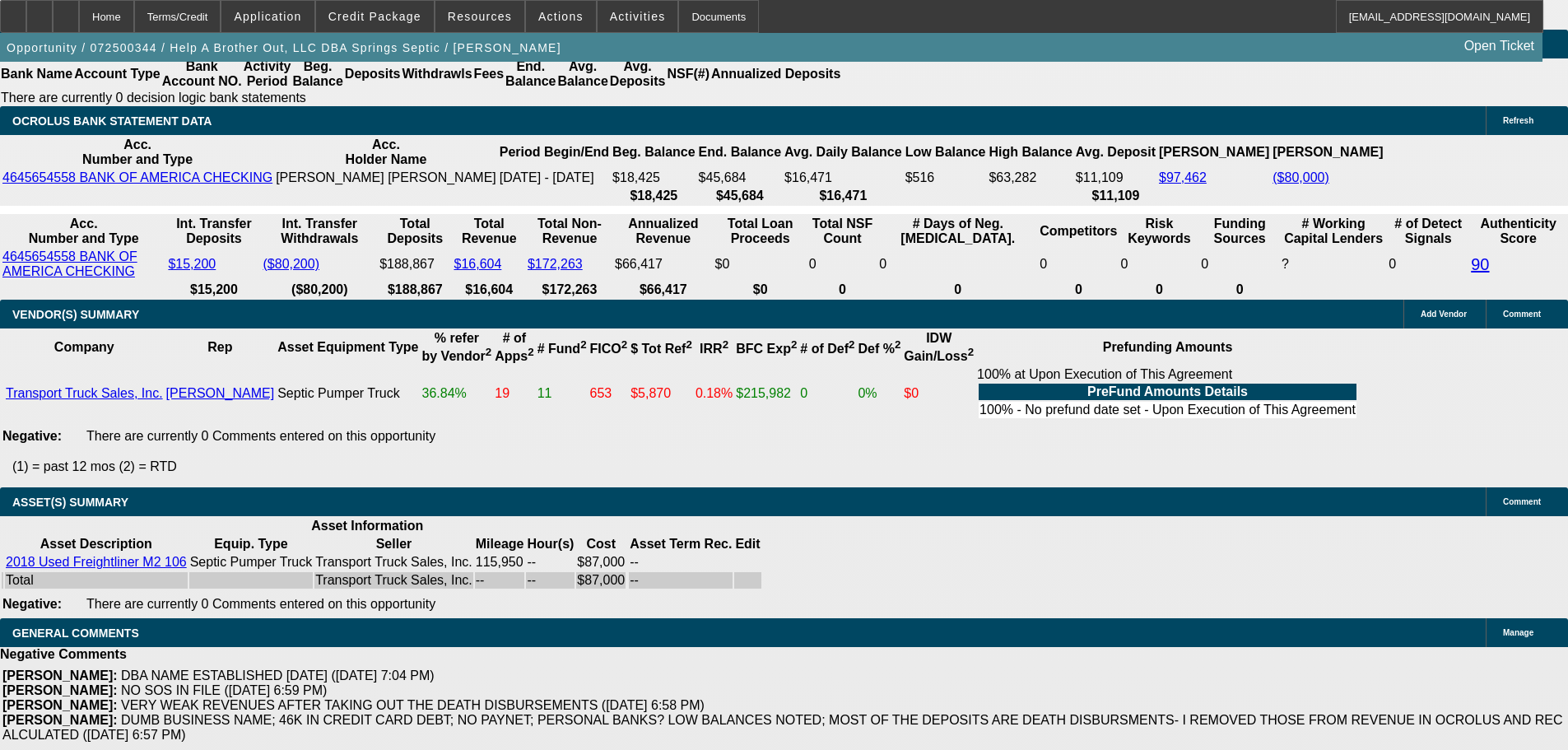
drag, startPoint x: 648, startPoint y: 529, endPoint x: 635, endPoint y: 312, distance: 217.4
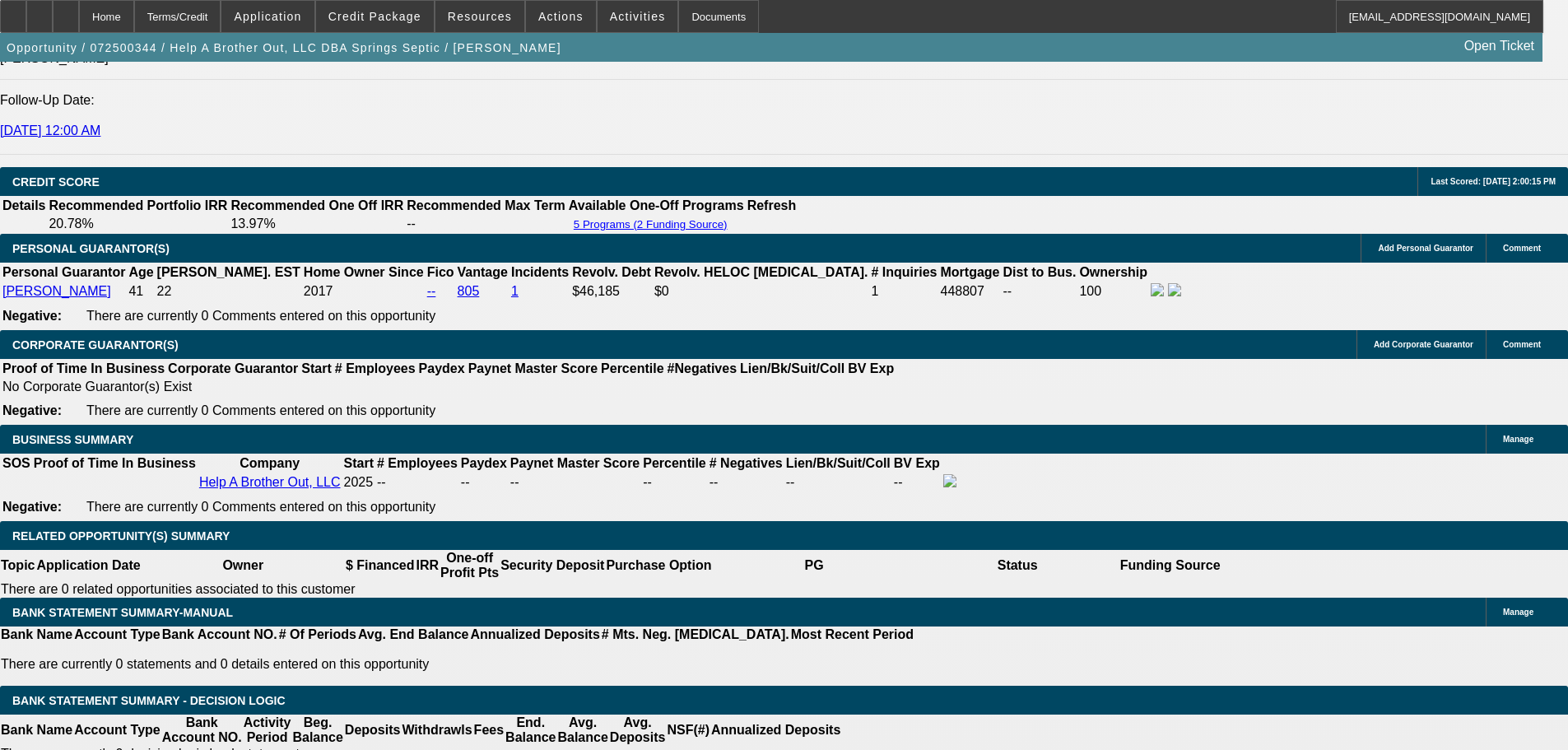
scroll to position [2334, 0]
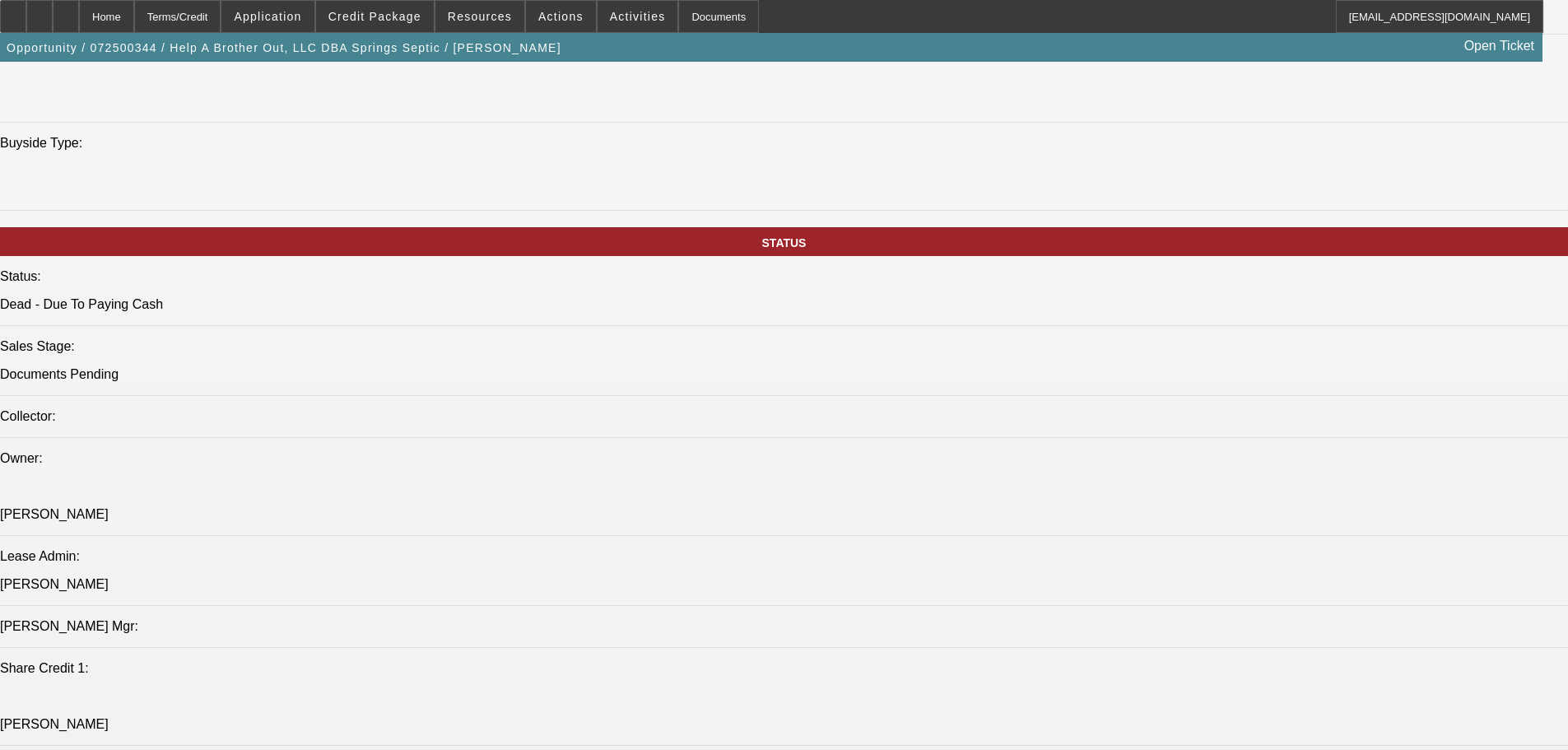
drag, startPoint x: 832, startPoint y: 280, endPoint x: 835, endPoint y: 171, distance: 109.0
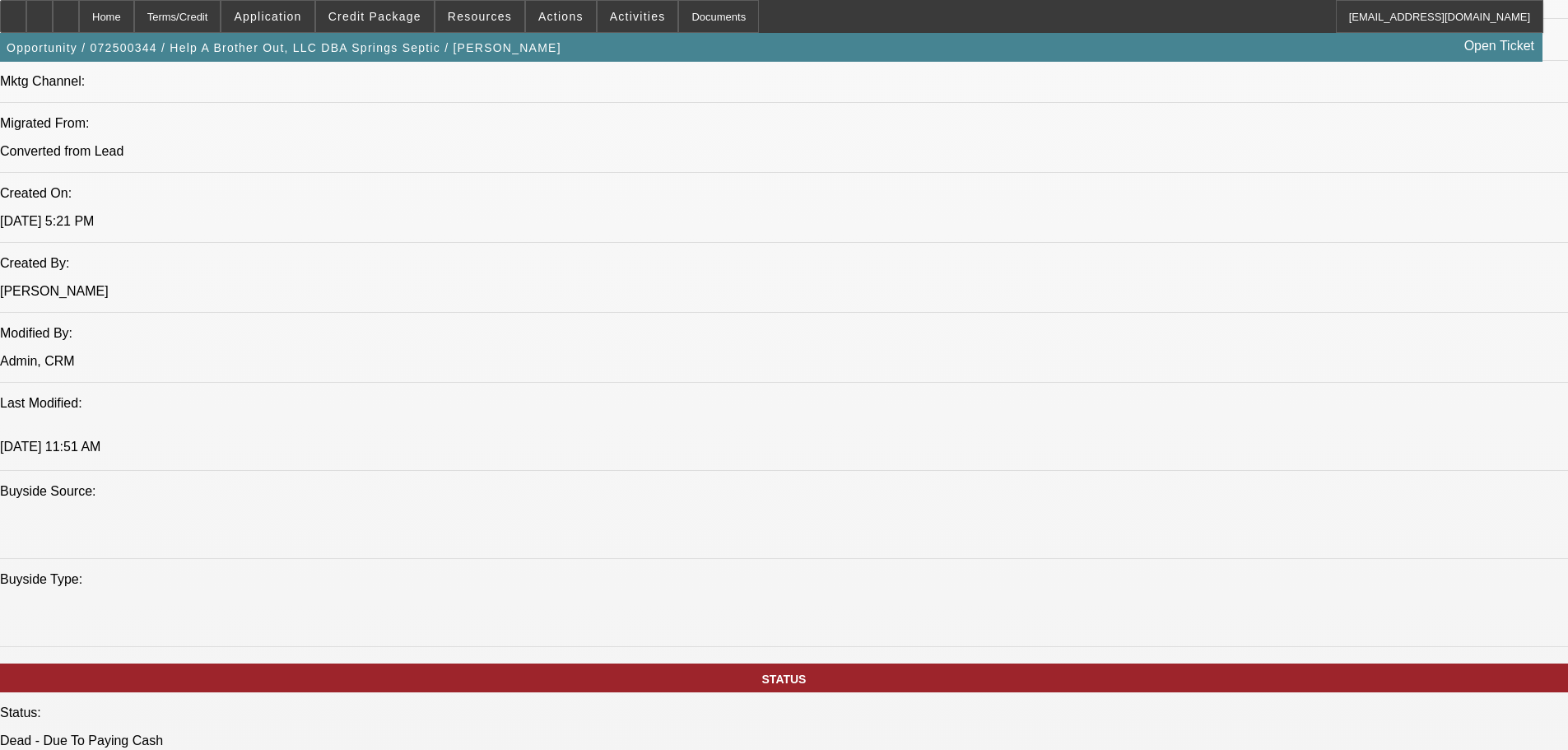
drag, startPoint x: 791, startPoint y: 422, endPoint x: 783, endPoint y: 294, distance: 128.2
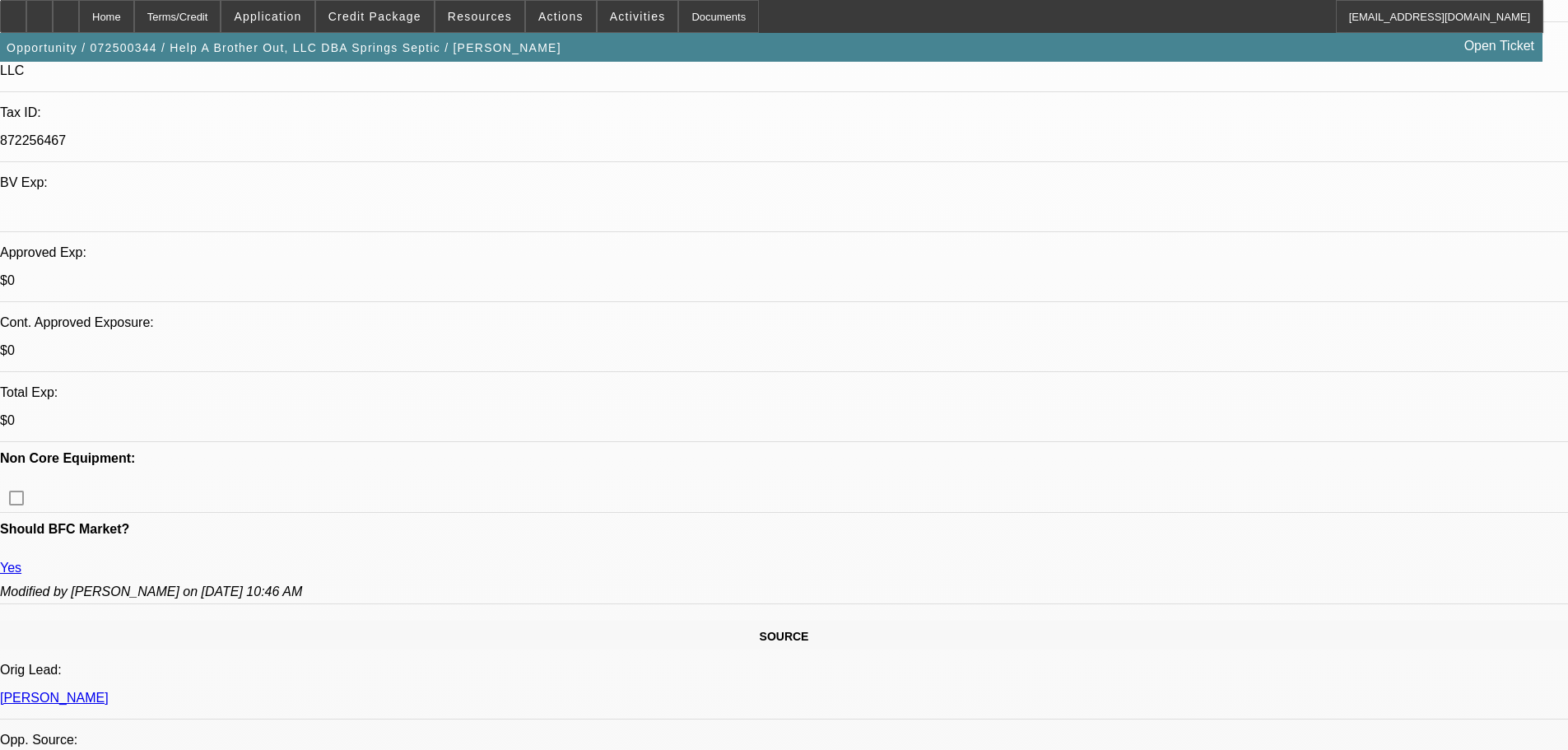
scroll to position [0, 0]
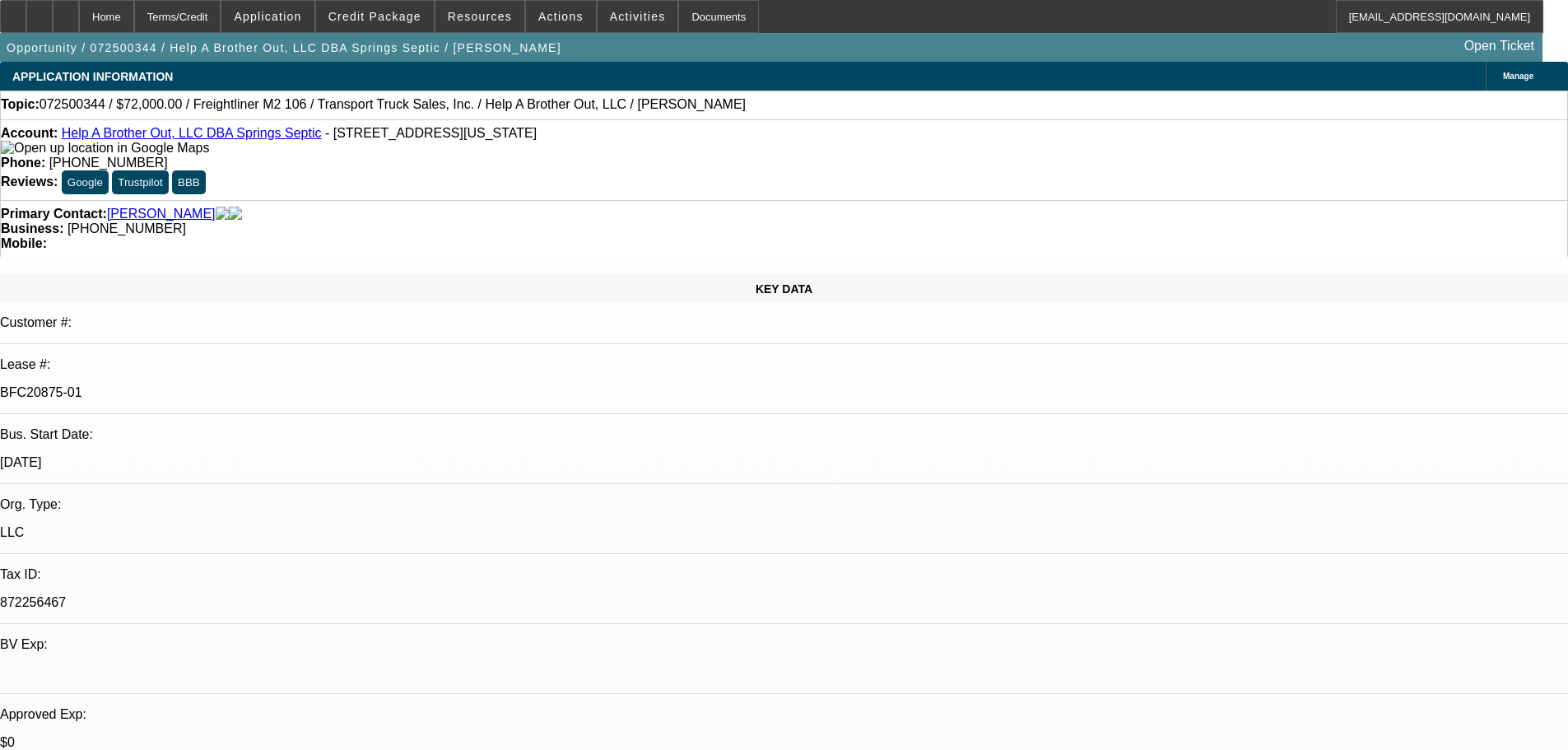
drag, startPoint x: 577, startPoint y: 439, endPoint x: 574, endPoint y: 268, distance: 171.0
drag, startPoint x: 561, startPoint y: 330, endPoint x: 562, endPoint y: 318, distance: 12.0
drag, startPoint x: 562, startPoint y: 321, endPoint x: 563, endPoint y: 289, distance: 32.0
drag, startPoint x: 580, startPoint y: 321, endPoint x: 623, endPoint y: 191, distance: 136.9
drag, startPoint x: 685, startPoint y: 349, endPoint x: 688, endPoint y: 330, distance: 19.2
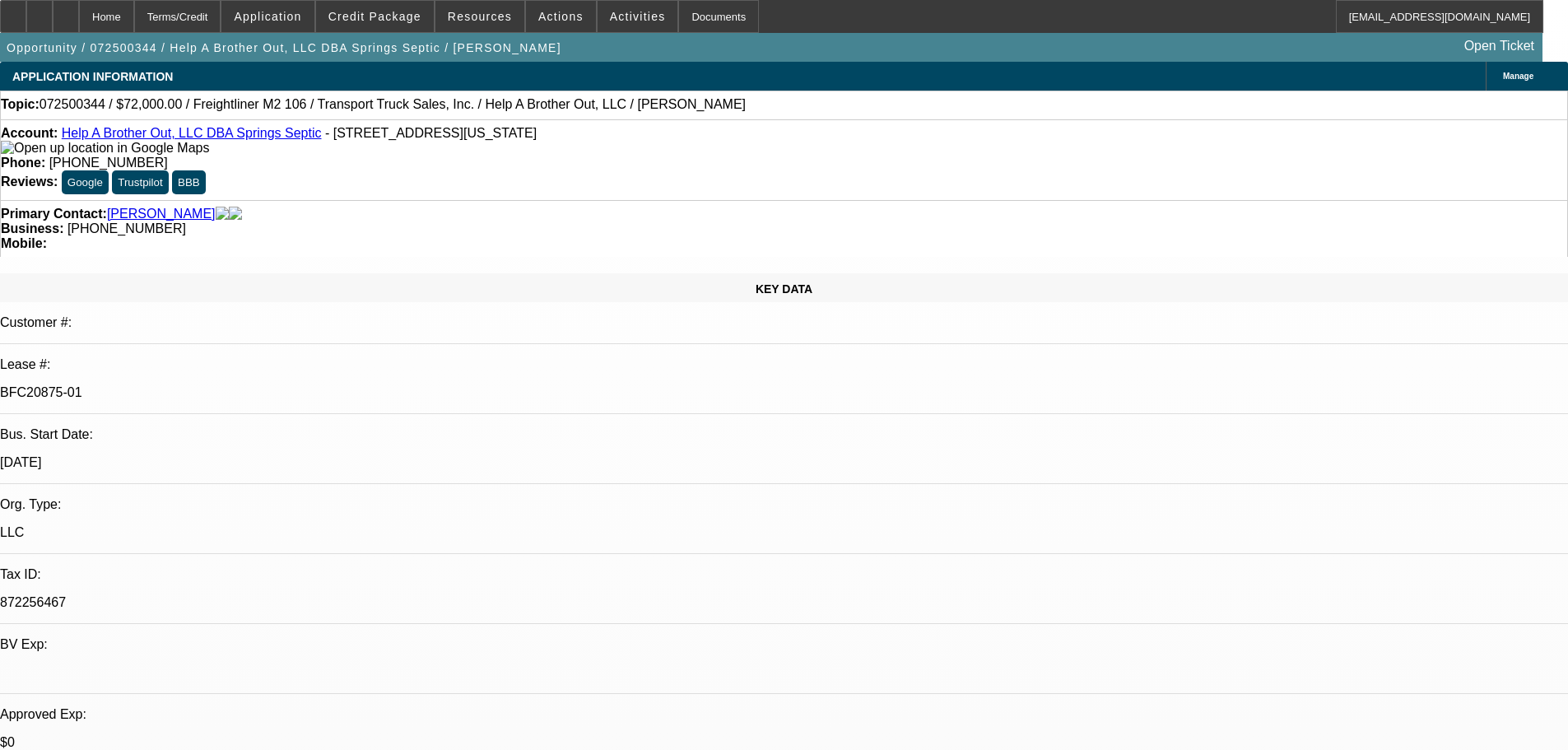
drag, startPoint x: 683, startPoint y: 310, endPoint x: 632, endPoint y: 387, distance: 92.4
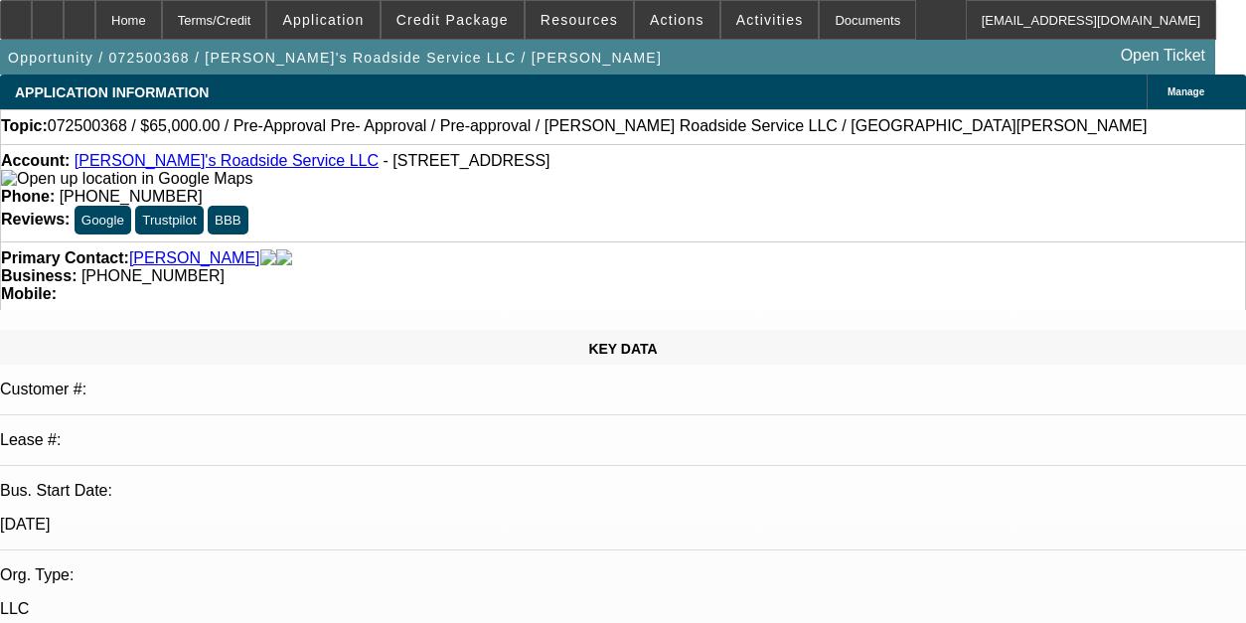
select select "0"
select select "0.1"
select select "5"
select select "0"
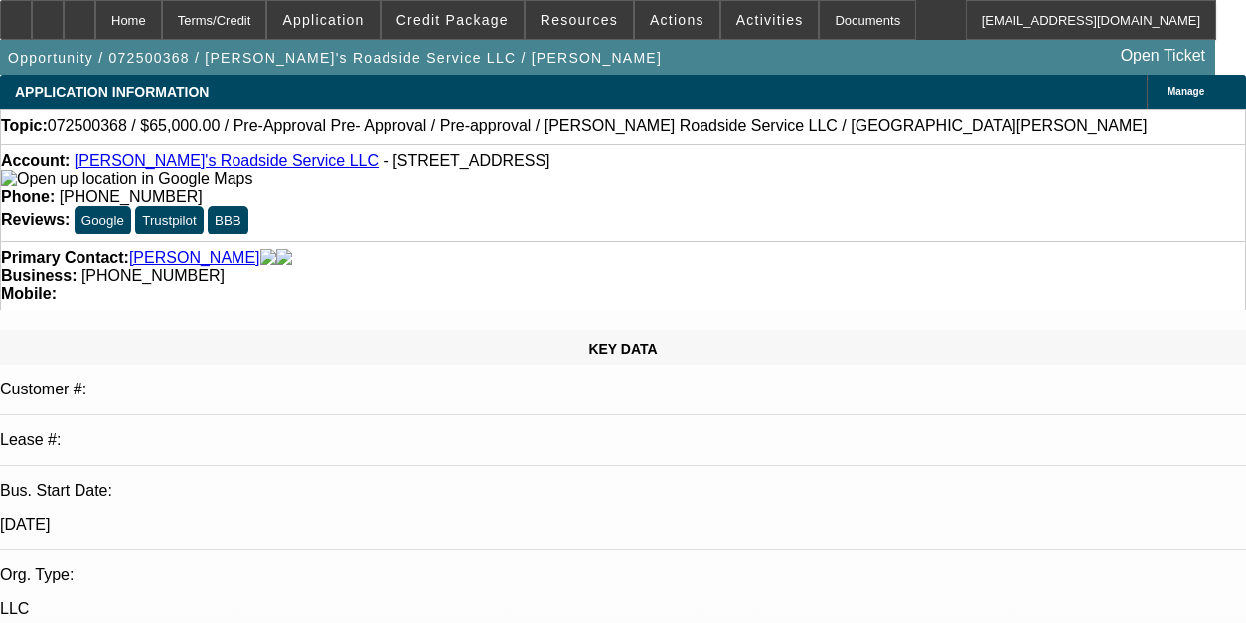
select select "0"
select select "0.1"
select select "5"
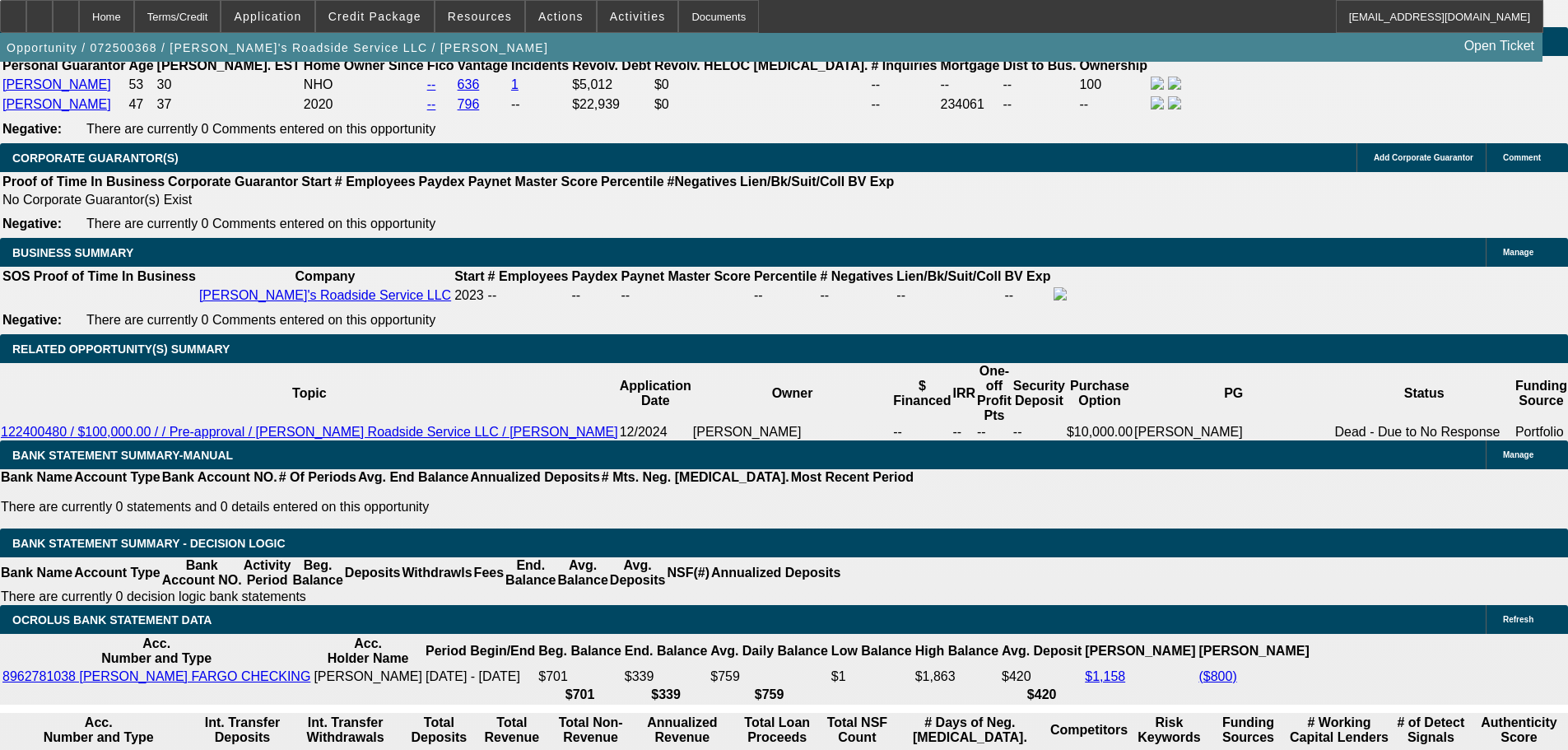
drag, startPoint x: 783, startPoint y: 789, endPoint x: 783, endPoint y: 698, distance: 91.0
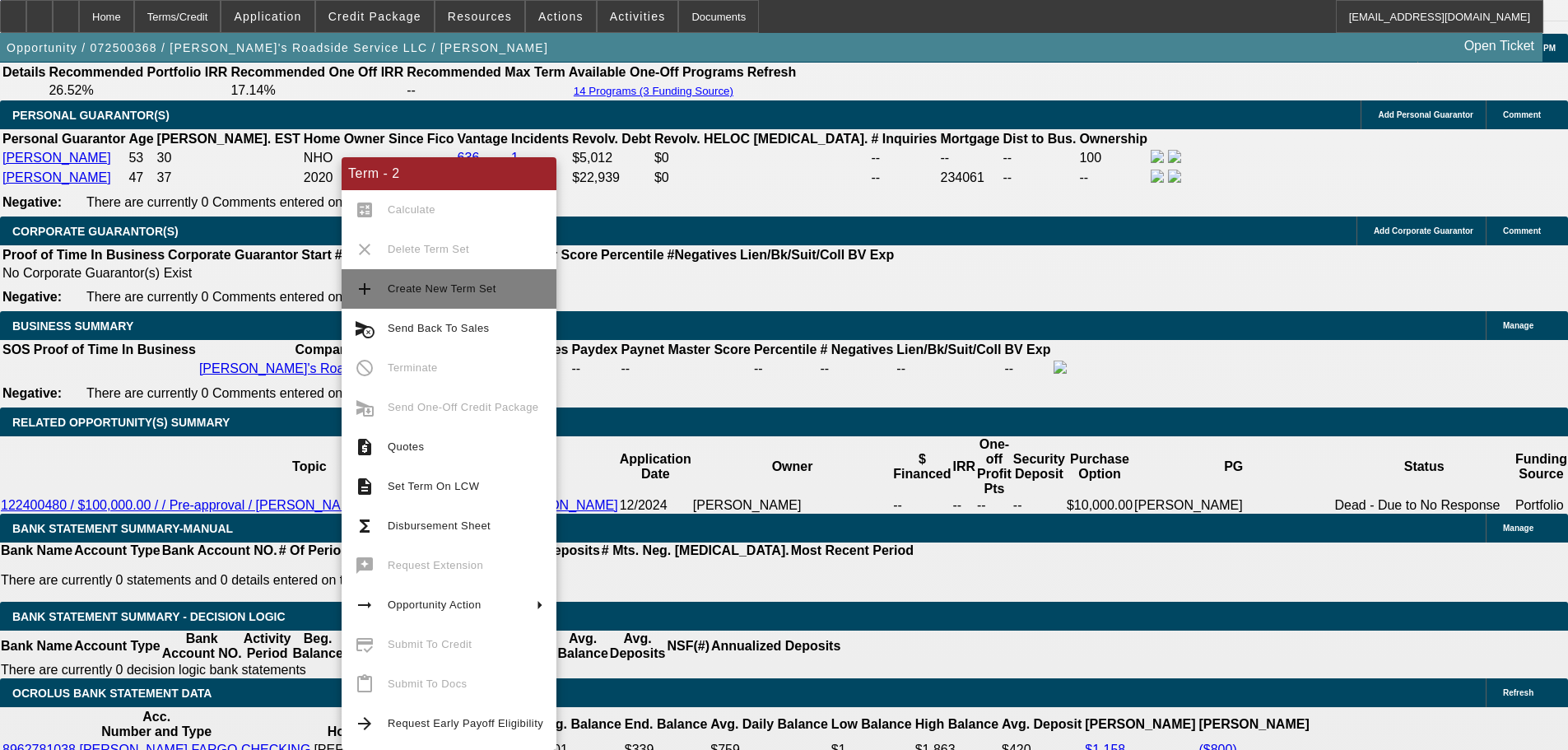
scroll to position [2383, 0]
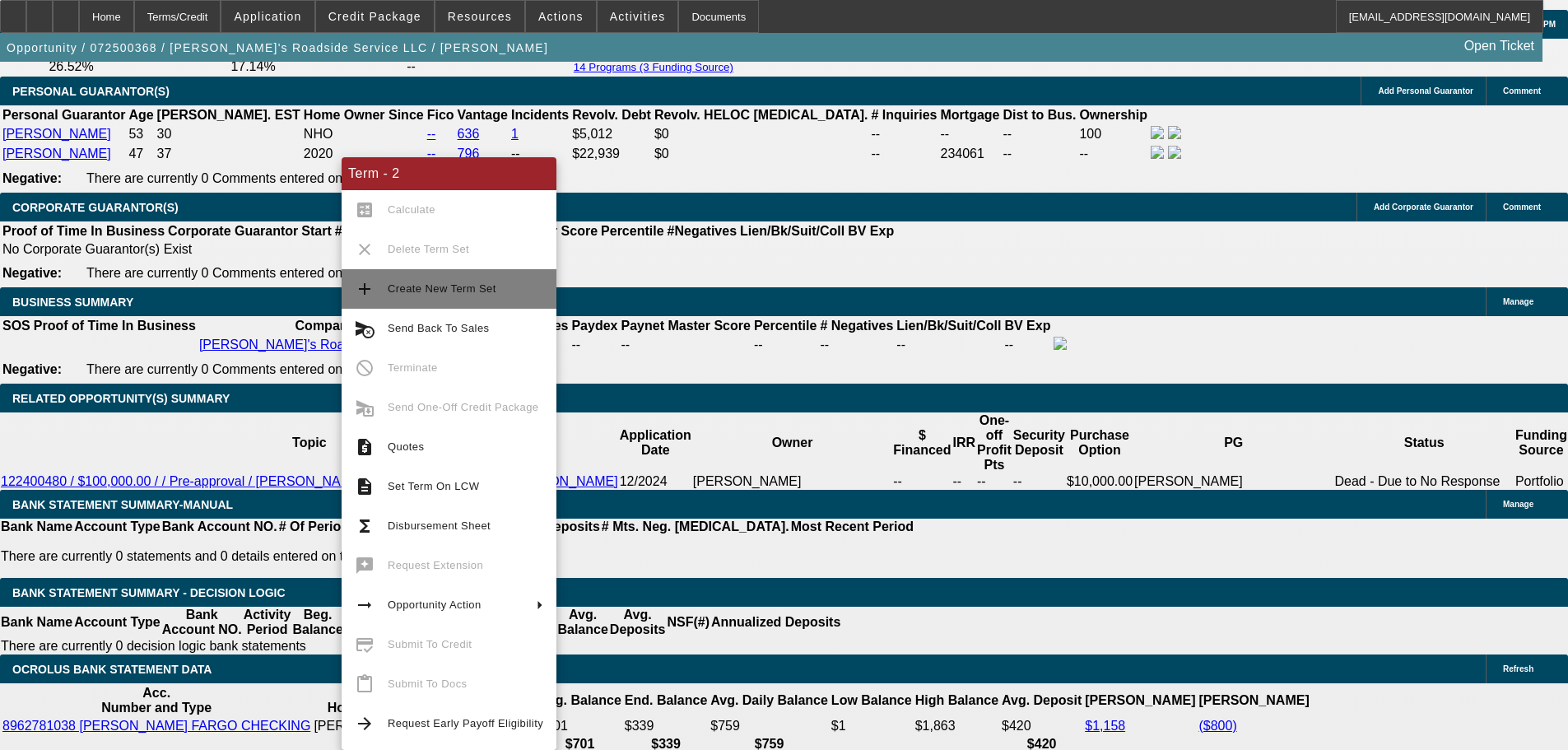
click at [480, 286] on span "Create New Term Set" at bounding box center [441, 288] width 109 height 12
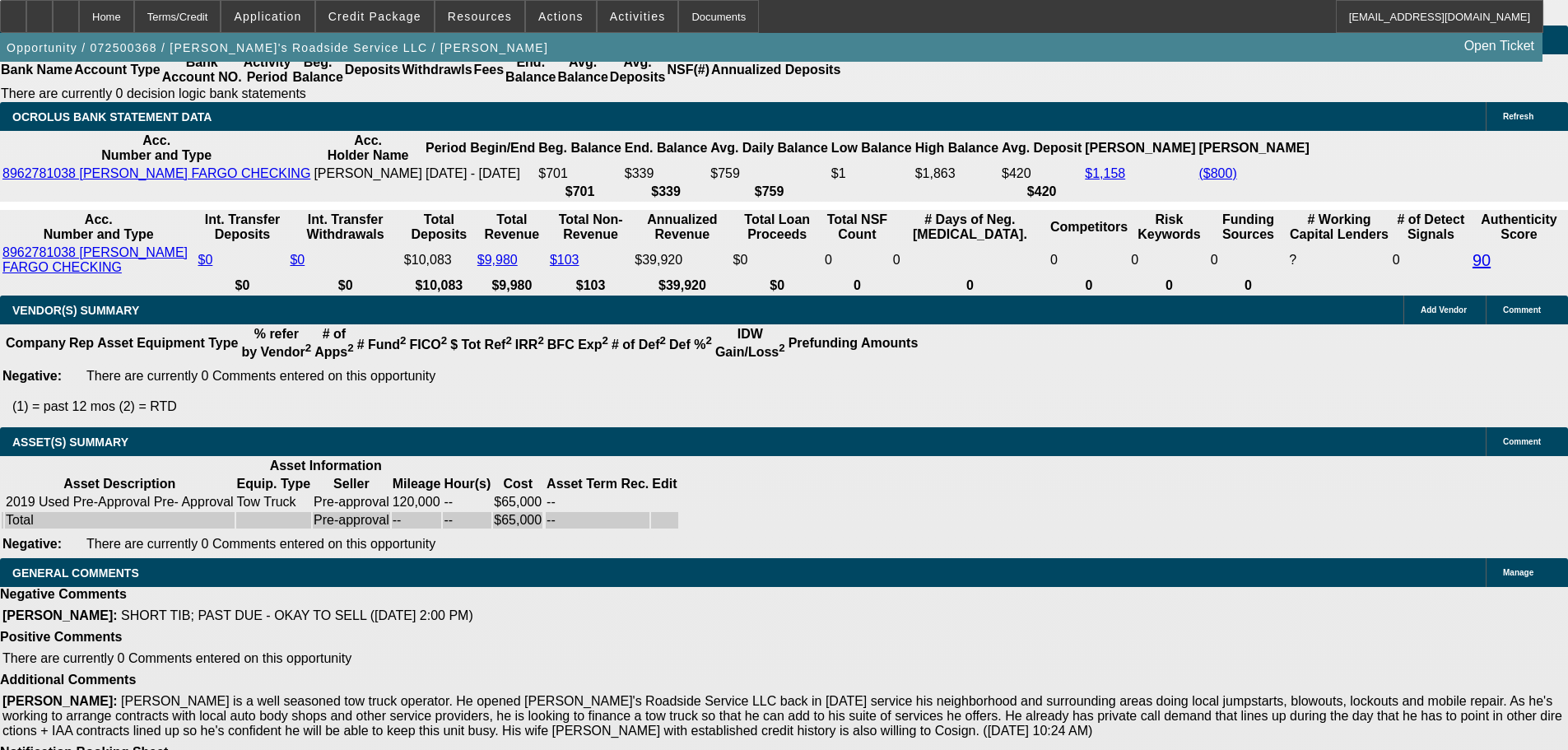
select select "0"
select select "0.1"
select select "5"
select select "0"
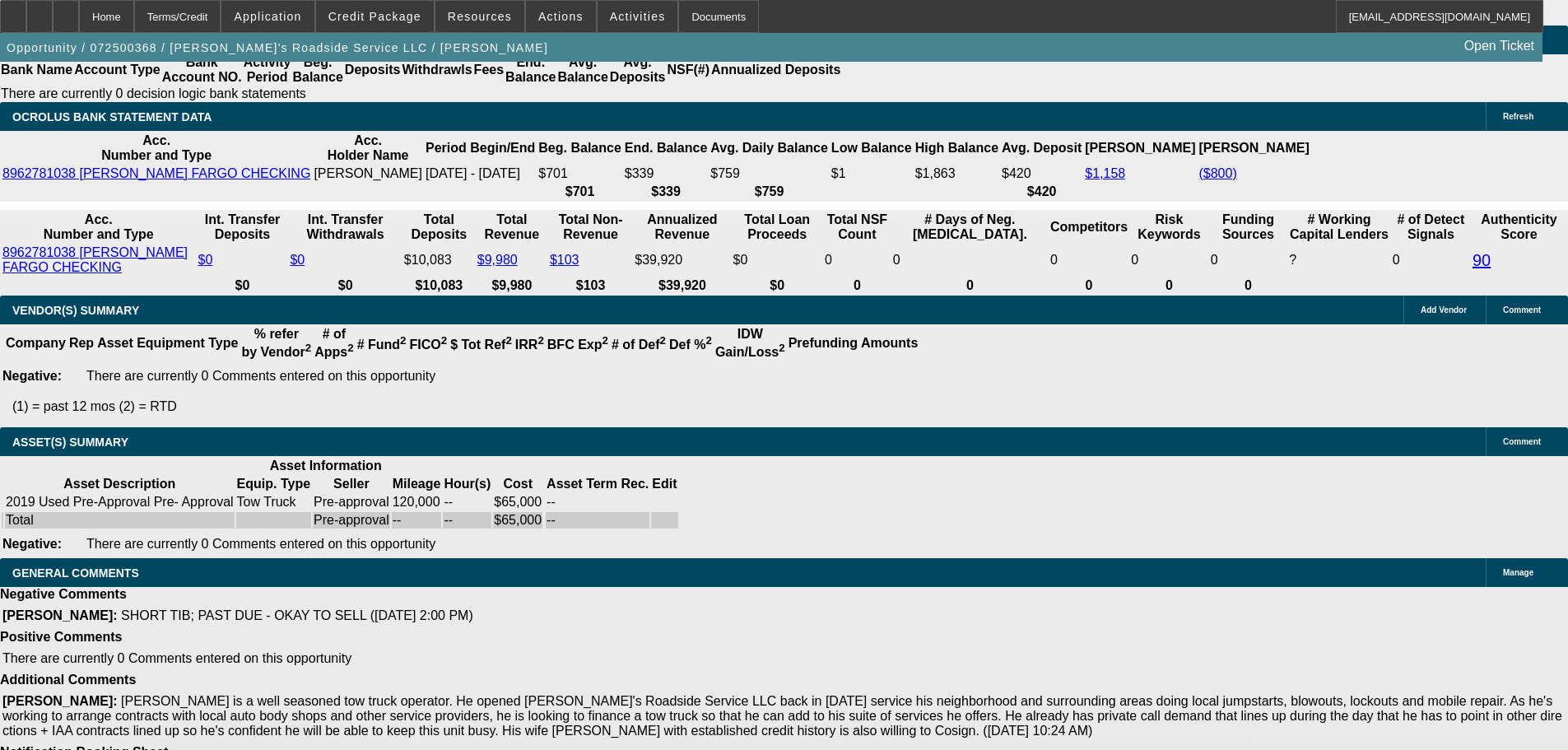
select select "0"
select select "0.1"
select select "5"
select select "0"
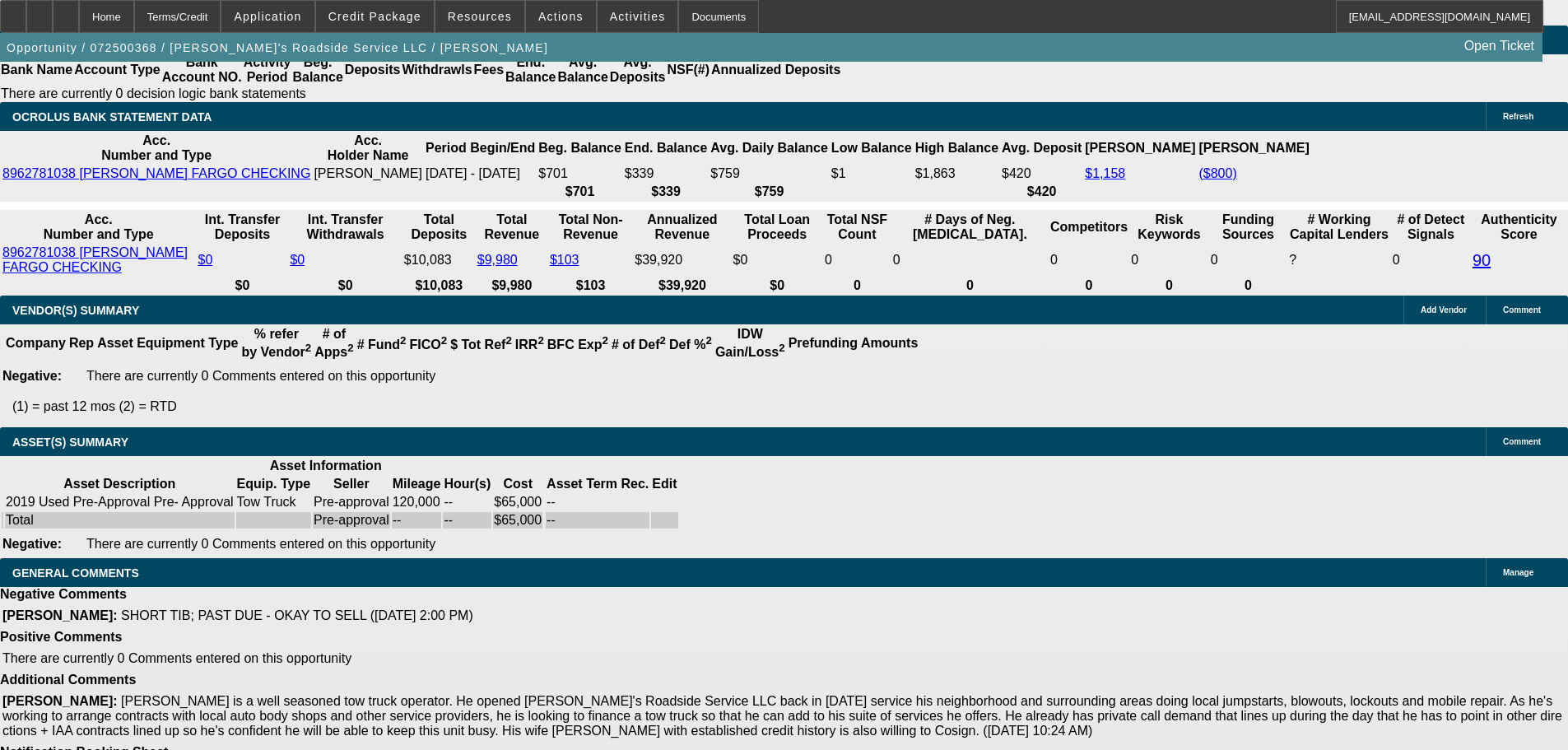
select select "0.1"
select select "5"
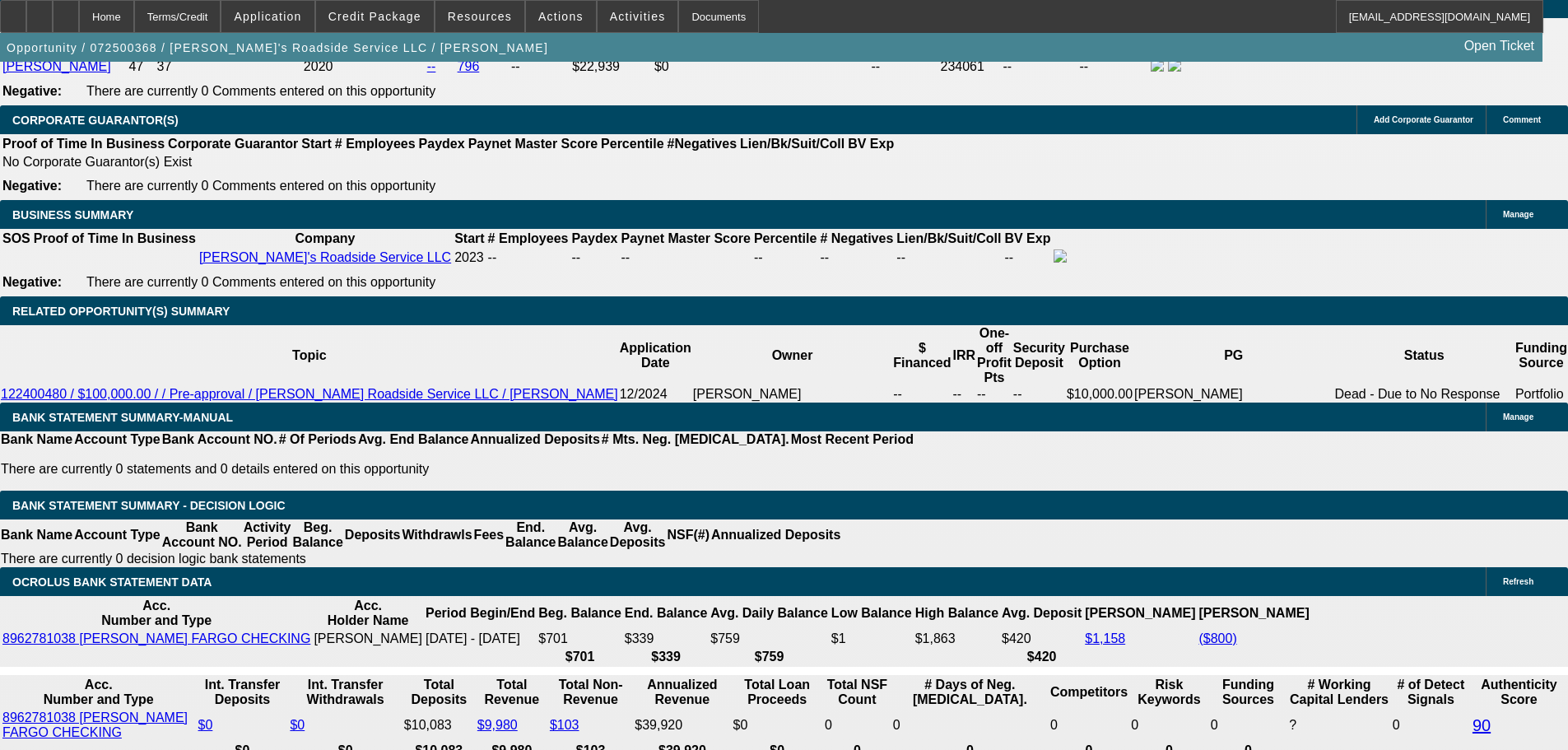
scroll to position [2301, 0]
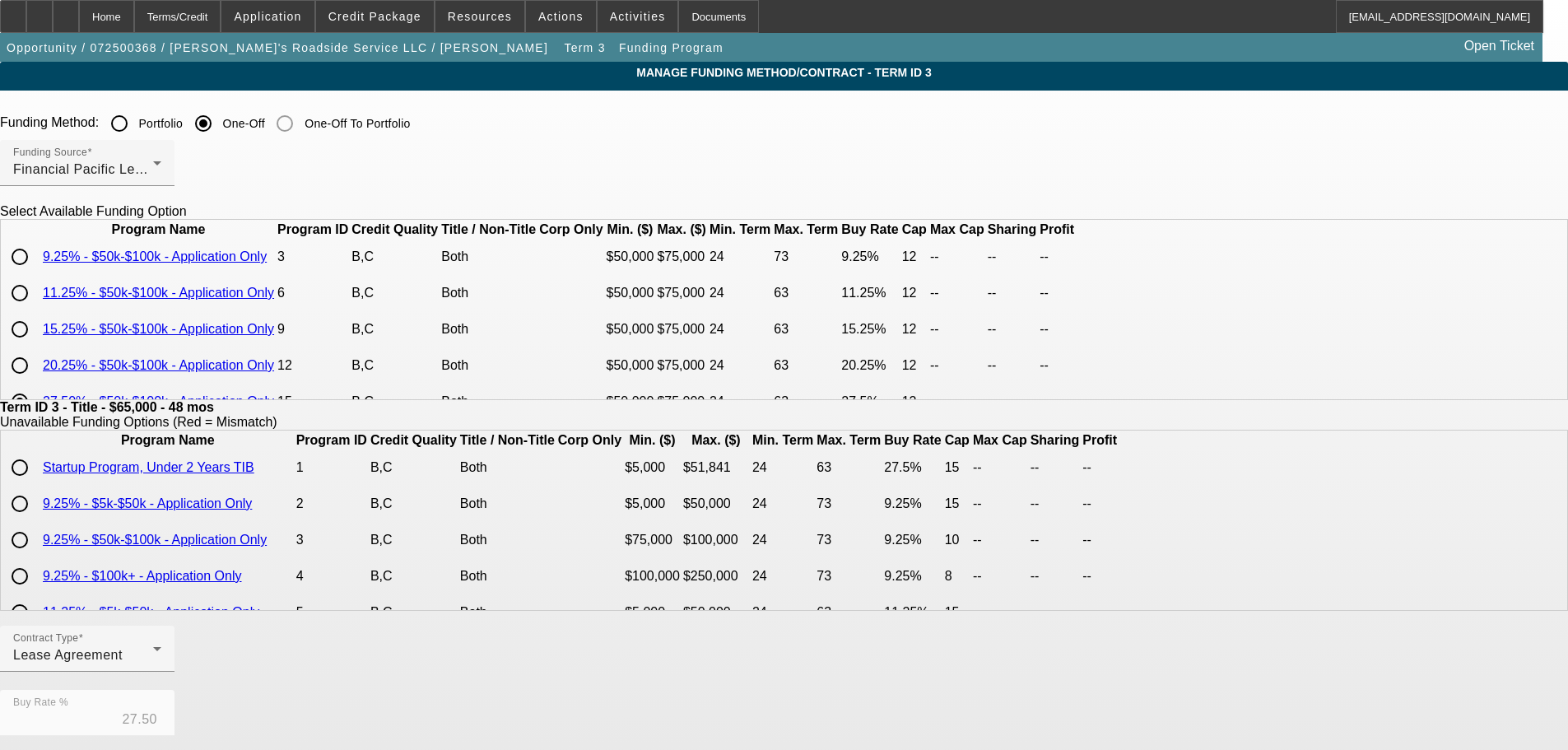
scroll to position [71, 0]
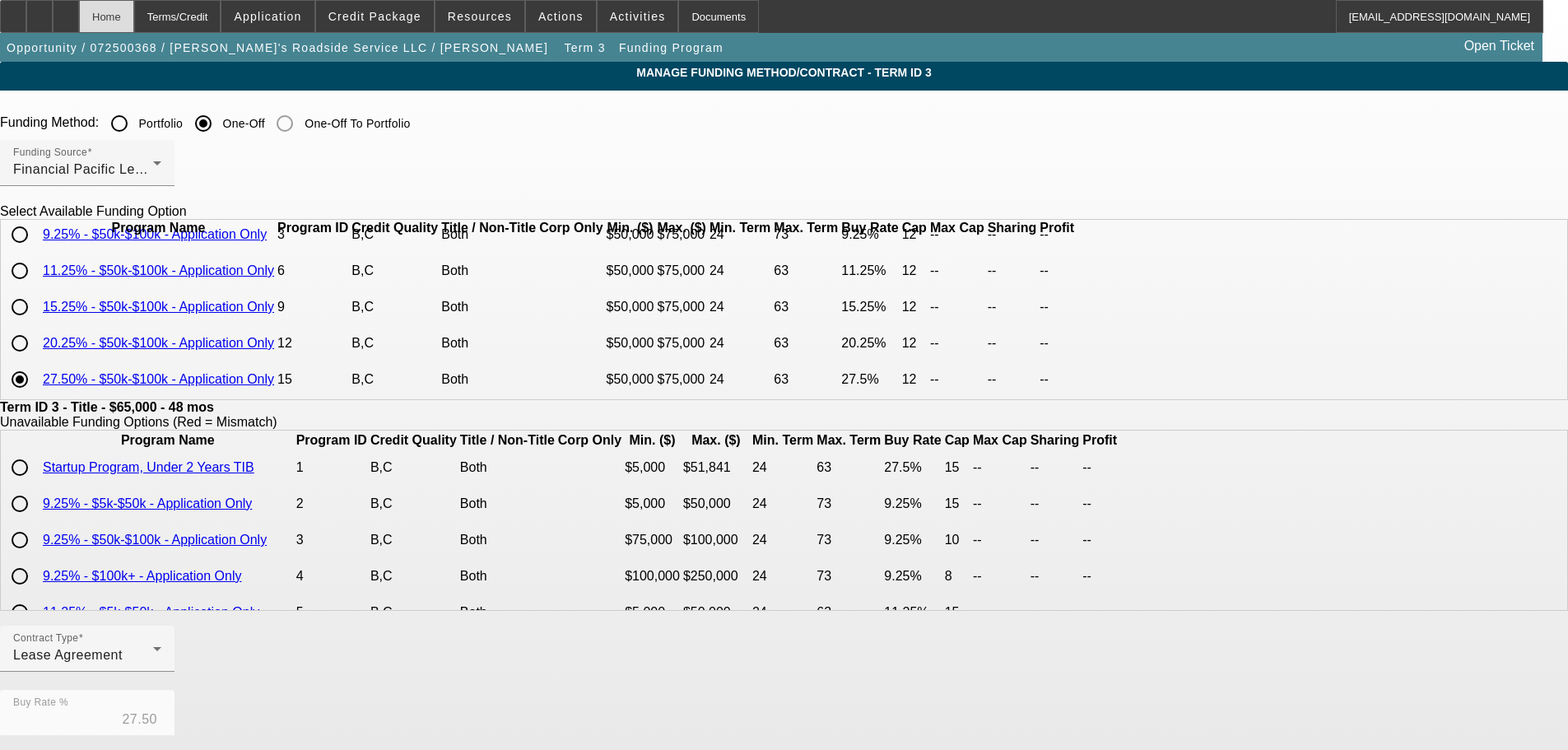
click at [124, 13] on div "Home" at bounding box center [106, 17] width 55 height 33
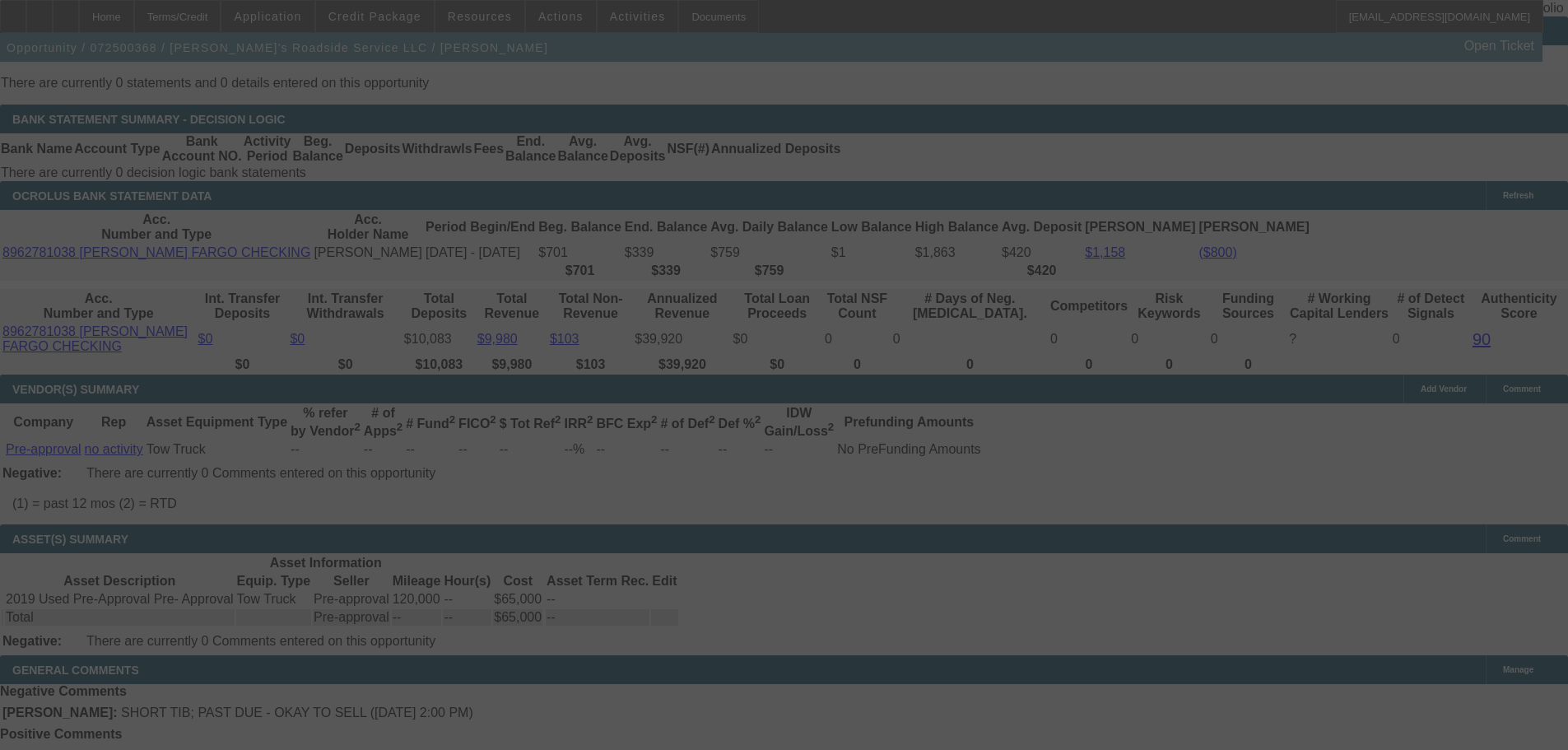
drag, startPoint x: 872, startPoint y: 403, endPoint x: 880, endPoint y: 686, distance: 283.1
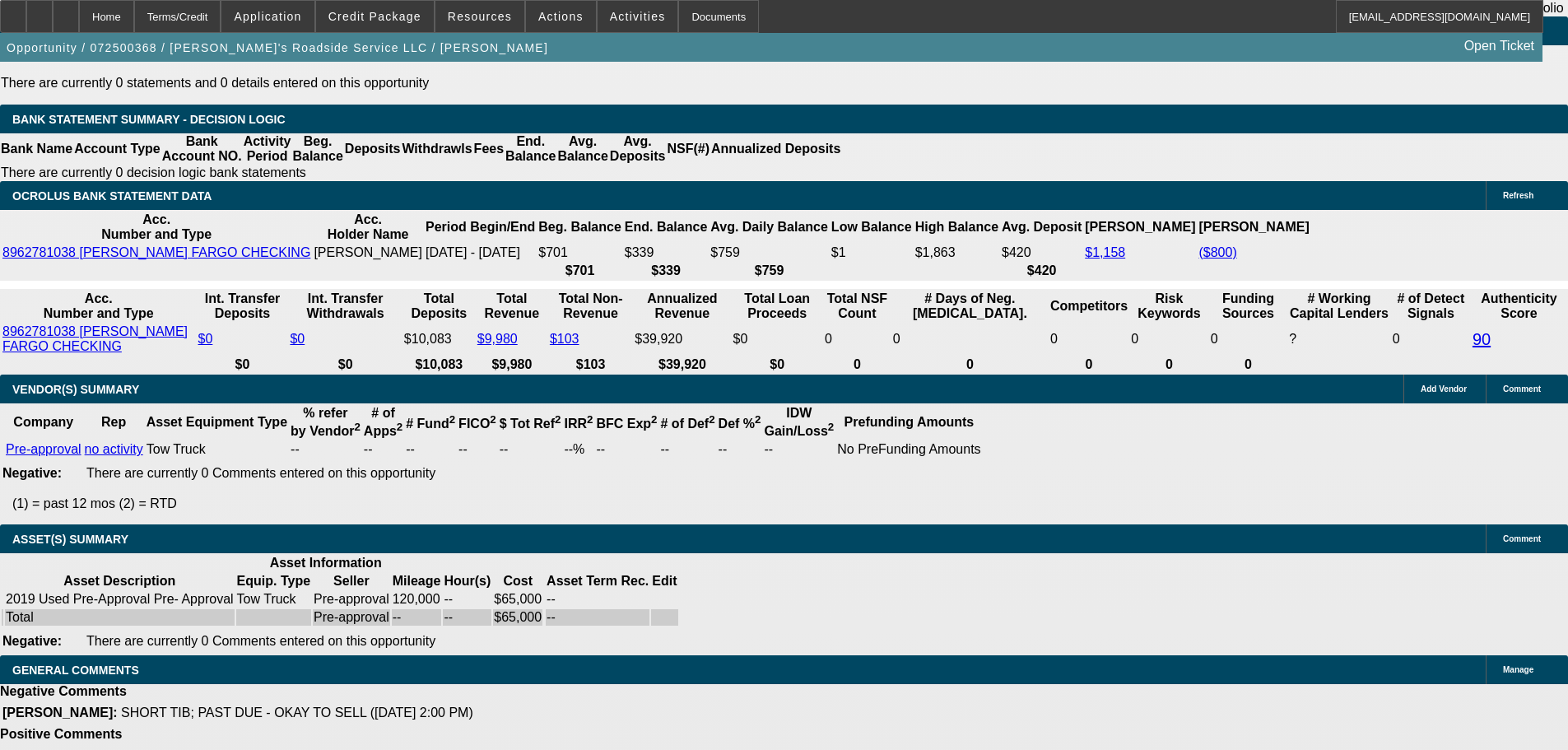
select select "0"
select select "0.1"
select select "5"
select select "0"
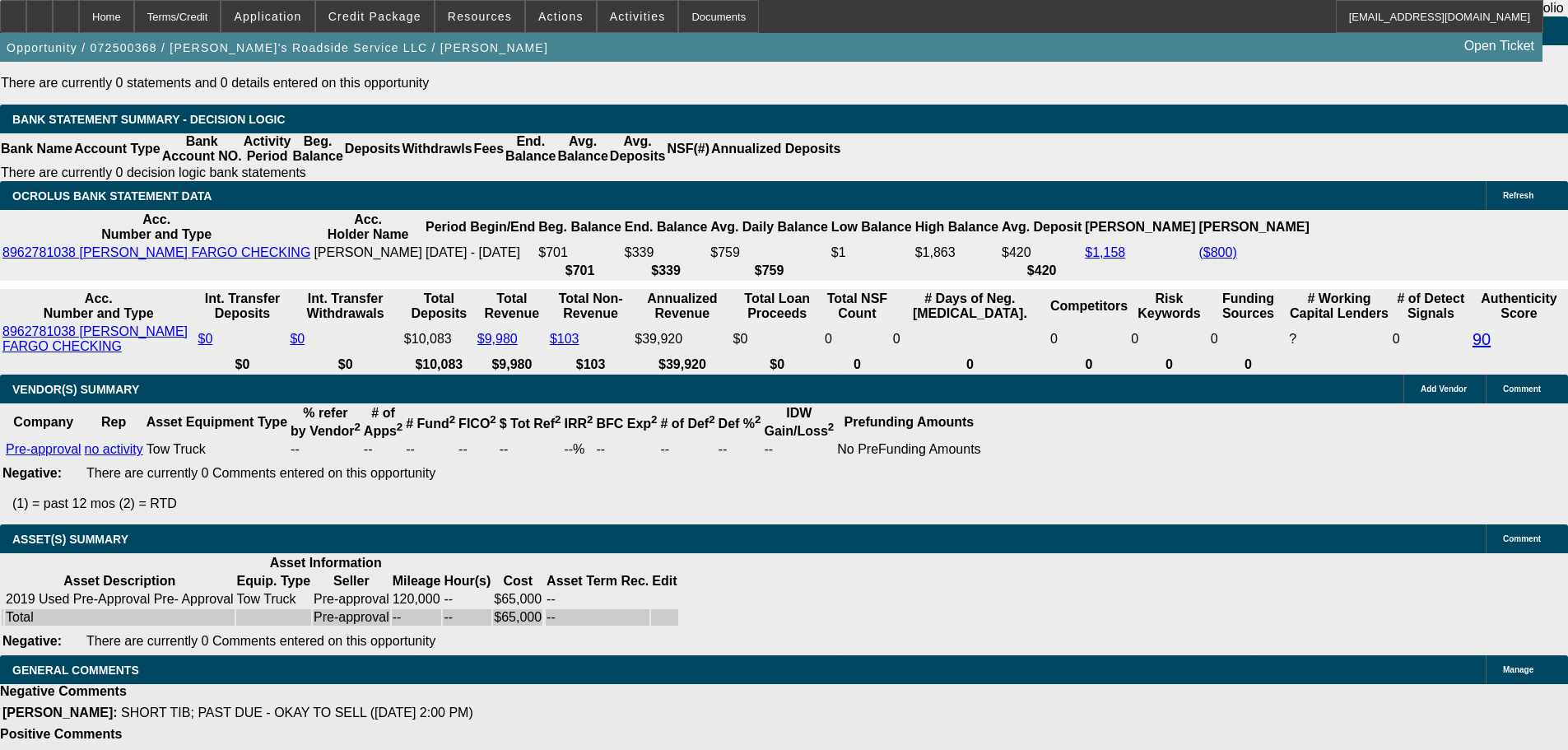
select select "0"
select select "0.1"
select select "5"
select select "0"
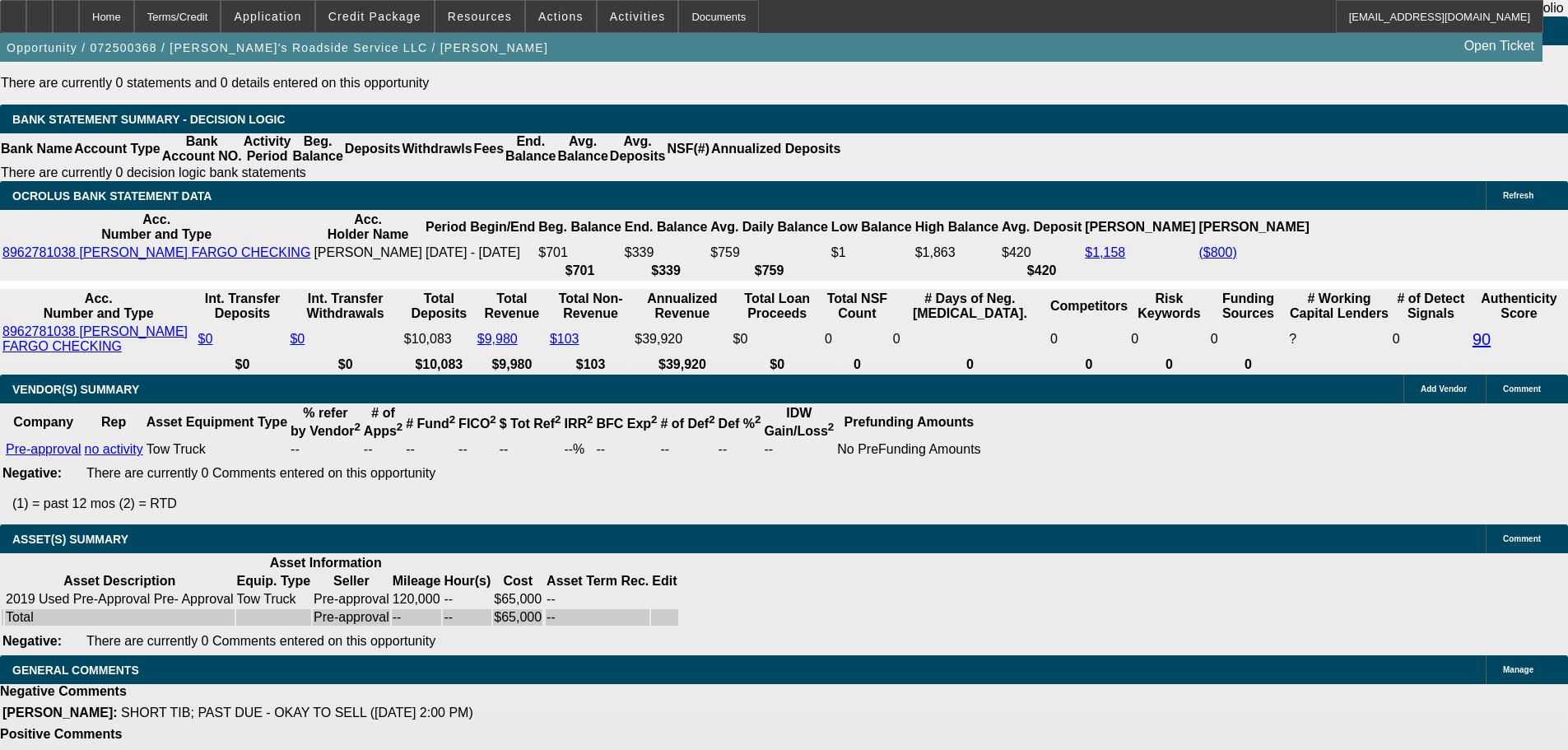
select select "0.1"
select select "5"
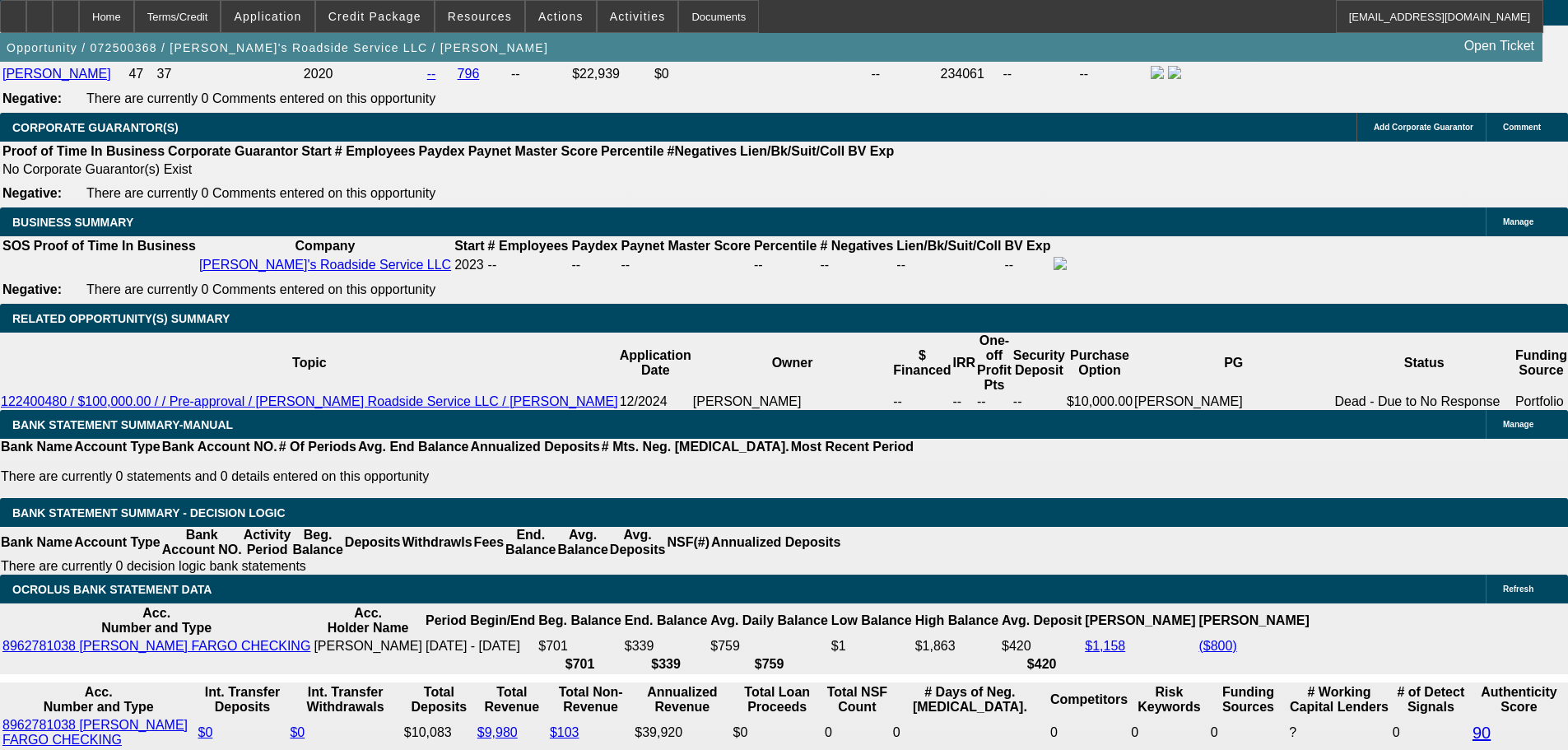
scroll to position [2336, 0]
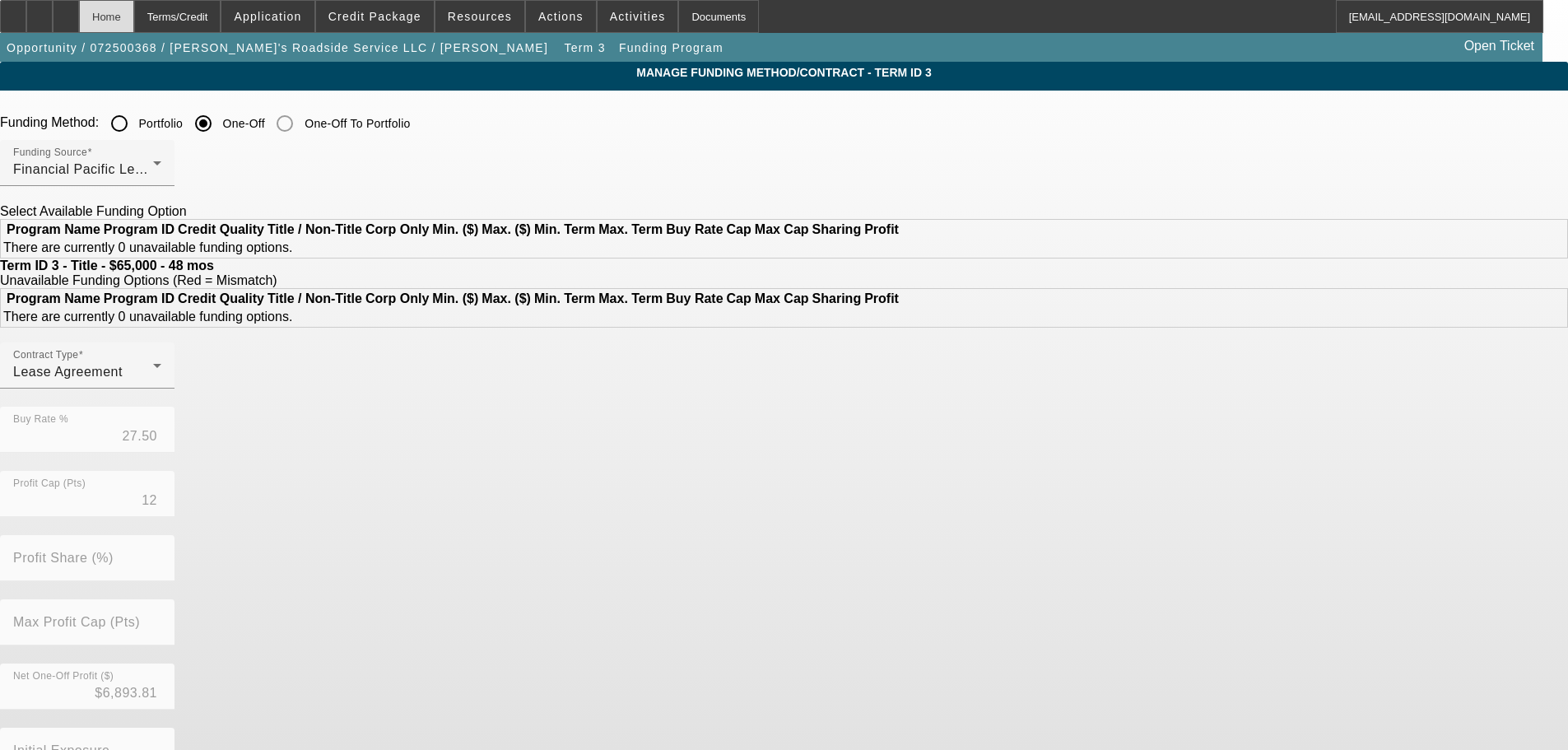
click at [134, 20] on div "Home" at bounding box center [106, 17] width 55 height 33
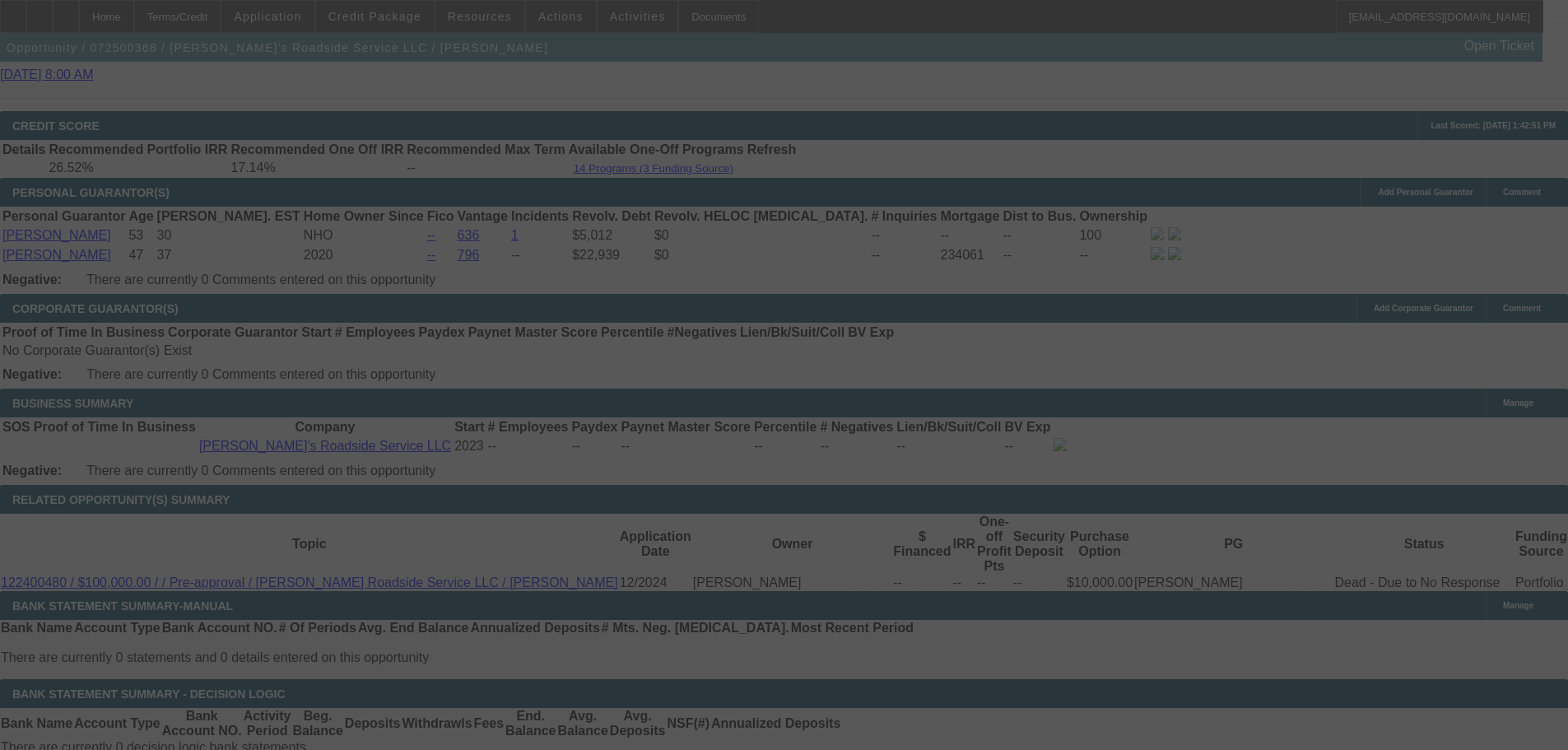
scroll to position [2280, 0]
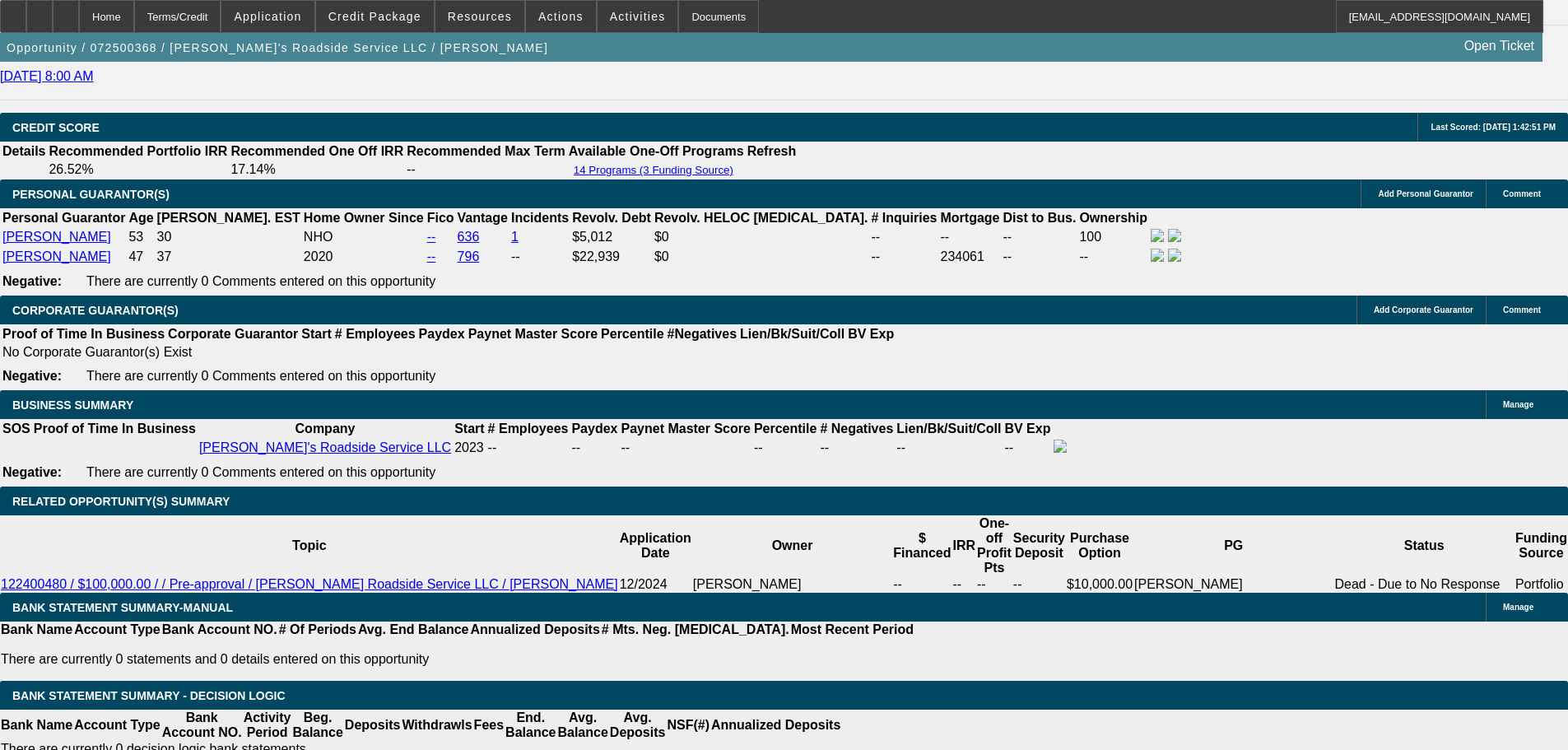
select select "0"
select select "0.1"
select select "5"
select select "0"
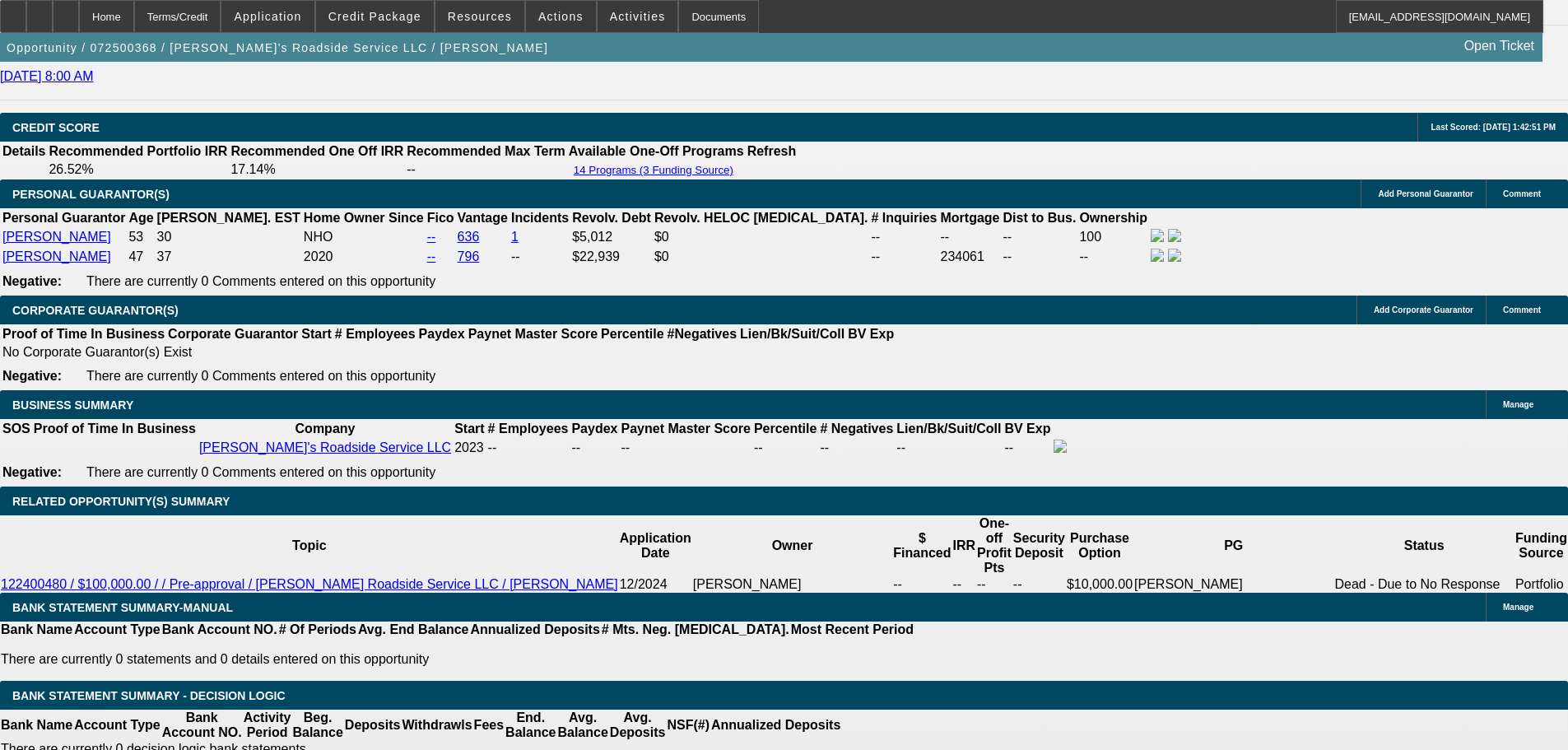
select select "0"
select select "0.1"
select select "5"
select select "0"
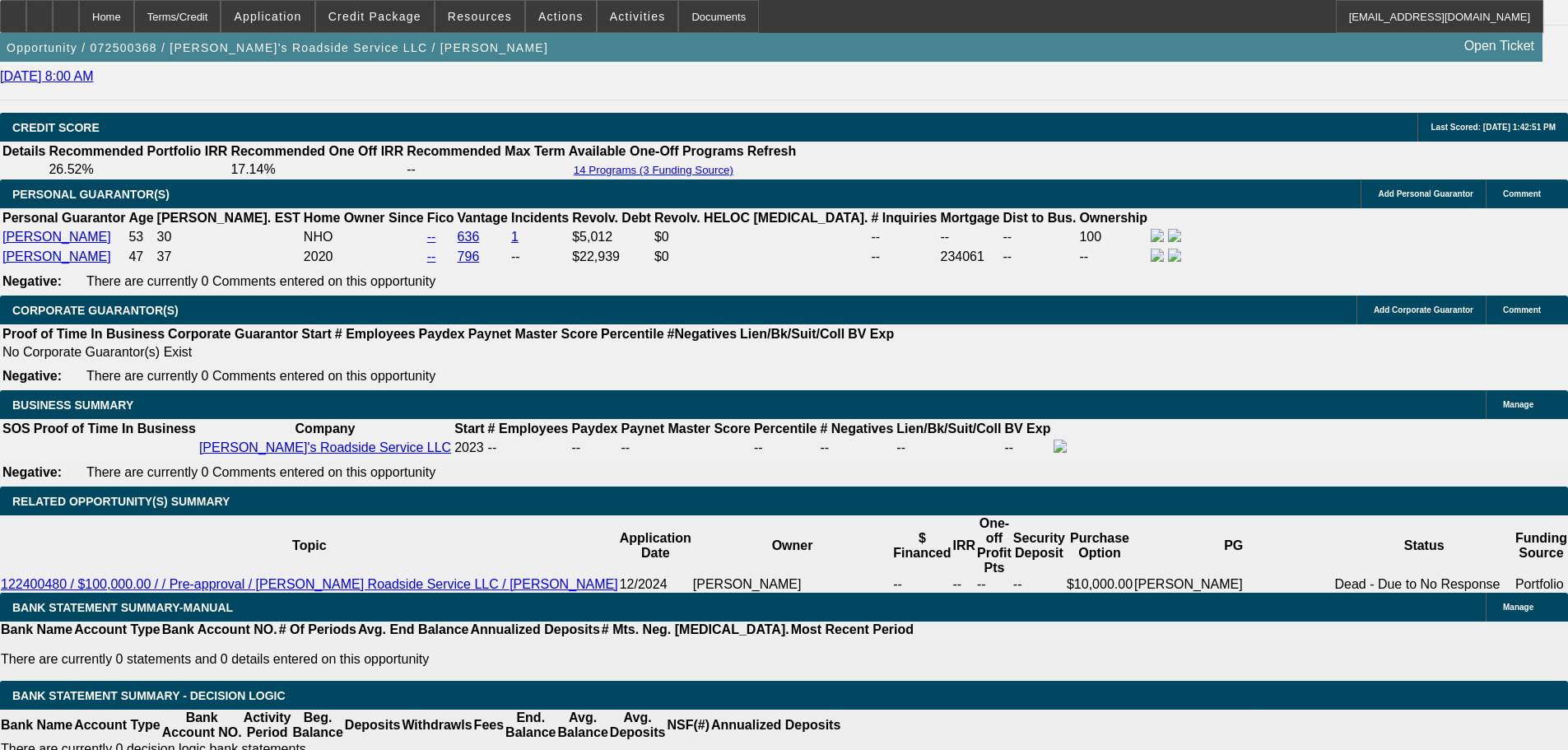
select select "0.1"
select select "5"
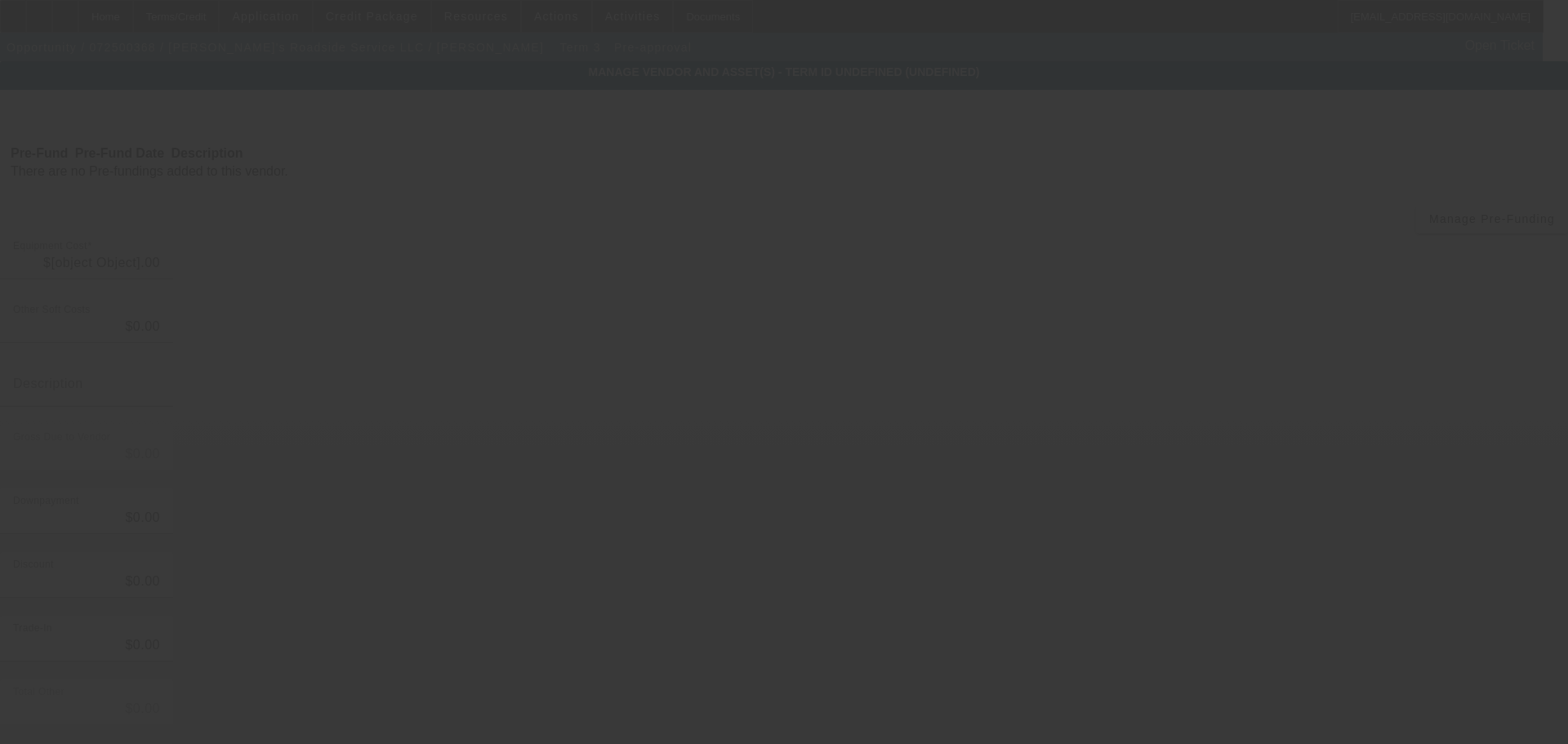
type input "$65,000.00"
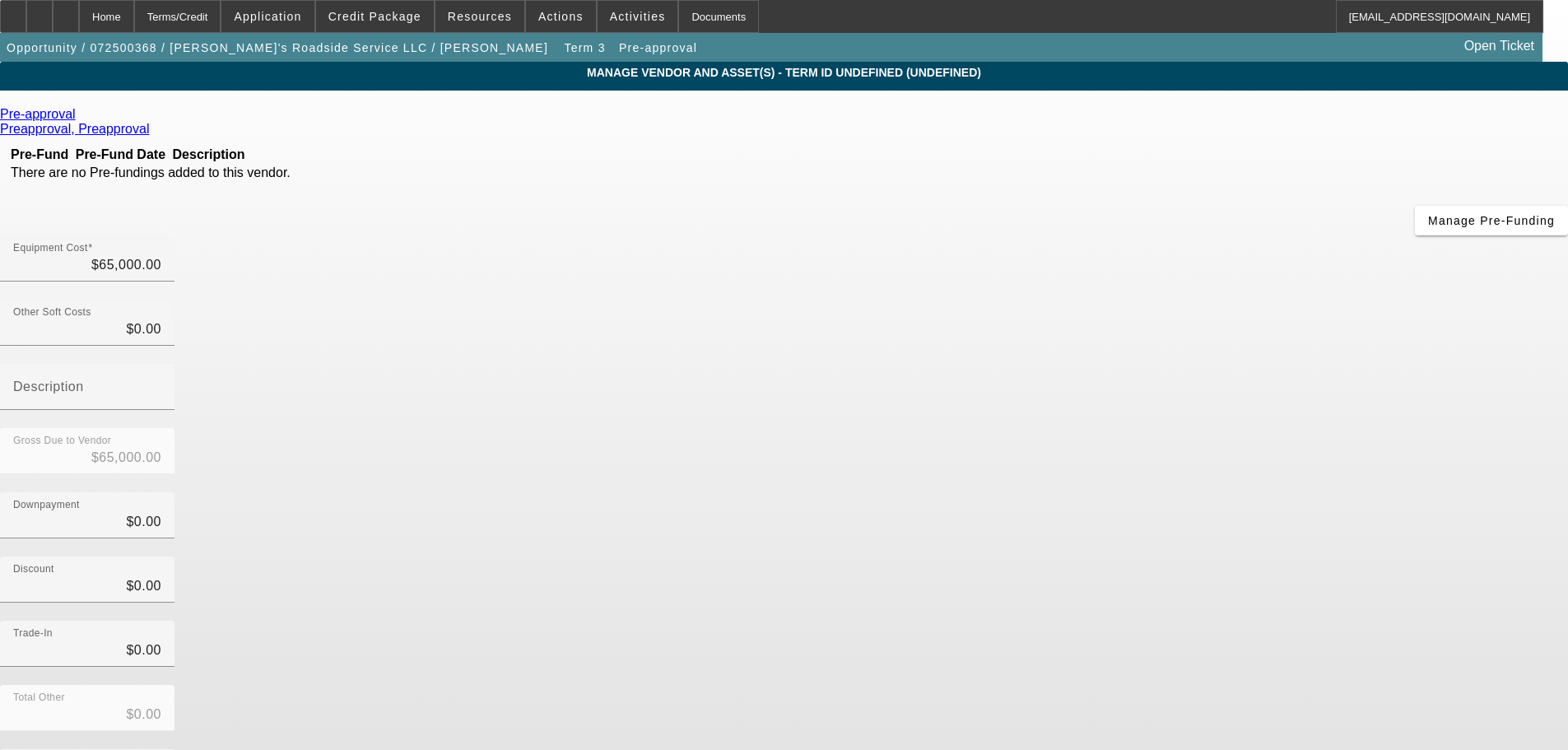
type input "65000"
click at [162, 255] on input "65000" at bounding box center [87, 265] width 148 height 20
type input "$0.00"
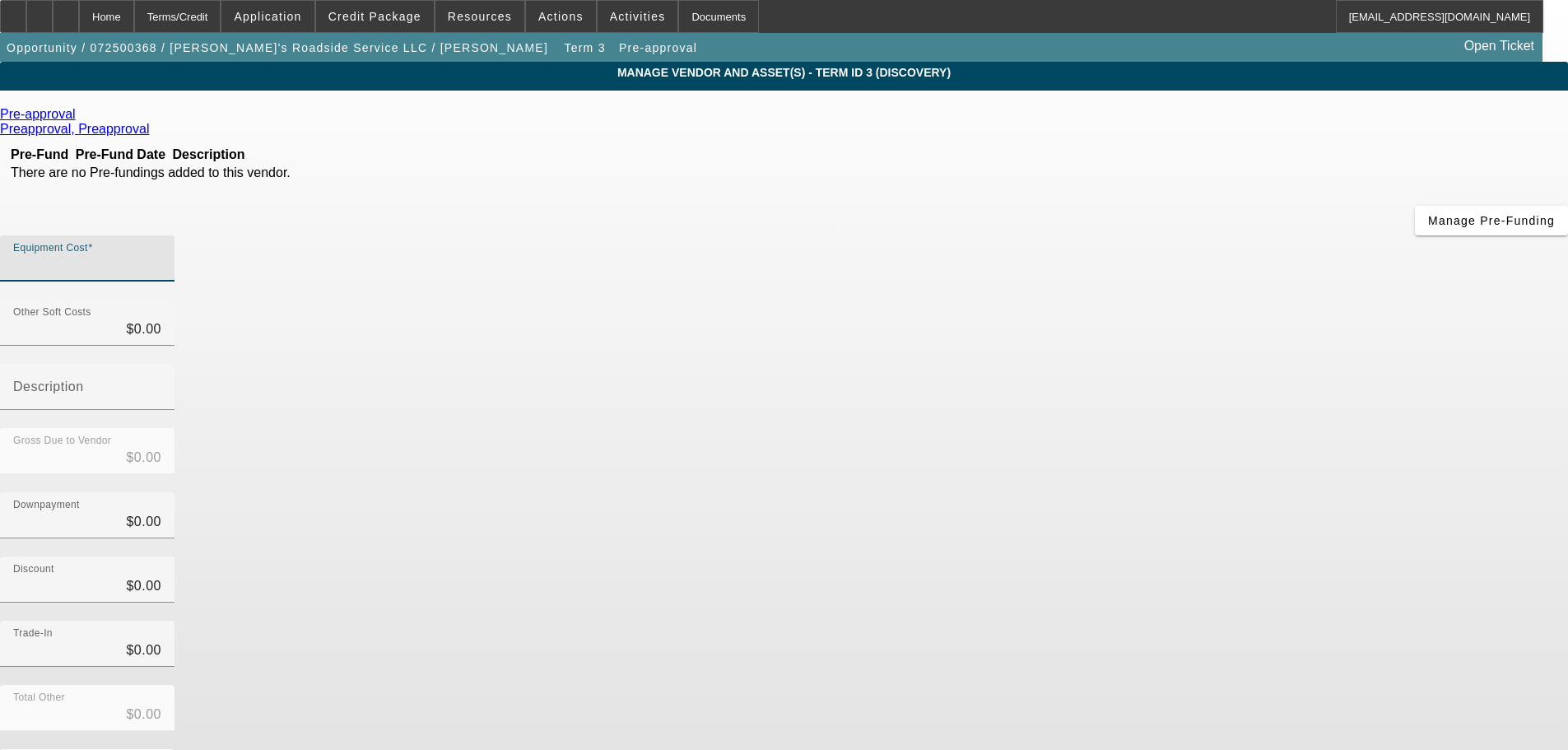
type input "5"
type input "$5.00"
type input "59"
type input "$59.00"
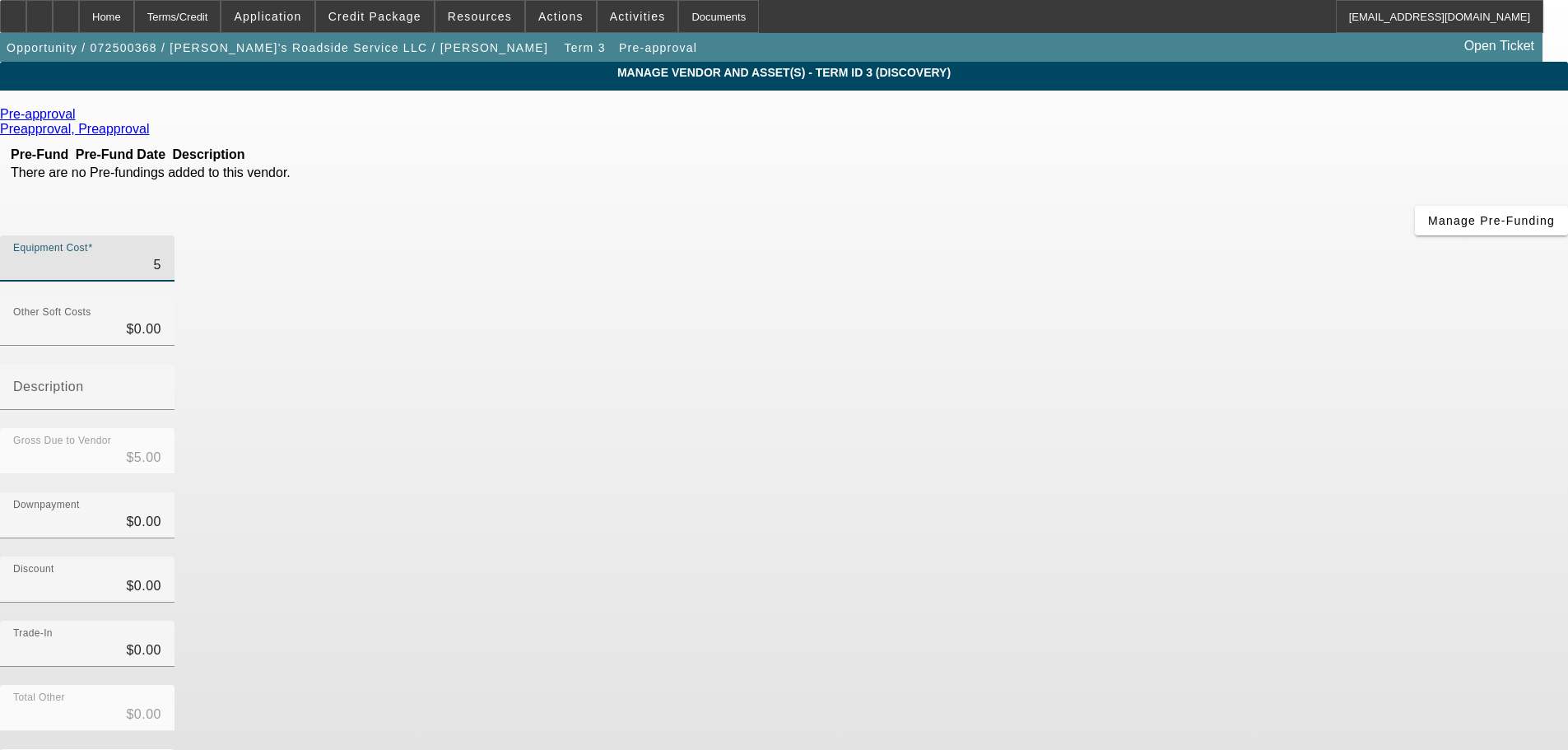
type input "$59.00"
type input "5"
type input "$5.00"
type input "$0.00"
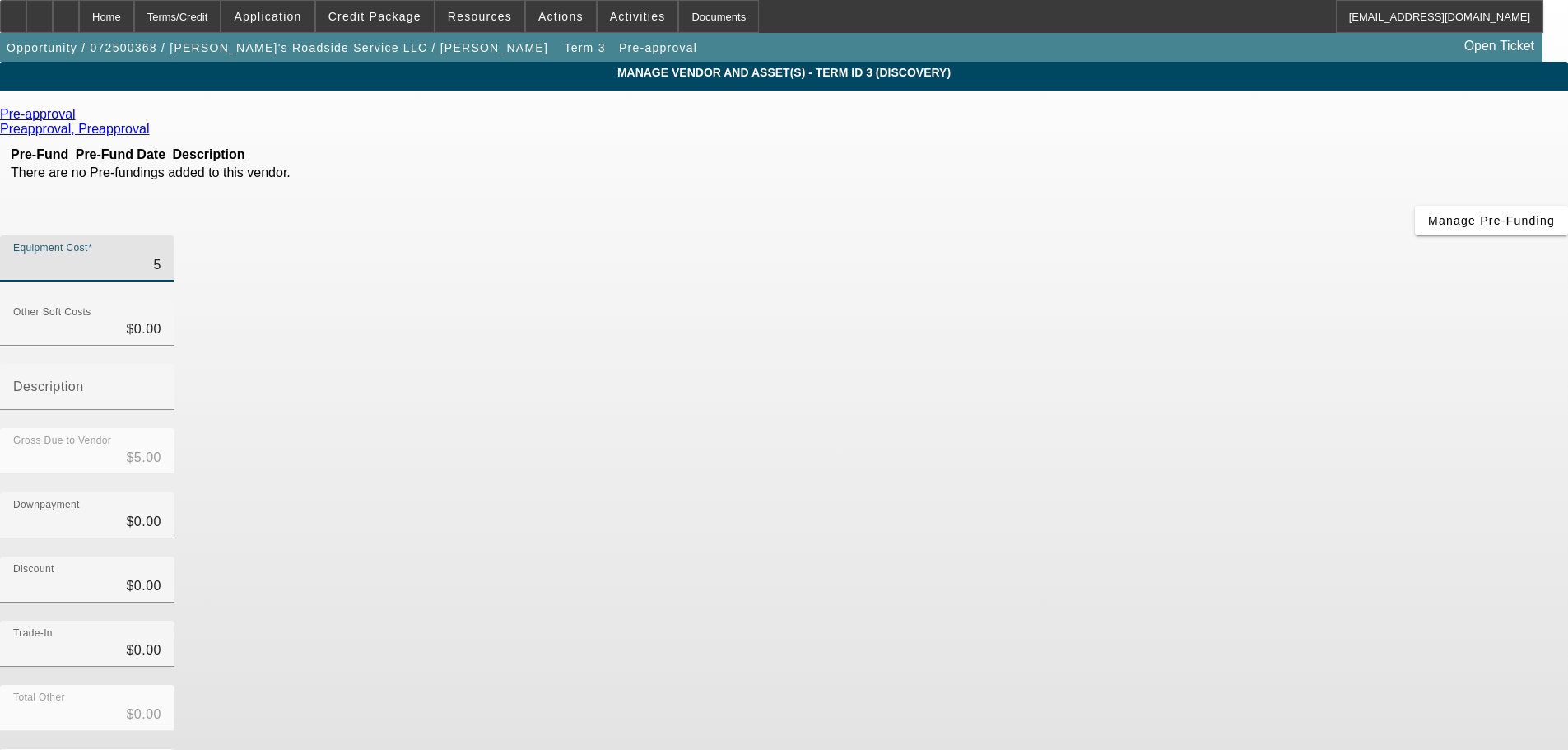
type input "$0.00"
type input "4"
type input "$4.00"
type input "49"
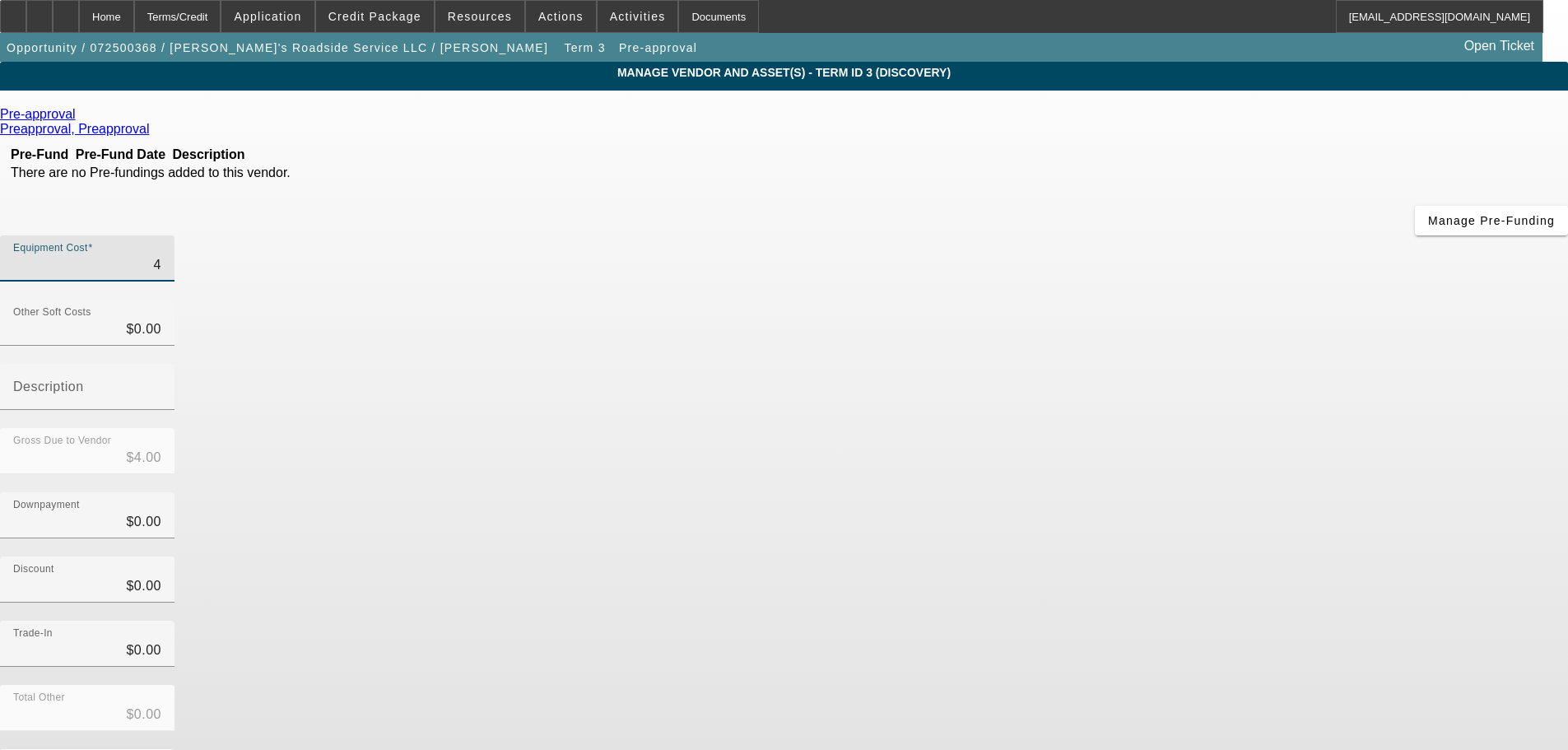
type input "$49.00"
type input "499"
type input "$499.00"
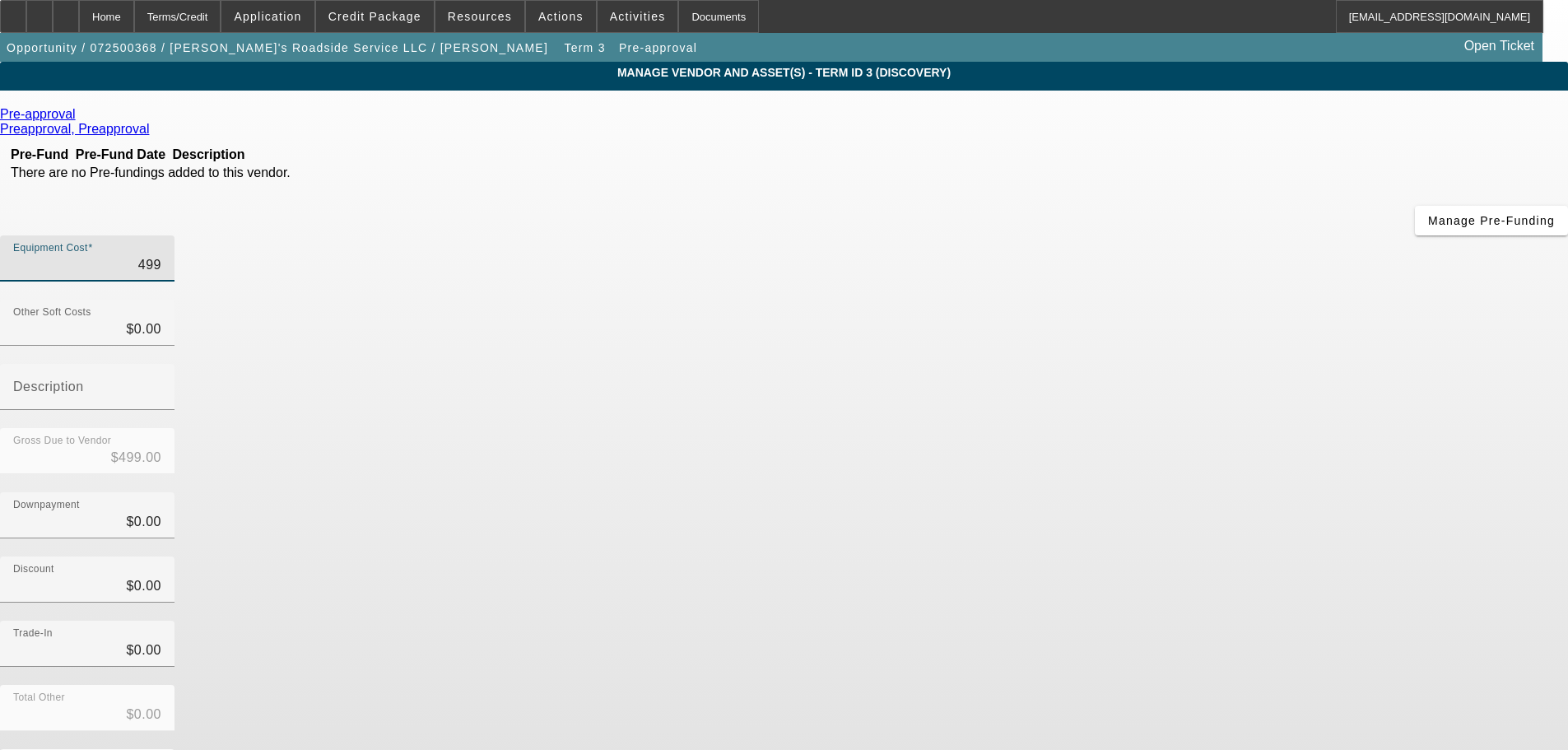
type input "4999"
type input "$4,999.00"
type input "49999"
type input "$49,999.00"
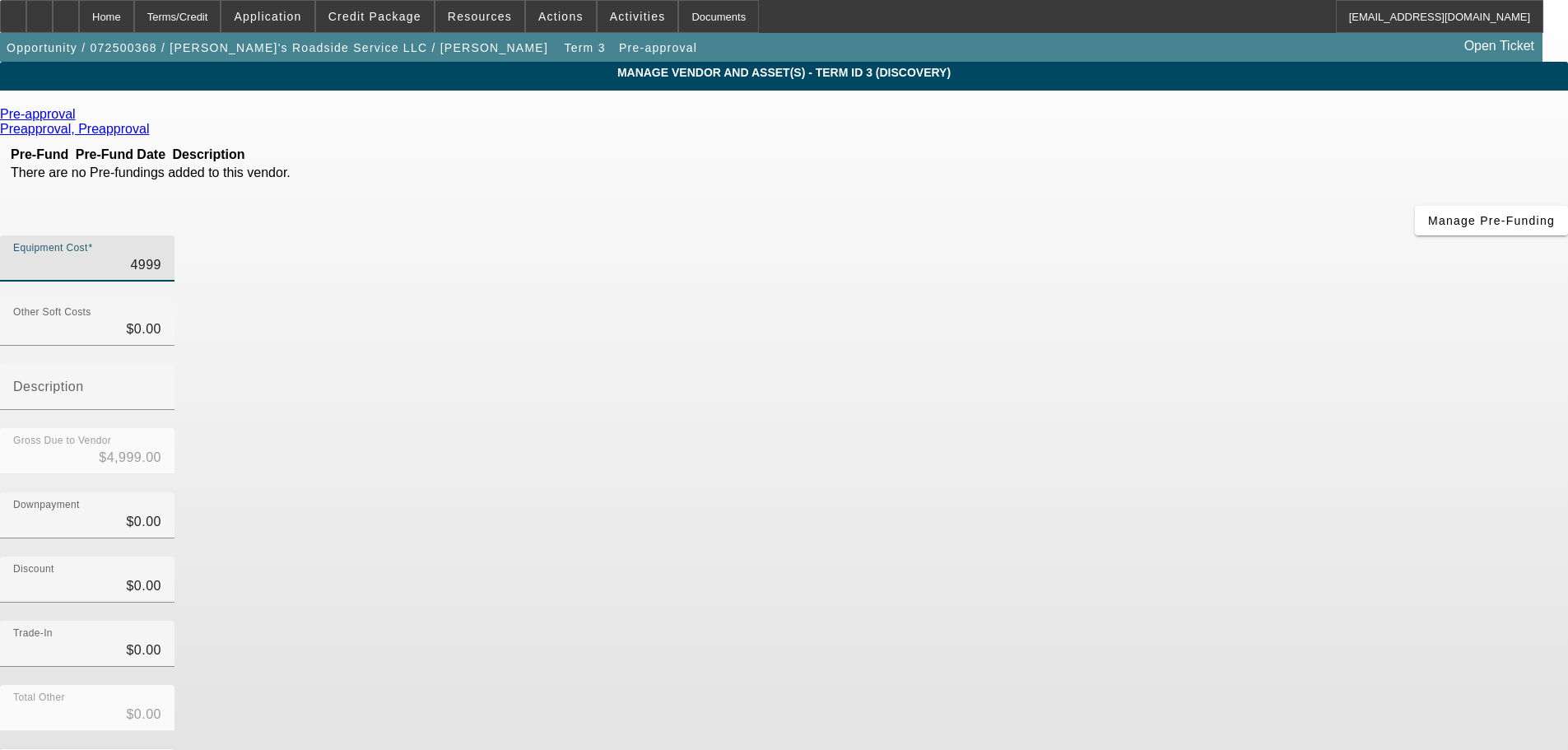
type input "$49,999.00"
click at [1168, 621] on div "Trade-In $0.00" at bounding box center [784, 652] width 1568 height 64
click at [1147, 663] on form "Pre-approval Preapproval, Preapproval Pre-Fund Pre-Fund Date Description There …" at bounding box center [784, 518] width 1568 height 823
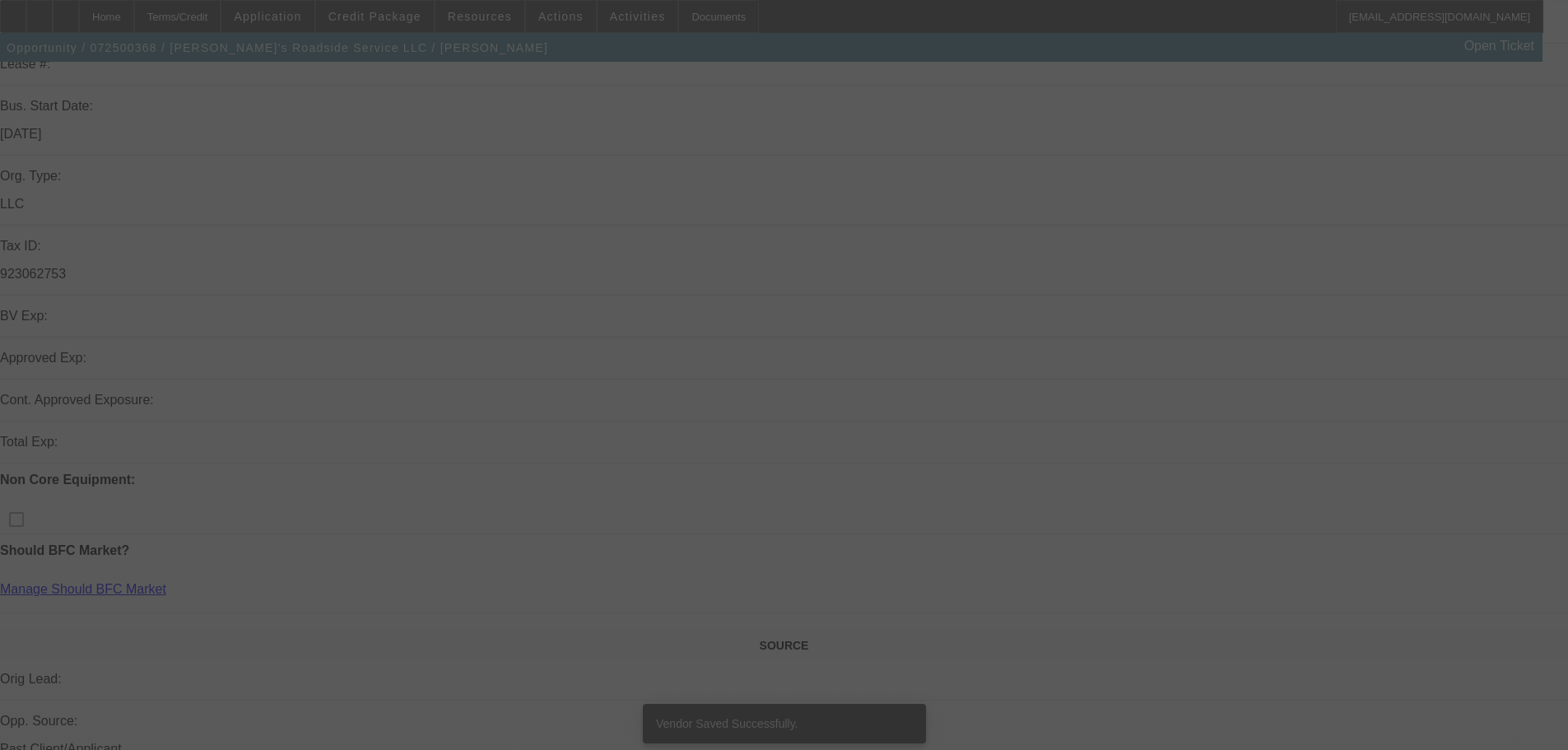
drag, startPoint x: 938, startPoint y: 124, endPoint x: 904, endPoint y: 482, distance: 359.6
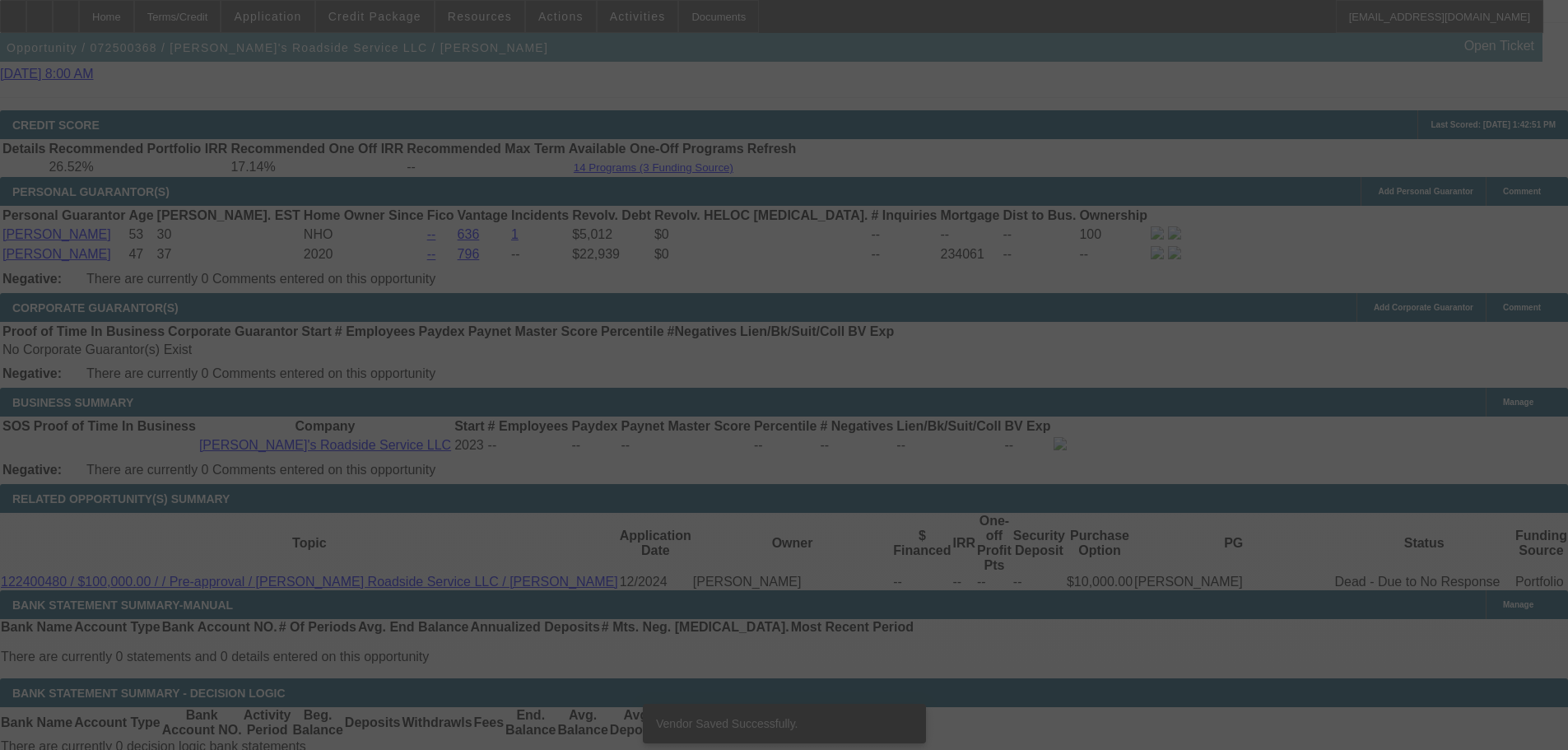
scroll to position [2280, 0]
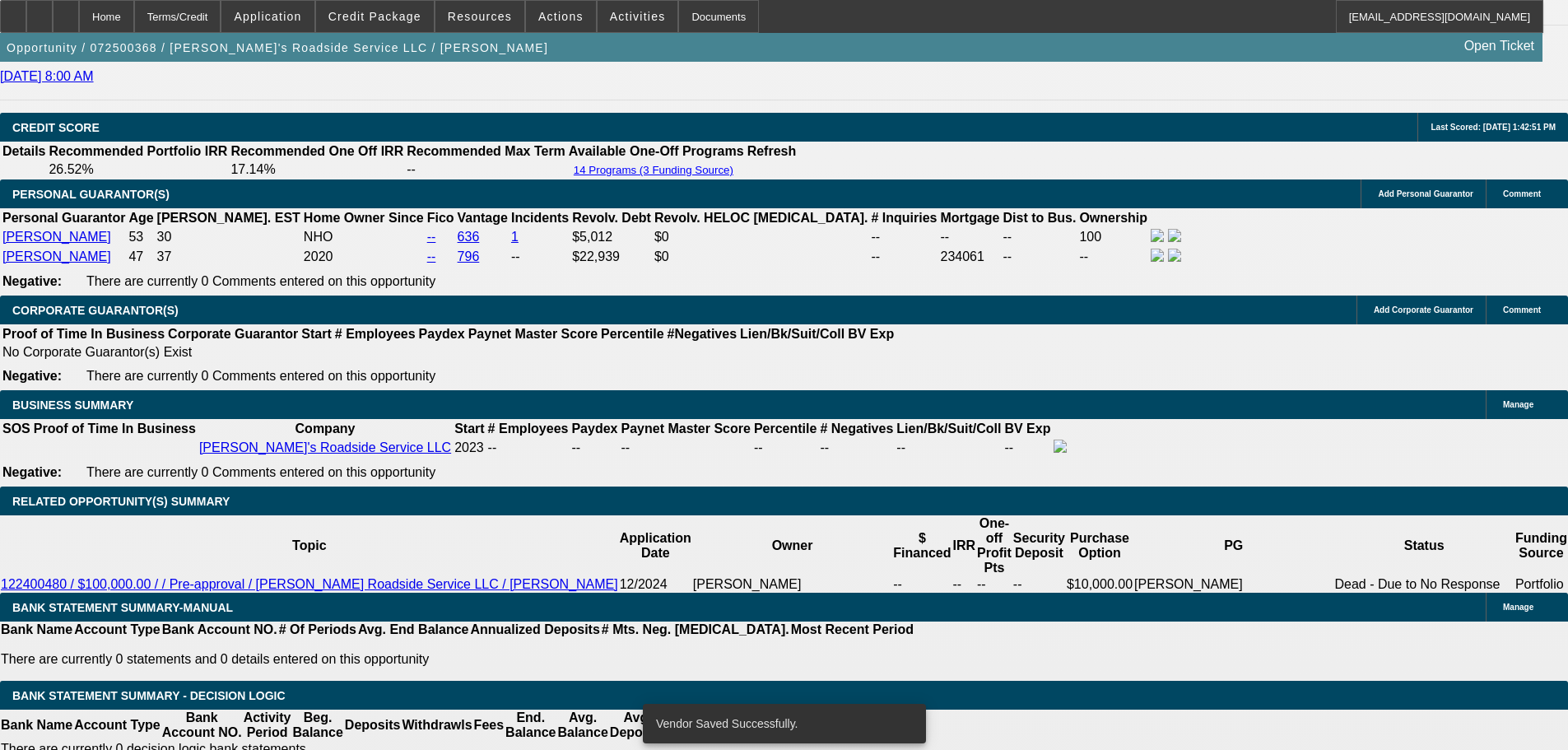
select select "0"
select select "0.1"
select select "5"
select select "0"
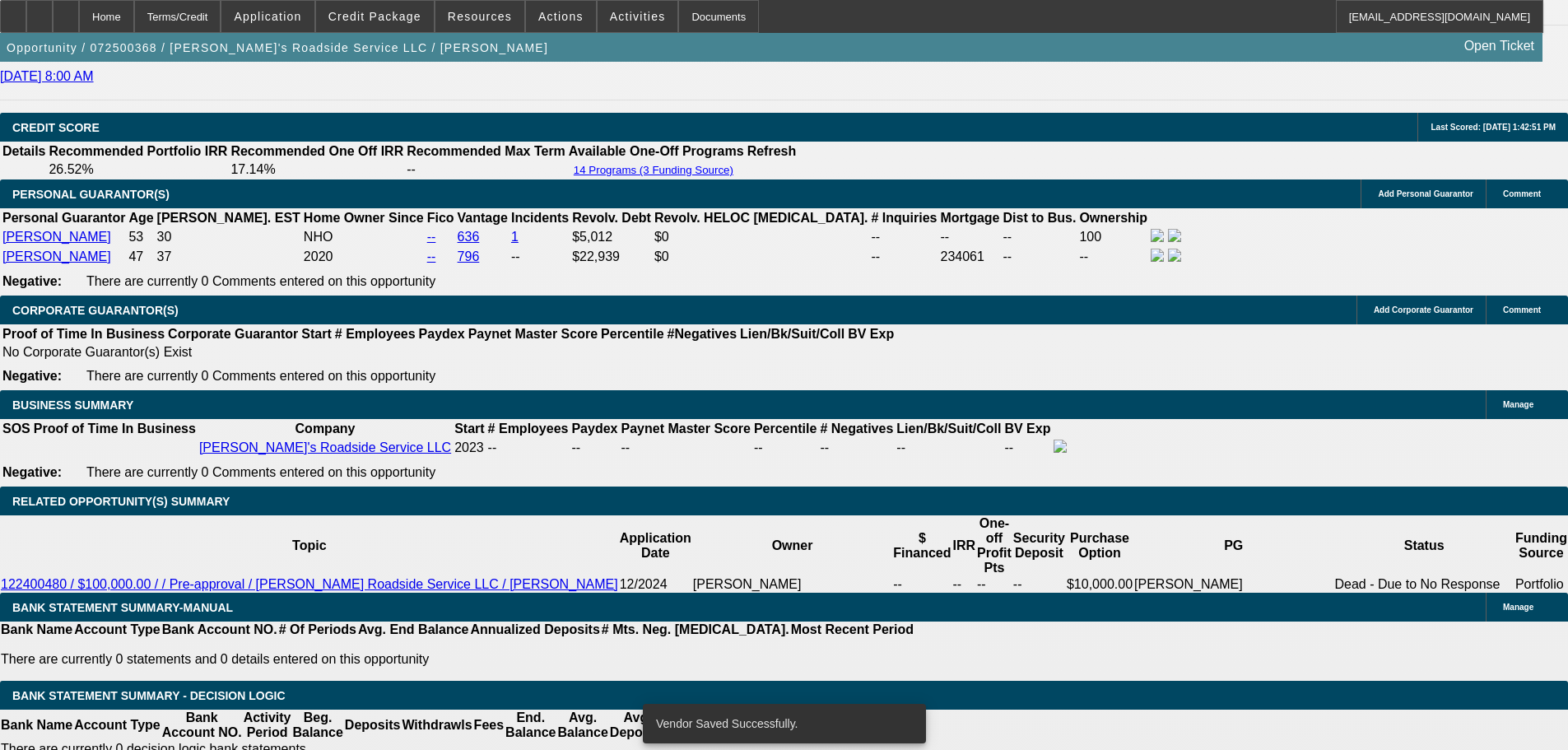
select select "0"
select select "0.1"
select select "5"
select select "0"
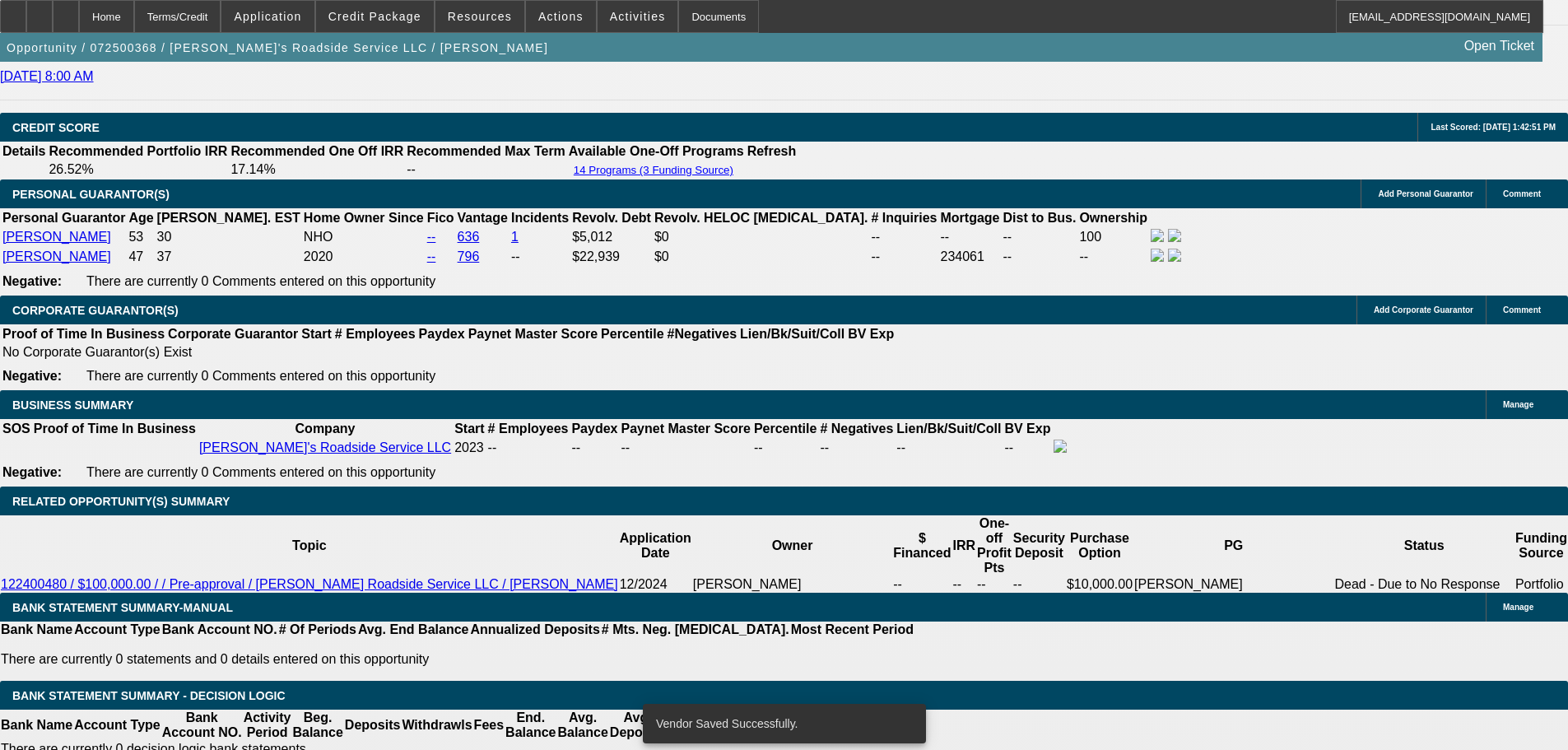
select select "0.1"
select select "5"
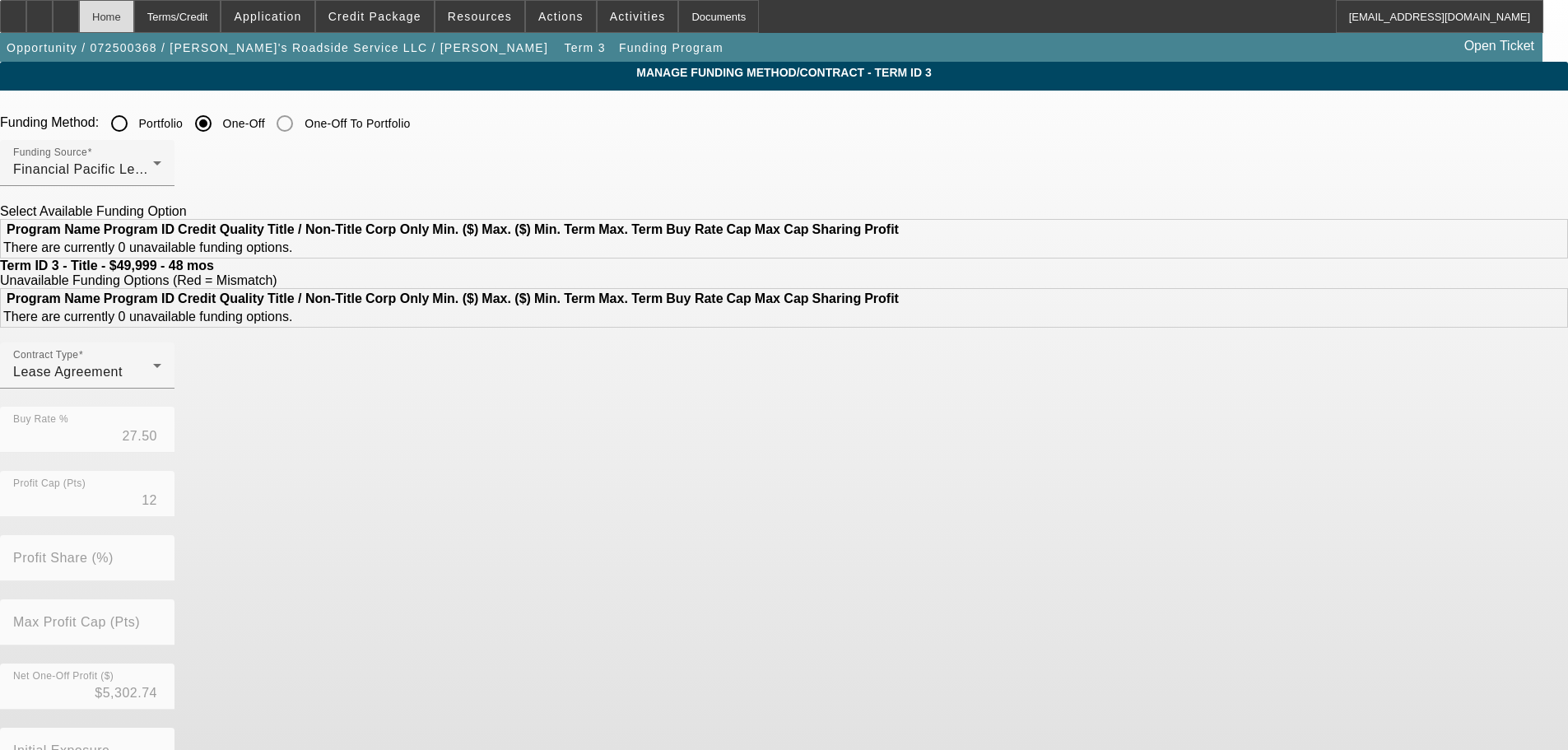
click at [134, 10] on div "Home" at bounding box center [106, 17] width 55 height 33
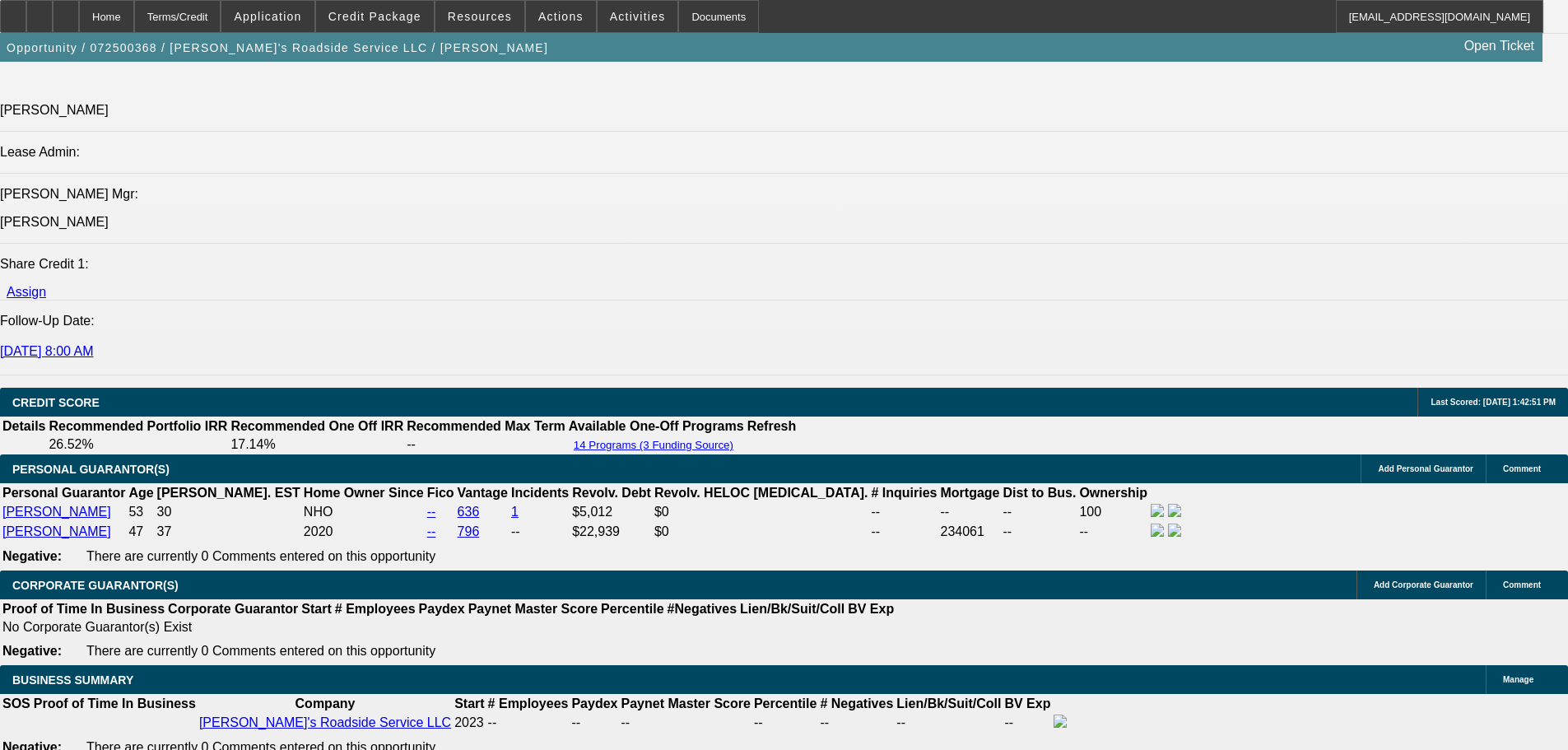
select select "0"
select select "0.1"
select select "5"
select select "0"
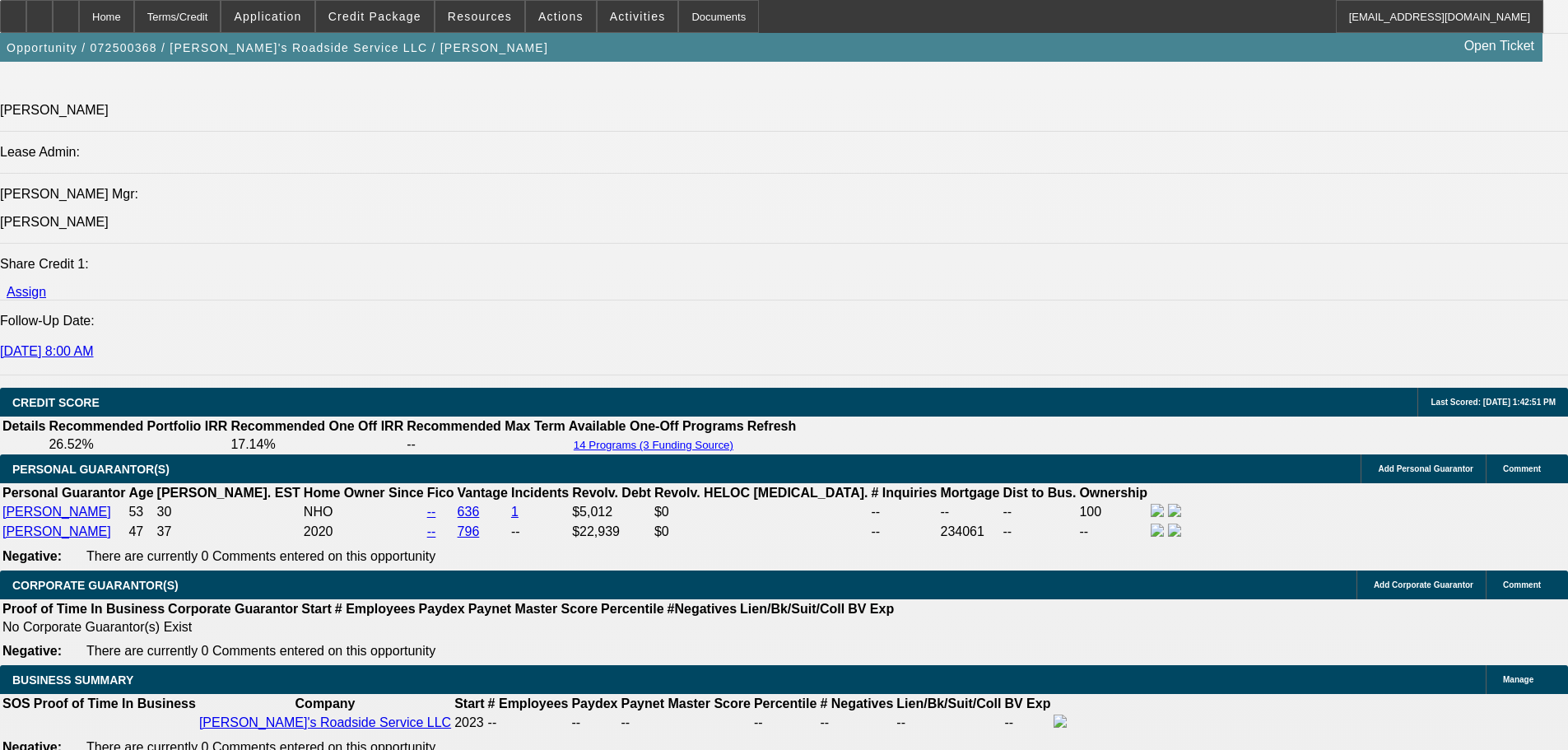
select select "0"
select select "0.1"
select select "5"
select select "0"
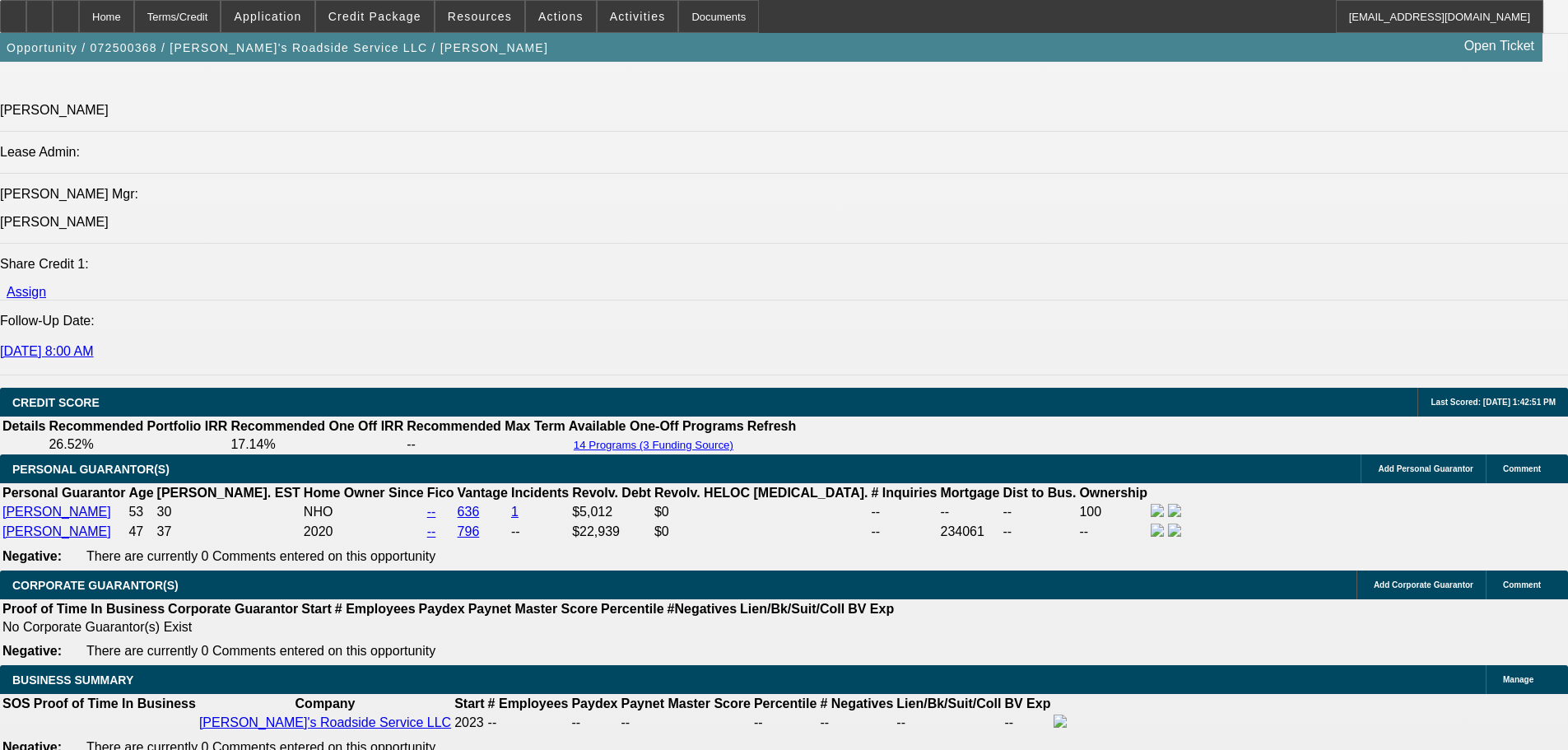
select select "0.1"
select select "5"
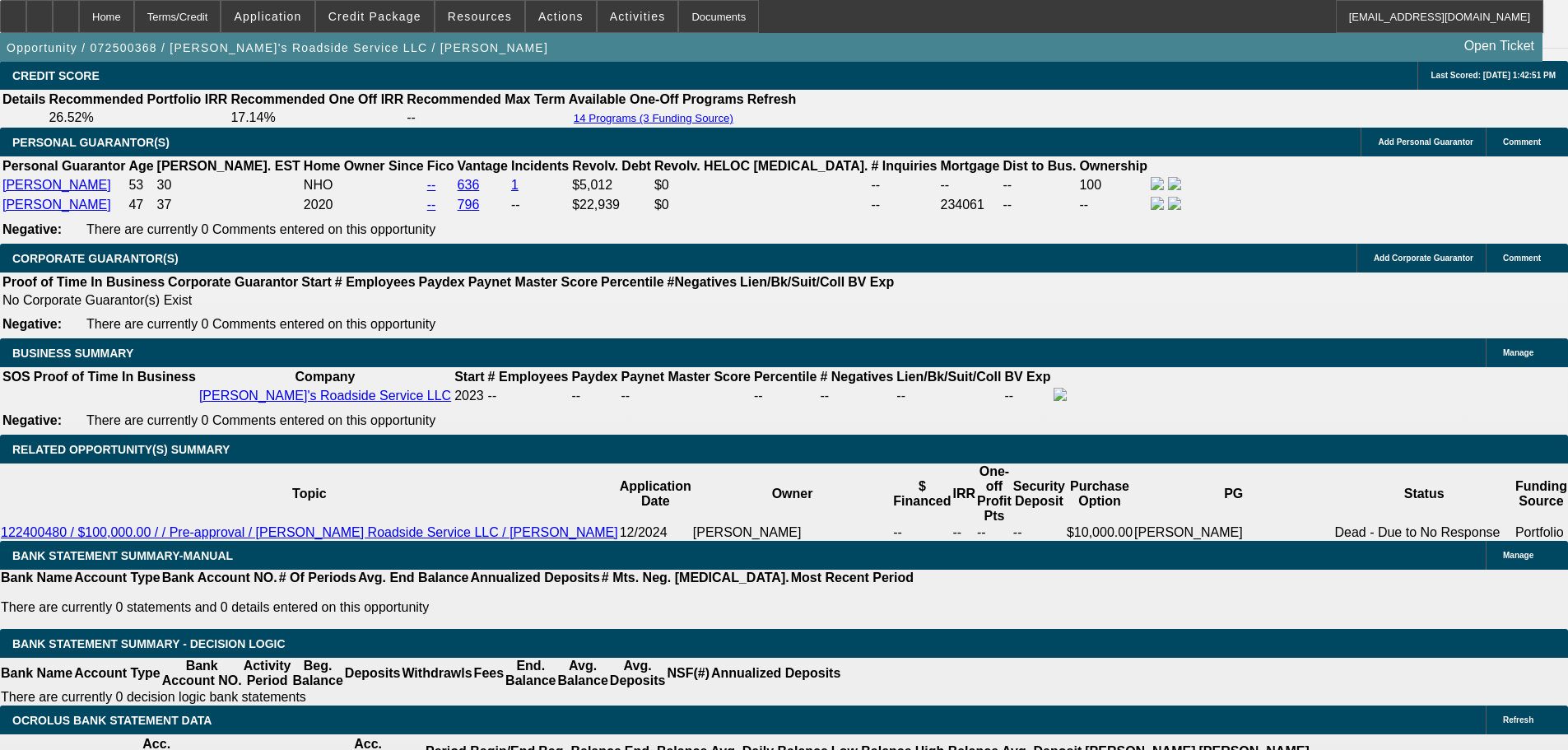
scroll to position [2252, 0]
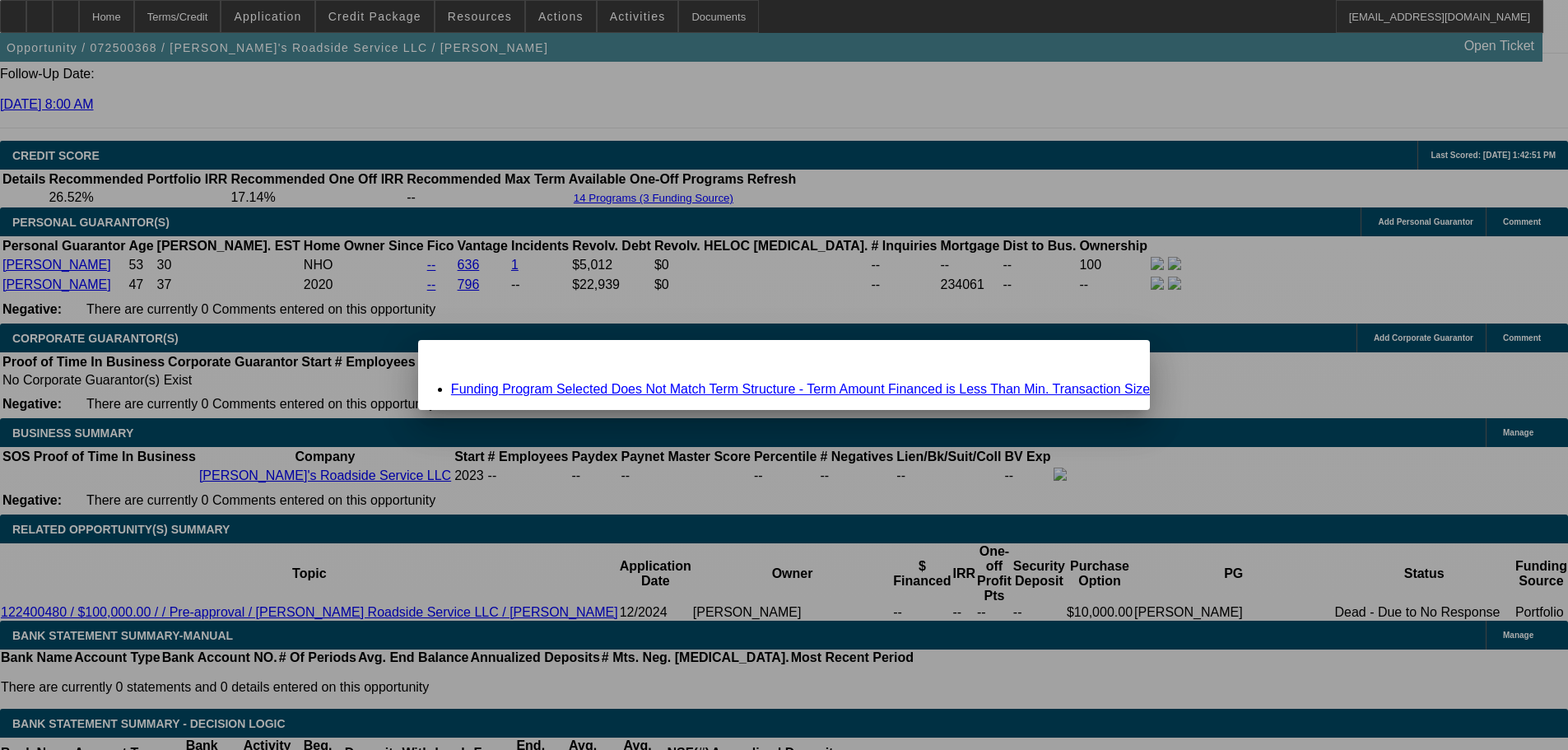
scroll to position [0, 0]
click at [633, 387] on link "Funding Program Selected Does Not Match Term Structure - Term Amount Financed i…" at bounding box center [800, 389] width 699 height 14
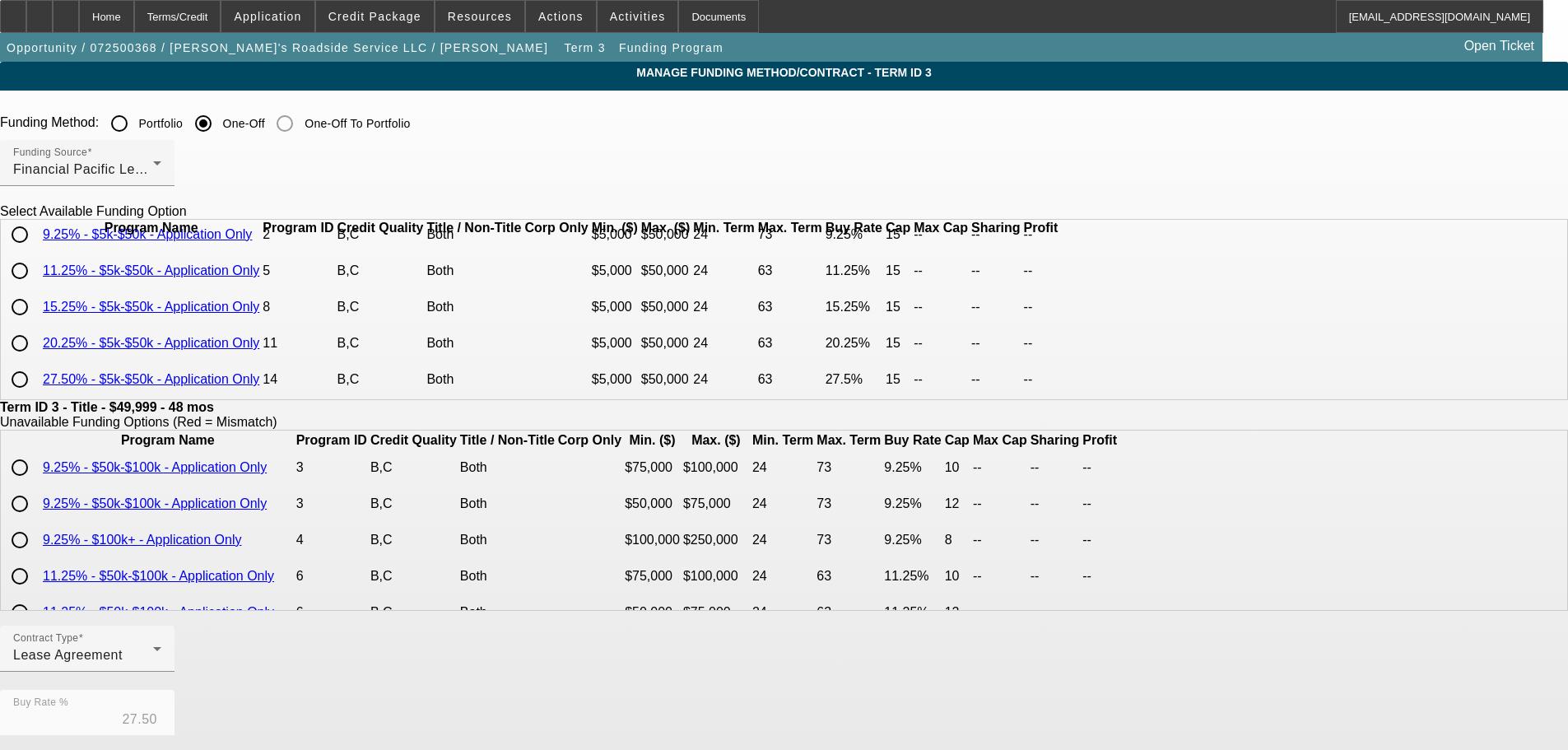
scroll to position [114, 0]
click at [36, 380] on input "radio" at bounding box center [20, 380] width 33 height 33
radio input "true"
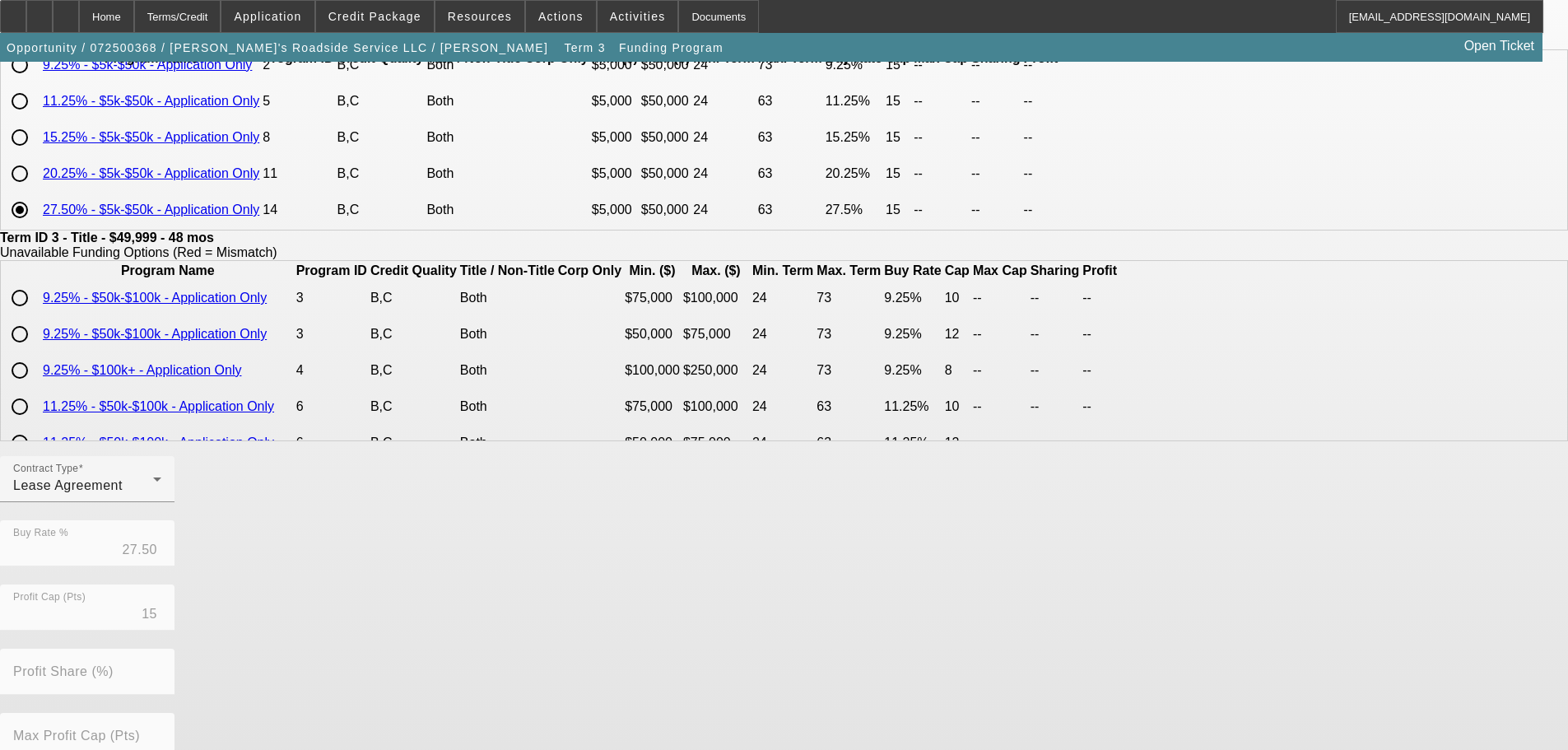
scroll to position [389, 0]
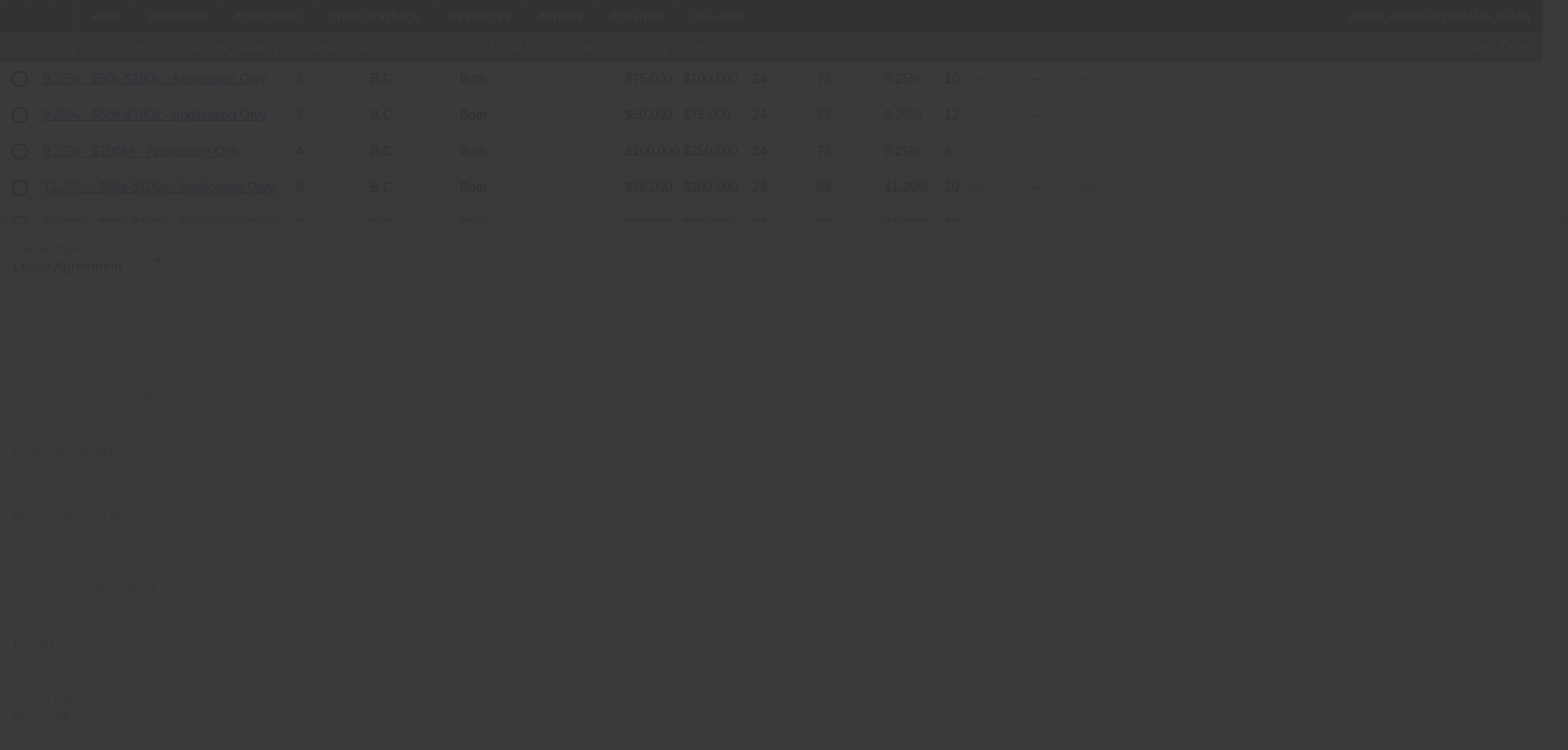
type input "12"
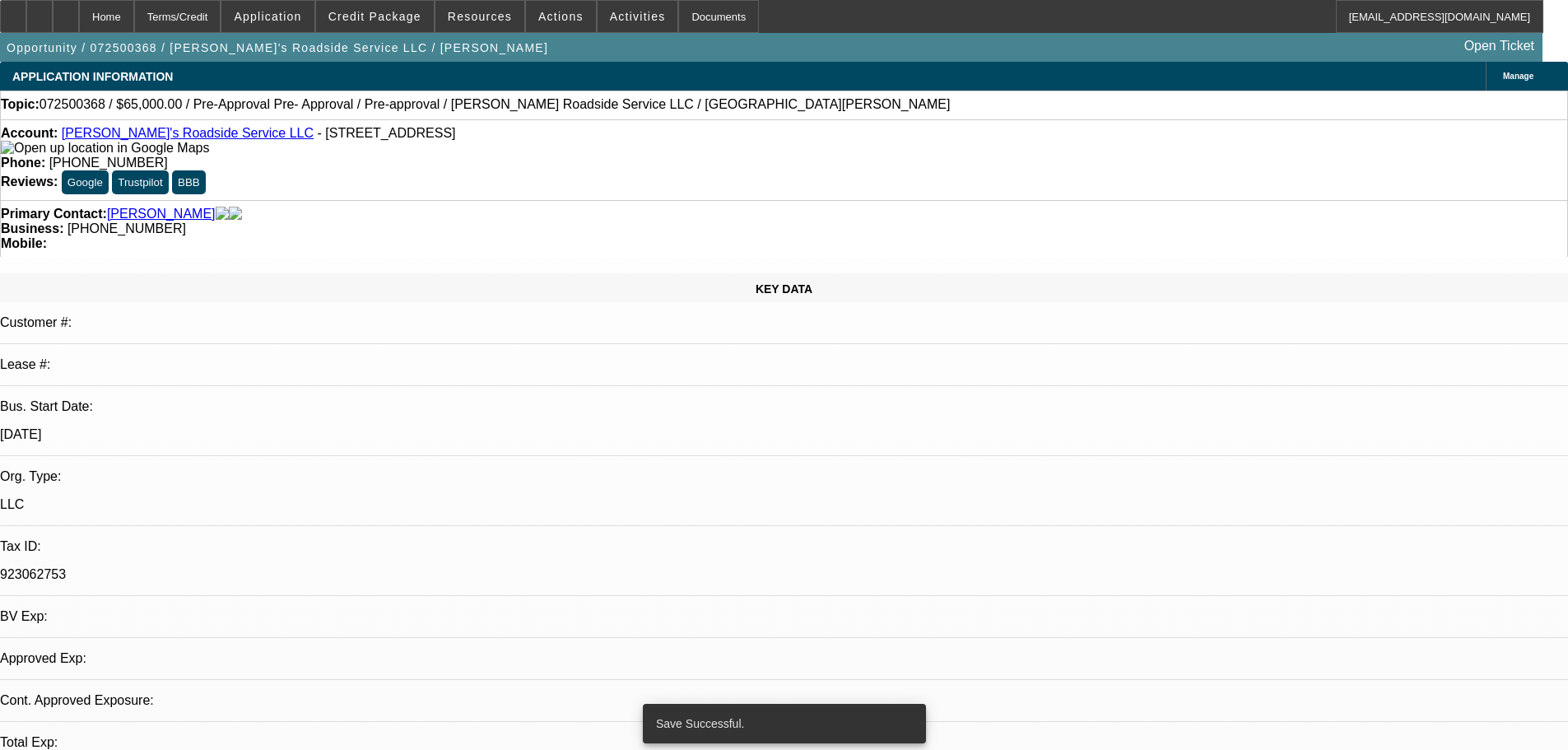
select select "0"
select select "0.1"
select select "5"
select select "0"
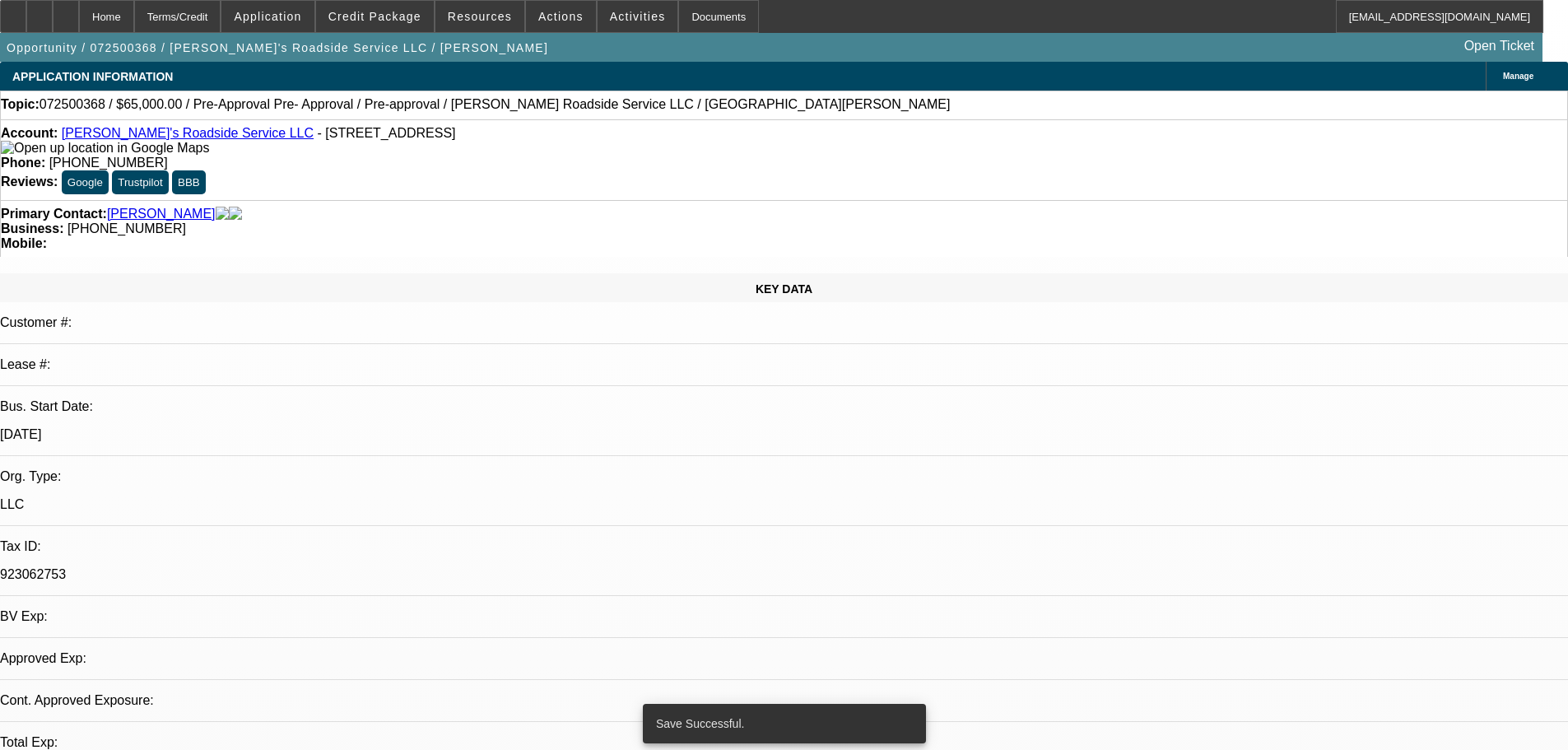
select select "0"
select select "0.1"
select select "5"
select select "0"
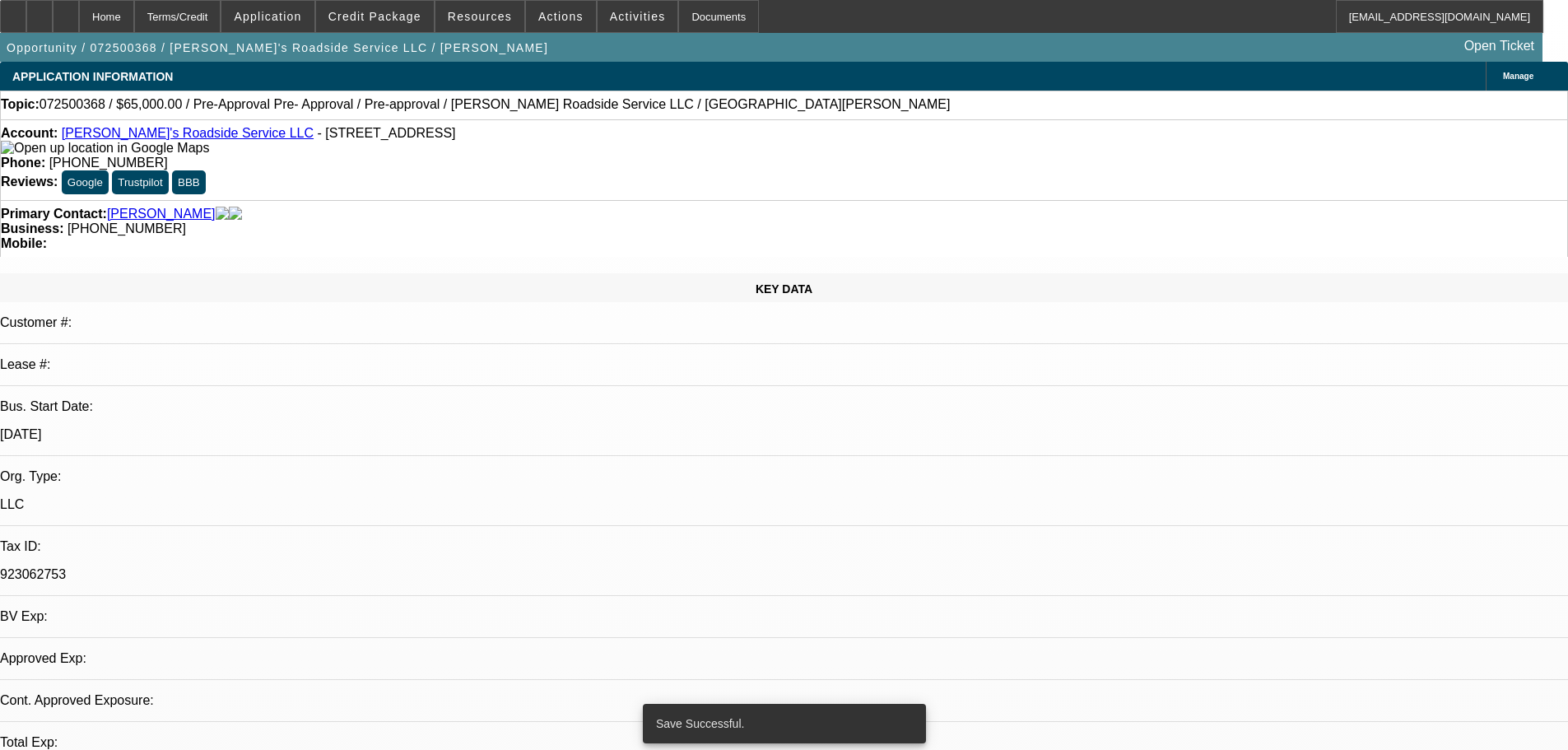
select select "0.1"
select select "5"
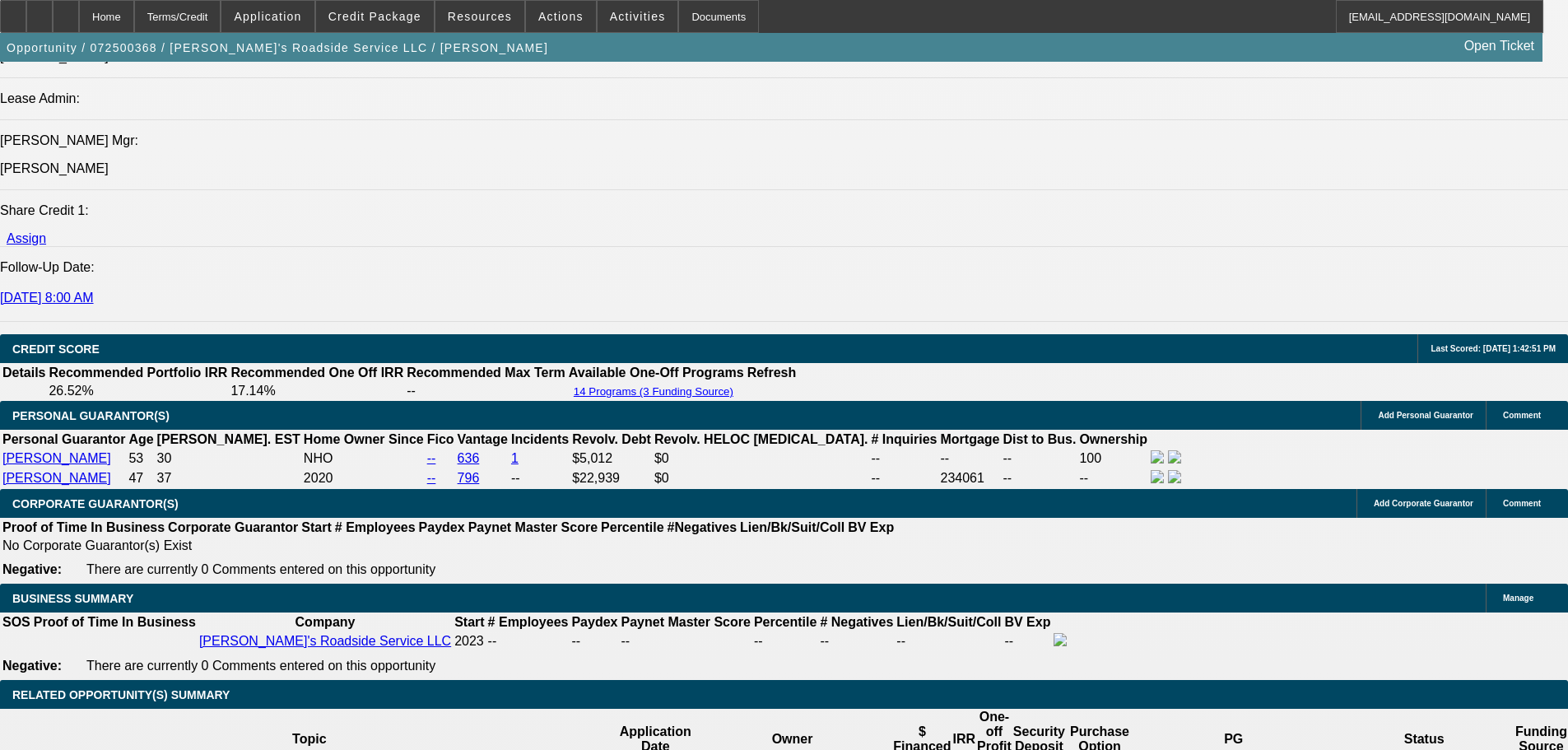
drag, startPoint x: 757, startPoint y: 446, endPoint x: 759, endPoint y: 527, distance: 81.0
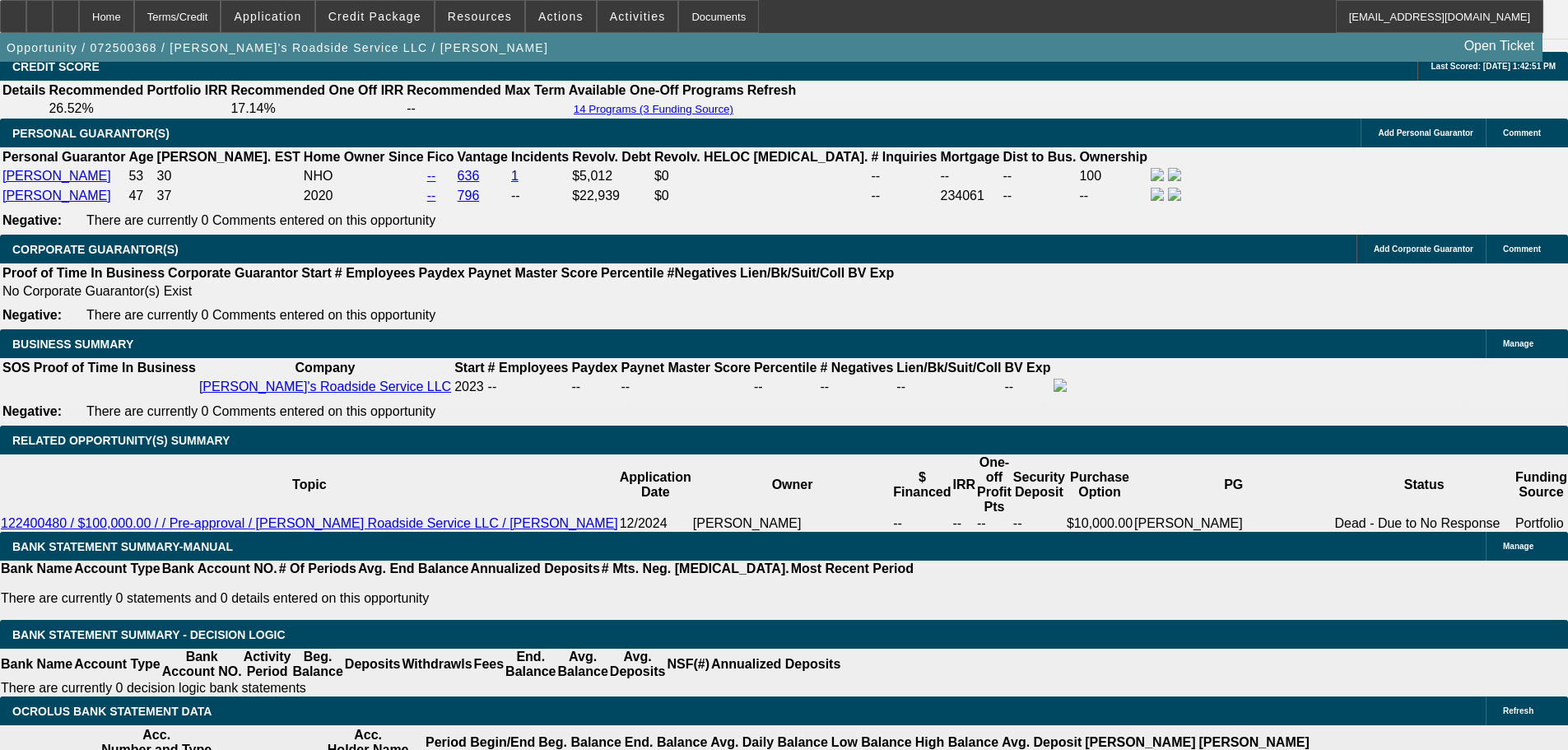
scroll to position [2465, 0]
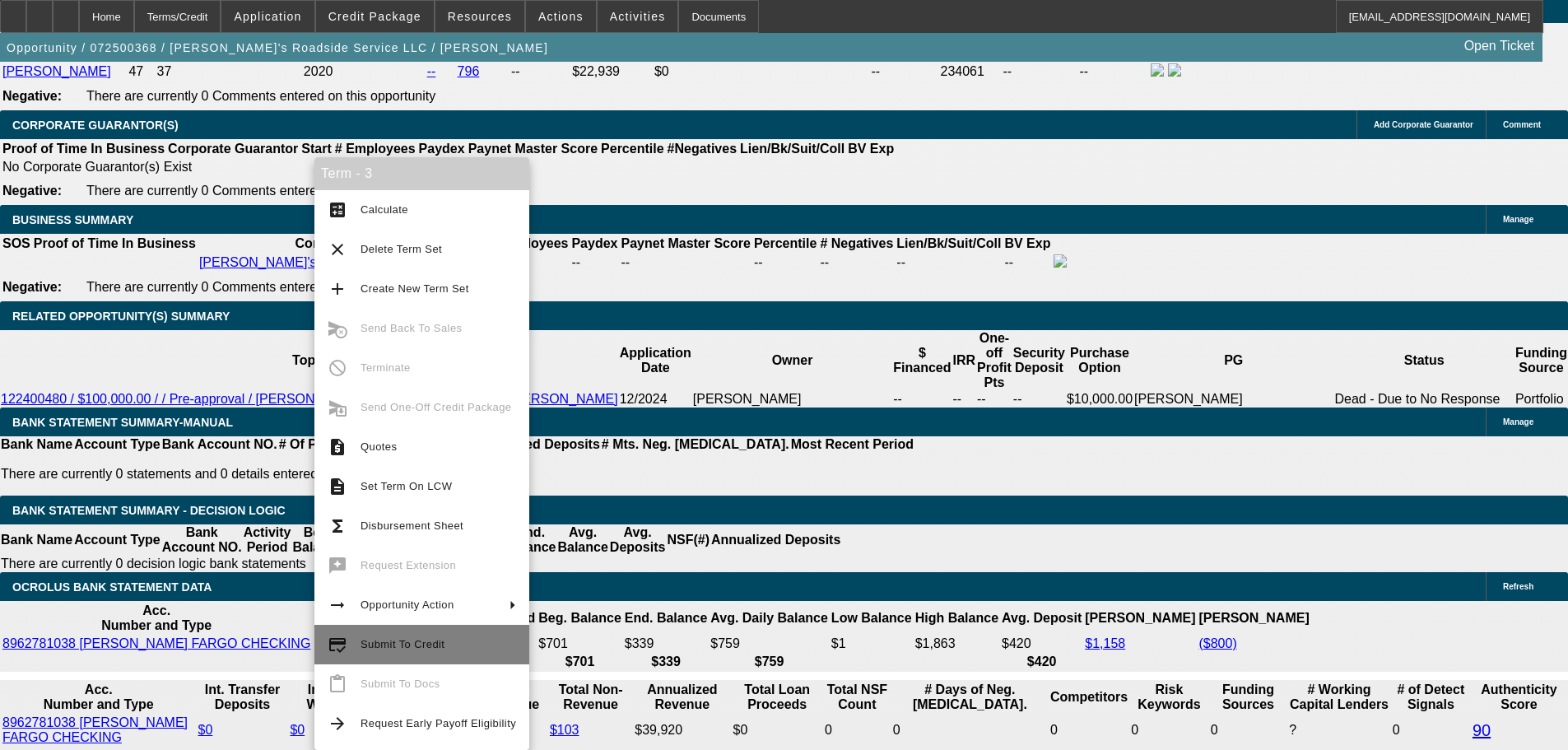
click at [446, 651] on span "Submit To Credit" at bounding box center [438, 645] width 156 height 20
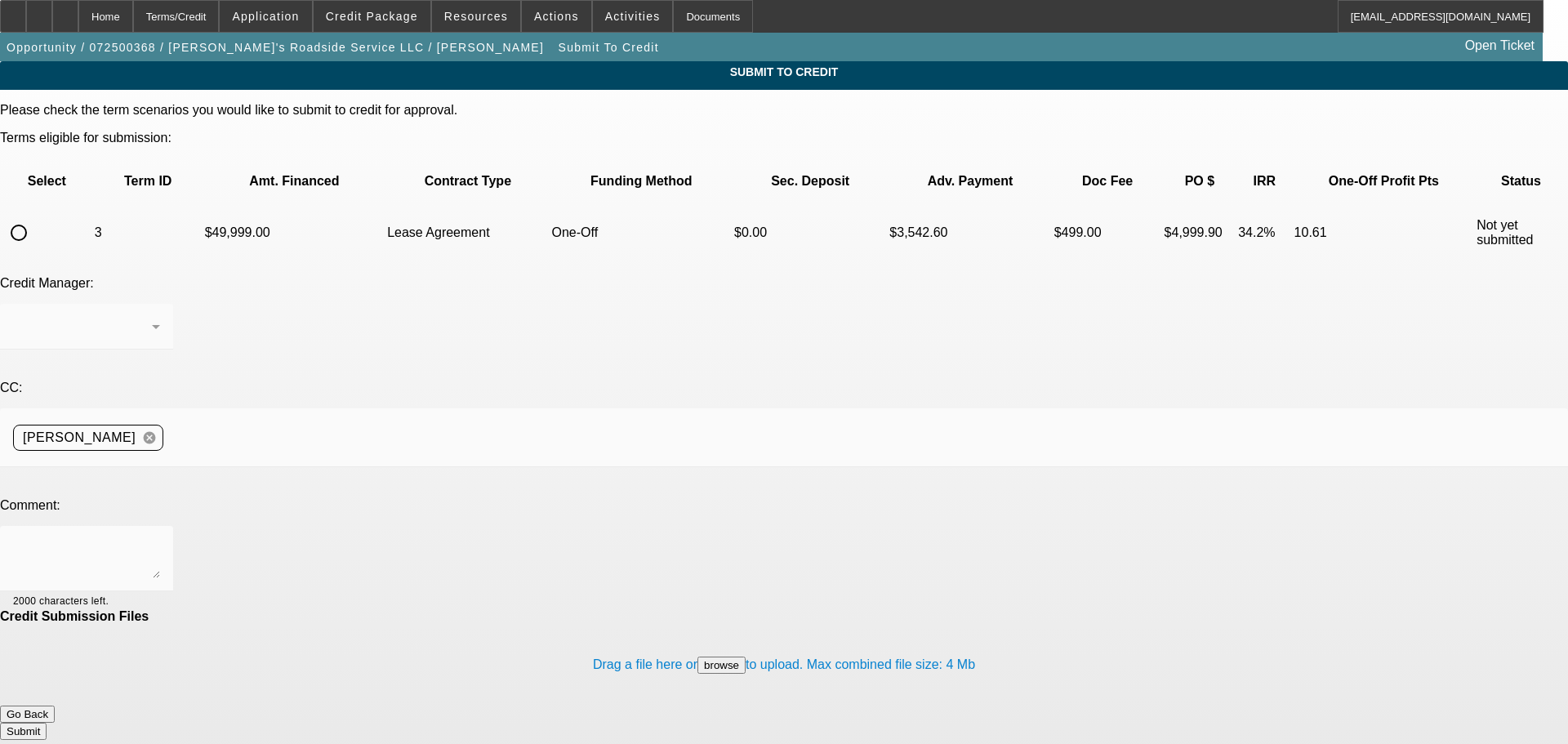
click at [35, 216] on input "radio" at bounding box center [19, 233] width 33 height 33
radio input "true"
click at [160, 539] on textarea at bounding box center [86, 559] width 147 height 39
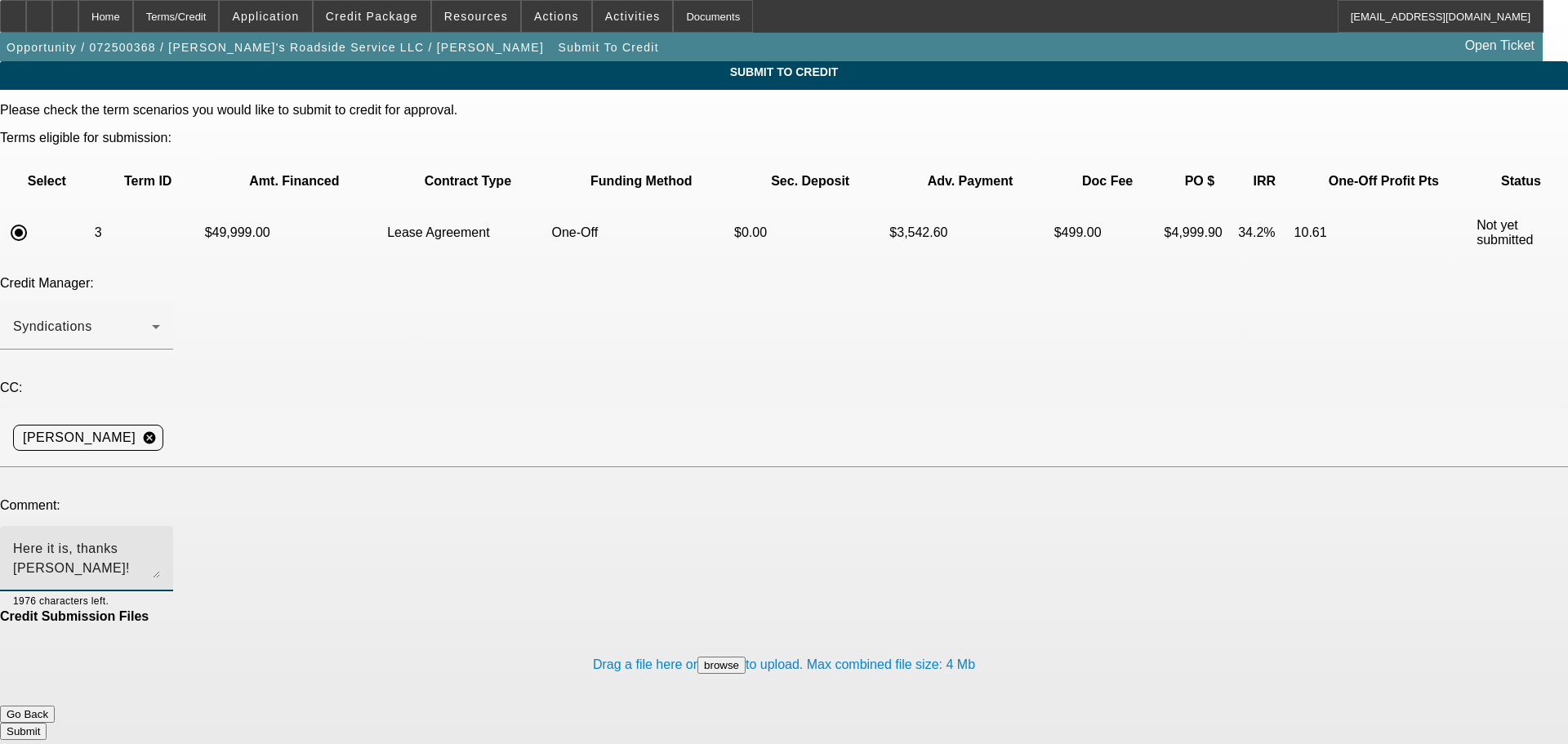
type textarea "Here it is, thanks Zach!"
click at [47, 723] on button "Submit" at bounding box center [23, 731] width 47 height 17
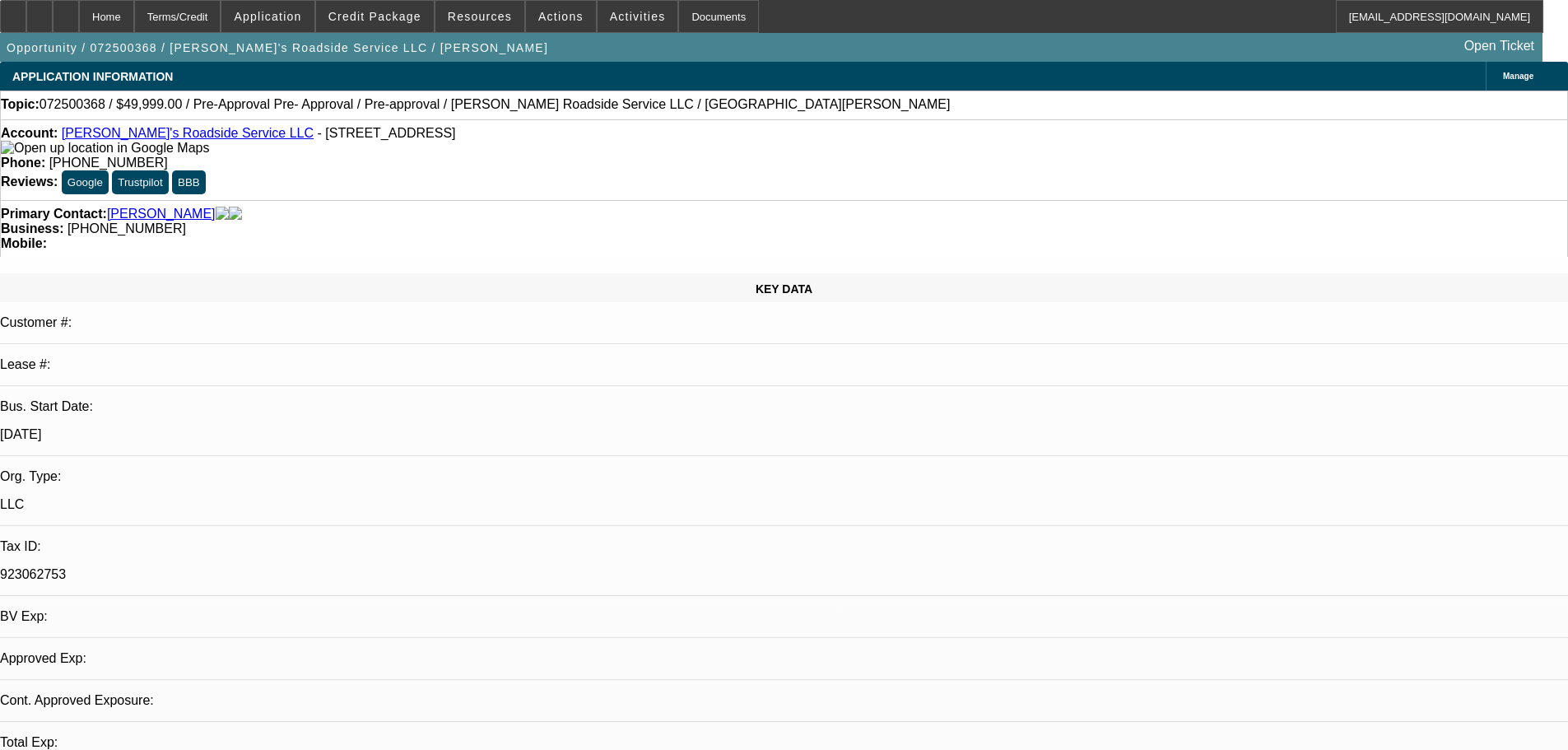
drag, startPoint x: 963, startPoint y: 573, endPoint x: 967, endPoint y: 611, distance: 38.2
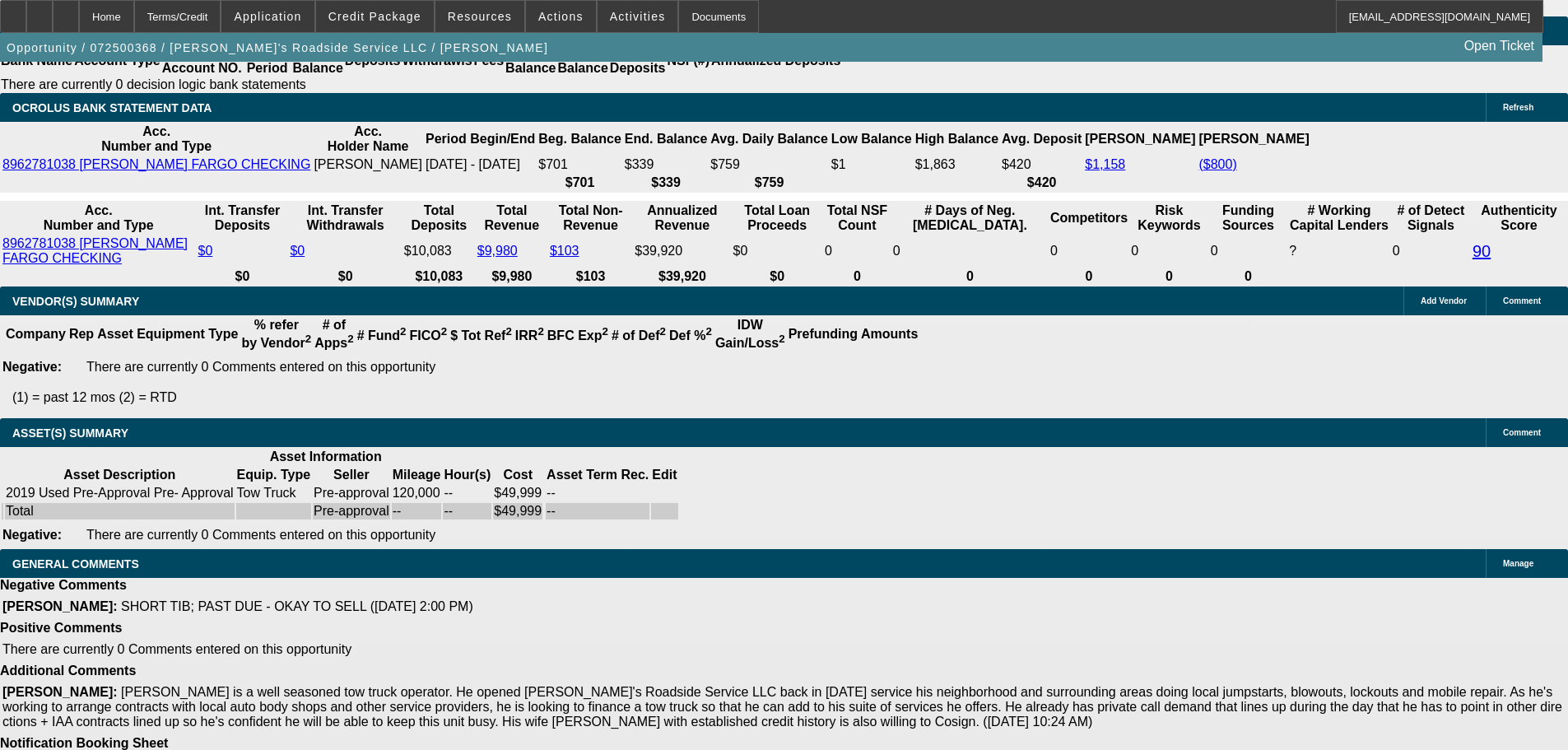
select select "0"
select select "0.1"
select select "5"
select select "0"
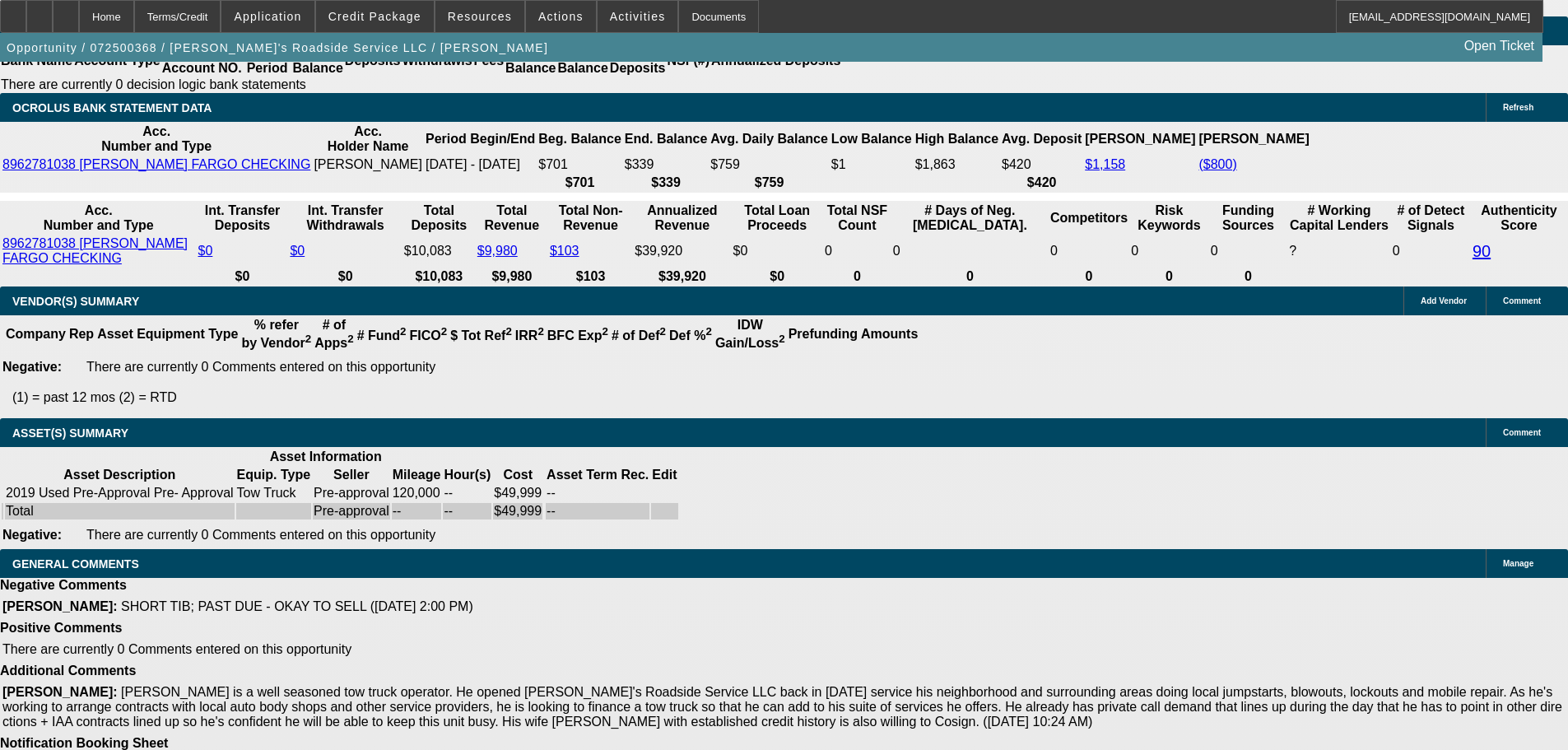
select select "0"
select select "0.1"
select select "5"
select select "0"
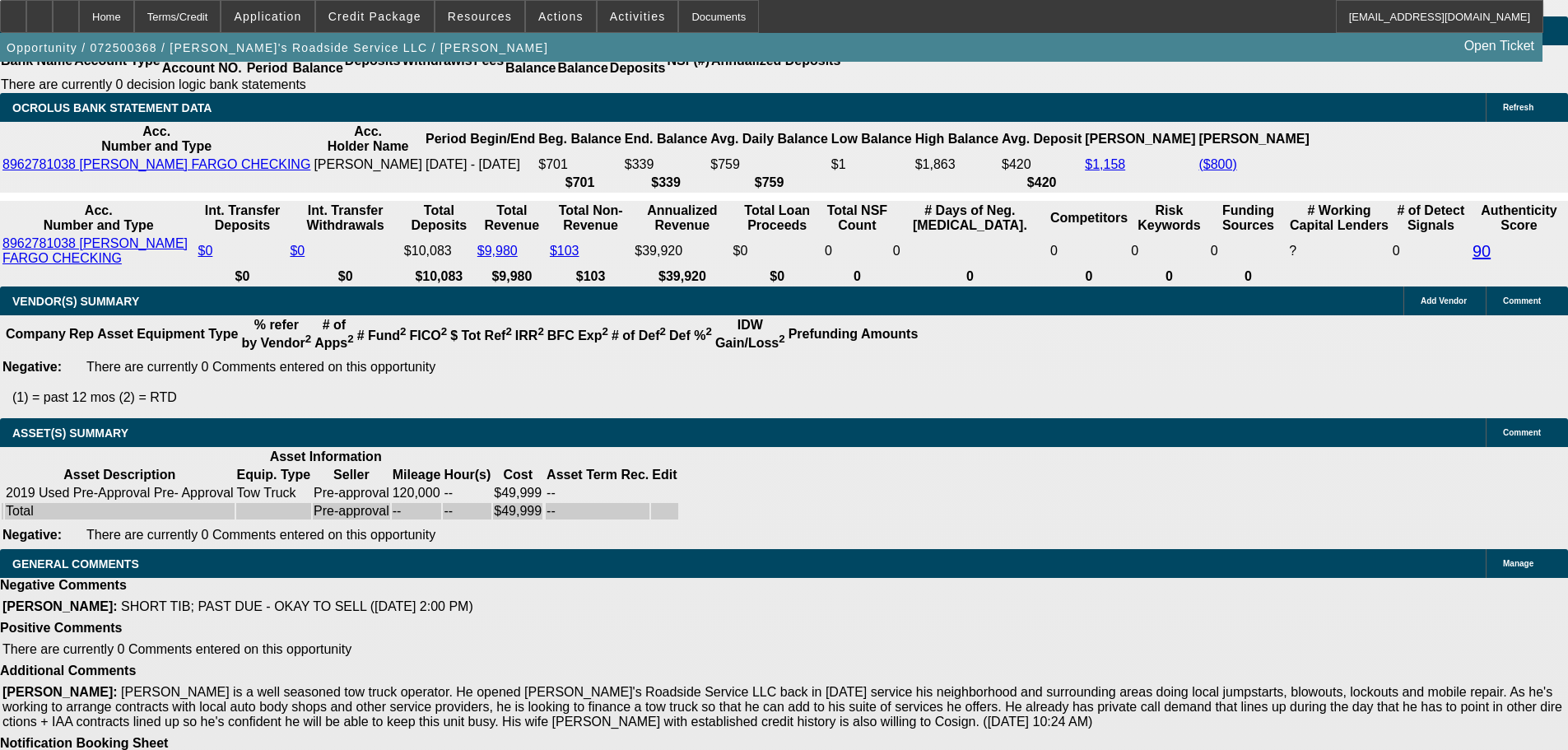
select select "0.1"
select select "5"
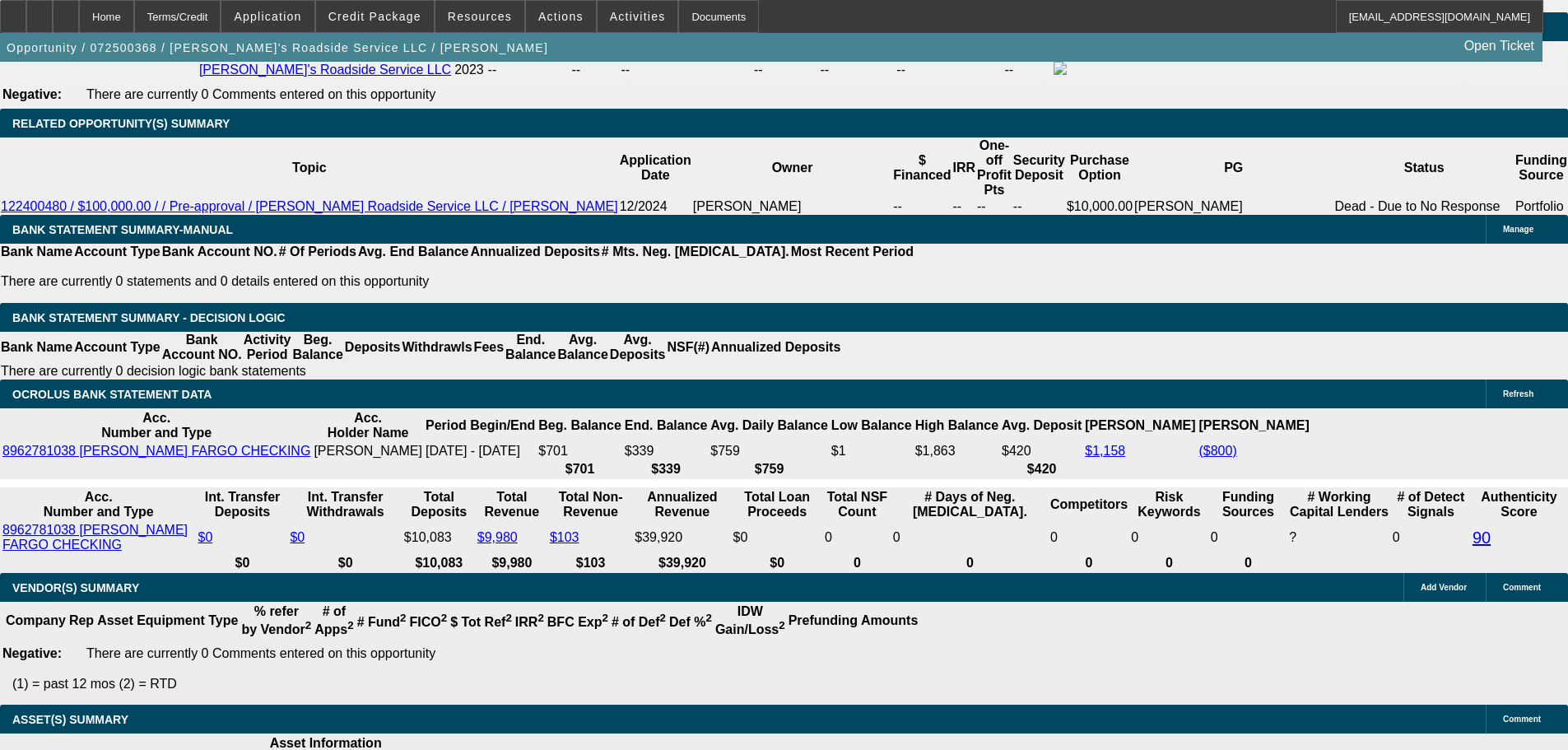
scroll to position [2503, 0]
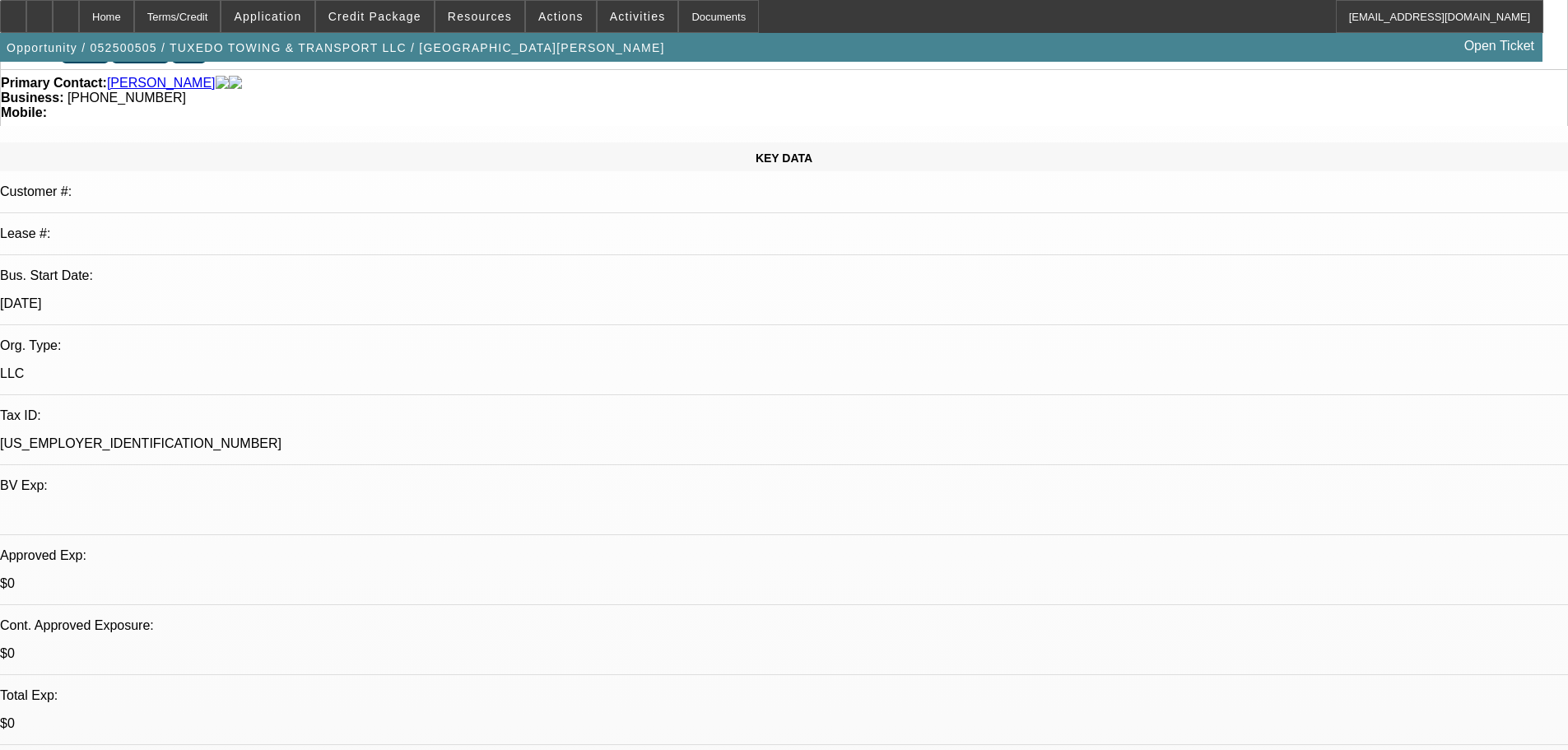
drag, startPoint x: 743, startPoint y: 378, endPoint x: 754, endPoint y: 466, distance: 88.7
select select "0"
select select "0.1"
select select "4"
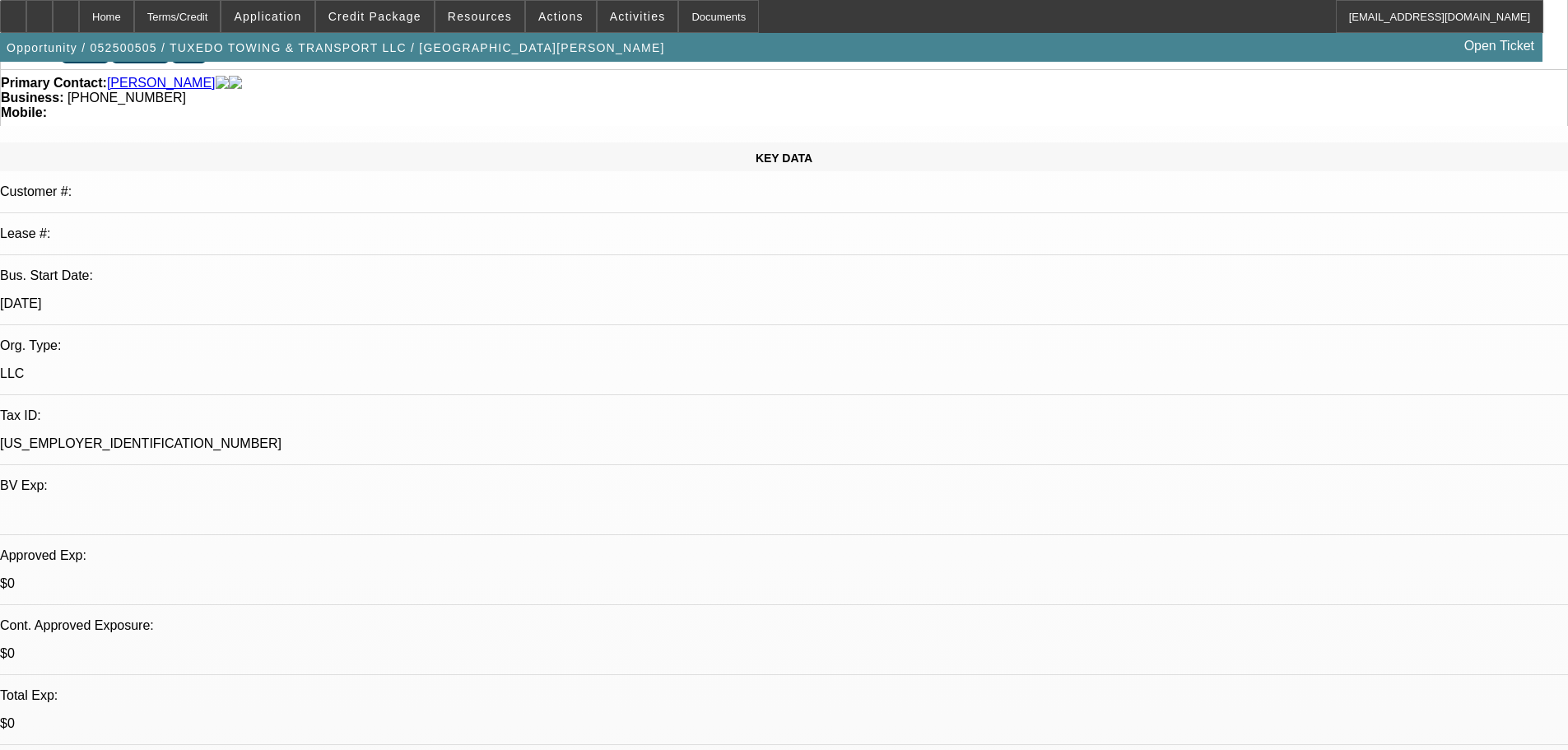
select select "0"
select select "0.1"
select select "4"
select select "0"
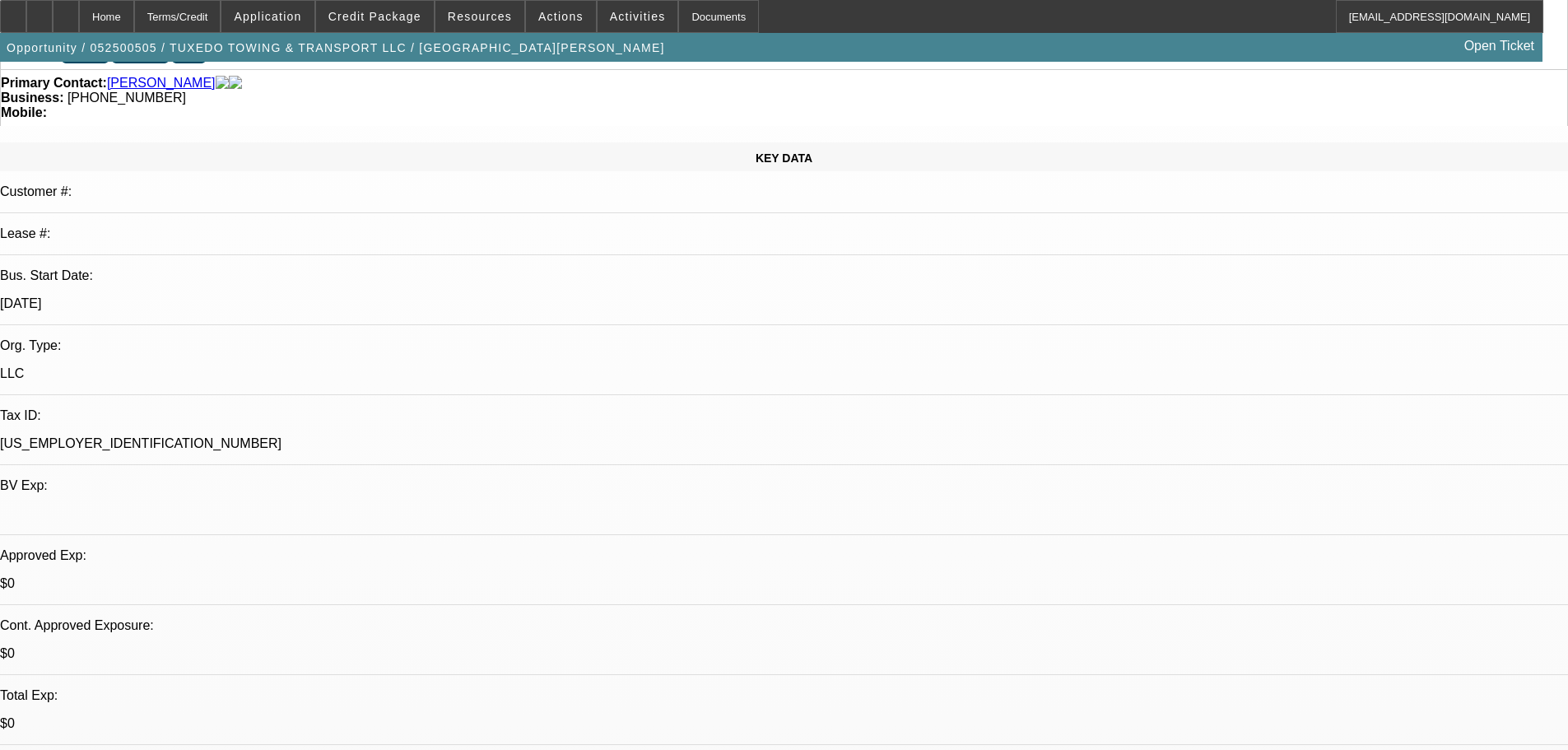
select select "0"
select select "0.1"
select select "4"
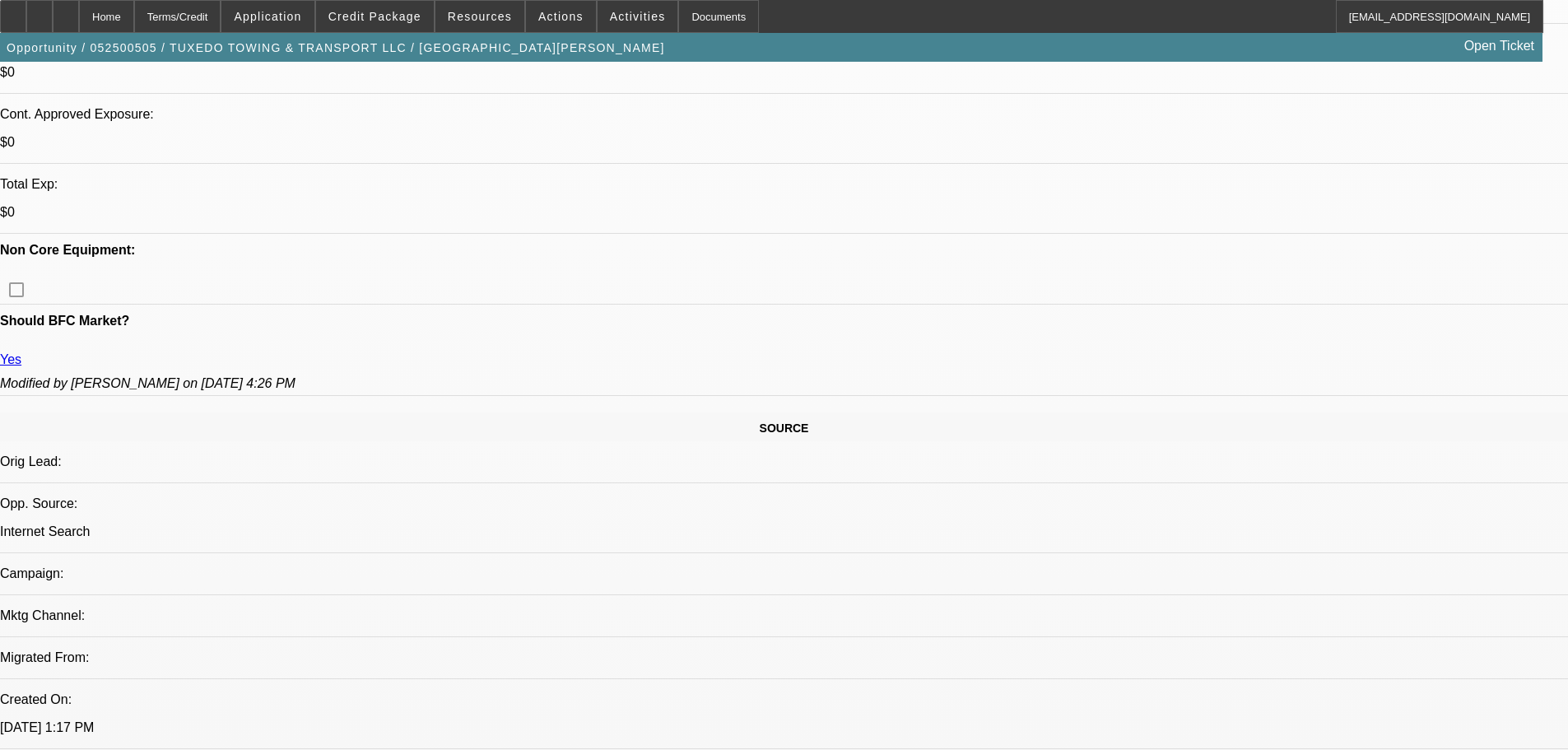
scroll to position [1371, 0]
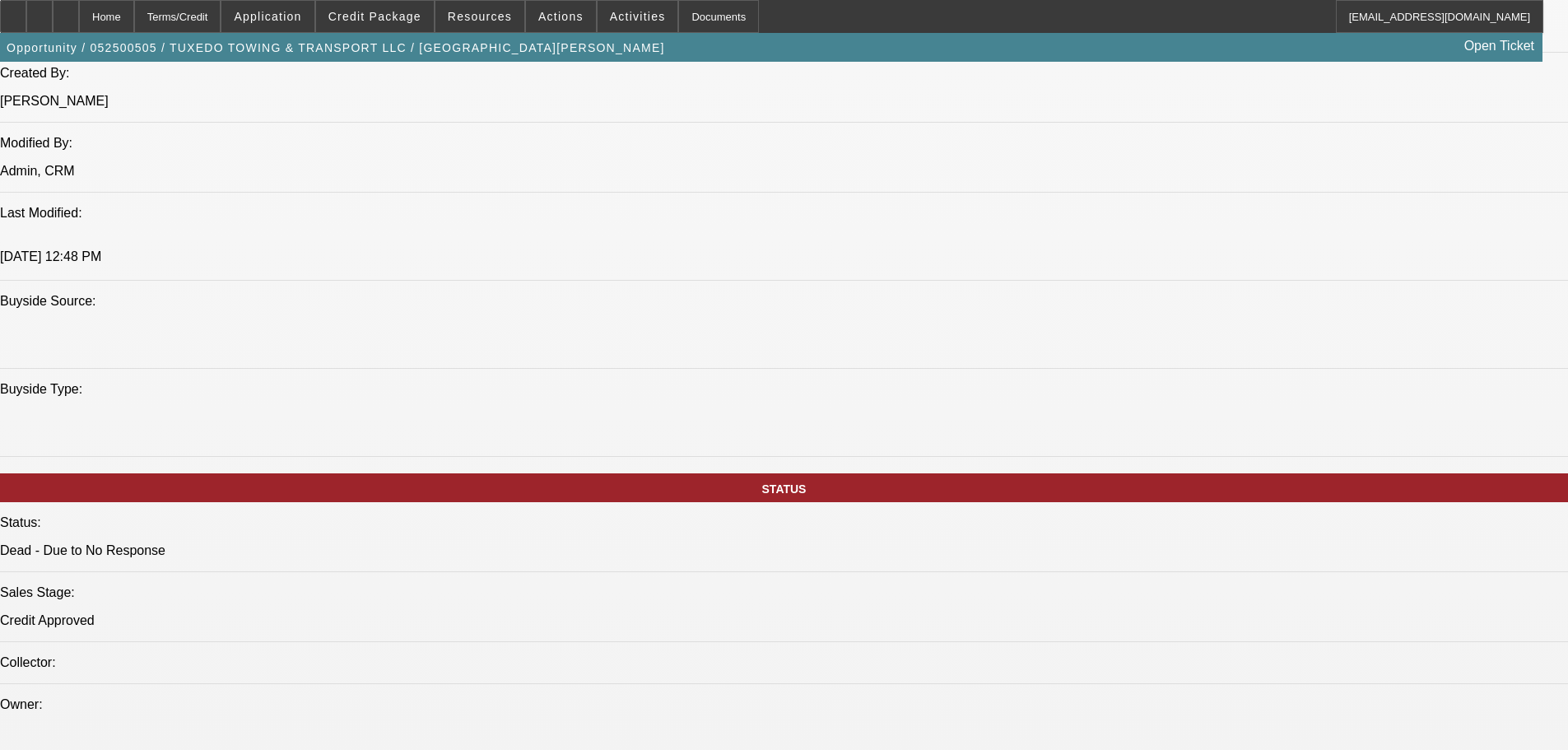
drag, startPoint x: 598, startPoint y: 698, endPoint x: 595, endPoint y: 705, distance: 7.6
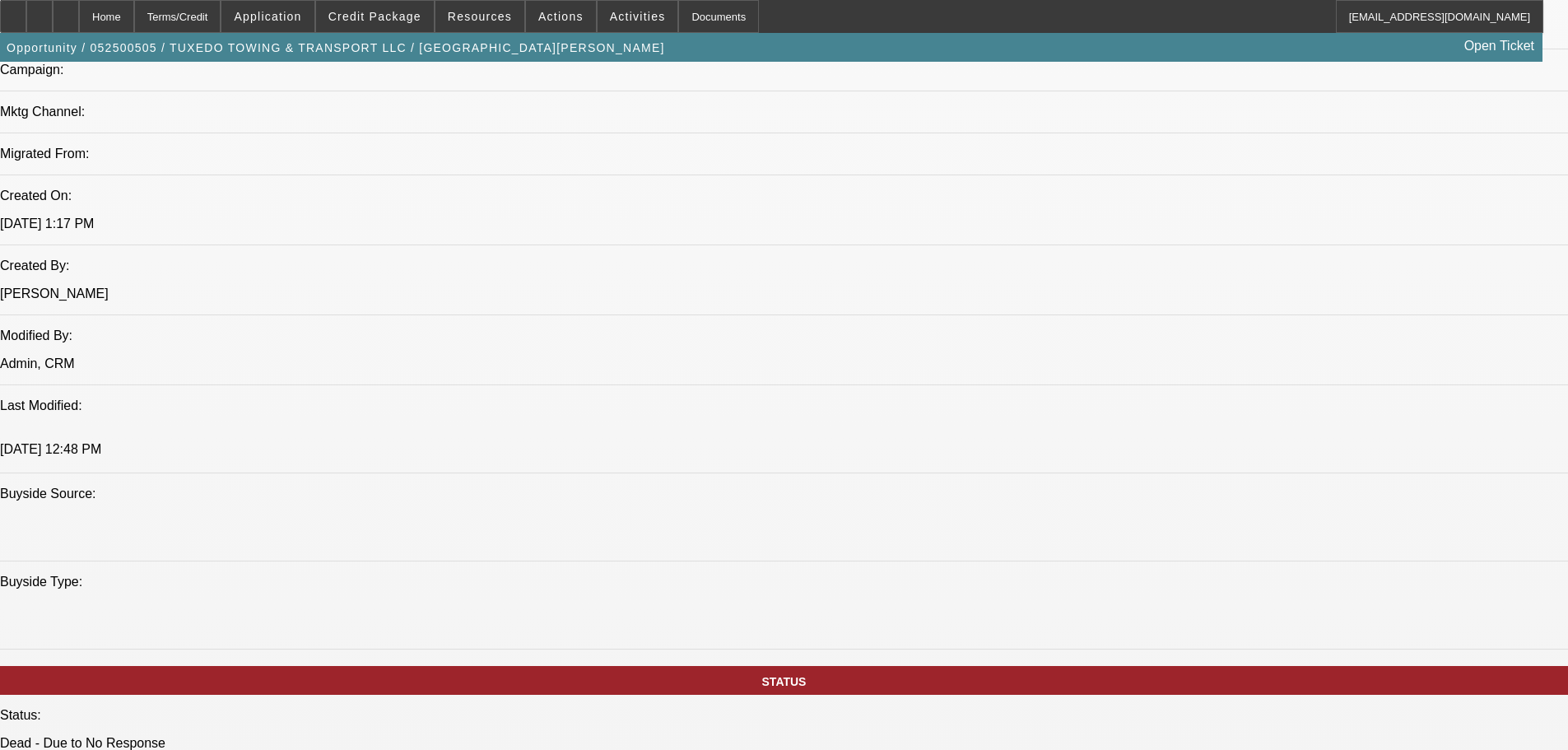
drag, startPoint x: 761, startPoint y: 485, endPoint x: 772, endPoint y: 345, distance: 140.4
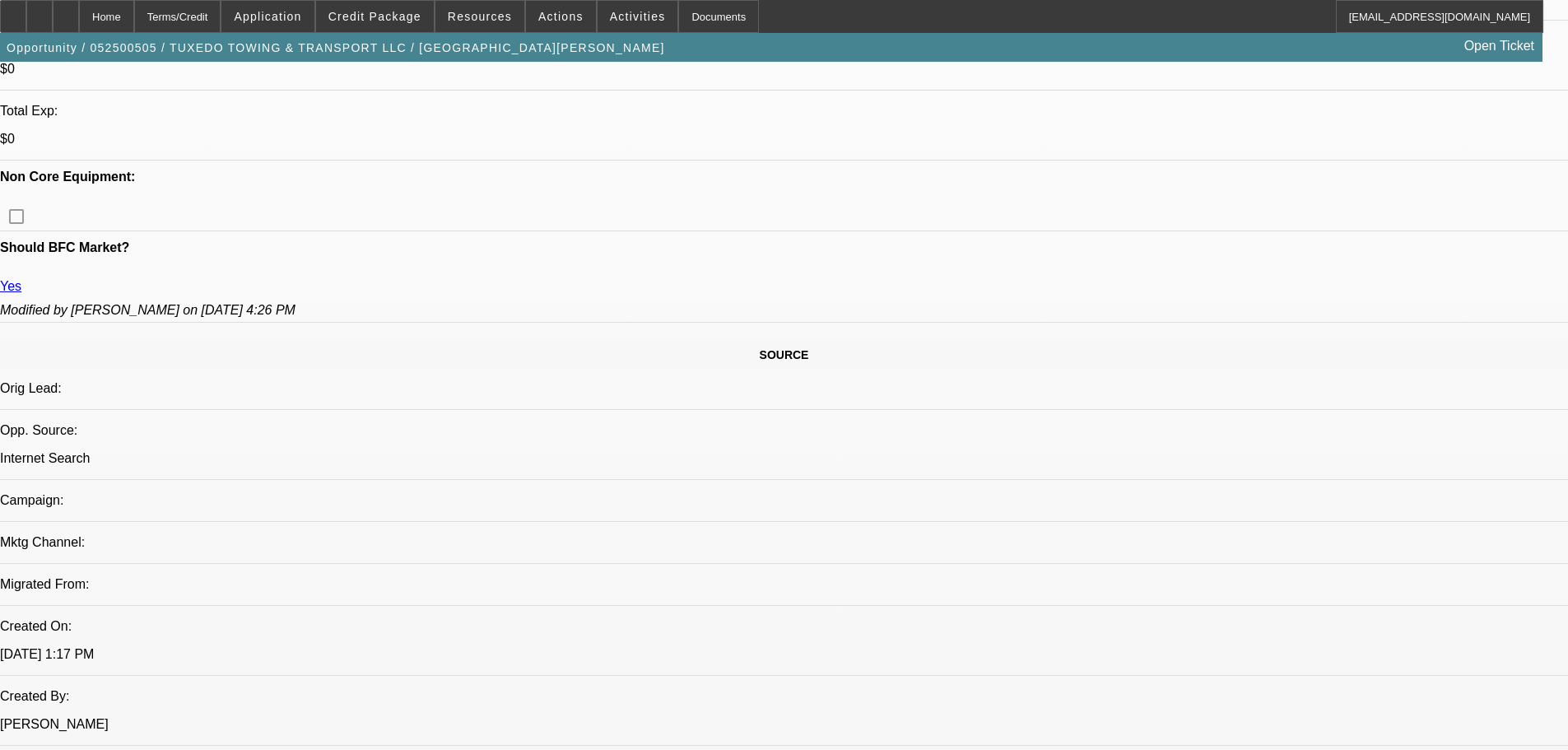
drag, startPoint x: 850, startPoint y: 571, endPoint x: 938, endPoint y: 273, distance: 310.7
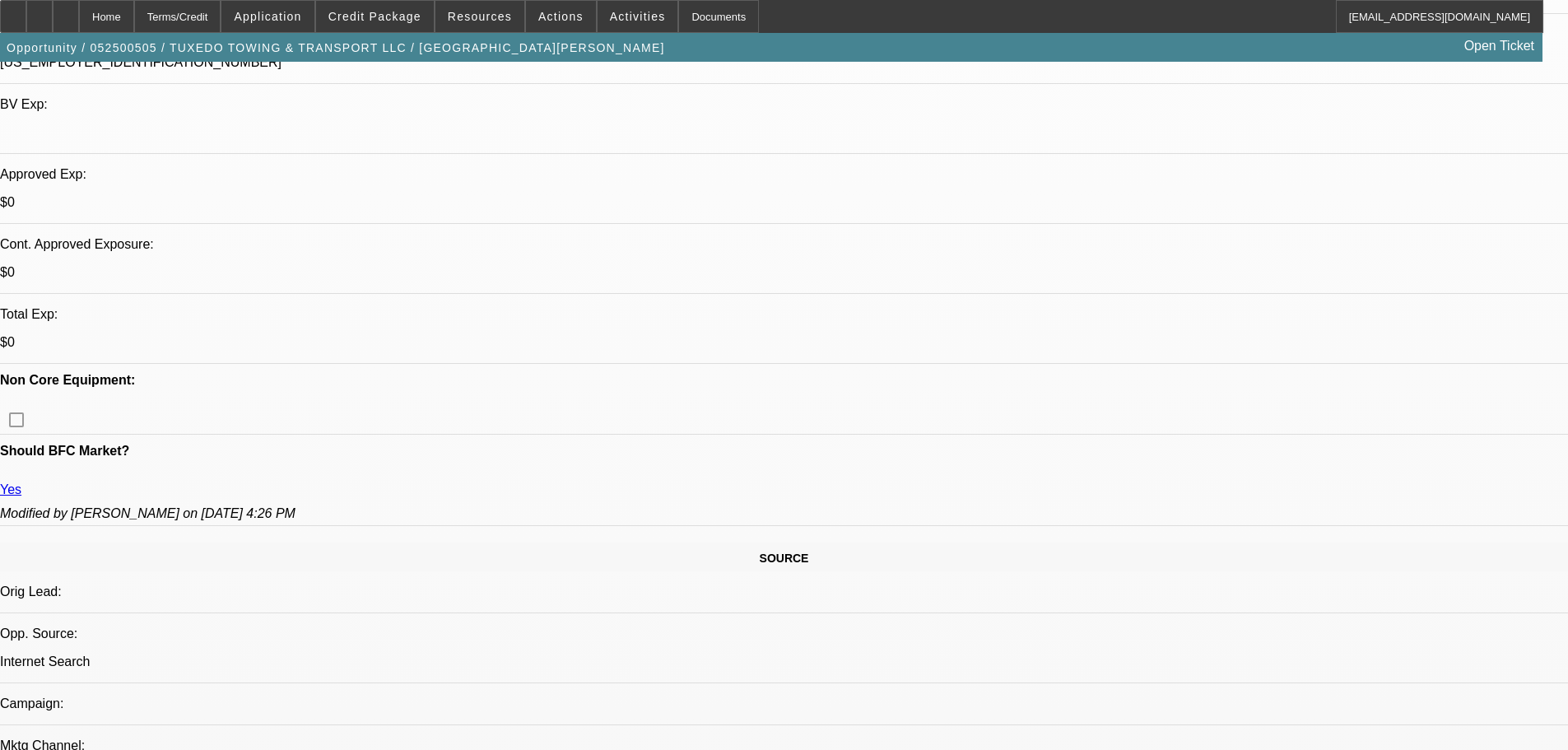
scroll to position [556, 0]
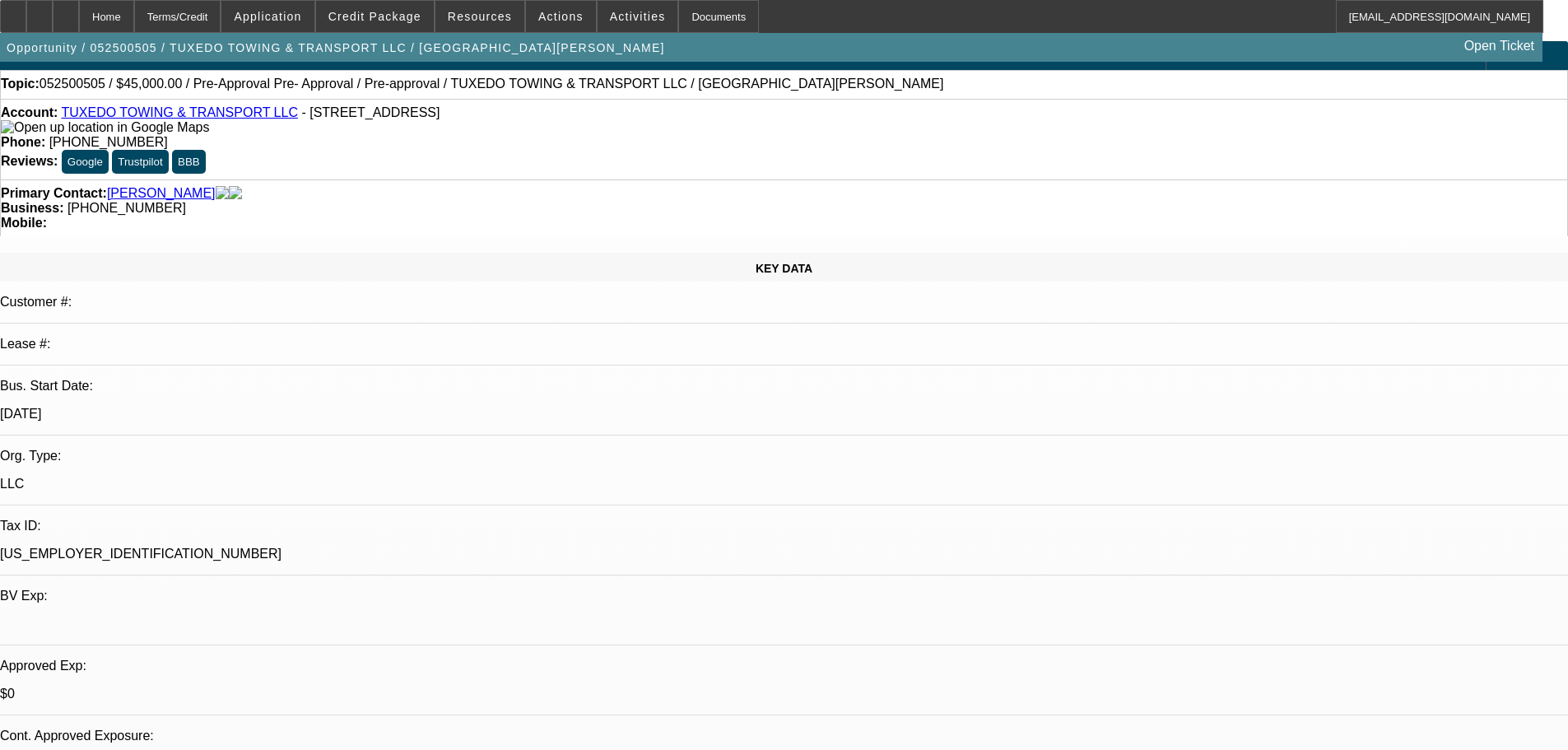
drag, startPoint x: 669, startPoint y: 322, endPoint x: 675, endPoint y: 371, distance: 49.4
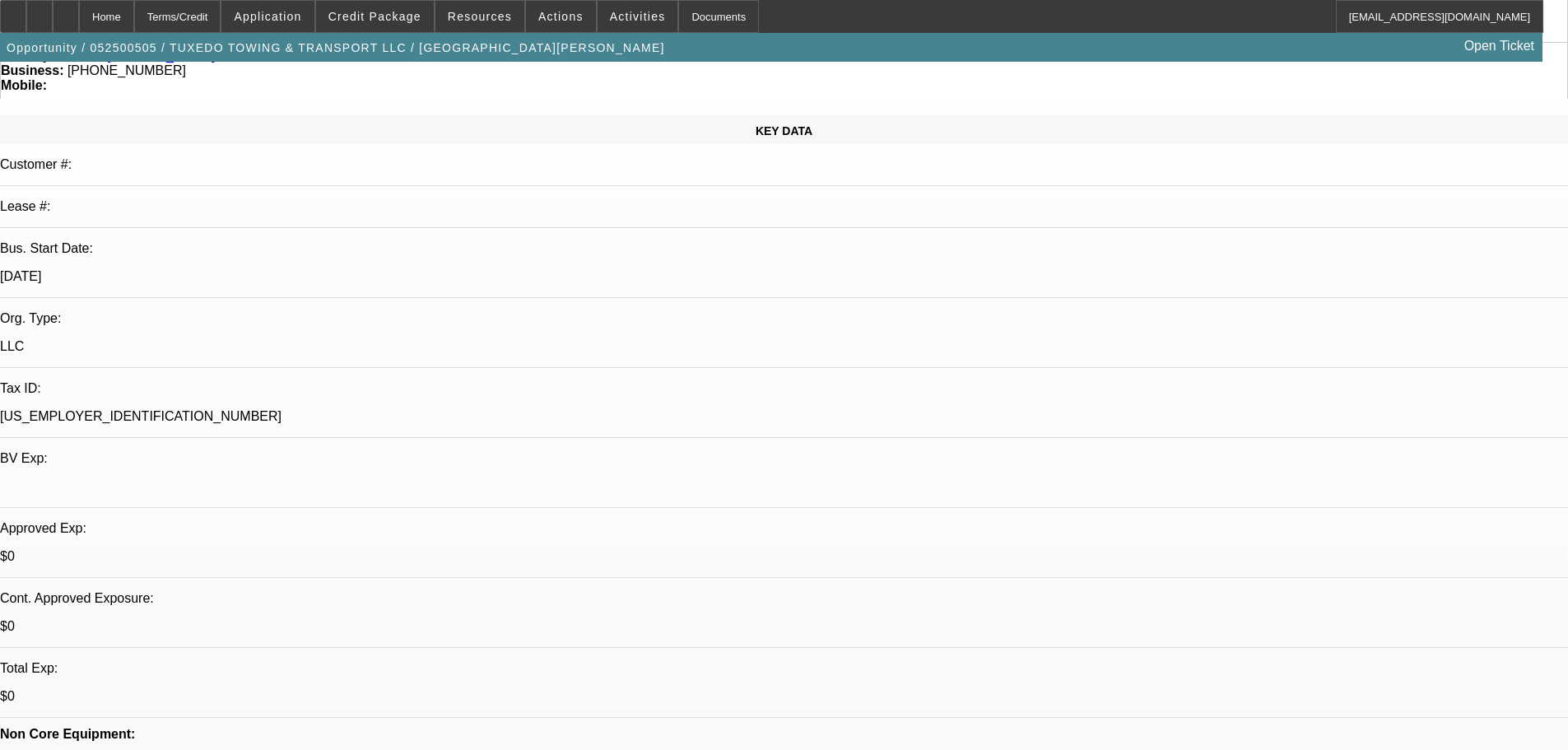
scroll to position [262, 0]
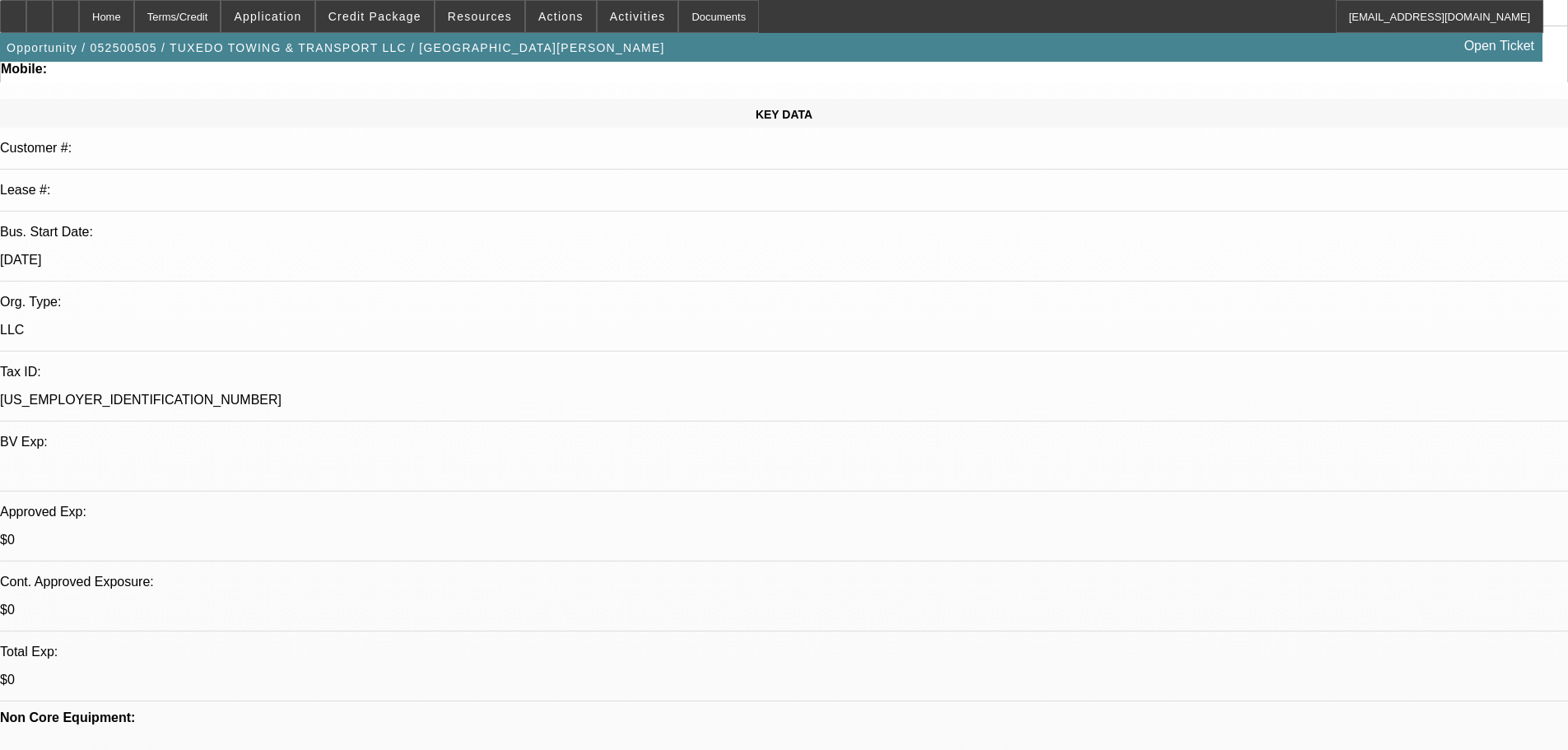
drag, startPoint x: 633, startPoint y: 393, endPoint x: 633, endPoint y: 328, distance: 65.0
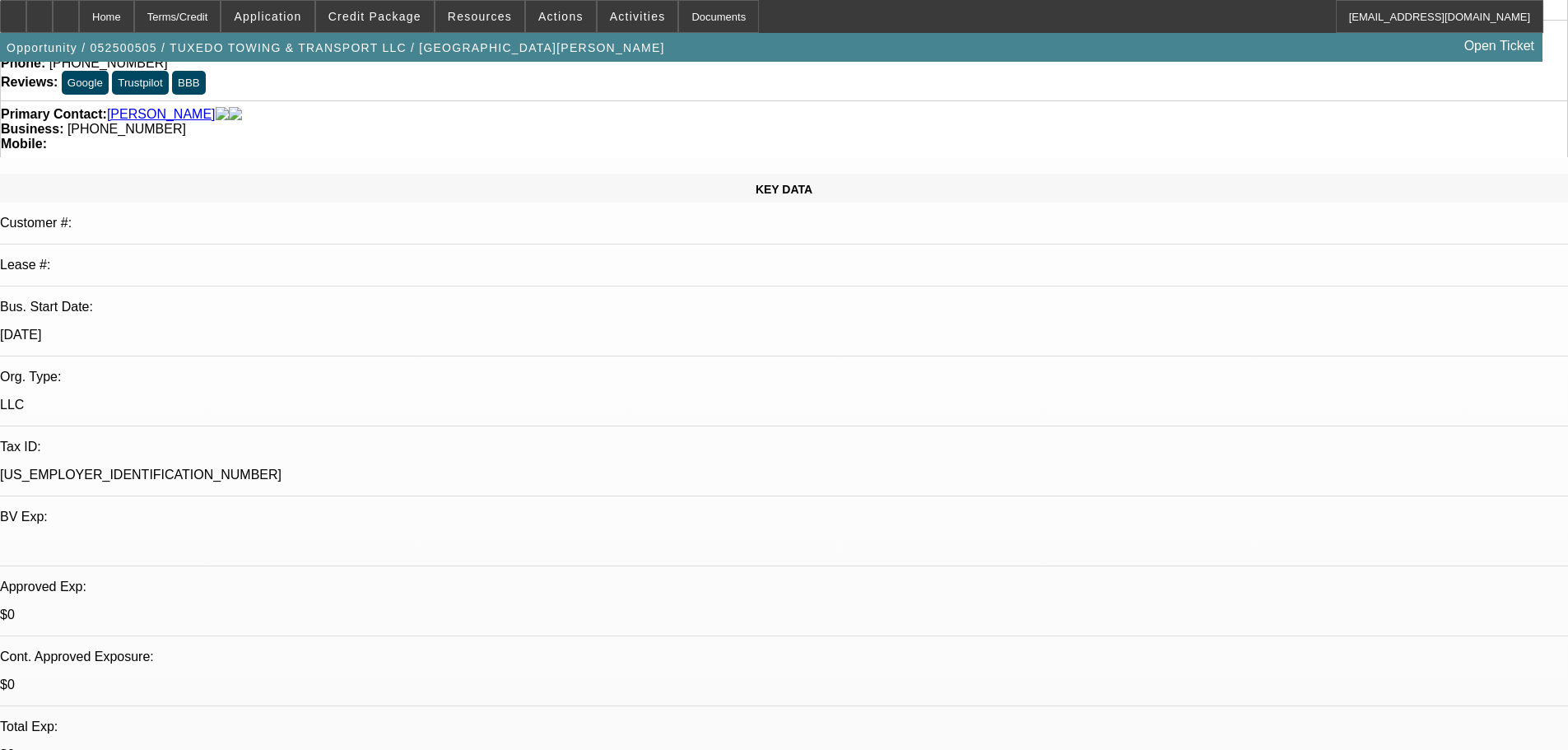
drag, startPoint x: 634, startPoint y: 355, endPoint x: 644, endPoint y: 269, distance: 86.6
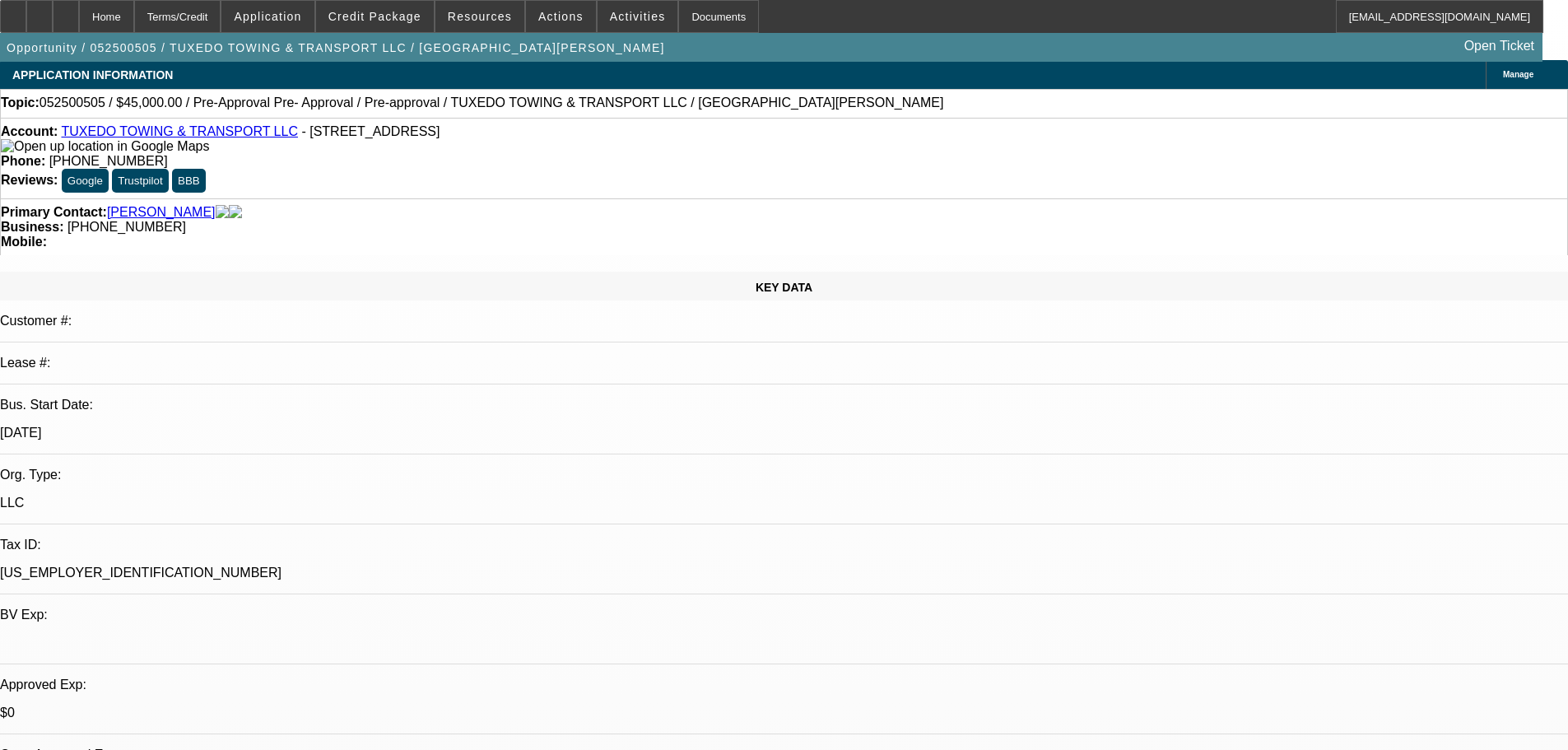
scroll to position [0, 0]
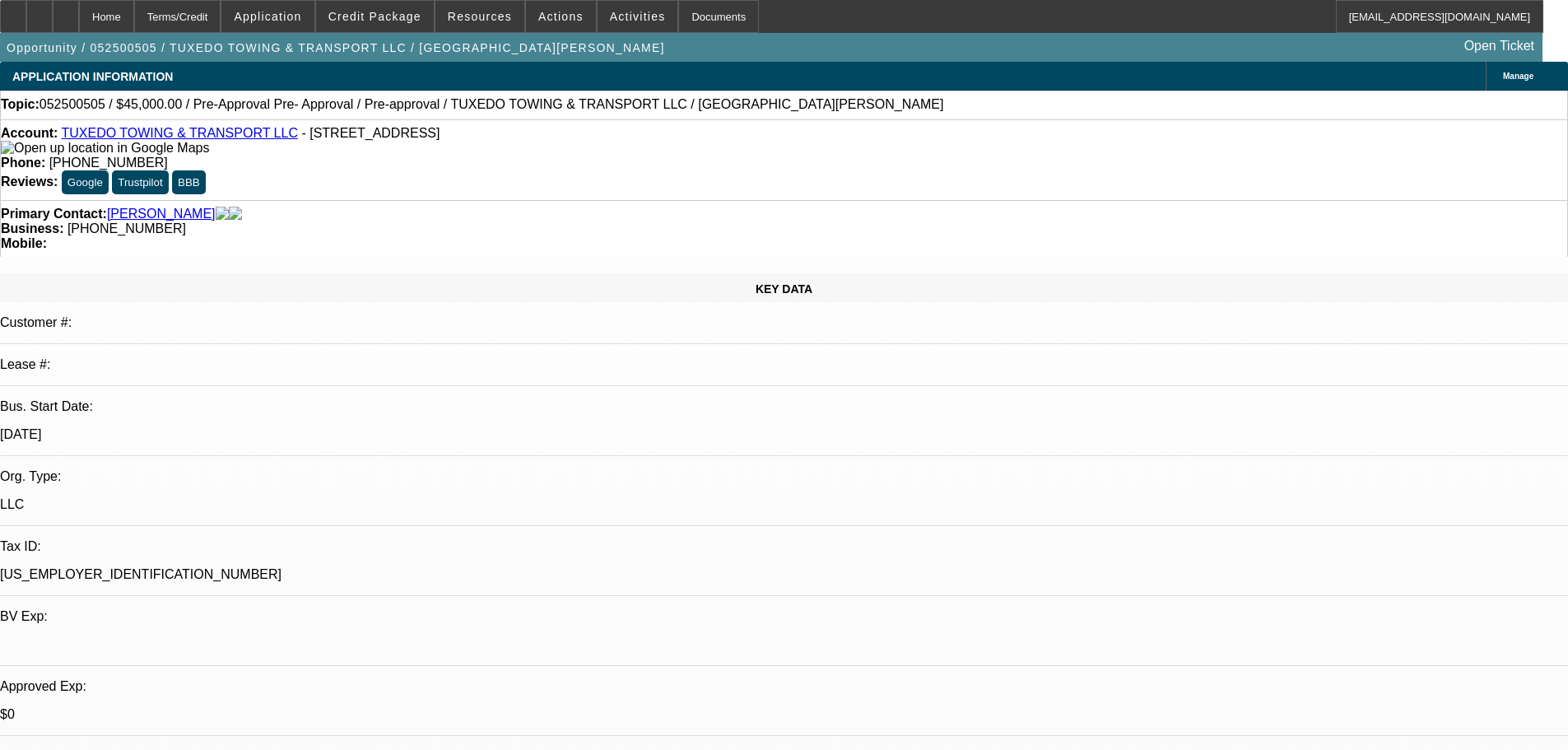
drag, startPoint x: 586, startPoint y: 376, endPoint x: 590, endPoint y: 353, distance: 23.3
drag, startPoint x: 593, startPoint y: 376, endPoint x: 595, endPoint y: 363, distance: 13.2
drag, startPoint x: 596, startPoint y: 375, endPoint x: 598, endPoint y: 356, distance: 19.1
drag, startPoint x: 599, startPoint y: 375, endPoint x: 602, endPoint y: 355, distance: 20.2
drag, startPoint x: 602, startPoint y: 375, endPoint x: 605, endPoint y: 346, distance: 29.2
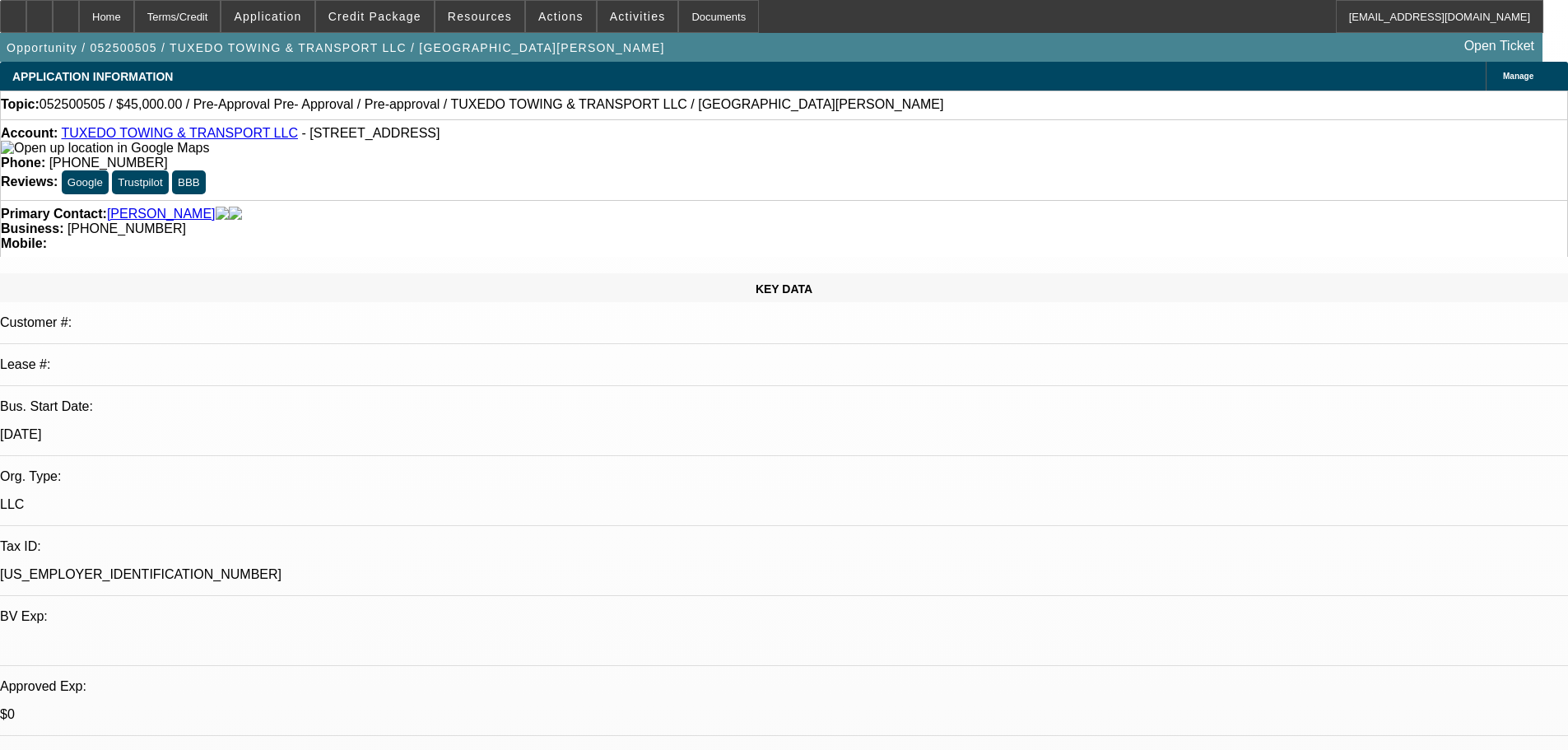
drag, startPoint x: 804, startPoint y: 278, endPoint x: 820, endPoint y: 27, distance: 251.5
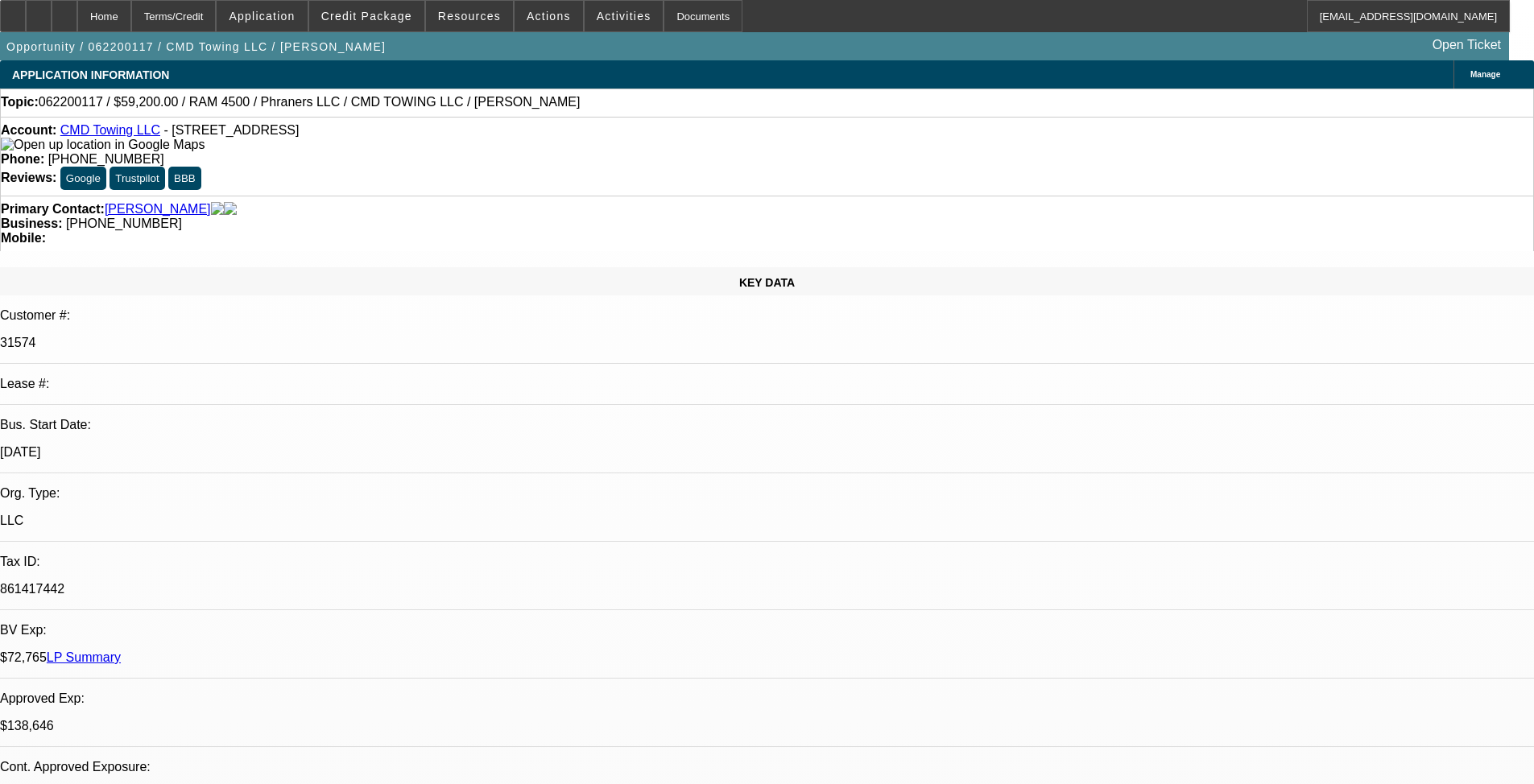
select select "0.2"
select select "2"
select select "0.1"
select select "4"
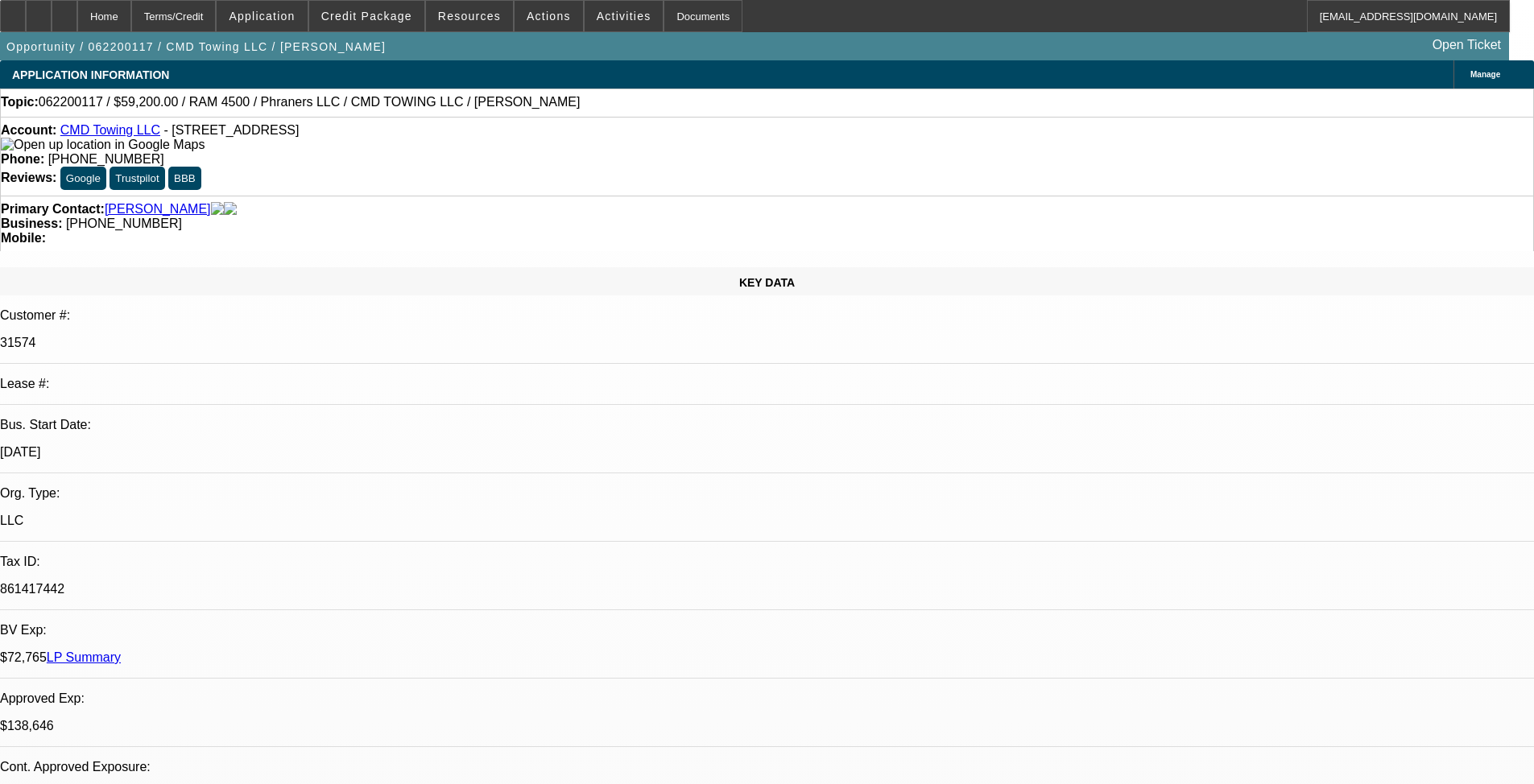
select select "0"
select select "2"
select select "0.1"
select select "4"
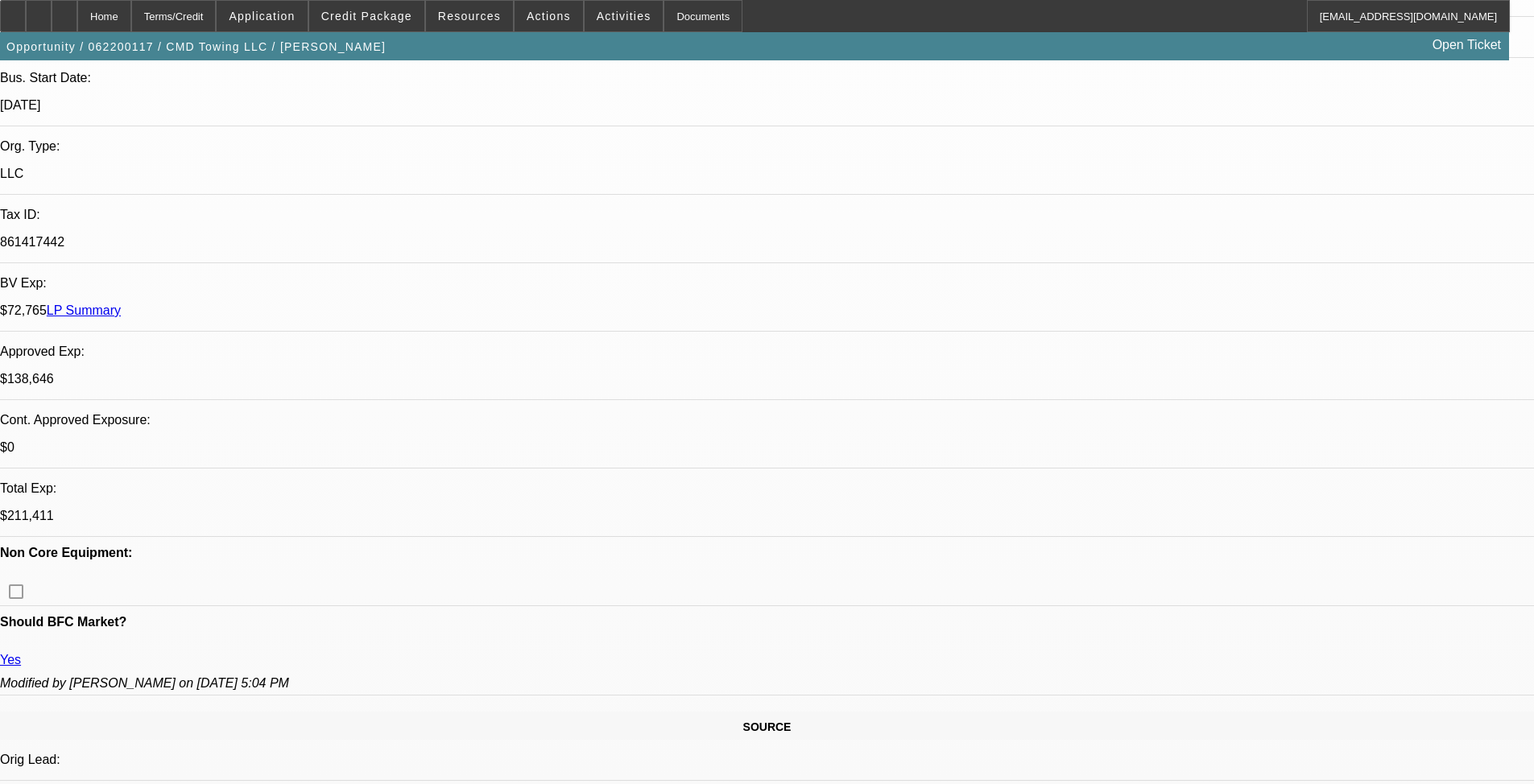
scroll to position [483, 0]
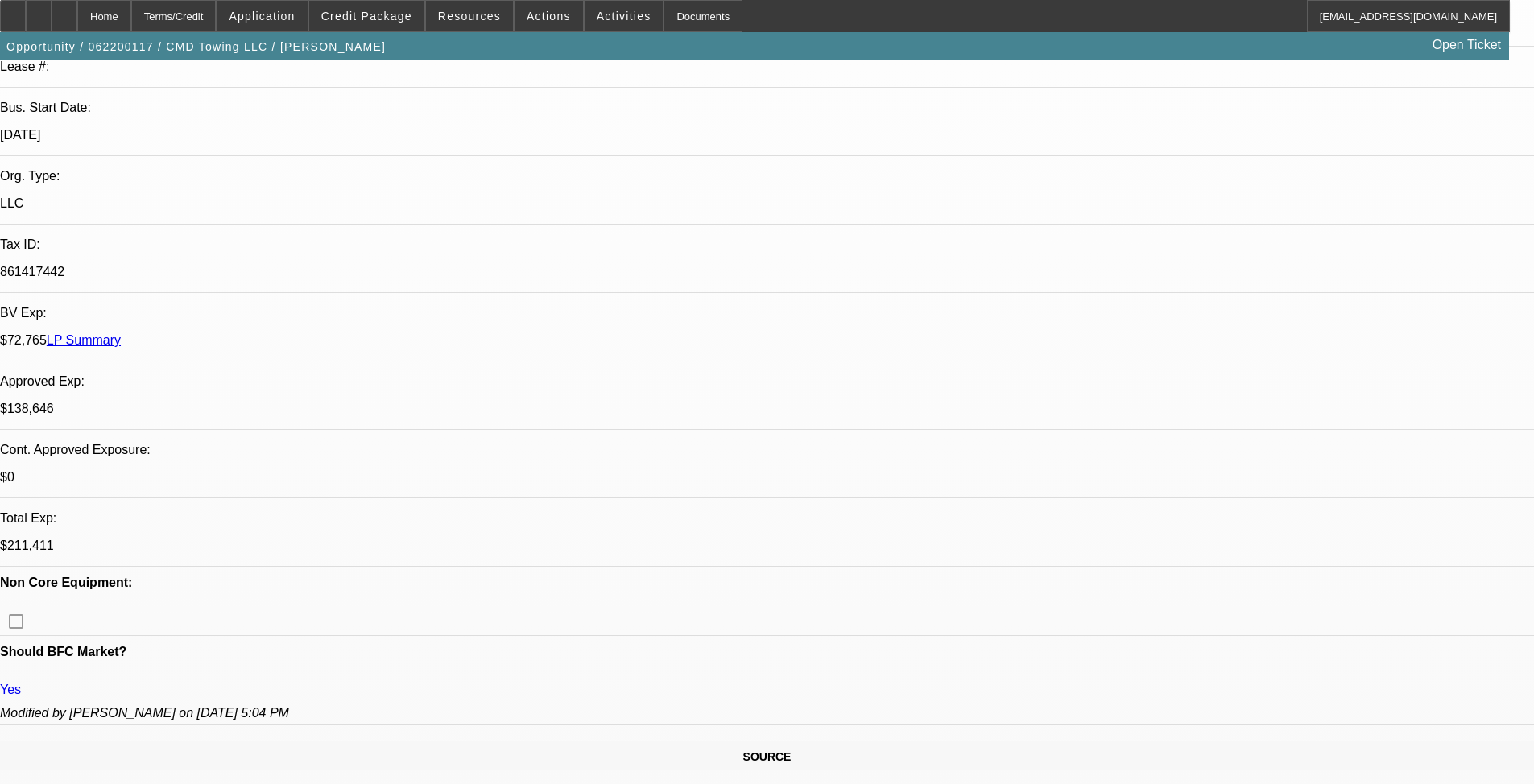
scroll to position [0, 0]
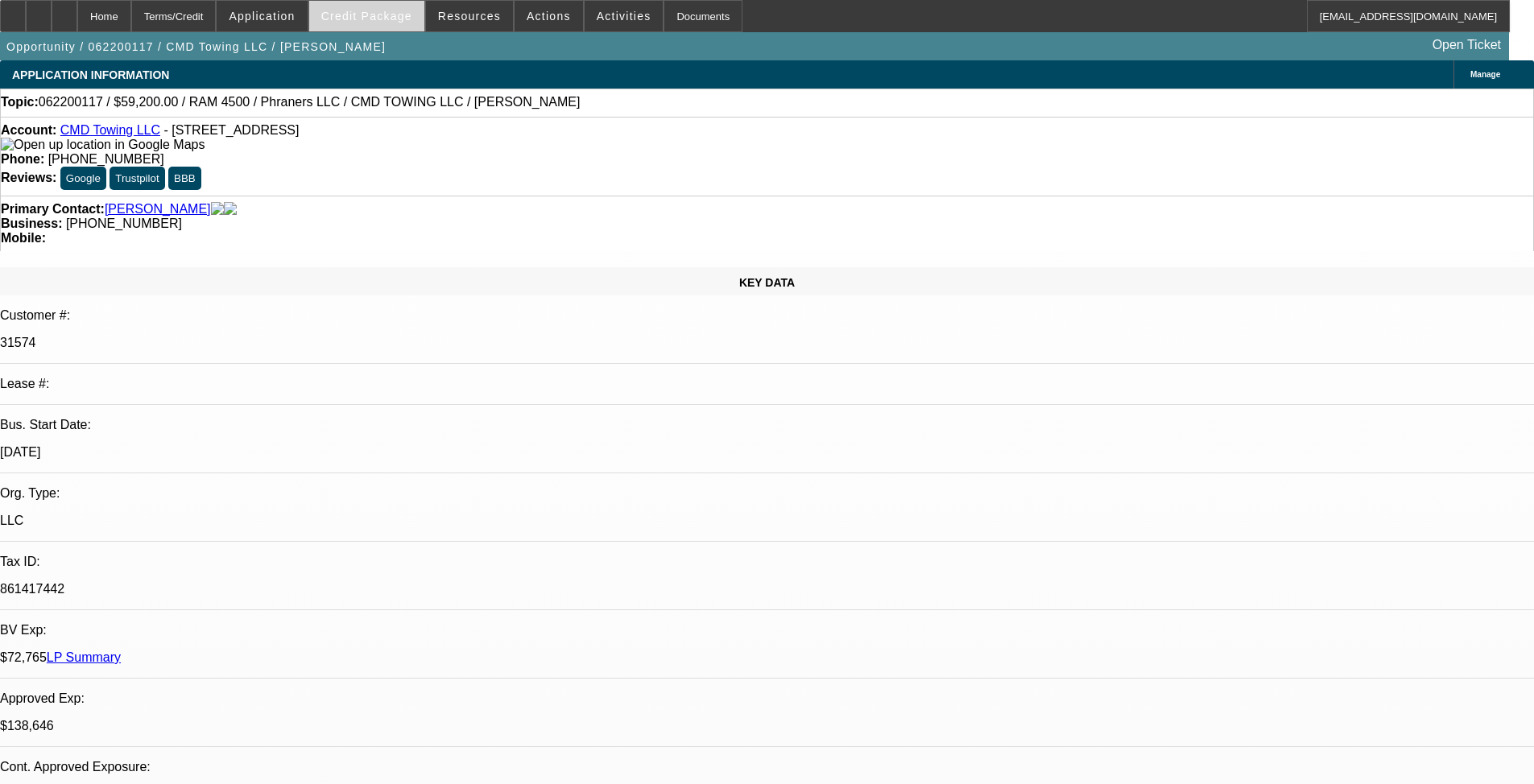
click at [400, 19] on span "Credit Package" at bounding box center [366, 16] width 91 height 13
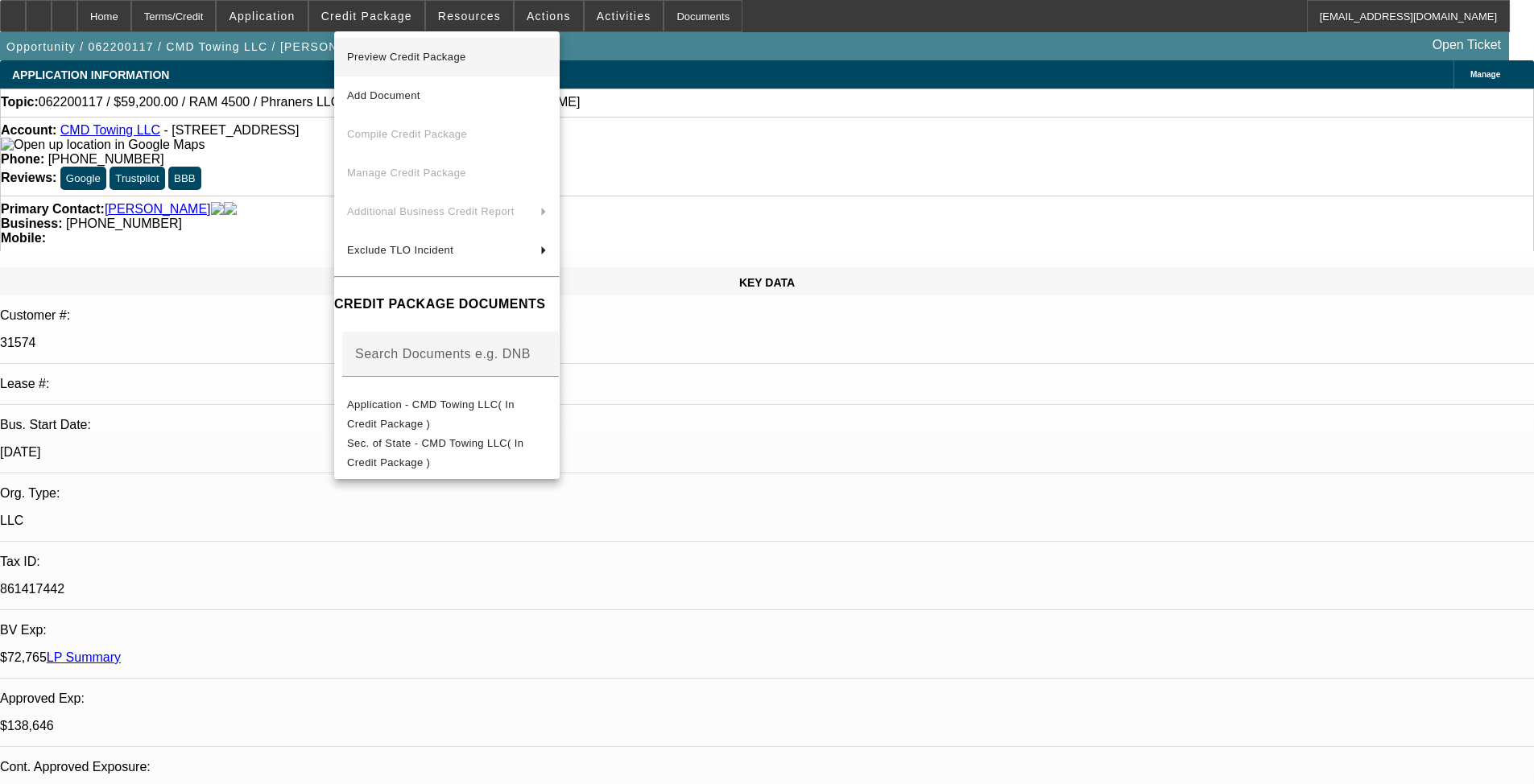
click at [473, 66] on span "Preview Credit Package" at bounding box center [447, 58] width 199 height 19
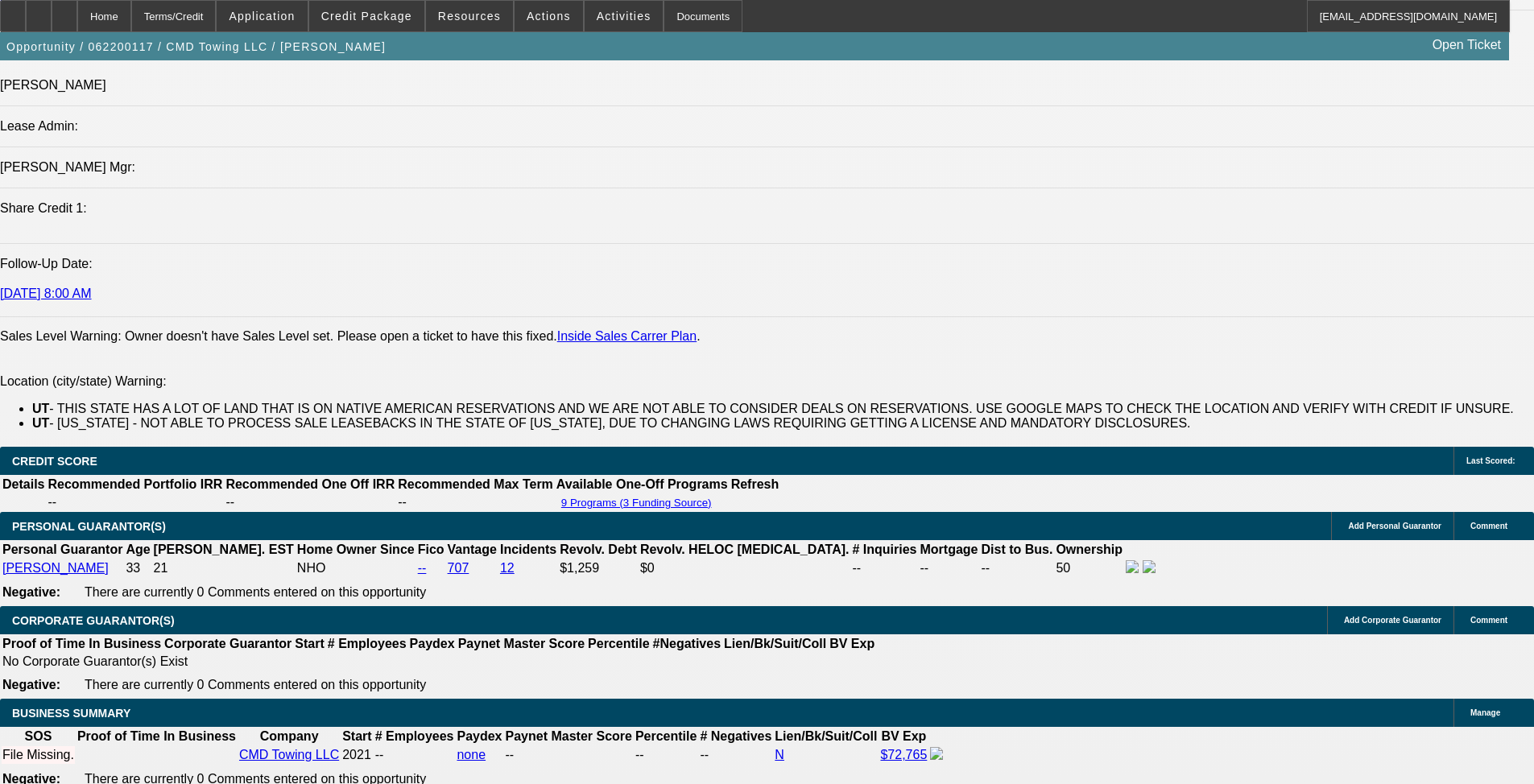
drag, startPoint x: 781, startPoint y: 439, endPoint x: 801, endPoint y: 587, distance: 149.3
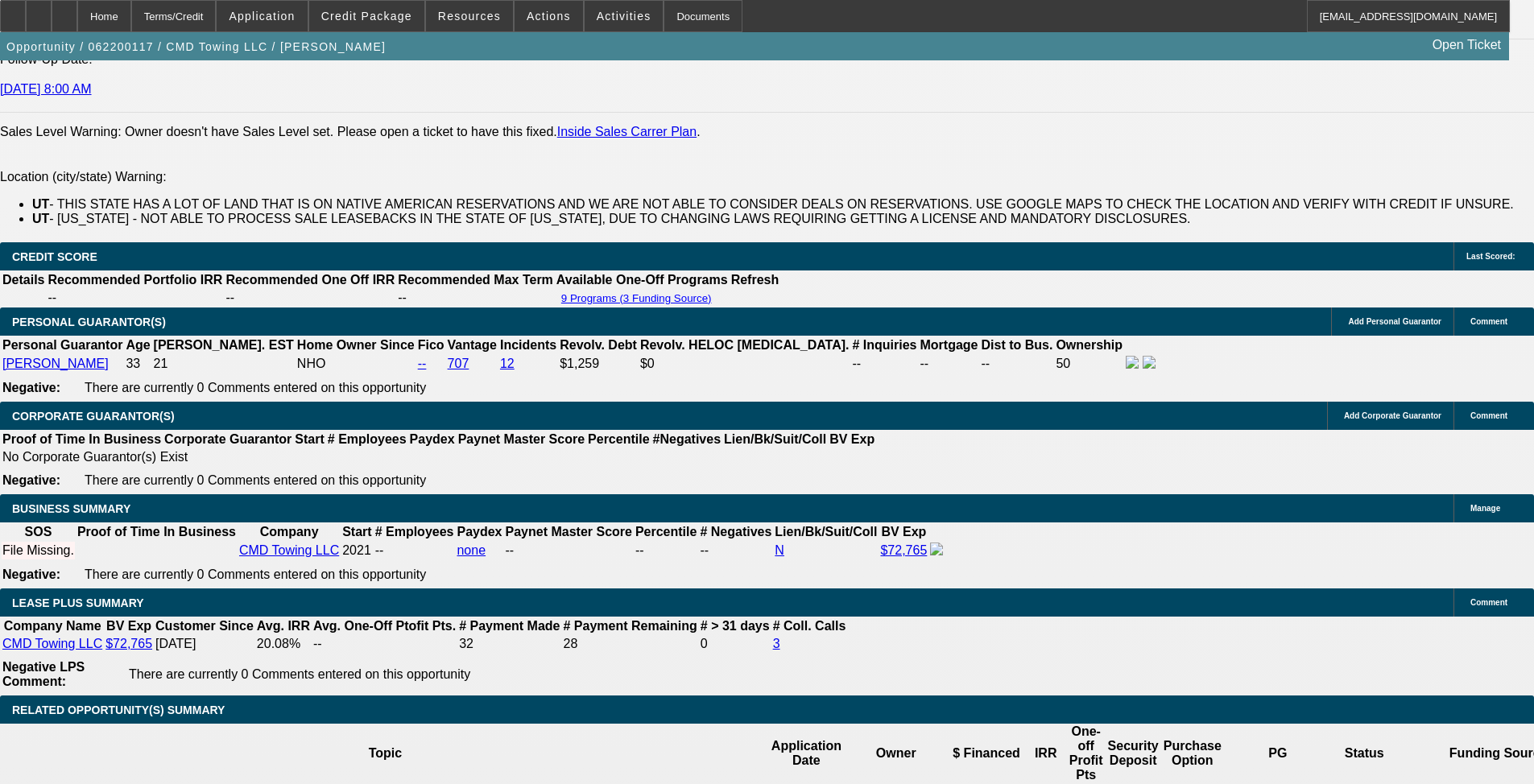
scroll to position [2519, 0]
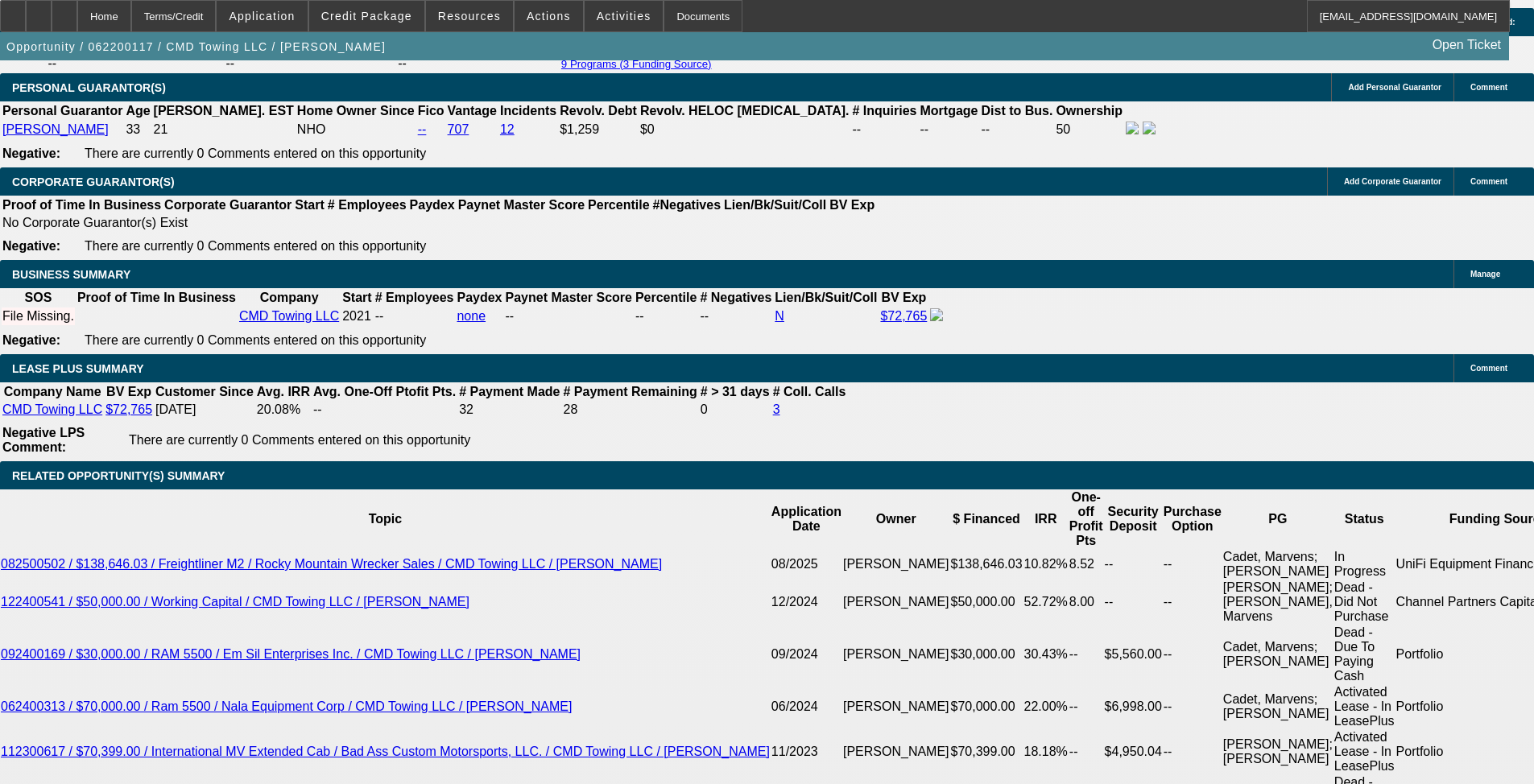
drag, startPoint x: 814, startPoint y: 477, endPoint x: 826, endPoint y: 589, distance: 112.6
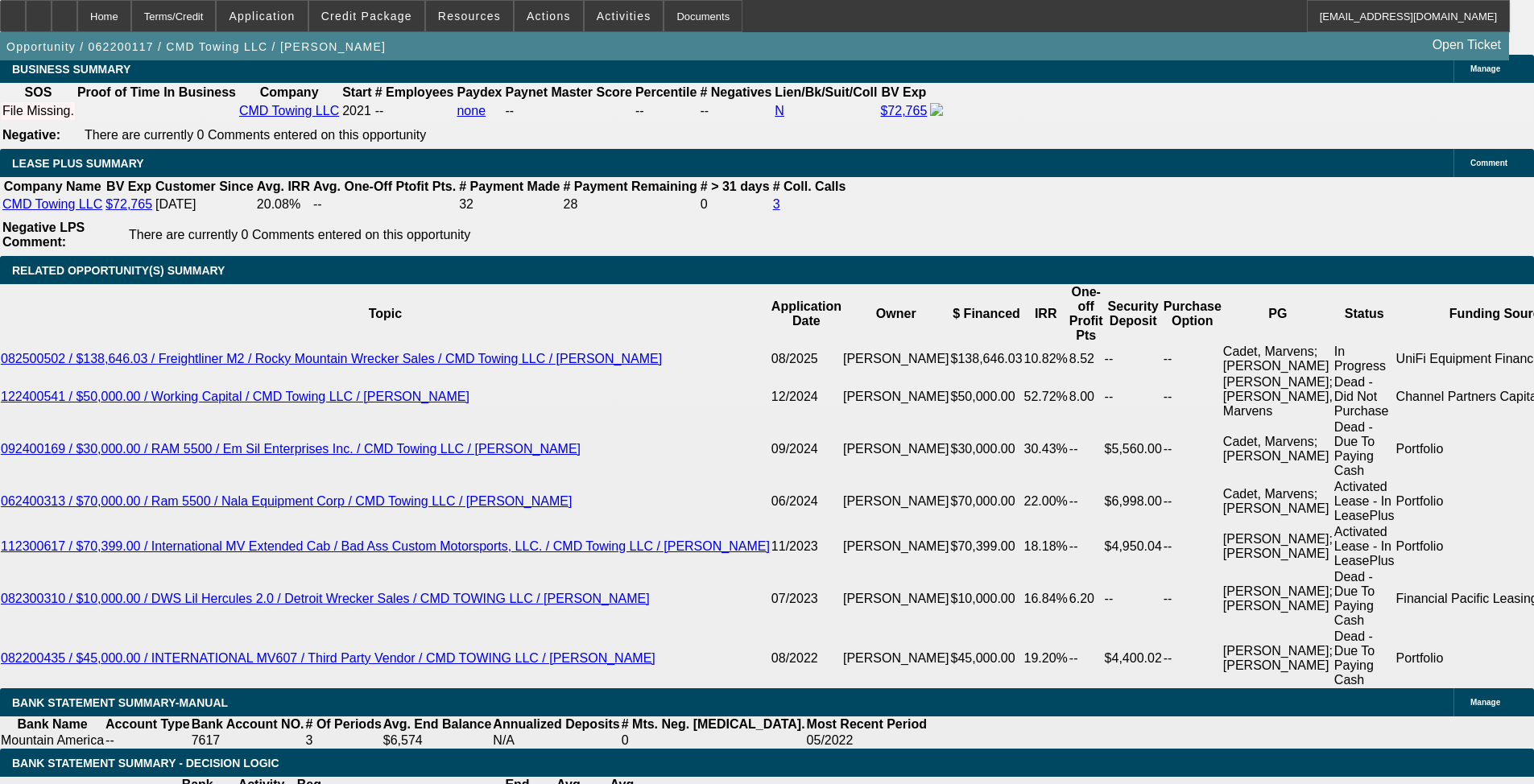
scroll to position [0, 0]
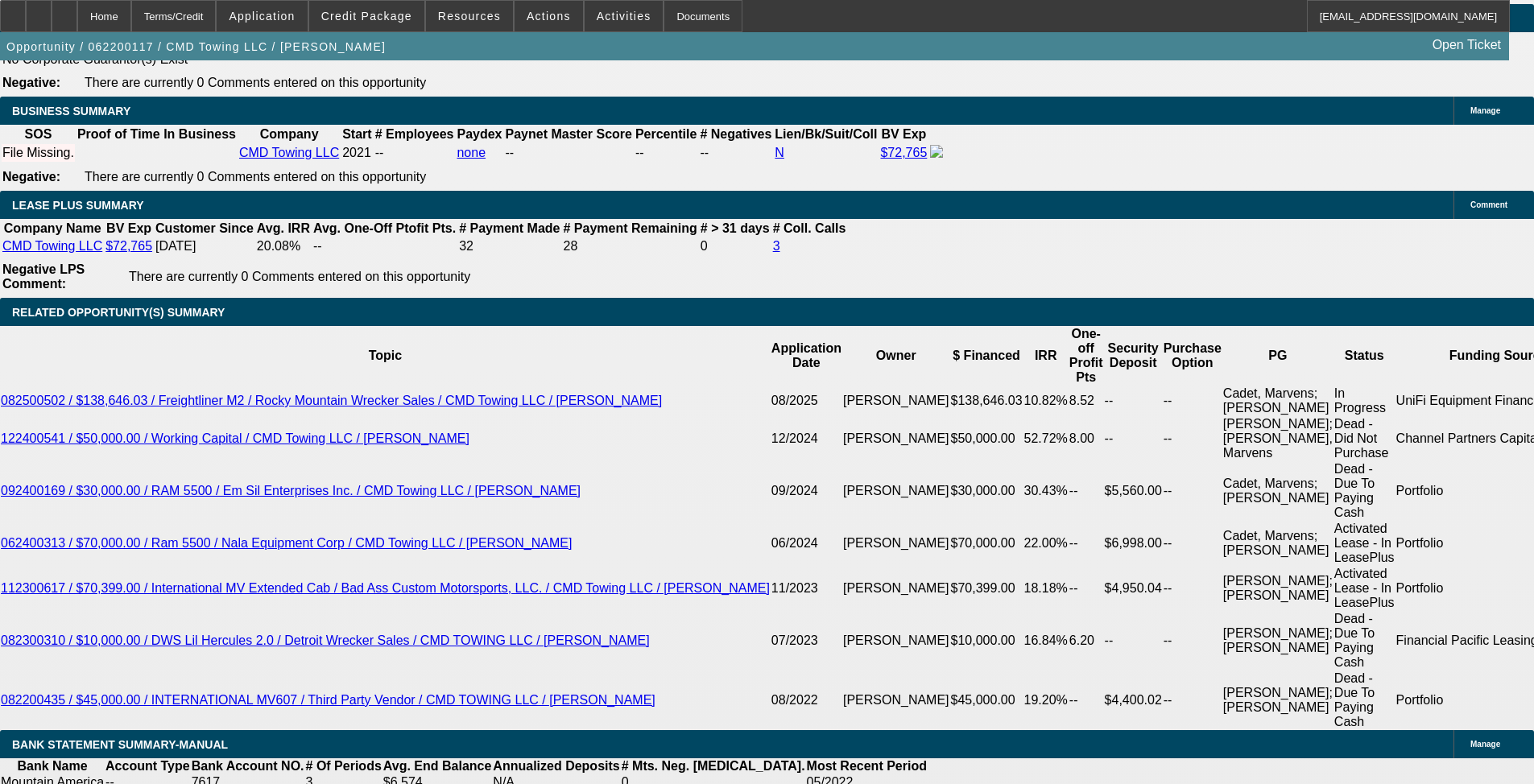
scroll to position [2599, 0]
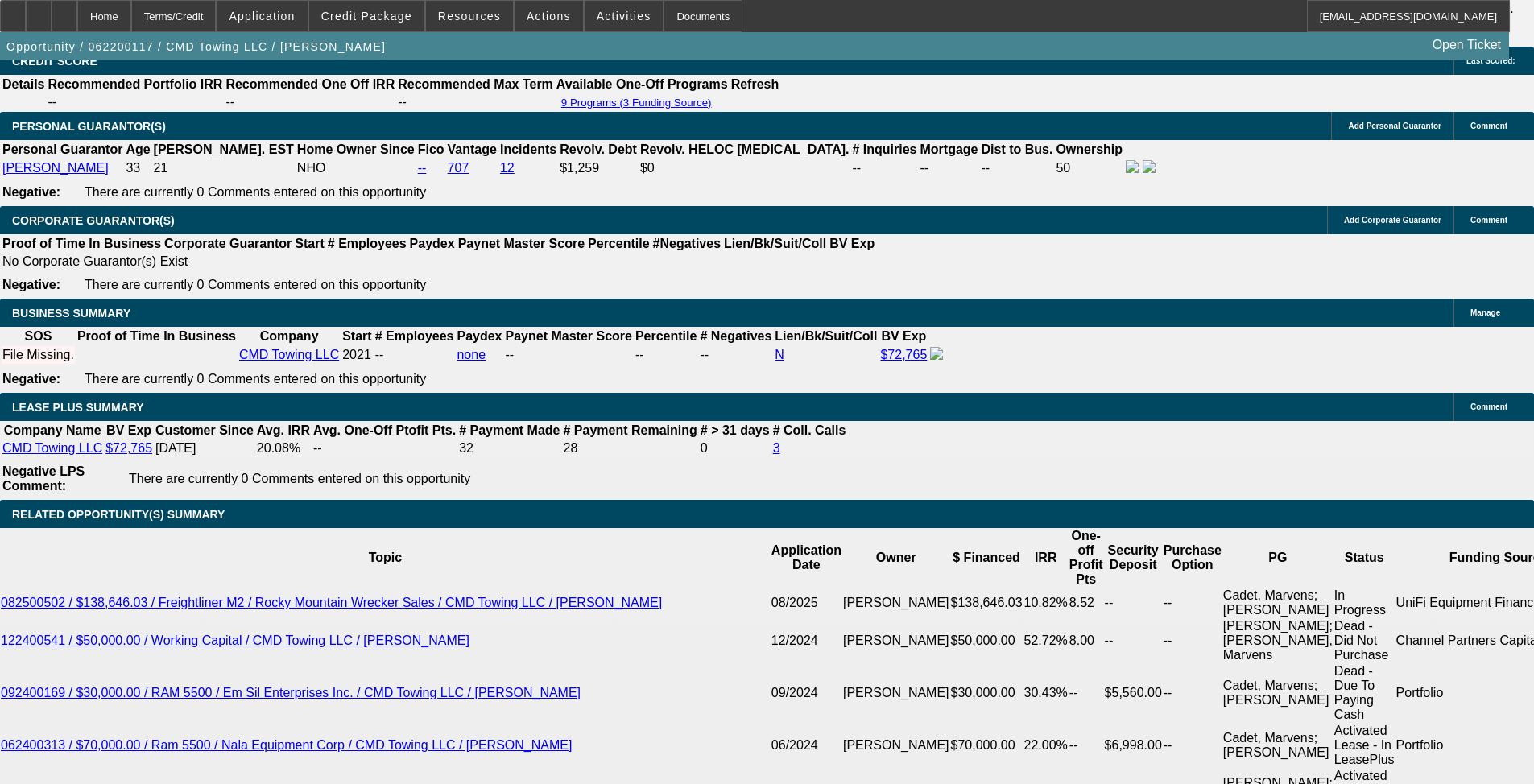
scroll to position [2358, 0]
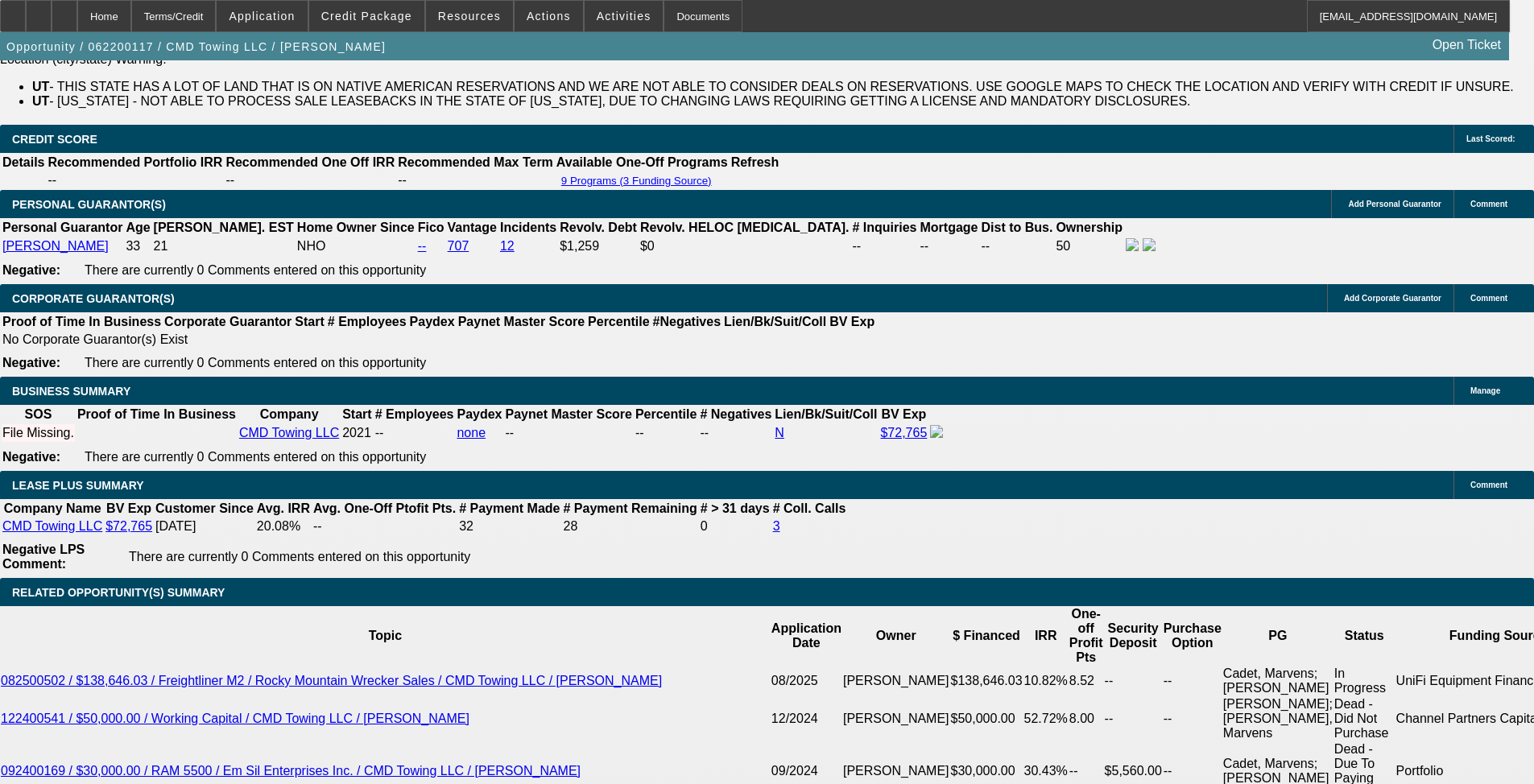
drag, startPoint x: 1351, startPoint y: 609, endPoint x: 1509, endPoint y: 609, distance: 158.0
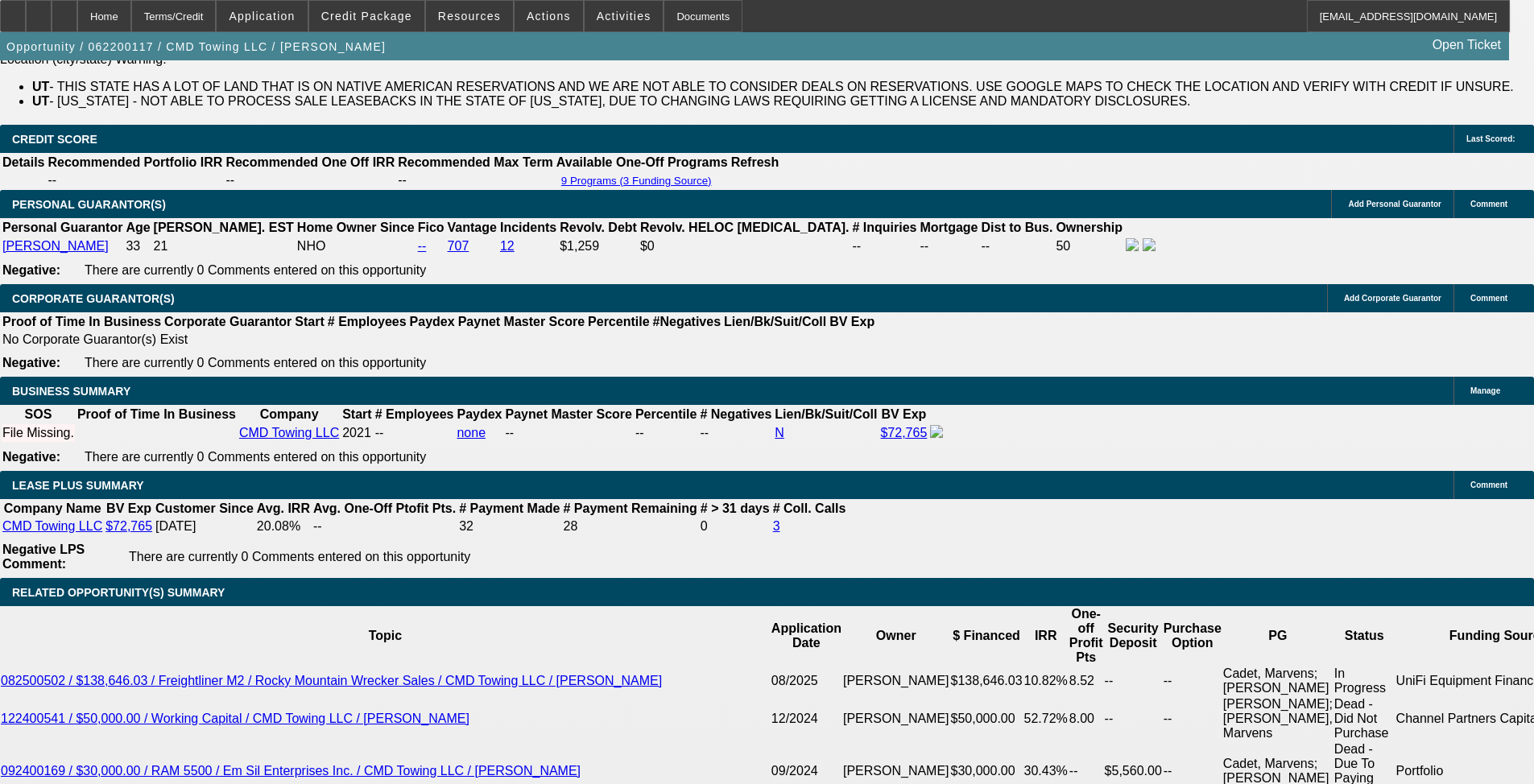
drag, startPoint x: 1500, startPoint y: 612, endPoint x: 1126, endPoint y: 624, distance: 374.2
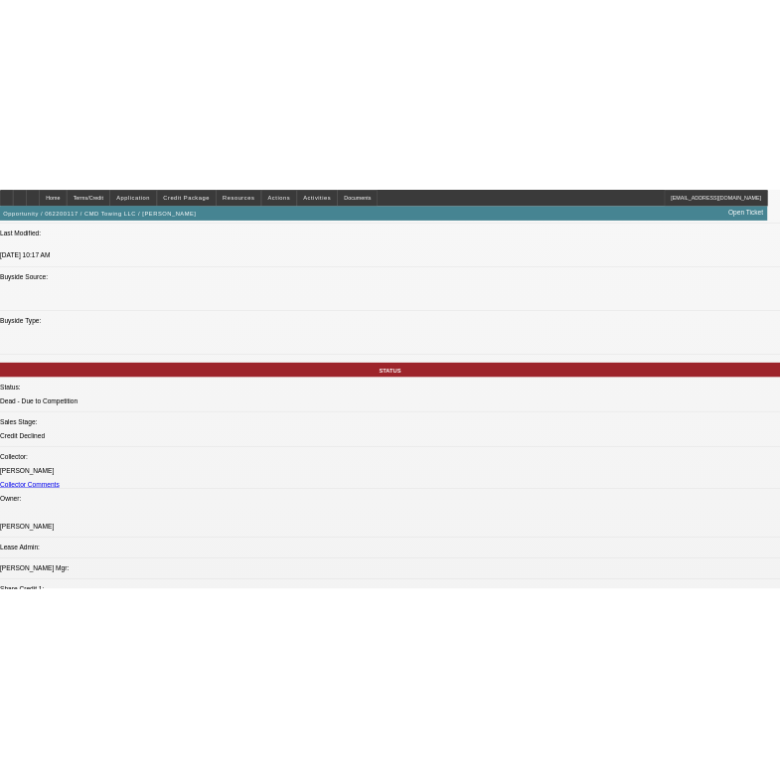
scroll to position [0, 0]
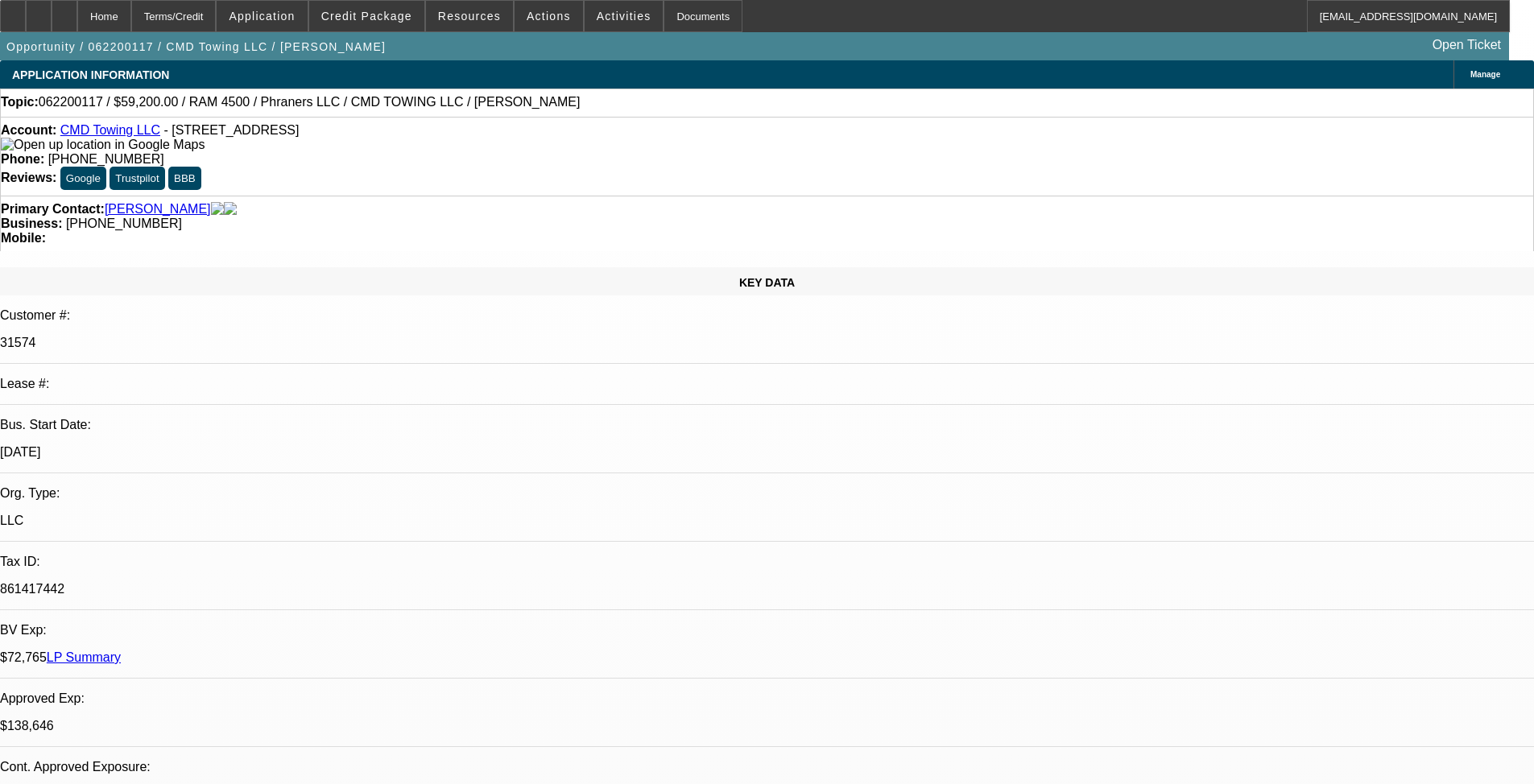
drag, startPoint x: 881, startPoint y: 631, endPoint x: 889, endPoint y: 228, distance: 403.1
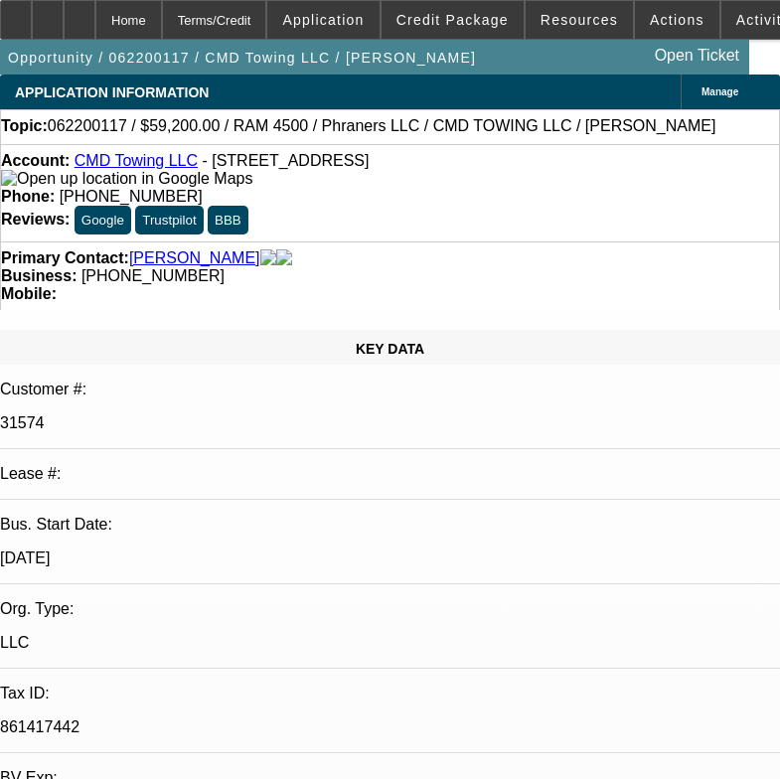
scroll to position [199, 0]
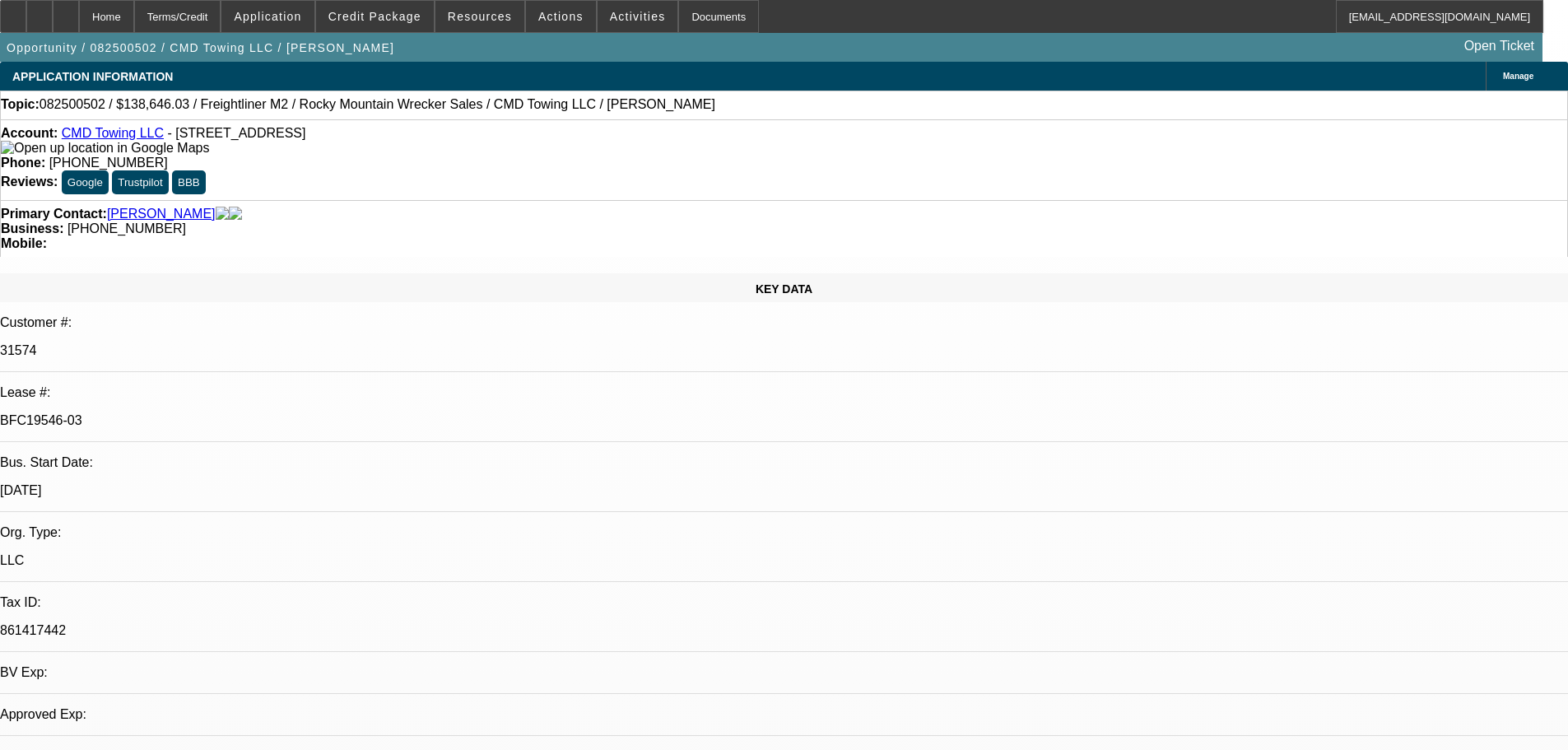
select select "0"
select select "6"
select select "0"
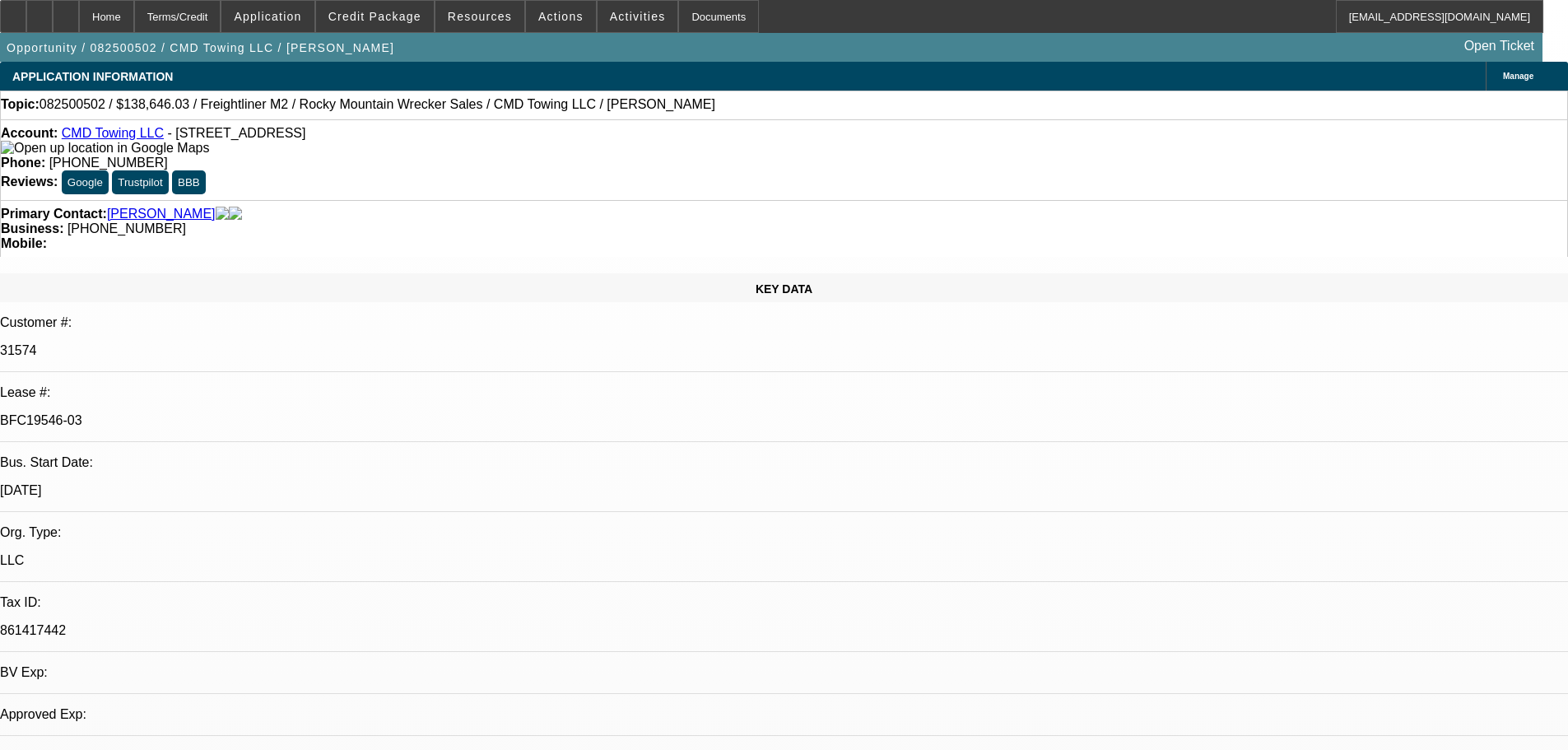
select select "0"
select select "6"
select select "0"
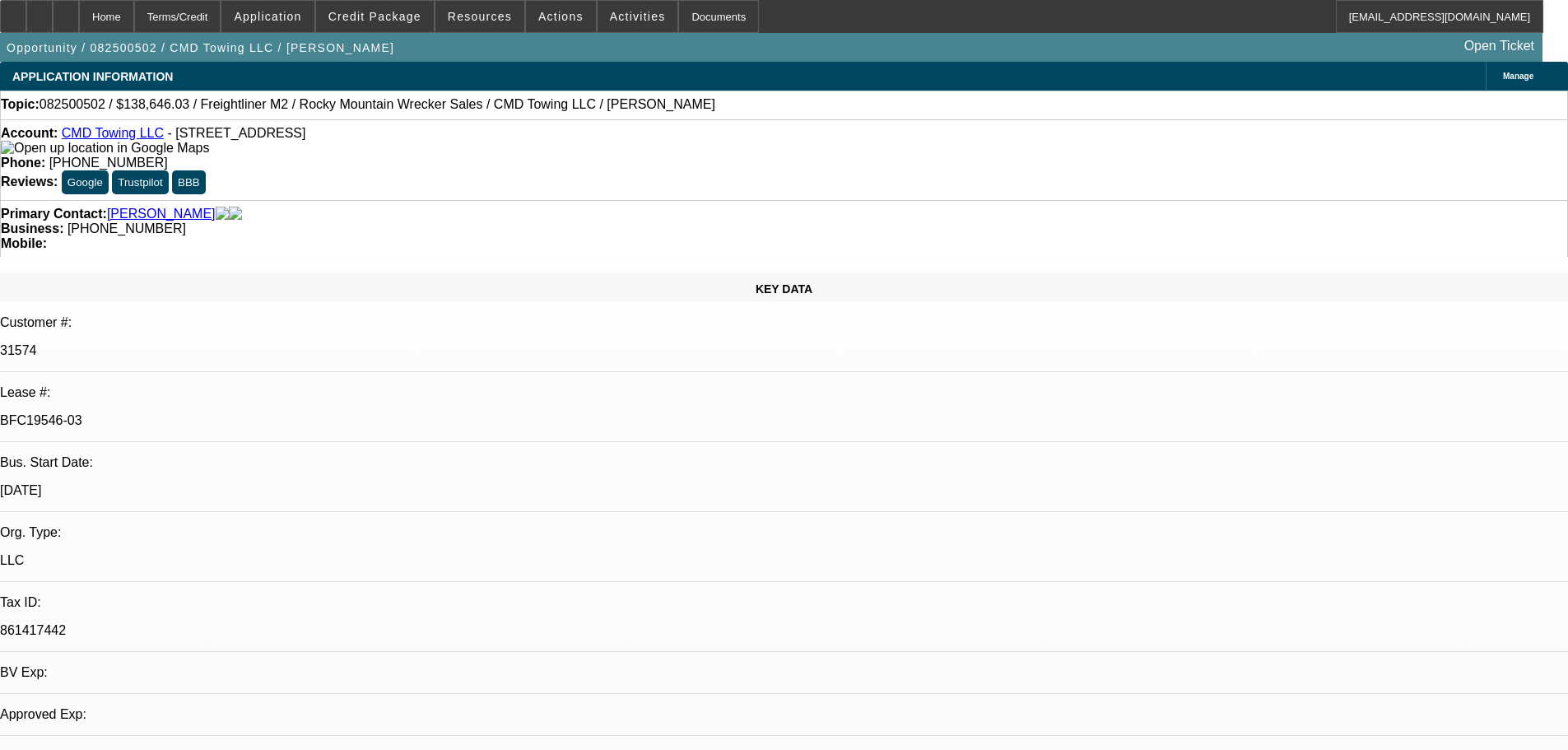
select select "0"
select select "6"
click at [65, 11] on icon at bounding box center [65, 11] width 0 height 0
select select "0"
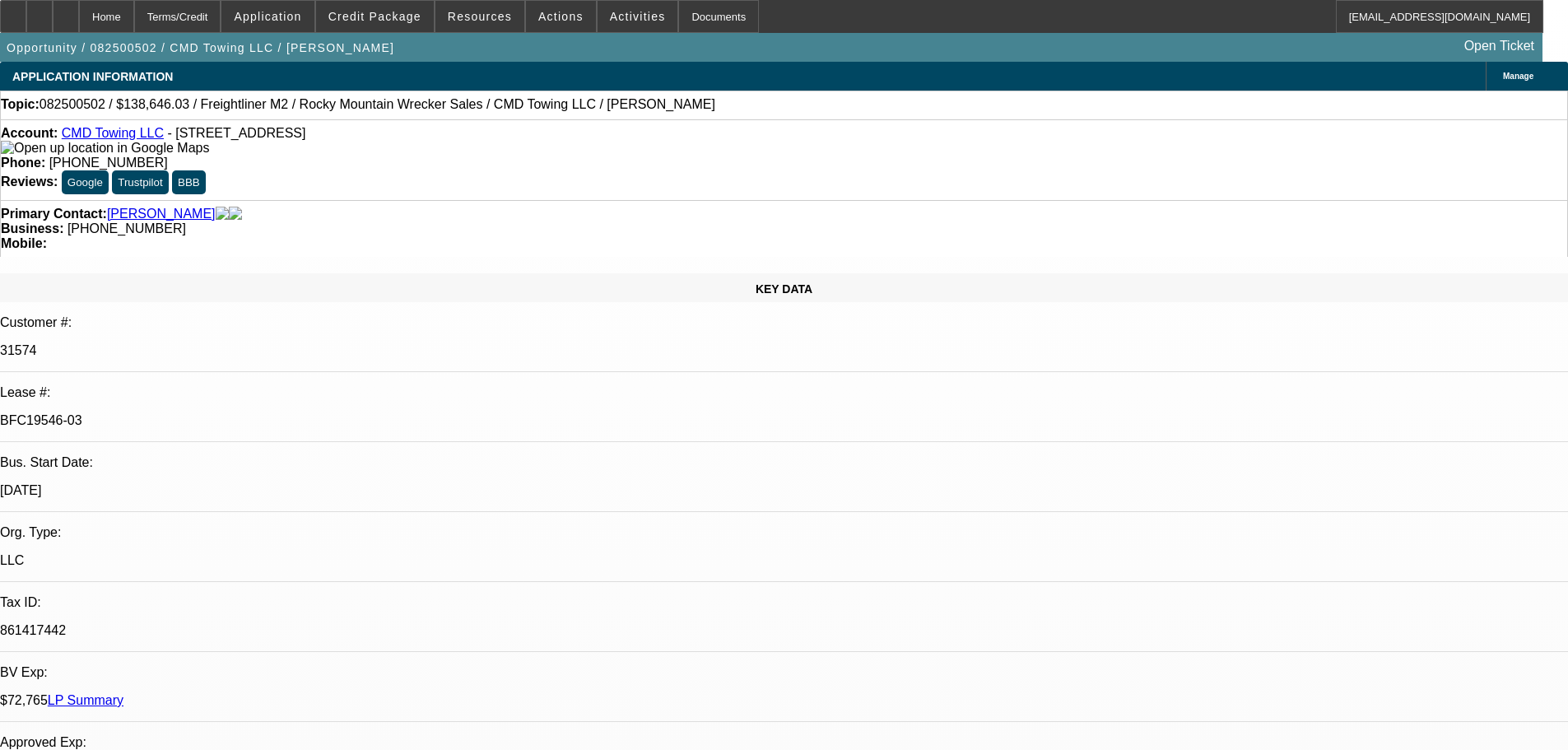
select select "0"
select select "6"
select select "0"
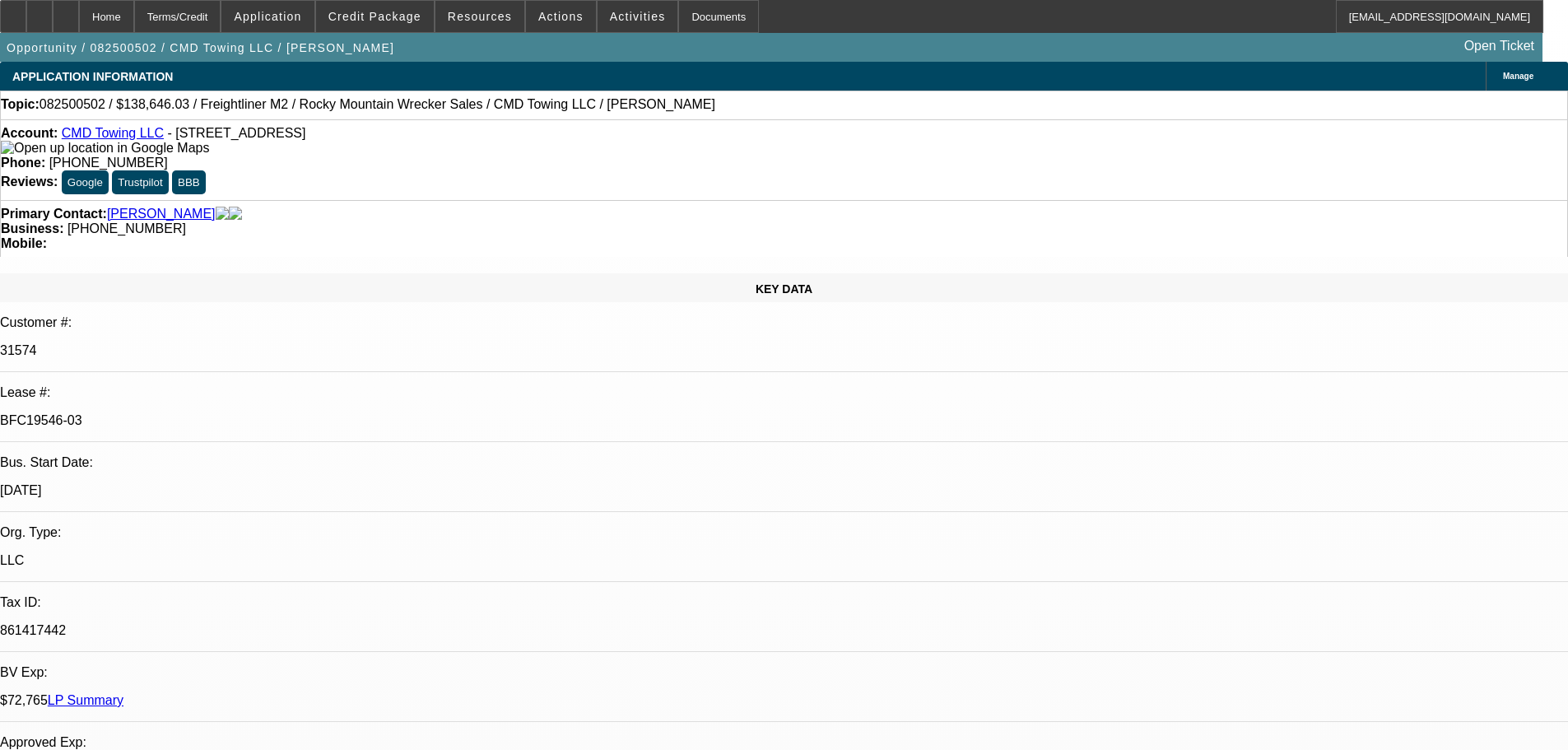
select select "6"
select select "0"
select select "6"
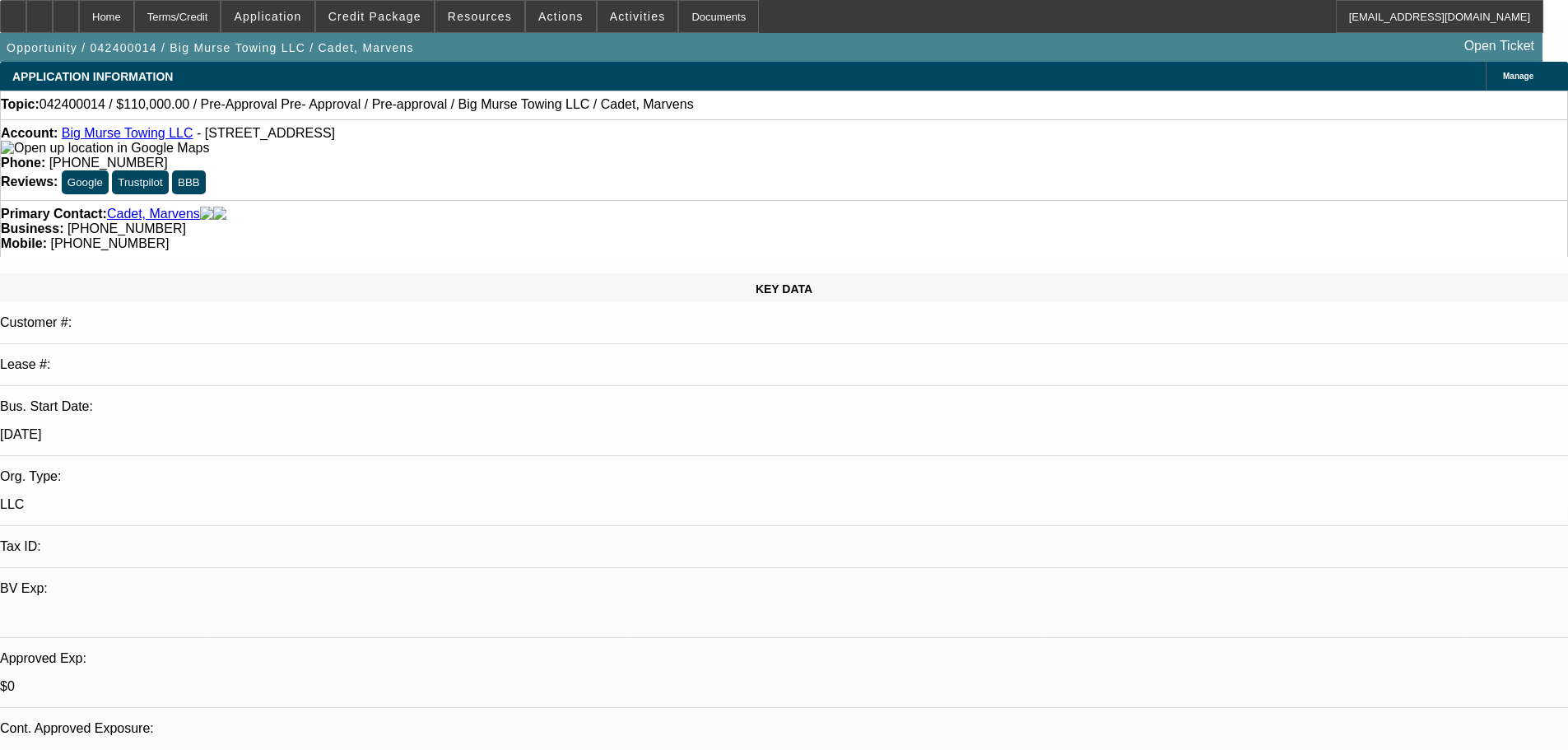
select select "0"
select select "2"
select select "0.1"
select select "4"
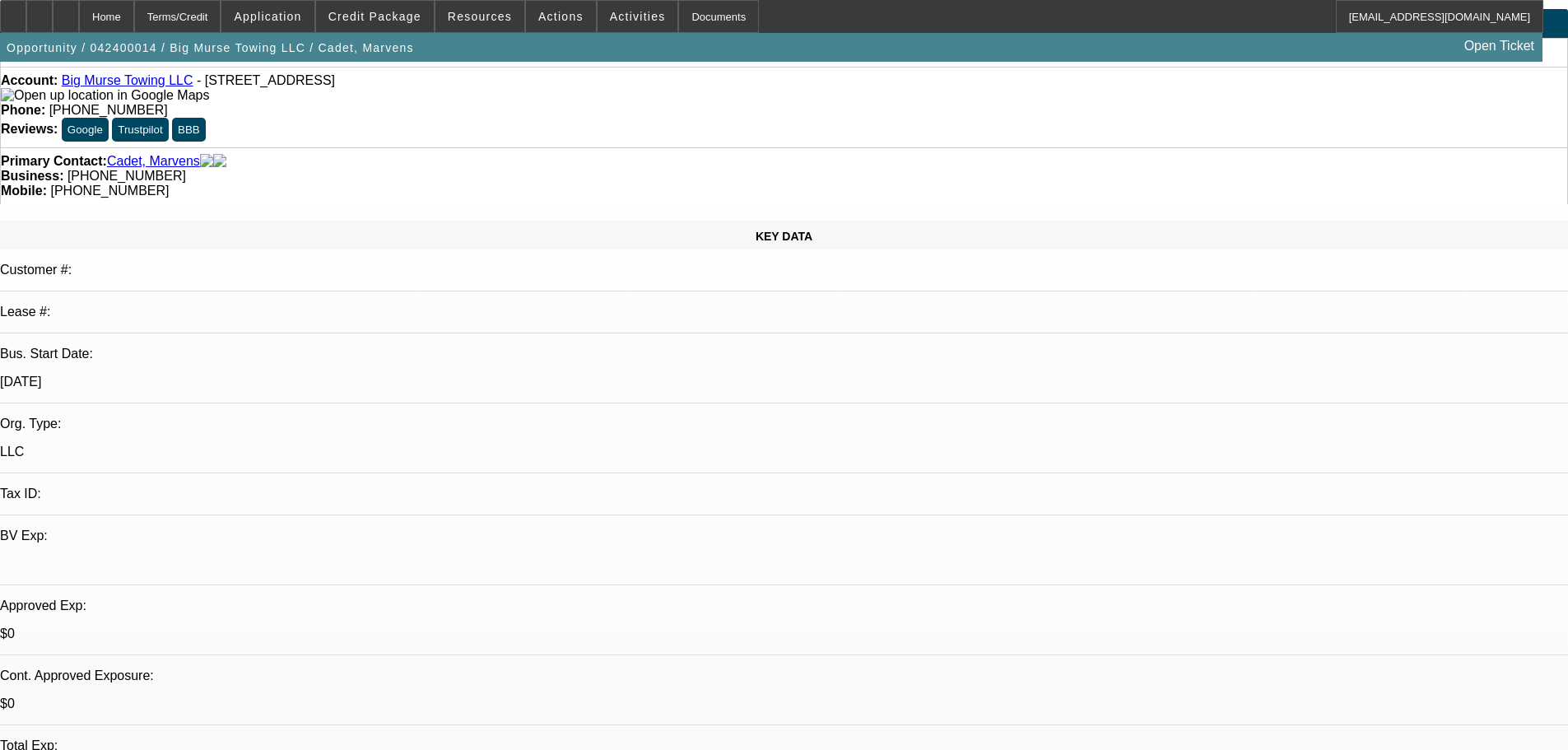
scroll to position [82, 0]
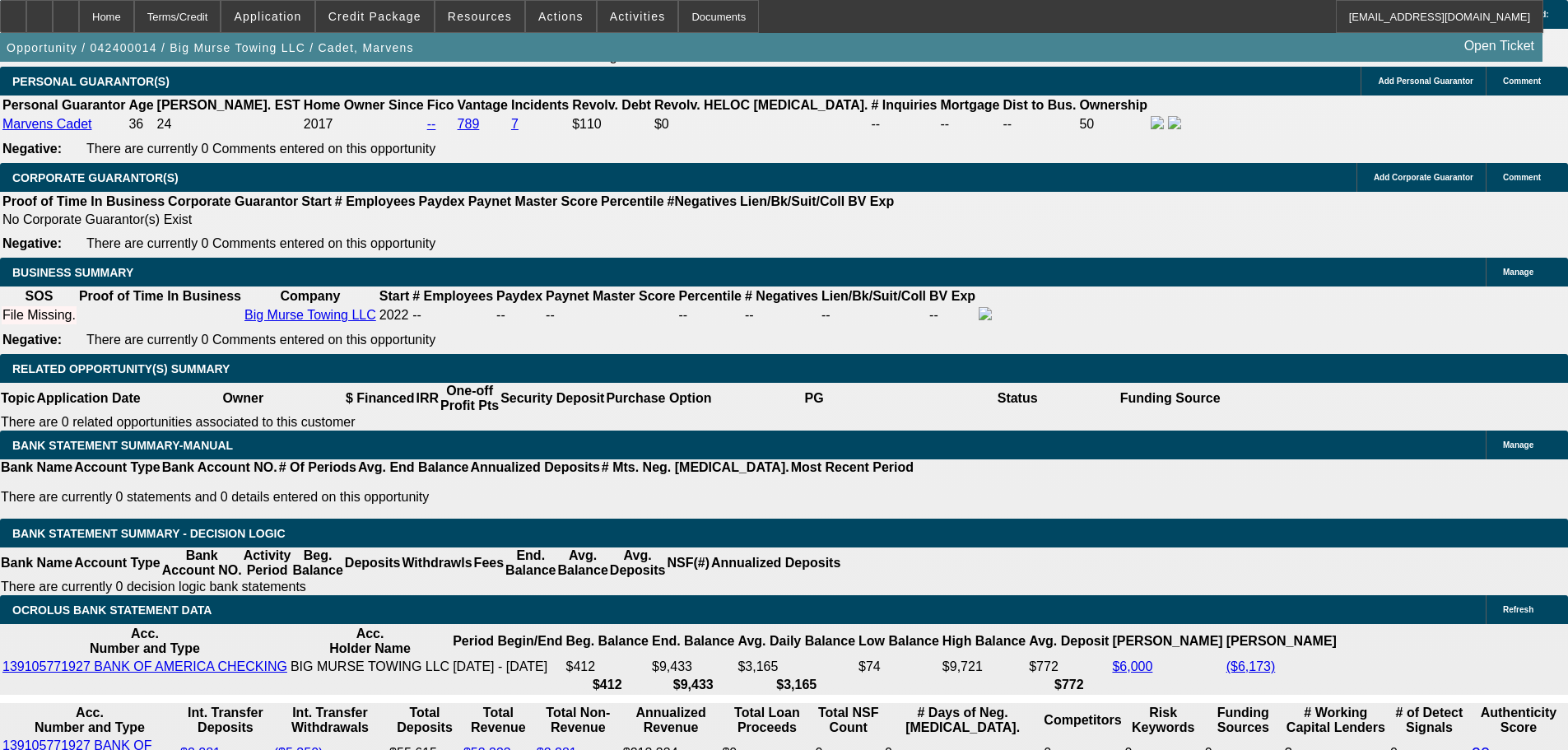
scroll to position [2635, 0]
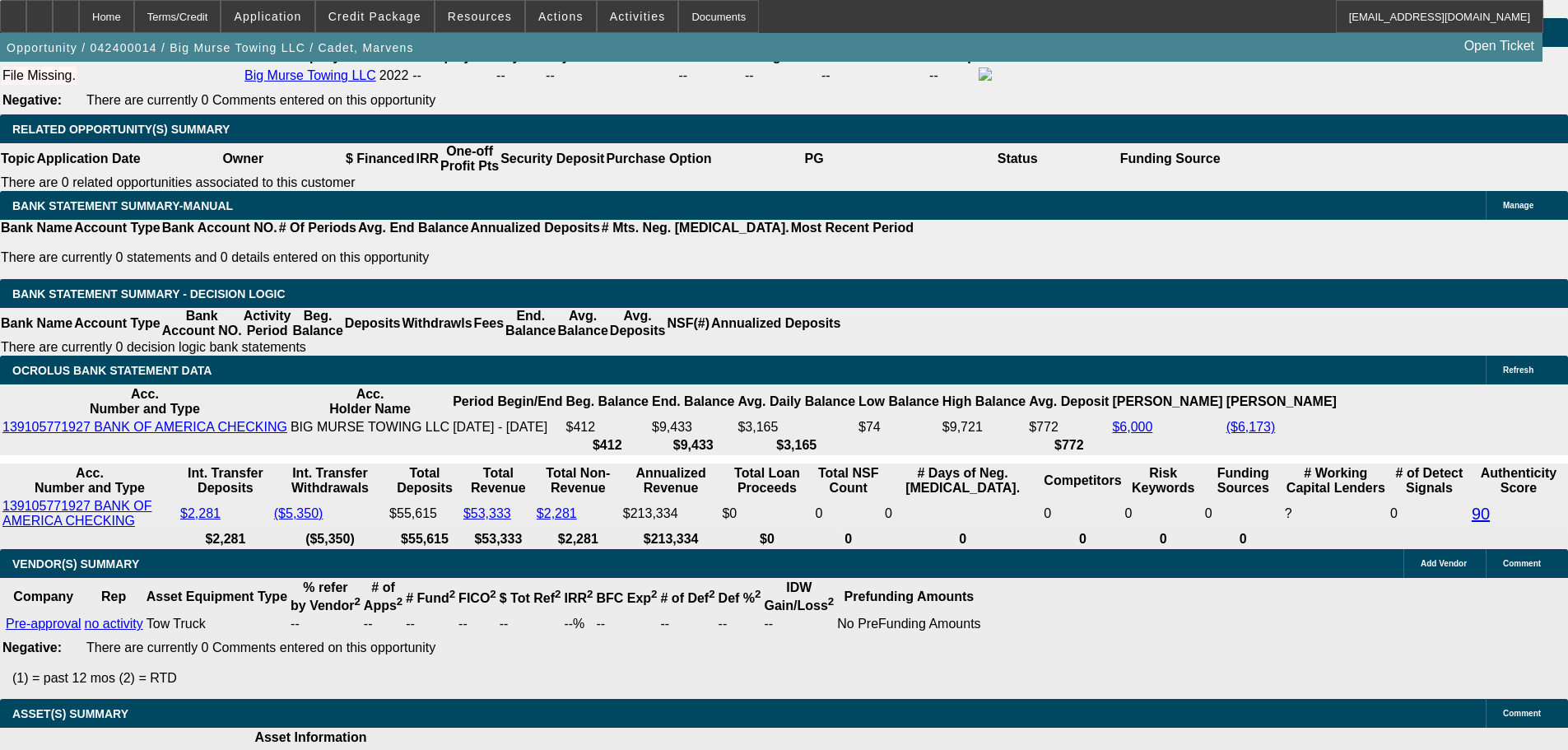
drag, startPoint x: 1254, startPoint y: 152, endPoint x: 1251, endPoint y: 162, distance: 10.4
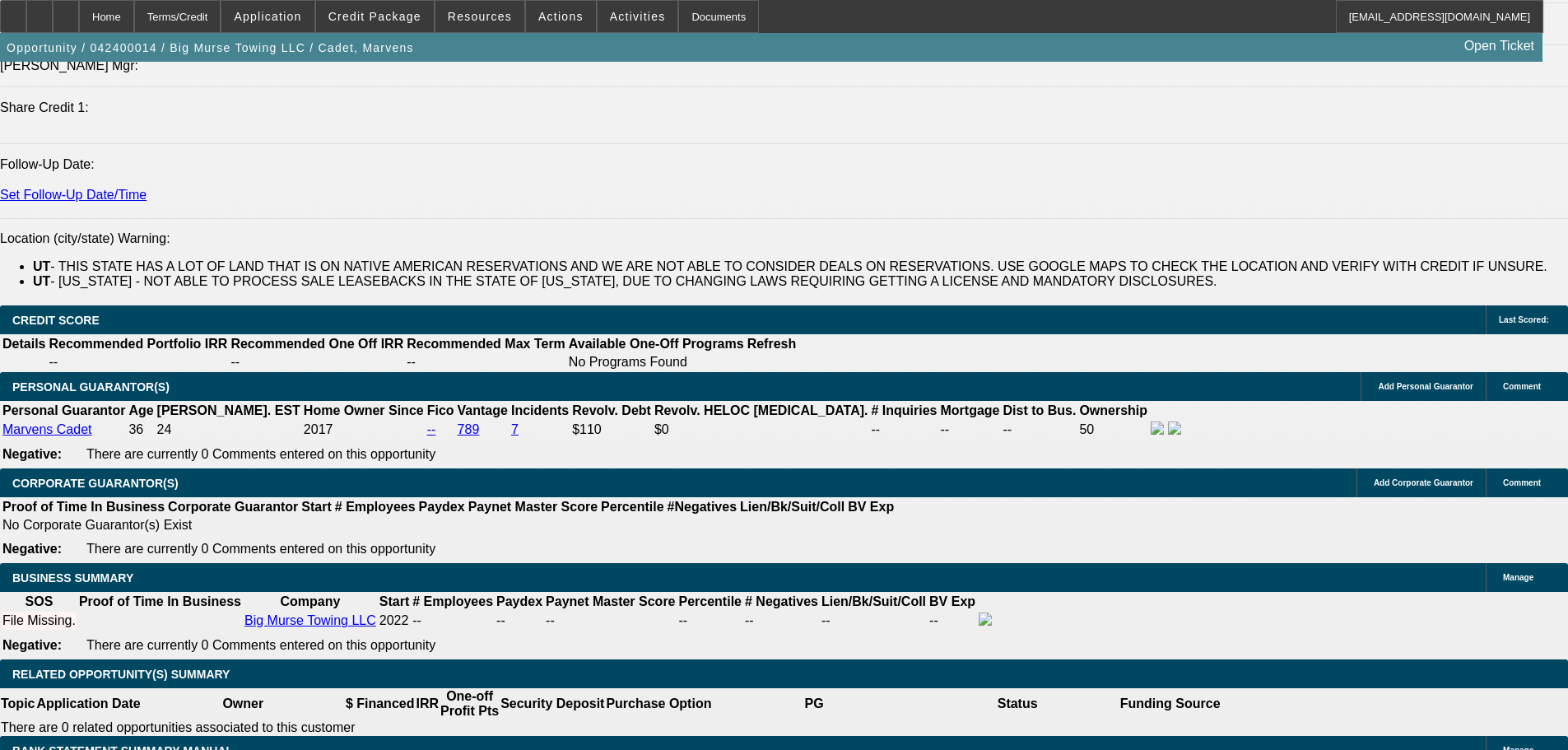
scroll to position [0, 0]
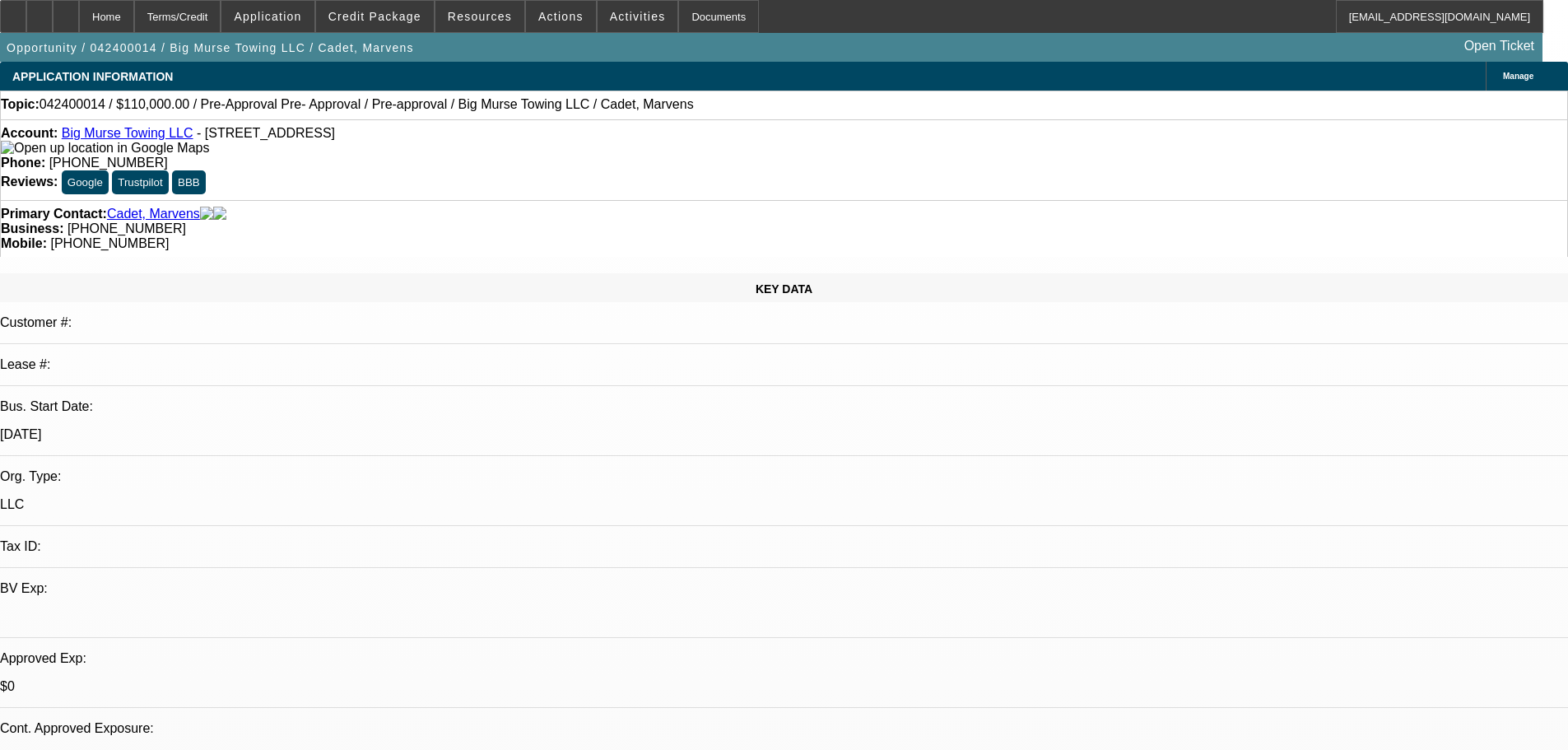
drag, startPoint x: 772, startPoint y: 557, endPoint x: 760, endPoint y: 206, distance: 351.2
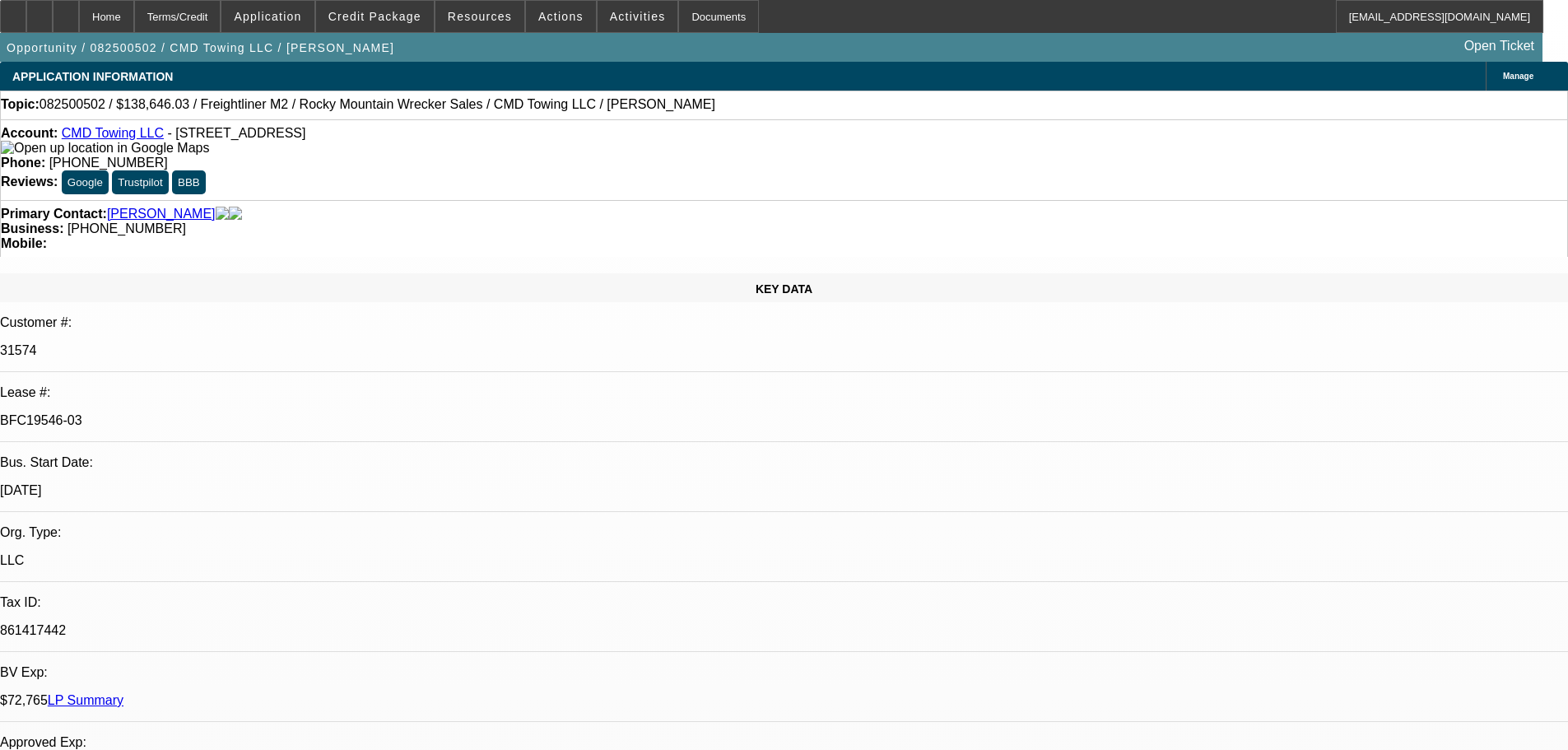
select select "0"
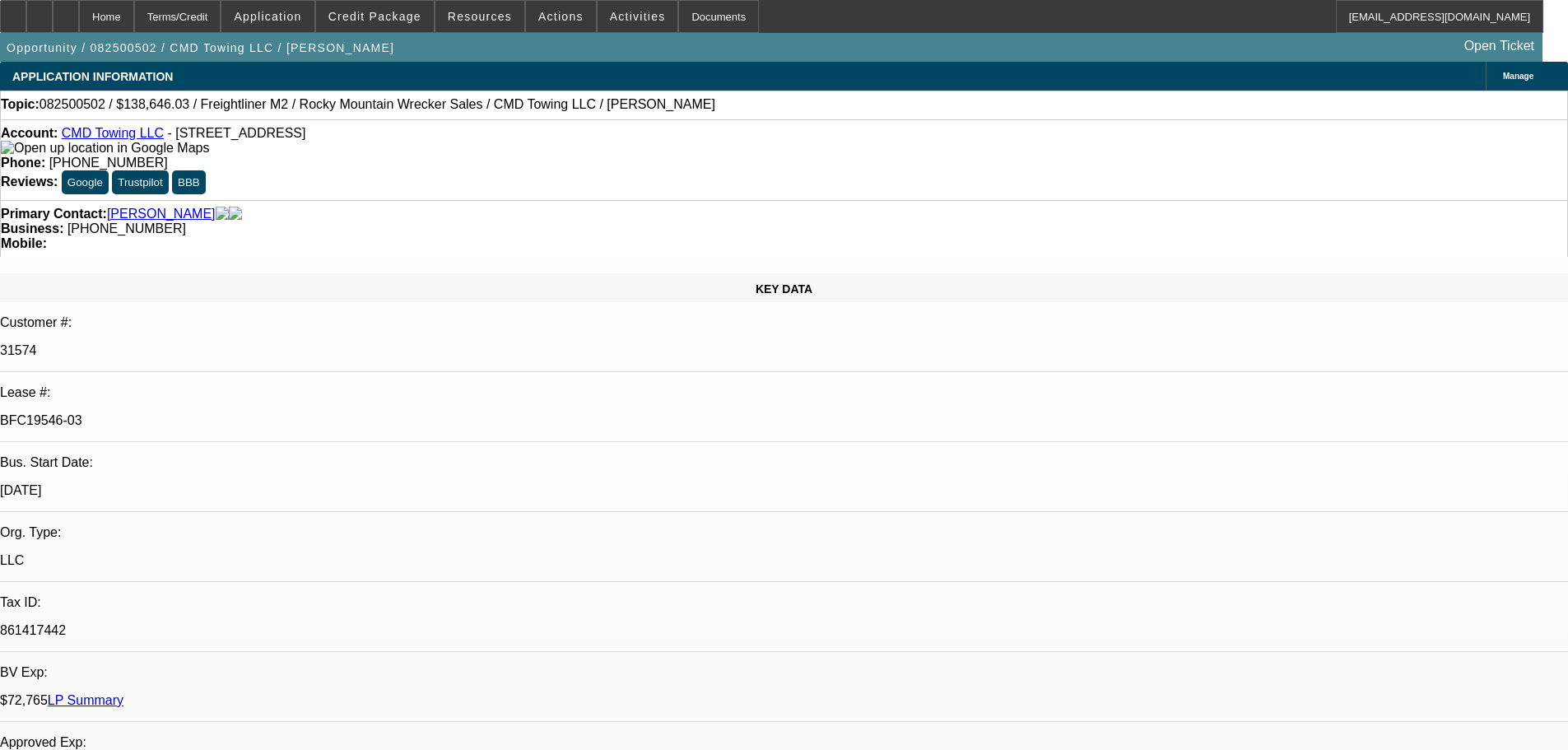
select select "0"
select select "1"
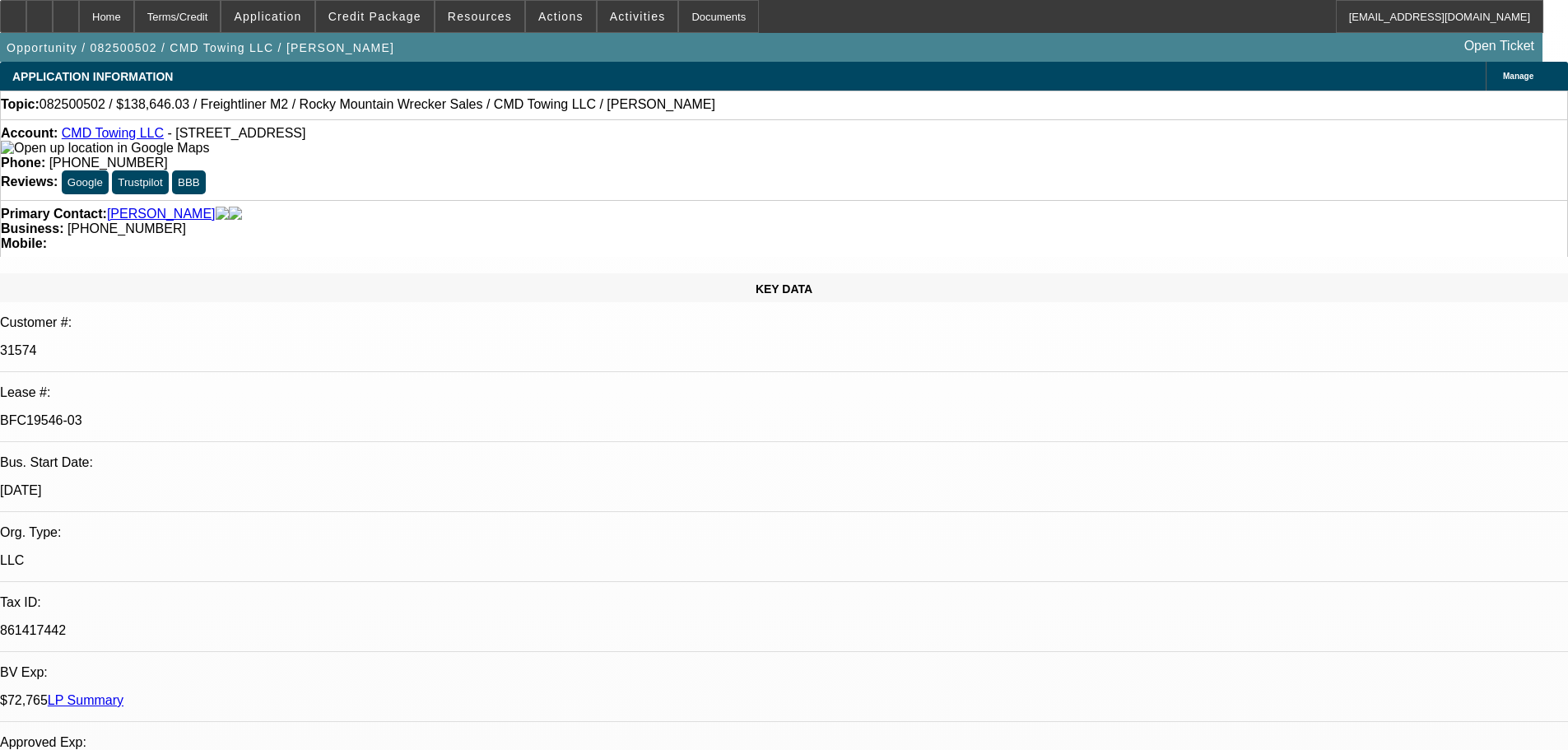
select select "1"
select select "6"
select select "1"
select select "6"
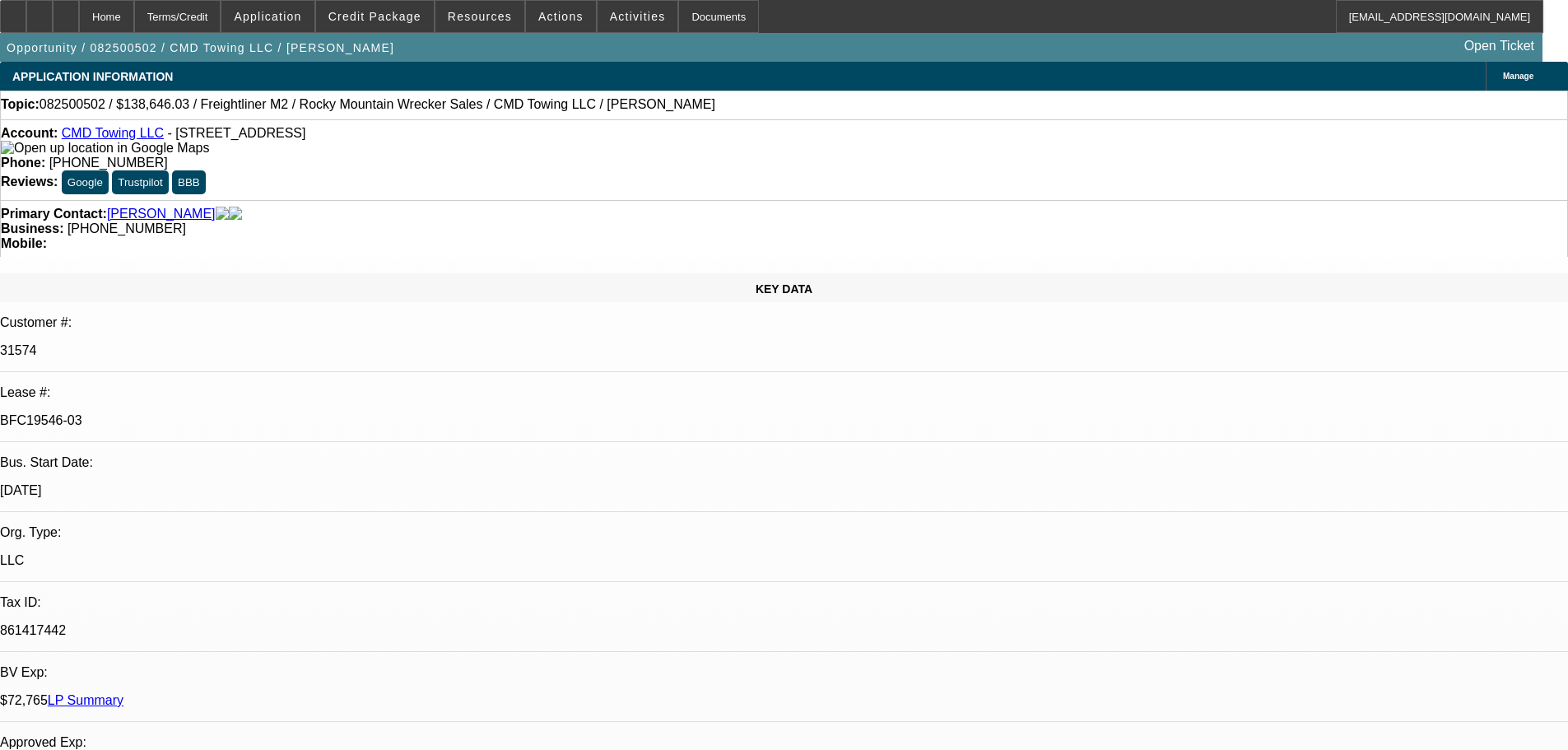
select select "1"
select select "6"
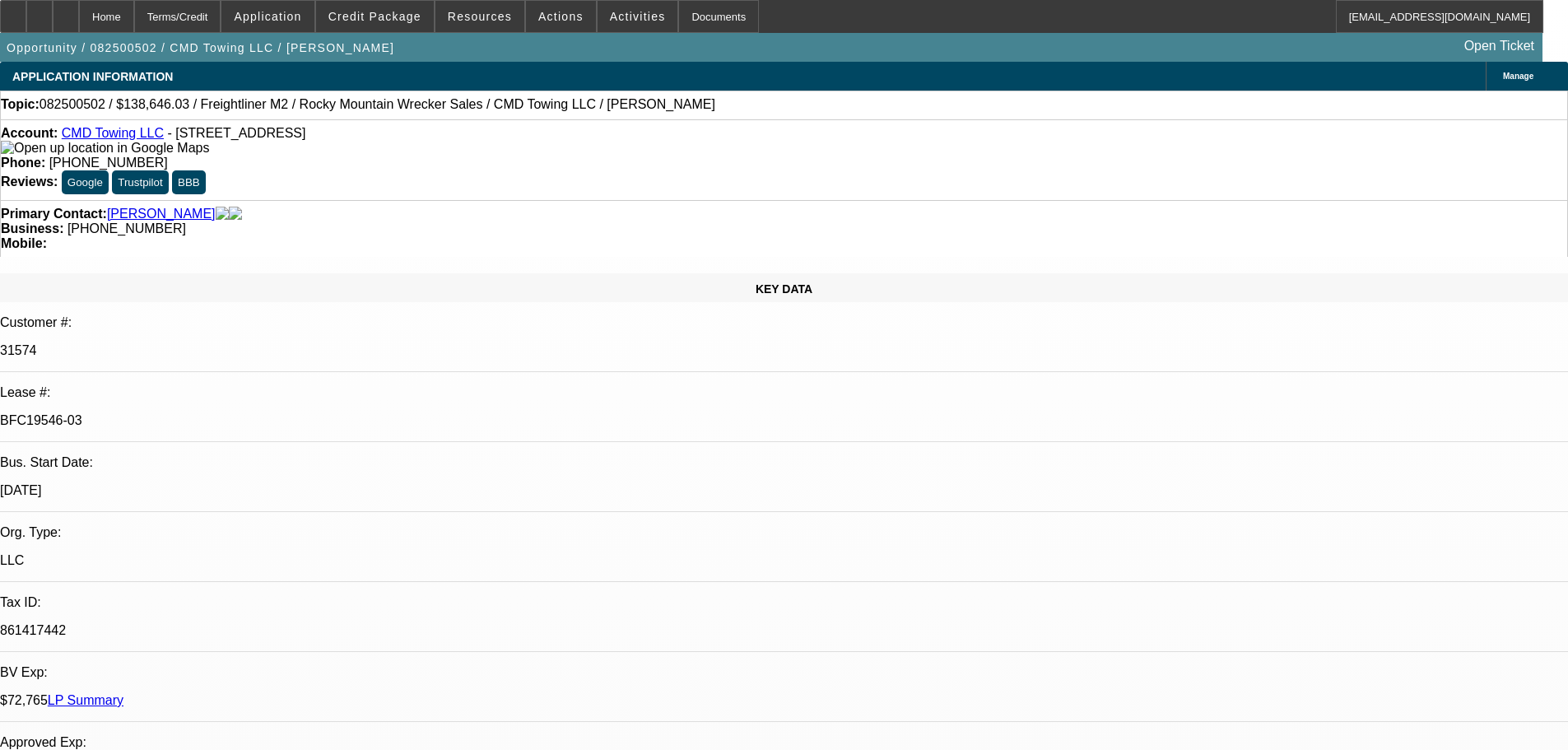
click at [27, 24] on div at bounding box center [13, 17] width 27 height 33
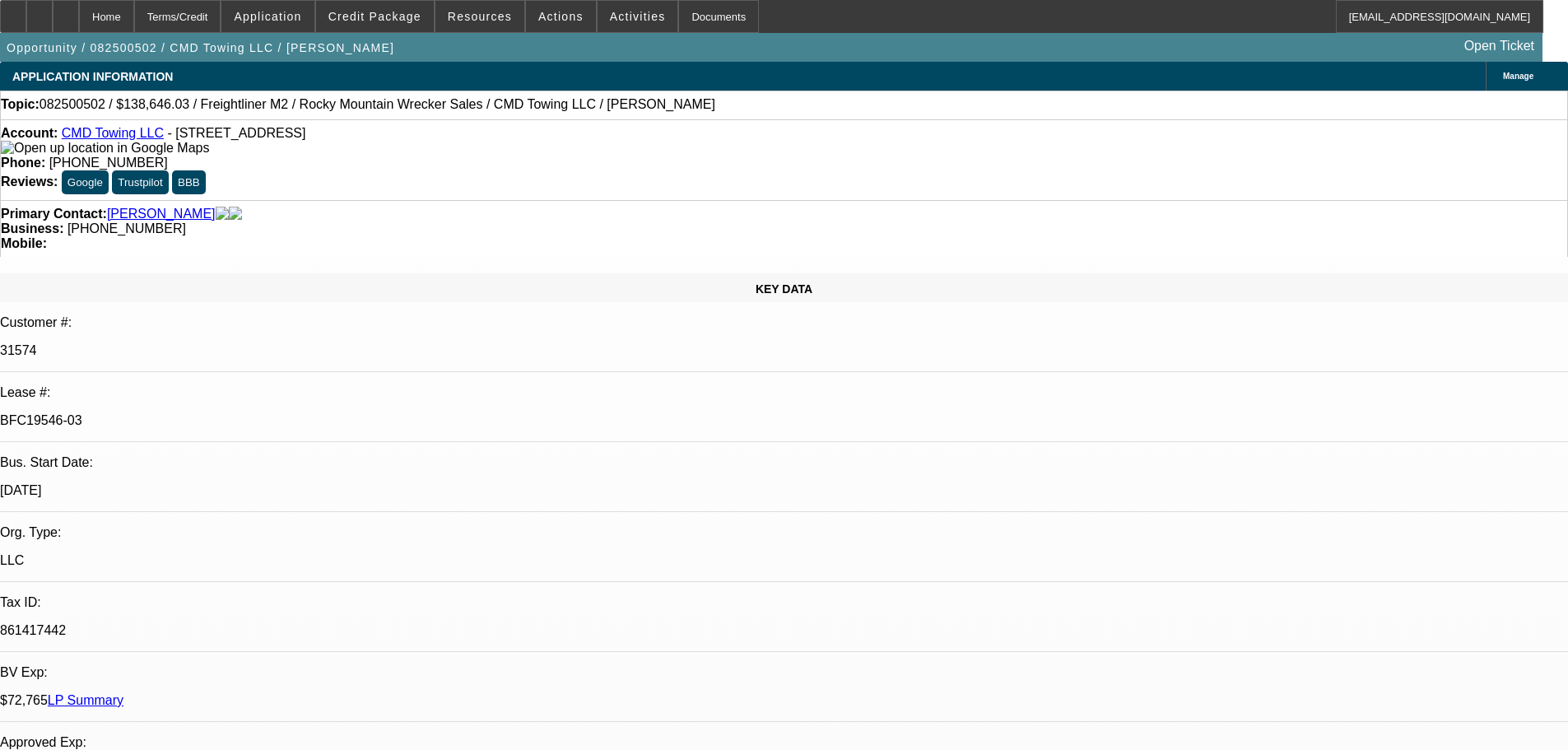
drag, startPoint x: 1171, startPoint y: 98, endPoint x: 1204, endPoint y: 100, distance: 33.1
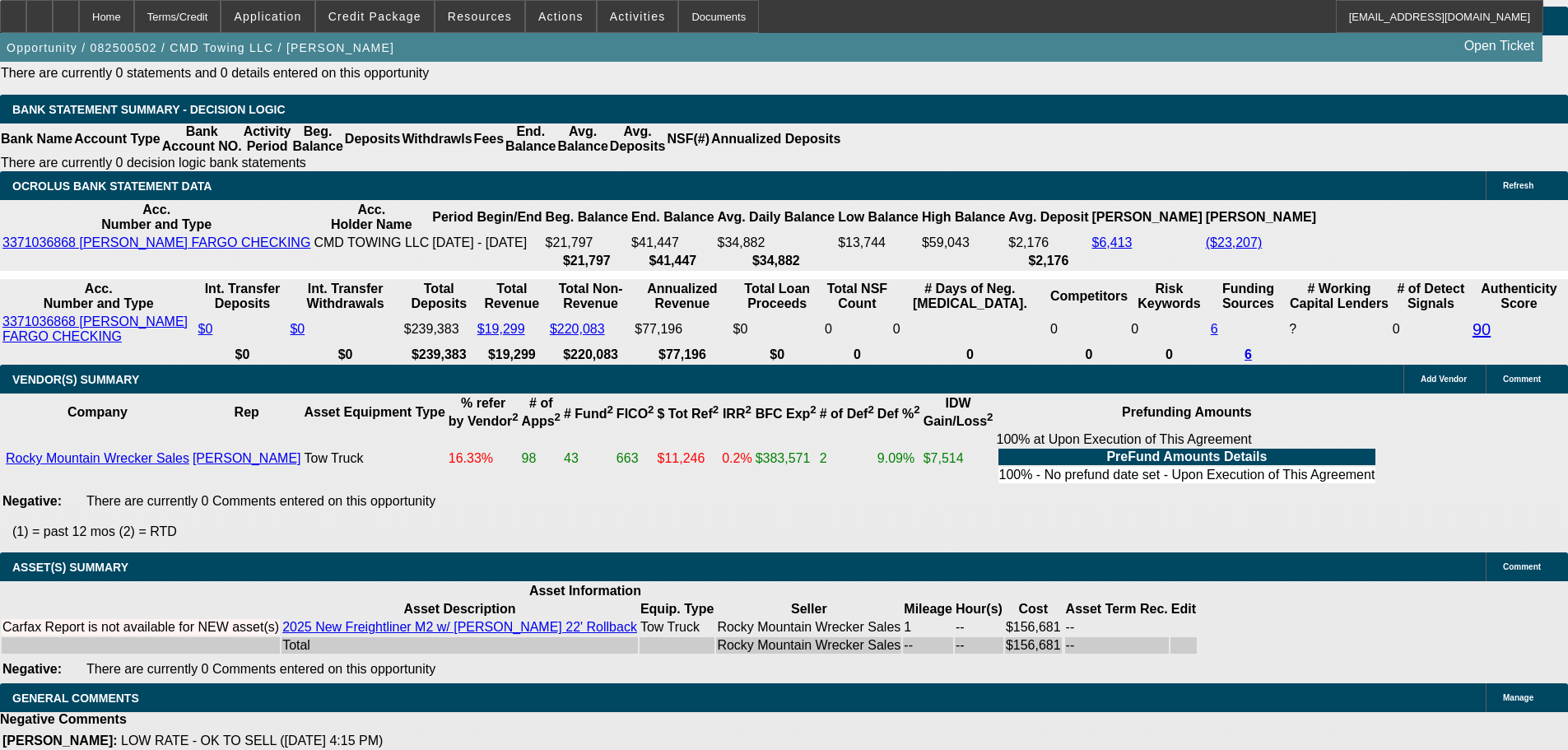
drag, startPoint x: 610, startPoint y: 259, endPoint x: 607, endPoint y: 544, distance: 285.0
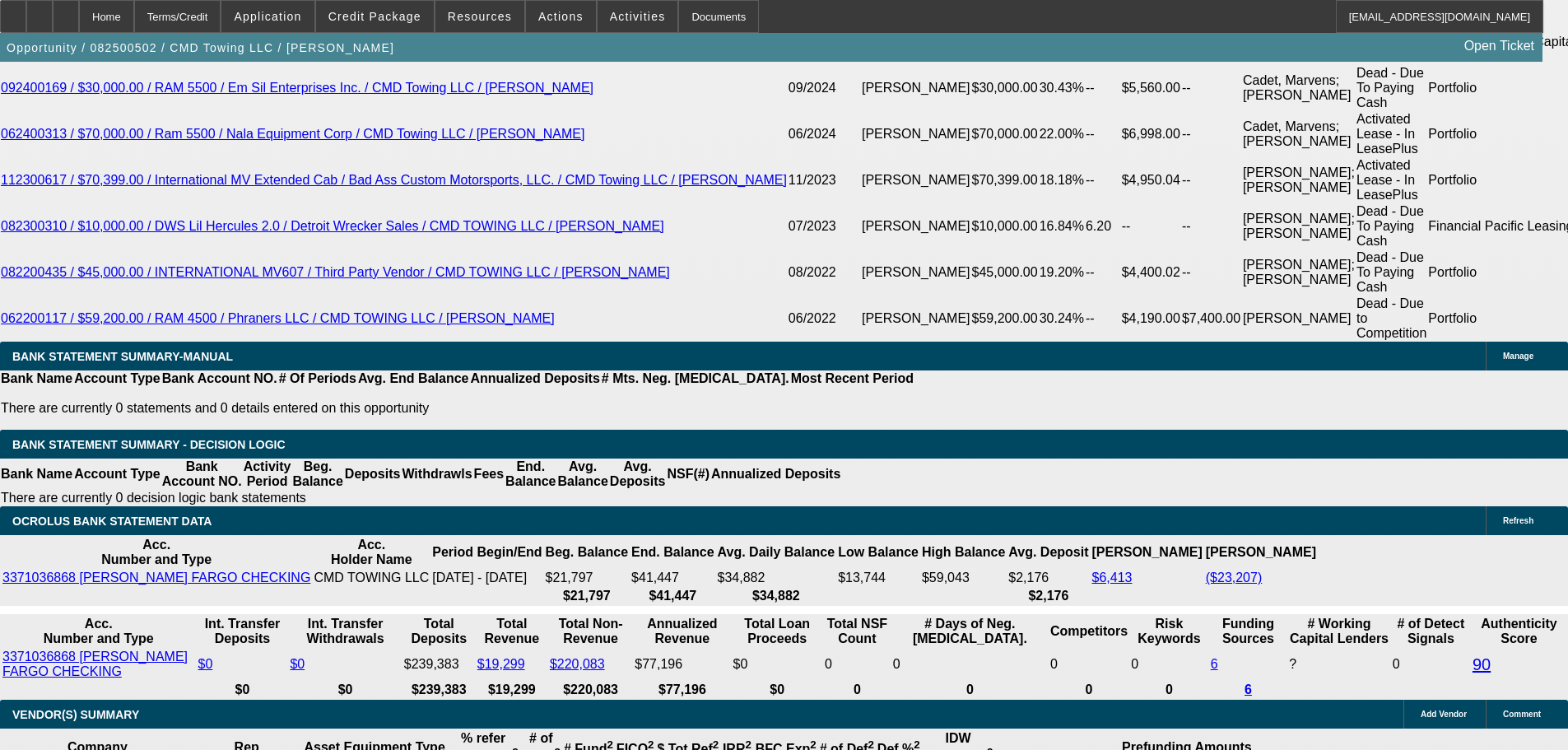
drag, startPoint x: 846, startPoint y: 386, endPoint x: 936, endPoint y: 423, distance: 97.3
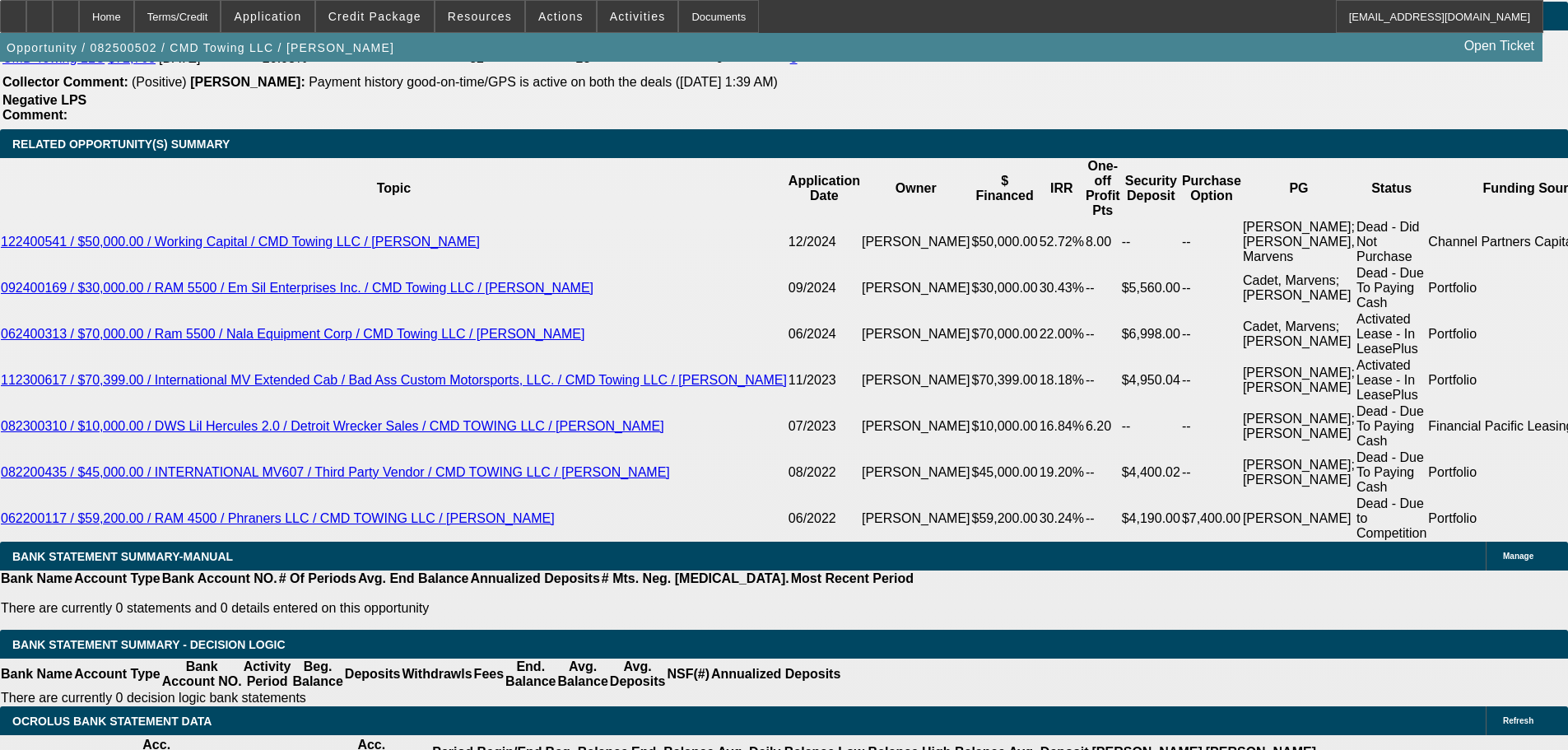
scroll to position [2944, 0]
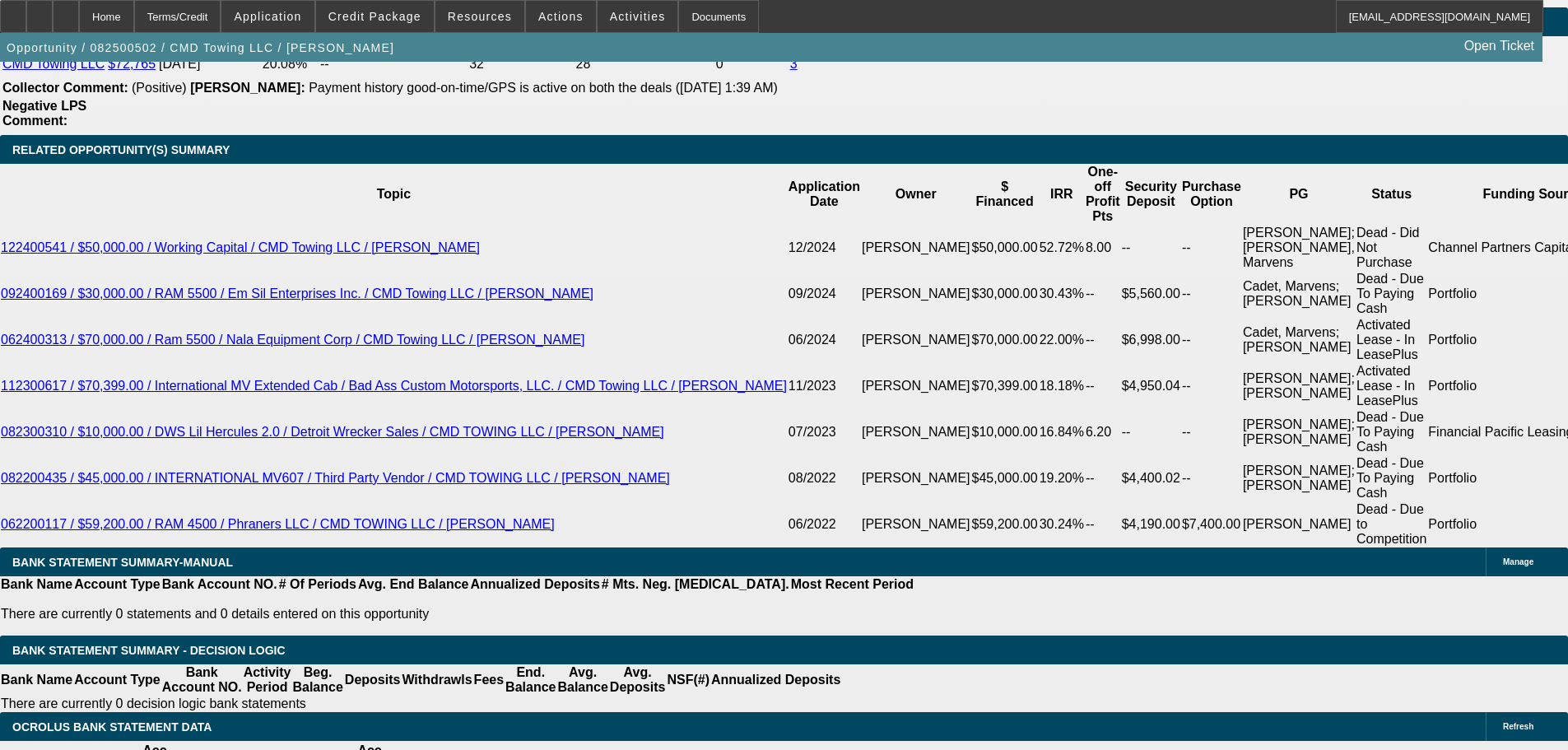
drag, startPoint x: 1280, startPoint y: 142, endPoint x: 1249, endPoint y: 177, distance: 46.8
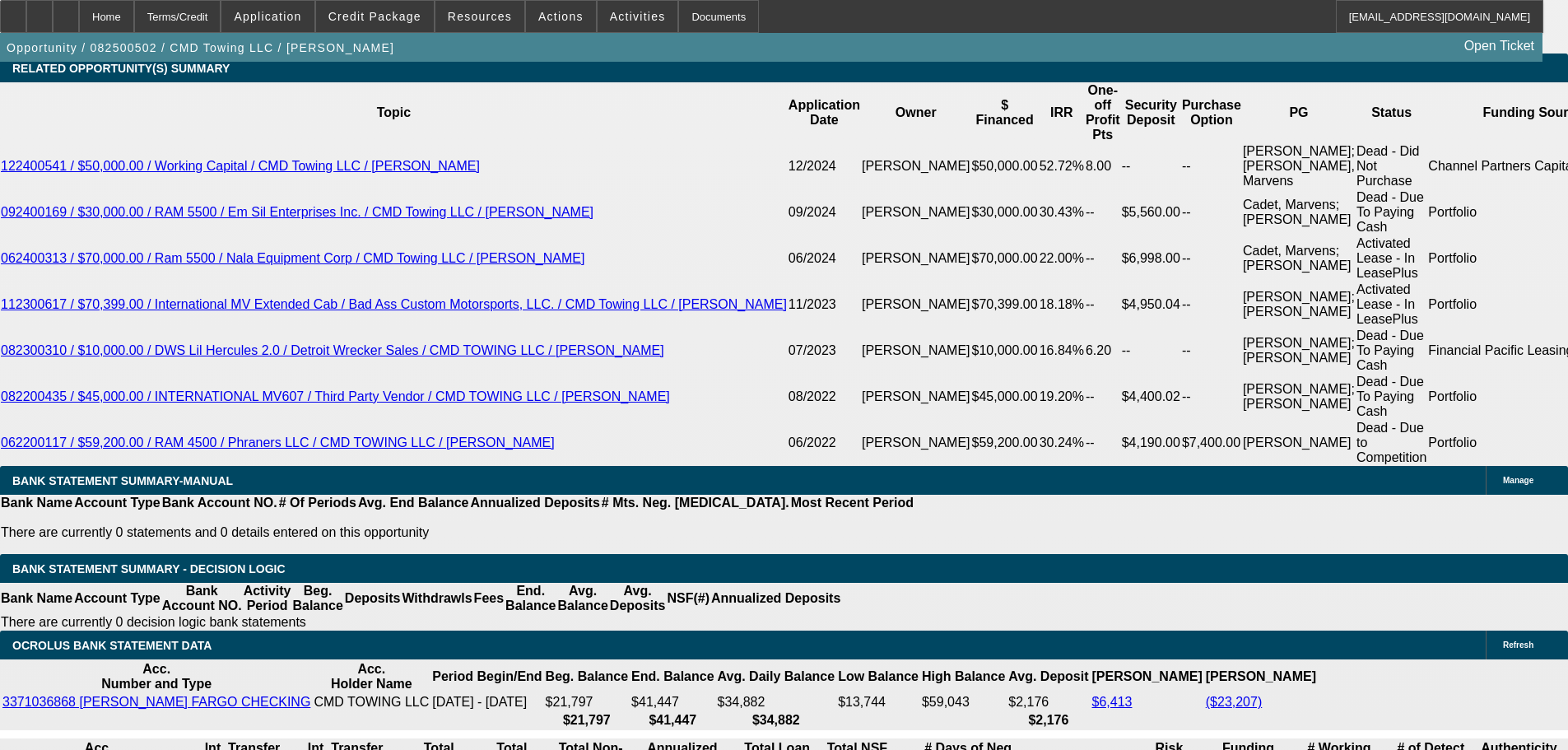
scroll to position [3273, 0]
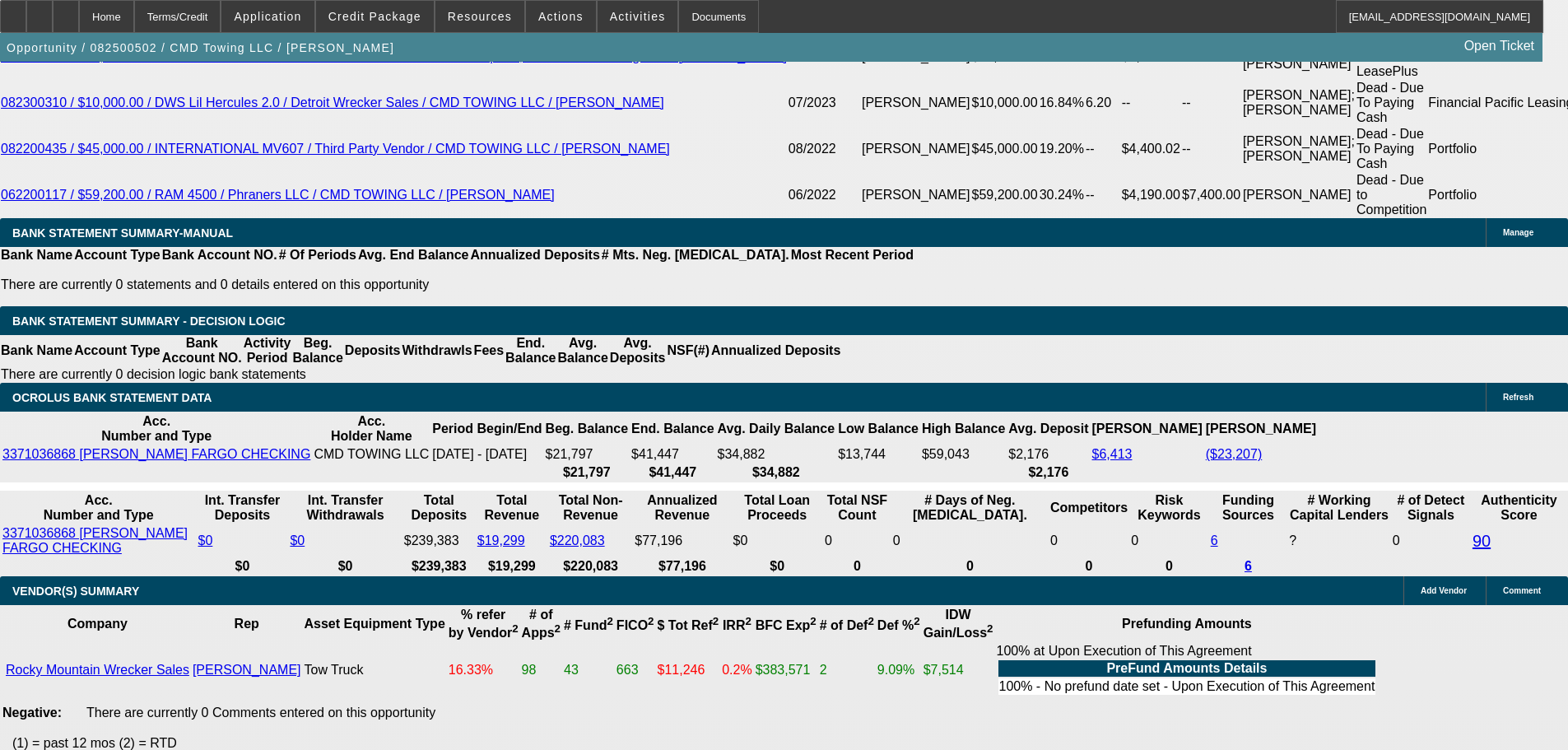
drag, startPoint x: 1246, startPoint y: 403, endPoint x: 1237, endPoint y: 395, distance: 12.0
drag, startPoint x: 1219, startPoint y: 371, endPoint x: 1208, endPoint y: 333, distance: 39.6
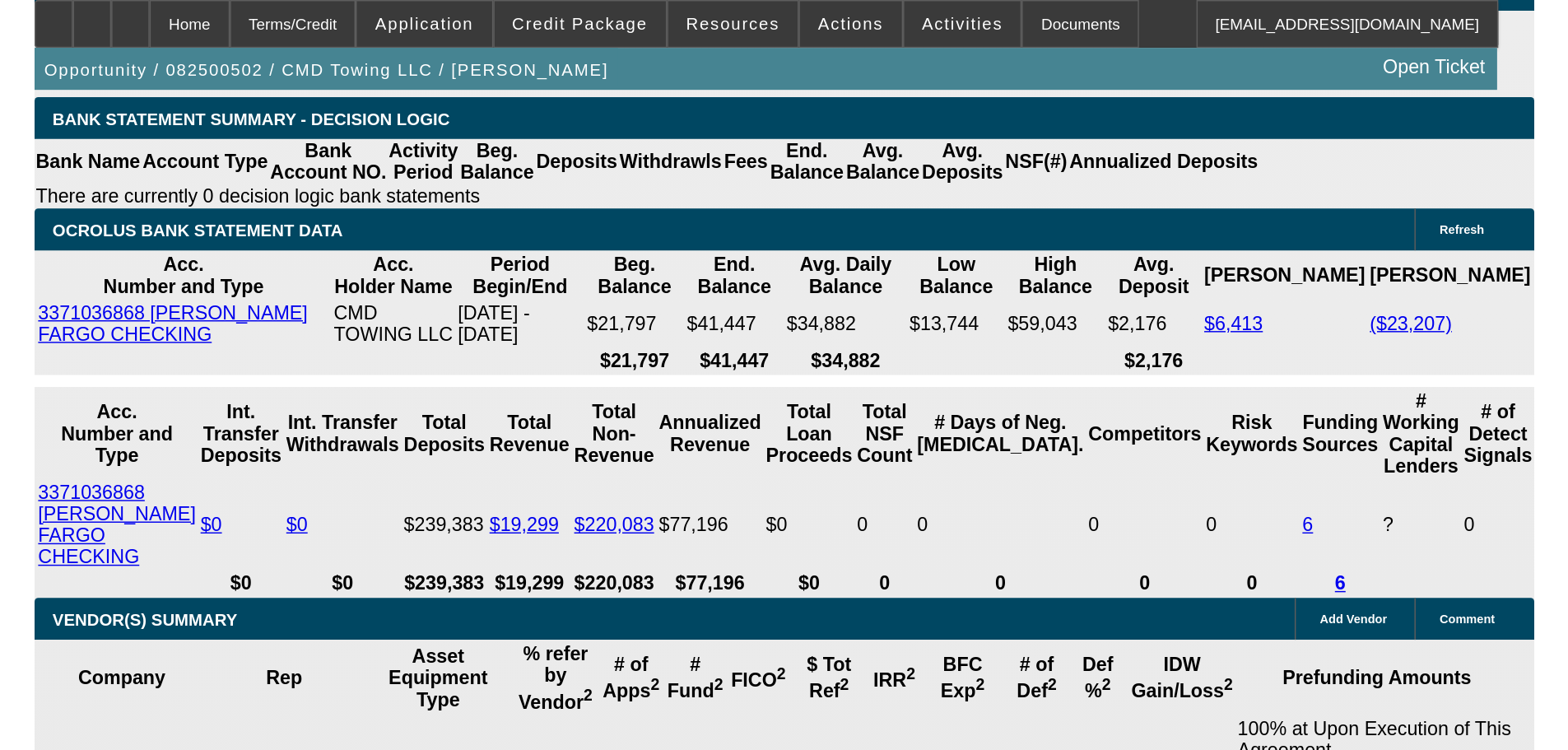
scroll to position [2862, 0]
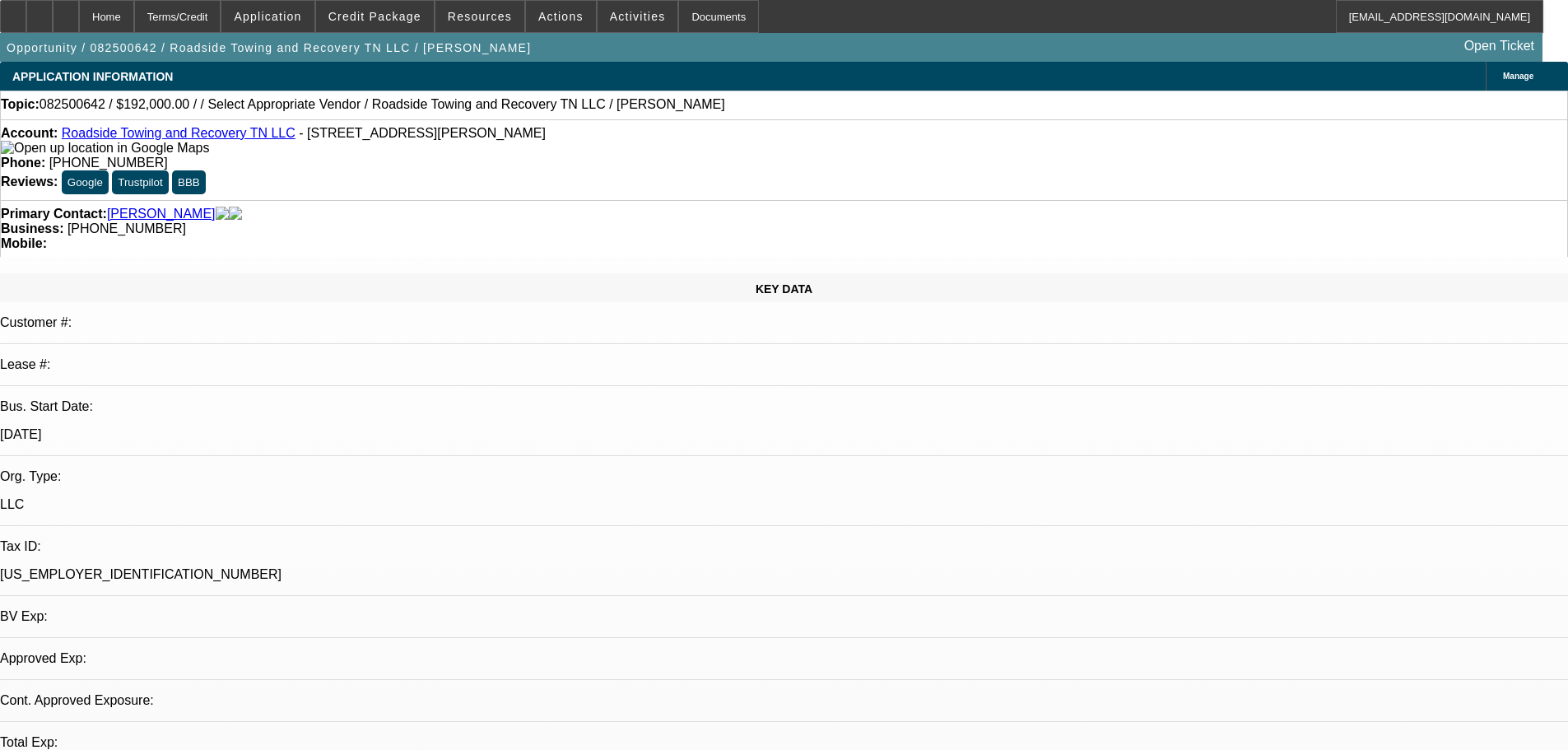
select select "0.2"
select select "2"
select select "0.1"
select select "4"
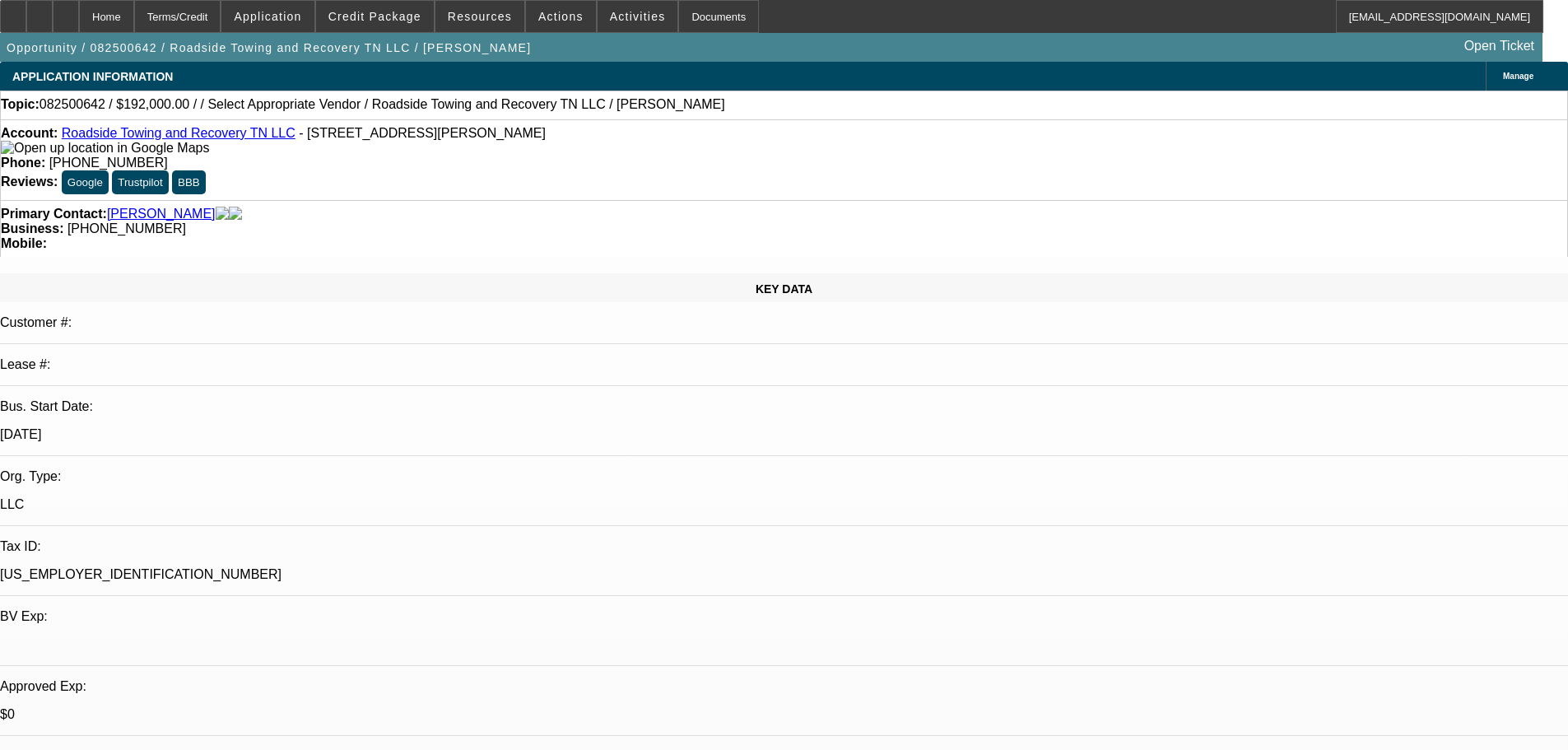
drag, startPoint x: 1290, startPoint y: 266, endPoint x: 1283, endPoint y: 227, distance: 39.6
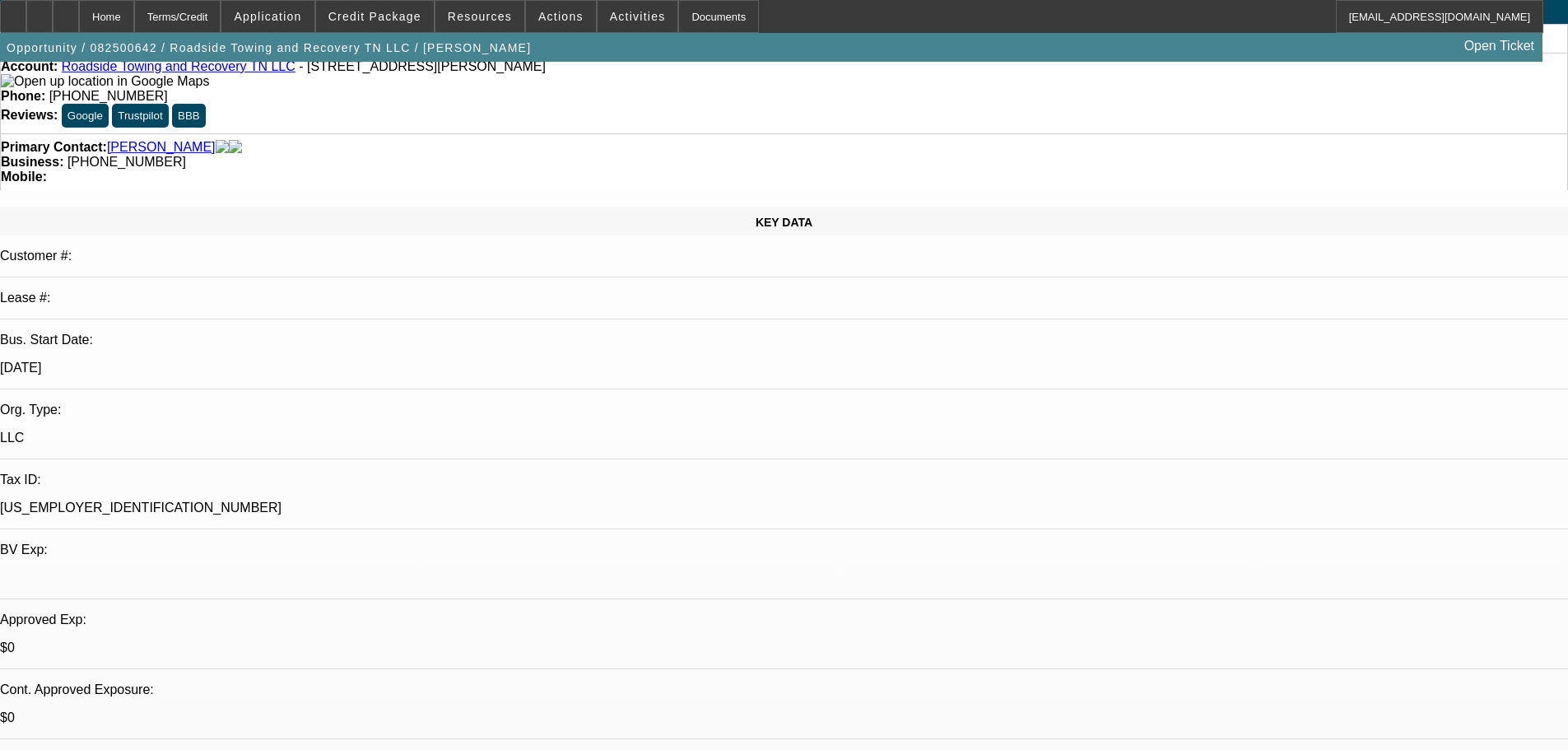
scroll to position [165, 0]
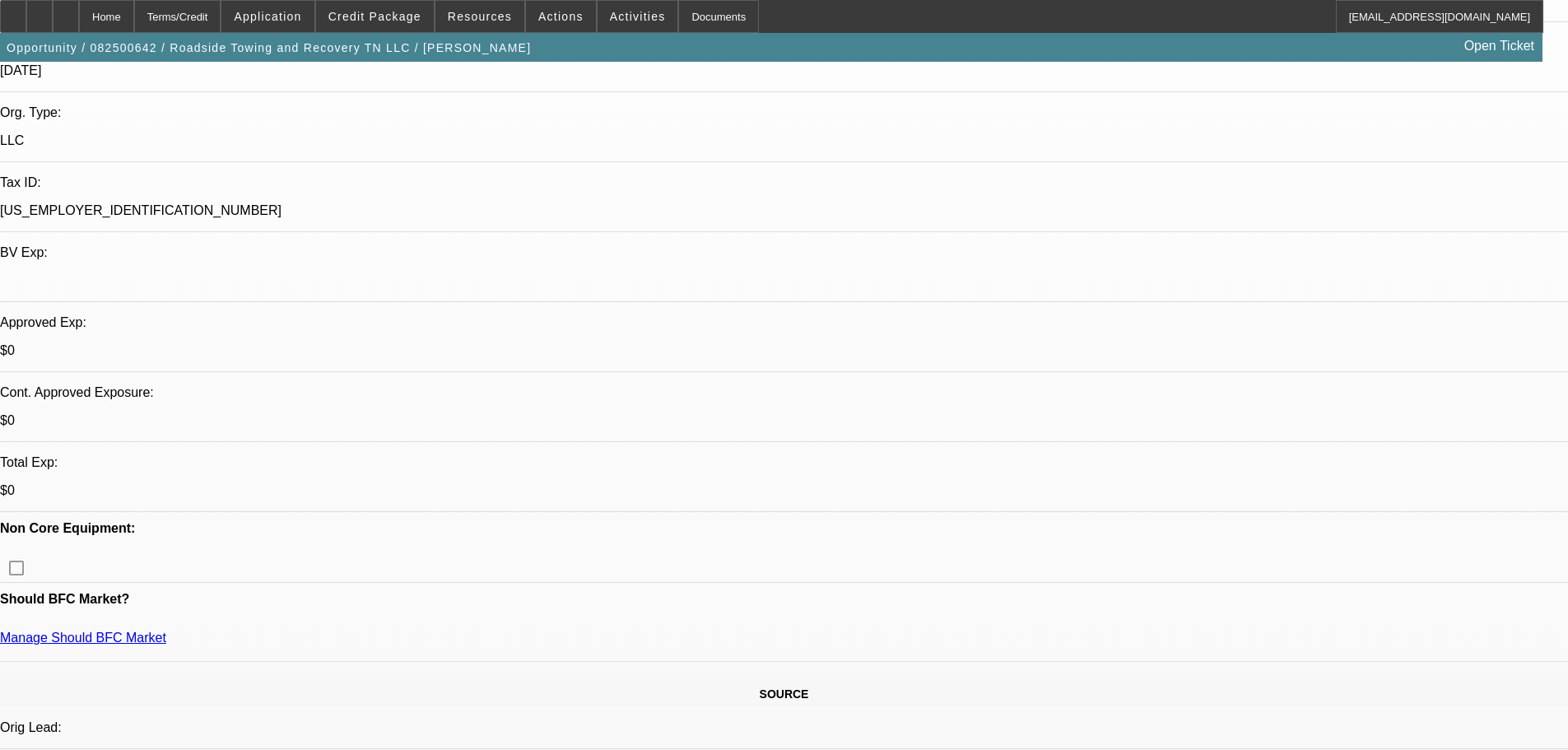
scroll to position [494, 0]
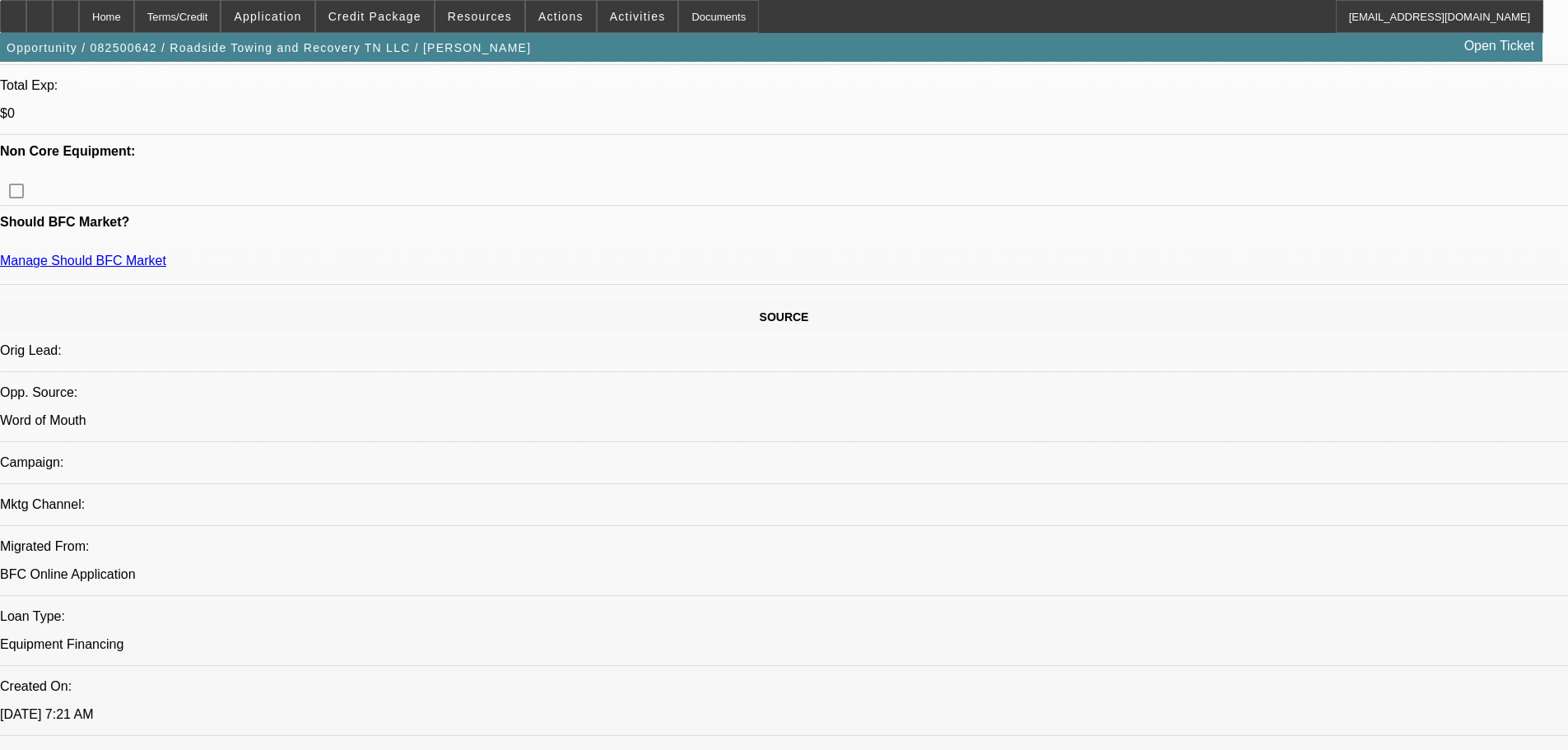
scroll to position [108, 0]
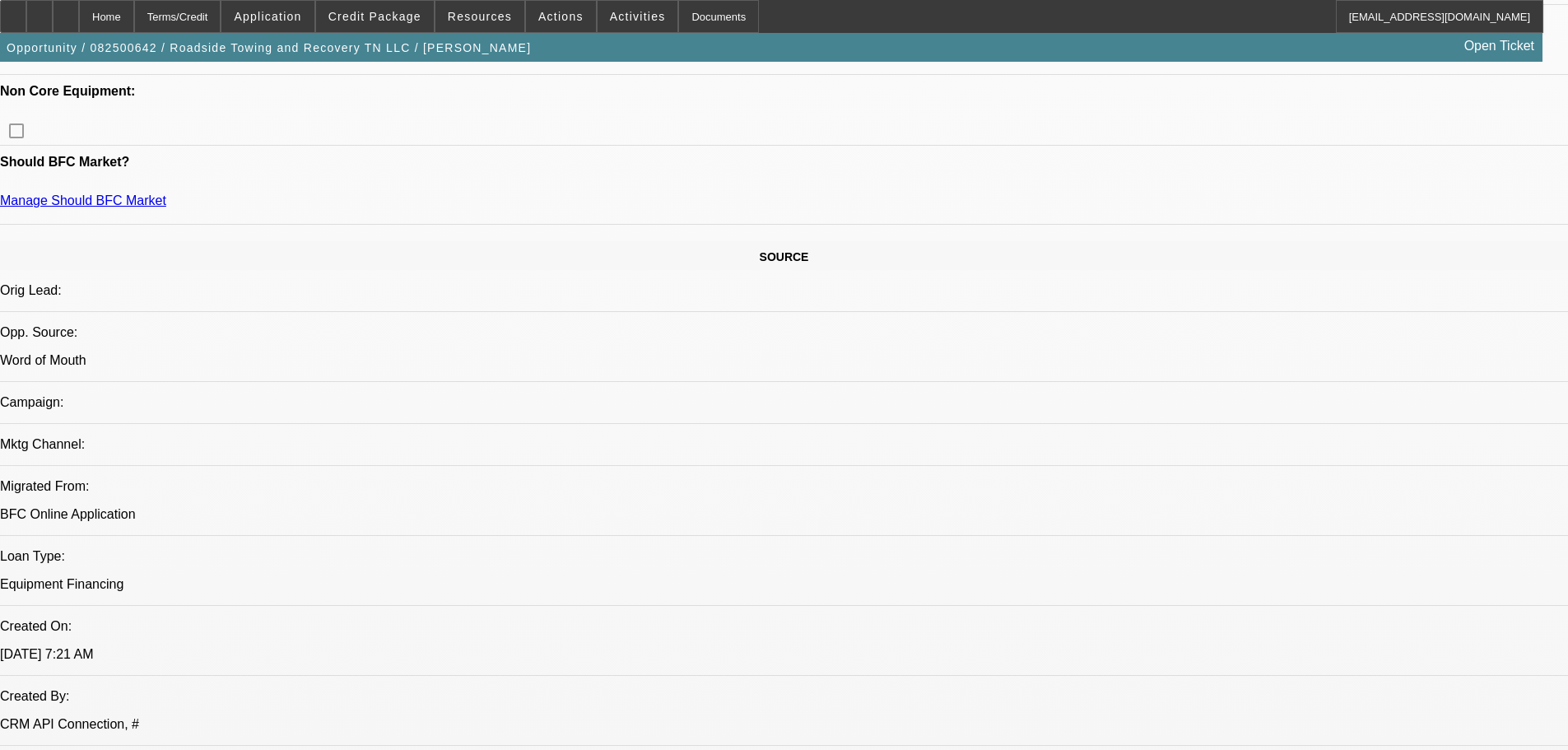
drag, startPoint x: 646, startPoint y: 227, endPoint x: 648, endPoint y: 388, distance: 161.0
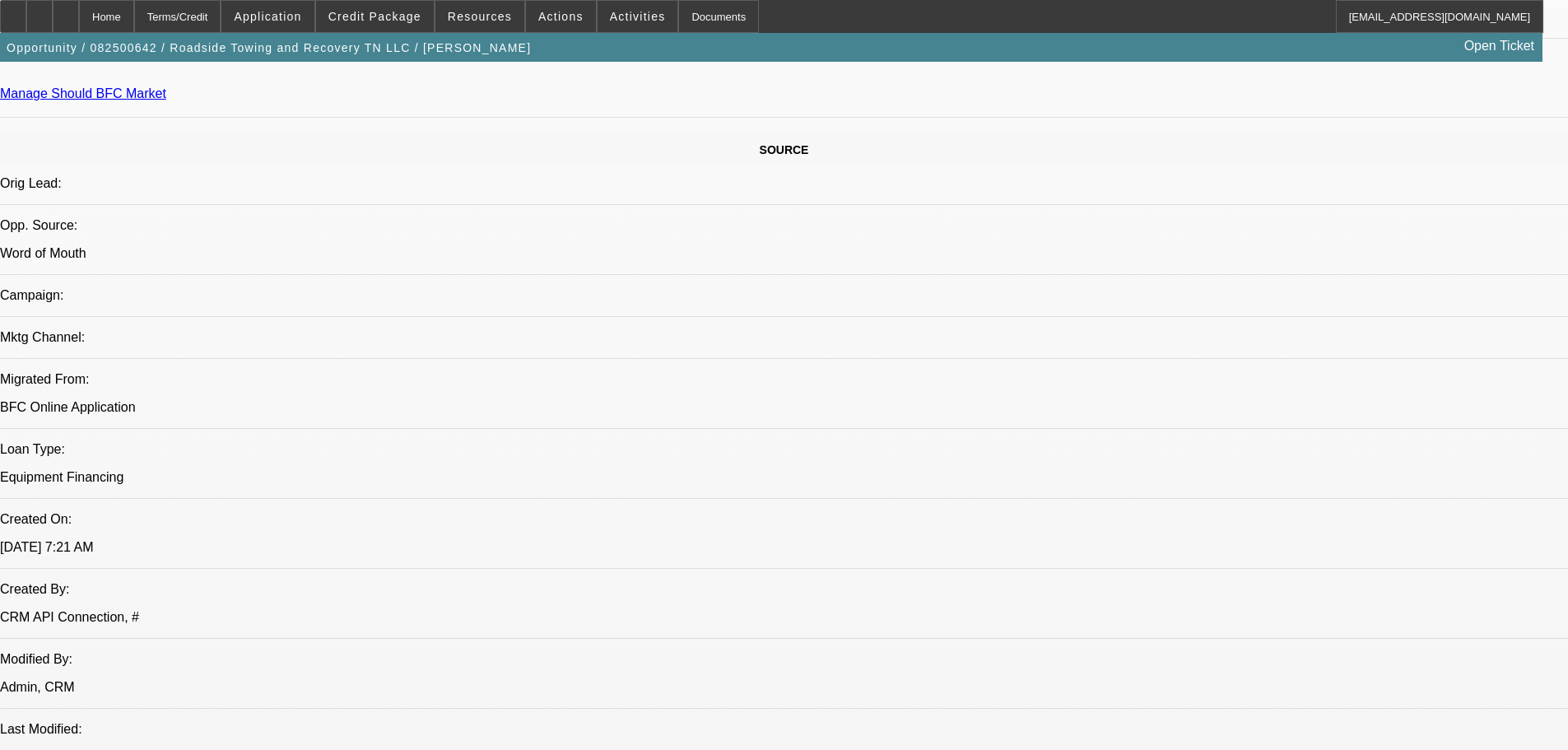
drag, startPoint x: 596, startPoint y: 528, endPoint x: 616, endPoint y: 202, distance: 326.6
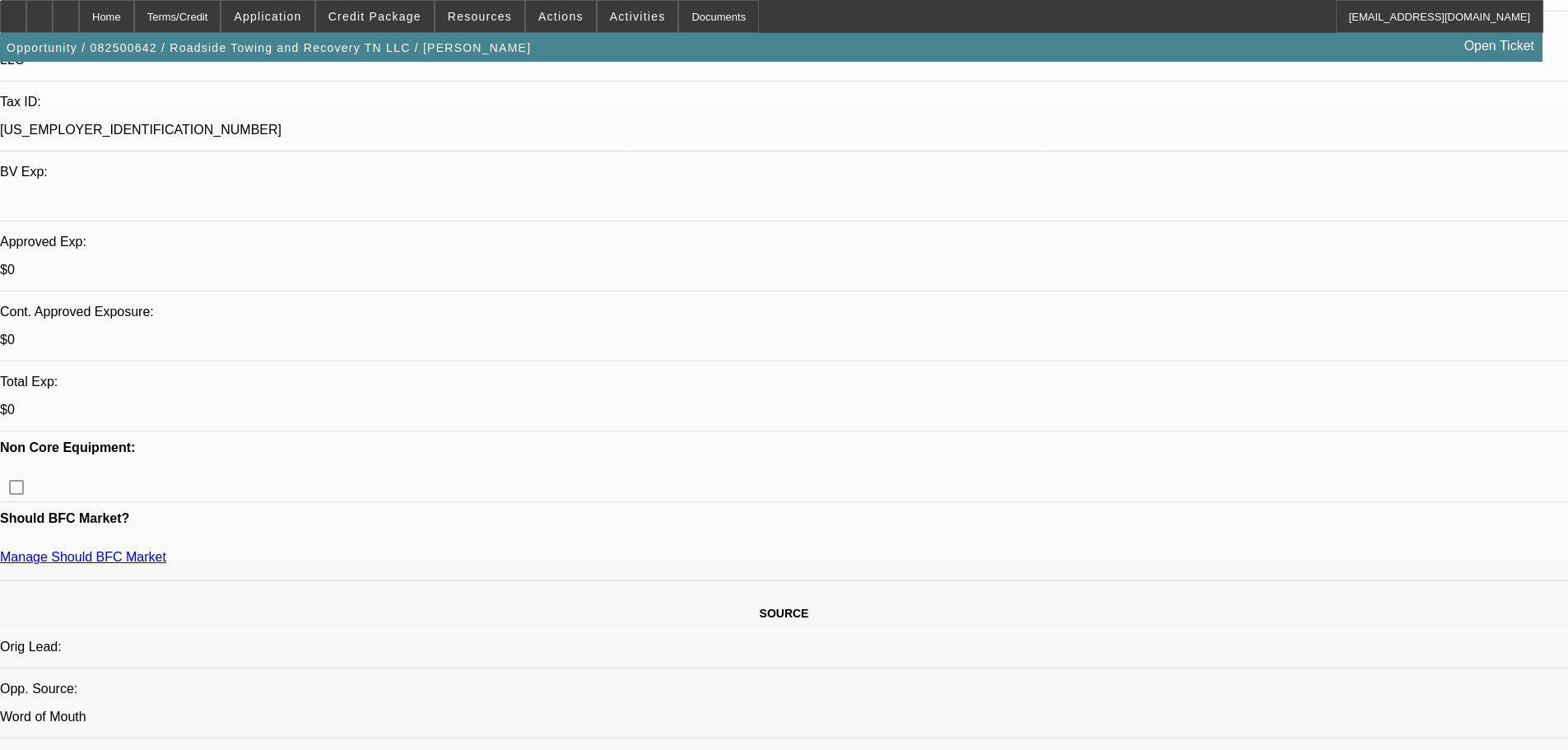
scroll to position [355, 0]
drag, startPoint x: 1276, startPoint y: 510, endPoint x: 1108, endPoint y: 510, distance: 168.0
drag, startPoint x: 1108, startPoint y: 507, endPoint x: 1288, endPoint y: 503, distance: 180.0
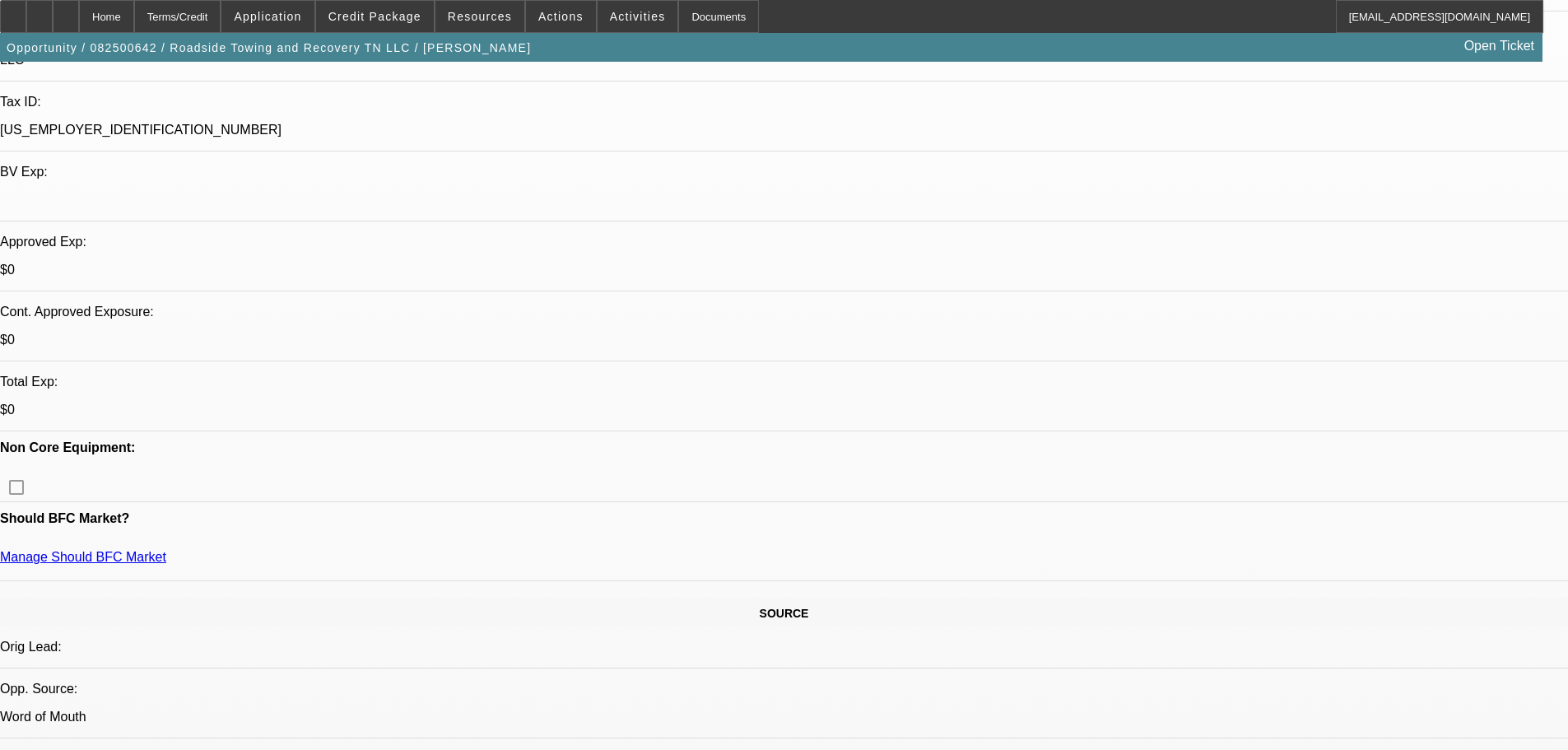
drag, startPoint x: 1164, startPoint y: 109, endPoint x: 1092, endPoint y: 115, distance: 72.2
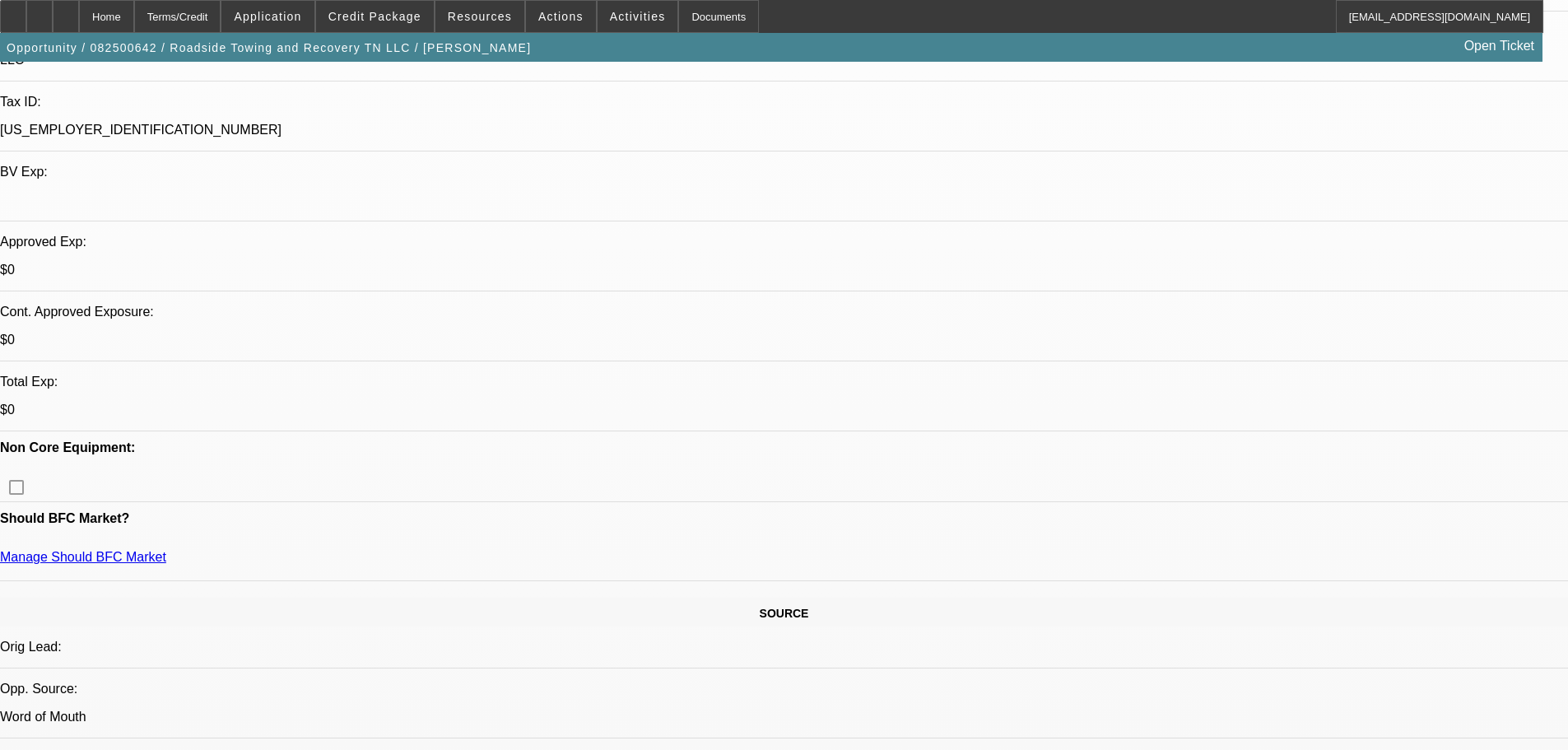
drag, startPoint x: 1278, startPoint y: 148, endPoint x: 873, endPoint y: 284, distance: 427.2
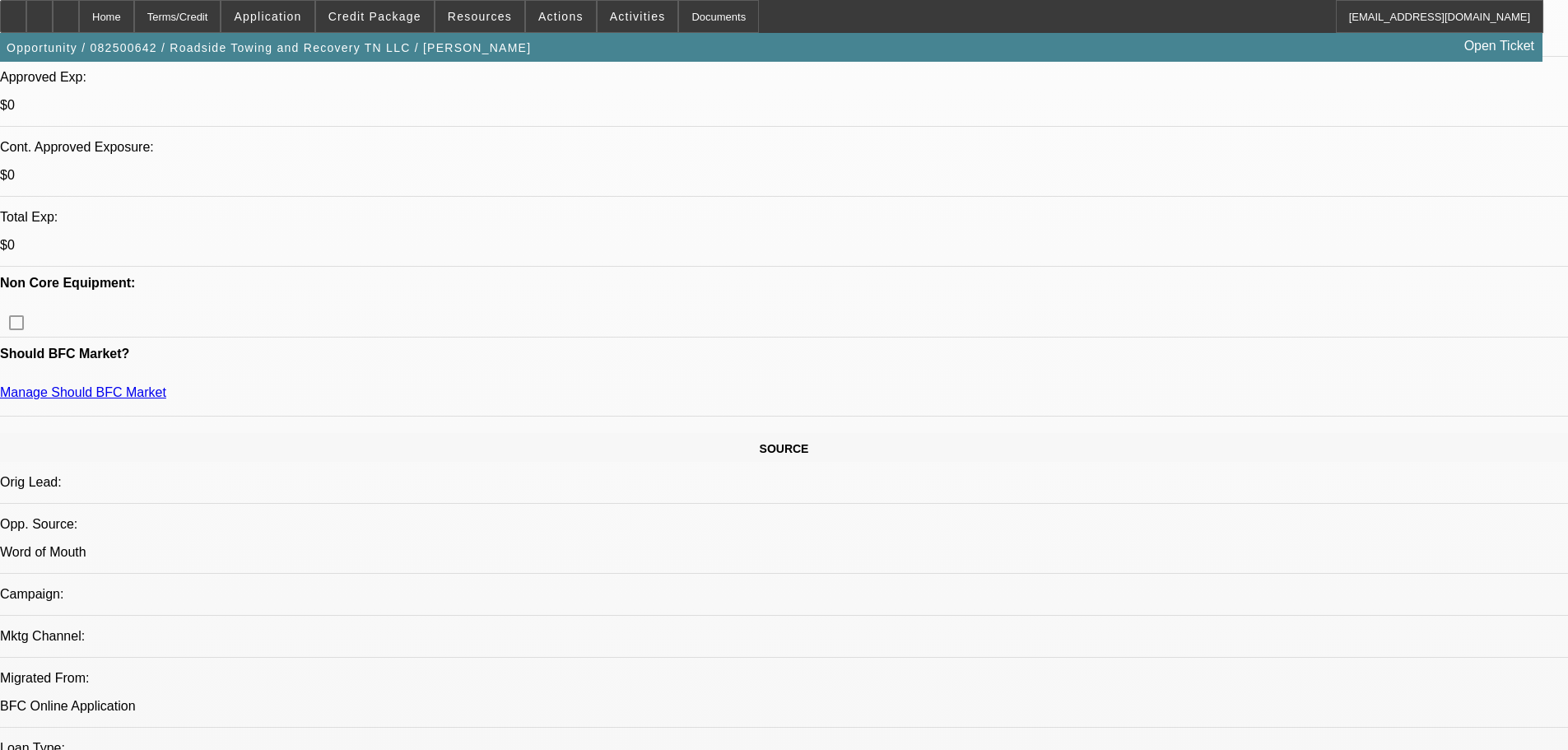
drag, startPoint x: 1331, startPoint y: 554, endPoint x: 1109, endPoint y: 553, distance: 222.0
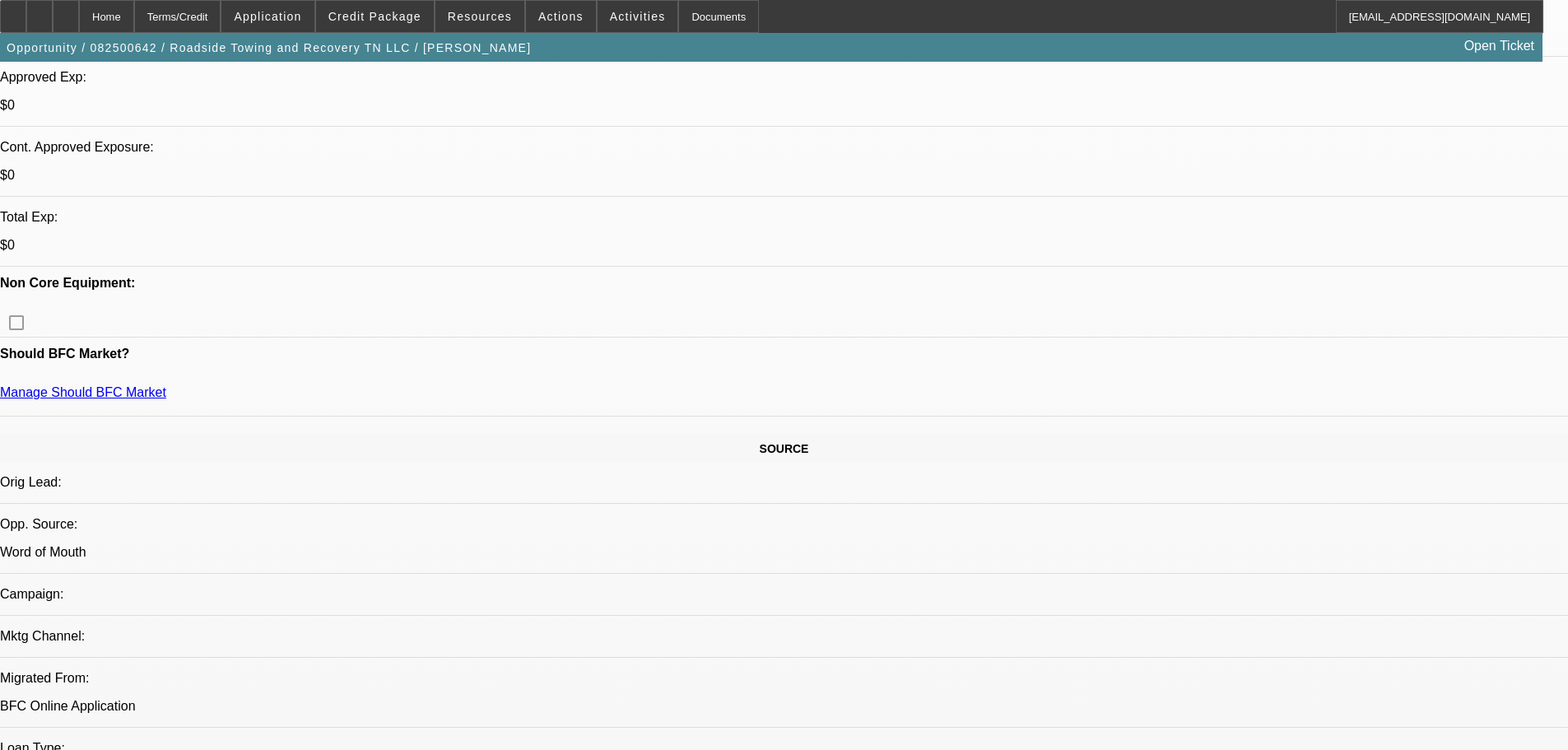
drag, startPoint x: 1107, startPoint y: 540, endPoint x: 1335, endPoint y: 538, distance: 228.0
drag, startPoint x: 1268, startPoint y: 515, endPoint x: 1102, endPoint y: 521, distance: 166.1
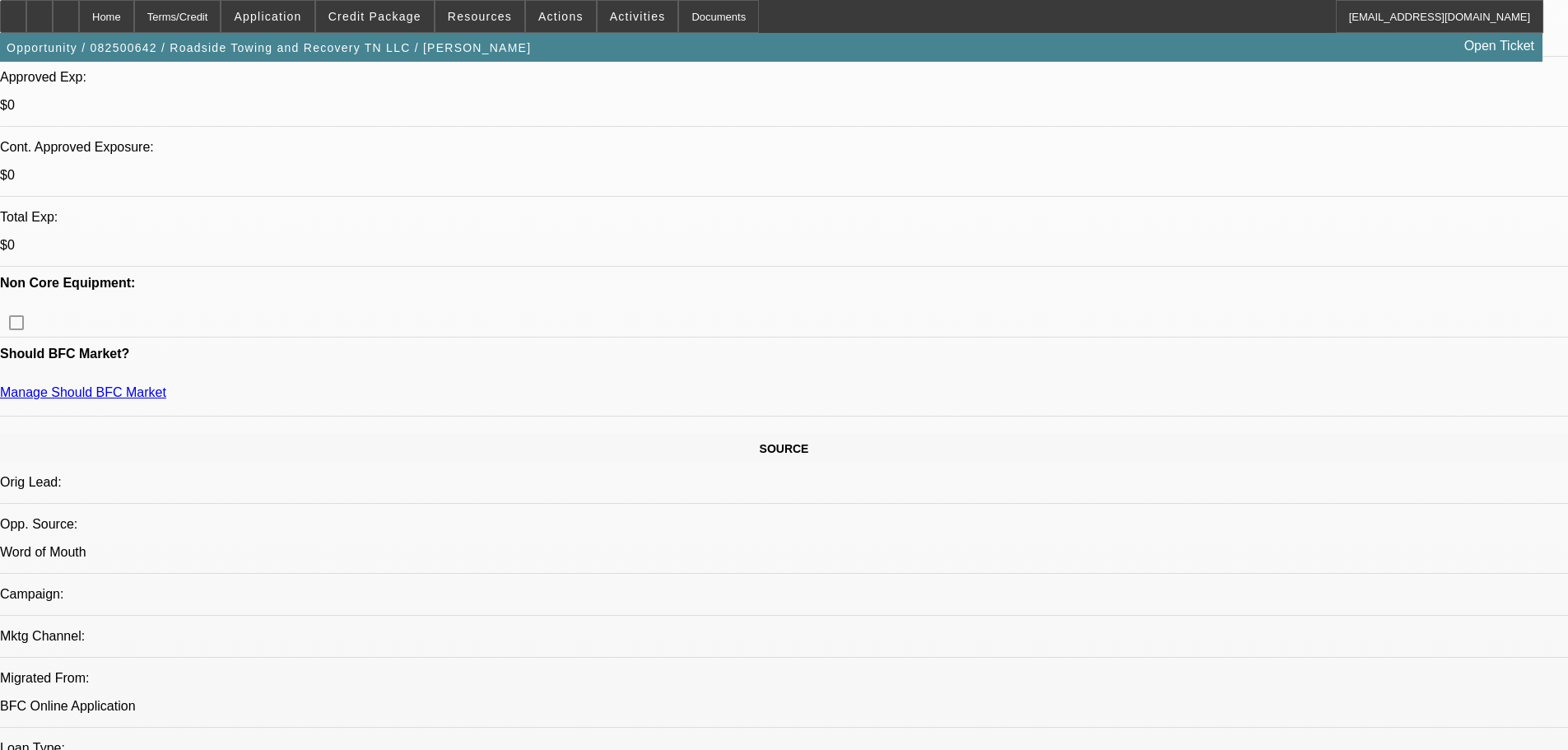
drag, startPoint x: 1128, startPoint y: 515, endPoint x: 1325, endPoint y: 515, distance: 197.0
click at [394, 20] on span "Credit Package" at bounding box center [374, 17] width 93 height 13
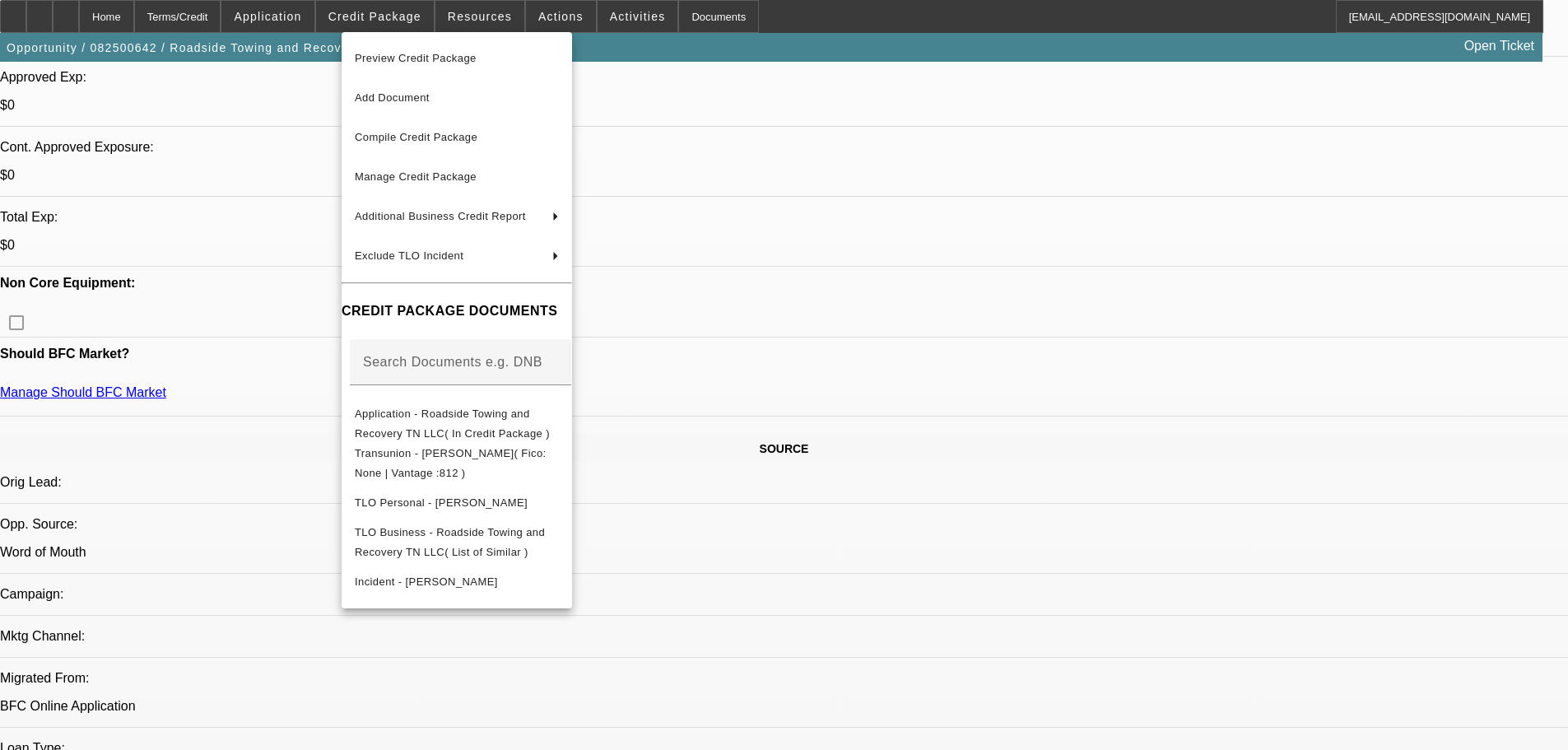
click at [837, 423] on div at bounding box center [784, 375] width 1568 height 750
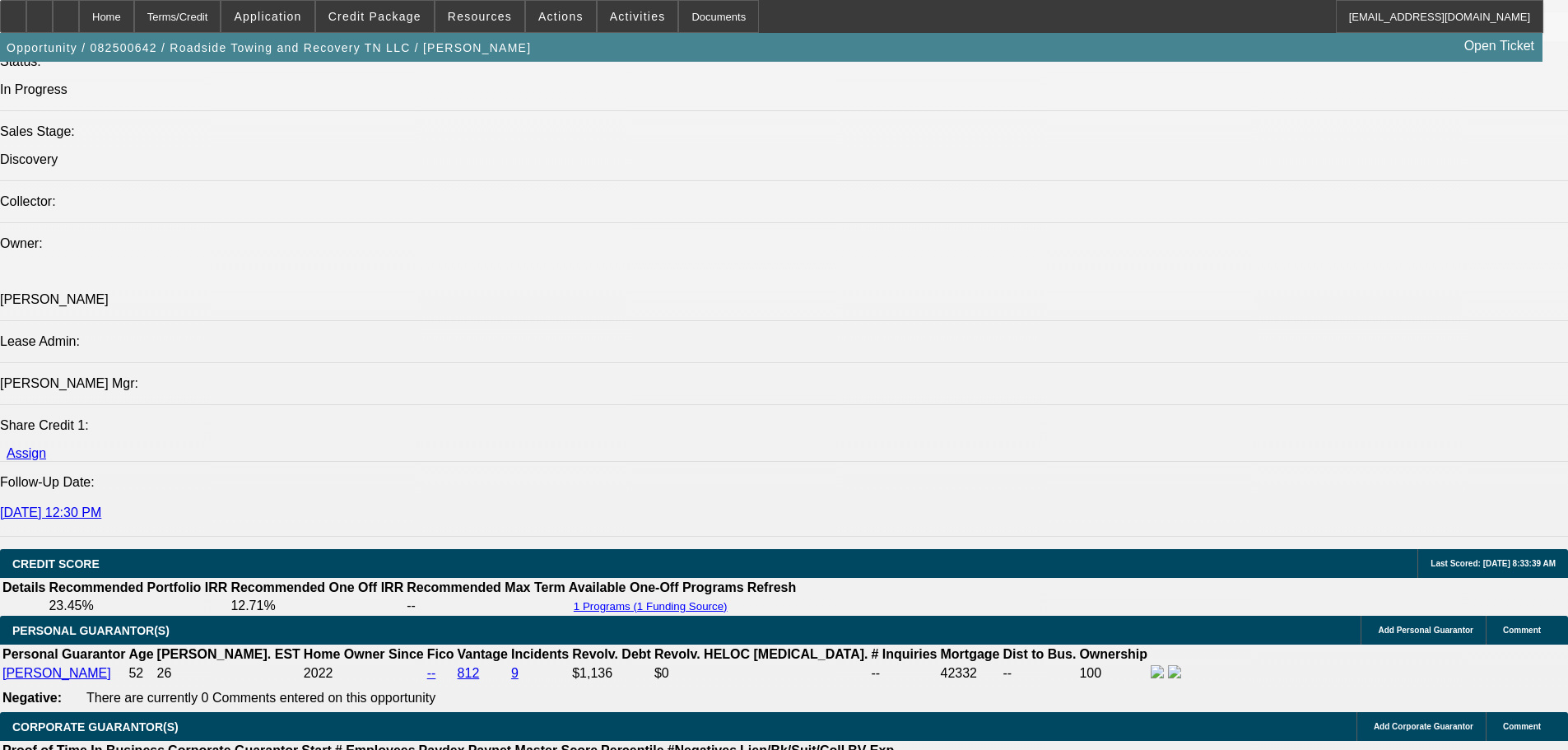
scroll to position [247, 0]
drag, startPoint x: 1275, startPoint y: 601, endPoint x: 1110, endPoint y: 592, distance: 165.2
drag, startPoint x: 1110, startPoint y: 593, endPoint x: 1382, endPoint y: 601, distance: 272.1
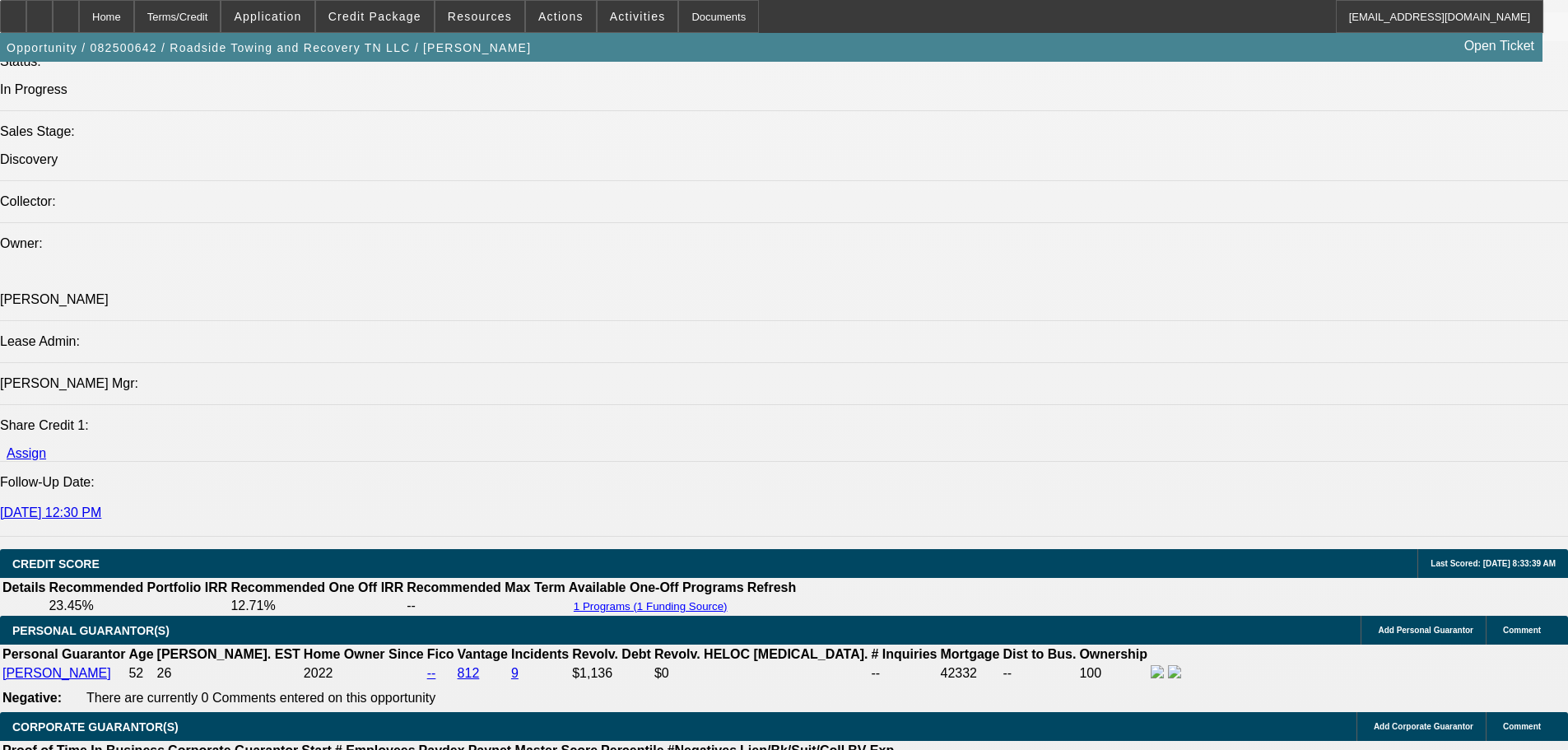
drag, startPoint x: 1277, startPoint y: 598, endPoint x: 1107, endPoint y: 592, distance: 170.1
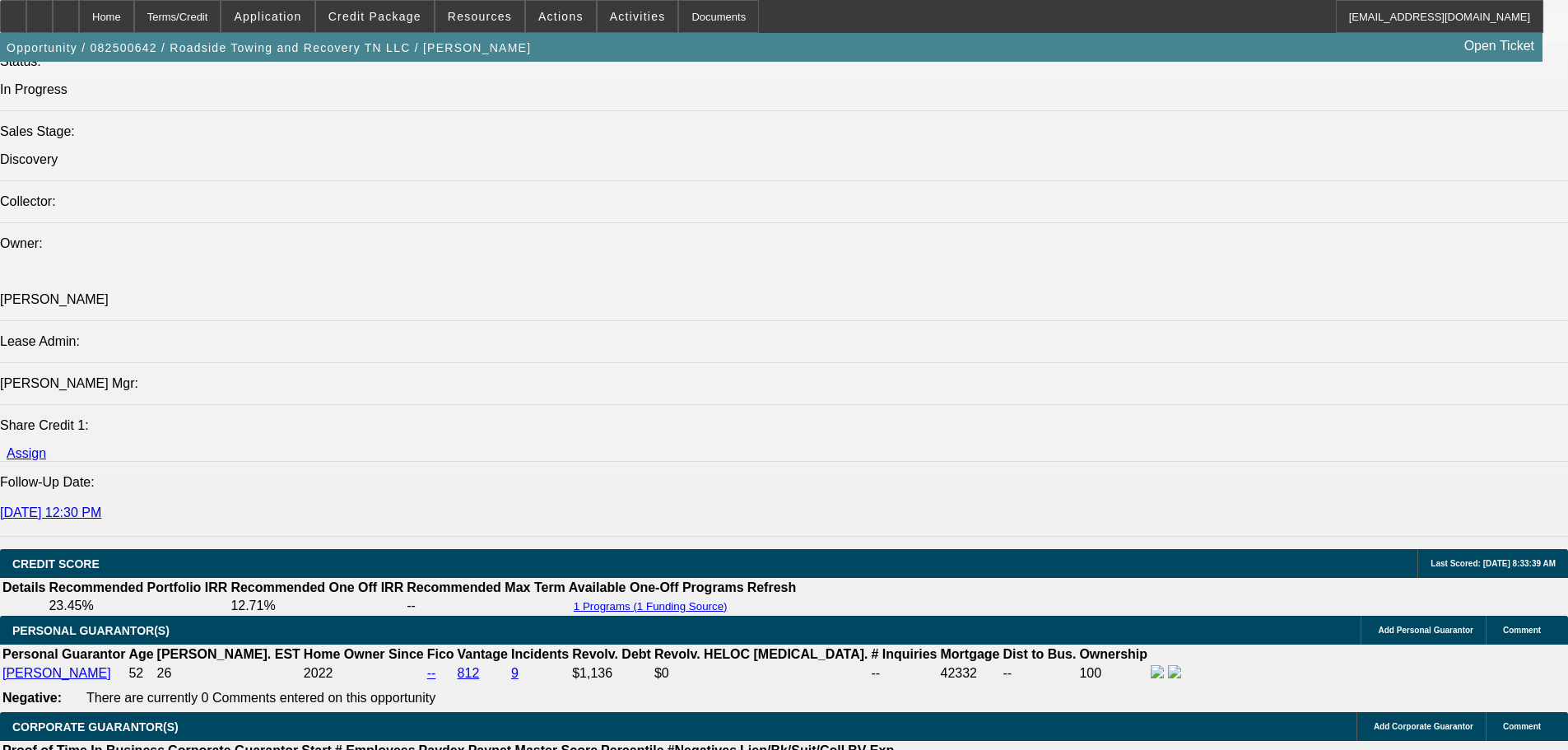
drag, startPoint x: 1109, startPoint y: 602, endPoint x: 1290, endPoint y: 600, distance: 181.0
drag, startPoint x: 1270, startPoint y: 595, endPoint x: 1104, endPoint y: 595, distance: 166.0
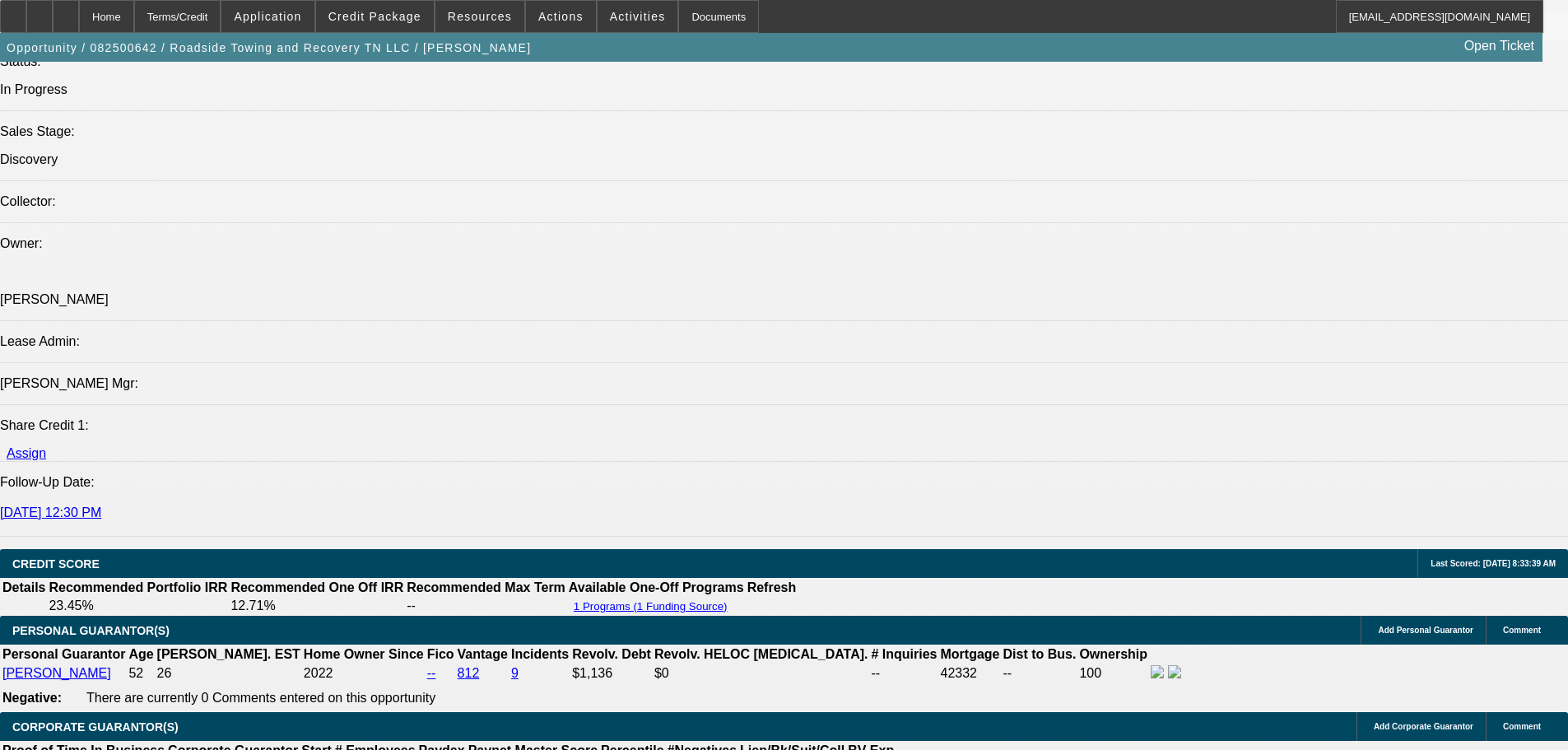
drag, startPoint x: 1110, startPoint y: 598, endPoint x: 1276, endPoint y: 597, distance: 166.0
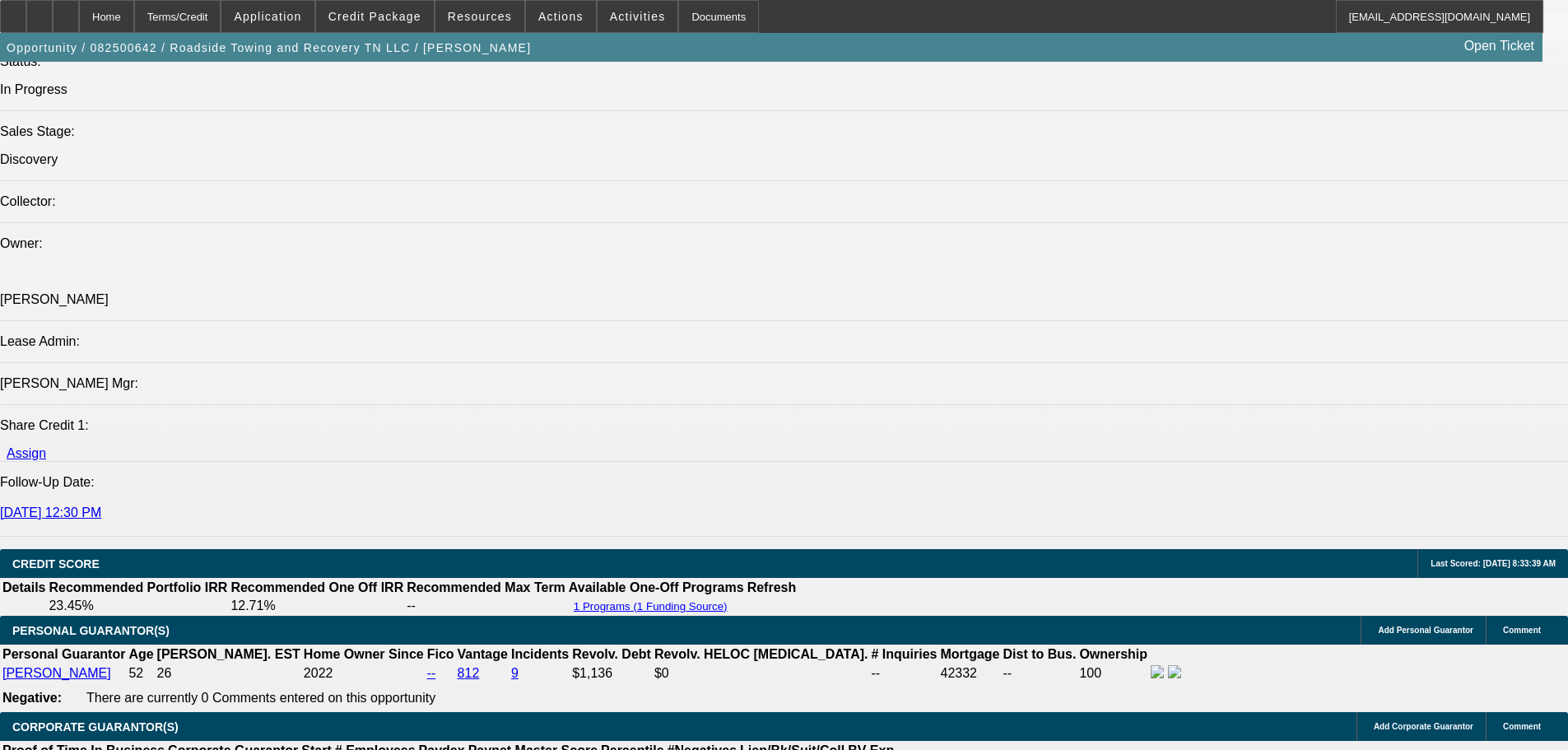
drag, startPoint x: 1276, startPoint y: 597, endPoint x: 1122, endPoint y: 598, distance: 154.0
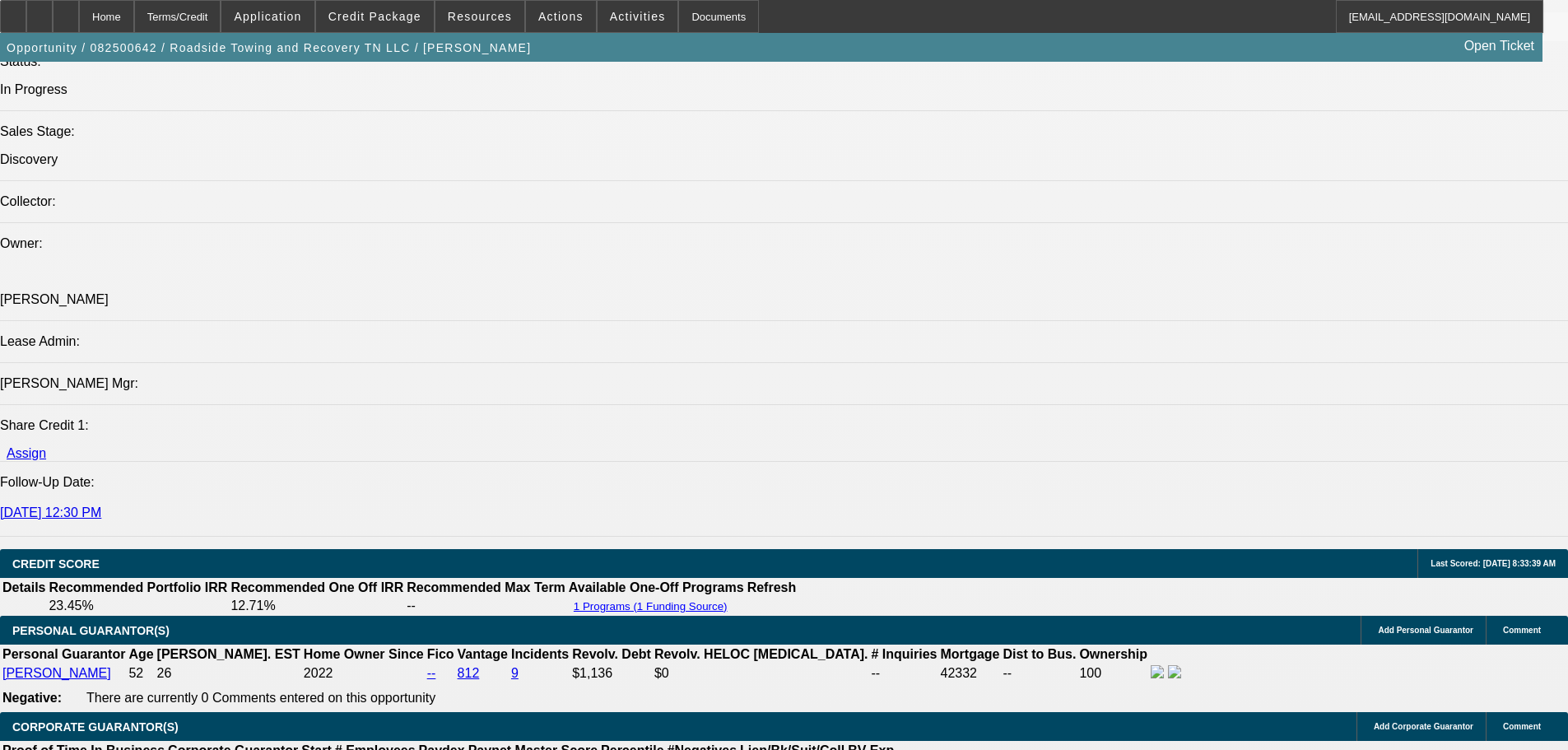
drag, startPoint x: 1194, startPoint y: 598, endPoint x: 1281, endPoint y: 611, distance: 88.0
drag, startPoint x: 1275, startPoint y: 598, endPoint x: 1147, endPoint y: 598, distance: 128.0
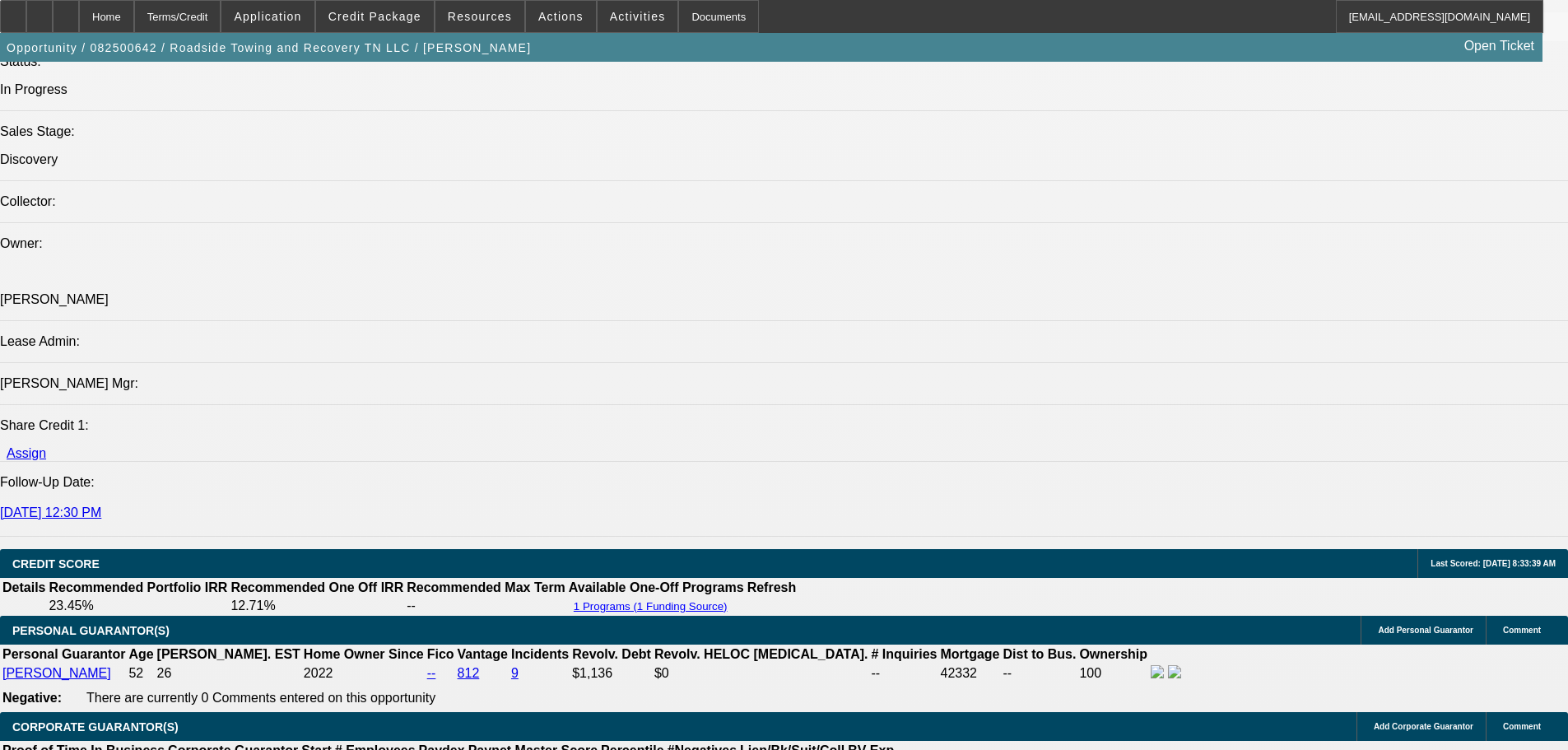
drag, startPoint x: 1178, startPoint y: 602, endPoint x: 1214, endPoint y: 602, distance: 36.0
drag, startPoint x: 1196, startPoint y: 601, endPoint x: 1286, endPoint y: 595, distance: 90.2
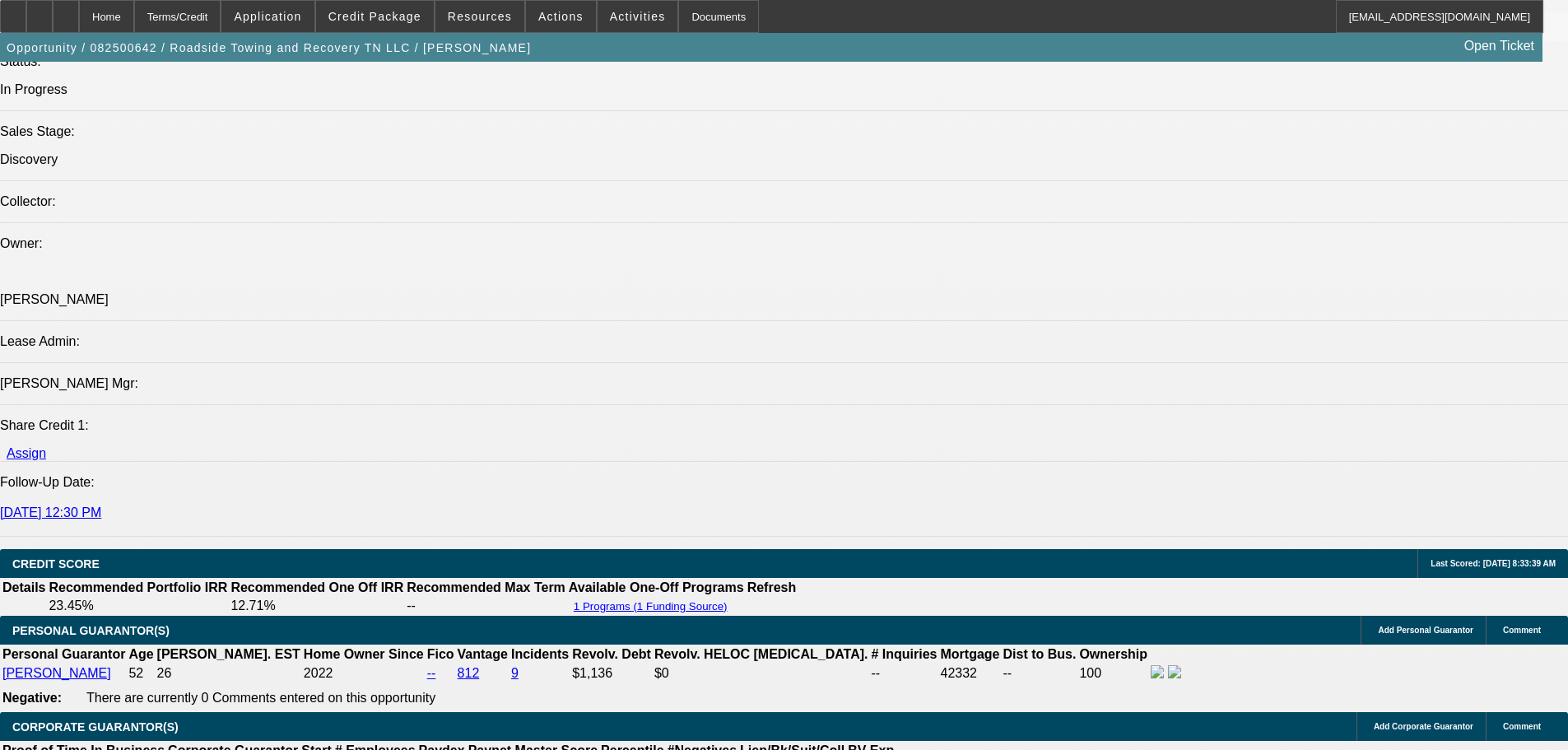
drag, startPoint x: 1198, startPoint y: 598, endPoint x: 1093, endPoint y: 597, distance: 105.0
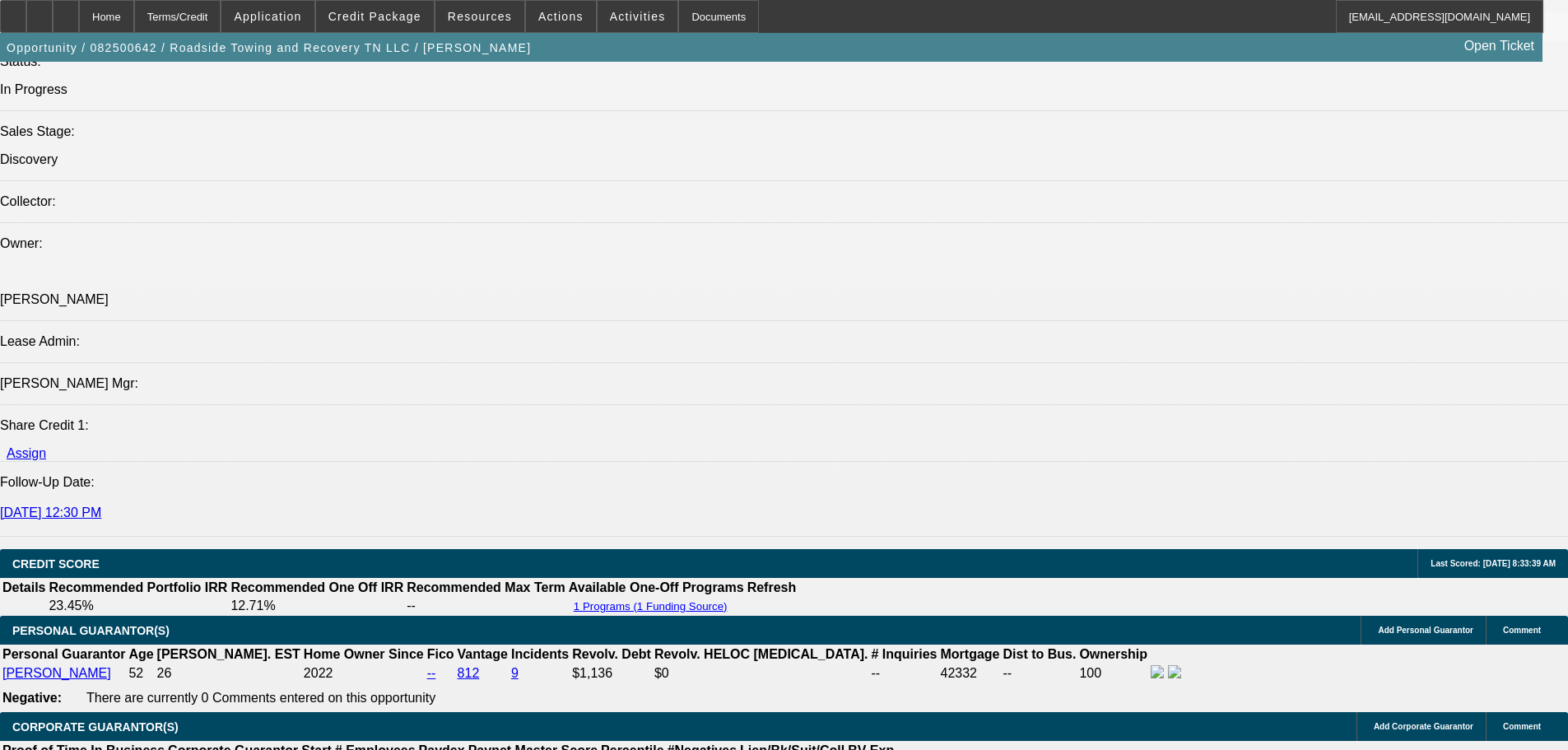
drag, startPoint x: 1108, startPoint y: 598, endPoint x: 1199, endPoint y: 593, distance: 91.1
drag, startPoint x: 1202, startPoint y: 614, endPoint x: 1460, endPoint y: 645, distance: 259.9
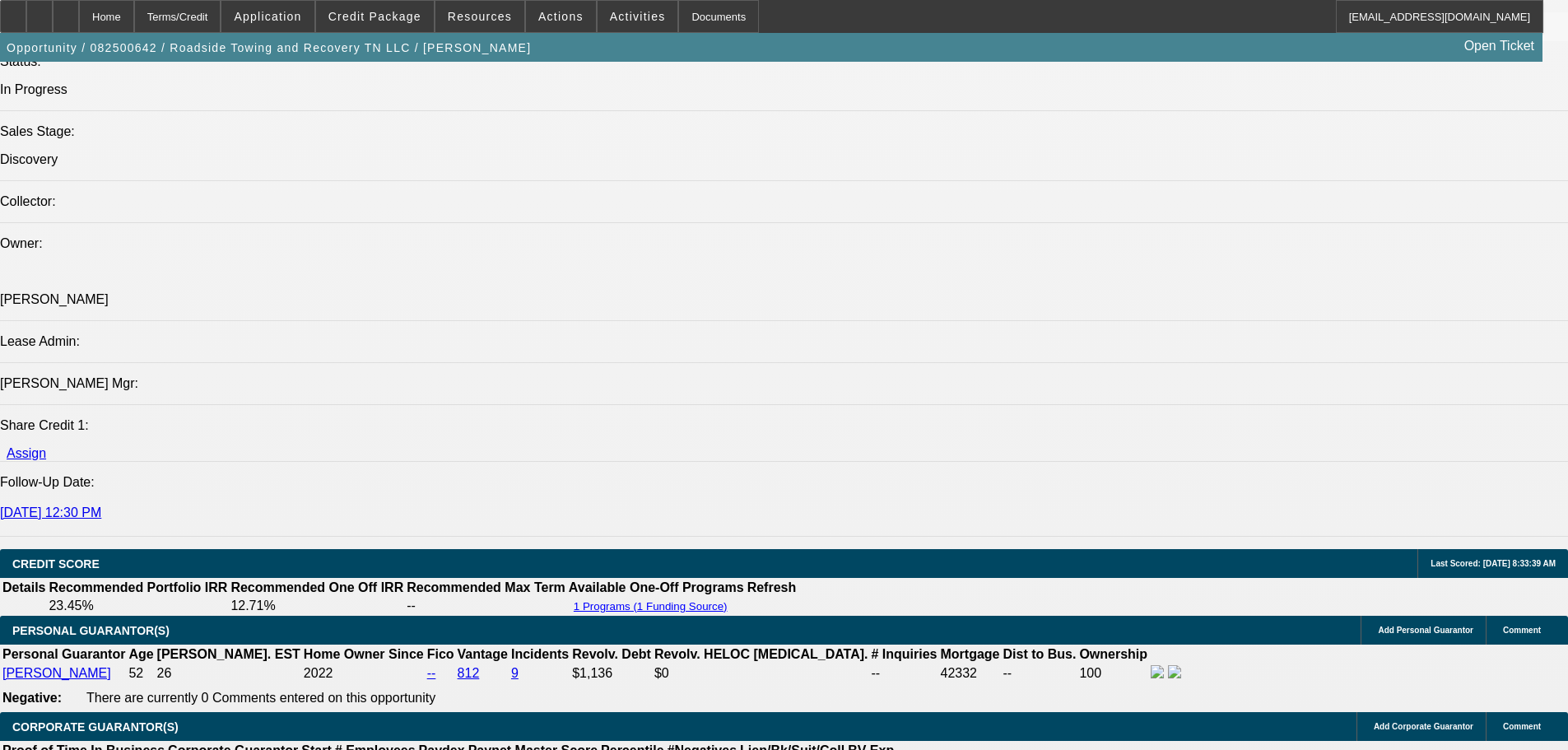
drag, startPoint x: 1197, startPoint y: 617, endPoint x: 1112, endPoint y: 612, distance: 85.1
drag, startPoint x: 1112, startPoint y: 612, endPoint x: 1122, endPoint y: 611, distance: 10.0
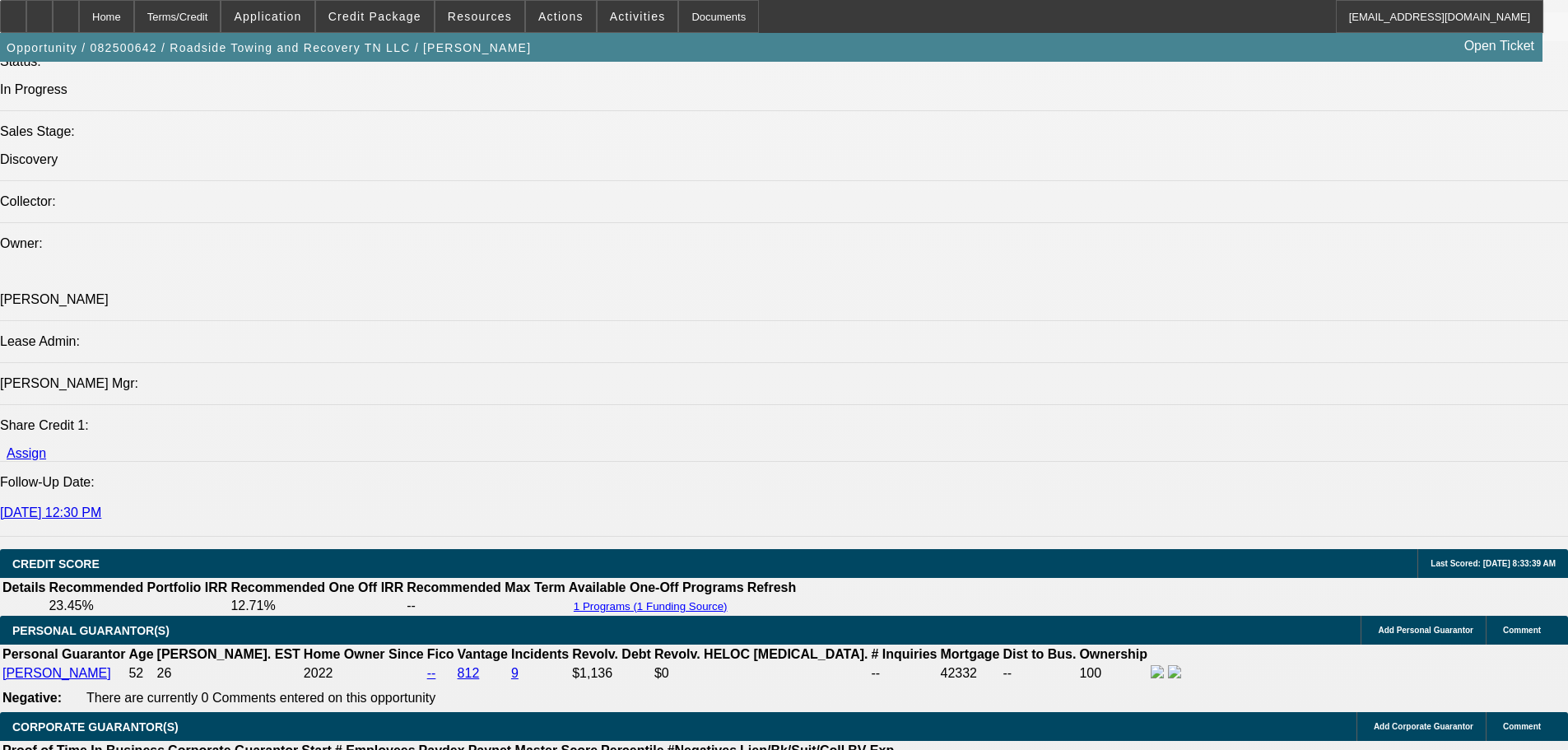
drag, startPoint x: 1196, startPoint y: 638, endPoint x: 1345, endPoint y: 627, distance: 149.4
drag, startPoint x: 1190, startPoint y: 637, endPoint x: 1115, endPoint y: 627, distance: 75.7
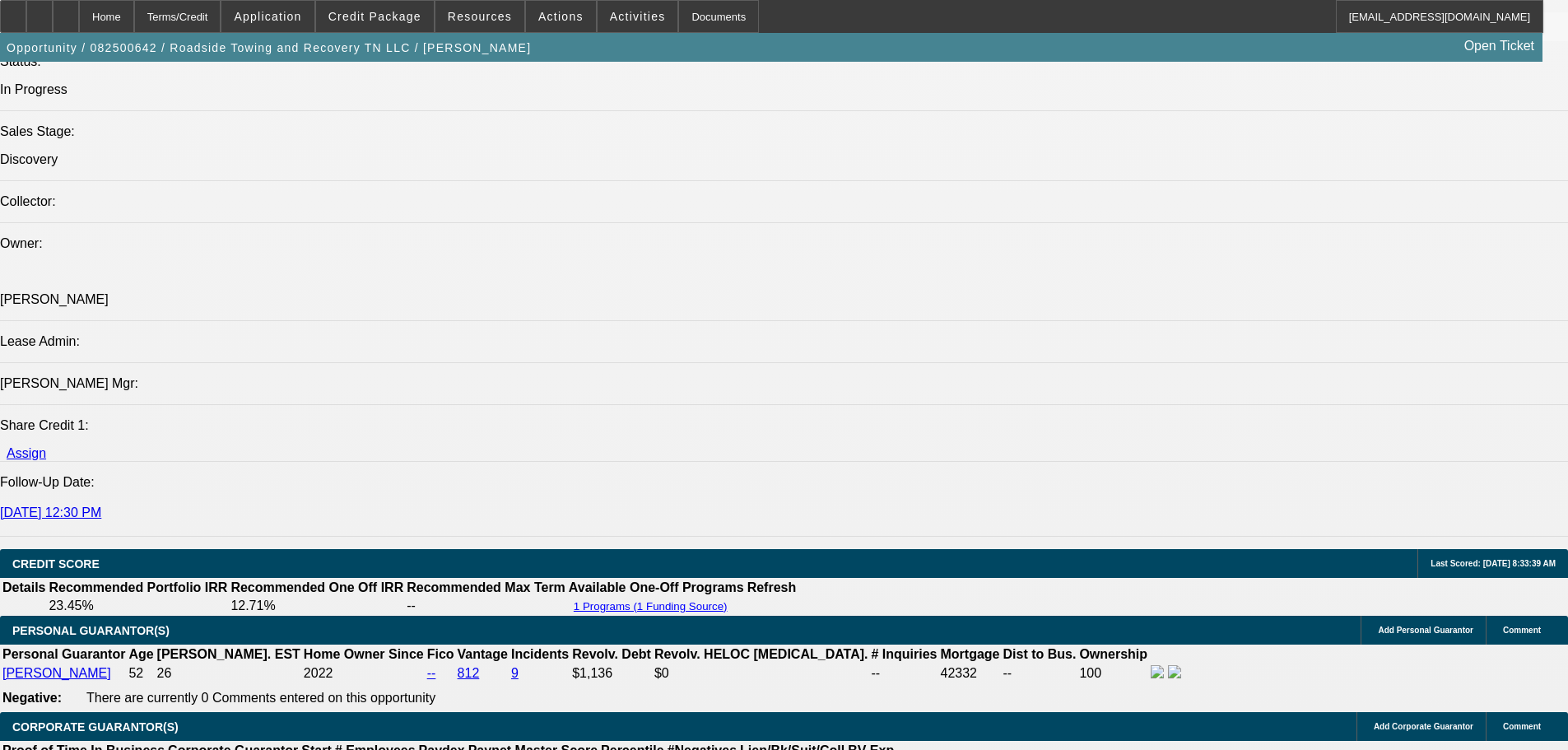
drag, startPoint x: 1109, startPoint y: 615, endPoint x: 1194, endPoint y: 622, distance: 85.3
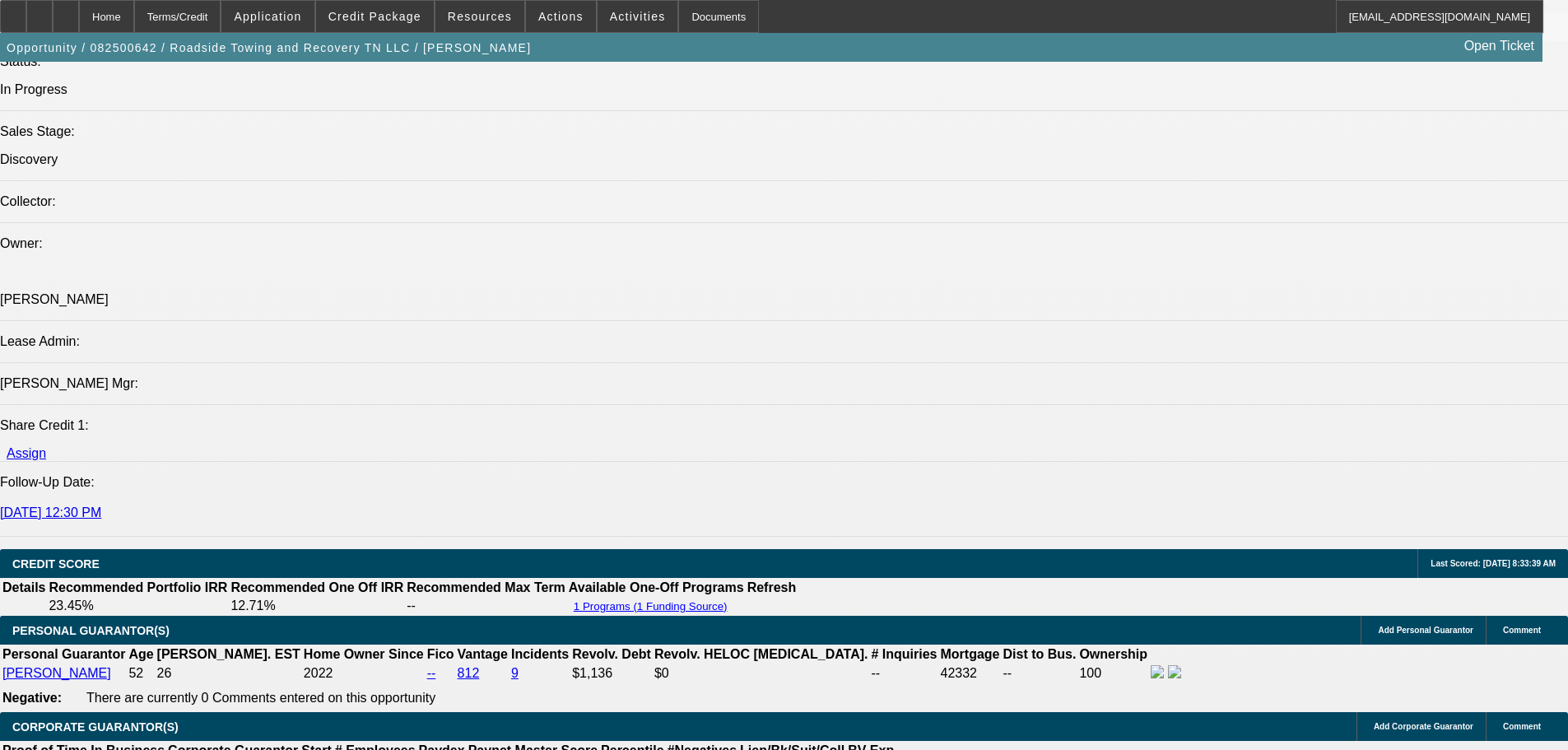
drag, startPoint x: 1194, startPoint y: 602, endPoint x: 1112, endPoint y: 602, distance: 82.0
drag, startPoint x: 1110, startPoint y: 547, endPoint x: 1310, endPoint y: 607, distance: 208.8
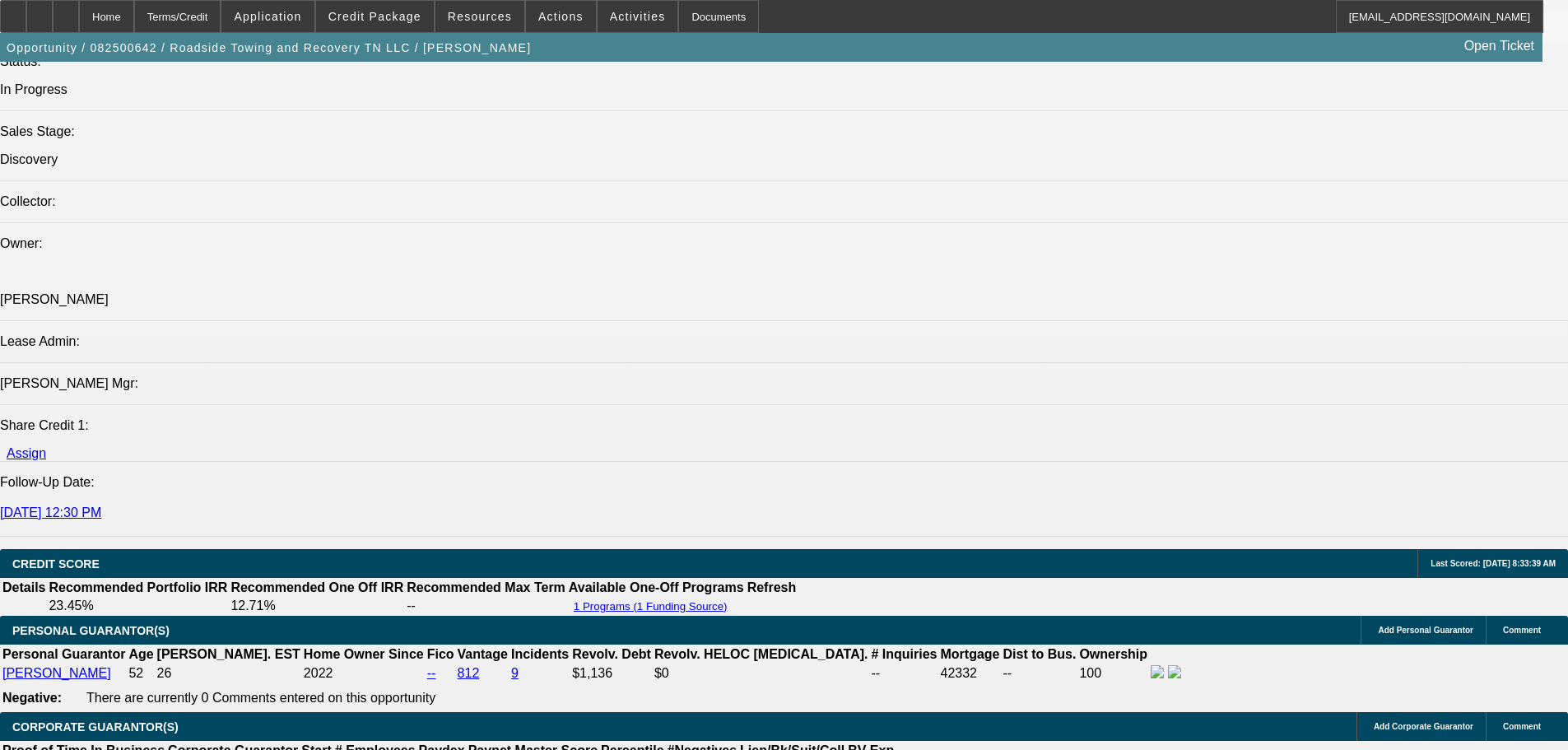
drag, startPoint x: 1320, startPoint y: 640, endPoint x: 1212, endPoint y: 628, distance: 108.7
drag, startPoint x: 1198, startPoint y: 598, endPoint x: 1309, endPoint y: 603, distance: 111.1
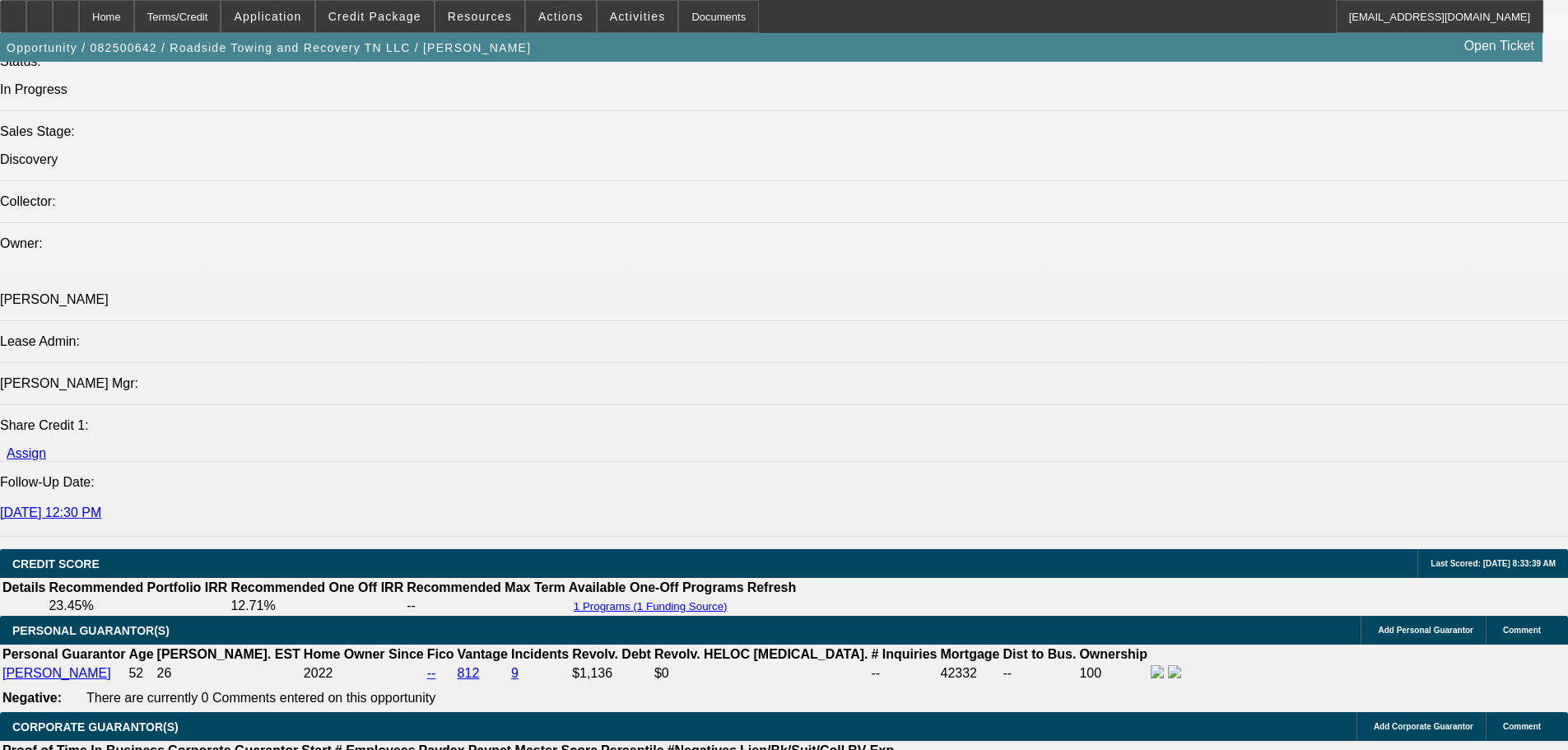
drag, startPoint x: 1278, startPoint y: 618, endPoint x: 1159, endPoint y: 616, distance: 119.0
drag, startPoint x: 1121, startPoint y: 633, endPoint x: 1344, endPoint y: 628, distance: 223.1
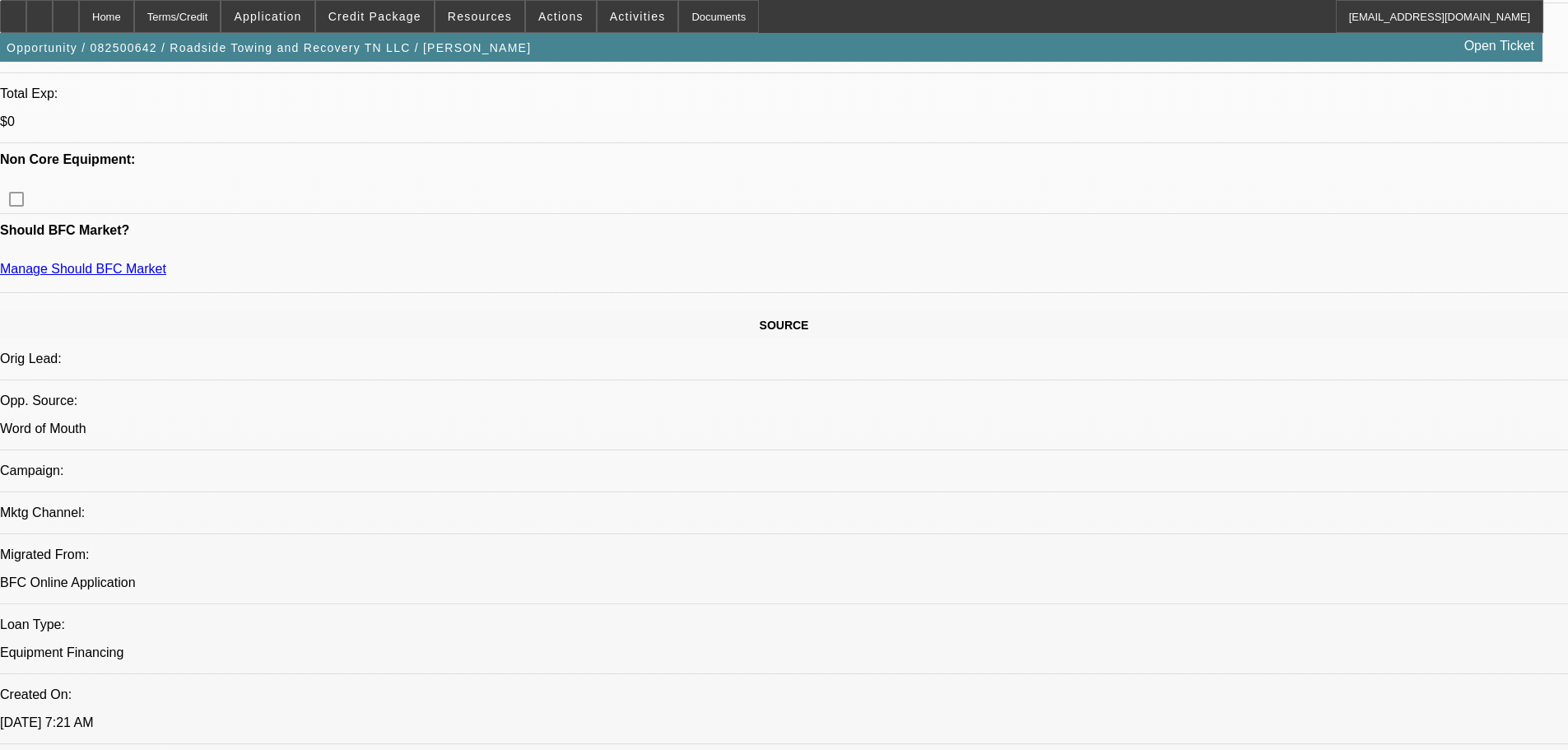
scroll to position [221, 0]
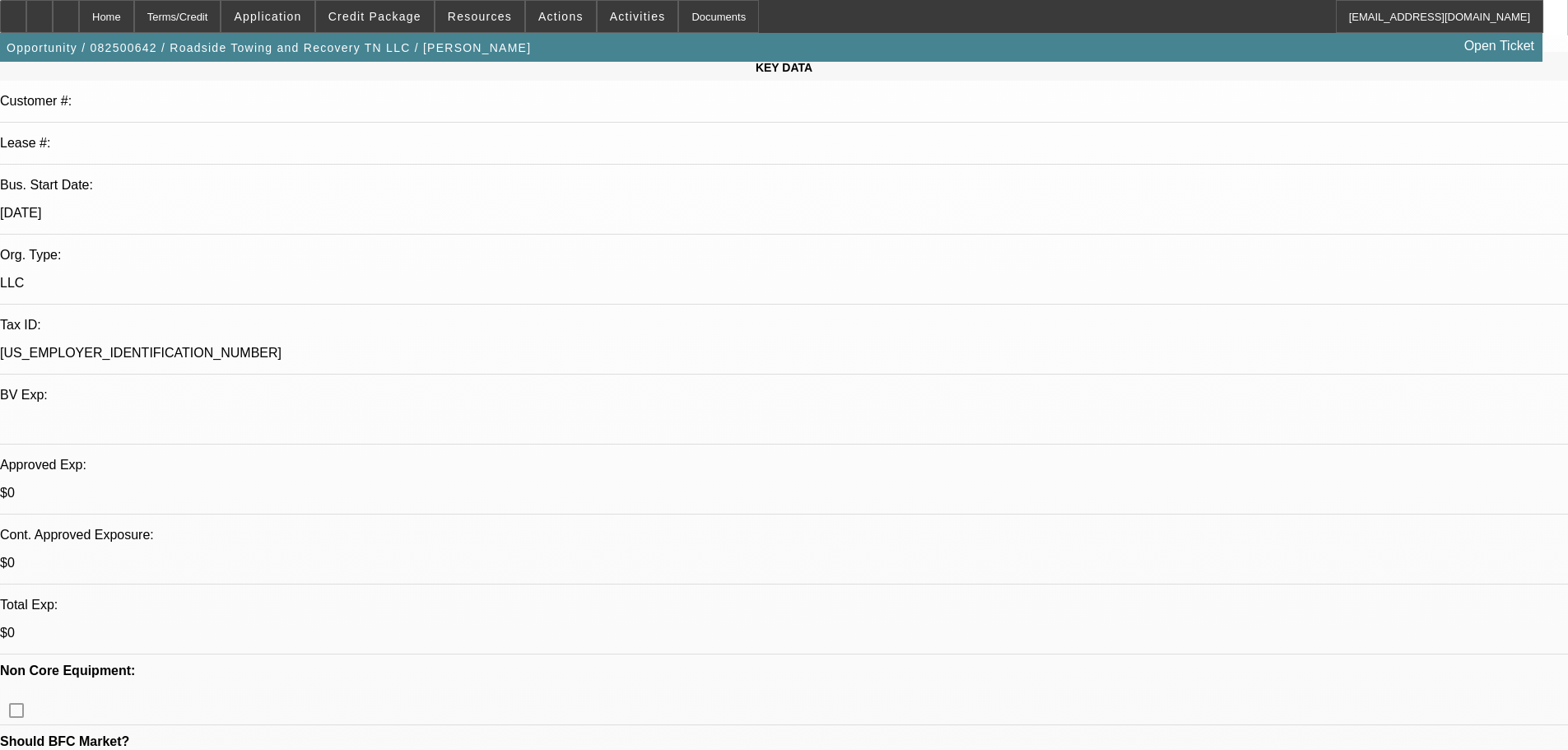
drag, startPoint x: 729, startPoint y: 417, endPoint x: 692, endPoint y: 133, distance: 286.4
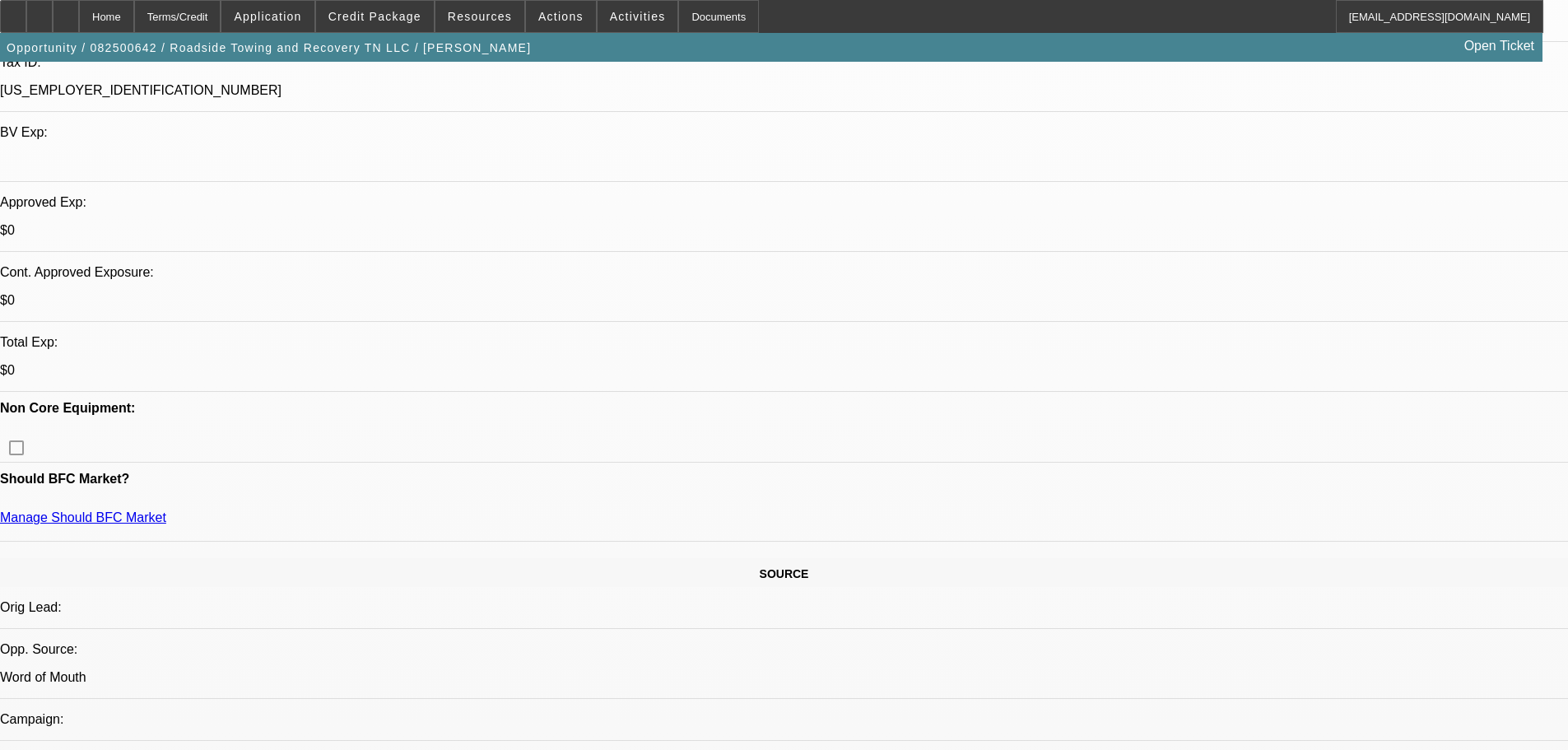
scroll to position [659, 0]
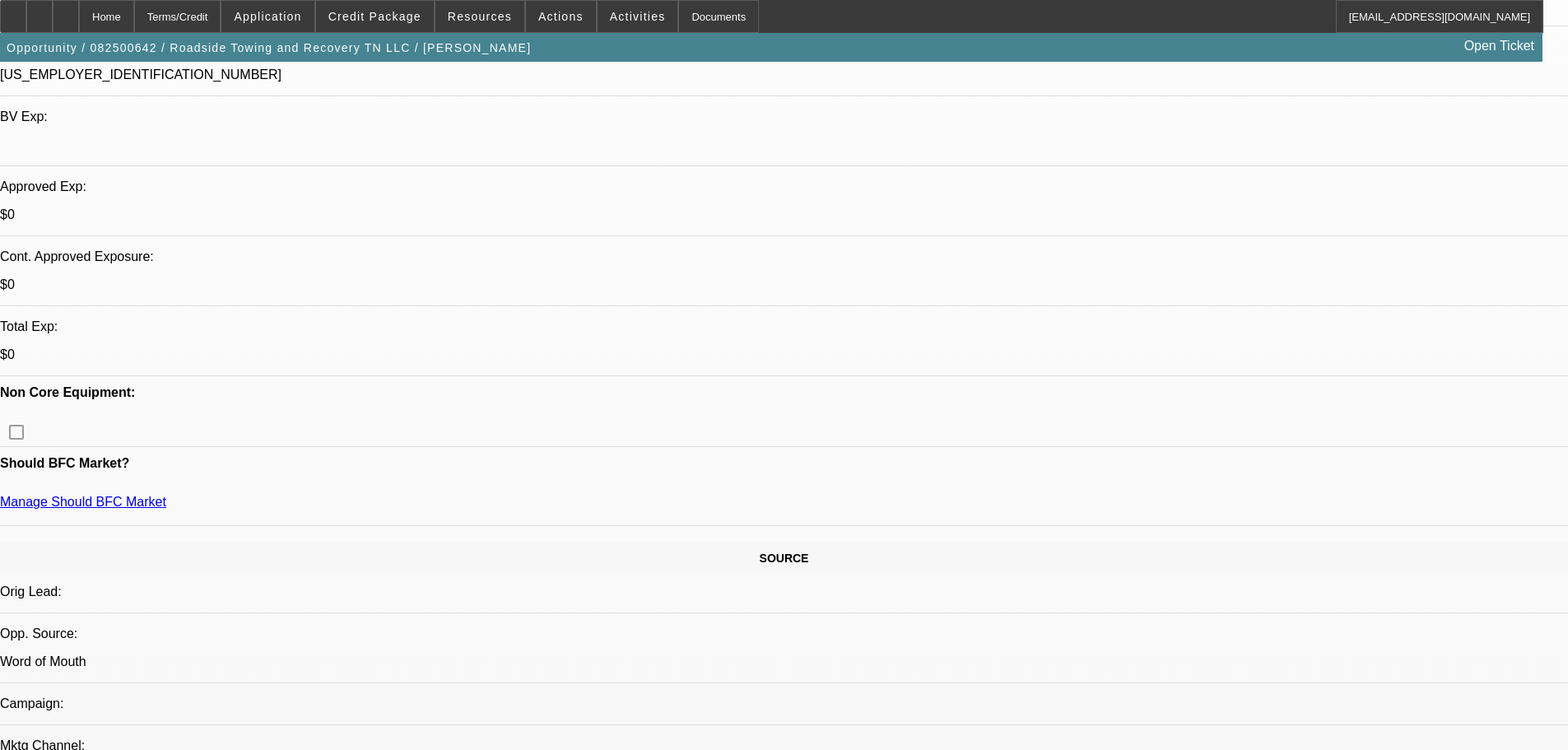
drag
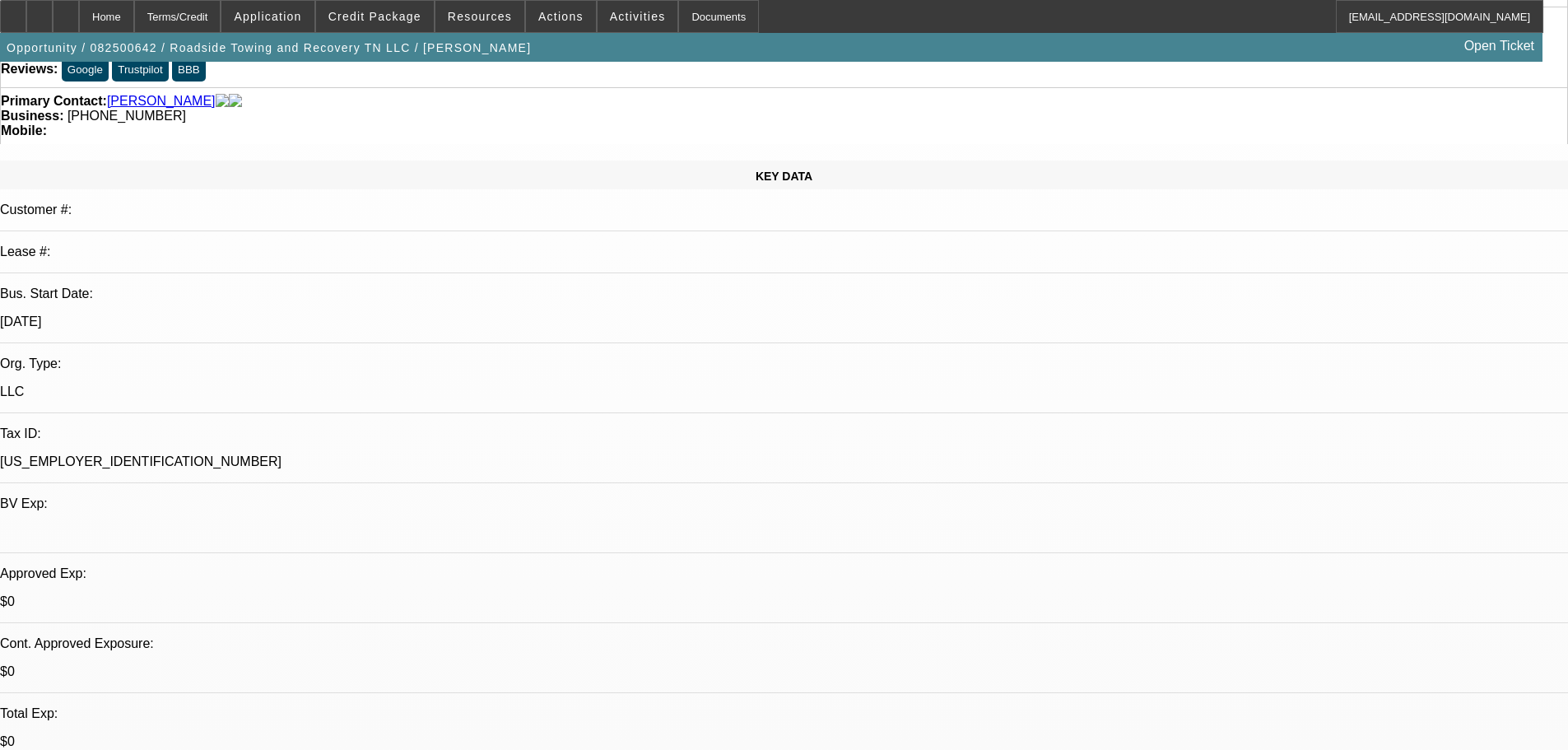
scroll to position [0, 0]
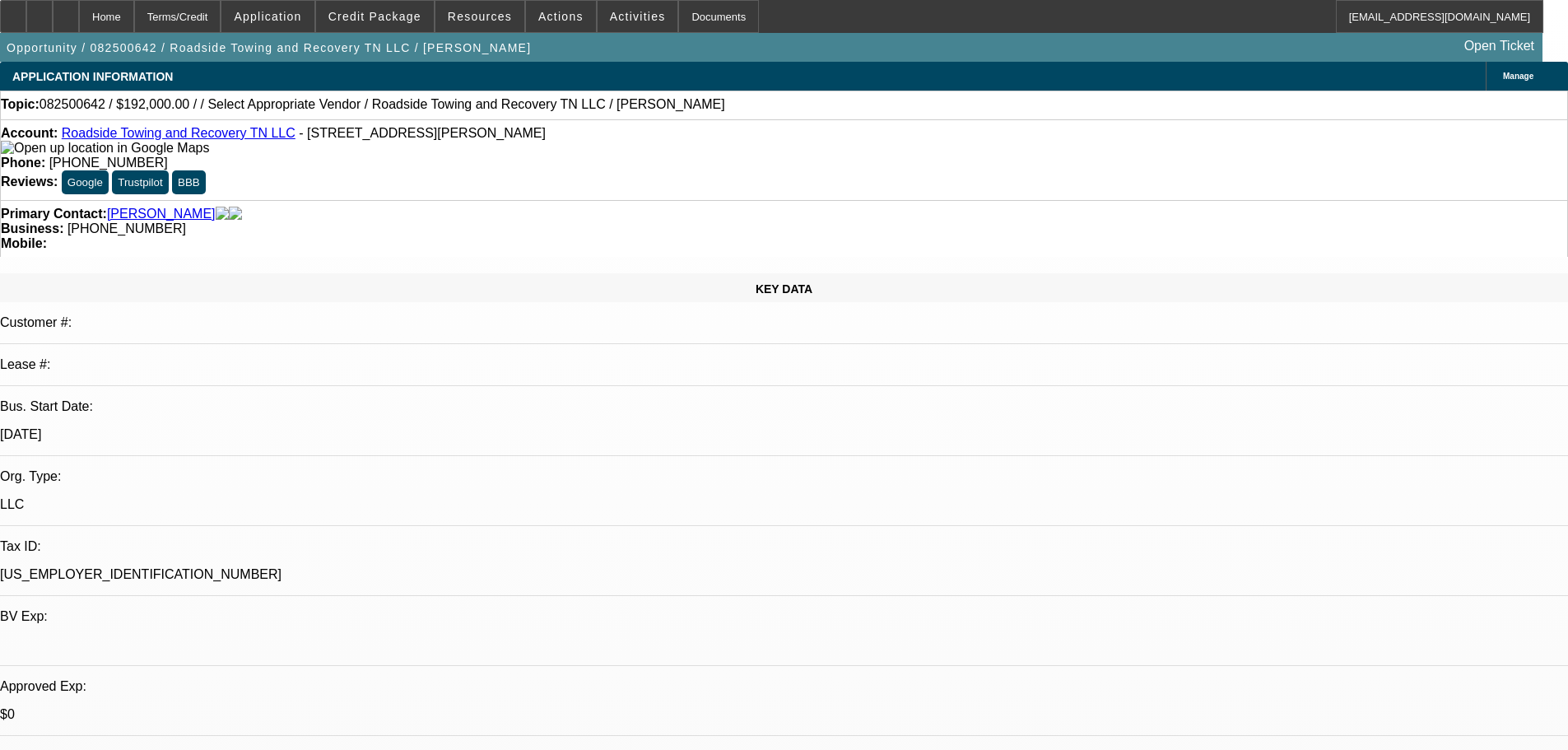
radio input "true"
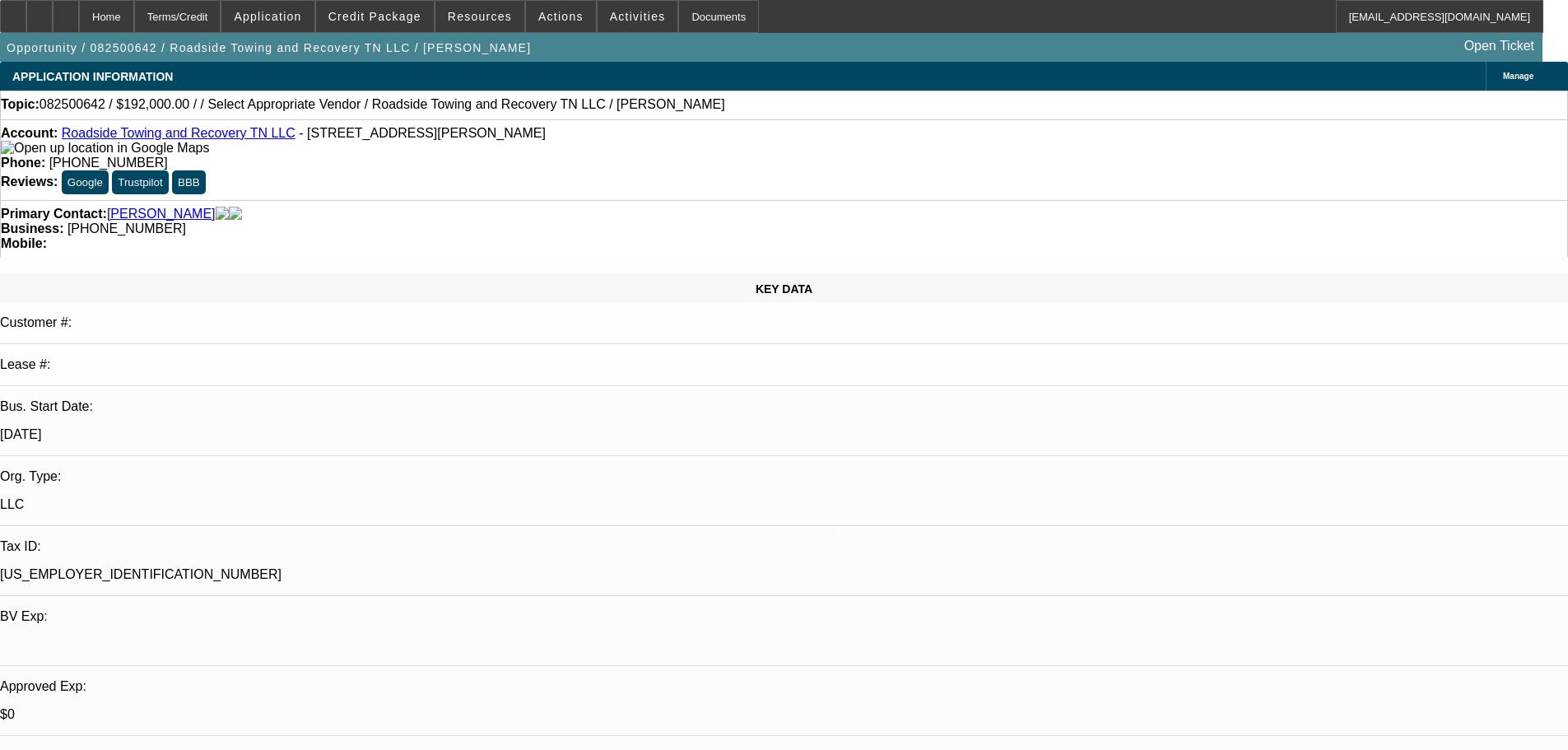
scroll to position [16, 0]
type textarea "TT Chris, john hired him as a consultant/ to his towing business. he will work …"
radio input "true"
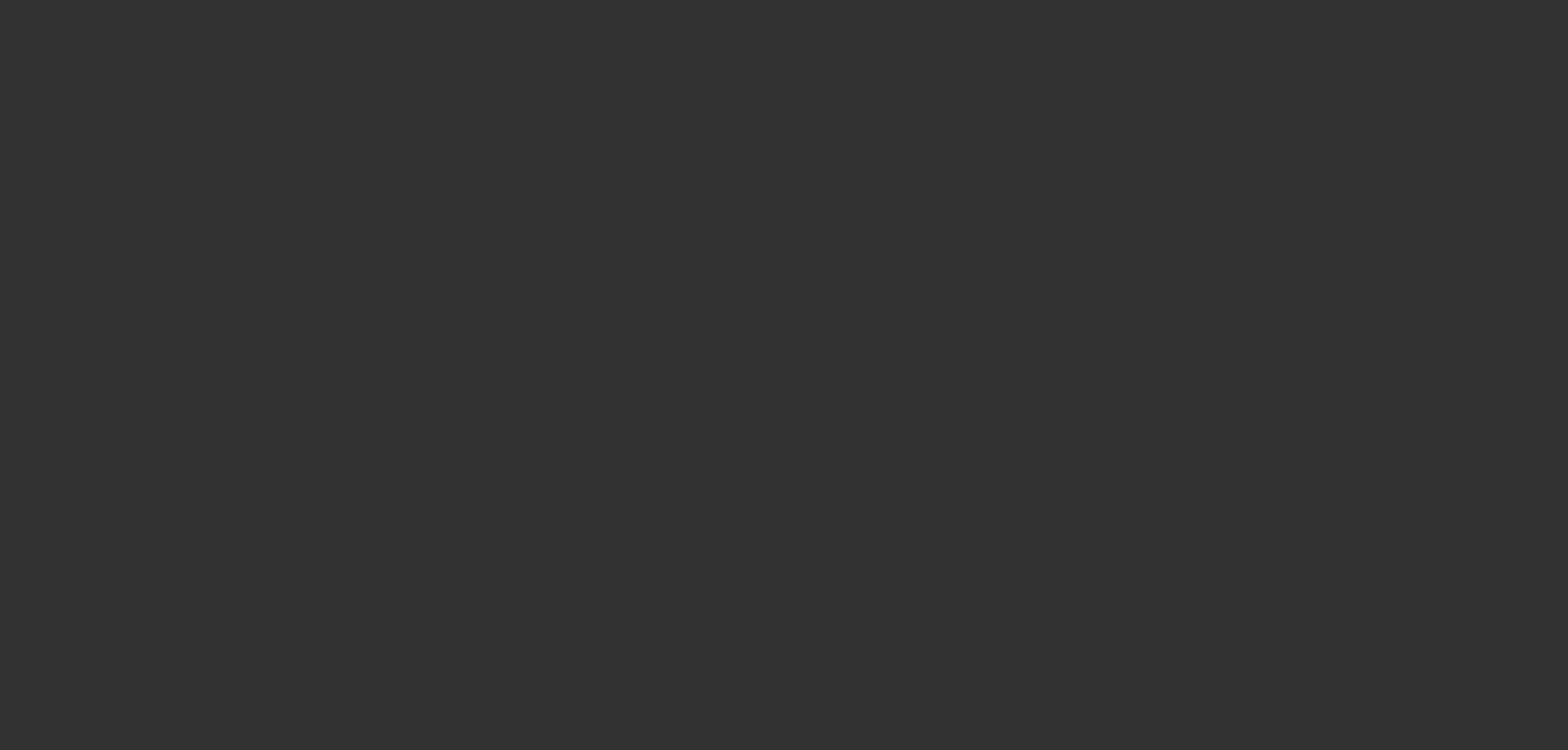
scroll to position [0, 0]
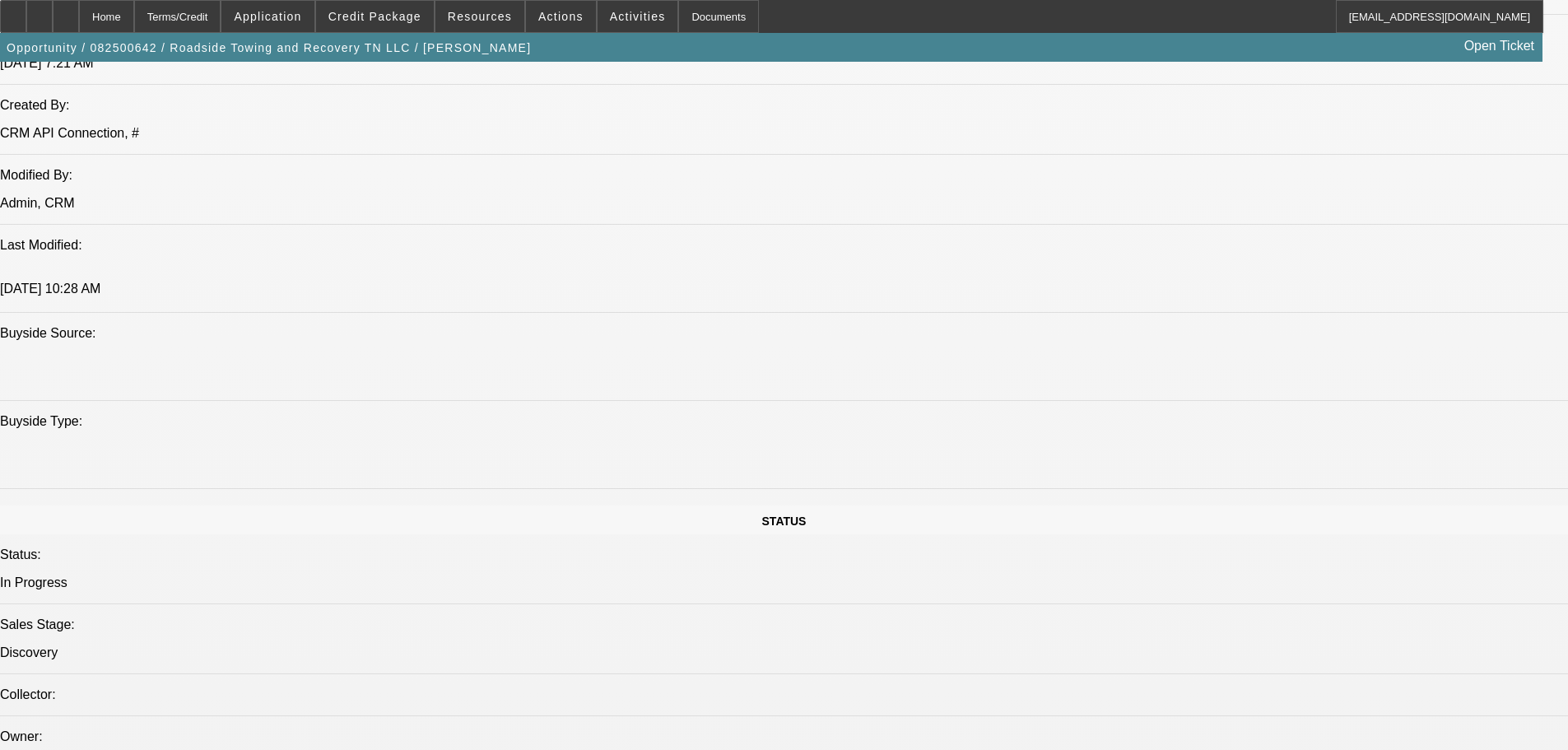
scroll to position [1565, 0]
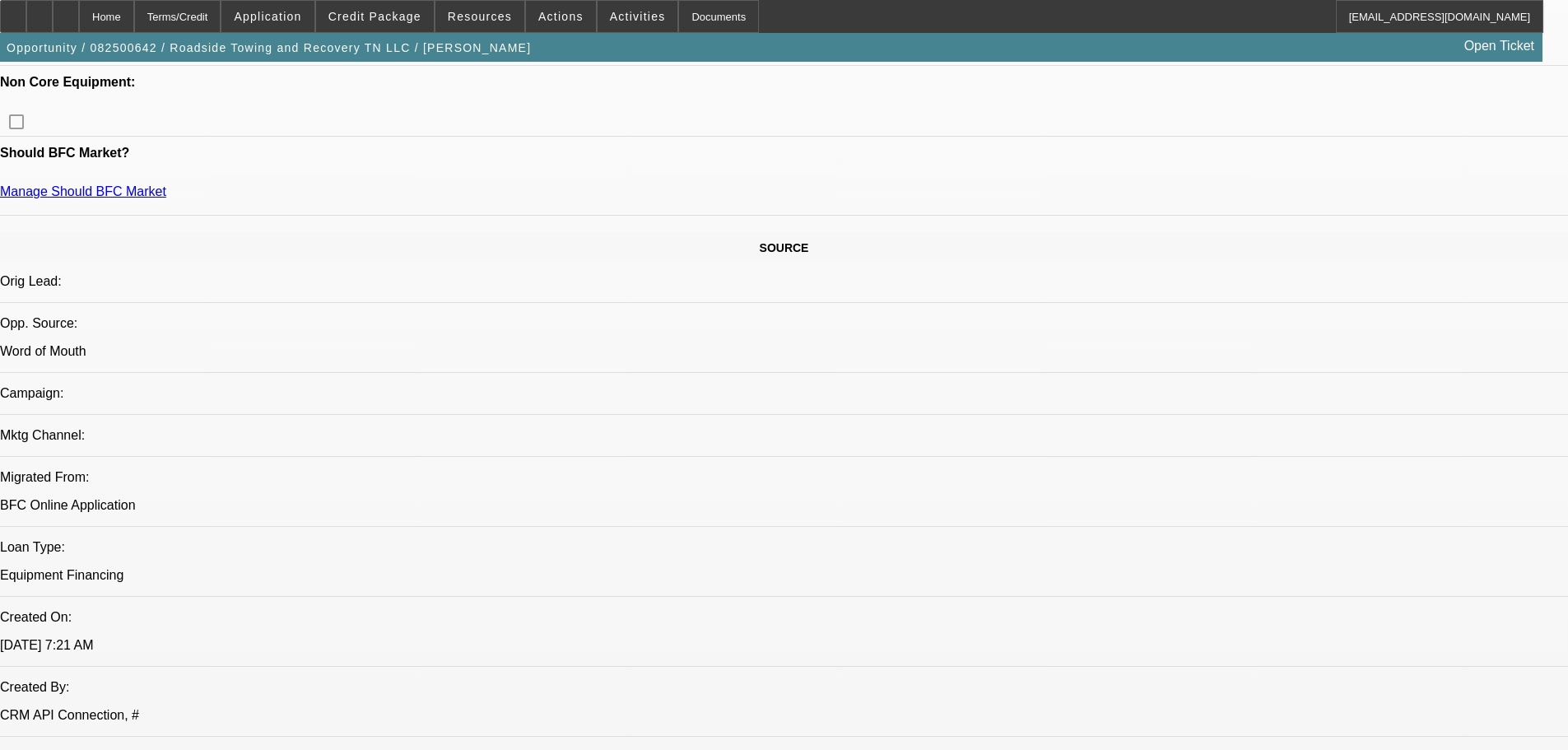
drag, startPoint x: 889, startPoint y: 552, endPoint x: 550, endPoint y: 5, distance: 643.5
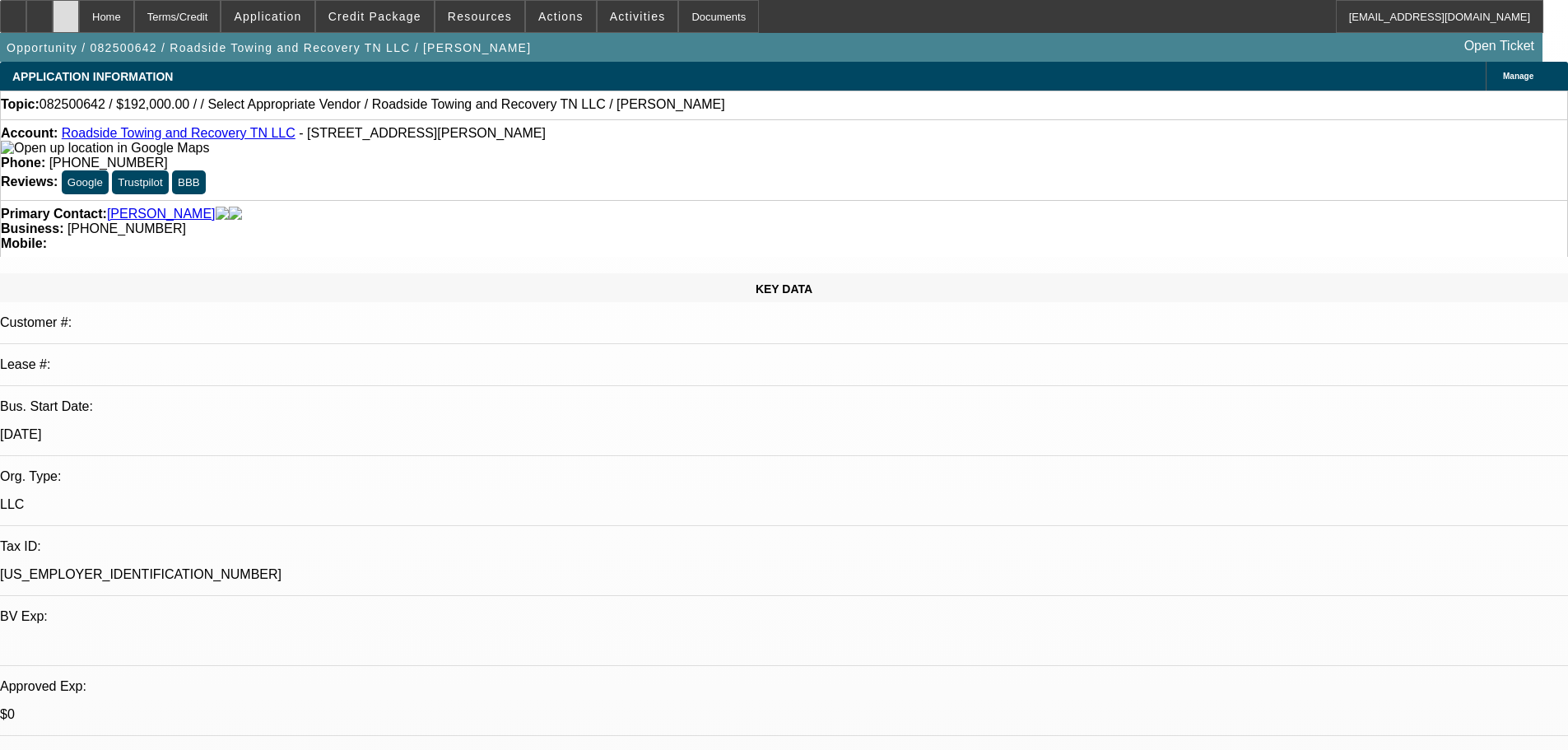
click at [79, 16] on div at bounding box center [66, 17] width 27 height 33
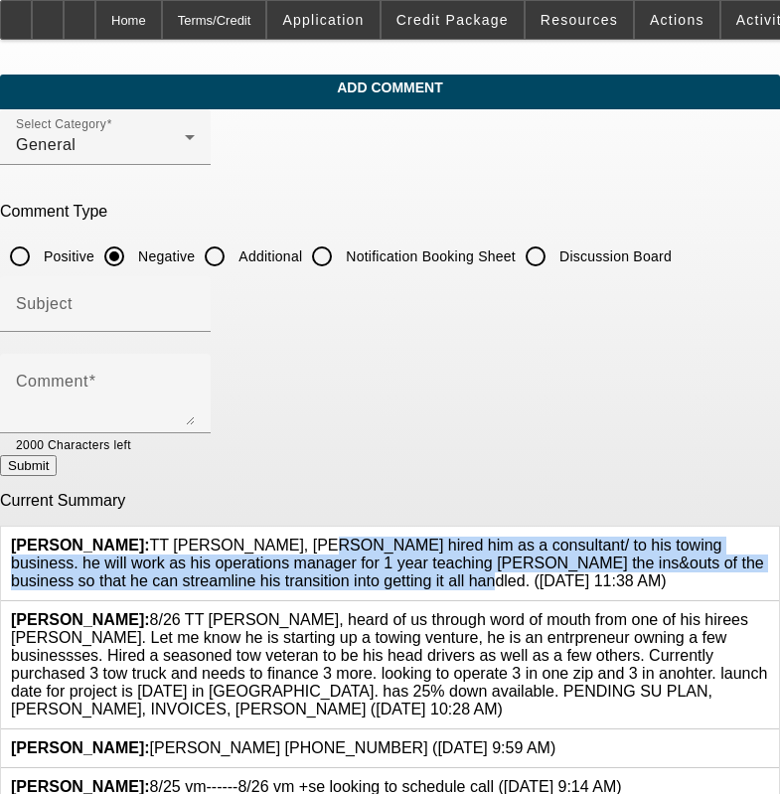
drag, startPoint x: 259, startPoint y: 570, endPoint x: 147, endPoint y: 535, distance: 117.8
click at [147, 537] on span "[PERSON_NAME]: TT [PERSON_NAME], [PERSON_NAME] hired him as a consultant/ to hi…" at bounding box center [387, 563] width 753 height 53
copy span "TT [PERSON_NAME], [PERSON_NAME] hired him as a consultant/ to his towing busine…"
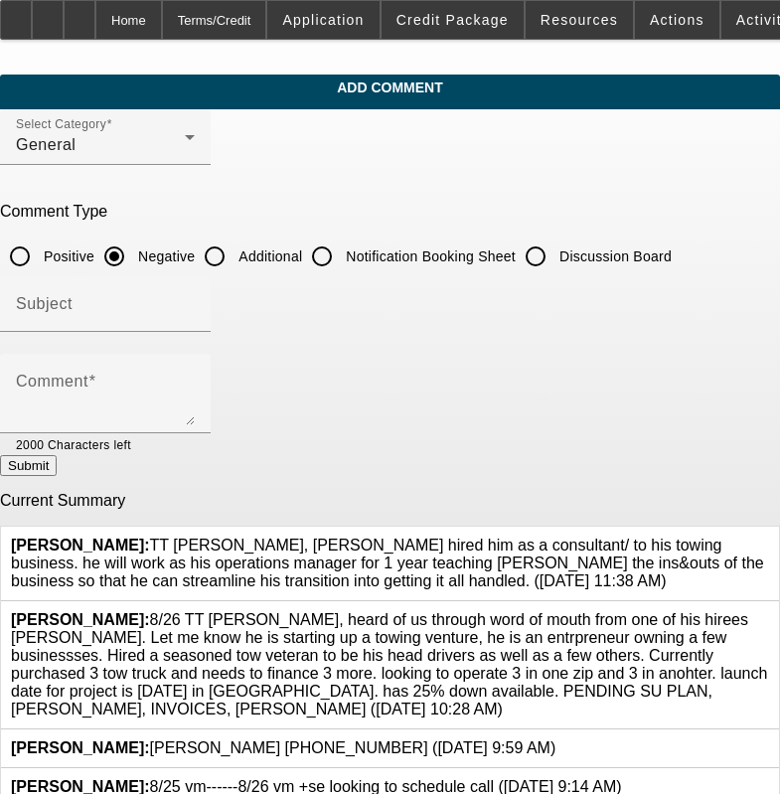
click at [597, 265] on div "Discussion Board" at bounding box center [594, 256] width 156 height 40
click at [555, 252] on input "Discussion Board" at bounding box center [536, 256] width 40 height 40
radio input "true"
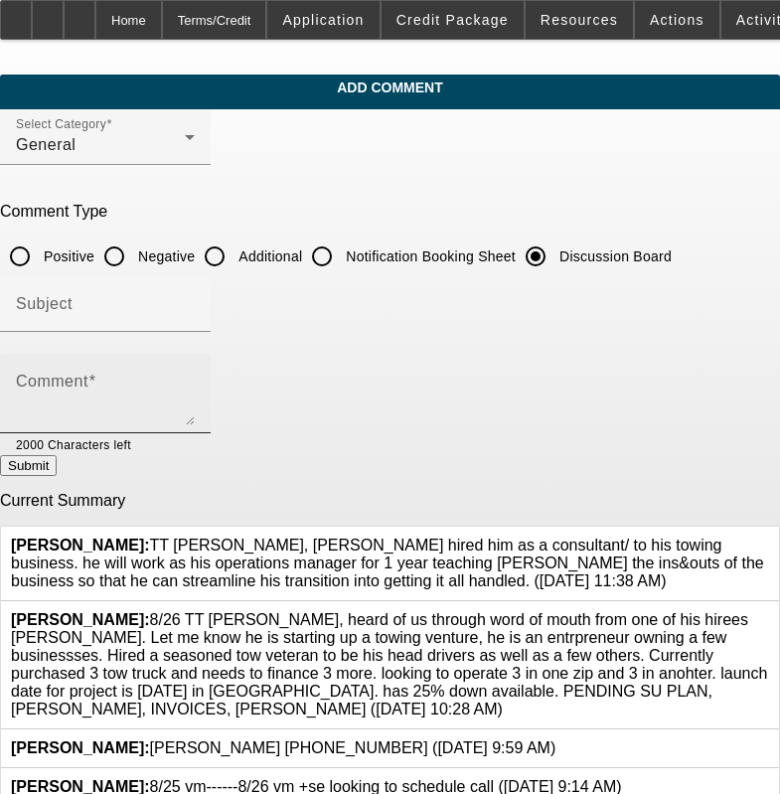
click at [195, 390] on textarea "Comment" at bounding box center [105, 402] width 179 height 48
paste textarea "TT [PERSON_NAME], [PERSON_NAME] hired him as a consultant/ to his towing busine…"
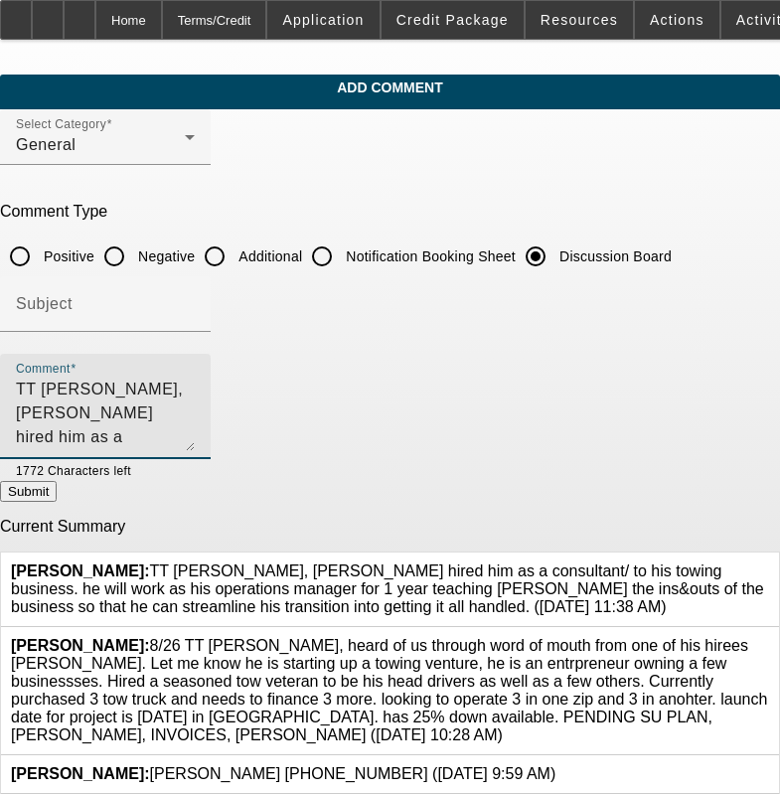
drag, startPoint x: 730, startPoint y: 429, endPoint x: 707, endPoint y: 577, distance: 149.8
click at [195, 451] on textarea "TT [PERSON_NAME], [PERSON_NAME] hired him as a consultant/ to his towing busine…" at bounding box center [105, 415] width 179 height 74
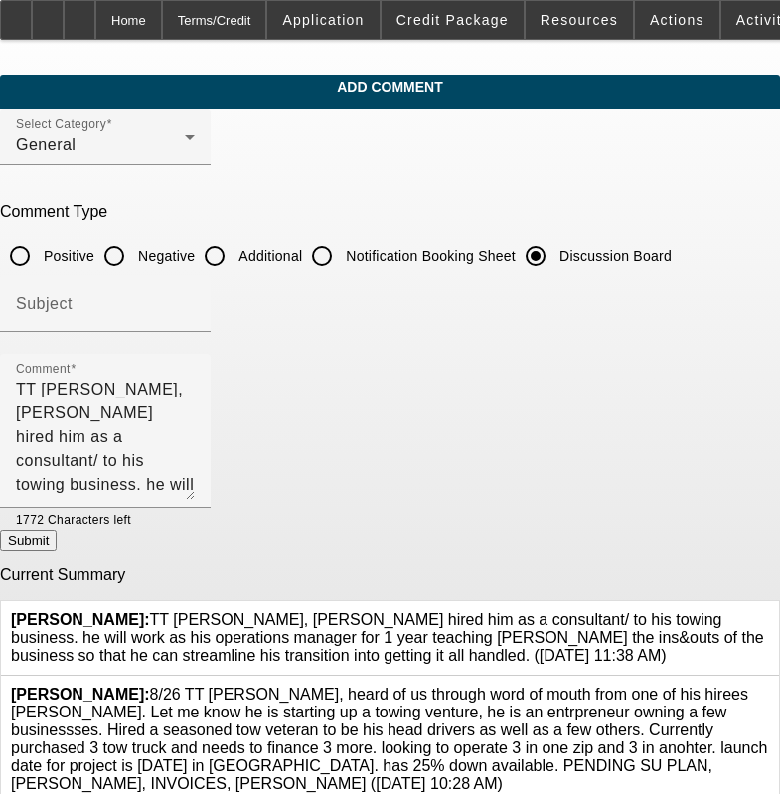
click at [769, 611] on icon at bounding box center [769, 611] width 0 height 0
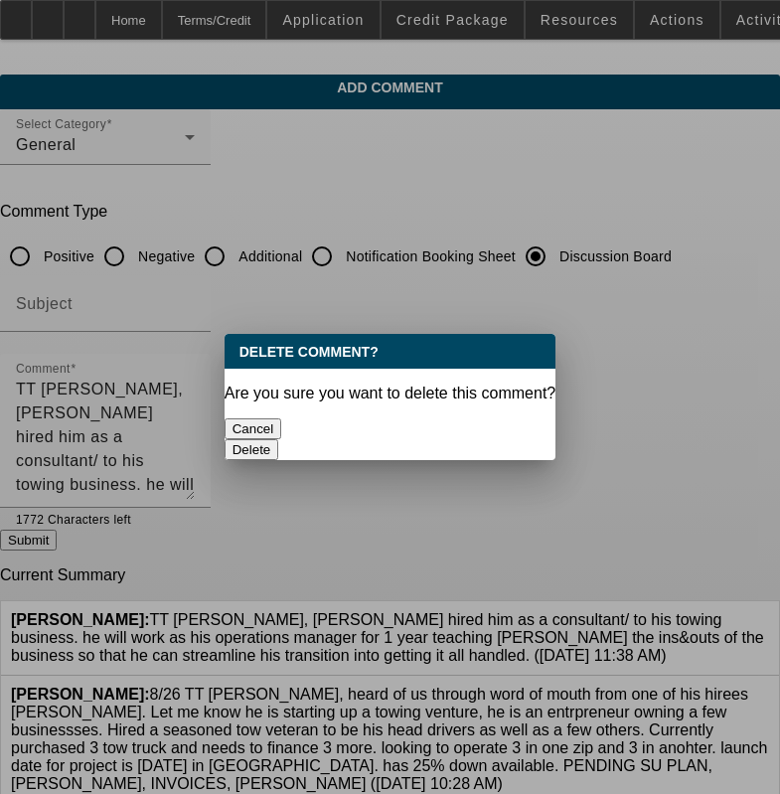
click at [279, 439] on button "Delete" at bounding box center [252, 449] width 55 height 21
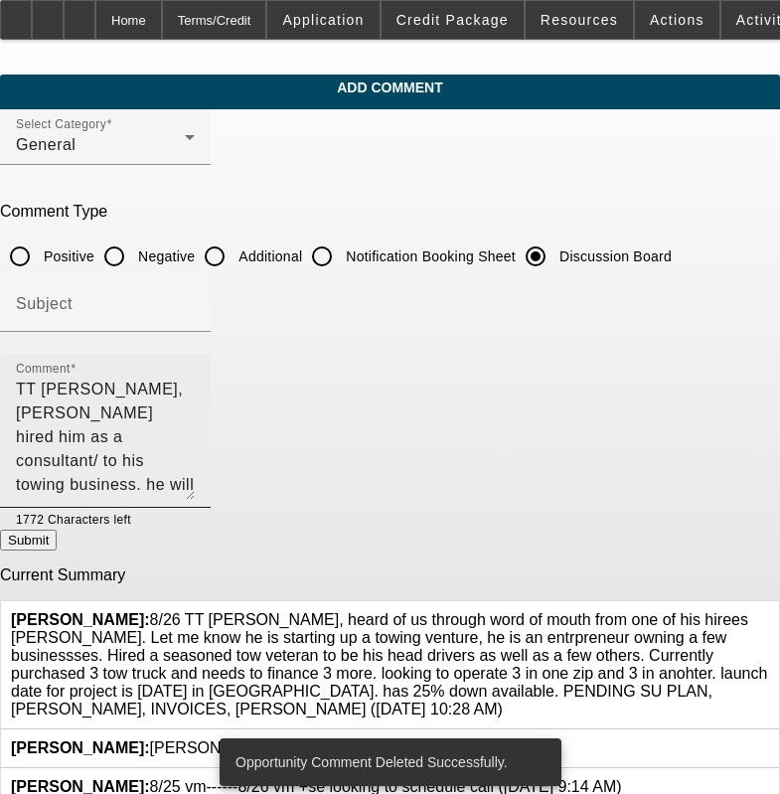
click at [195, 409] on textarea "TT [PERSON_NAME], [PERSON_NAME] hired him as a consultant/ to his towing busine…" at bounding box center [105, 439] width 179 height 122
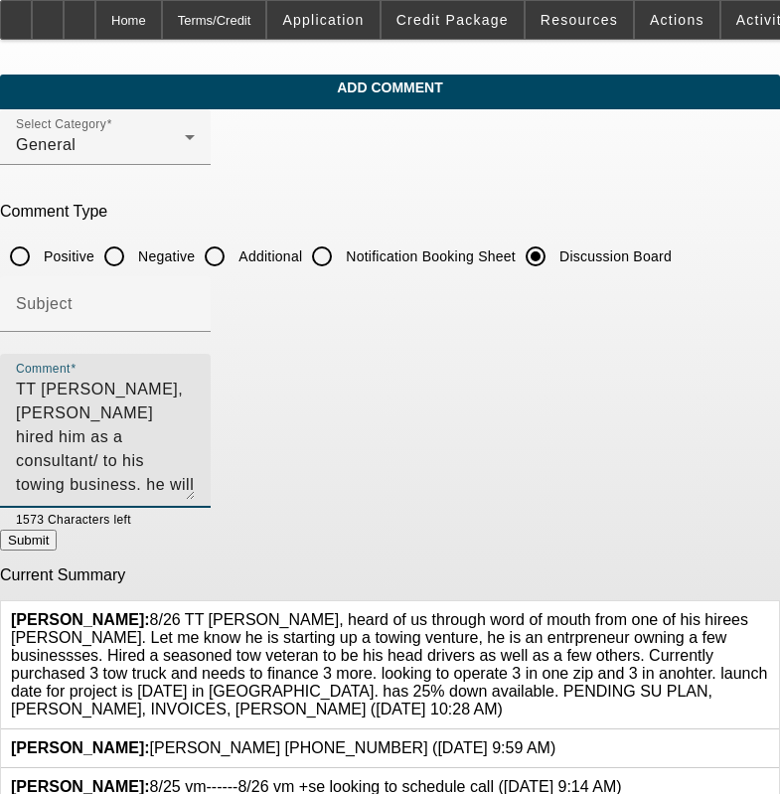
type textarea "TT [PERSON_NAME], [PERSON_NAME] hired him as a consultant/ to his towing busine…"
click at [195, 527] on div at bounding box center [163, 519] width 64 height 22
click at [195, 471] on textarea "TT [PERSON_NAME], [PERSON_NAME] hired him as a consultant/ to his towing busine…" at bounding box center [105, 439] width 179 height 122
click at [57, 550] on button "Submit" at bounding box center [28, 540] width 57 height 21
radio input "true"
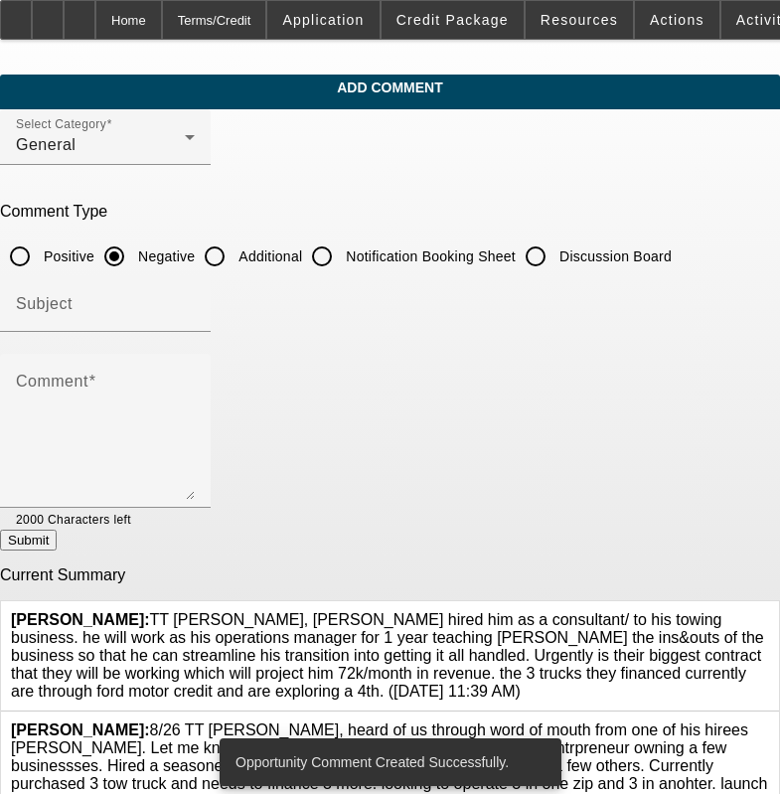
click at [769, 721] on icon at bounding box center [769, 721] width 0 height 0
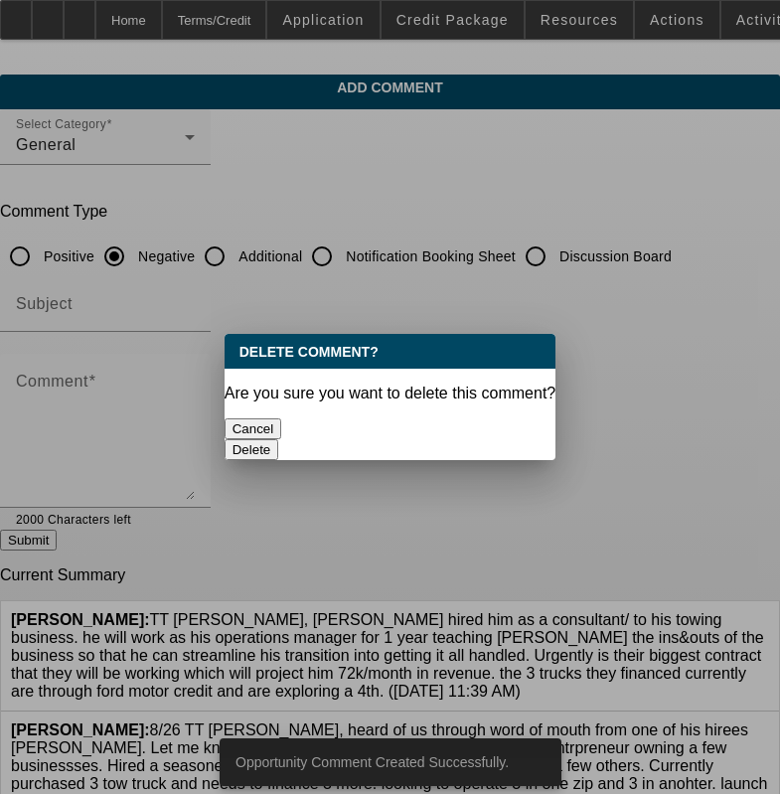
click at [279, 439] on button "Delete" at bounding box center [252, 449] width 55 height 21
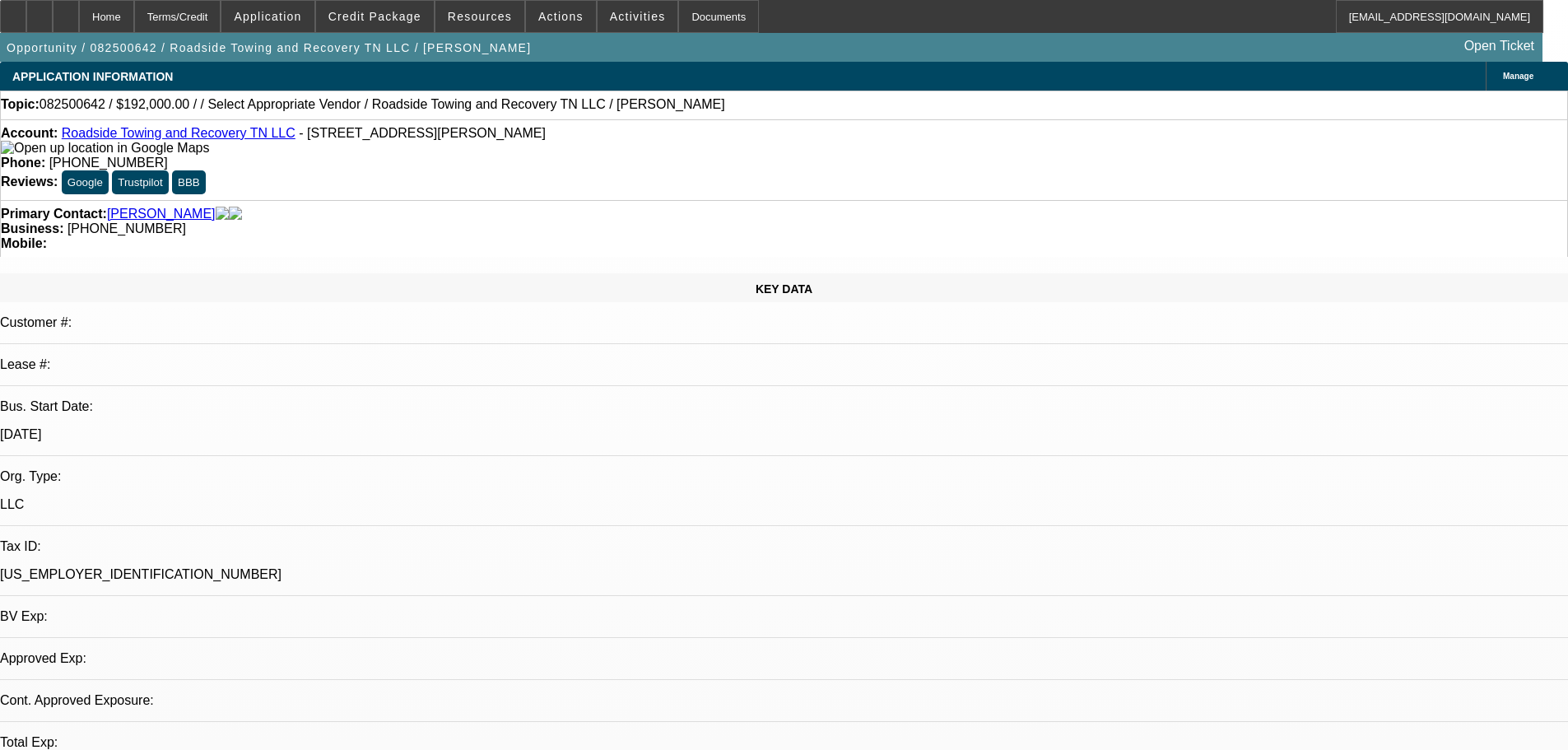
select select "0.2"
select select "2"
select select "0.1"
select select "4"
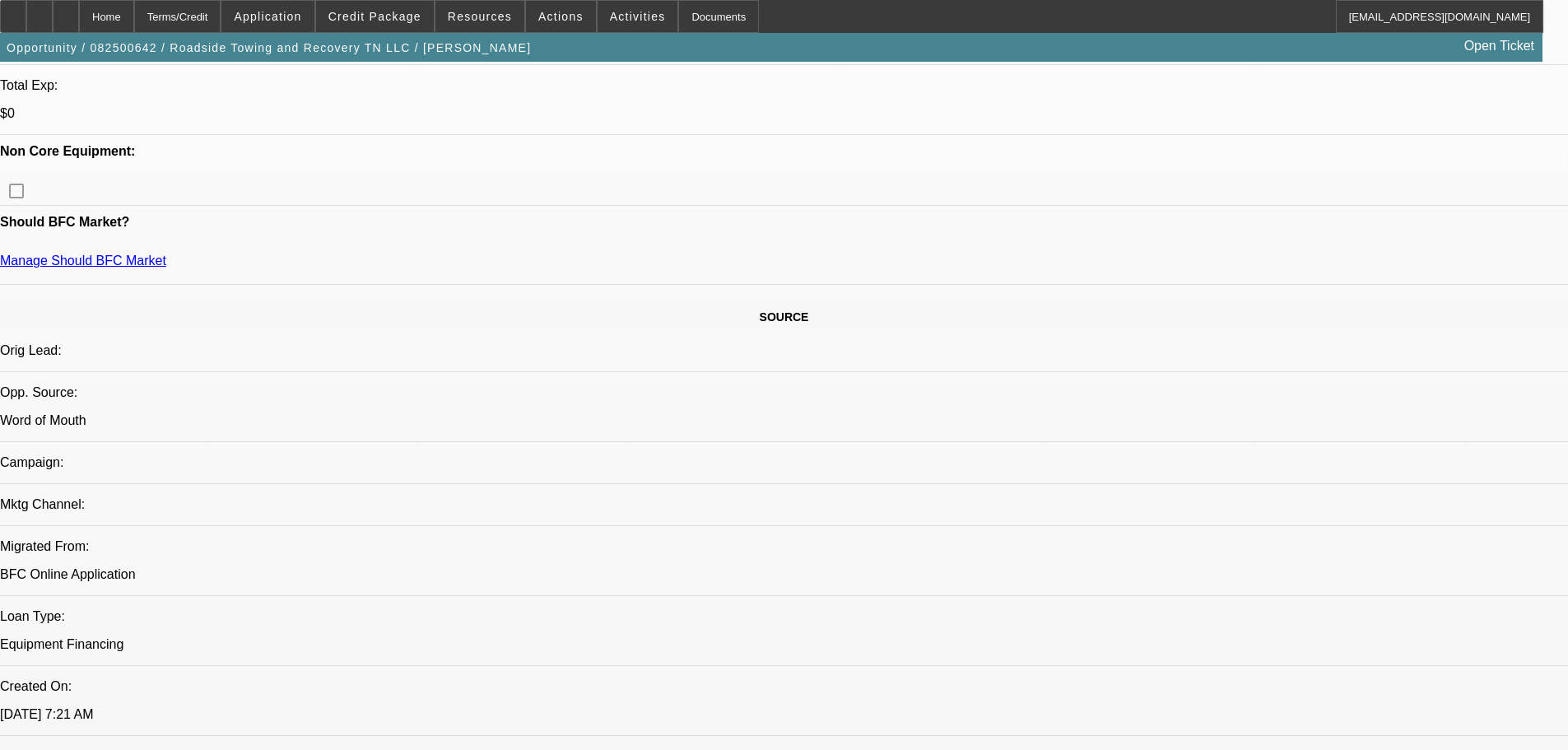
scroll to position [282, 0]
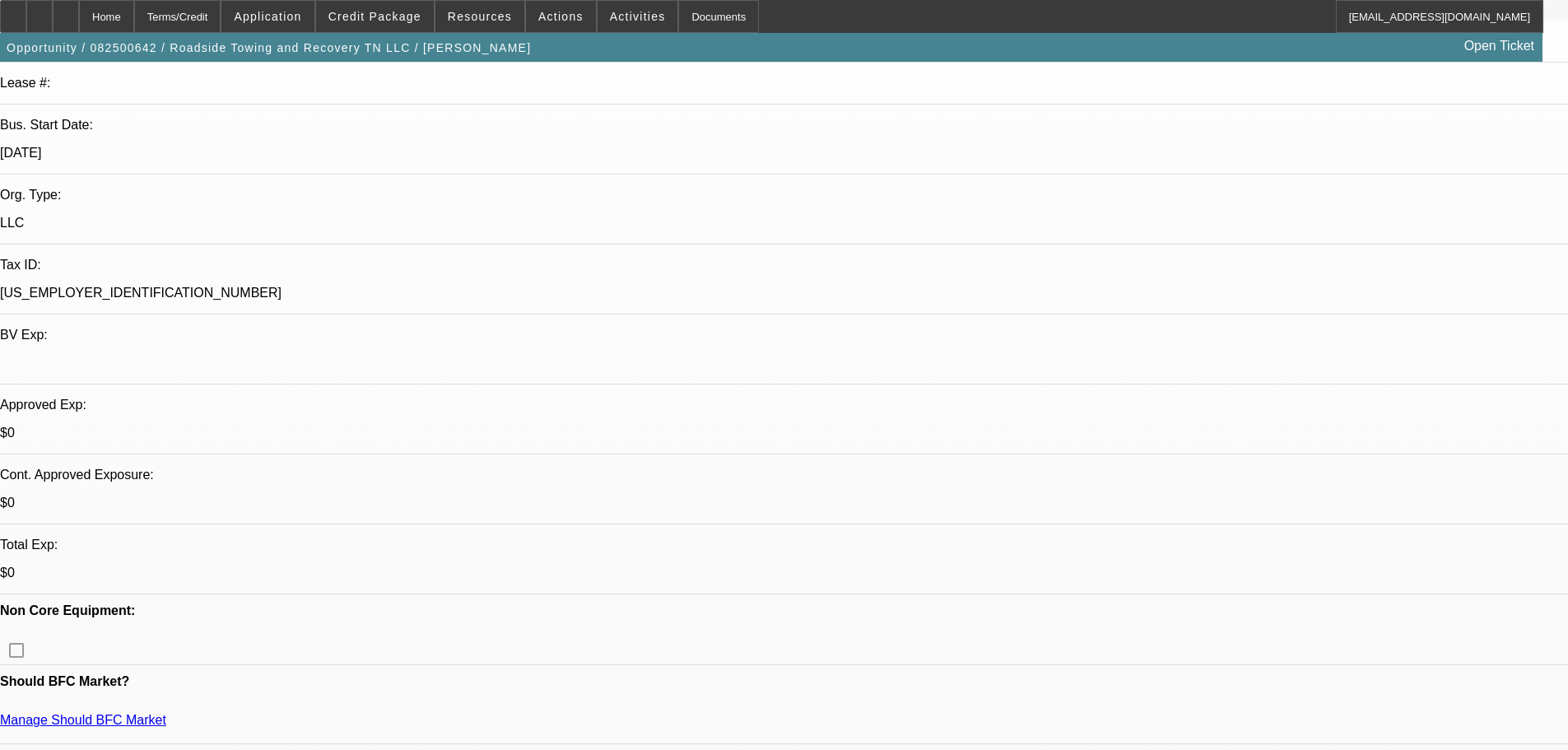
drag, startPoint x: 517, startPoint y: 397, endPoint x: 135, endPoint y: 184, distance: 437.4
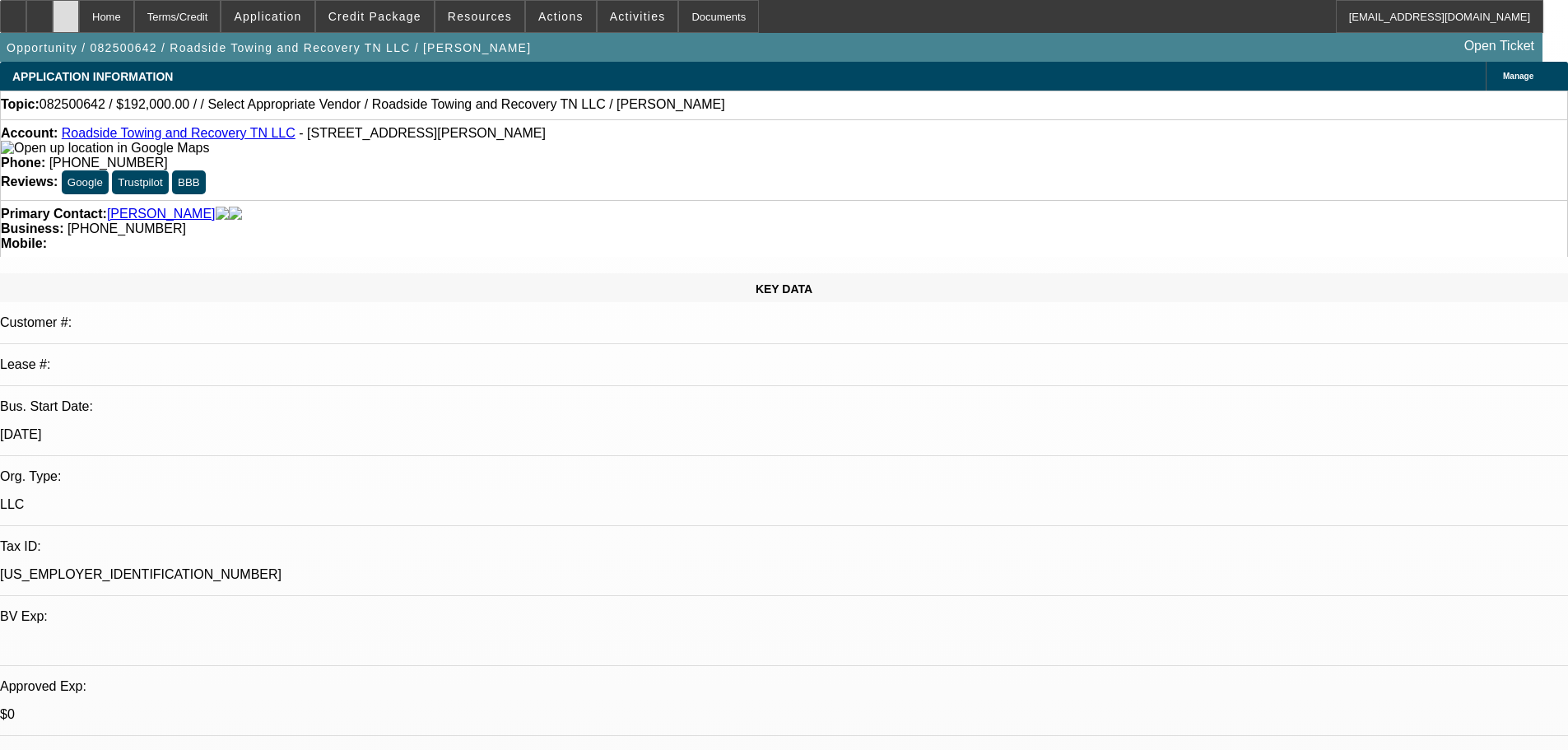
click at [79, 23] on div at bounding box center [66, 17] width 27 height 33
select select "0.2"
select select "2"
select select "0.1"
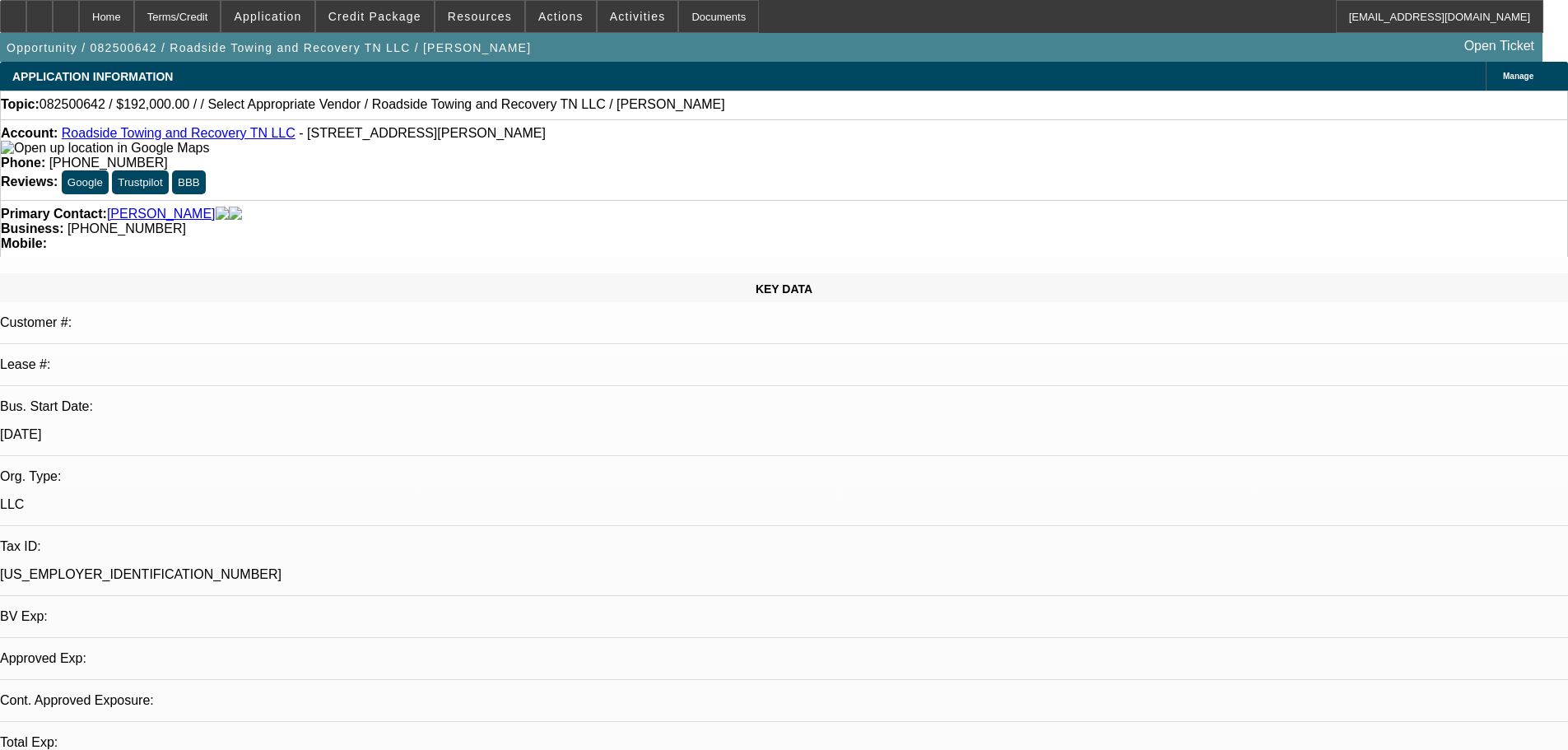
select select "4"
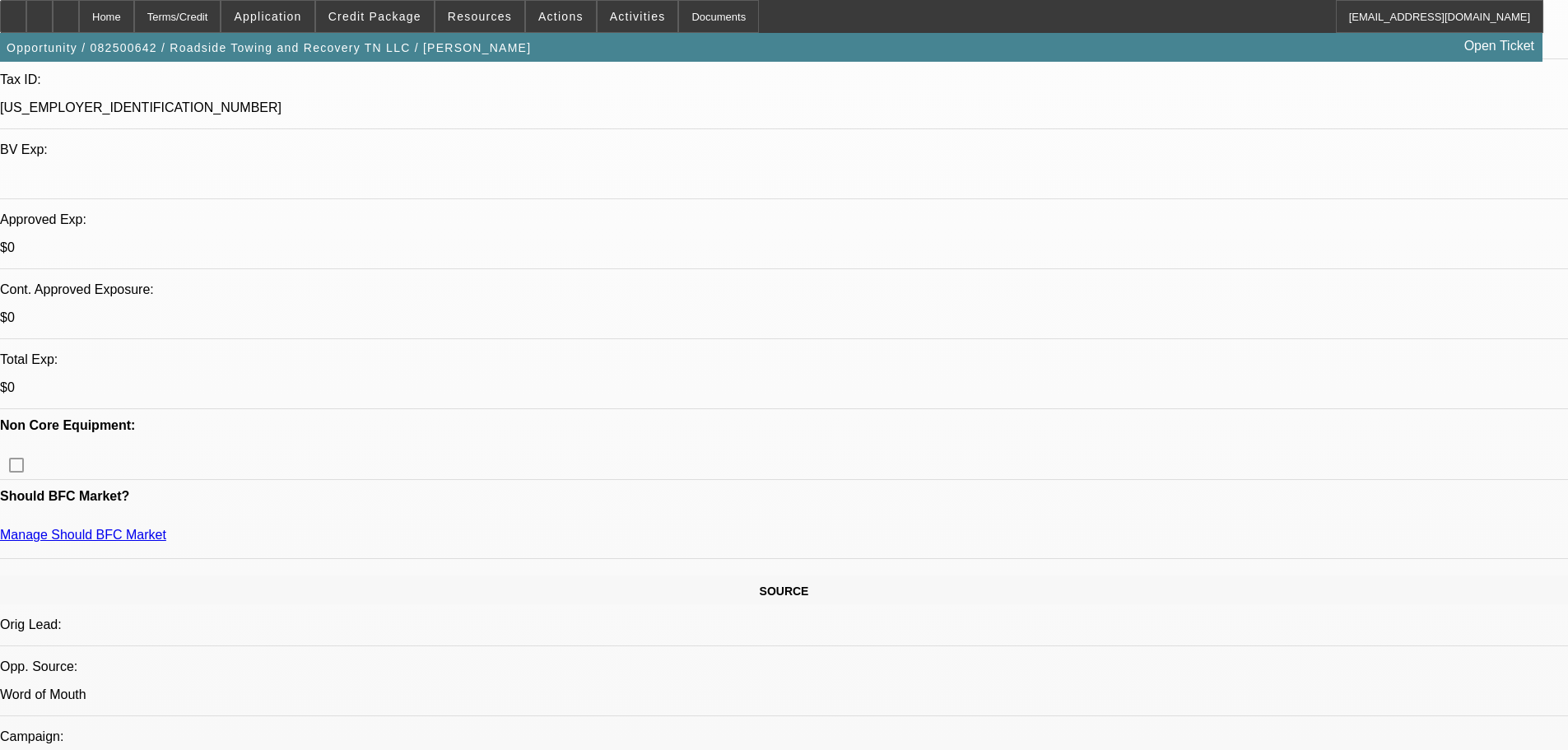
drag, startPoint x: 674, startPoint y: 260, endPoint x: 677, endPoint y: 451, distance: 191.0
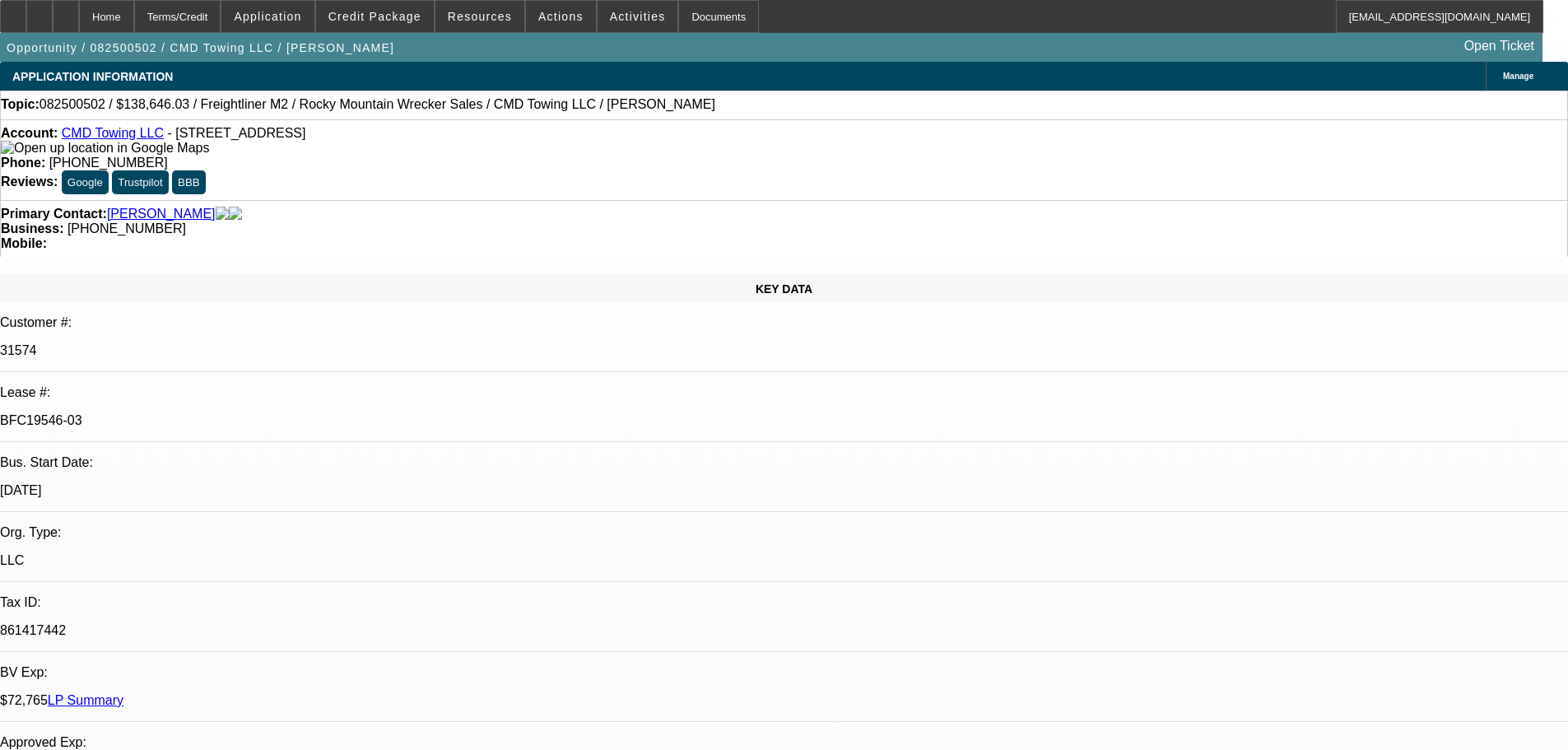
select select "0"
select select "6"
select select "0"
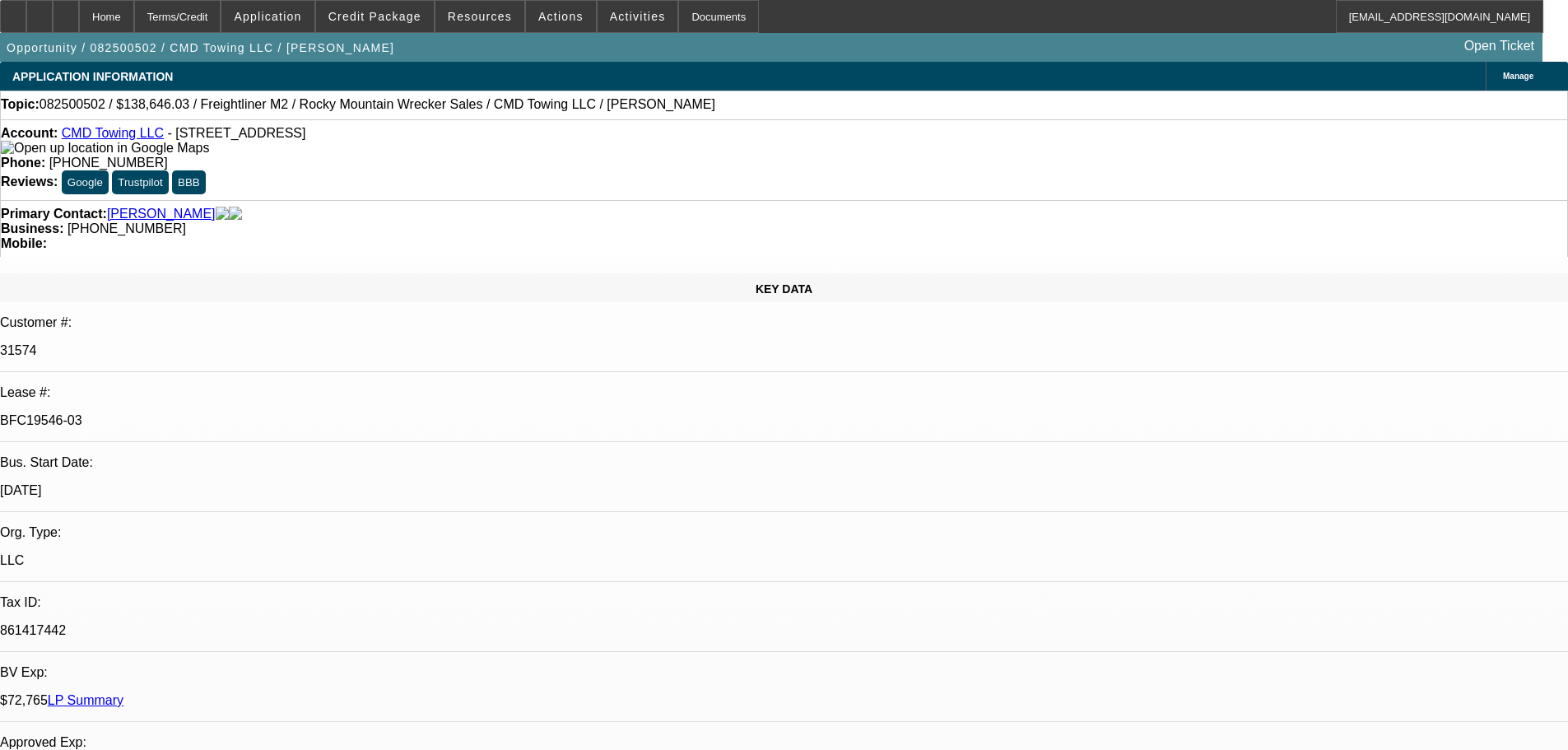
select select "0"
select select "6"
select select "0"
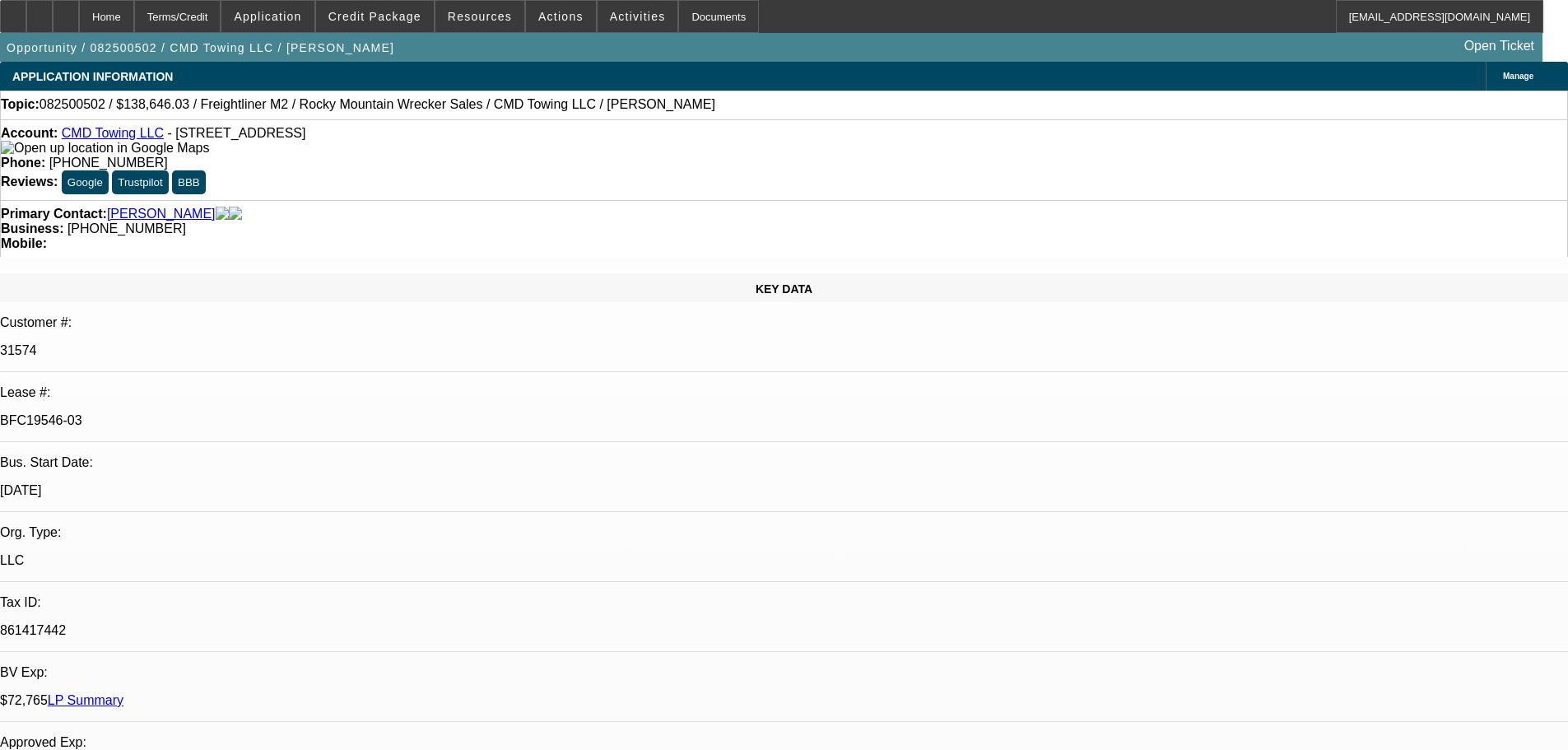
select select "0"
select select "6"
drag, startPoint x: 1228, startPoint y: 190, endPoint x: 1232, endPoint y: 154, distance: 36.2
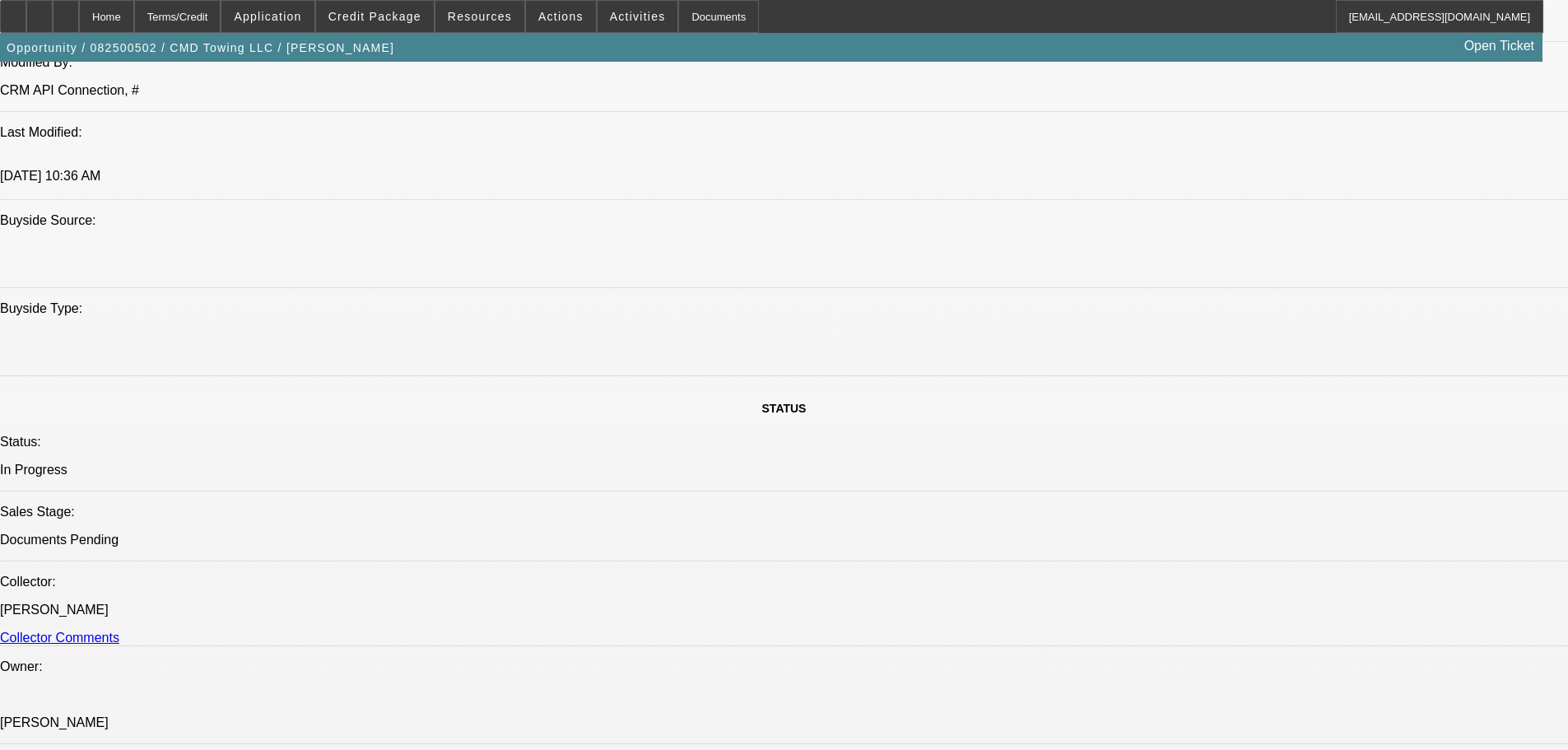
drag, startPoint x: 651, startPoint y: 574, endPoint x: 654, endPoint y: 608, distance: 34.1
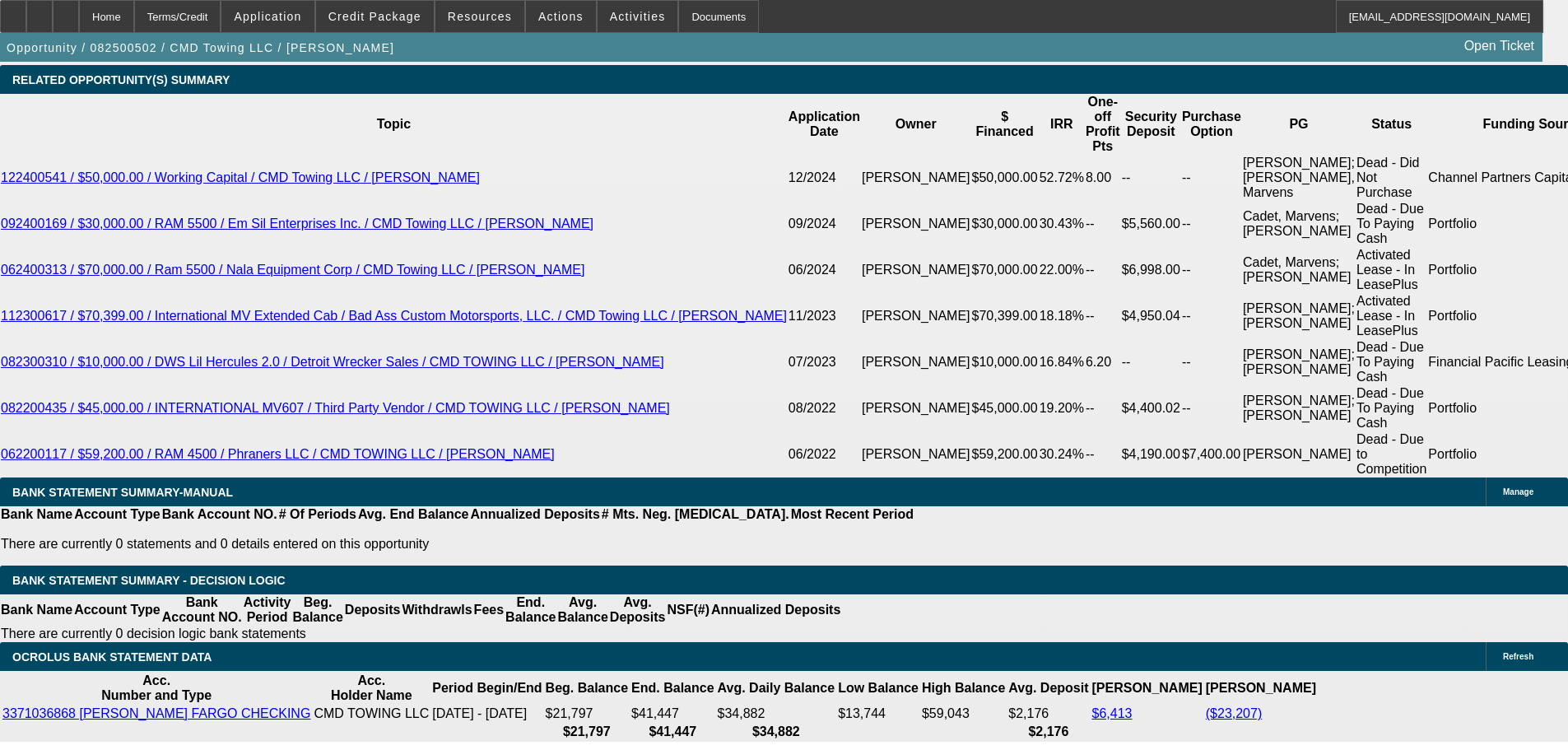
scroll to position [3017, 0]
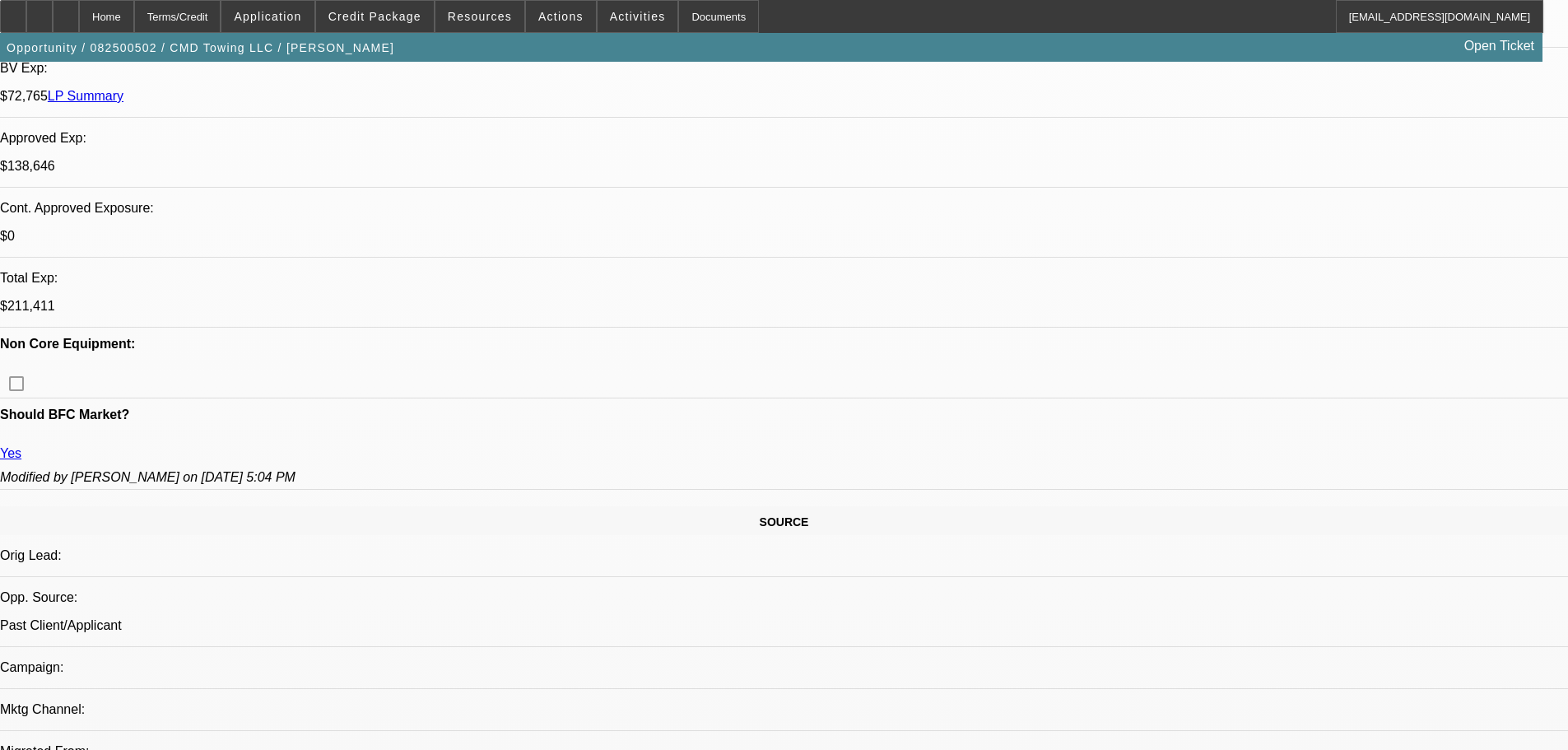
scroll to position [0, 0]
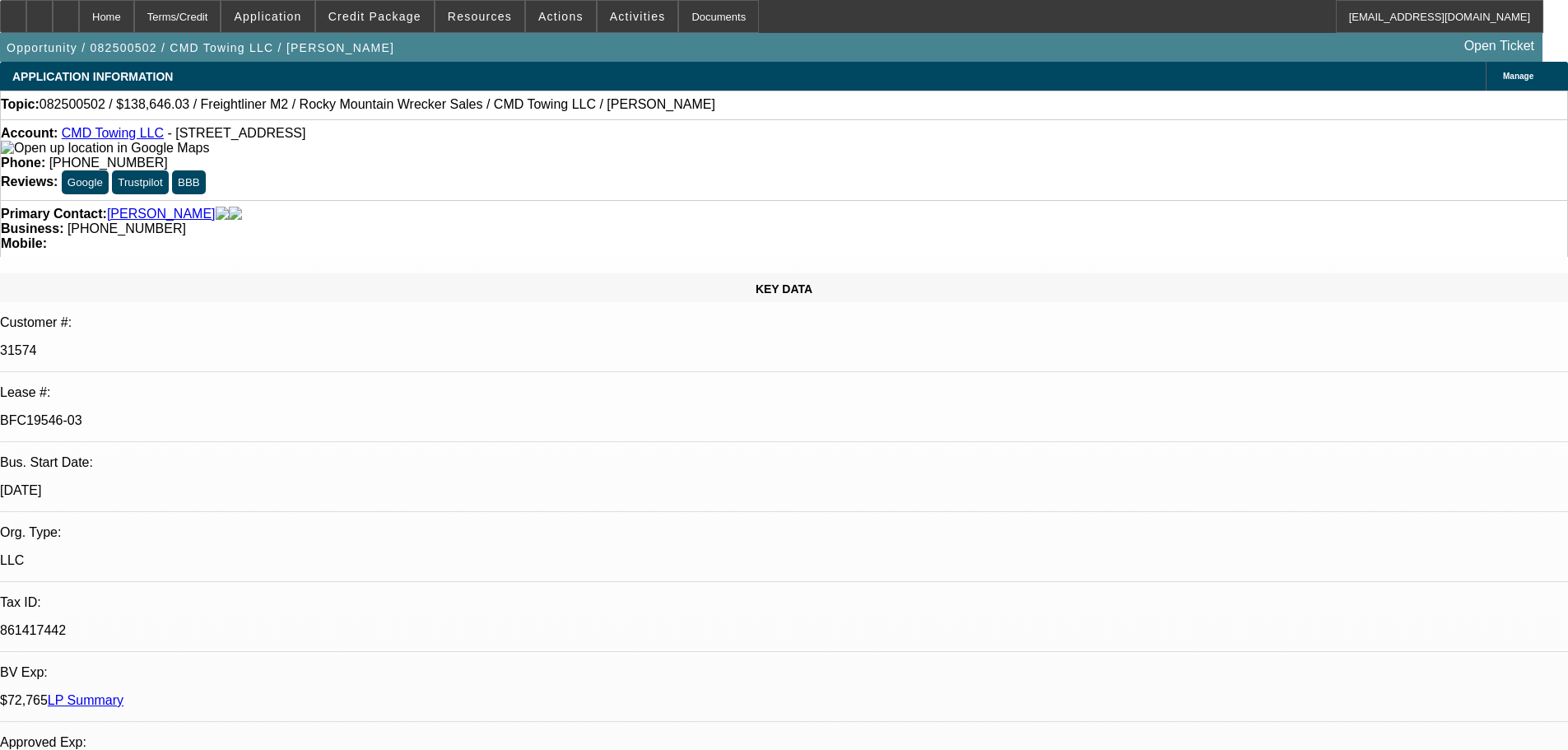
drag, startPoint x: 939, startPoint y: 540, endPoint x: 963, endPoint y: 242, distance: 299.0
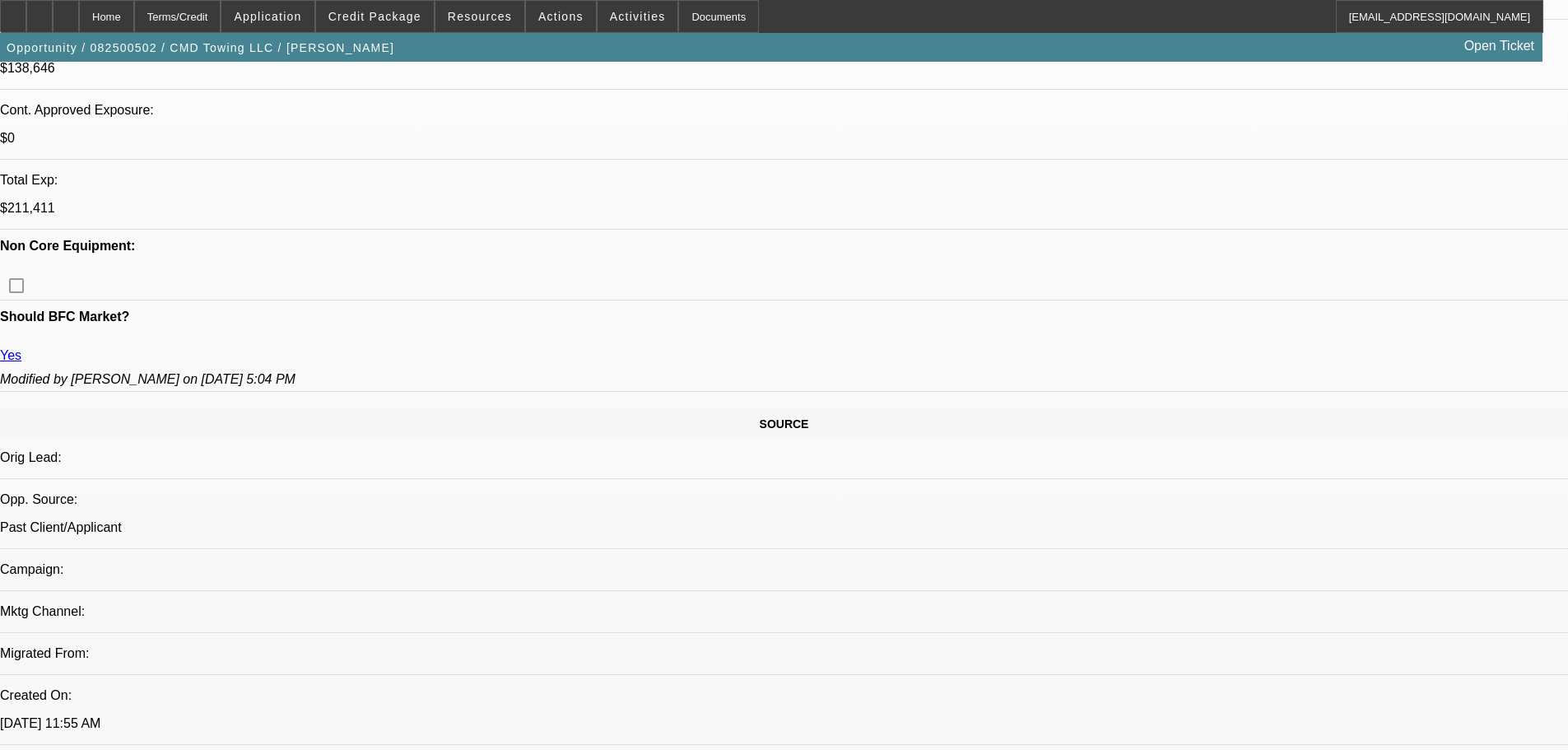
drag, startPoint x: 609, startPoint y: 464, endPoint x: 645, endPoint y: 563, distance: 105.3
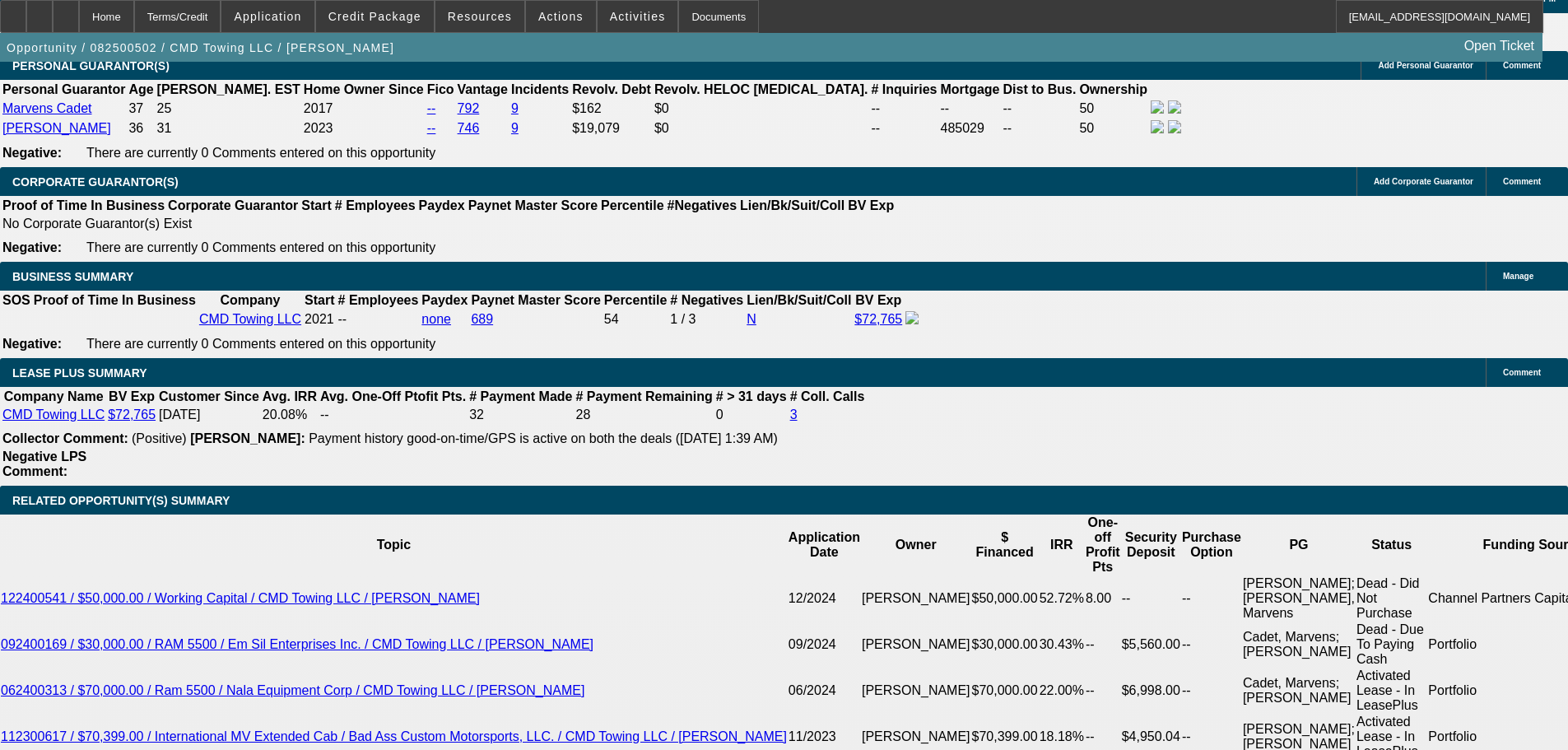
drag, startPoint x: 982, startPoint y: 705, endPoint x: 958, endPoint y: 651, distance: 59.1
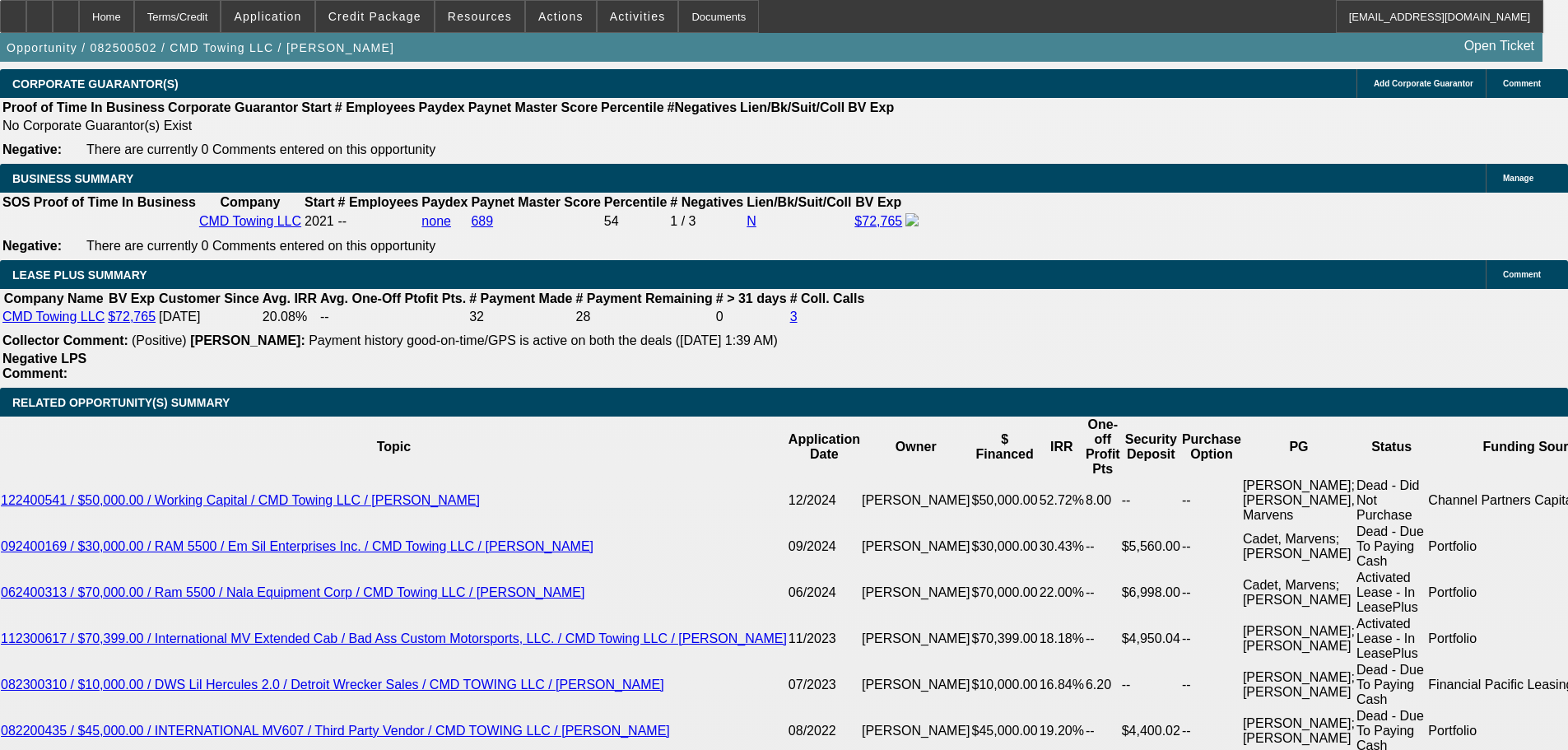
drag, startPoint x: 960, startPoint y: 549, endPoint x: 932, endPoint y: 311, distance: 239.6
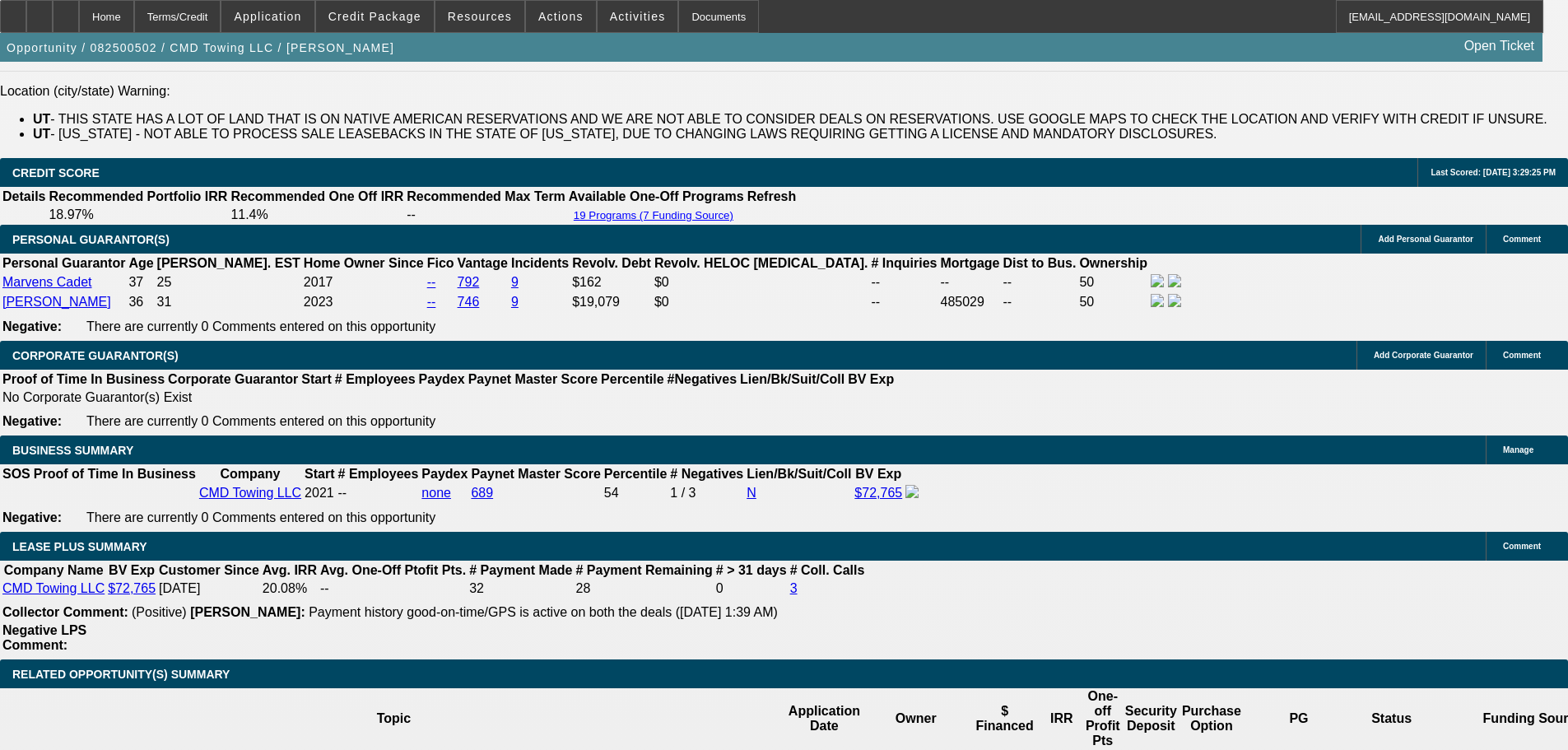
scroll to position [2695, 0]
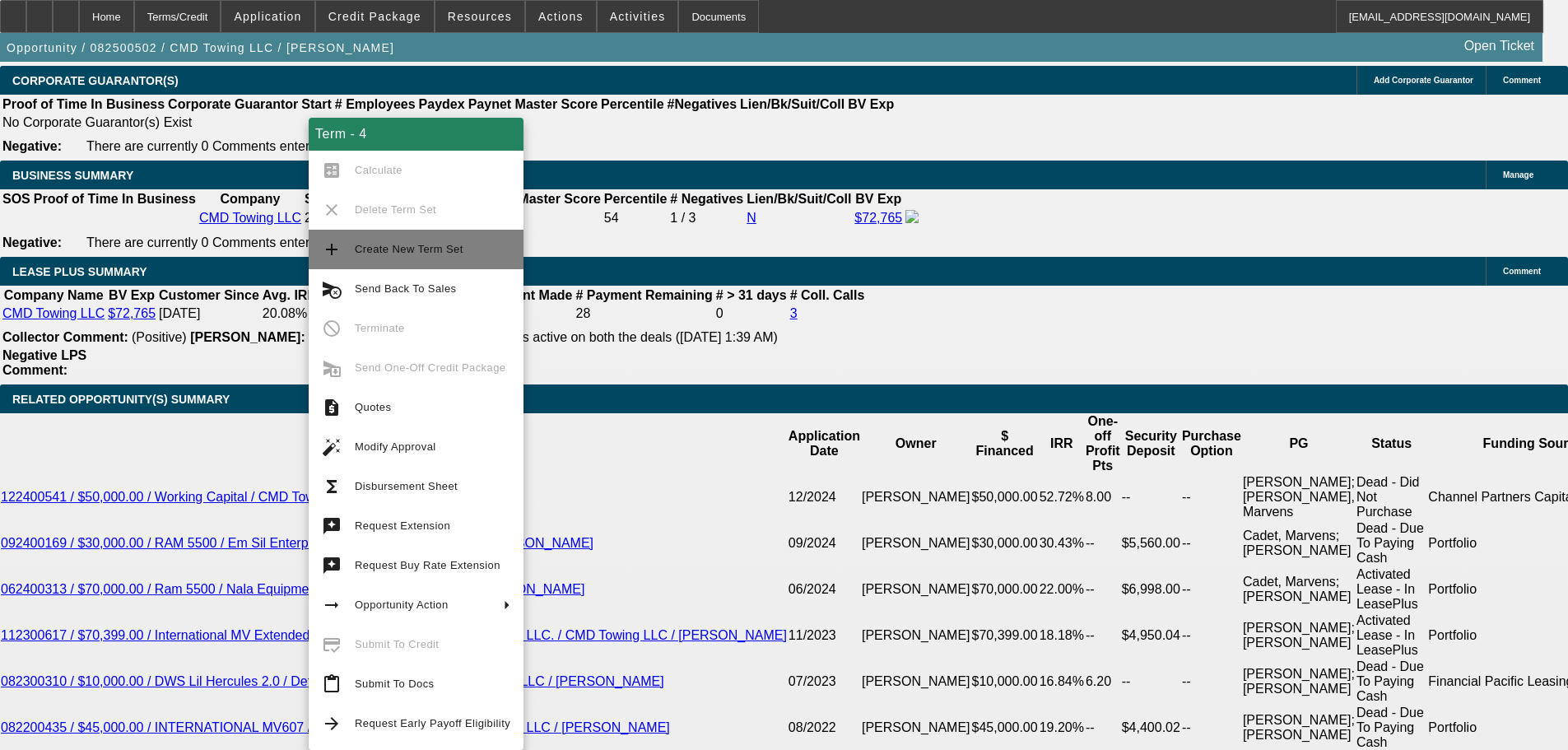
click at [485, 266] on button "add Create New Term Set" at bounding box center [416, 249] width 215 height 40
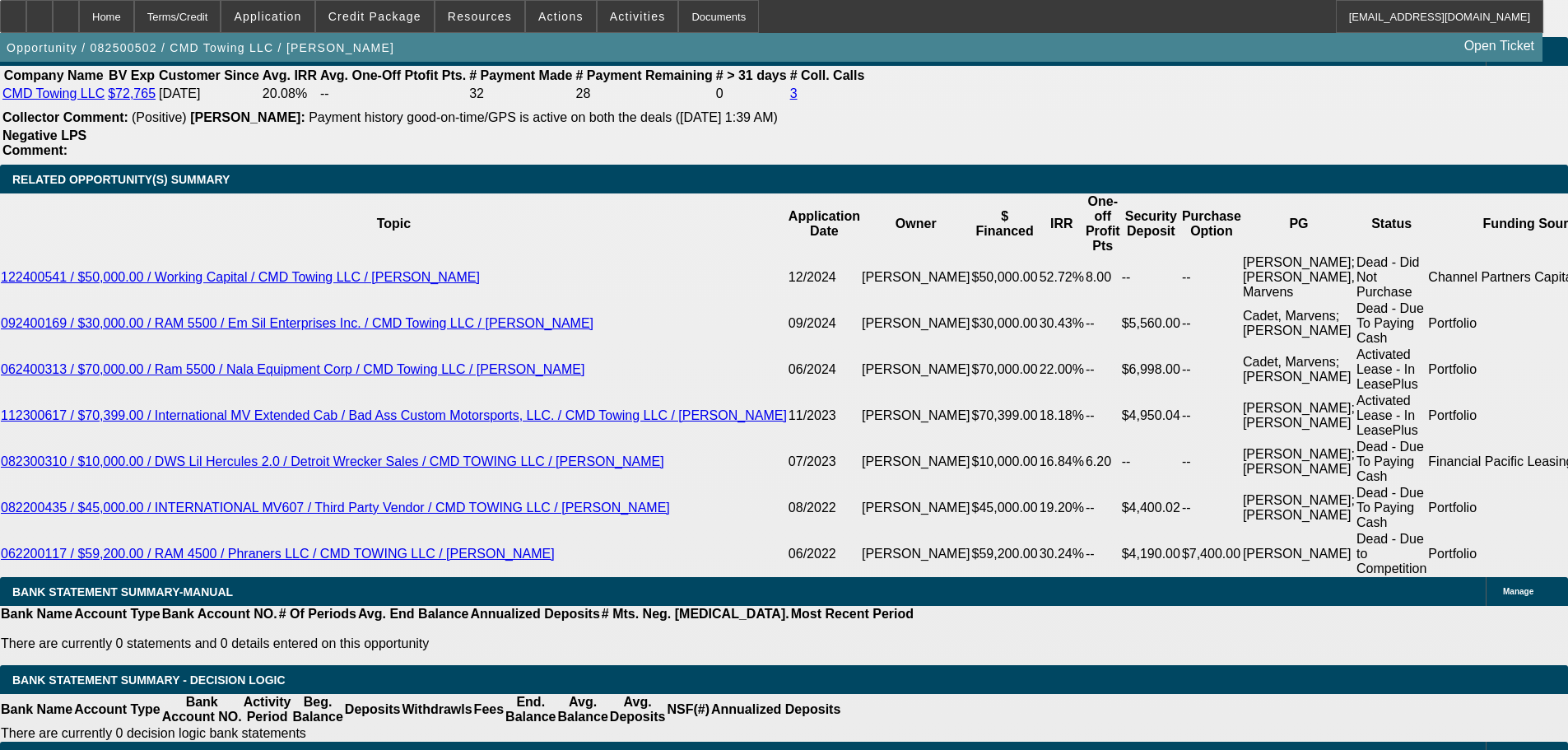
select select "0"
select select "6"
select select "0"
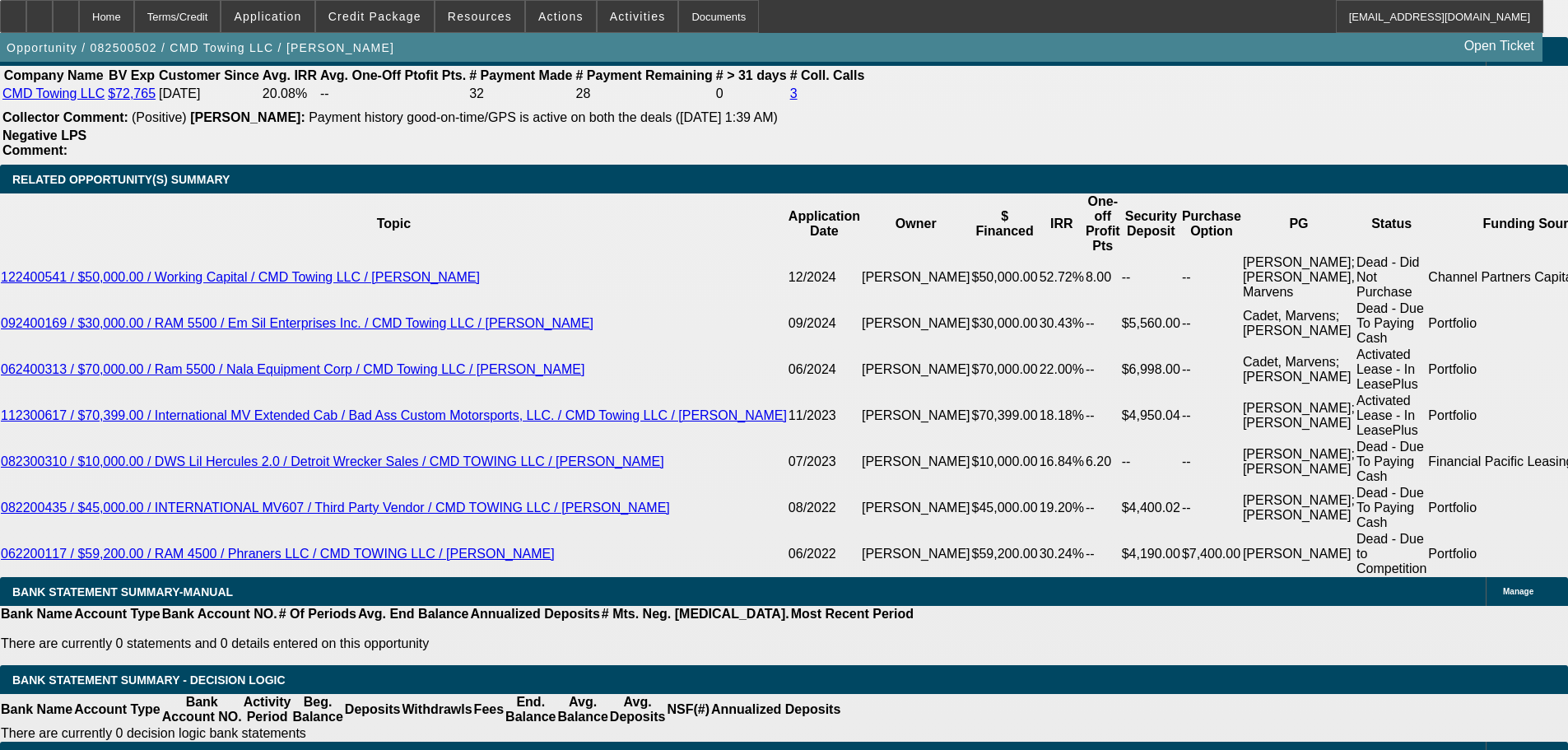
select select "0"
select select "6"
select select "0"
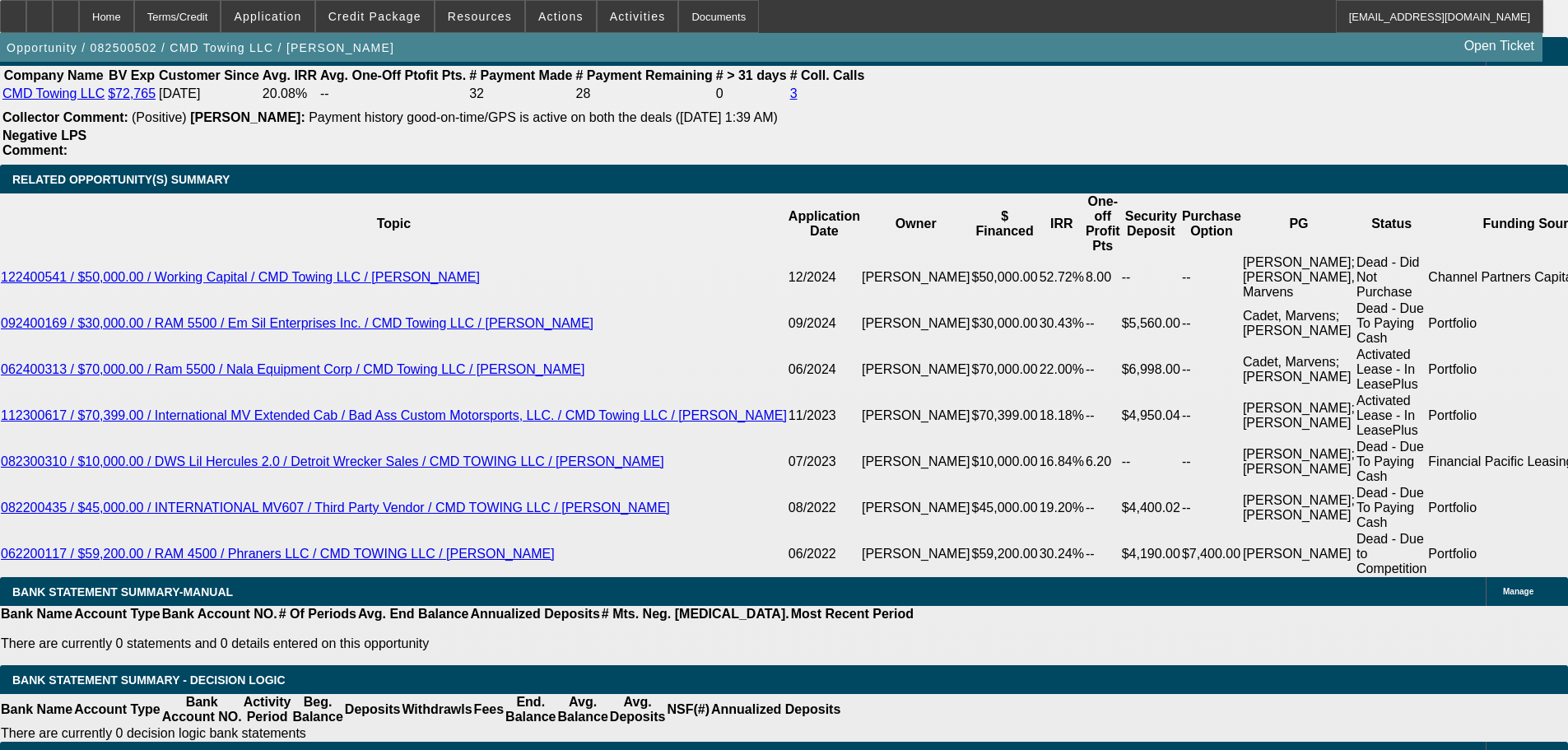
select select "0"
select select "6"
select select "0"
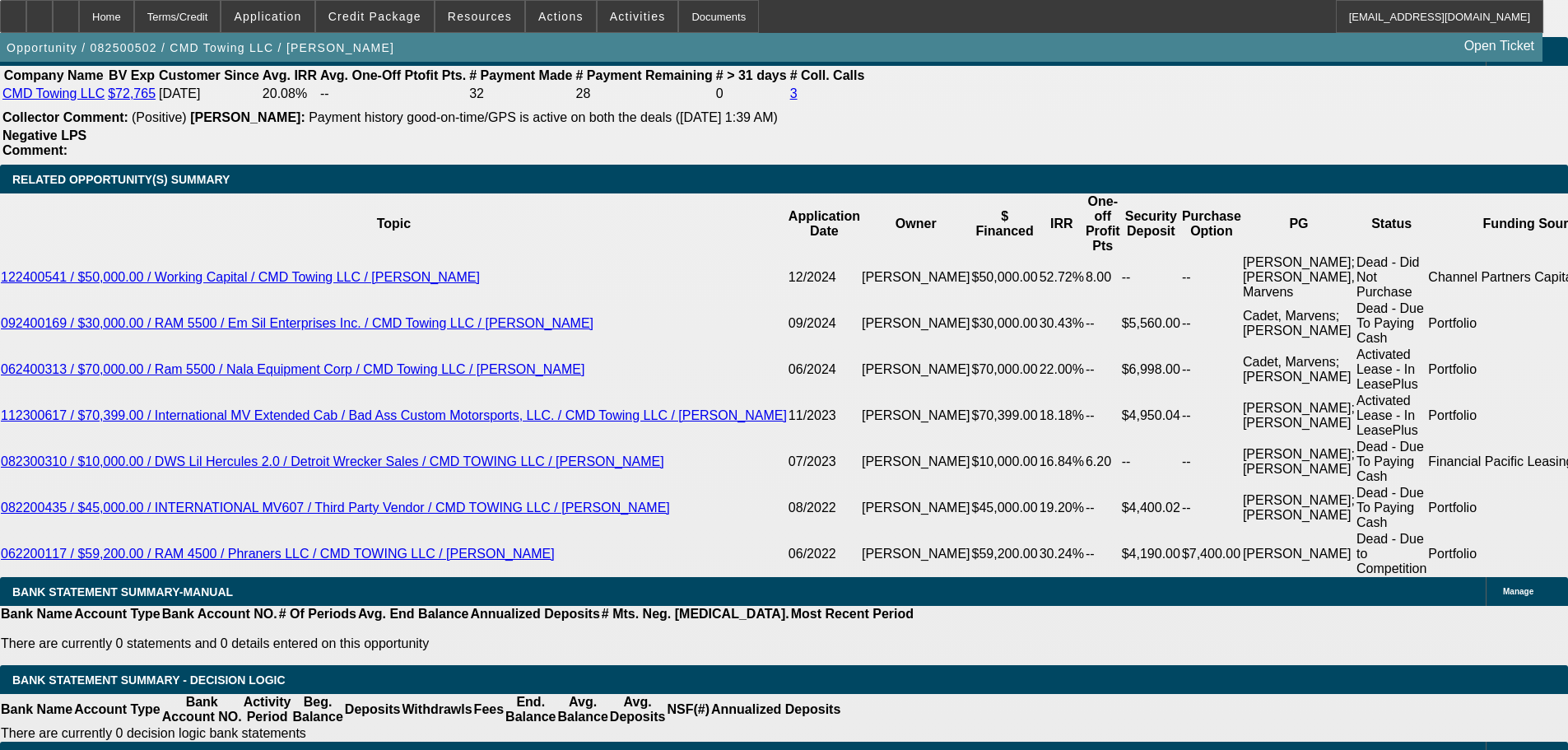
select select "6"
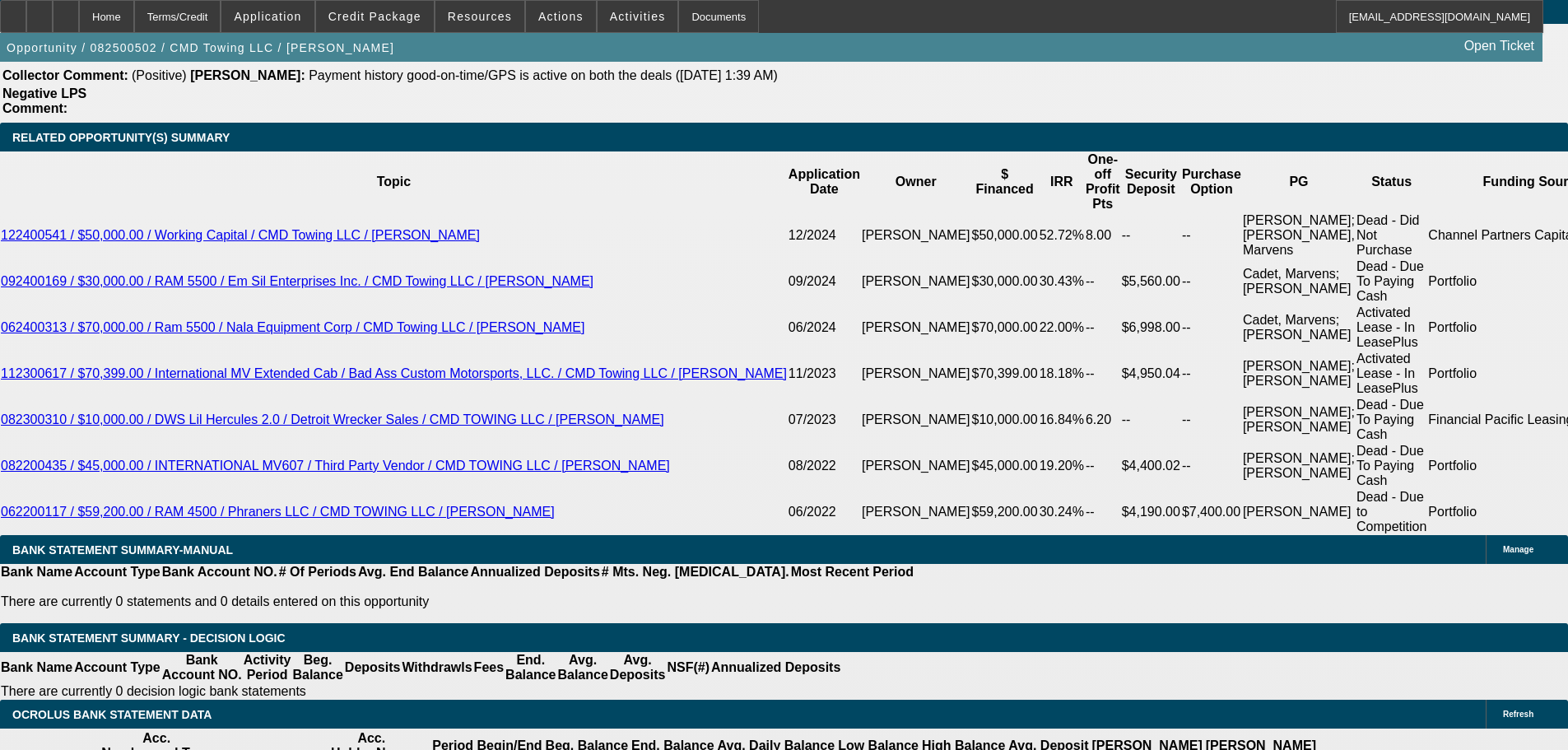
scroll to position [2929, 0]
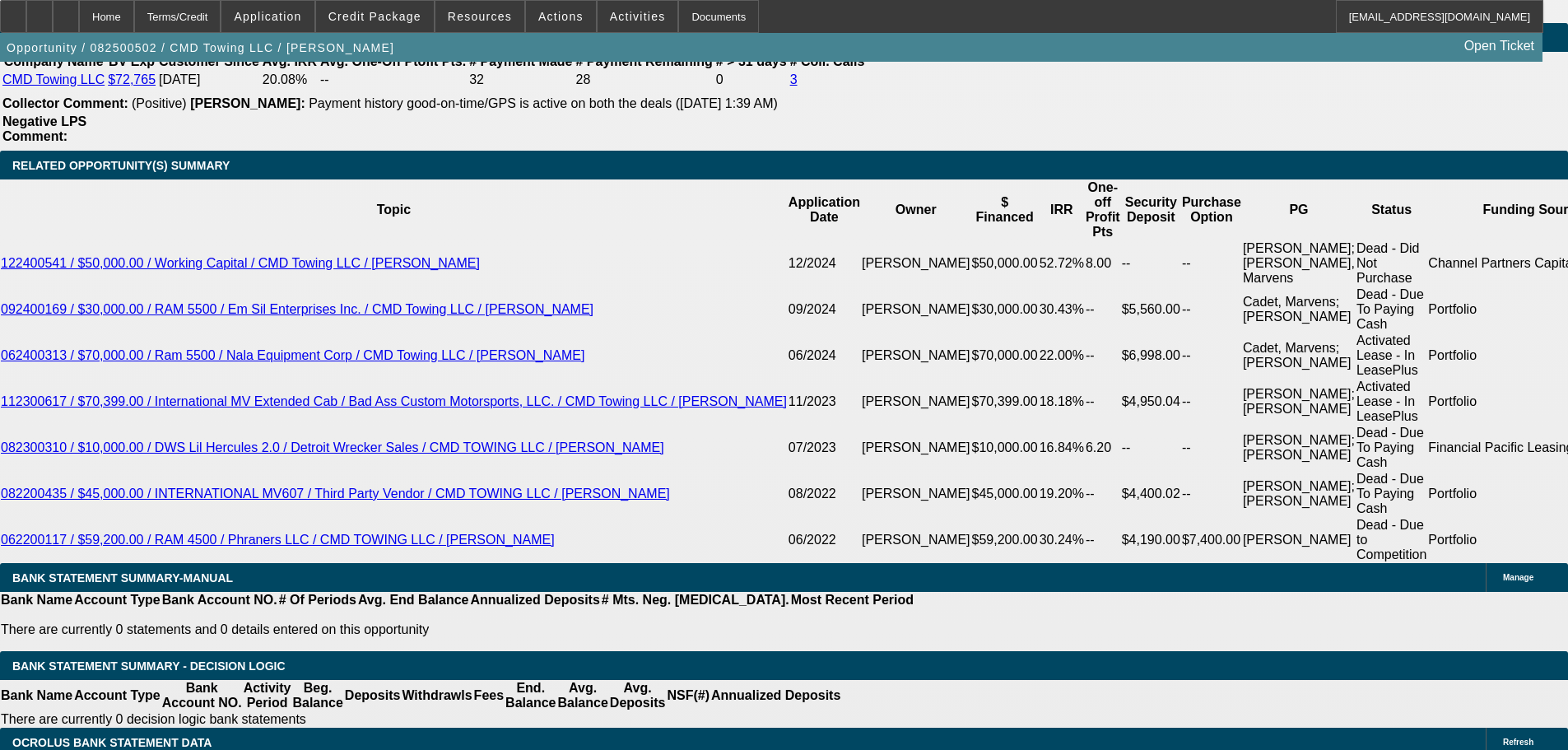
type input ".5"
type input "UNKNOWN"
type input "$1,955.07"
type input "9.5"
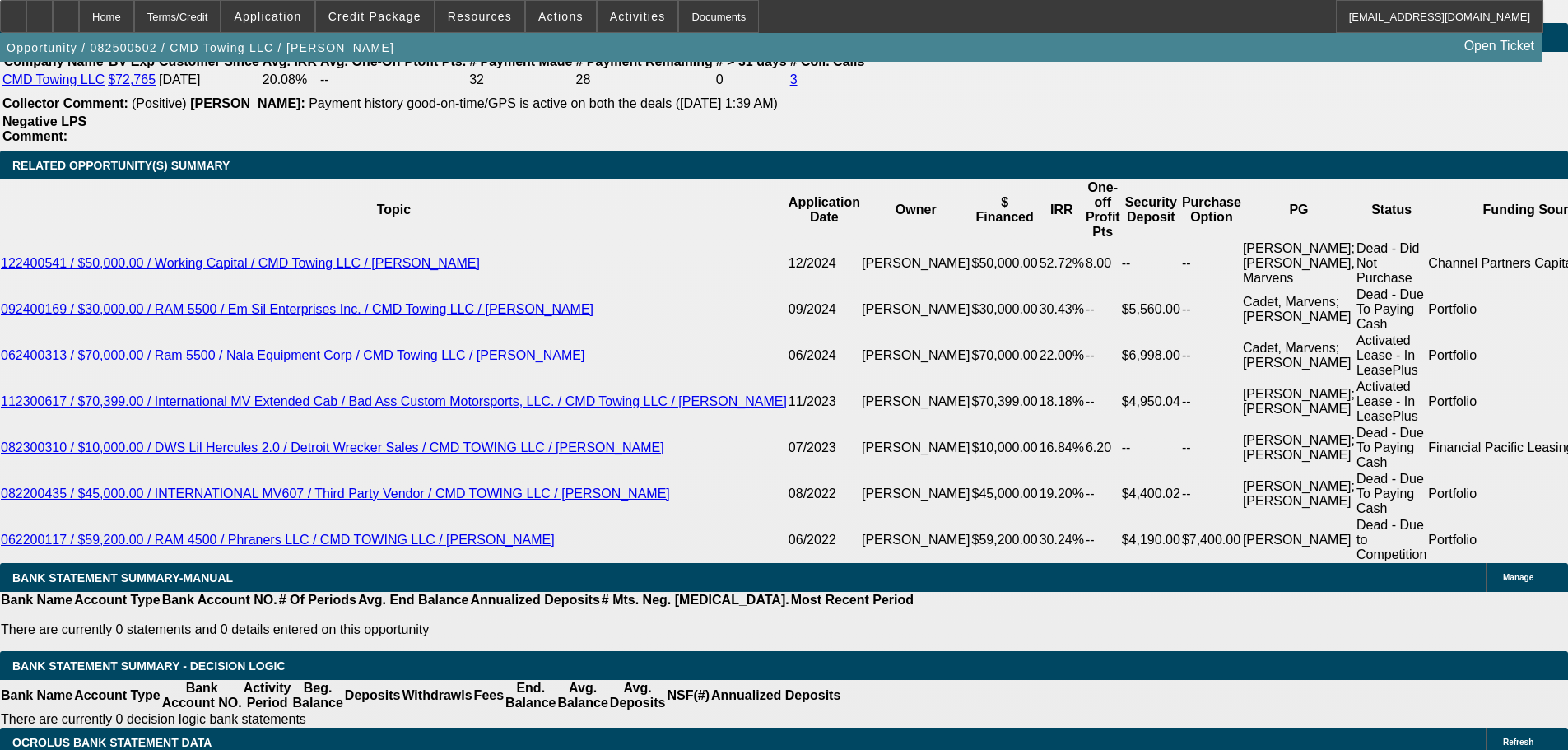
type input "$2,533.71"
type input "9."
type input "$2,499.17"
type input "9.9"
type input "$2,561.55"
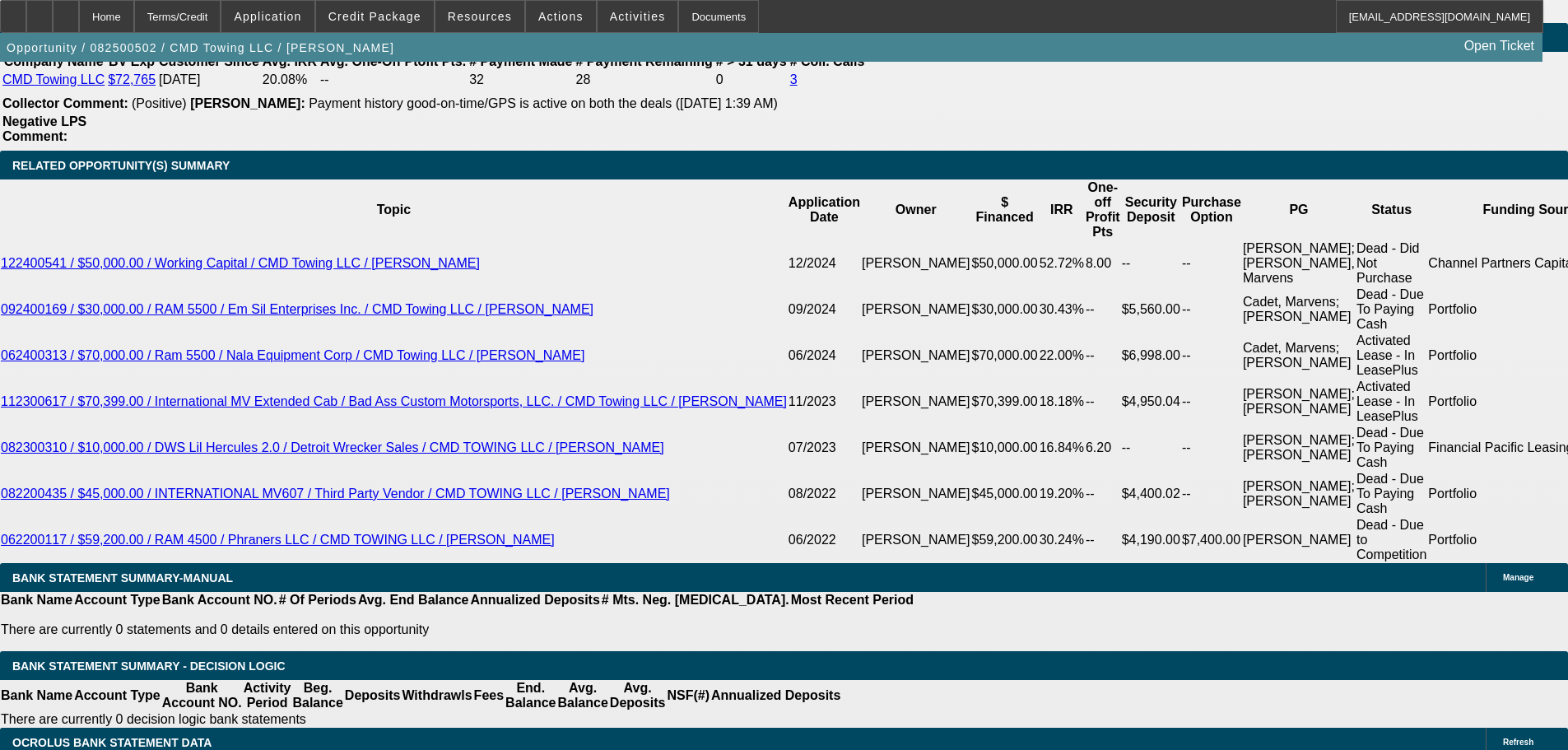
type input "9.9"
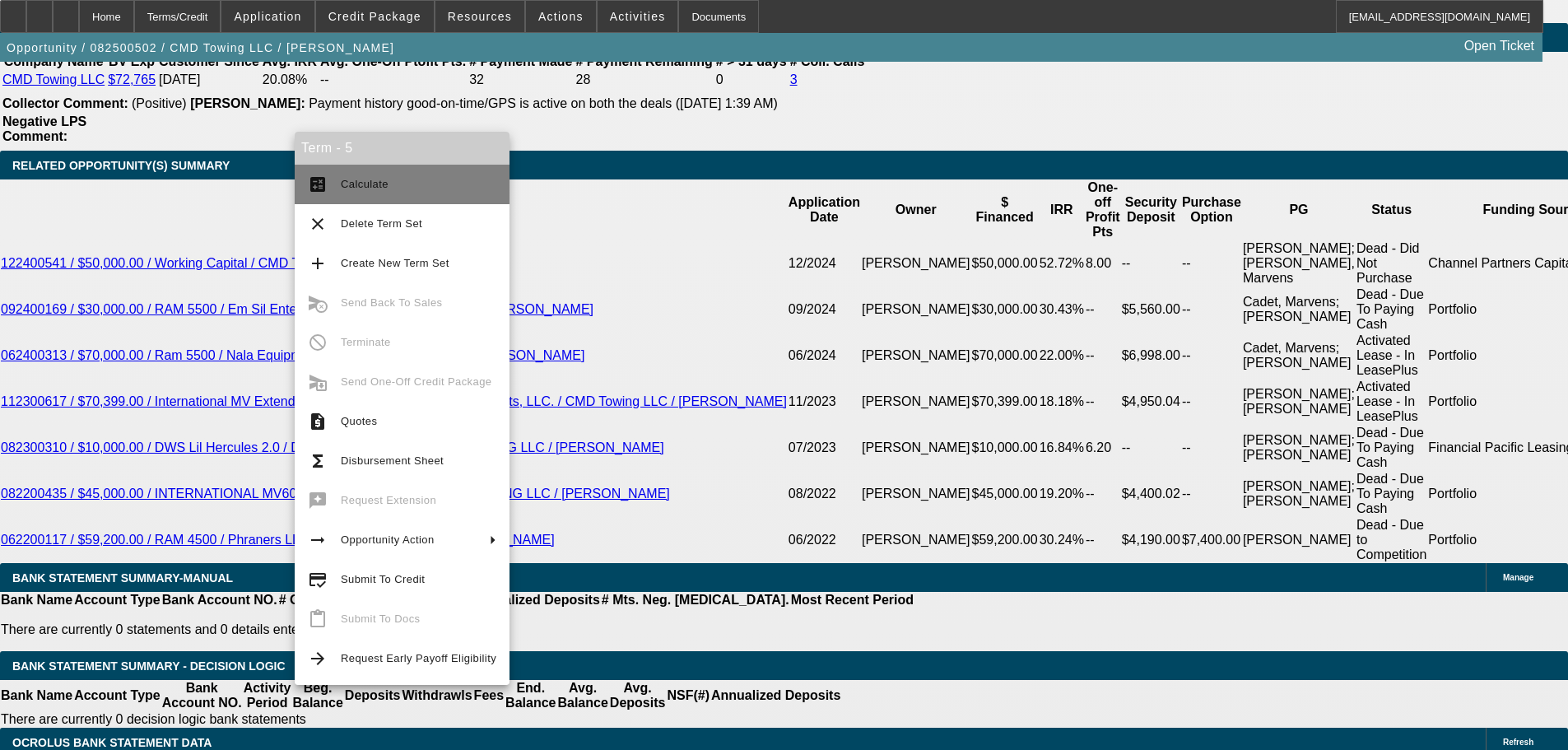
click at [437, 189] on span "Calculate" at bounding box center [418, 185] width 156 height 20
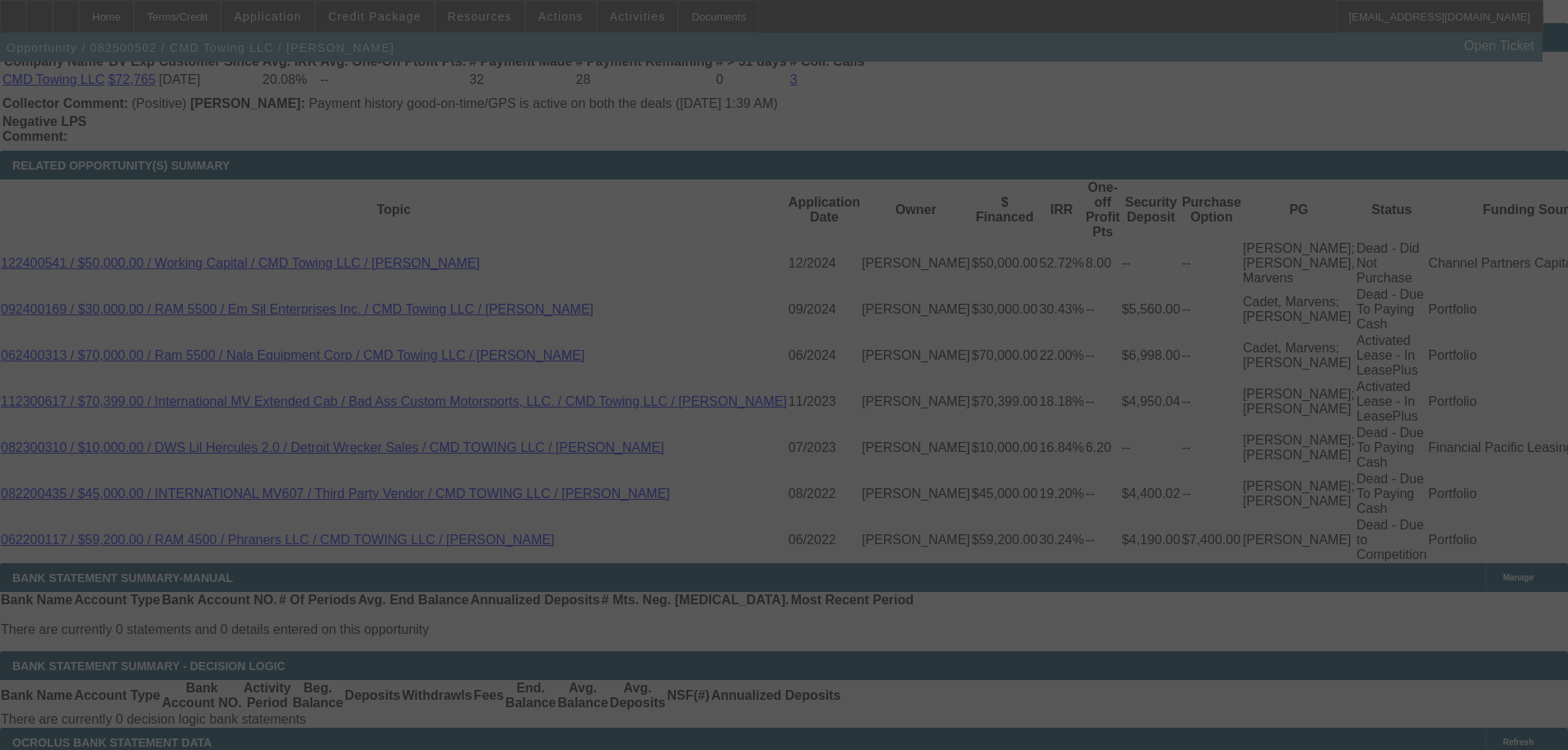
select select "0"
select select "6"
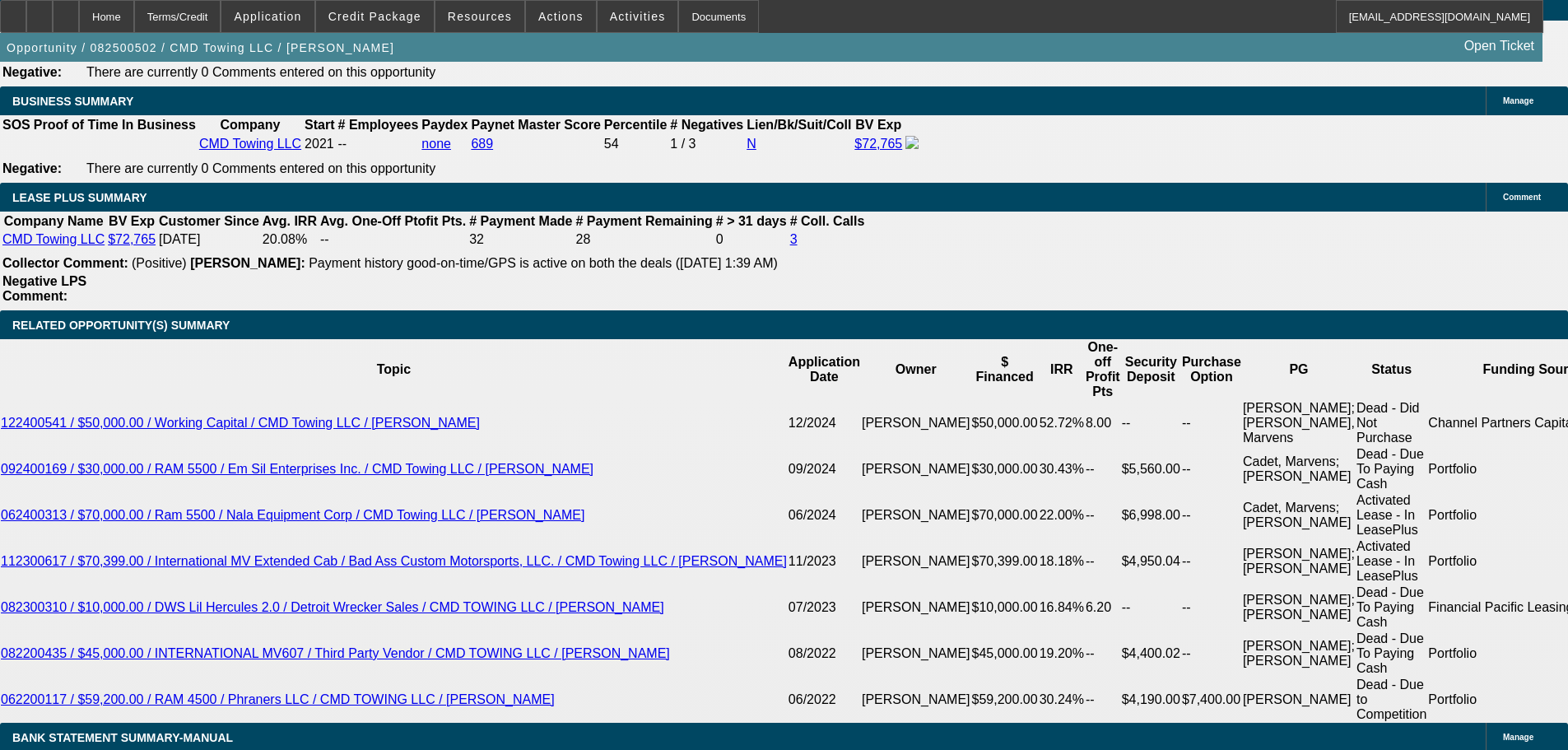
scroll to position [2741, 0]
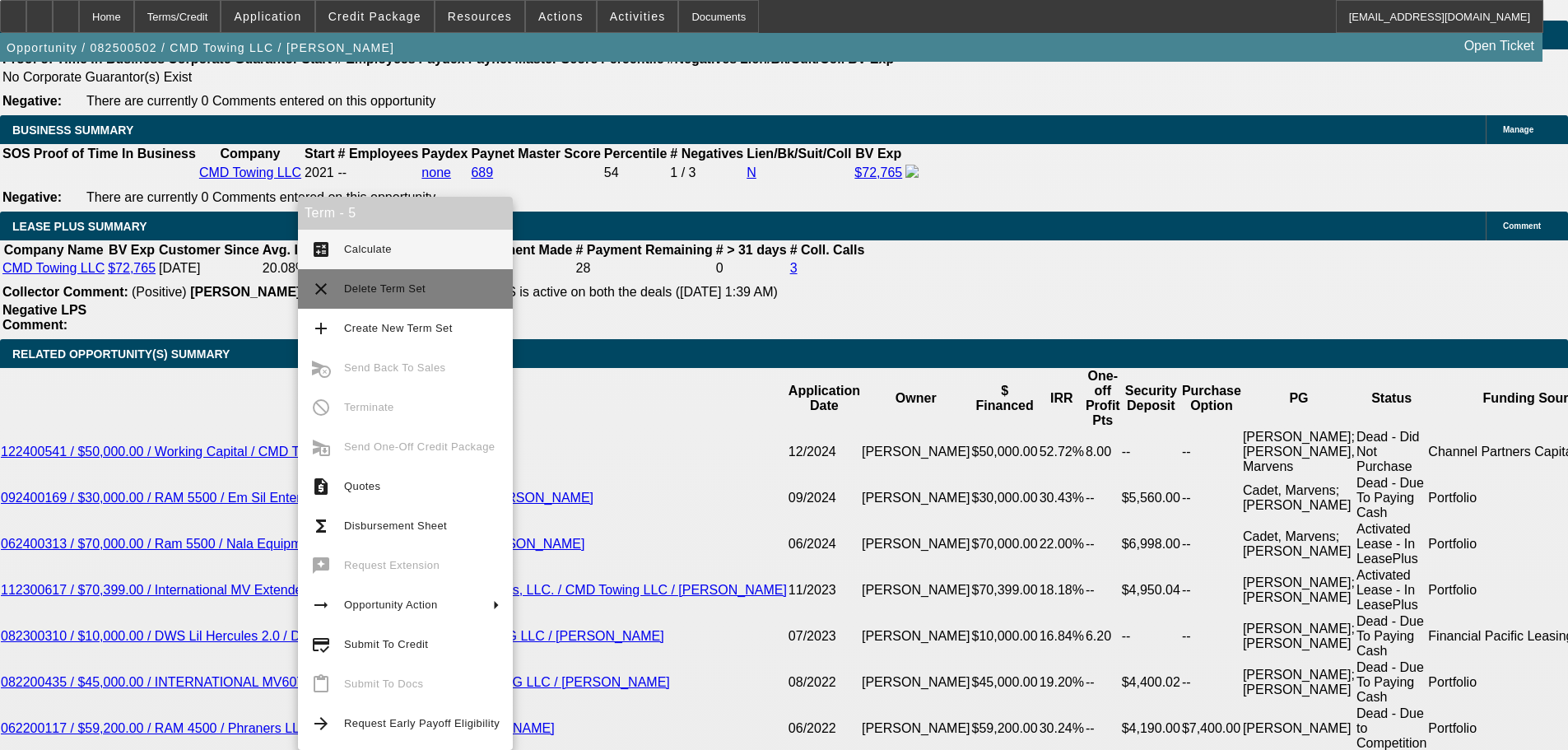
click at [429, 292] on span "Delete Term Set" at bounding box center [422, 289] width 156 height 20
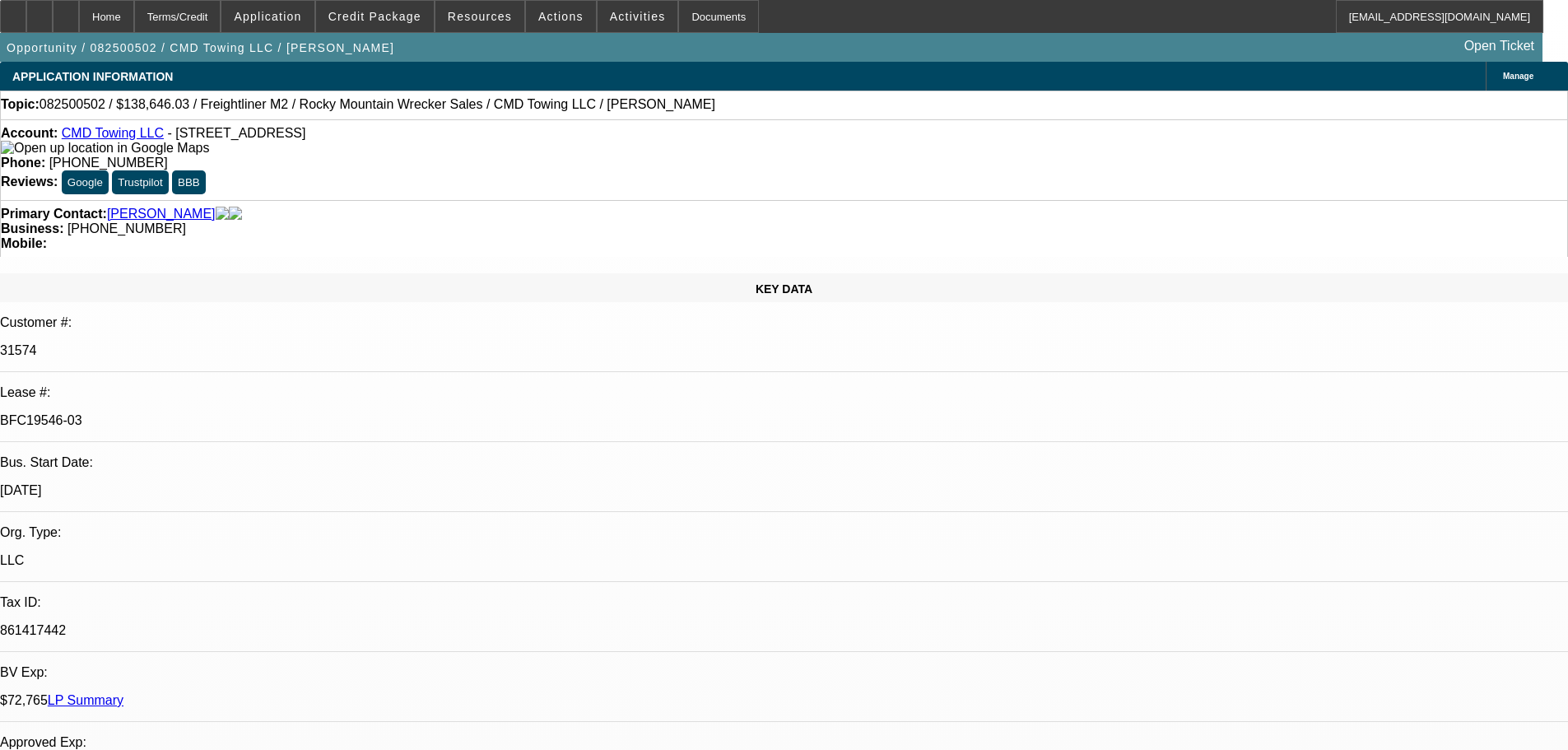
select select "0"
select select "6"
select select "0"
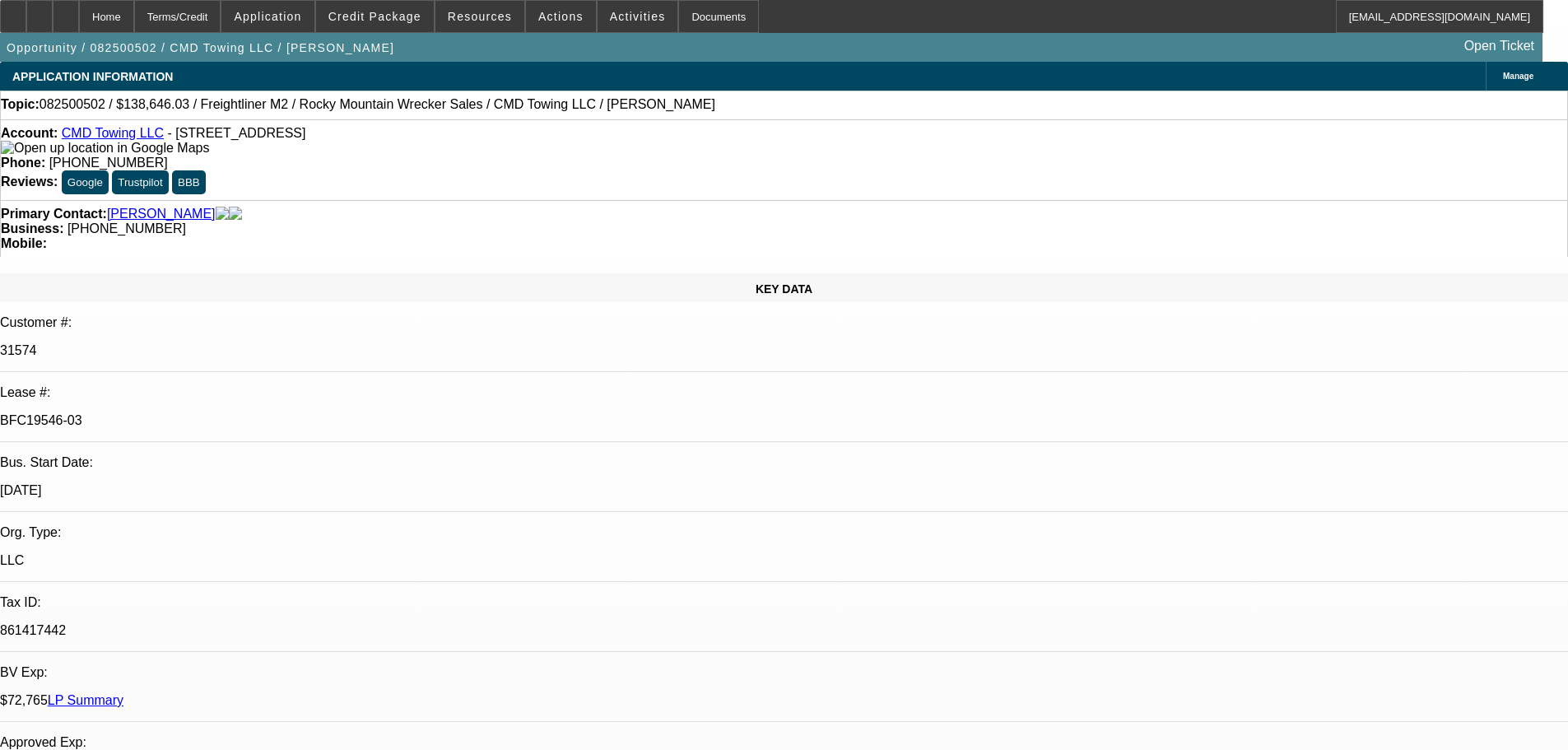
select select "0"
select select "6"
select select "0"
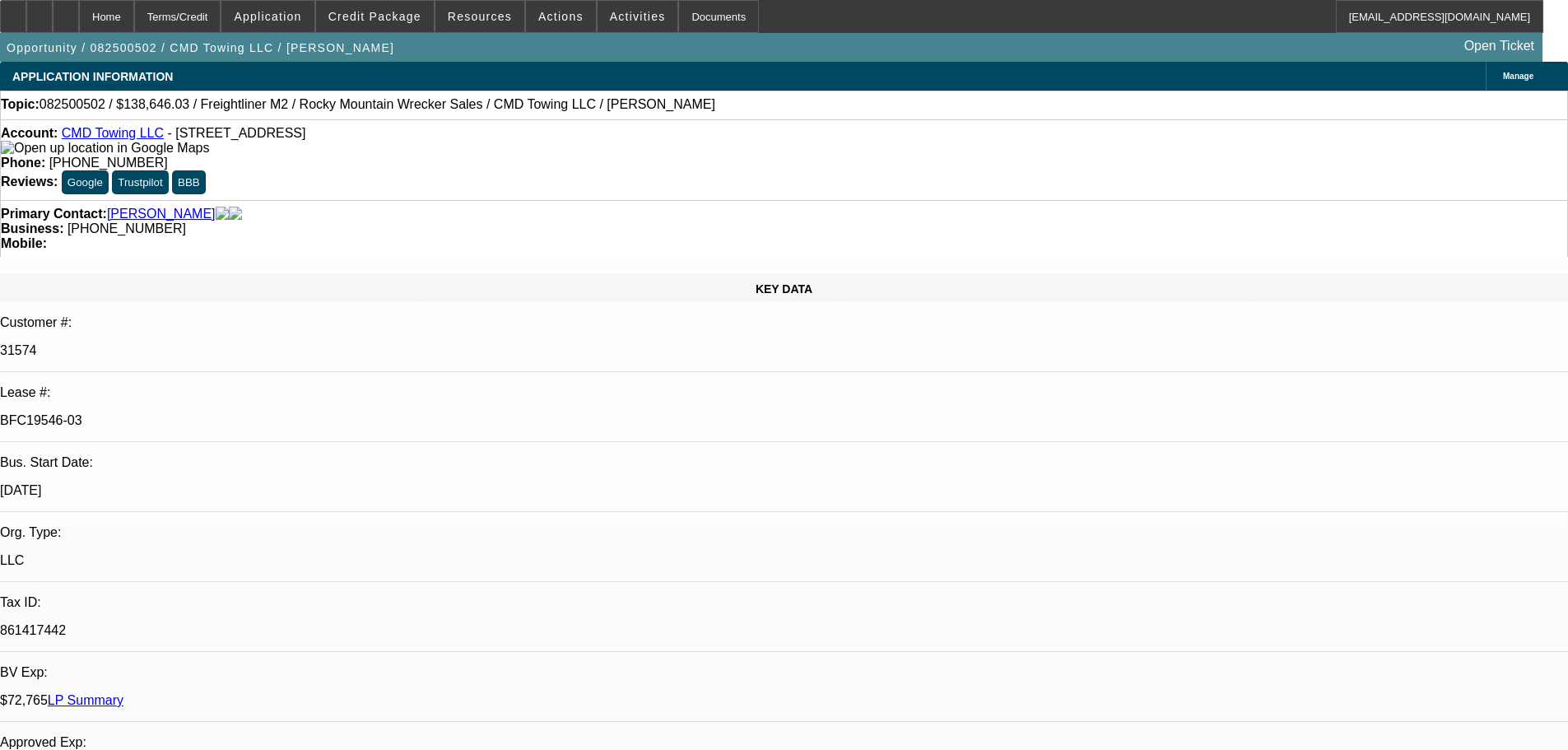
select select "0"
select select "6"
